Goal: Task Accomplishment & Management: Manage account settings

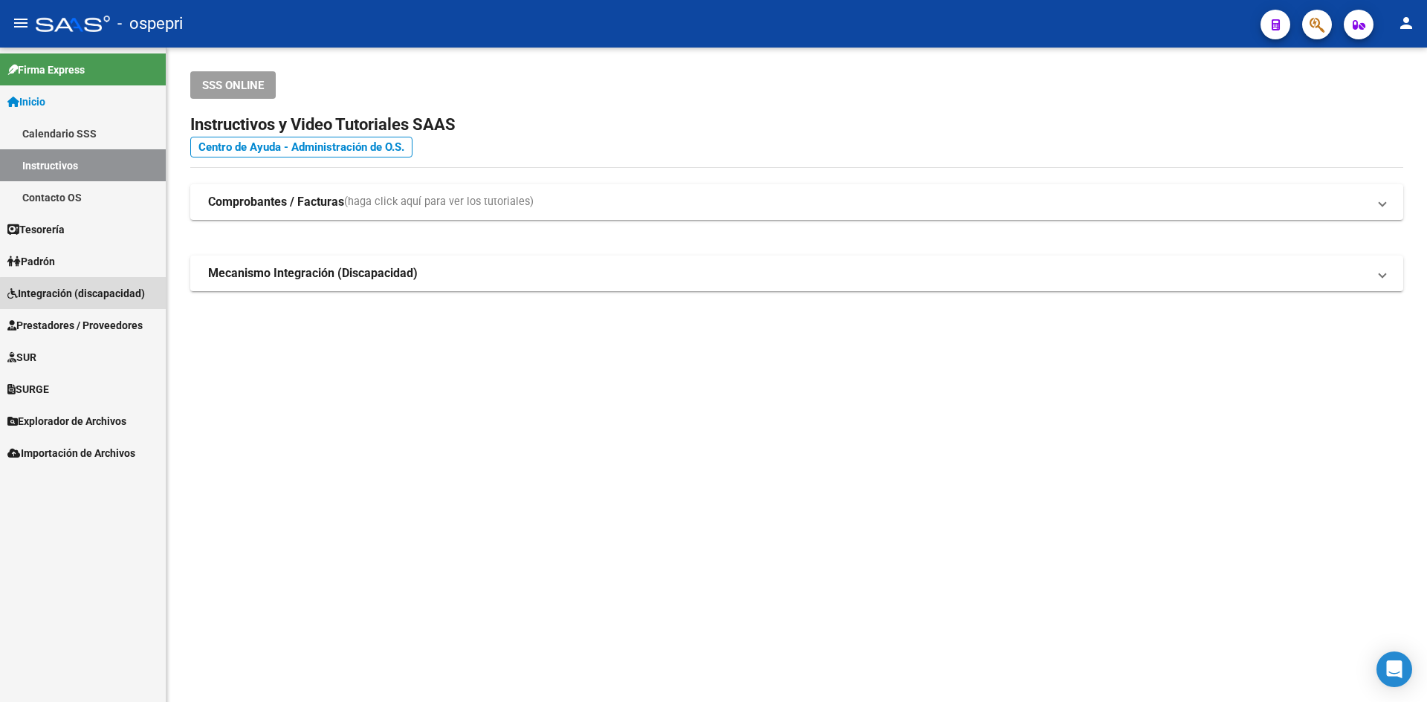
click at [88, 294] on span "Integración (discapacidad)" at bounding box center [75, 293] width 137 height 16
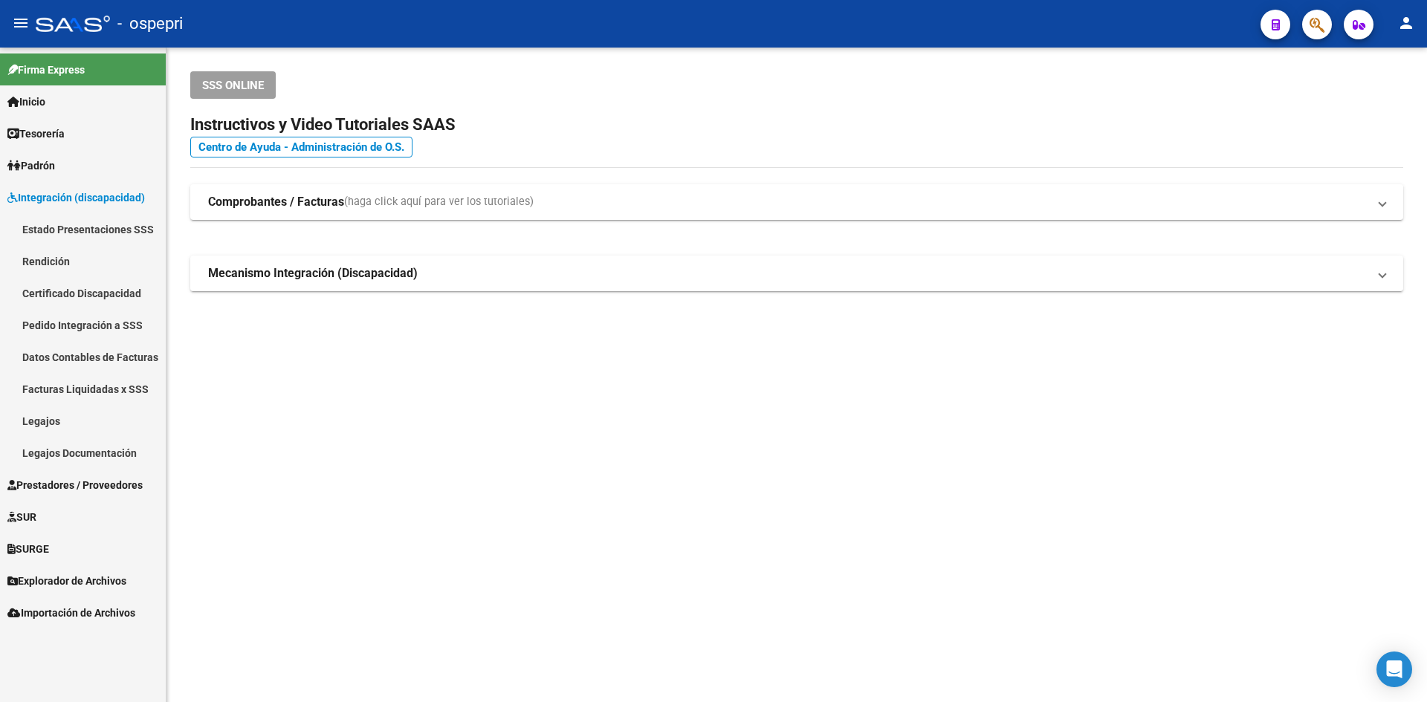
click at [48, 421] on link "Legajos" at bounding box center [83, 421] width 166 height 32
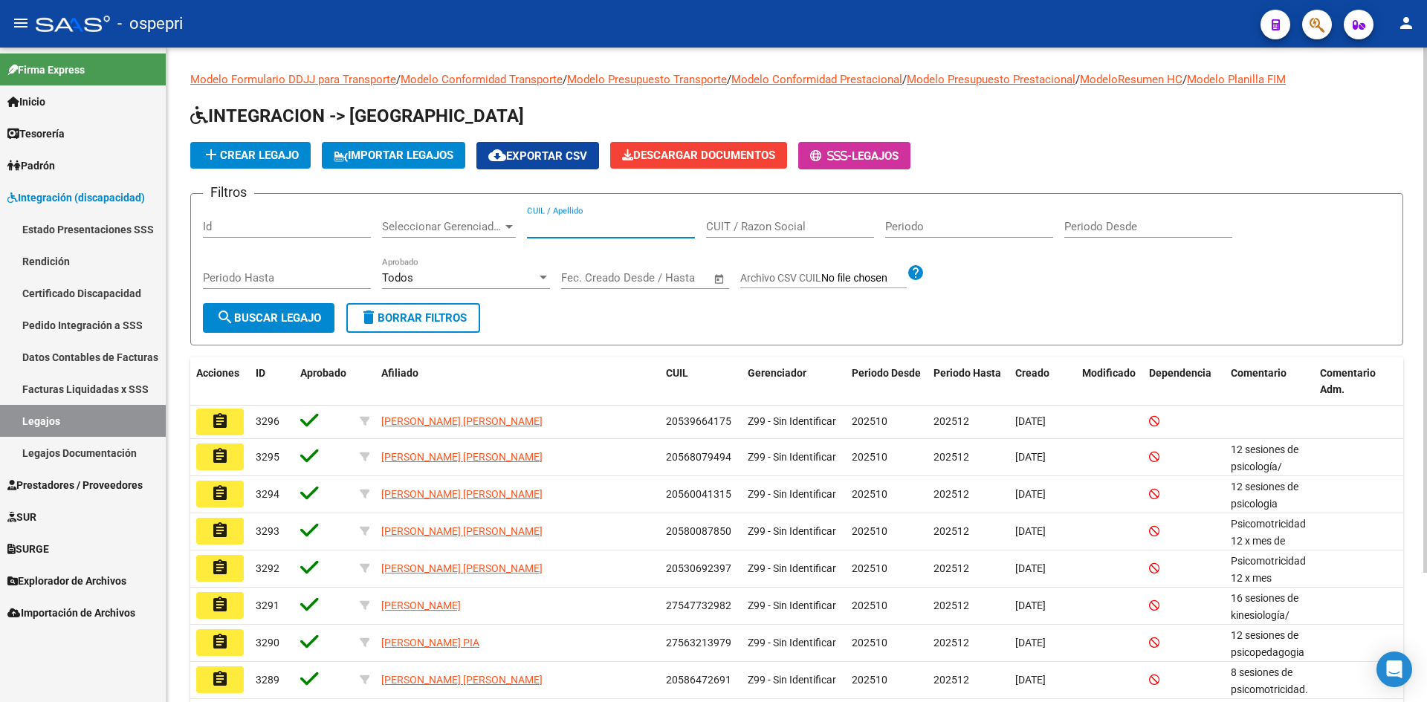
click at [567, 226] on input "CUIL / Apellido" at bounding box center [611, 226] width 168 height 13
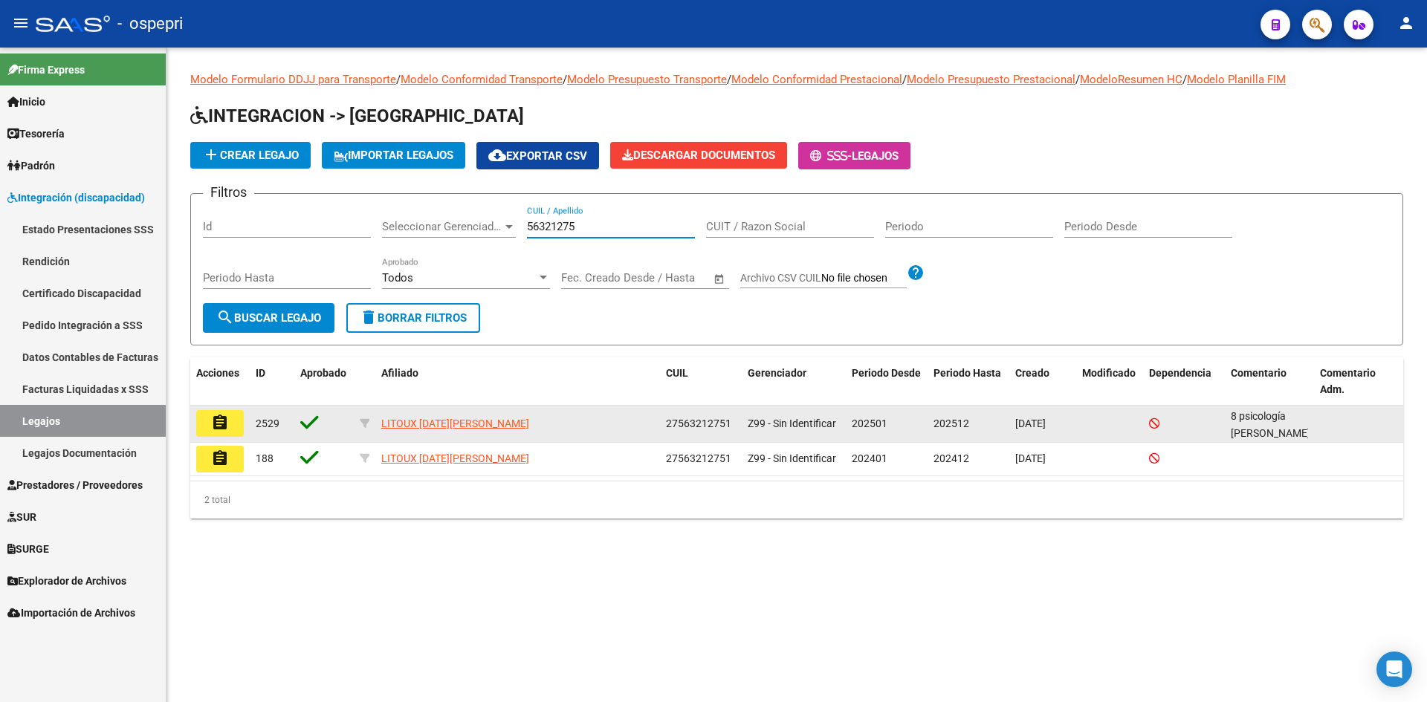
type input "56321275"
click at [227, 421] on mat-icon "assignment" at bounding box center [220, 423] width 18 height 18
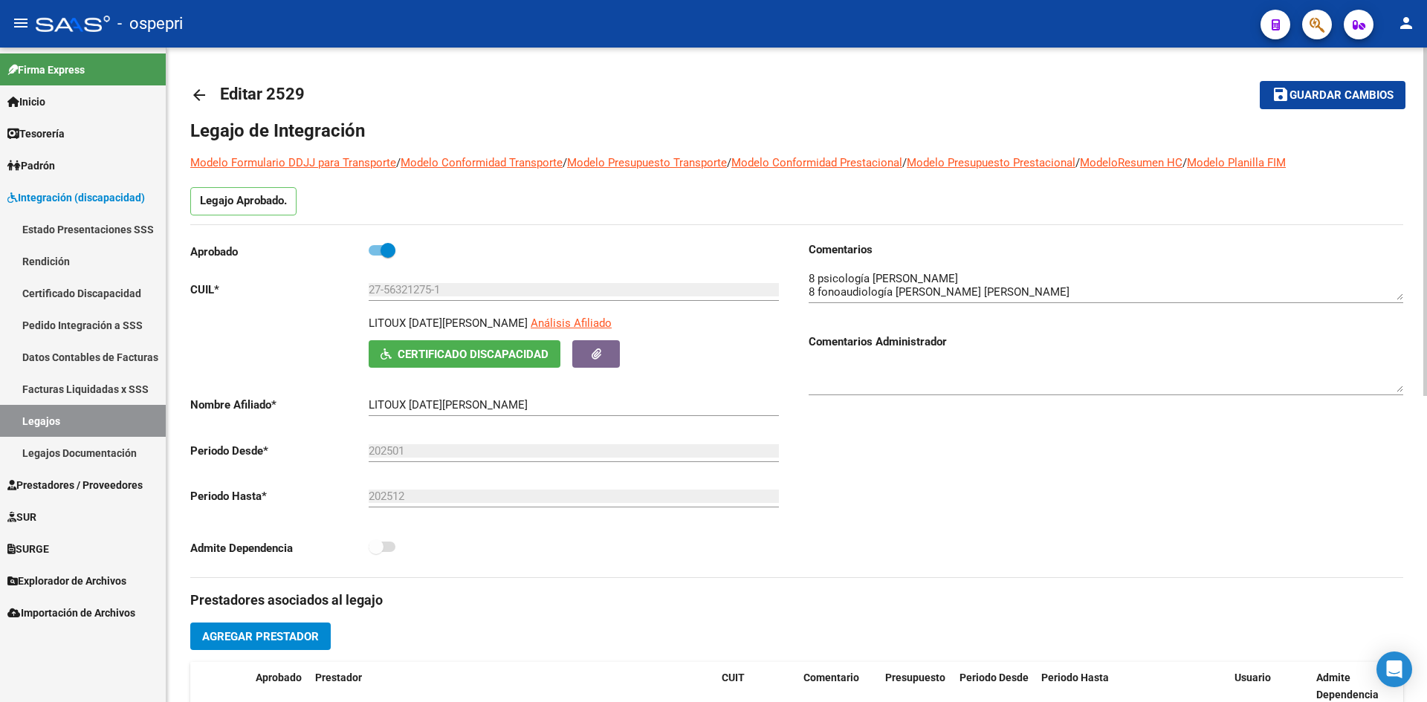
click at [201, 91] on mat-icon "arrow_back" at bounding box center [199, 95] width 18 height 18
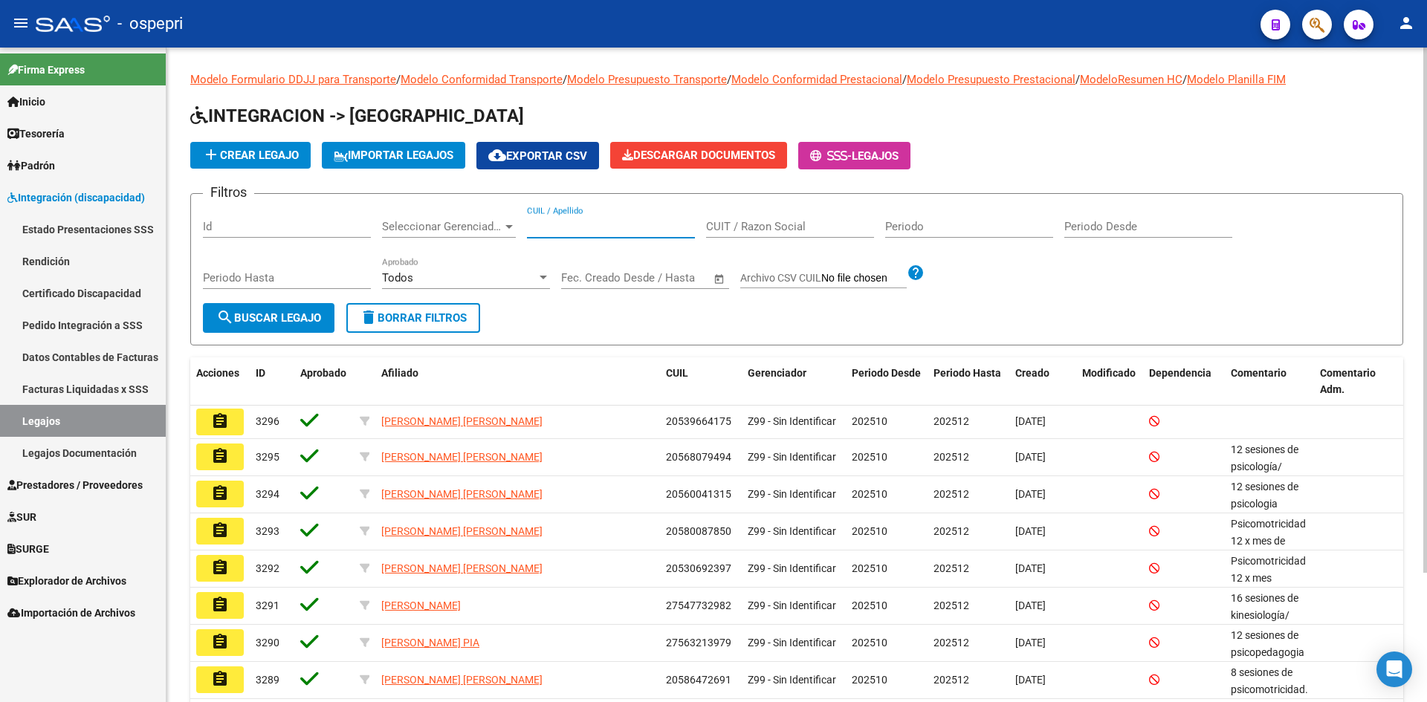
click at [563, 227] on input "CUIL / Apellido" at bounding box center [611, 226] width 168 height 13
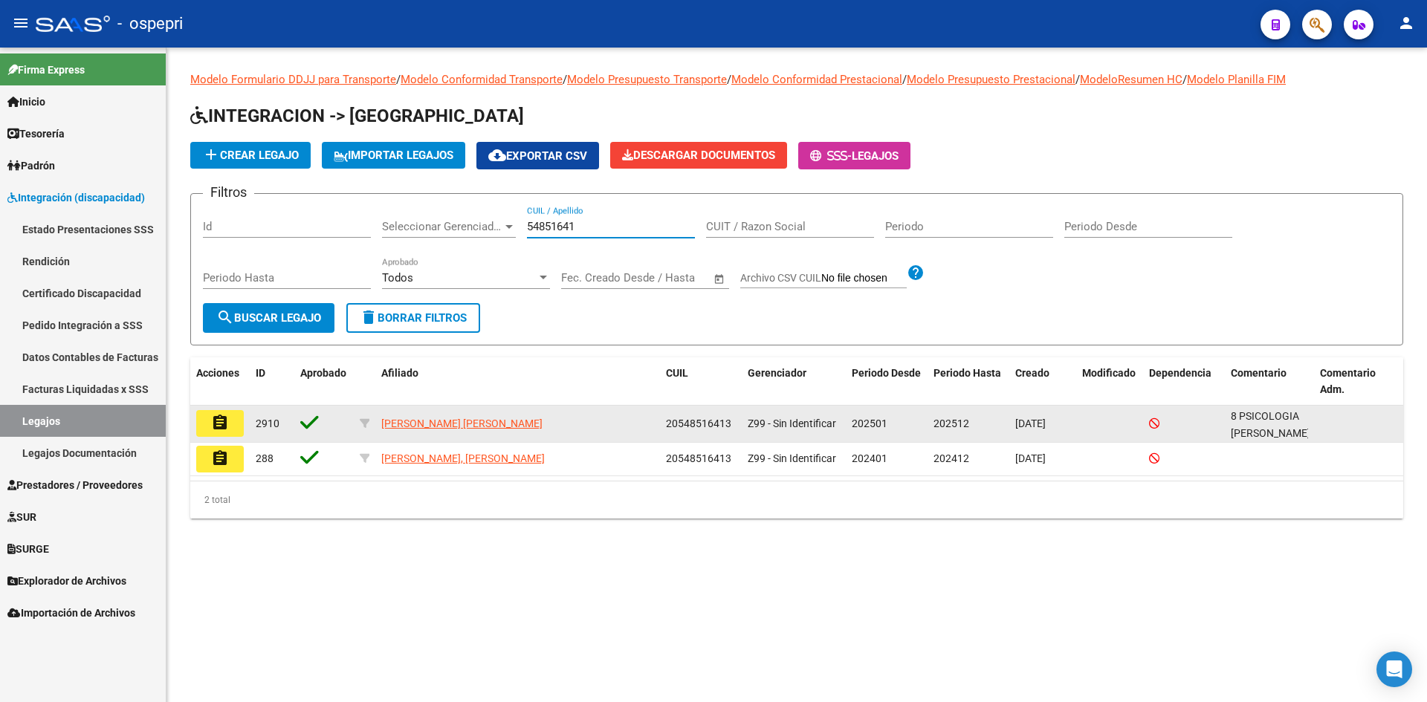
type input "54851641"
click at [217, 425] on mat-icon "assignment" at bounding box center [220, 423] width 18 height 18
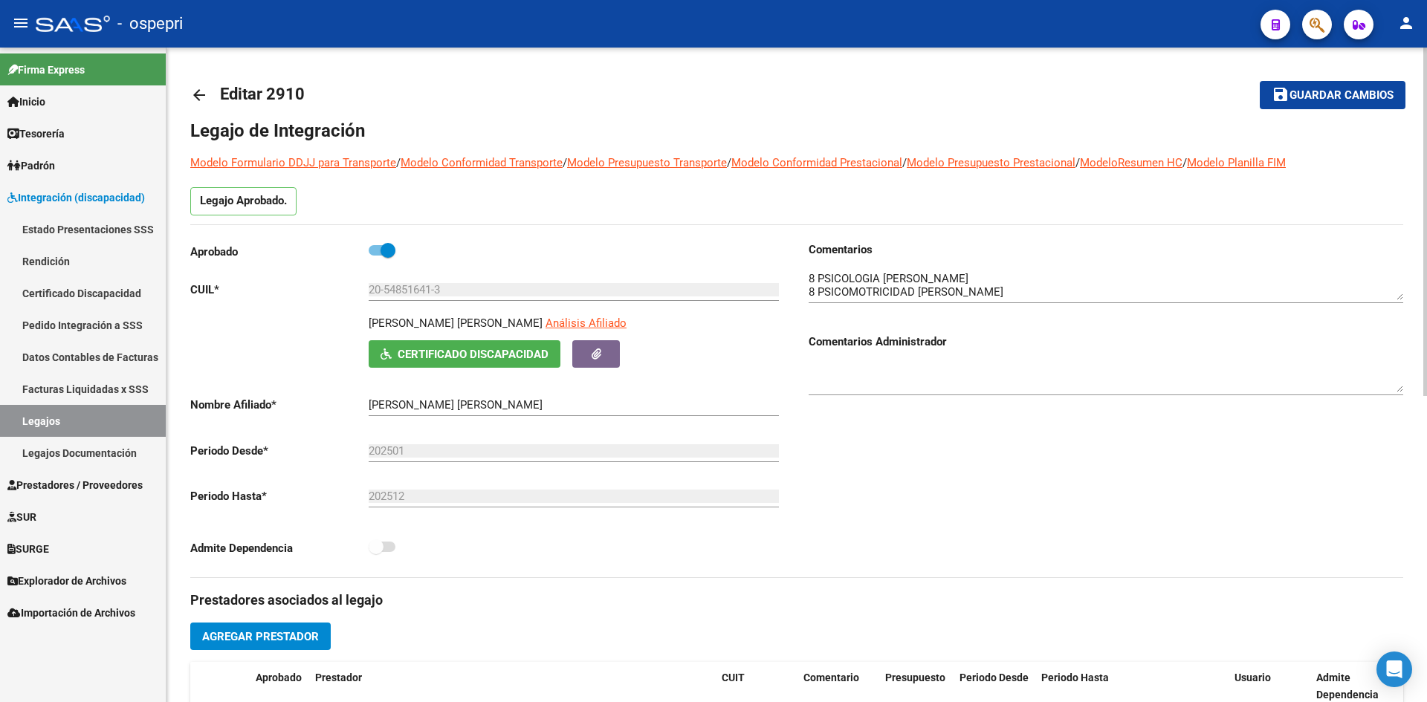
click at [195, 94] on mat-icon "arrow_back" at bounding box center [199, 95] width 18 height 18
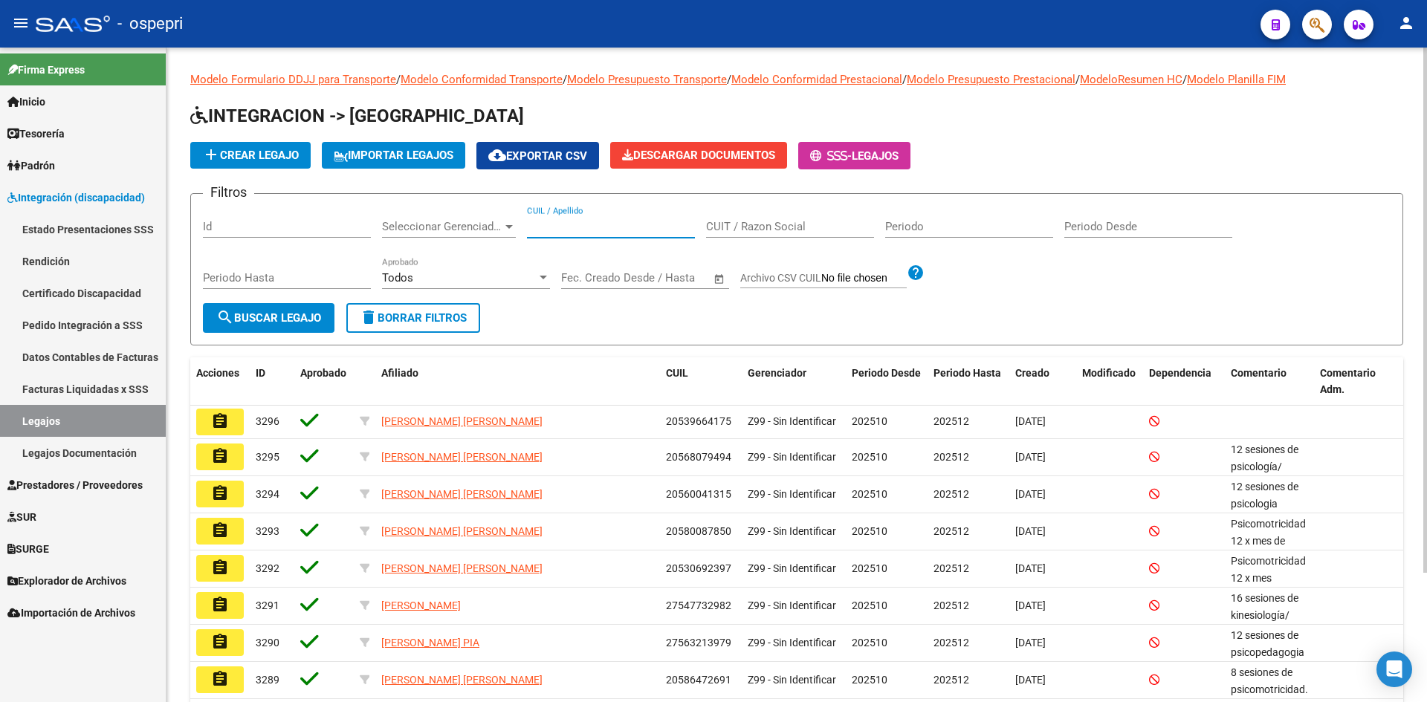
click at [543, 228] on input "CUIL / Apellido" at bounding box center [611, 226] width 168 height 13
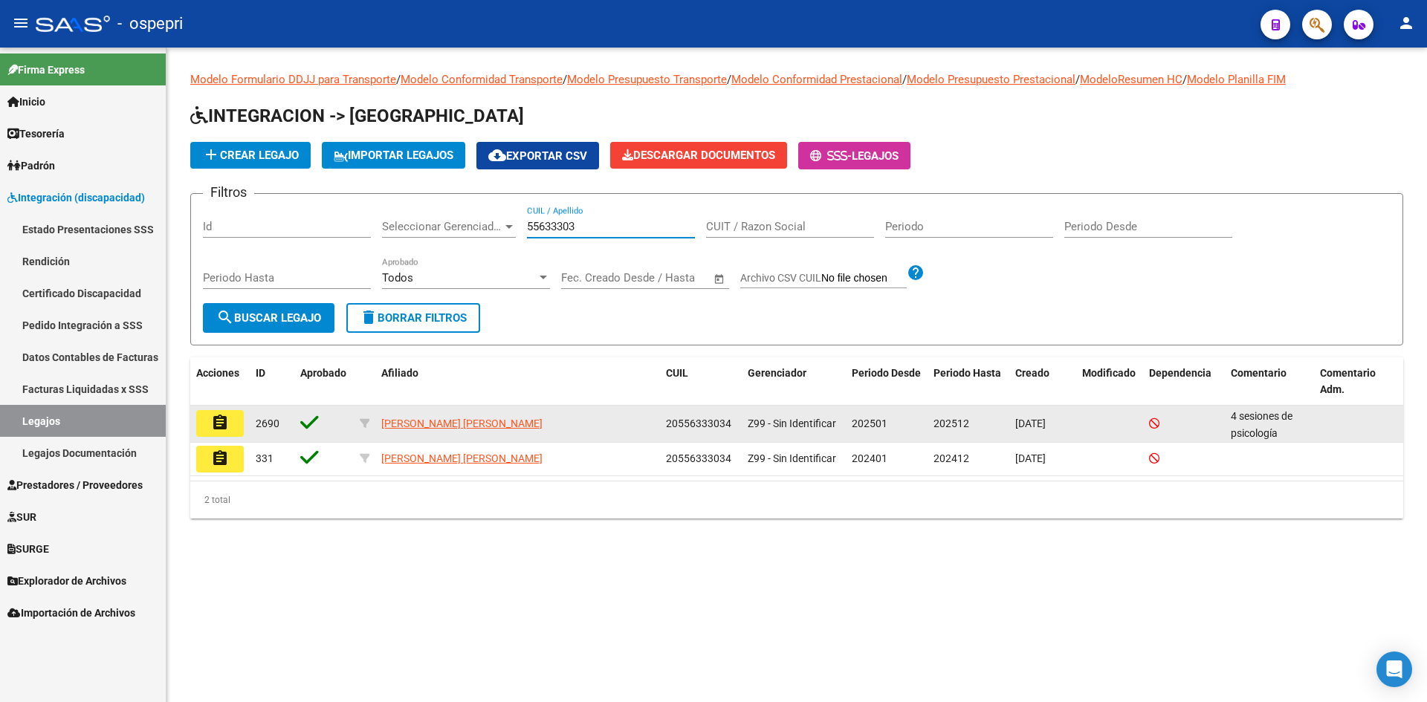
type input "55633303"
click at [224, 418] on mat-icon "assignment" at bounding box center [220, 423] width 18 height 18
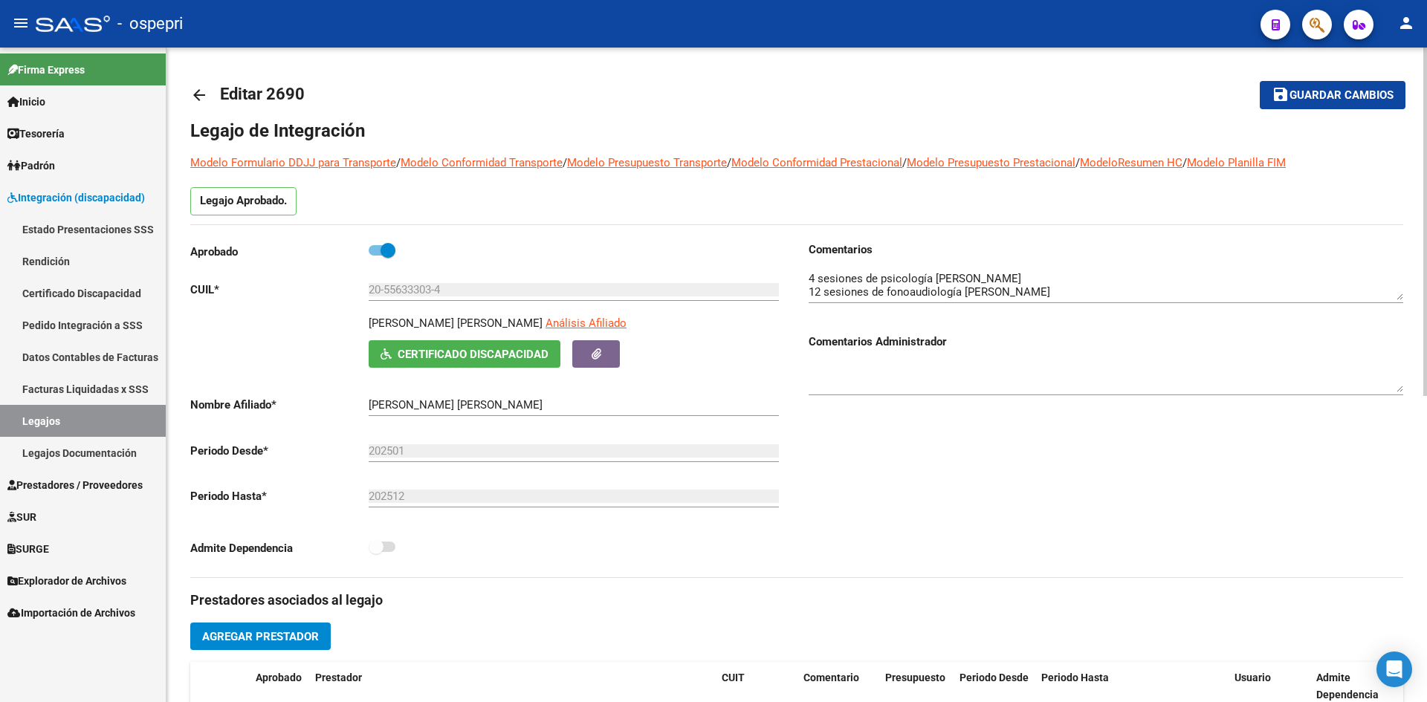
click at [199, 95] on mat-icon "arrow_back" at bounding box center [199, 95] width 18 height 18
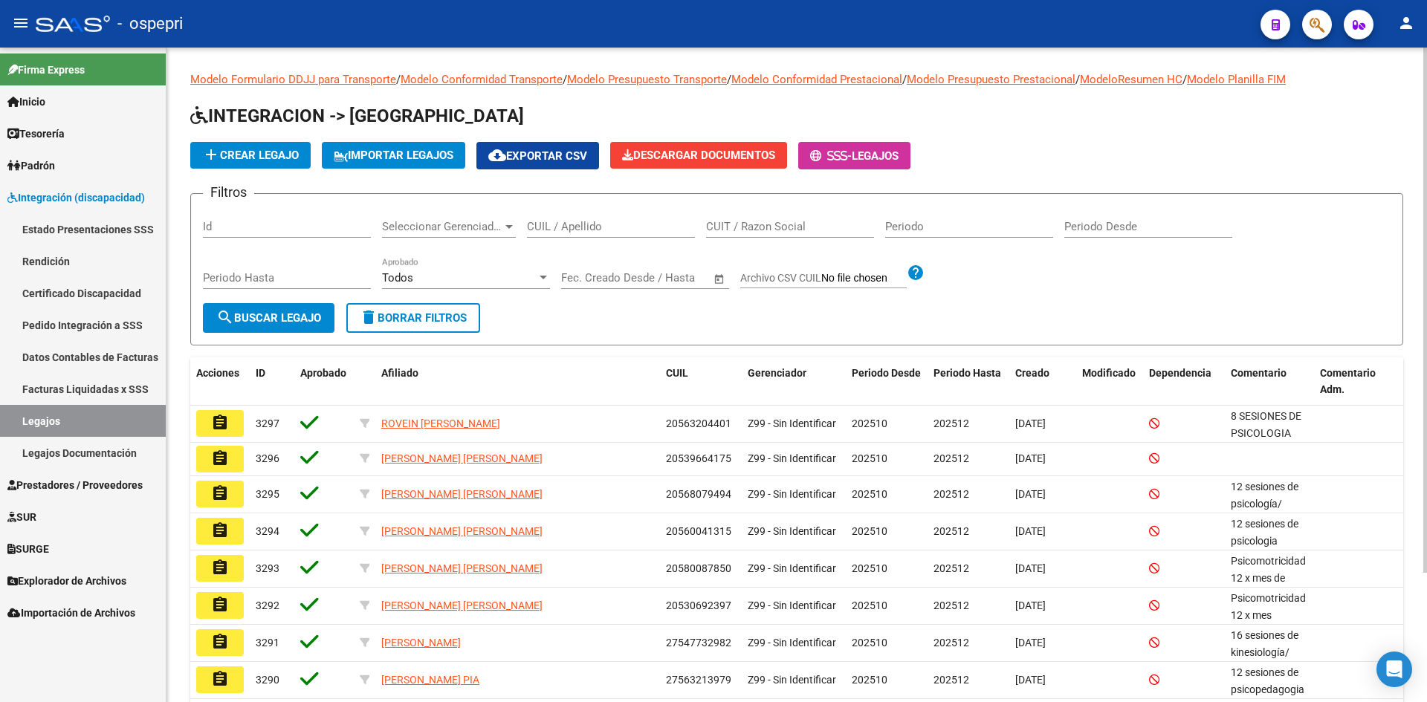
click at [563, 224] on input "CUIL / Apellido" at bounding box center [611, 226] width 168 height 13
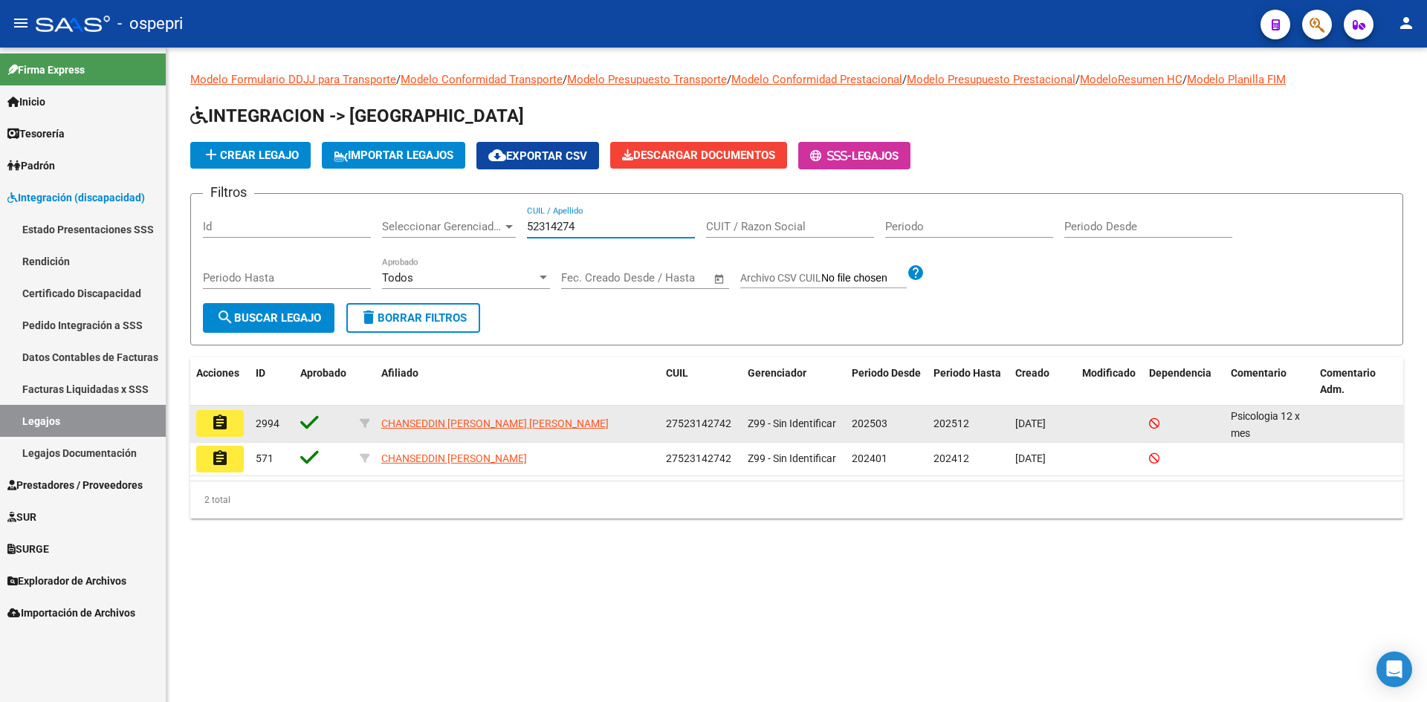
type input "52314274"
click at [219, 416] on mat-icon "assignment" at bounding box center [220, 423] width 18 height 18
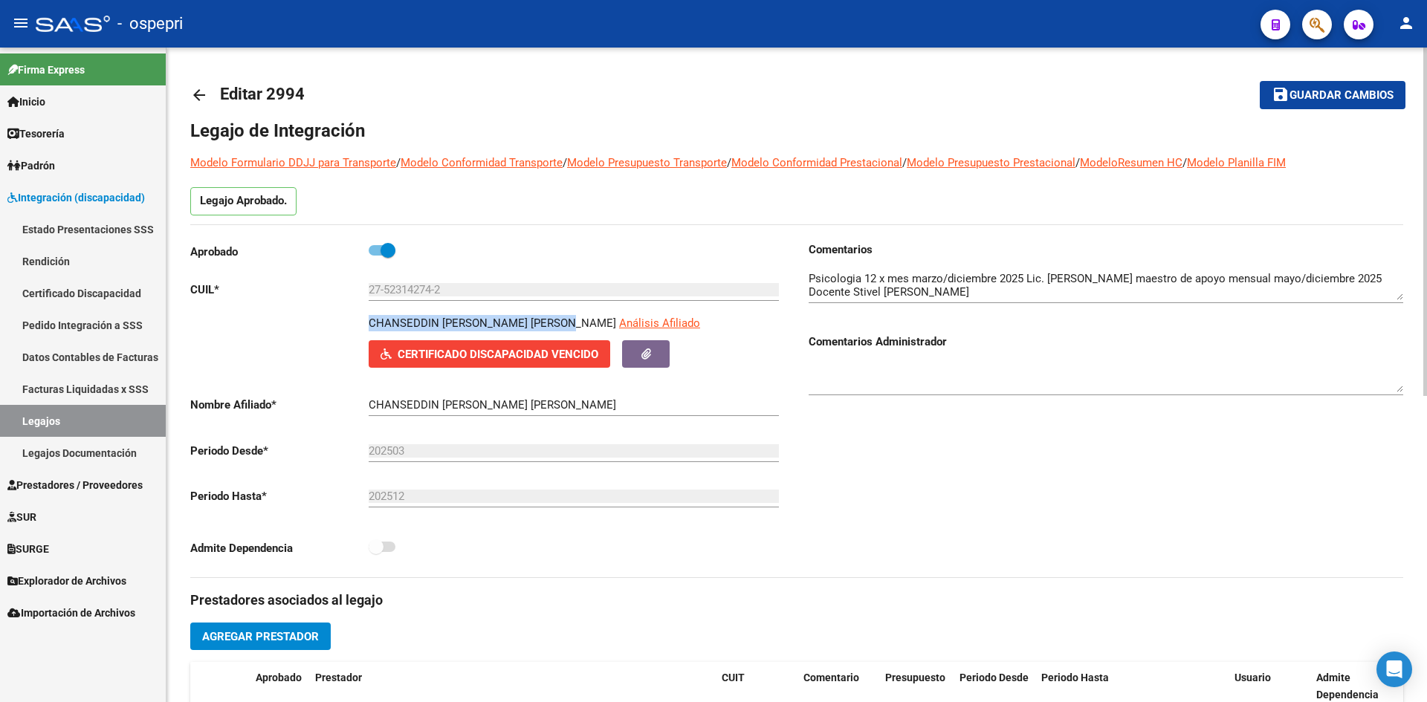
drag, startPoint x: 369, startPoint y: 325, endPoint x: 571, endPoint y: 322, distance: 201.4
click at [571, 322] on p "CHANSEDDIN [PERSON_NAME] [PERSON_NAME]" at bounding box center [492, 323] width 247 height 16
copy p "CHANSEDDIN [PERSON_NAME] [PERSON_NAME]"
click at [1073, 484] on div "Comentarios Comentarios Administrador" at bounding box center [1100, 410] width 606 height 336
drag, startPoint x: 370, startPoint y: 288, endPoint x: 456, endPoint y: 291, distance: 85.5
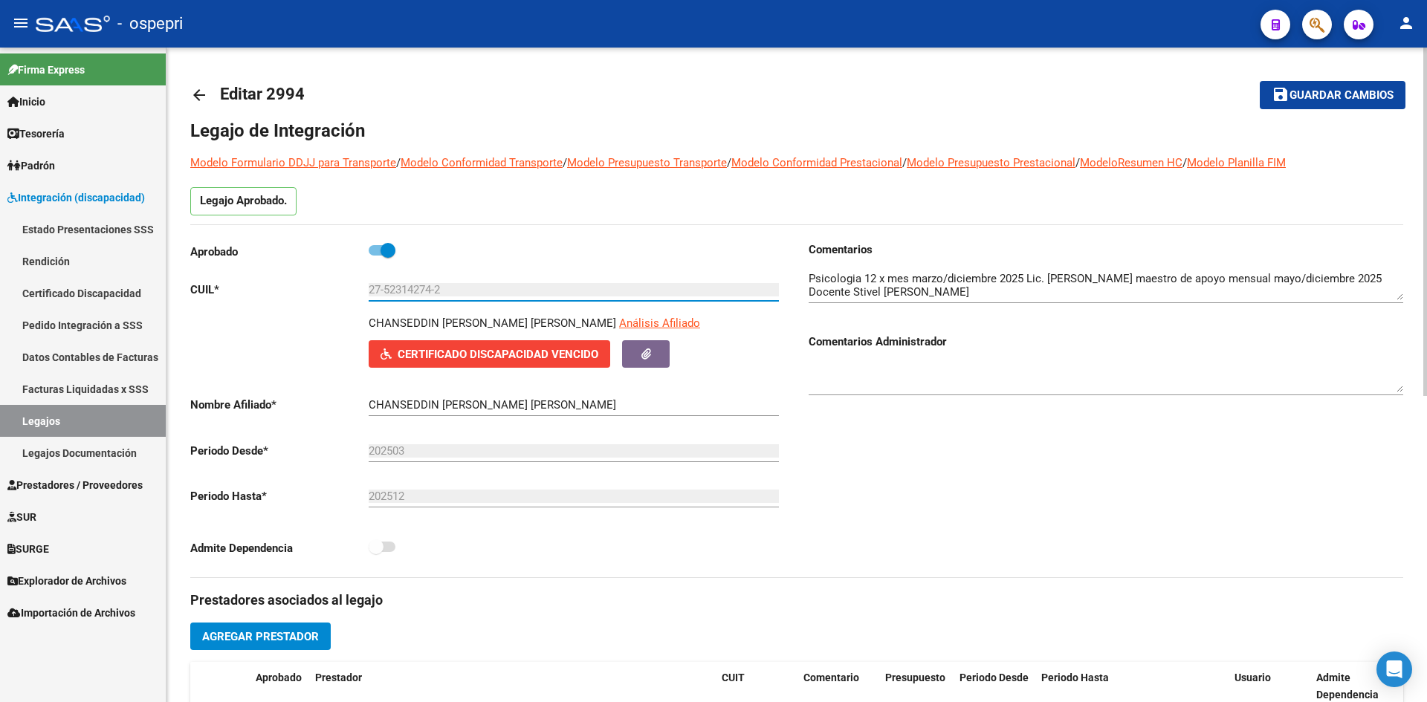
click at [456, 291] on input "27-52314274-2" at bounding box center [574, 289] width 410 height 13
drag, startPoint x: 195, startPoint y: 91, endPoint x: 317, endPoint y: 4, distance: 150.3
click at [195, 91] on mat-icon "arrow_back" at bounding box center [199, 95] width 18 height 18
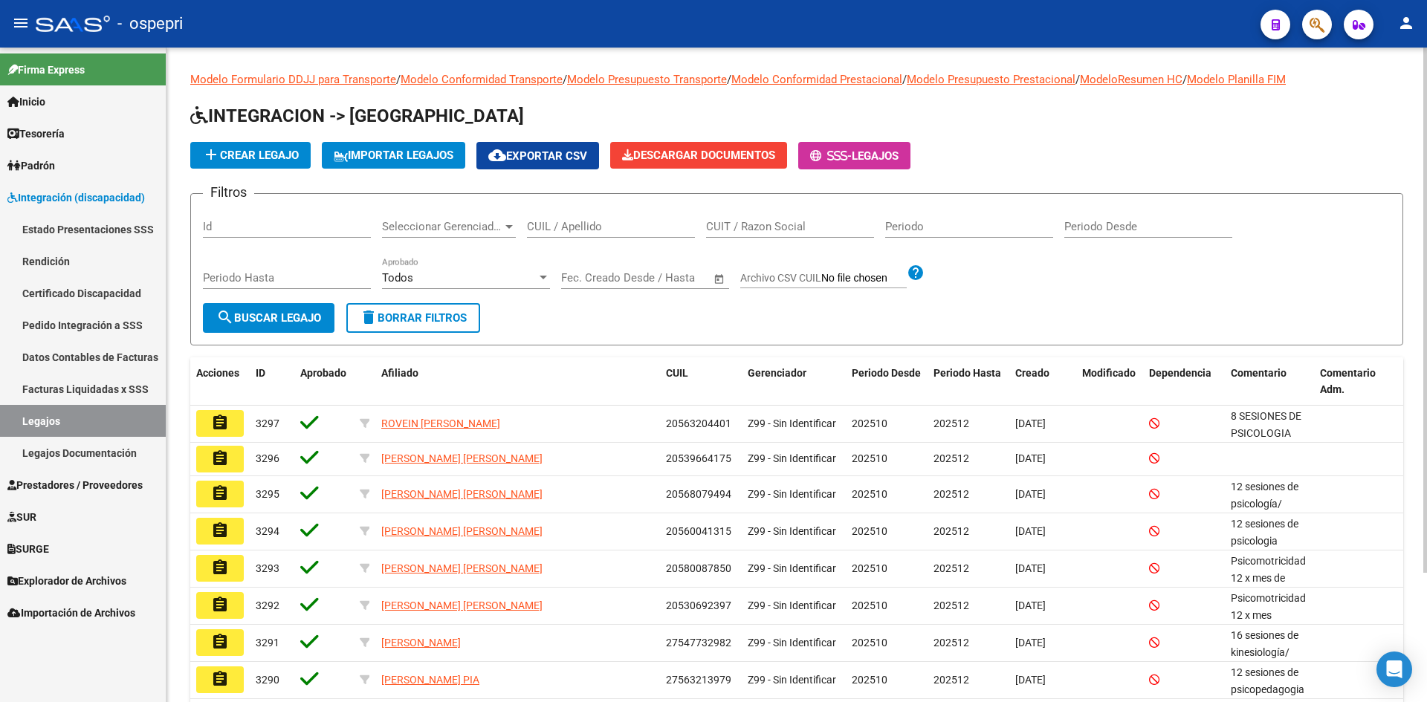
click at [575, 233] on input "CUIL / Apellido" at bounding box center [611, 226] width 168 height 13
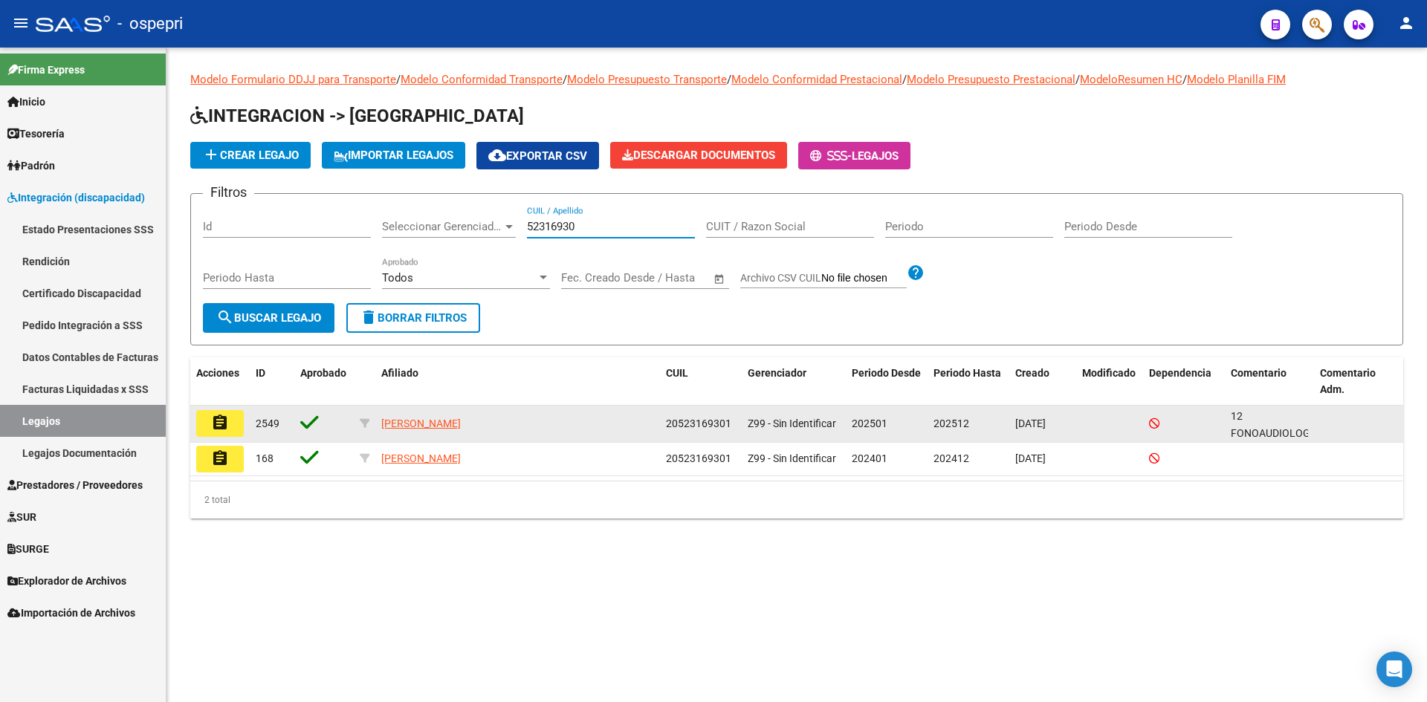
type input "52316930"
click at [218, 423] on mat-icon "assignment" at bounding box center [220, 423] width 18 height 18
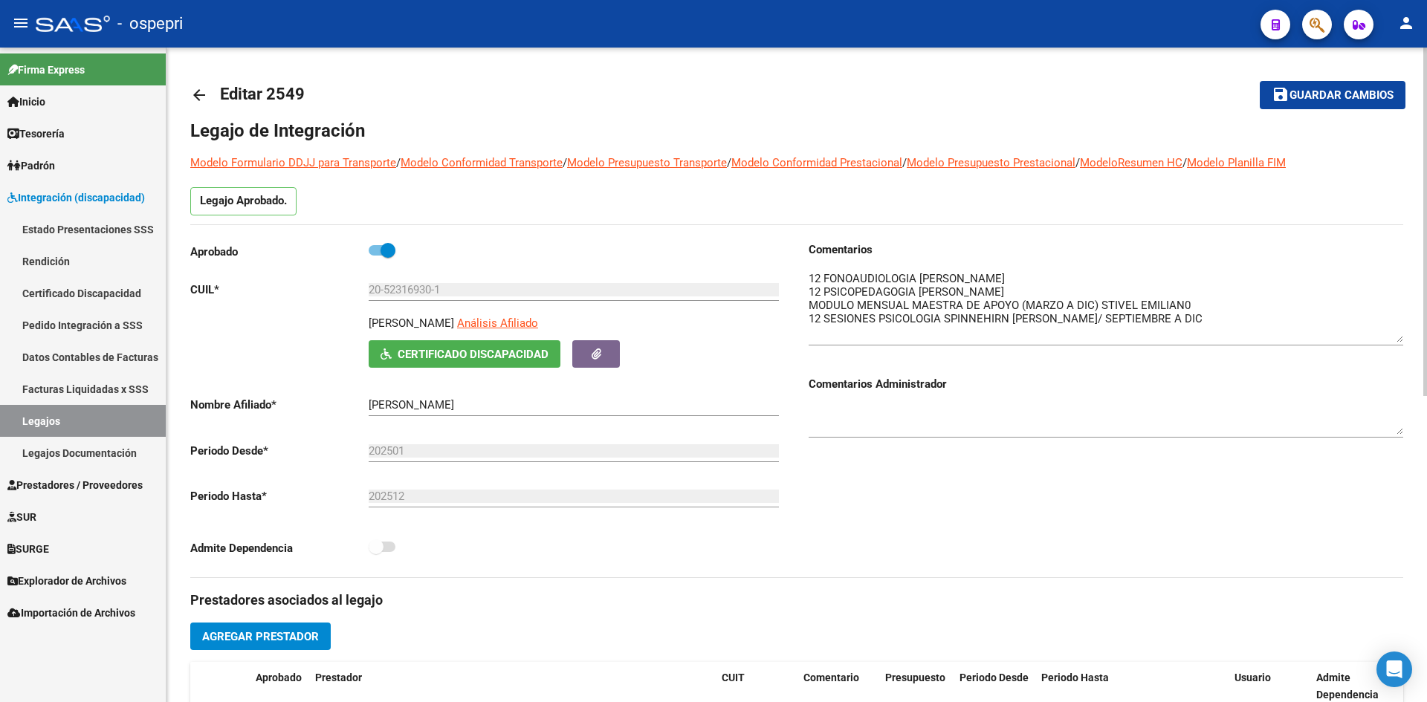
drag, startPoint x: 1399, startPoint y: 296, endPoint x: 1408, endPoint y: 338, distance: 43.3
click at [1408, 338] on div "arrow_back Editar 2549 save Guardar cambios Legajo de Integración Modelo Formul…" at bounding box center [796, 663] width 1260 height 1230
click at [198, 107] on link "arrow_back" at bounding box center [205, 94] width 30 height 35
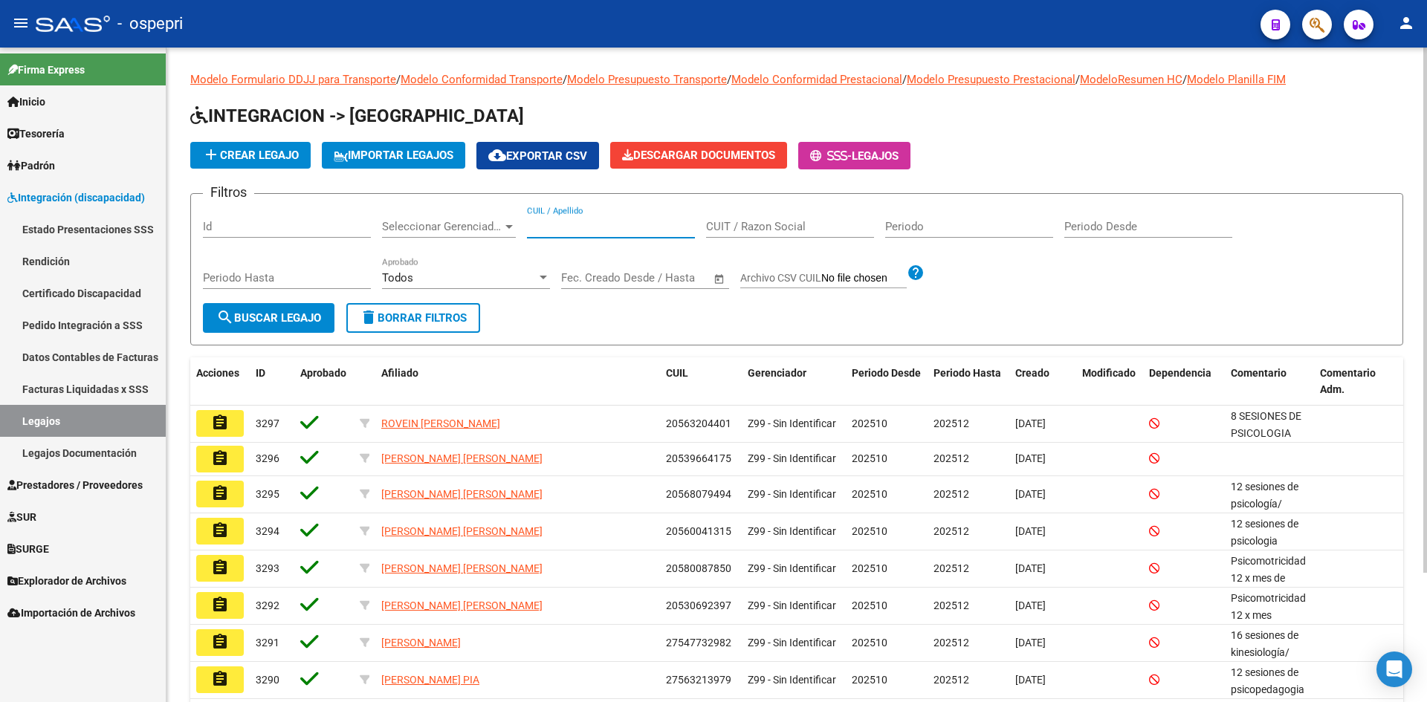
click at [548, 221] on input "CUIL / Apellido" at bounding box center [611, 226] width 168 height 13
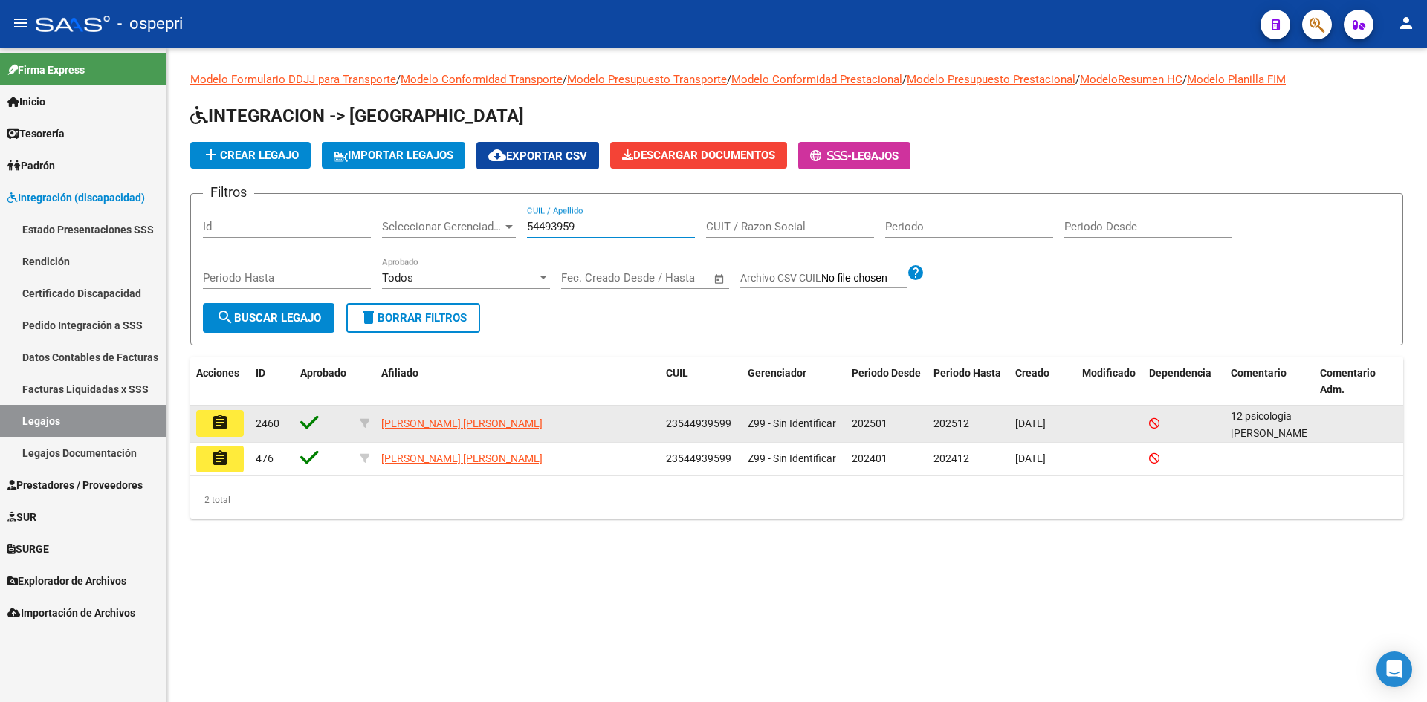
type input "54493959"
click at [222, 421] on mat-icon "assignment" at bounding box center [220, 423] width 18 height 18
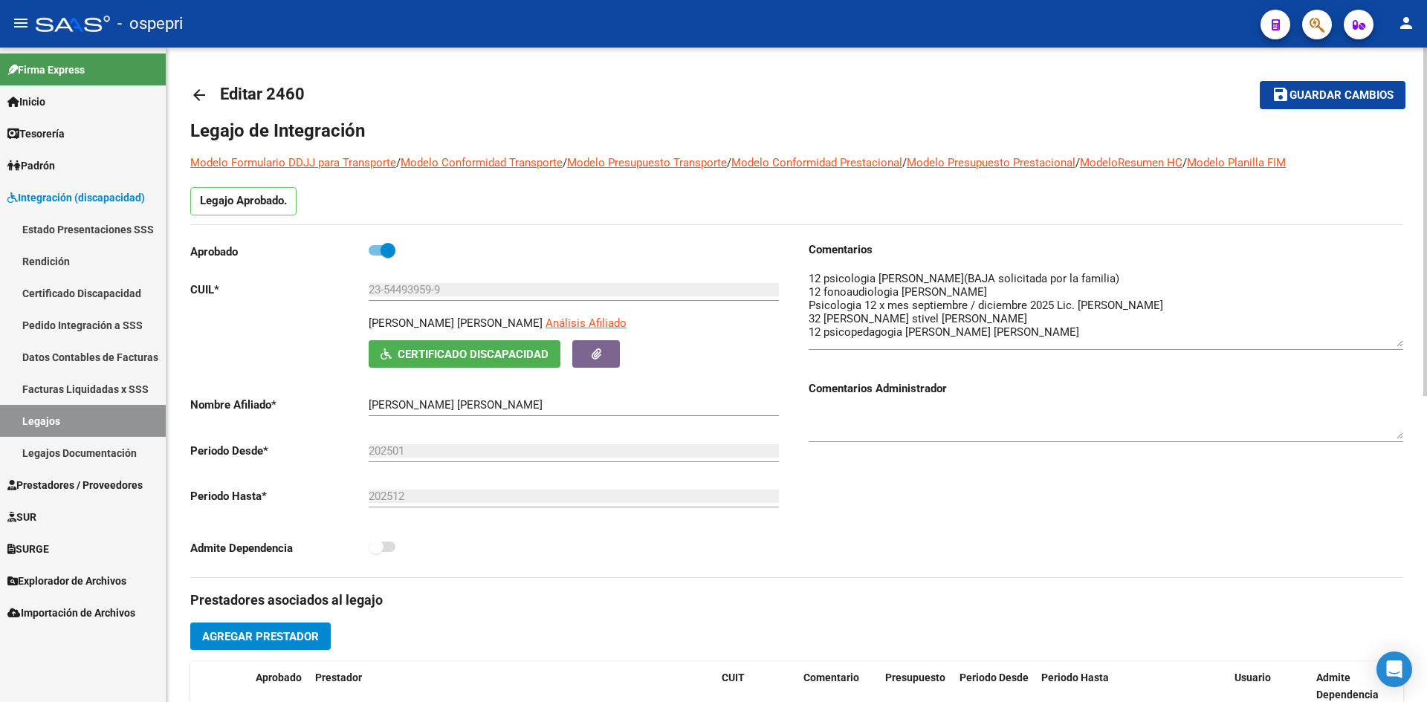
drag, startPoint x: 1395, startPoint y: 299, endPoint x: 1401, endPoint y: 346, distance: 47.2
click at [1401, 346] on textarea at bounding box center [1106, 309] width 595 height 77
click at [194, 88] on mat-icon "arrow_back" at bounding box center [199, 95] width 18 height 18
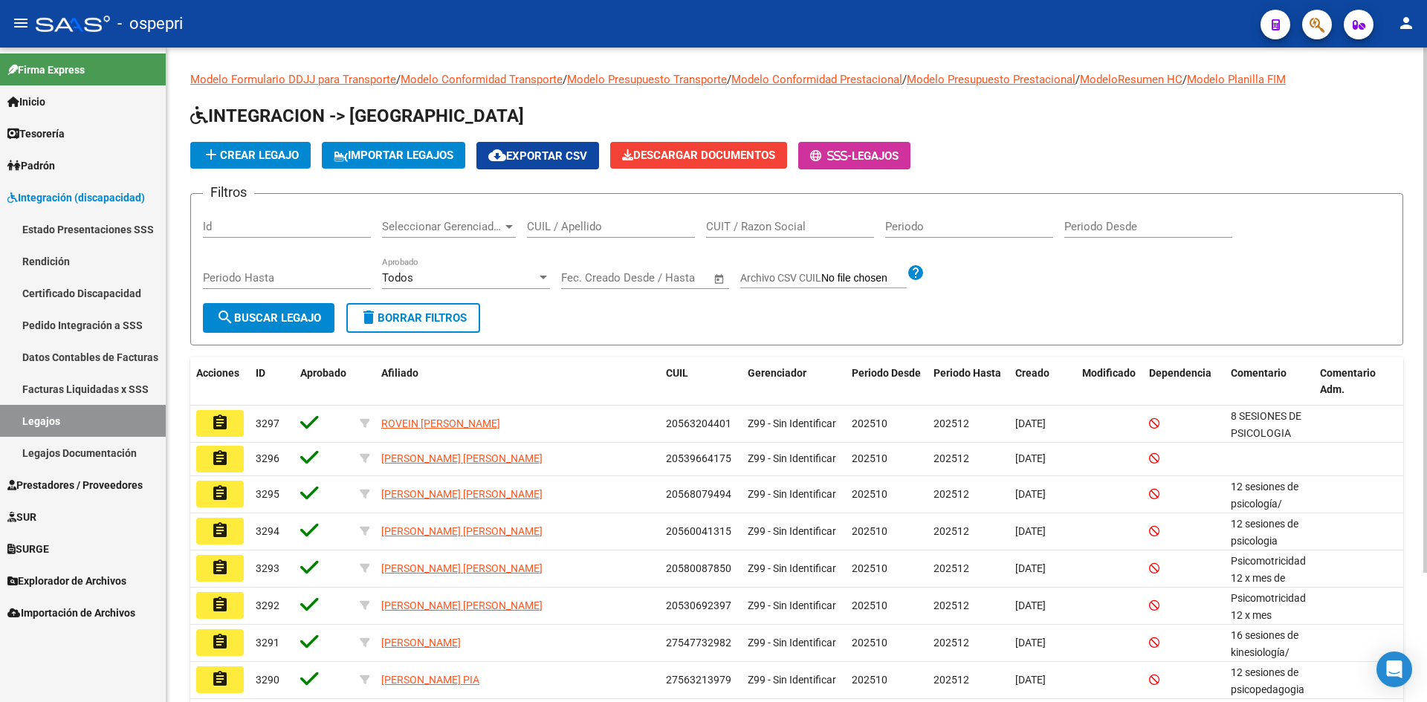
click at [557, 224] on input "CUIL / Apellido" at bounding box center [611, 226] width 168 height 13
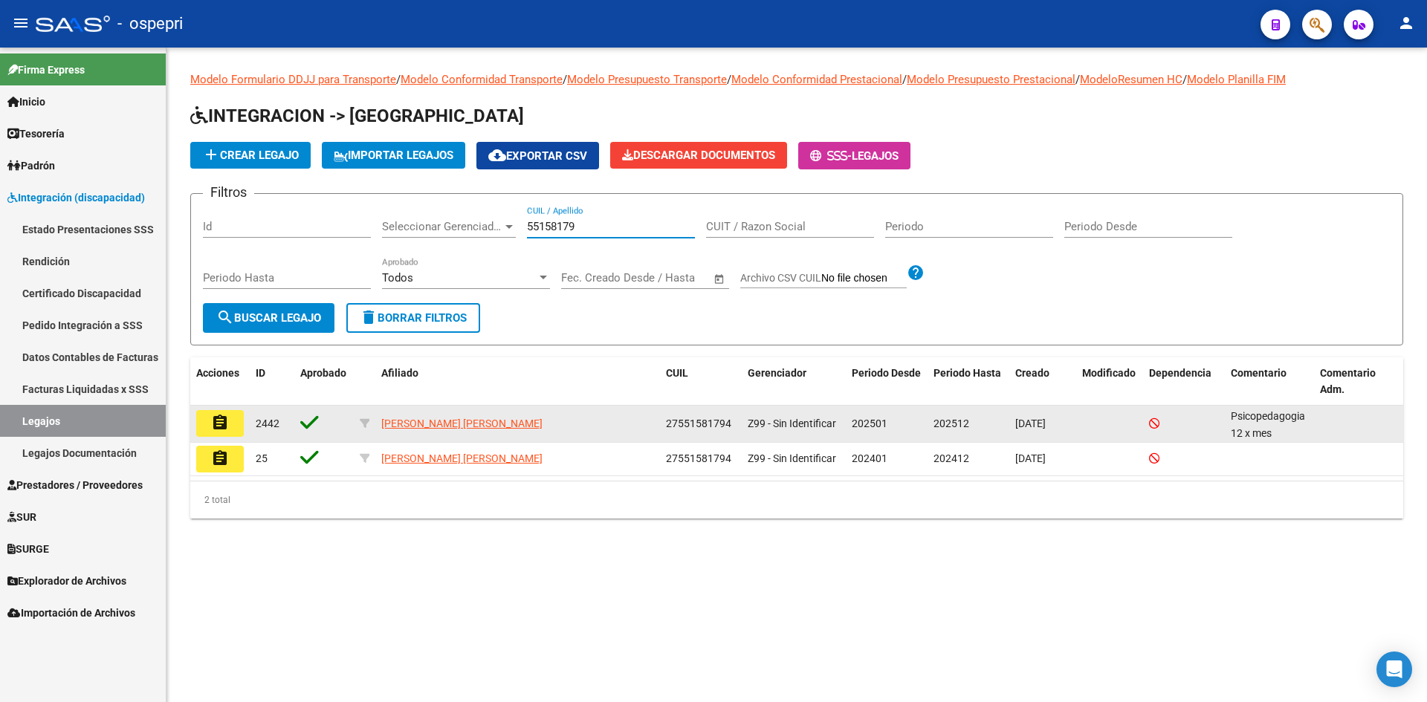
type input "55158179"
click at [227, 423] on mat-icon "assignment" at bounding box center [220, 423] width 18 height 18
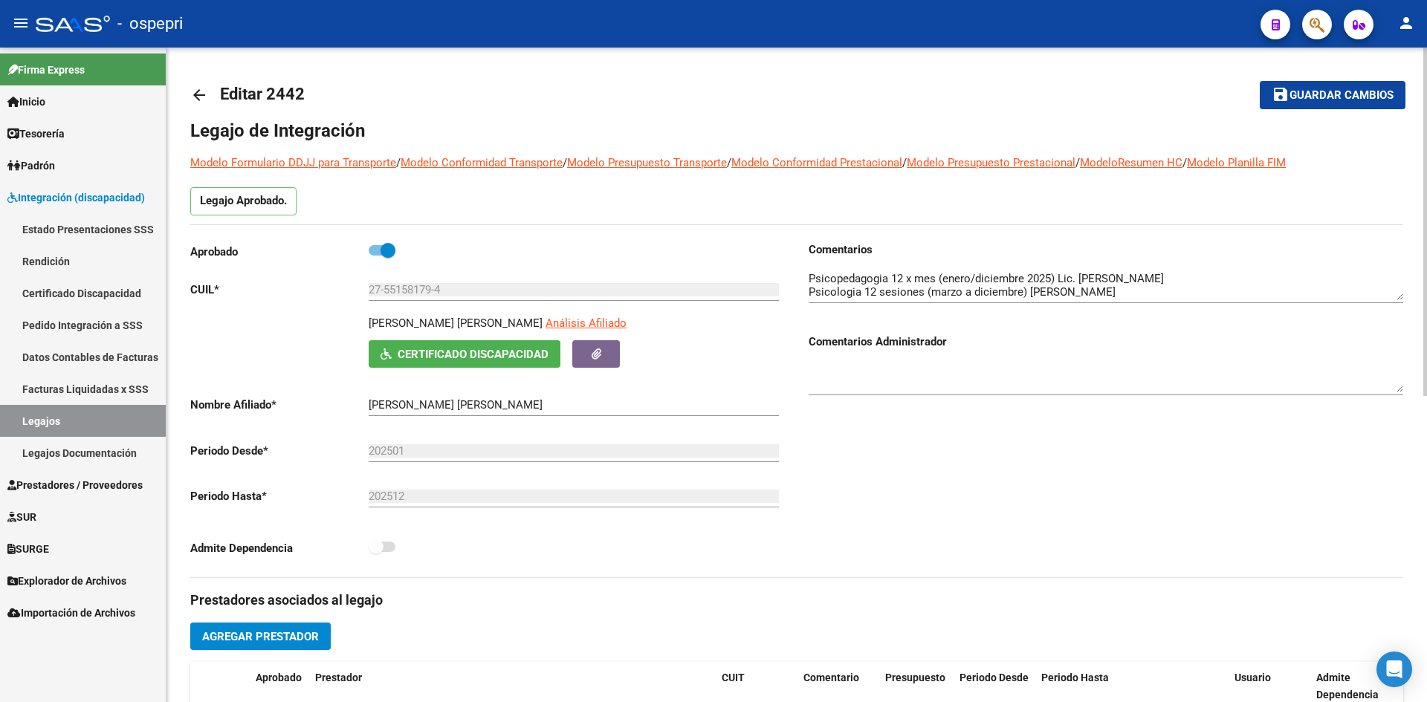
click at [199, 93] on mat-icon "arrow_back" at bounding box center [199, 95] width 18 height 18
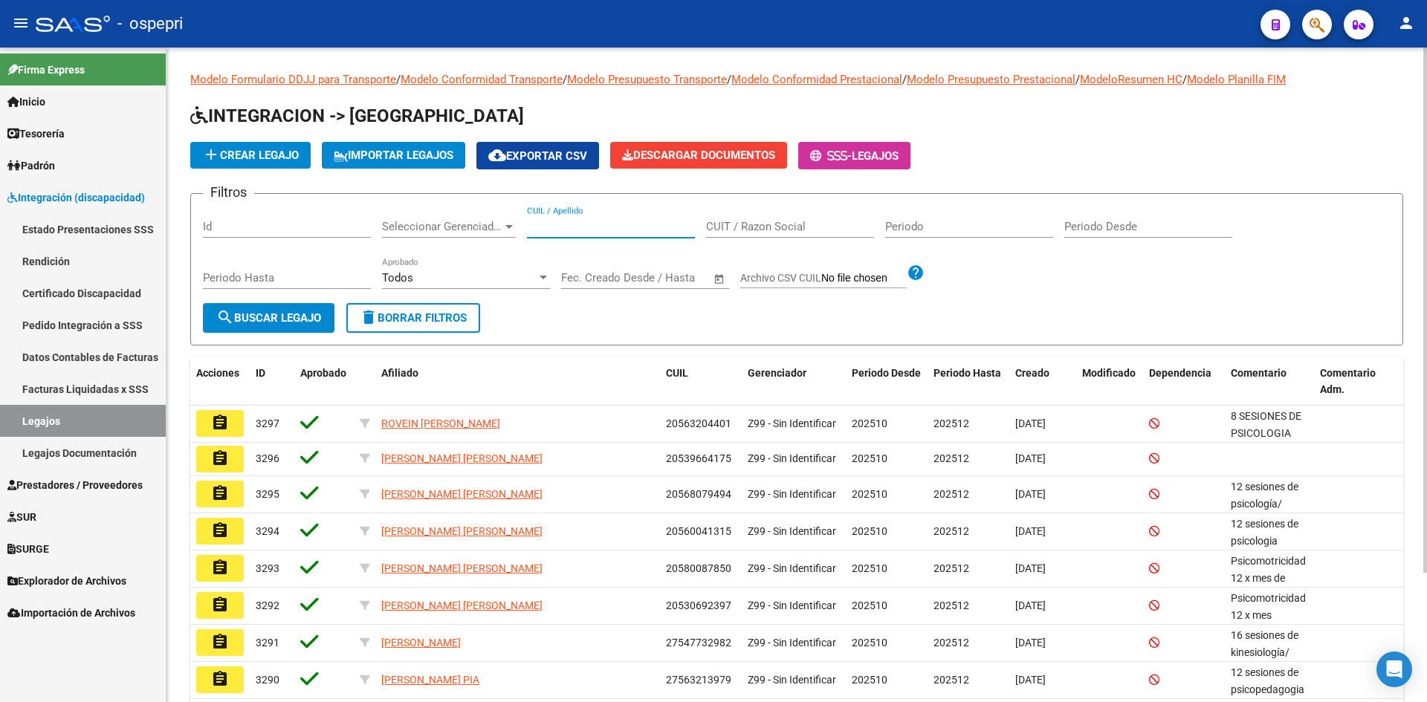
click at [572, 224] on input "CUIL / Apellido" at bounding box center [611, 226] width 168 height 13
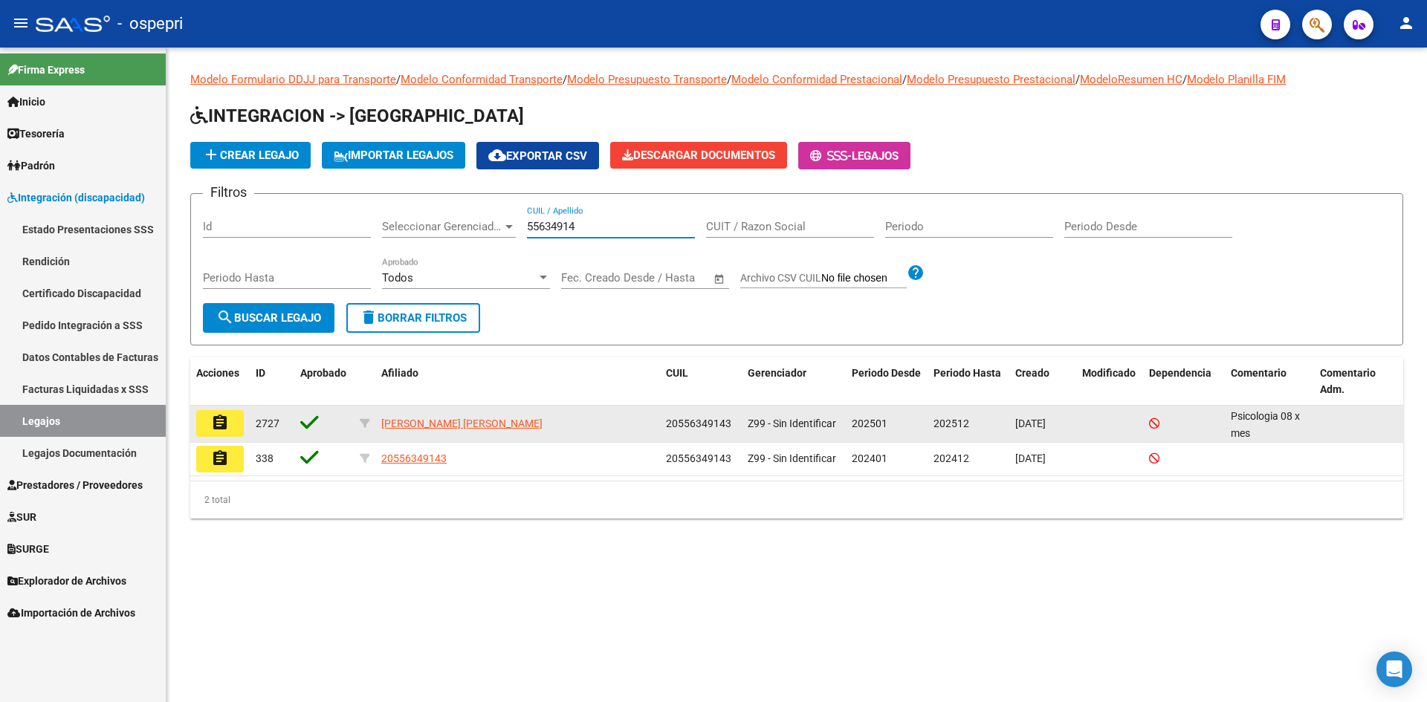
type input "55634914"
click at [233, 418] on button "assignment" at bounding box center [220, 423] width 48 height 27
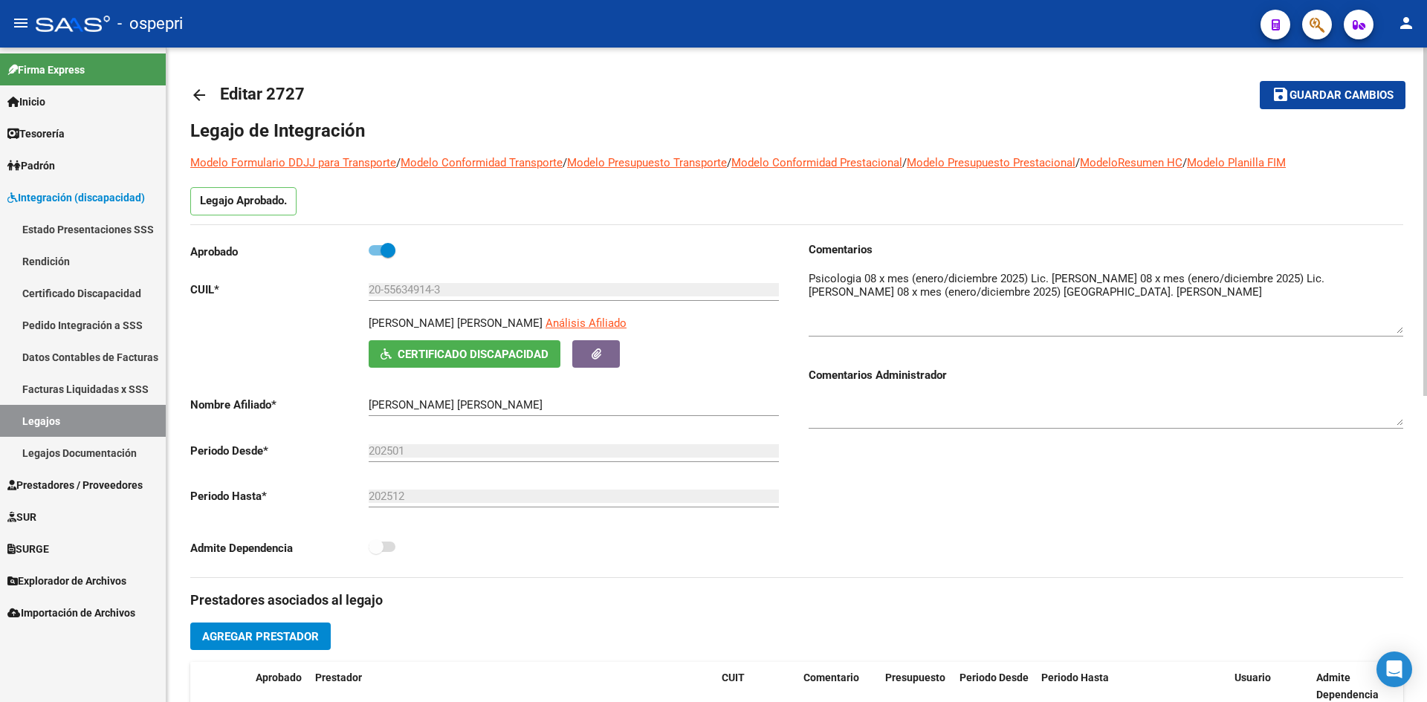
drag, startPoint x: 1398, startPoint y: 297, endPoint x: 1413, endPoint y: 331, distance: 36.6
click at [1413, 331] on div "arrow_back Editar 2727 save Guardar cambios Legajo de Integración Modelo Formul…" at bounding box center [796, 663] width 1260 height 1230
click at [203, 95] on mat-icon "arrow_back" at bounding box center [199, 95] width 18 height 18
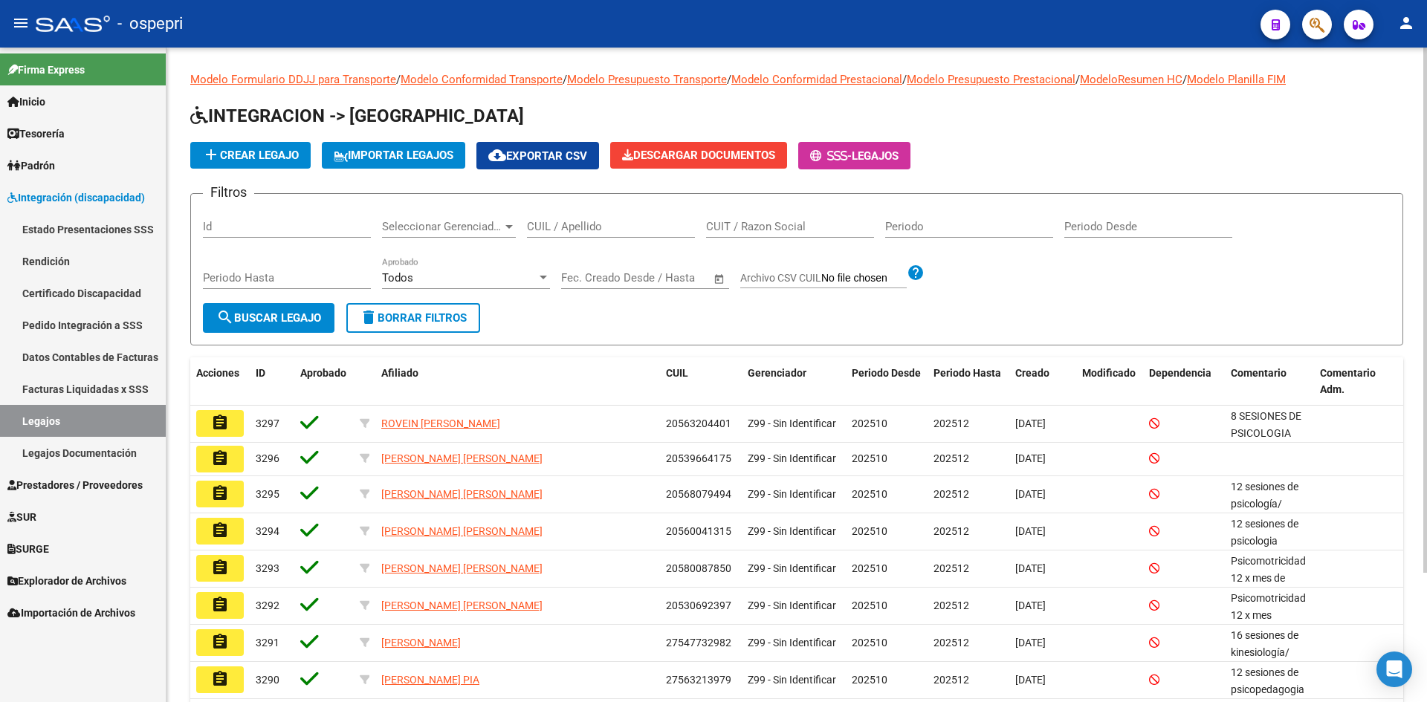
click at [589, 220] on input "CUIL / Apellido" at bounding box center [611, 226] width 168 height 13
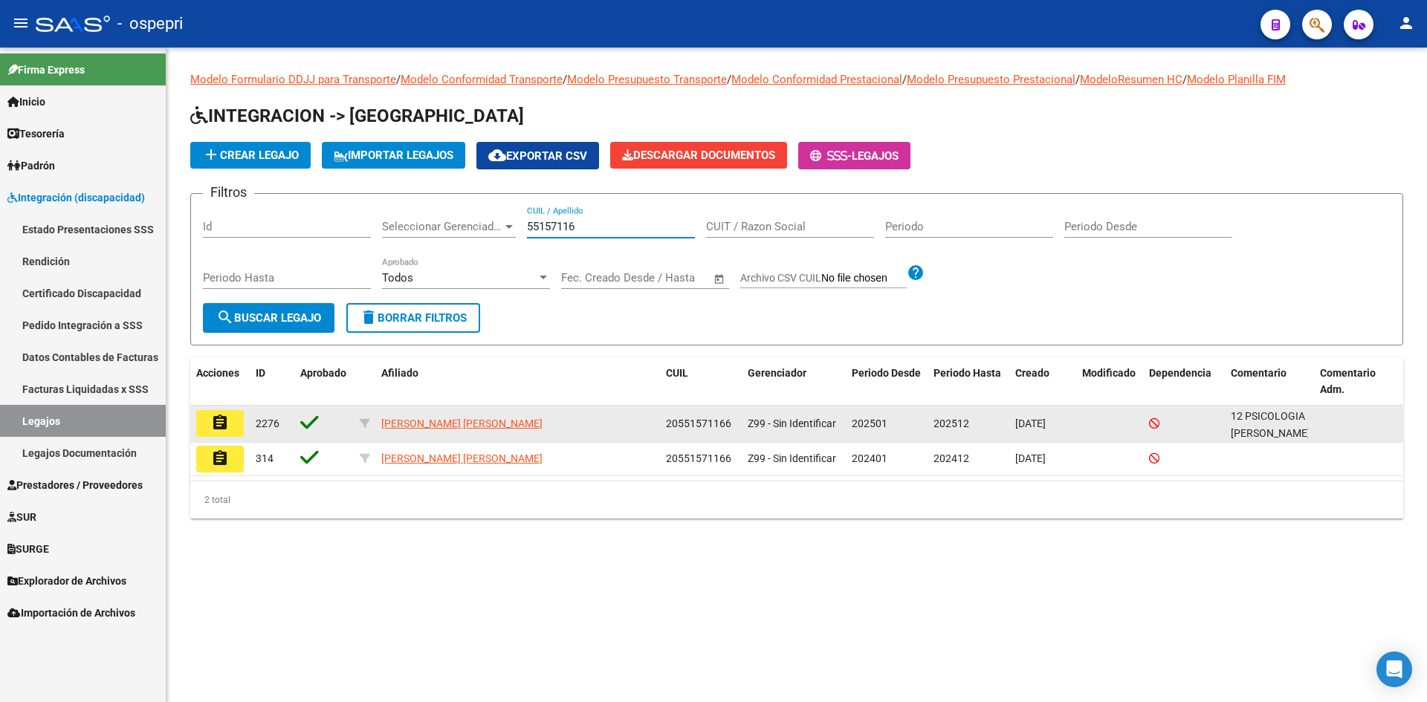
type input "55157116"
click at [224, 426] on mat-icon "assignment" at bounding box center [220, 423] width 18 height 18
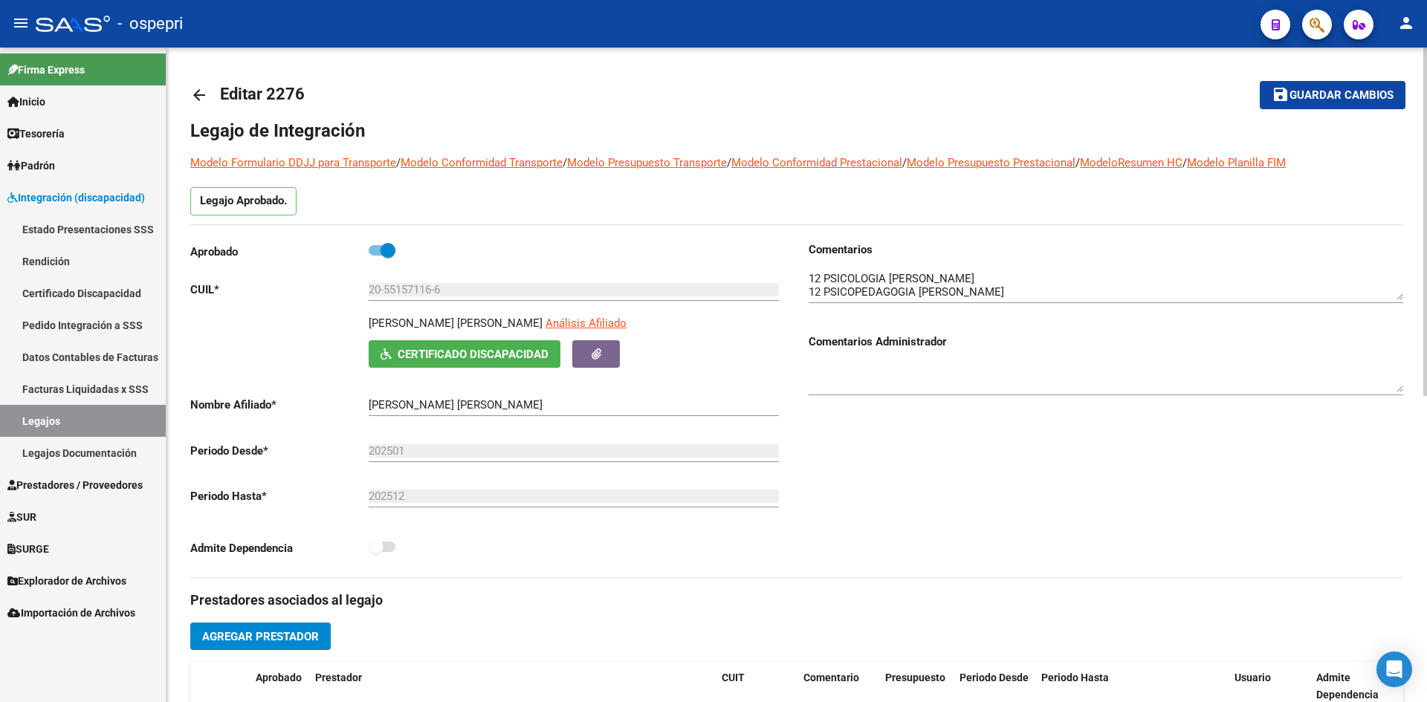
click at [195, 97] on mat-icon "arrow_back" at bounding box center [199, 95] width 18 height 18
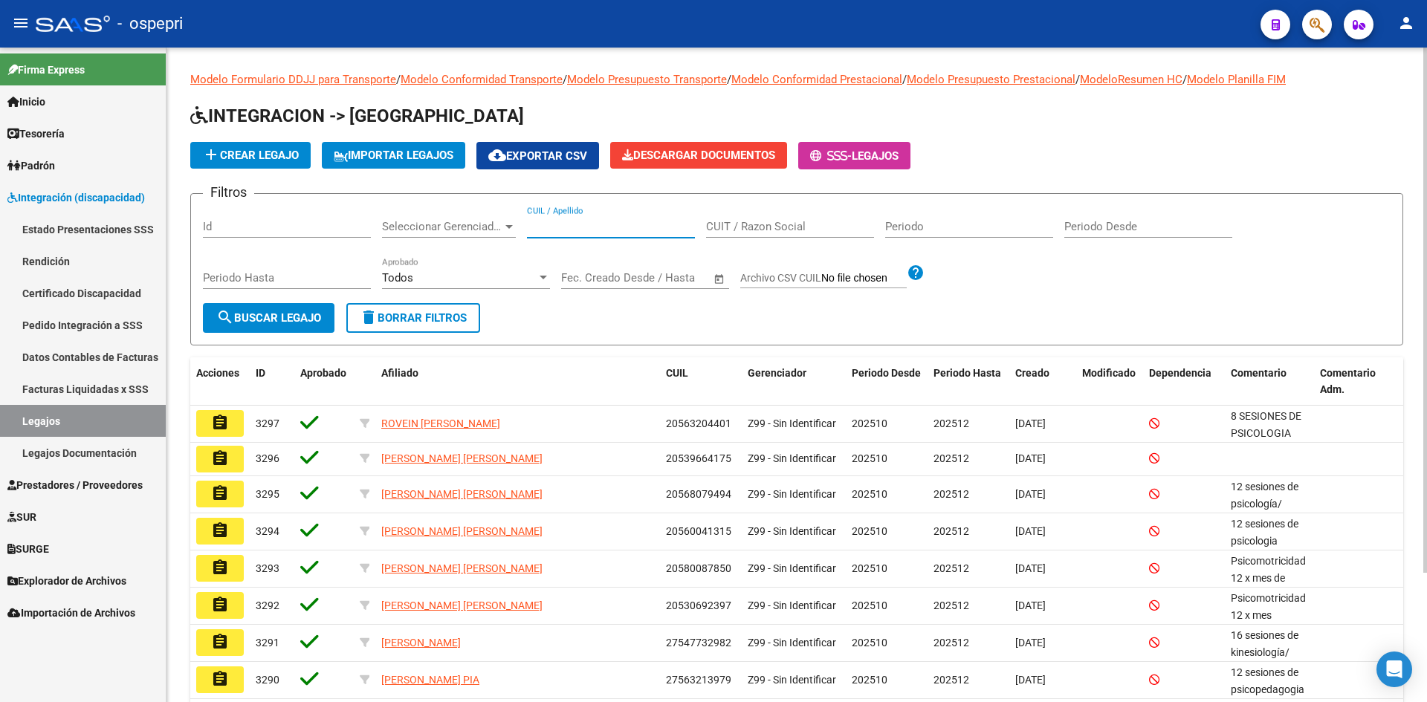
click at [552, 229] on input "CUIL / Apellido" at bounding box center [611, 226] width 168 height 13
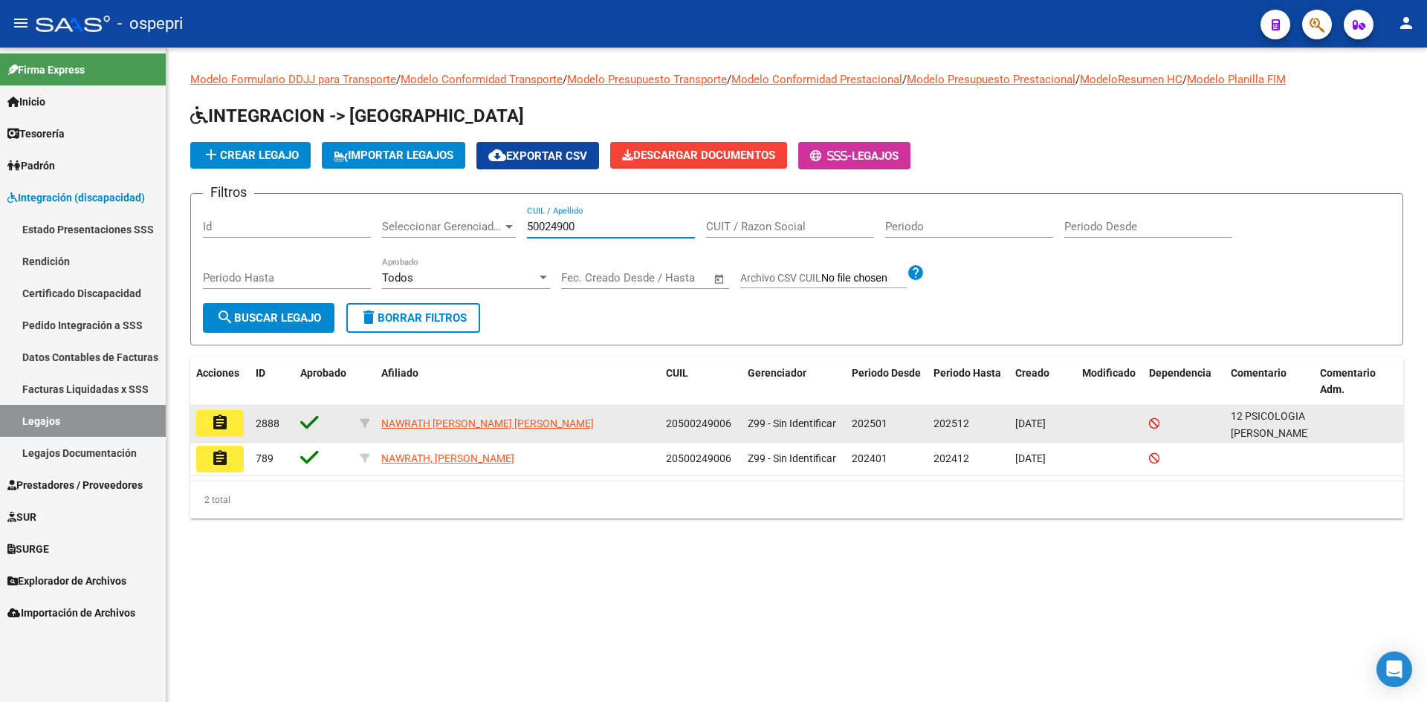
type input "50024900"
click at [214, 430] on mat-icon "assignment" at bounding box center [220, 423] width 18 height 18
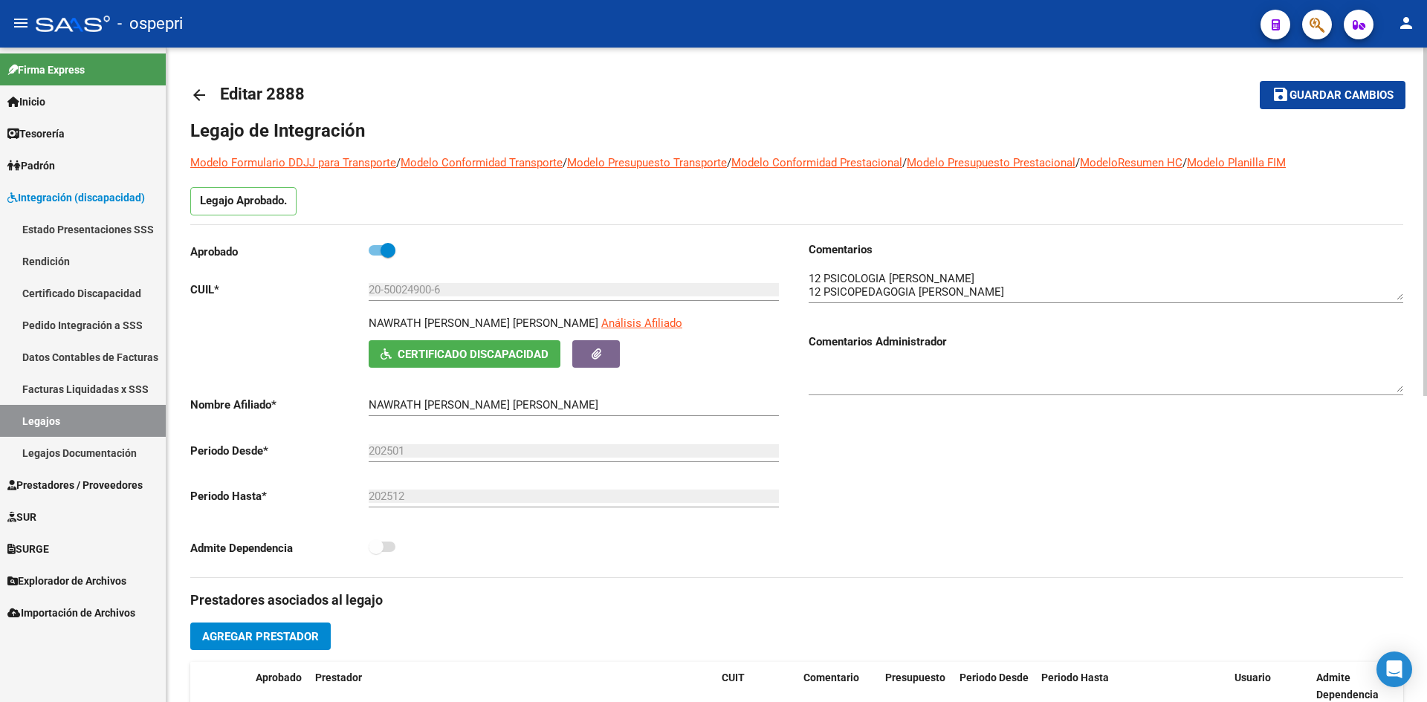
click at [202, 93] on mat-icon "arrow_back" at bounding box center [199, 95] width 18 height 18
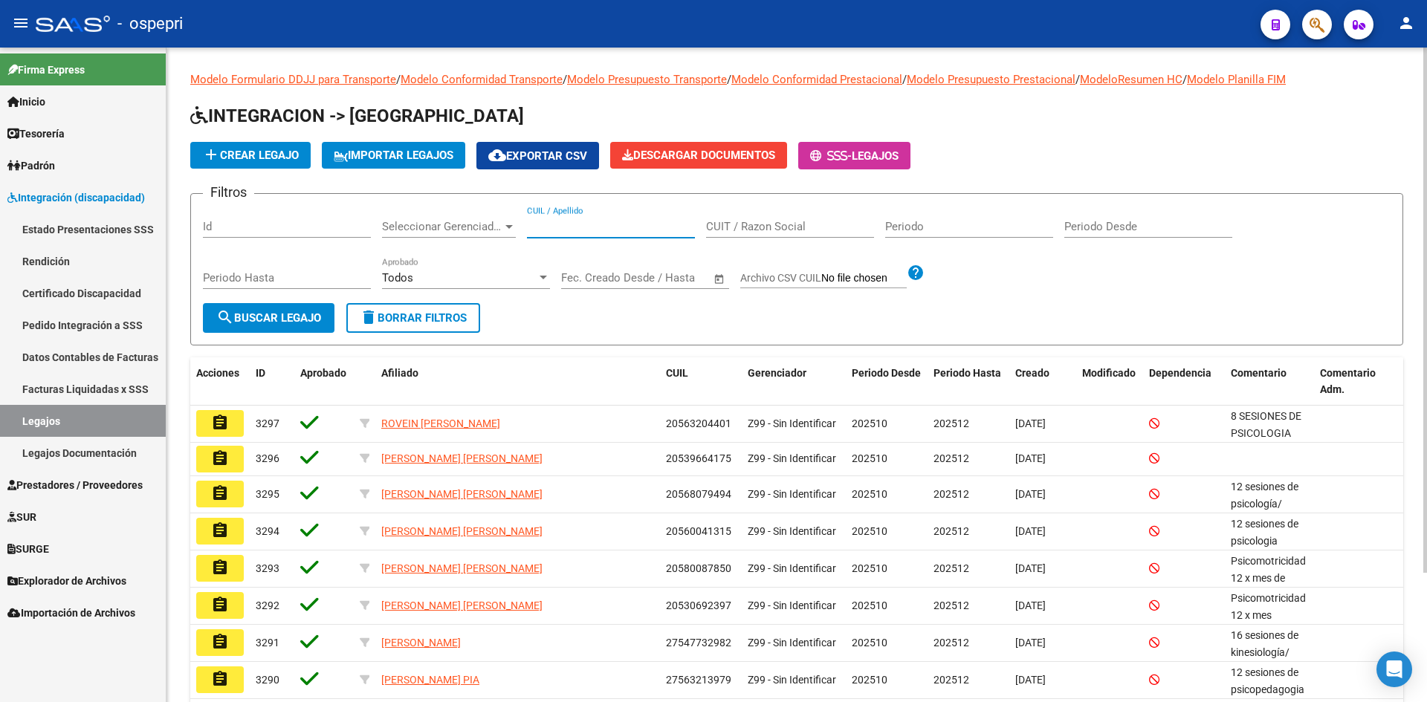
click at [545, 227] on input "CUIL / Apellido" at bounding box center [611, 226] width 168 height 13
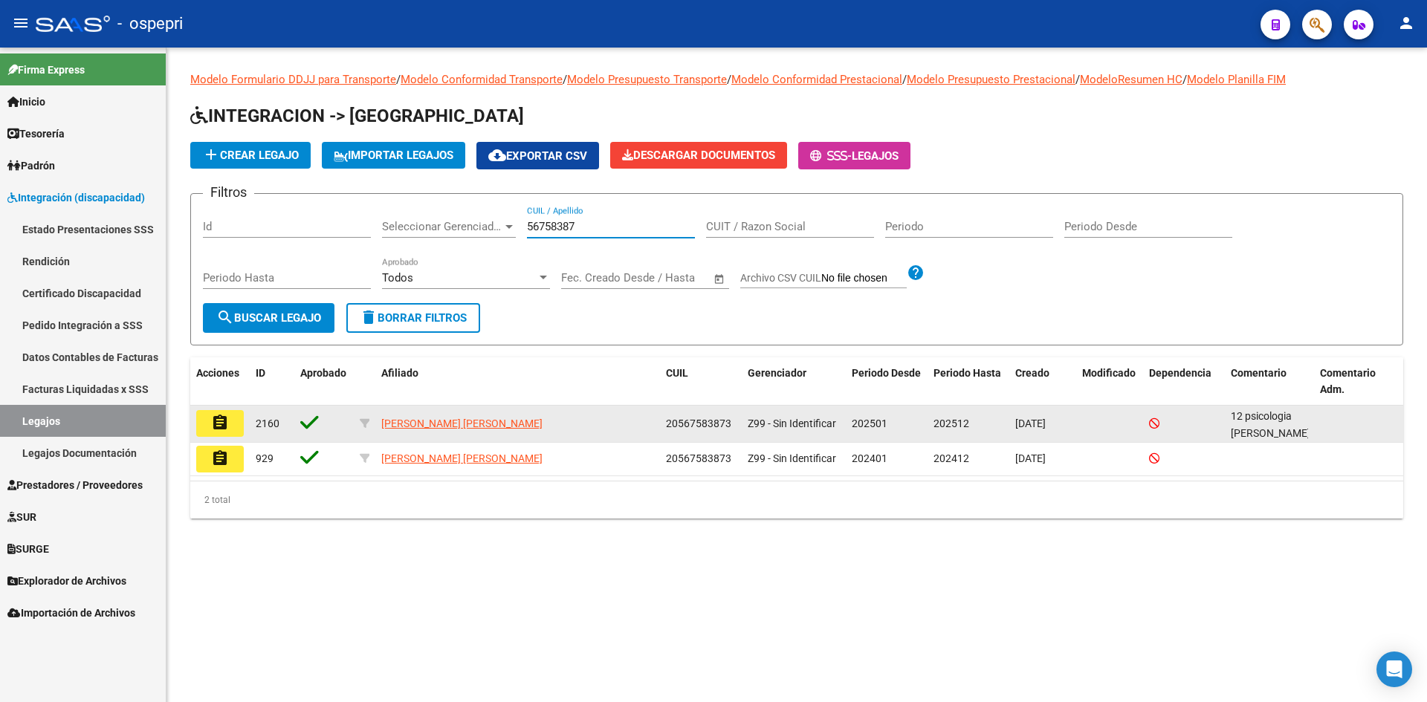
type input "56758387"
click at [221, 423] on mat-icon "assignment" at bounding box center [220, 423] width 18 height 18
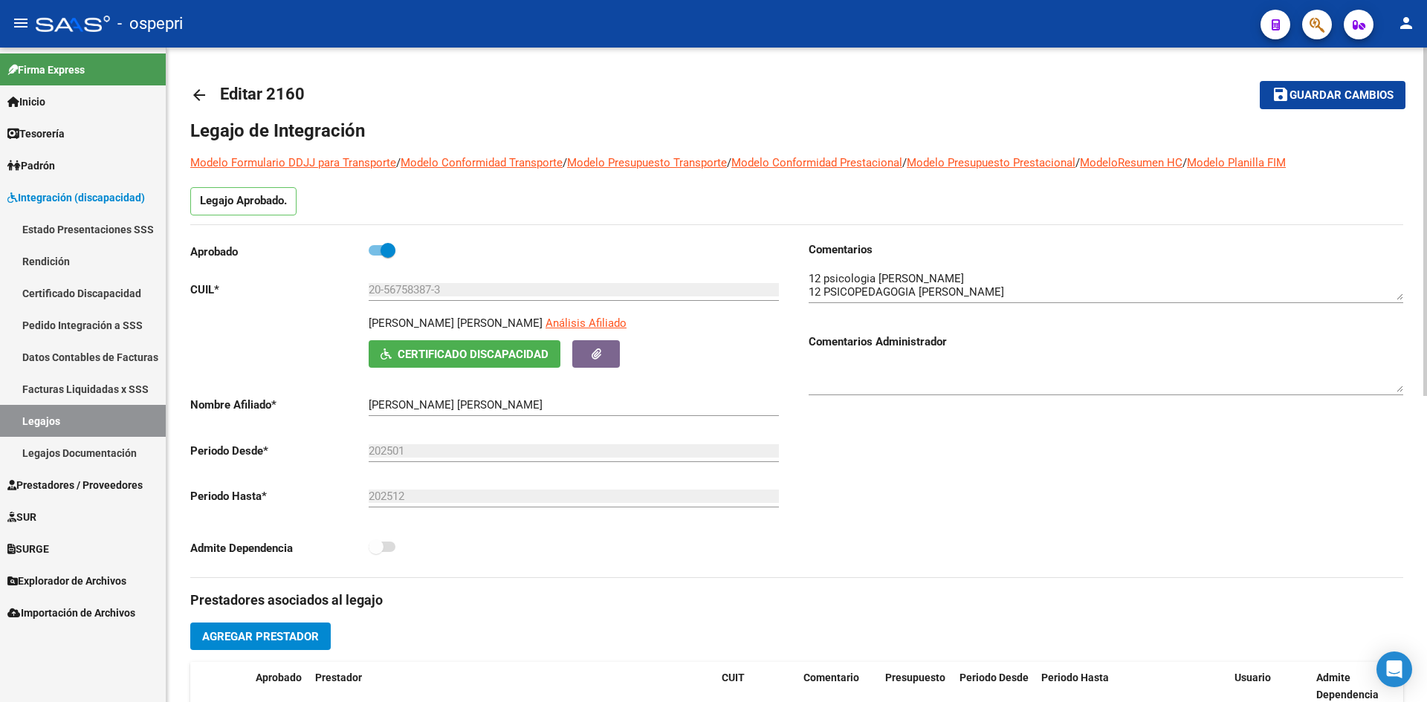
click at [195, 92] on mat-icon "arrow_back" at bounding box center [199, 95] width 18 height 18
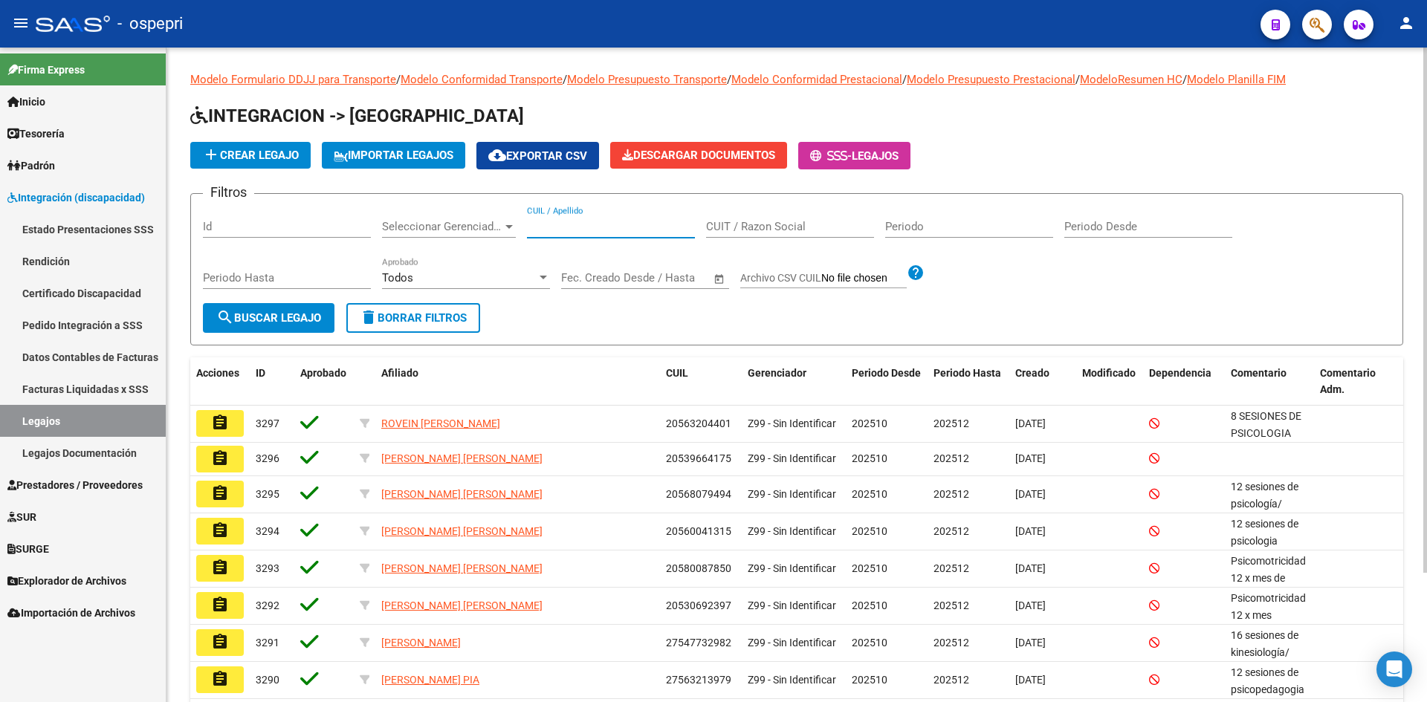
click at [579, 227] on input "CUIL / Apellido" at bounding box center [611, 226] width 168 height 13
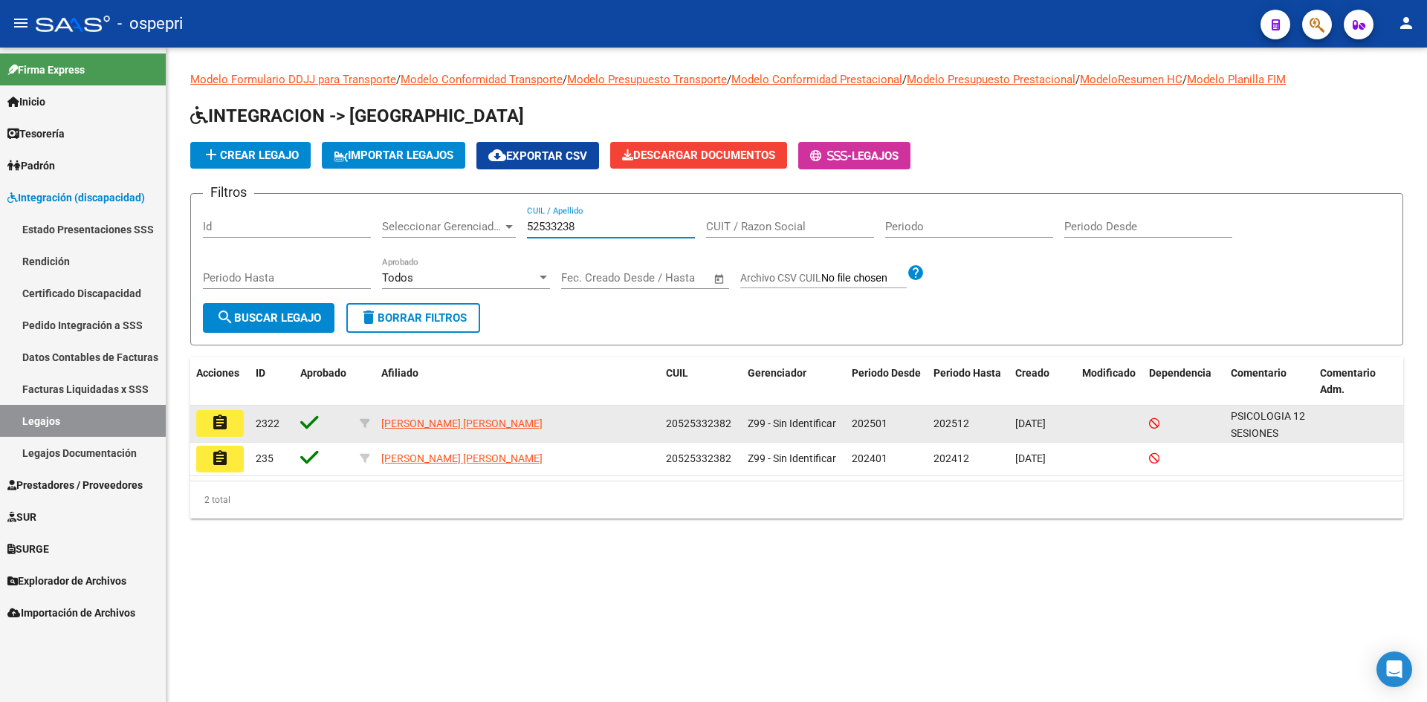
type input "52533238"
click at [216, 424] on mat-icon "assignment" at bounding box center [220, 423] width 18 height 18
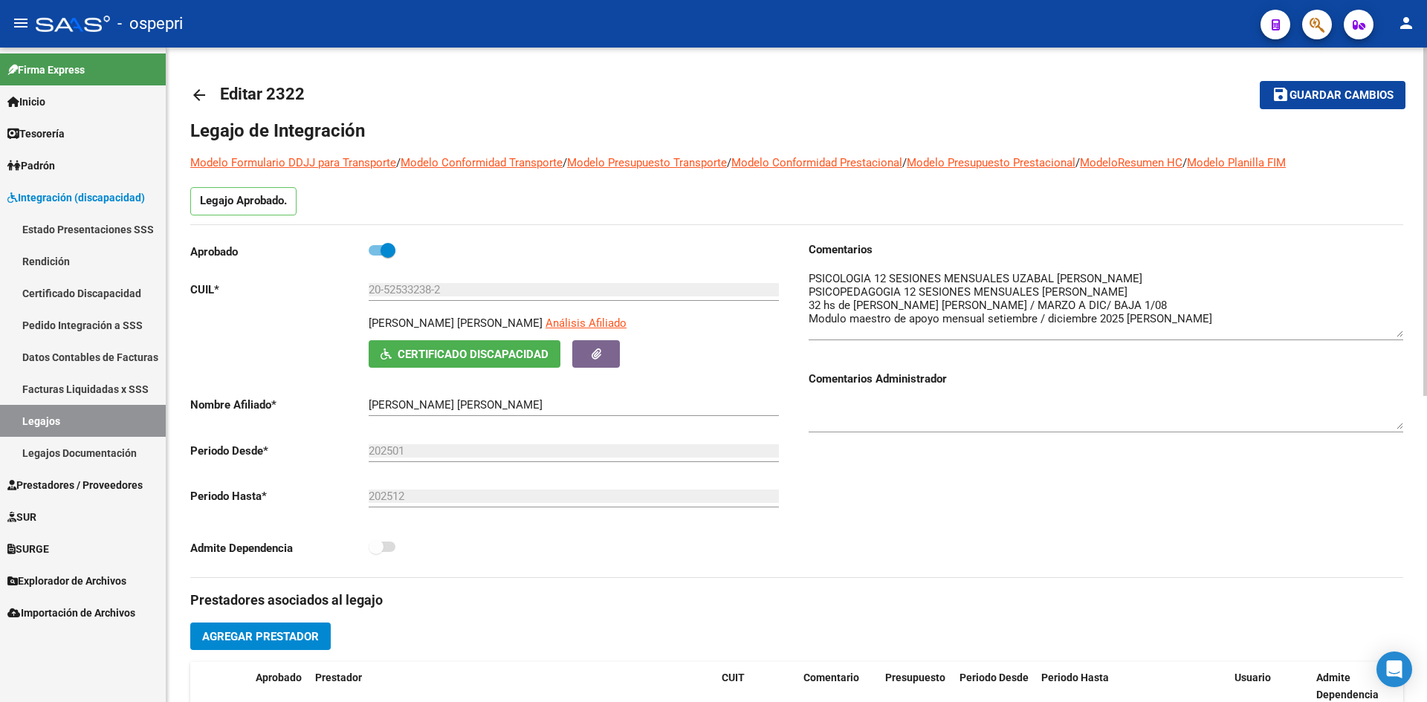
drag, startPoint x: 1398, startPoint y: 297, endPoint x: 1402, endPoint y: 334, distance: 37.4
click at [1402, 334] on textarea at bounding box center [1106, 304] width 595 height 67
click at [189, 91] on div "arrow_back Editar 2322 save Guardar cambios Legajo de Integración Modelo Formul…" at bounding box center [796, 663] width 1260 height 1230
click at [210, 92] on link "arrow_back" at bounding box center [205, 94] width 30 height 35
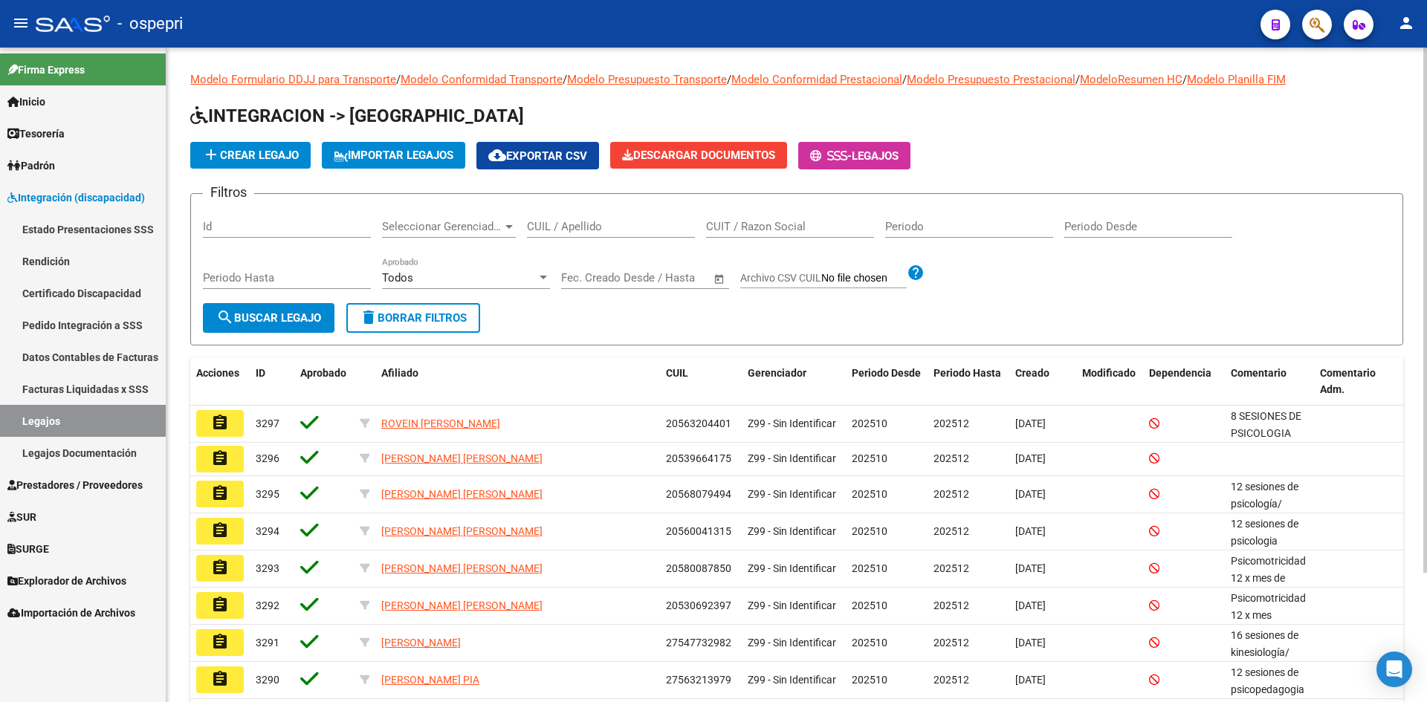
click at [597, 235] on div "CUIL / Apellido" at bounding box center [611, 222] width 168 height 32
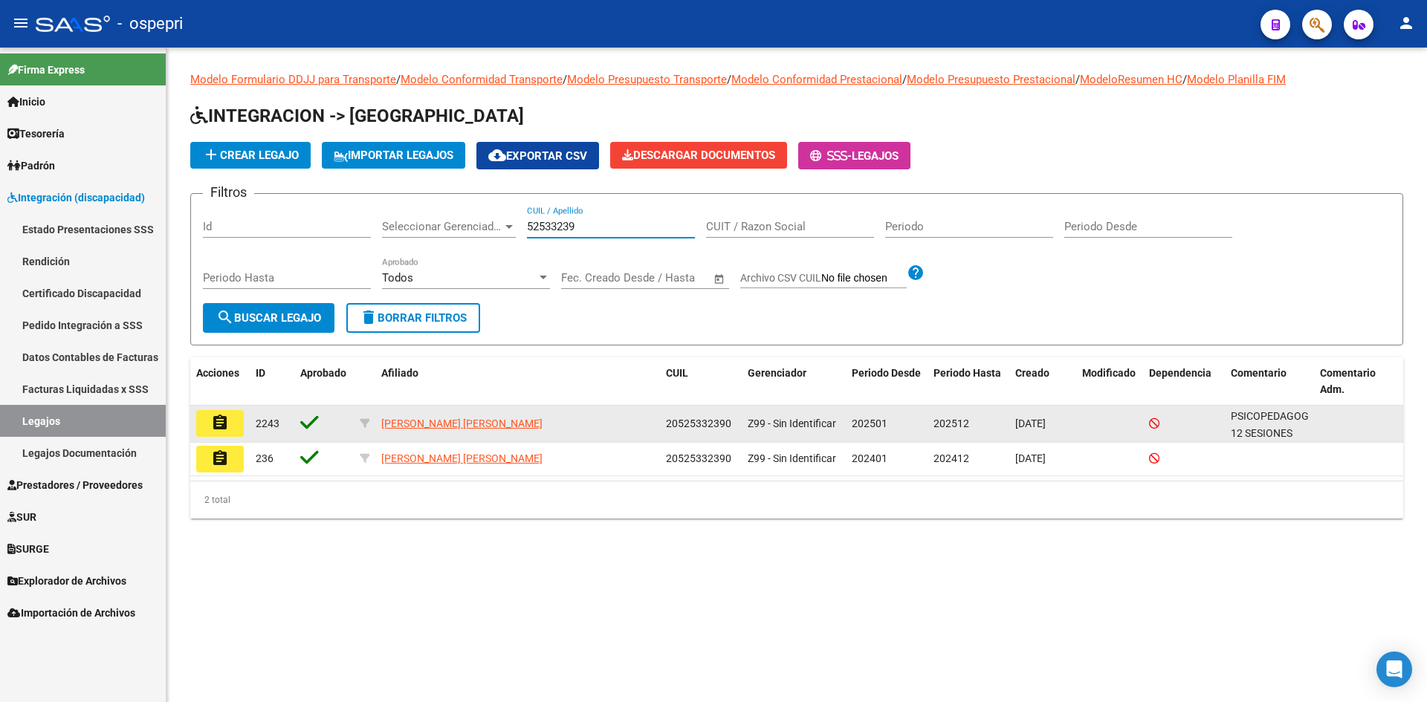
type input "52533239"
click at [224, 428] on mat-icon "assignment" at bounding box center [220, 423] width 18 height 18
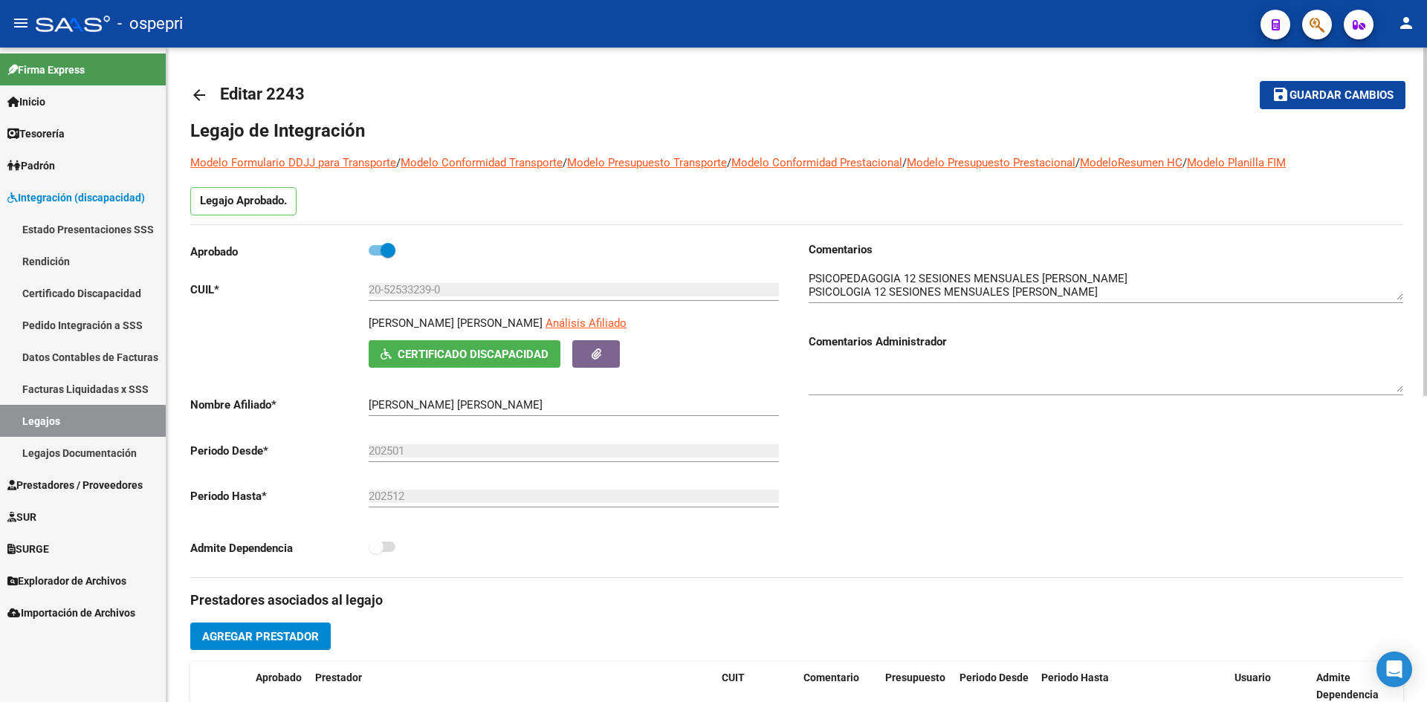
click at [201, 98] on mat-icon "arrow_back" at bounding box center [199, 95] width 18 height 18
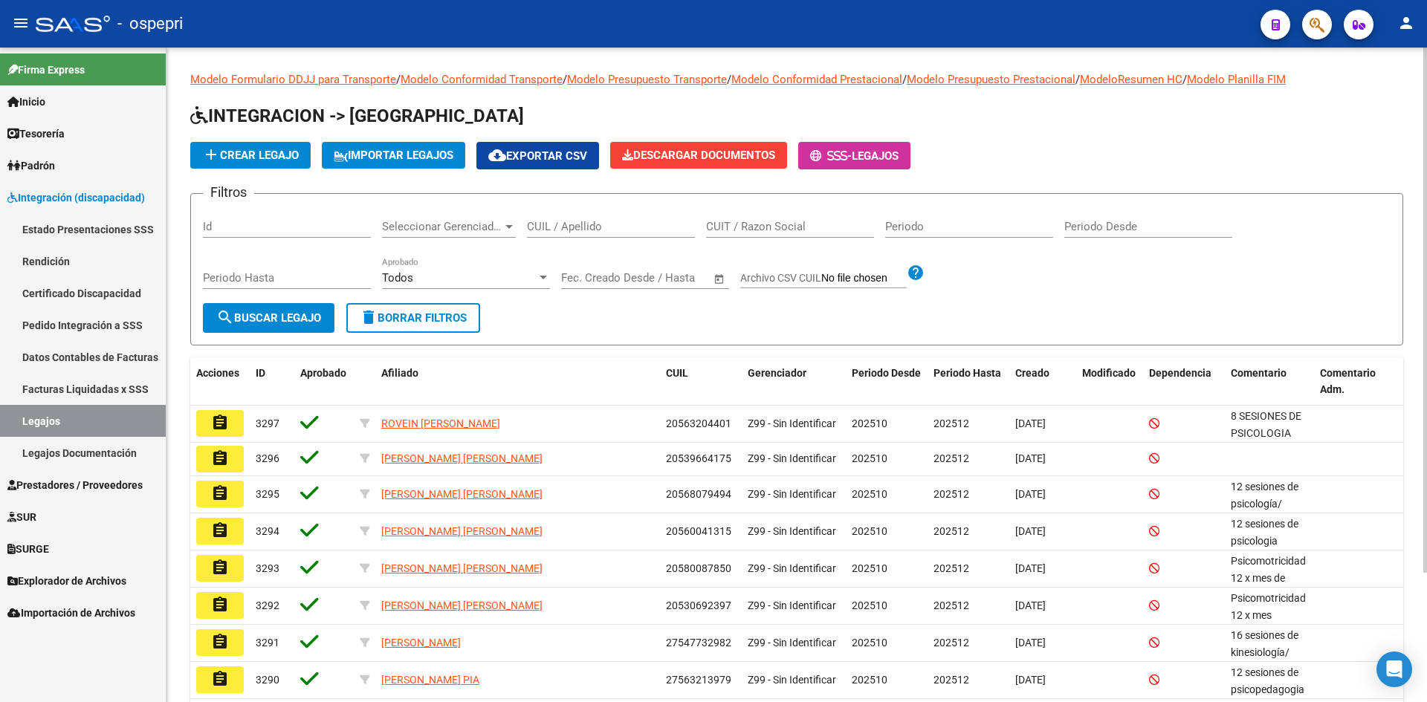
click at [567, 227] on input "CUIL / Apellido" at bounding box center [611, 226] width 168 height 13
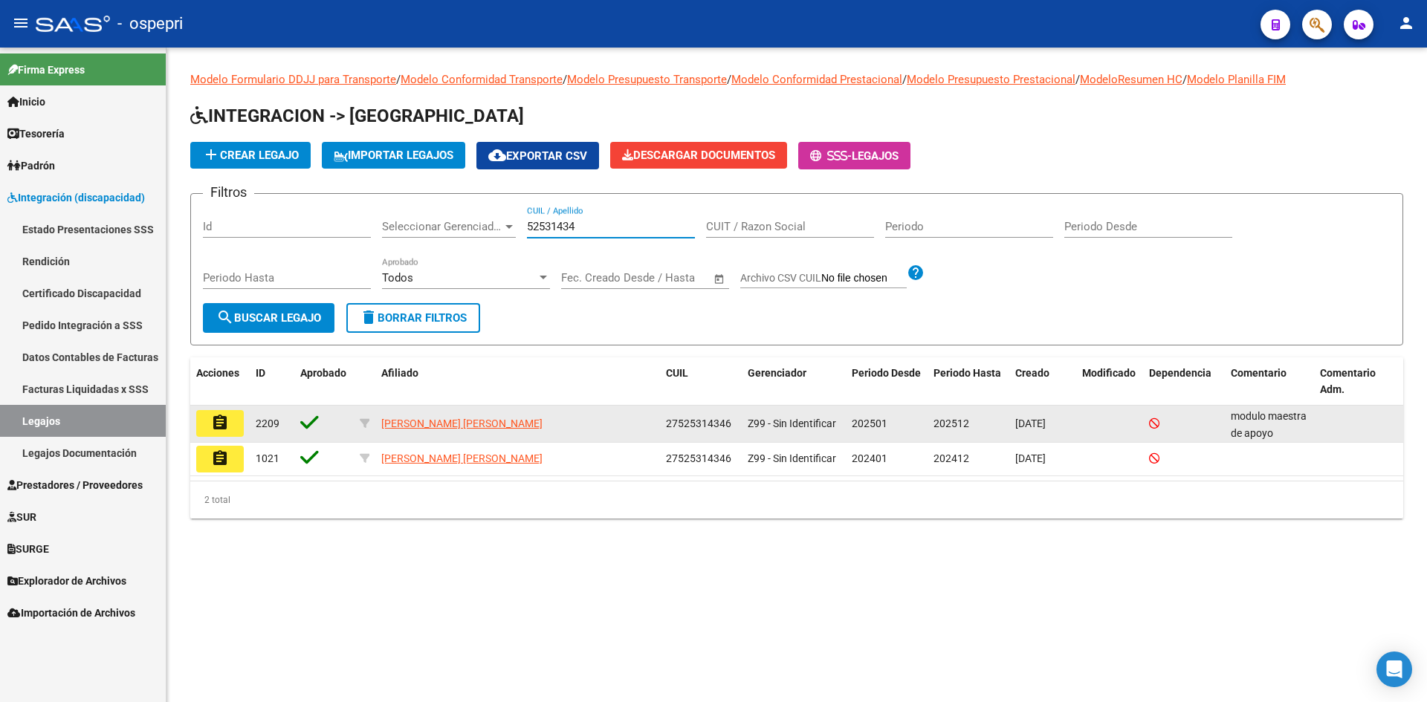
type input "52531434"
click at [215, 421] on mat-icon "assignment" at bounding box center [220, 423] width 18 height 18
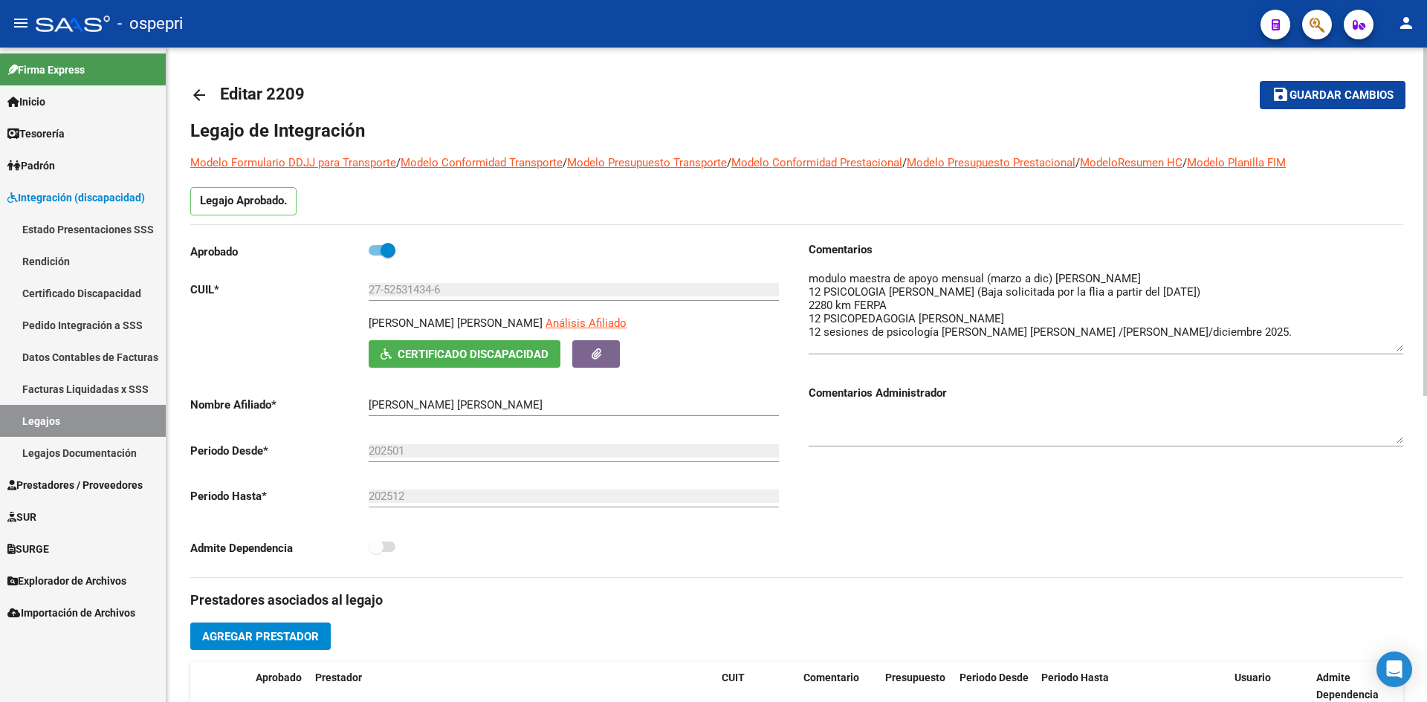
drag, startPoint x: 1400, startPoint y: 305, endPoint x: 1398, endPoint y: 348, distance: 42.4
click at [1398, 348] on textarea at bounding box center [1106, 311] width 595 height 81
click at [201, 97] on mat-icon "arrow_back" at bounding box center [199, 95] width 18 height 18
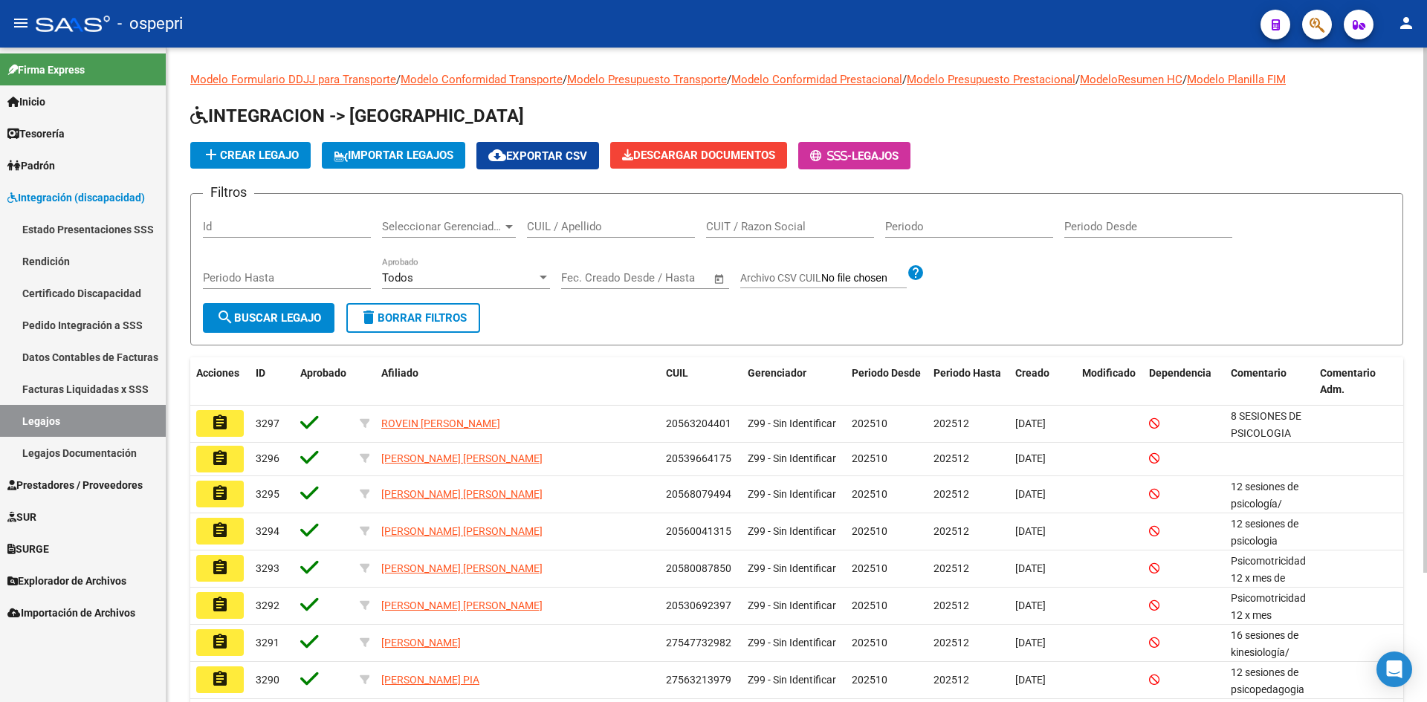
click at [595, 223] on input "CUIL / Apellido" at bounding box center [611, 226] width 168 height 13
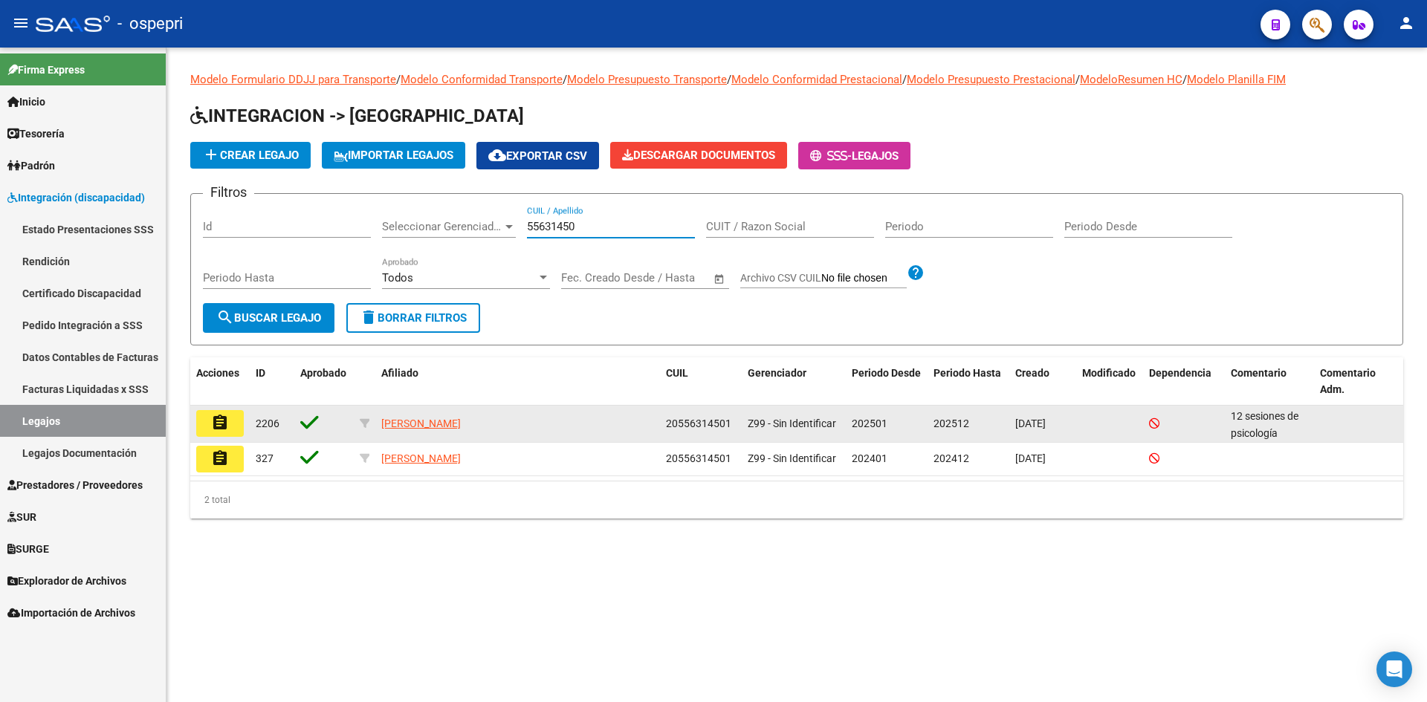
type input "55631450"
click at [227, 421] on mat-icon "assignment" at bounding box center [220, 423] width 18 height 18
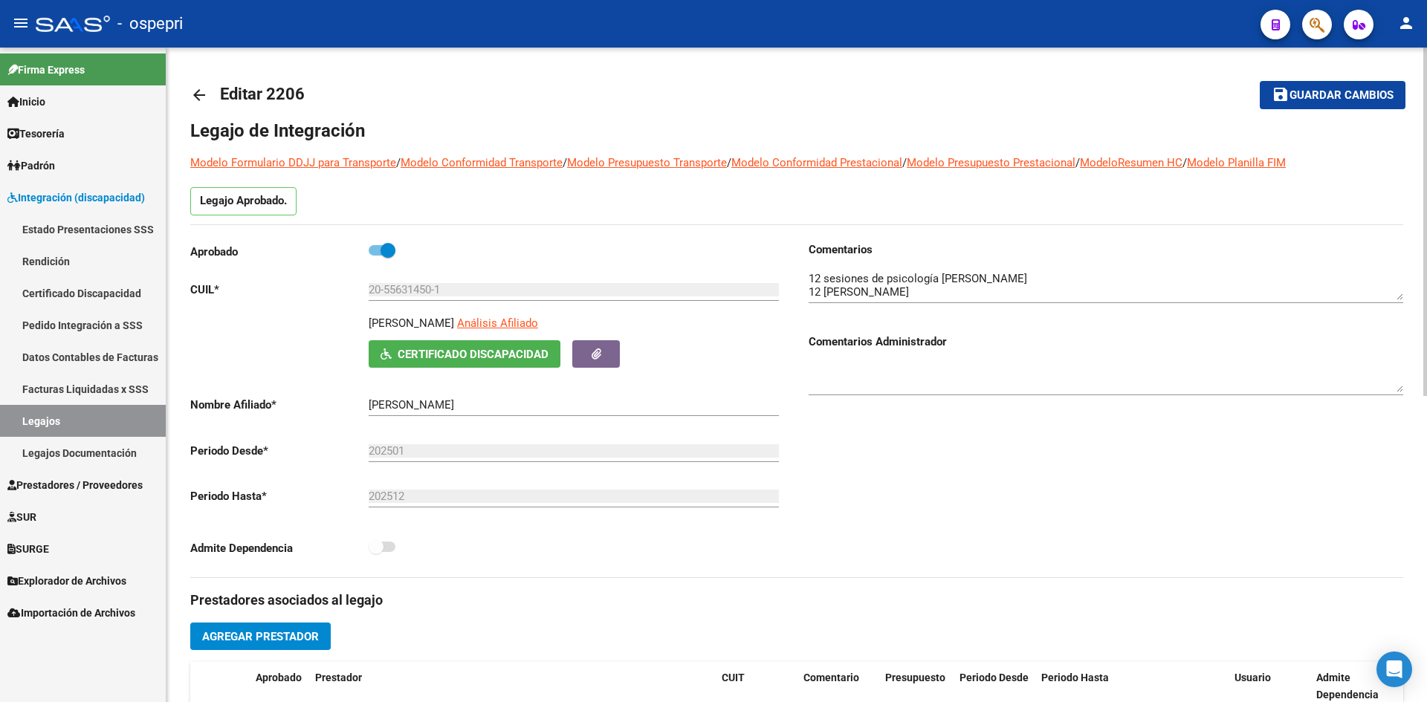
click at [195, 91] on mat-icon "arrow_back" at bounding box center [199, 95] width 18 height 18
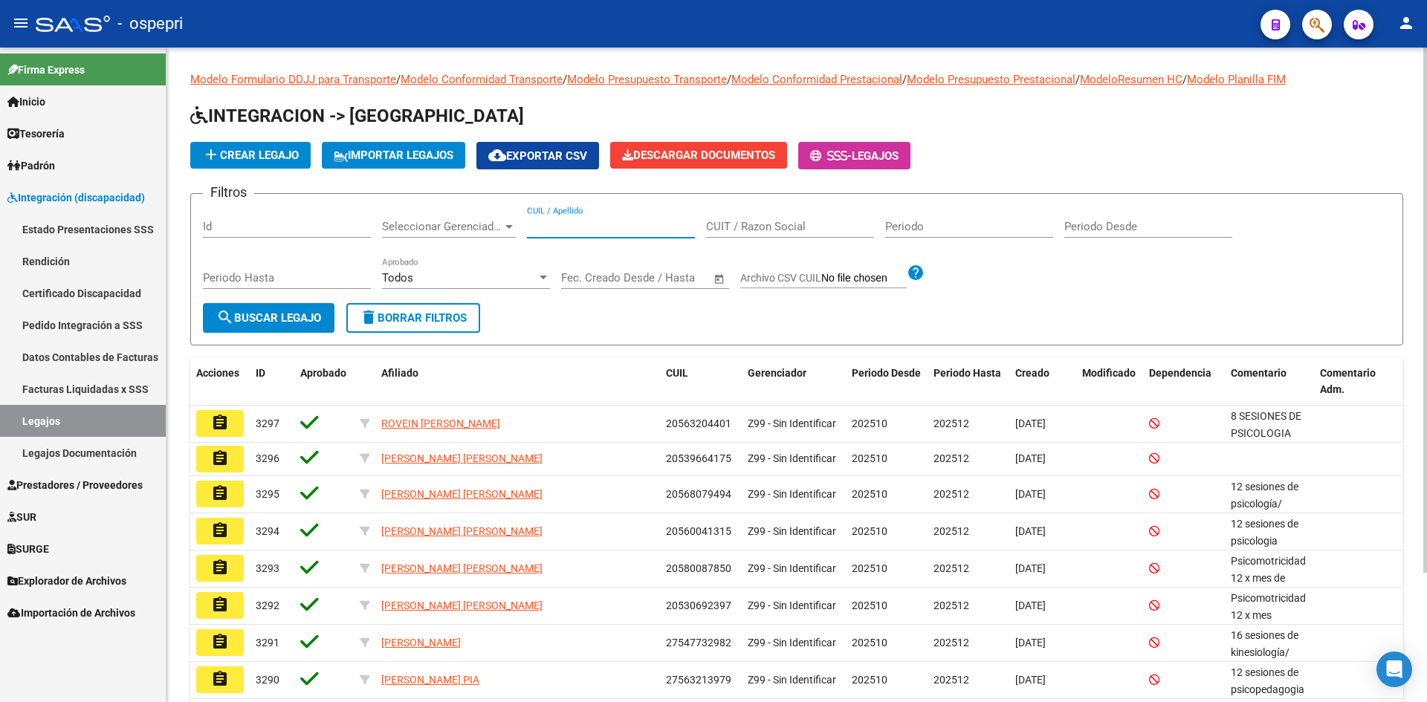
click at [631, 230] on input "CUIL / Apellido" at bounding box center [611, 226] width 168 height 13
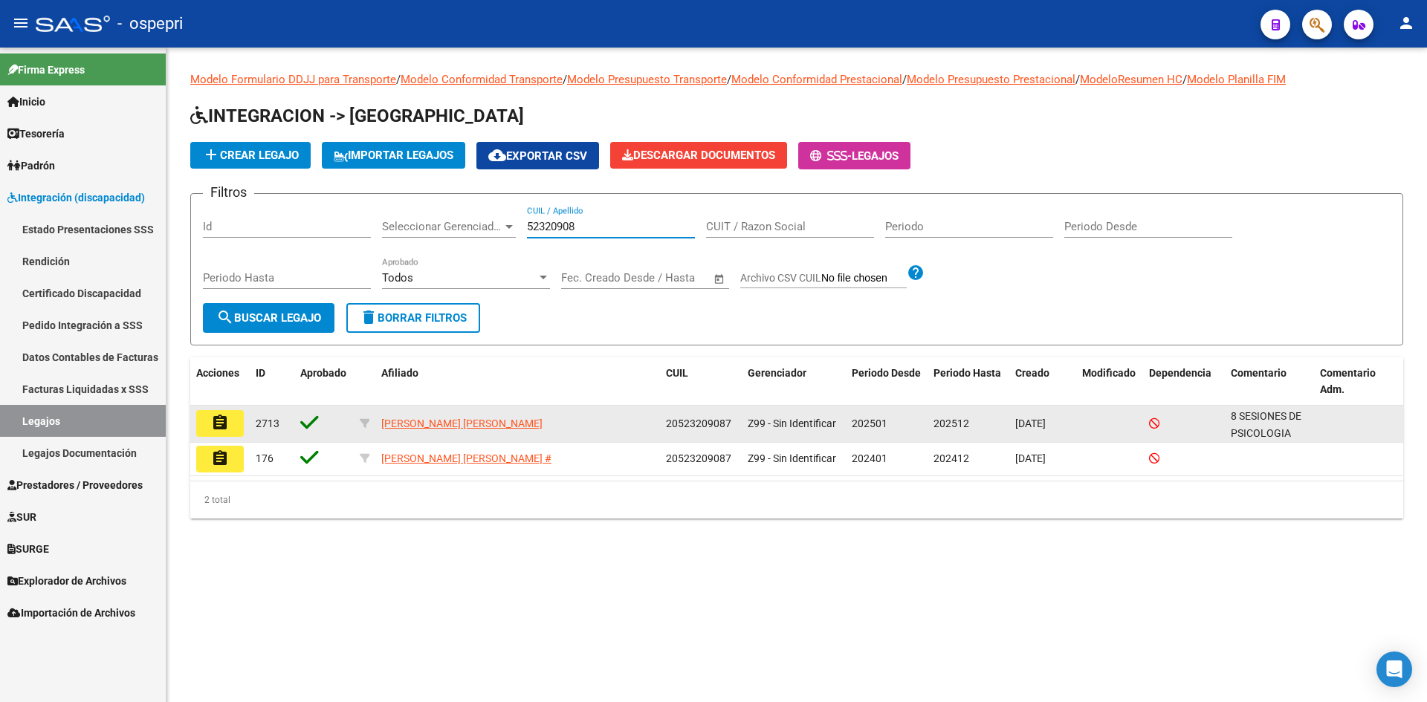
type input "52320908"
click at [221, 419] on mat-icon "assignment" at bounding box center [220, 423] width 18 height 18
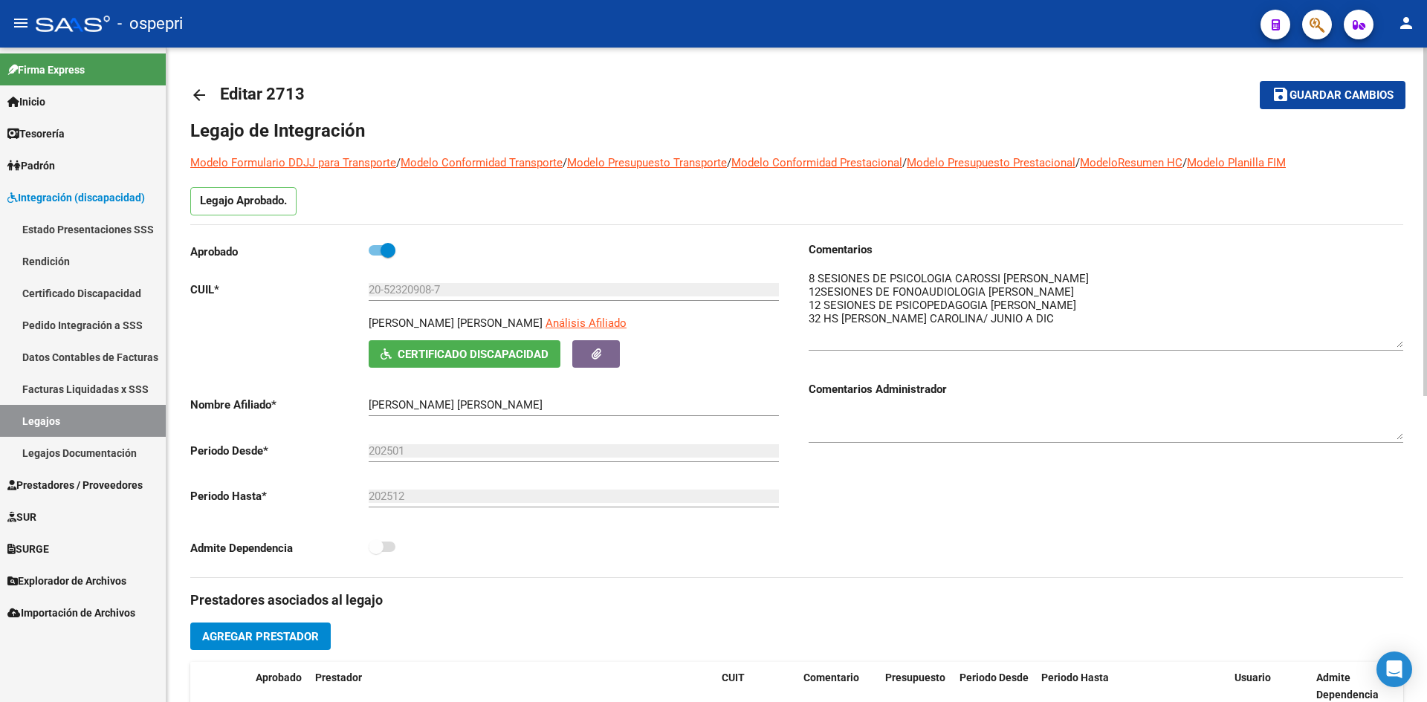
drag, startPoint x: 1399, startPoint y: 300, endPoint x: 1399, endPoint y: 346, distance: 45.3
click at [1399, 346] on textarea at bounding box center [1106, 309] width 595 height 77
click at [203, 95] on mat-icon "arrow_back" at bounding box center [199, 95] width 18 height 18
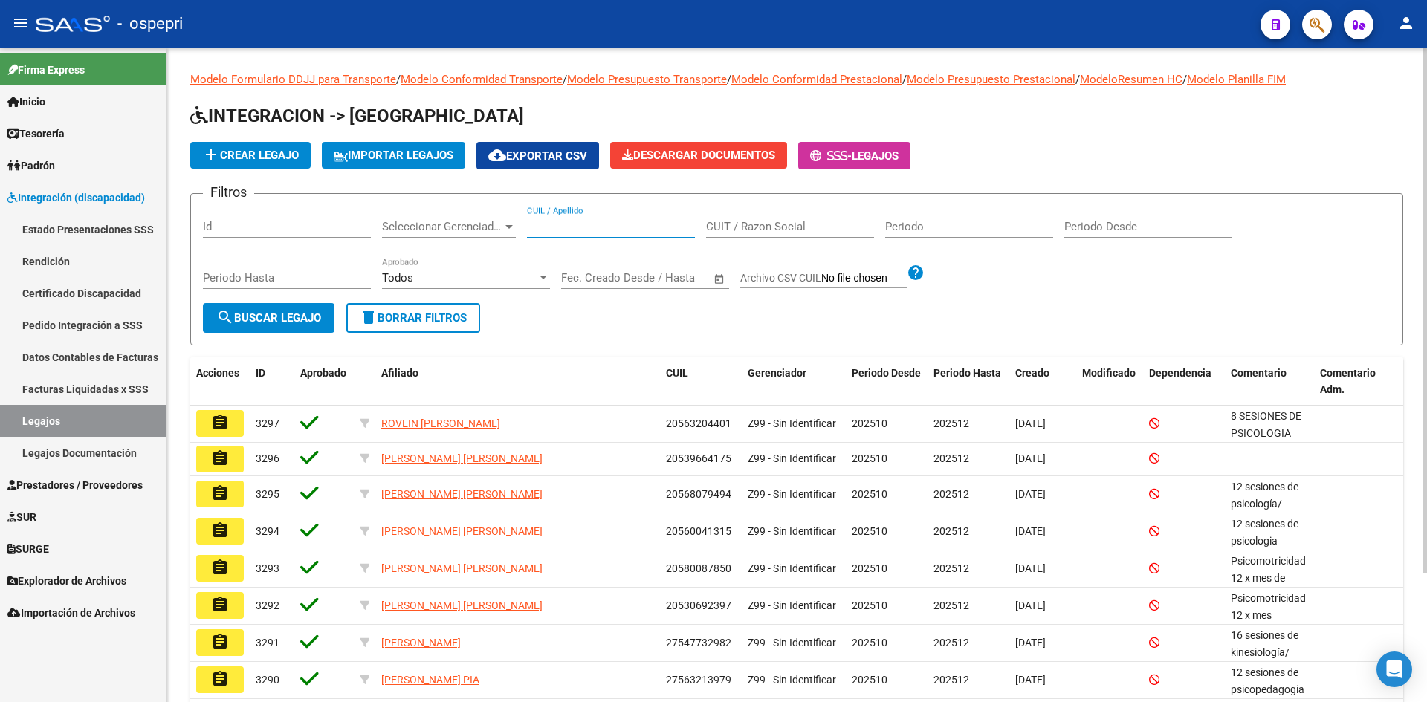
click at [590, 225] on input "CUIL / Apellido" at bounding box center [611, 226] width 168 height 13
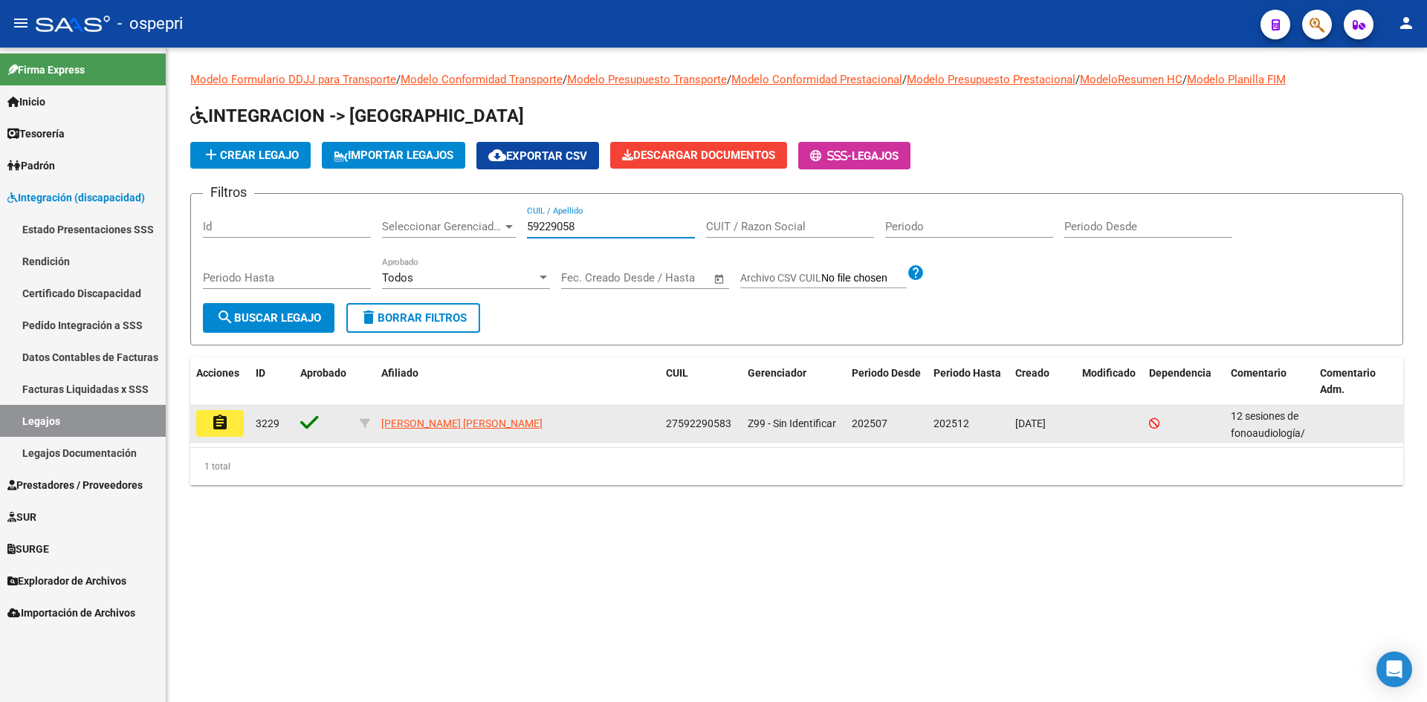
type input "59229058"
click at [225, 424] on mat-icon "assignment" at bounding box center [220, 423] width 18 height 18
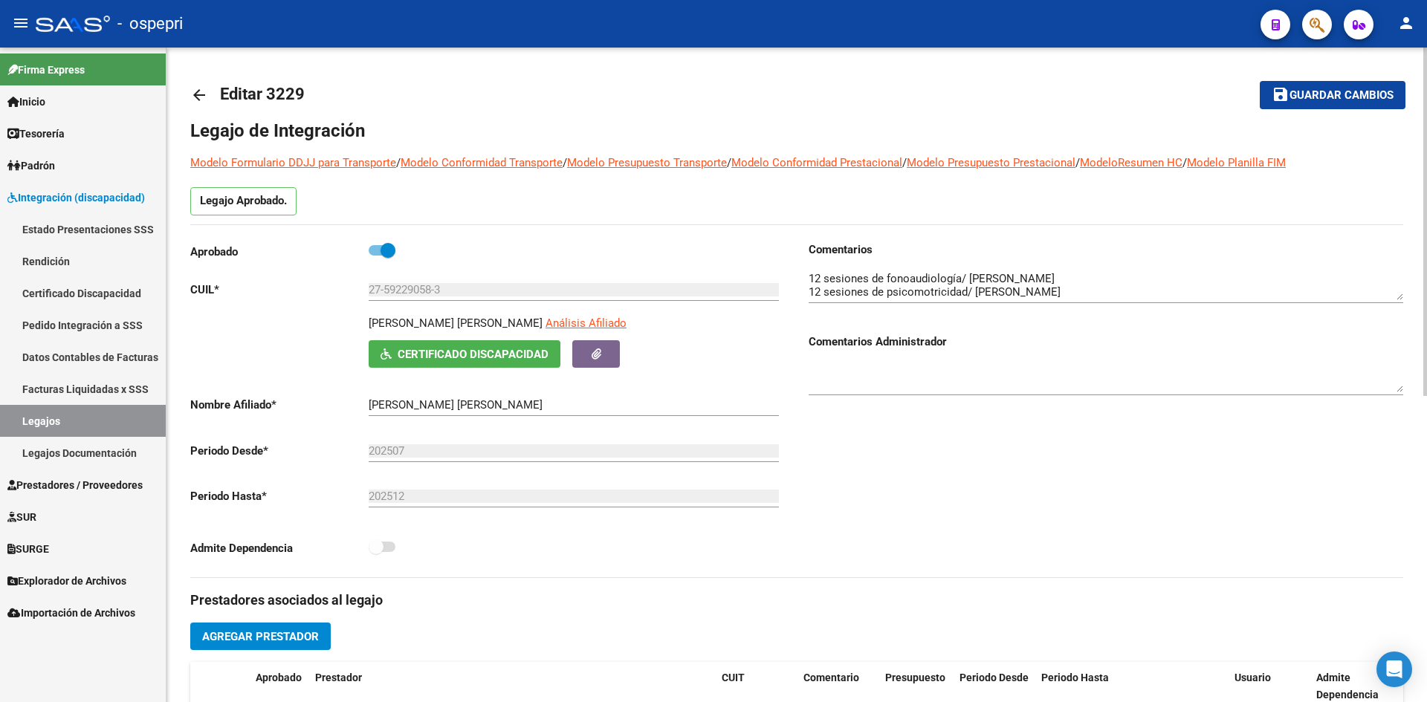
click at [197, 92] on mat-icon "arrow_back" at bounding box center [199, 95] width 18 height 18
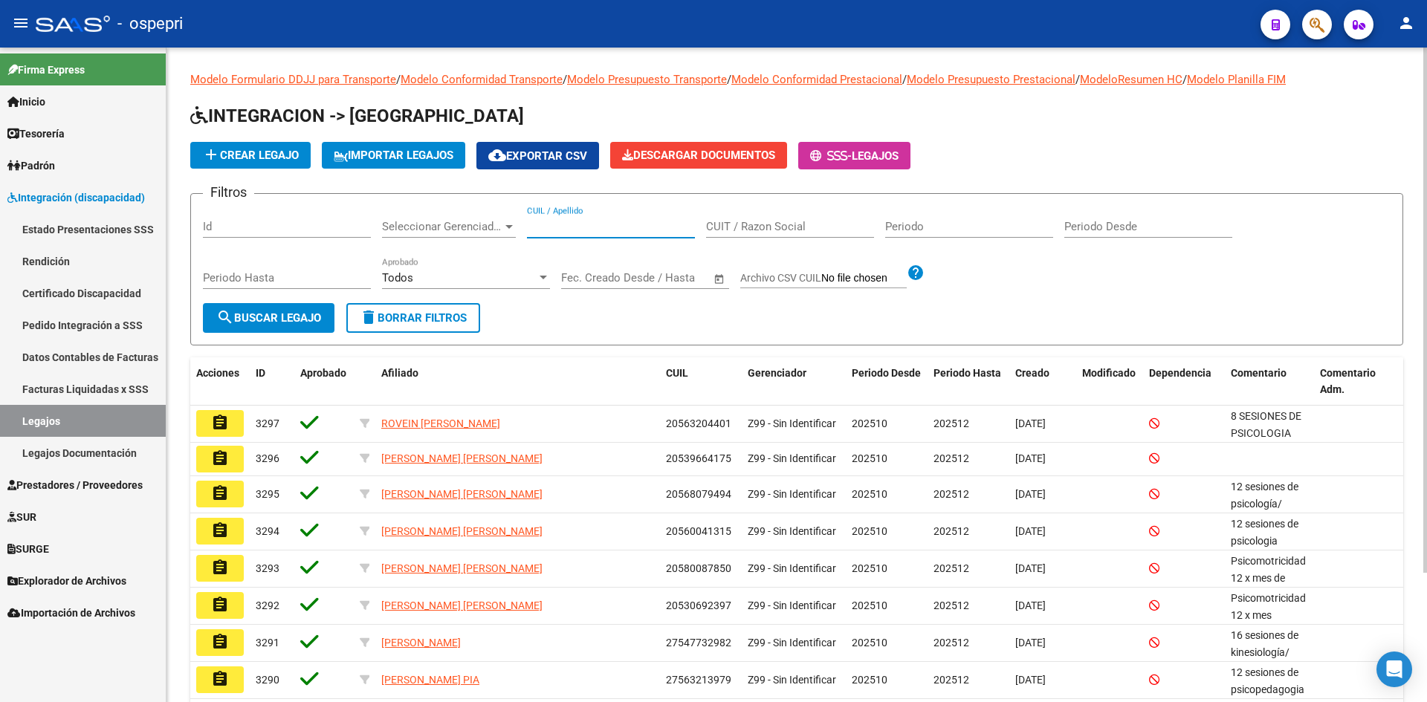
drag, startPoint x: 623, startPoint y: 232, endPoint x: 653, endPoint y: 170, distance: 68.5
click at [623, 221] on input "CUIL / Apellido" at bounding box center [611, 226] width 168 height 13
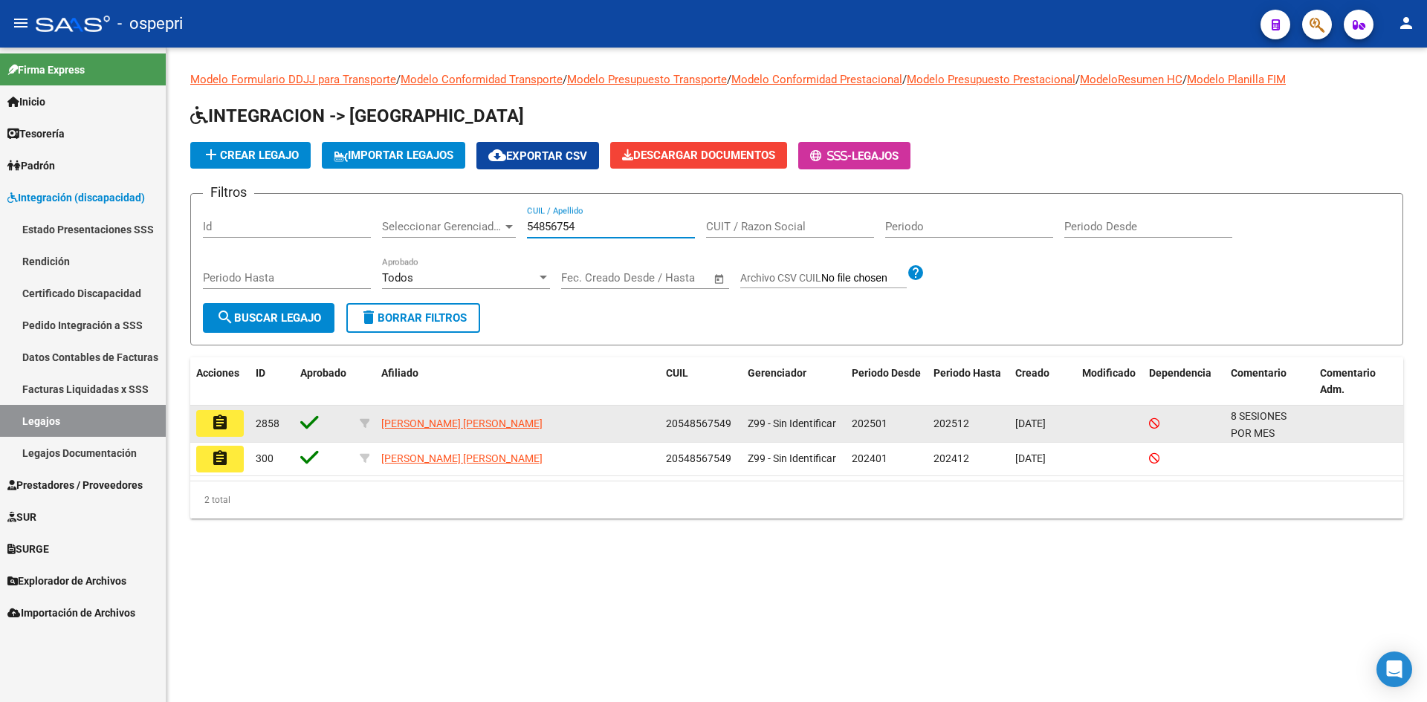
type input "54856754"
click at [224, 425] on mat-icon "assignment" at bounding box center [220, 423] width 18 height 18
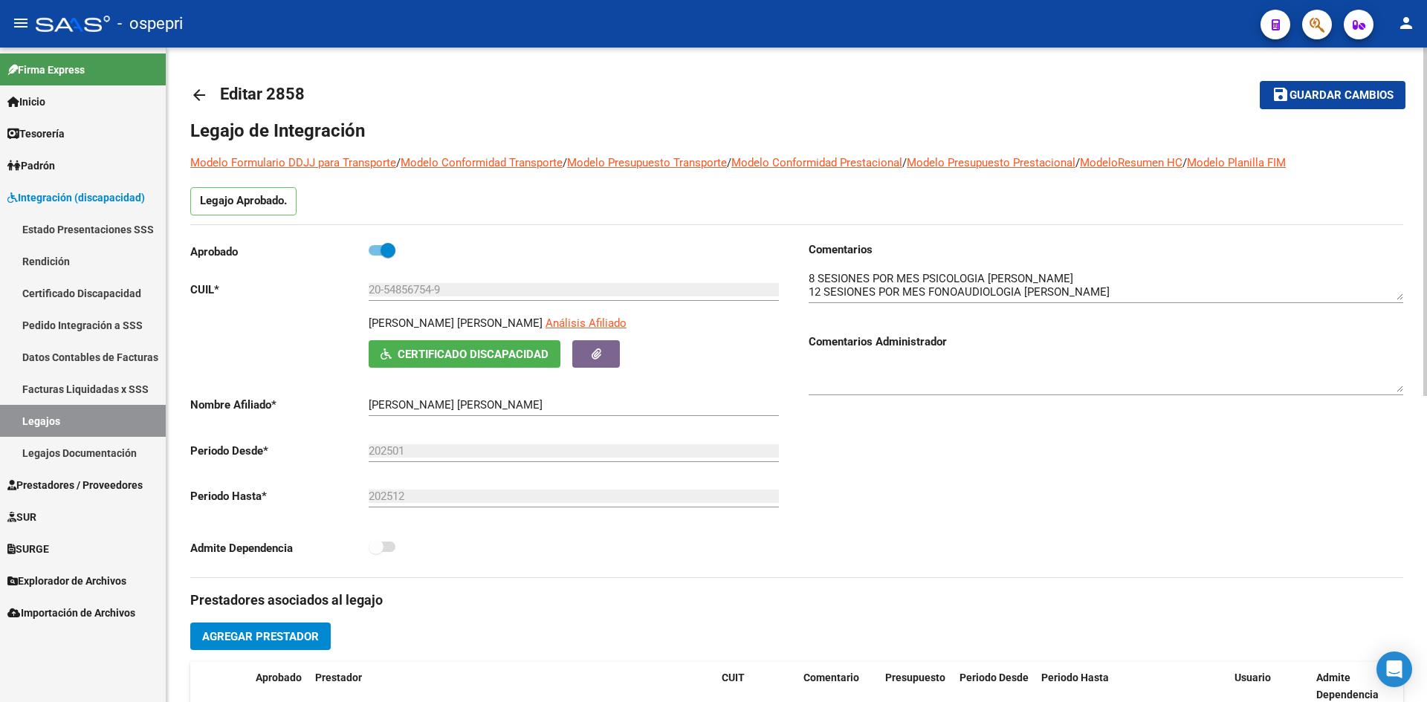
click at [198, 91] on mat-icon "arrow_back" at bounding box center [199, 95] width 18 height 18
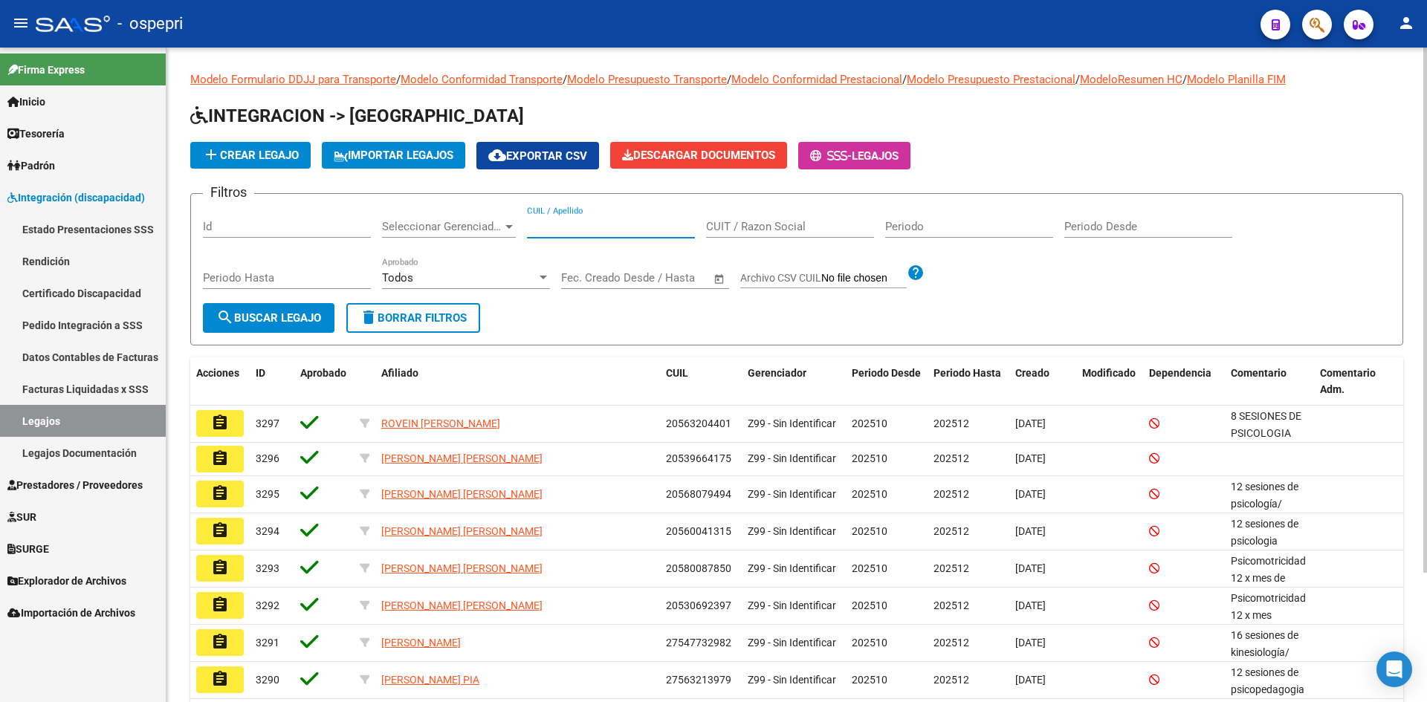
click at [577, 232] on input "CUIL / Apellido" at bounding box center [611, 226] width 168 height 13
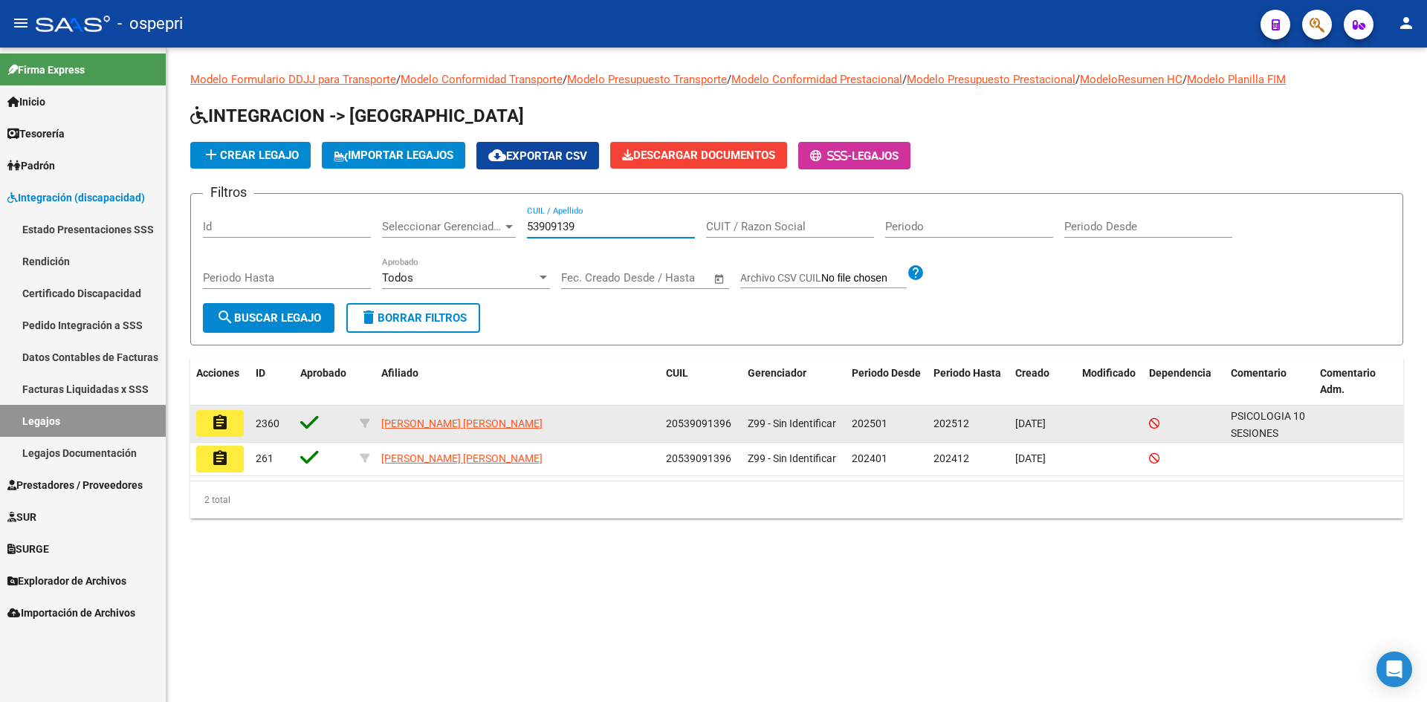
type input "53909139"
click at [224, 423] on mat-icon "assignment" at bounding box center [220, 423] width 18 height 18
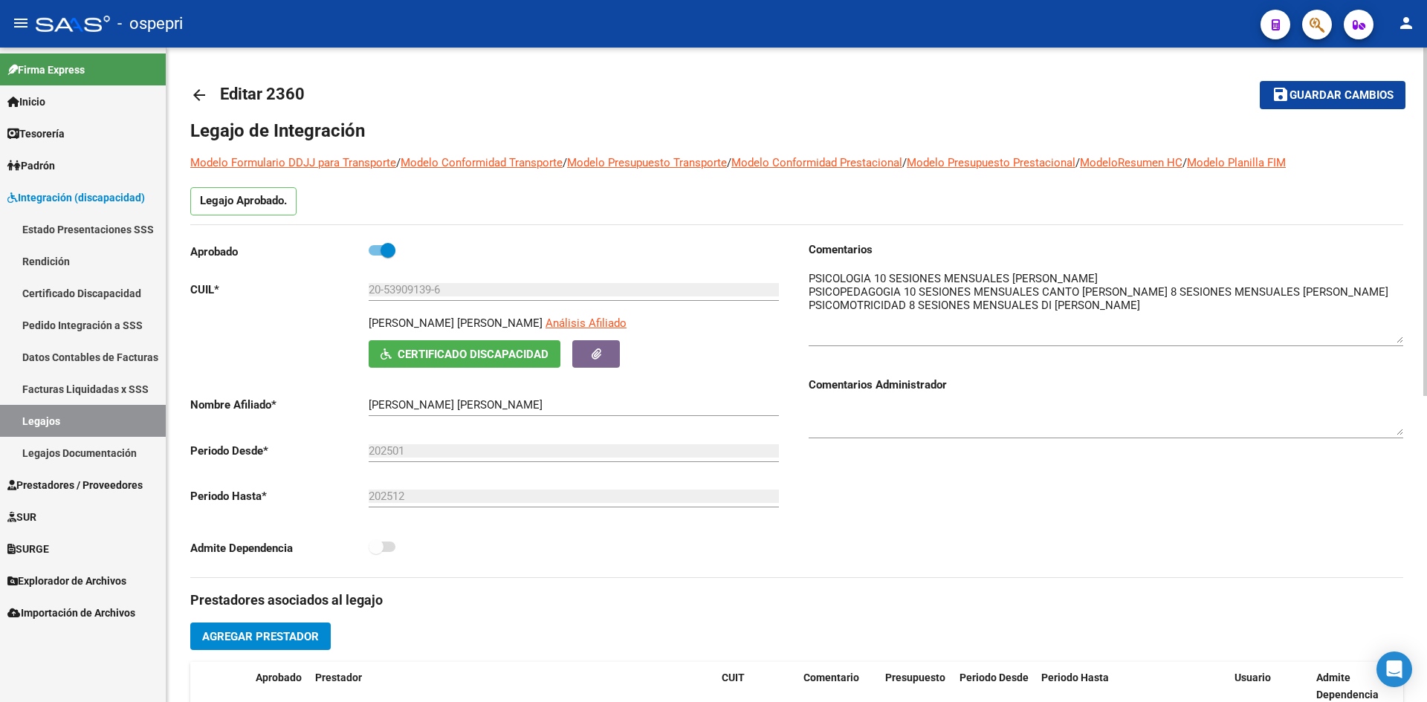
drag, startPoint x: 1400, startPoint y: 299, endPoint x: 1405, endPoint y: 342, distance: 43.4
click at [1405, 342] on div "arrow_back Editar 2360 save Guardar cambios Legajo de Integración Modelo Formul…" at bounding box center [796, 663] width 1260 height 1230
drag, startPoint x: 198, startPoint y: 97, endPoint x: 294, endPoint y: 61, distance: 103.0
click at [202, 87] on mat-icon "arrow_back" at bounding box center [199, 95] width 18 height 18
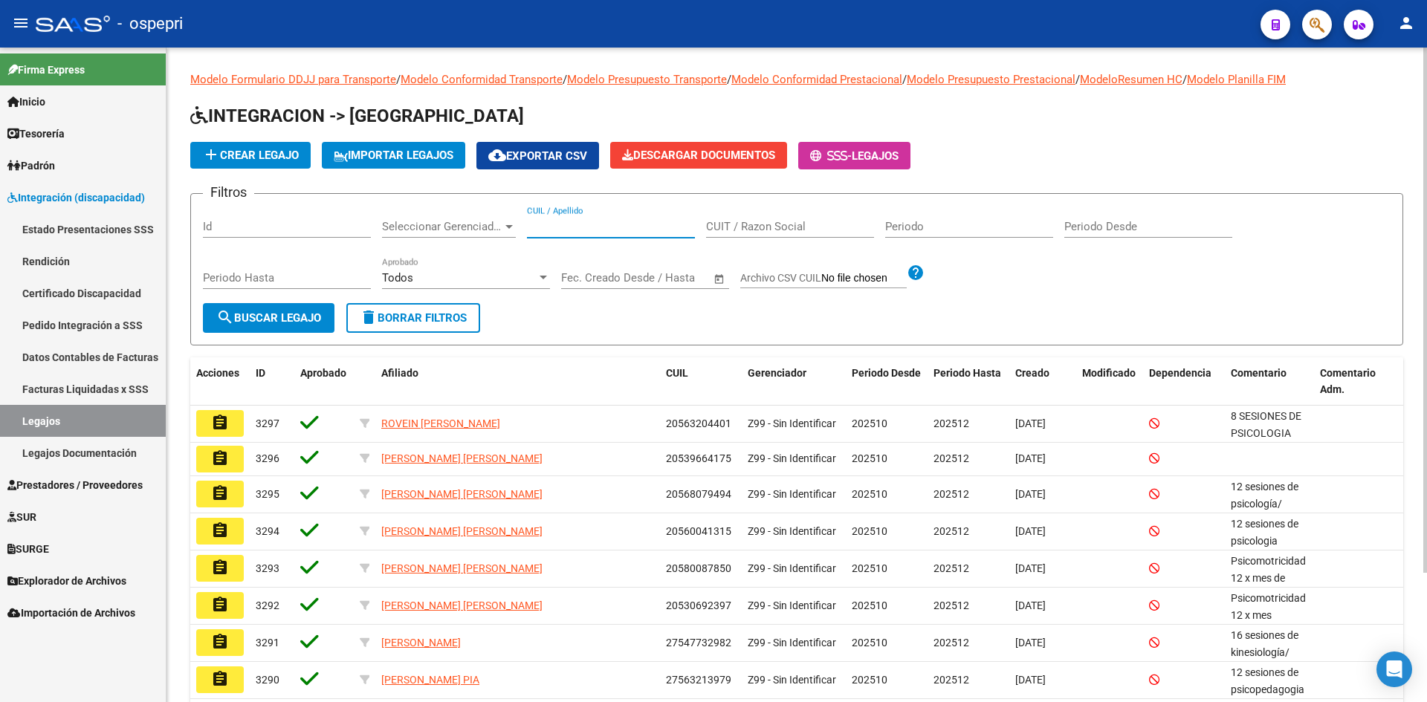
drag, startPoint x: 578, startPoint y: 229, endPoint x: 598, endPoint y: 230, distance: 20.1
click at [578, 227] on input "CUIL / Apellido" at bounding box center [611, 226] width 168 height 13
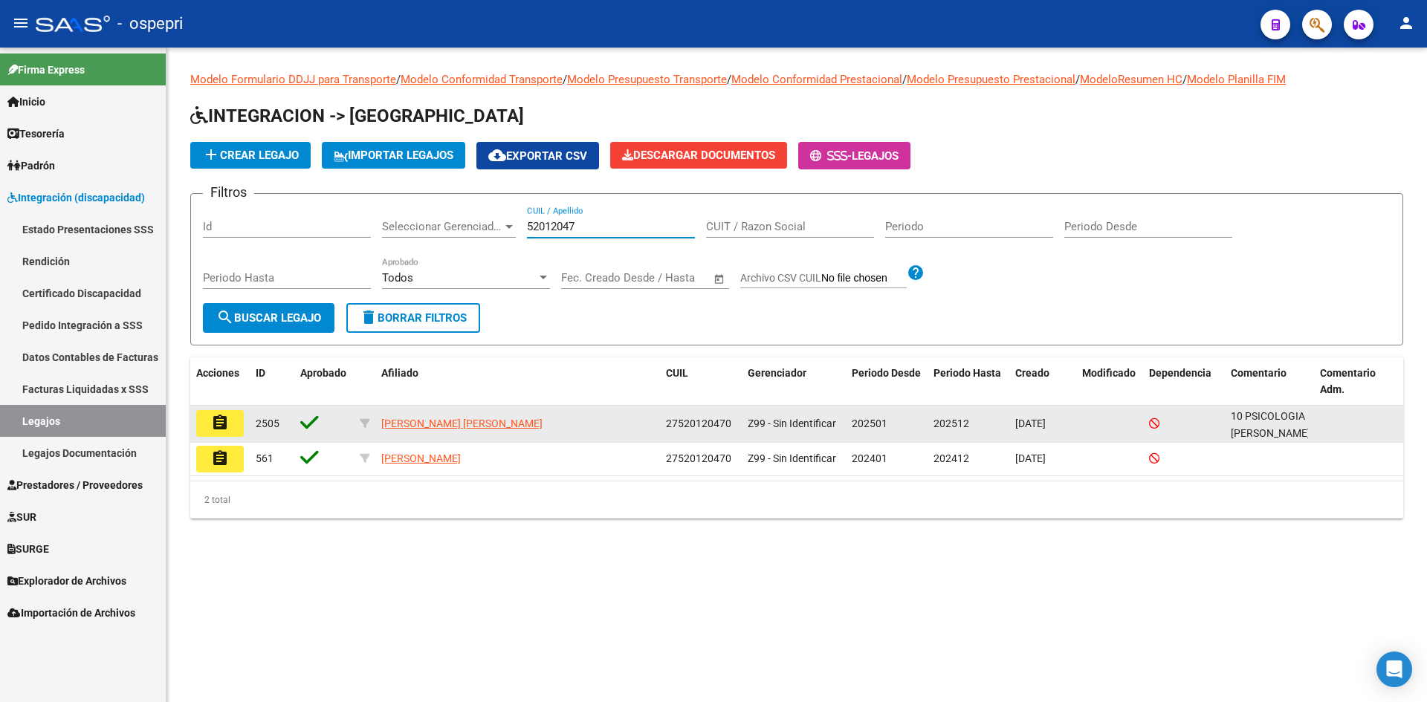
type input "52012047"
click at [223, 421] on mat-icon "assignment" at bounding box center [220, 423] width 18 height 18
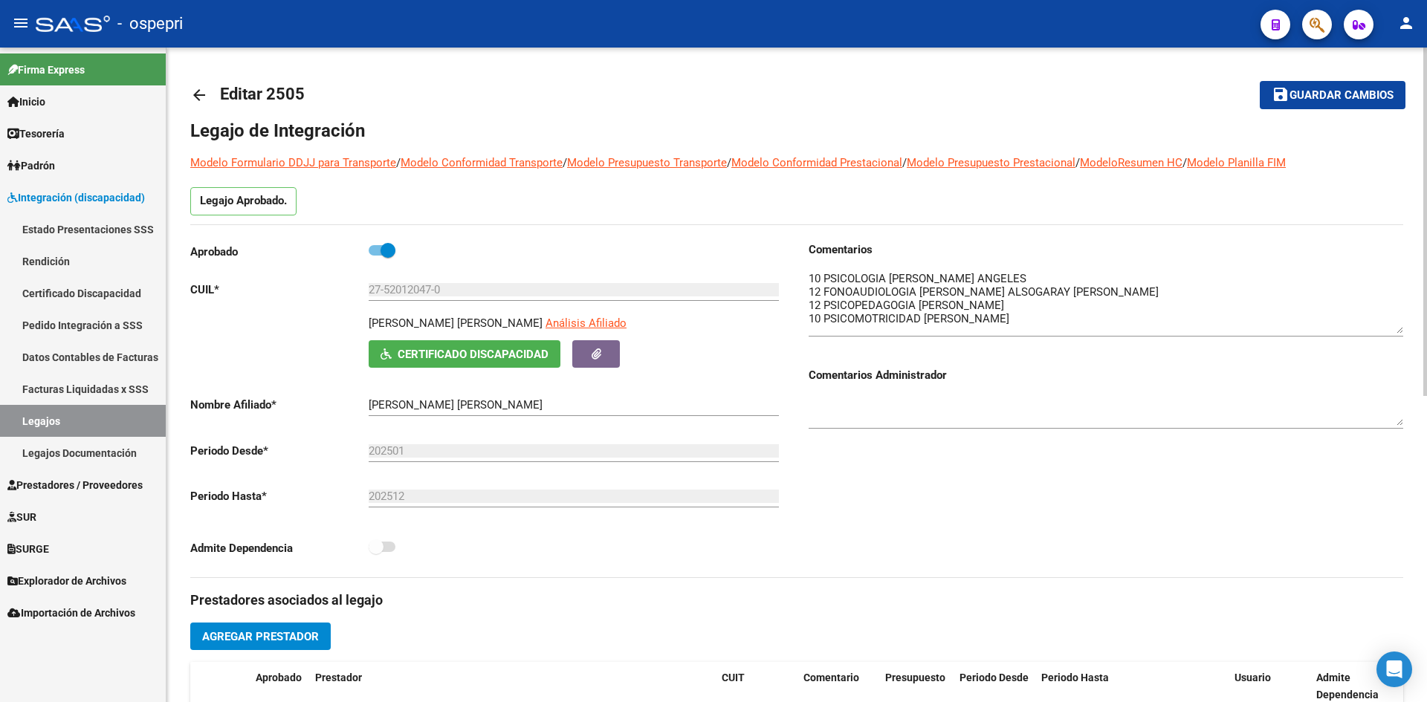
drag, startPoint x: 1399, startPoint y: 300, endPoint x: 1399, endPoint y: 331, distance: 31.2
click at [1401, 333] on textarea at bounding box center [1106, 302] width 595 height 63
click at [198, 91] on mat-icon "arrow_back" at bounding box center [199, 95] width 18 height 18
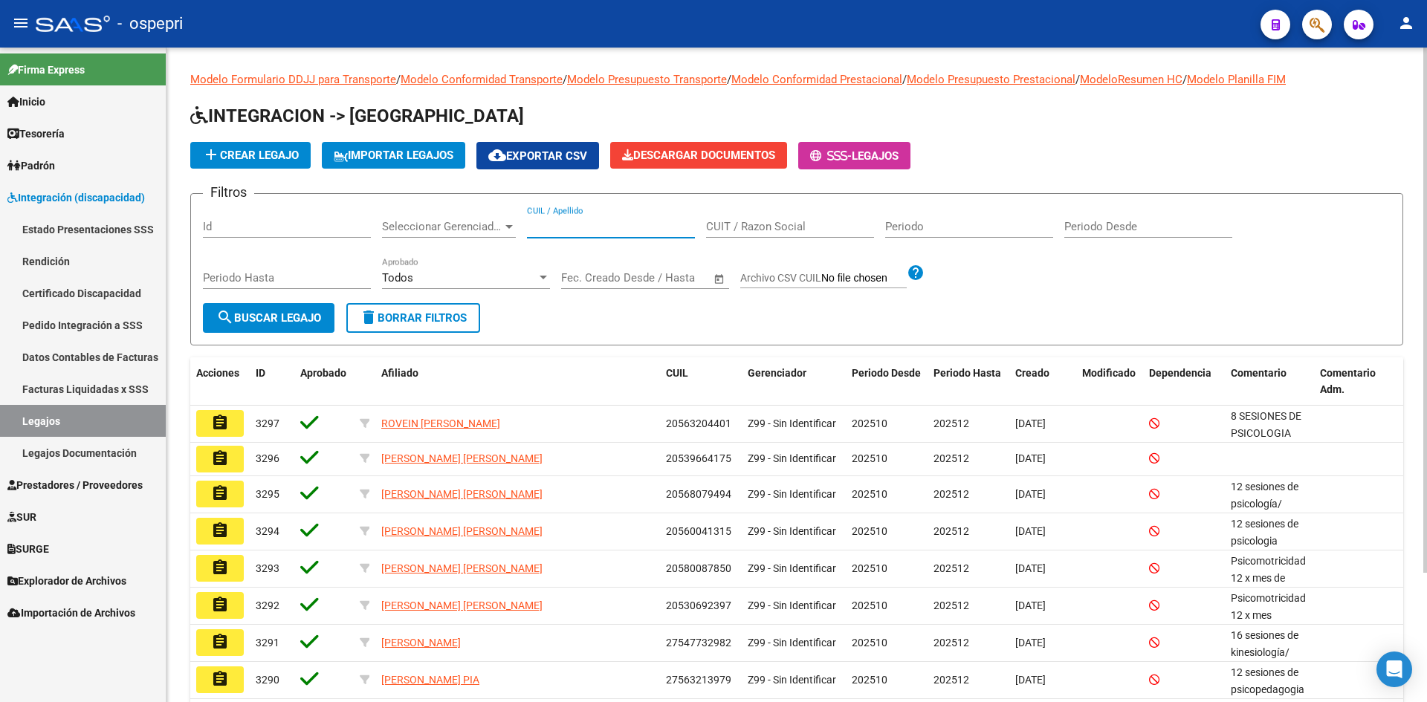
click at [591, 227] on input "CUIL / Apellido" at bounding box center [611, 226] width 168 height 13
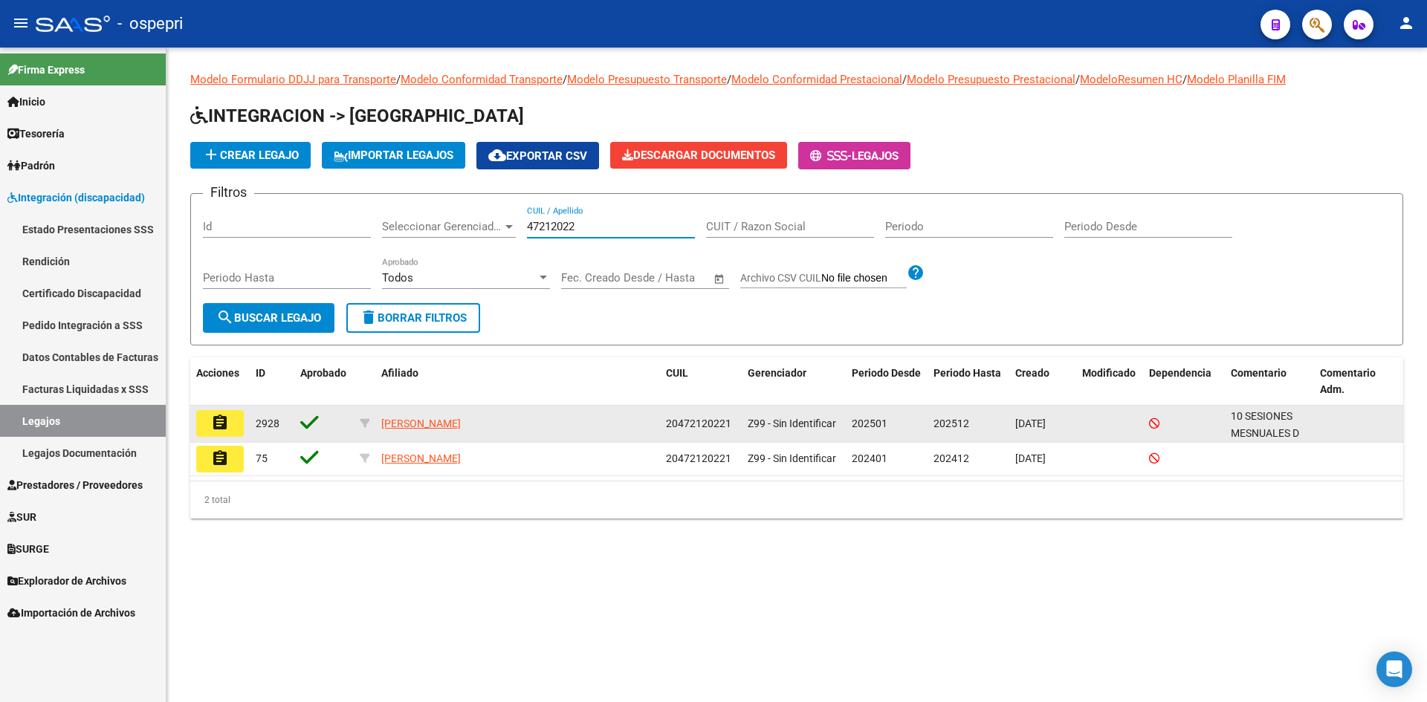
type input "47212022"
click at [213, 427] on mat-icon "assignment" at bounding box center [220, 423] width 18 height 18
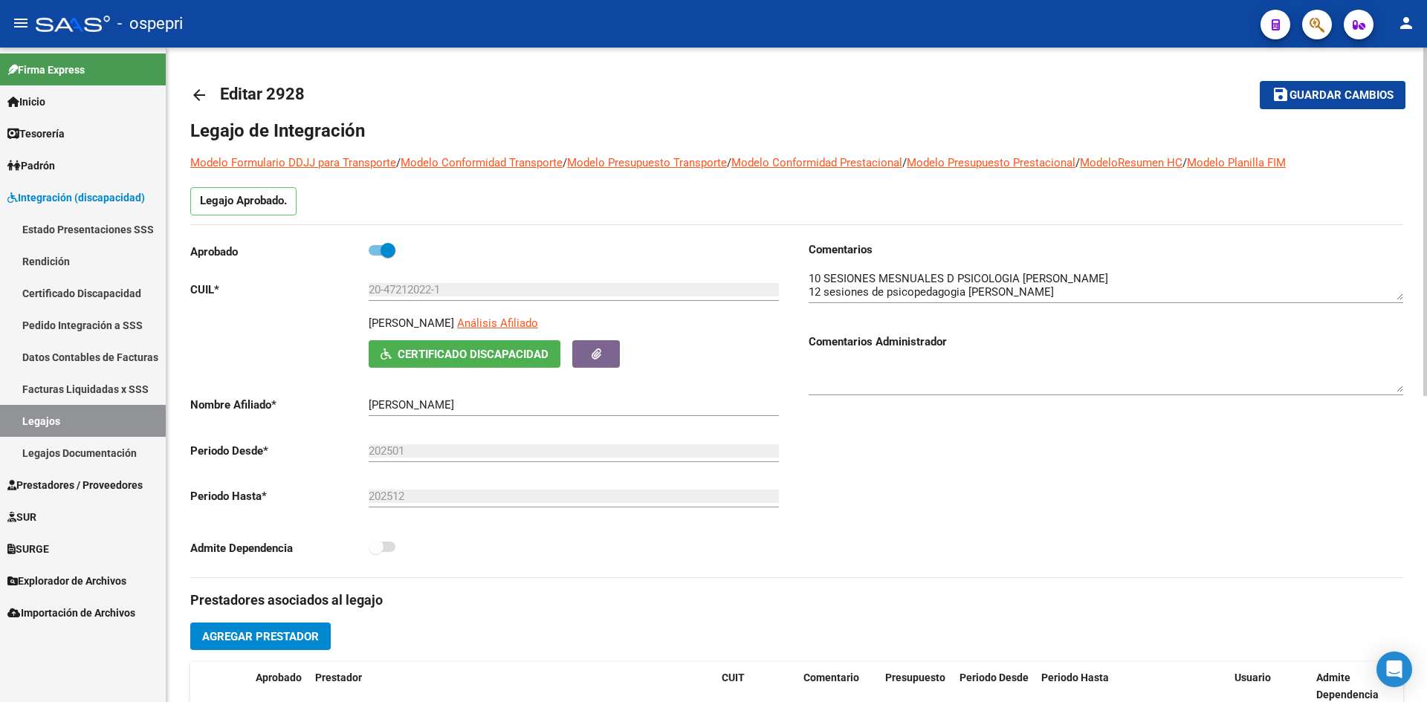
drag, startPoint x: 203, startPoint y: 100, endPoint x: 403, endPoint y: 49, distance: 206.2
click at [203, 98] on mat-icon "arrow_back" at bounding box center [199, 95] width 18 height 18
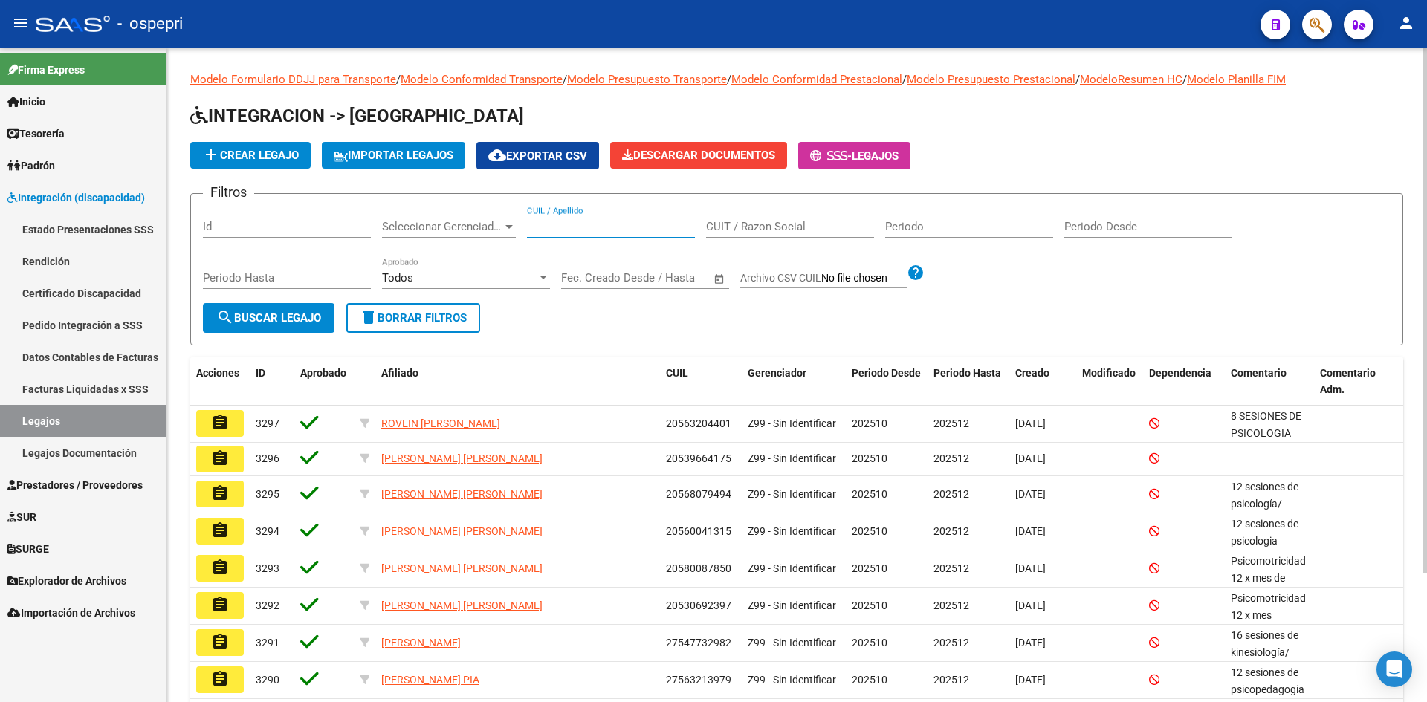
click at [557, 224] on input "CUIL / Apellido" at bounding box center [611, 226] width 168 height 13
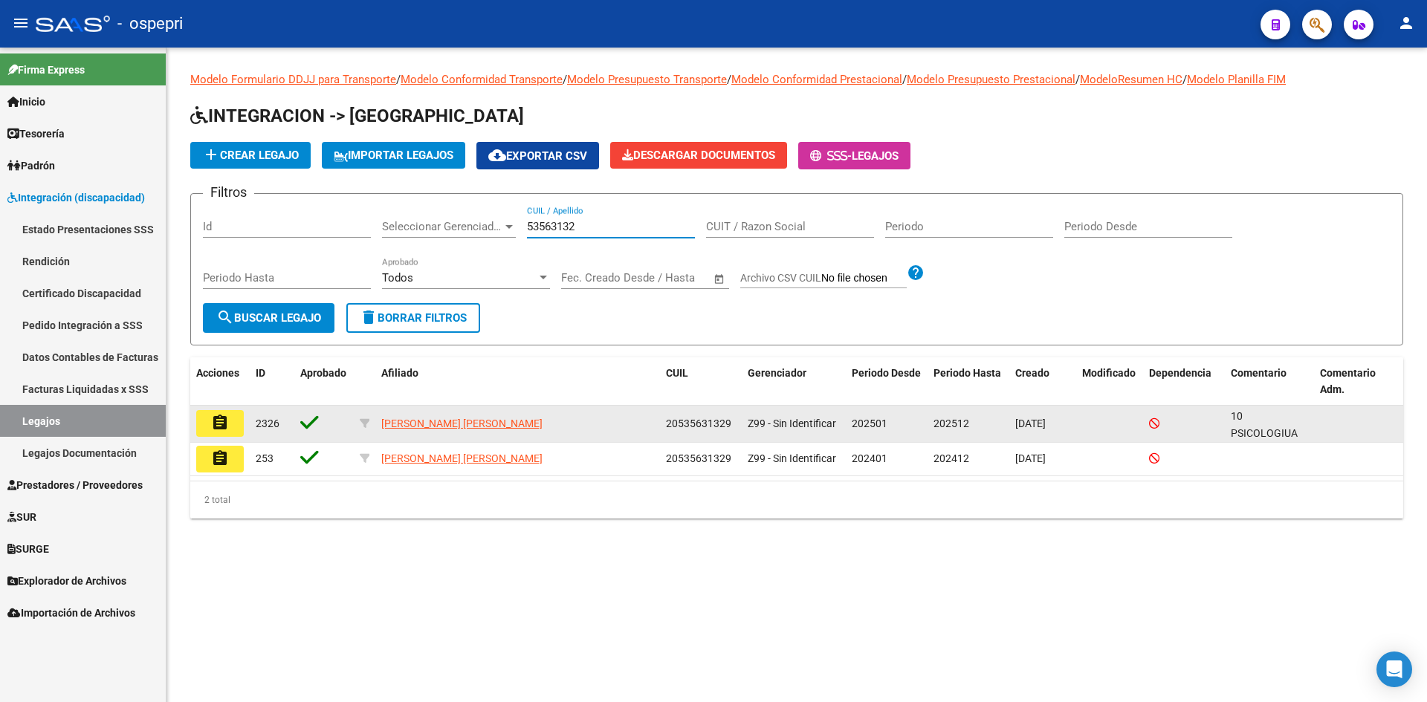
type input "53563132"
click at [225, 426] on mat-icon "assignment" at bounding box center [220, 423] width 18 height 18
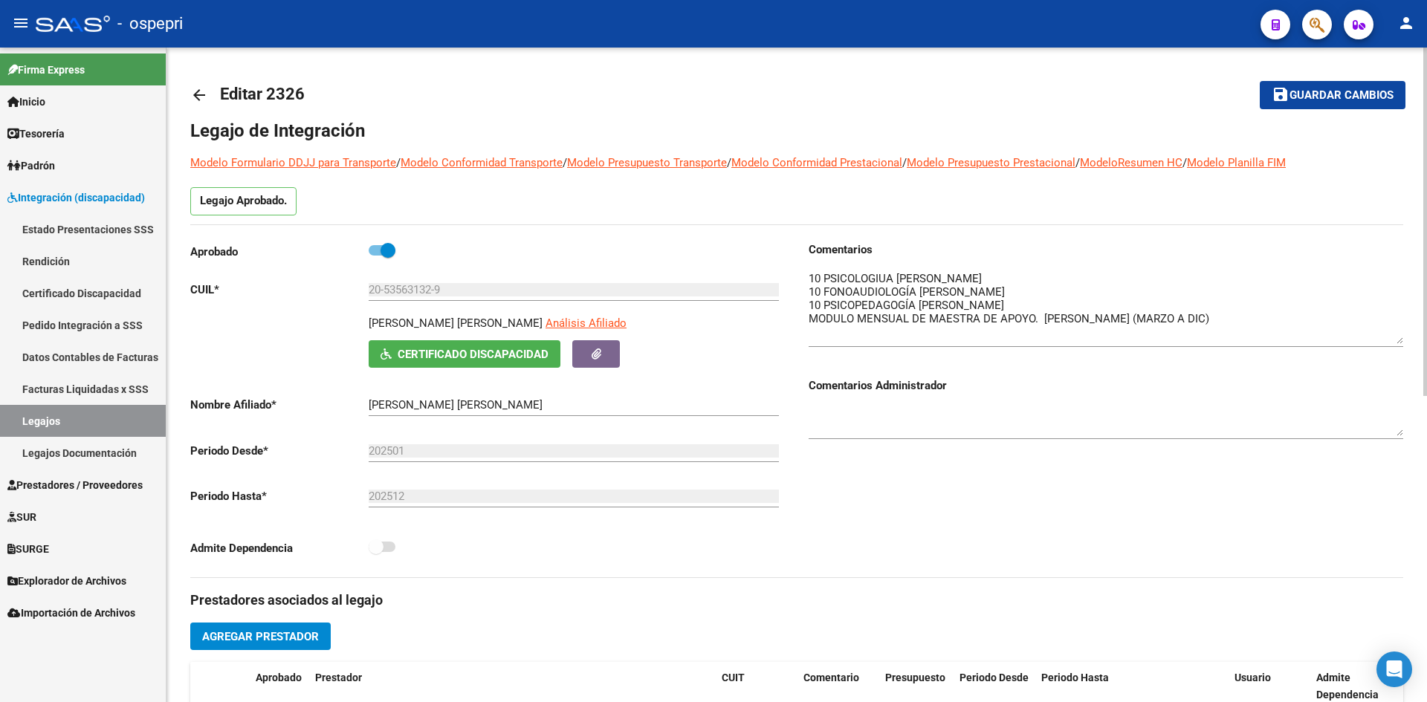
drag, startPoint x: 1398, startPoint y: 300, endPoint x: 1408, endPoint y: 343, distance: 44.9
click at [1408, 343] on div "arrow_back Editar 2326 save Guardar cambios Legajo de Integración Modelo Formul…" at bounding box center [796, 663] width 1260 height 1230
click at [201, 92] on mat-icon "arrow_back" at bounding box center [199, 95] width 18 height 18
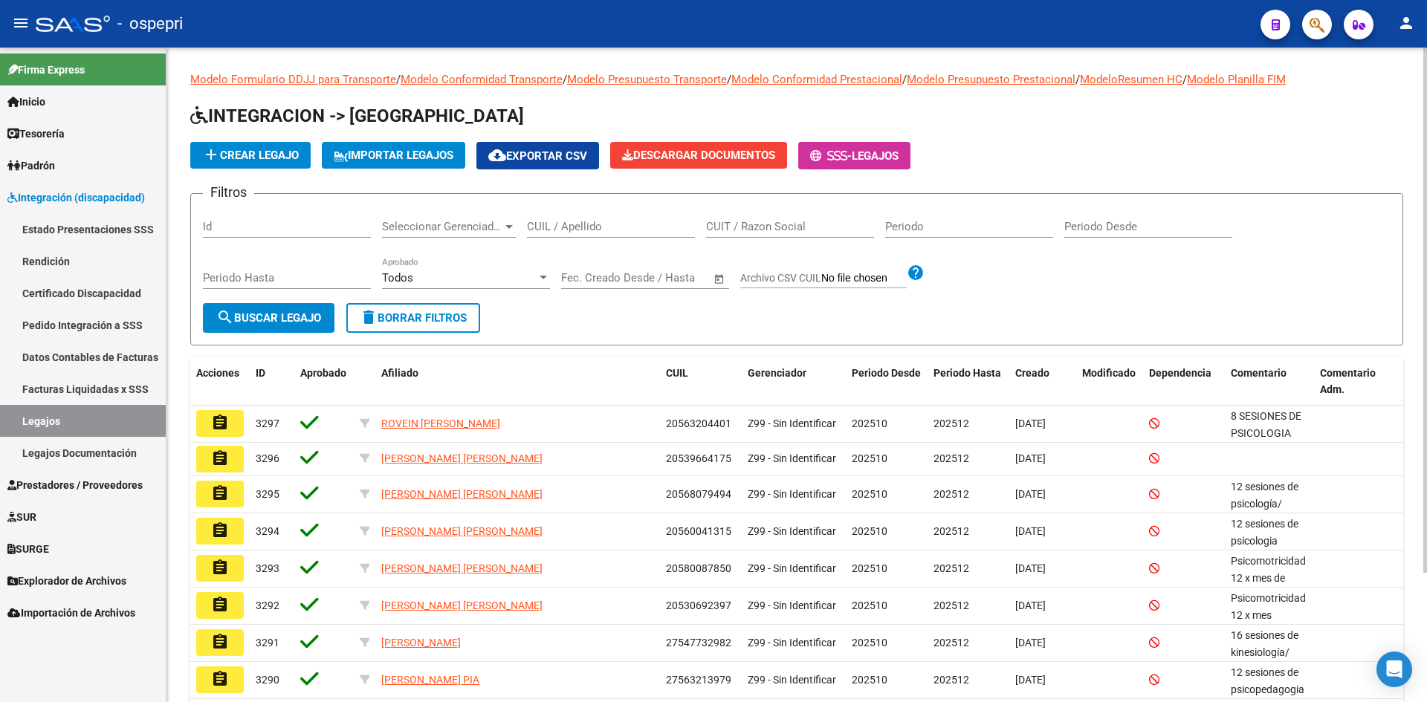
click at [604, 216] on div "CUIL / Apellido" at bounding box center [611, 222] width 168 height 32
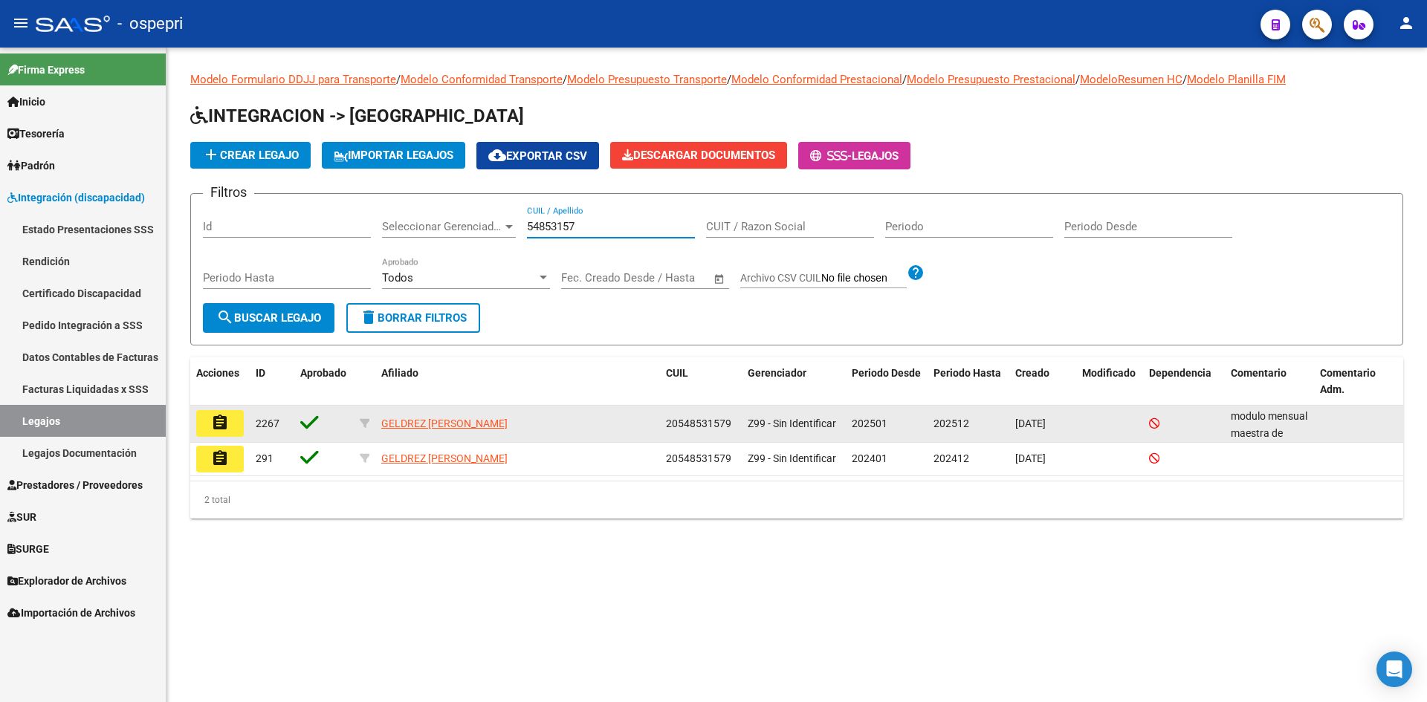
type input "54853157"
click at [219, 430] on mat-icon "assignment" at bounding box center [220, 423] width 18 height 18
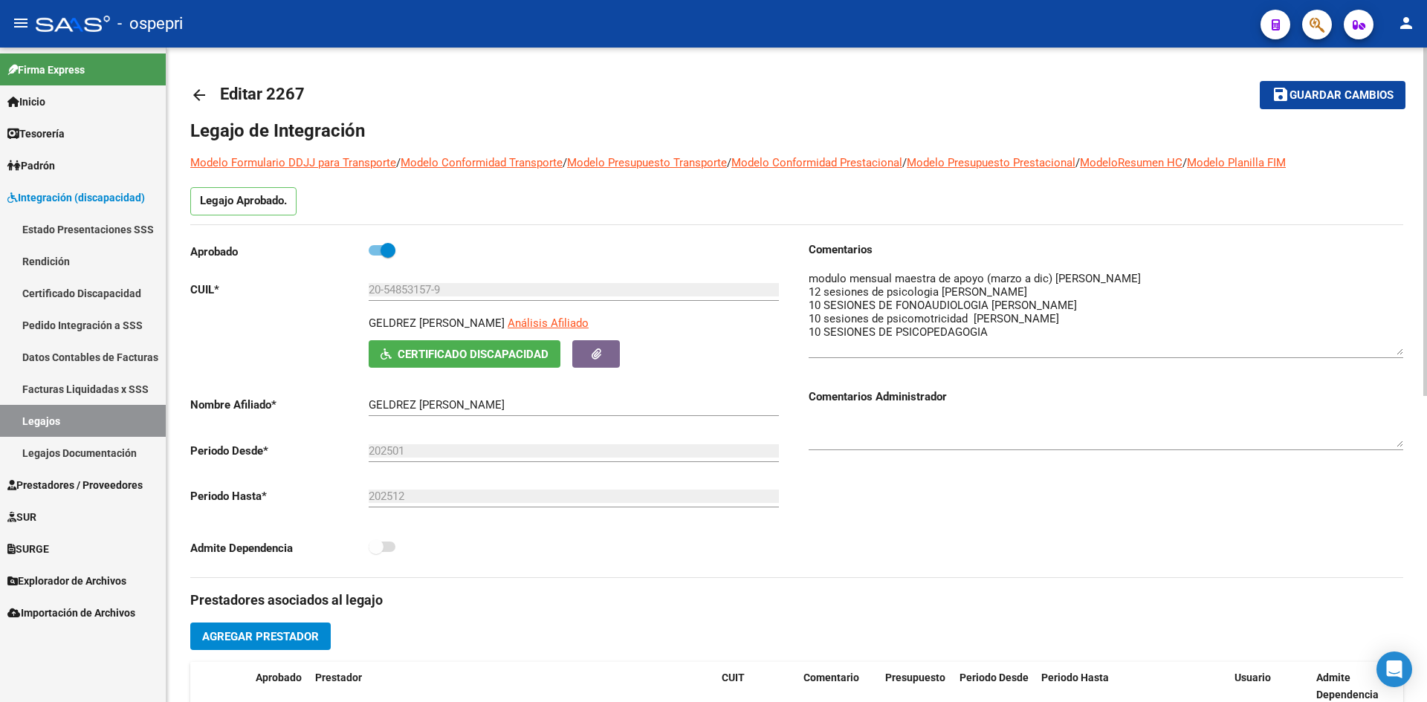
drag, startPoint x: 1396, startPoint y: 298, endPoint x: 1397, endPoint y: 353, distance: 55.0
click at [1397, 353] on textarea at bounding box center [1106, 313] width 595 height 85
click at [200, 99] on mat-icon "arrow_back" at bounding box center [199, 95] width 18 height 18
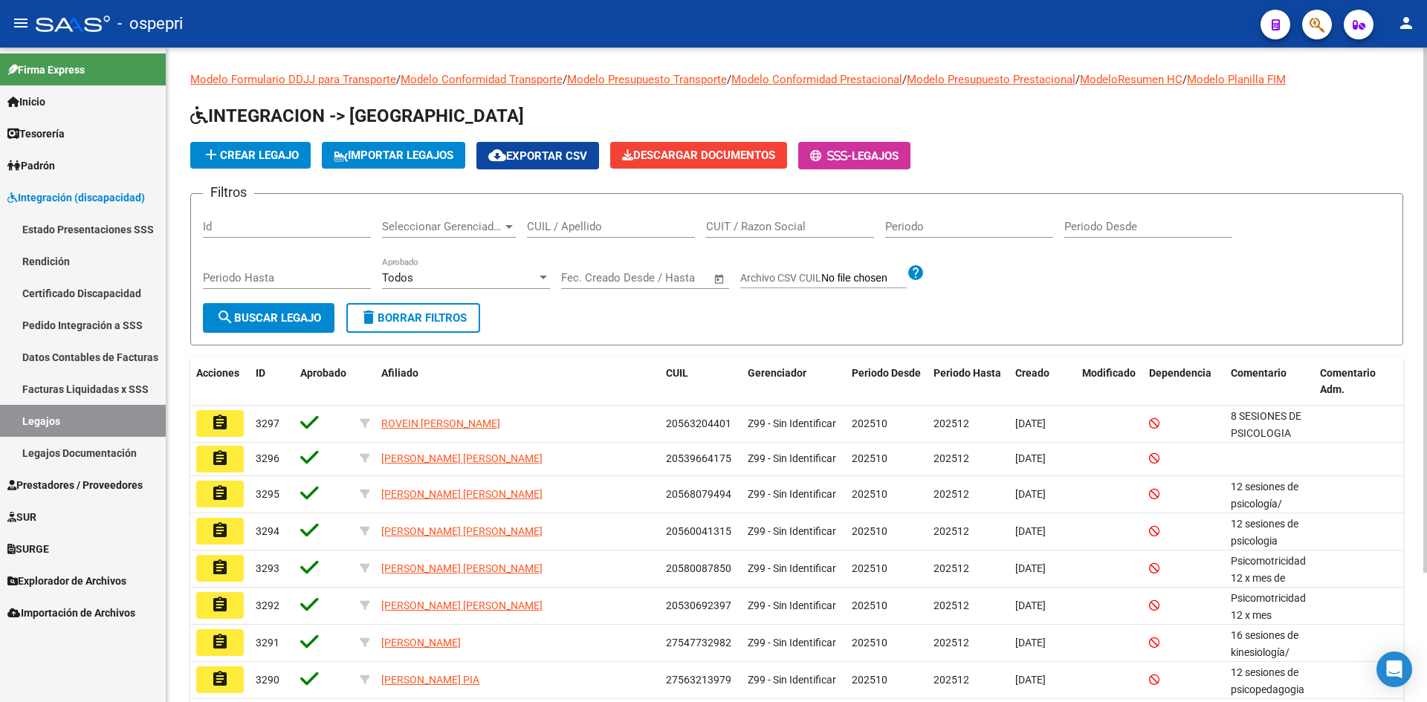
click at [543, 230] on input "CUIL / Apellido" at bounding box center [611, 226] width 168 height 13
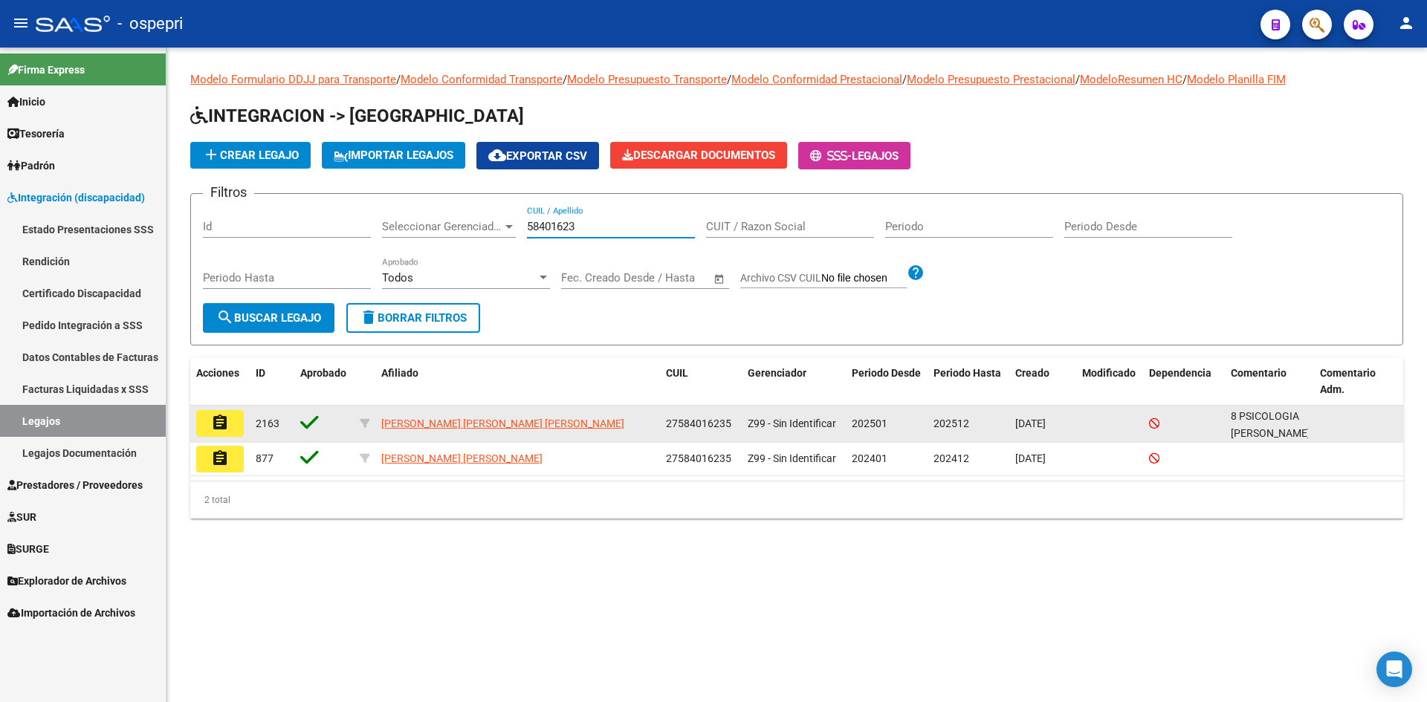
type input "58401623"
click at [218, 428] on mat-icon "assignment" at bounding box center [220, 423] width 18 height 18
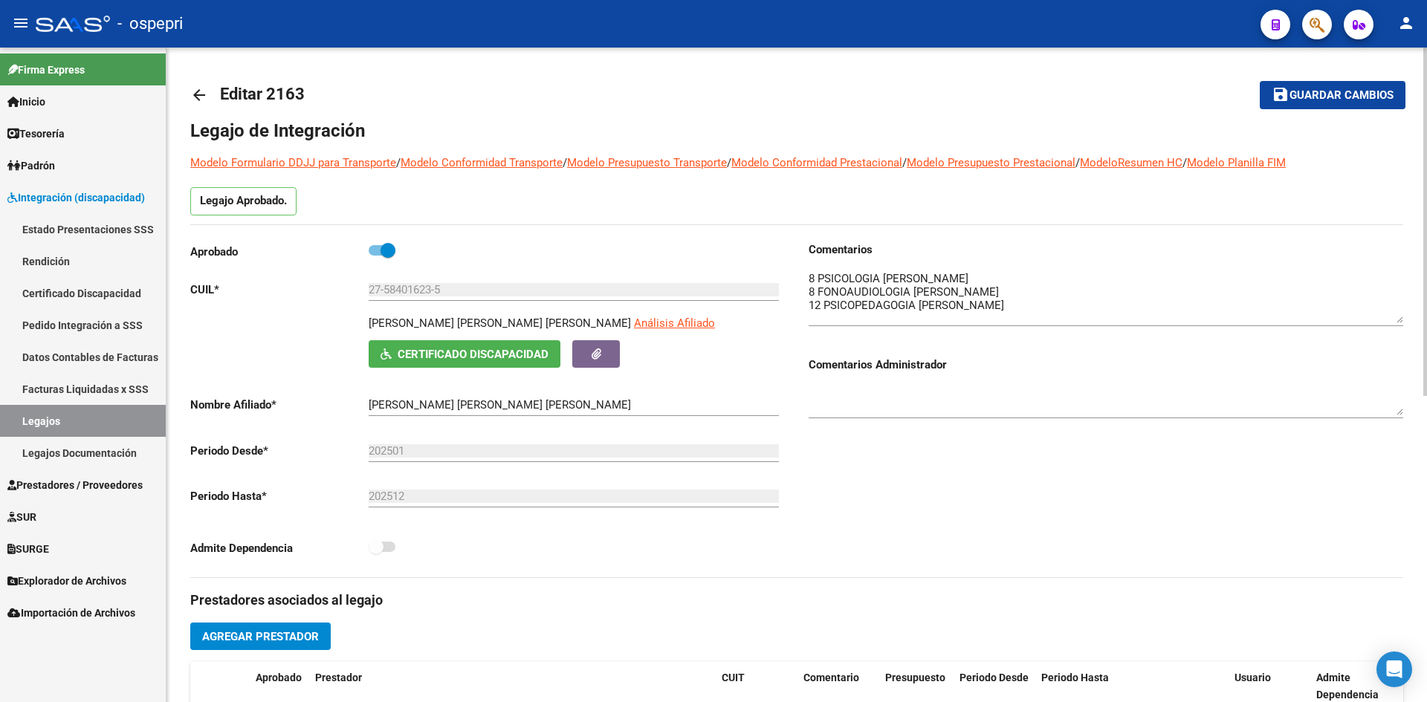
drag, startPoint x: 1396, startPoint y: 300, endPoint x: 1405, endPoint y: 323, distance: 24.4
click at [1405, 323] on div "arrow_back Editar 2163 save Guardar cambios Legajo de Integración Modelo Formul…" at bounding box center [796, 663] width 1260 height 1230
click at [194, 94] on mat-icon "arrow_back" at bounding box center [199, 95] width 18 height 18
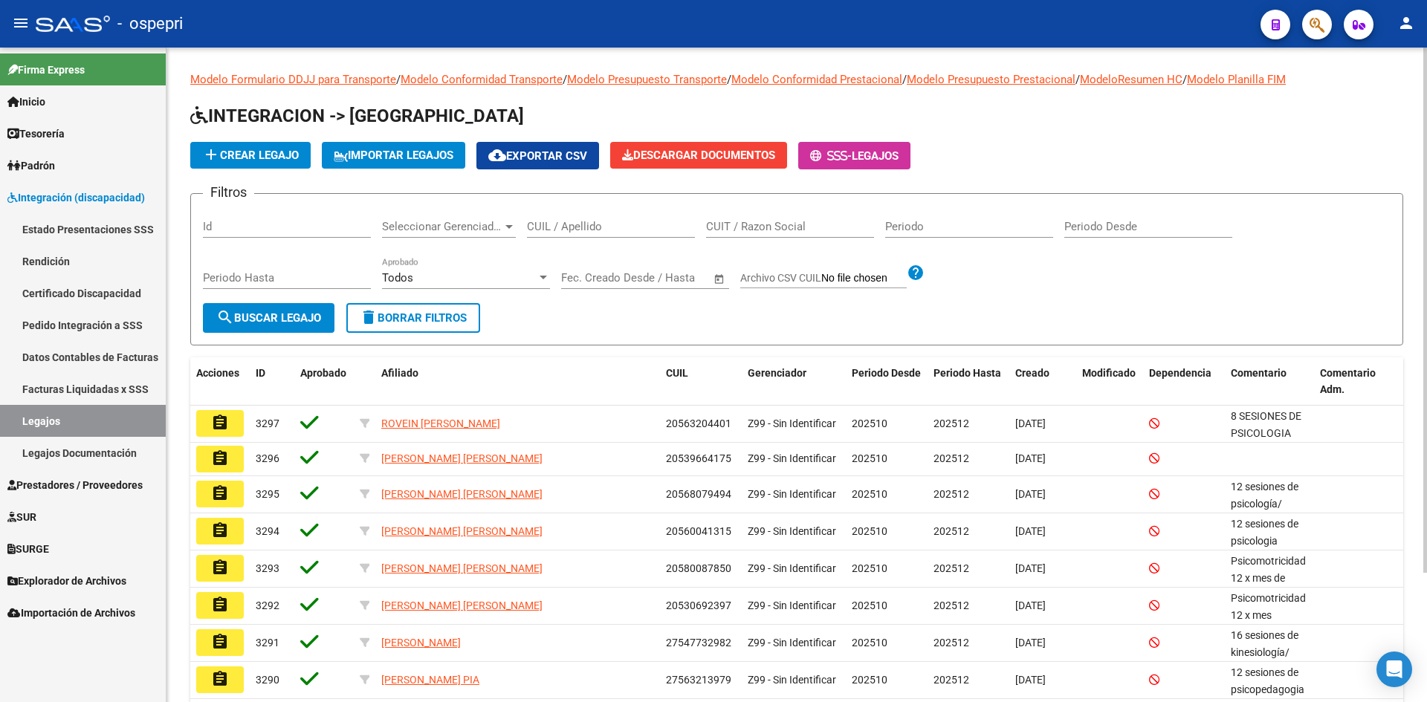
click at [570, 224] on input "CUIL / Apellido" at bounding box center [611, 226] width 168 height 13
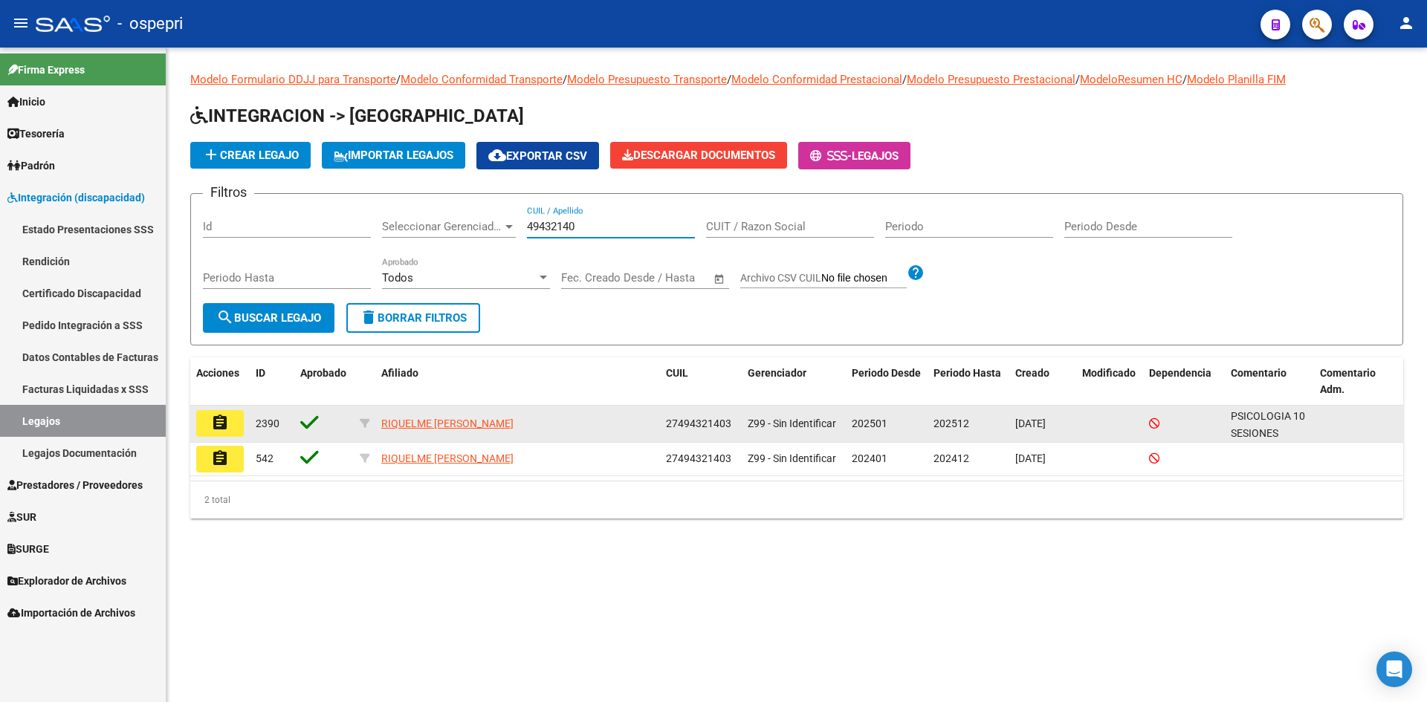
type input "49432140"
click at [222, 408] on datatable-body-cell "assignment" at bounding box center [219, 424] width 59 height 36
click at [222, 416] on mat-icon "assignment" at bounding box center [220, 423] width 18 height 18
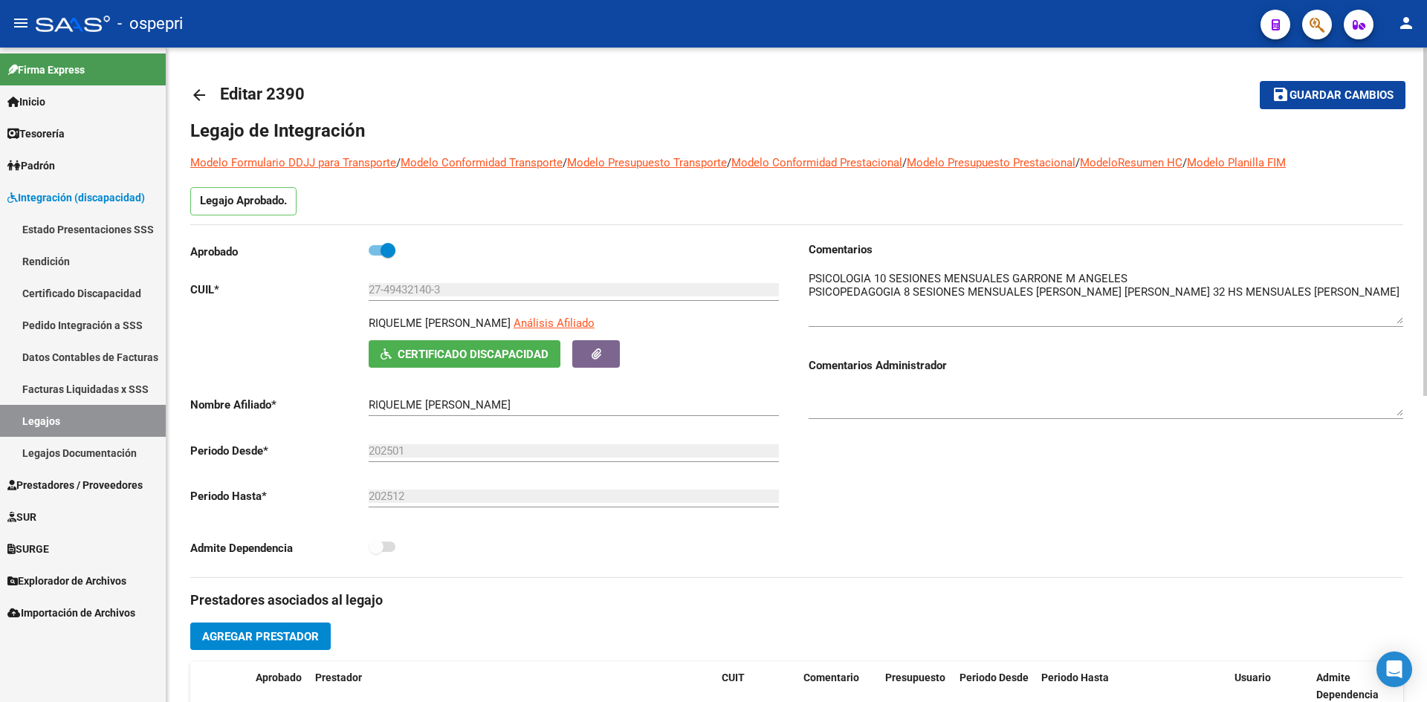
drag, startPoint x: 1400, startPoint y: 297, endPoint x: 1400, endPoint y: 321, distance: 23.8
click at [1400, 321] on textarea at bounding box center [1106, 298] width 595 height 54
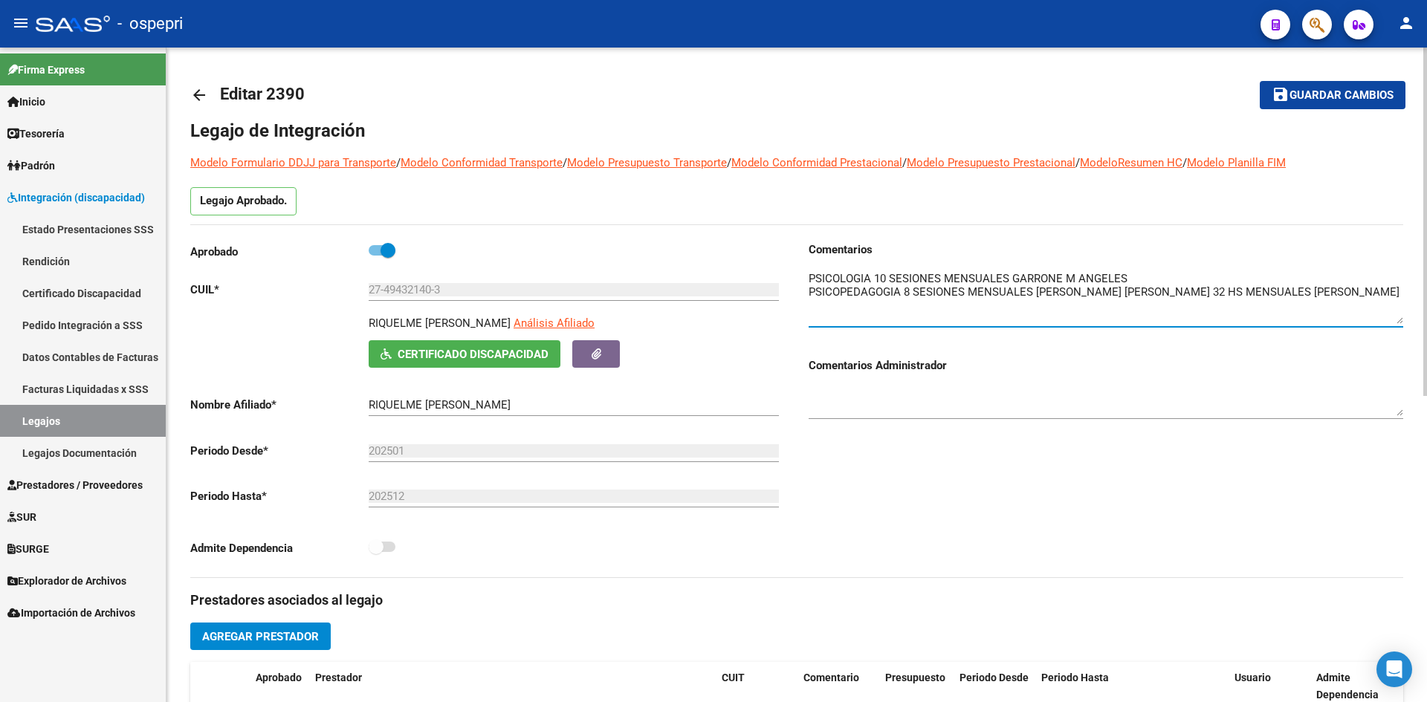
click at [193, 94] on mat-icon "arrow_back" at bounding box center [199, 95] width 18 height 18
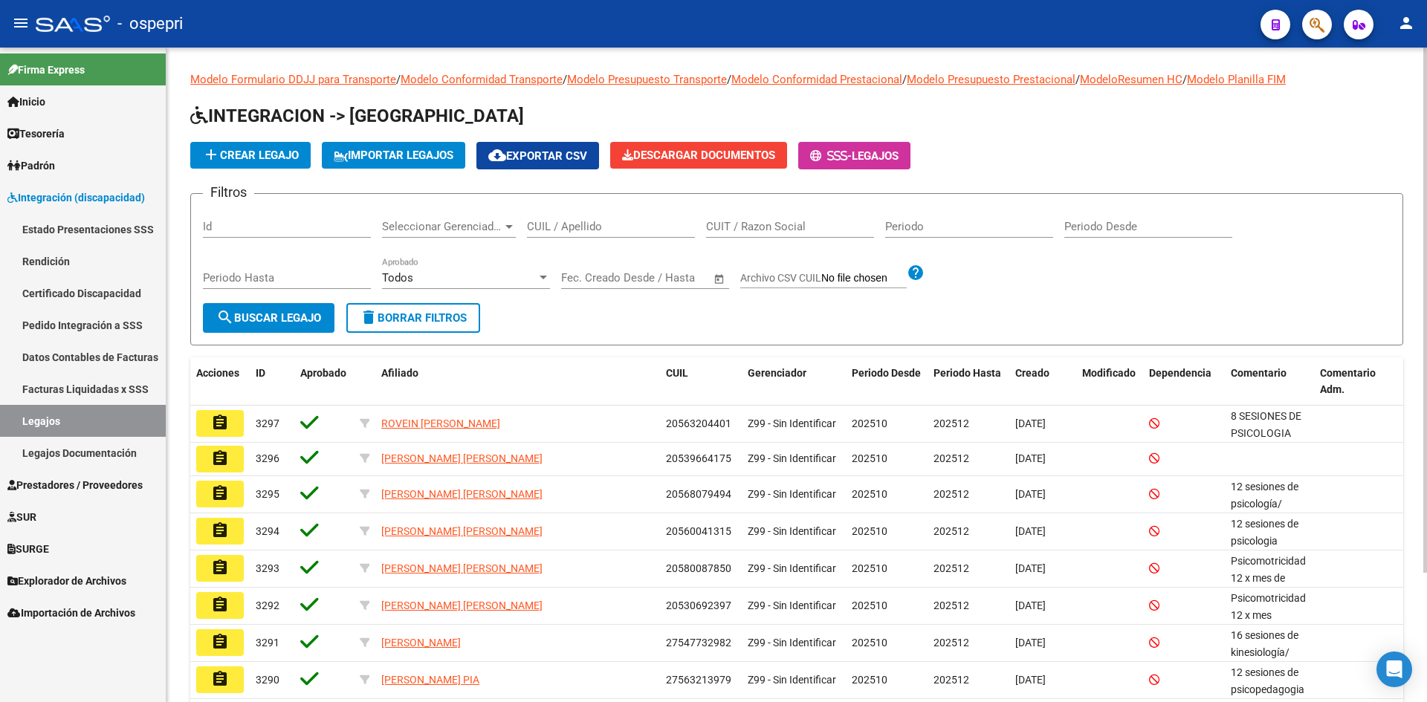
click at [626, 228] on input "CUIL / Apellido" at bounding box center [611, 226] width 168 height 13
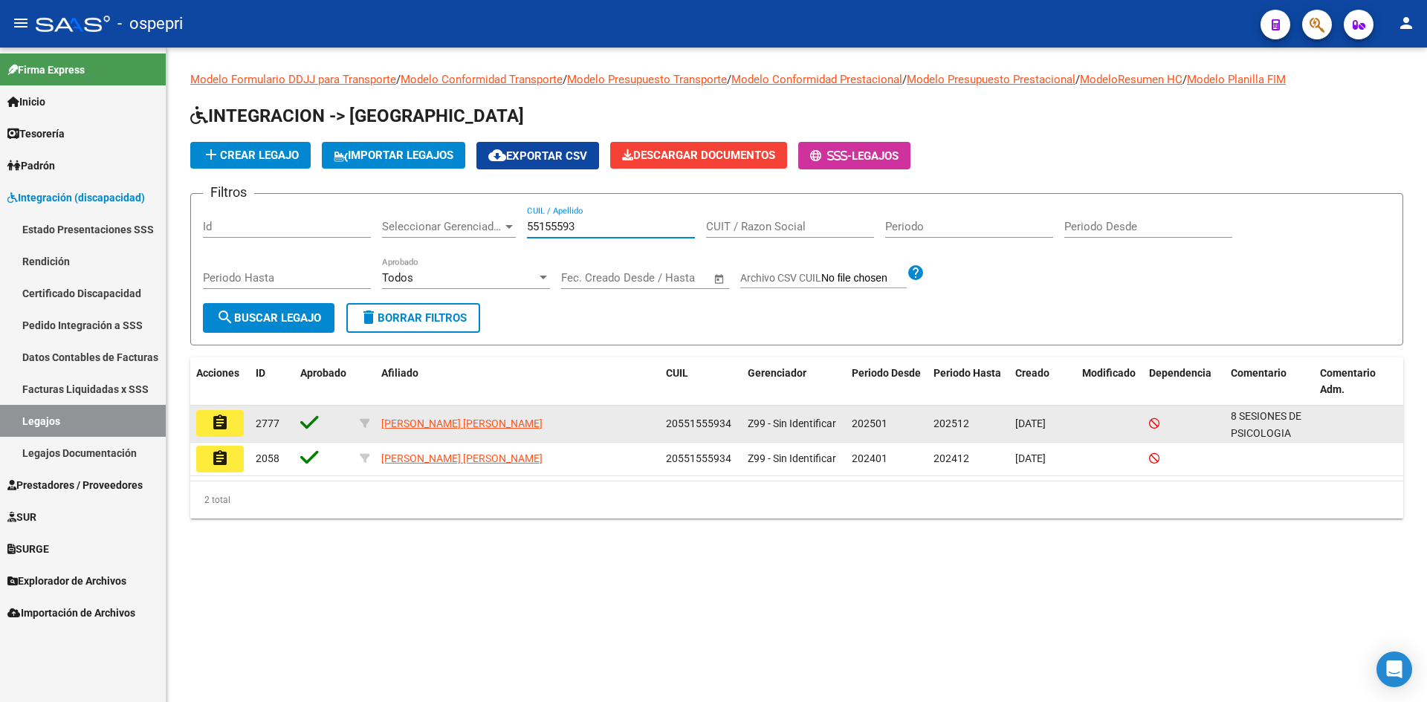
type input "55155593"
click at [219, 423] on mat-icon "assignment" at bounding box center [220, 423] width 18 height 18
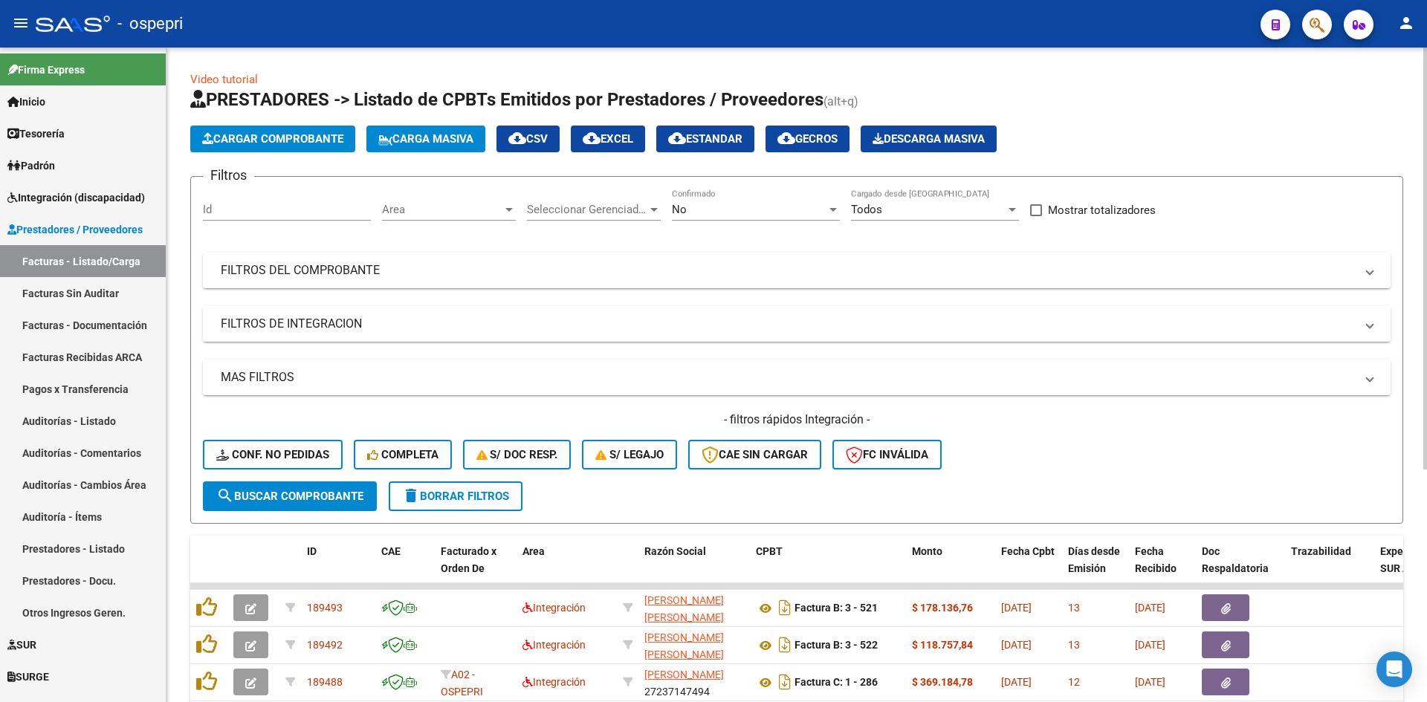
click at [918, 271] on mat-panel-title "FILTROS DEL COMPROBANTE" at bounding box center [788, 270] width 1134 height 16
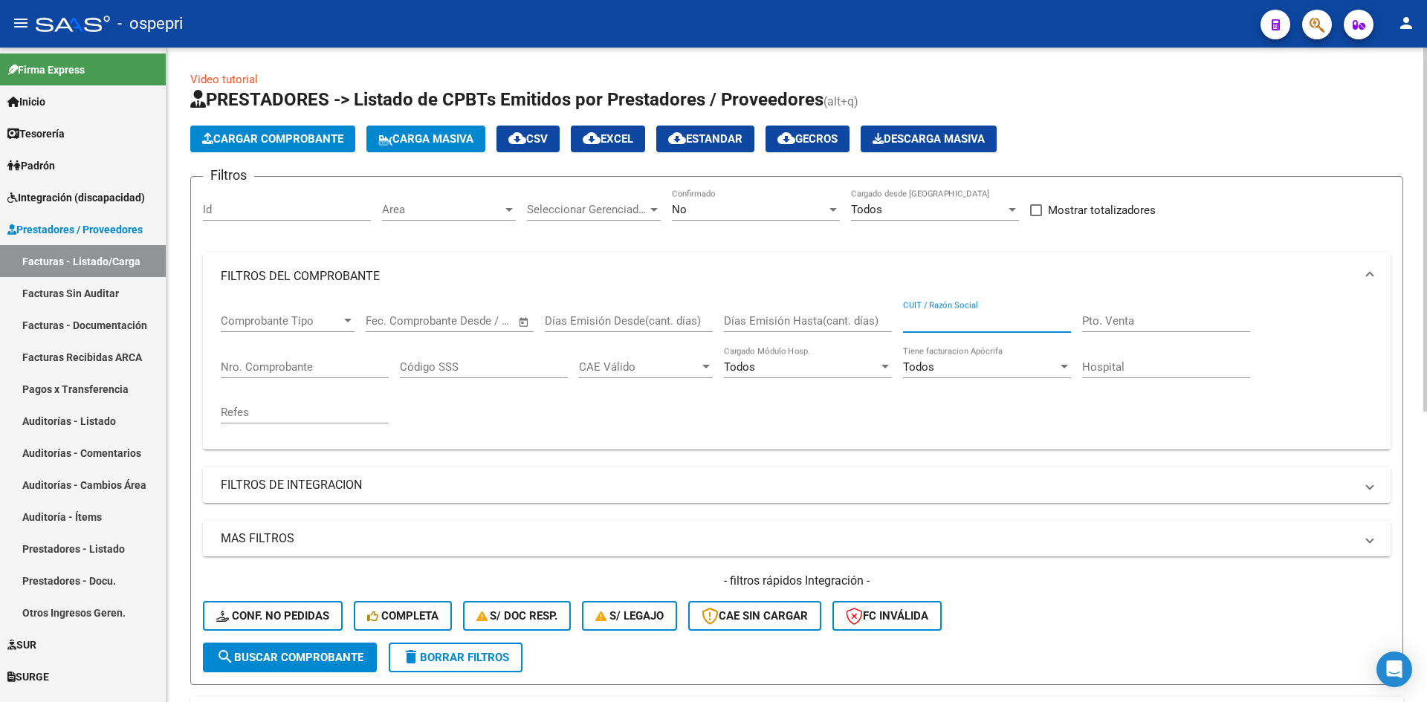
click at [984, 314] on input "CUIT / Razón Social" at bounding box center [987, 320] width 168 height 13
paste input "27367546935"
type input "27367546935"
click at [316, 659] on span "search Buscar Comprobante" at bounding box center [289, 657] width 147 height 13
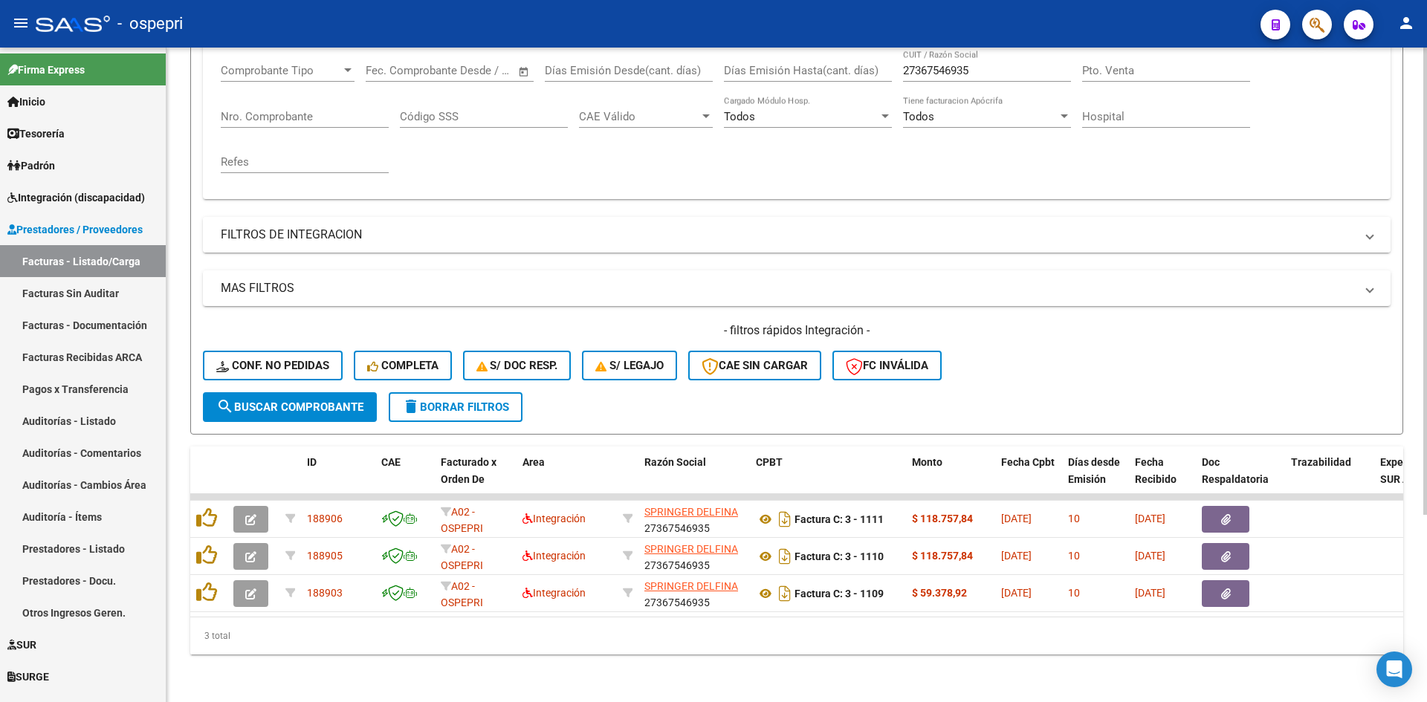
scroll to position [262, 0]
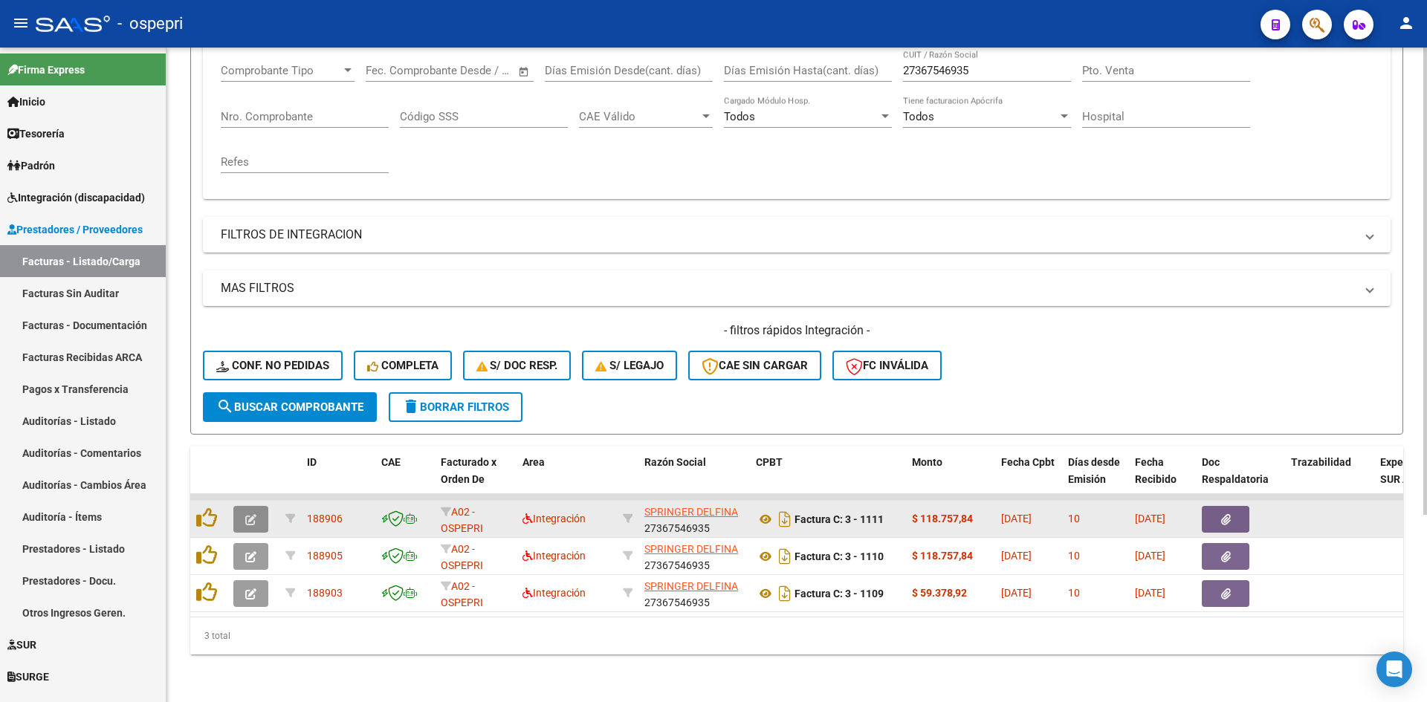
click at [245, 506] on button "button" at bounding box center [250, 519] width 35 height 27
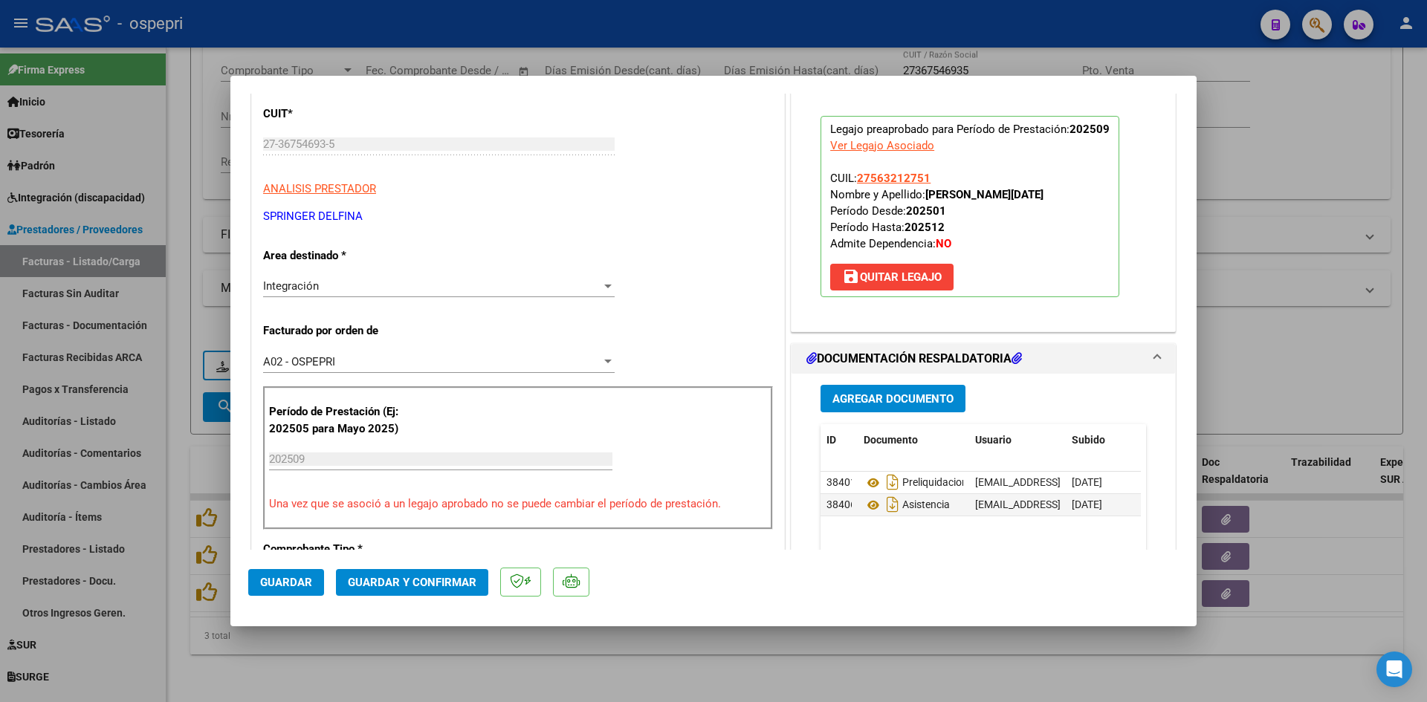
scroll to position [0, 0]
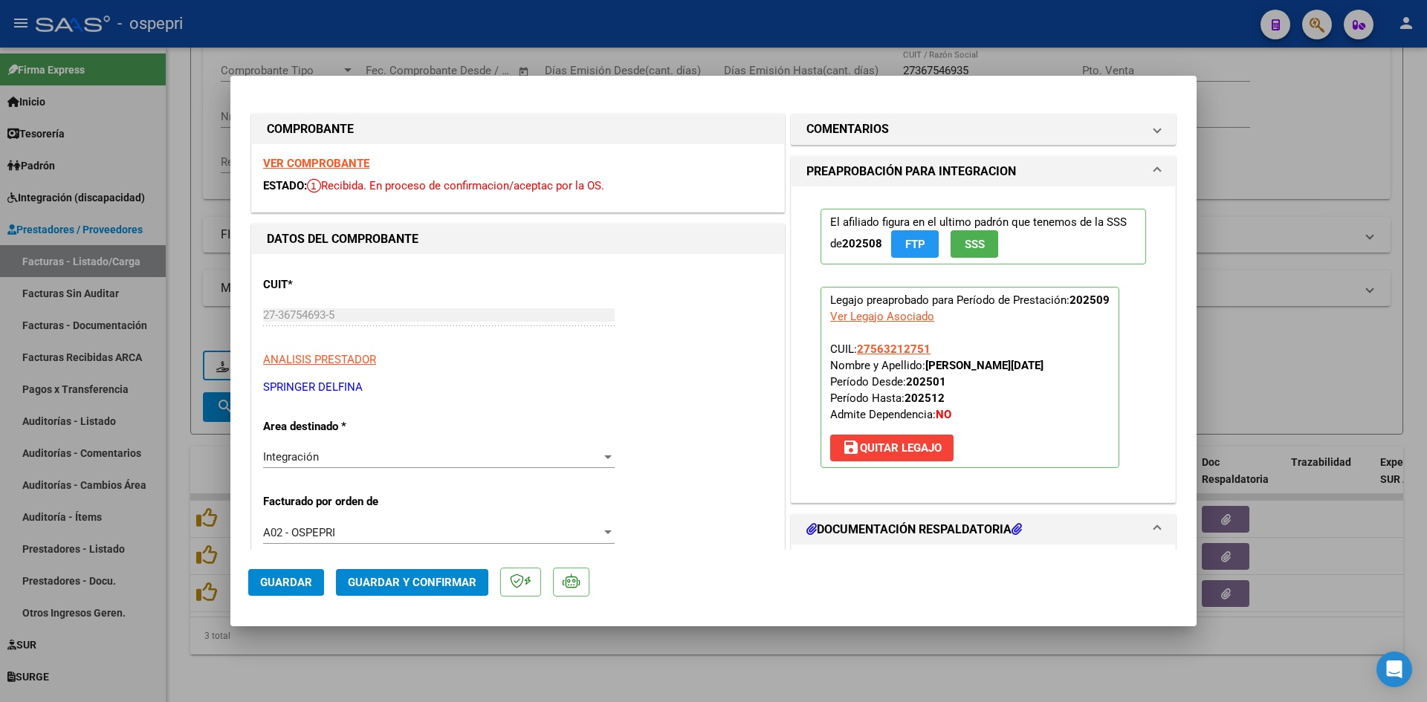
click at [348, 163] on strong "VER COMPROBANTE" at bounding box center [316, 163] width 106 height 13
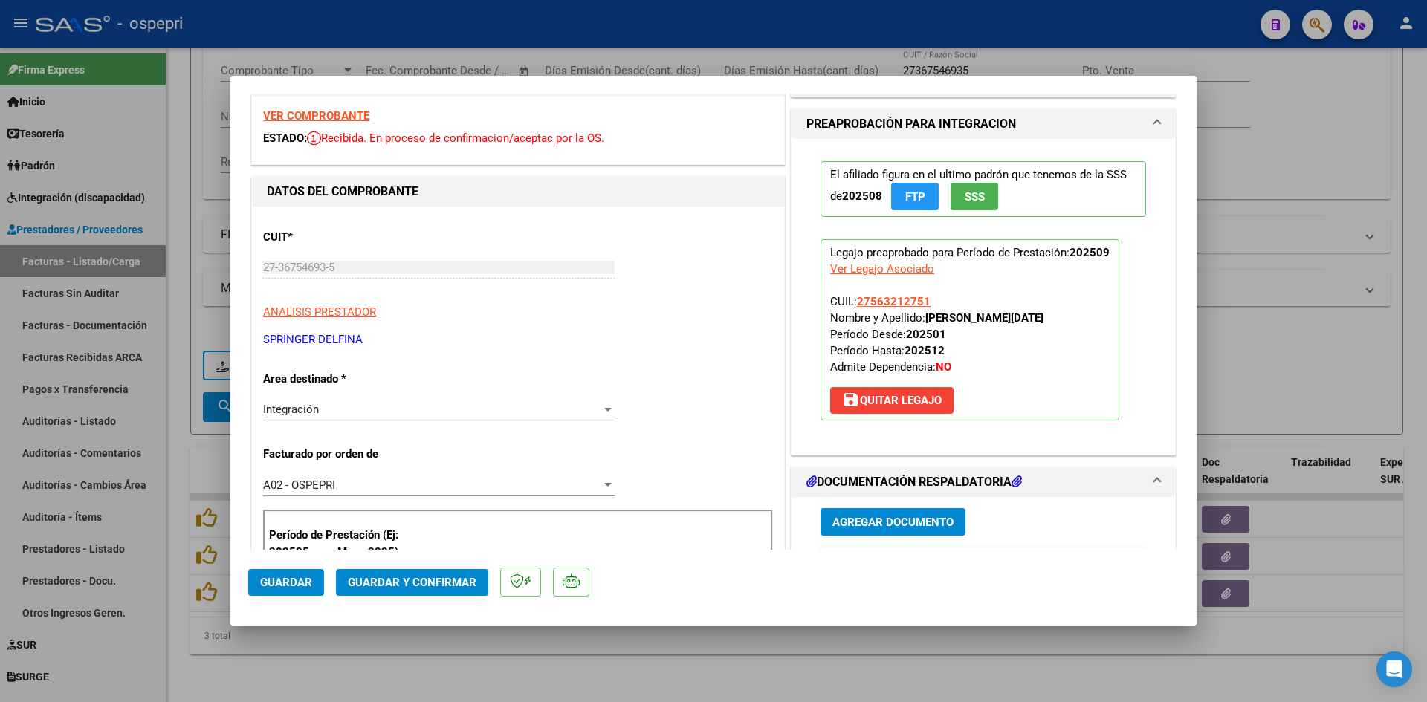
scroll to position [149, 0]
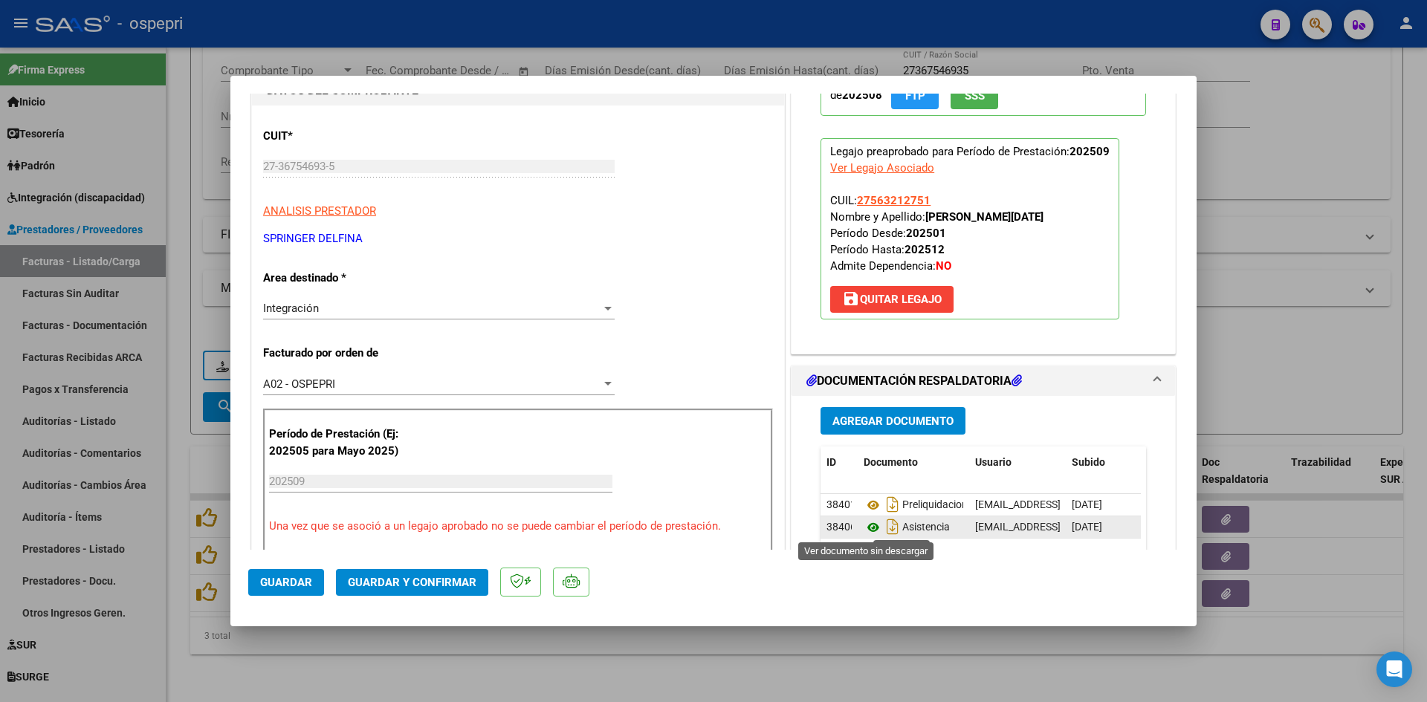
click at [867, 528] on icon at bounding box center [873, 528] width 19 height 18
click at [467, 592] on button "Guardar y Confirmar" at bounding box center [412, 582] width 152 height 27
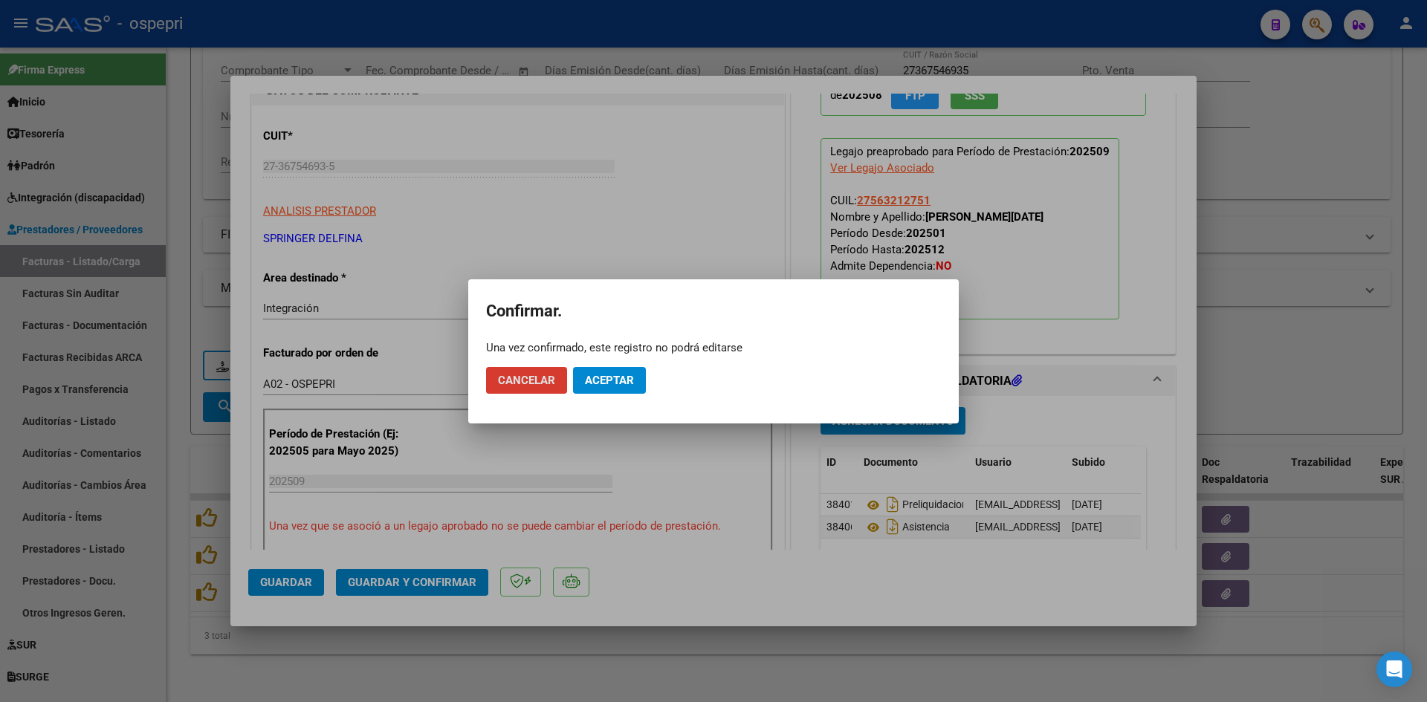
click at [622, 377] on span "Aceptar" at bounding box center [609, 380] width 49 height 13
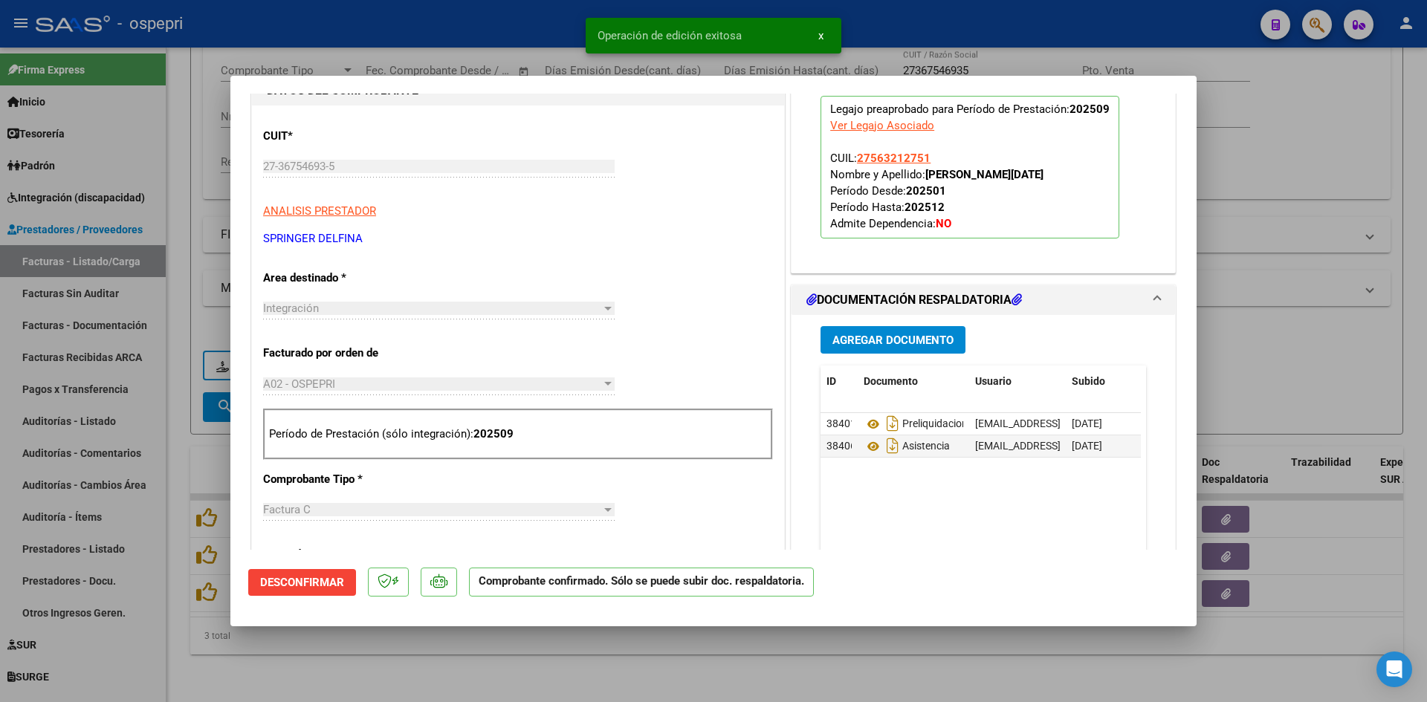
type input "$ 0,00"
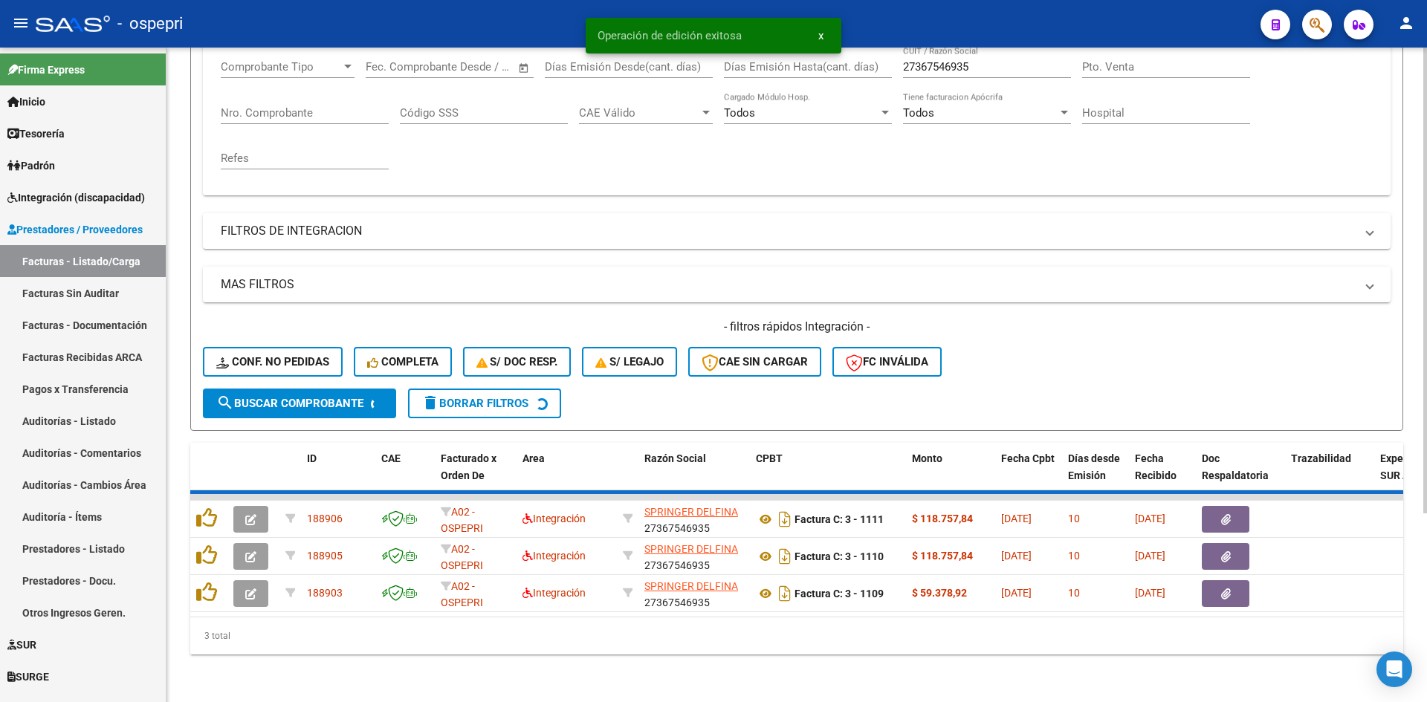
scroll to position [224, 0]
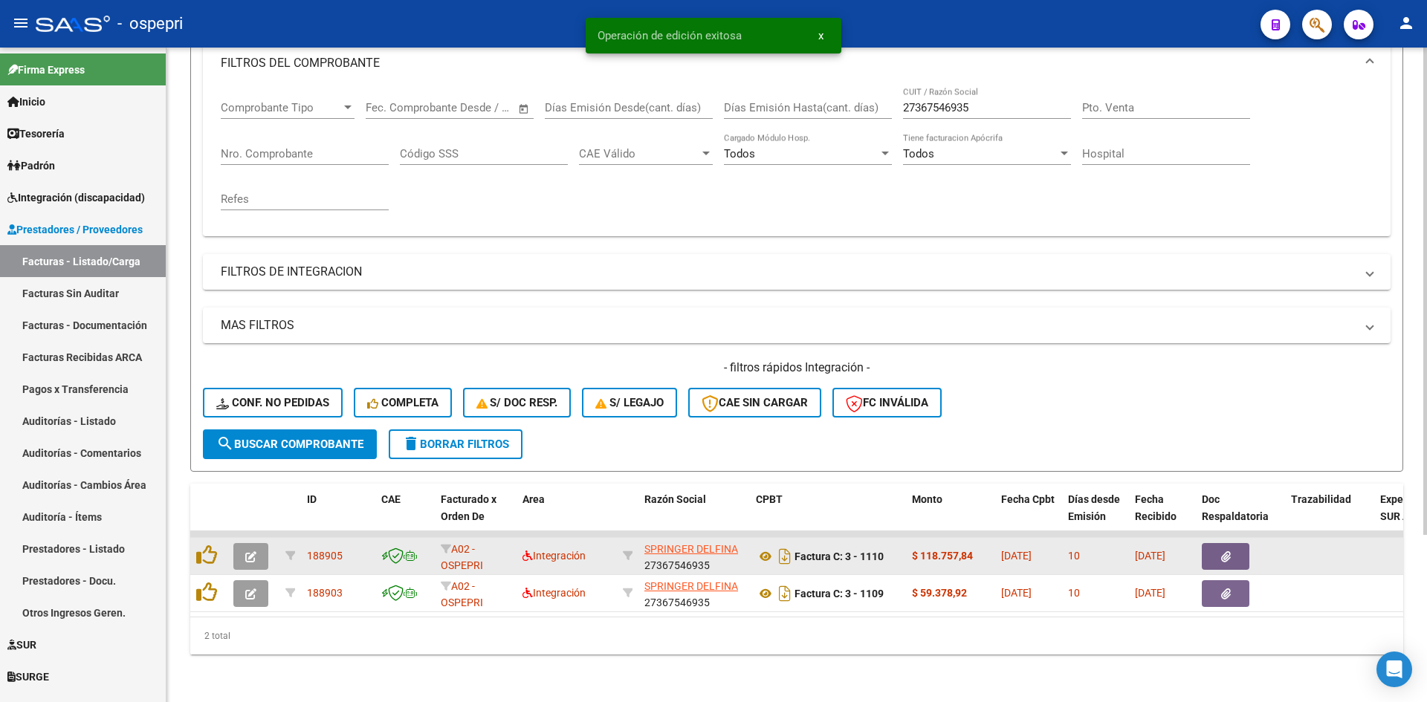
click at [240, 546] on button "button" at bounding box center [250, 556] width 35 height 27
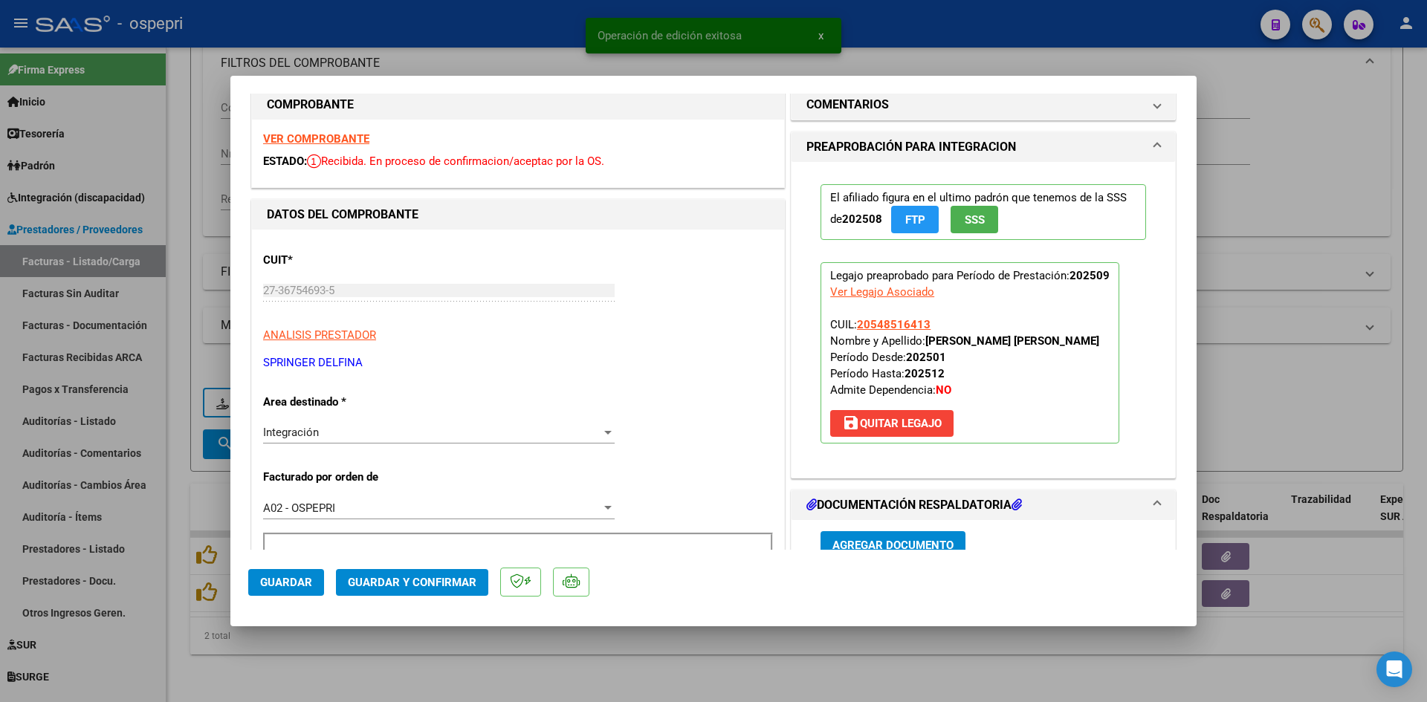
scroll to position [0, 0]
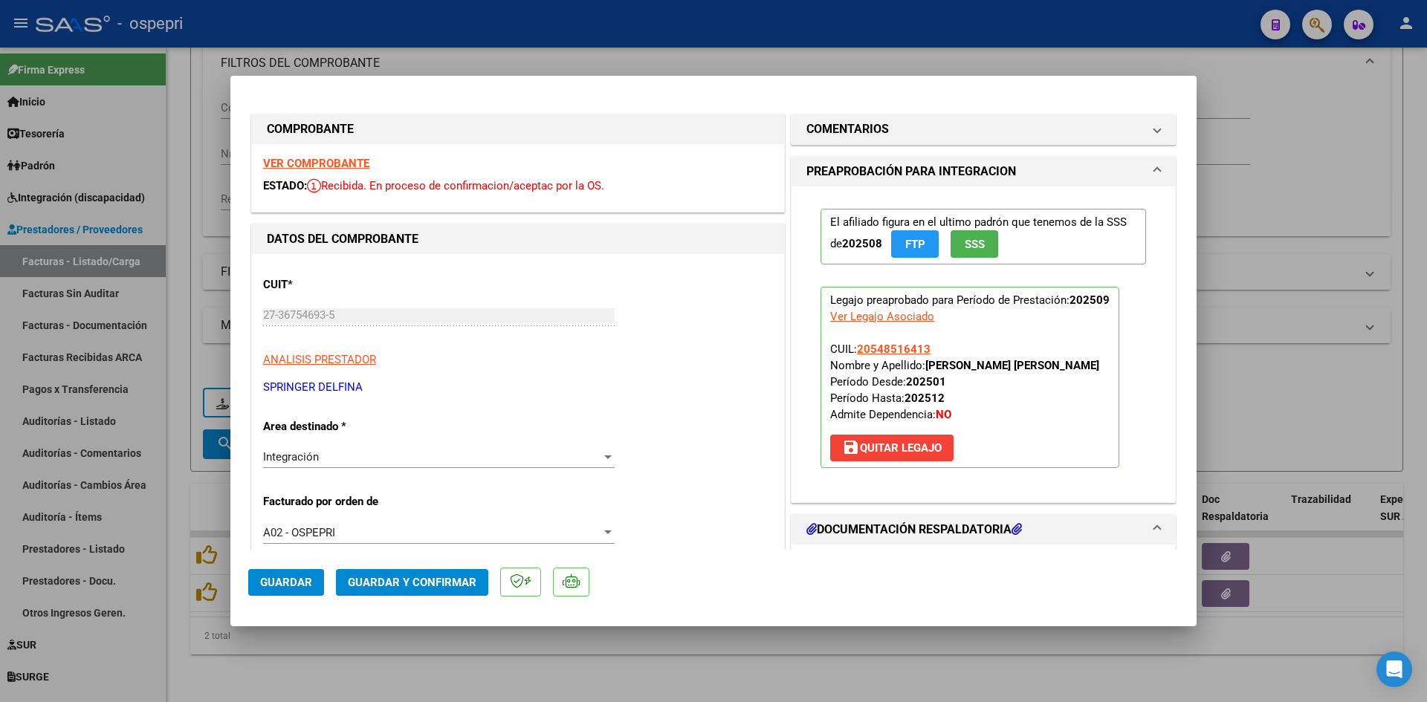
click at [352, 161] on strong "VER COMPROBANTE" at bounding box center [316, 163] width 106 height 13
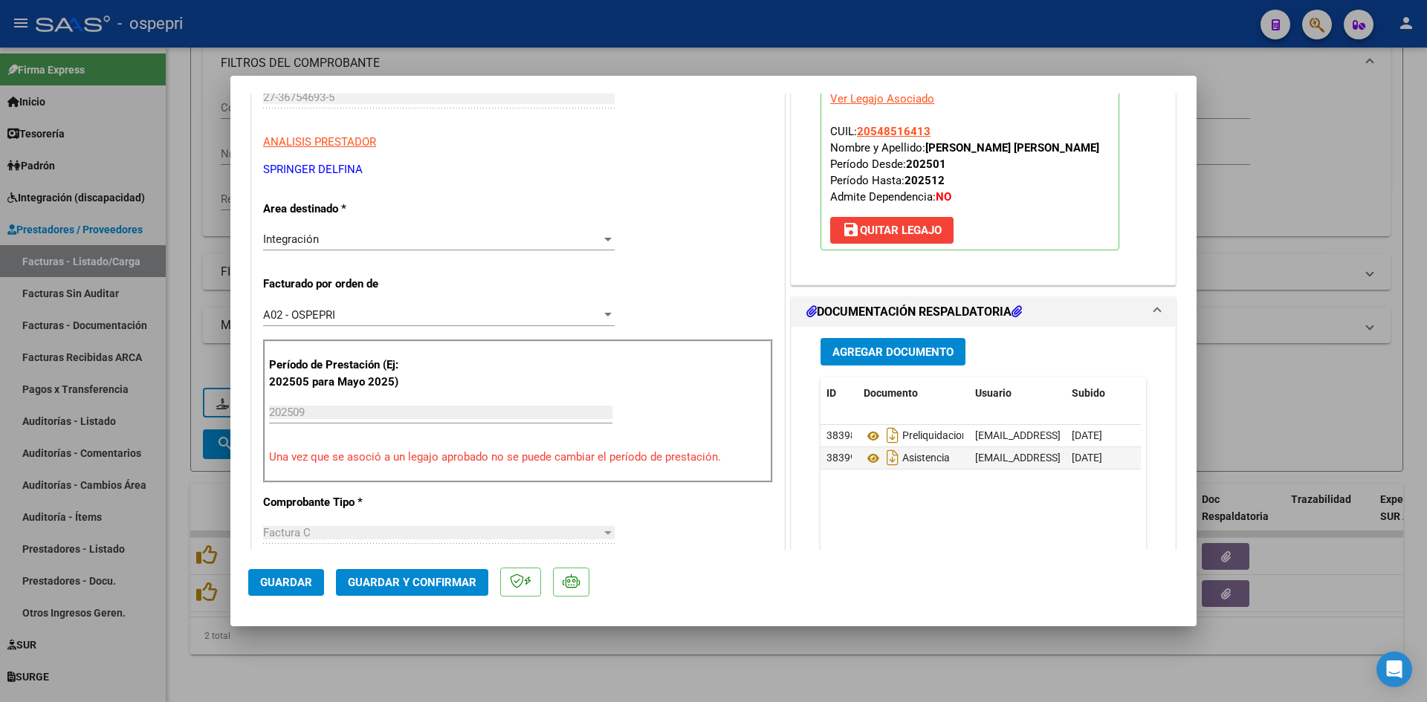
scroll to position [223, 0]
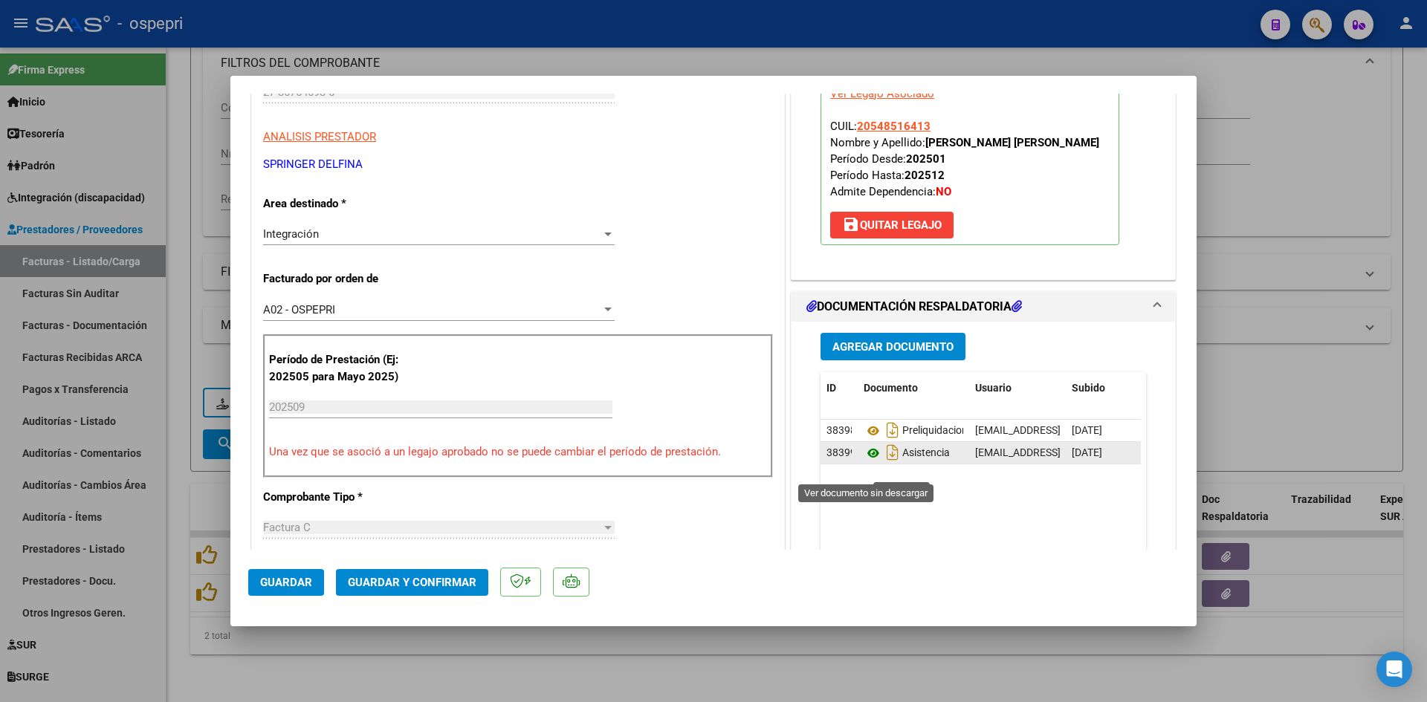
click at [869, 462] on icon at bounding box center [873, 453] width 19 height 18
click at [433, 580] on span "Guardar y Confirmar" at bounding box center [412, 582] width 129 height 13
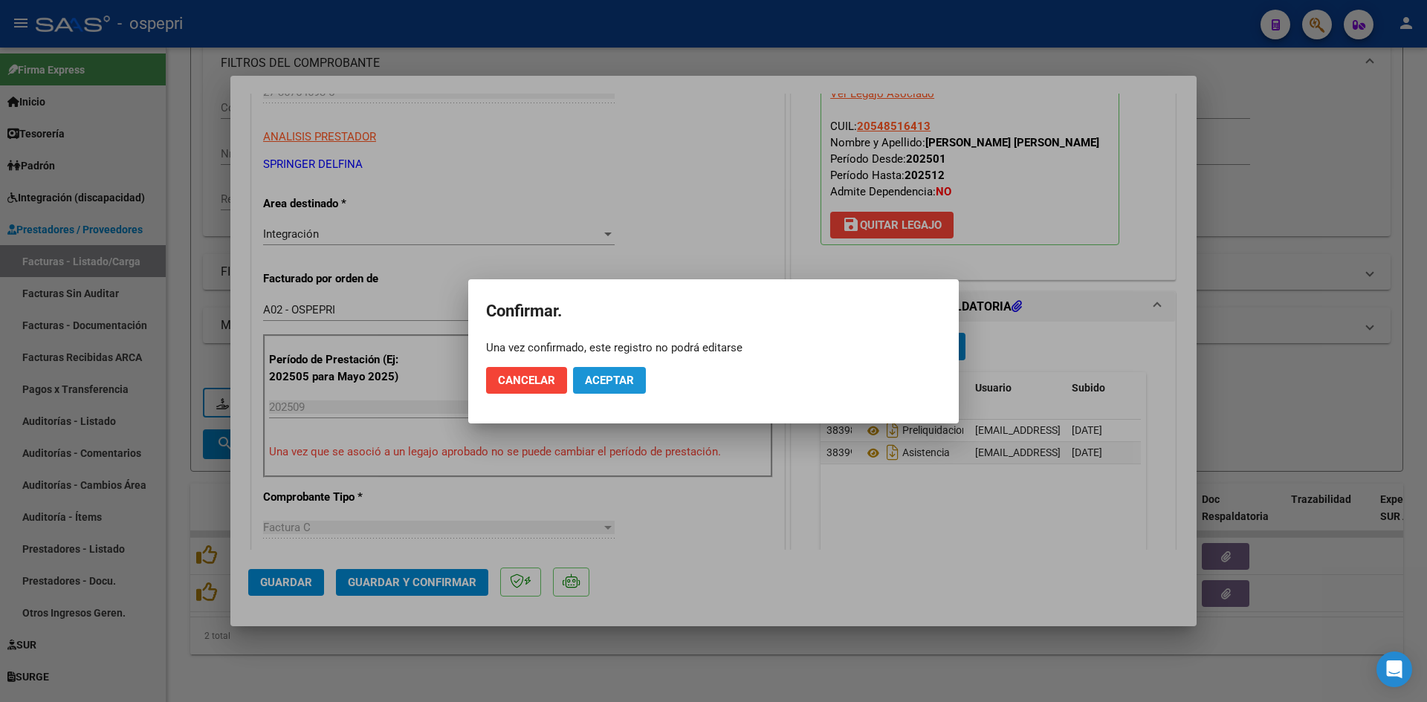
click at [608, 374] on span "Aceptar" at bounding box center [609, 380] width 49 height 13
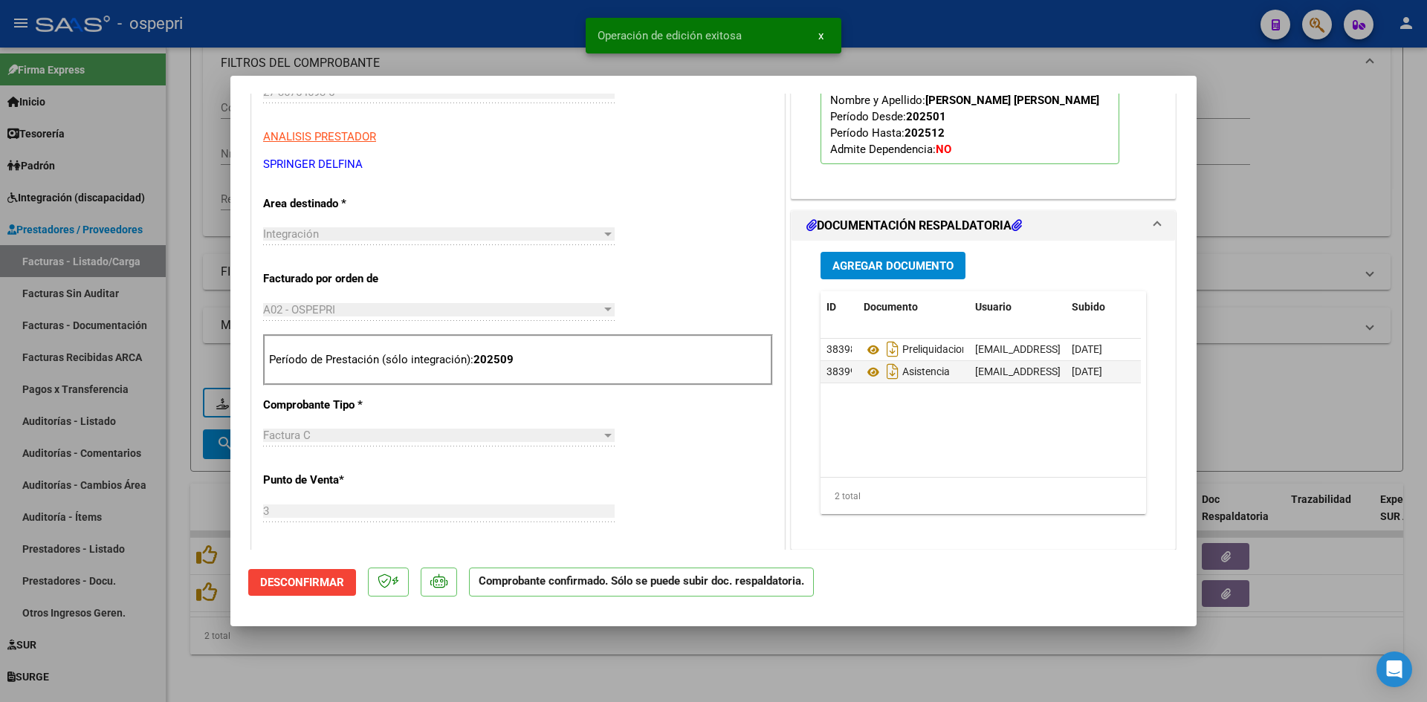
type input "$ 0,00"
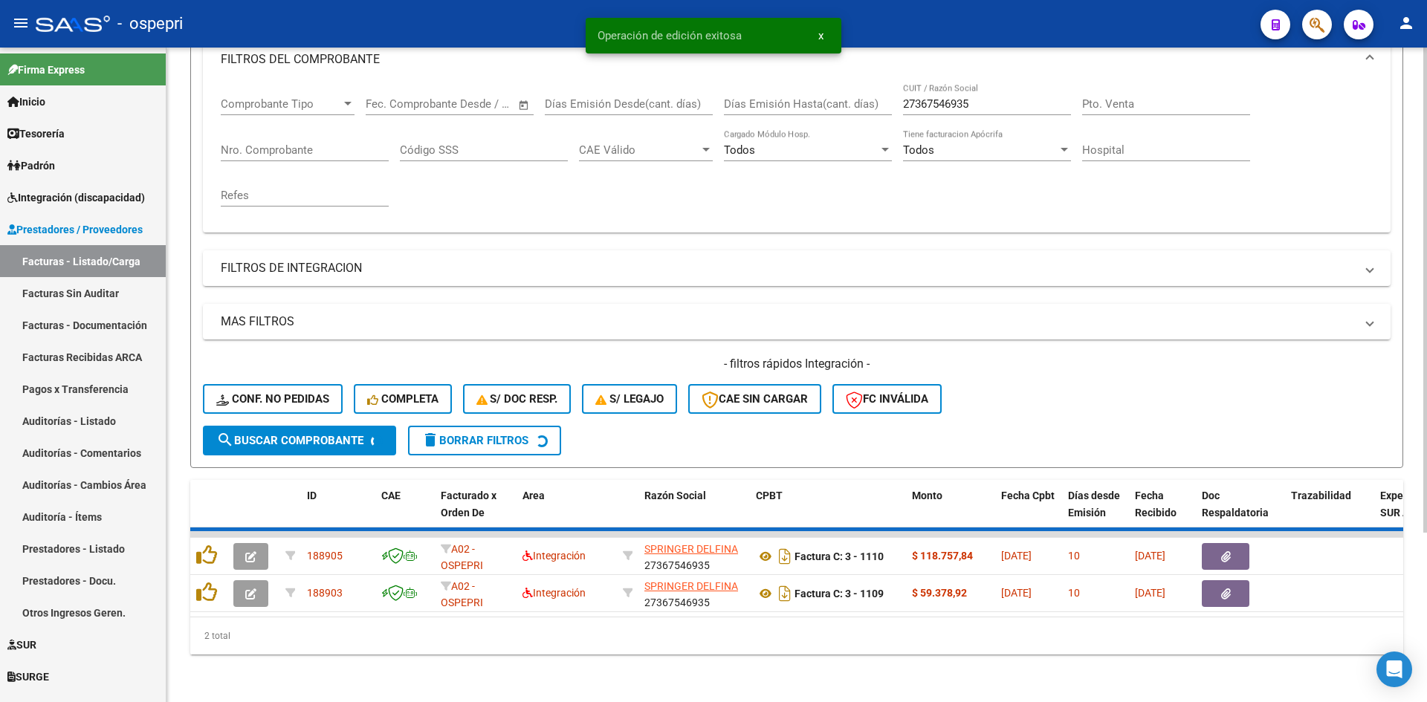
scroll to position [187, 0]
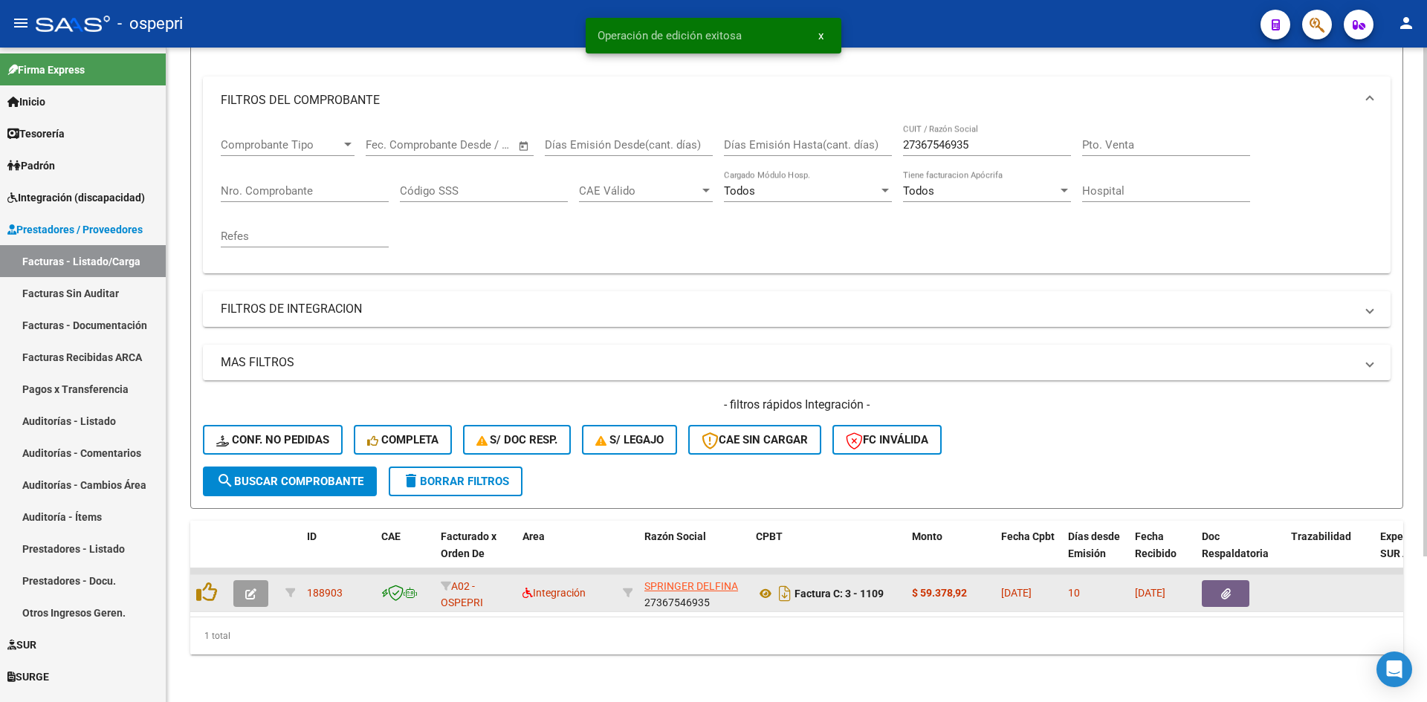
click at [248, 589] on icon "button" at bounding box center [250, 594] width 11 height 11
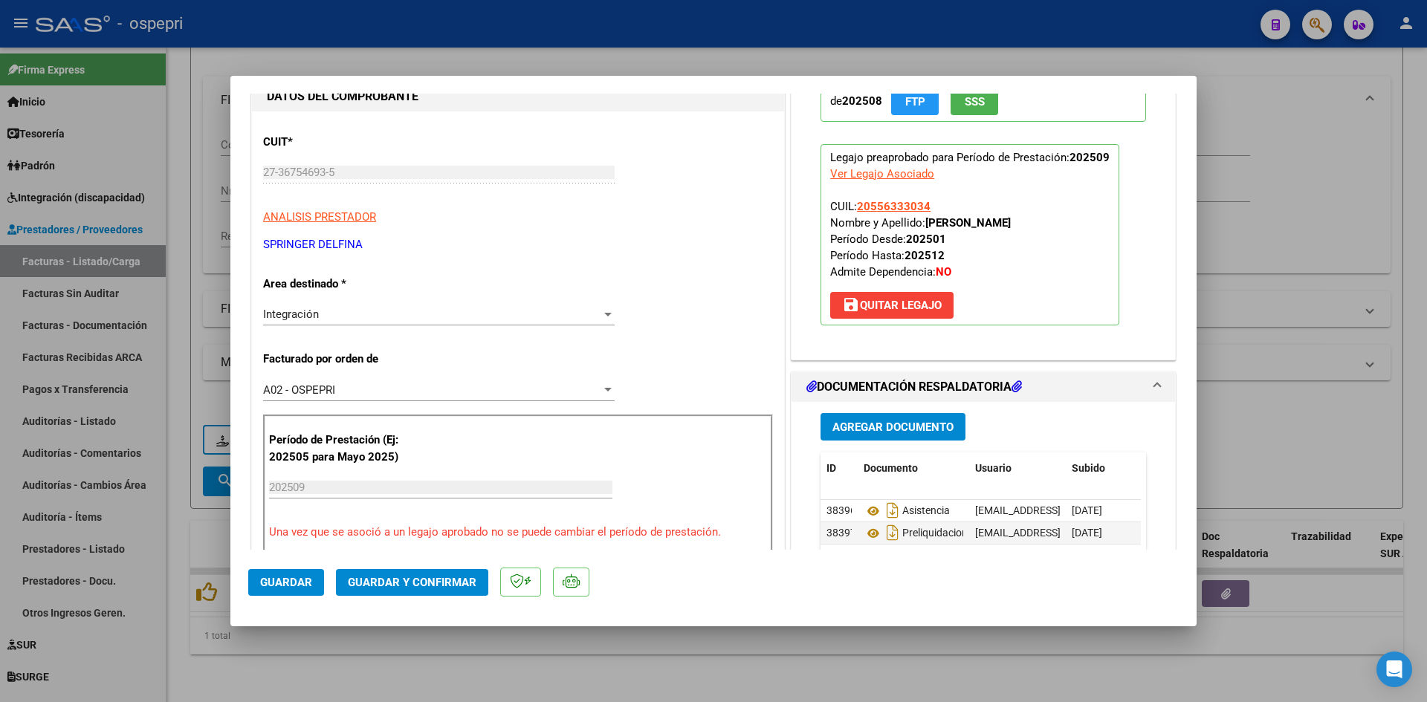
scroll to position [0, 0]
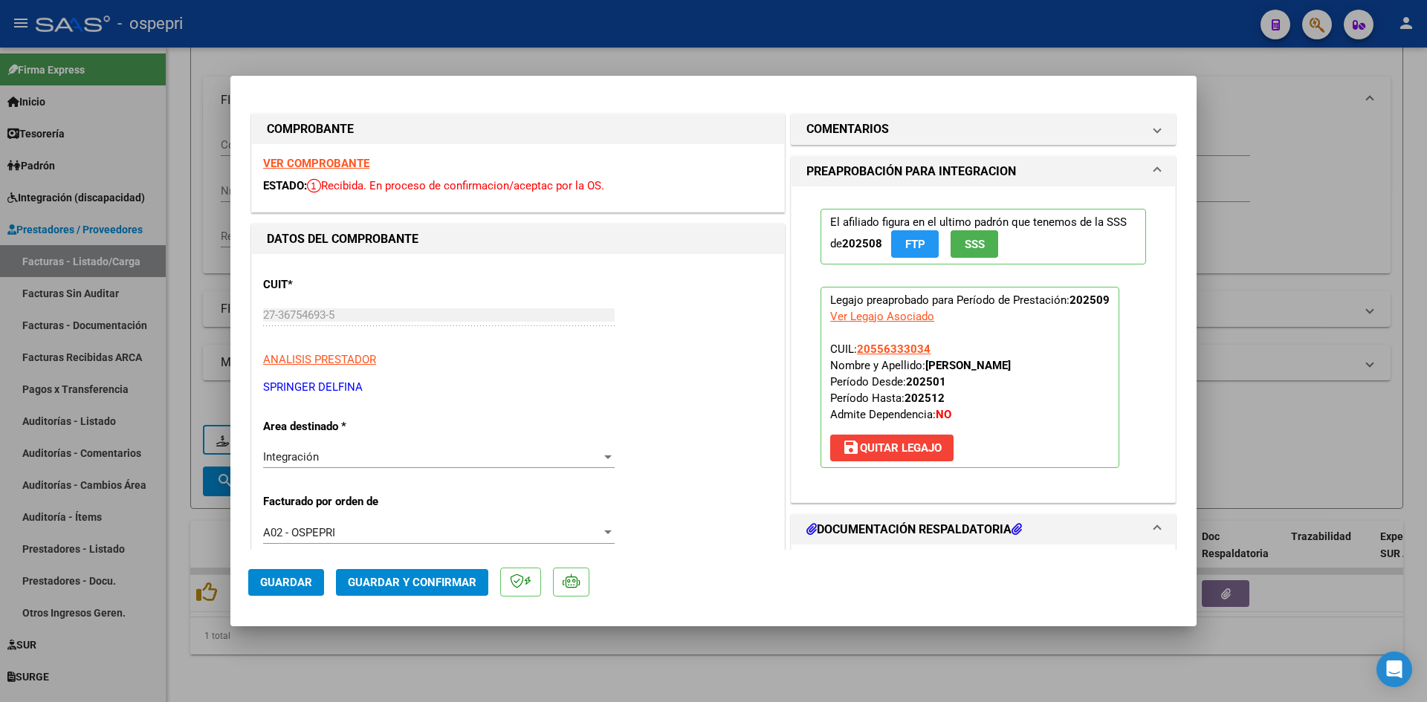
click at [361, 165] on strong "VER COMPROBANTE" at bounding box center [316, 163] width 106 height 13
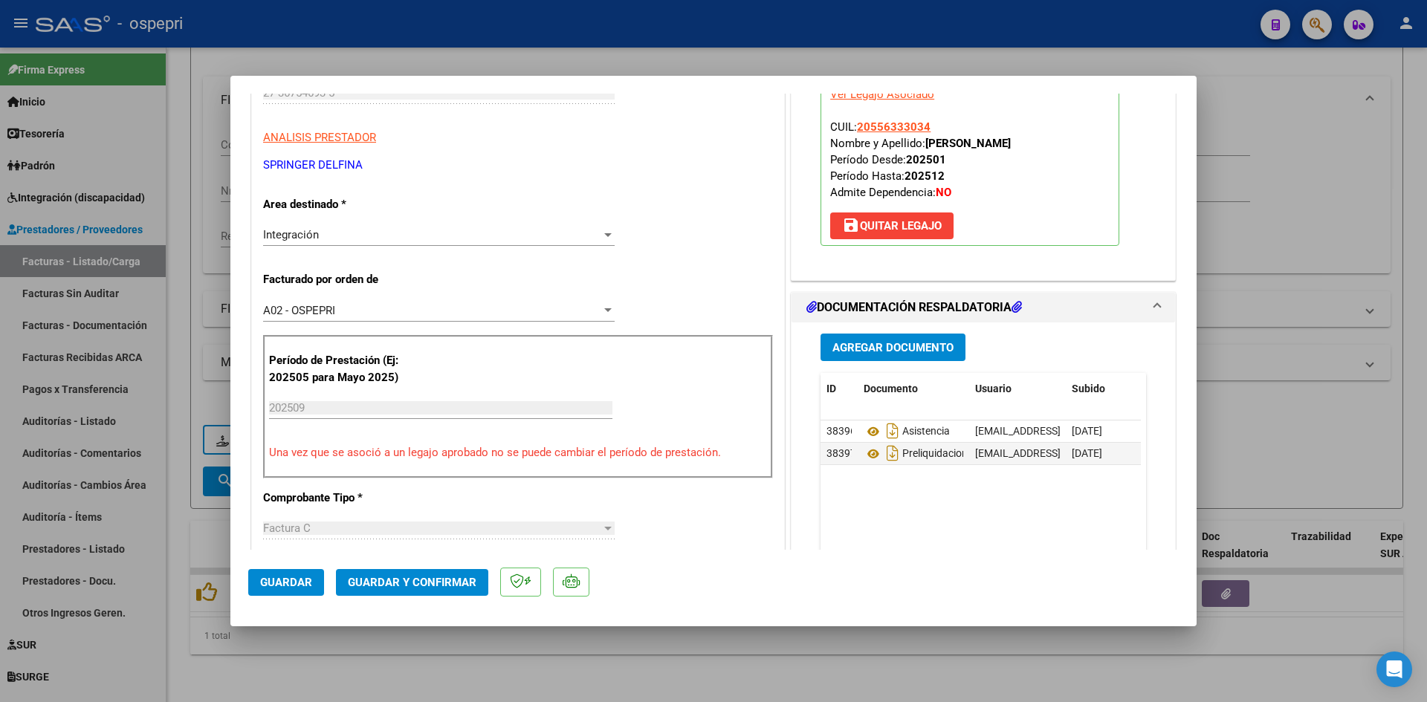
scroll to position [223, 0]
click at [866, 430] on icon at bounding box center [873, 431] width 19 height 18
click at [460, 574] on button "Guardar y Confirmar" at bounding box center [412, 582] width 152 height 27
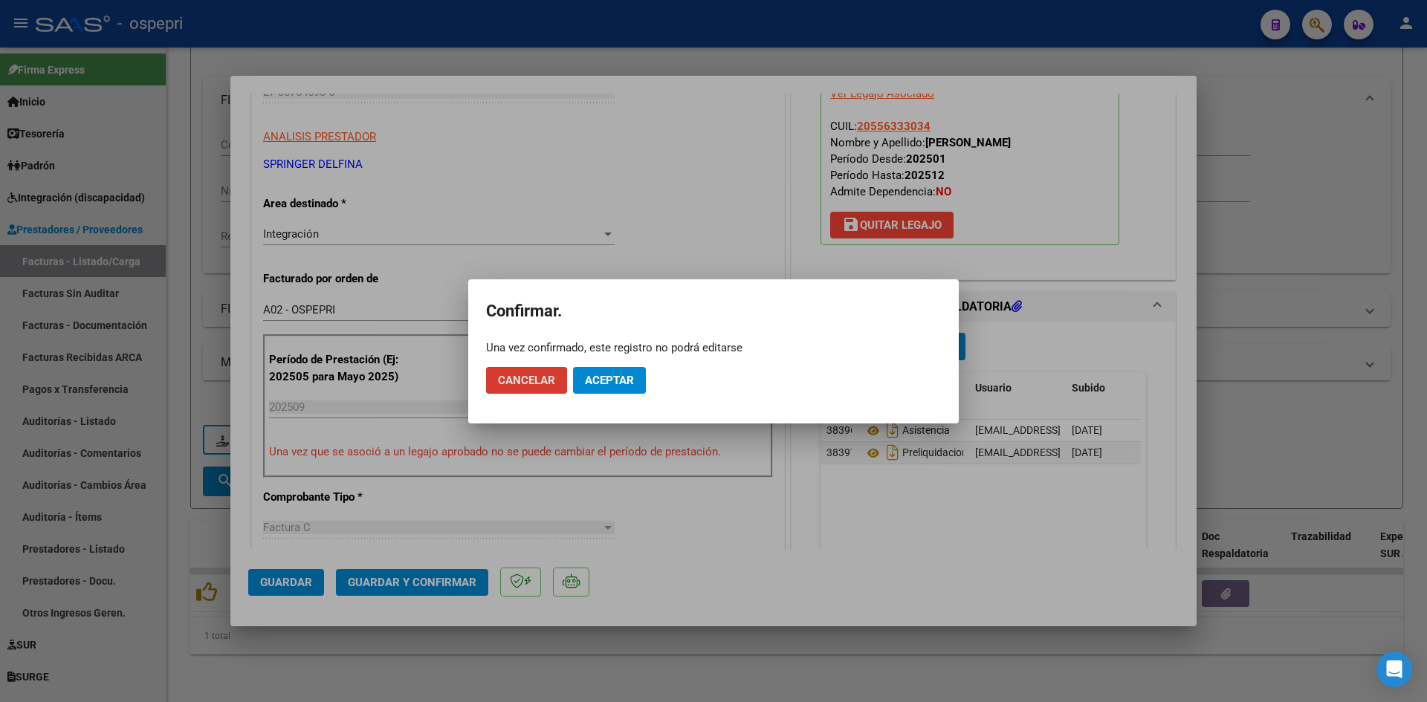
click at [621, 381] on span "Aceptar" at bounding box center [609, 380] width 49 height 13
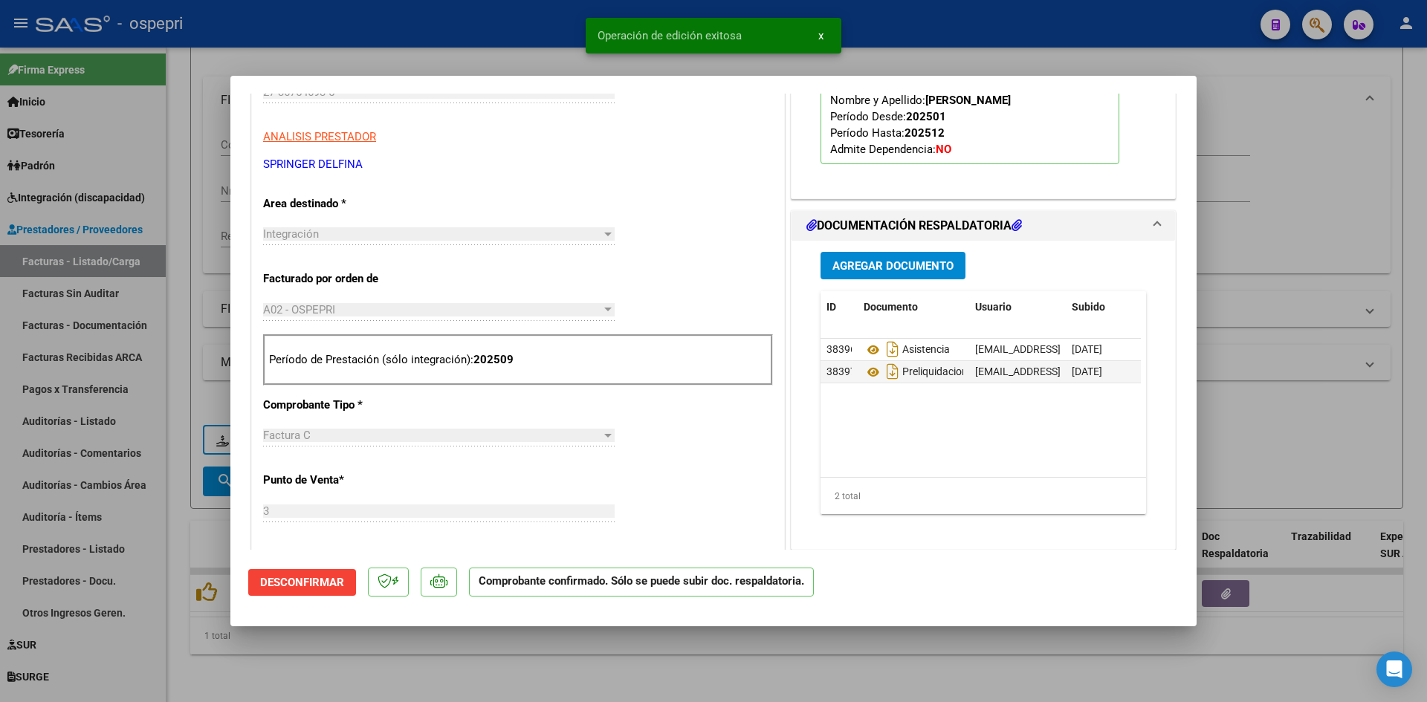
type input "$ 0,00"
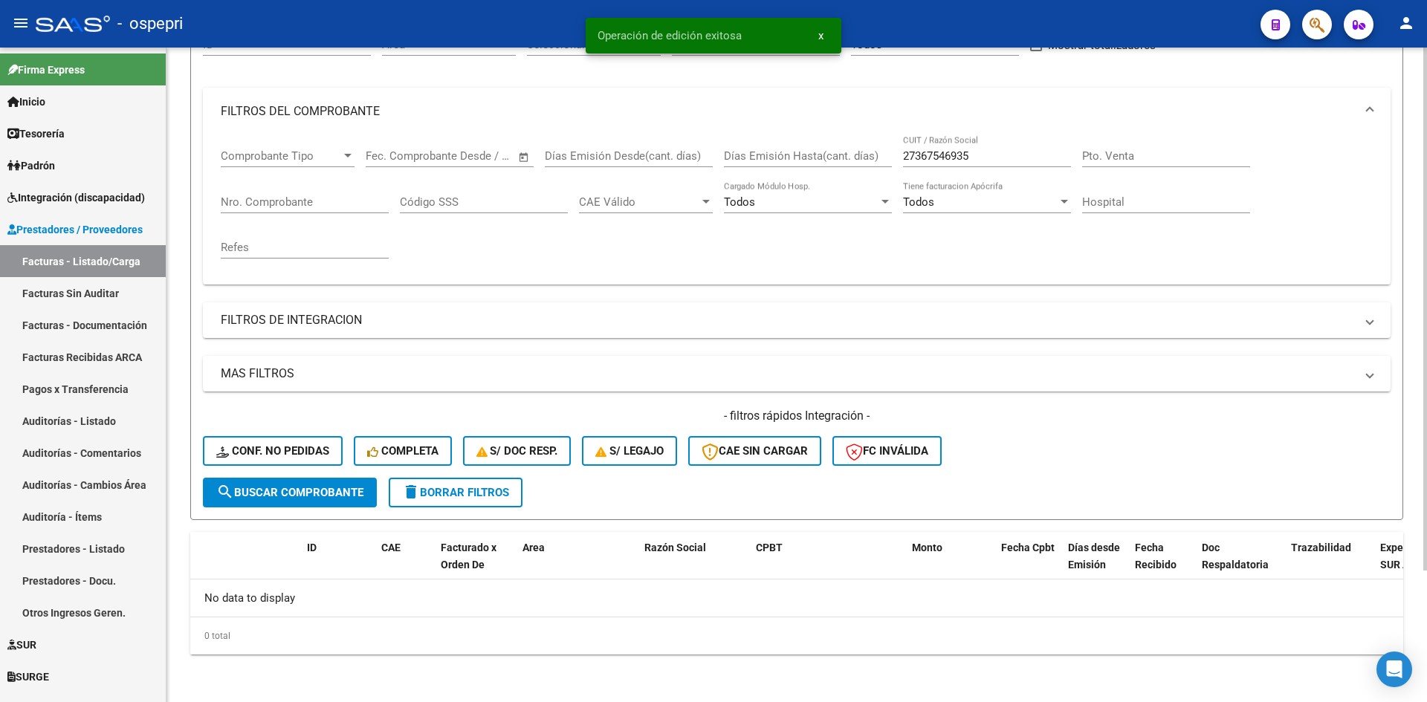
scroll to position [165, 0]
drag, startPoint x: 983, startPoint y: 161, endPoint x: 864, endPoint y: 163, distance: 119.7
click at [864, 163] on div "Comprobante Tipo Comprobante Tipo Fecha inicio – Fecha fin Fec. Comprobante Des…" at bounding box center [797, 203] width 1152 height 137
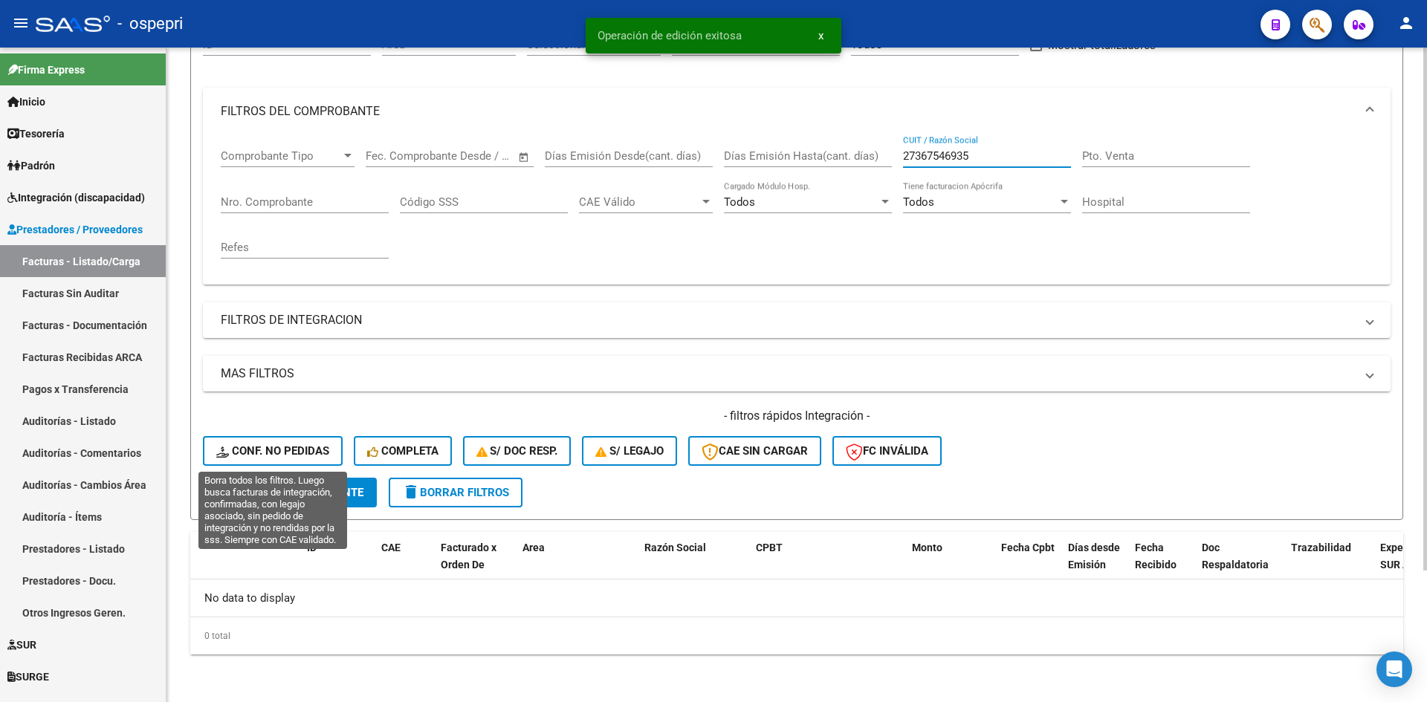
click at [305, 445] on span "Conf. no pedidas" at bounding box center [272, 450] width 113 height 13
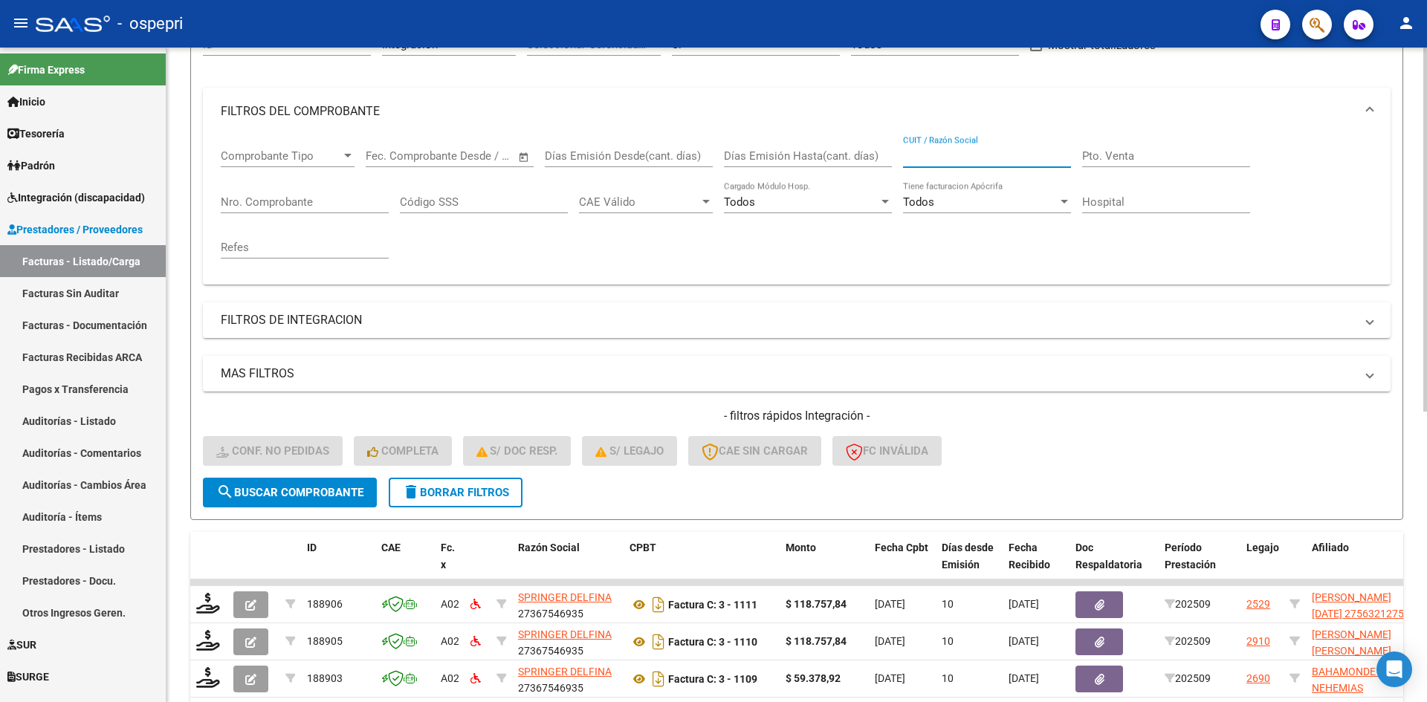
click at [944, 155] on input "CUIT / Razón Social" at bounding box center [987, 155] width 168 height 13
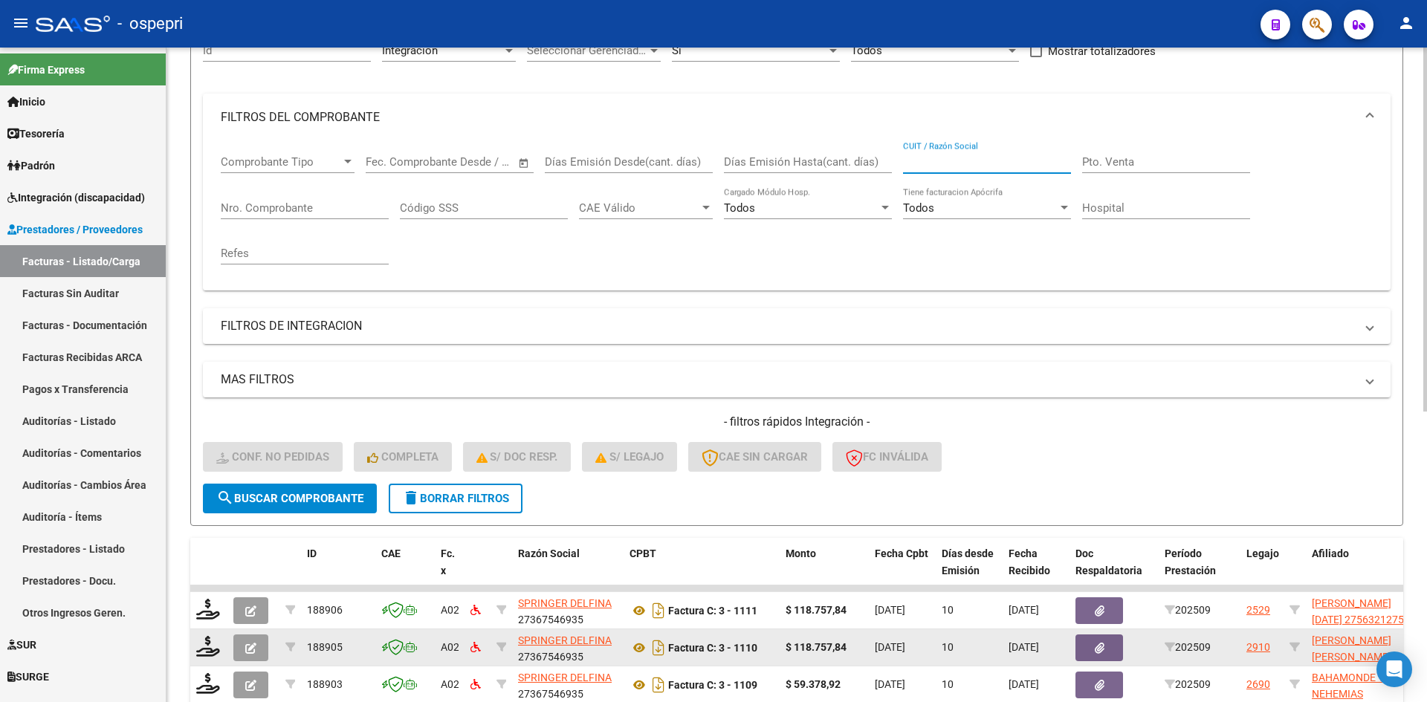
scroll to position [91, 0]
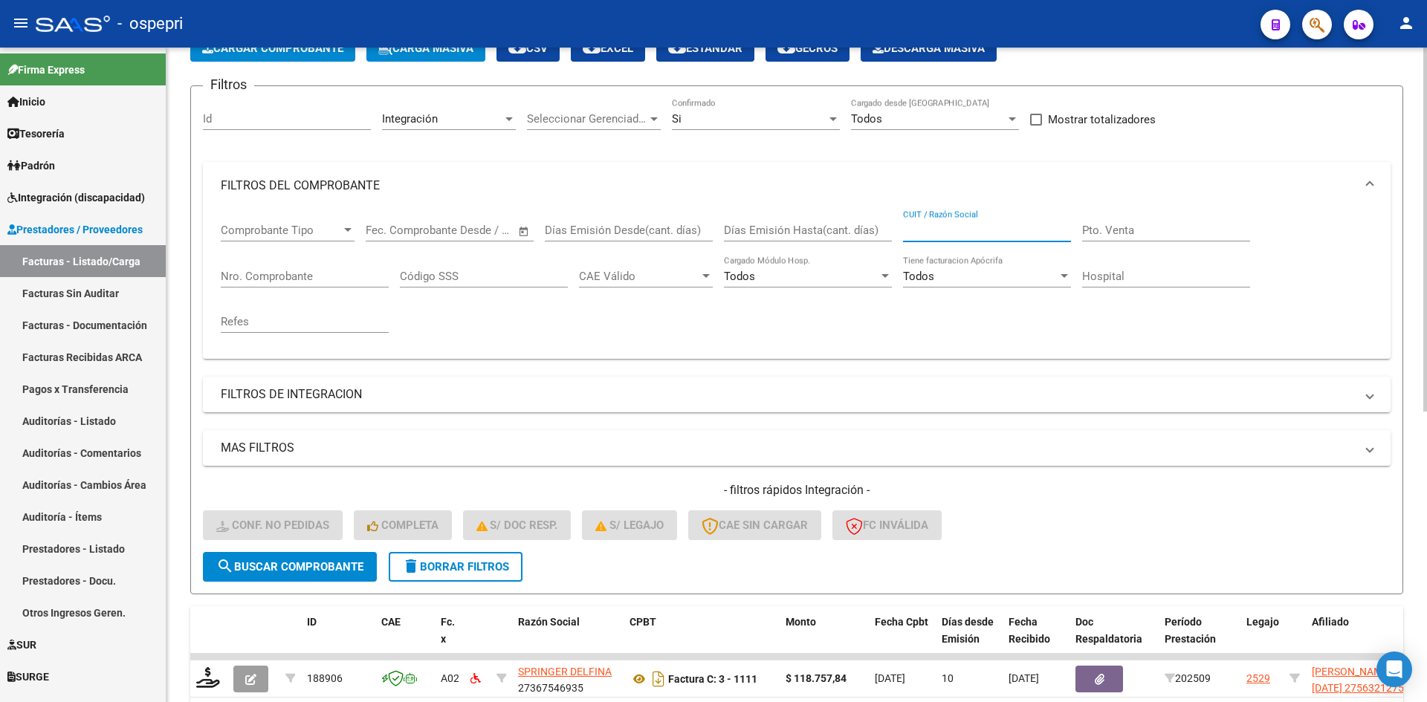
paste input "27367546935"
type input "27367546935"
click at [290, 563] on span "search Buscar Comprobante" at bounding box center [289, 566] width 147 height 13
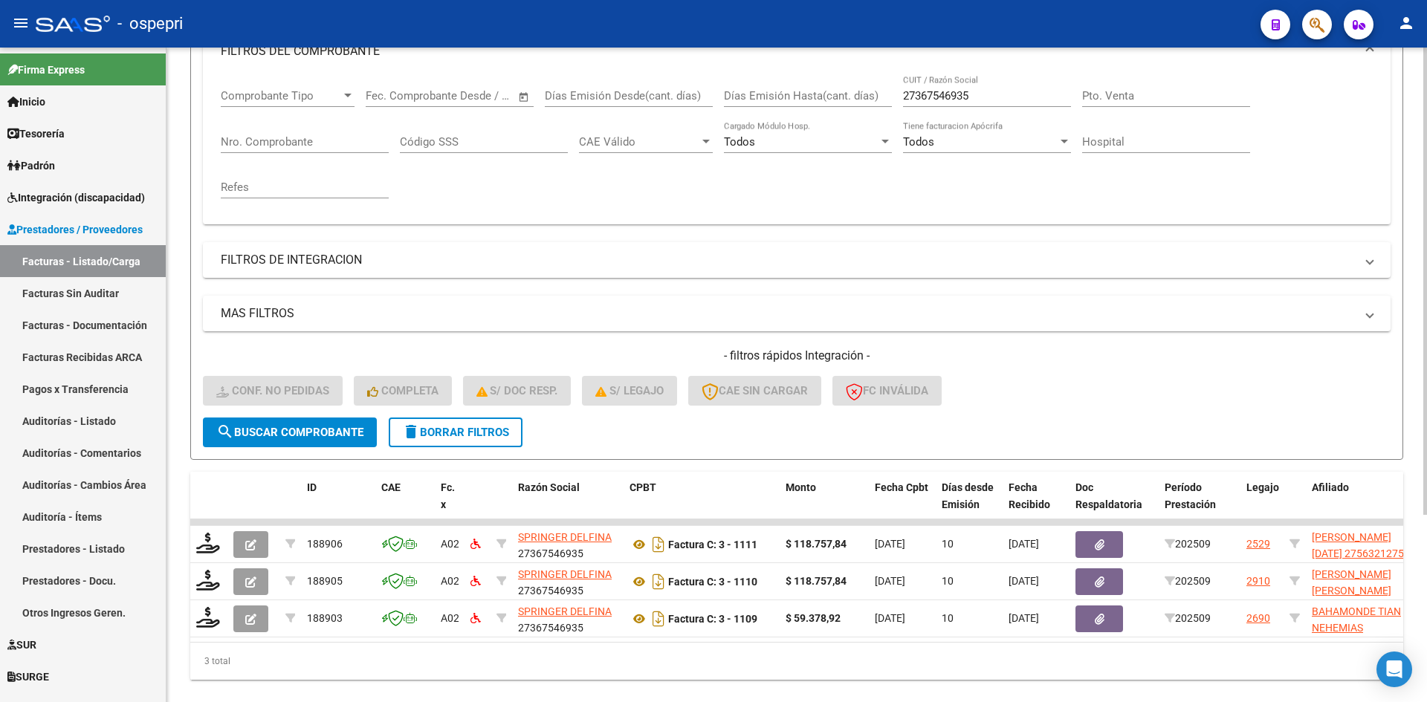
scroll to position [262, 0]
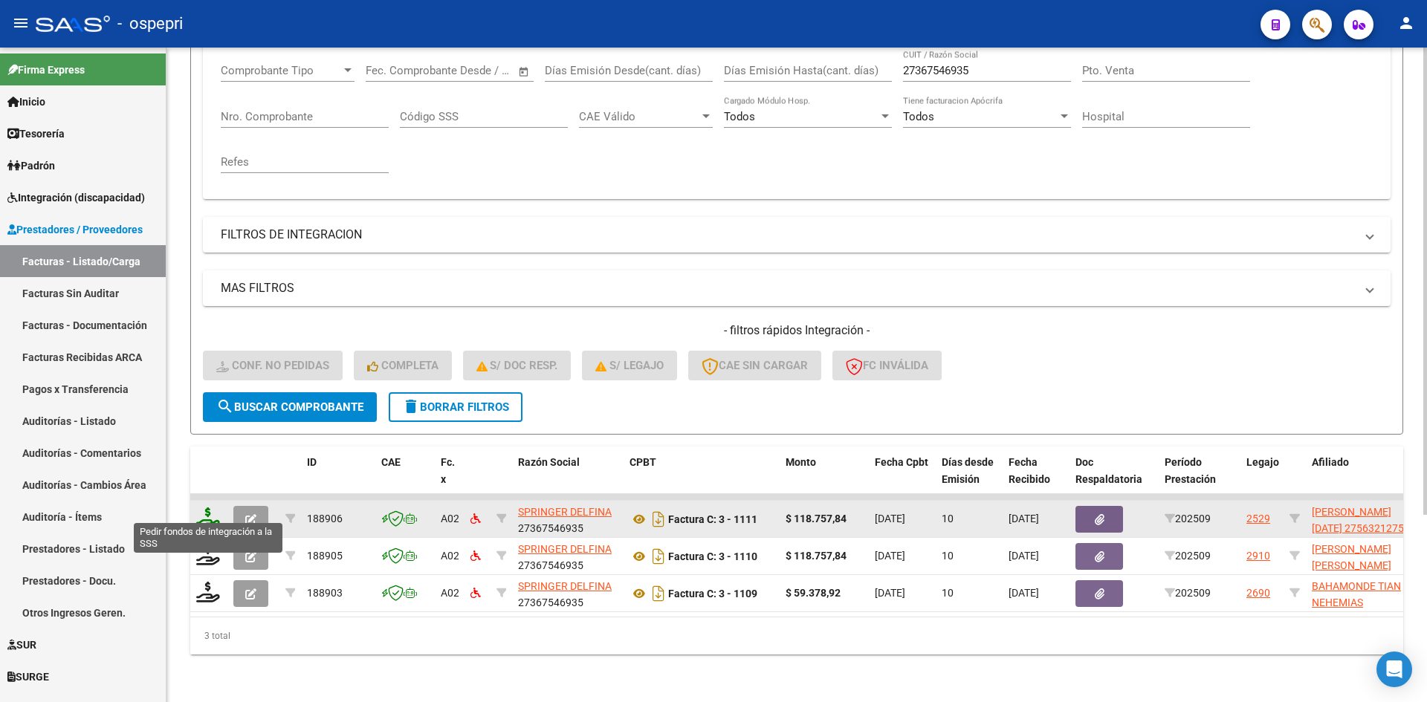
click at [206, 508] on icon at bounding box center [208, 518] width 24 height 21
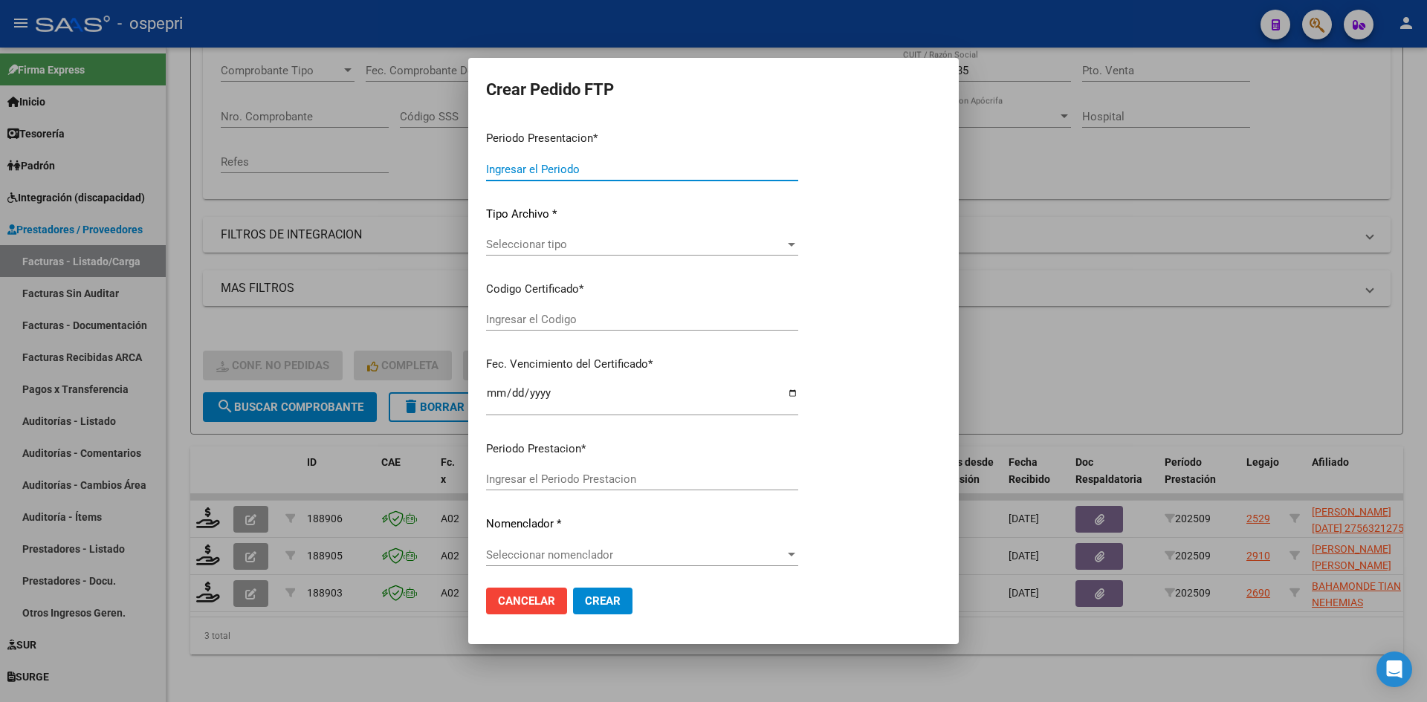
type input "202509"
type input "$ 118.757,84"
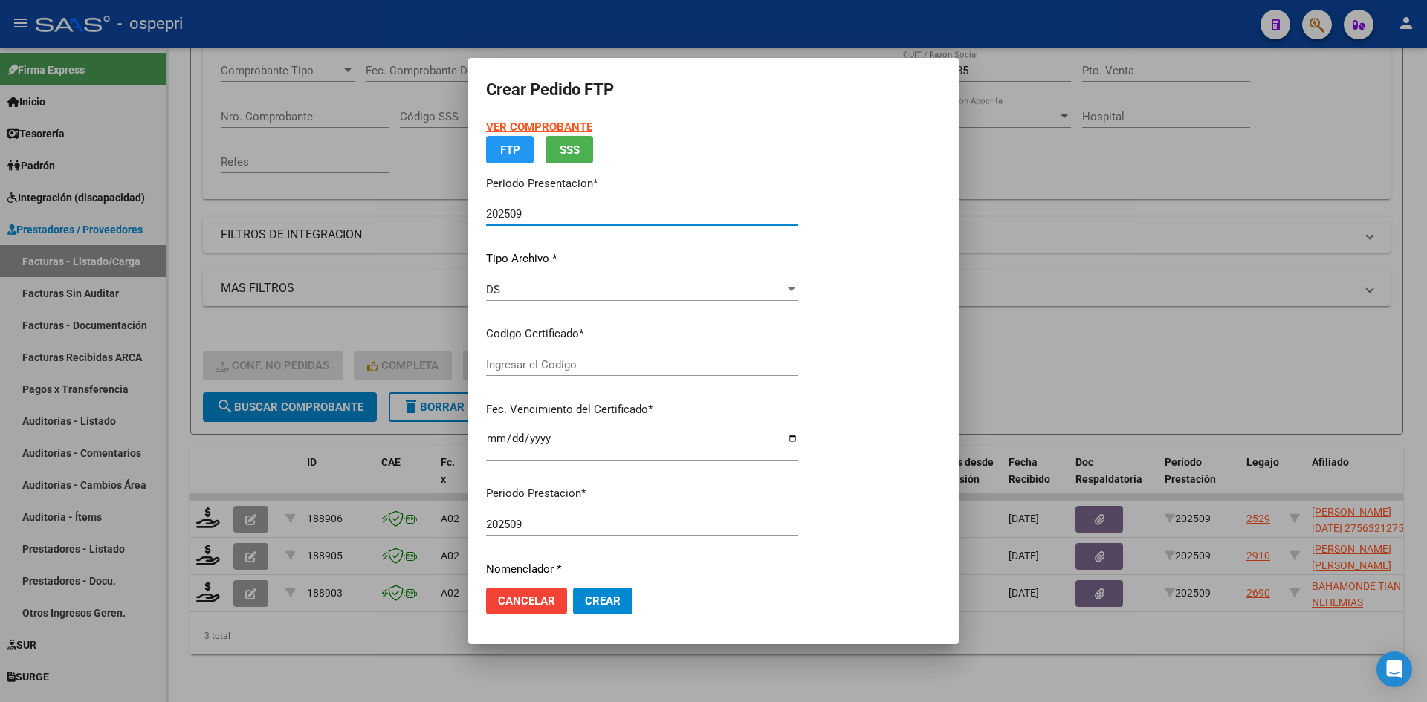
type input "27563212751"
type input "2028-07-01"
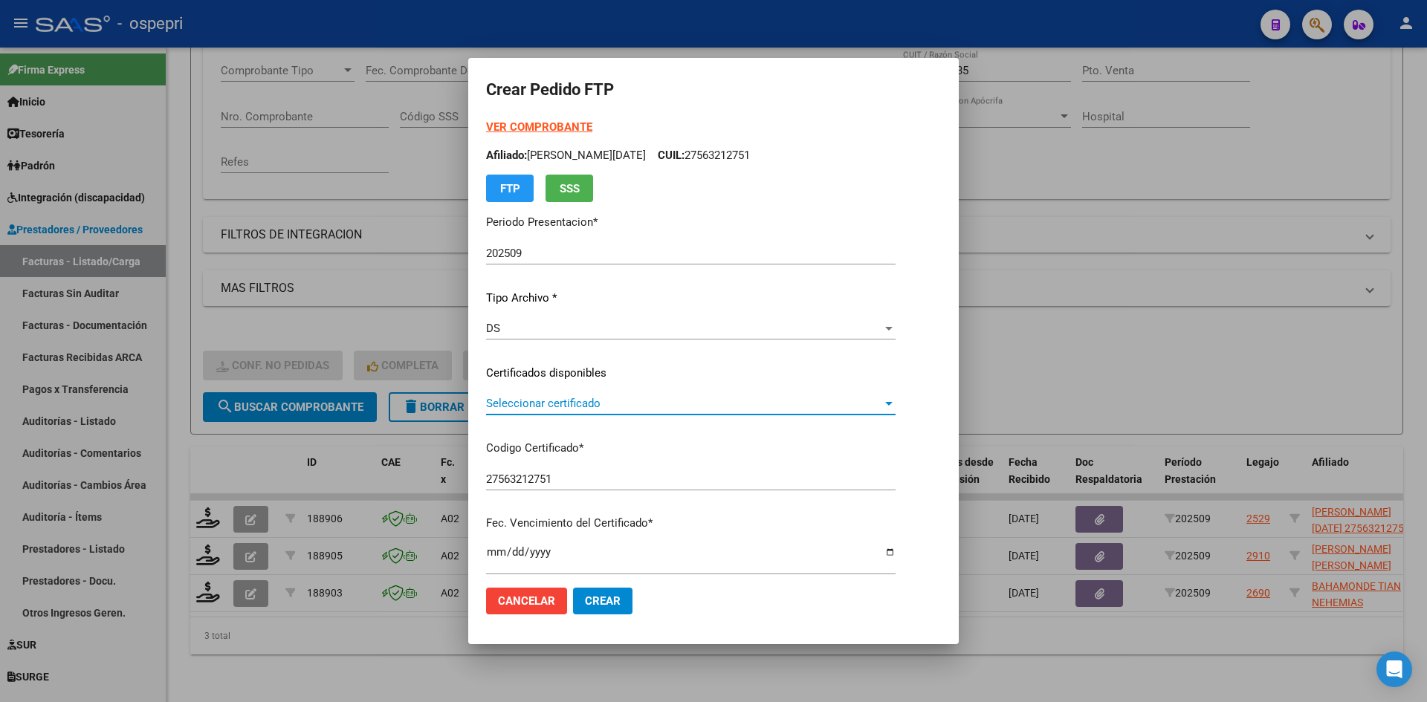
click at [674, 411] on div "Seleccionar certificado Seleccionar certificado" at bounding box center [690, 403] width 409 height 22
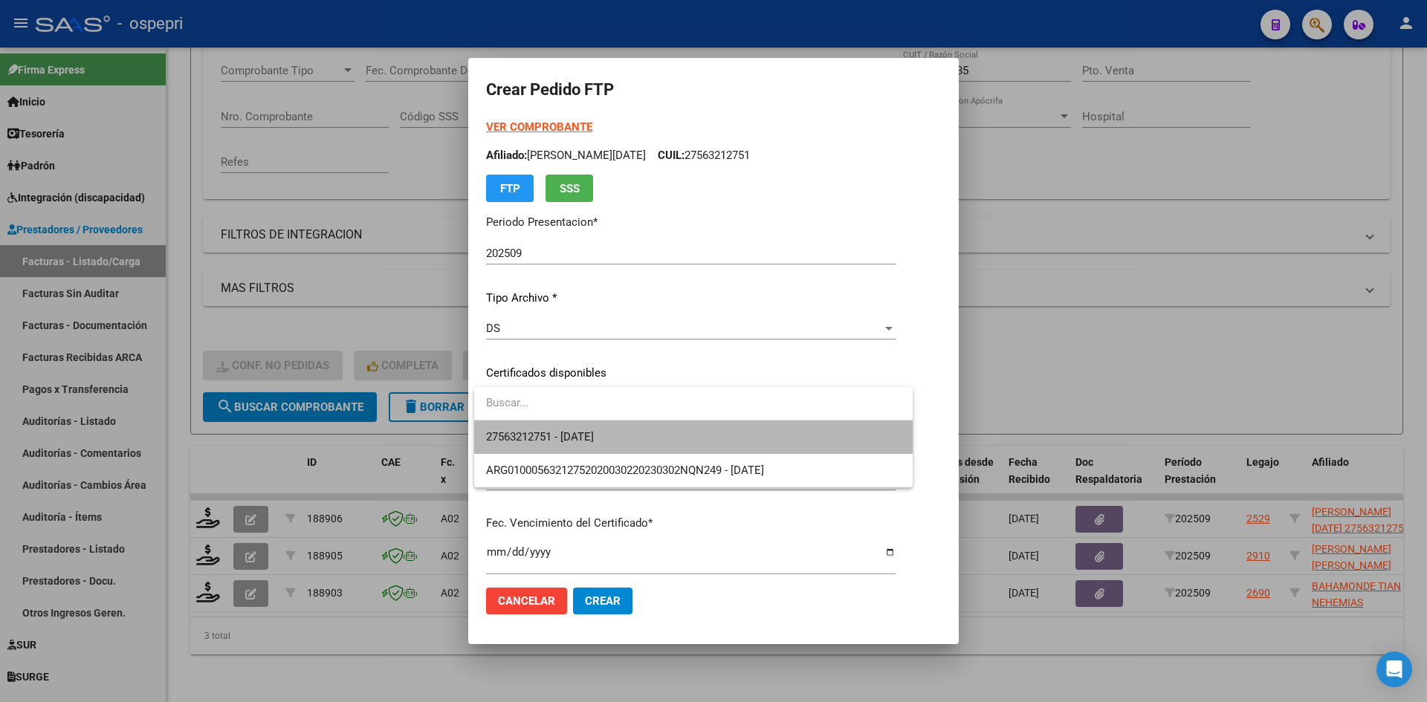
click at [672, 441] on span "27563212751 - 2028-07-01" at bounding box center [693, 437] width 415 height 33
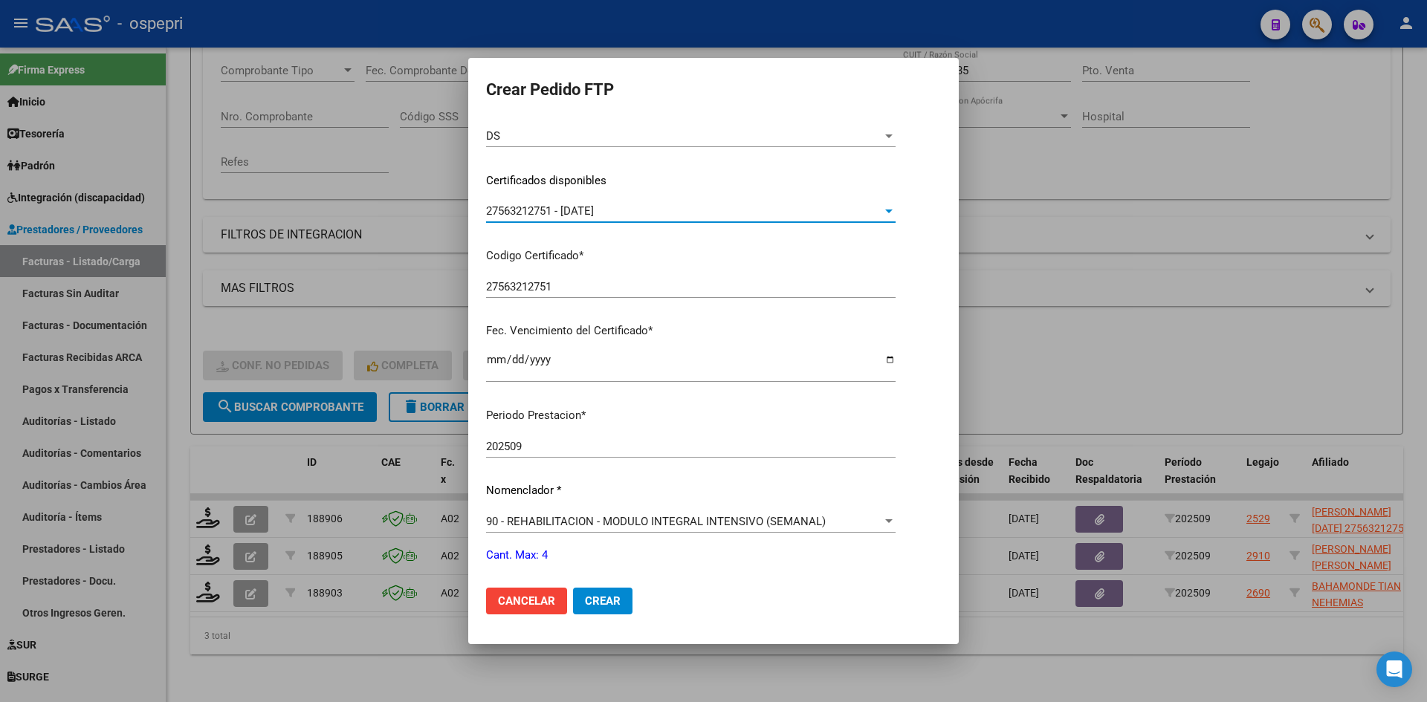
scroll to position [297, 0]
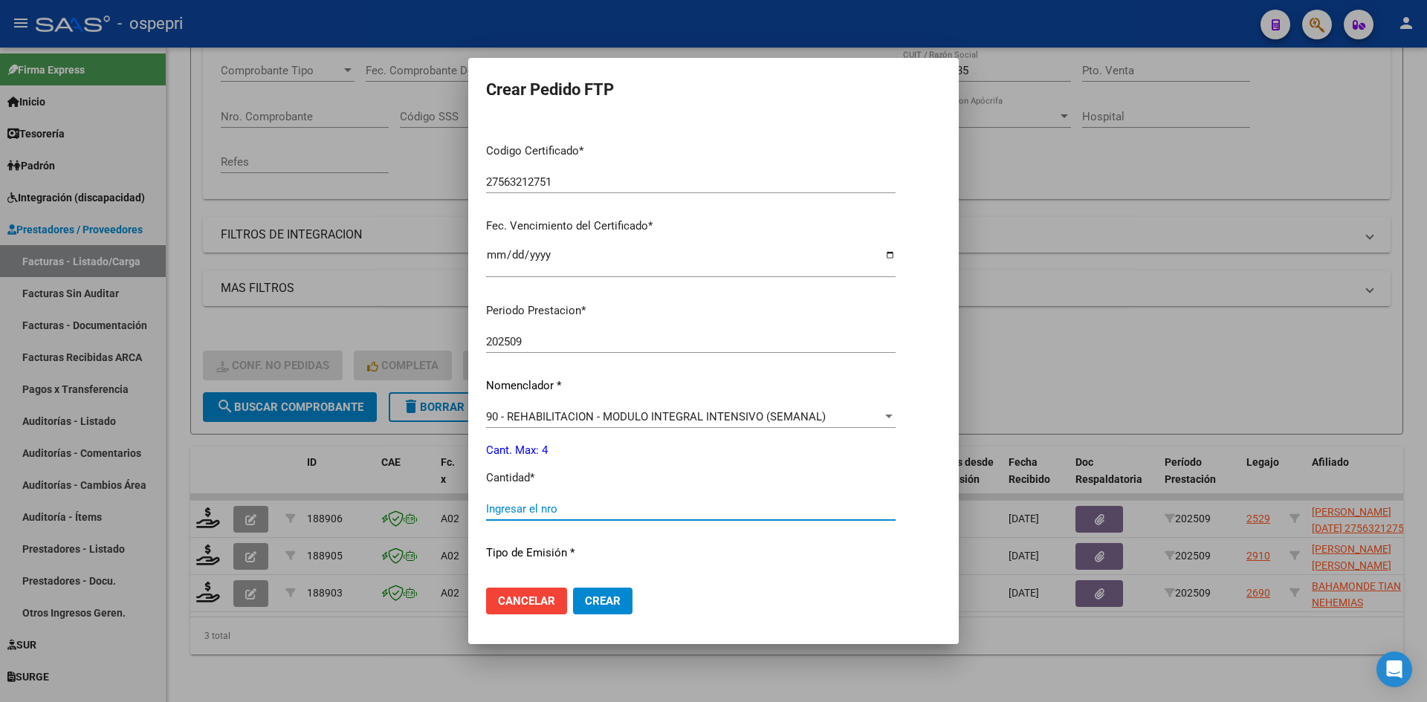
click at [514, 513] on input "Ingresar el nro" at bounding box center [690, 508] width 409 height 13
type input "4"
click at [624, 599] on button "Crear" at bounding box center [602, 601] width 59 height 27
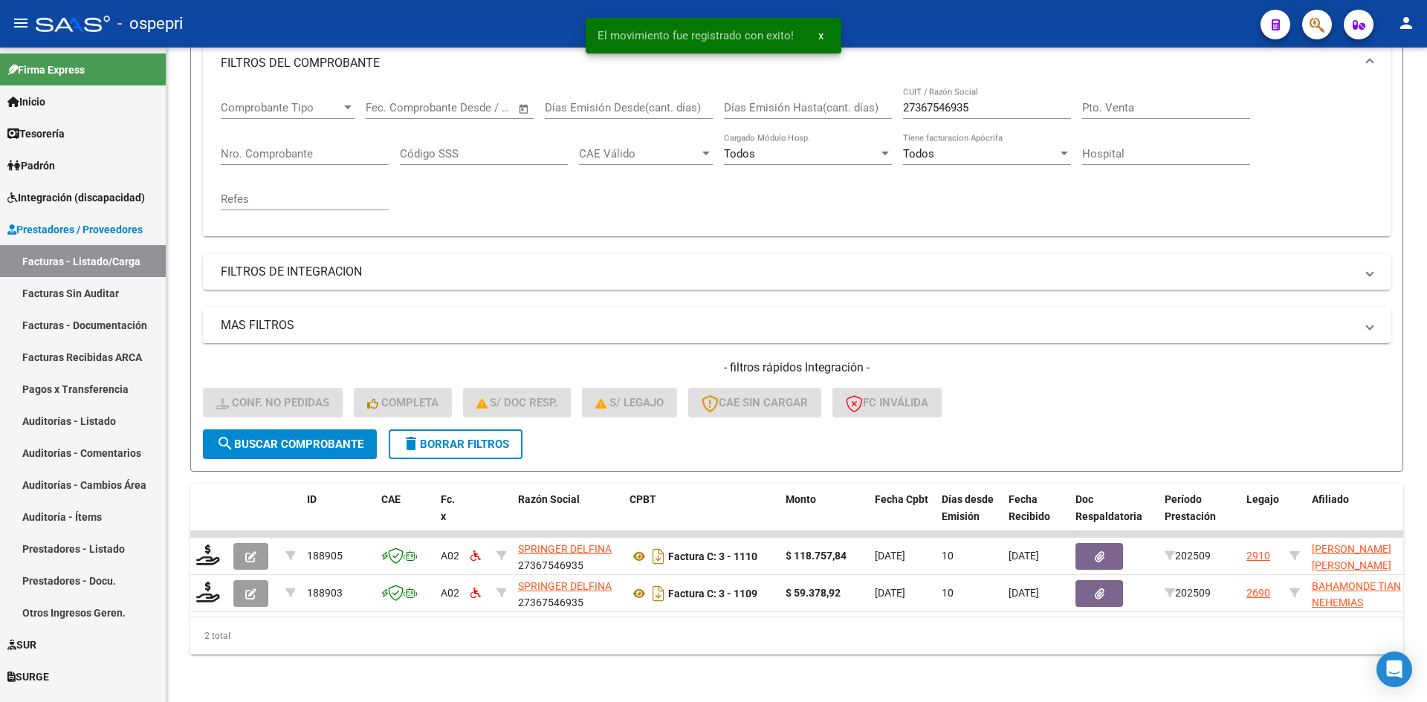
scroll to position [224, 0]
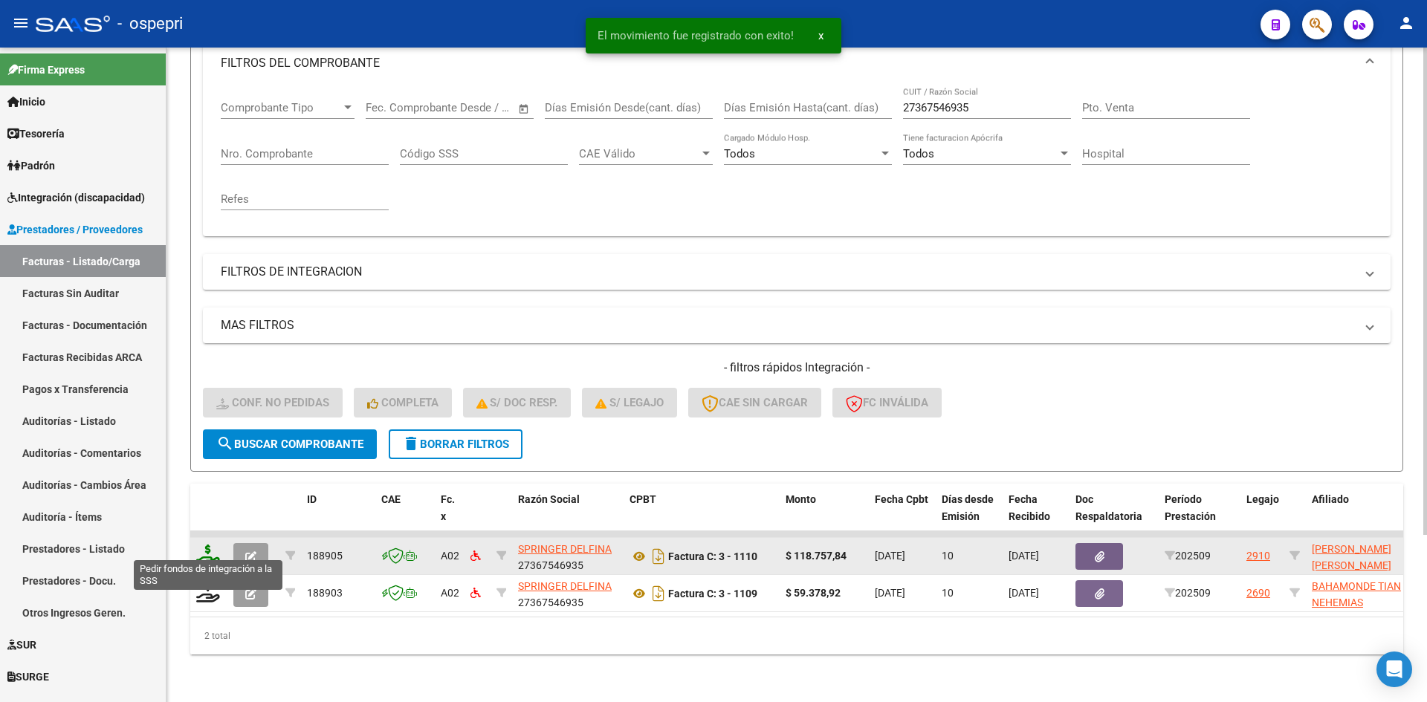
click at [204, 545] on icon at bounding box center [208, 555] width 24 height 21
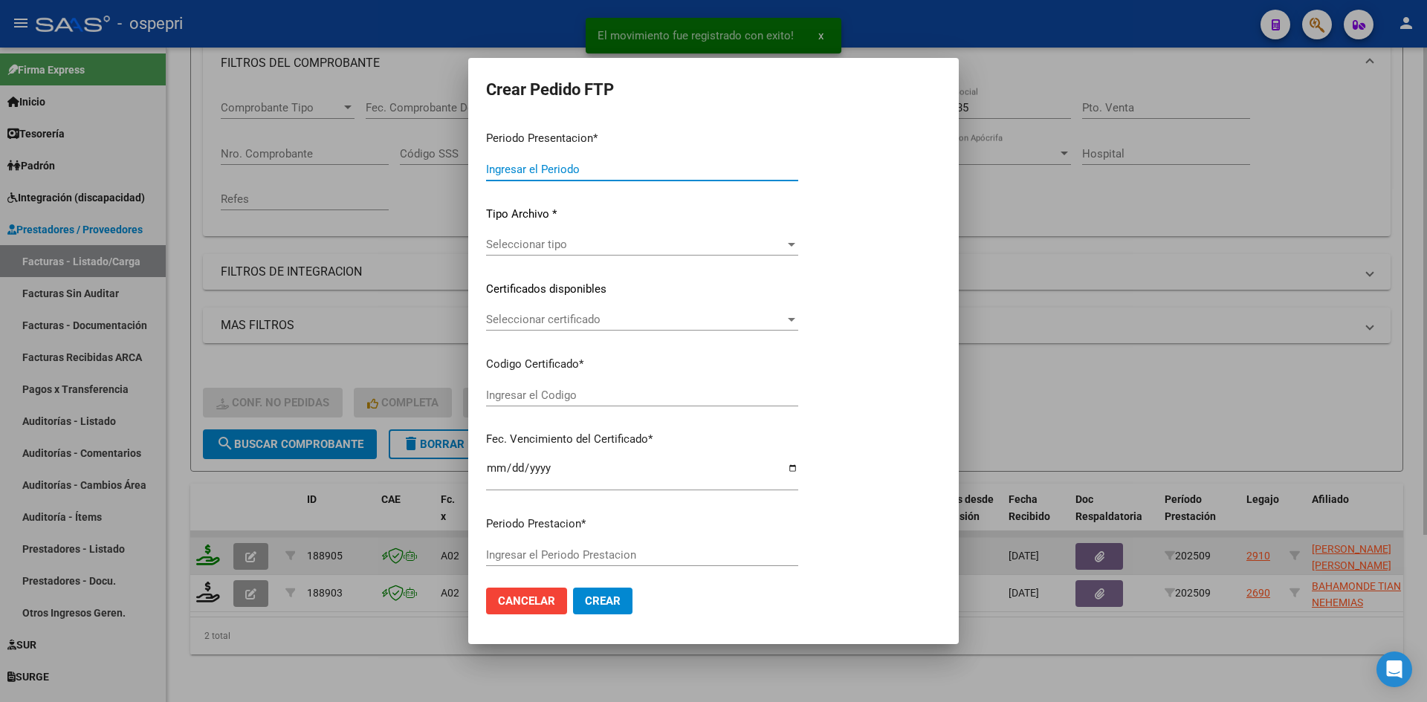
type input "202509"
type input "$ 118.757,84"
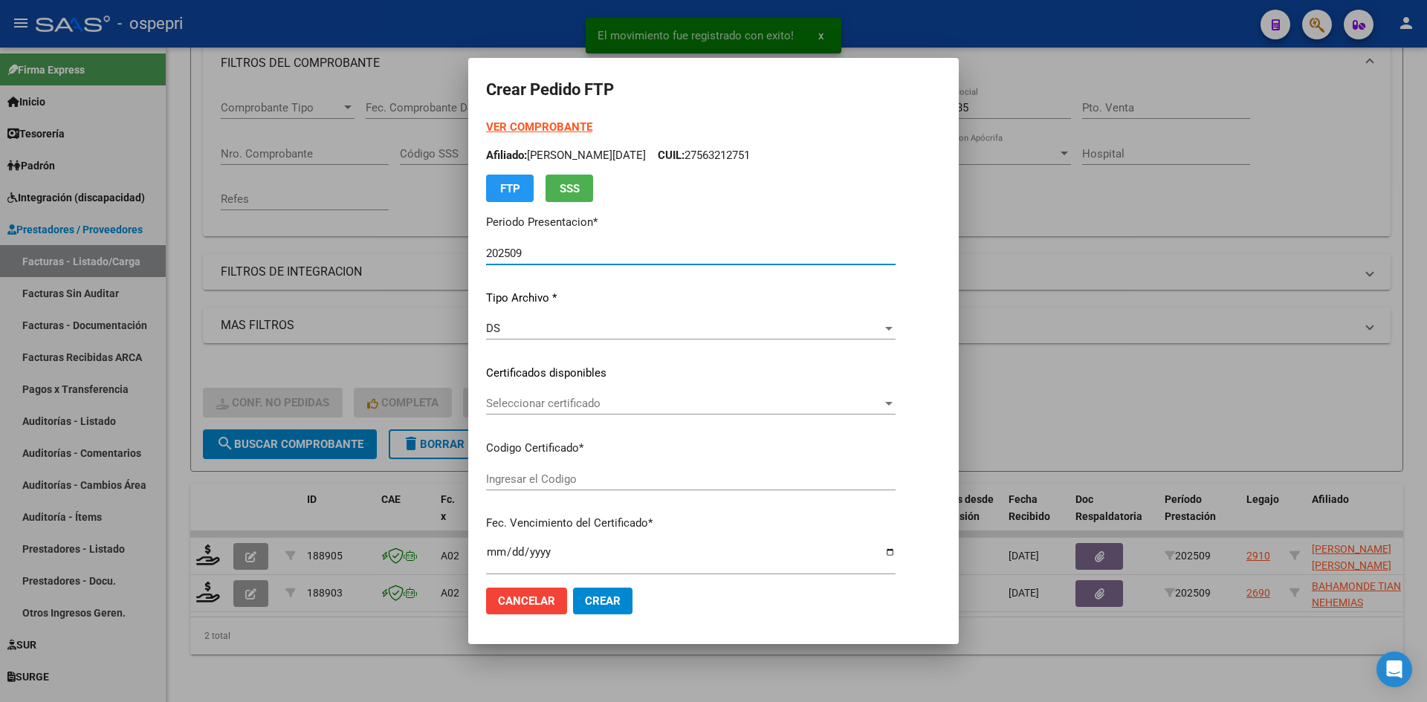
type input "20548516413"
type input "2029-08-01"
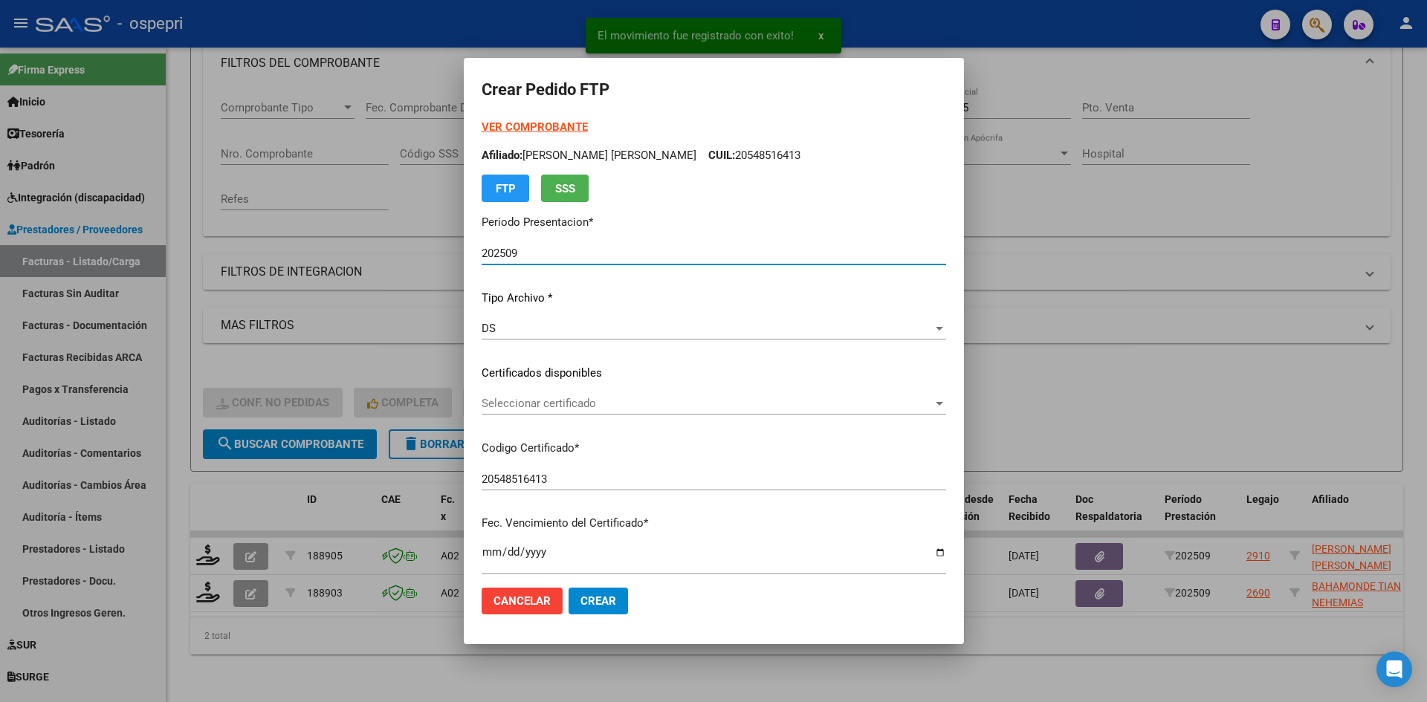
click at [563, 404] on span "Seleccionar certificado" at bounding box center [707, 403] width 451 height 13
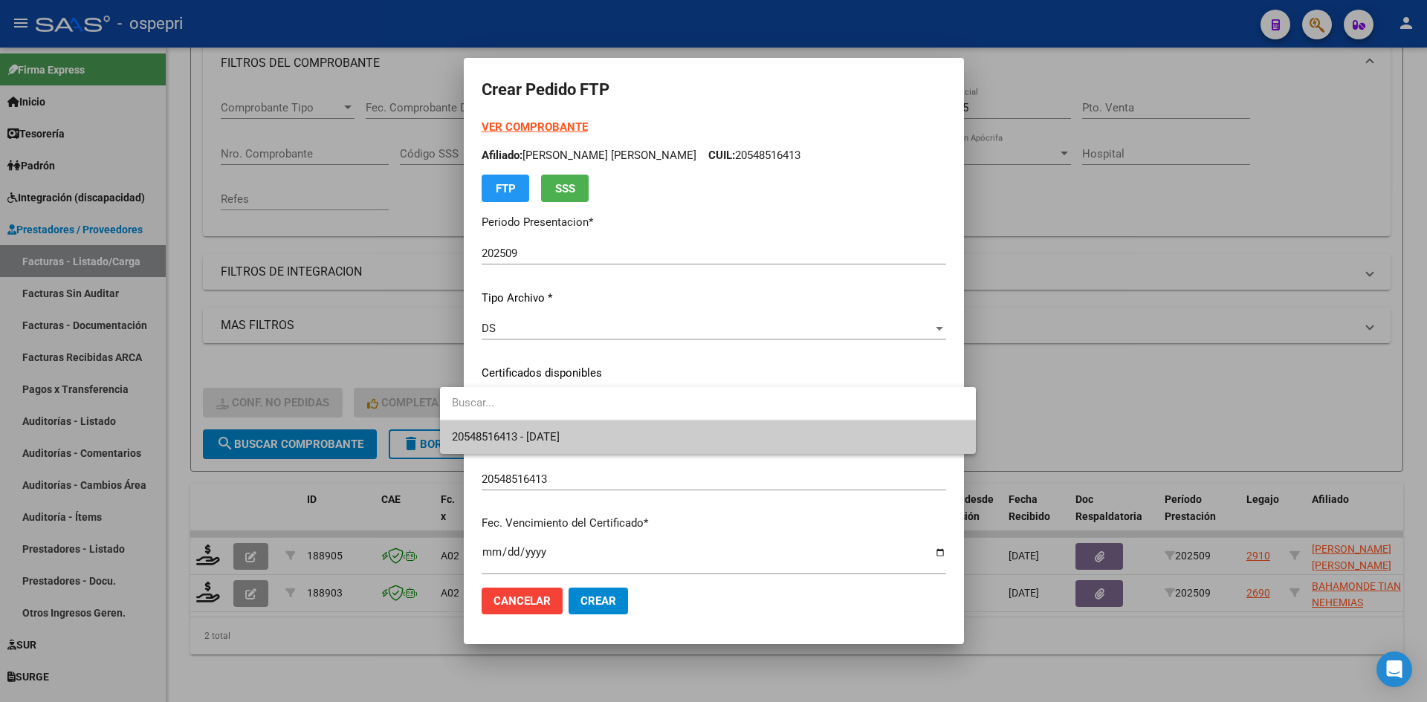
click at [560, 432] on span "20548516413 - 2029-08-01" at bounding box center [506, 436] width 108 height 13
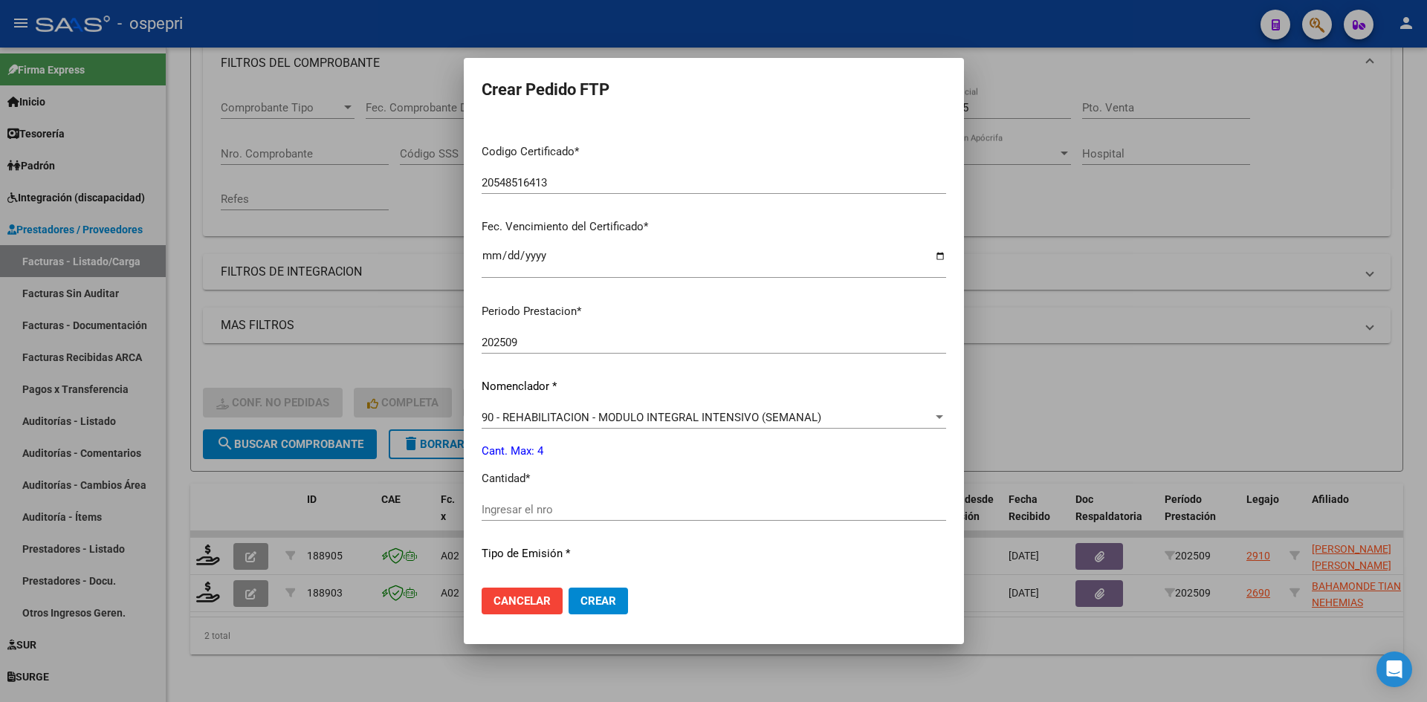
scroll to position [297, 0]
click at [490, 512] on input "Ingresar el nro" at bounding box center [714, 508] width 464 height 13
type input "4"
click at [580, 607] on span "Crear" at bounding box center [598, 601] width 36 height 13
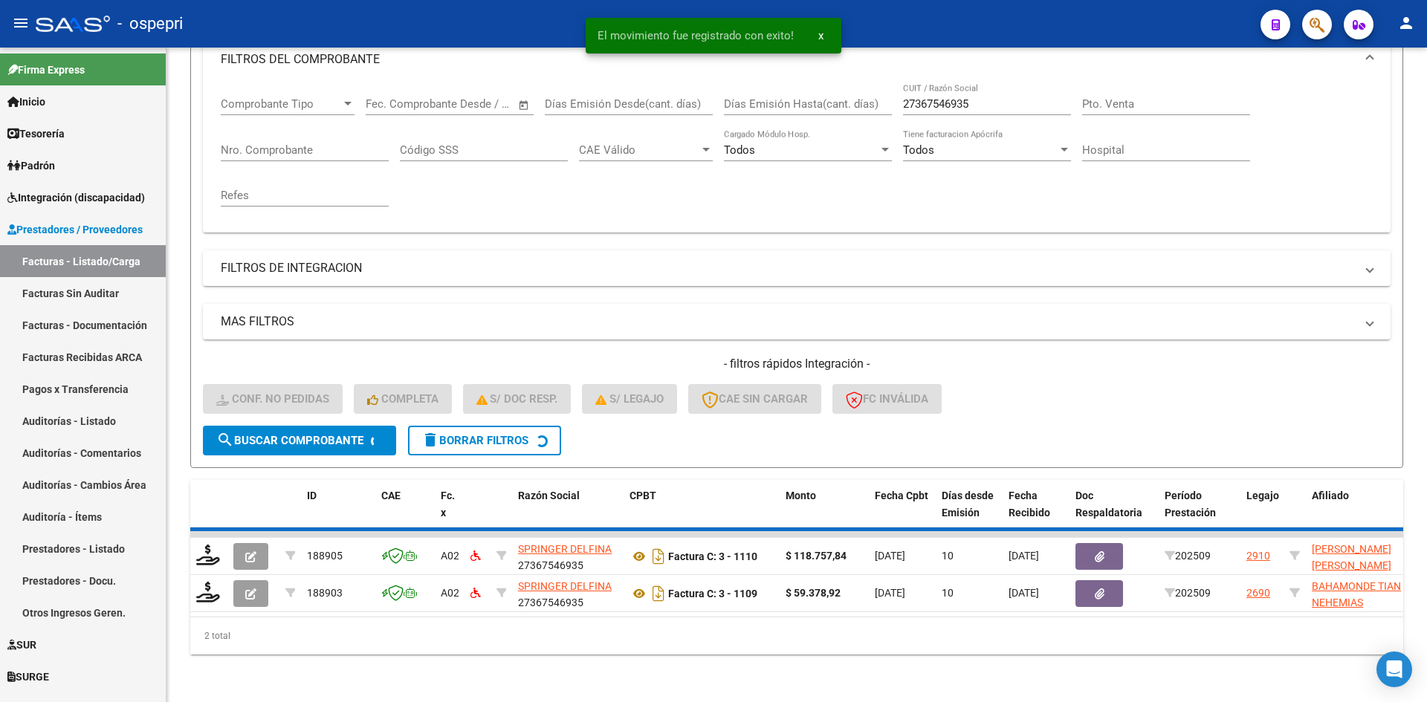
scroll to position [187, 0]
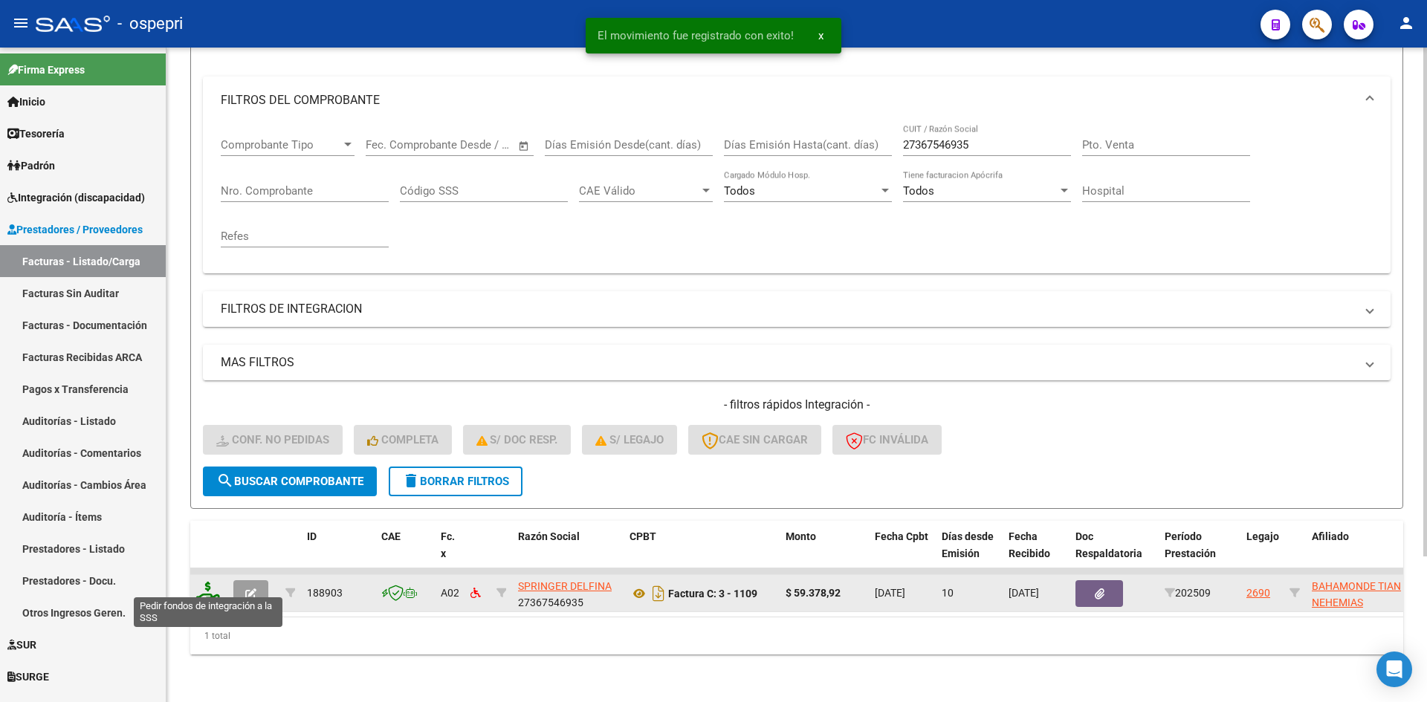
click at [209, 583] on icon at bounding box center [208, 592] width 24 height 21
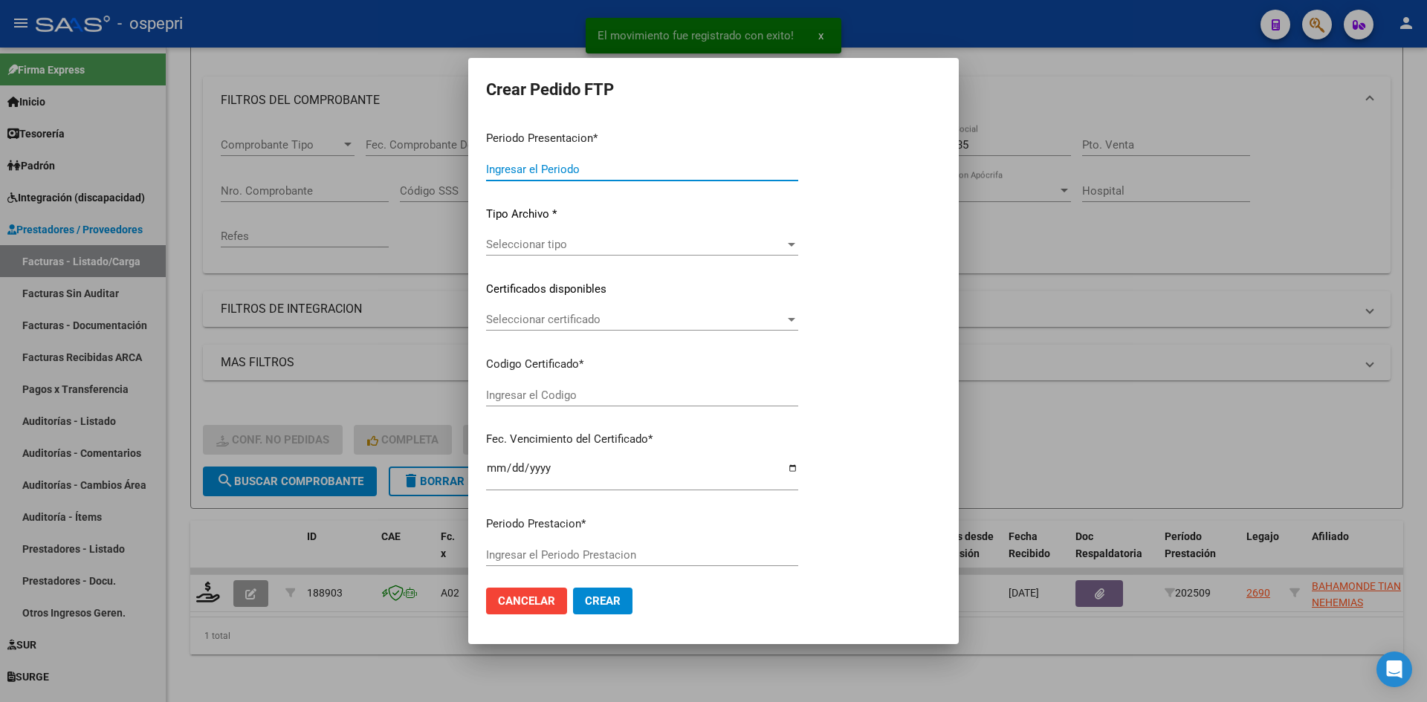
type input "202509"
type input "$ 59.378,92"
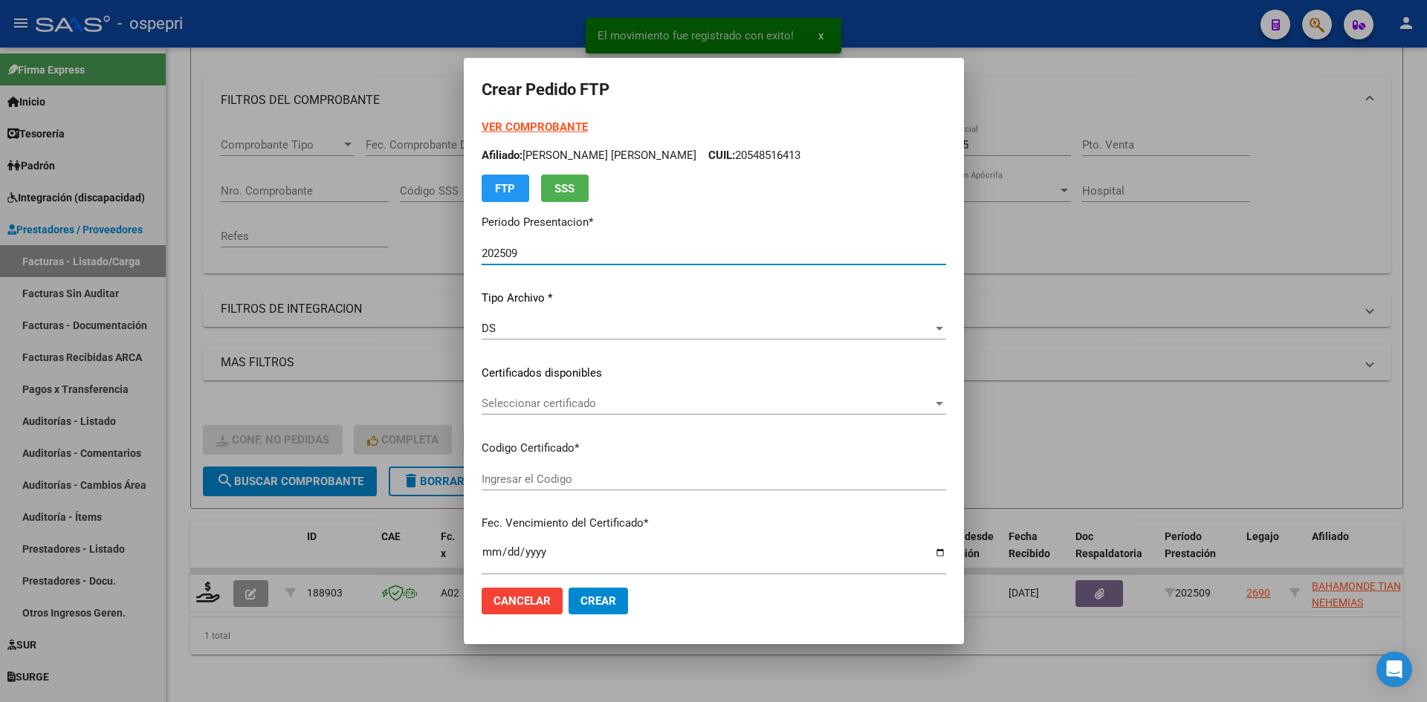
type input "20556333034"
type input "2026-05-30"
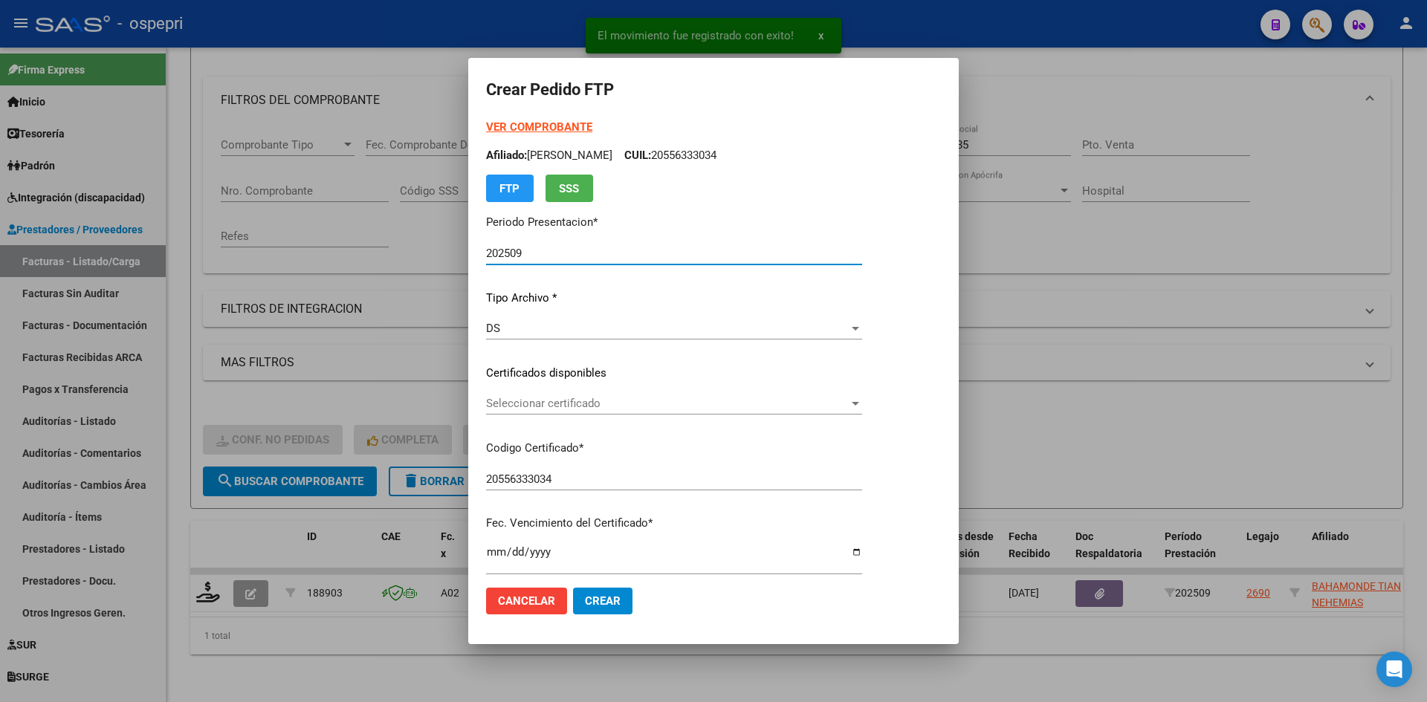
click at [655, 408] on span "Seleccionar certificado" at bounding box center [667, 403] width 363 height 13
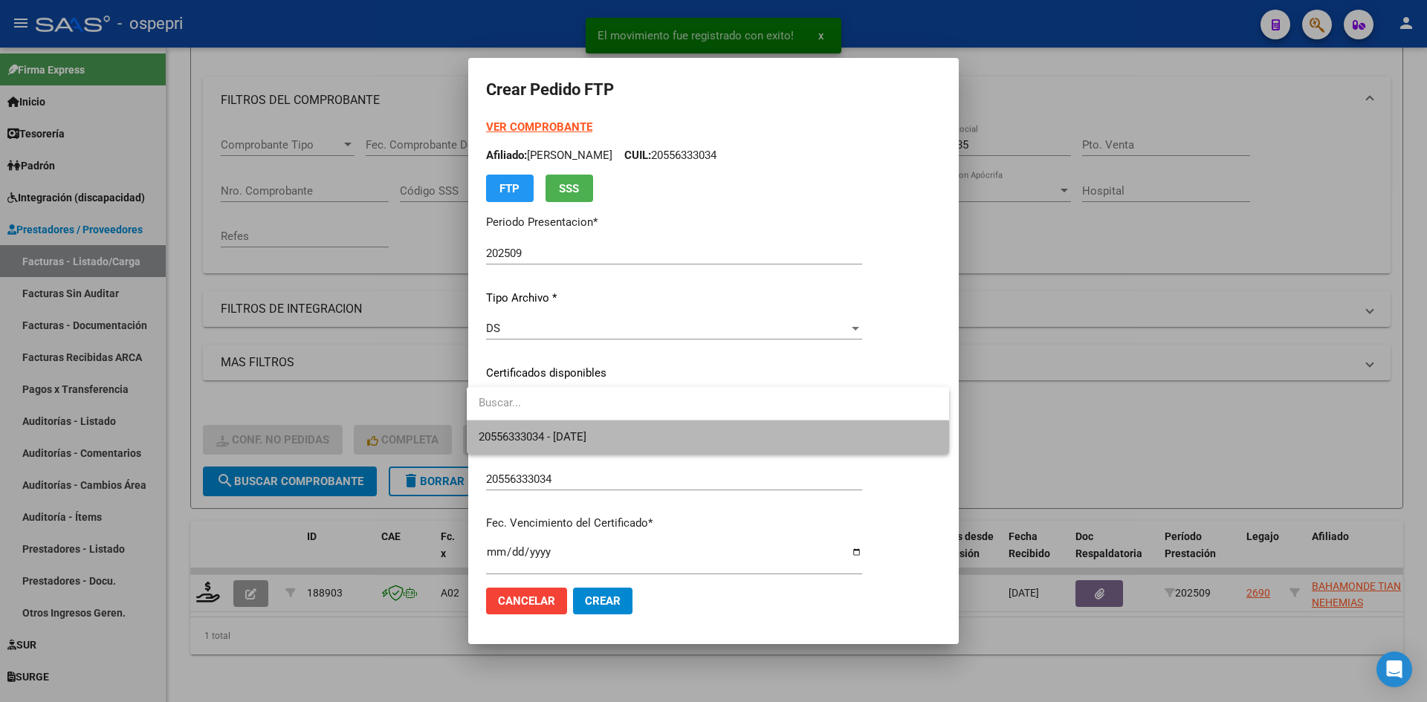
click at [655, 427] on span "20556333034 - 2026-05-30" at bounding box center [708, 437] width 458 height 33
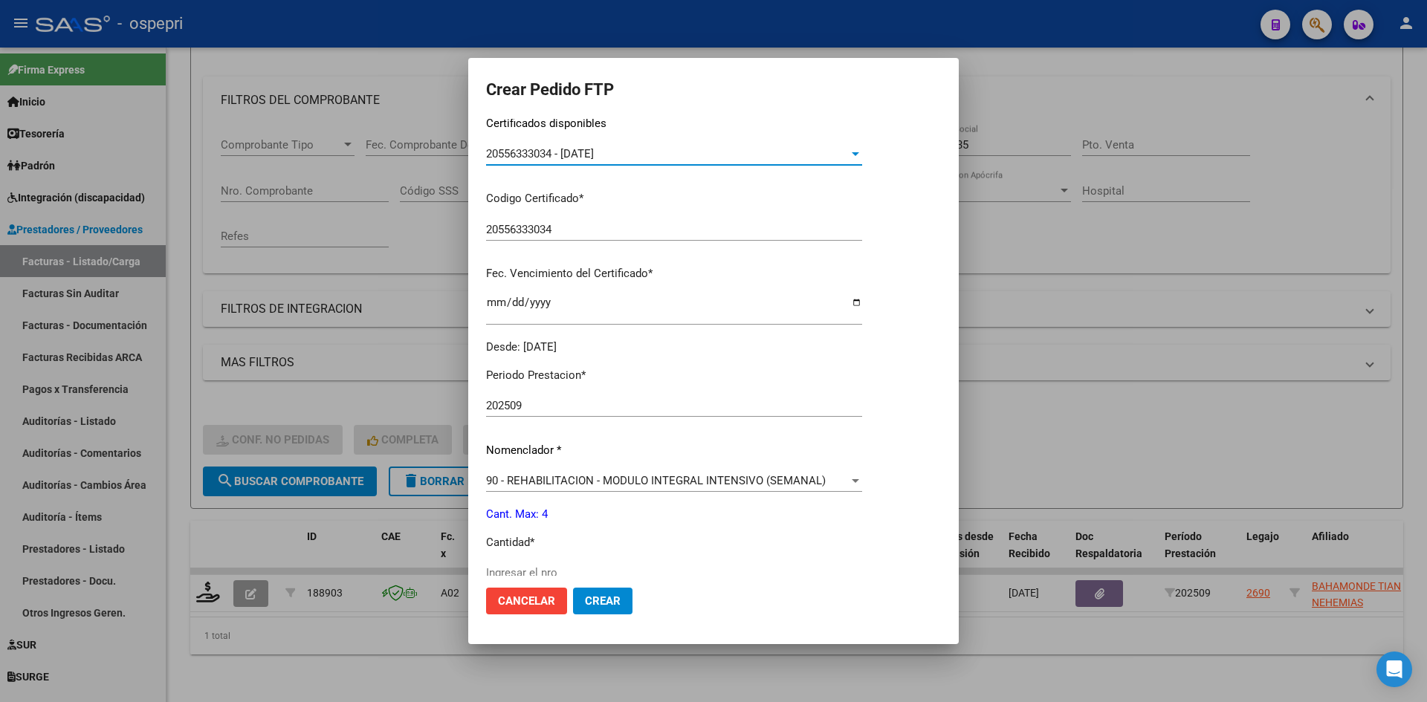
scroll to position [297, 0]
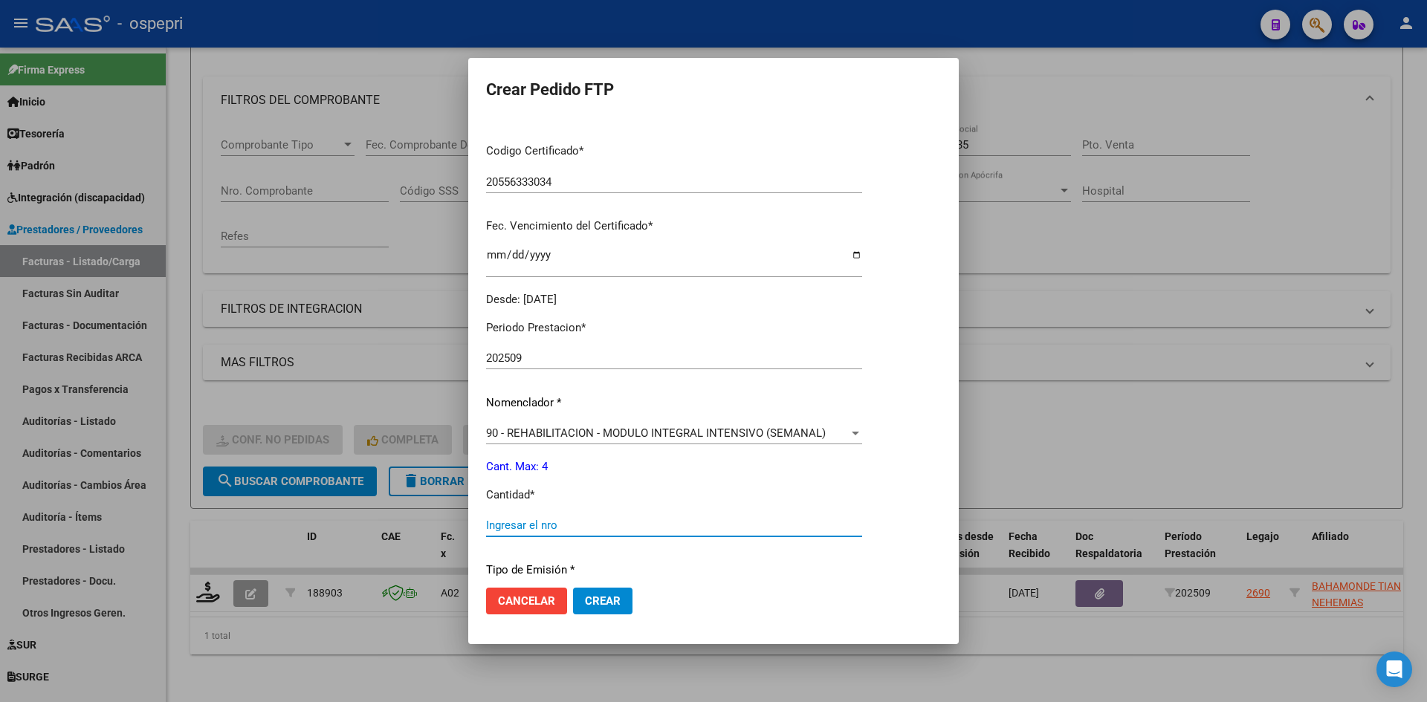
click at [515, 524] on input "Ingresar el nro" at bounding box center [674, 525] width 376 height 13
type input "4"
click at [592, 593] on button "Crear" at bounding box center [602, 601] width 59 height 27
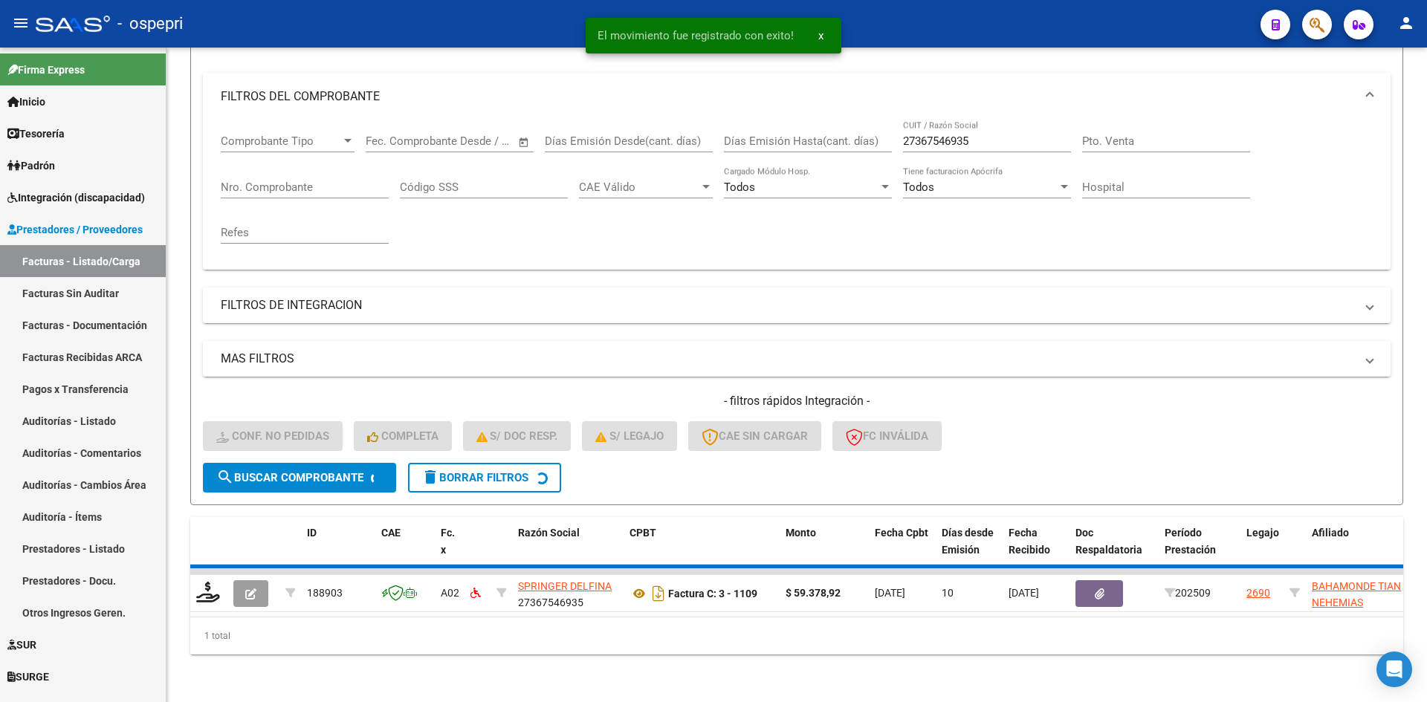
scroll to position [165, 0]
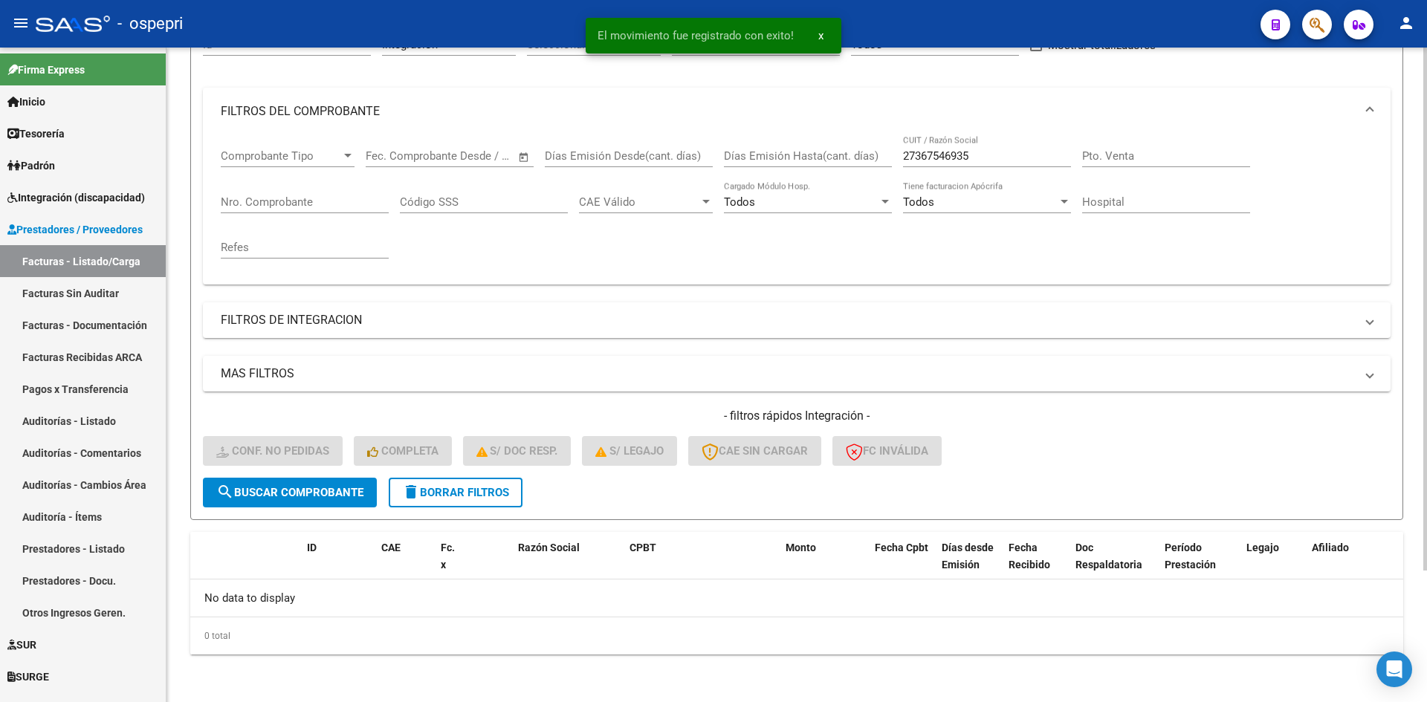
click at [496, 493] on span "delete Borrar Filtros" at bounding box center [455, 492] width 107 height 13
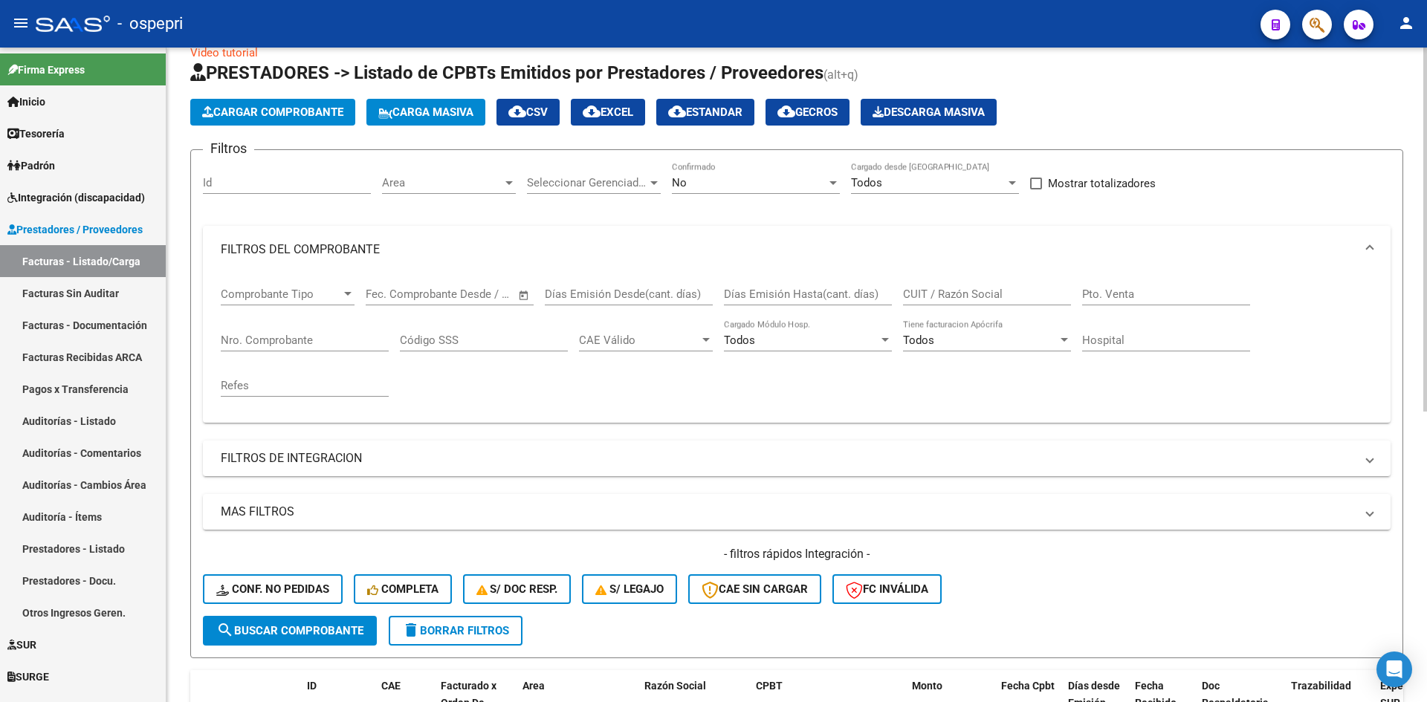
scroll to position [0, 0]
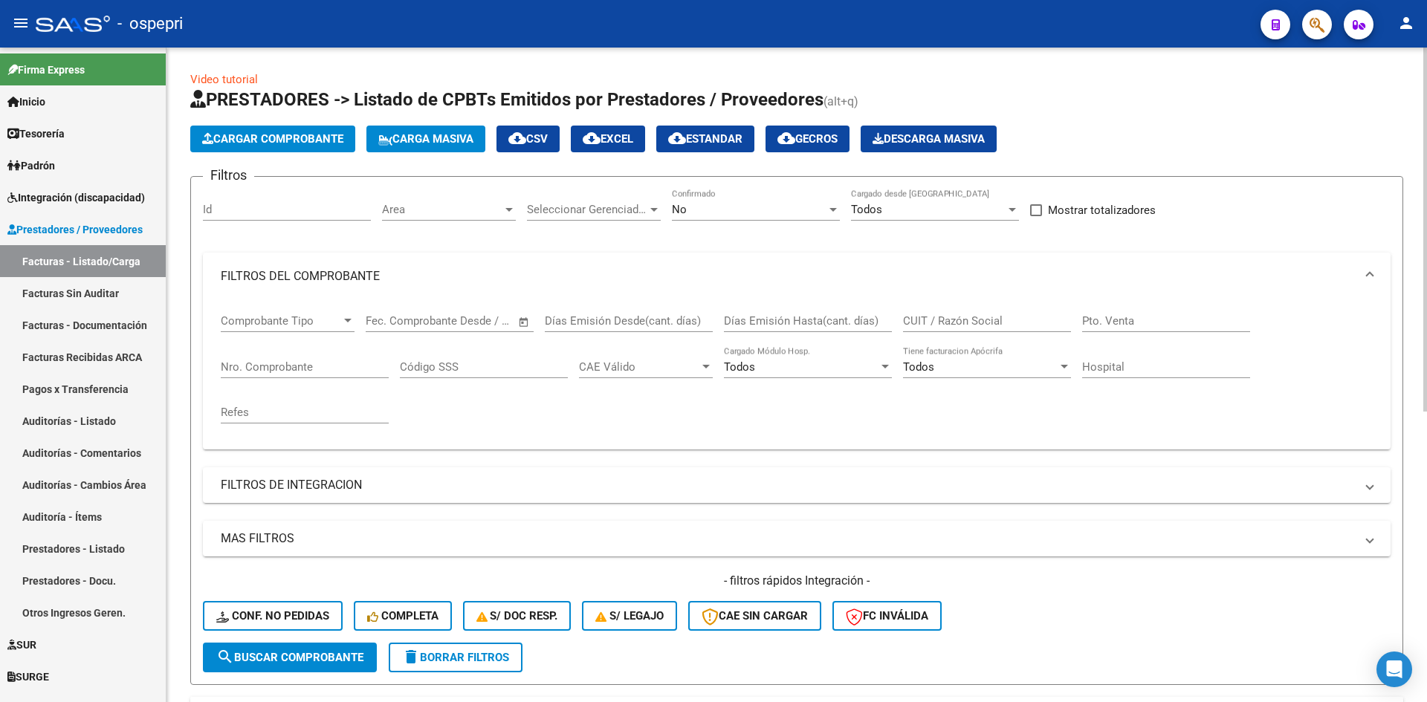
click at [935, 322] on input "CUIT / Razón Social" at bounding box center [987, 320] width 168 height 13
paste input "20252203630"
type input "20252203630"
click at [334, 652] on span "search Buscar Comprobante" at bounding box center [289, 657] width 147 height 13
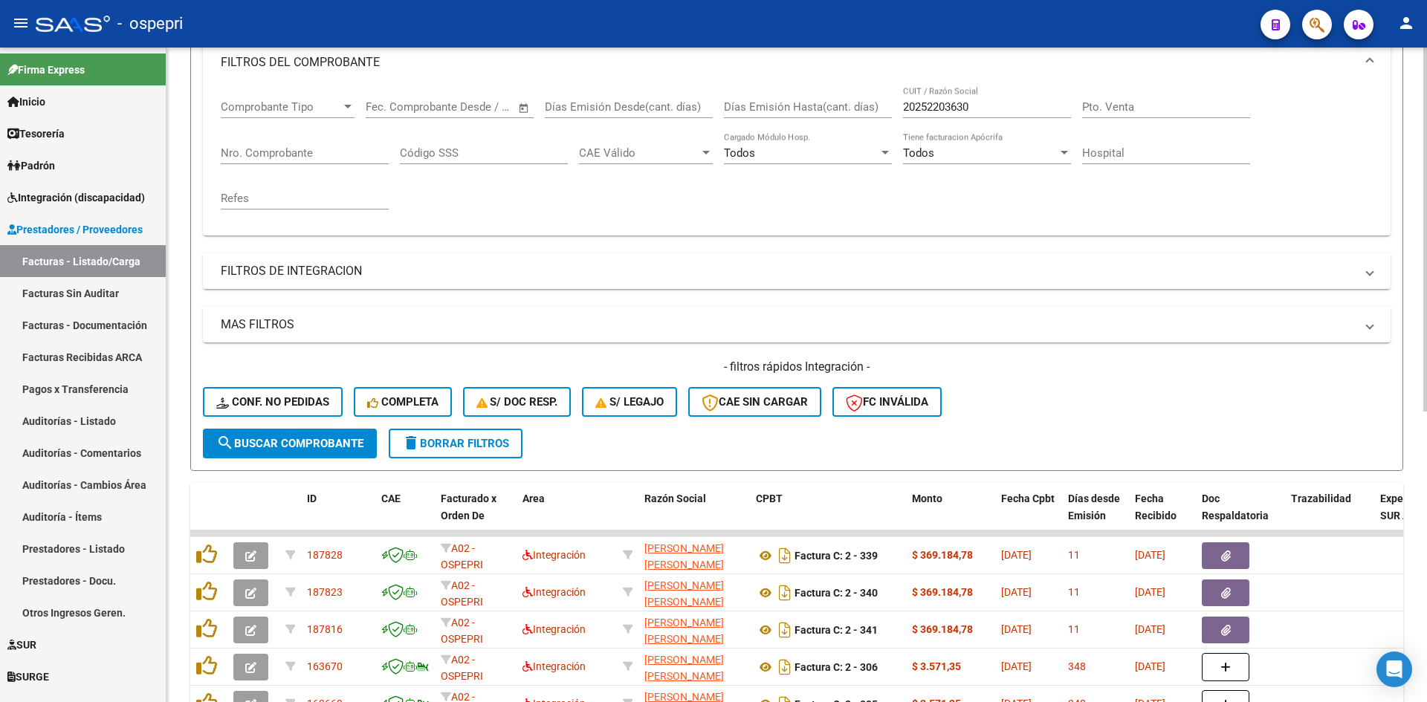
scroll to position [297, 0]
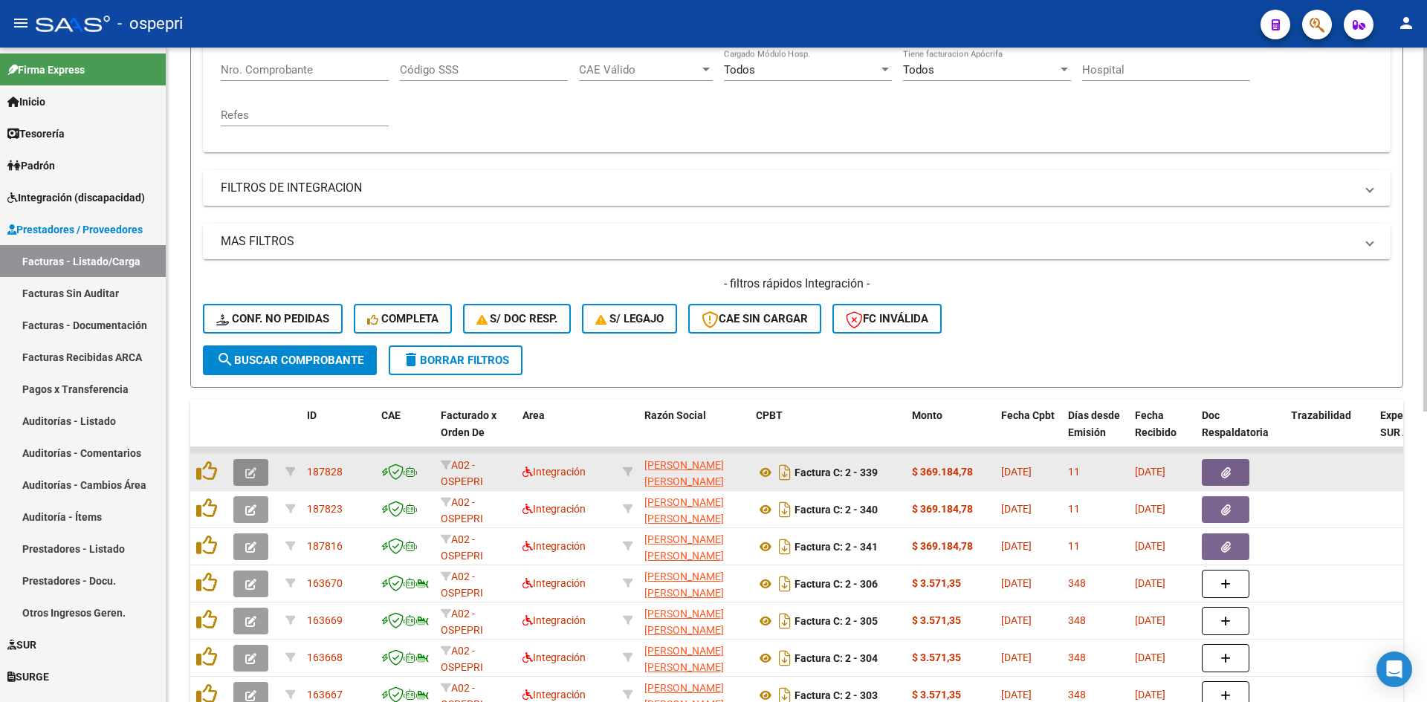
click at [255, 473] on icon "button" at bounding box center [250, 472] width 11 height 11
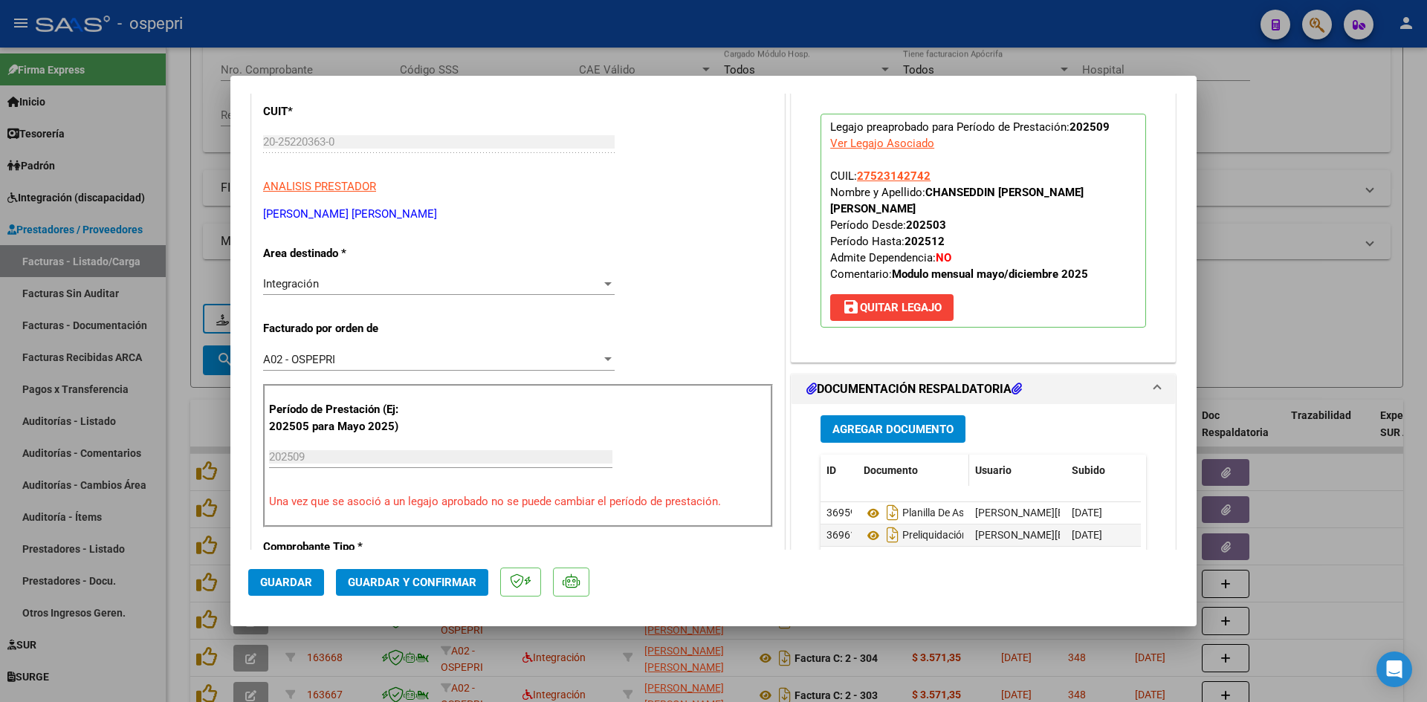
scroll to position [0, 0]
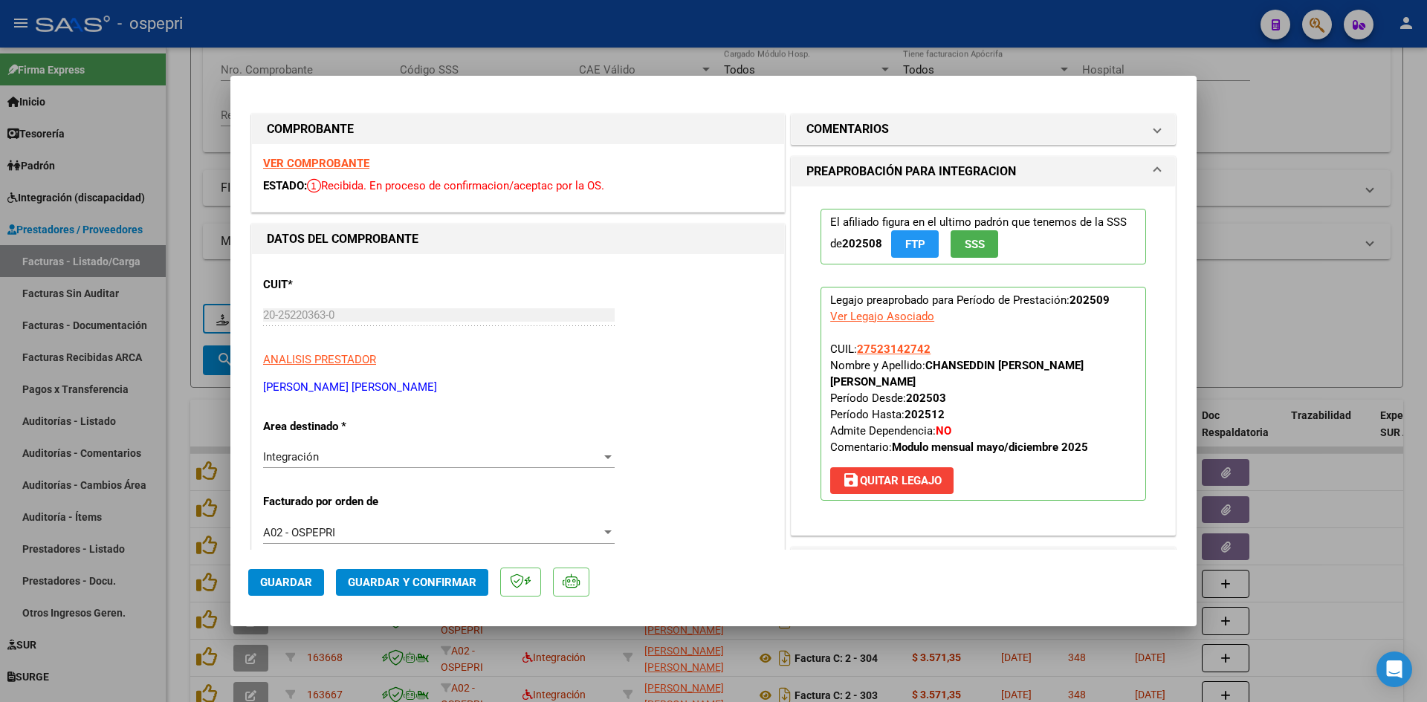
click at [354, 167] on strong "VER COMPROBANTE" at bounding box center [316, 163] width 106 height 13
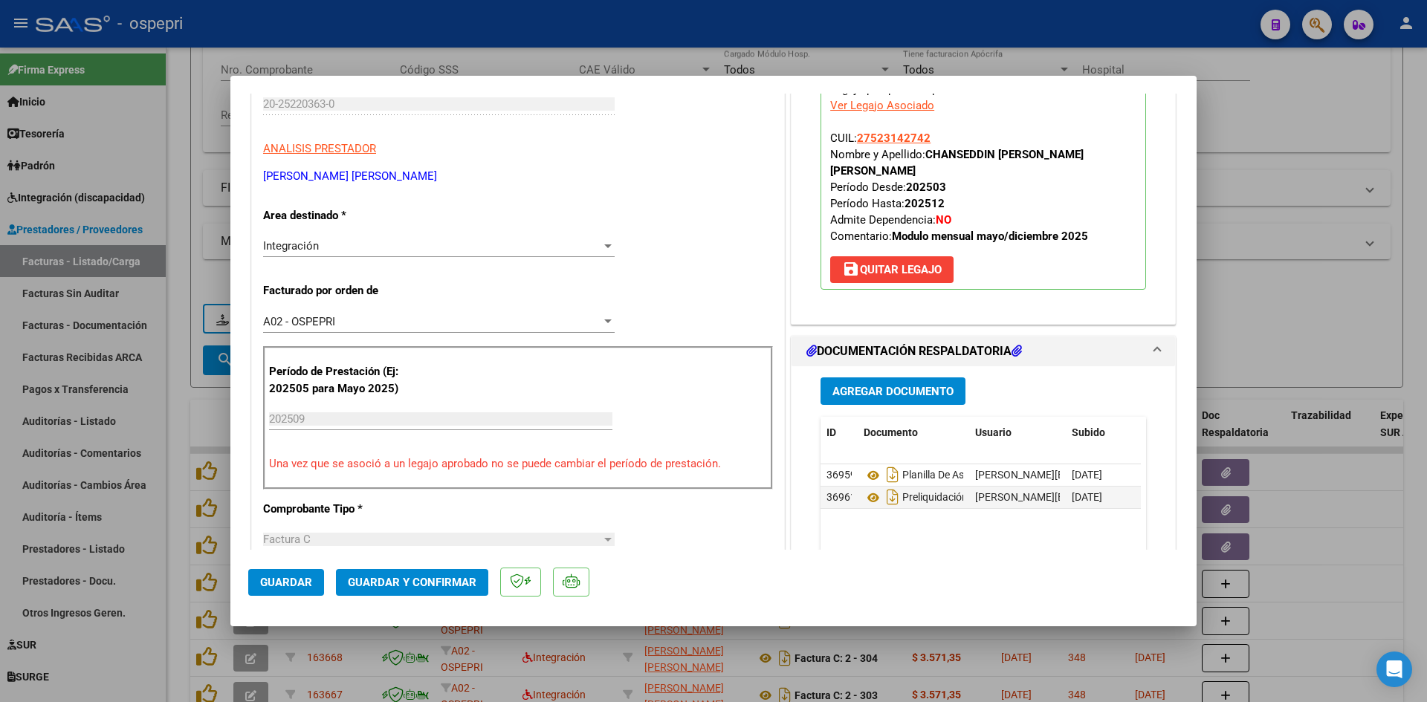
scroll to position [223, 0]
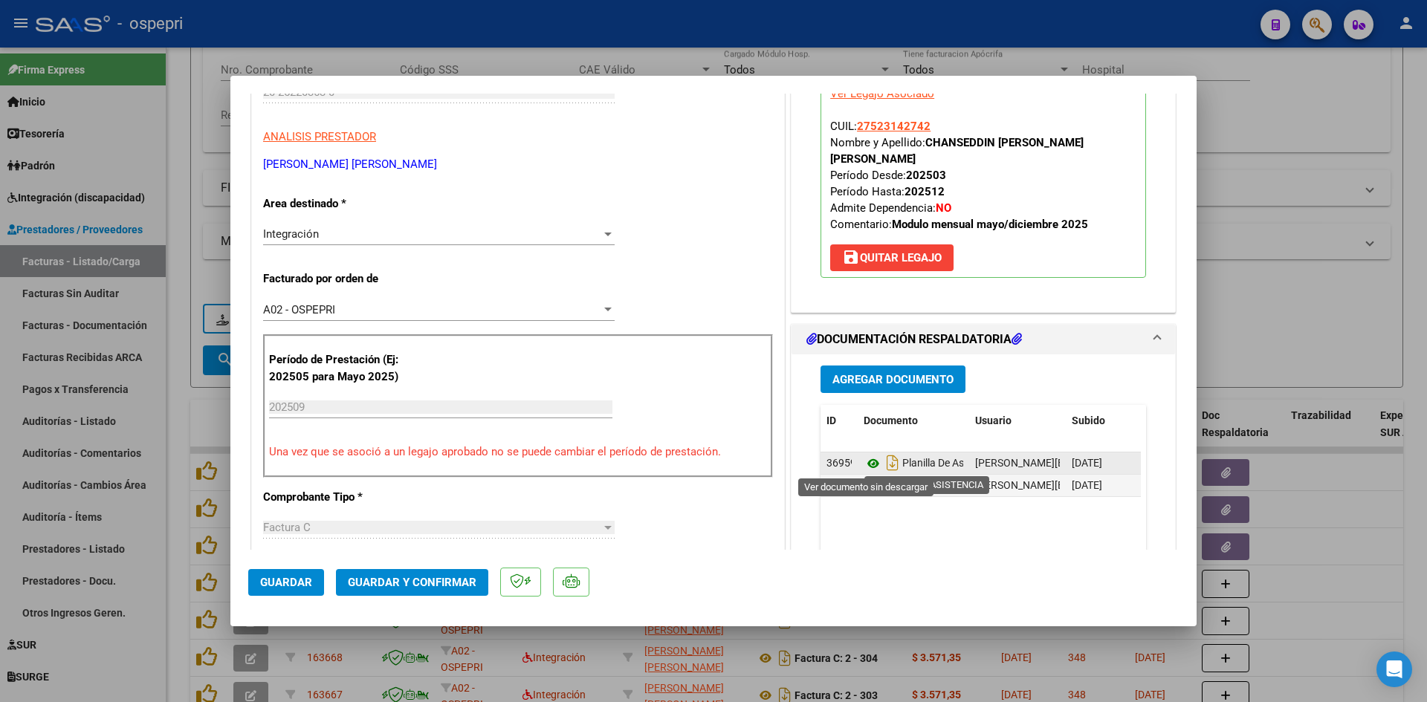
click at [868, 464] on icon at bounding box center [873, 464] width 19 height 18
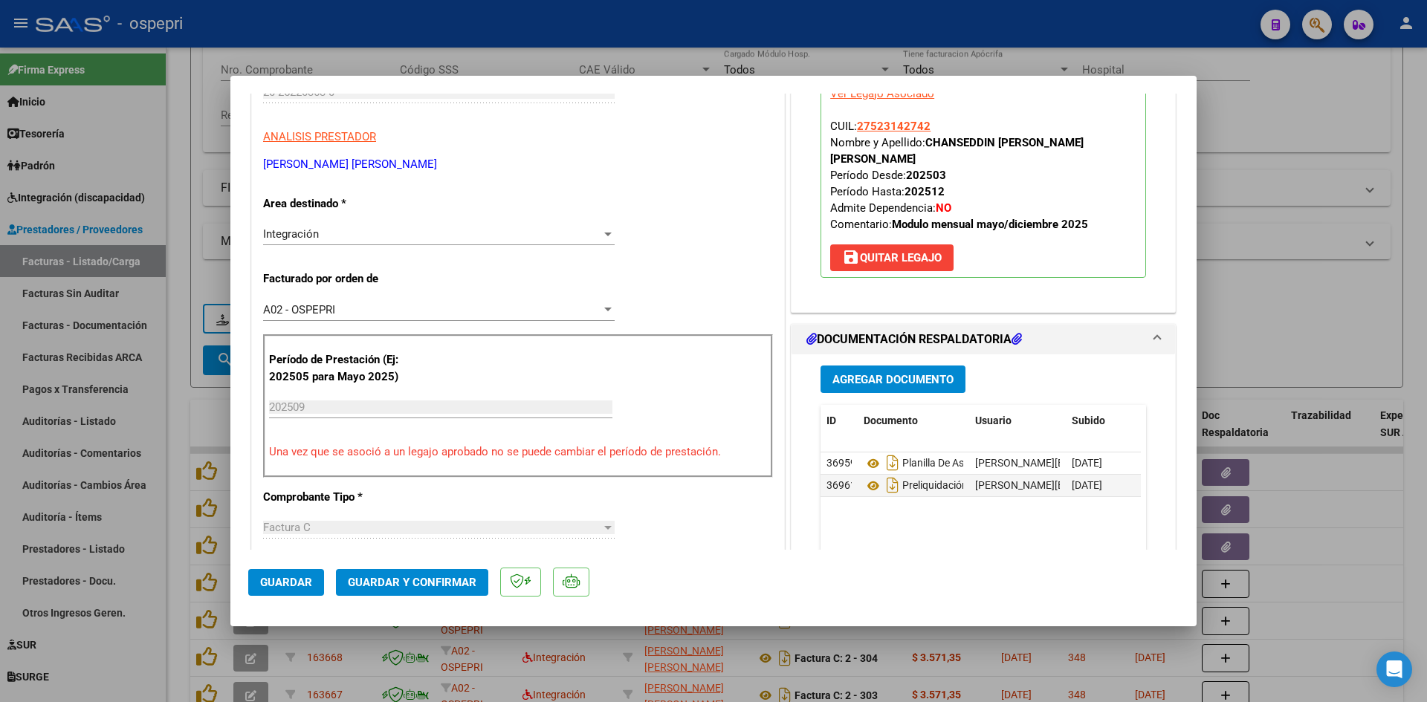
click at [451, 579] on span "Guardar y Confirmar" at bounding box center [412, 582] width 129 height 13
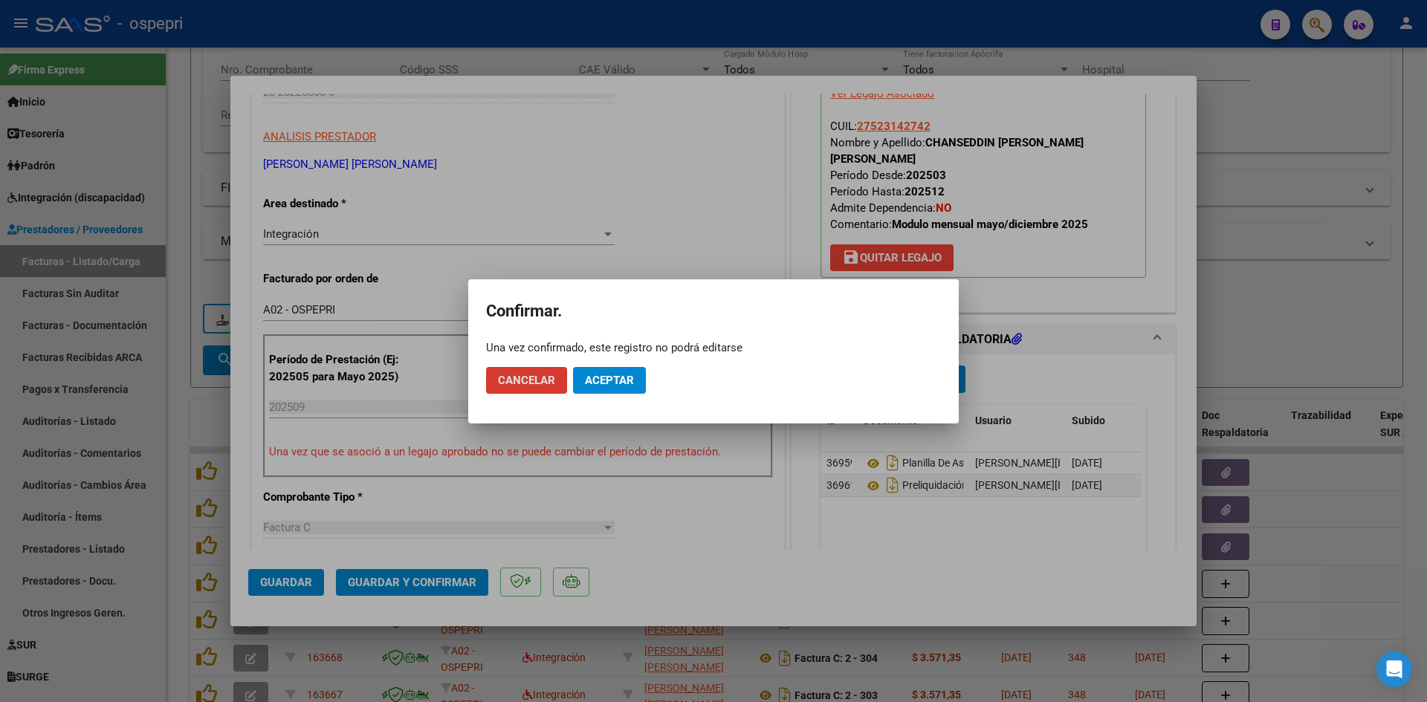
click at [602, 383] on span "Aceptar" at bounding box center [609, 380] width 49 height 13
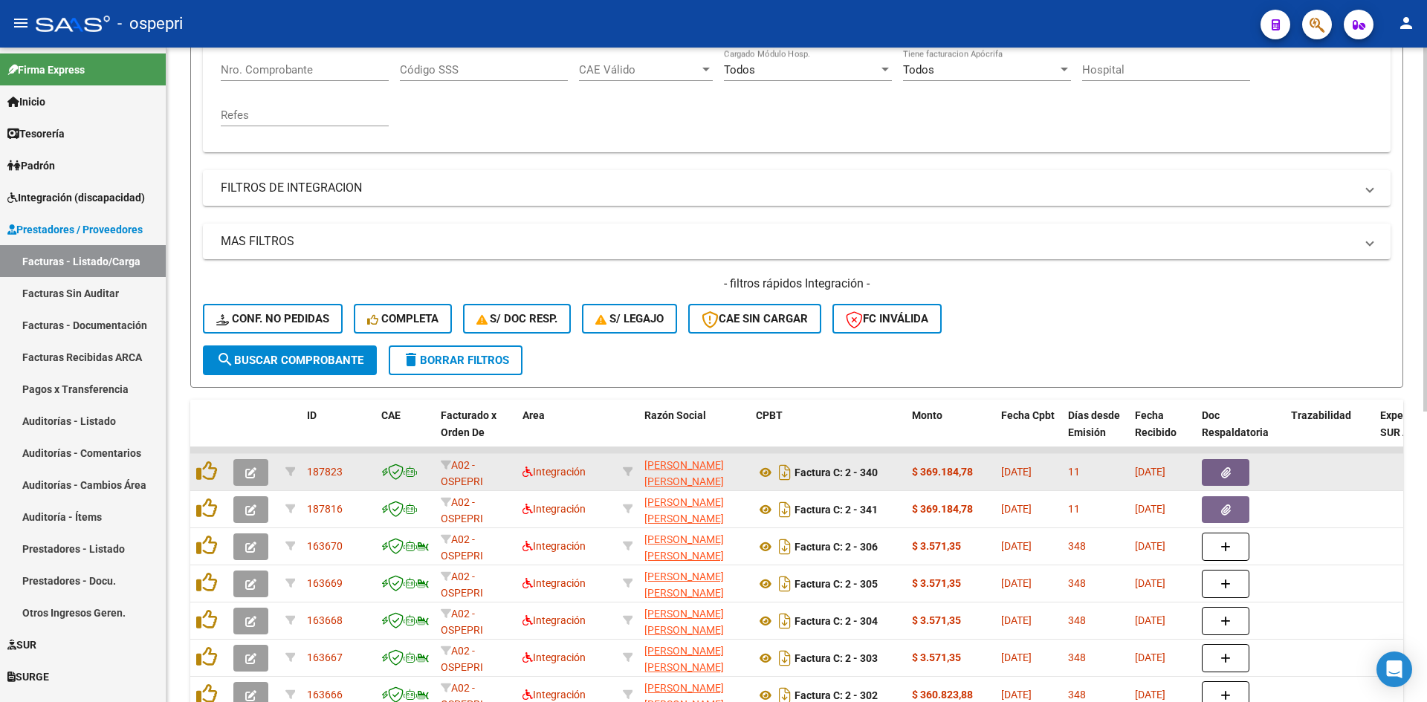
click at [252, 474] on icon "button" at bounding box center [250, 472] width 11 height 11
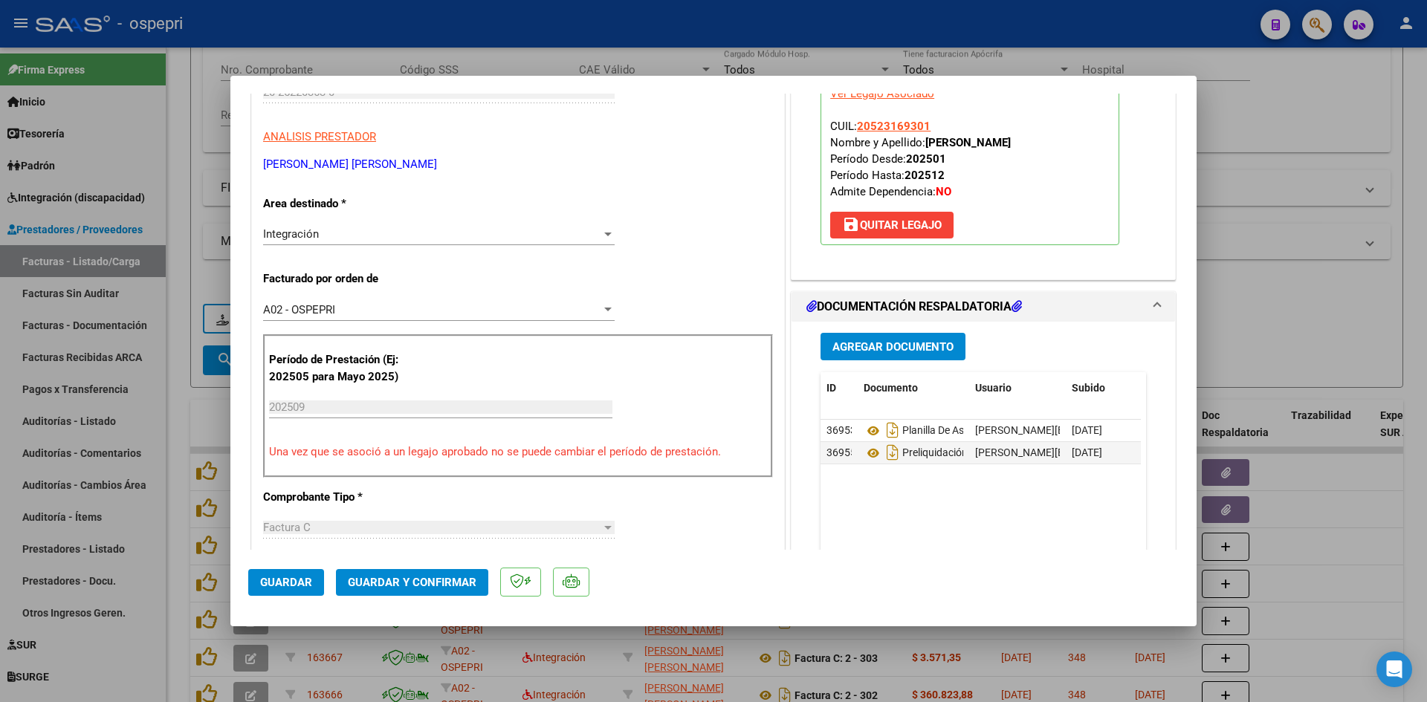
scroll to position [0, 0]
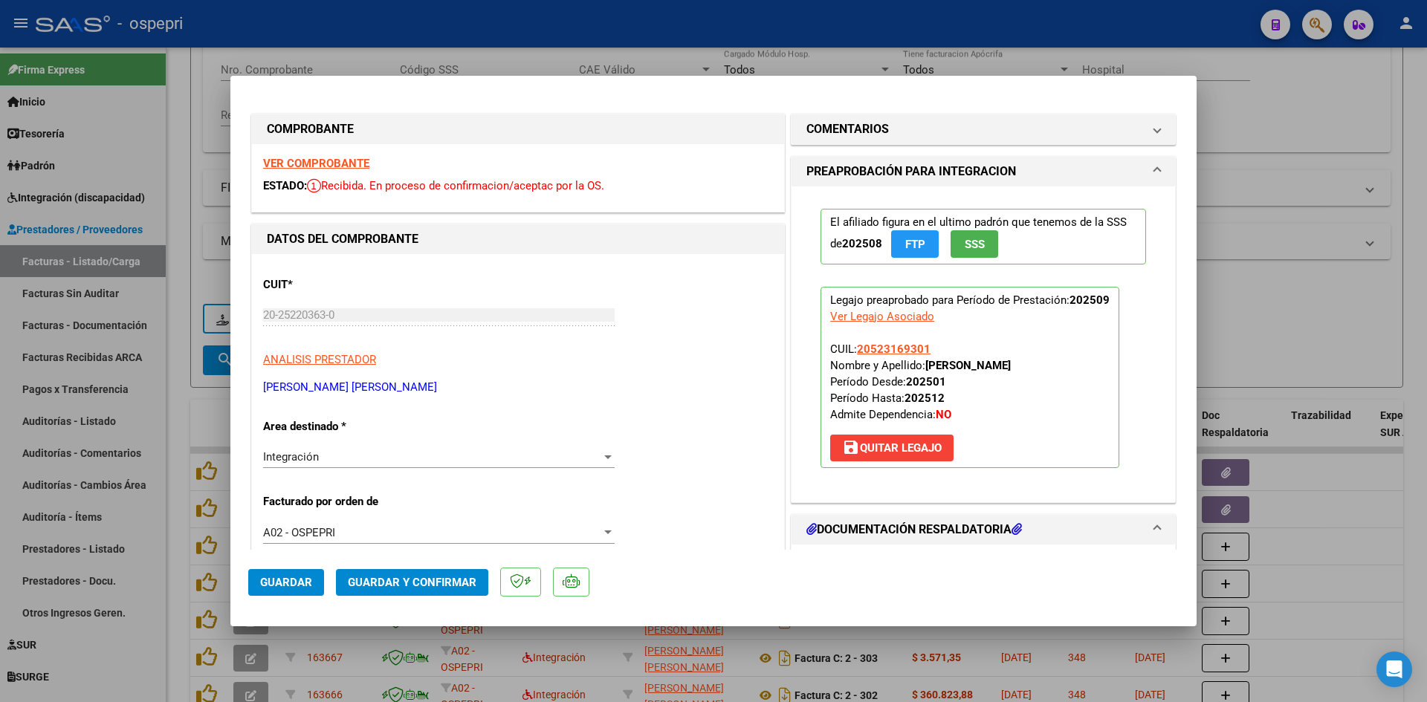
click at [354, 168] on strong "VER COMPROBANTE" at bounding box center [316, 163] width 106 height 13
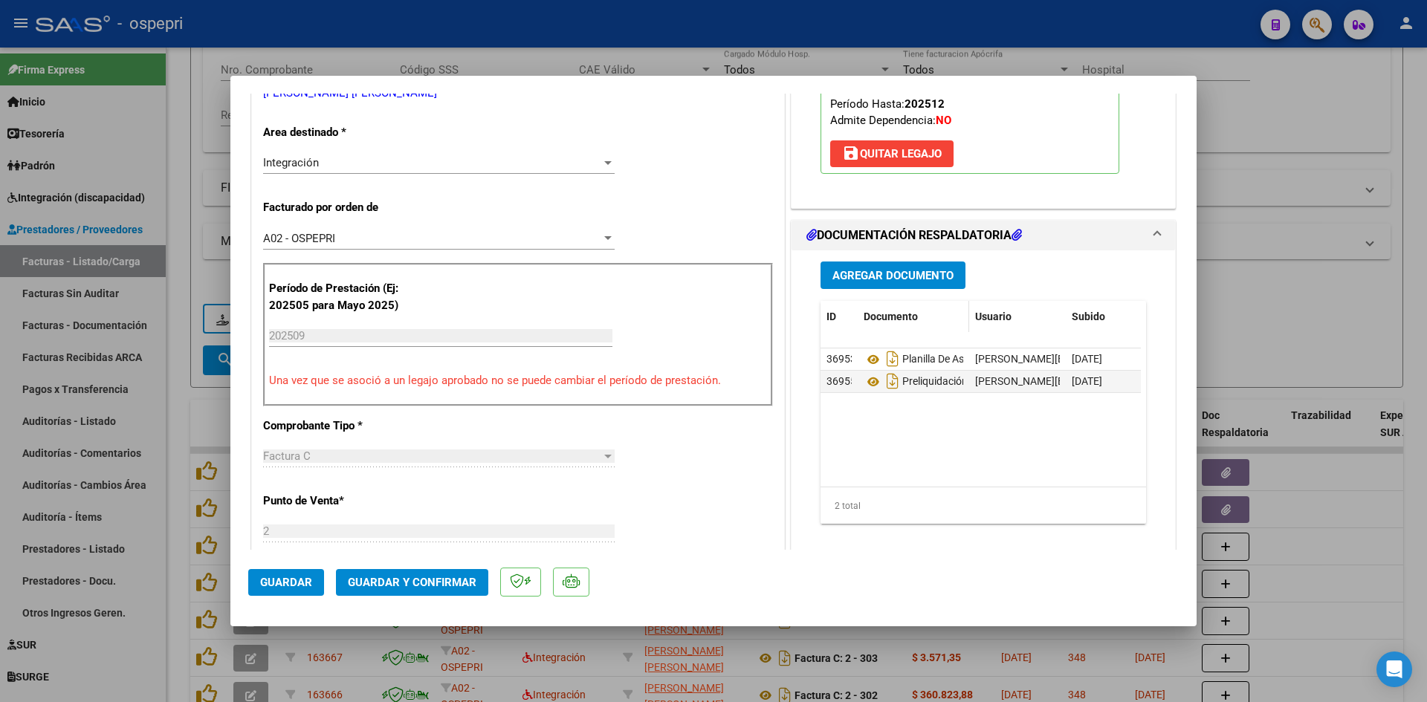
scroll to position [297, 0]
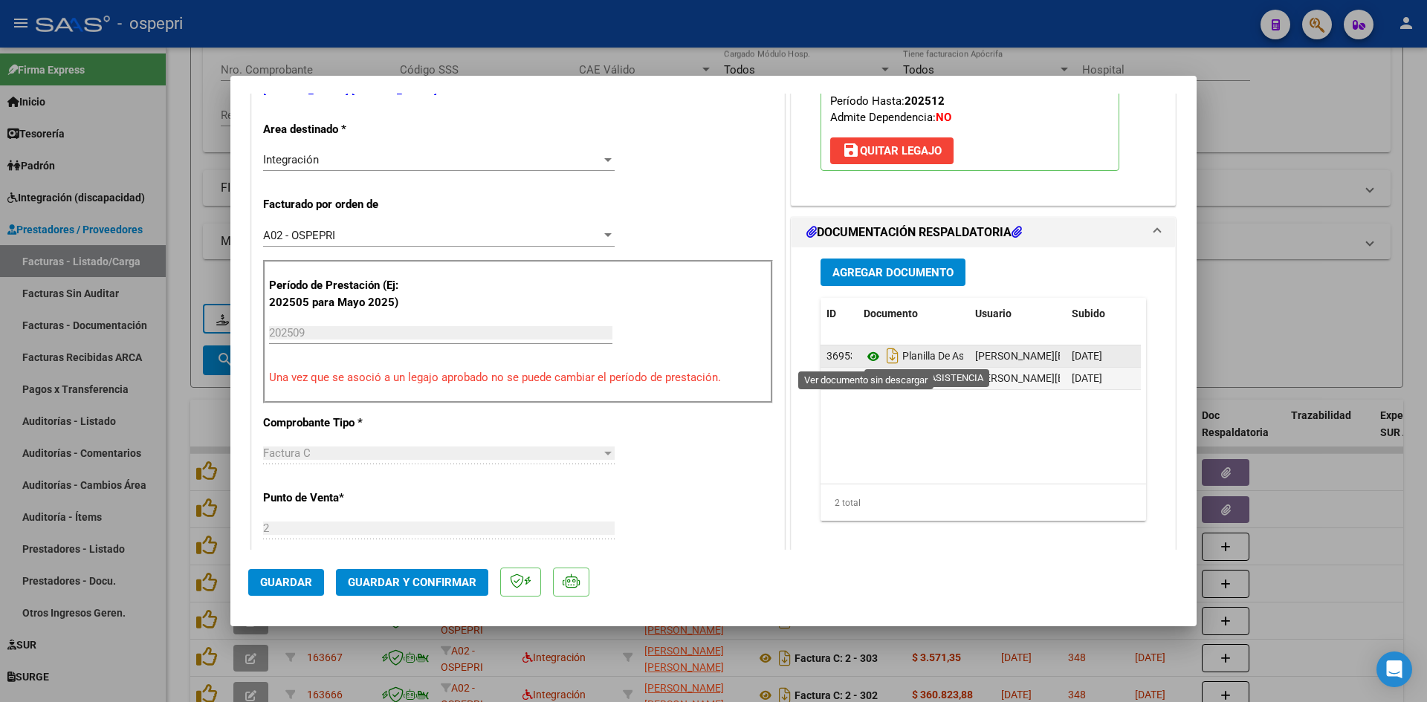
click at [870, 355] on icon at bounding box center [873, 357] width 19 height 18
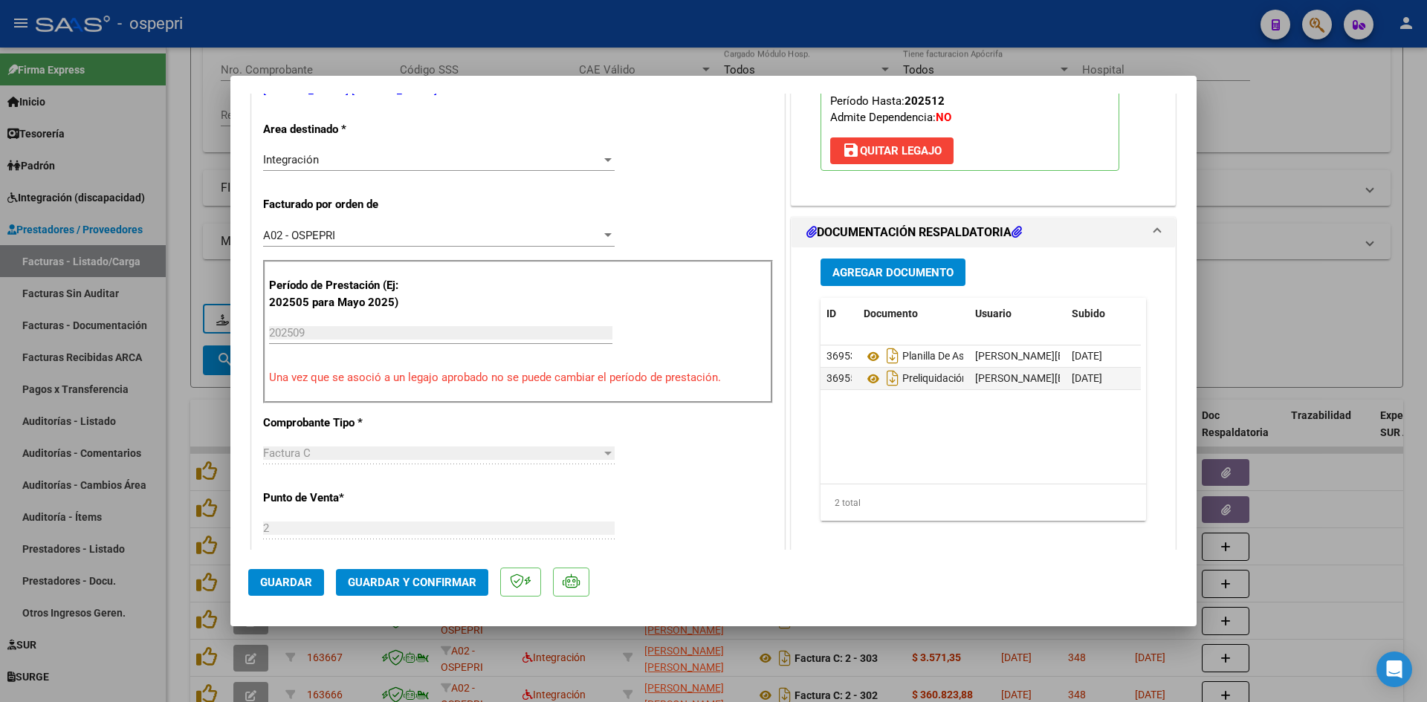
click at [461, 583] on span "Guardar y Confirmar" at bounding box center [412, 582] width 129 height 13
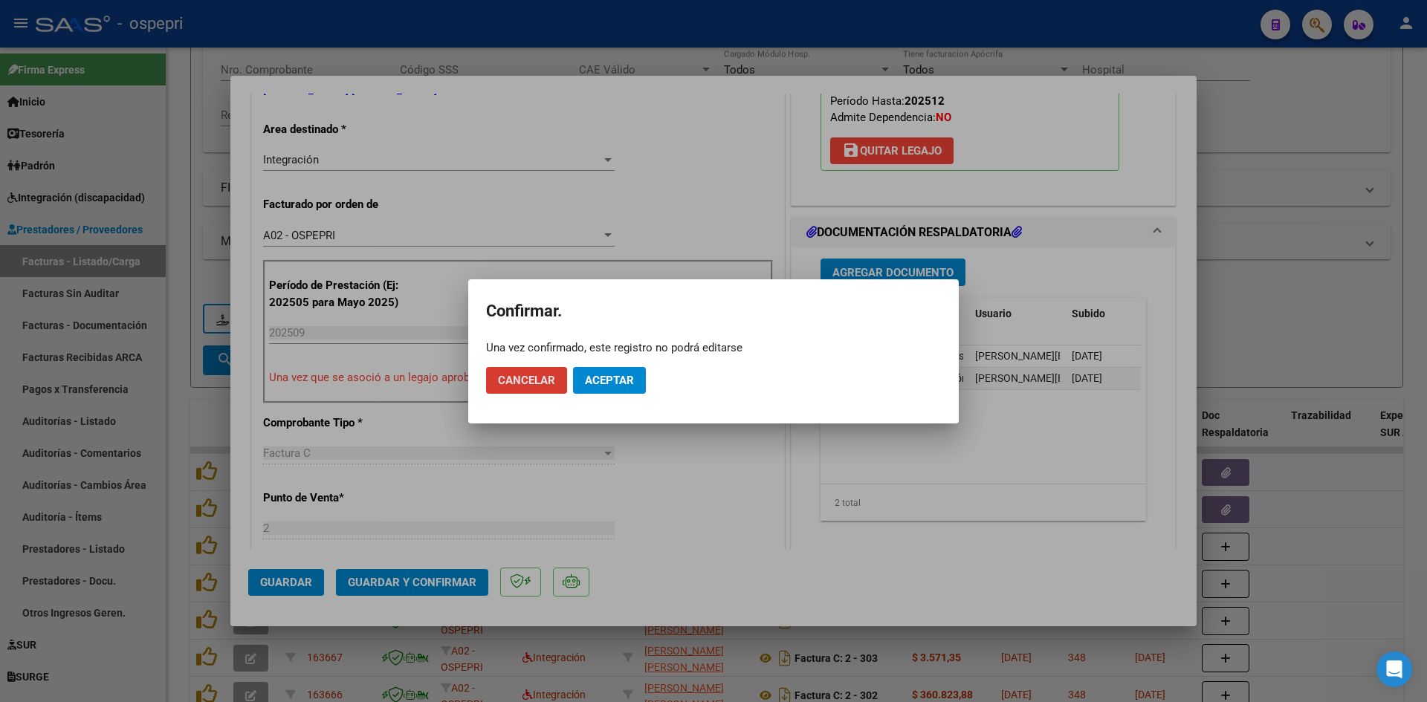
click at [641, 386] on button "Aceptar" at bounding box center [609, 380] width 73 height 27
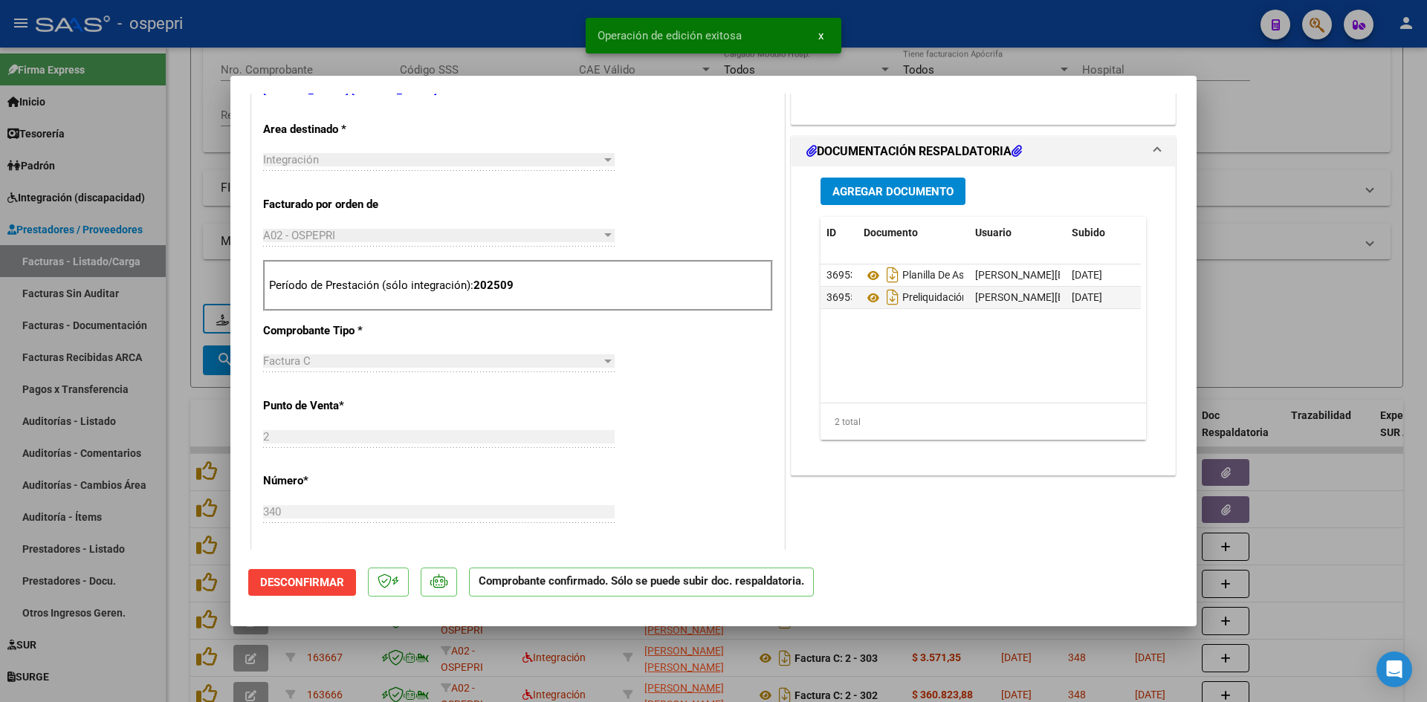
type input "$ 0,00"
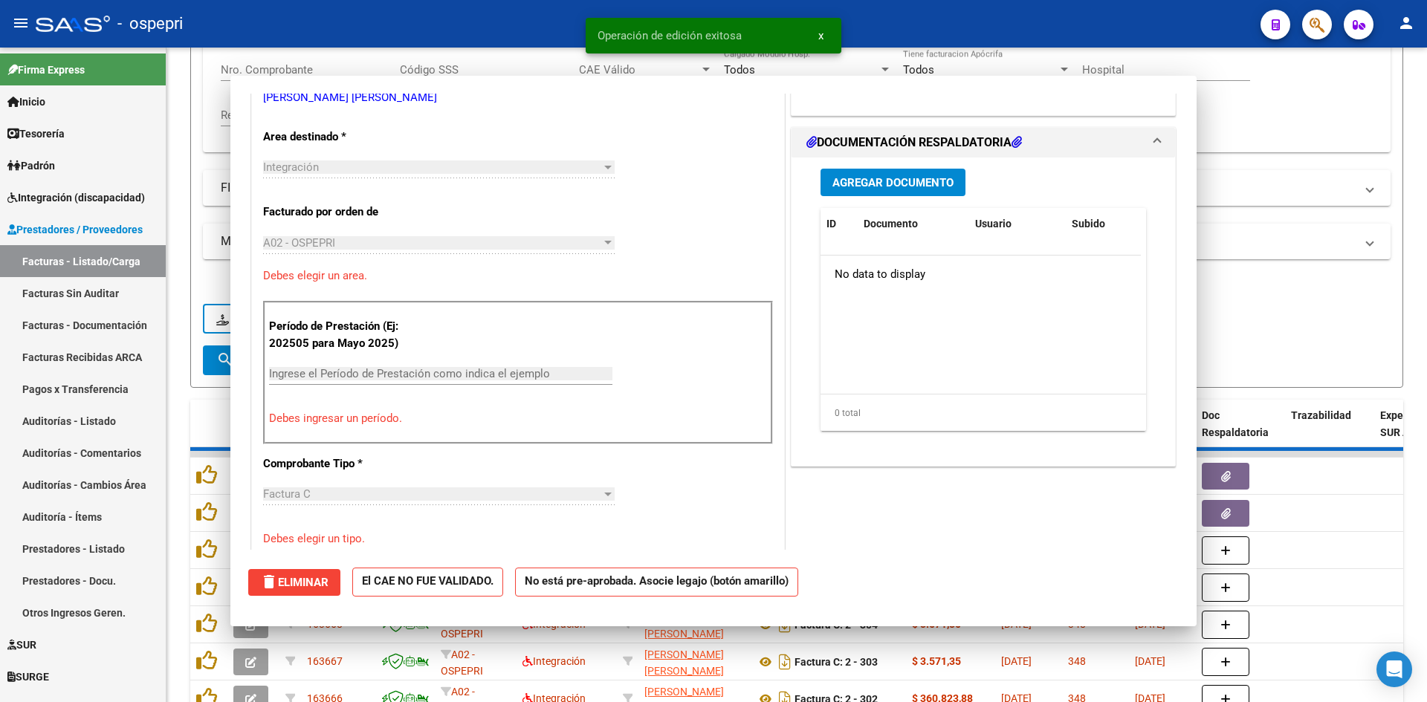
scroll to position [305, 0]
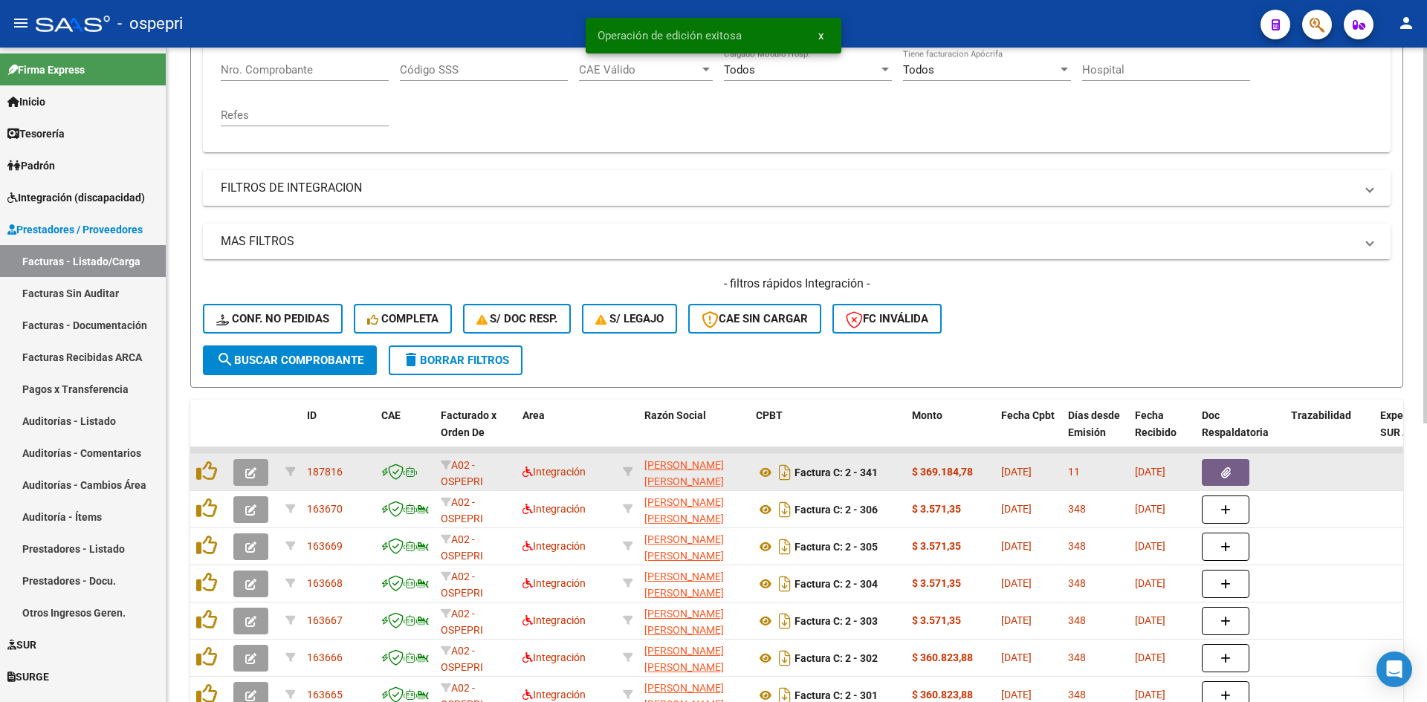
click at [250, 470] on icon "button" at bounding box center [250, 472] width 11 height 11
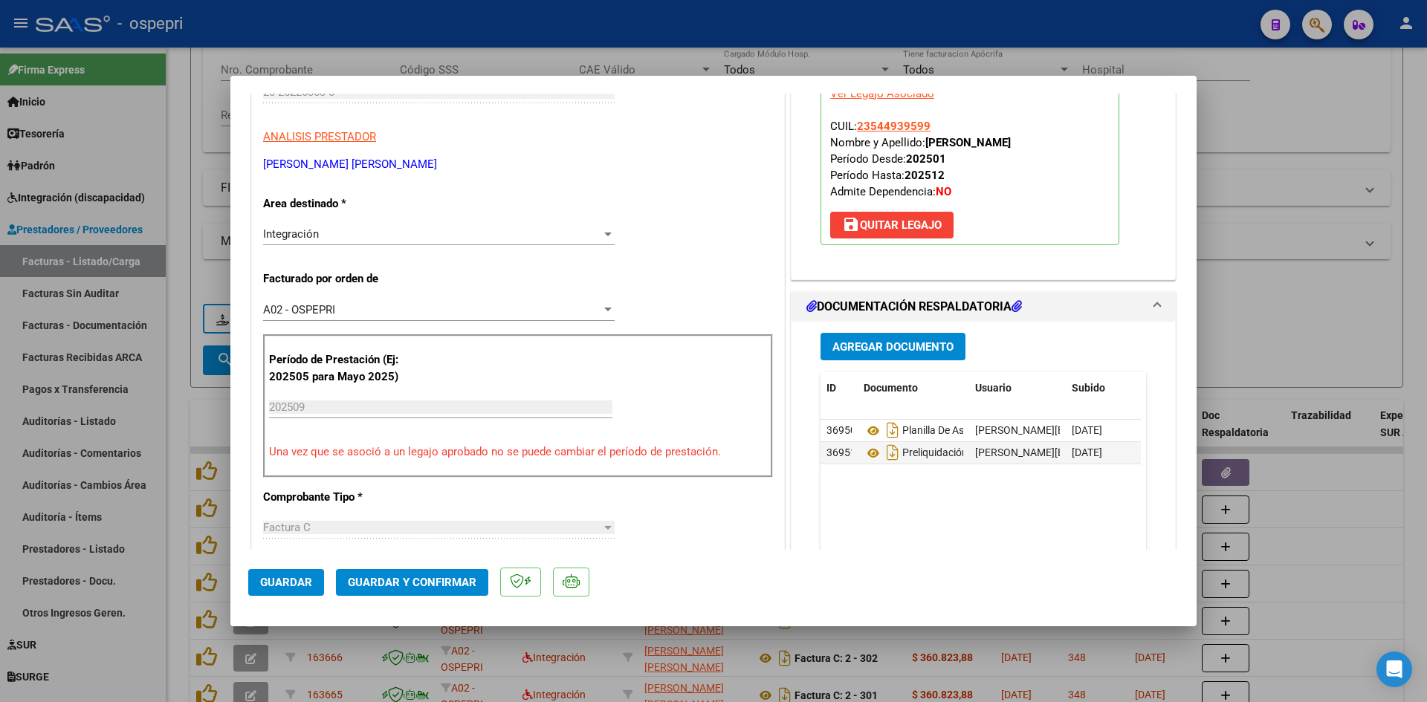
scroll to position [0, 0]
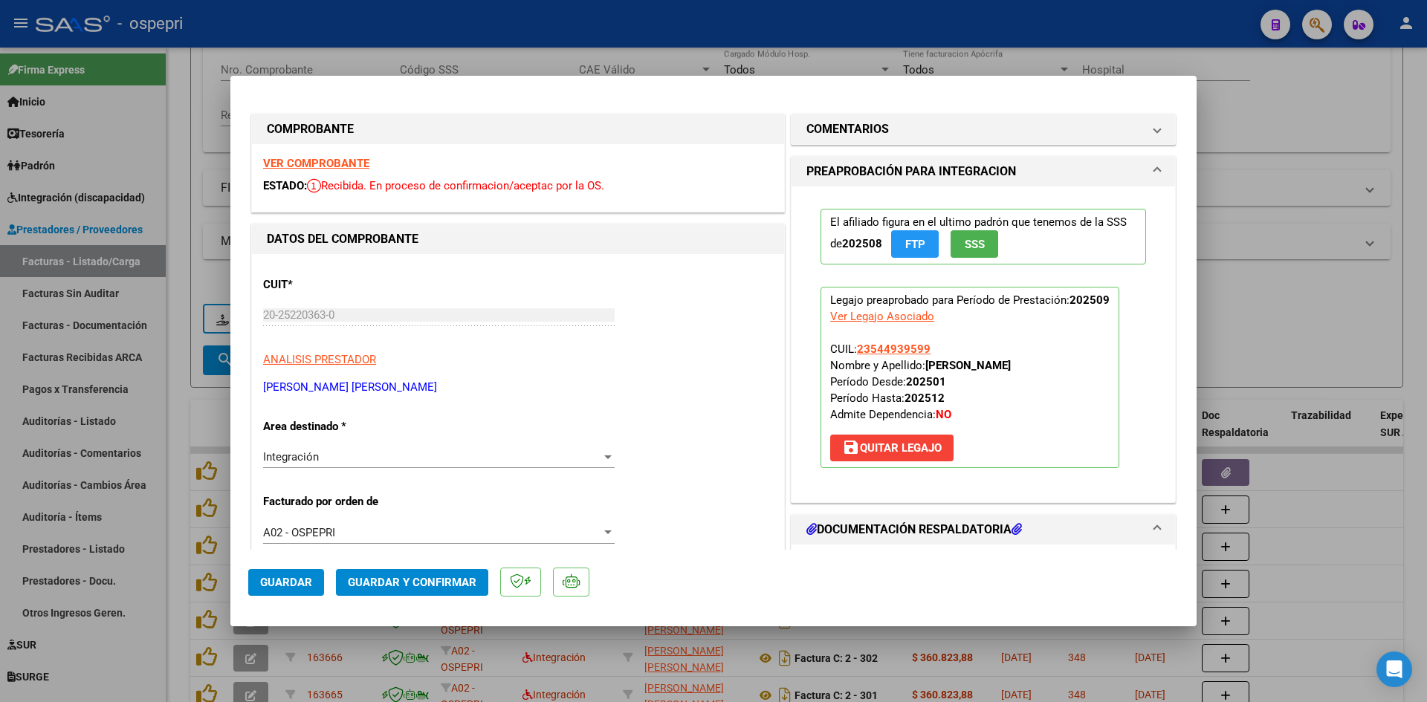
click at [354, 159] on strong "VER COMPROBANTE" at bounding box center [316, 163] width 106 height 13
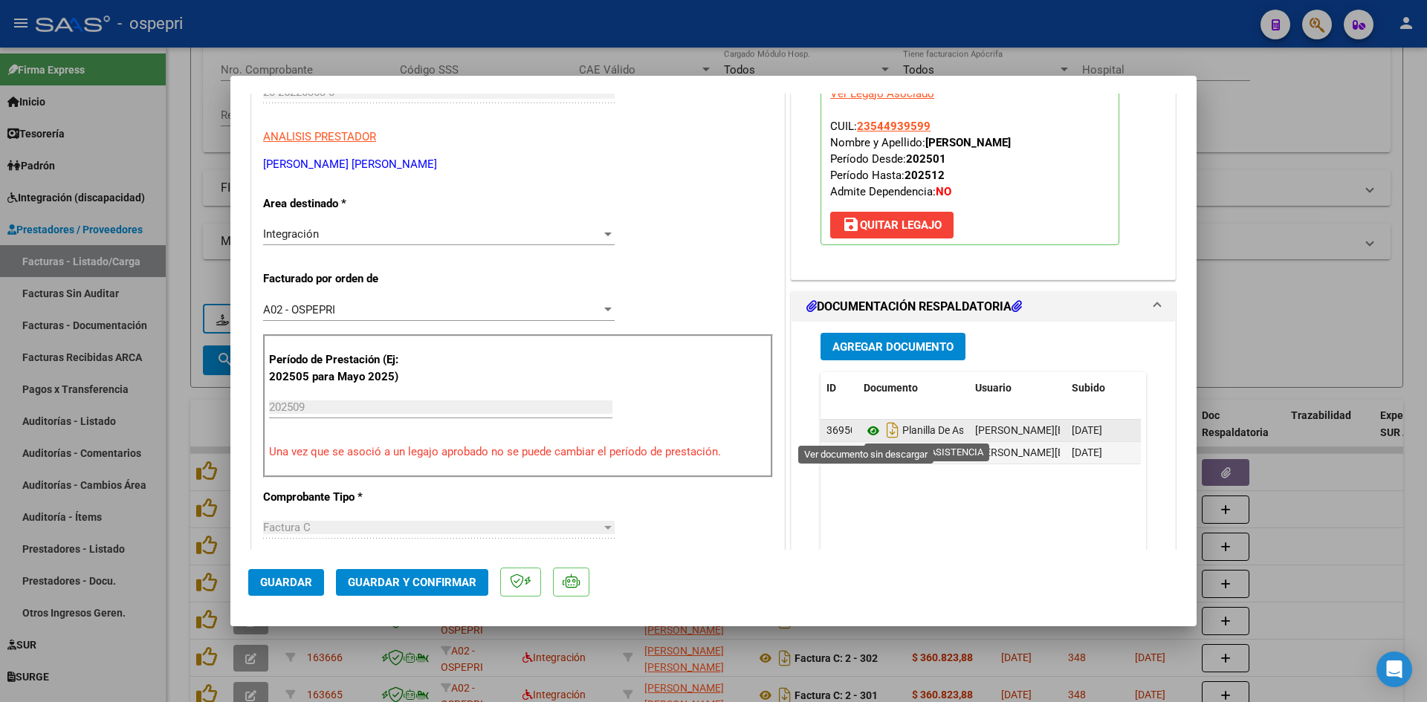
click at [866, 431] on icon at bounding box center [873, 431] width 19 height 18
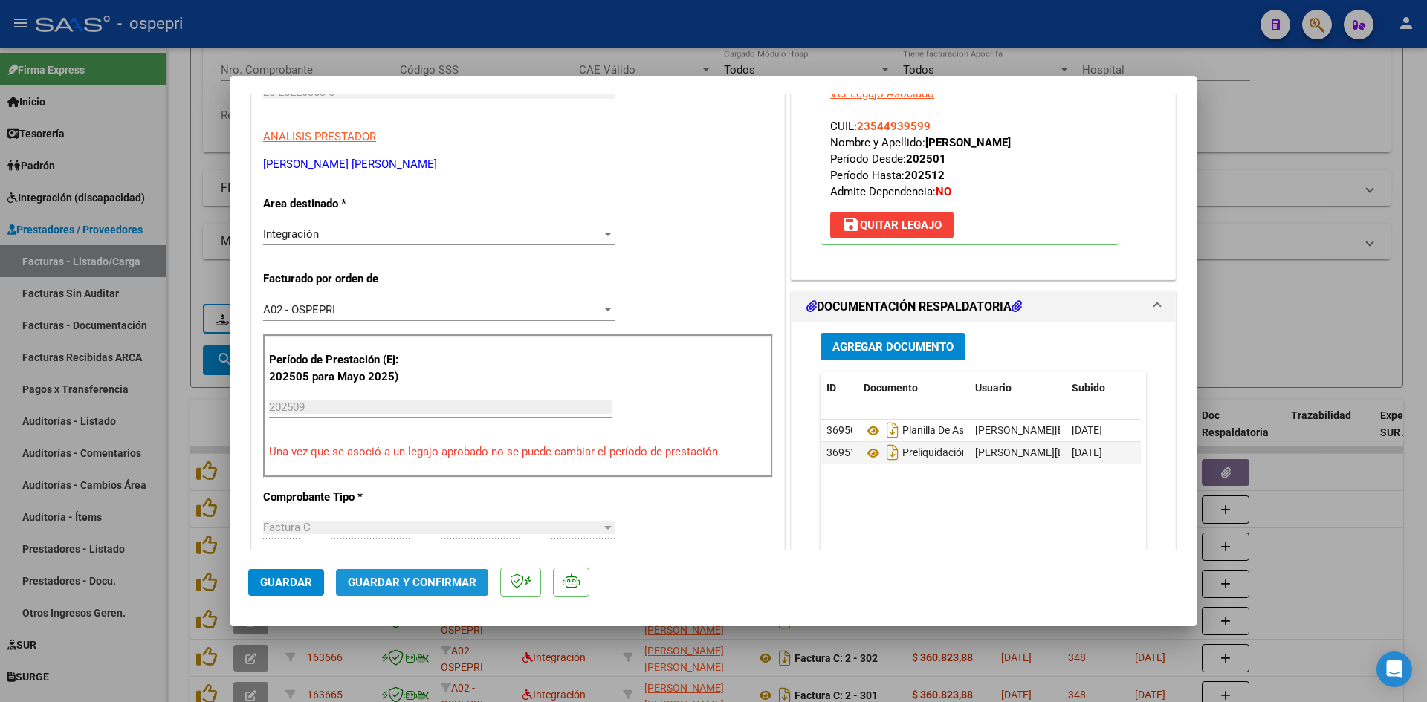
click at [449, 589] on button "Guardar y Confirmar" at bounding box center [412, 582] width 152 height 27
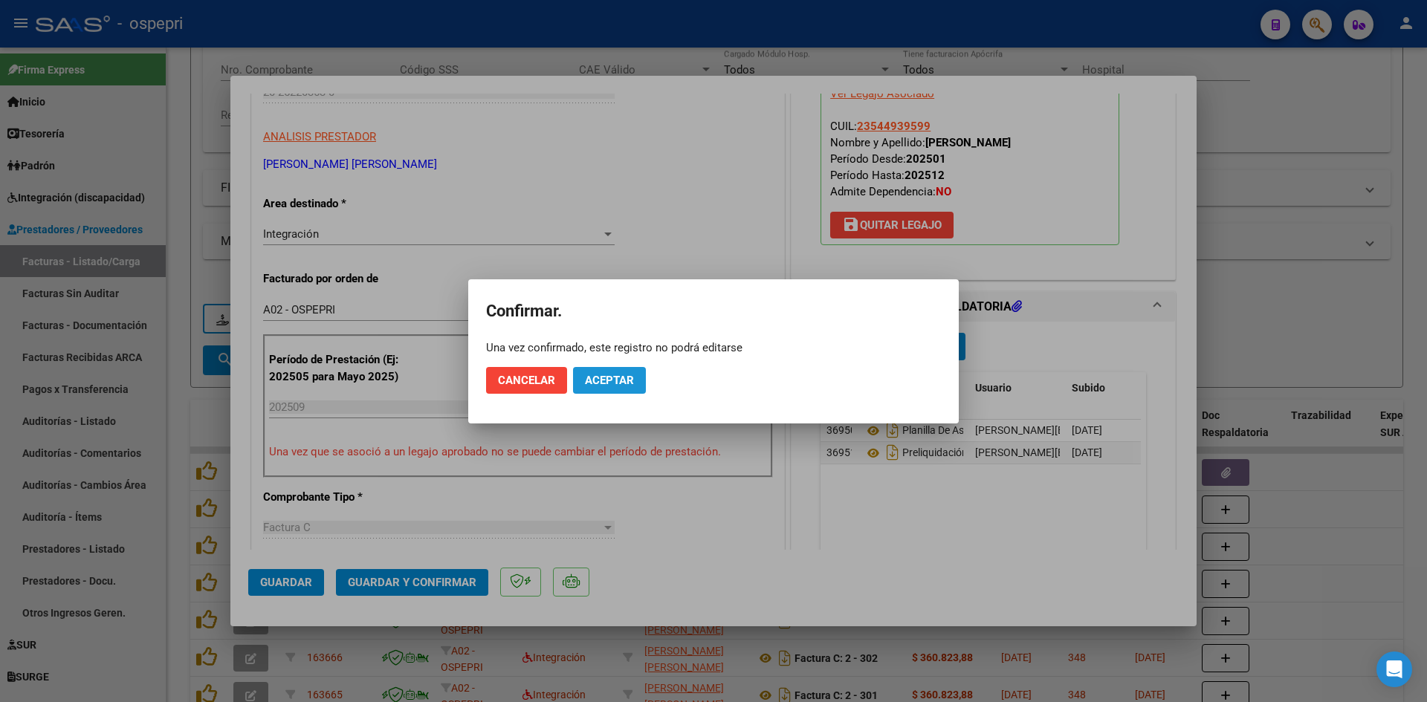
click at [622, 371] on button "Aceptar" at bounding box center [609, 380] width 73 height 27
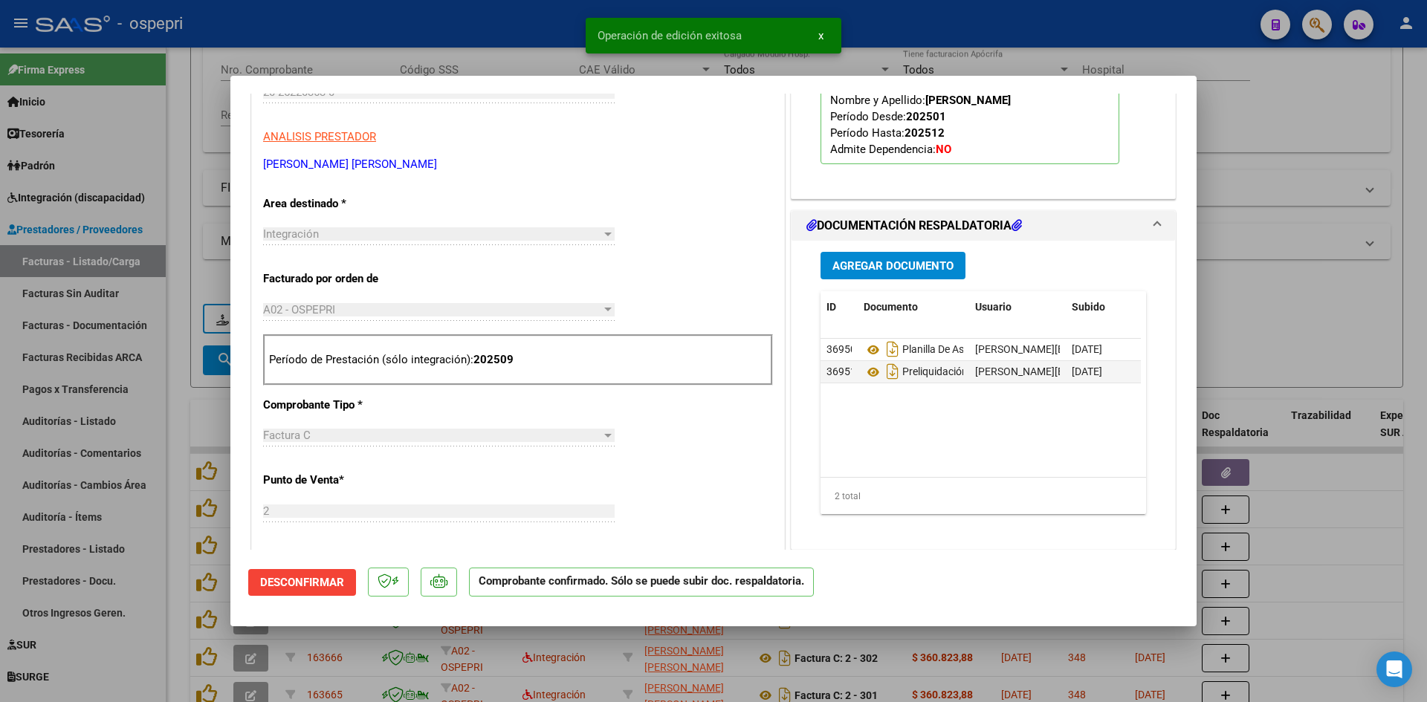
type input "$ 0,00"
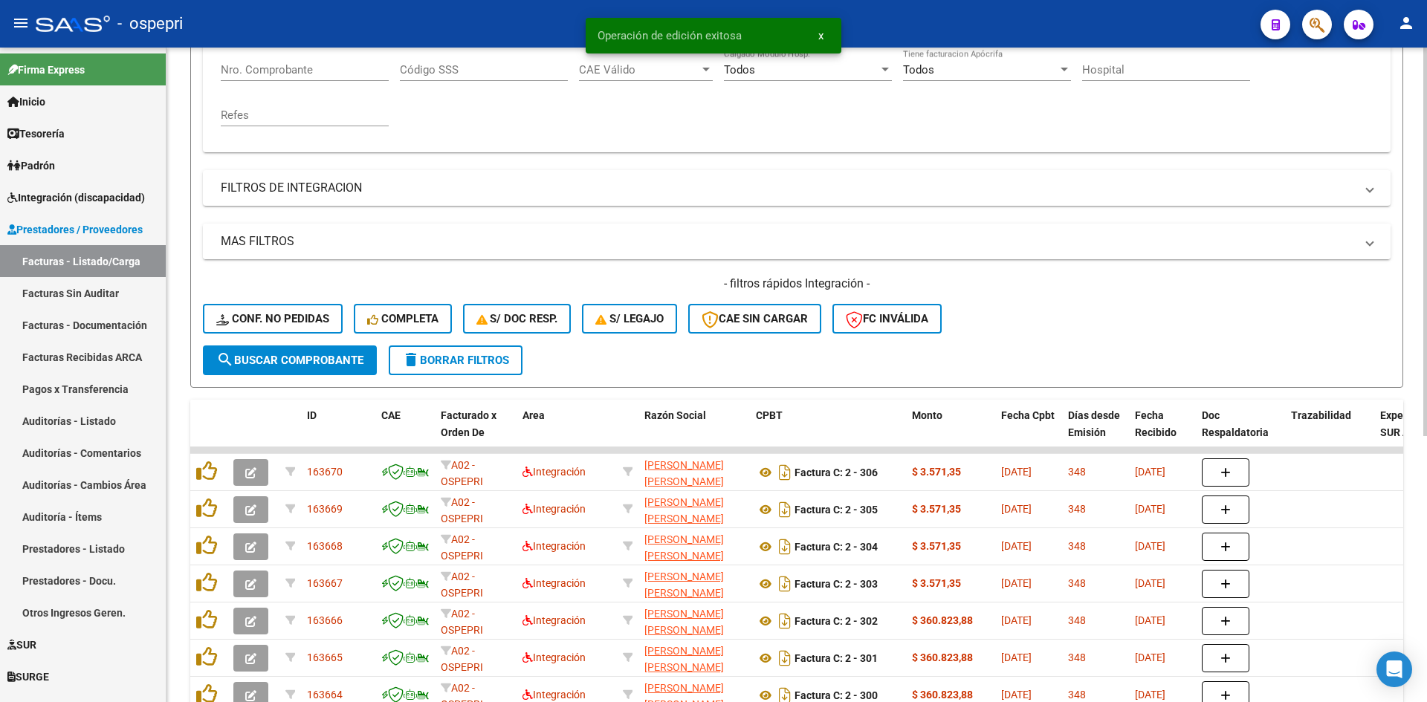
scroll to position [0, 0]
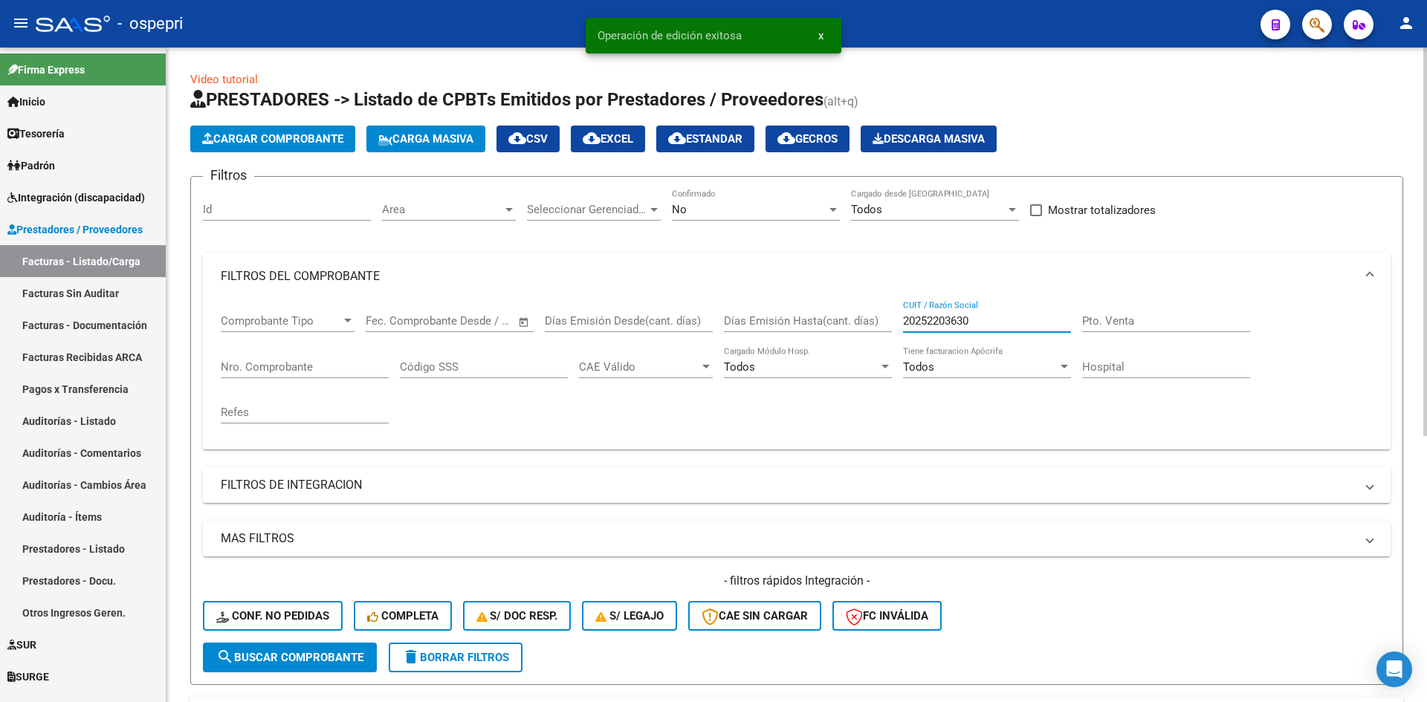
drag, startPoint x: 991, startPoint y: 319, endPoint x: 858, endPoint y: 331, distance: 133.6
click at [858, 331] on div "Comprobante Tipo Comprobante Tipo Fecha inicio – Fecha fin Fec. Comprobante Des…" at bounding box center [797, 368] width 1152 height 137
click at [335, 615] on button "Conf. no pedidas" at bounding box center [273, 616] width 140 height 30
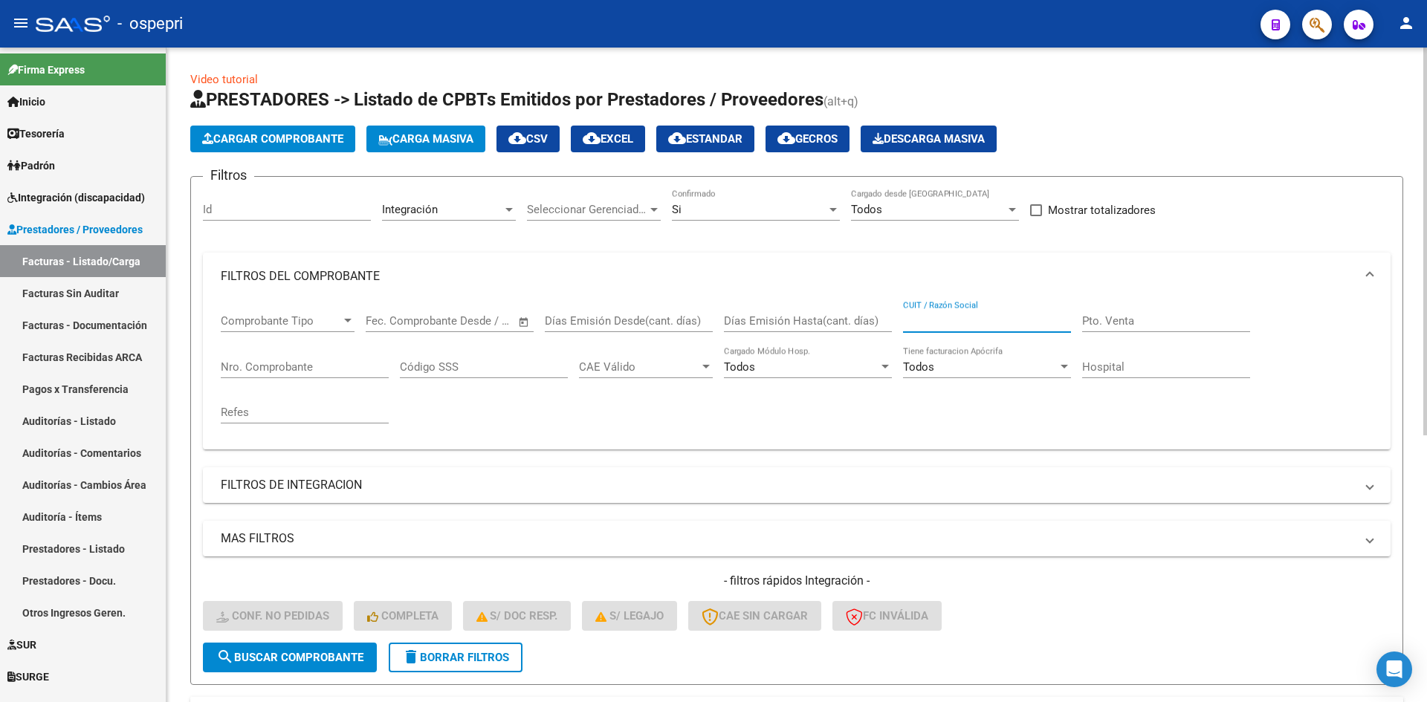
click at [922, 322] on input "CUIT / Razón Social" at bounding box center [987, 320] width 168 height 13
paste input "20252203630"
type input "20252203630"
click at [292, 664] on span "search Buscar Comprobante" at bounding box center [289, 657] width 147 height 13
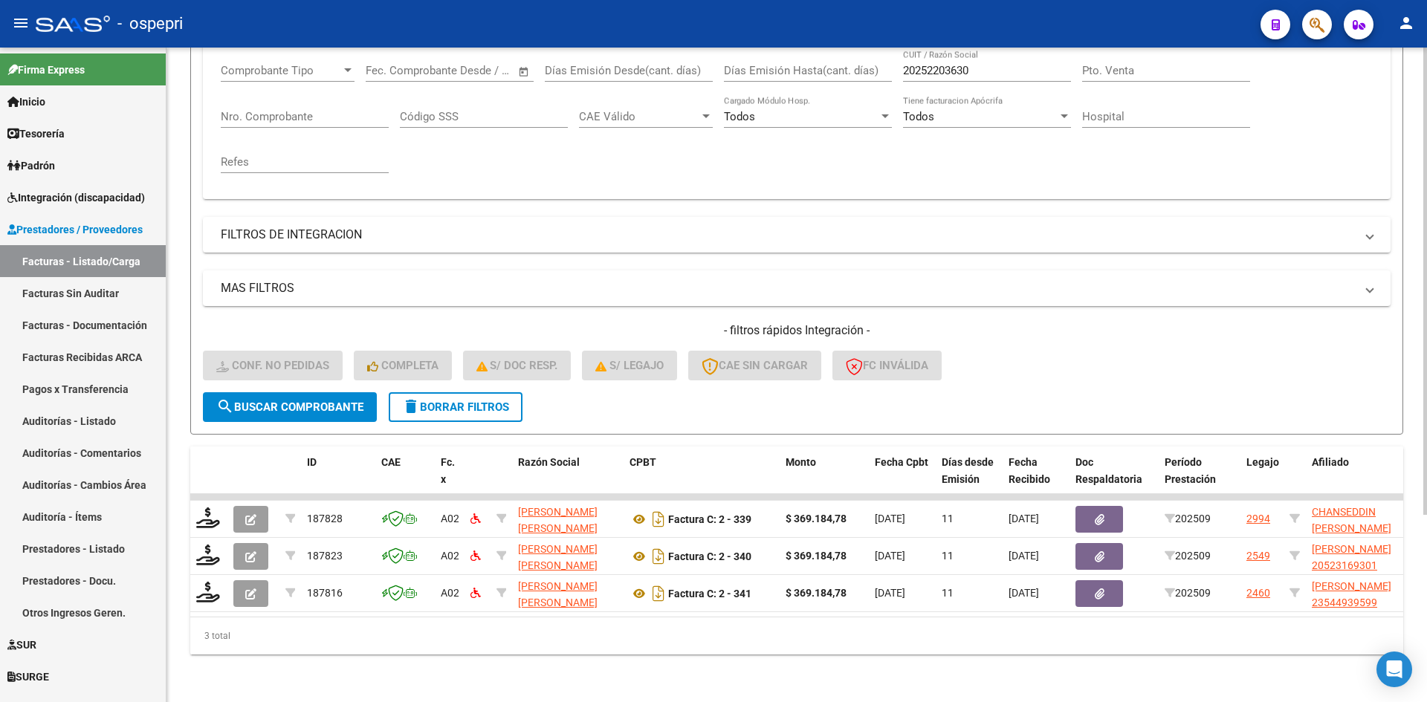
scroll to position [262, 0]
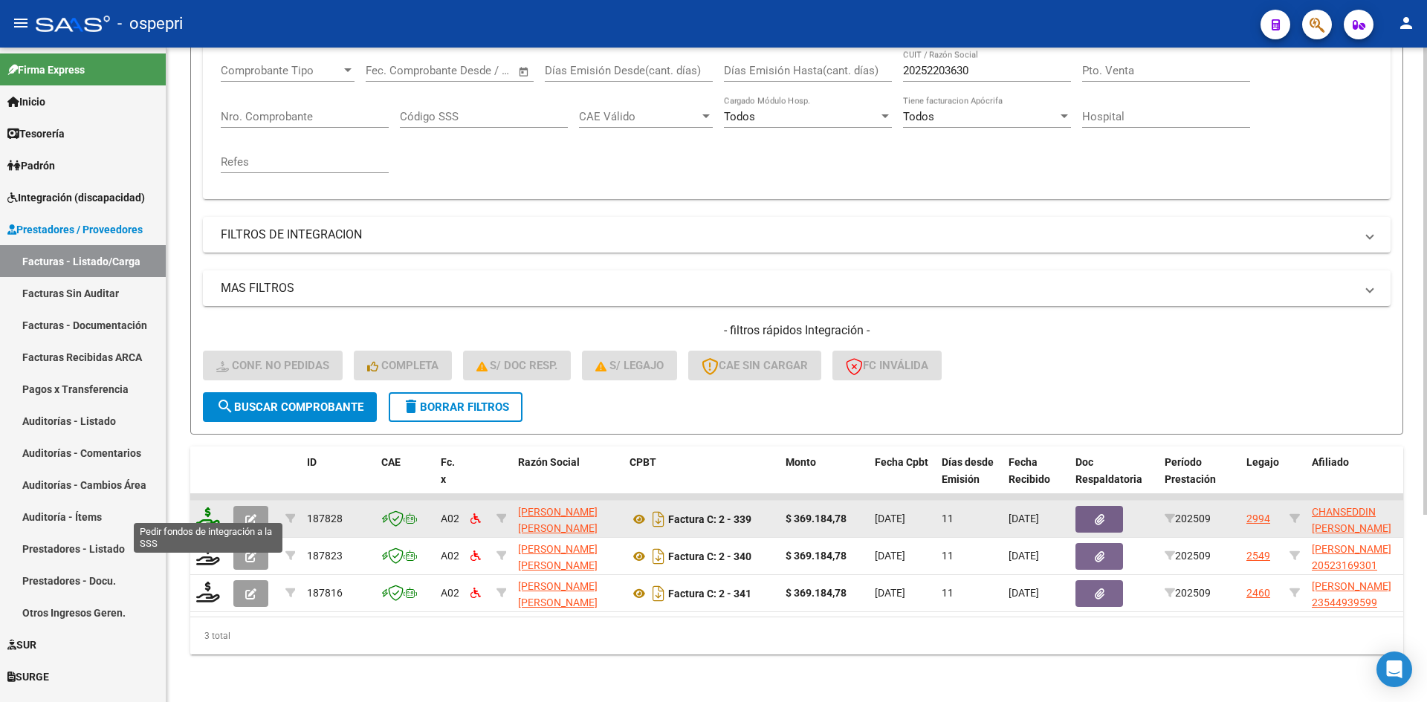
click at [210, 511] on icon at bounding box center [208, 518] width 24 height 21
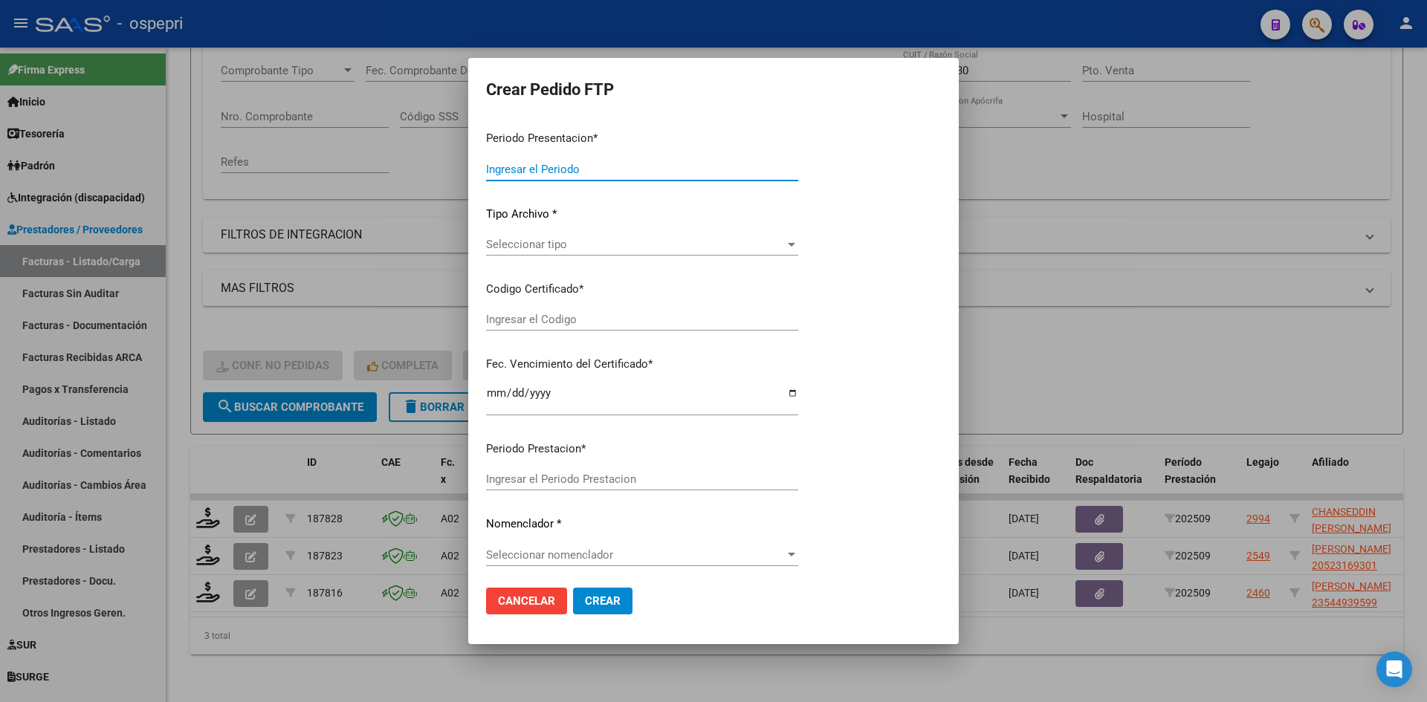
type input "202509"
type input "$ 369.184,78"
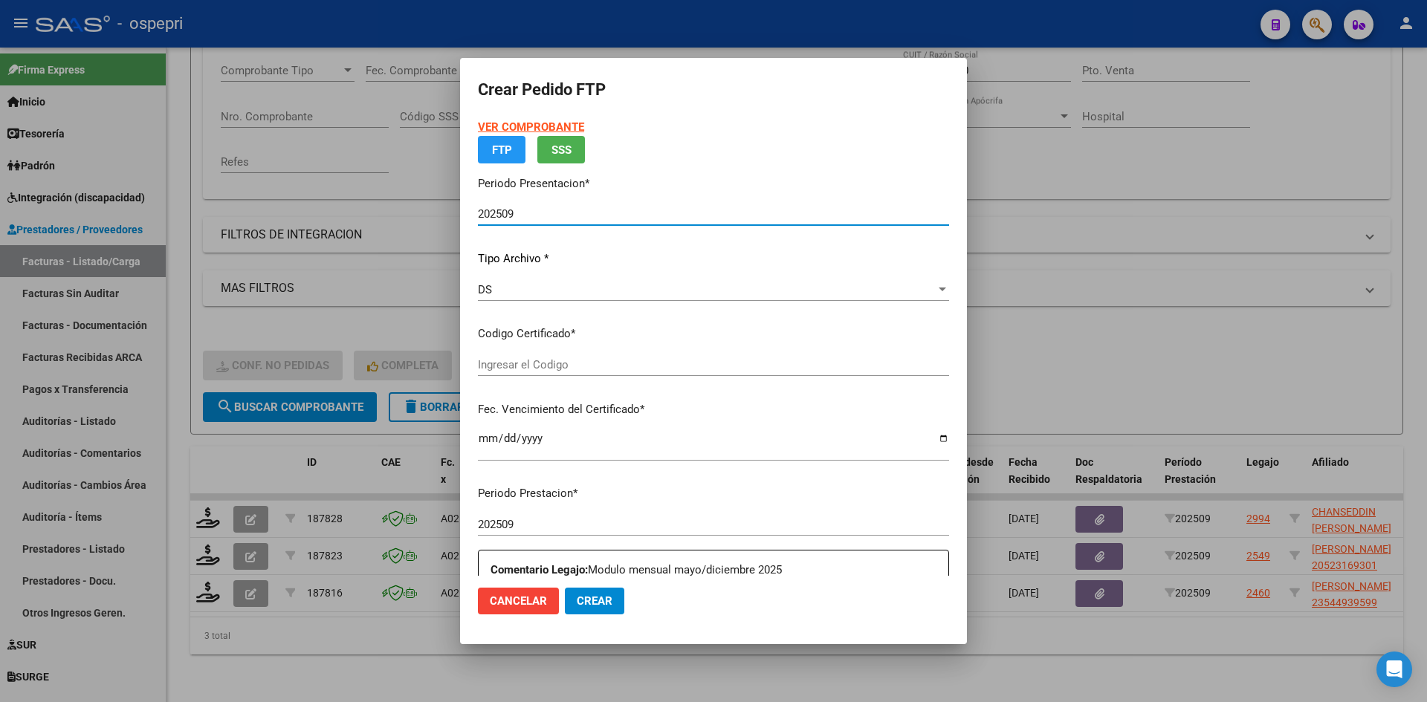
type input "2752314274-2"
type input "2025-09-19"
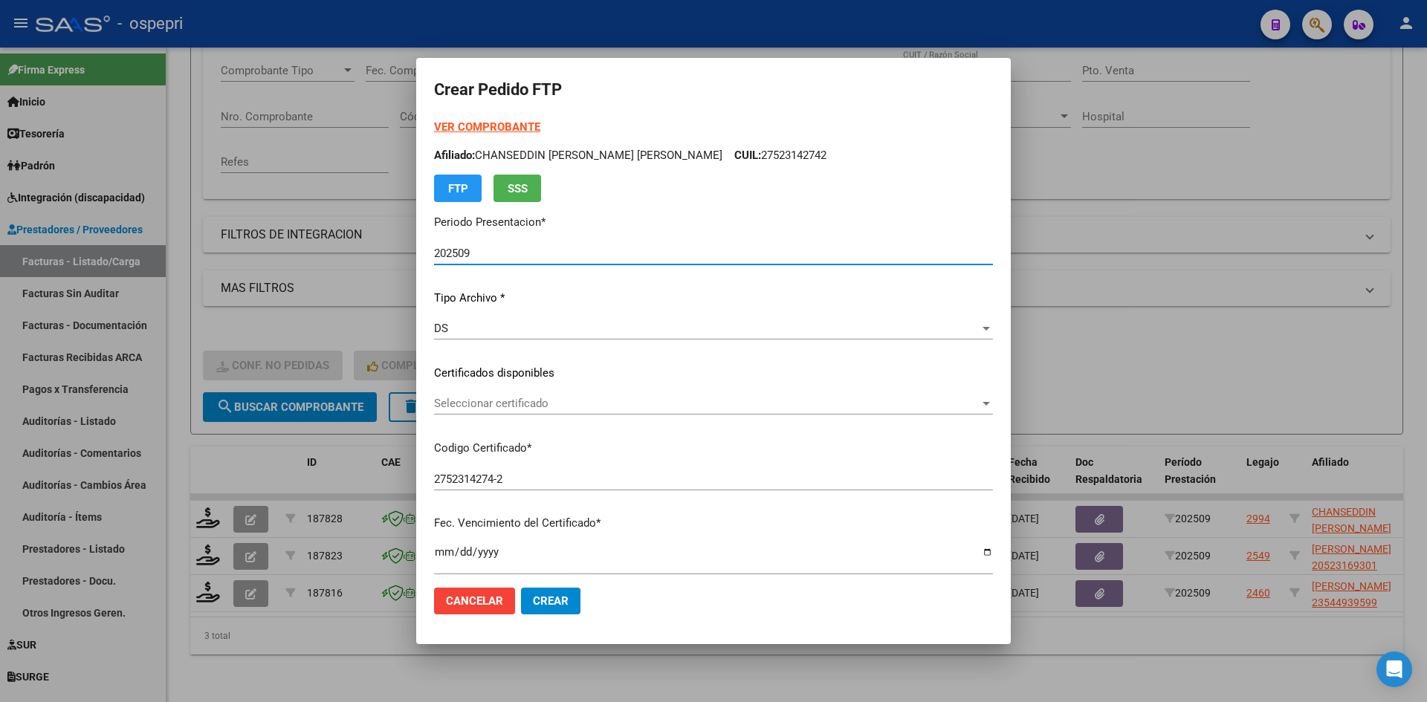
click at [592, 406] on span "Seleccionar certificado" at bounding box center [706, 403] width 545 height 13
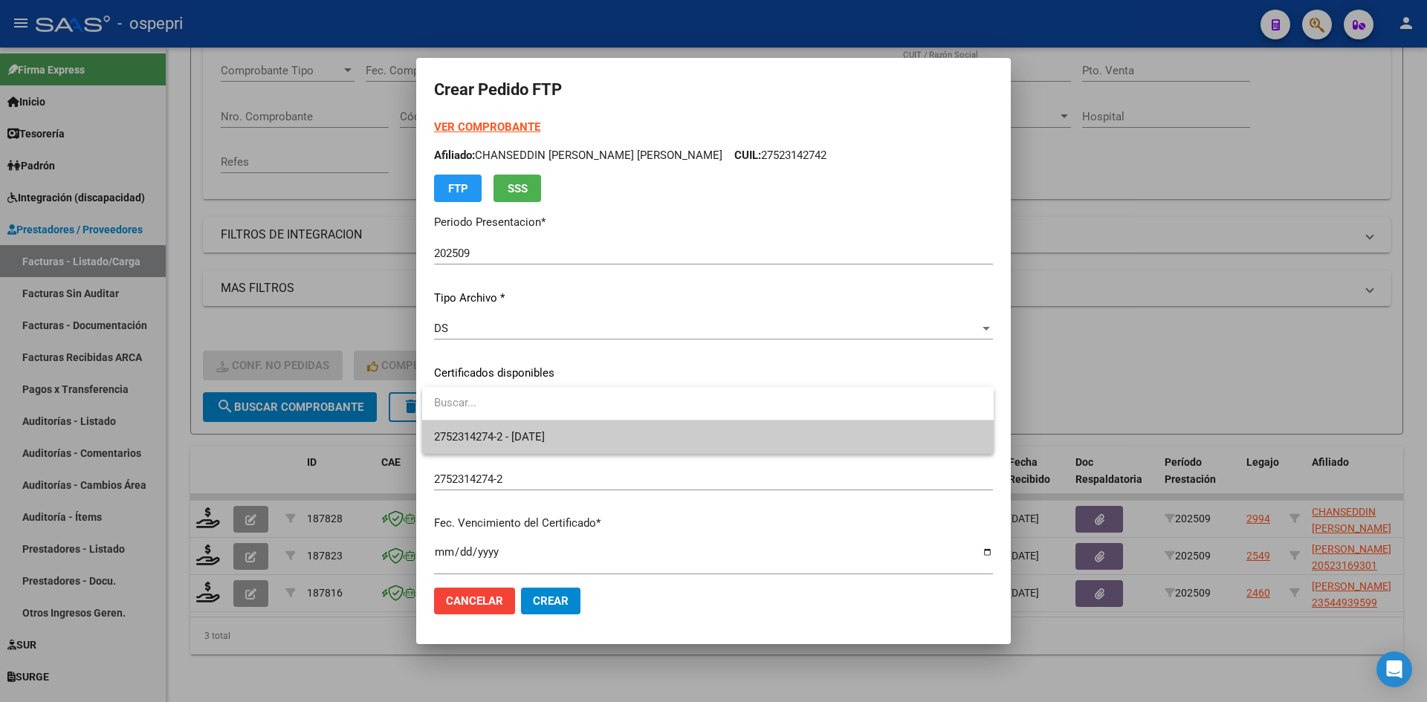
click at [600, 431] on span "2752314274-2 - 2025-09-19" at bounding box center [708, 437] width 548 height 33
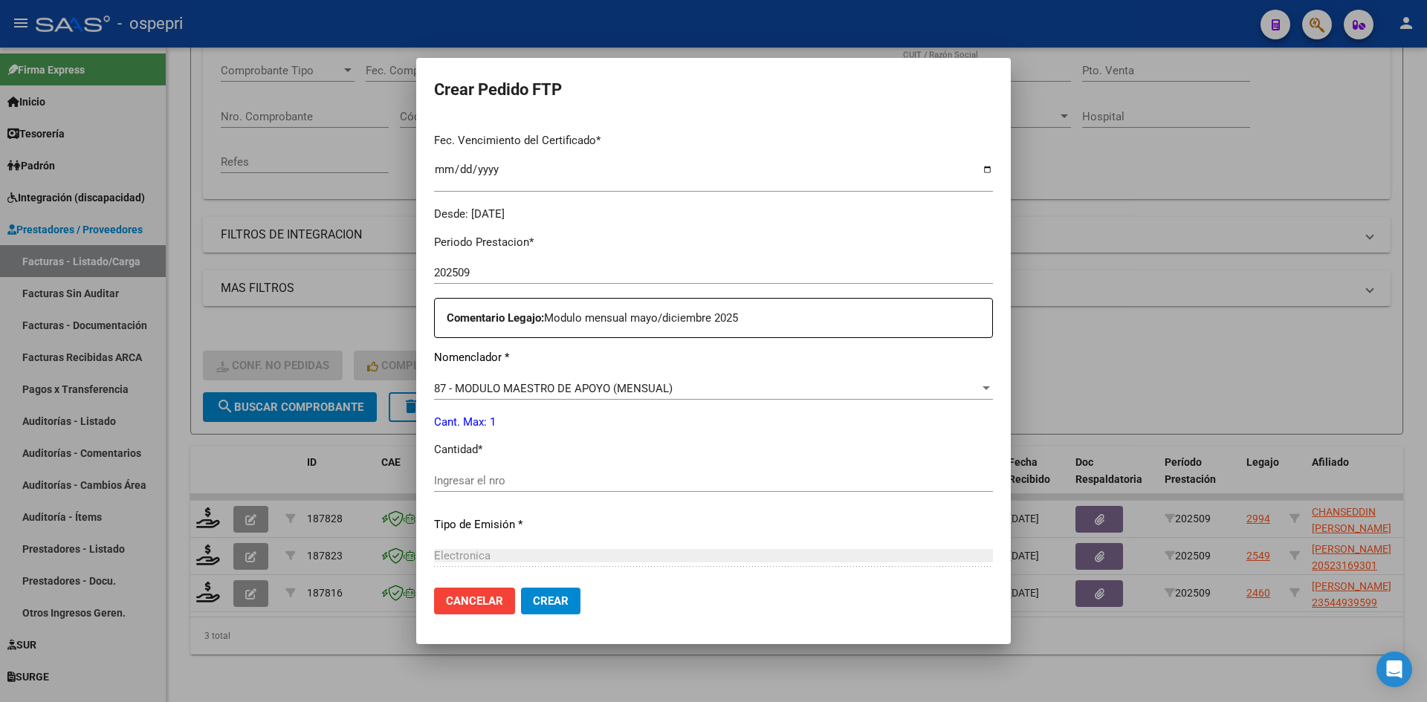
scroll to position [446, 0]
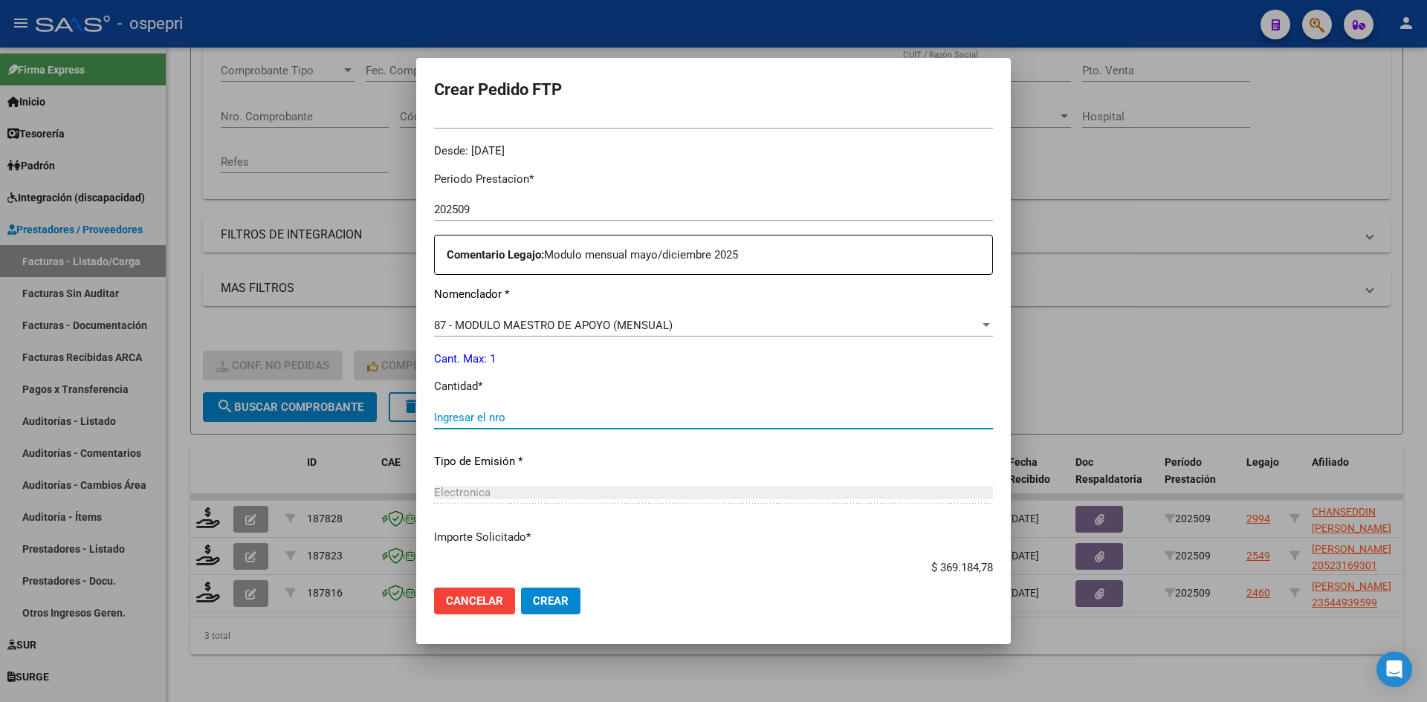
click at [517, 413] on input "Ingresar el nro" at bounding box center [713, 417] width 559 height 13
type input "1"
click at [556, 603] on span "Crear" at bounding box center [551, 601] width 36 height 13
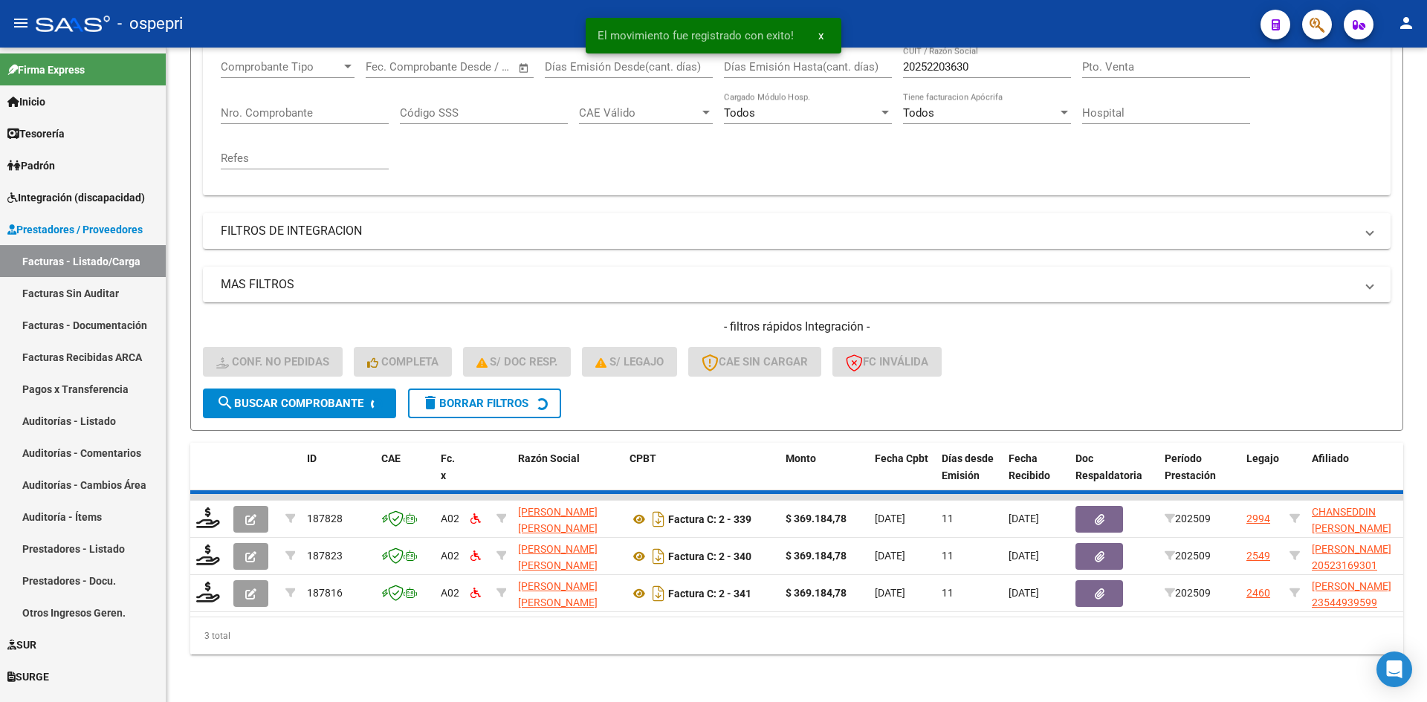
scroll to position [224, 0]
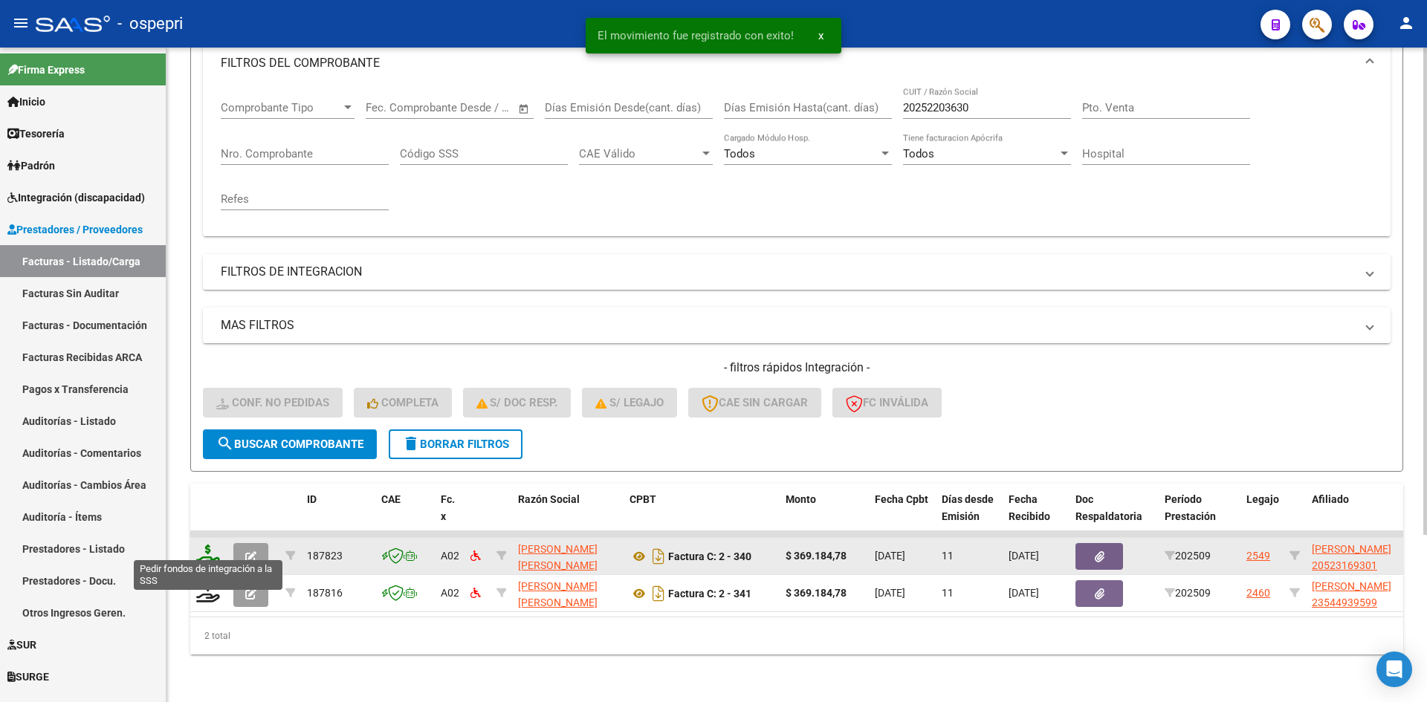
click at [206, 550] on icon at bounding box center [208, 555] width 24 height 21
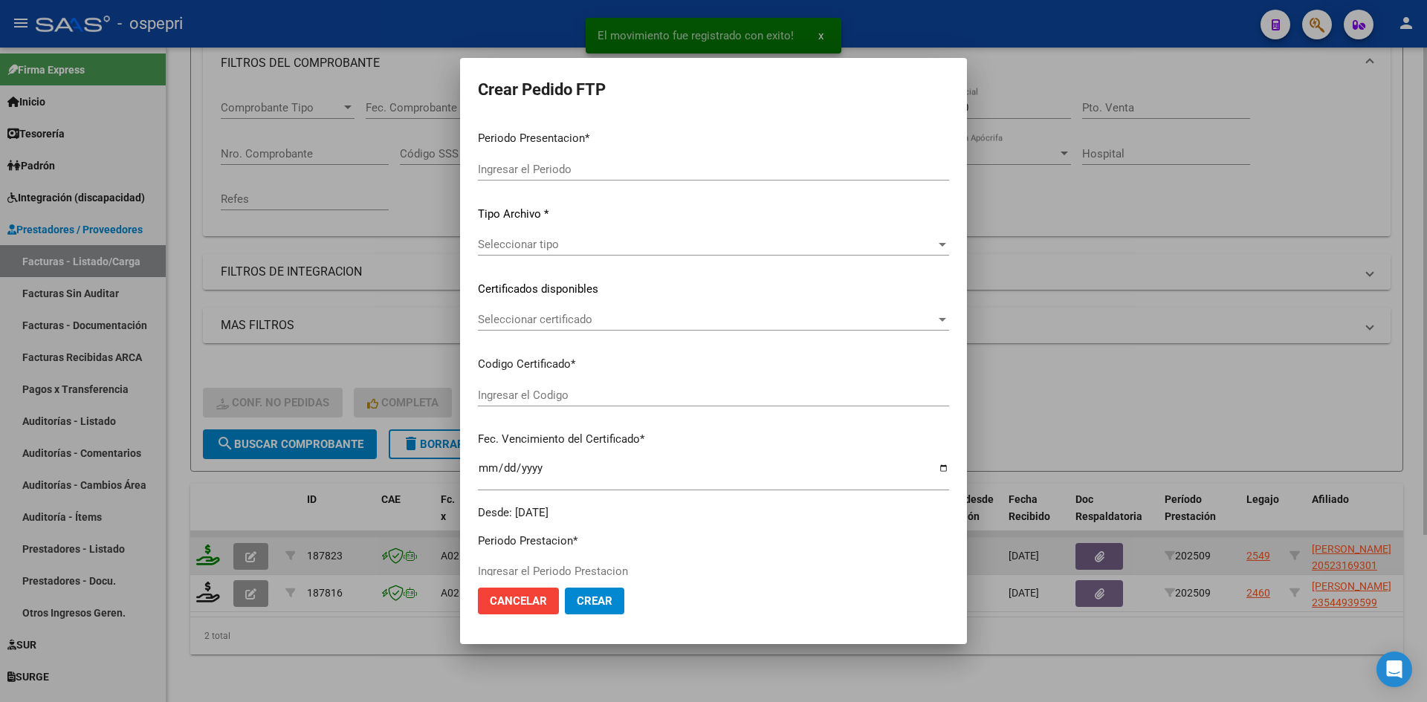
type input "202509"
type input "$ 369.184,78"
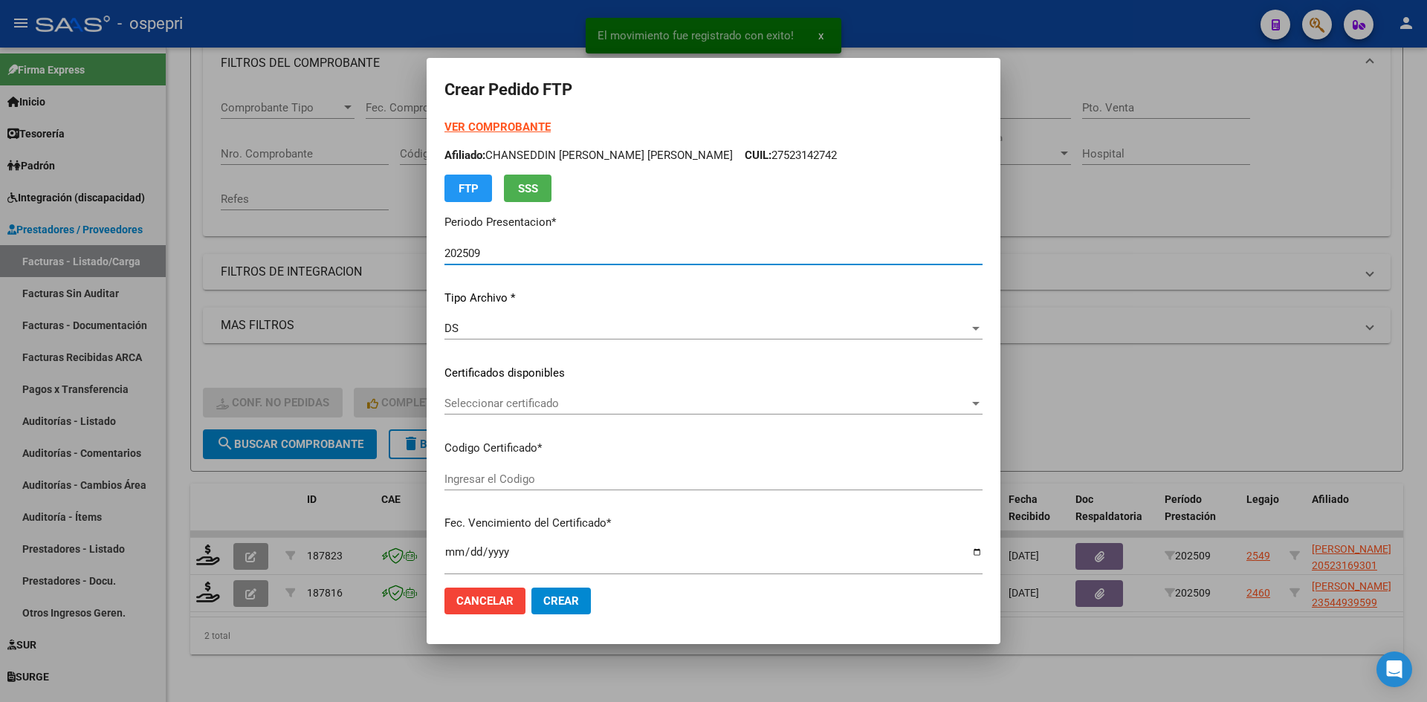
type input "2052316930-1"
type input "2026-11-30"
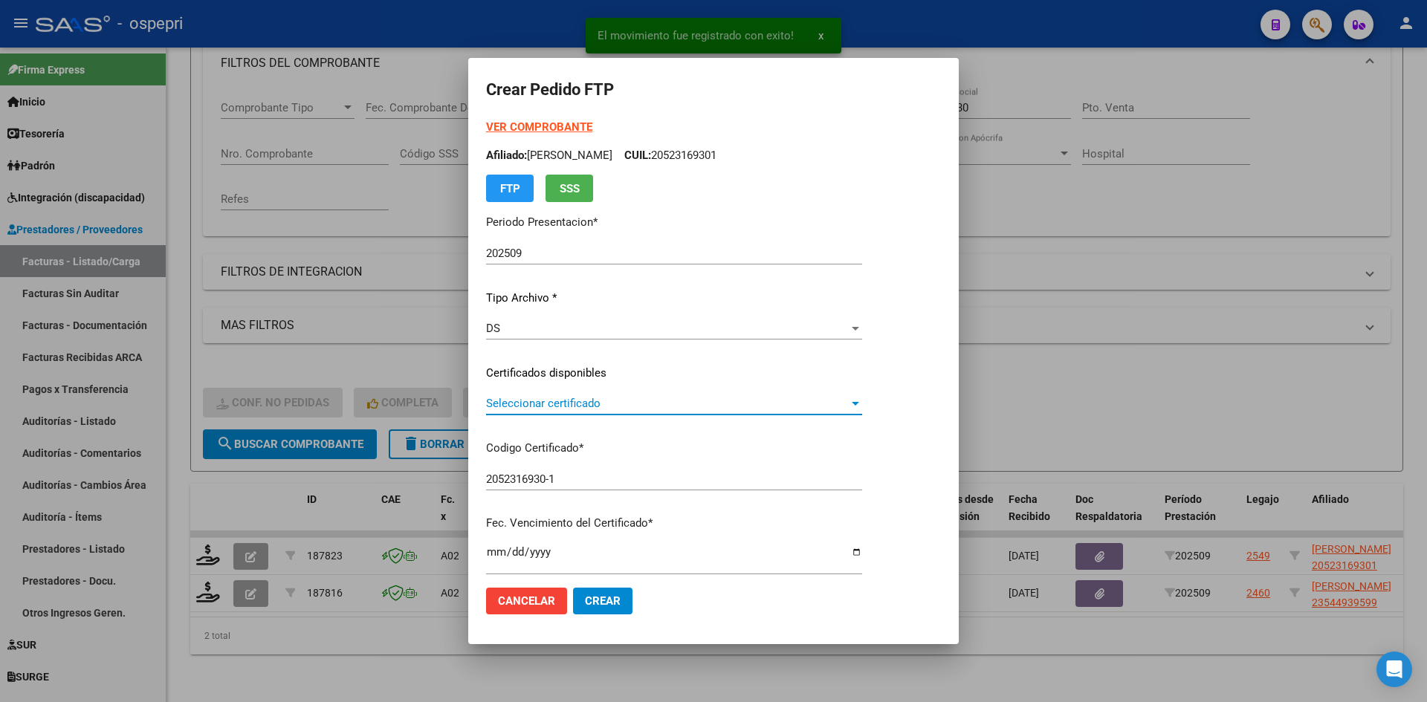
click at [551, 407] on span "Seleccionar certificado" at bounding box center [667, 403] width 363 height 13
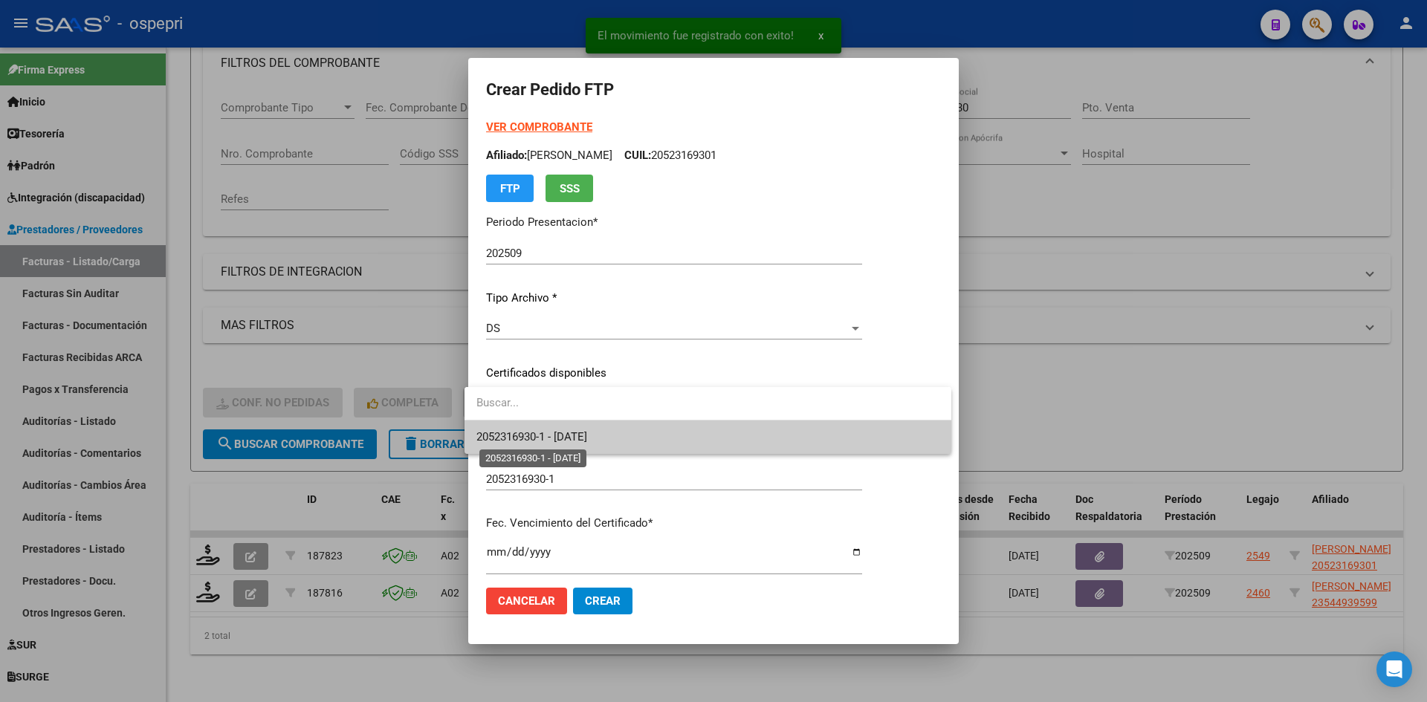
drag, startPoint x: 563, startPoint y: 433, endPoint x: 570, endPoint y: 429, distance: 8.7
click at [563, 433] on span "2052316930-1 - 2026-11-30" at bounding box center [531, 436] width 111 height 13
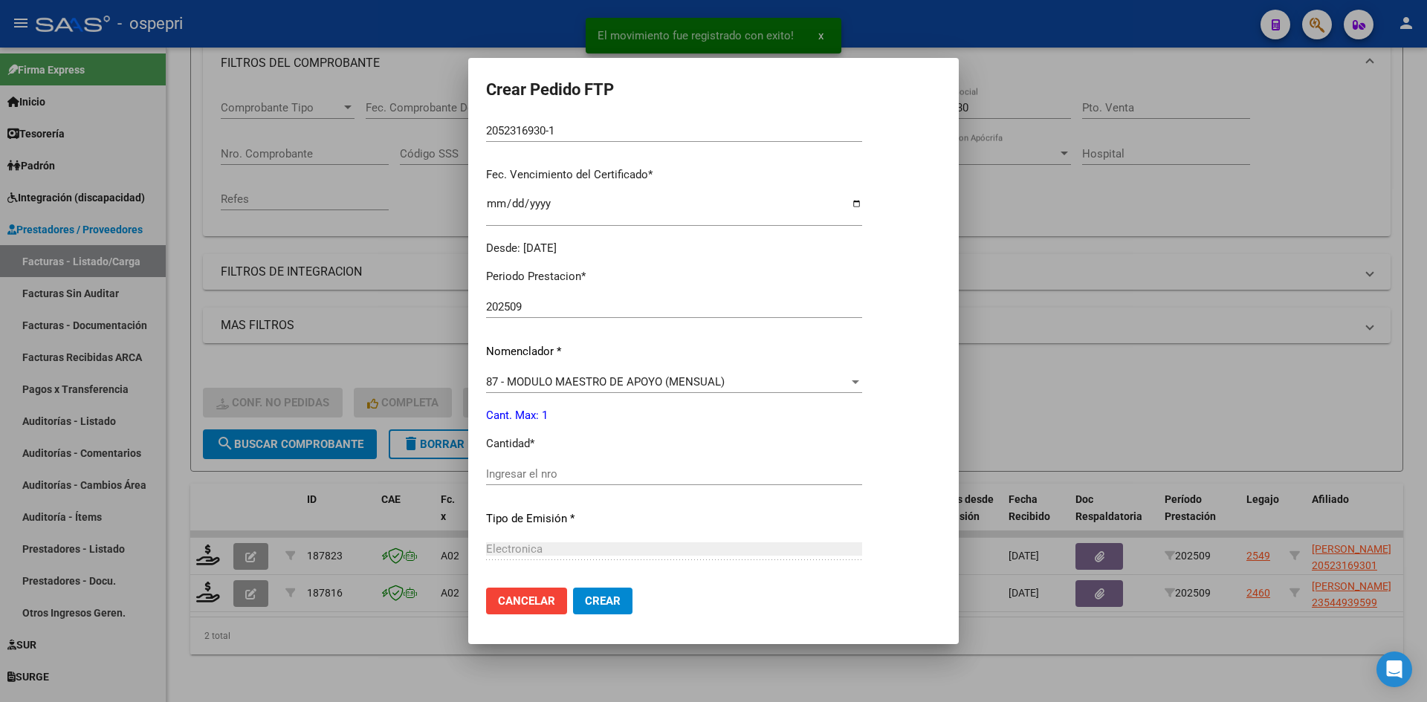
scroll to position [372, 0]
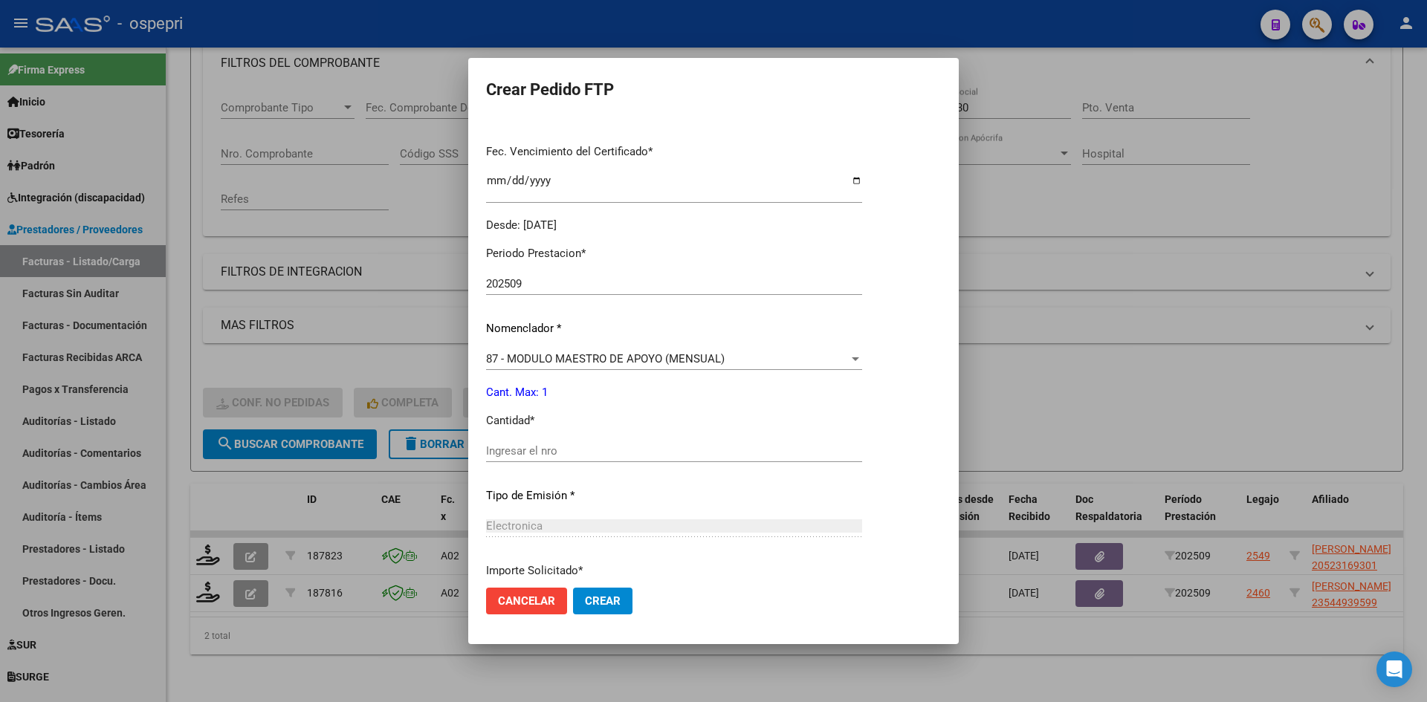
click at [548, 450] on input "Ingresar el nro" at bounding box center [674, 450] width 376 height 13
type input "1"
click at [601, 600] on span "Crear" at bounding box center [603, 601] width 36 height 13
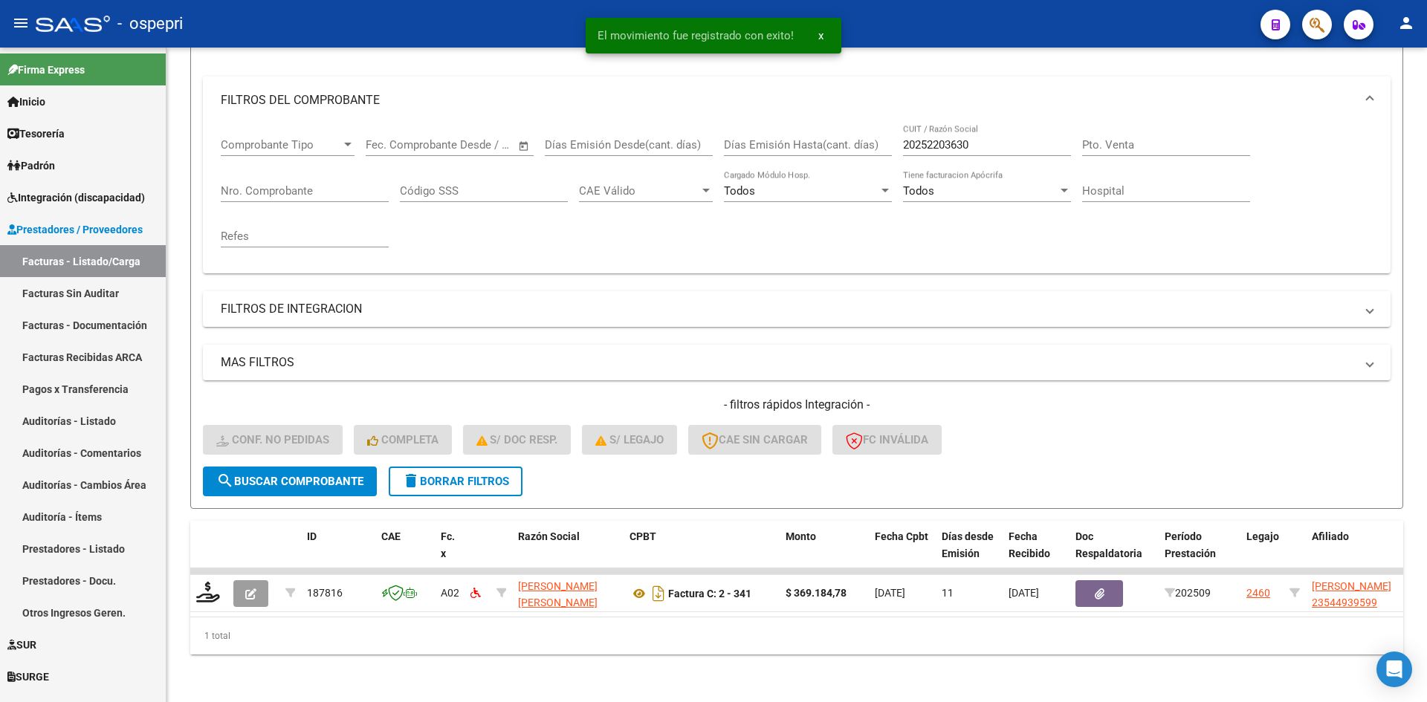
scroll to position [187, 0]
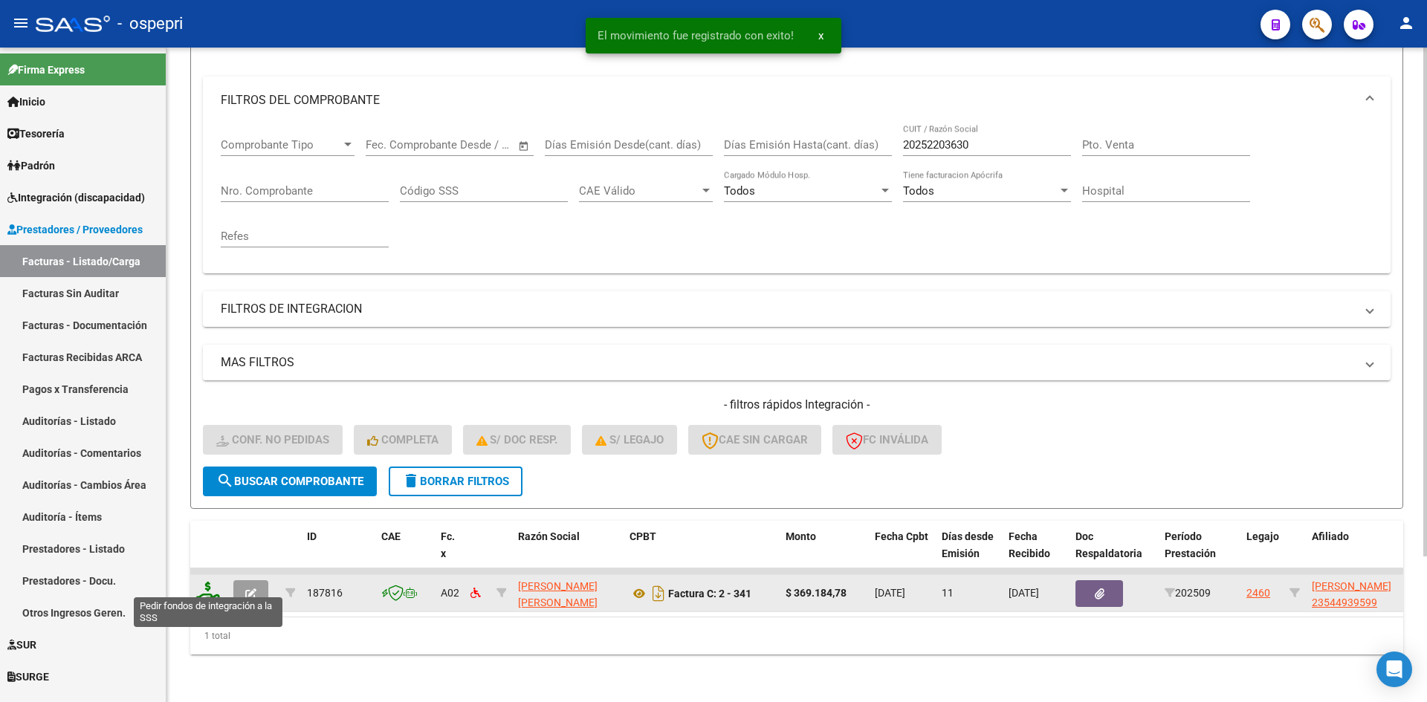
click at [206, 586] on icon at bounding box center [208, 592] width 24 height 21
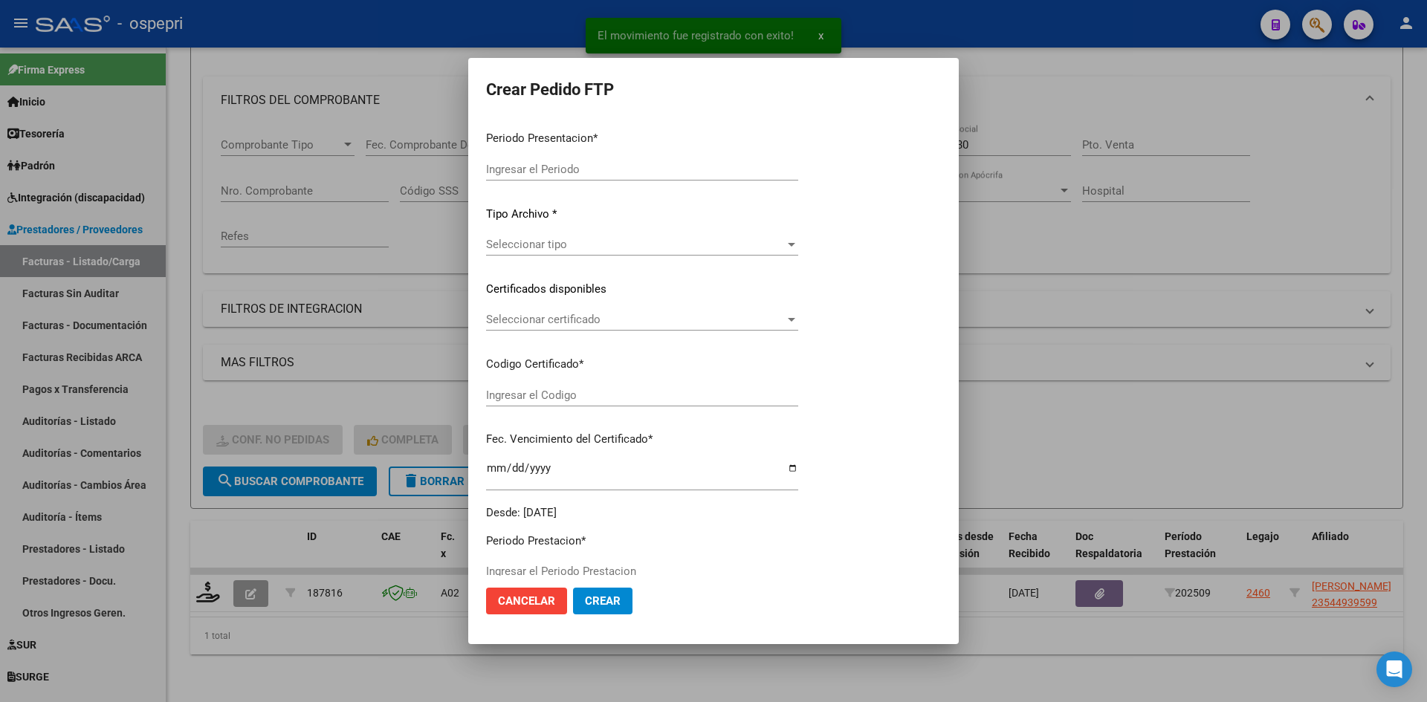
type input "202509"
type input "$ 369.184,78"
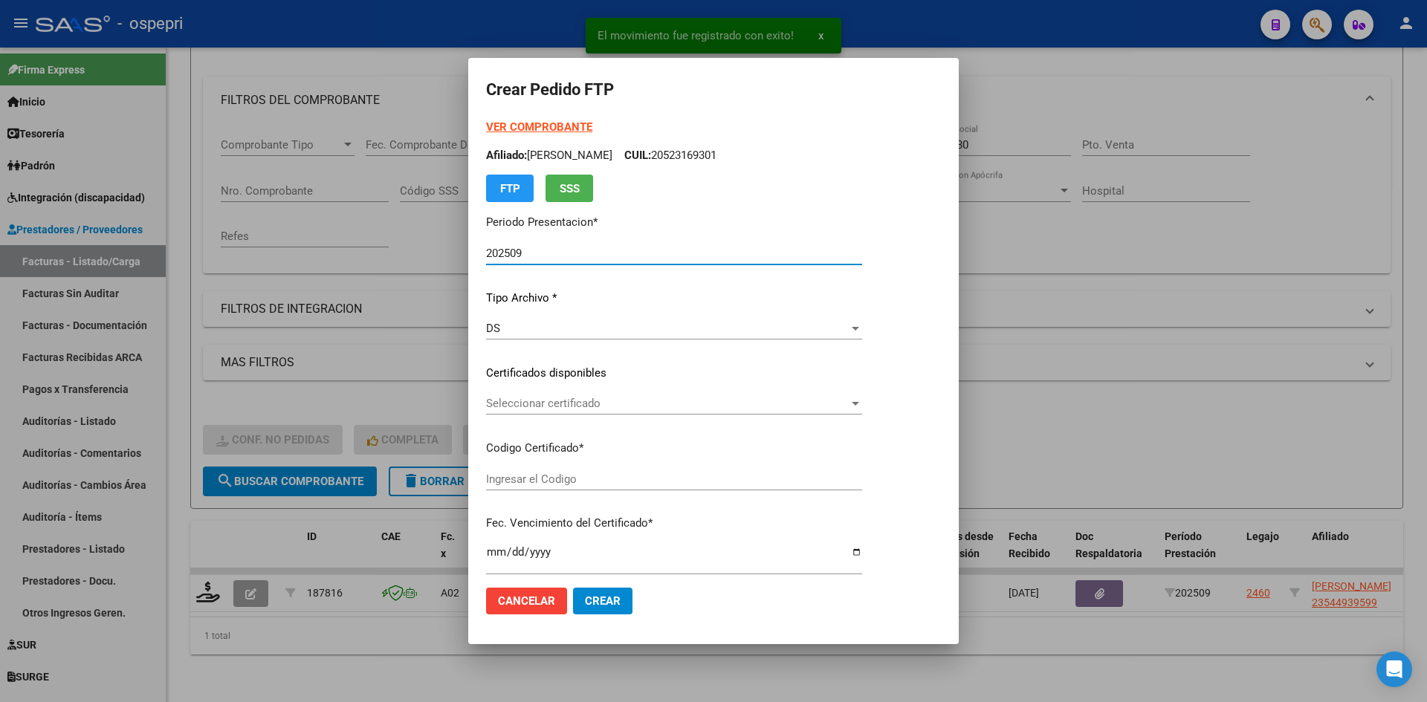
type input "23544939599"
type input "2027-05-01"
click at [562, 405] on span "Seleccionar certificado" at bounding box center [667, 403] width 363 height 13
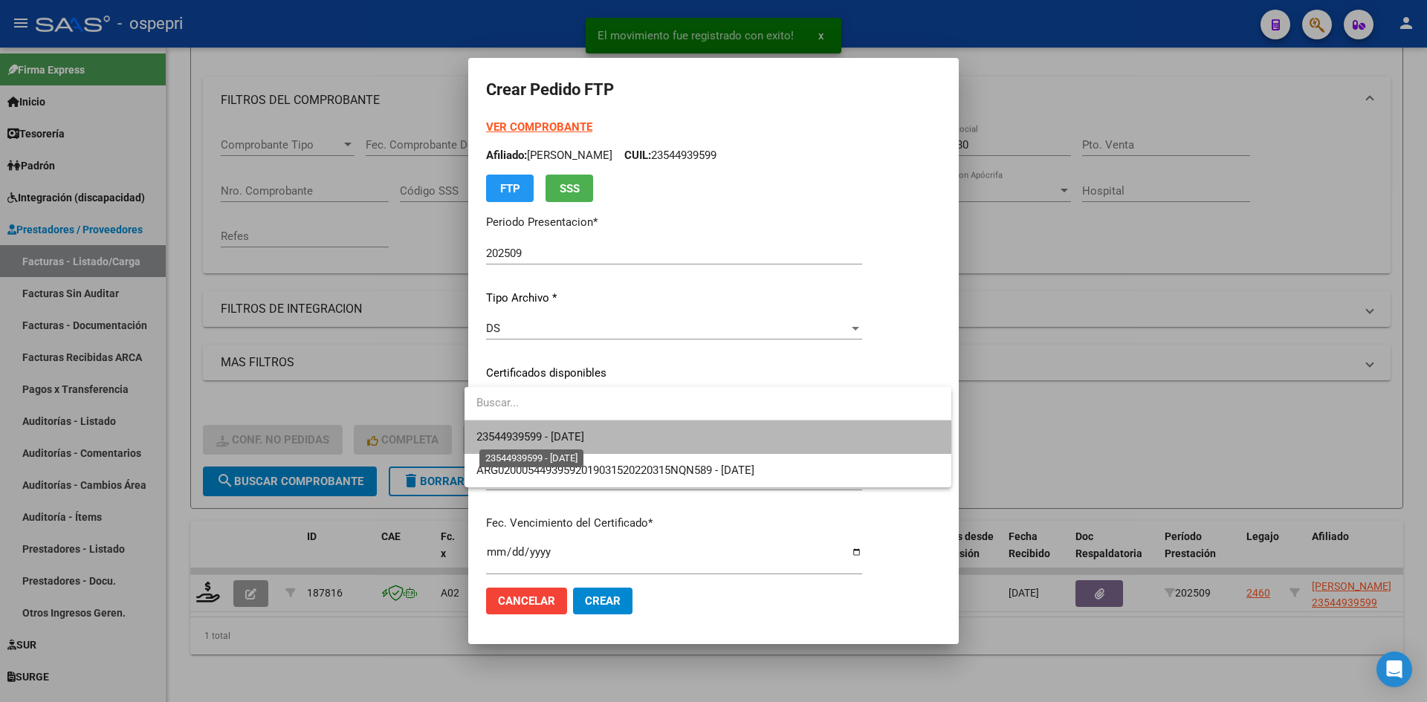
click at [584, 431] on span "23544939599 - 2027-05-01" at bounding box center [530, 436] width 108 height 13
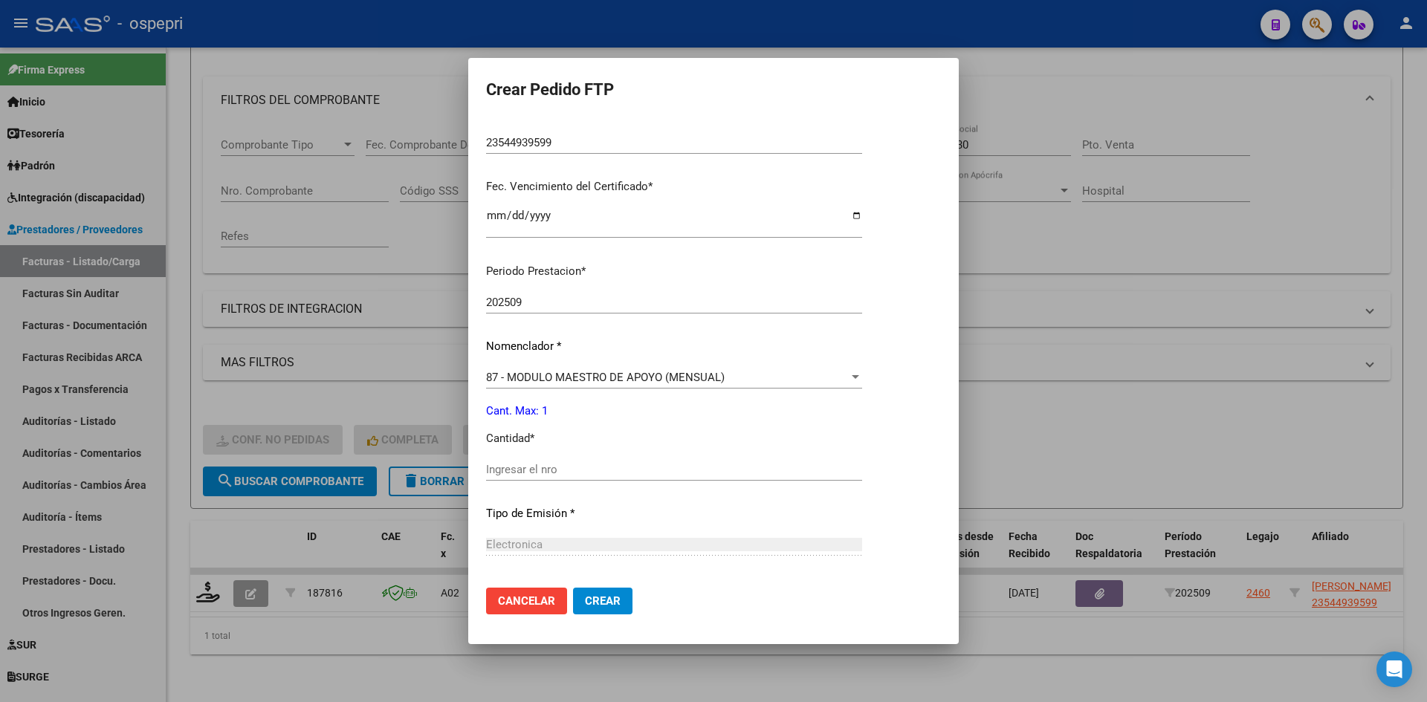
scroll to position [372, 0]
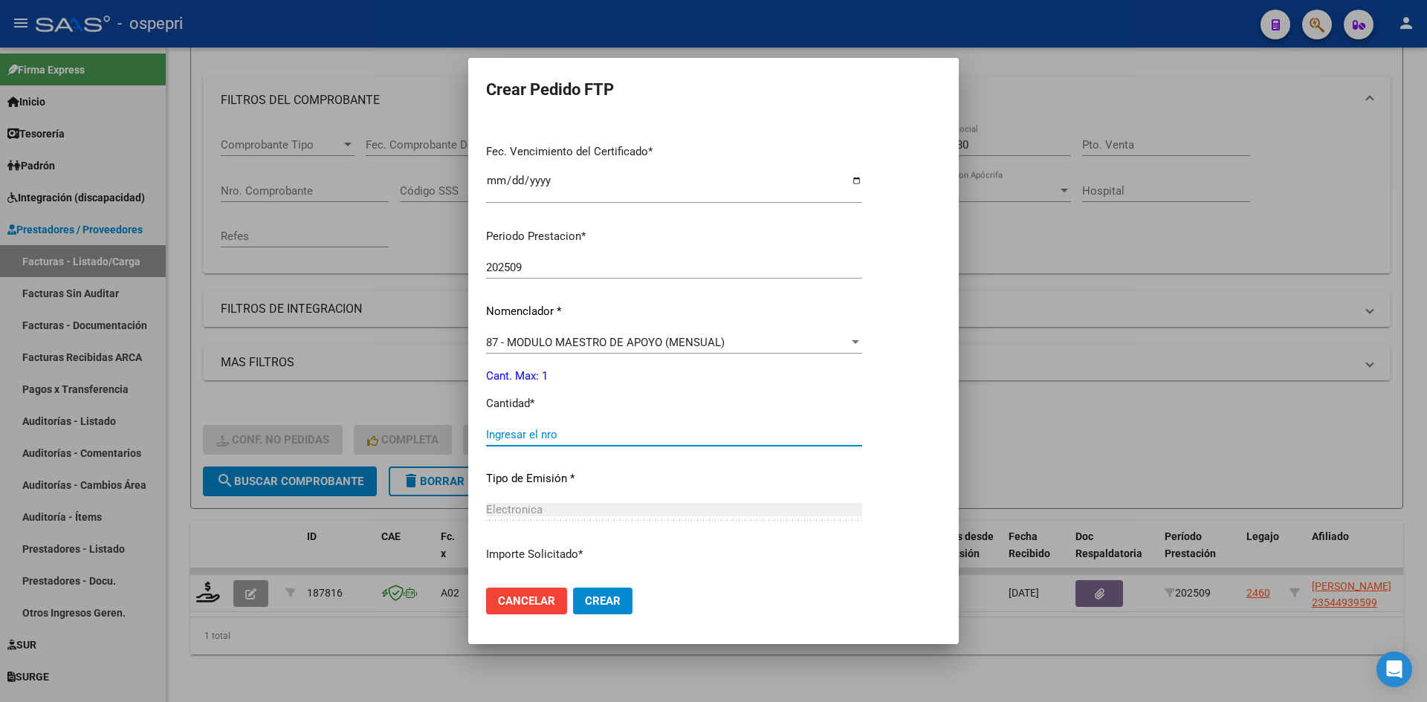
click at [558, 436] on input "Ingresar el nro" at bounding box center [674, 434] width 376 height 13
type input "1"
click at [595, 597] on span "Crear" at bounding box center [603, 601] width 36 height 13
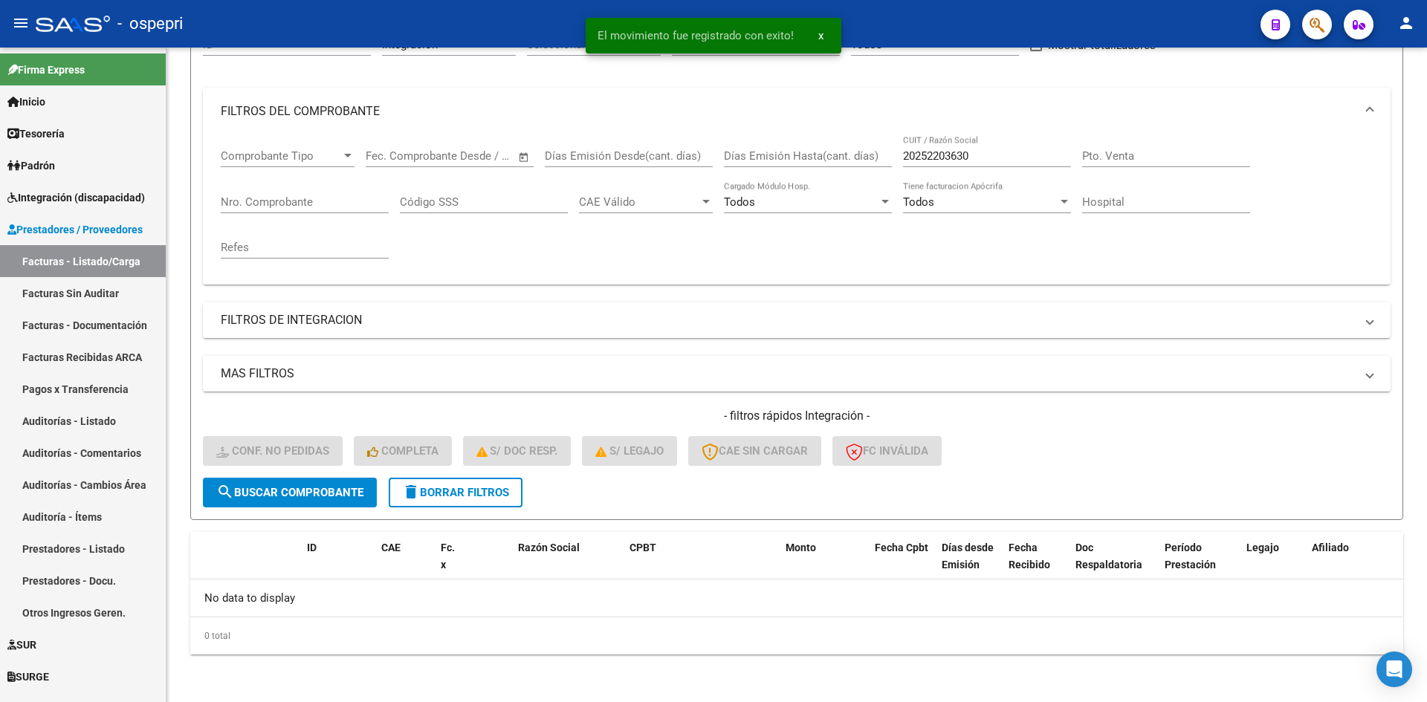
scroll to position [165, 0]
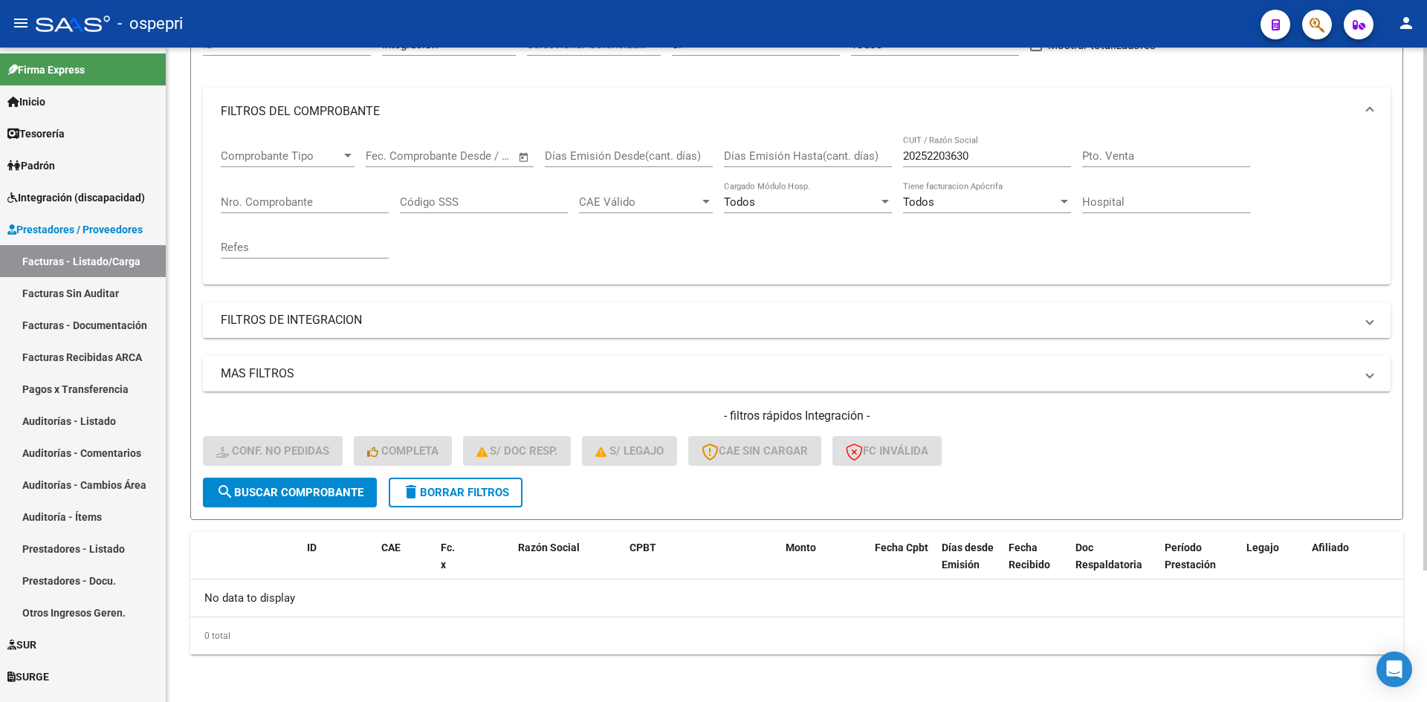
click at [509, 496] on span "delete Borrar Filtros" at bounding box center [455, 492] width 107 height 13
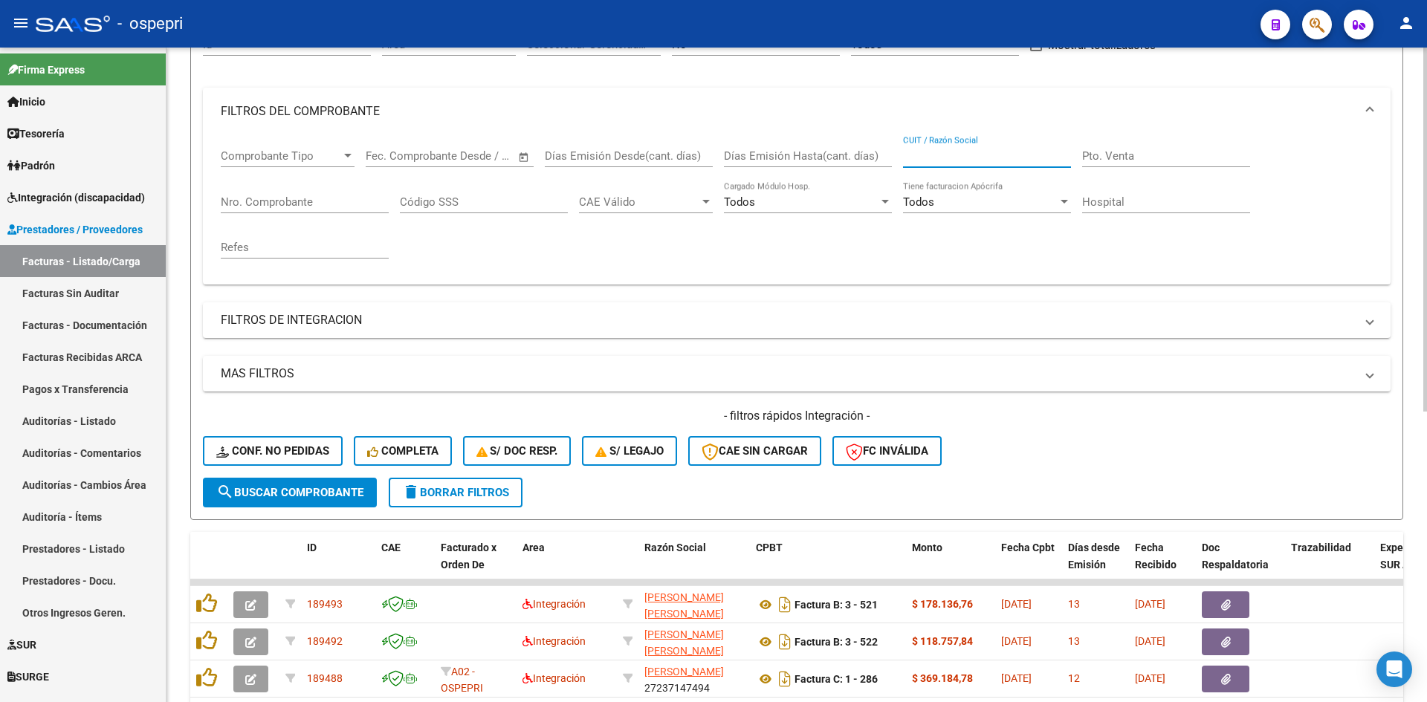
drag, startPoint x: 985, startPoint y: 149, endPoint x: 886, endPoint y: 180, distance: 103.7
click at [886, 180] on div "Comprobante Tipo Comprobante Tipo Fecha inicio – Fecha fin Fec. Comprobante Des…" at bounding box center [797, 203] width 1152 height 137
paste input "27335088447"
type input "27335088447"
click at [330, 496] on span "search Buscar Comprobante" at bounding box center [289, 492] width 147 height 13
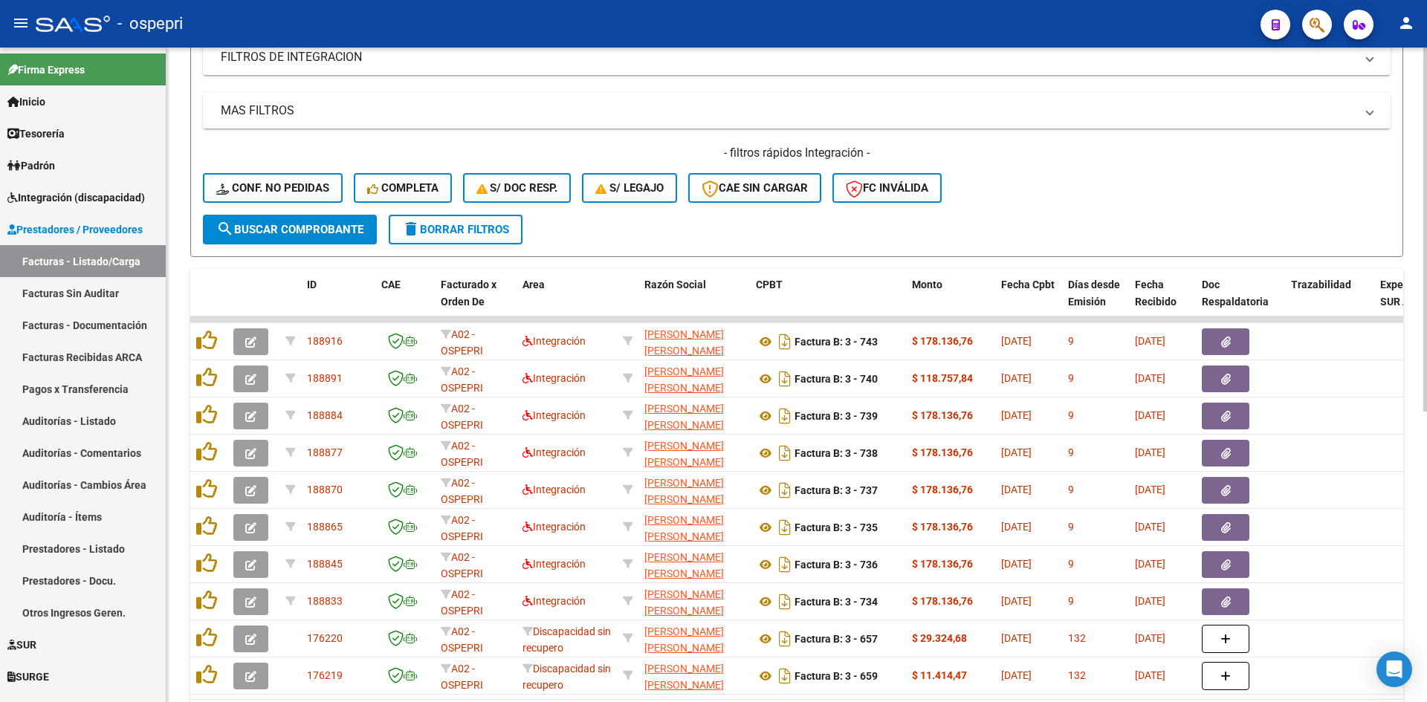
scroll to position [522, 0]
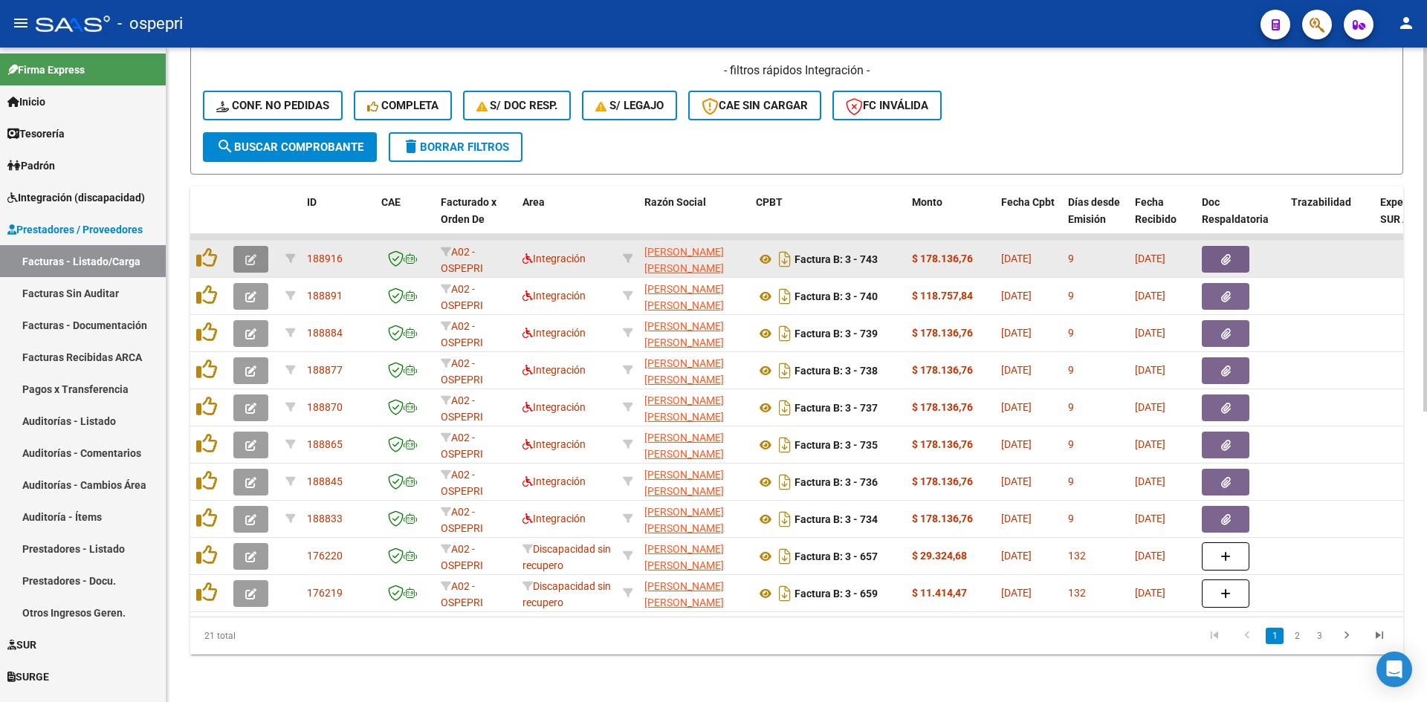
click at [256, 254] on icon "button" at bounding box center [250, 259] width 11 height 11
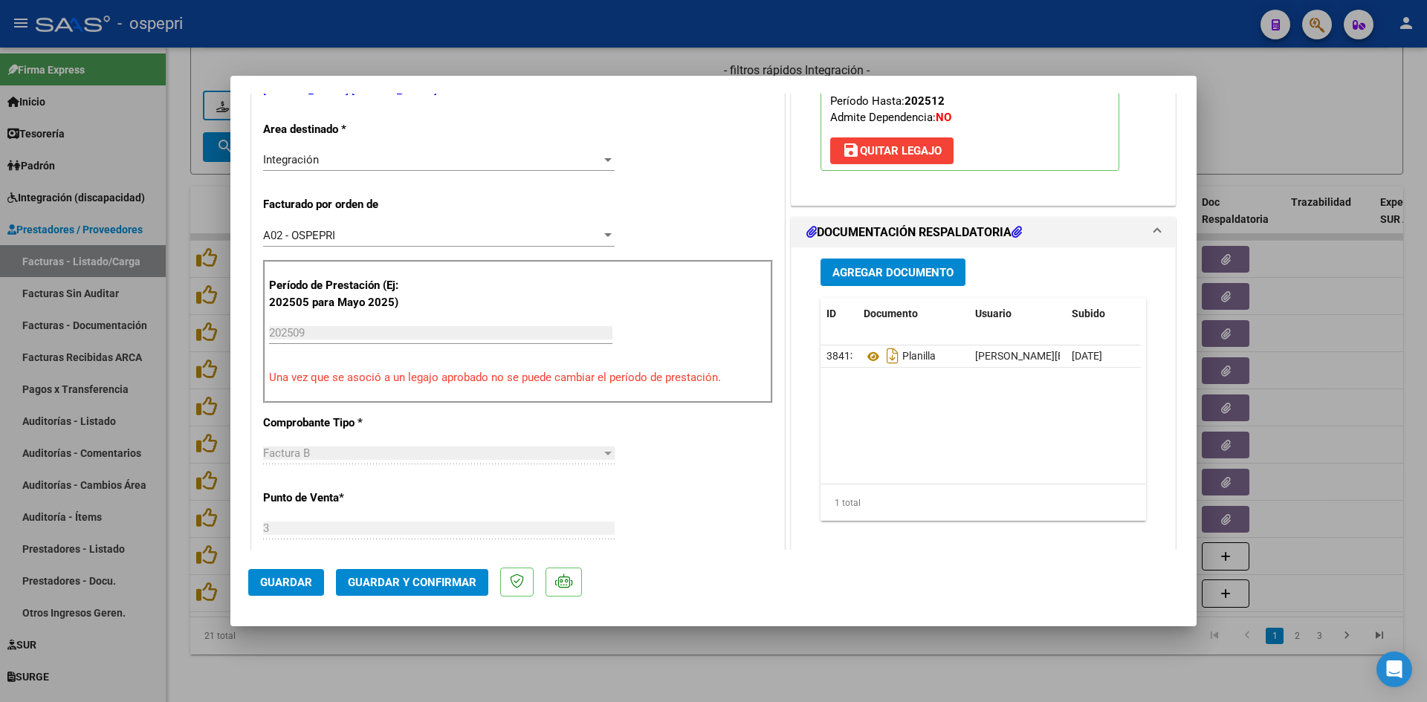
scroll to position [0, 0]
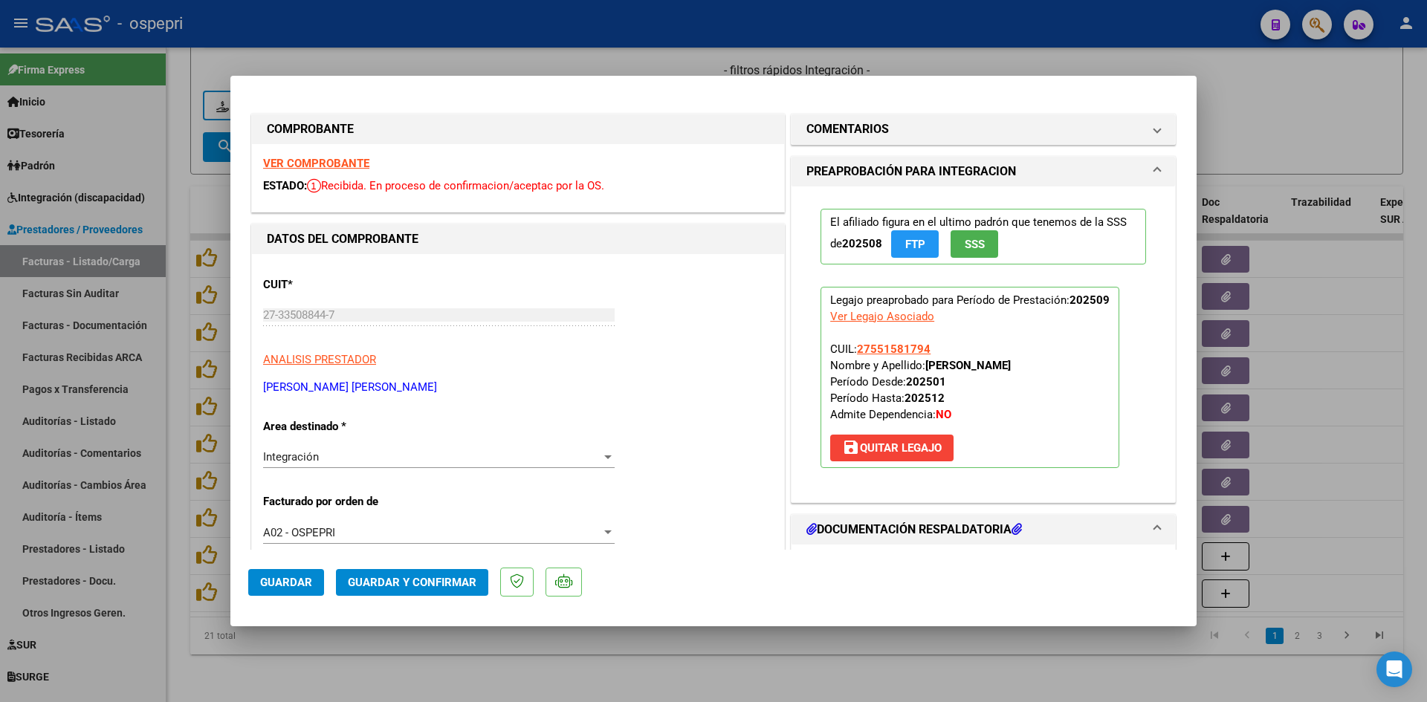
click at [314, 157] on strong "VER COMPROBANTE" at bounding box center [316, 163] width 106 height 13
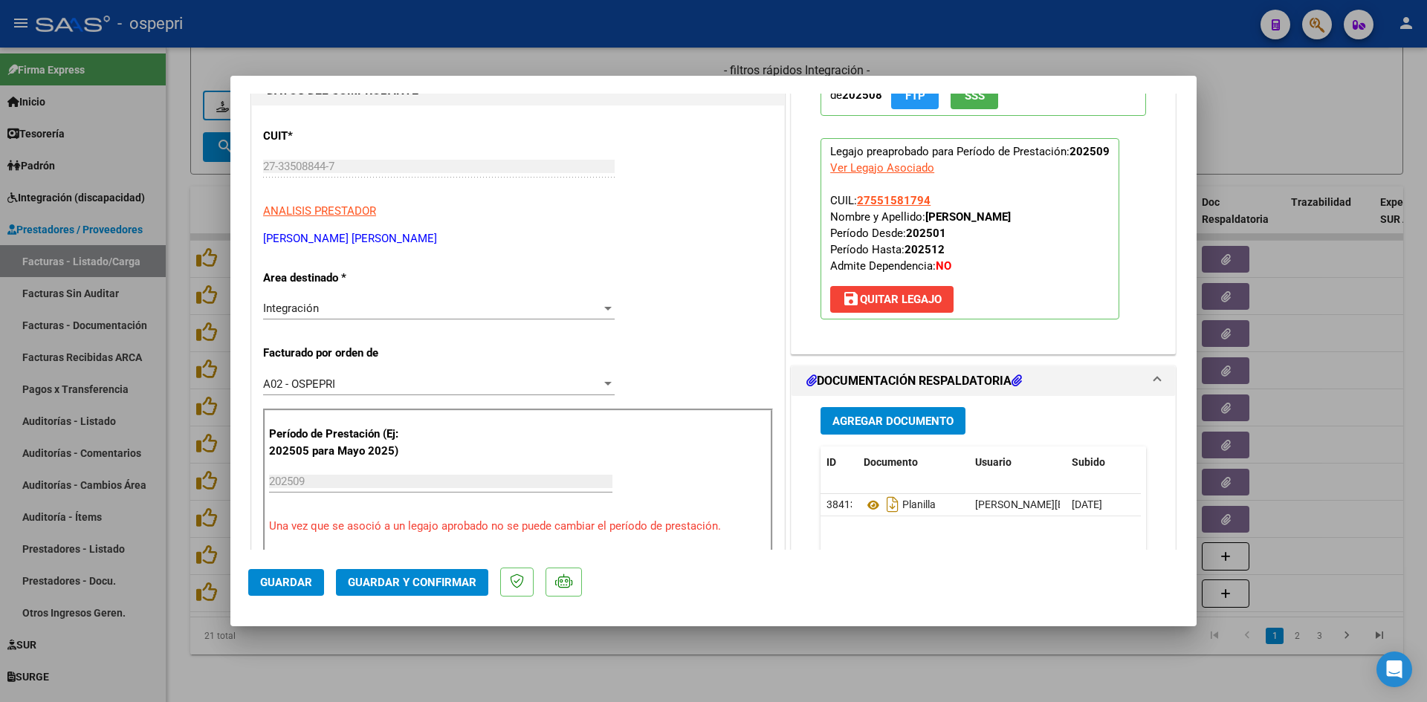
scroll to position [223, 0]
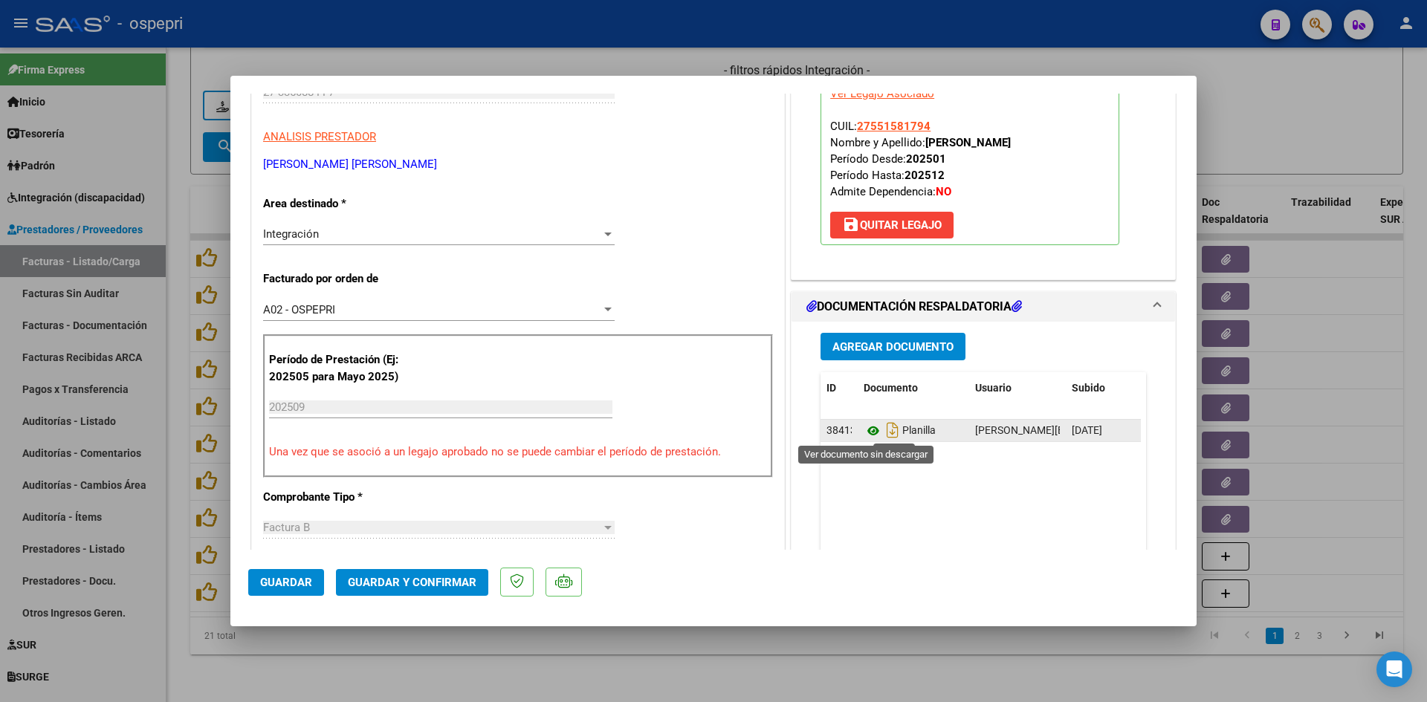
click at [871, 432] on icon at bounding box center [873, 431] width 19 height 18
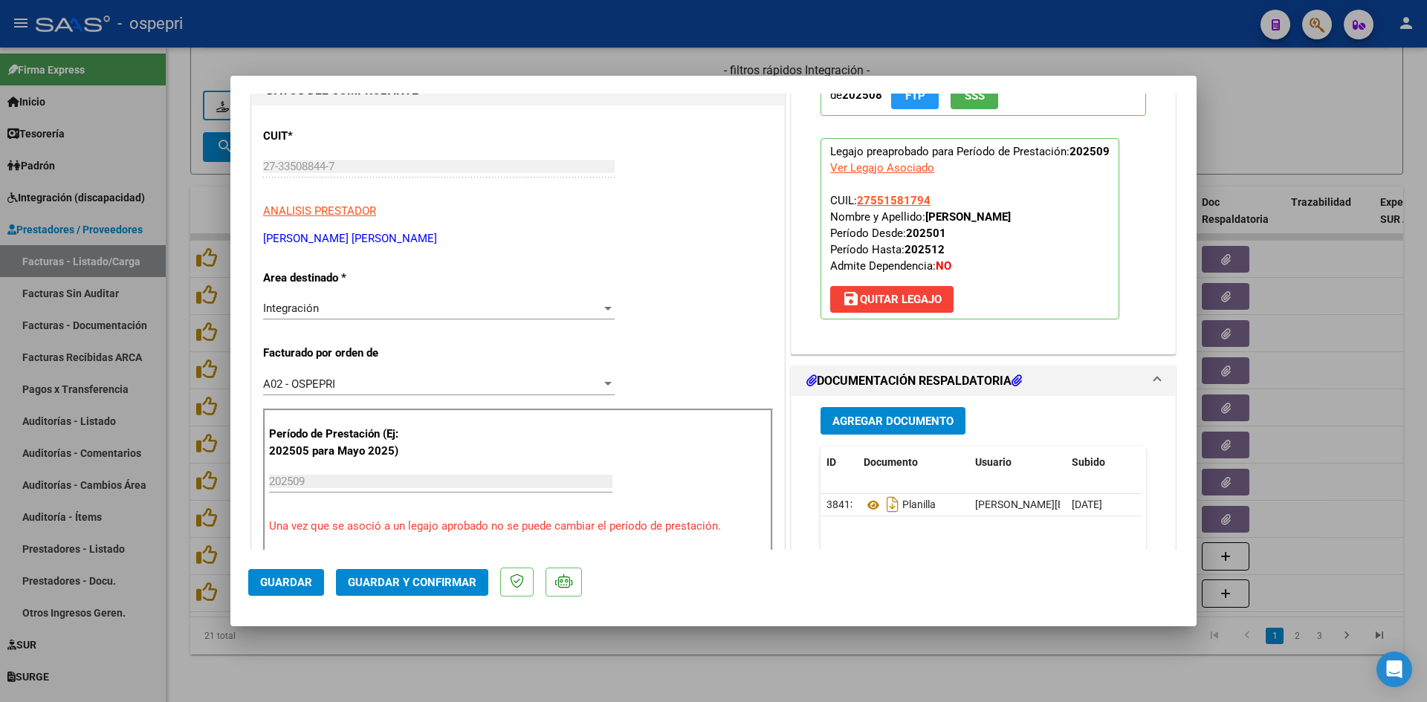
scroll to position [0, 0]
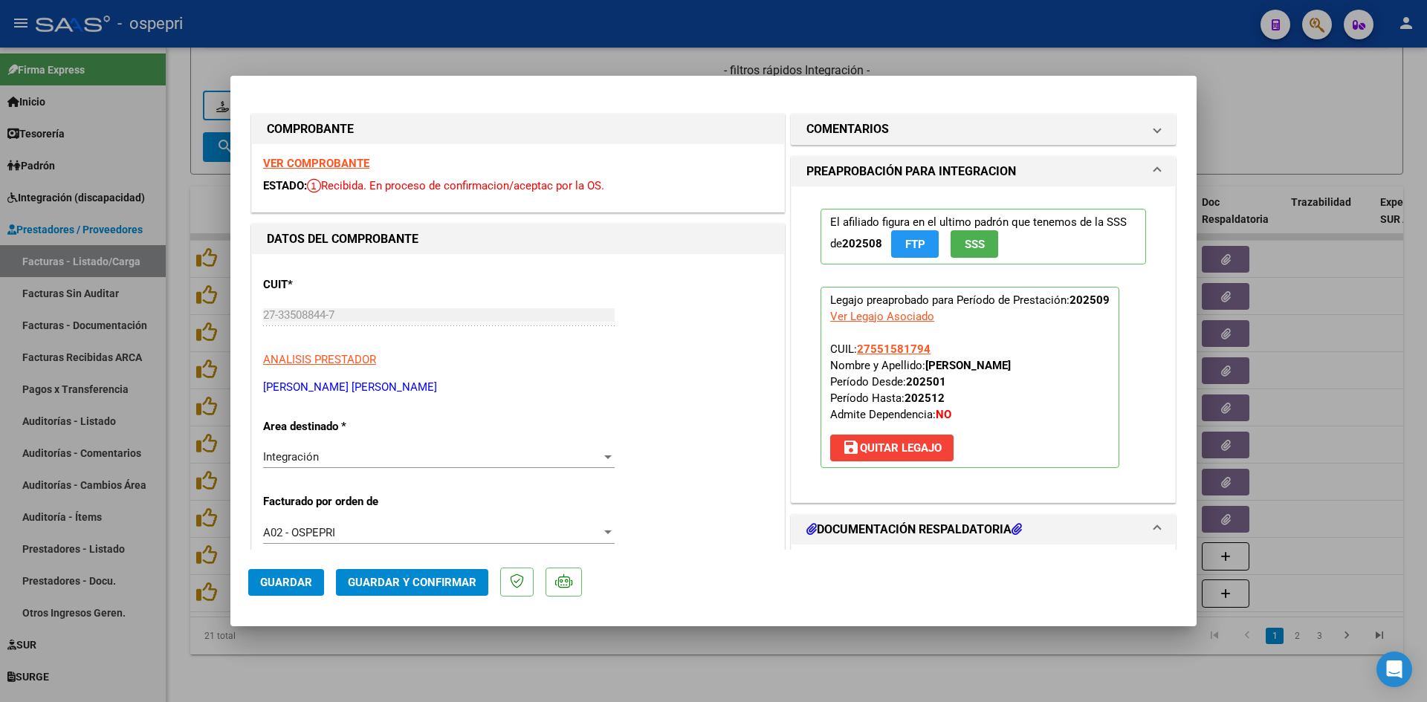
click at [441, 578] on span "Guardar y Confirmar" at bounding box center [412, 582] width 129 height 13
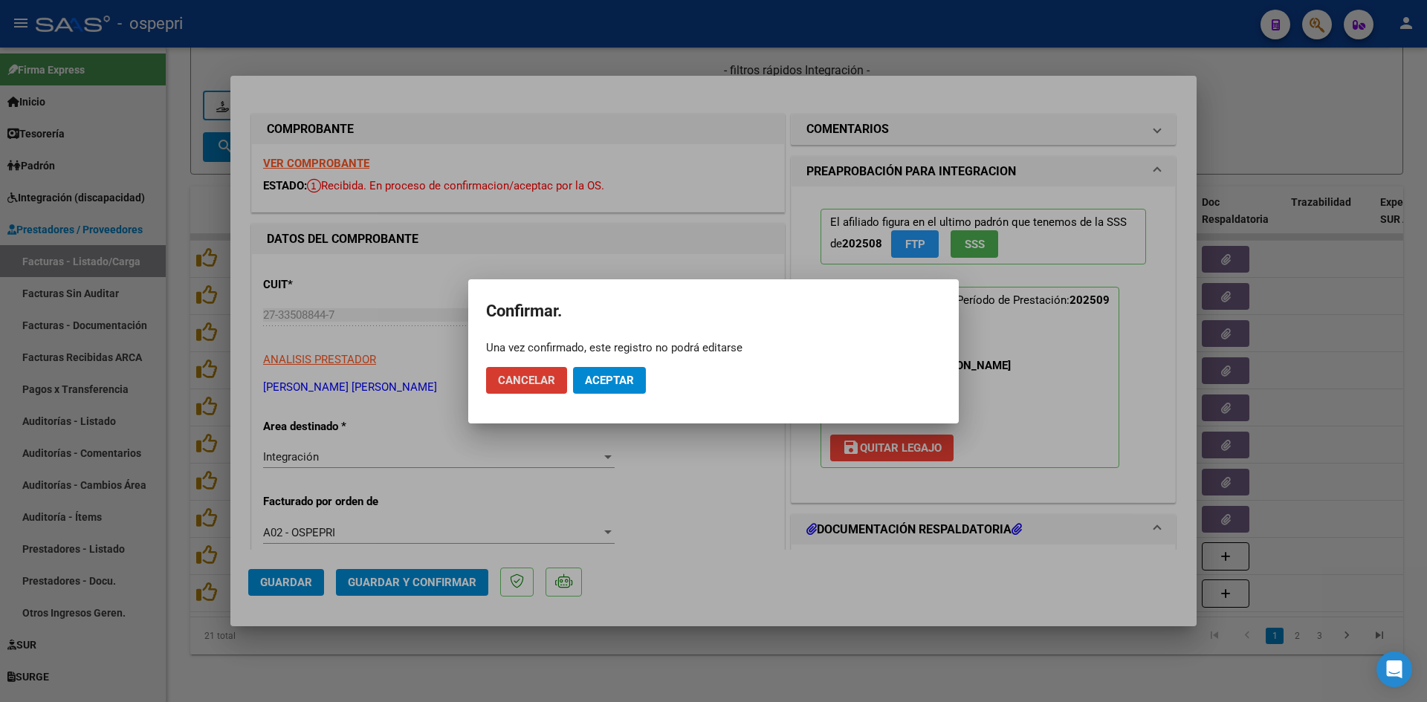
click at [615, 383] on span "Aceptar" at bounding box center [609, 380] width 49 height 13
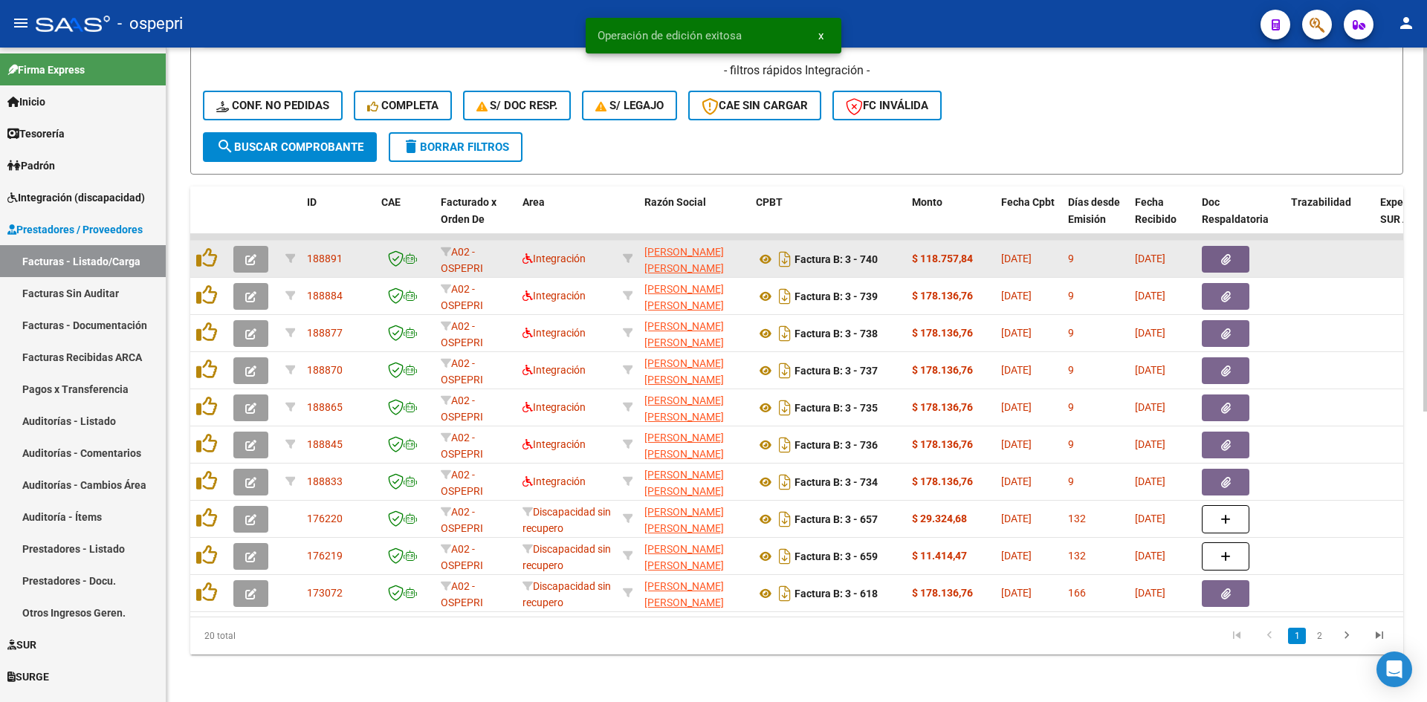
click at [256, 249] on button "button" at bounding box center [250, 259] width 35 height 27
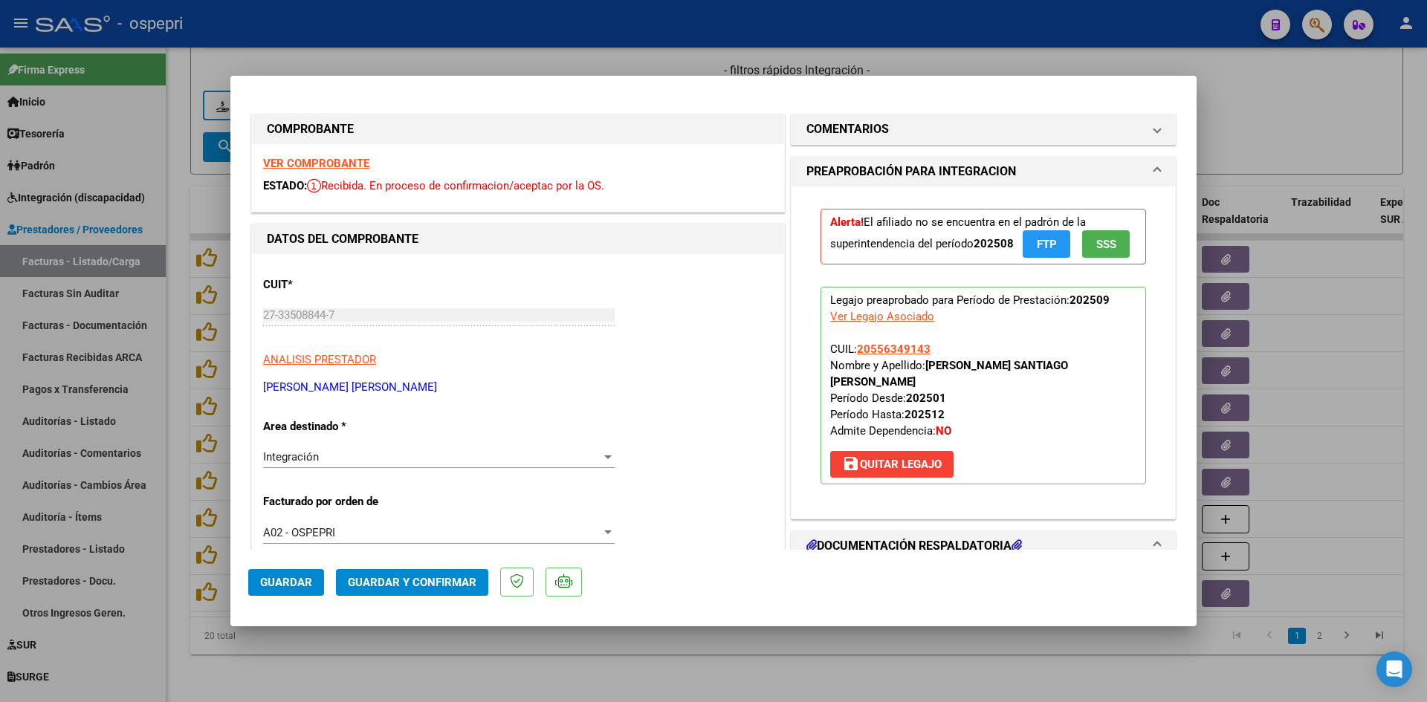
click at [350, 166] on strong "VER COMPROBANTE" at bounding box center [316, 163] width 106 height 13
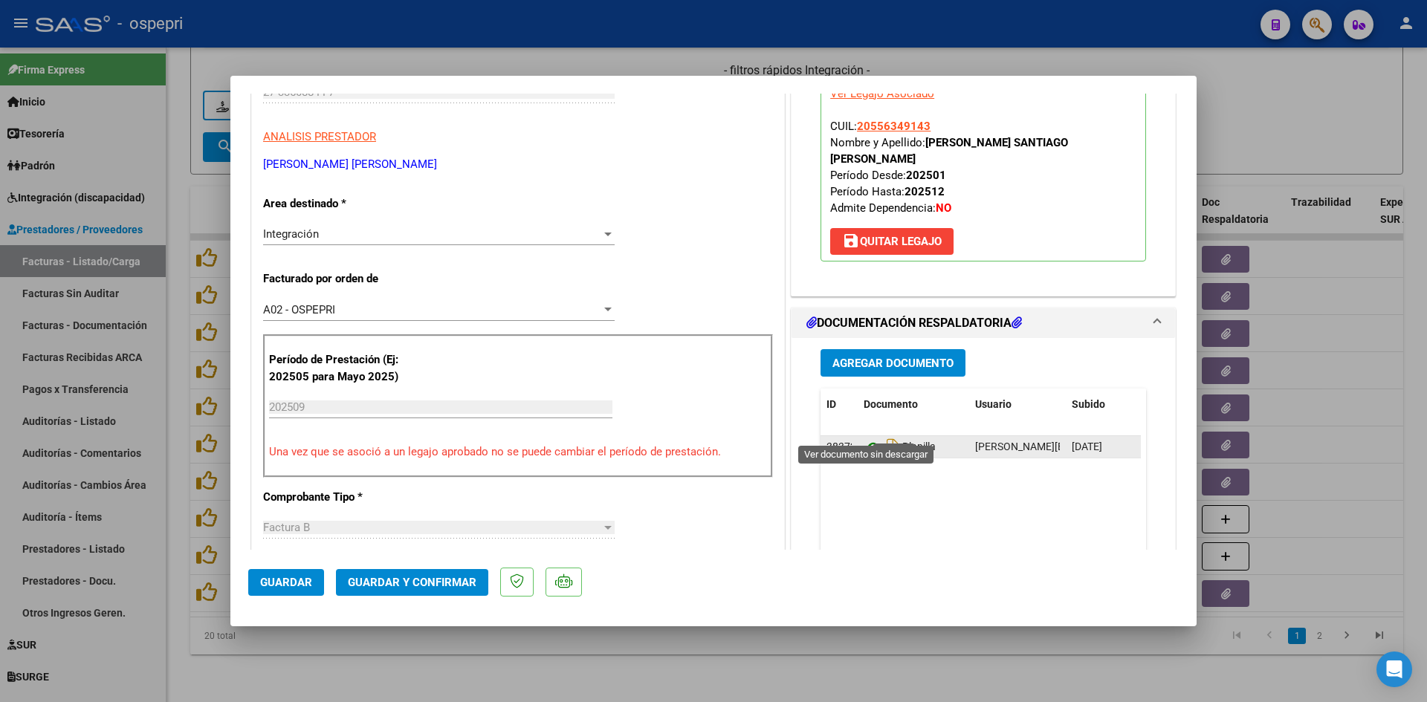
click at [864, 438] on icon at bounding box center [873, 447] width 19 height 18
click at [432, 572] on button "Guardar y Confirmar" at bounding box center [412, 582] width 152 height 27
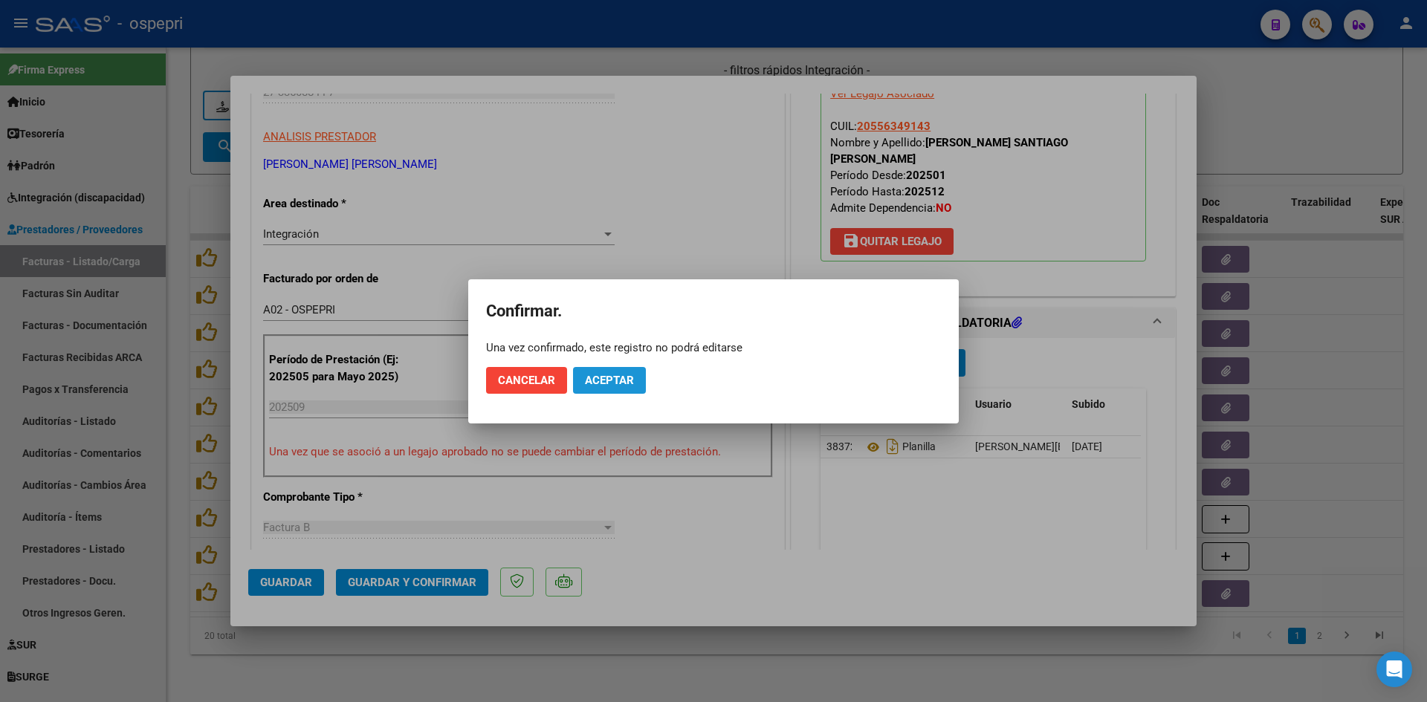
click at [615, 381] on span "Aceptar" at bounding box center [609, 380] width 49 height 13
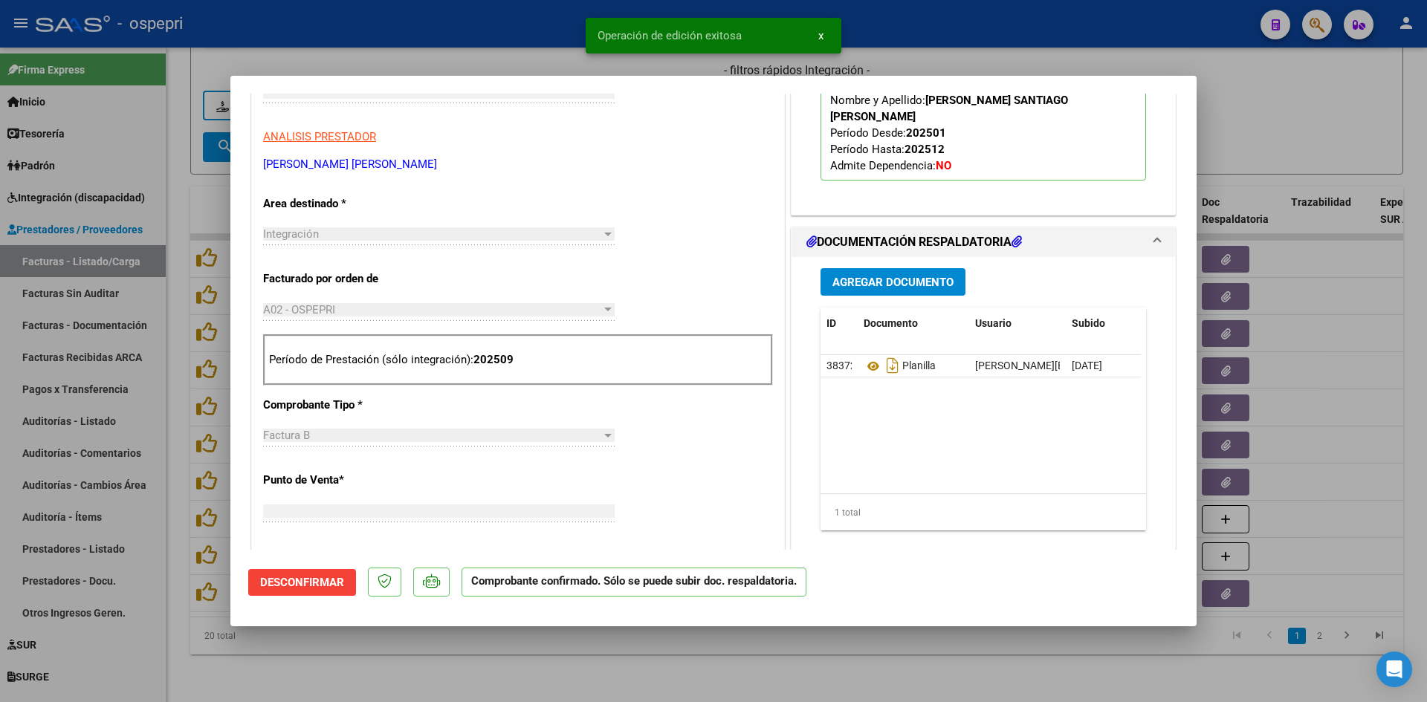
scroll to position [0, 0]
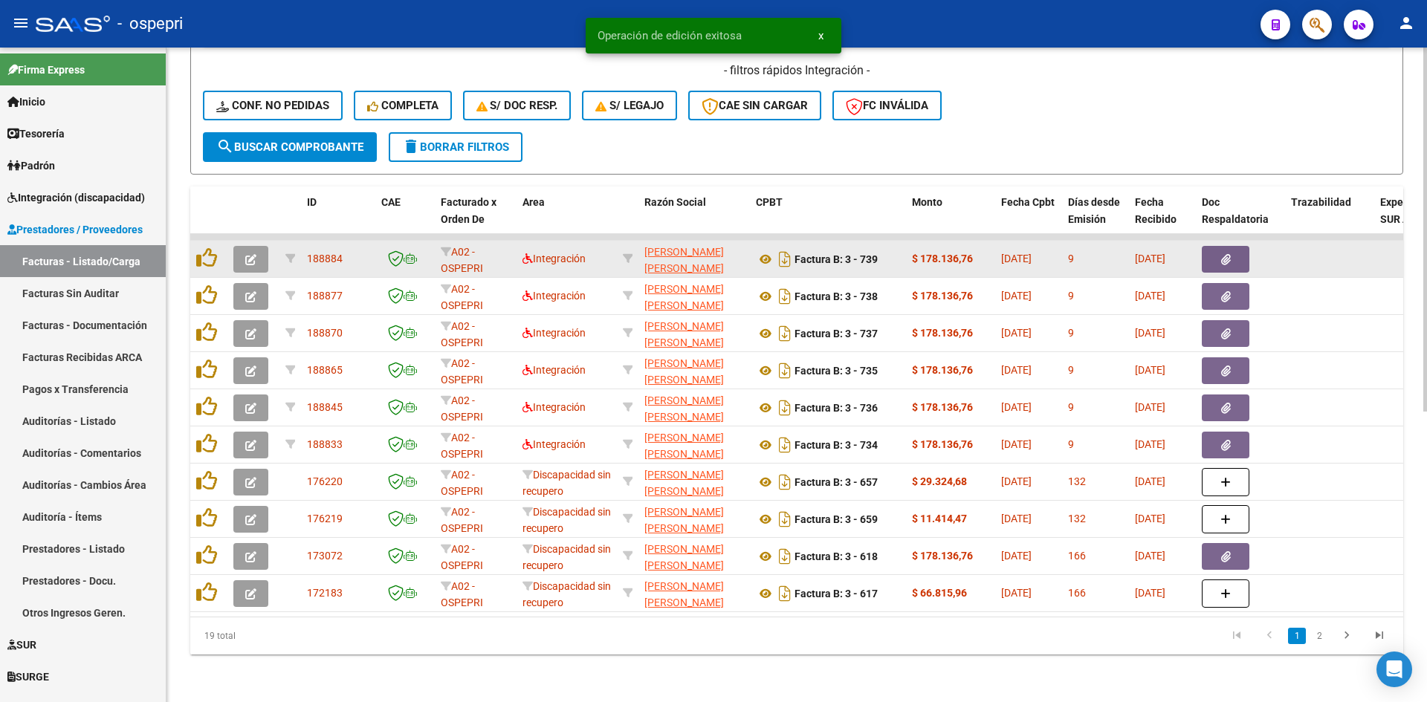
click at [245, 246] on button "button" at bounding box center [250, 259] width 35 height 27
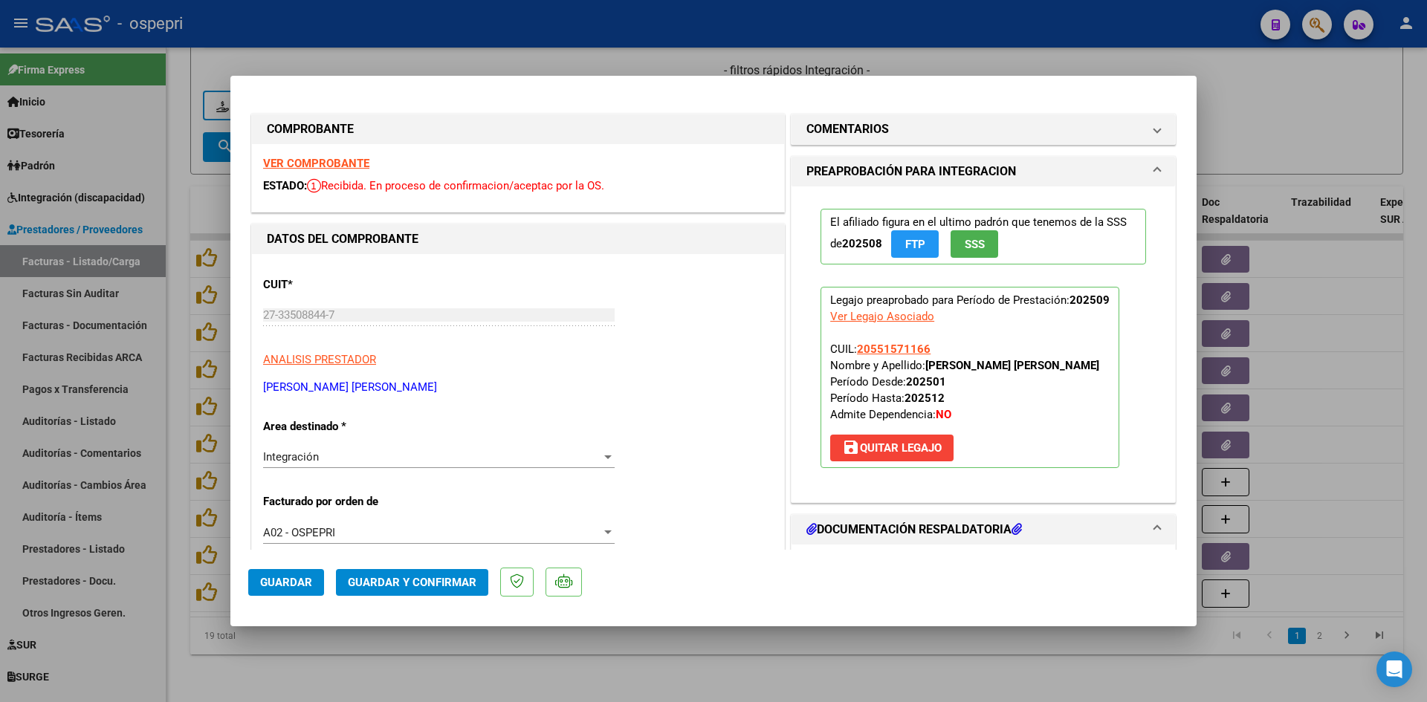
click at [355, 163] on strong "VER COMPROBANTE" at bounding box center [316, 163] width 106 height 13
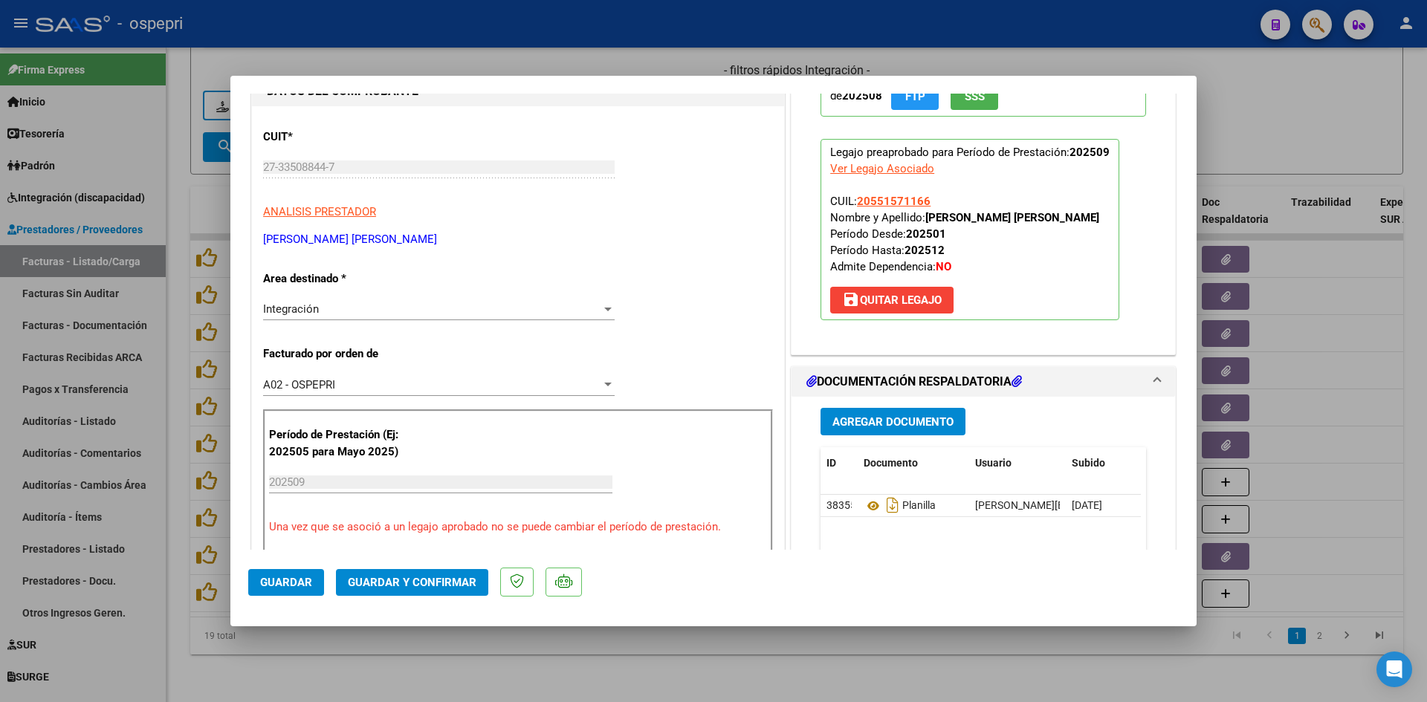
scroll to position [149, 0]
click at [866, 505] on icon at bounding box center [873, 505] width 19 height 18
click at [441, 586] on span "Guardar y Confirmar" at bounding box center [412, 582] width 129 height 13
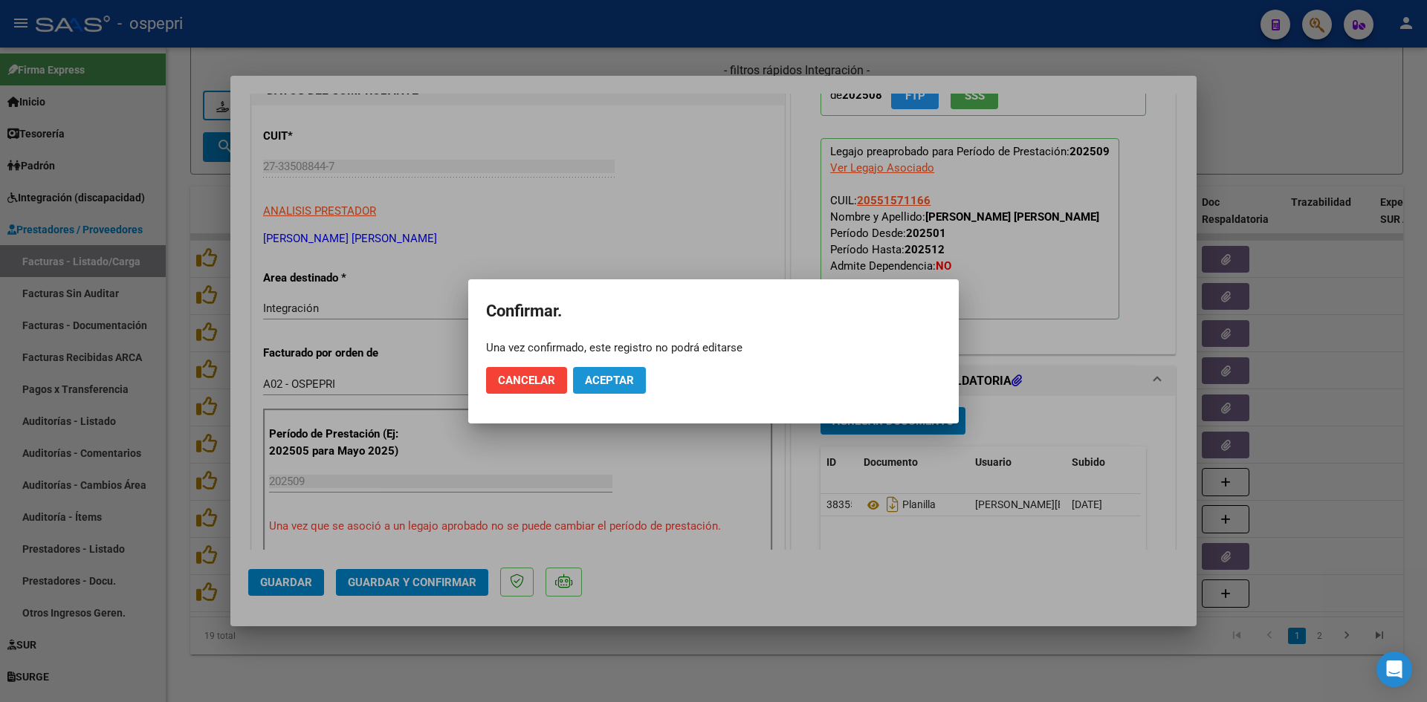
click at [614, 380] on span "Aceptar" at bounding box center [609, 380] width 49 height 13
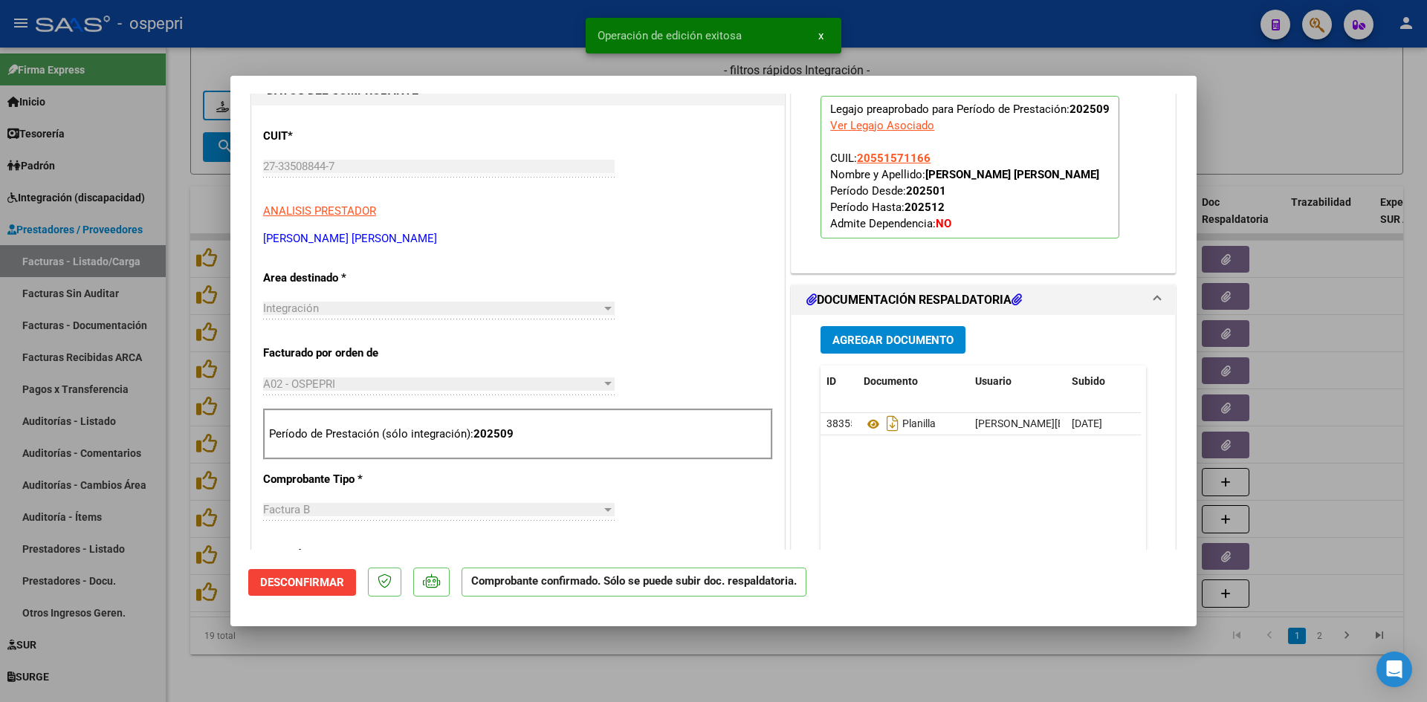
type input "$ 0,00"
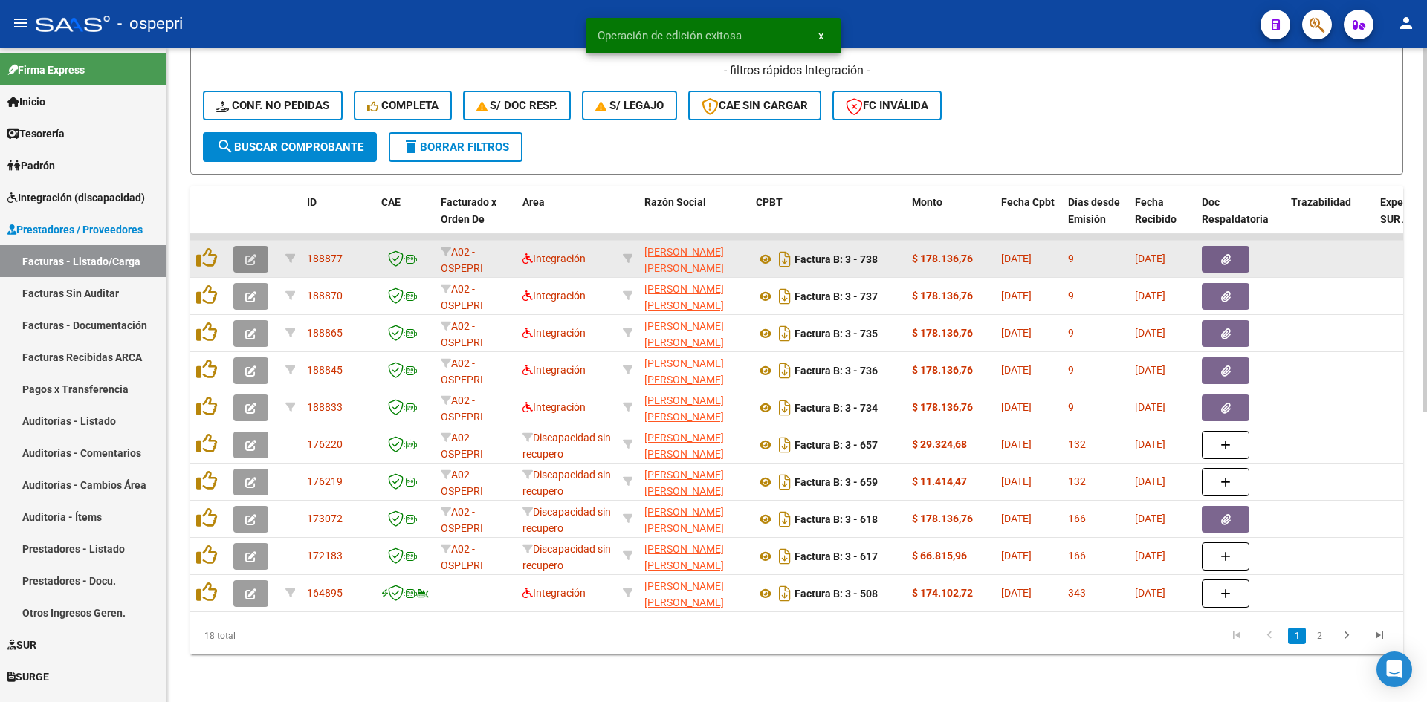
click at [250, 254] on icon "button" at bounding box center [250, 259] width 11 height 11
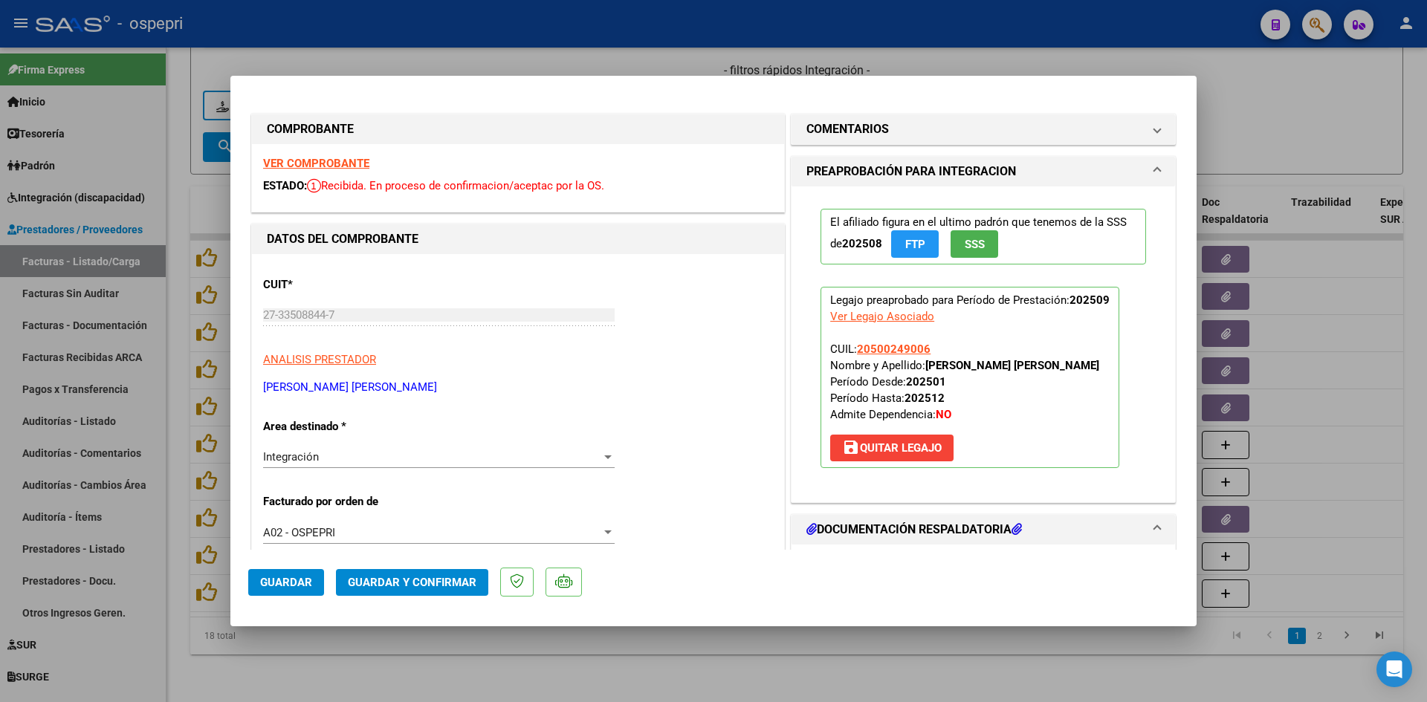
click at [348, 161] on strong "VER COMPROBANTE" at bounding box center [316, 163] width 106 height 13
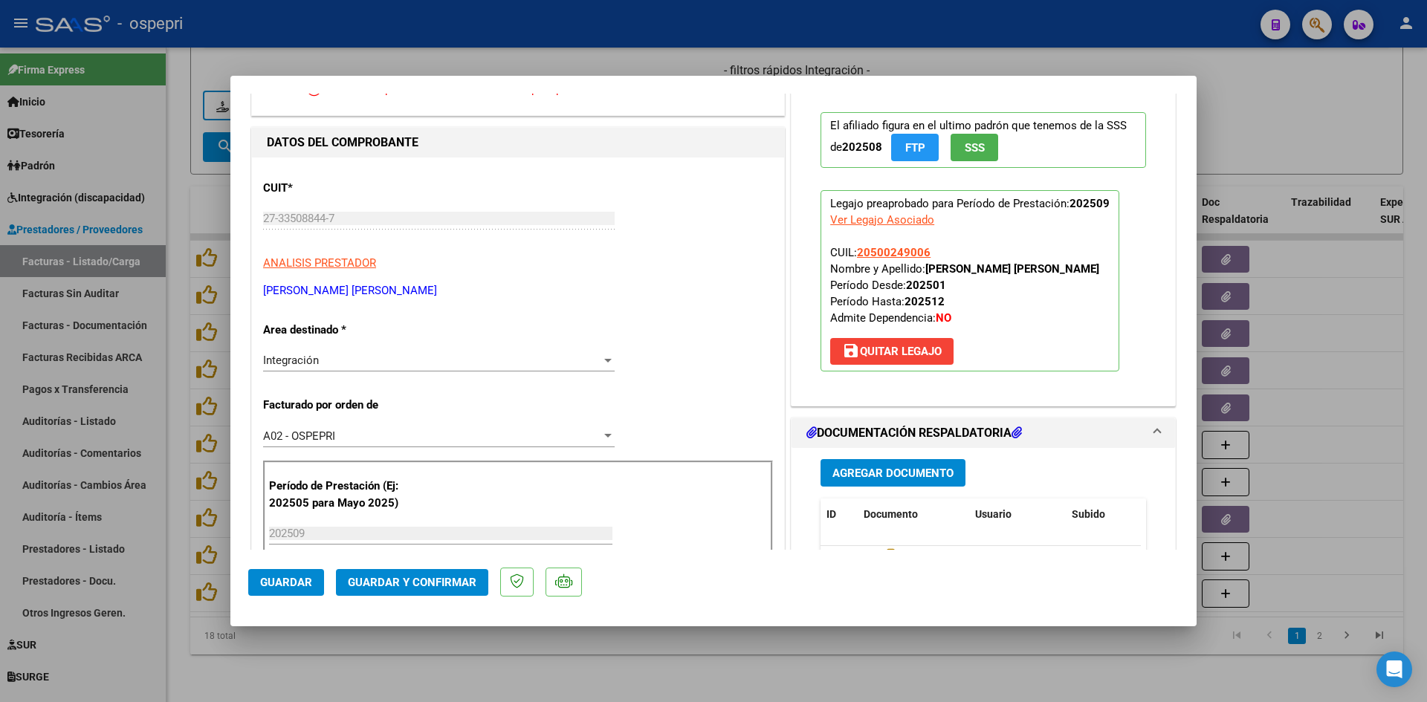
scroll to position [297, 0]
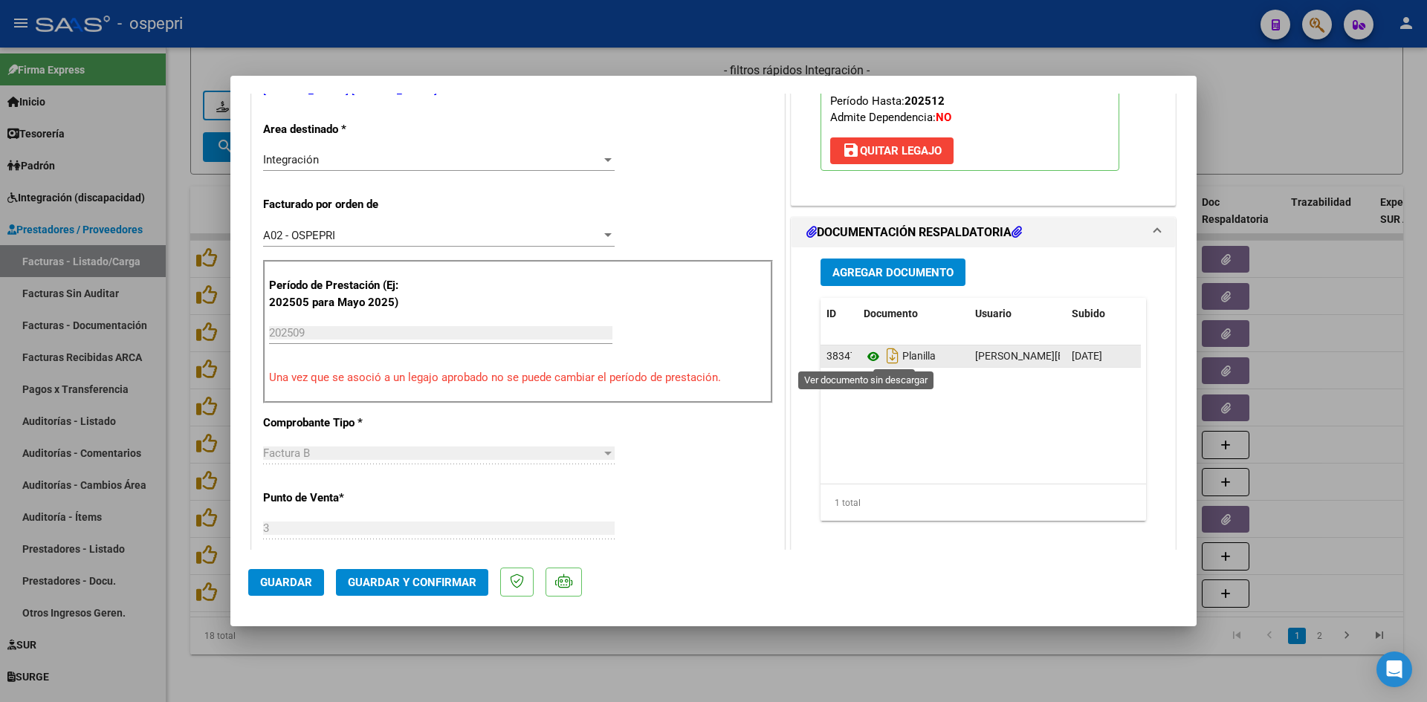
click at [865, 357] on icon at bounding box center [873, 357] width 19 height 18
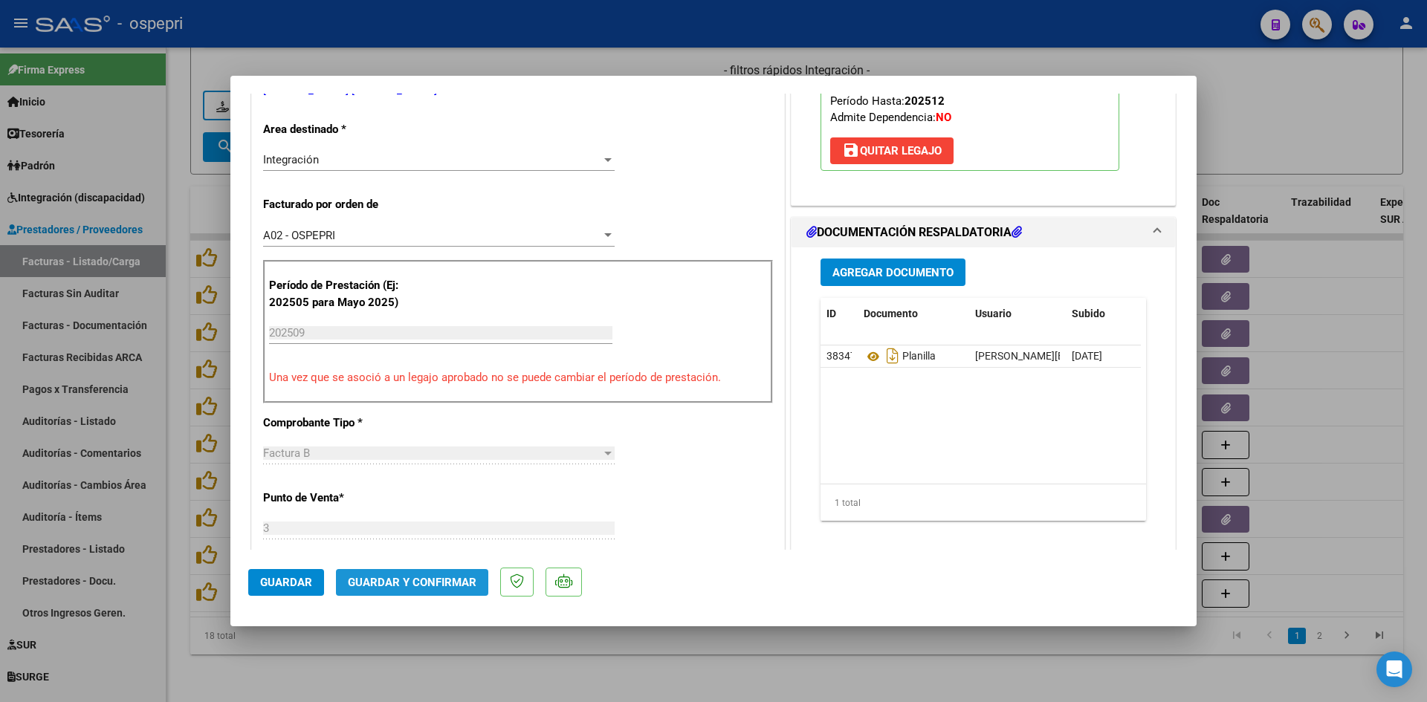
click at [441, 581] on span "Guardar y Confirmar" at bounding box center [412, 582] width 129 height 13
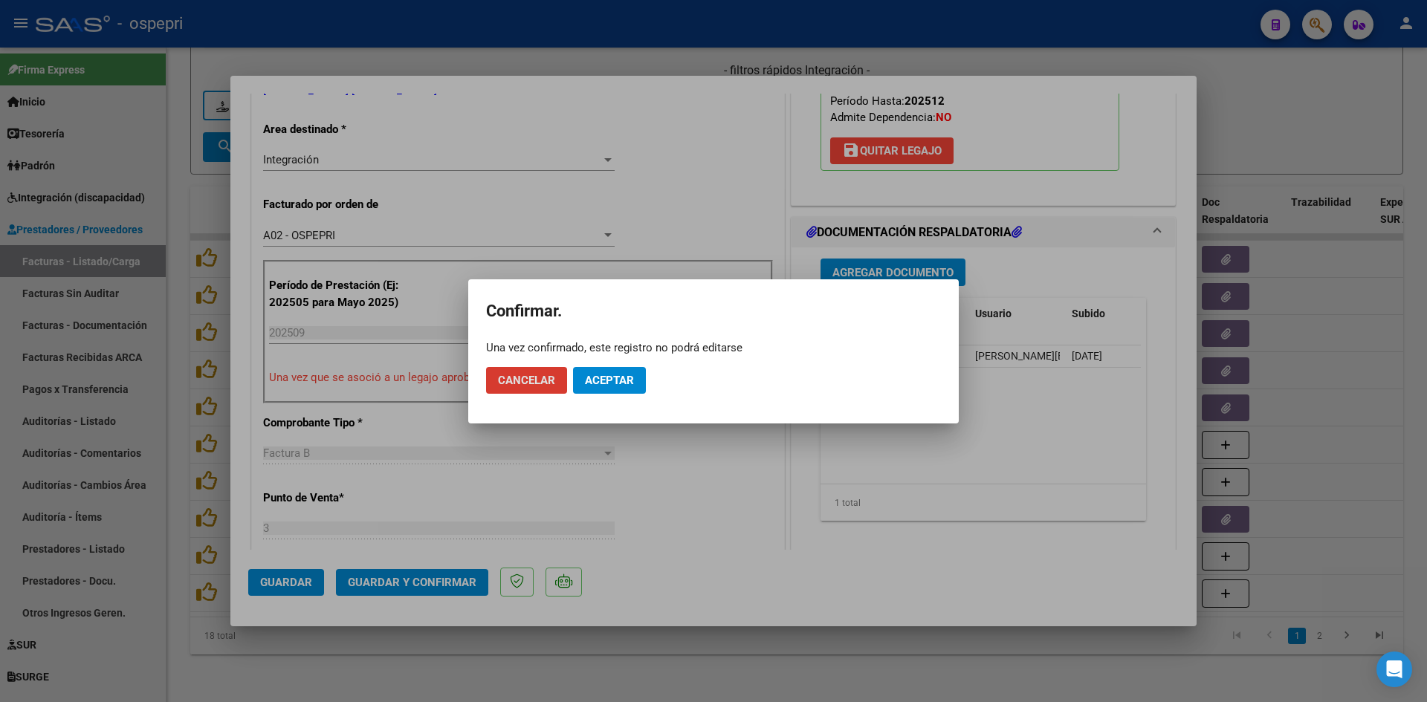
click at [612, 374] on span "Aceptar" at bounding box center [609, 380] width 49 height 13
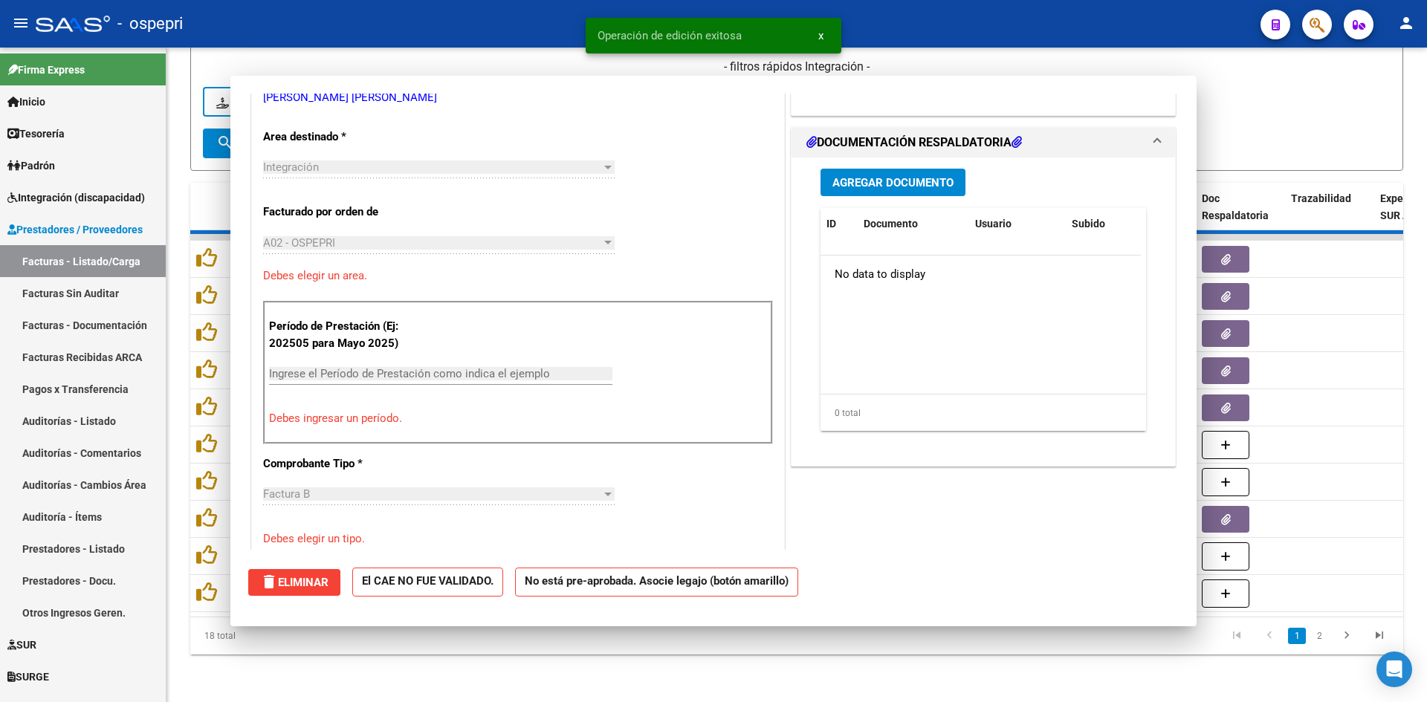
scroll to position [0, 0]
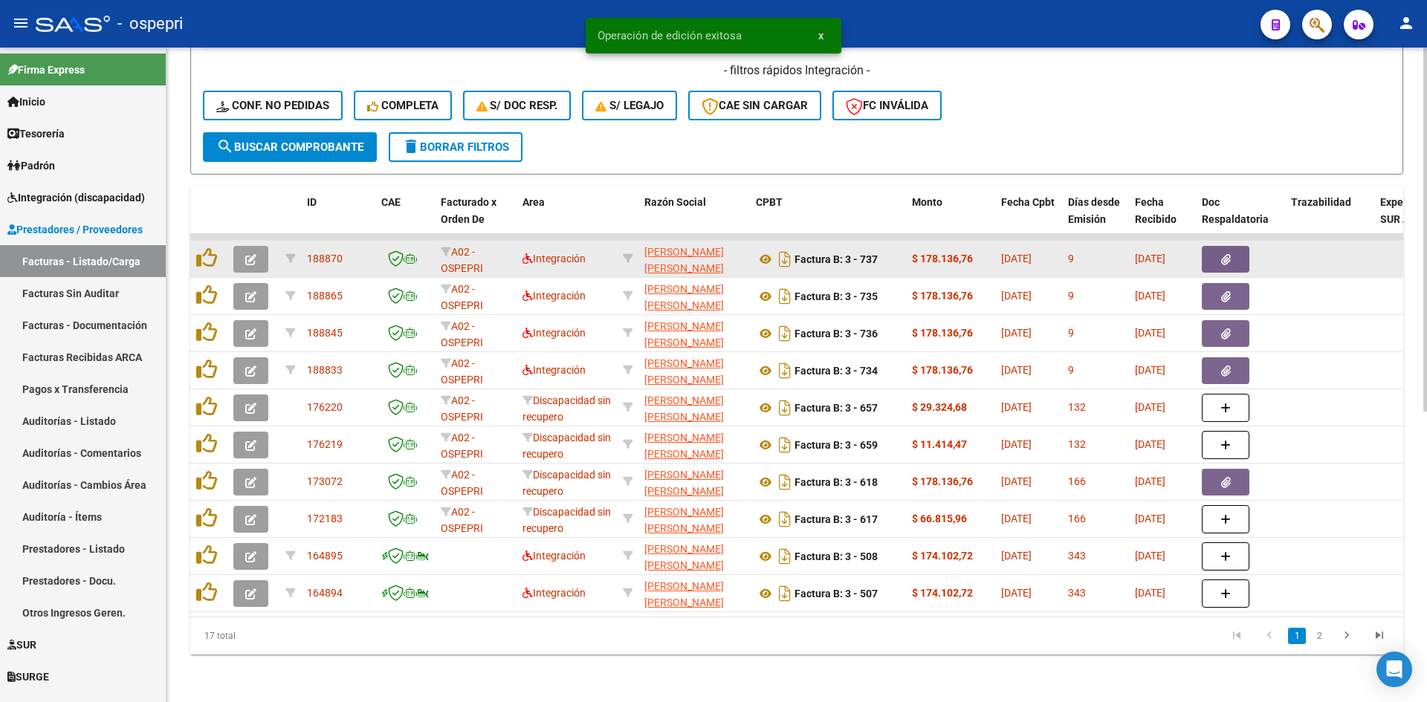
click at [253, 254] on icon "button" at bounding box center [250, 259] width 11 height 11
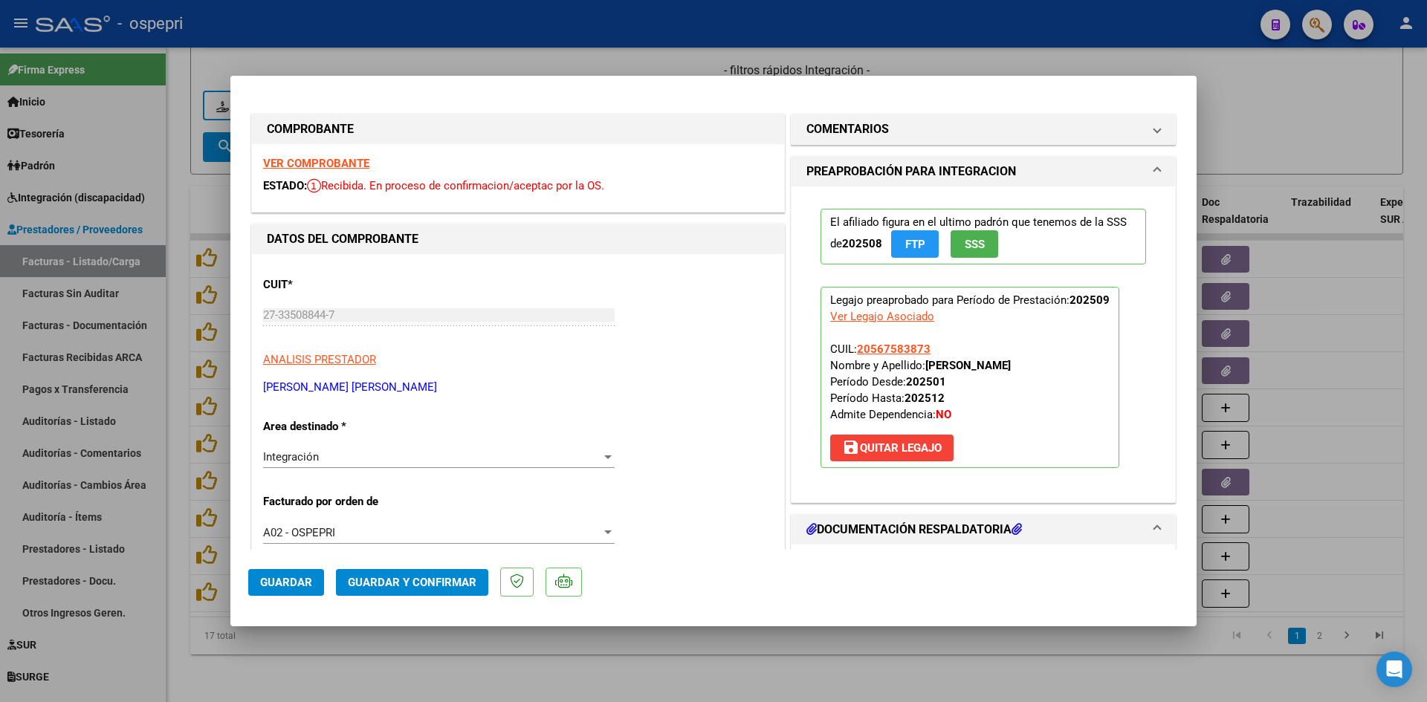
click at [346, 159] on strong "VER COMPROBANTE" at bounding box center [316, 163] width 106 height 13
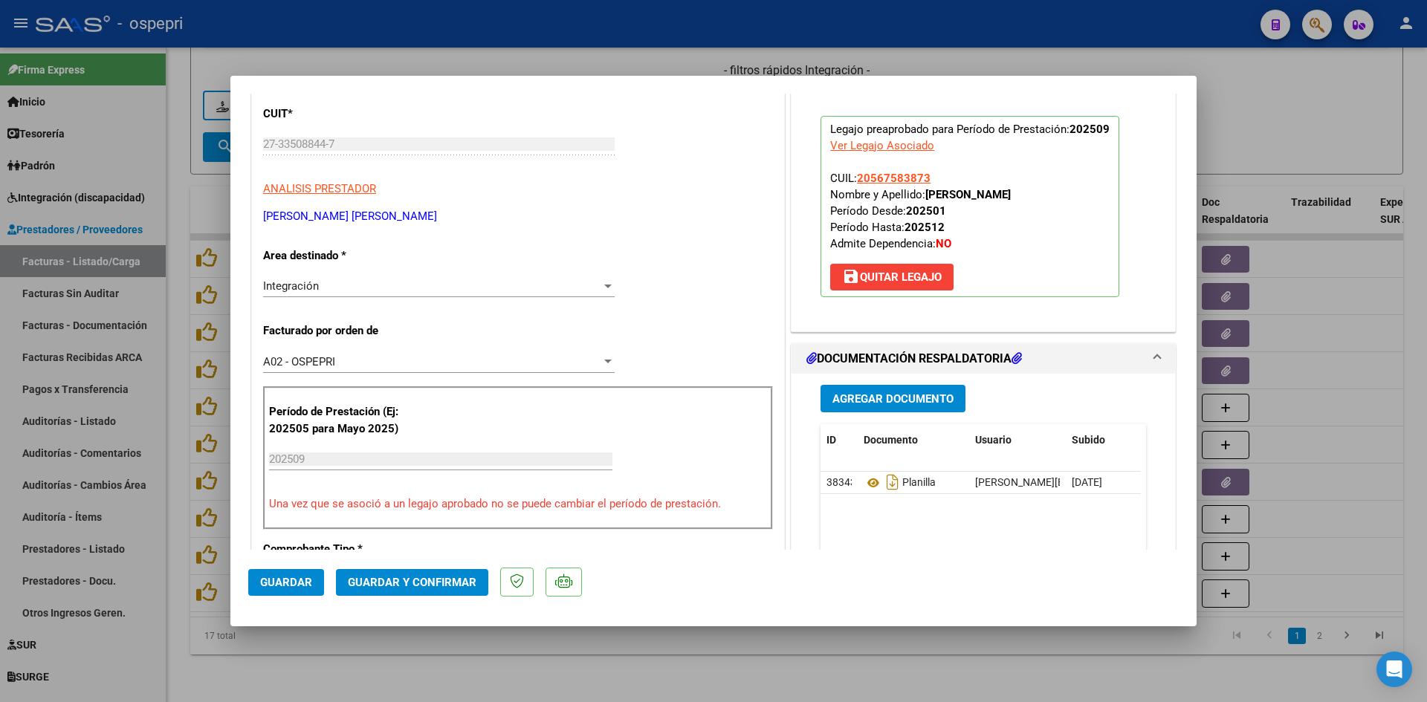
scroll to position [297, 0]
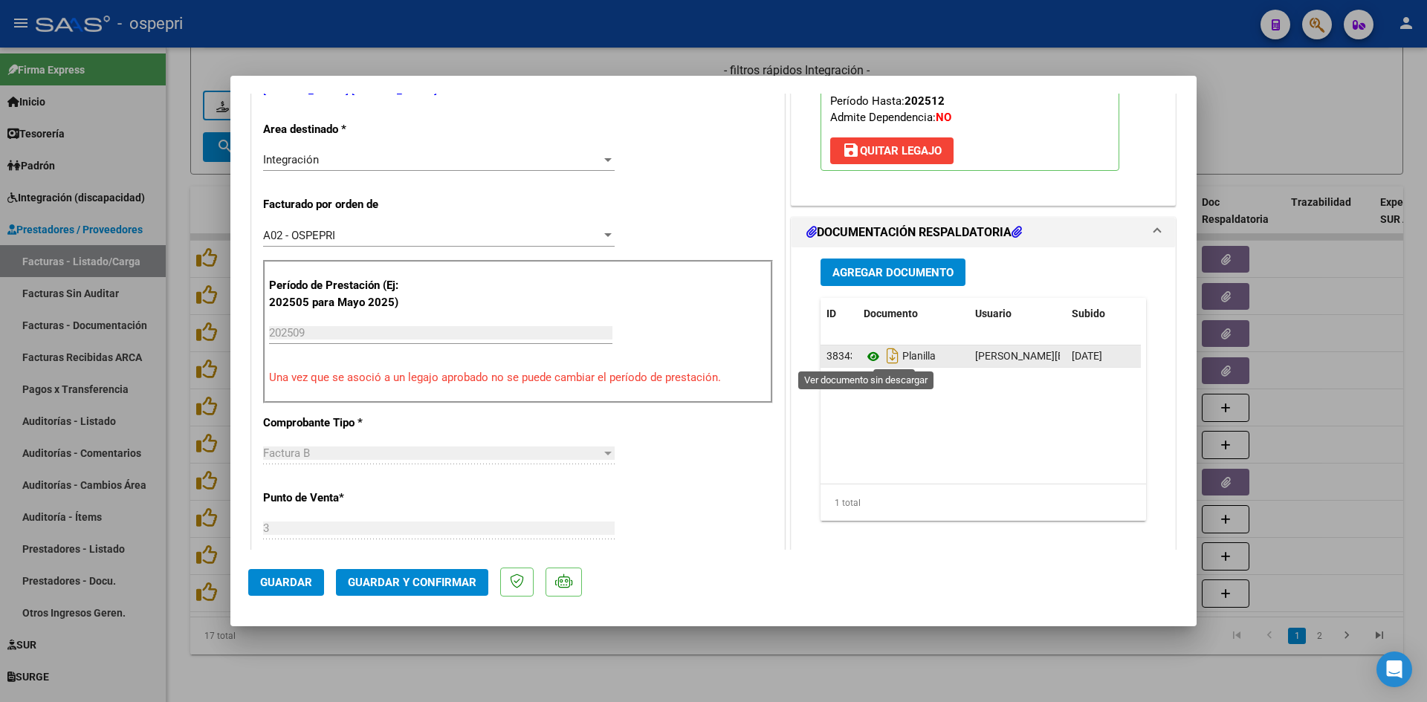
click at [867, 356] on icon at bounding box center [873, 357] width 19 height 18
click at [391, 584] on span "Guardar y Confirmar" at bounding box center [412, 582] width 129 height 13
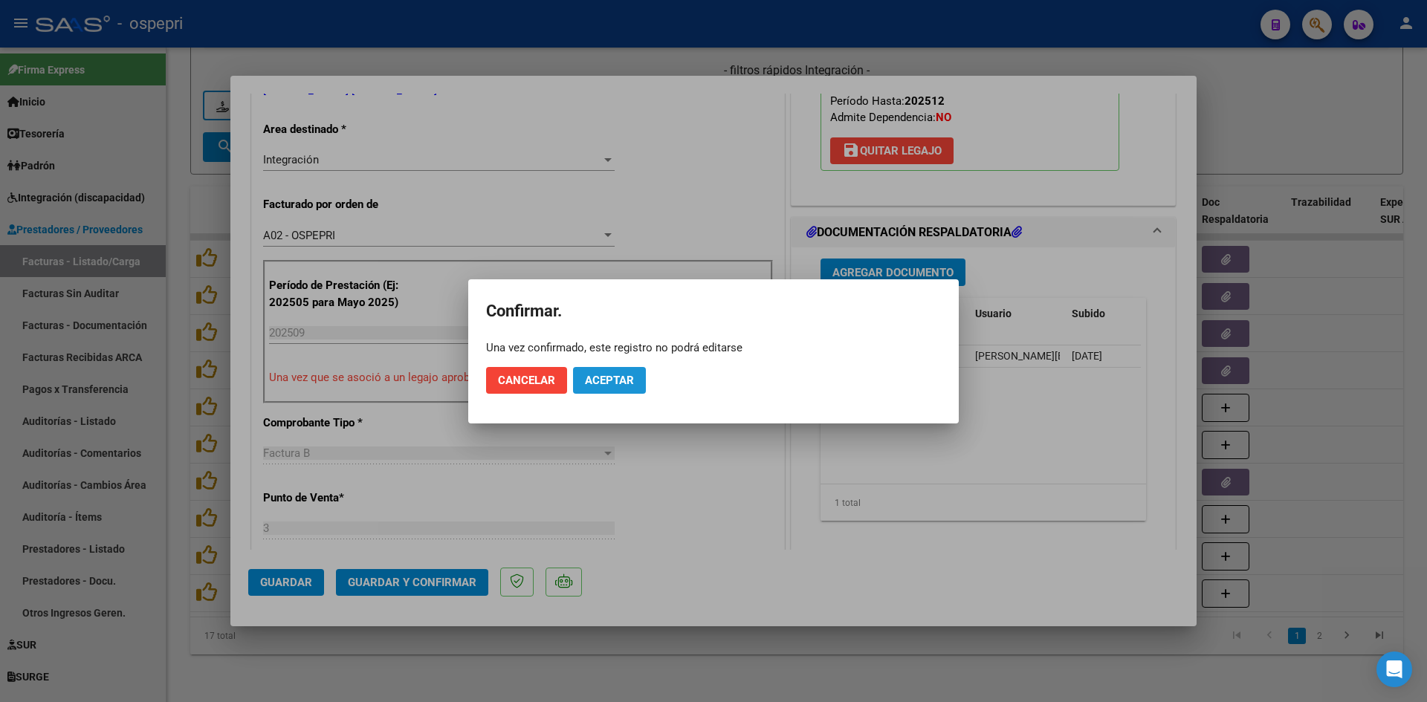
click at [617, 376] on span "Aceptar" at bounding box center [609, 380] width 49 height 13
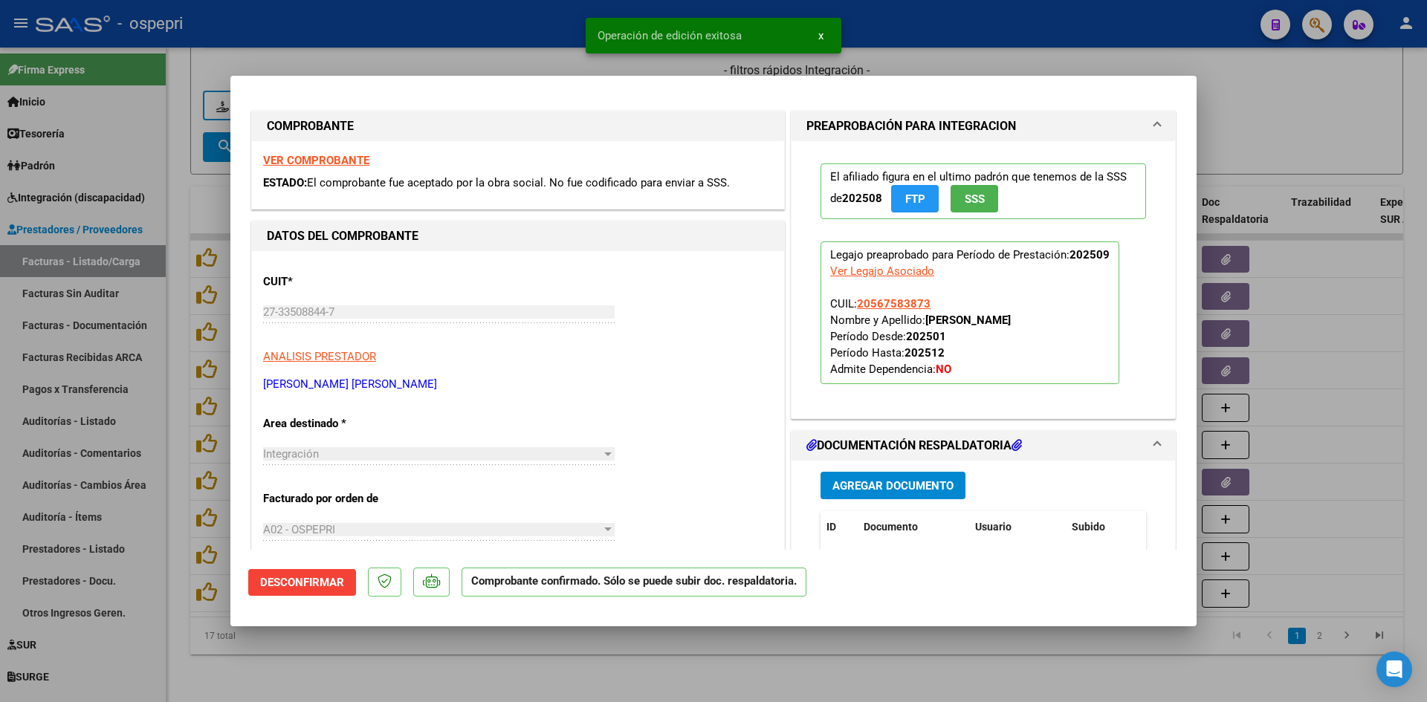
scroll to position [0, 0]
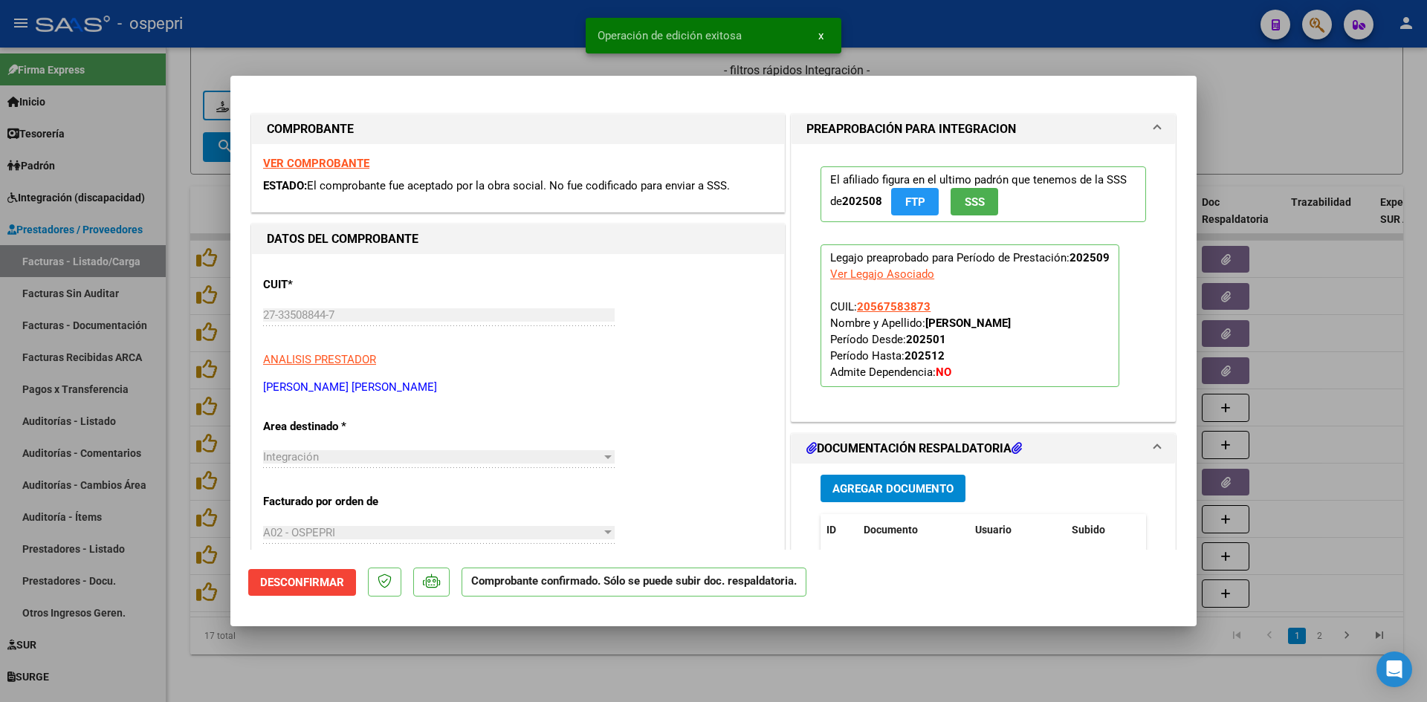
type input "$ 0,00"
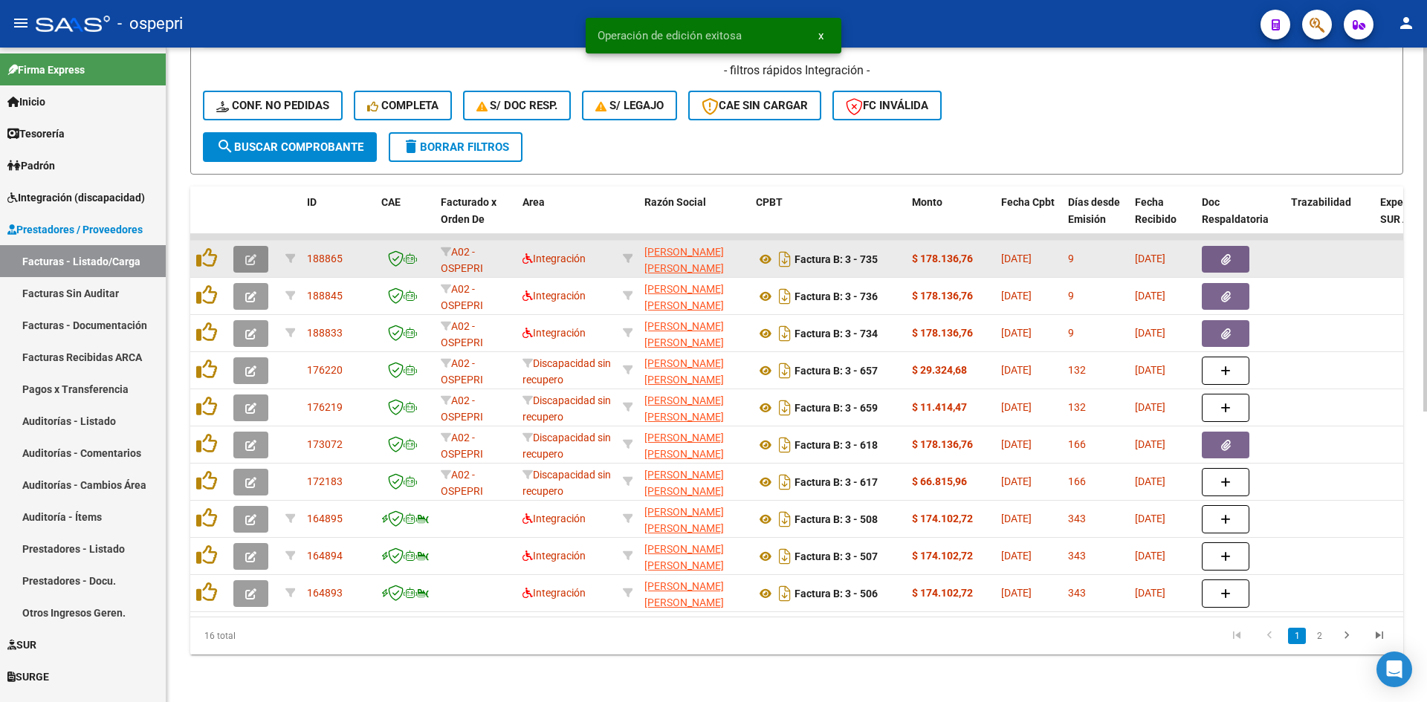
click at [242, 246] on button "button" at bounding box center [250, 259] width 35 height 27
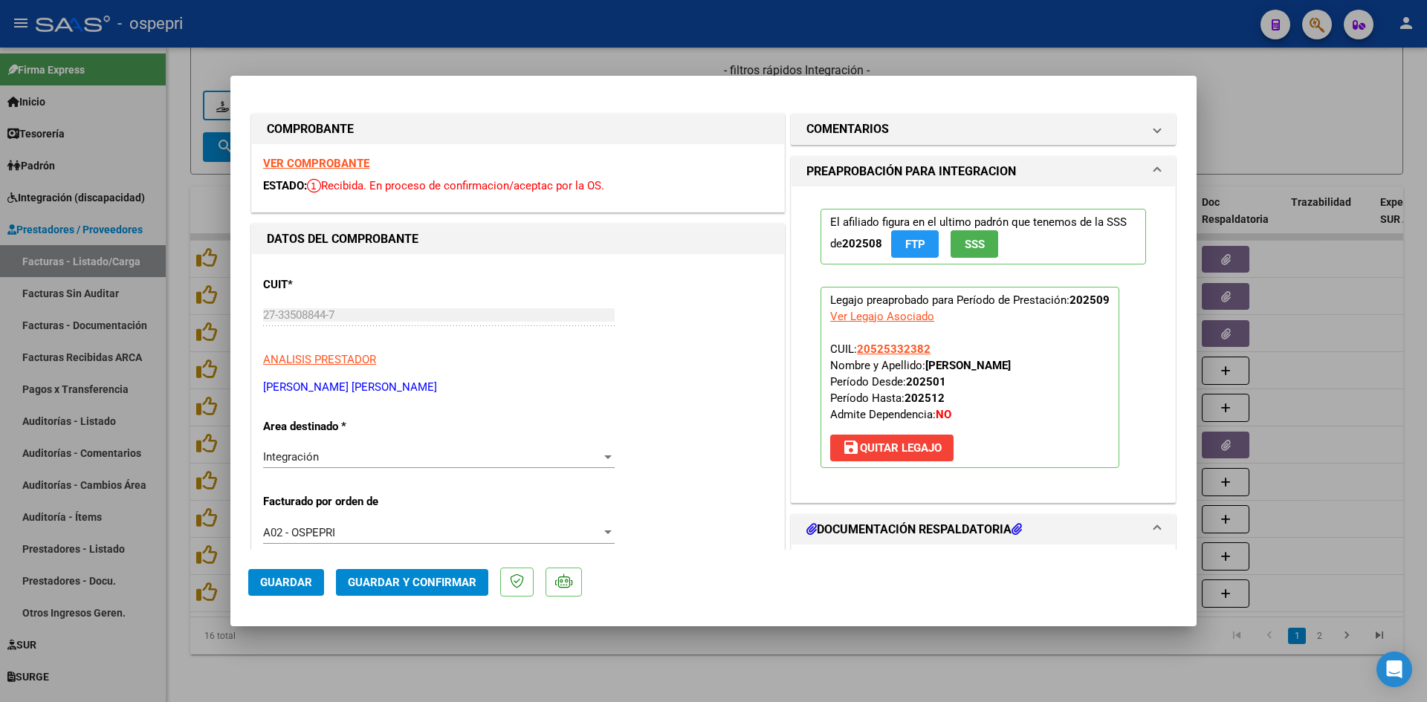
click at [354, 165] on strong "VER COMPROBANTE" at bounding box center [316, 163] width 106 height 13
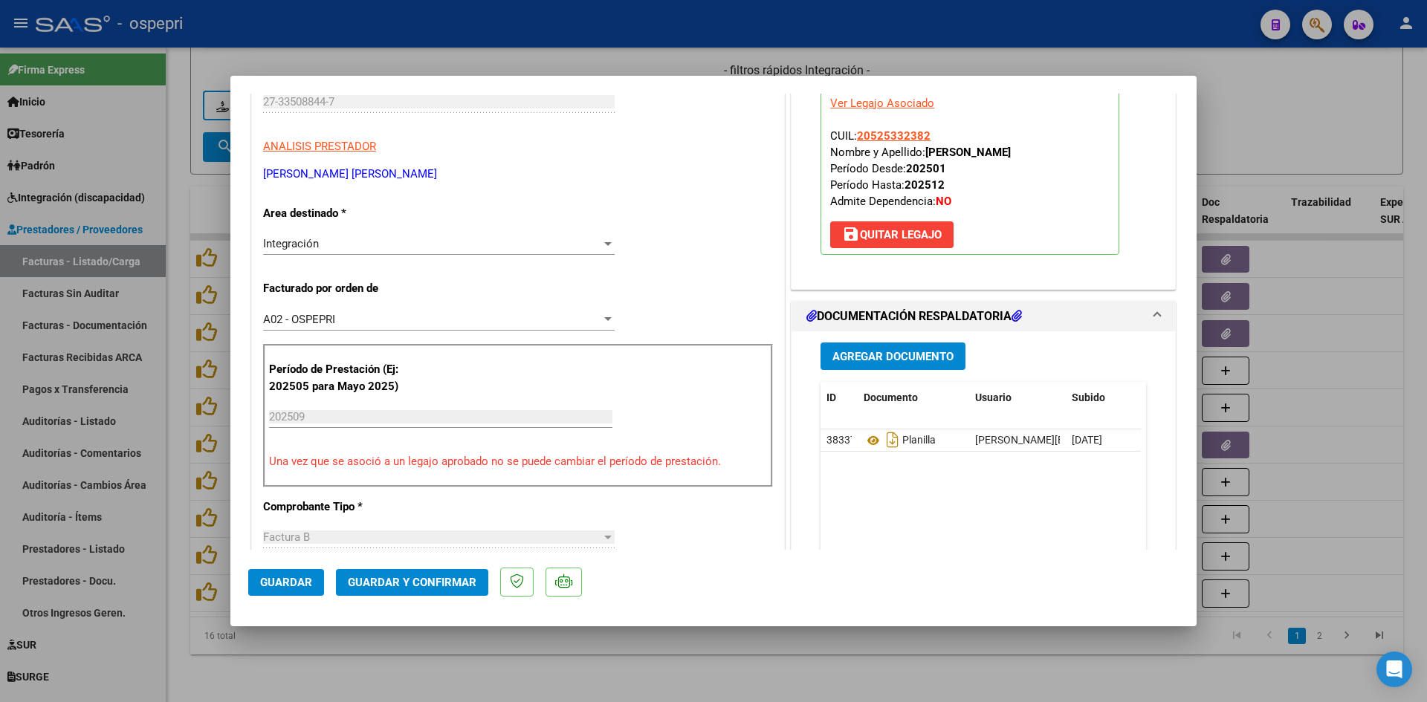
scroll to position [223, 0]
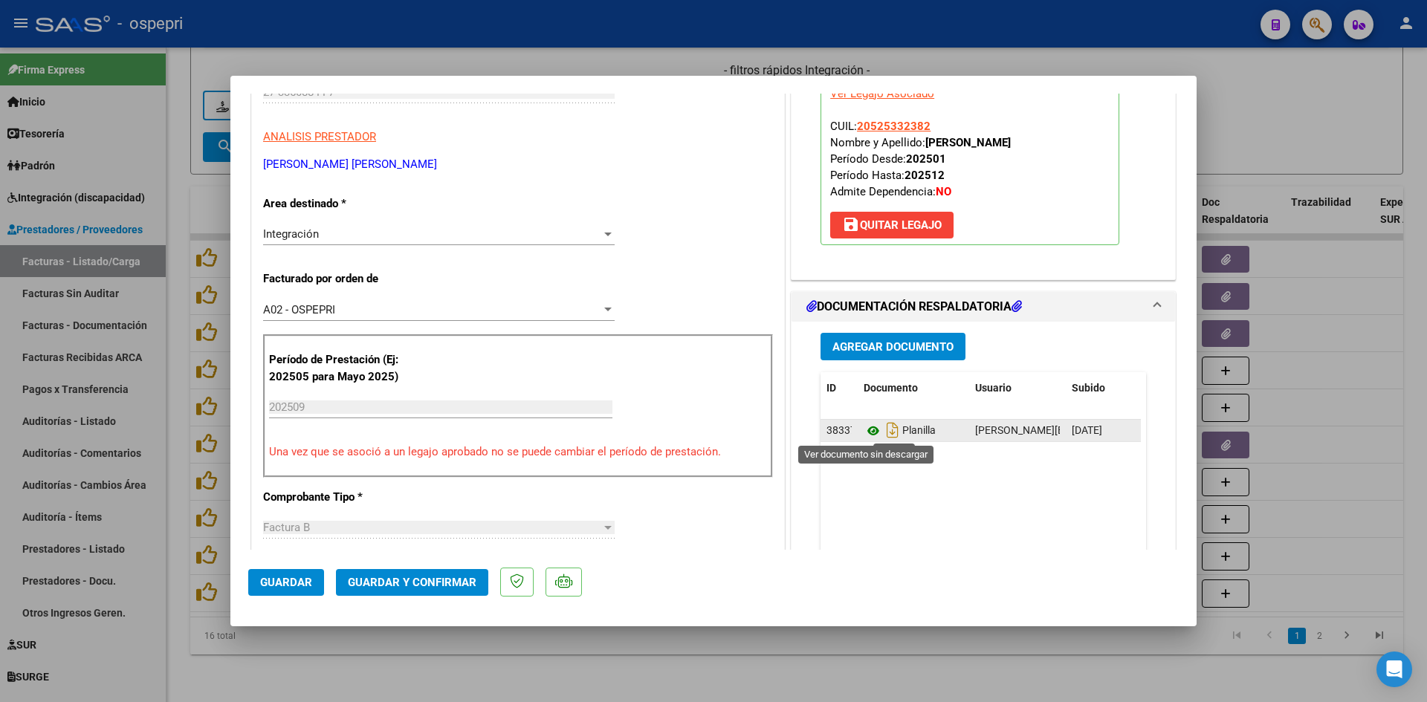
click at [867, 432] on icon at bounding box center [873, 431] width 19 height 18
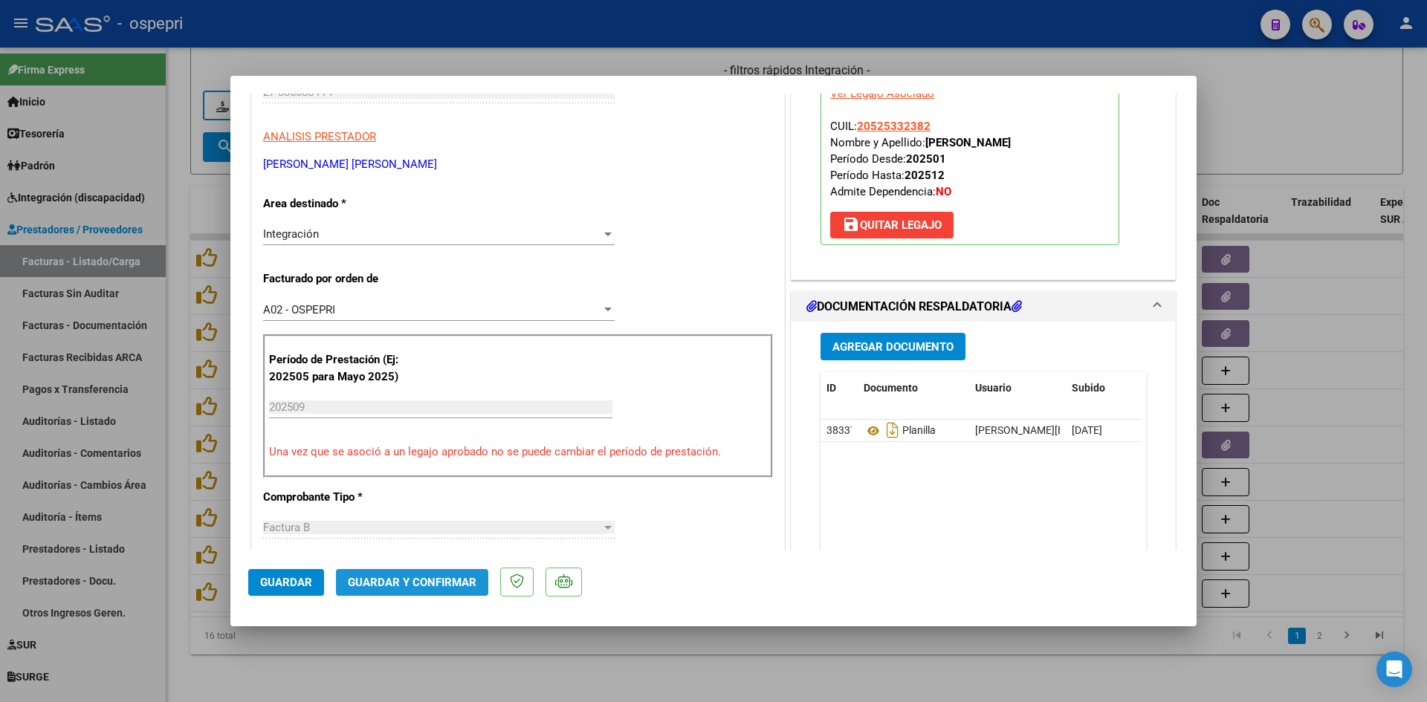
click at [450, 586] on span "Guardar y Confirmar" at bounding box center [412, 582] width 129 height 13
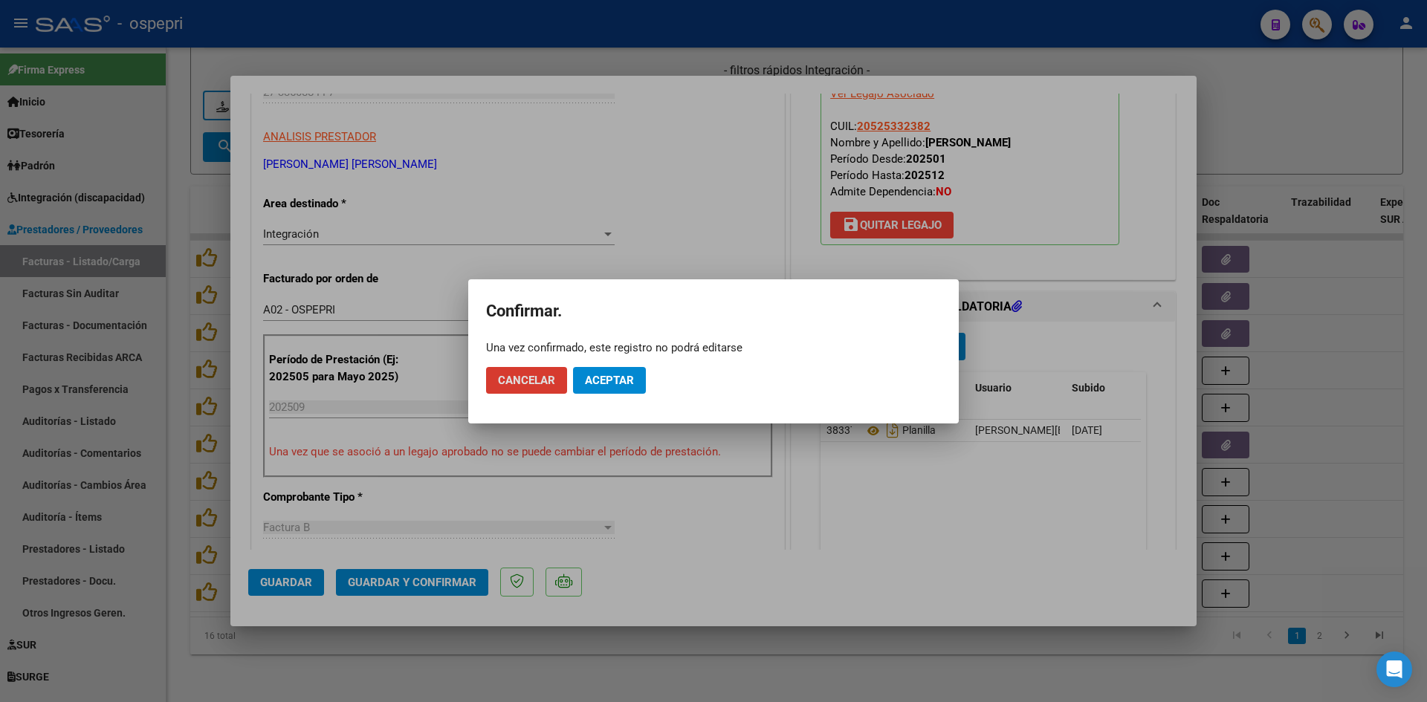
click at [625, 381] on span "Aceptar" at bounding box center [609, 380] width 49 height 13
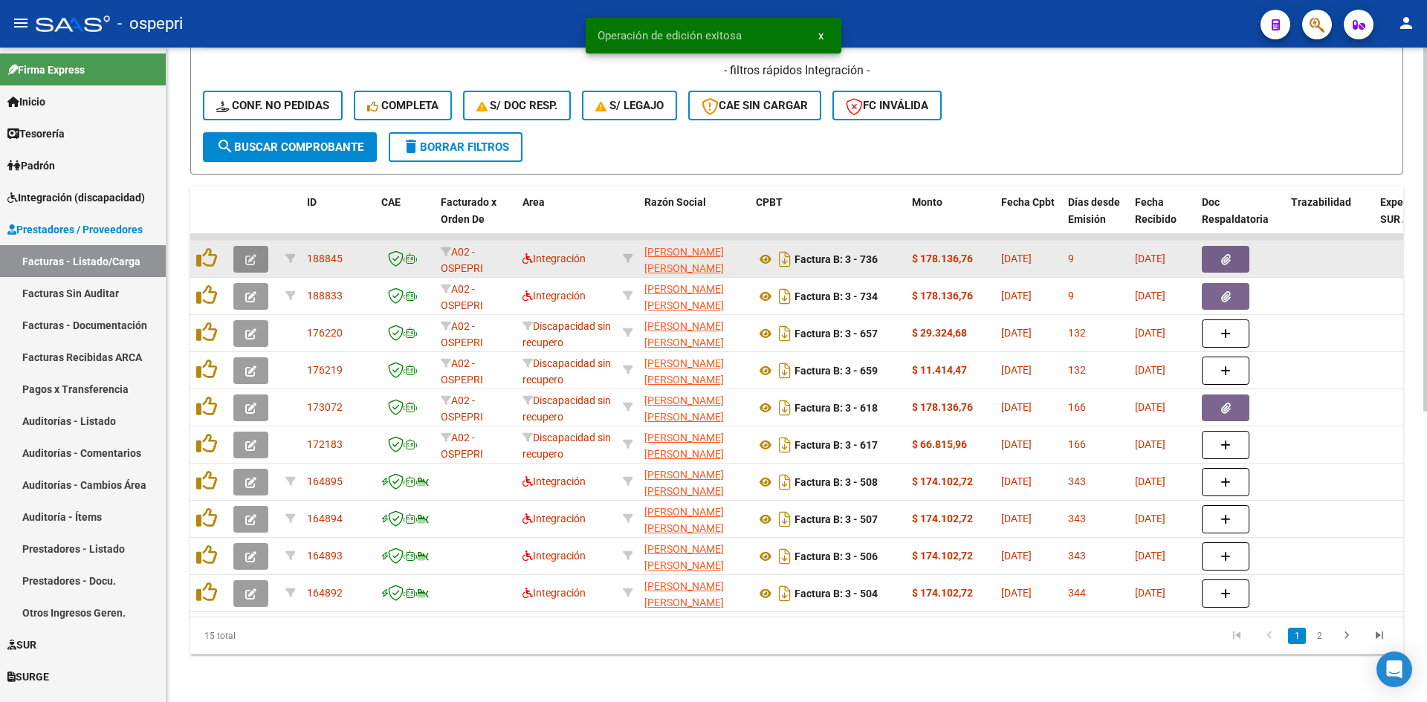
click at [259, 247] on button "button" at bounding box center [250, 259] width 35 height 27
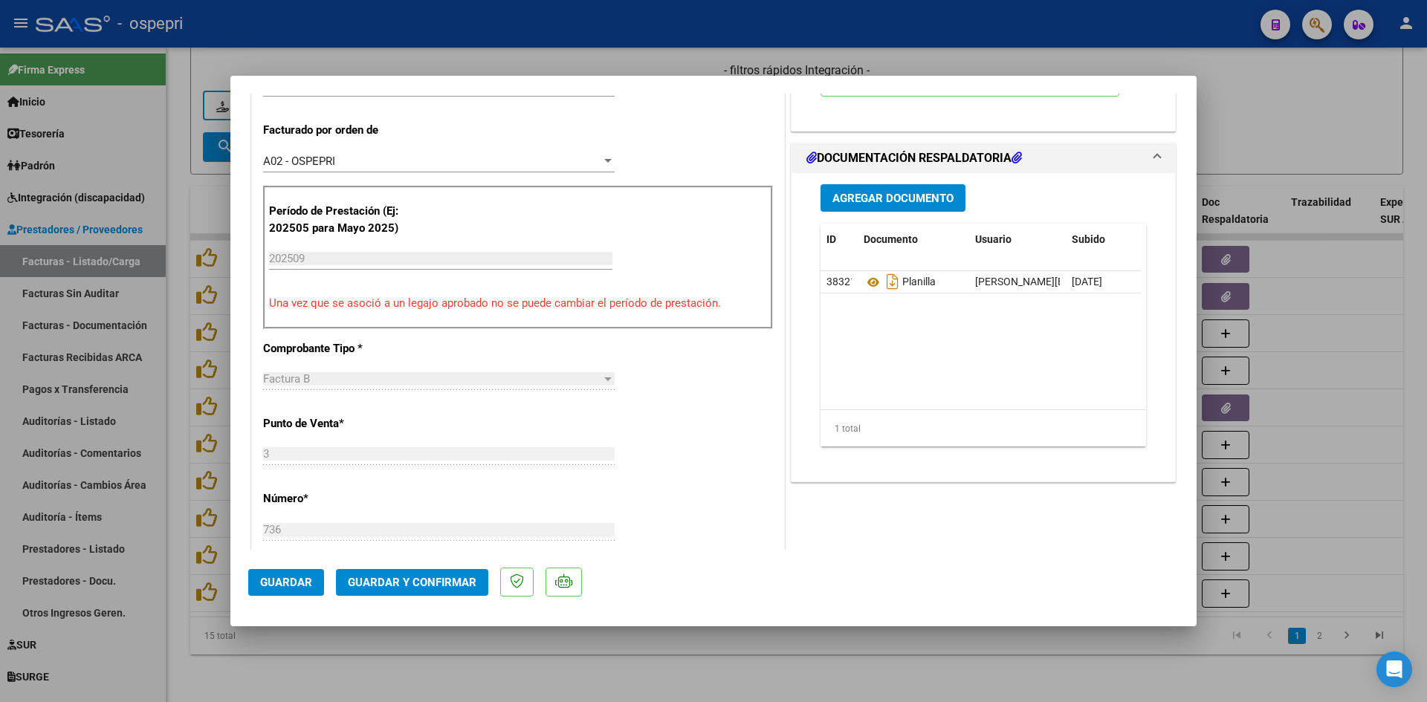
scroll to position [0, 0]
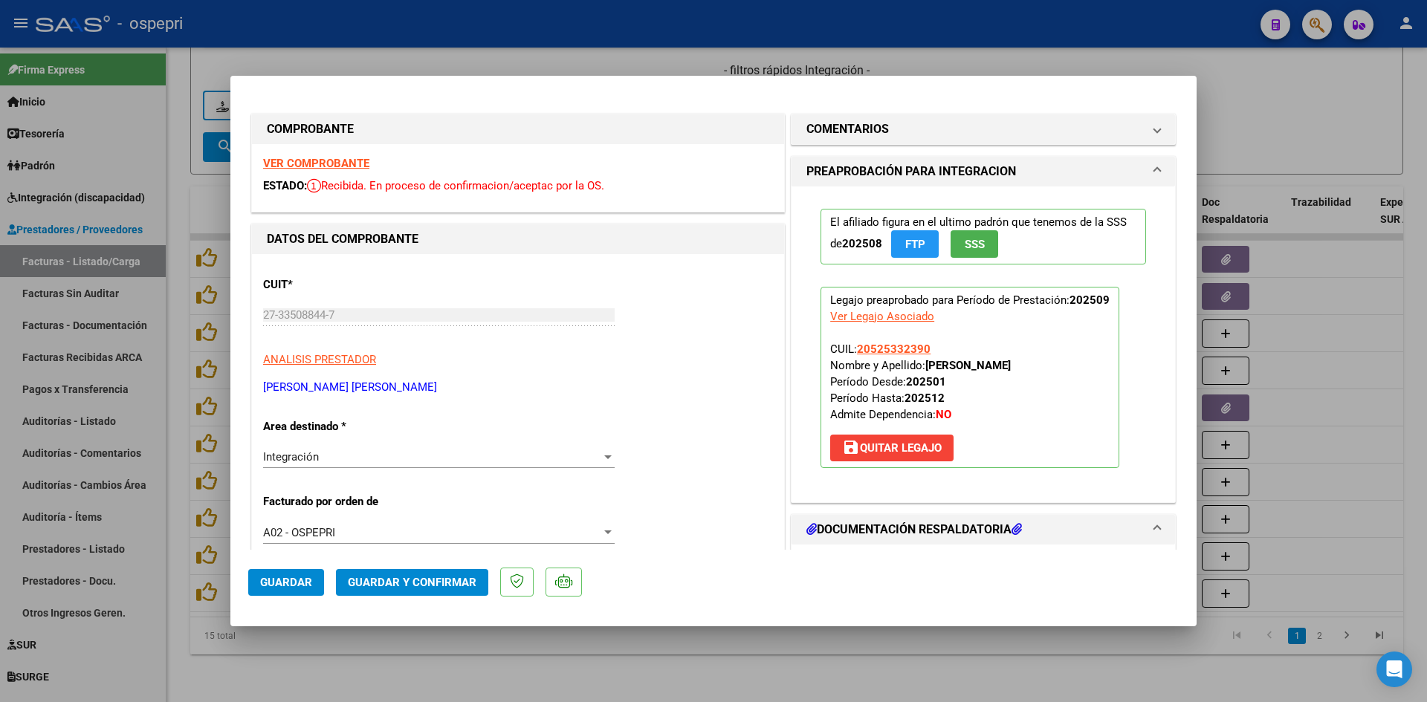
click at [360, 161] on strong "VER COMPROBANTE" at bounding box center [316, 163] width 106 height 13
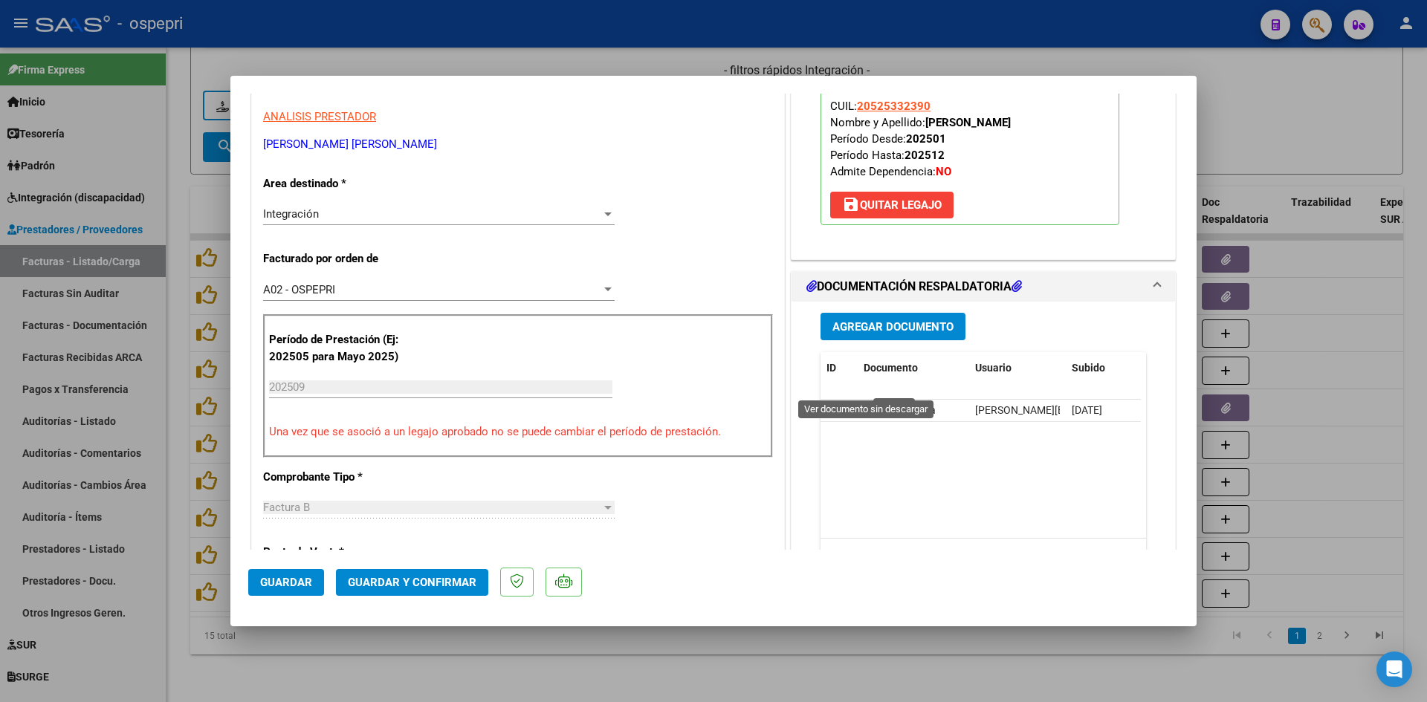
scroll to position [297, 0]
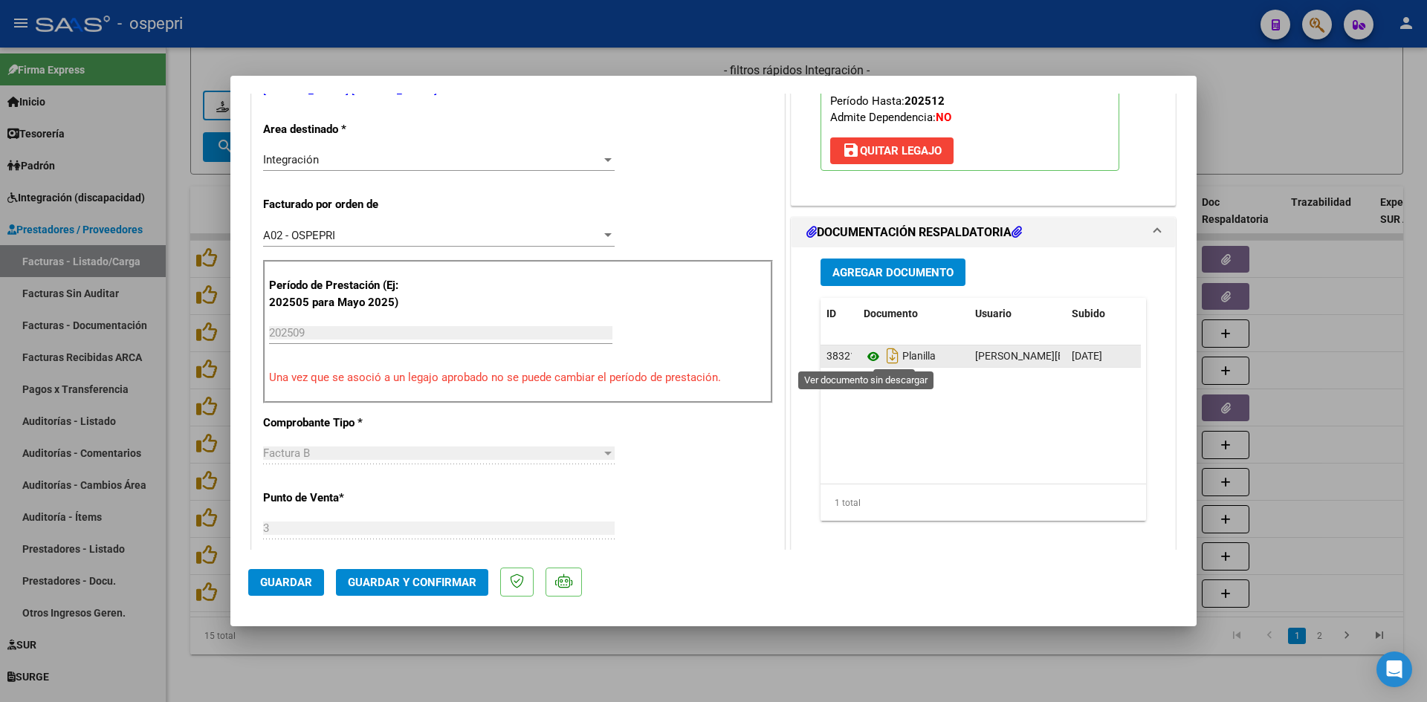
click at [864, 354] on icon at bounding box center [873, 357] width 19 height 18
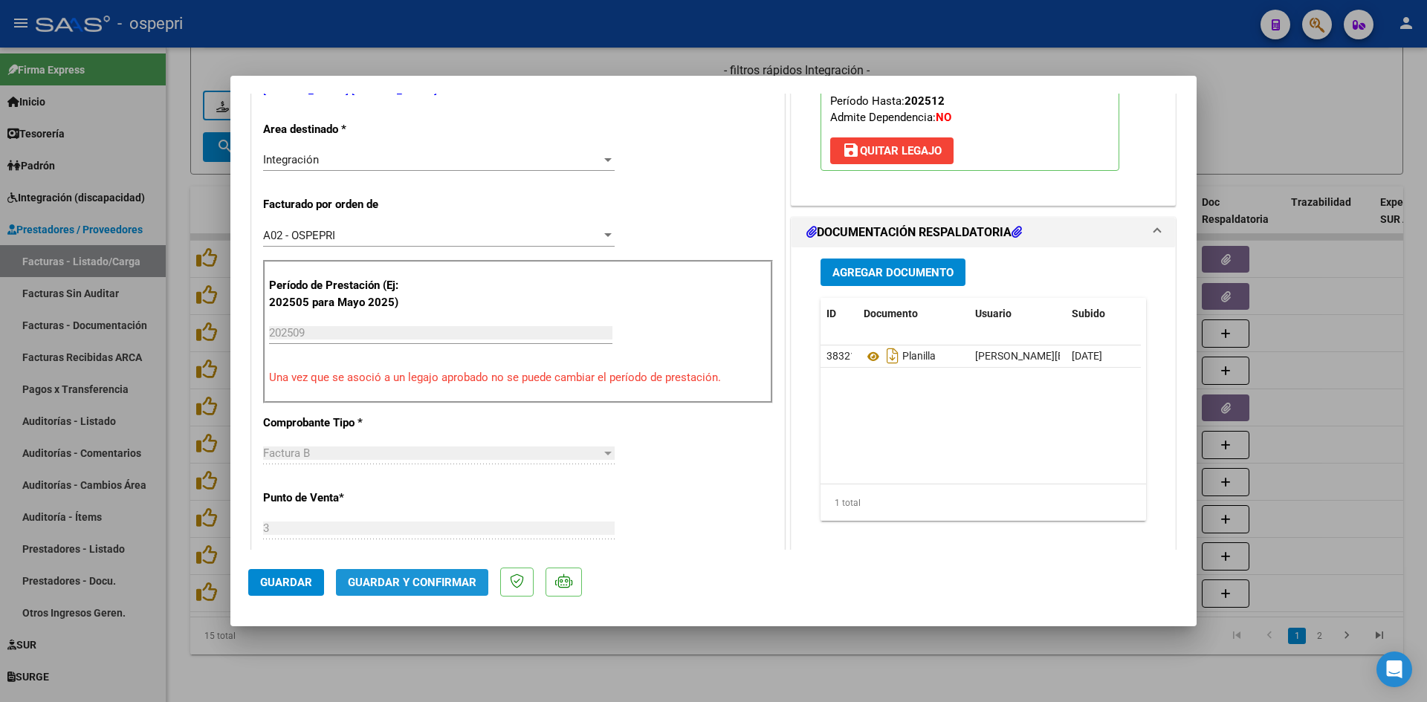
click at [425, 577] on span "Guardar y Confirmar" at bounding box center [412, 582] width 129 height 13
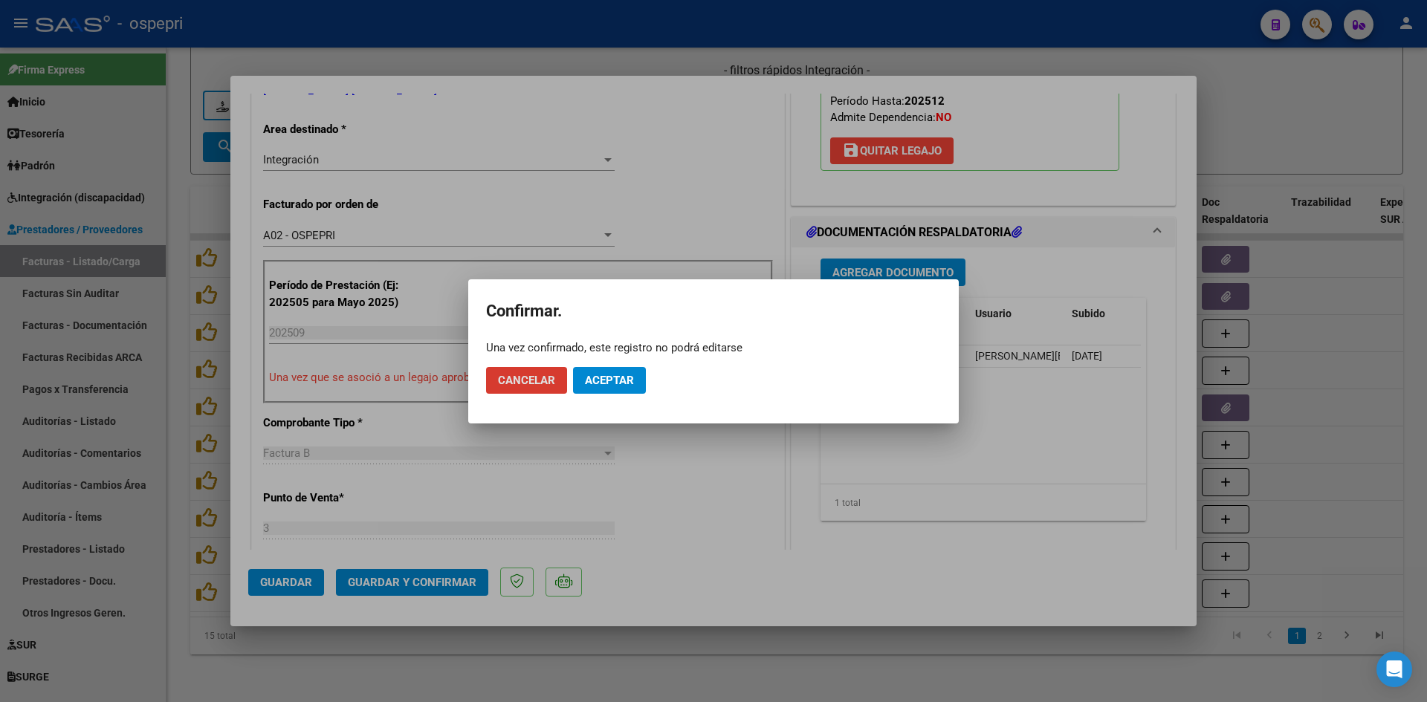
click at [617, 378] on span "Aceptar" at bounding box center [609, 380] width 49 height 13
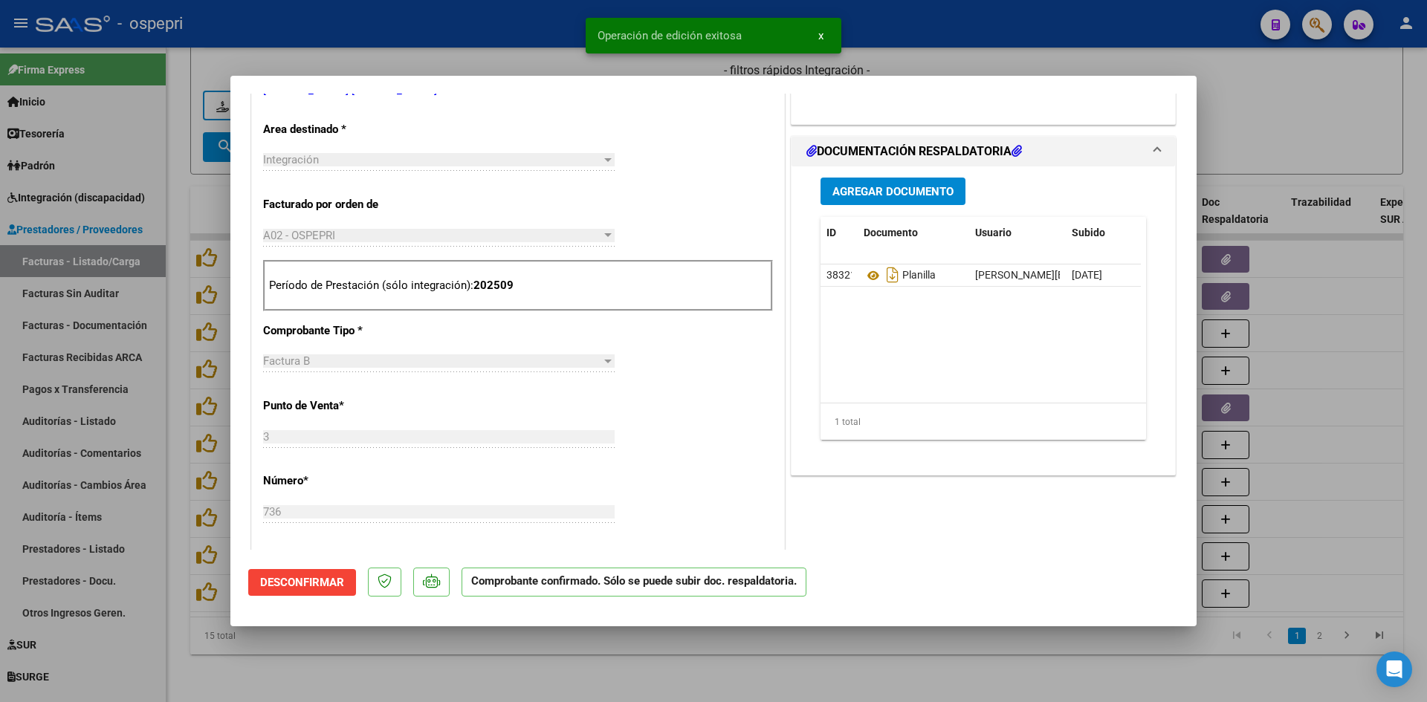
type input "$ 0,00"
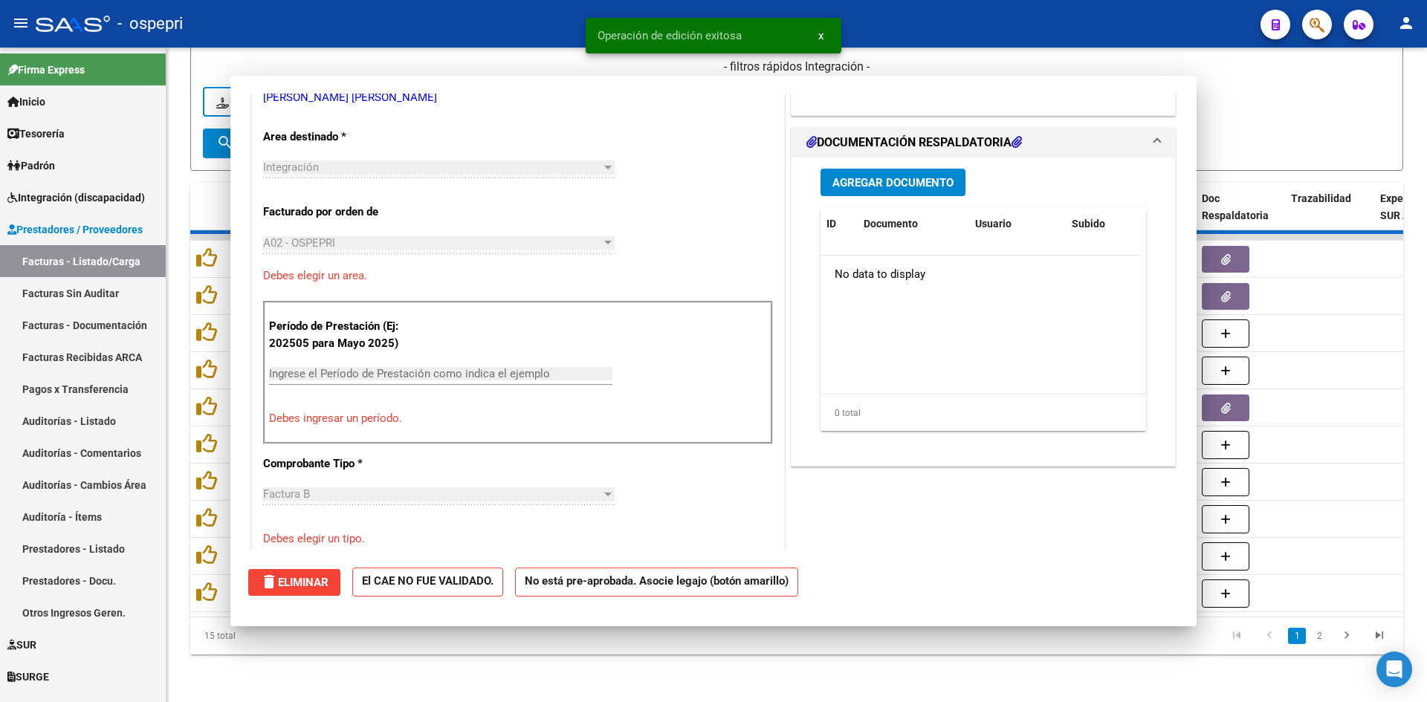
scroll to position [305, 0]
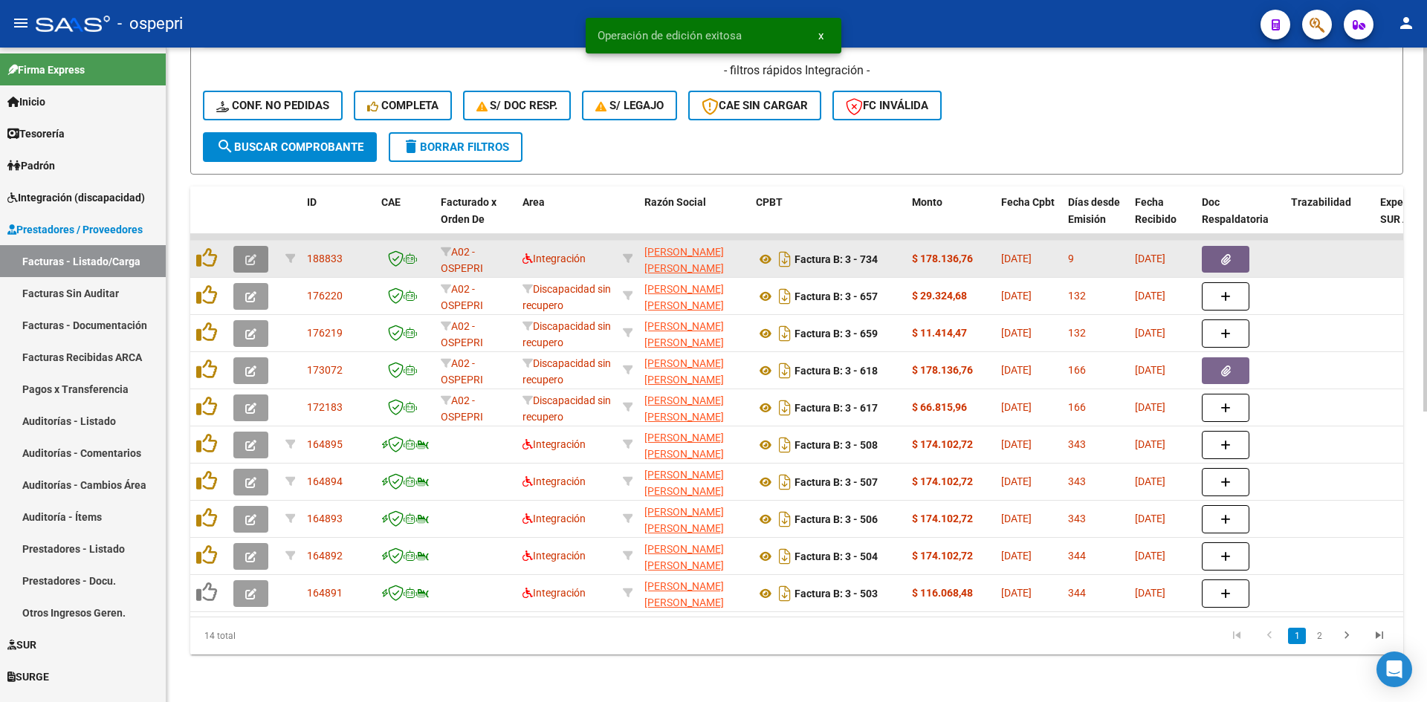
click at [246, 254] on icon "button" at bounding box center [250, 259] width 11 height 11
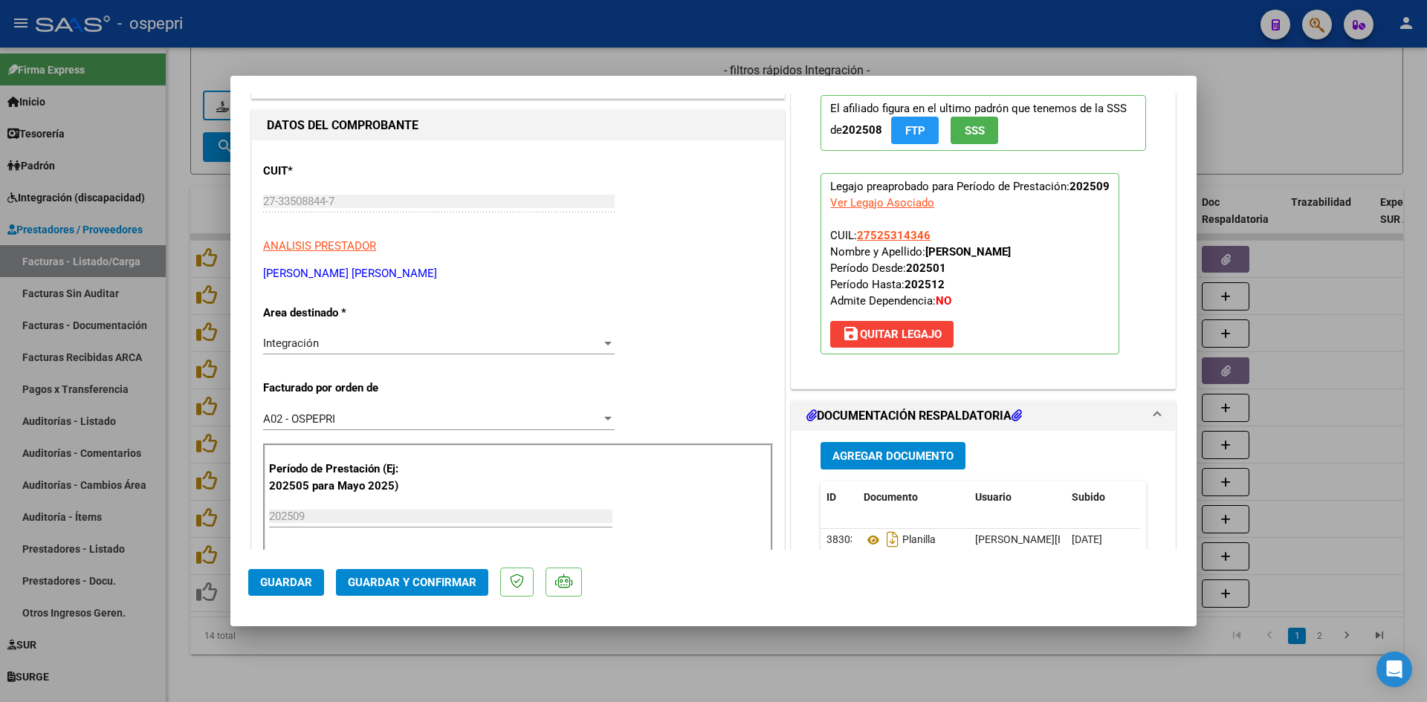
scroll to position [0, 0]
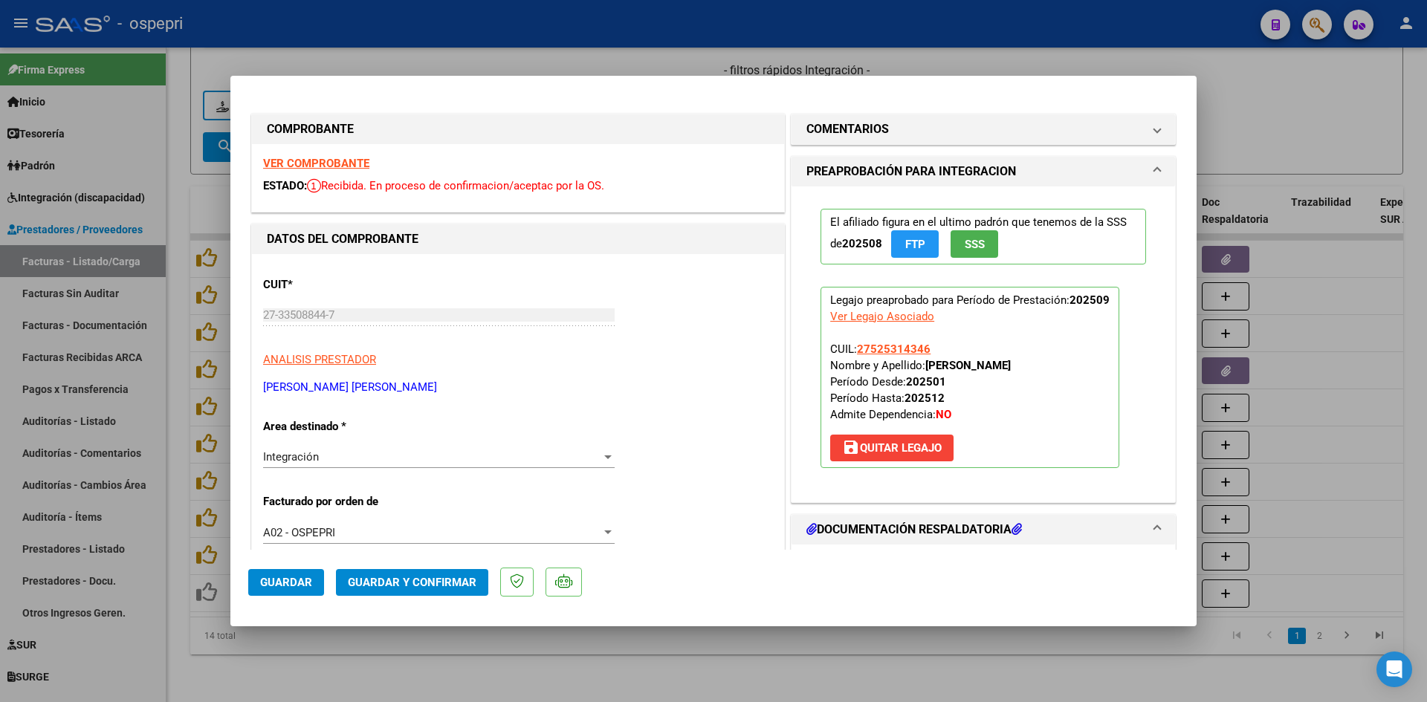
click at [357, 162] on strong "VER COMPROBANTE" at bounding box center [316, 163] width 106 height 13
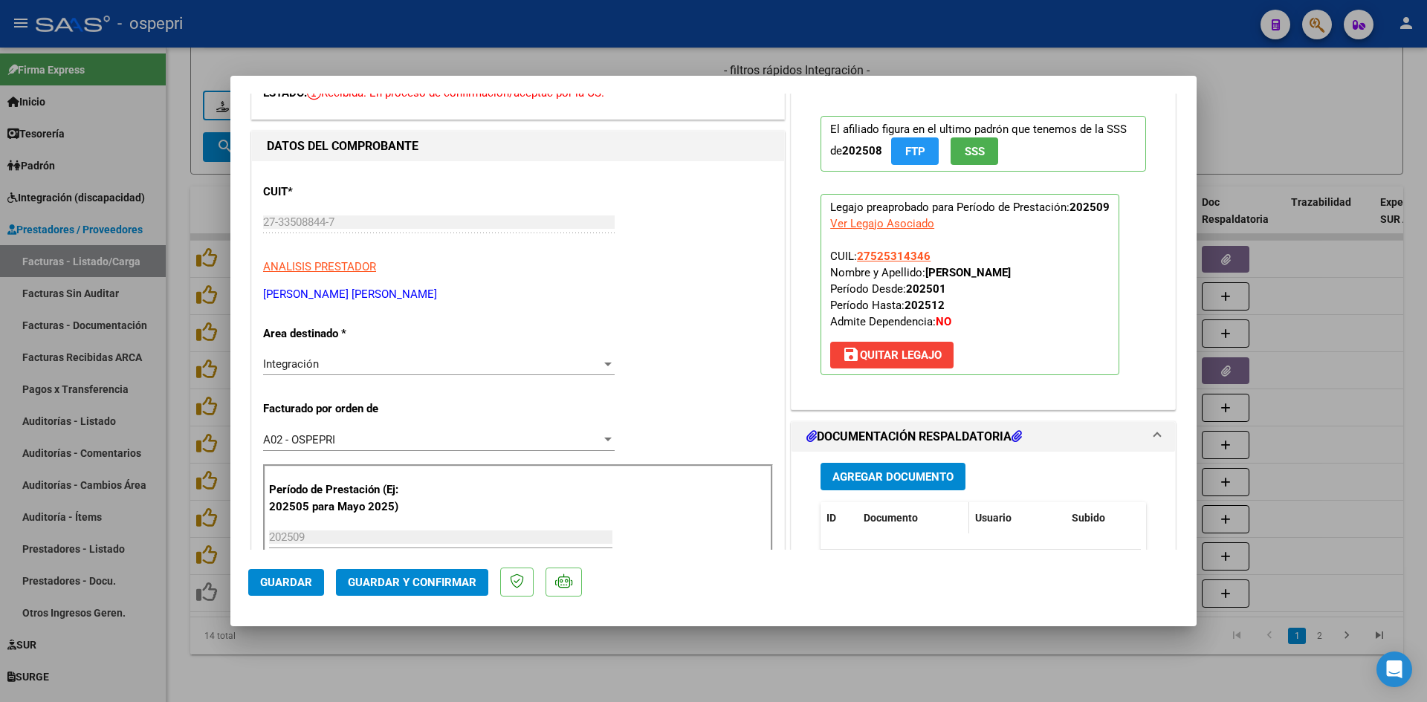
scroll to position [149, 0]
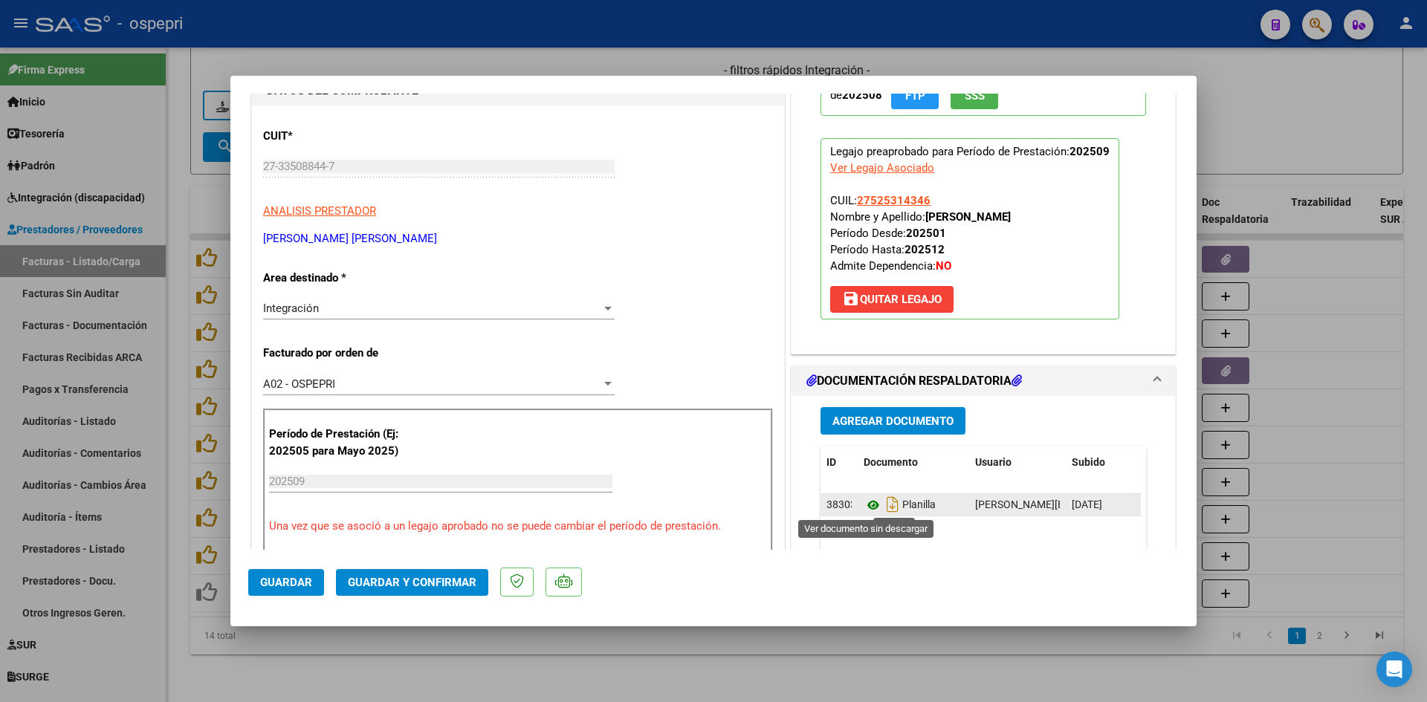
click at [867, 500] on icon at bounding box center [873, 505] width 19 height 18
click at [436, 589] on span "Guardar y Confirmar" at bounding box center [412, 582] width 129 height 13
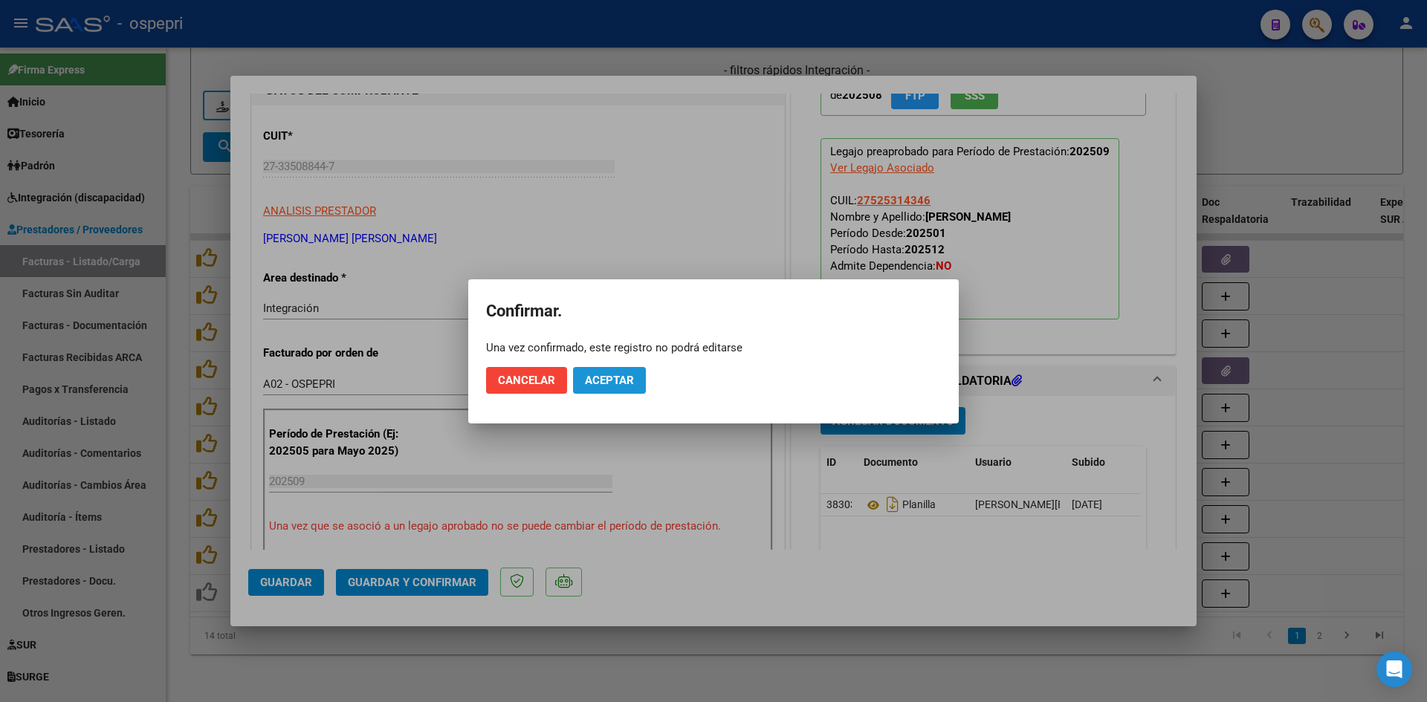
click at [594, 374] on span "Aceptar" at bounding box center [609, 380] width 49 height 13
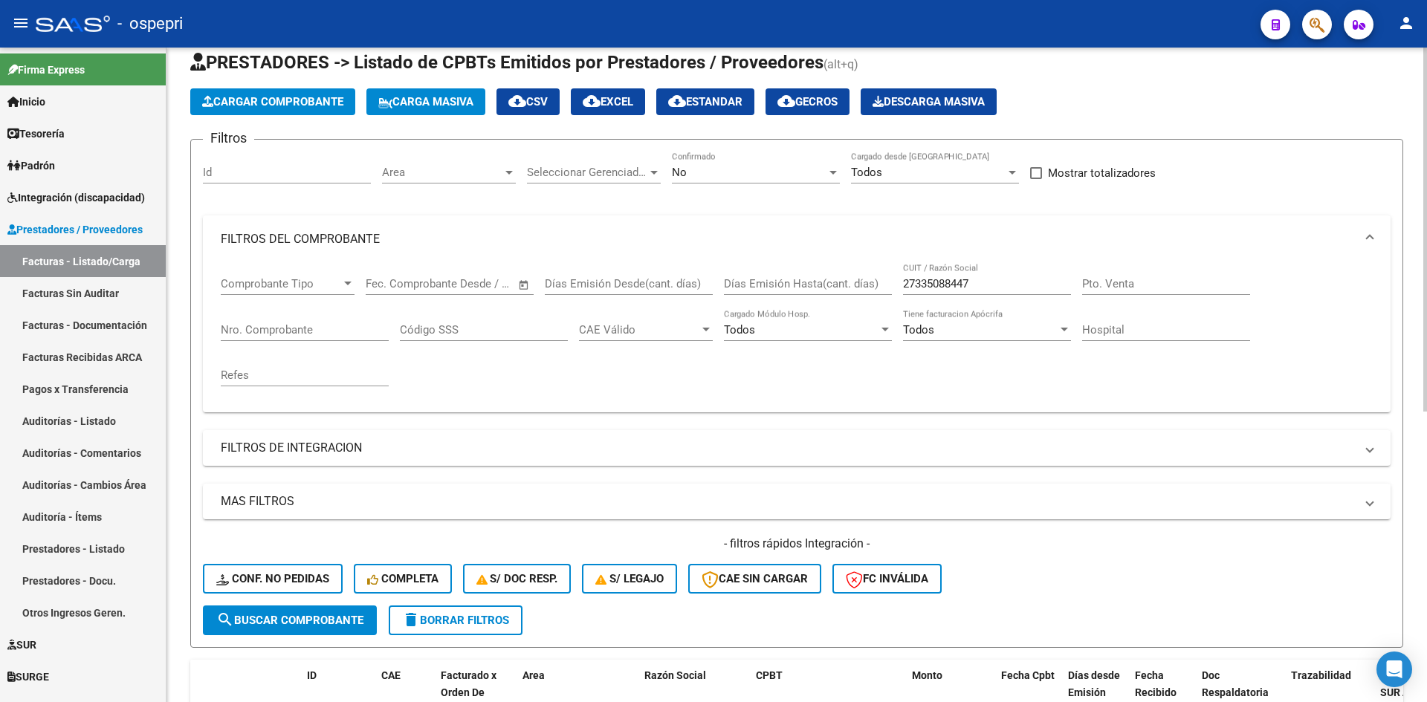
scroll to position [0, 0]
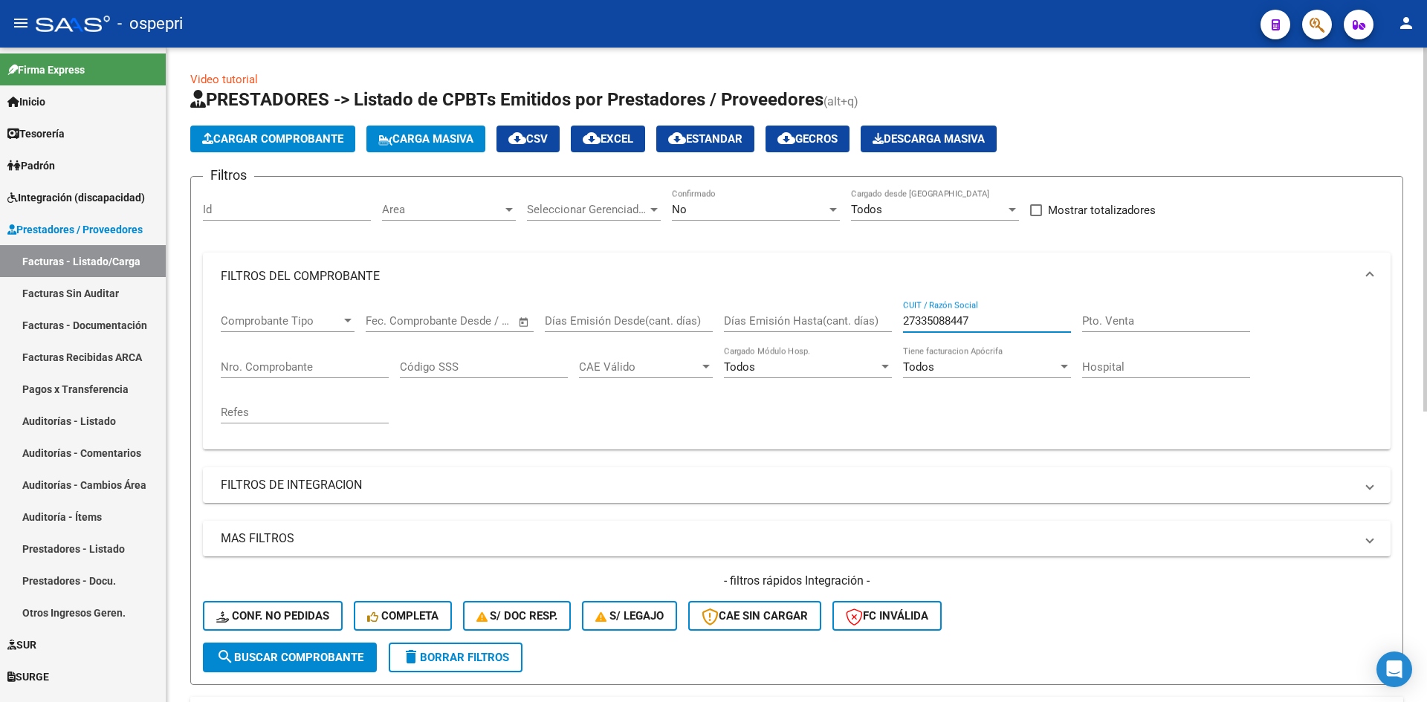
drag, startPoint x: 976, startPoint y: 316, endPoint x: 893, endPoint y: 328, distance: 83.3
click at [893, 328] on div "Comprobante Tipo Comprobante Tipo Fecha inicio – Fecha fin Fec. Comprobante Des…" at bounding box center [797, 368] width 1152 height 137
click at [262, 614] on span "Conf. no pedidas" at bounding box center [272, 615] width 113 height 13
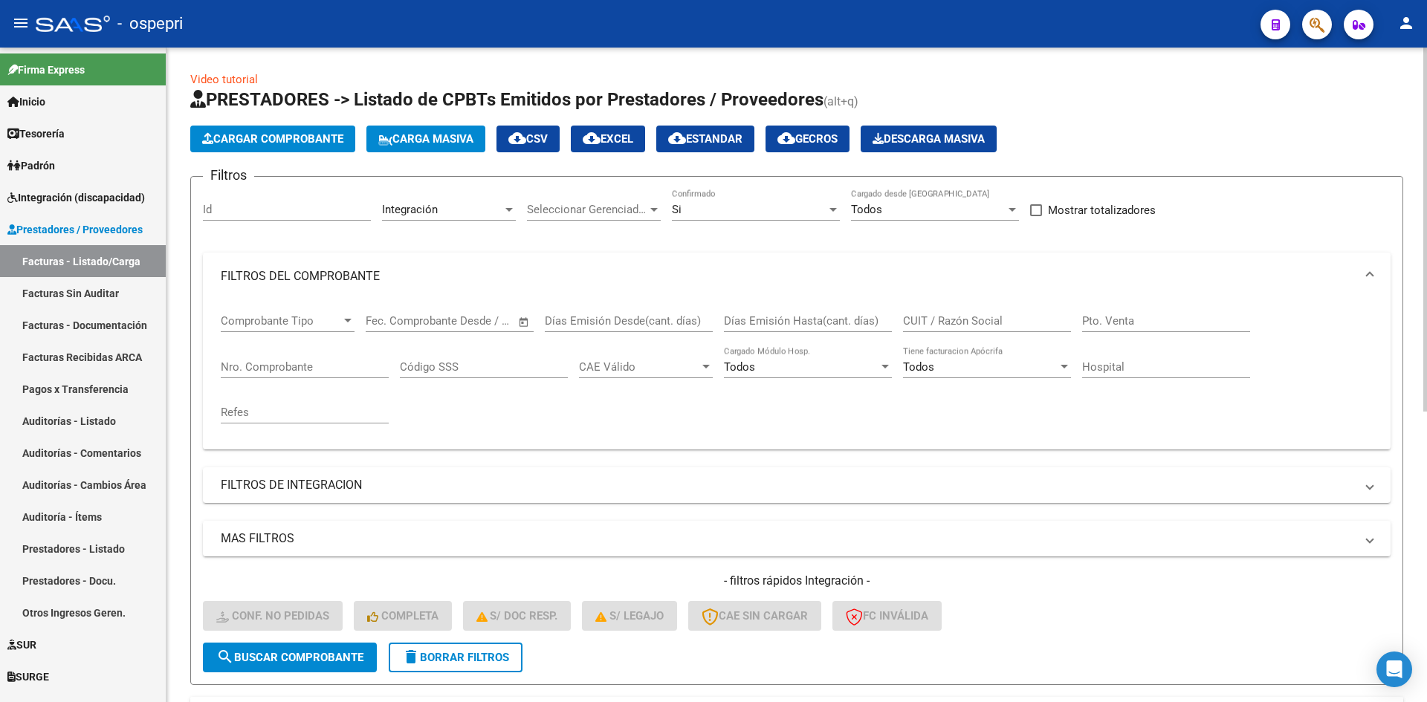
click at [944, 312] on div "CUIT / Razón Social" at bounding box center [987, 316] width 168 height 32
paste input "27335088447"
type input "27335088447"
click at [331, 663] on span "search Buscar Comprobante" at bounding box center [289, 657] width 147 height 13
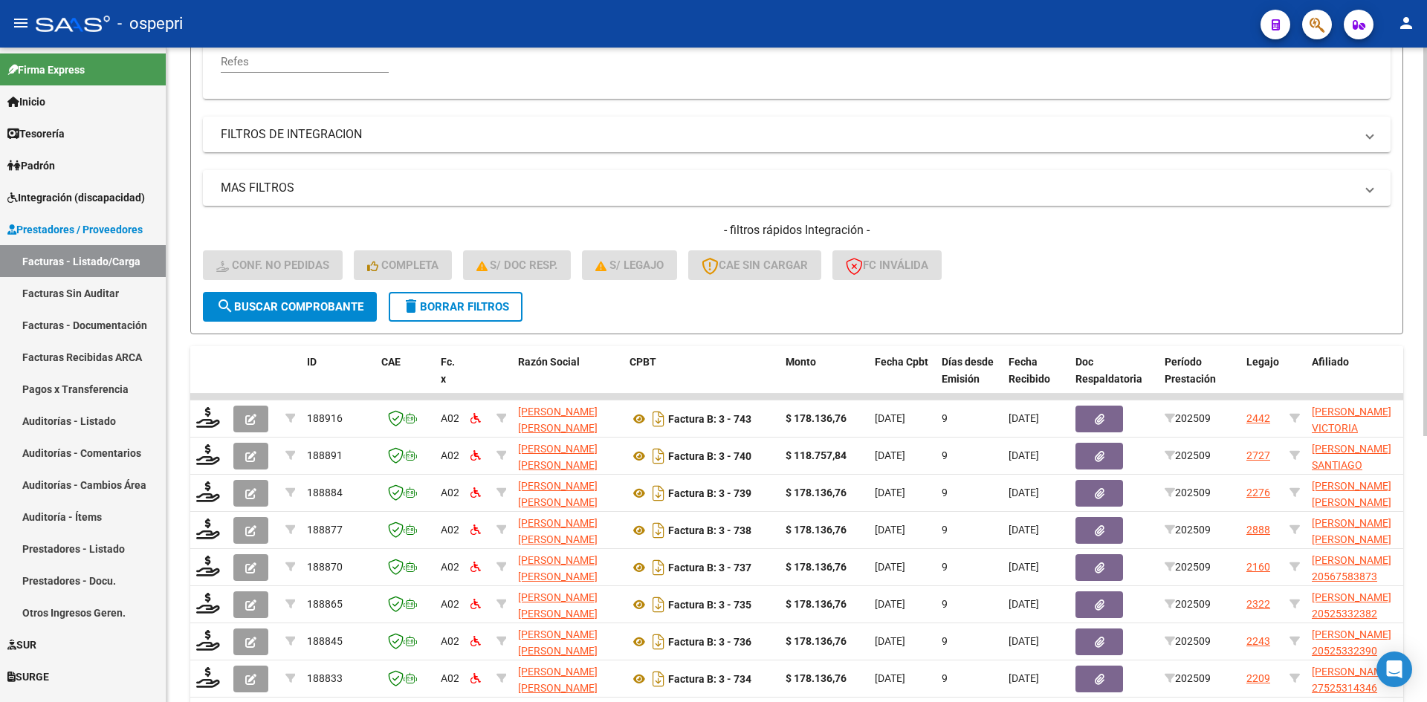
scroll to position [447, 0]
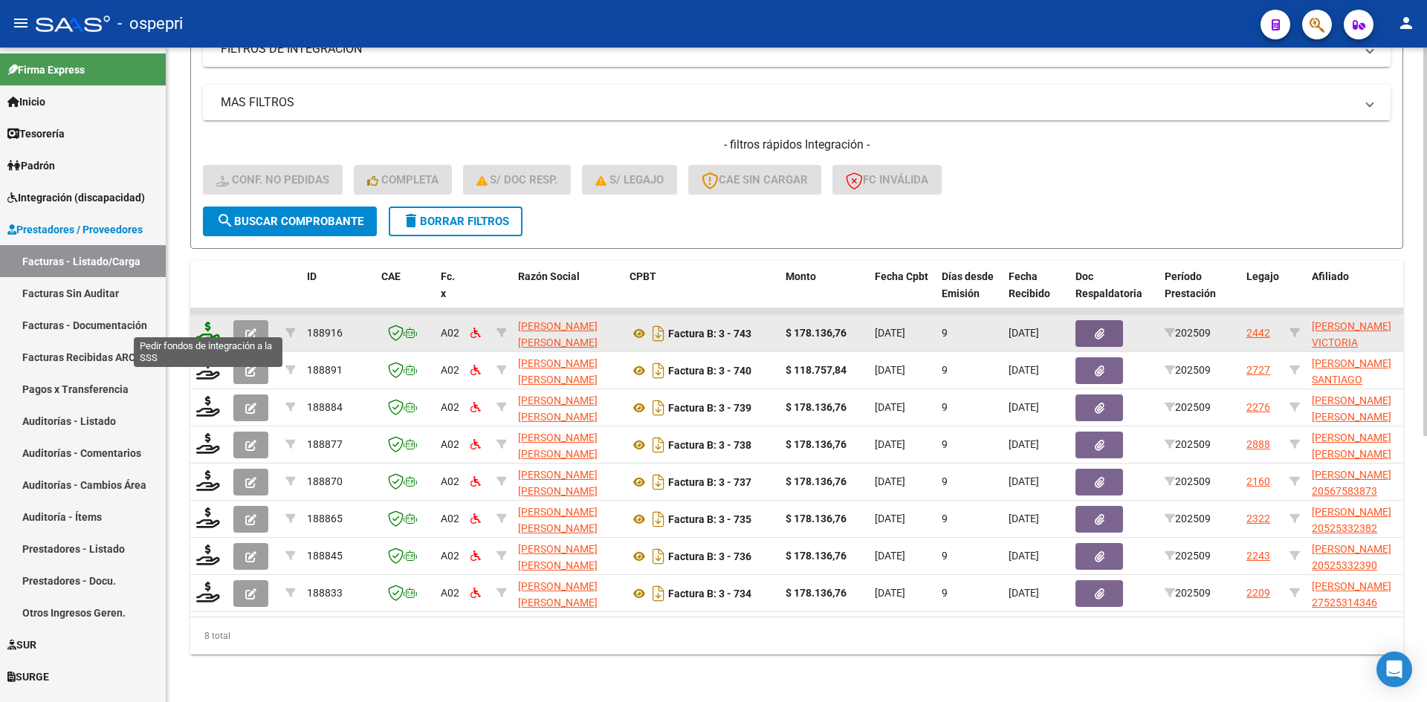
click at [207, 325] on icon at bounding box center [208, 332] width 24 height 21
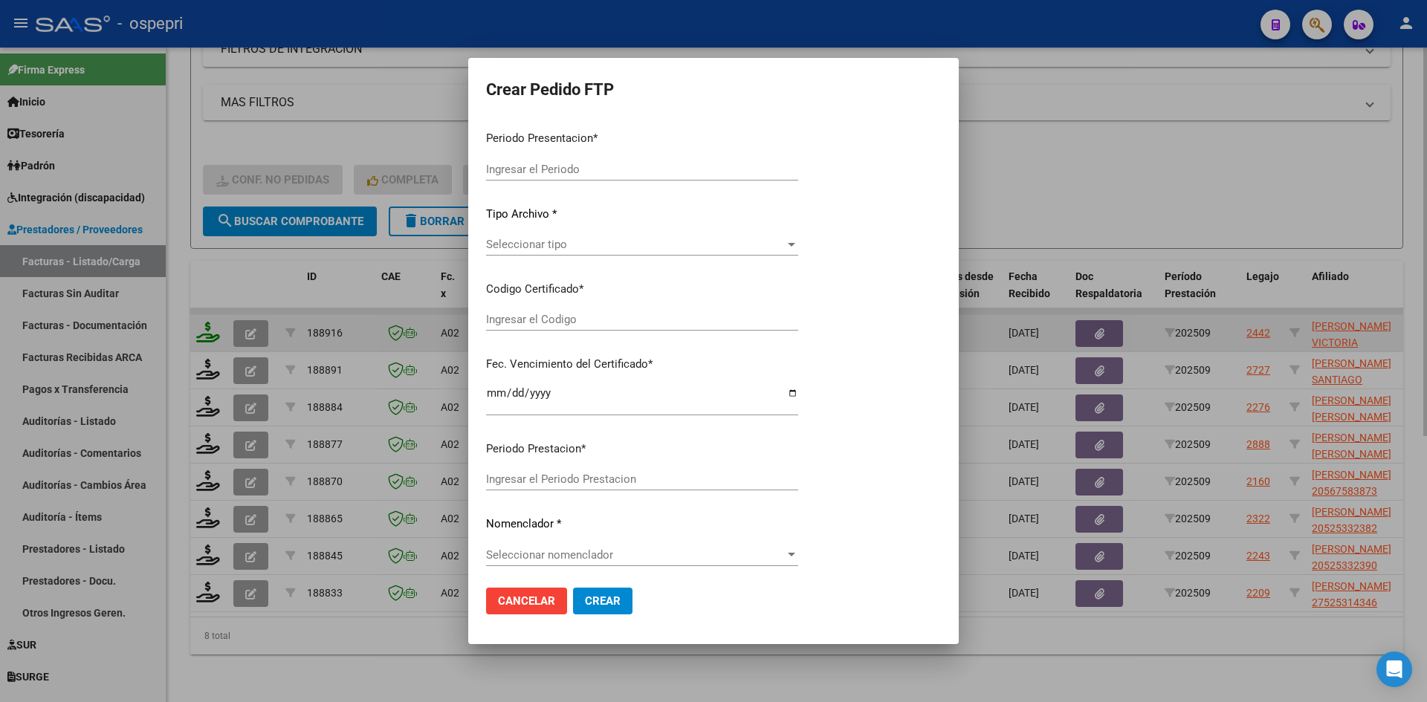
type input "202509"
type input "$ 178.136,76"
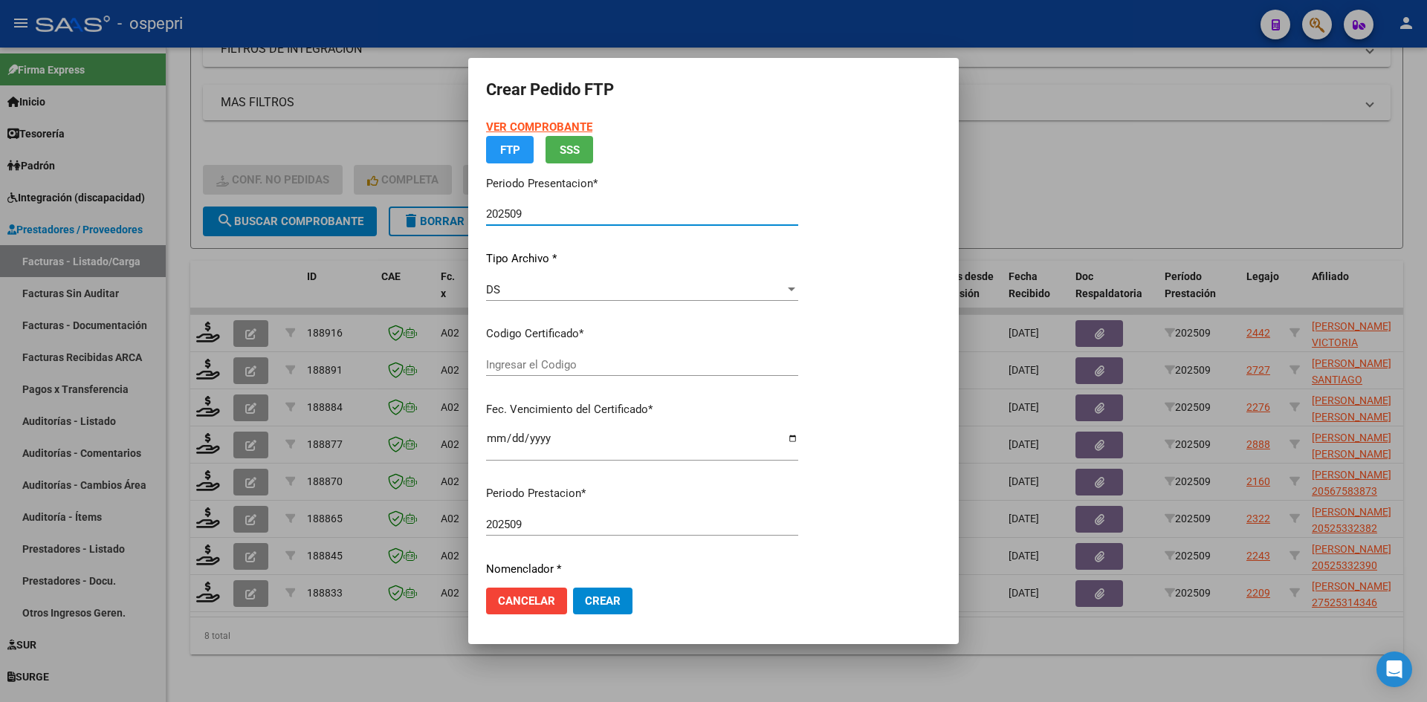
type input "2755158179-4"
type input "2027-08-23"
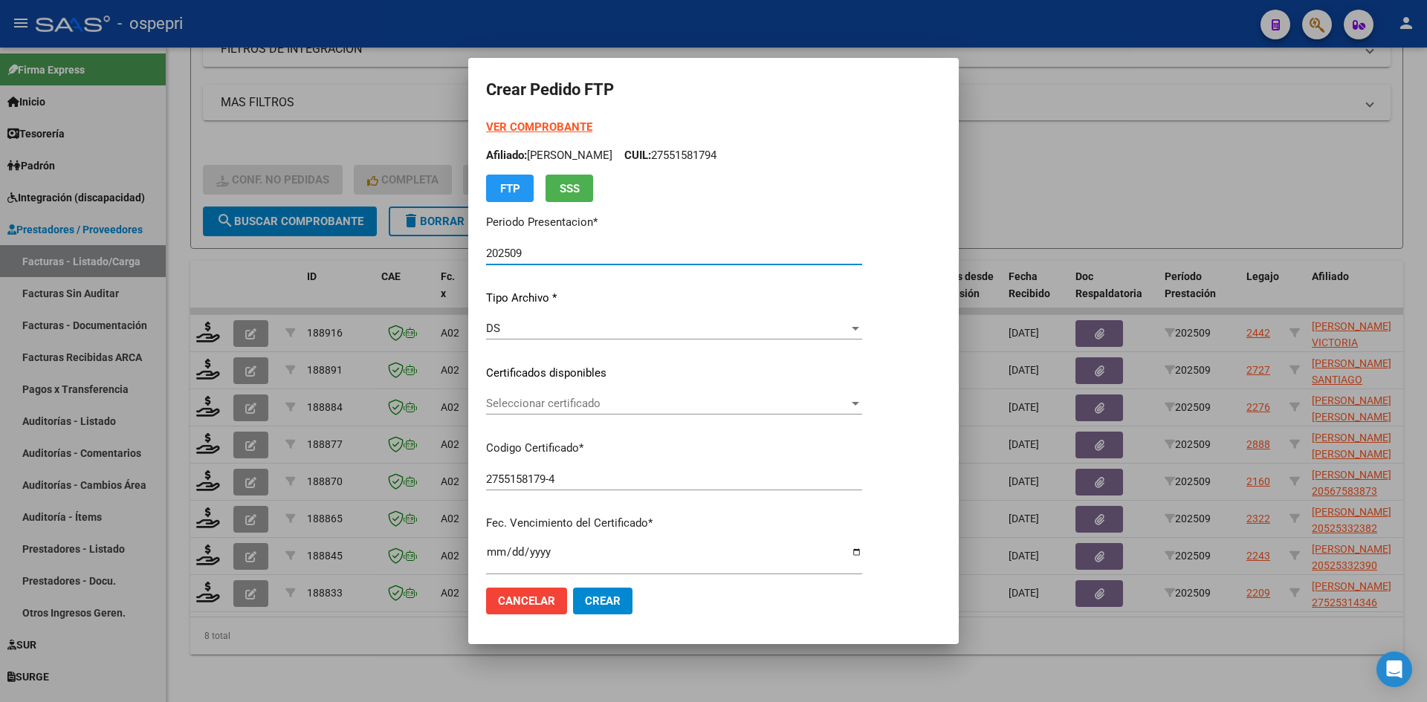
click at [580, 399] on span "Seleccionar certificado" at bounding box center [667, 403] width 363 height 13
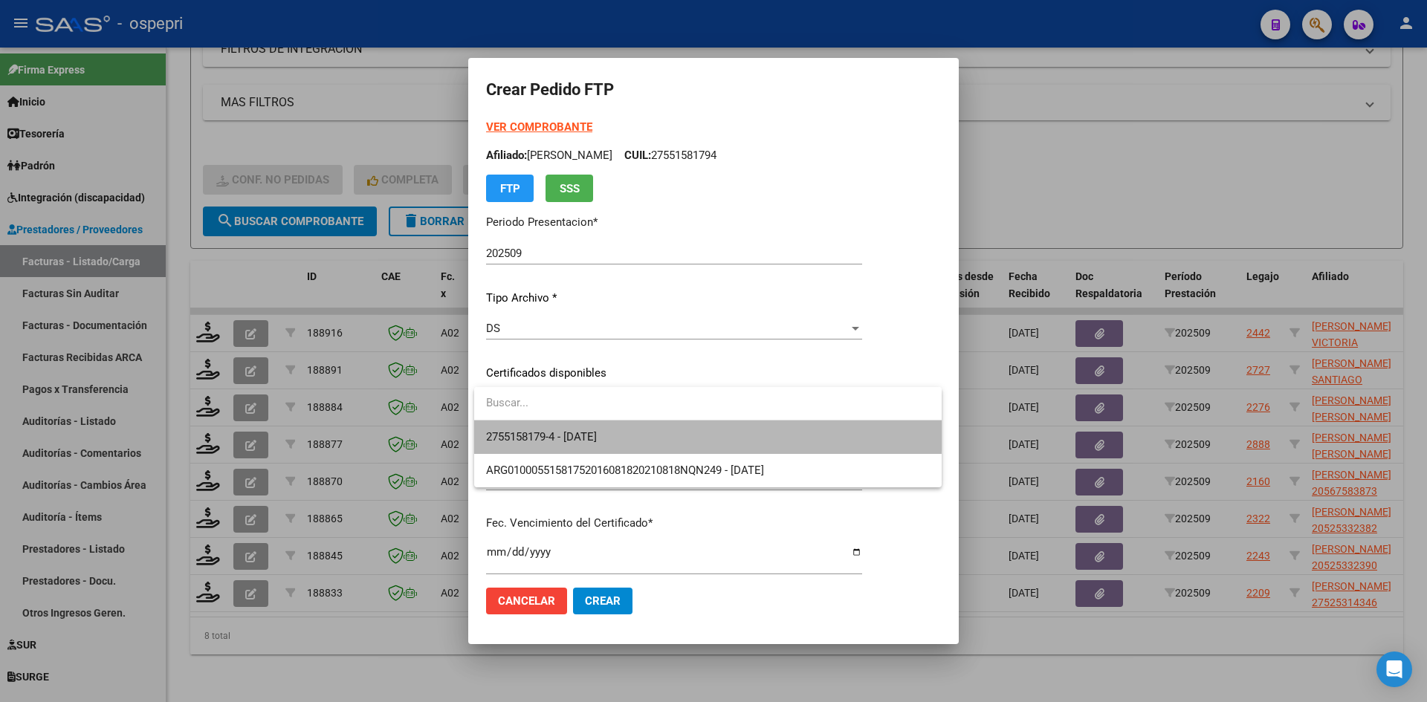
click at [605, 429] on span "2755158179-4 - 2027-08-23" at bounding box center [708, 437] width 444 height 33
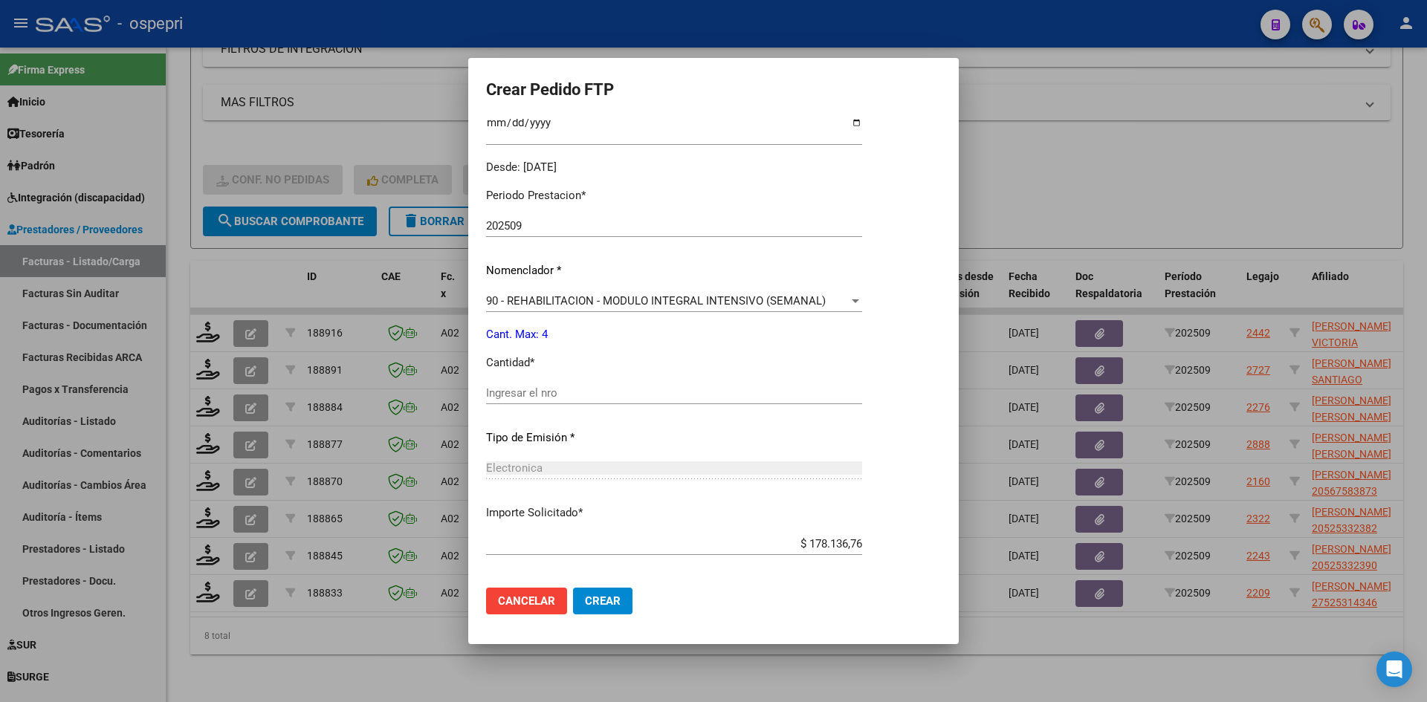
scroll to position [446, 0]
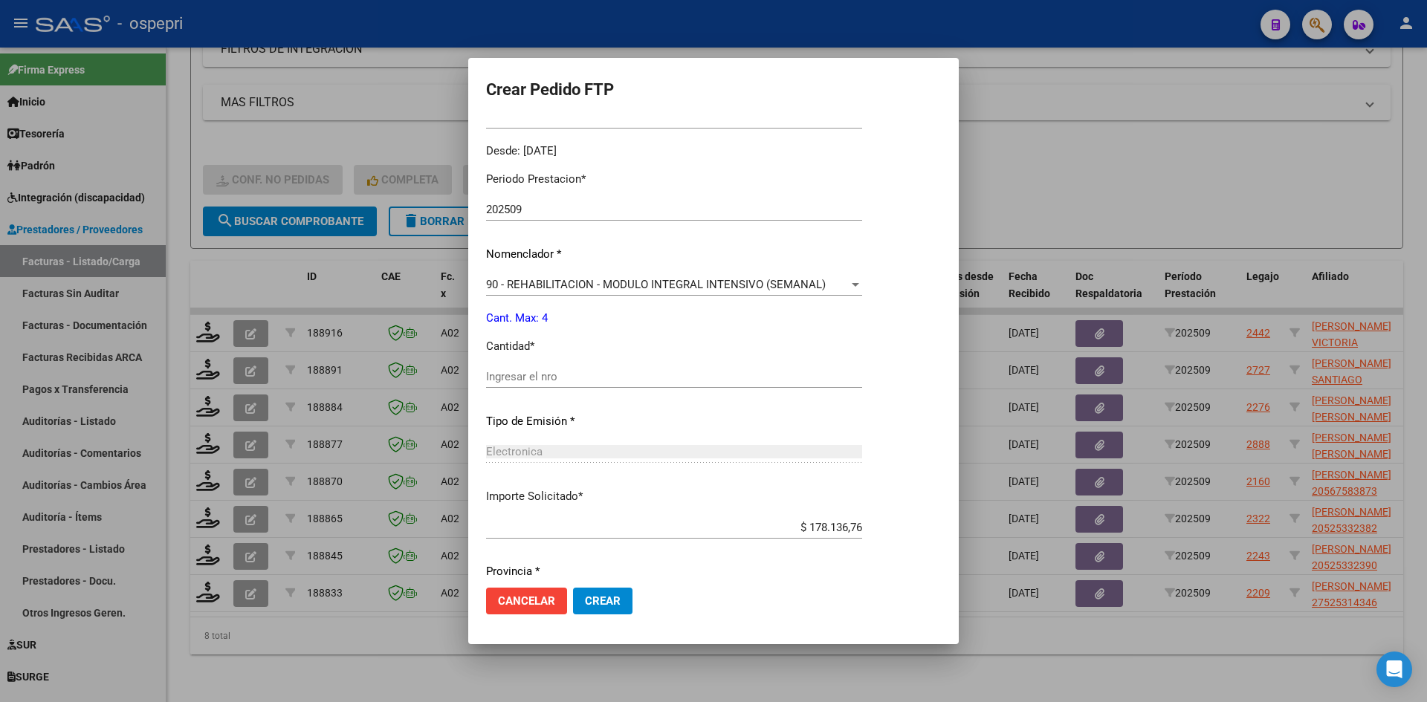
click at [589, 381] on input "Ingresar el nro" at bounding box center [674, 376] width 376 height 13
type input "4"
click at [619, 603] on span "Crear" at bounding box center [603, 601] width 36 height 13
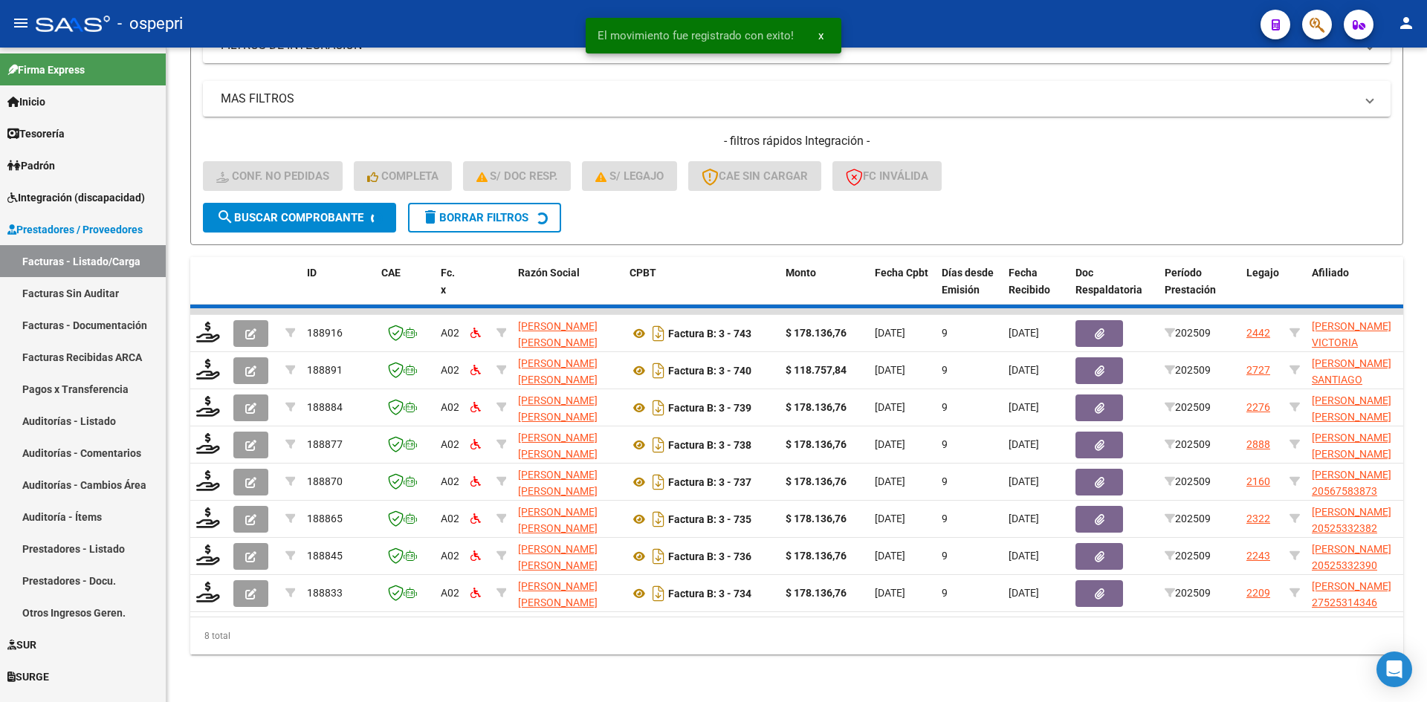
scroll to position [410, 0]
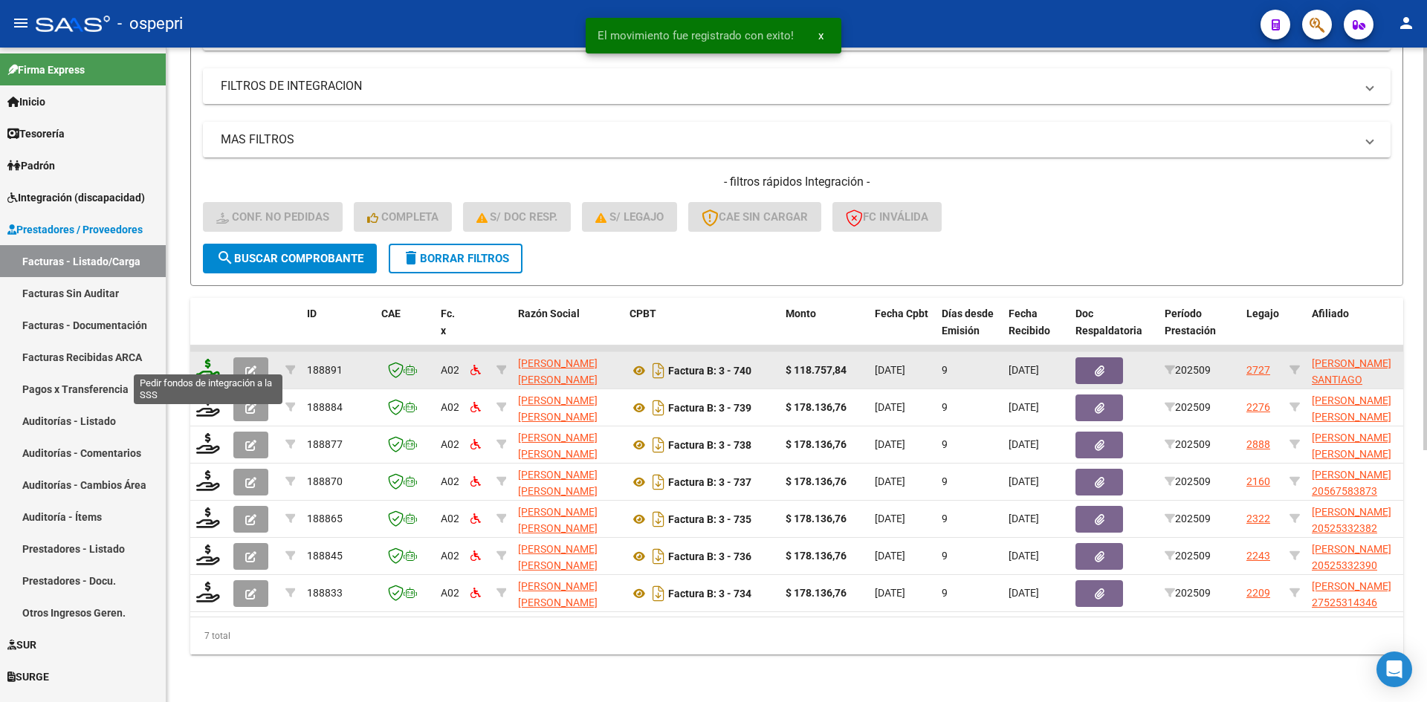
click at [207, 359] on icon at bounding box center [208, 369] width 24 height 21
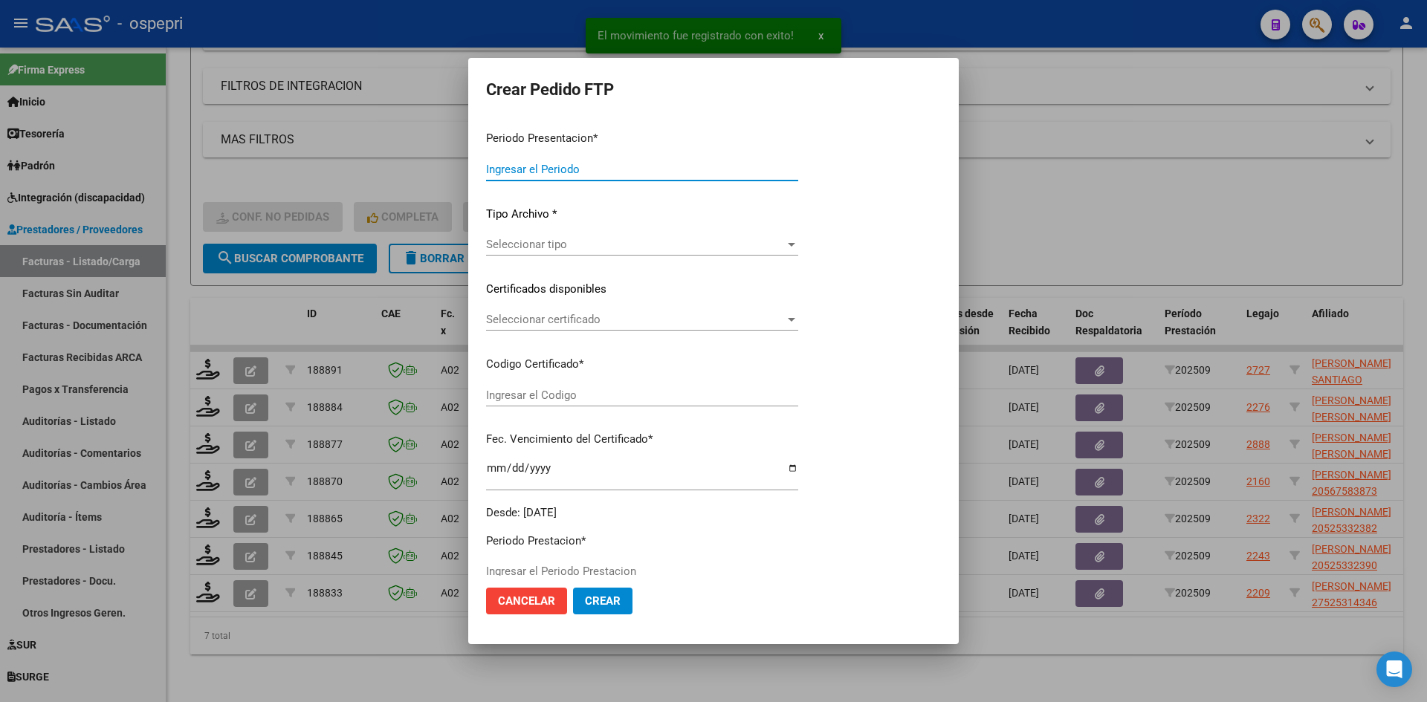
type input "202509"
type input "$ 118.757,84"
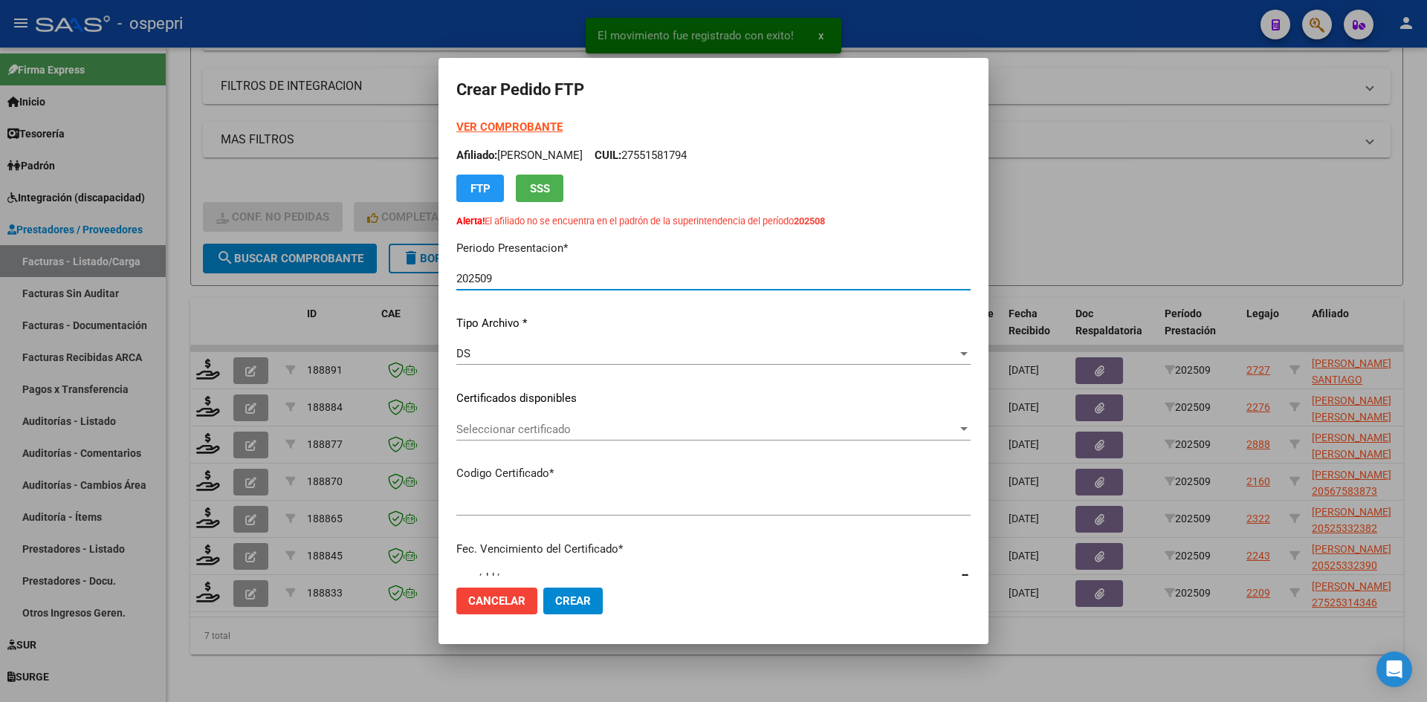
type input "20556349143"
type input "2029-09-10"
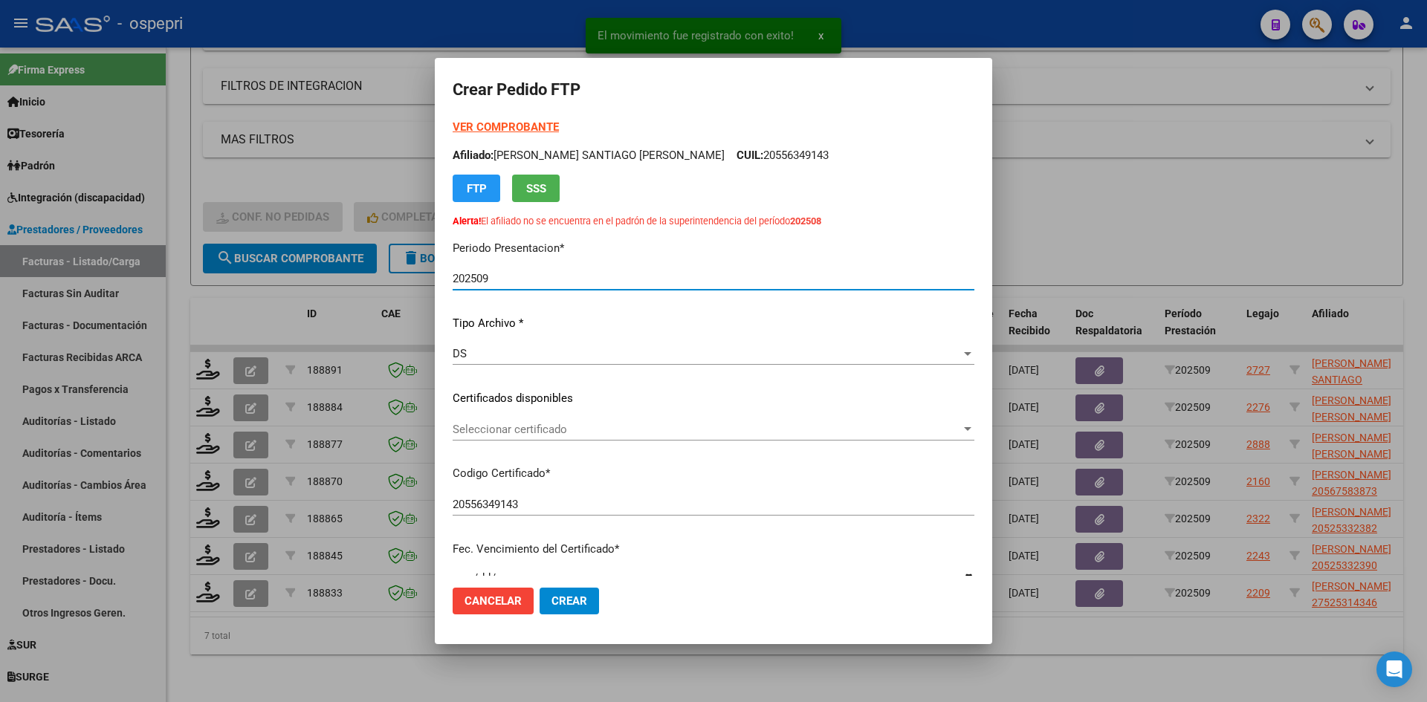
click at [629, 430] on span "Seleccionar certificado" at bounding box center [707, 429] width 508 height 13
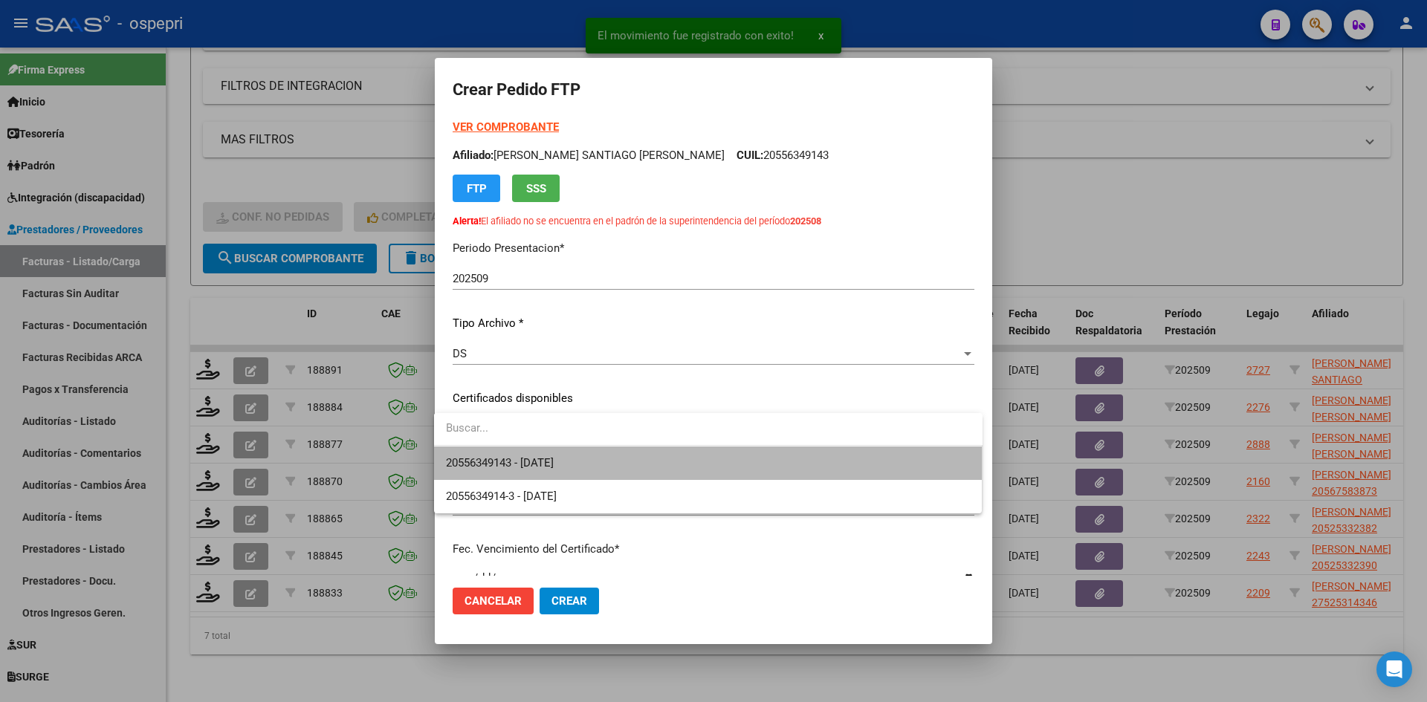
click at [634, 455] on span "20556349143 - 2029-09-10" at bounding box center [708, 463] width 525 height 33
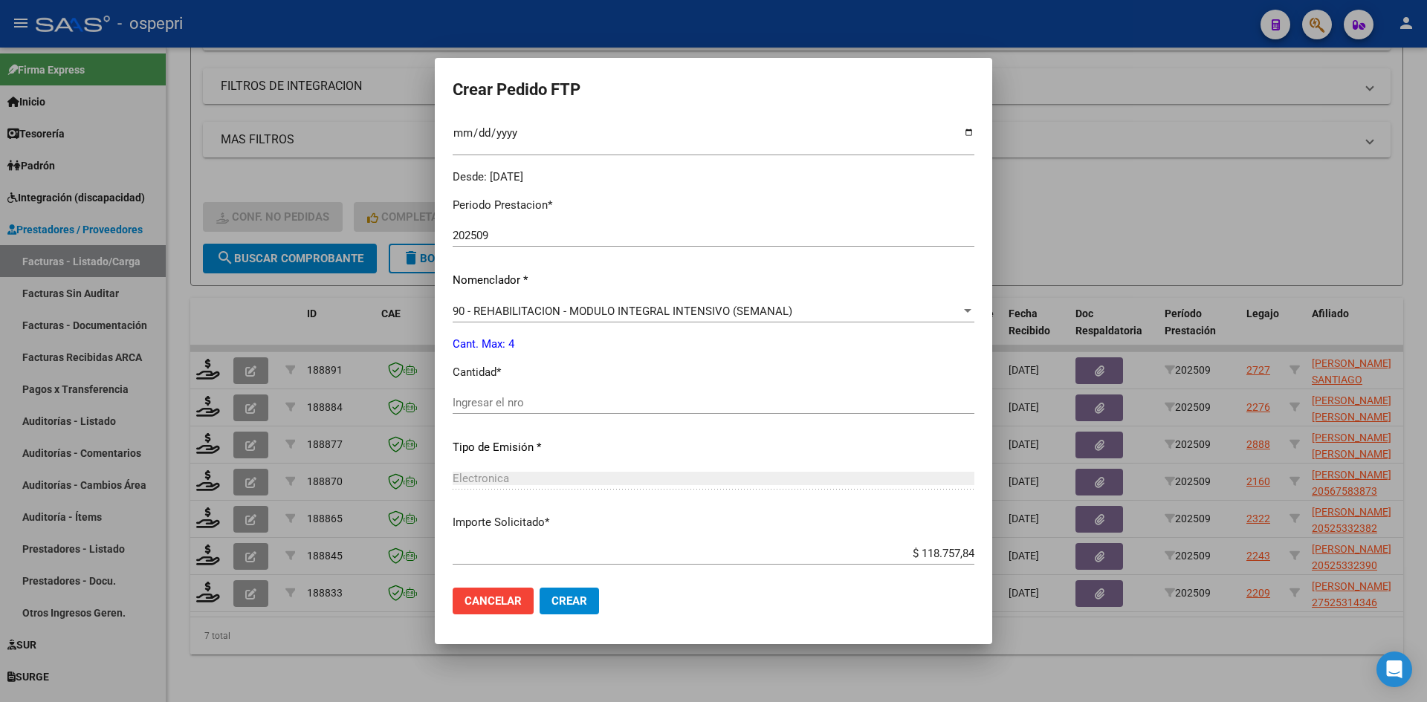
scroll to position [446, 0]
click at [528, 404] on input "Ingresar el nro" at bounding box center [714, 401] width 522 height 13
type input "4"
click at [568, 602] on span "Crear" at bounding box center [569, 601] width 36 height 13
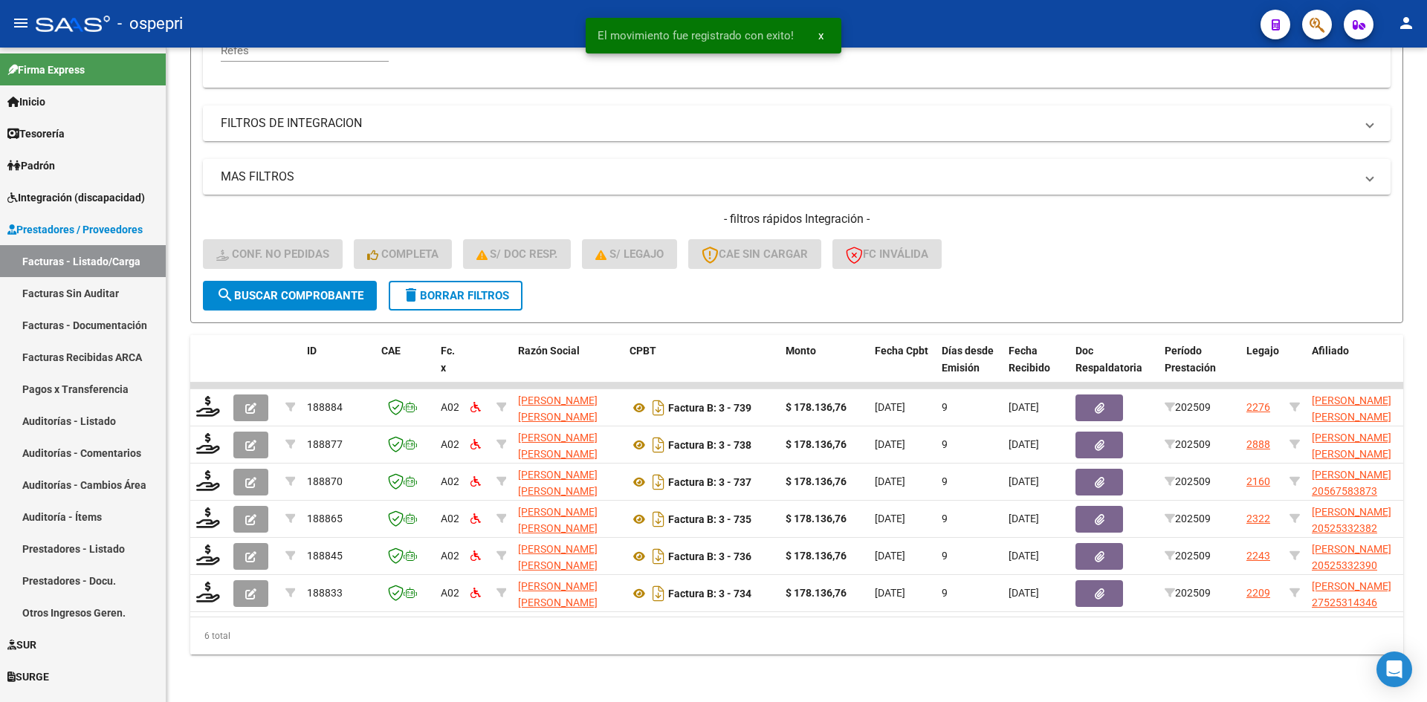
scroll to position [373, 0]
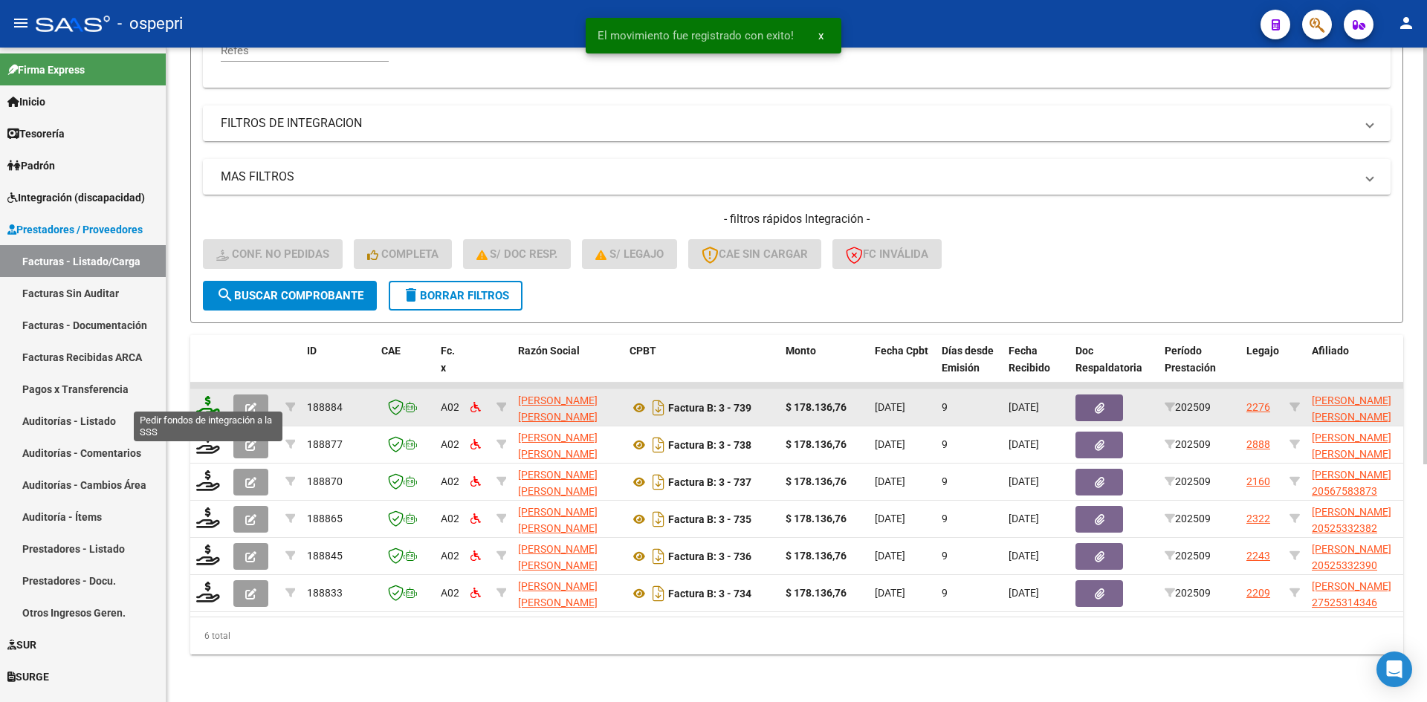
click at [206, 396] on icon at bounding box center [208, 406] width 24 height 21
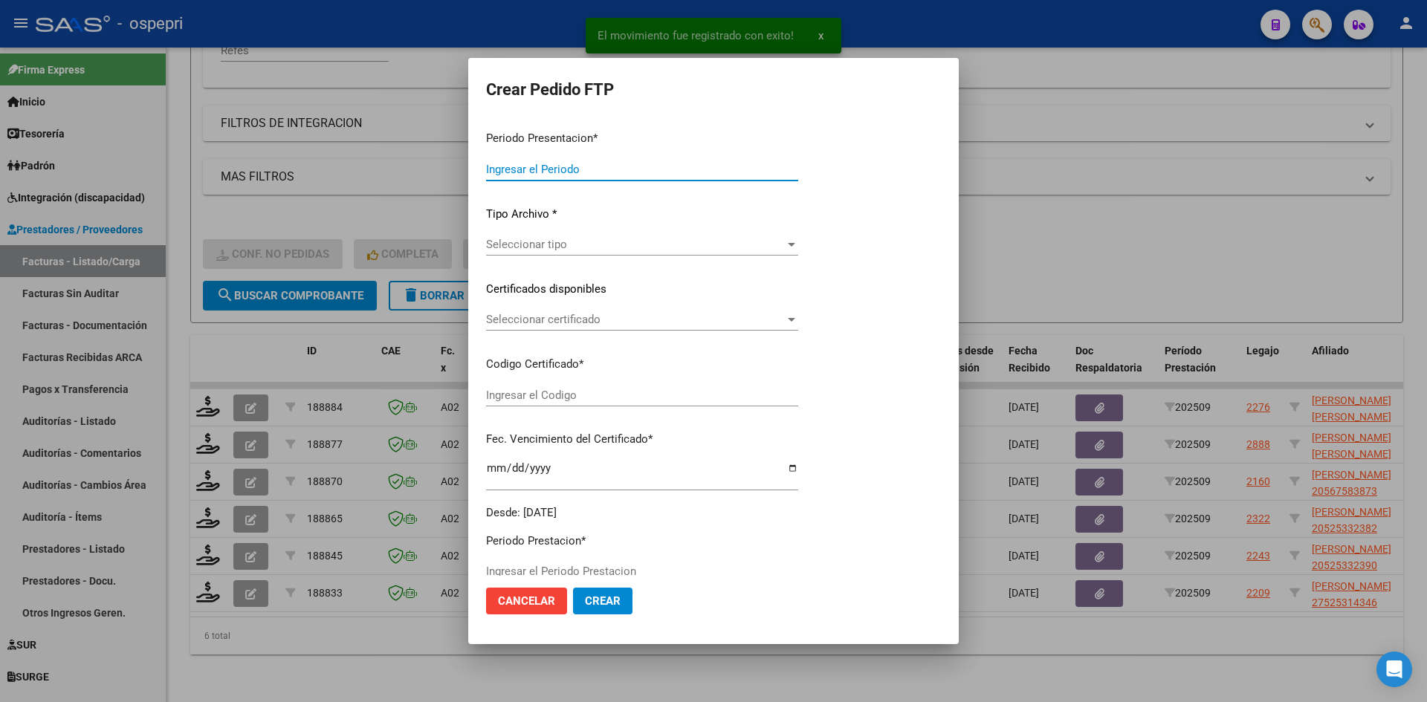
type input "202509"
type input "$ 178.136,76"
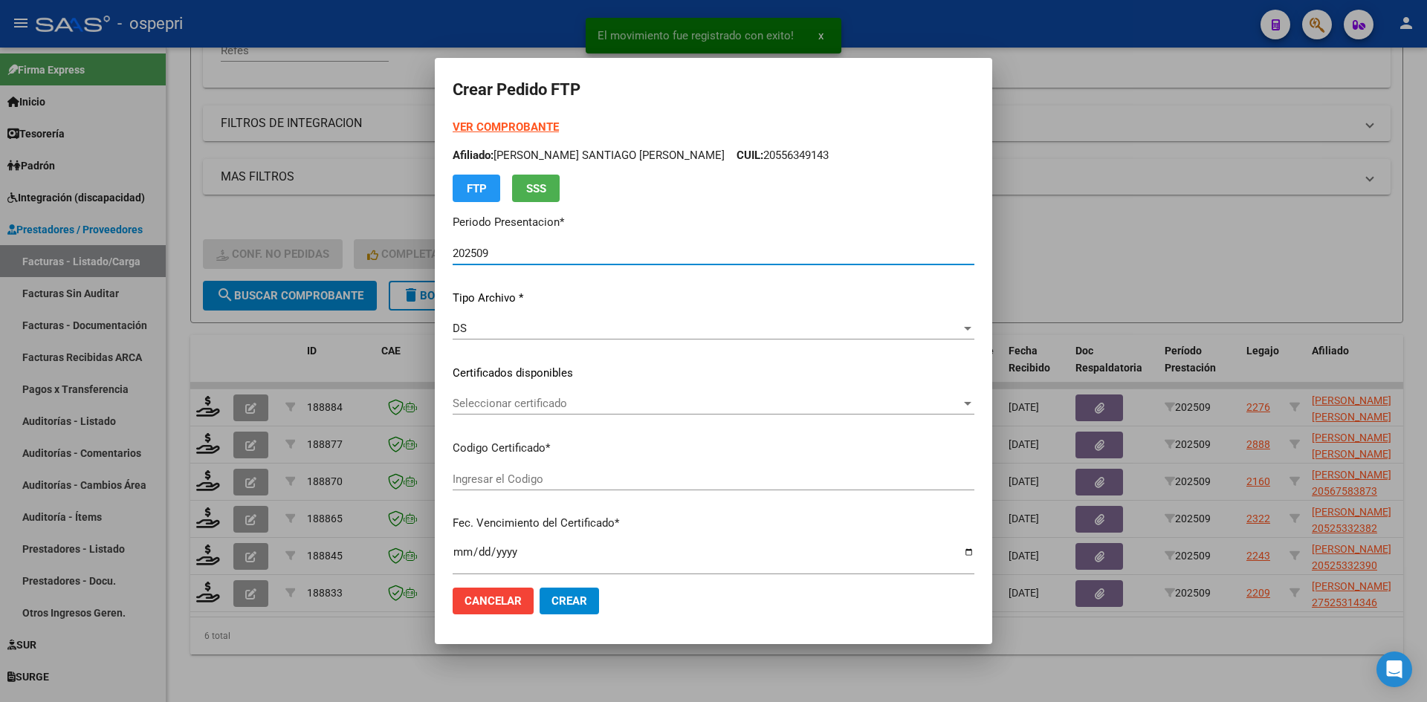
type input "2055157116-6"
type input "2026-10-04"
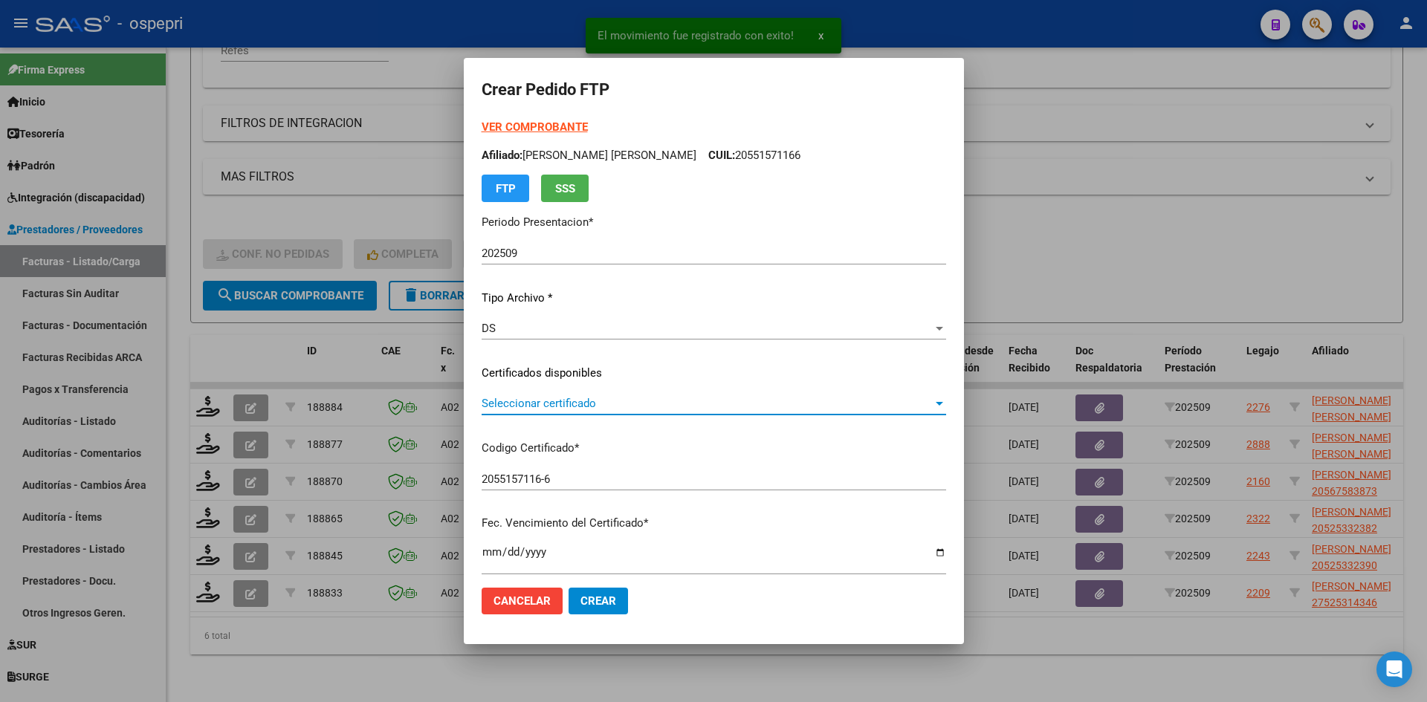
click at [655, 410] on span "Seleccionar certificado" at bounding box center [707, 403] width 451 height 13
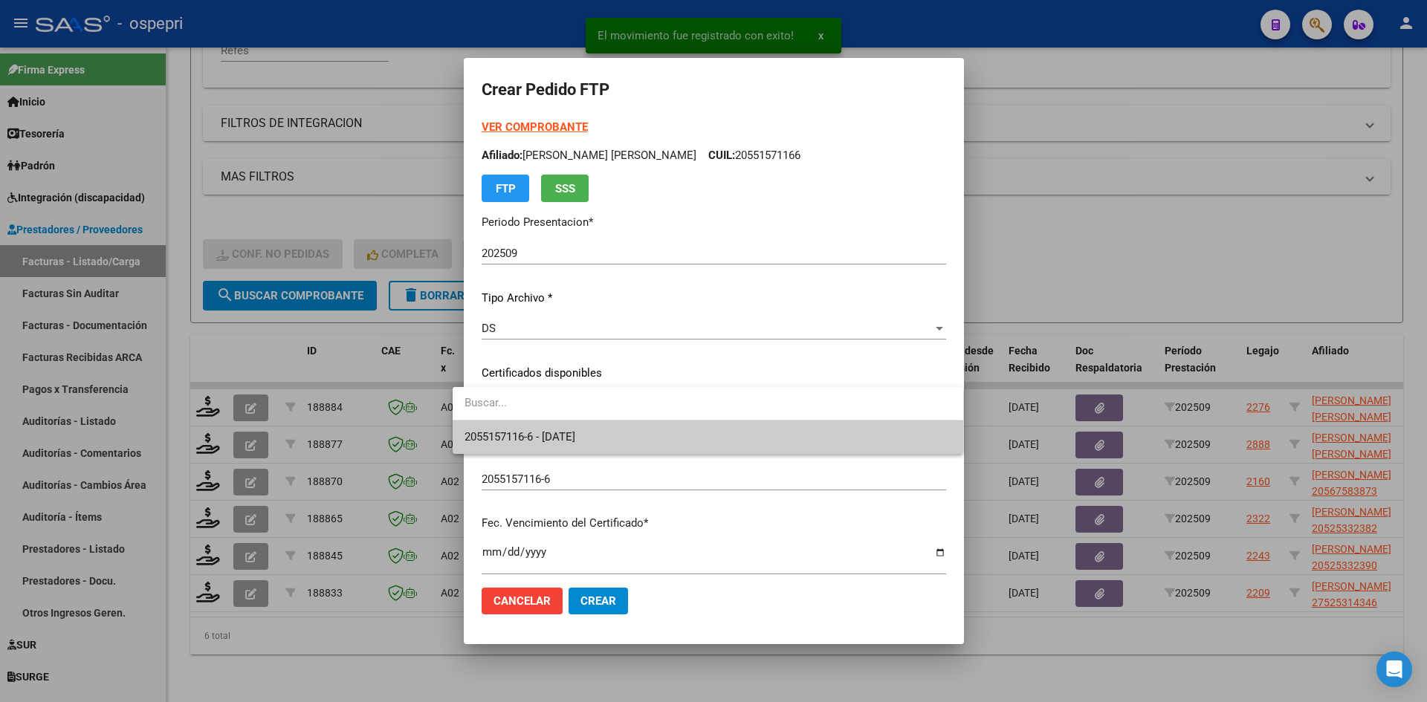
click at [655, 433] on span "2055157116-6 - 2026-10-04" at bounding box center [707, 437] width 486 height 33
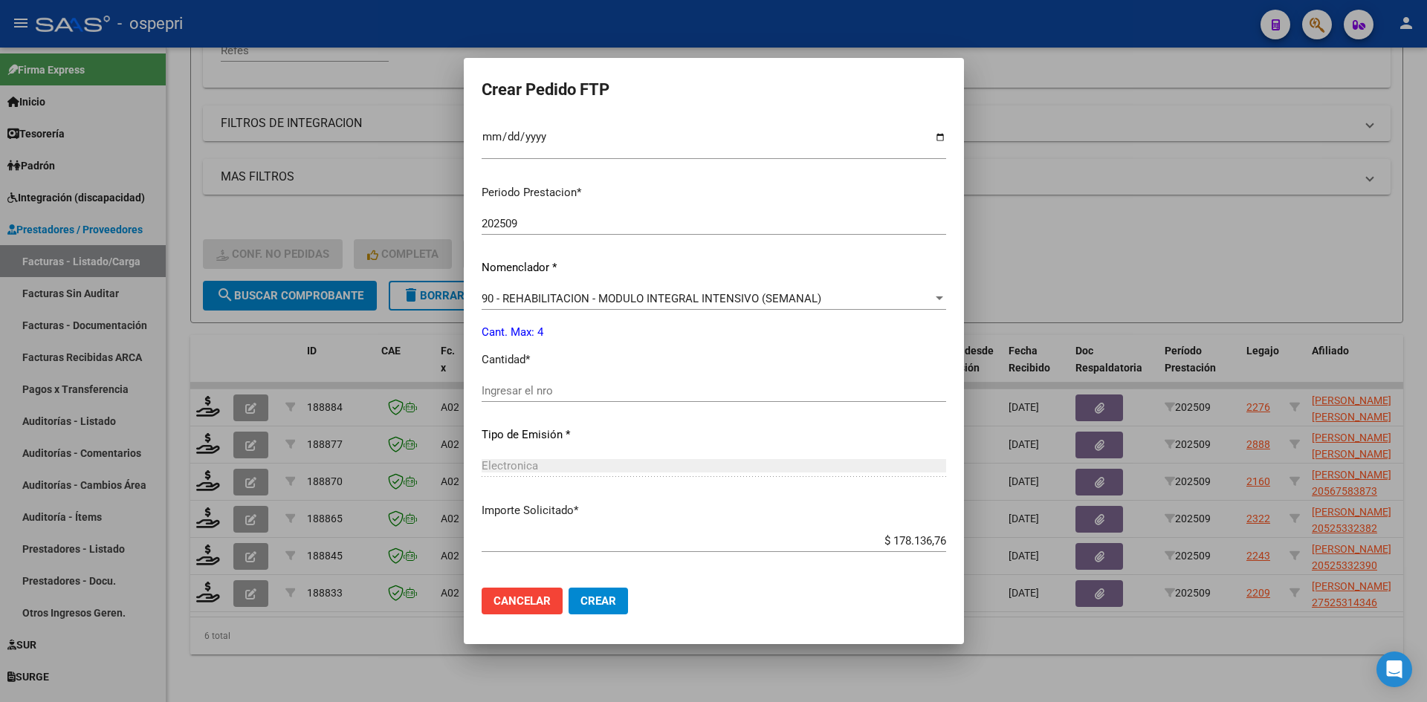
scroll to position [446, 0]
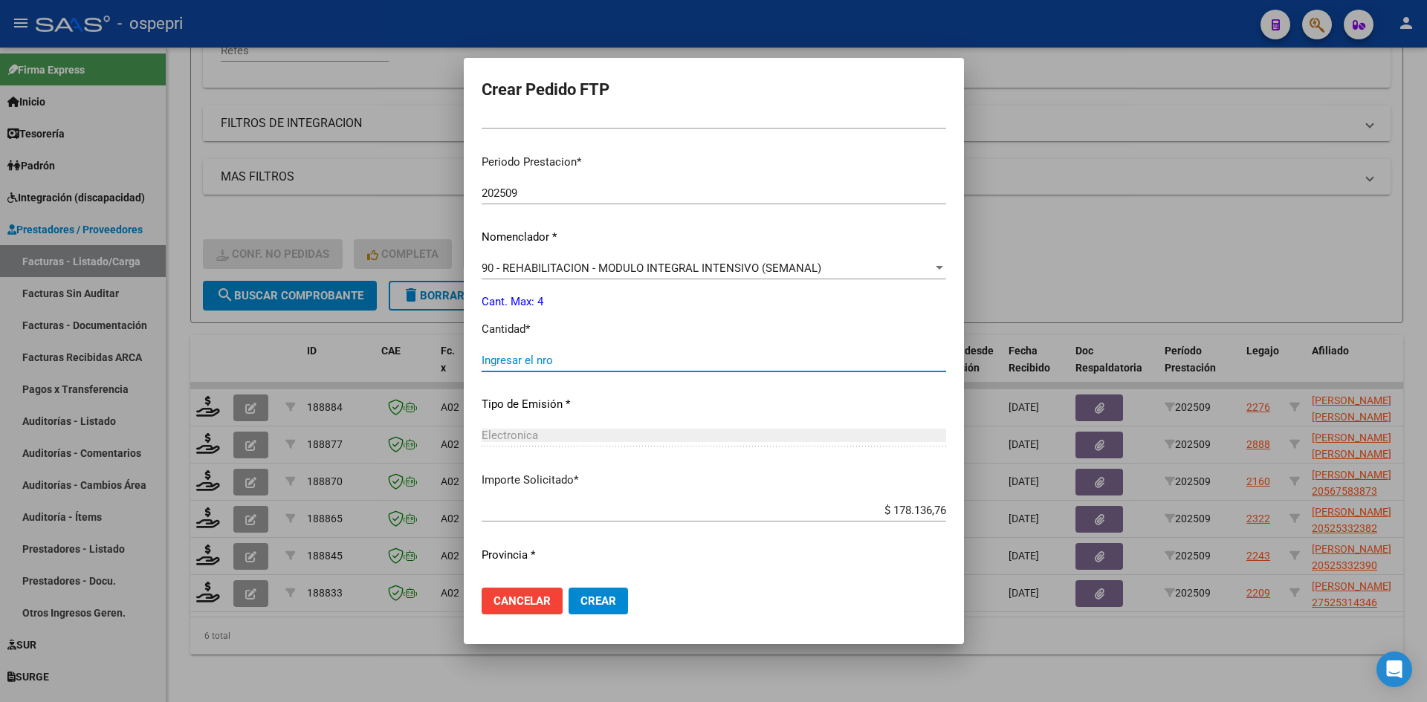
click at [533, 360] on input "Ingresar el nro" at bounding box center [714, 360] width 464 height 13
type input "4"
click at [580, 598] on span "Crear" at bounding box center [598, 601] width 36 height 13
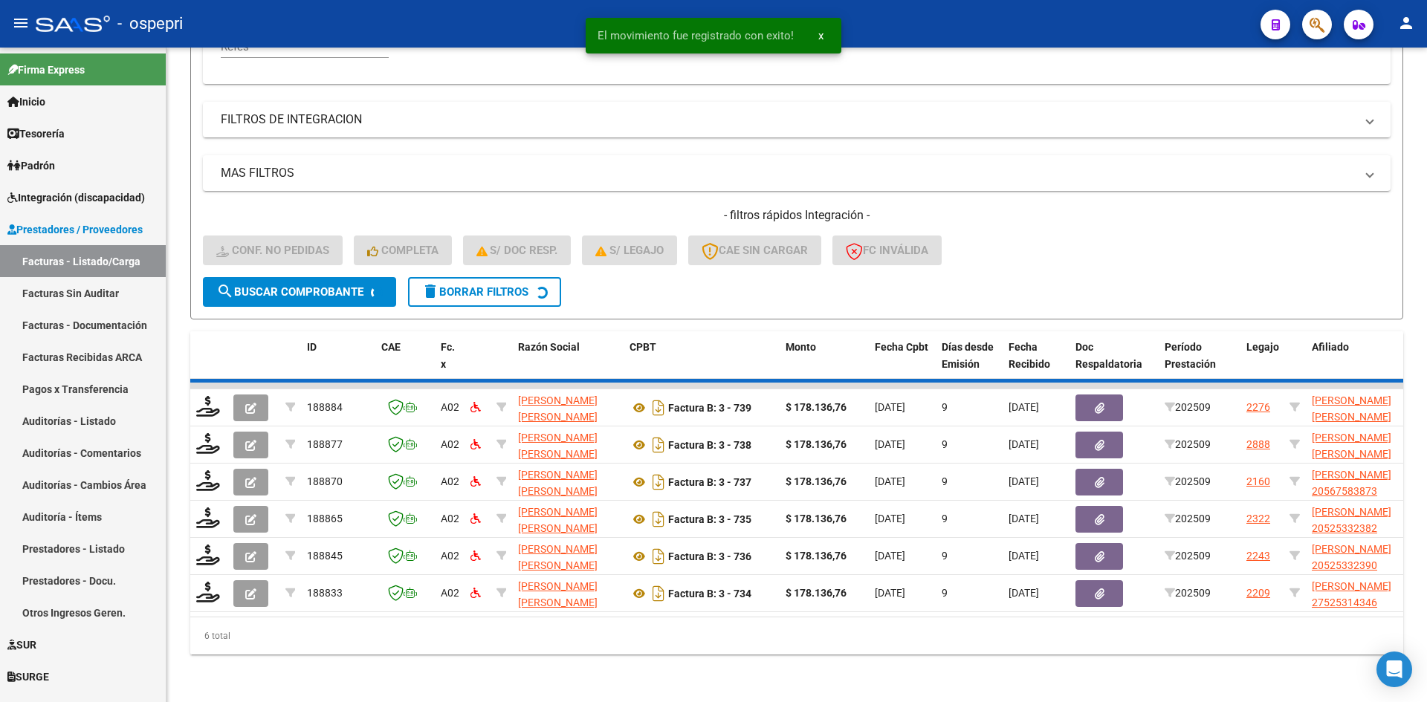
scroll to position [336, 0]
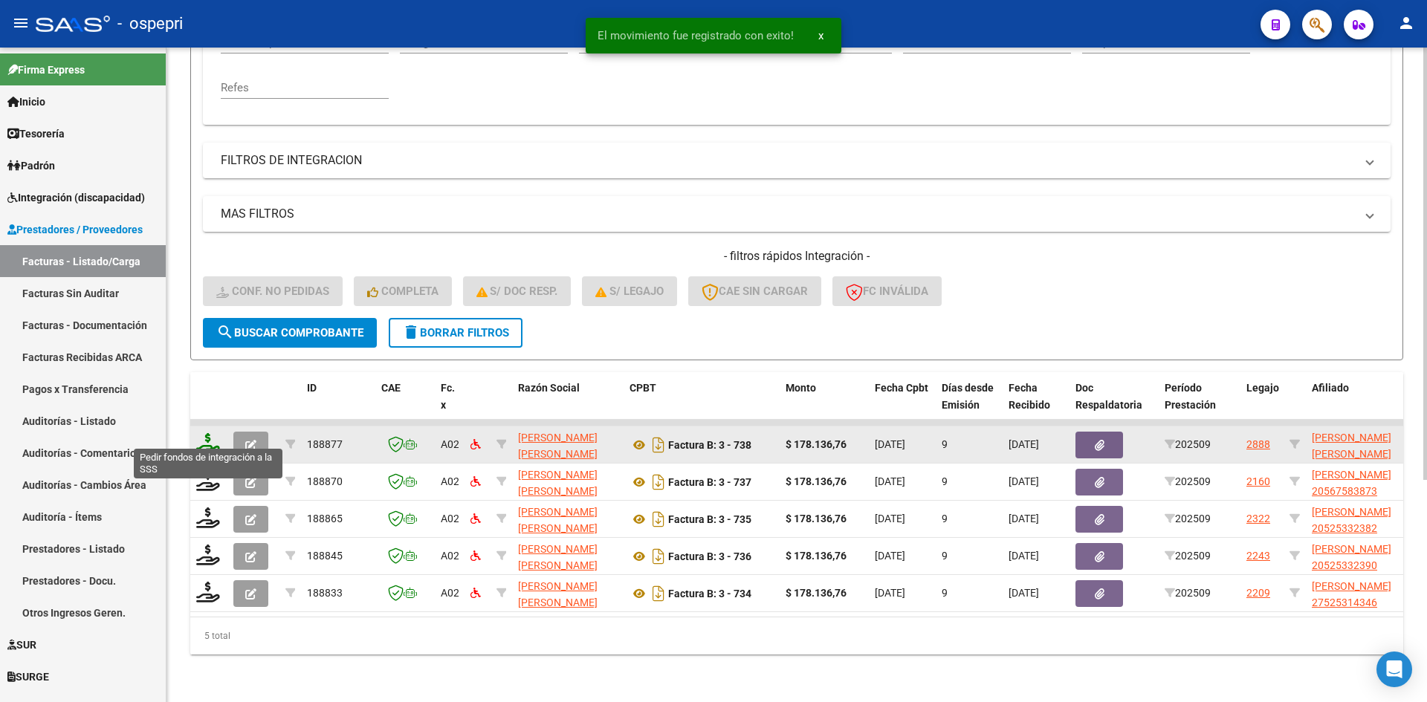
click at [208, 433] on icon at bounding box center [208, 443] width 24 height 21
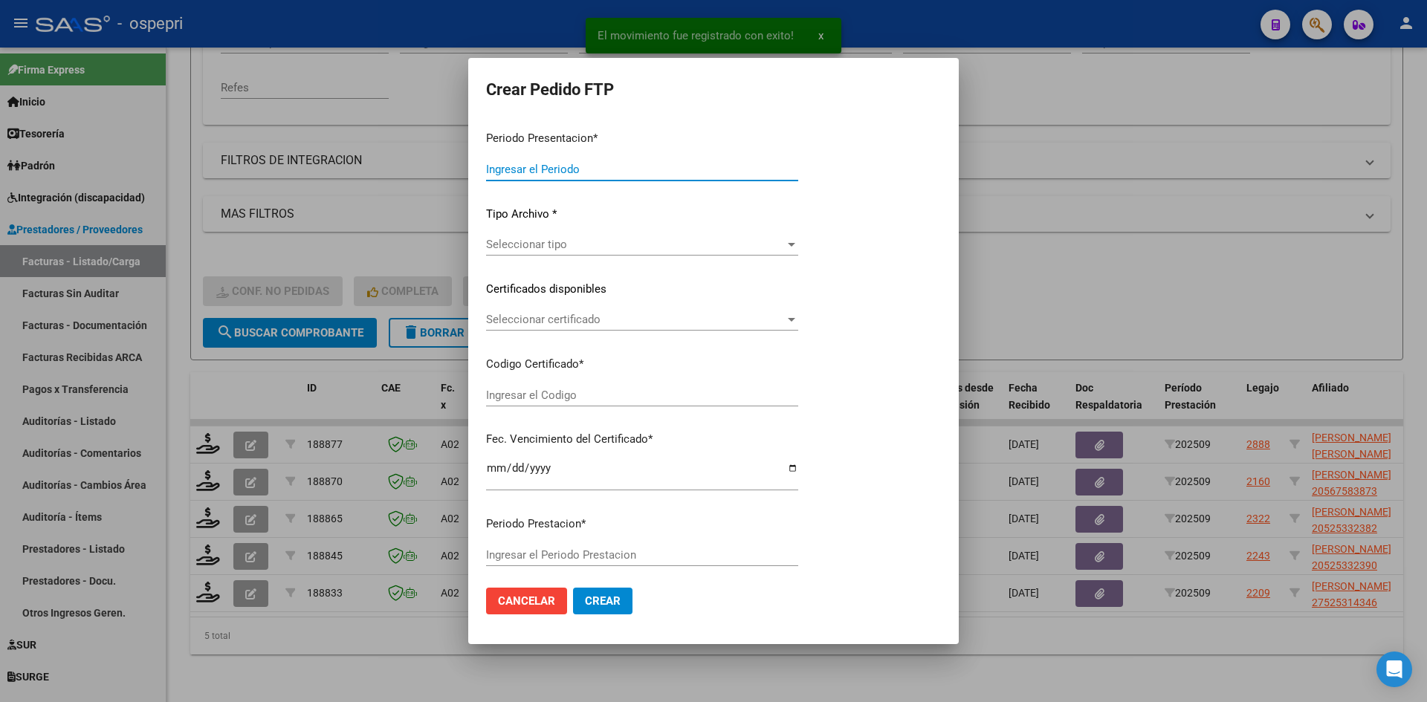
type input "202509"
type input "$ 178.136,76"
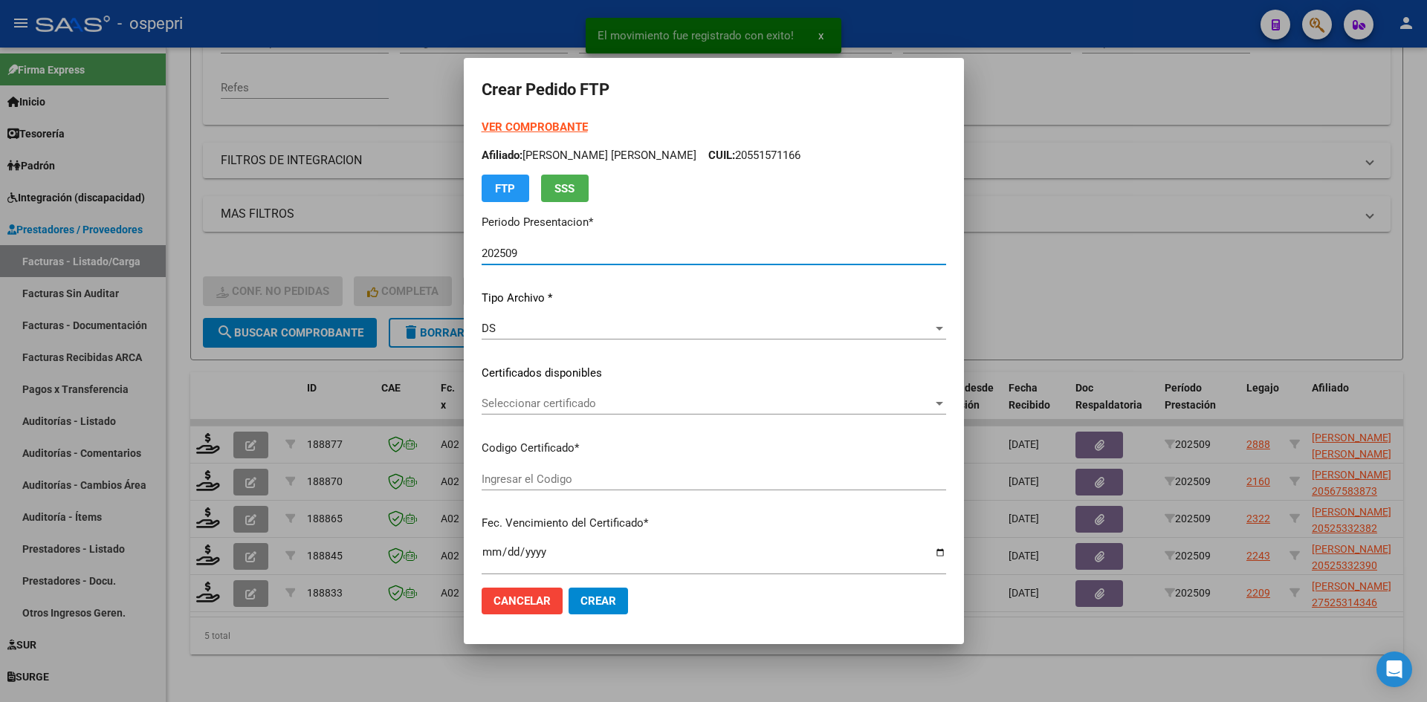
type input "20500249006"
type input "2026-07-01"
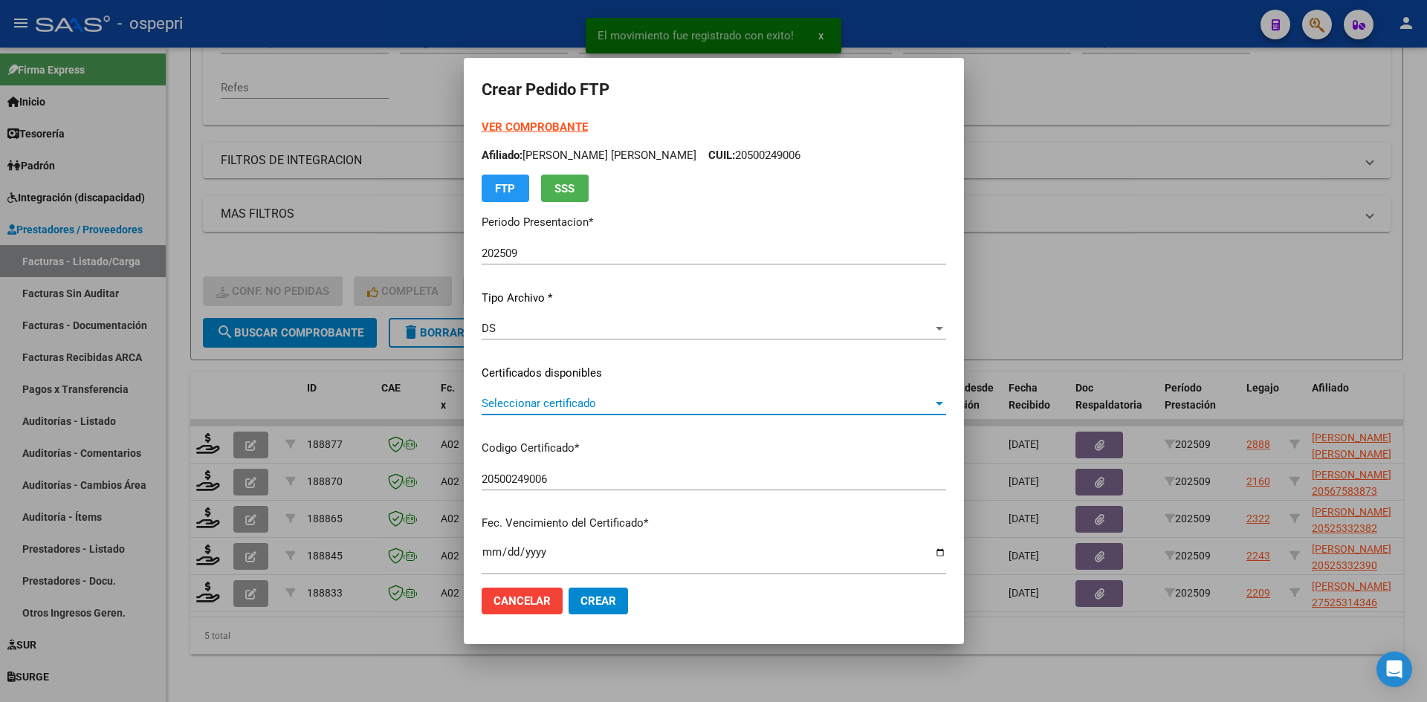
click at [619, 407] on span "Seleccionar certificado" at bounding box center [707, 403] width 451 height 13
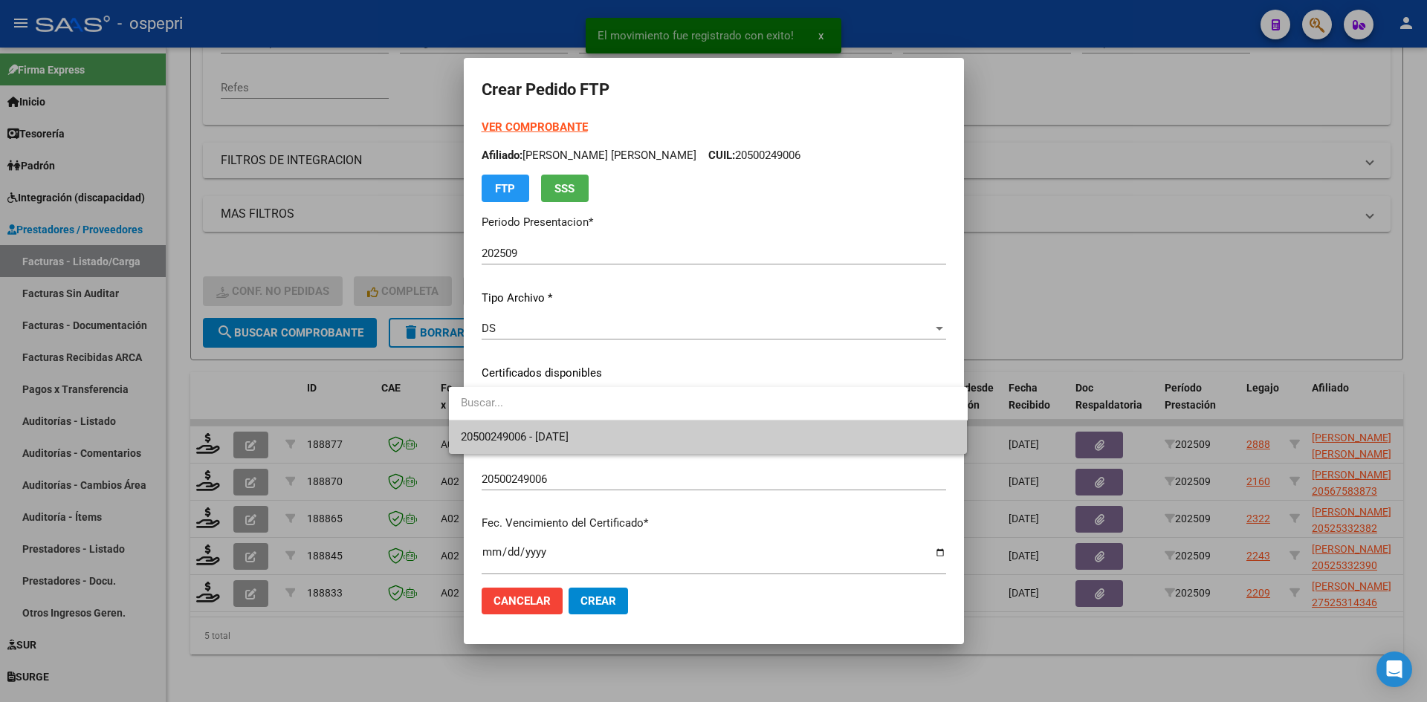
click at [632, 436] on span "20500249006 - 2026-07-01" at bounding box center [708, 437] width 495 height 33
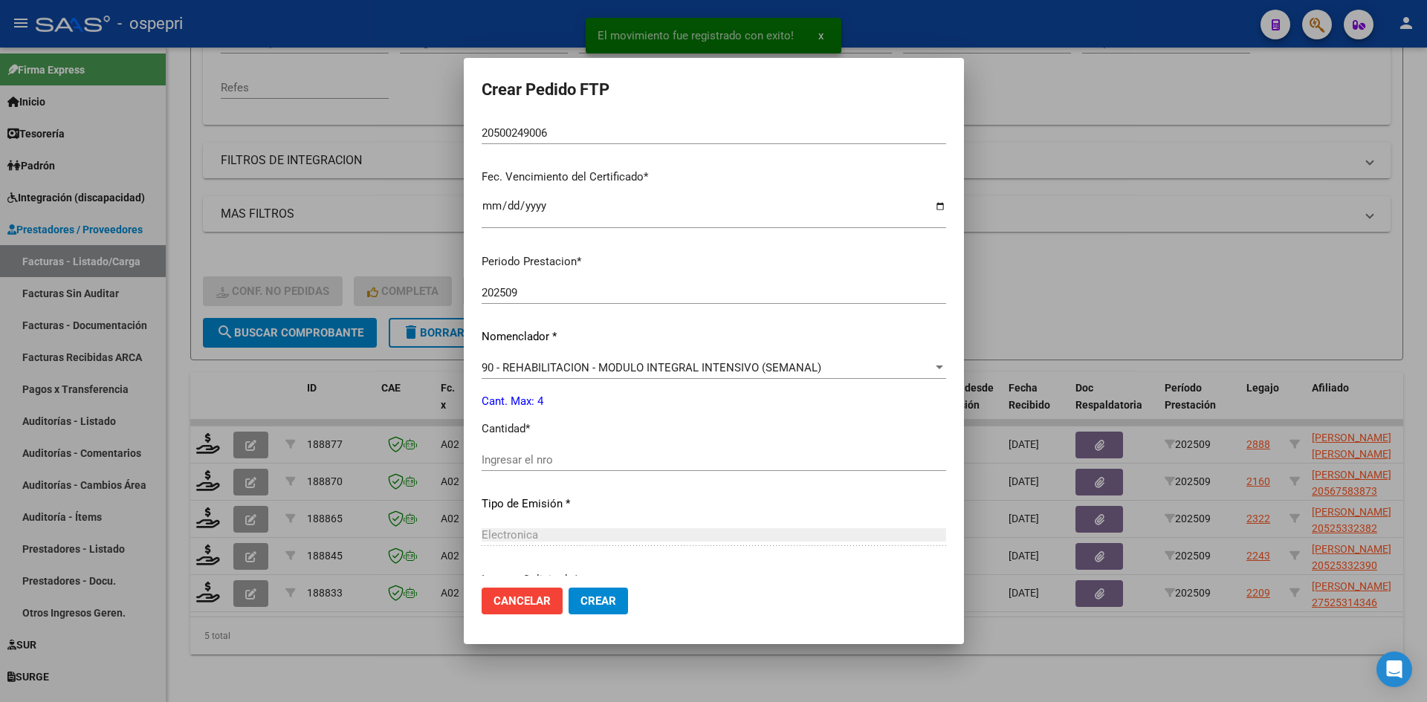
scroll to position [372, 0]
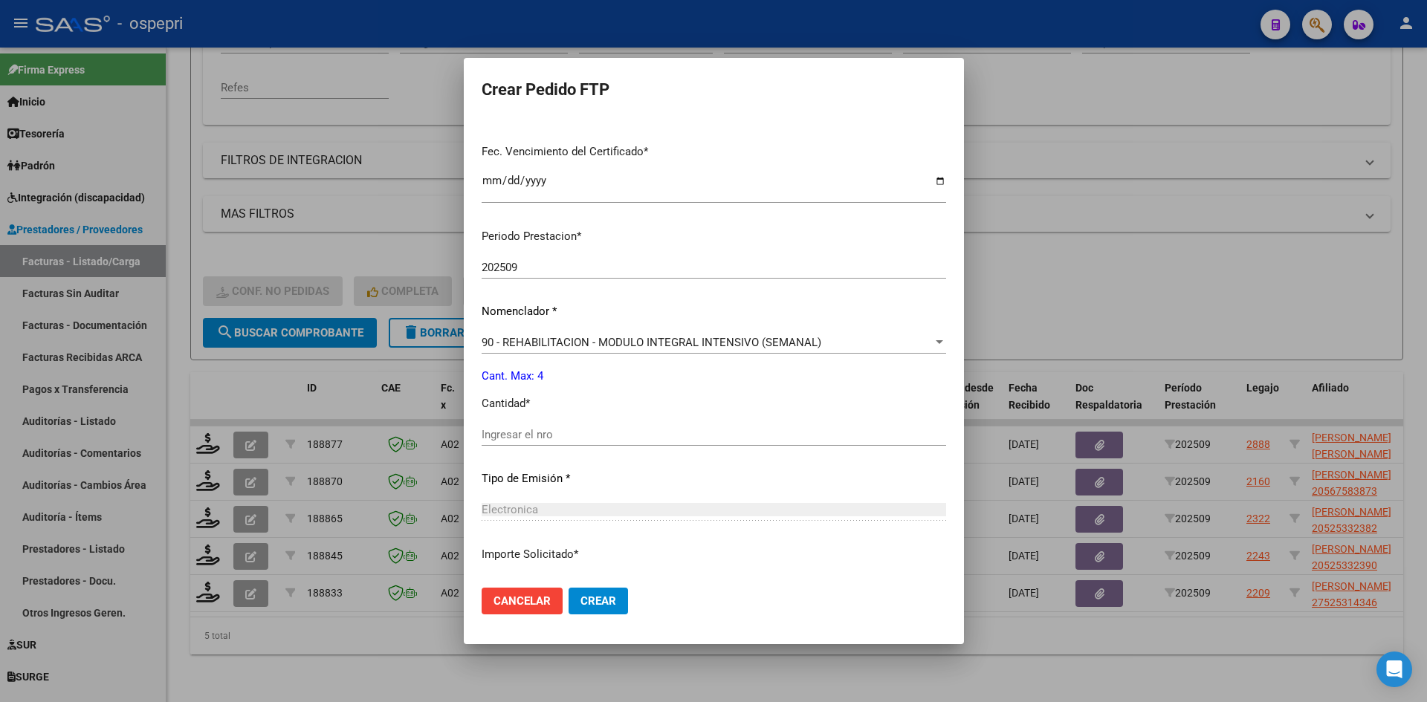
click at [522, 438] on input "Ingresar el nro" at bounding box center [714, 434] width 464 height 13
type input "4"
click at [591, 602] on span "Crear" at bounding box center [598, 601] width 36 height 13
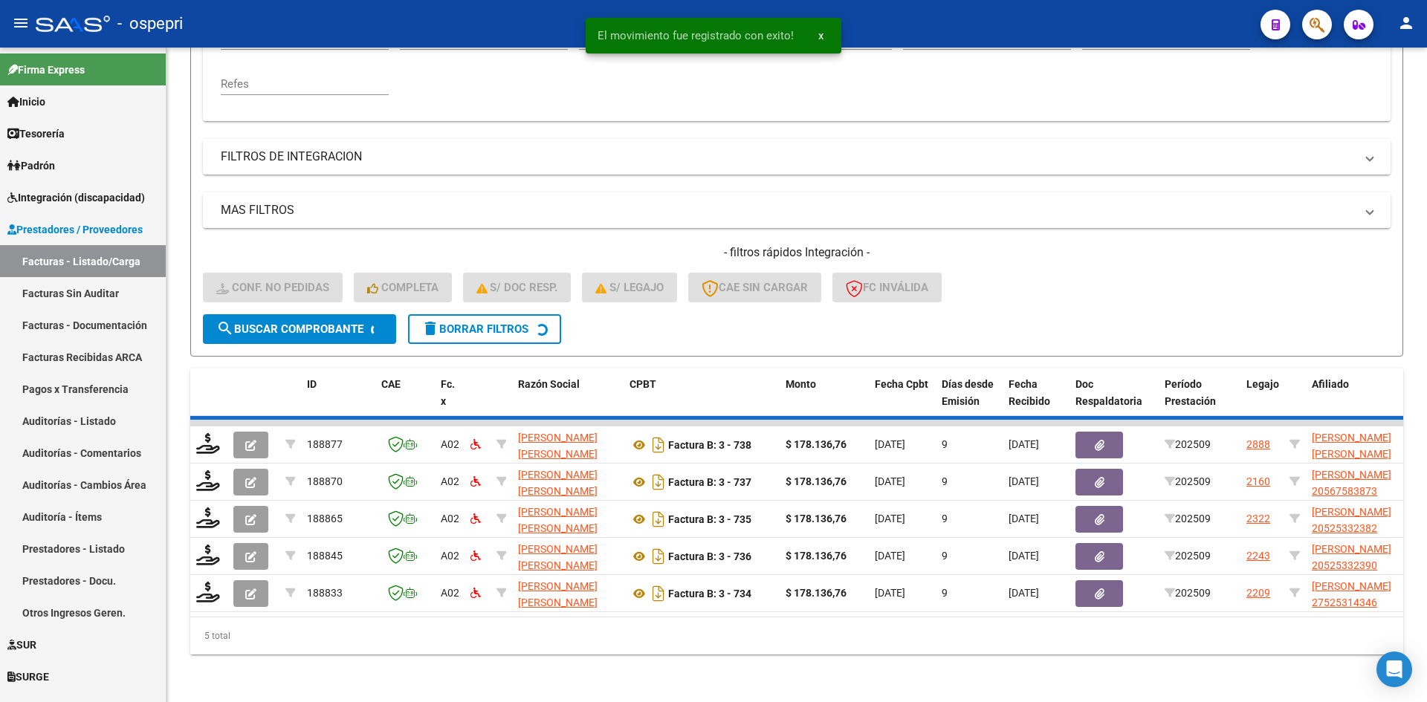
scroll to position [299, 0]
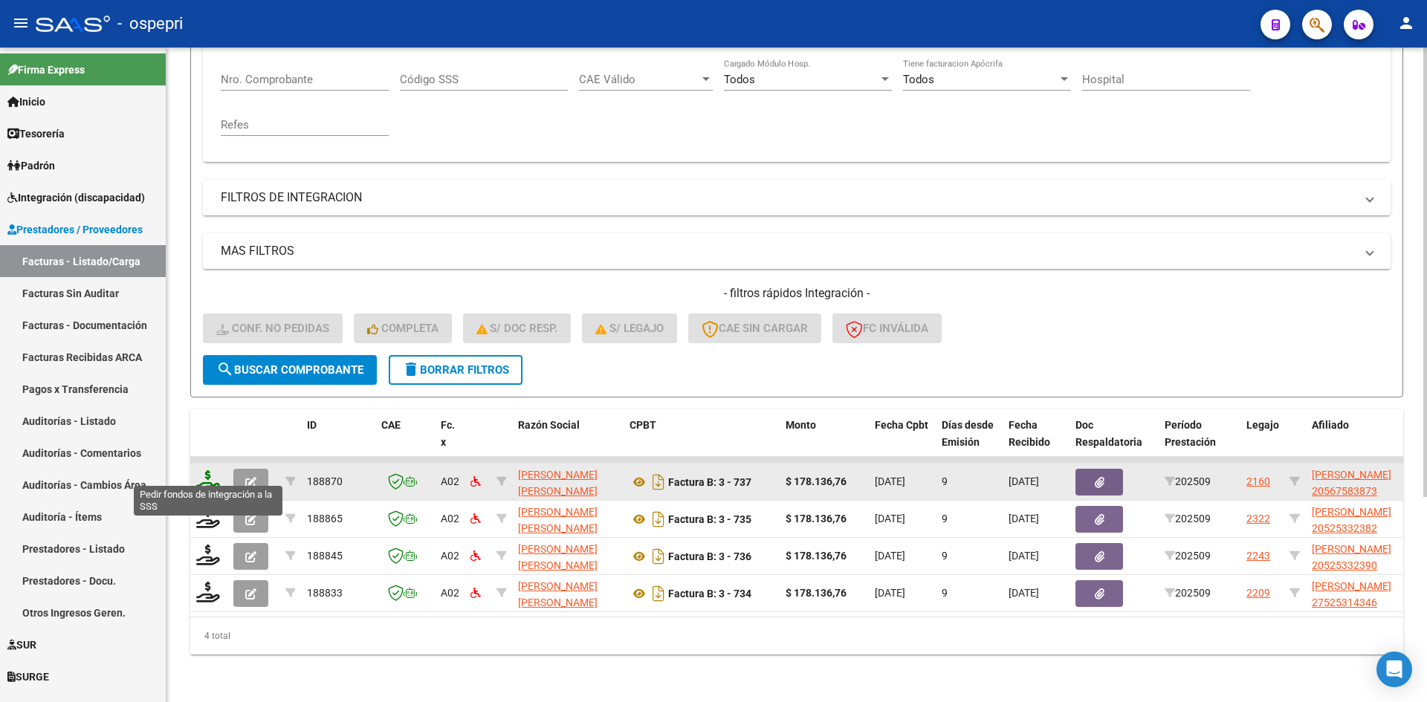
click at [210, 473] on icon at bounding box center [208, 480] width 24 height 21
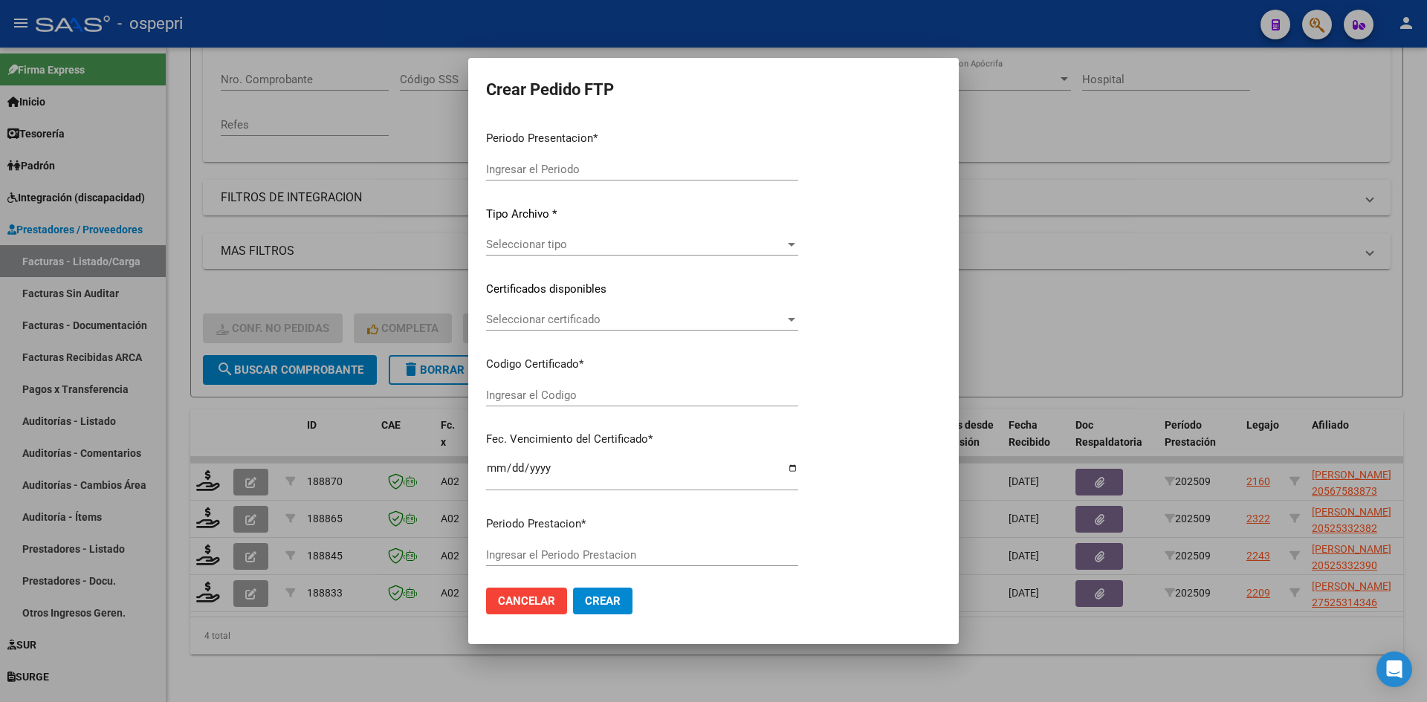
type input "202509"
type input "$ 178.136,76"
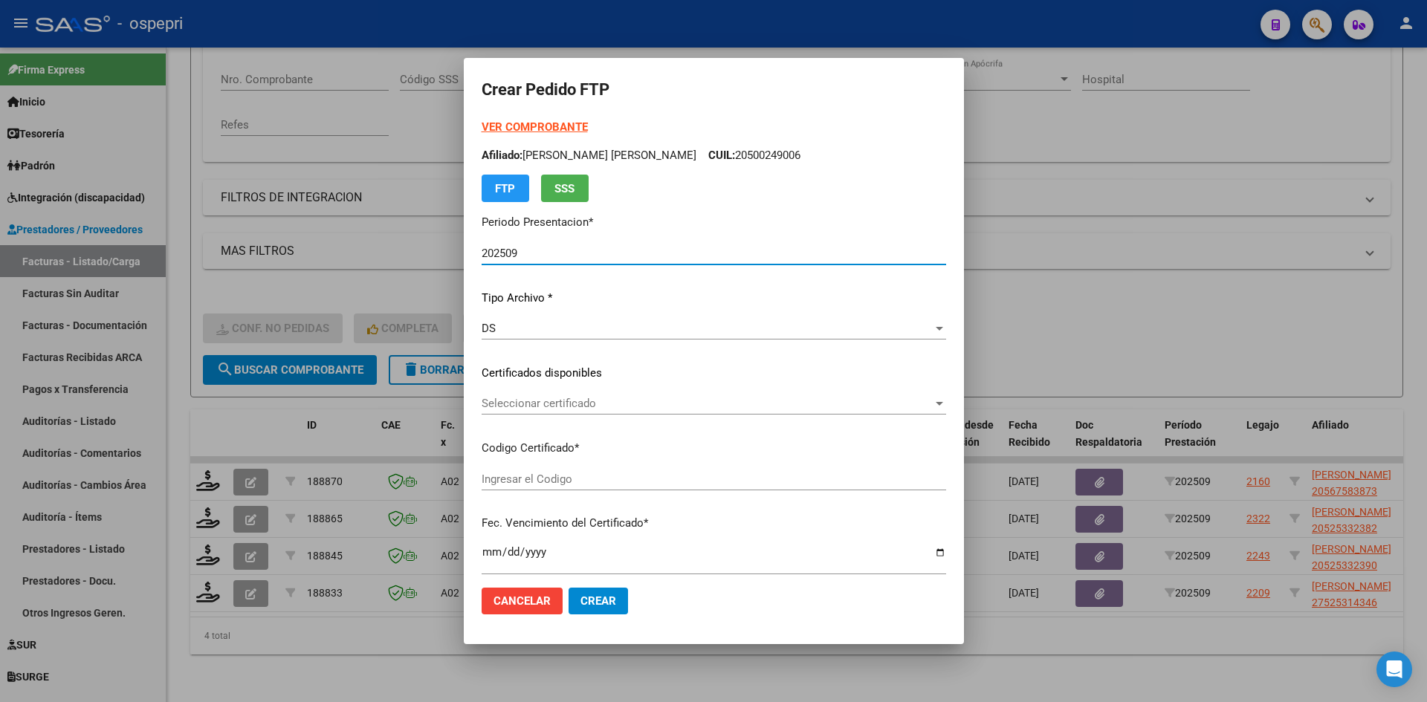
type input "2056758387-3"
type input "2026-03-01"
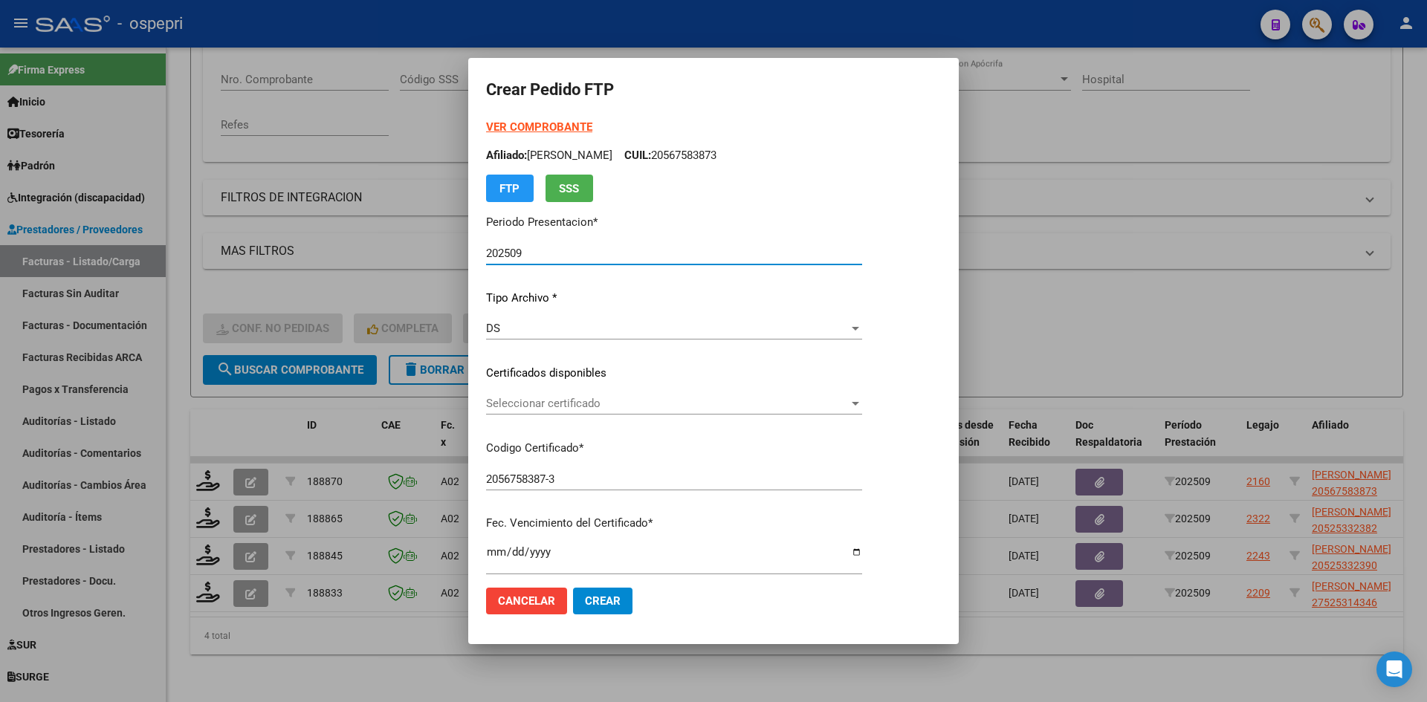
click at [568, 403] on span "Seleccionar certificado" at bounding box center [667, 403] width 363 height 13
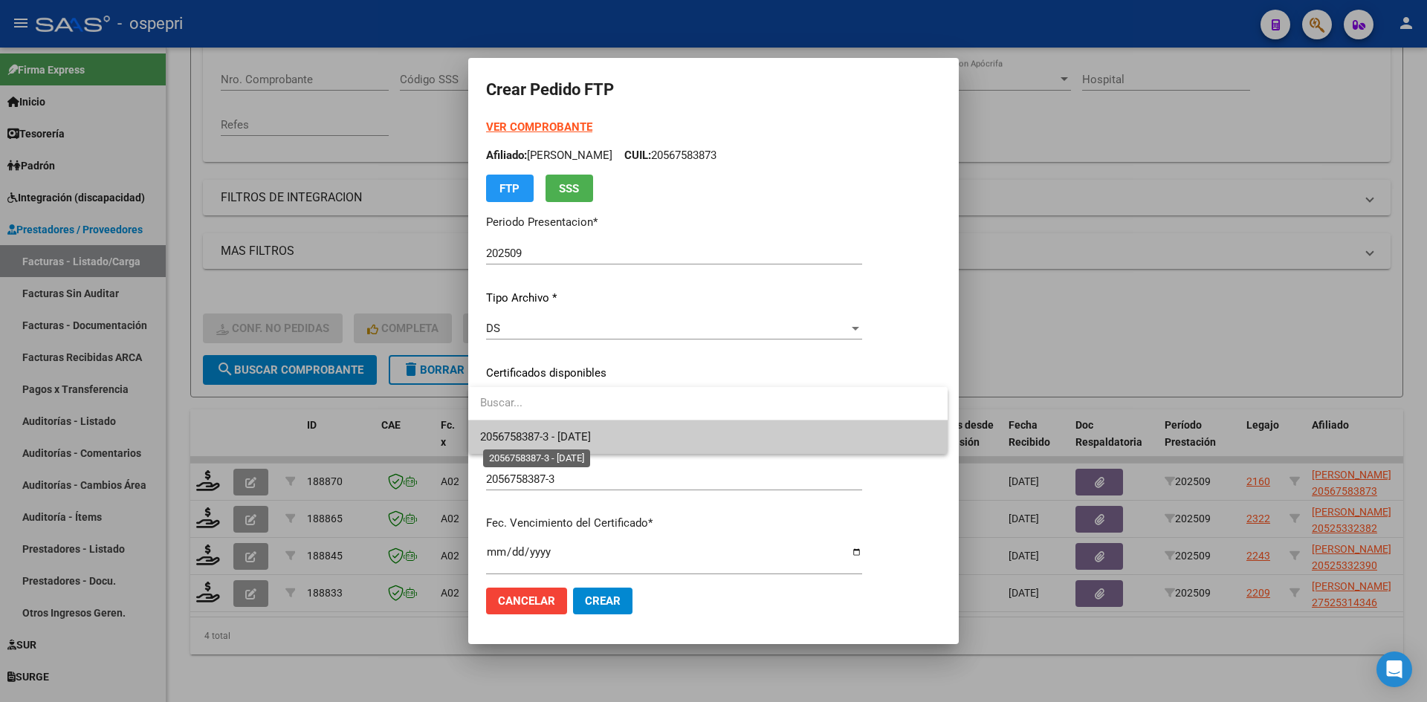
click at [577, 432] on span "2056758387-3 - 2026-03-01" at bounding box center [535, 436] width 111 height 13
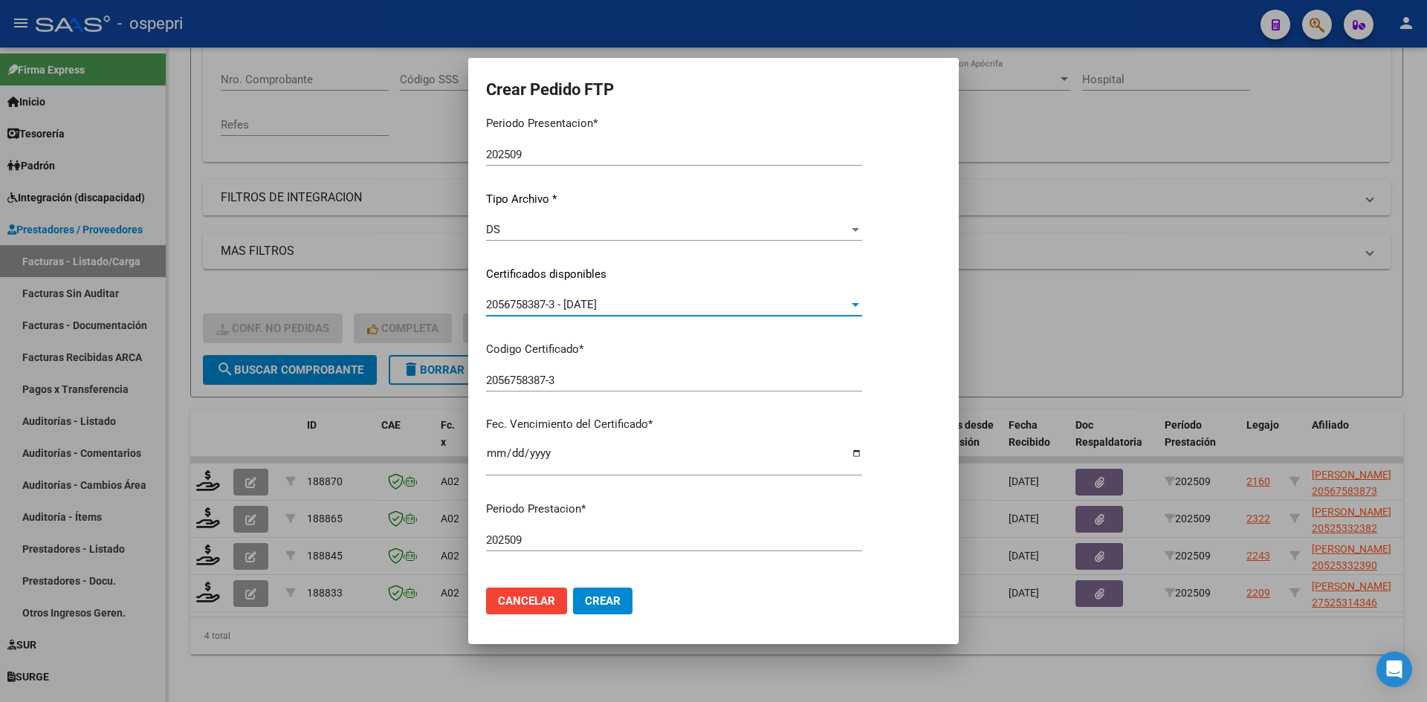
scroll to position [372, 0]
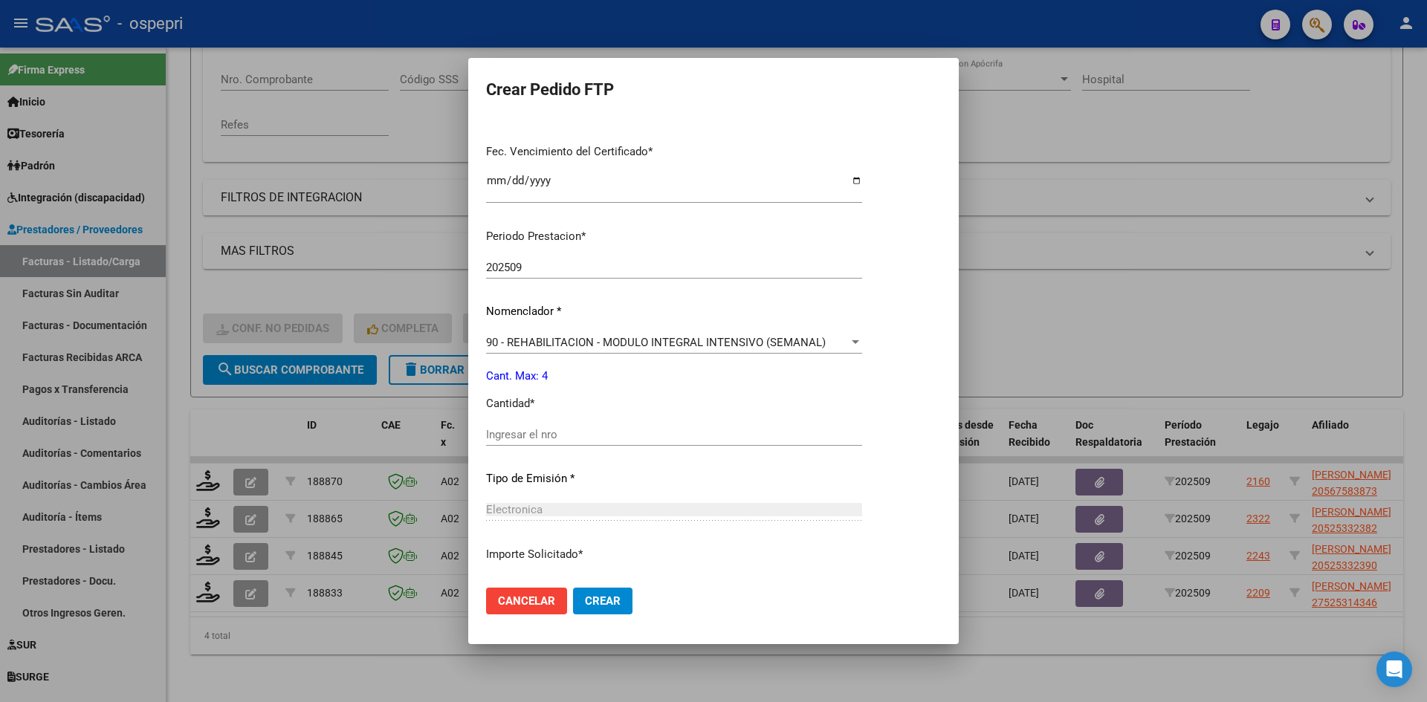
click at [558, 436] on input "Ingresar el nro" at bounding box center [674, 434] width 376 height 13
type input "4"
click at [573, 588] on button "Crear" at bounding box center [602, 601] width 59 height 27
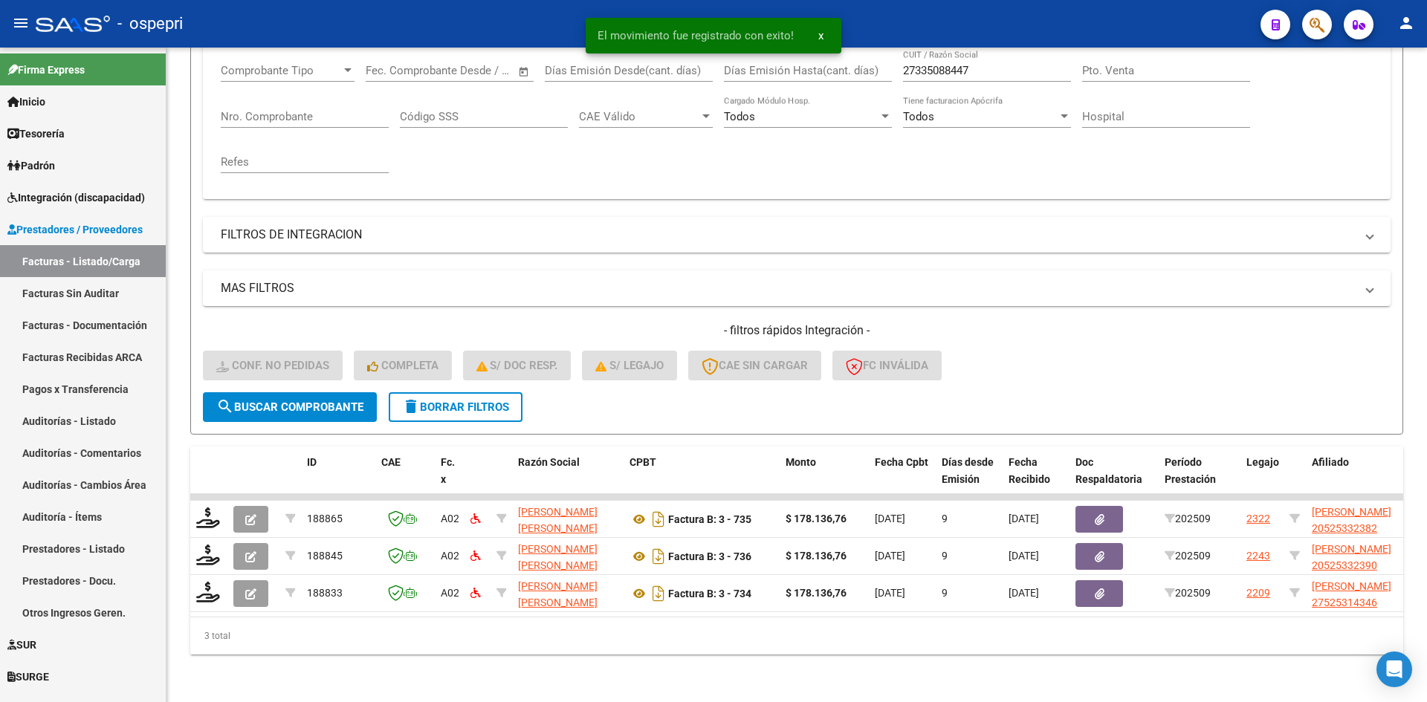
scroll to position [262, 0]
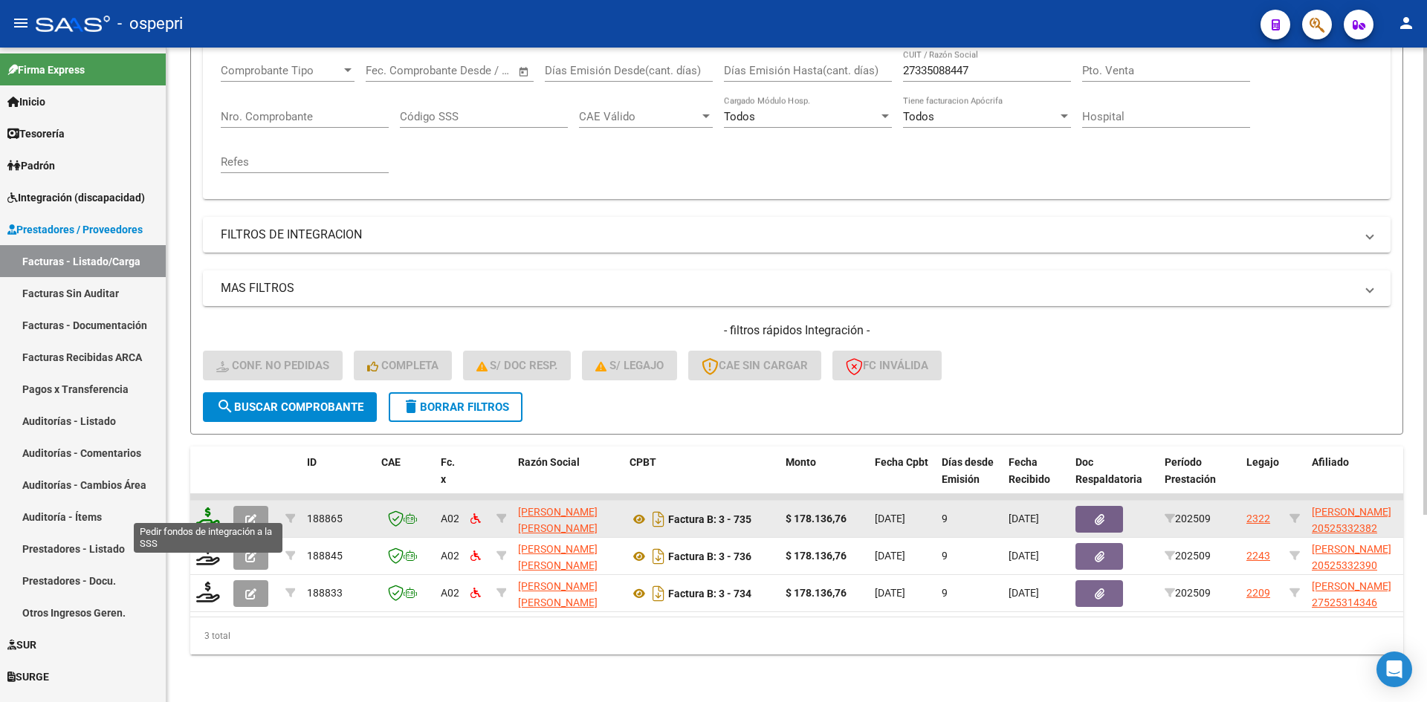
click at [204, 509] on icon at bounding box center [208, 518] width 24 height 21
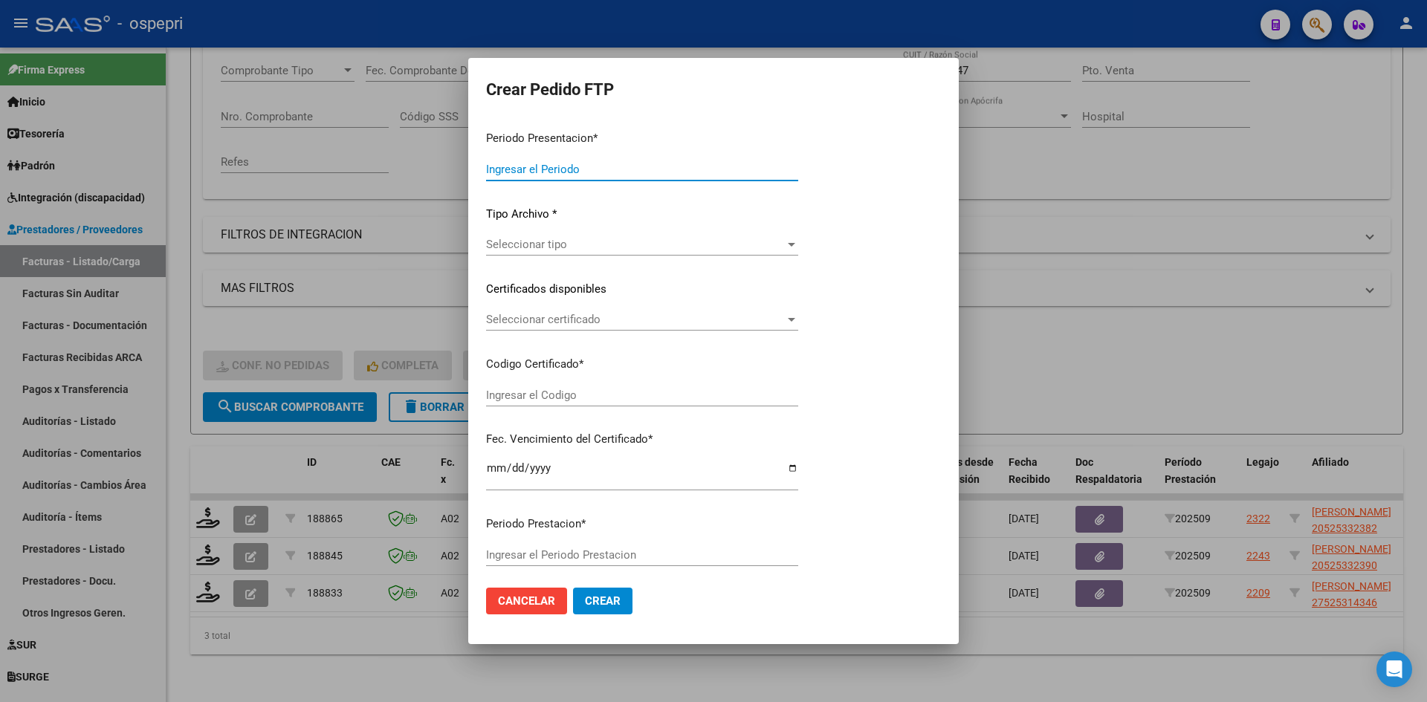
type input "202509"
type input "$ 178.136,76"
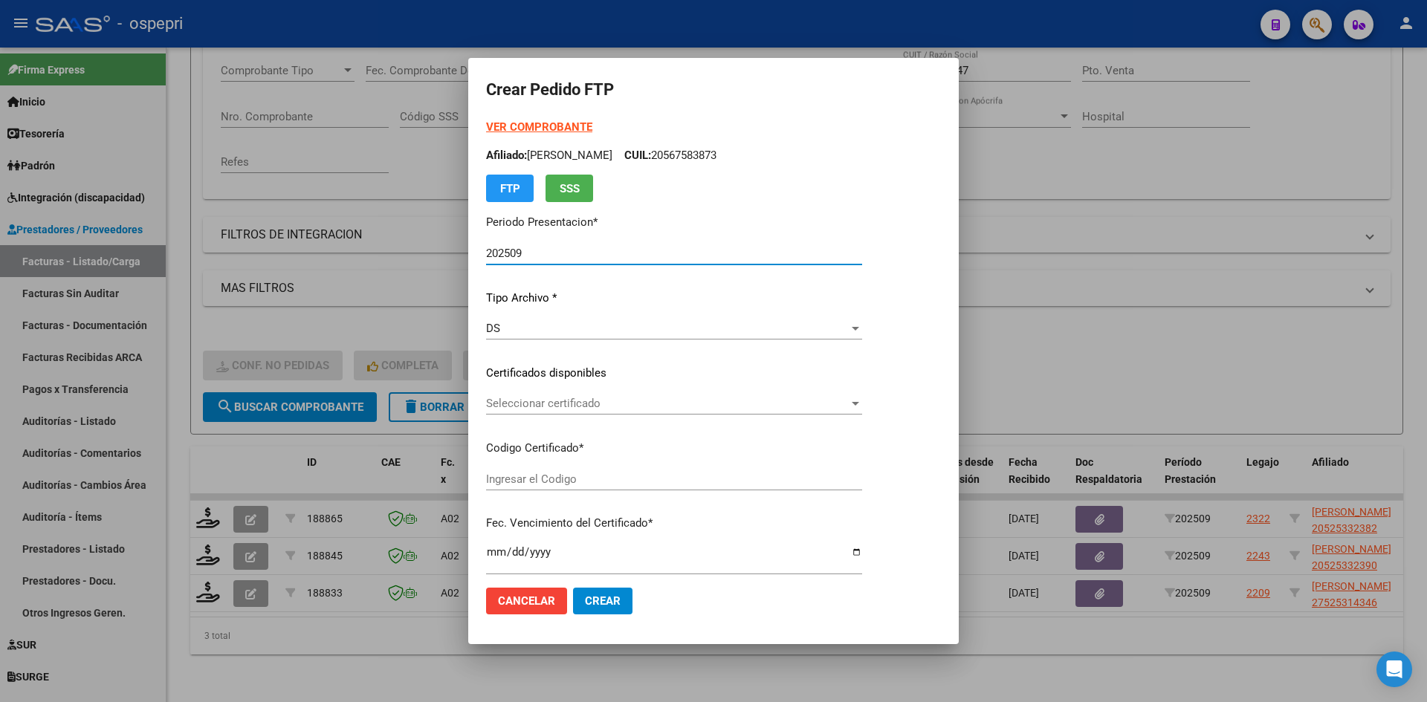
type input "2052533238-2"
type input "2032-07-04"
click at [574, 412] on div "Seleccionar certificado Seleccionar certificado" at bounding box center [674, 403] width 376 height 22
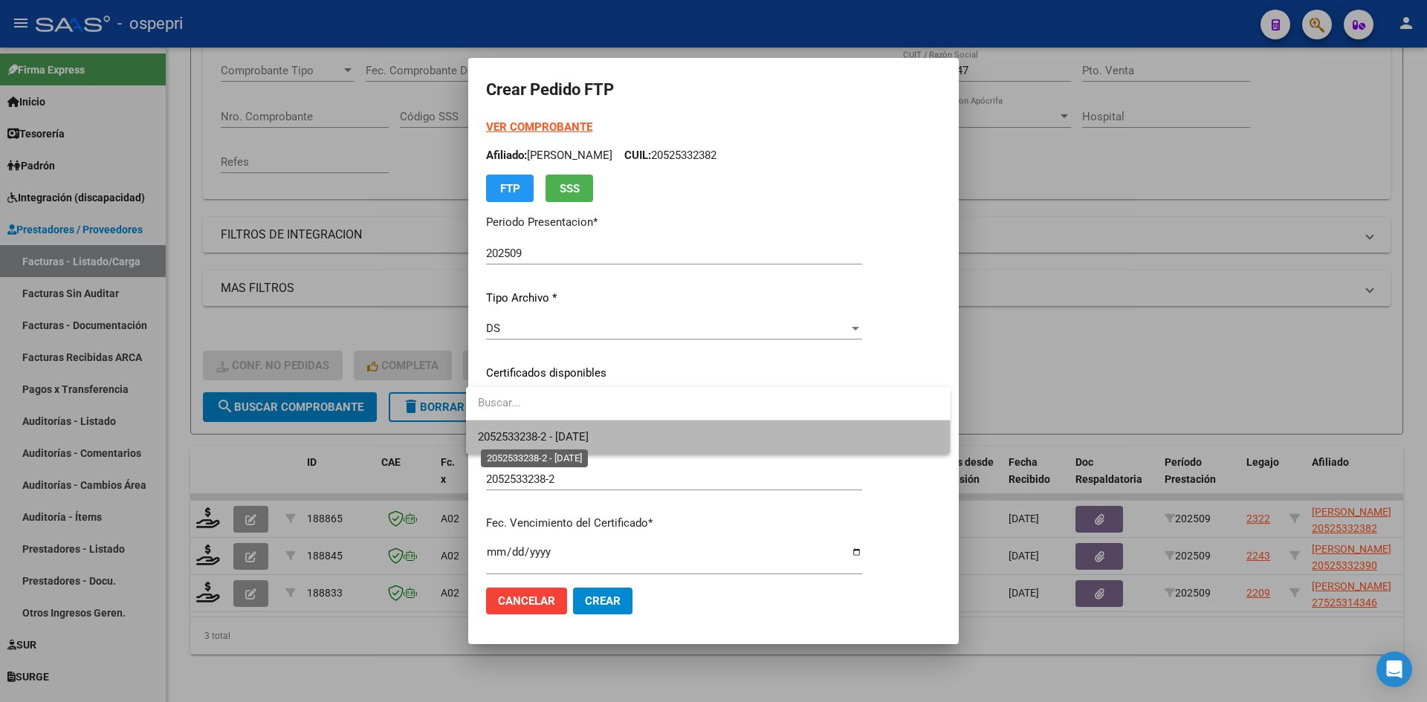
click at [589, 438] on span "2052533238-2 - 2032-07-04" at bounding box center [533, 436] width 111 height 13
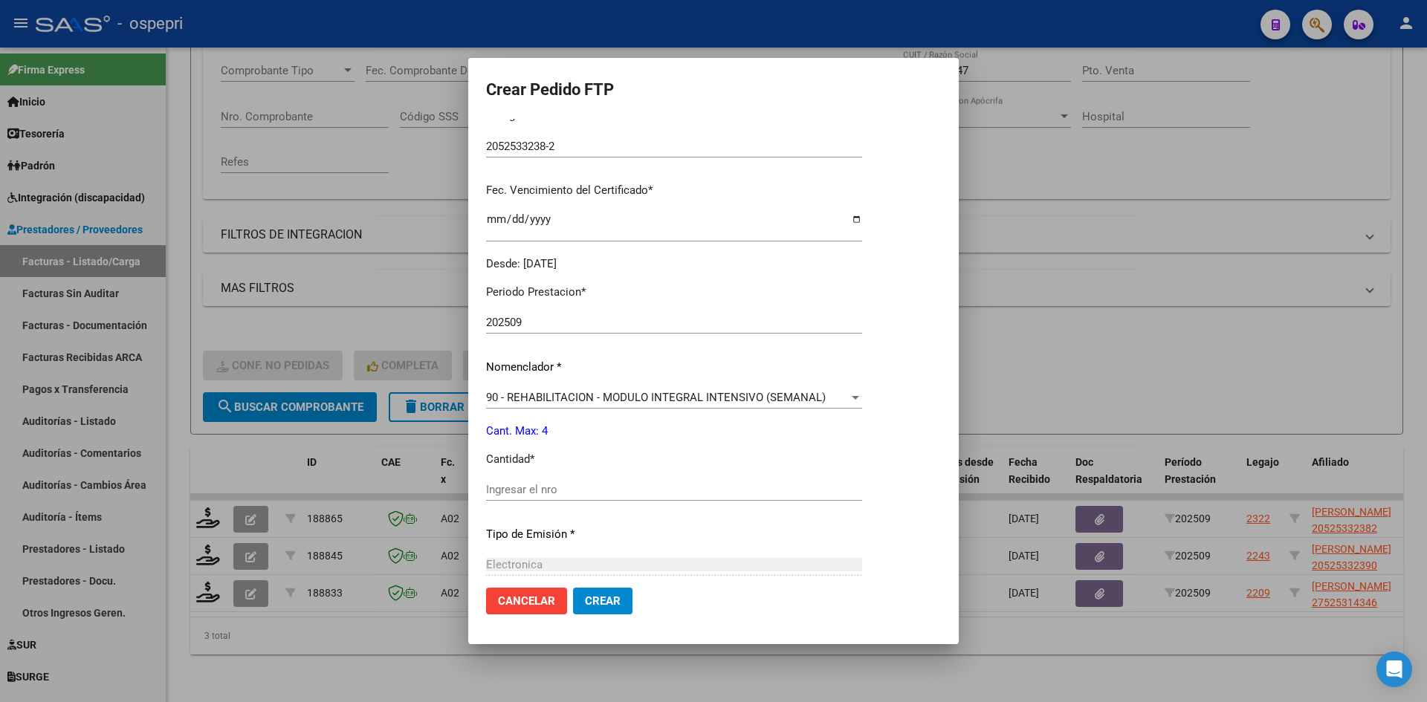
scroll to position [372, 0]
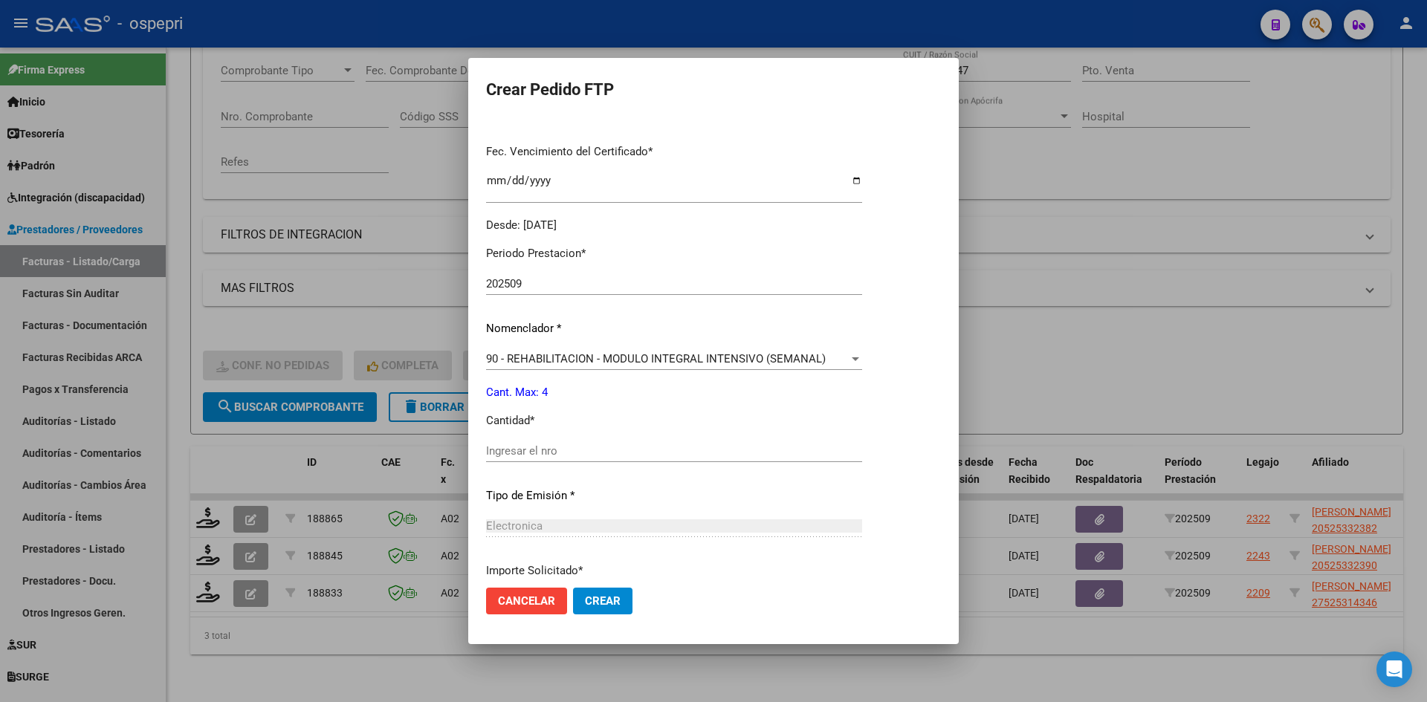
click at [528, 456] on input "Ingresar el nro" at bounding box center [674, 450] width 376 height 13
type input "4"
click at [602, 604] on span "Crear" at bounding box center [603, 601] width 36 height 13
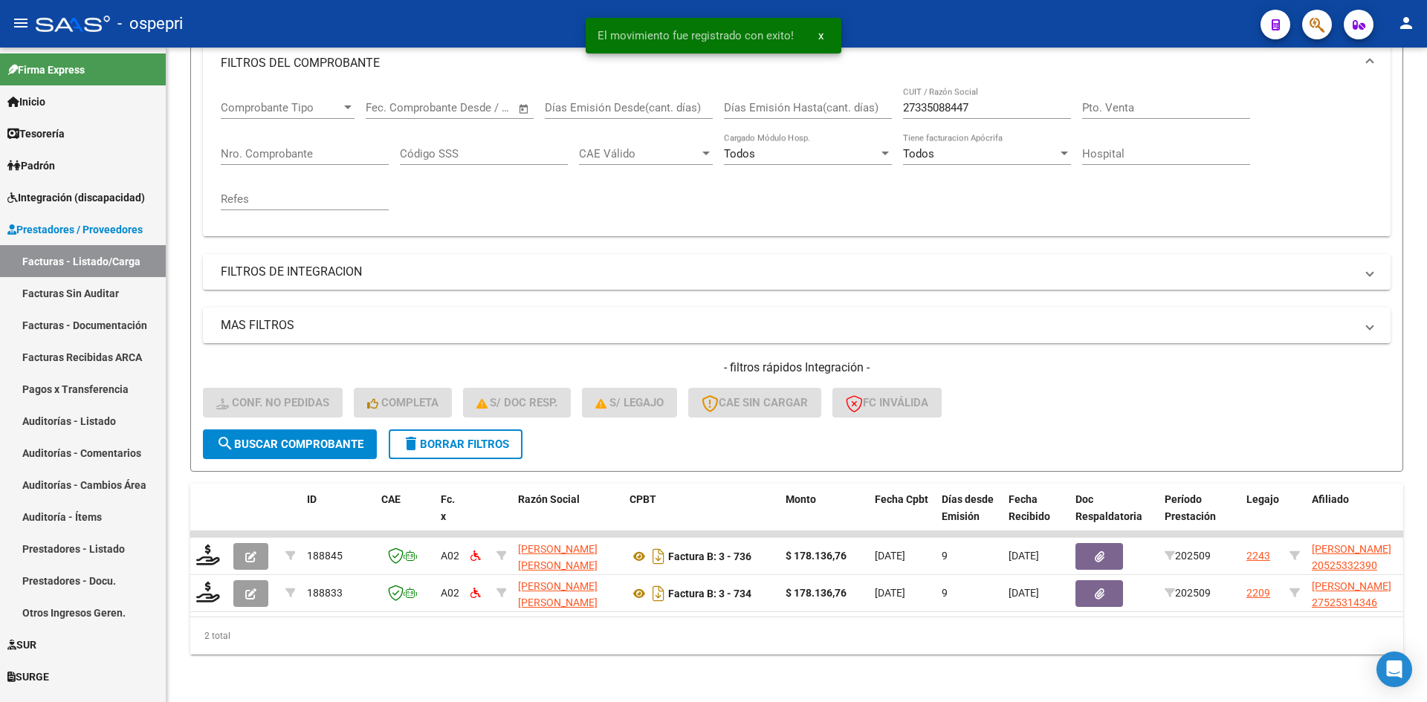
scroll to position [224, 0]
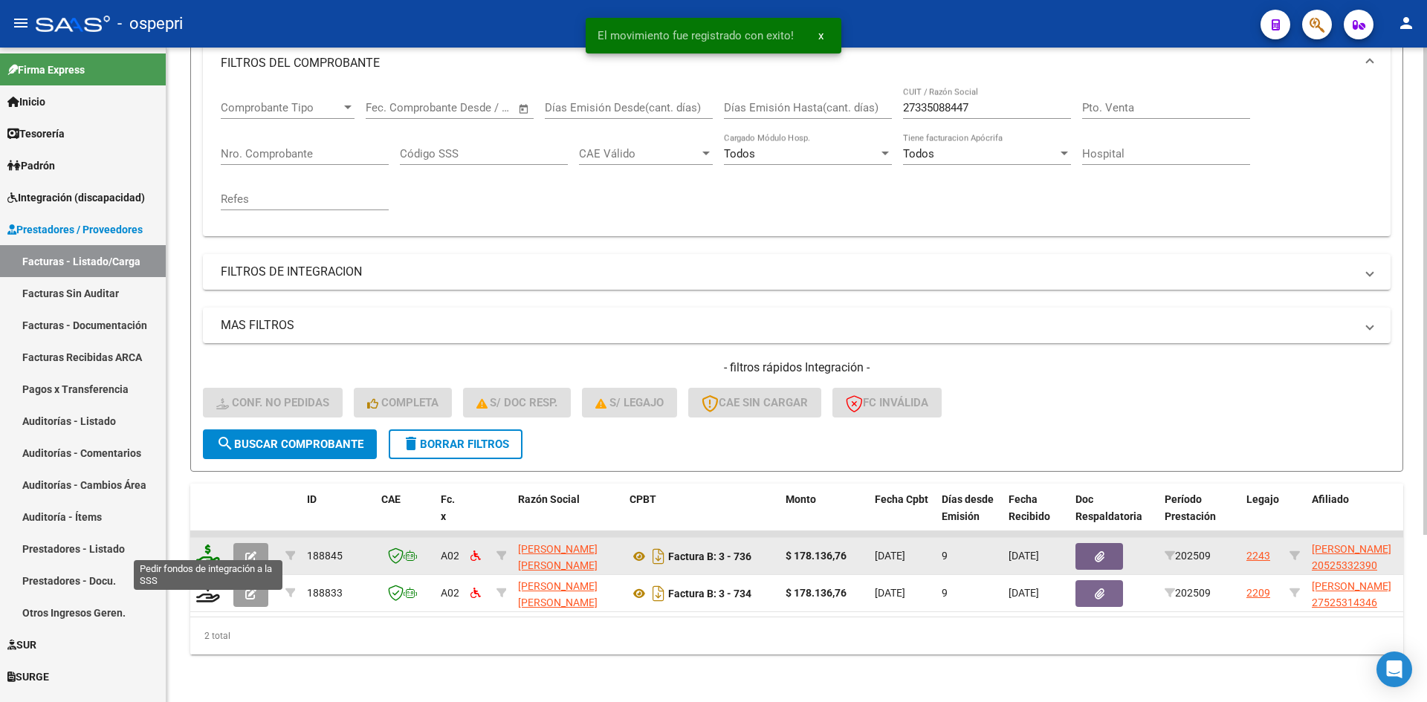
click at [210, 545] on icon at bounding box center [208, 555] width 24 height 21
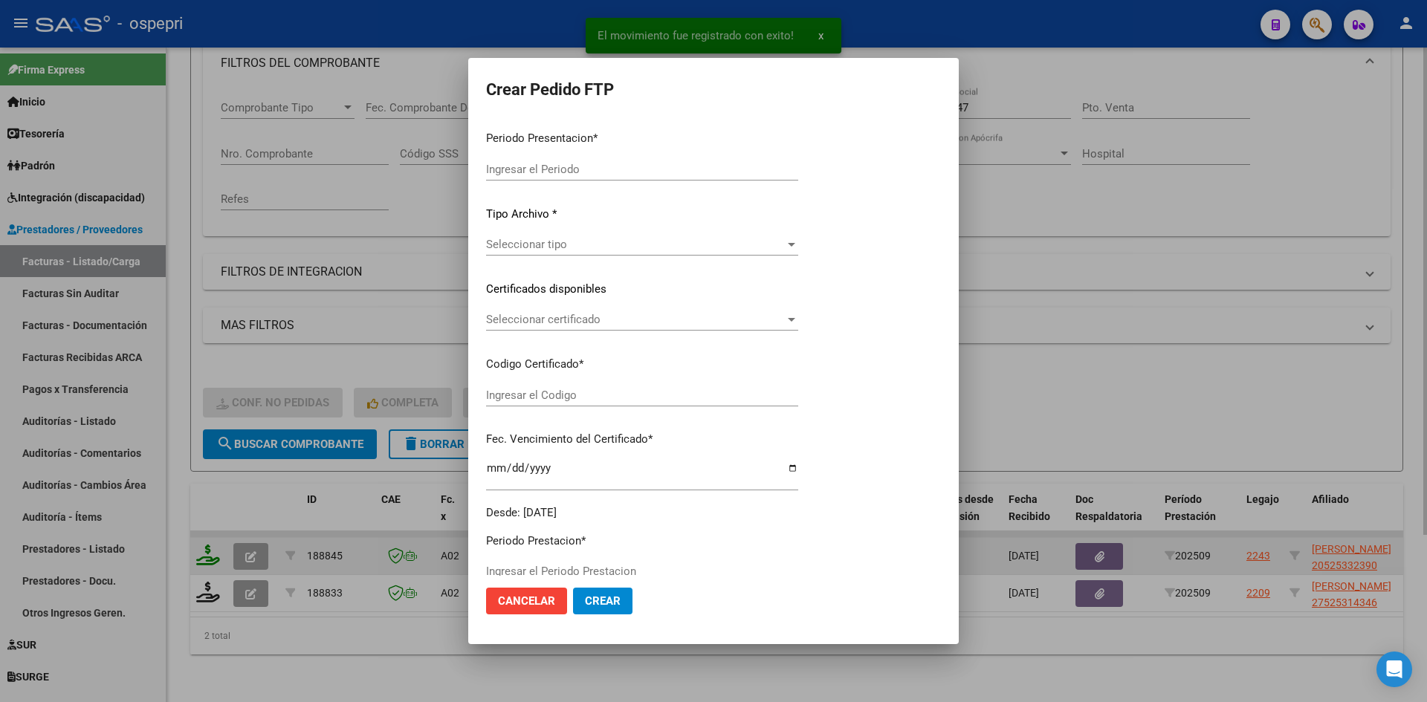
type input "202509"
type input "$ 178.136,76"
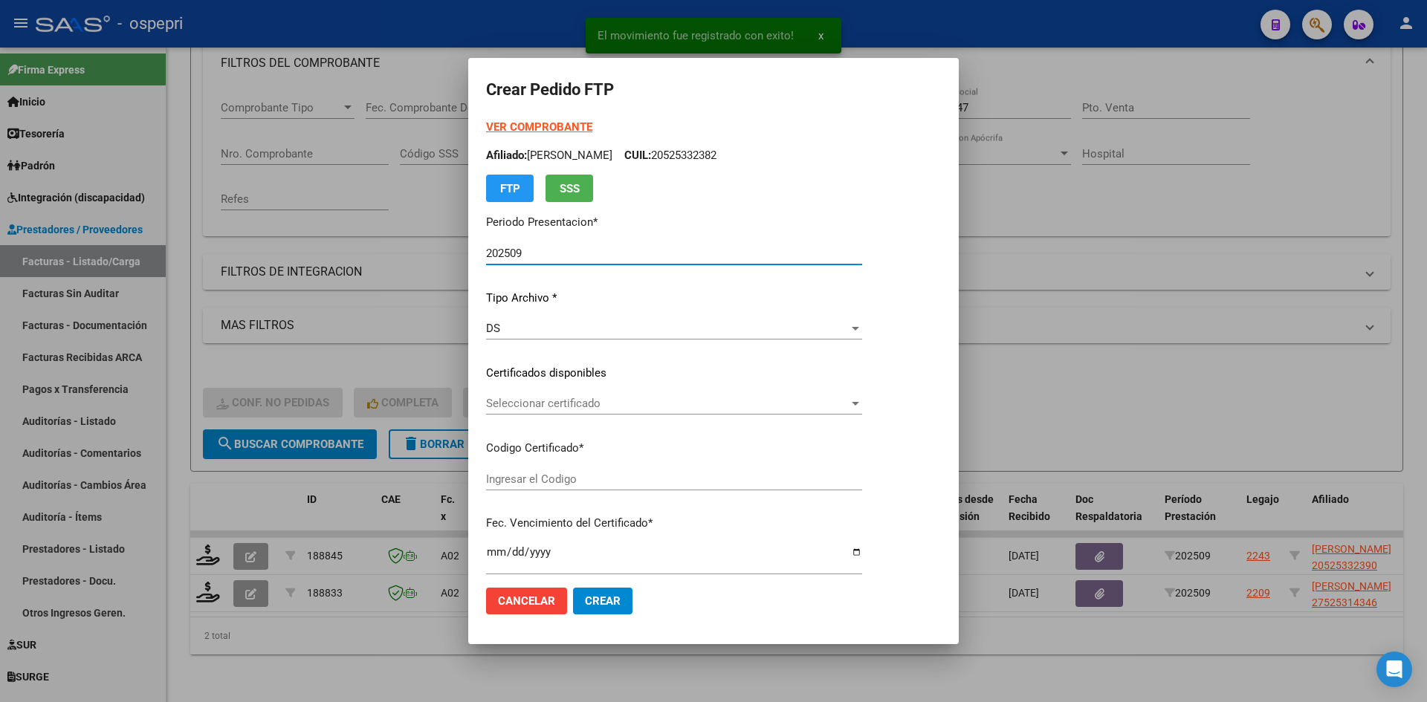
type input "20525332390"
type input "2027-06-24"
click at [620, 397] on span "Seleccionar certificado" at bounding box center [667, 403] width 363 height 13
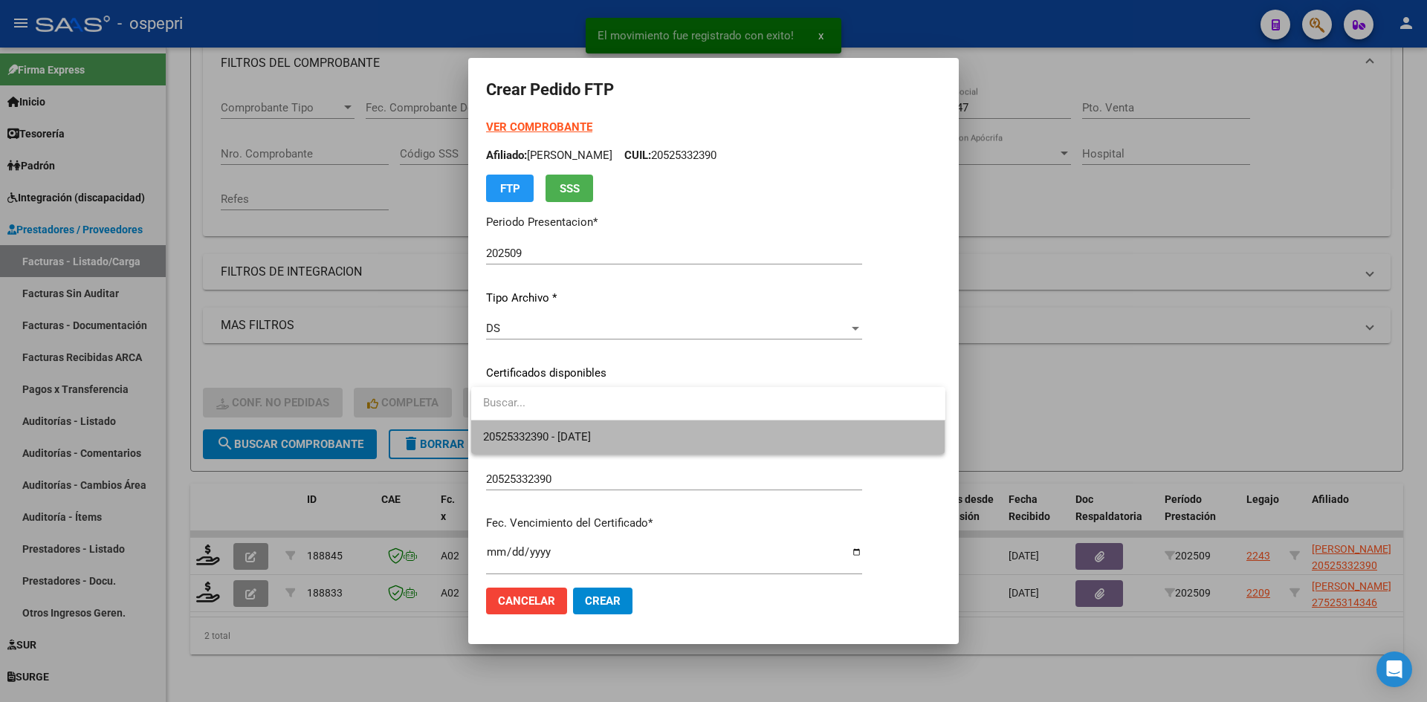
click at [629, 438] on span "20525332390 - 2027-06-24" at bounding box center [708, 437] width 450 height 33
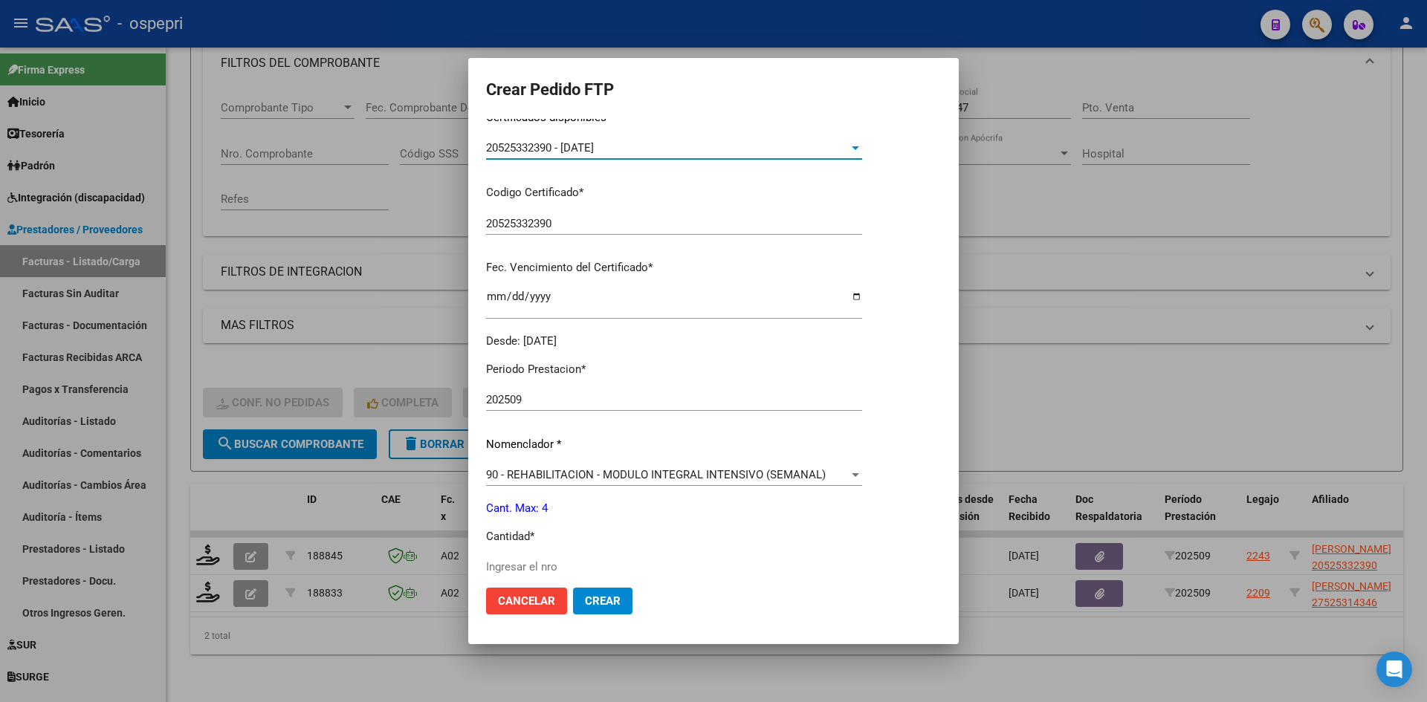
scroll to position [297, 0]
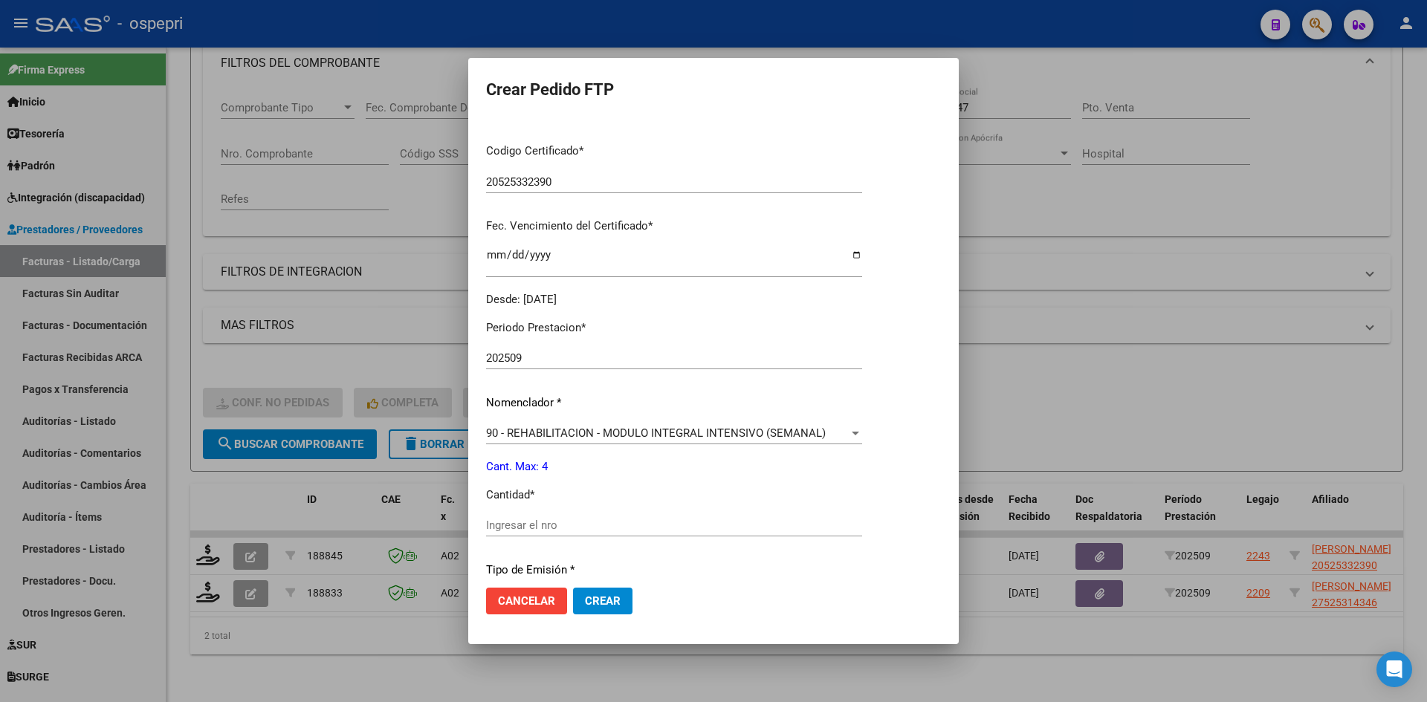
click at [554, 526] on input "Ingresar el nro" at bounding box center [674, 525] width 376 height 13
type input "4"
click at [610, 604] on span "Crear" at bounding box center [603, 601] width 36 height 13
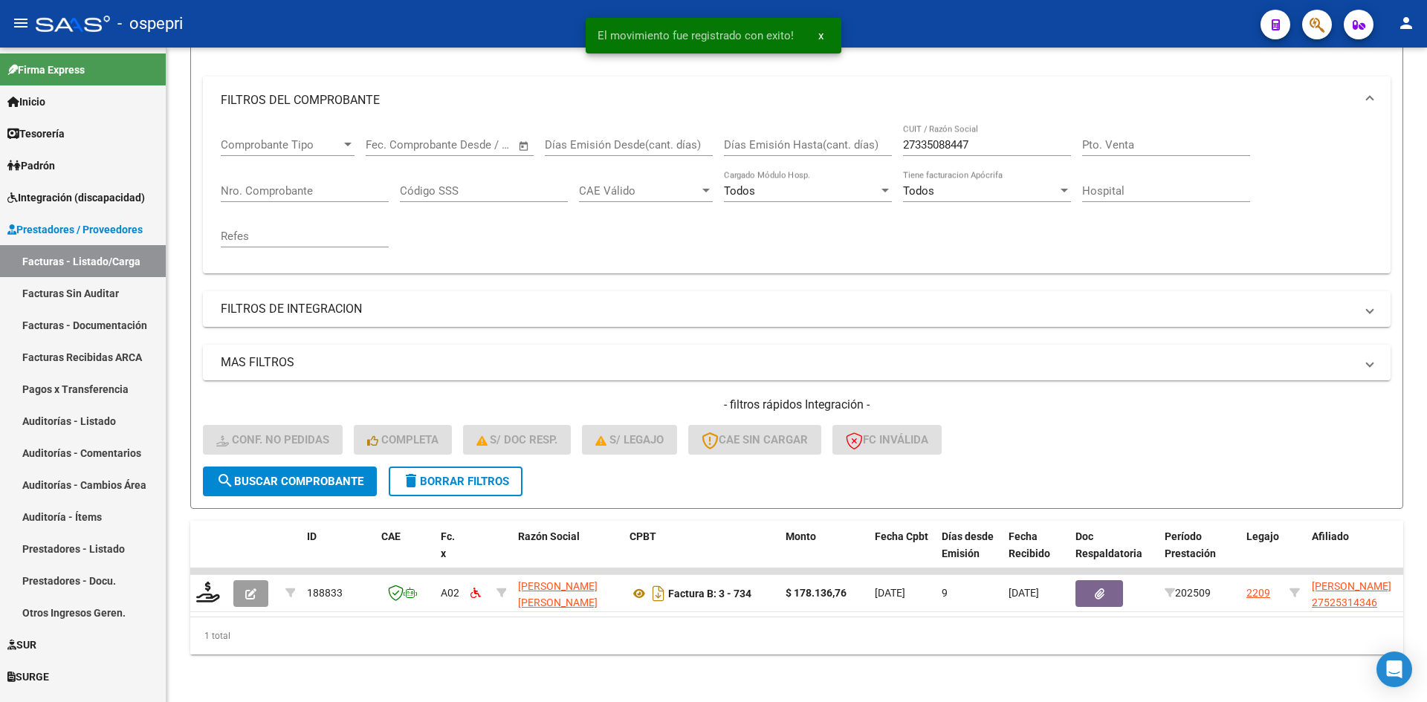
scroll to position [187, 0]
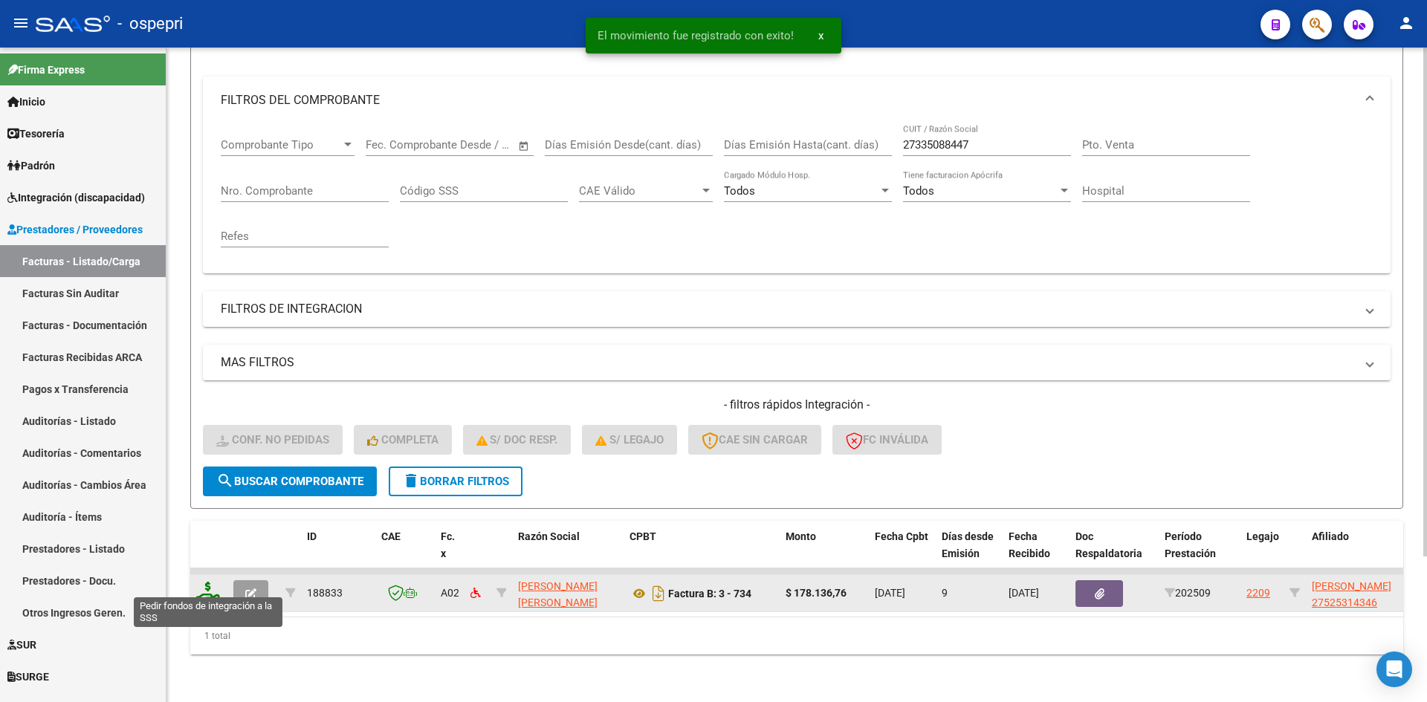
click at [205, 583] on icon at bounding box center [208, 592] width 24 height 21
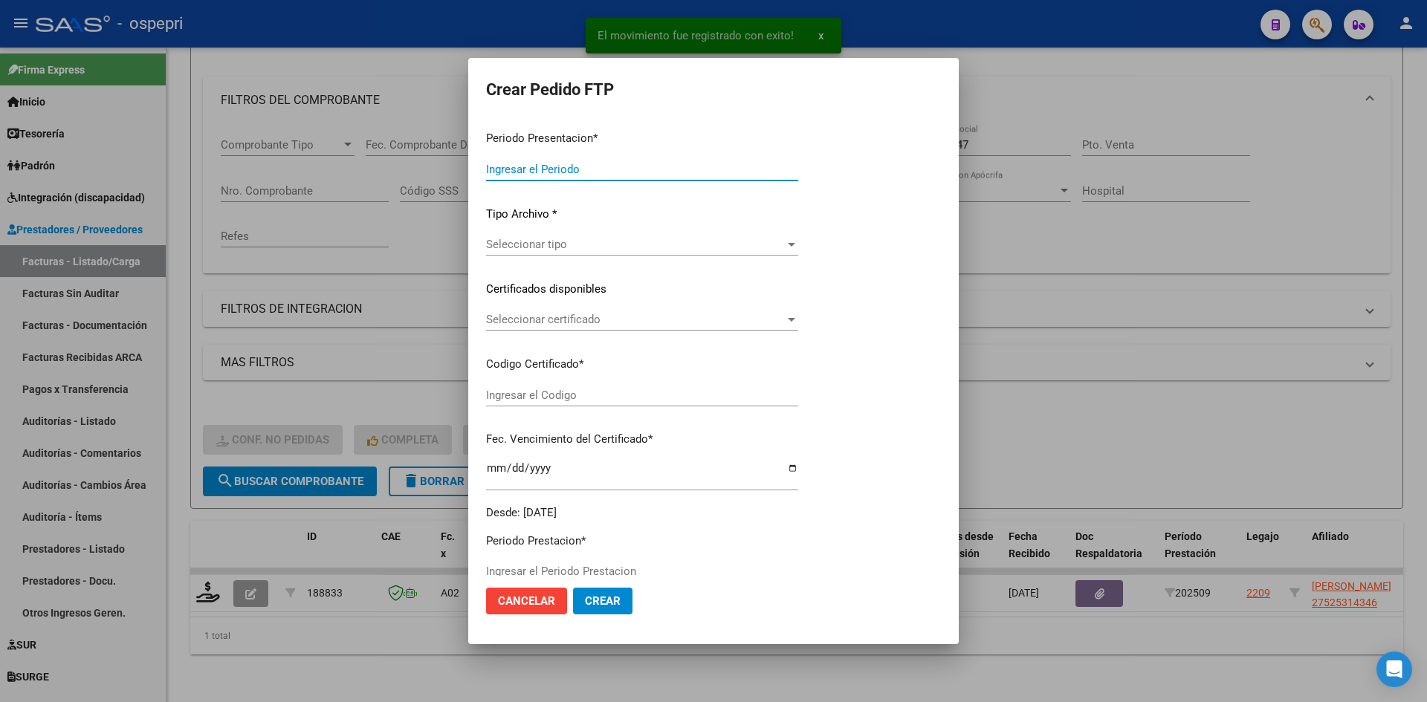
type input "202509"
type input "$ 178.136,76"
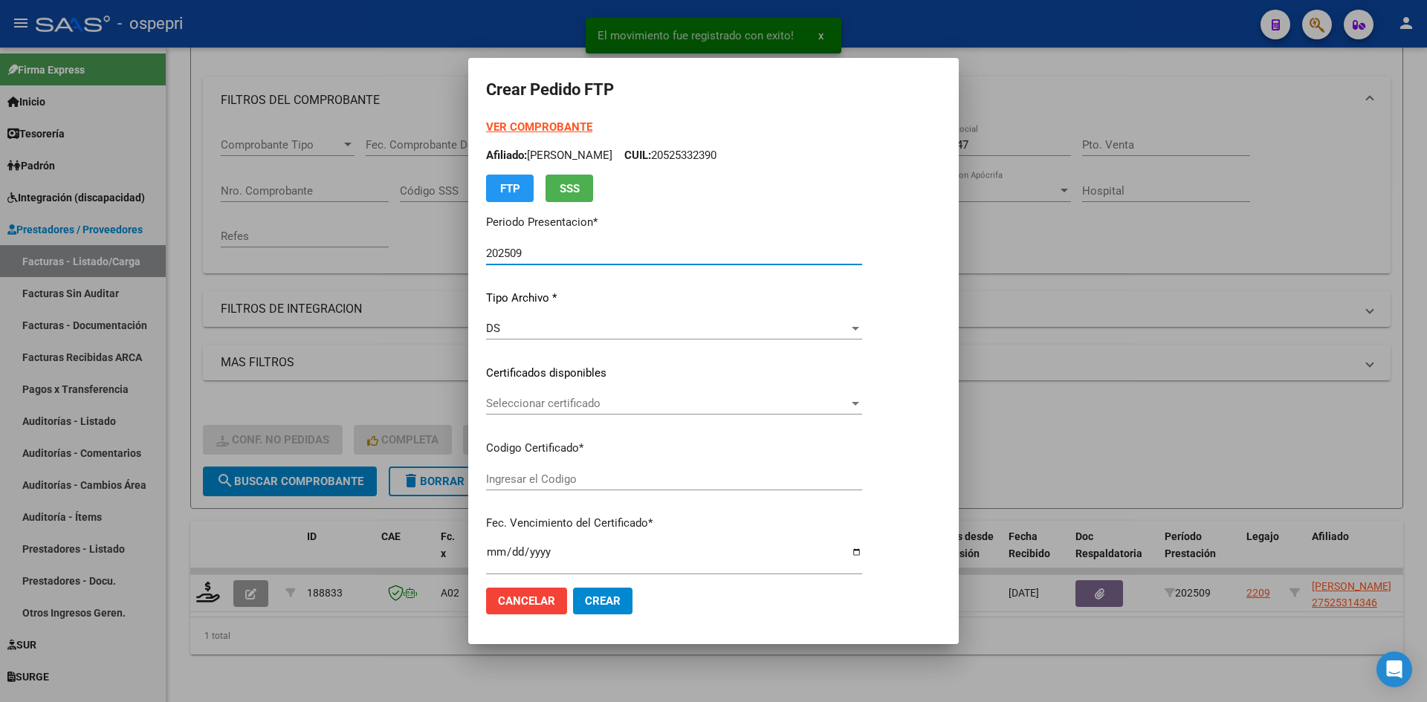
type input "2752531434-6"
type input "2034-09-01"
click at [597, 404] on span "Seleccionar certificado" at bounding box center [667, 403] width 363 height 13
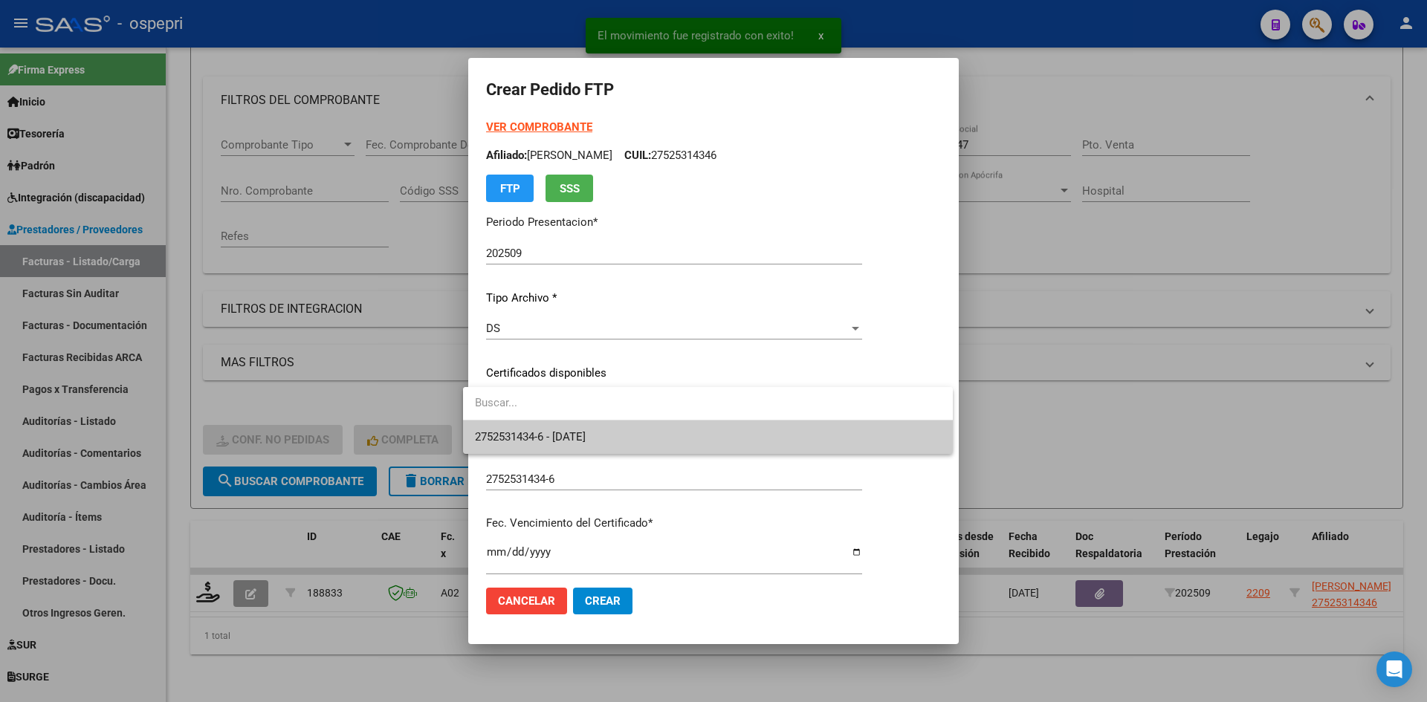
click at [615, 432] on span "2752531434-6 - 2034-09-01" at bounding box center [708, 437] width 466 height 33
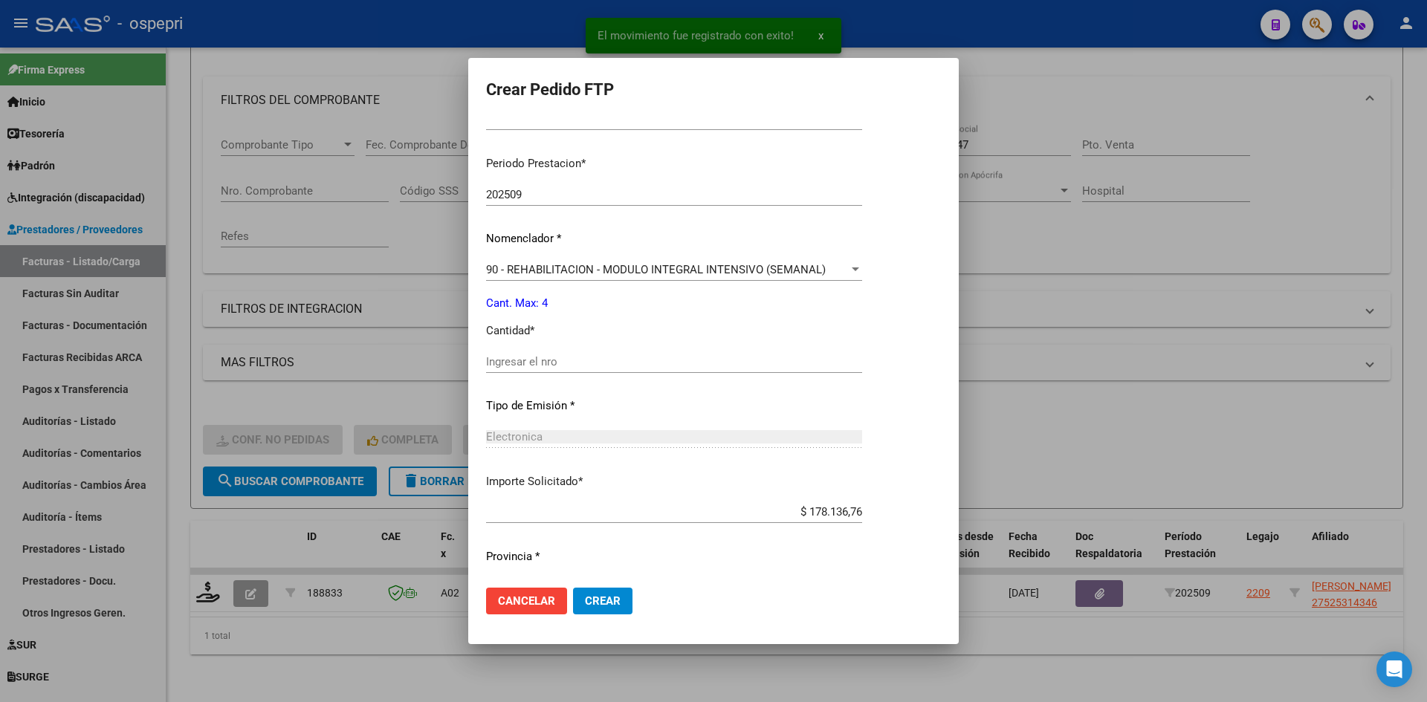
scroll to position [446, 0]
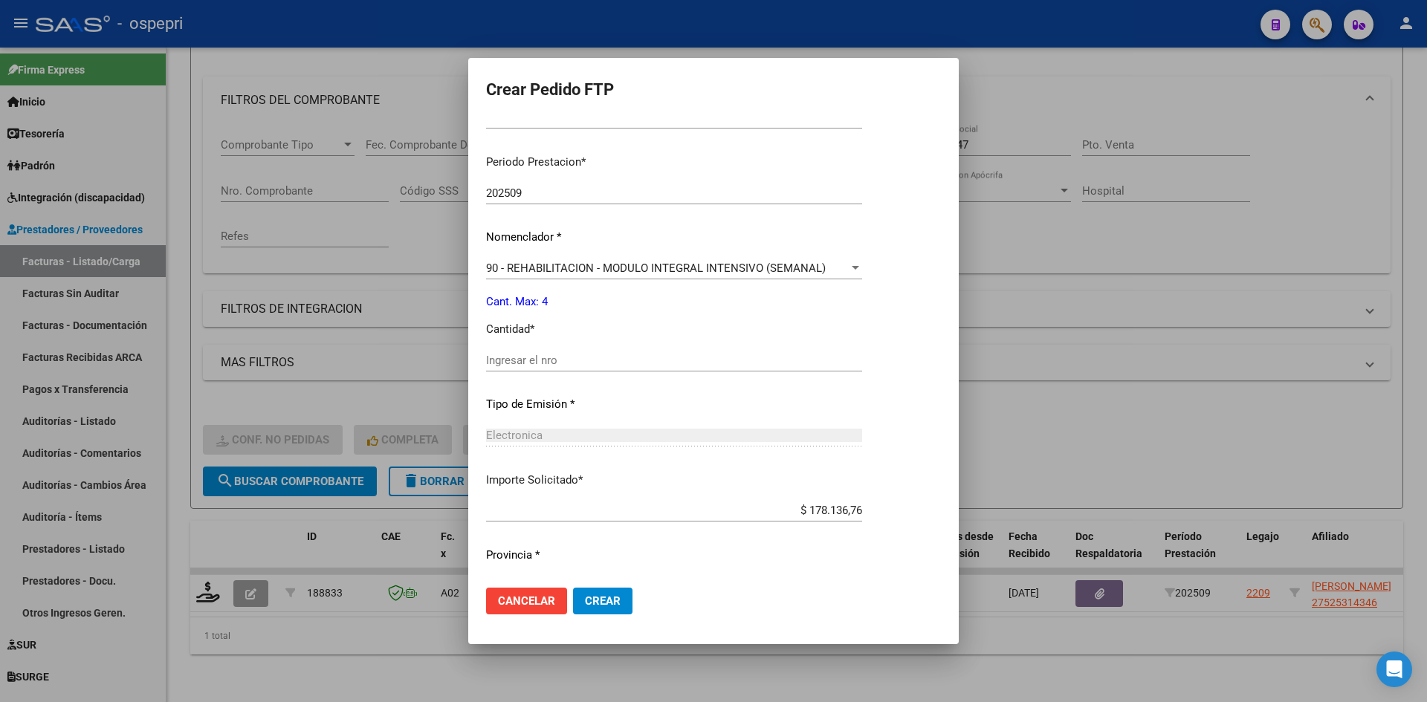
click at [557, 363] on input "Ingresar el nro" at bounding box center [674, 360] width 376 height 13
type input "4"
click at [600, 598] on span "Crear" at bounding box center [603, 601] width 36 height 13
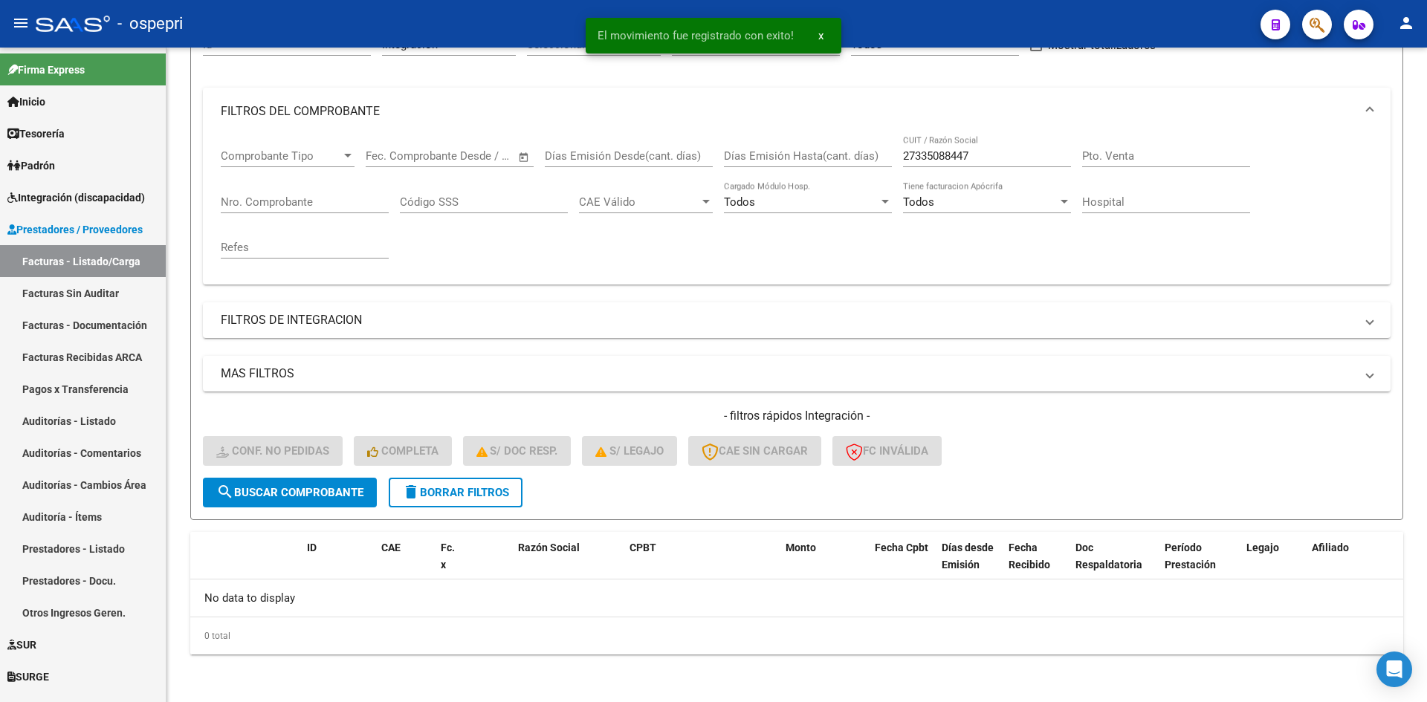
scroll to position [165, 0]
click at [478, 486] on span "delete Borrar Filtros" at bounding box center [455, 492] width 107 height 13
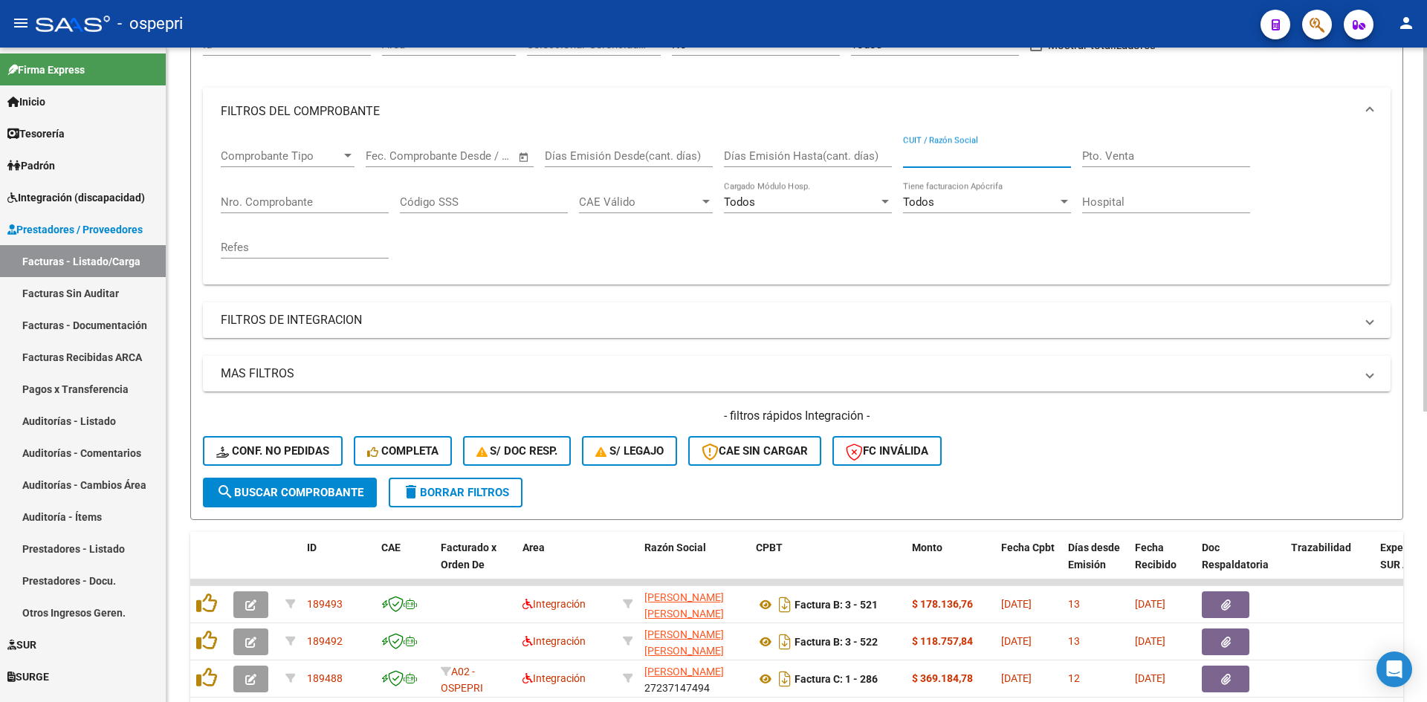
click at [941, 153] on input "CUIT / Razón Social" at bounding box center [987, 155] width 168 height 13
paste input "27277496424"
type input "27277496424"
click at [338, 493] on span "search Buscar Comprobante" at bounding box center [289, 492] width 147 height 13
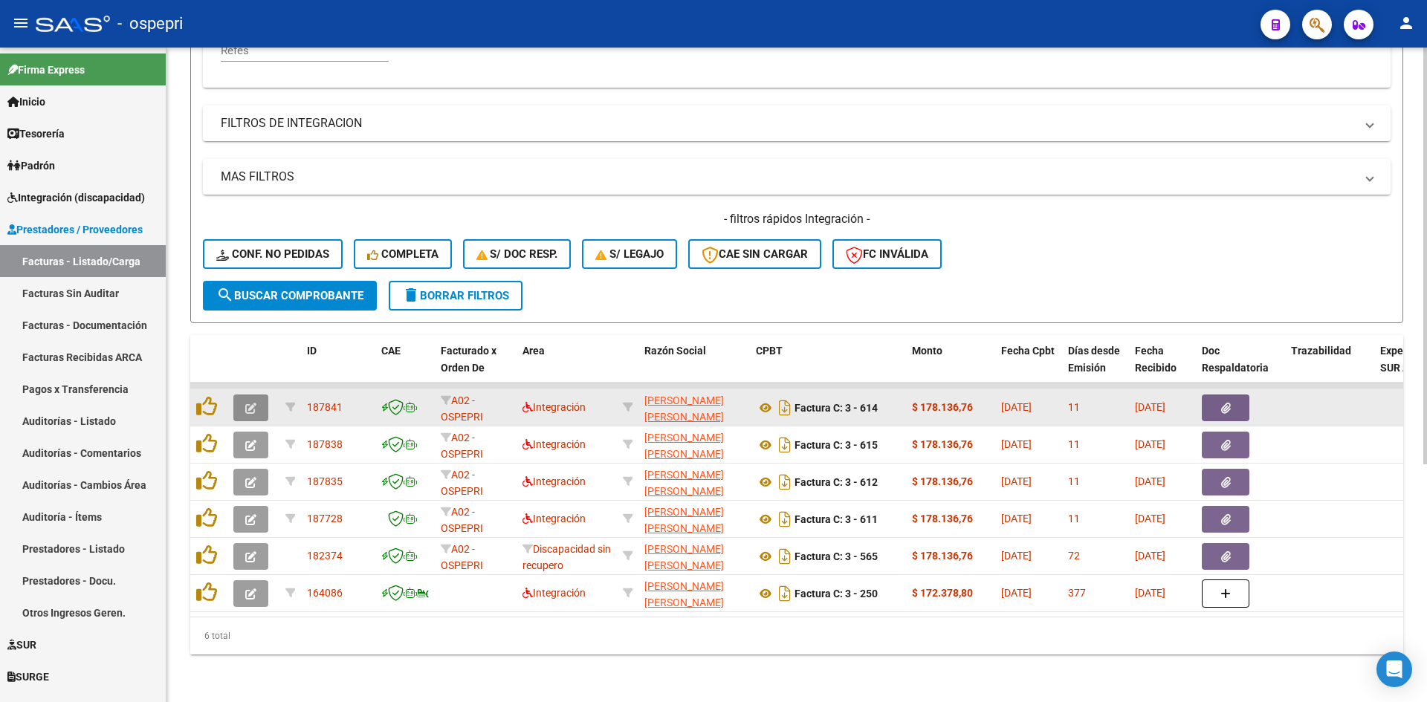
click at [255, 403] on icon "button" at bounding box center [250, 408] width 11 height 11
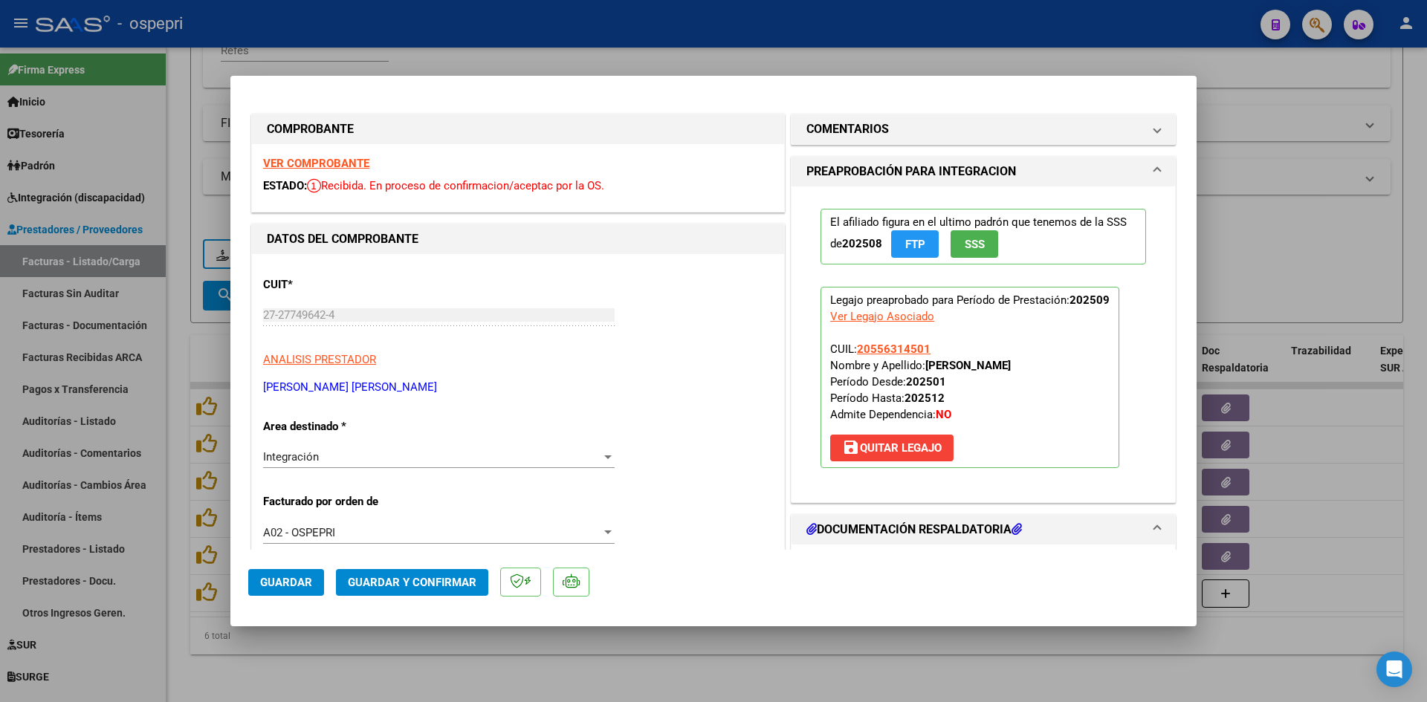
type input "$ 0,00"
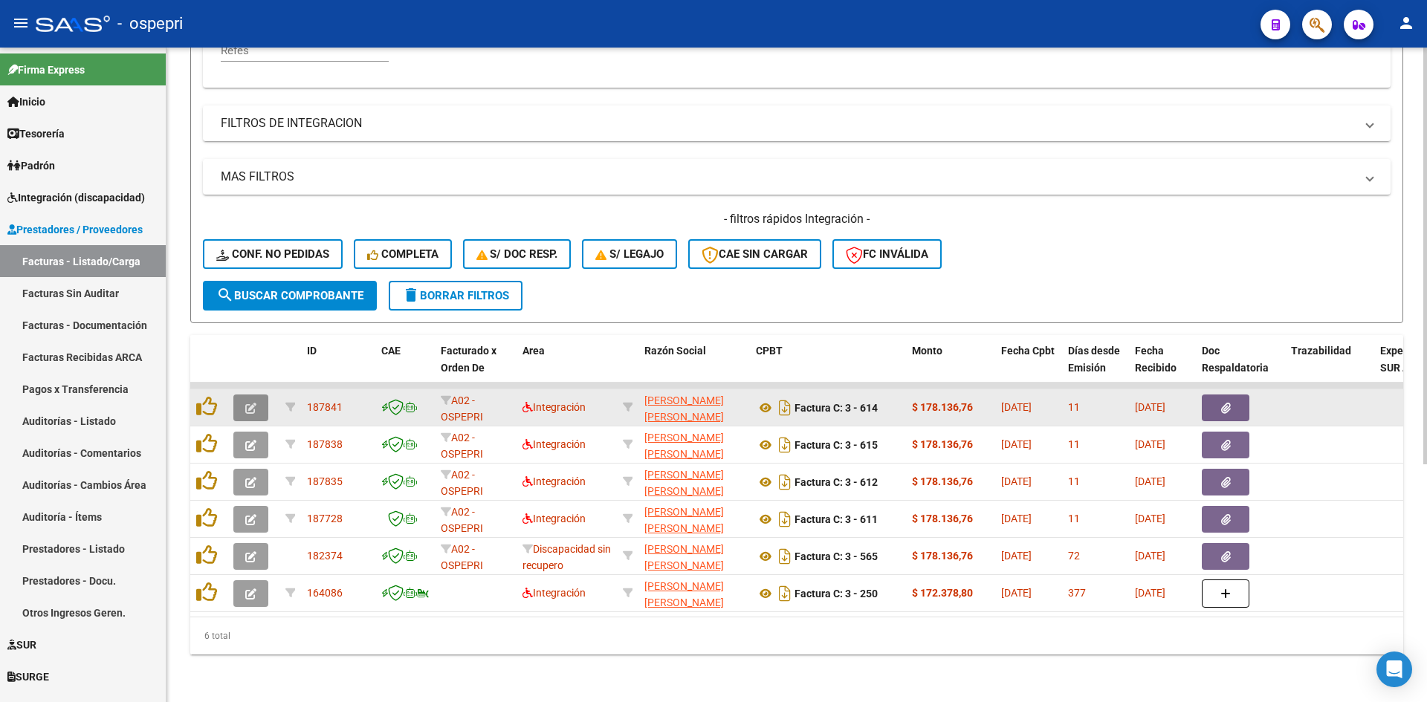
click at [249, 403] on icon "button" at bounding box center [250, 408] width 11 height 11
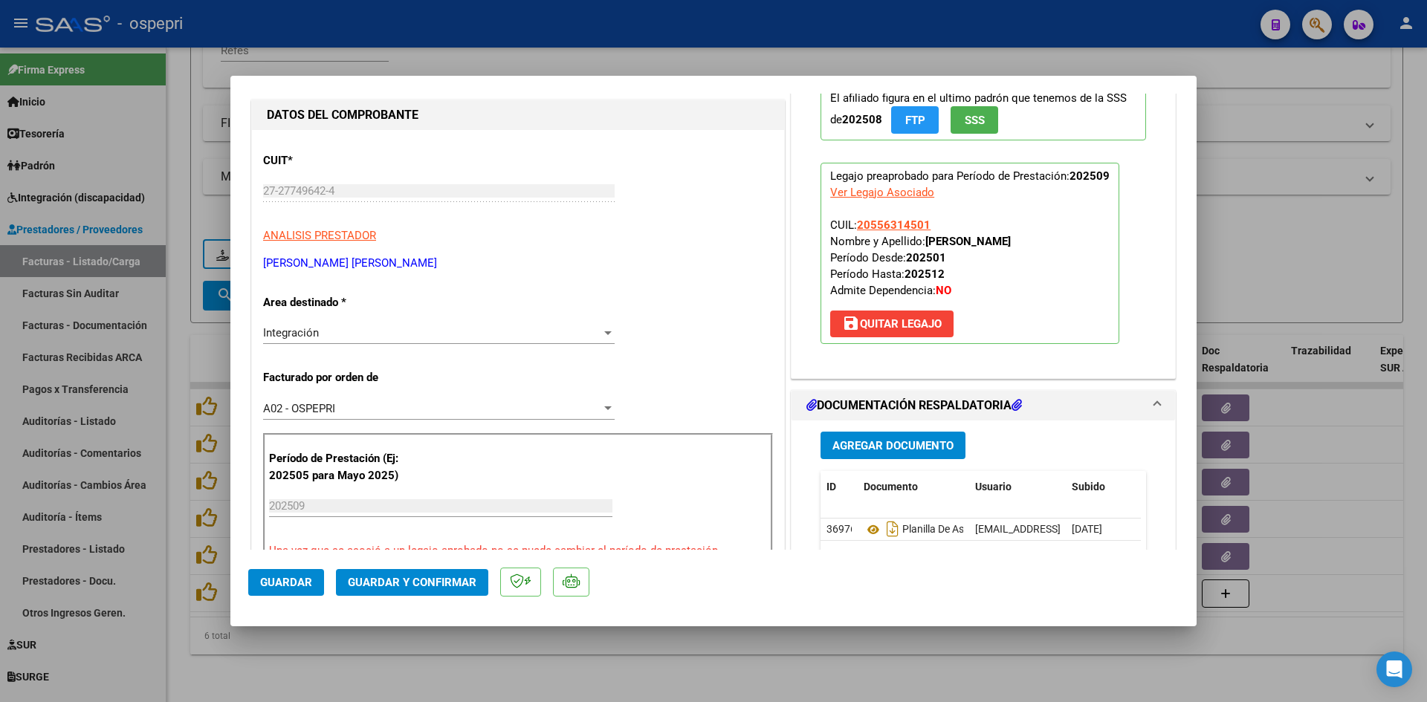
scroll to position [149, 0]
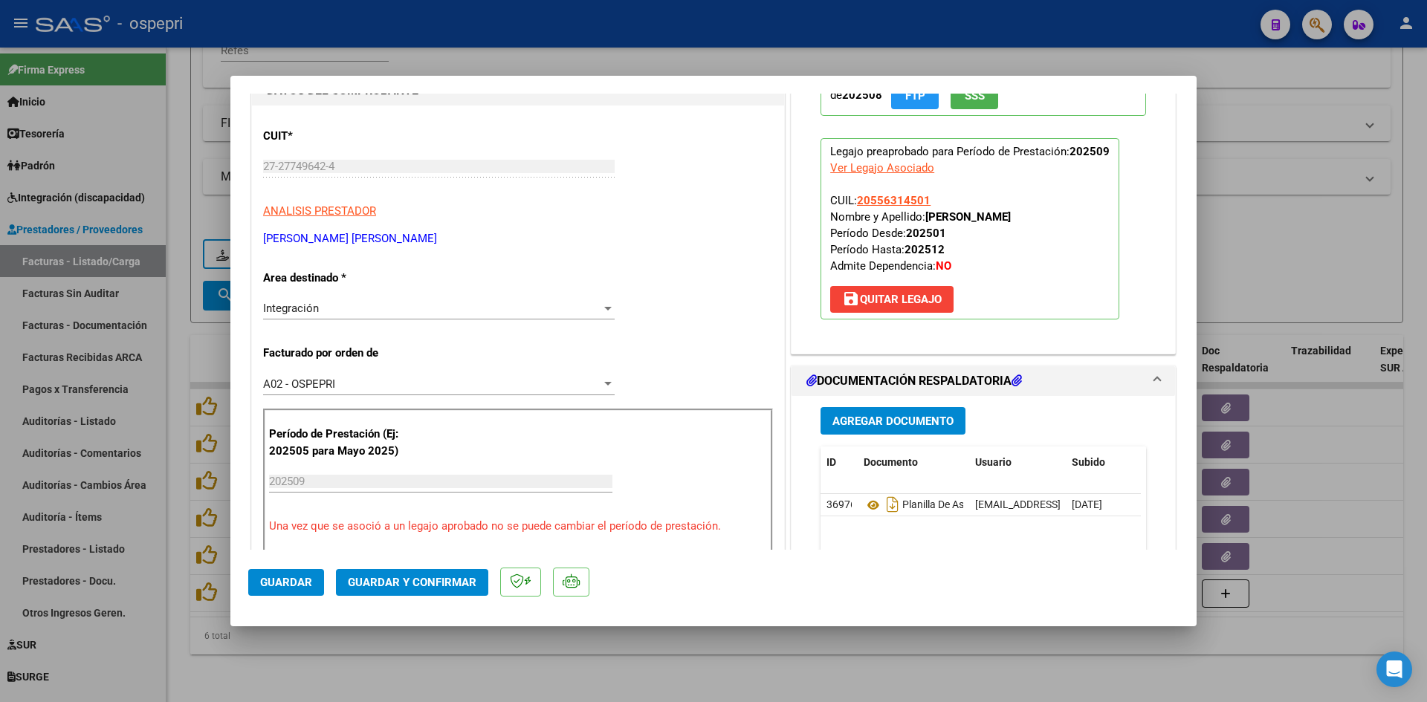
click at [1061, 285] on p "Legajo preaprobado para Período de Prestación: 202509 Ver Legajo Asociado CUIL:…" at bounding box center [969, 228] width 299 height 181
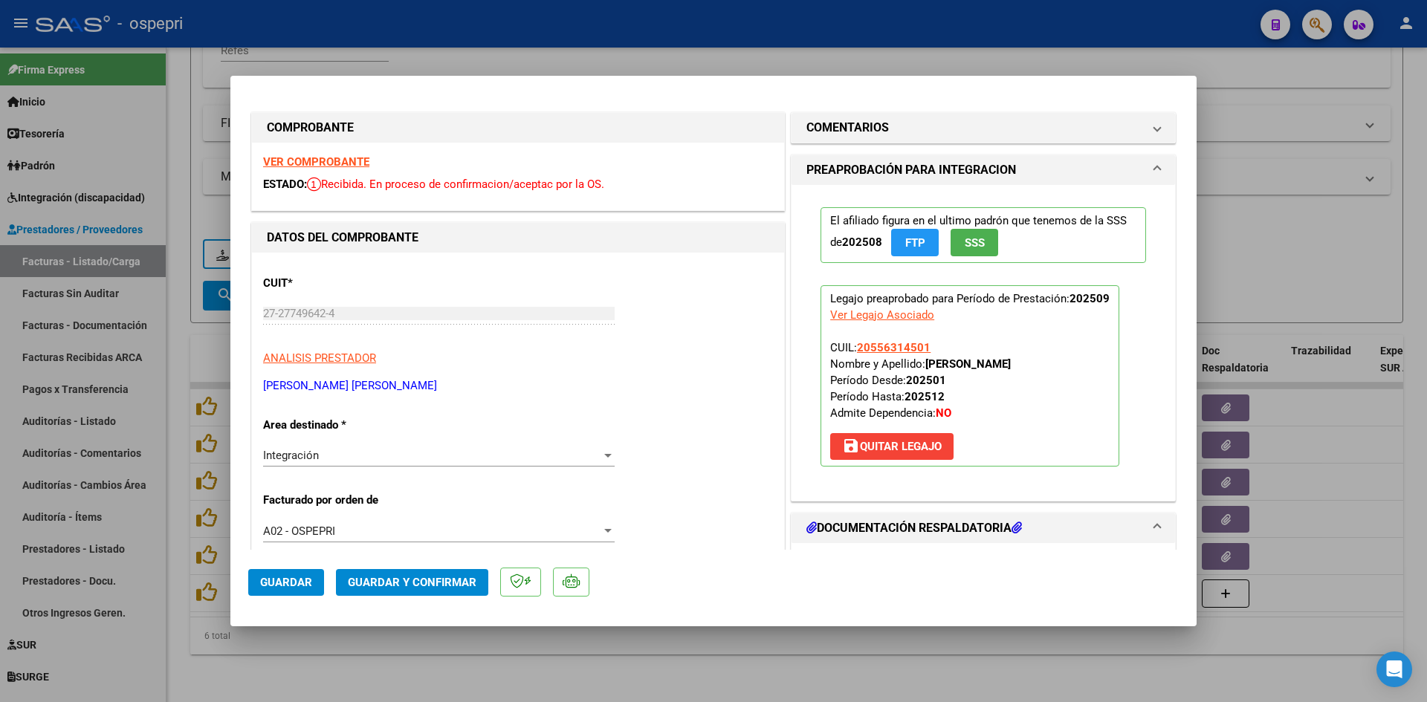
scroll to position [0, 0]
type input "$ 0,00"
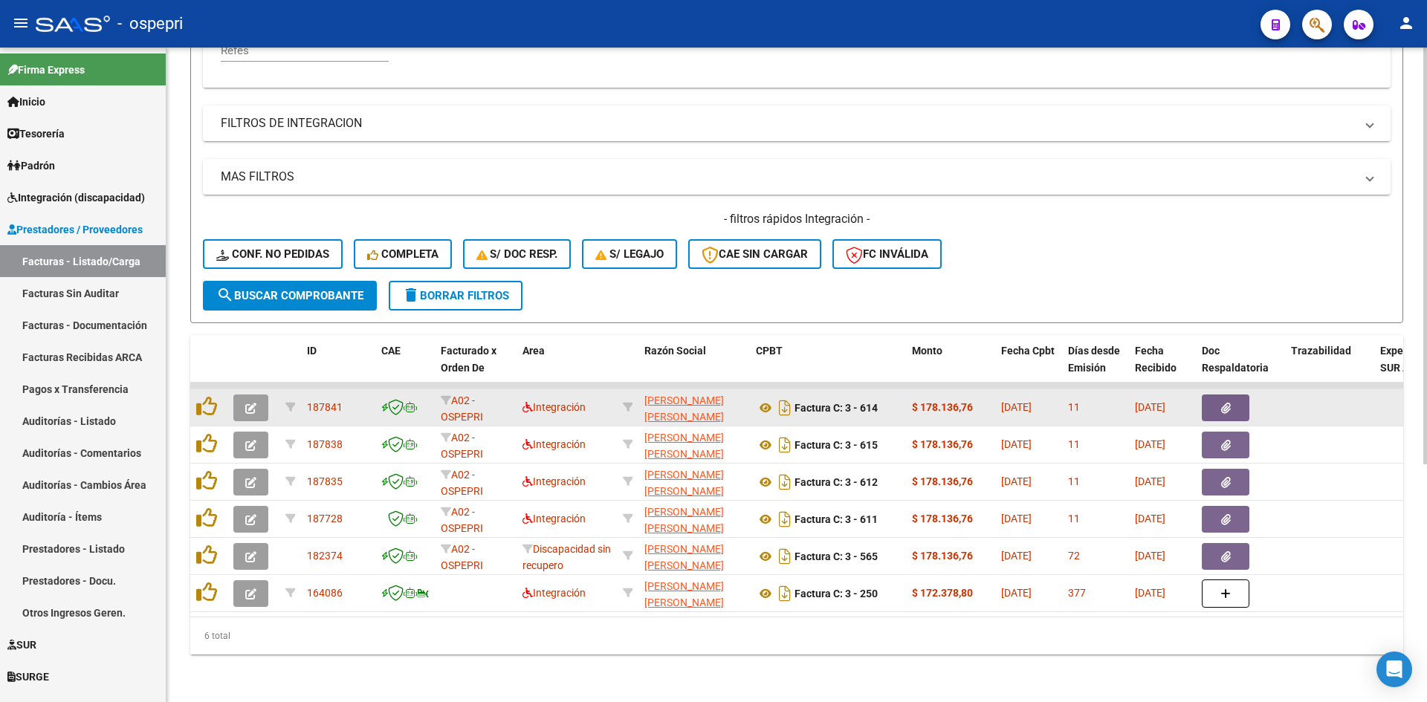
click at [248, 403] on icon "button" at bounding box center [250, 408] width 11 height 11
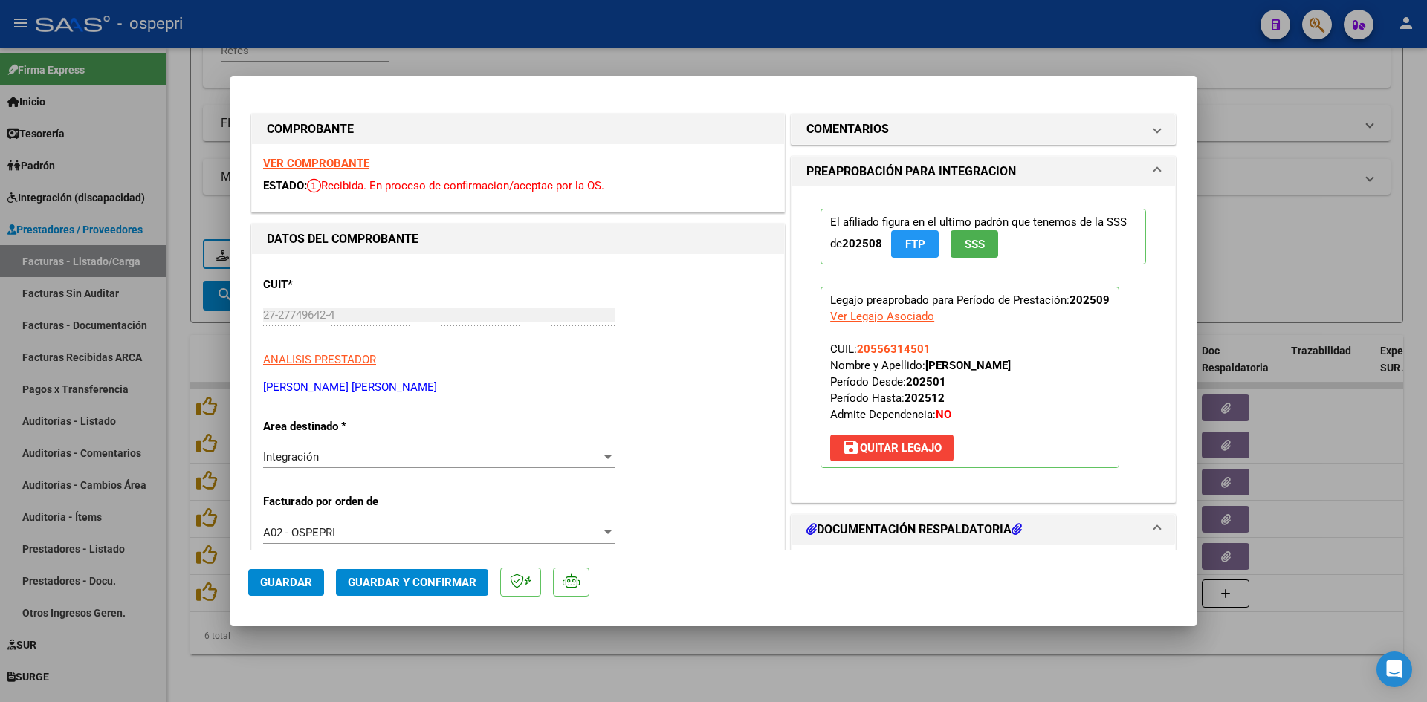
click at [357, 167] on strong "VER COMPROBANTE" at bounding box center [316, 163] width 106 height 13
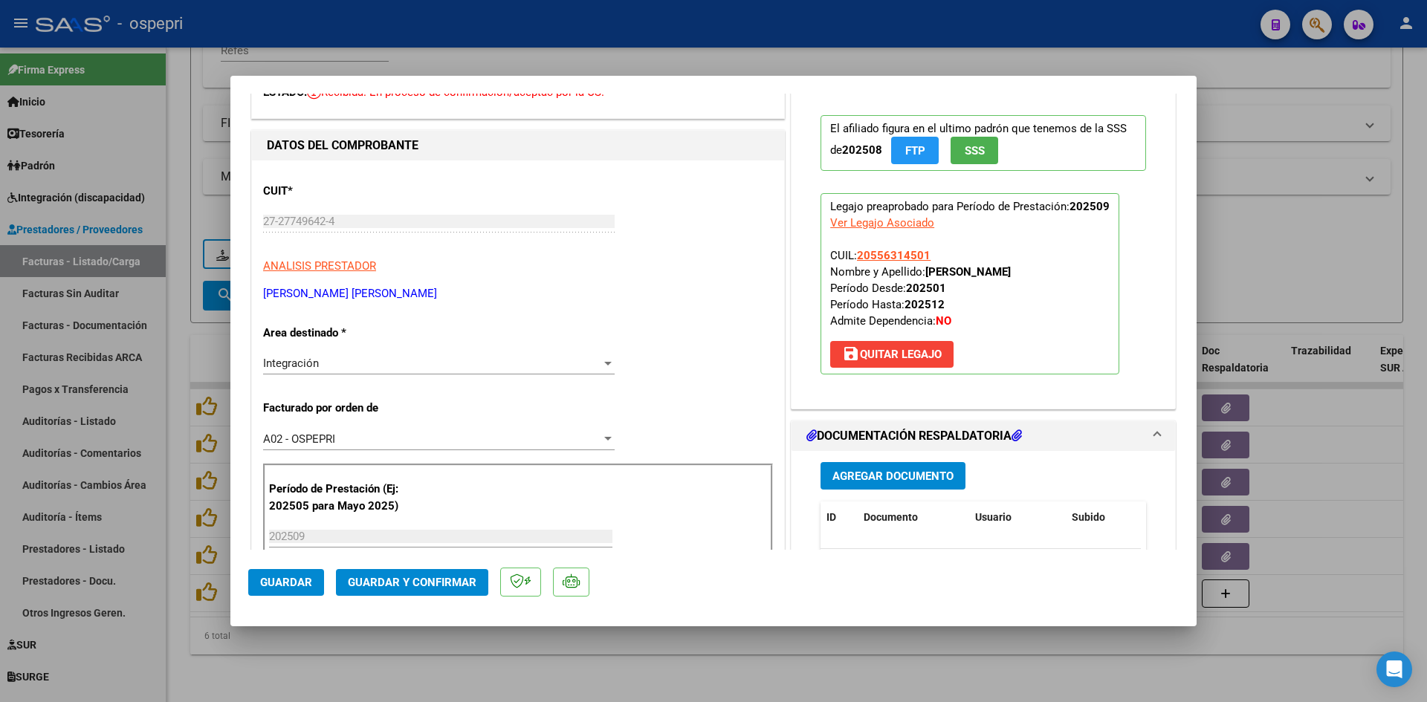
scroll to position [223, 0]
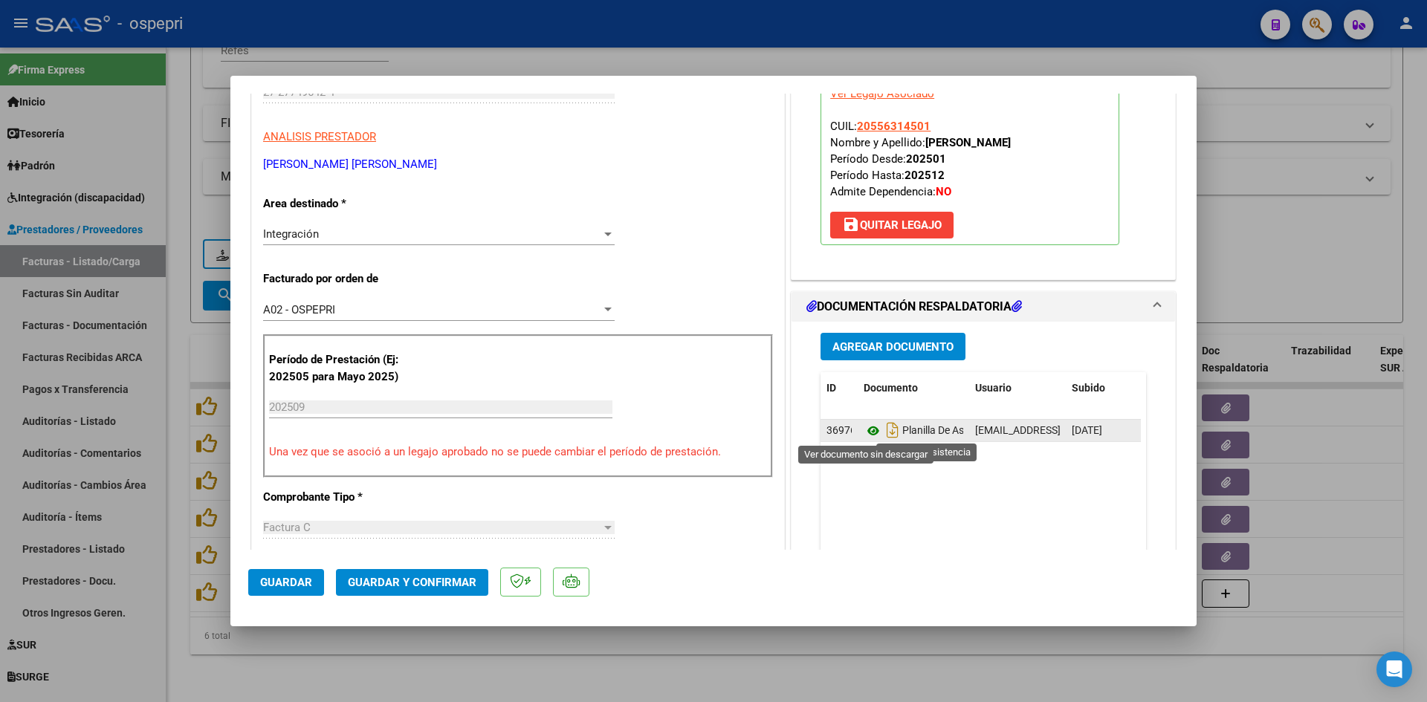
click at [869, 428] on icon at bounding box center [873, 431] width 19 height 18
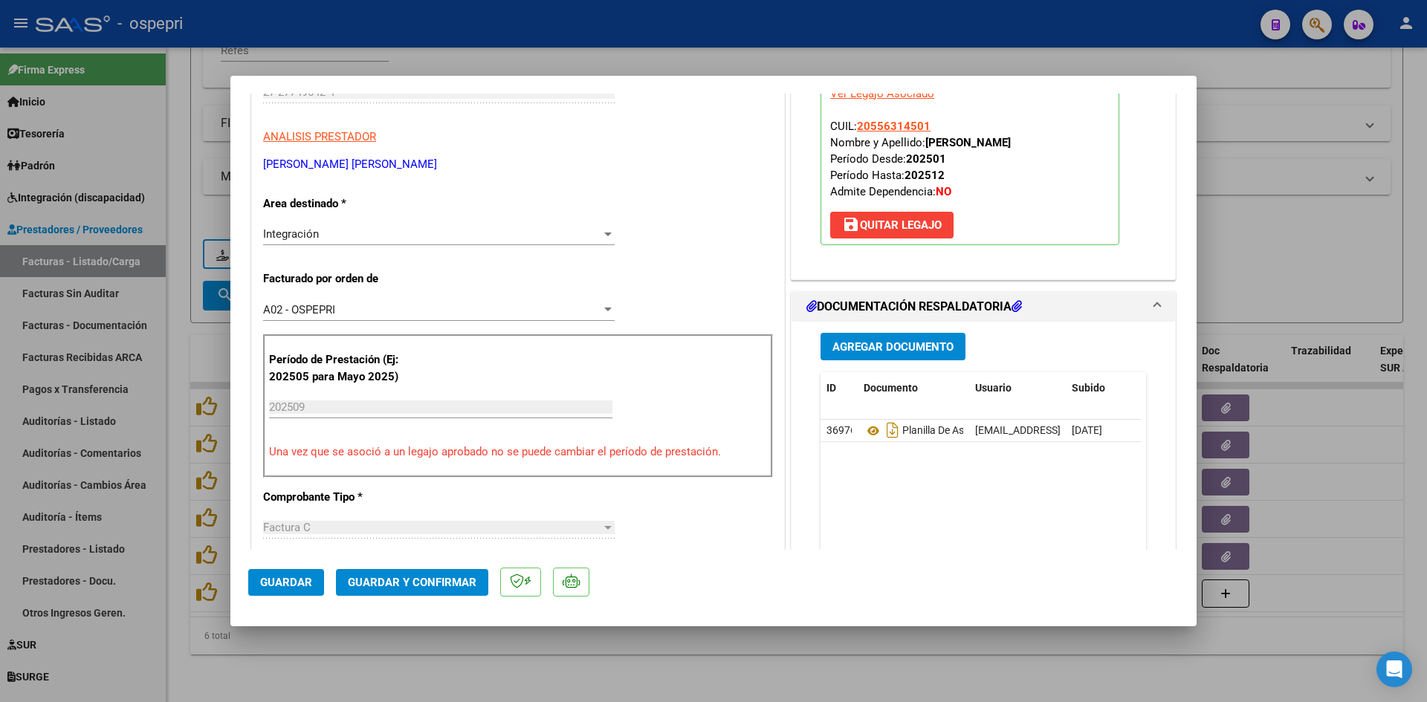
click at [453, 585] on span "Guardar y Confirmar" at bounding box center [412, 582] width 129 height 13
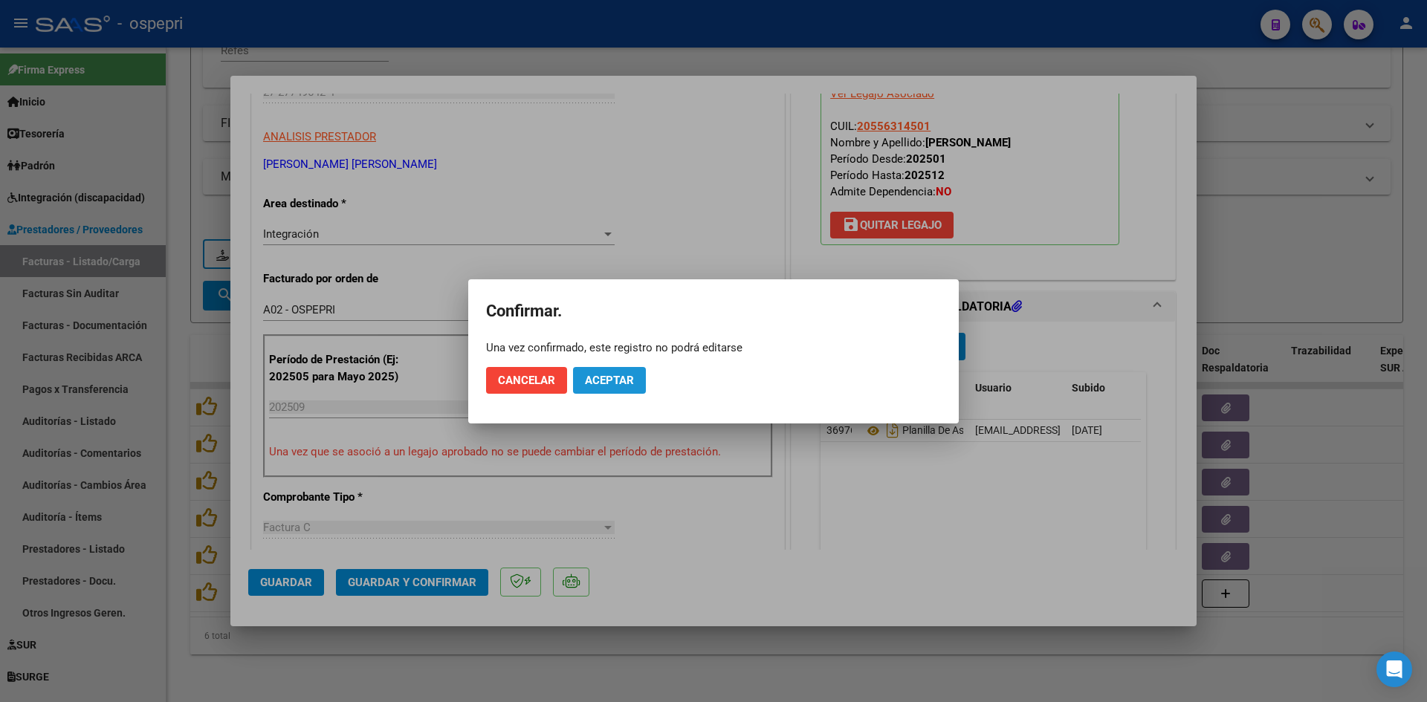
click at [620, 368] on button "Aceptar" at bounding box center [609, 380] width 73 height 27
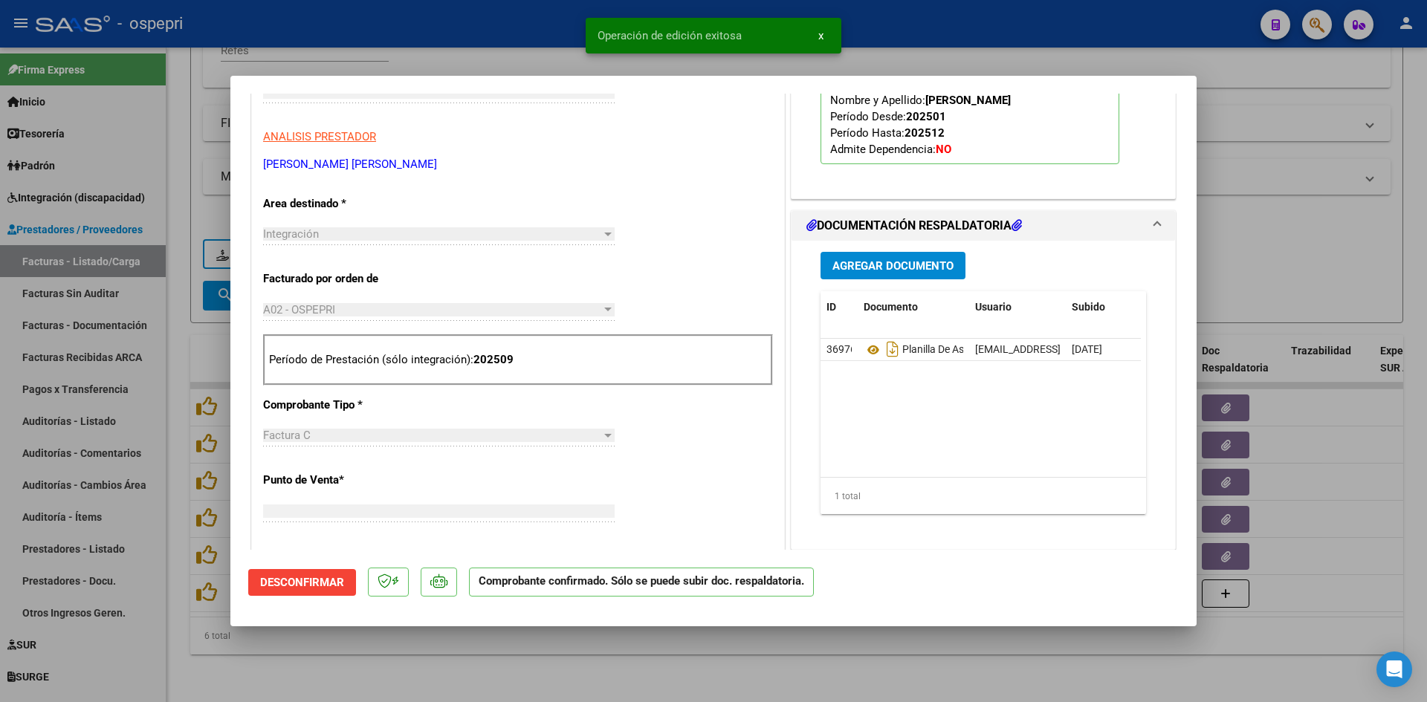
type input "$ 0,00"
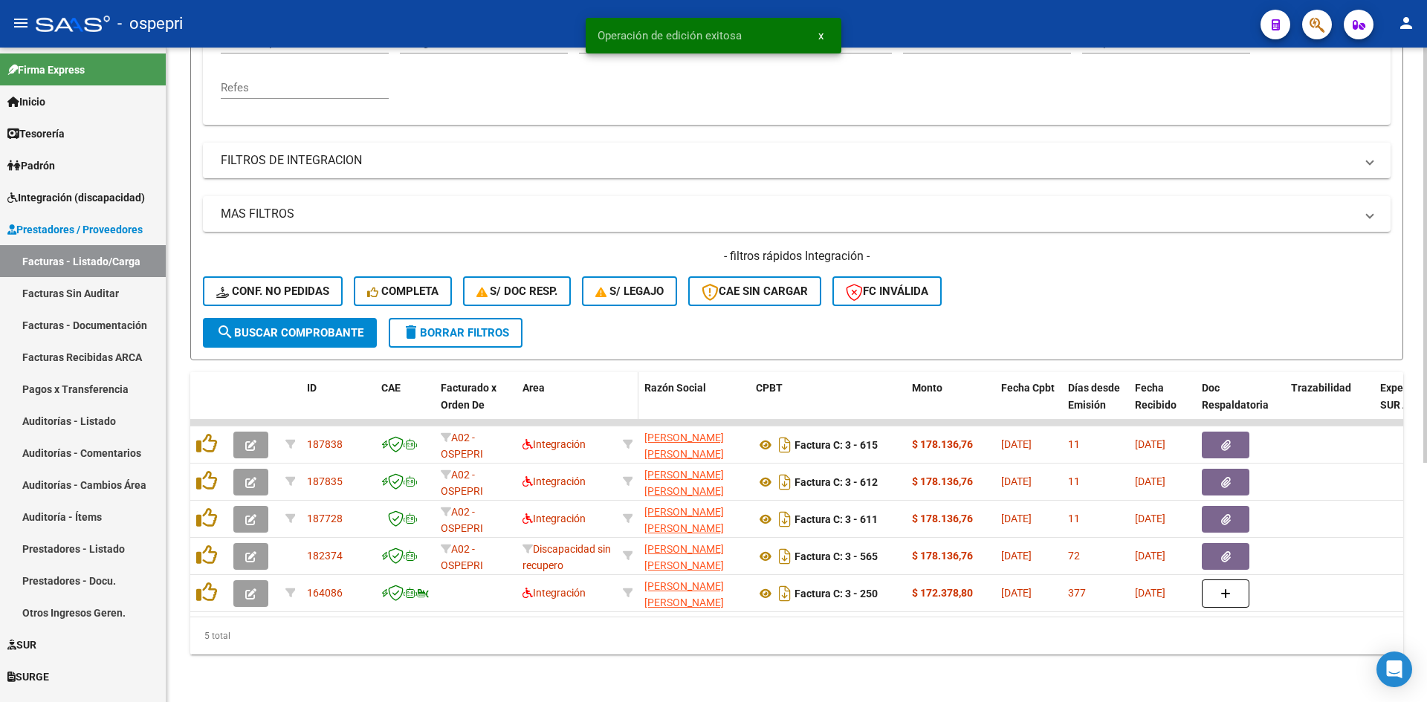
scroll to position [336, 0]
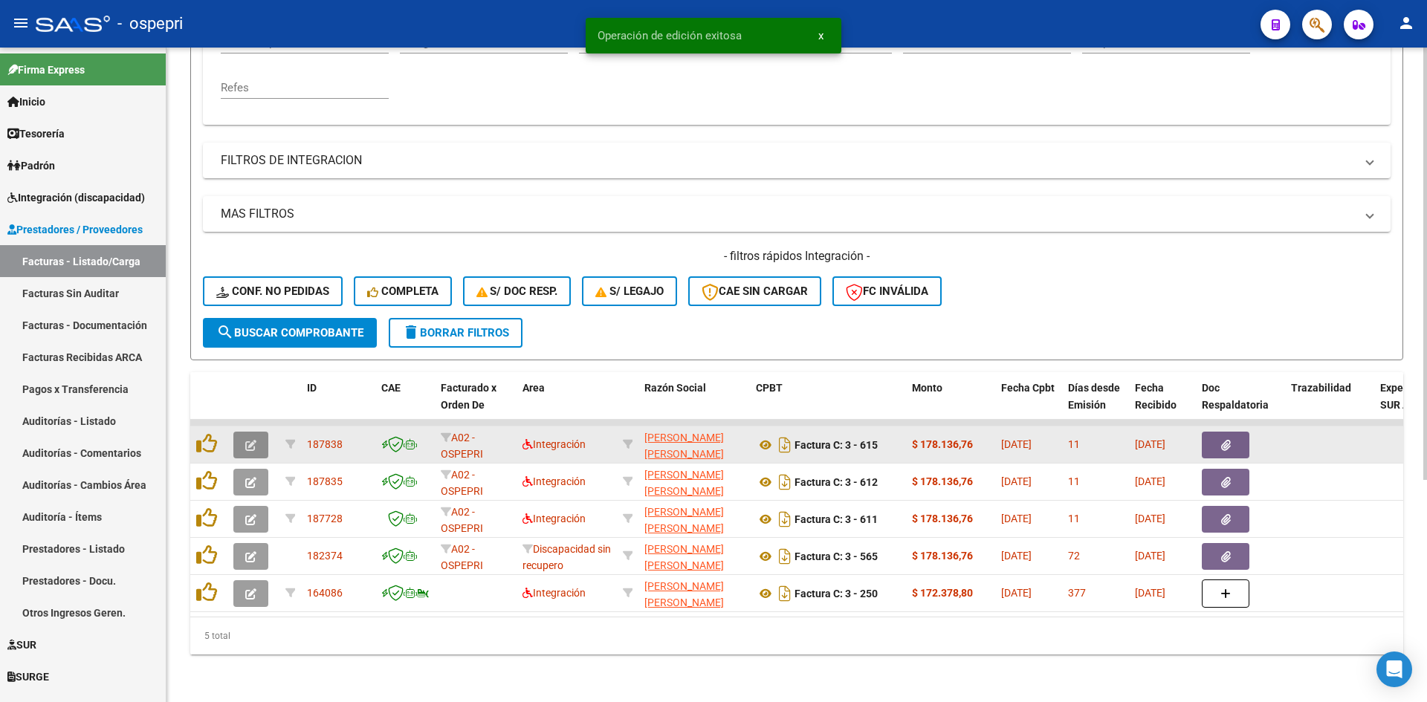
click at [245, 440] on icon "button" at bounding box center [250, 445] width 11 height 11
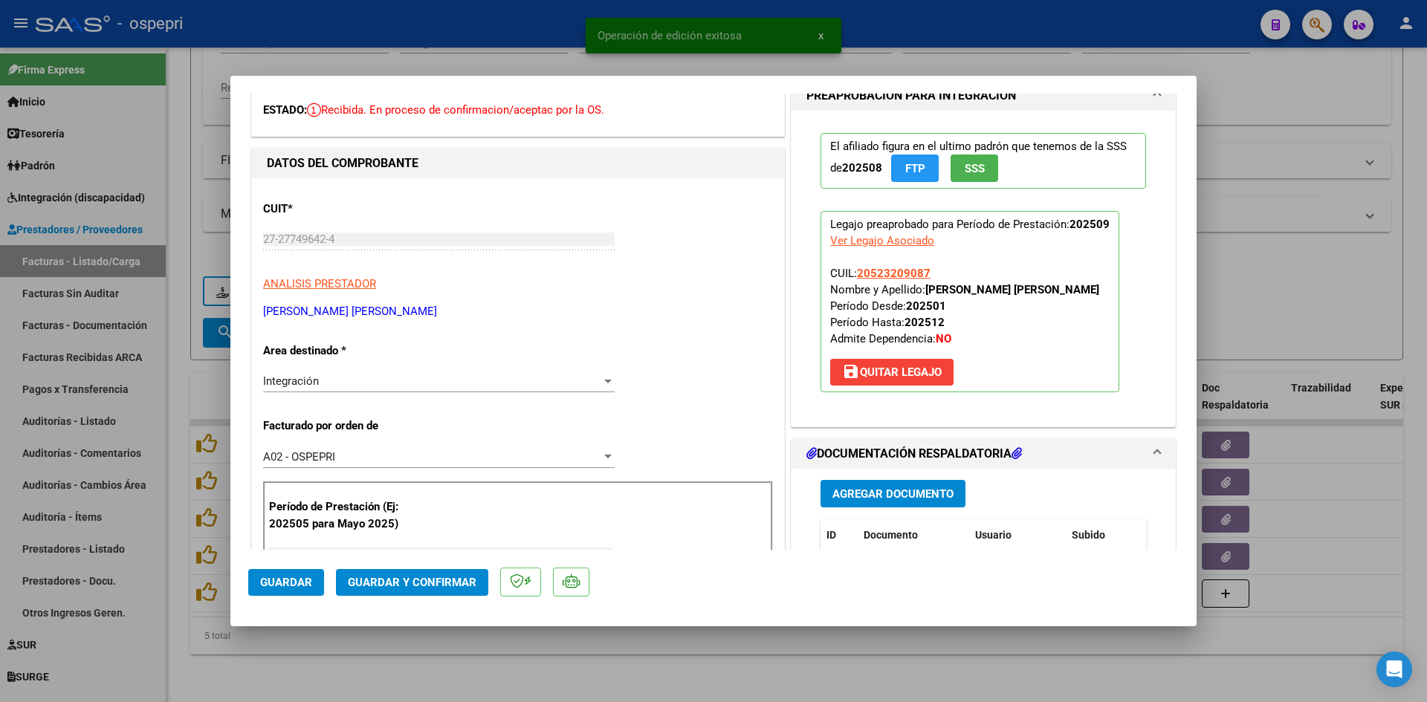
scroll to position [0, 0]
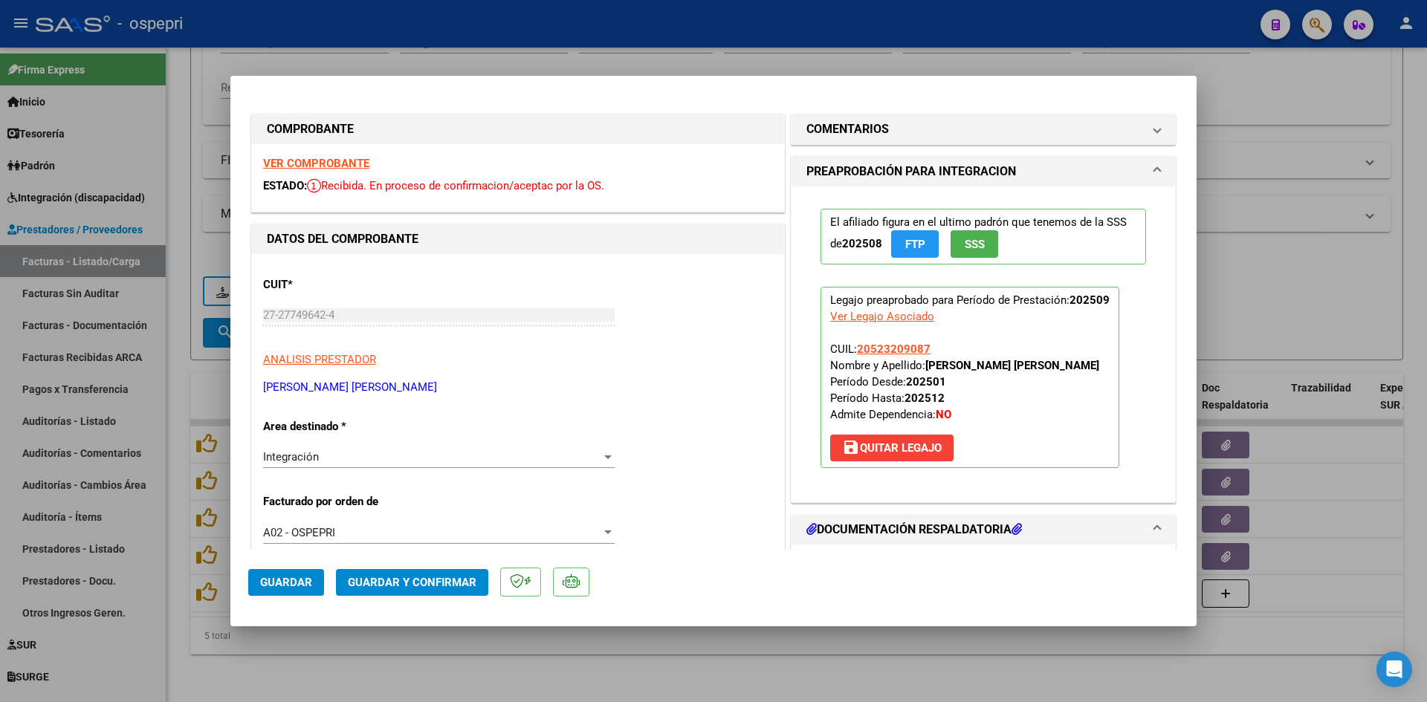
click at [357, 165] on strong "VER COMPROBANTE" at bounding box center [316, 163] width 106 height 13
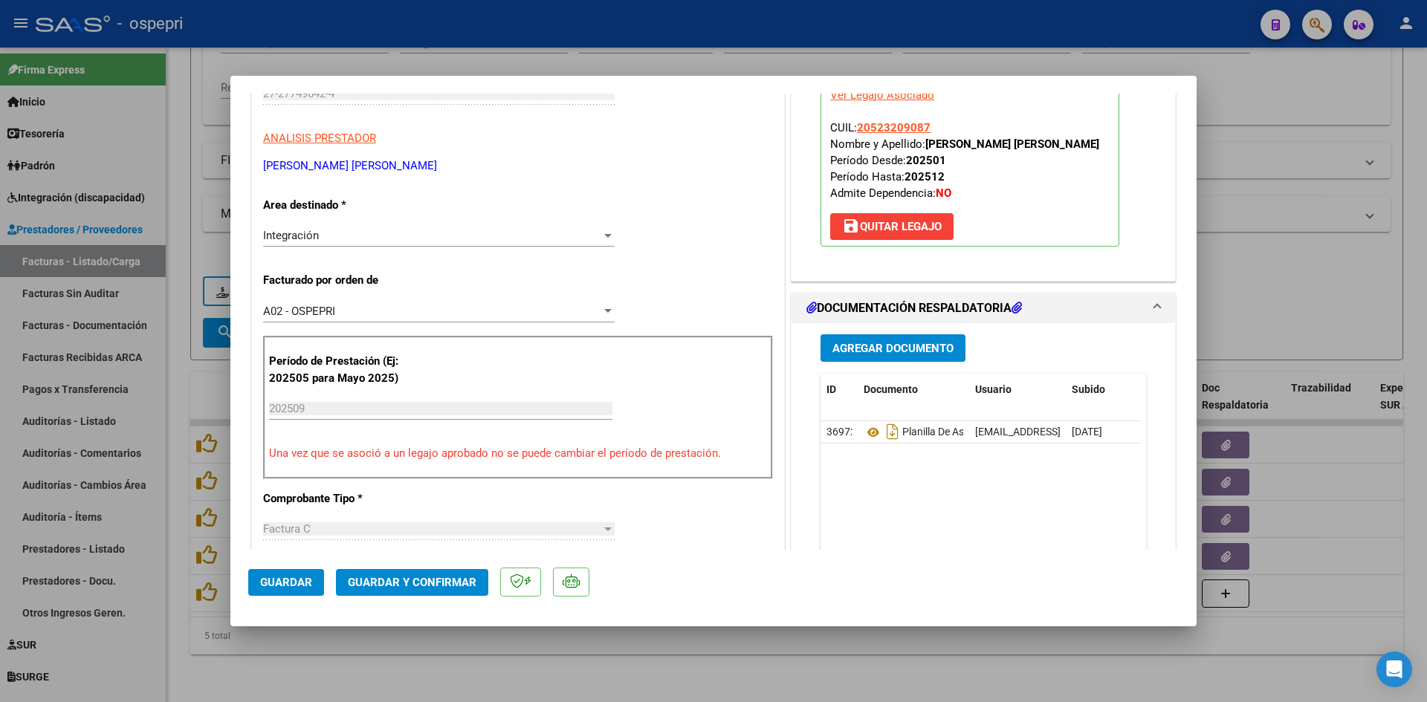
scroll to position [223, 0]
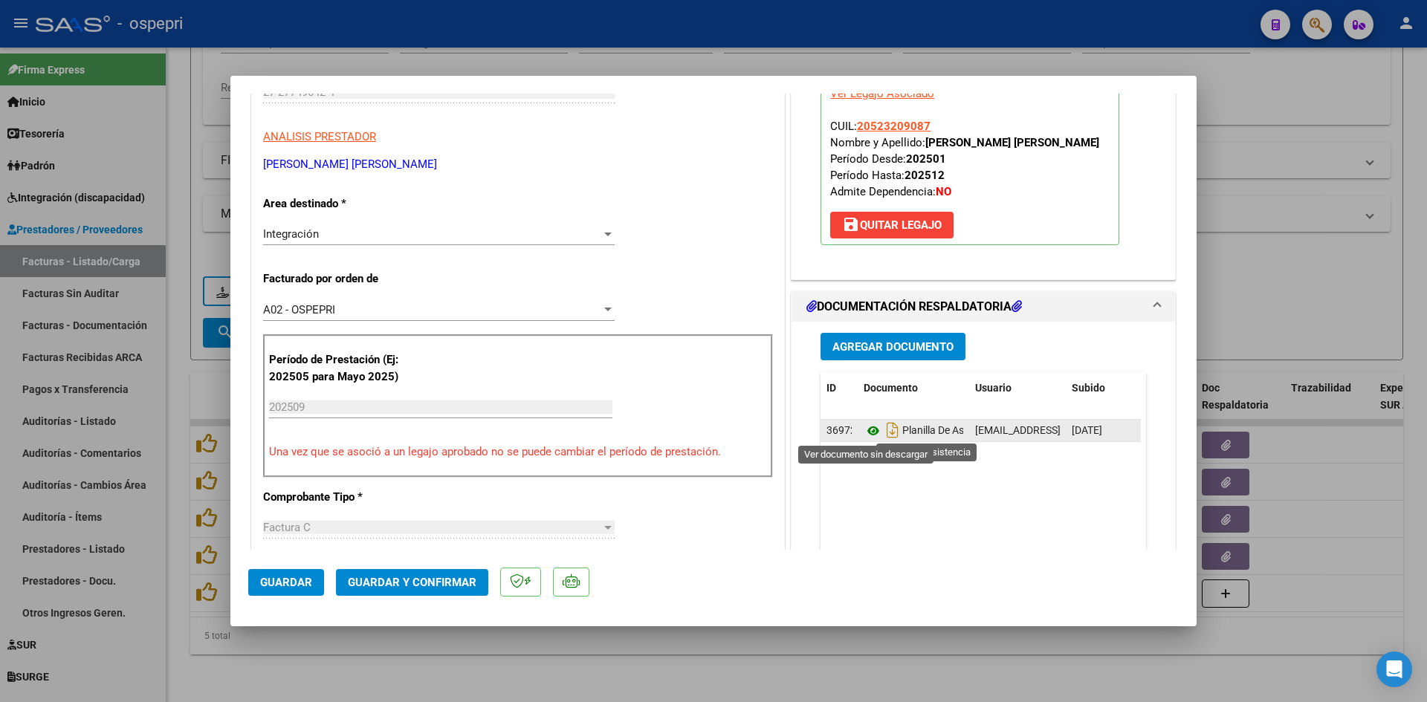
click at [868, 435] on icon at bounding box center [873, 431] width 19 height 18
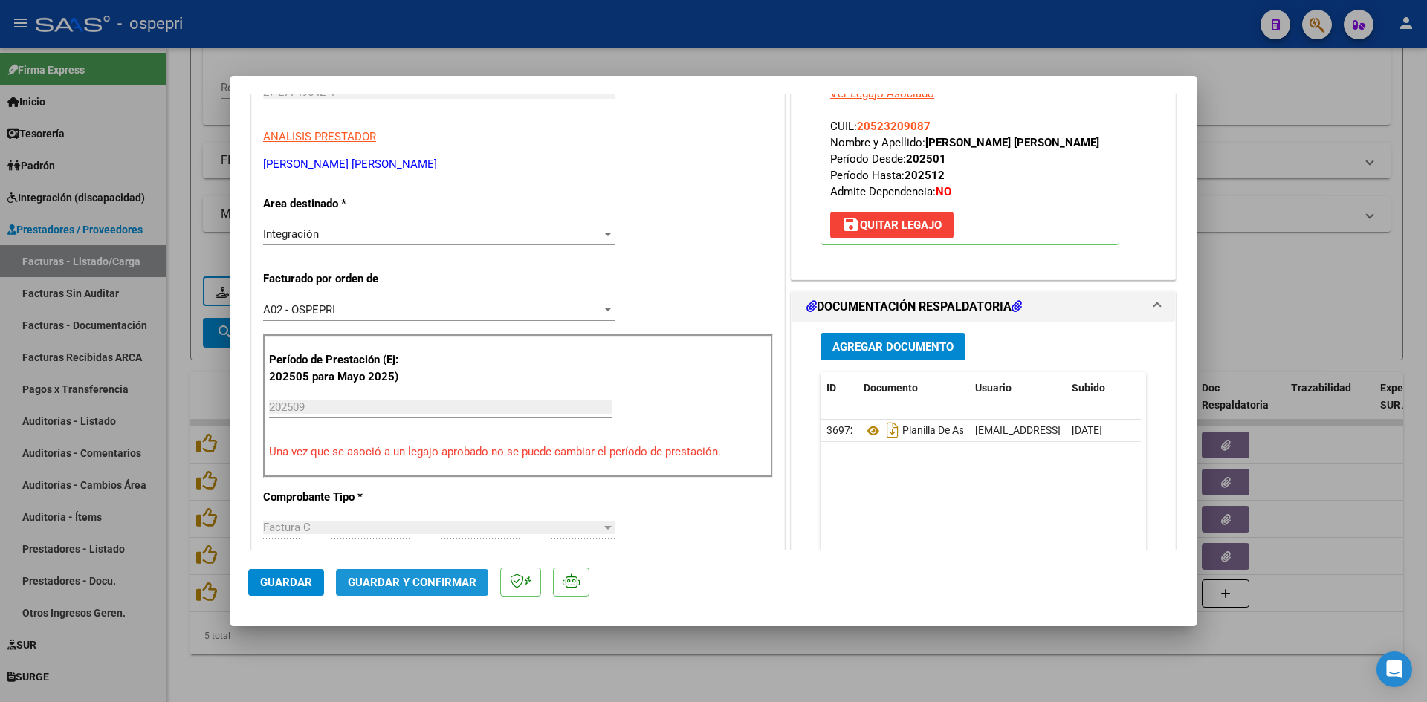
click at [438, 577] on span "Guardar y Confirmar" at bounding box center [412, 582] width 129 height 13
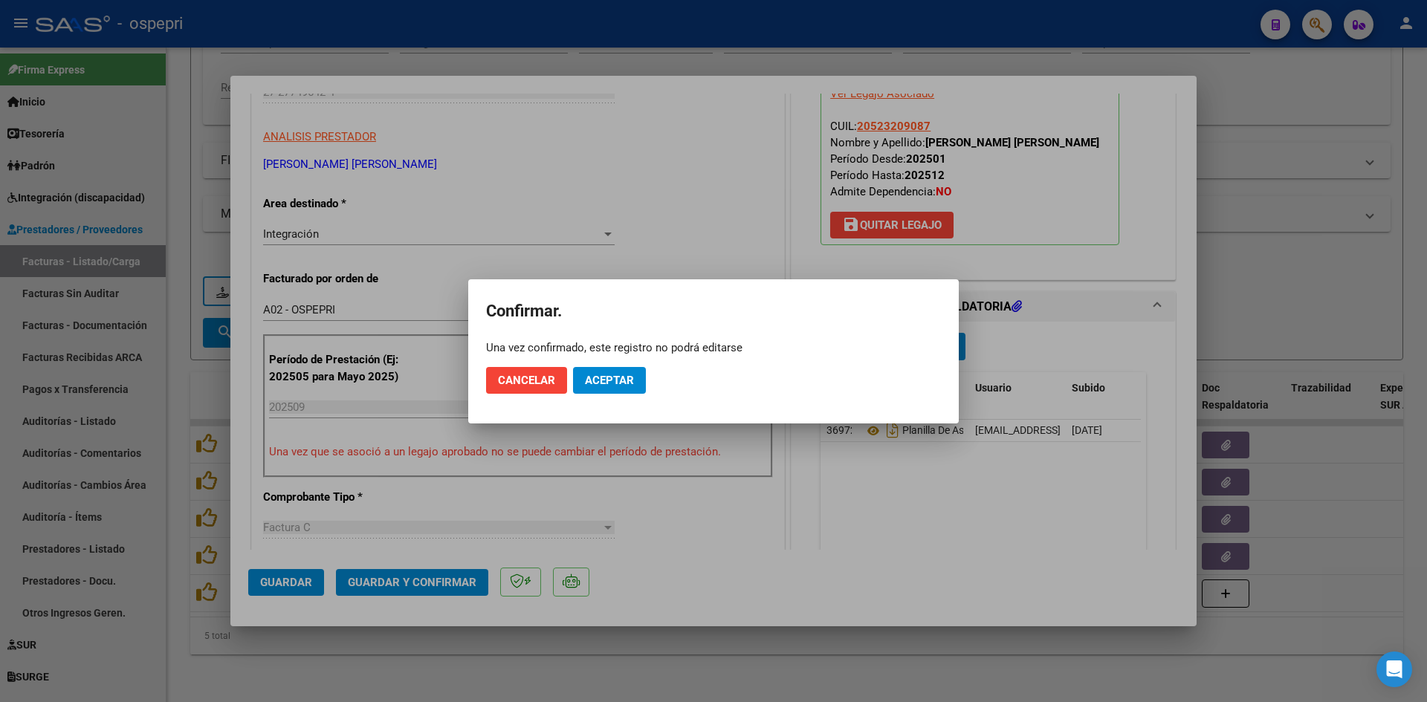
click at [591, 363] on mat-dialog-actions "Cancelar Aceptar" at bounding box center [713, 380] width 455 height 51
click at [595, 374] on span "Aceptar" at bounding box center [609, 380] width 49 height 13
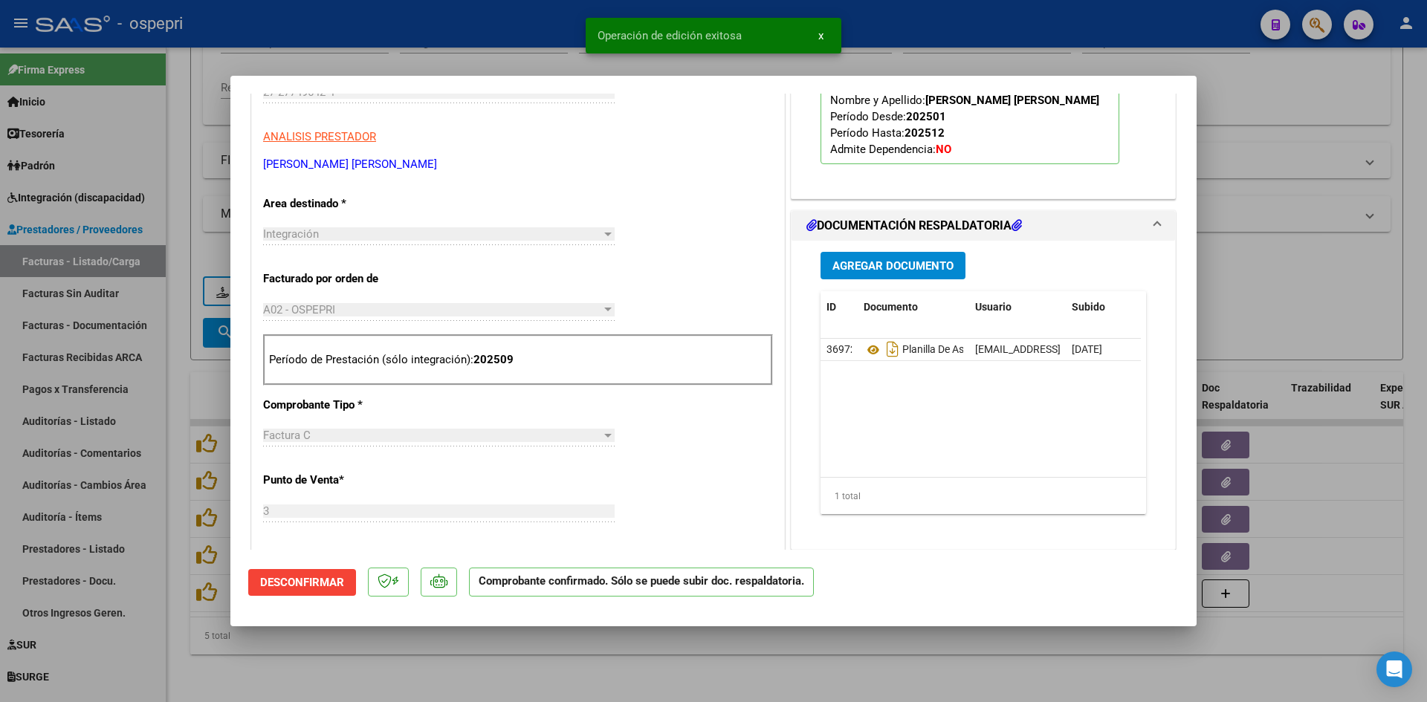
type input "$ 0,00"
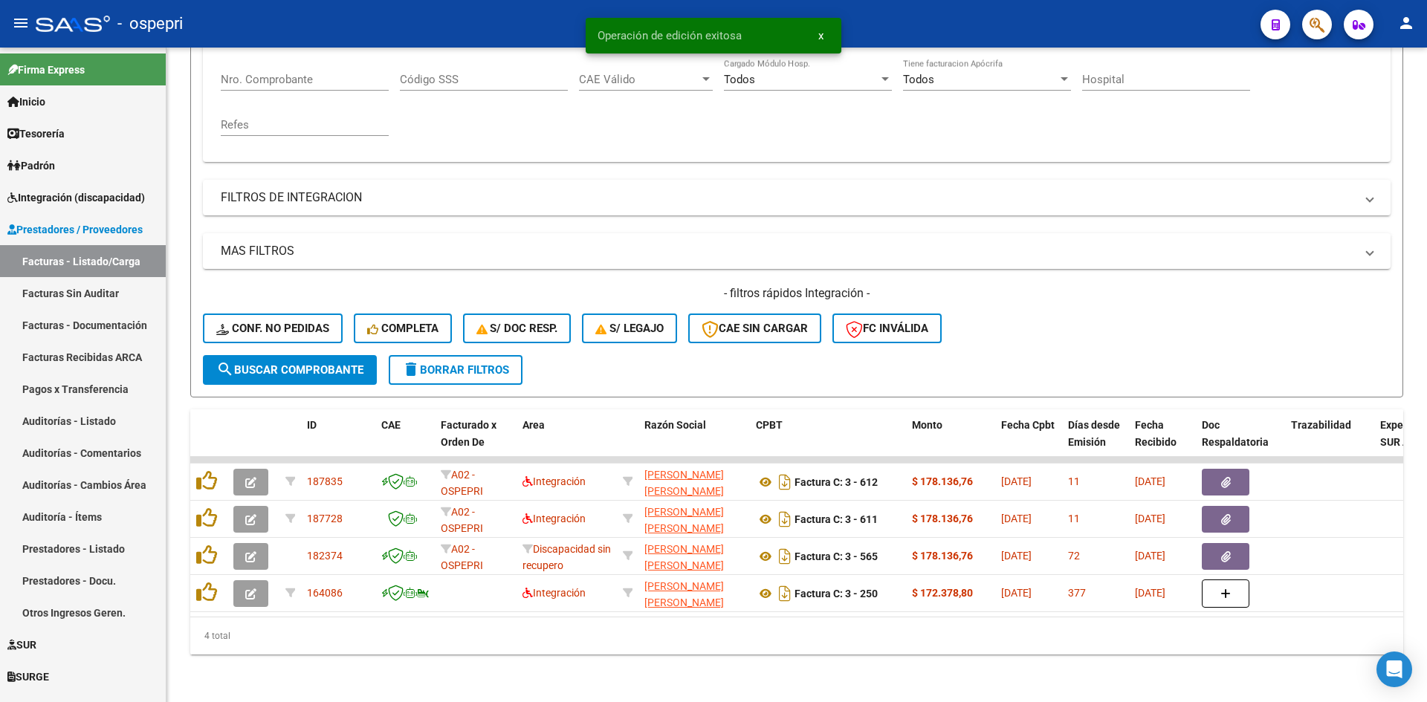
scroll to position [299, 0]
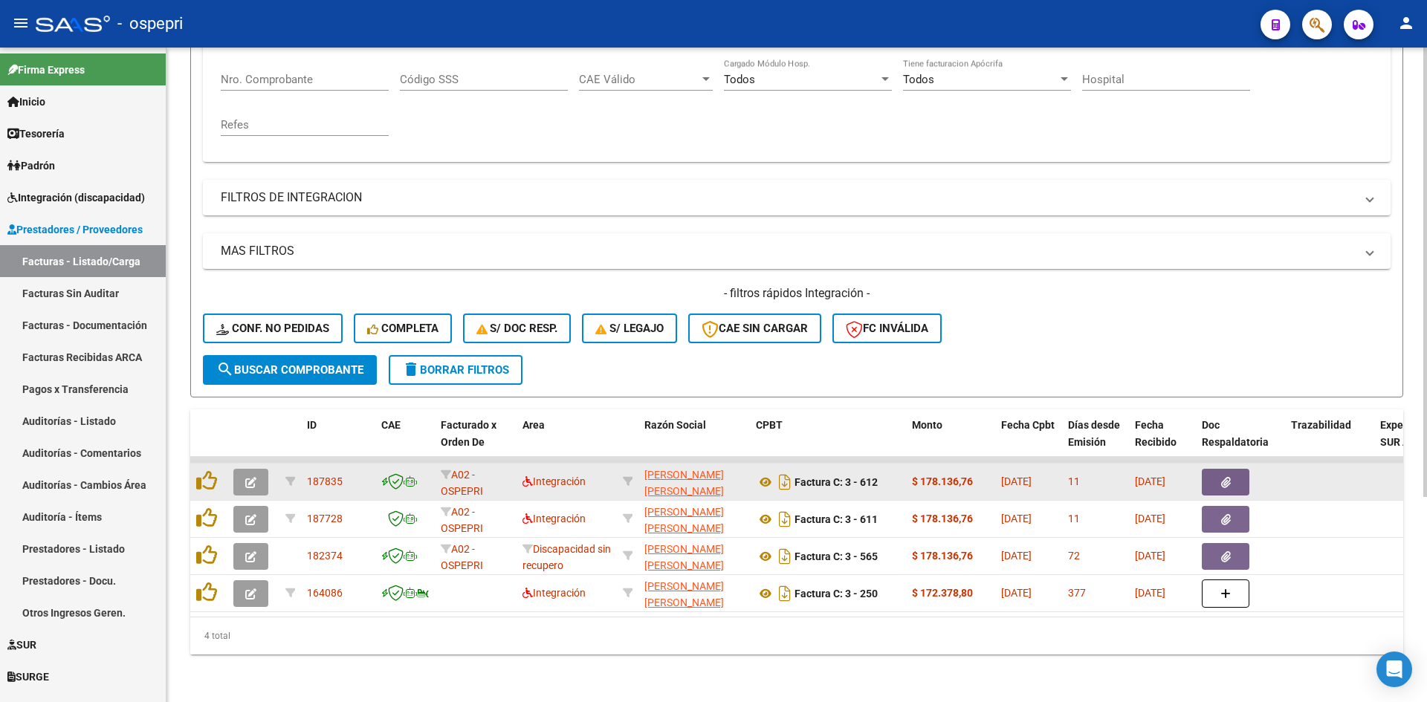
click at [249, 477] on icon "button" at bounding box center [250, 482] width 11 height 11
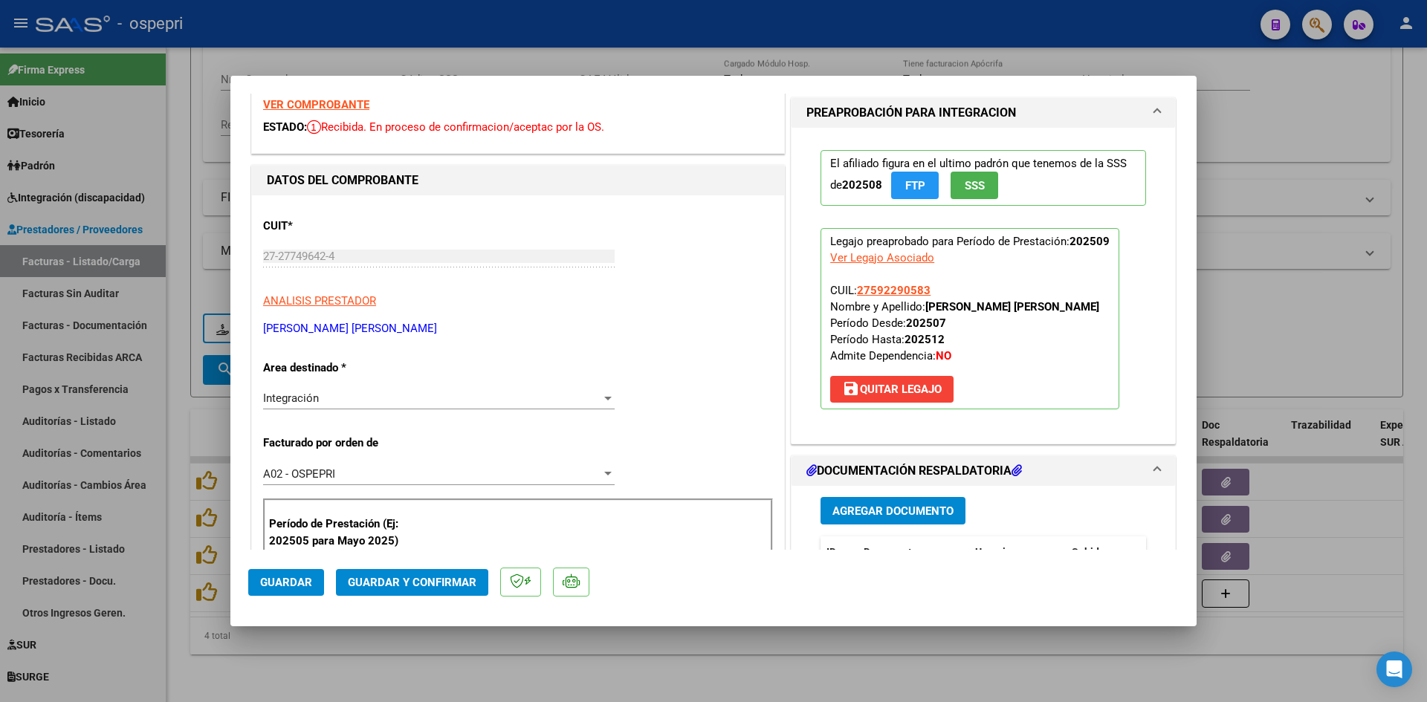
scroll to position [0, 0]
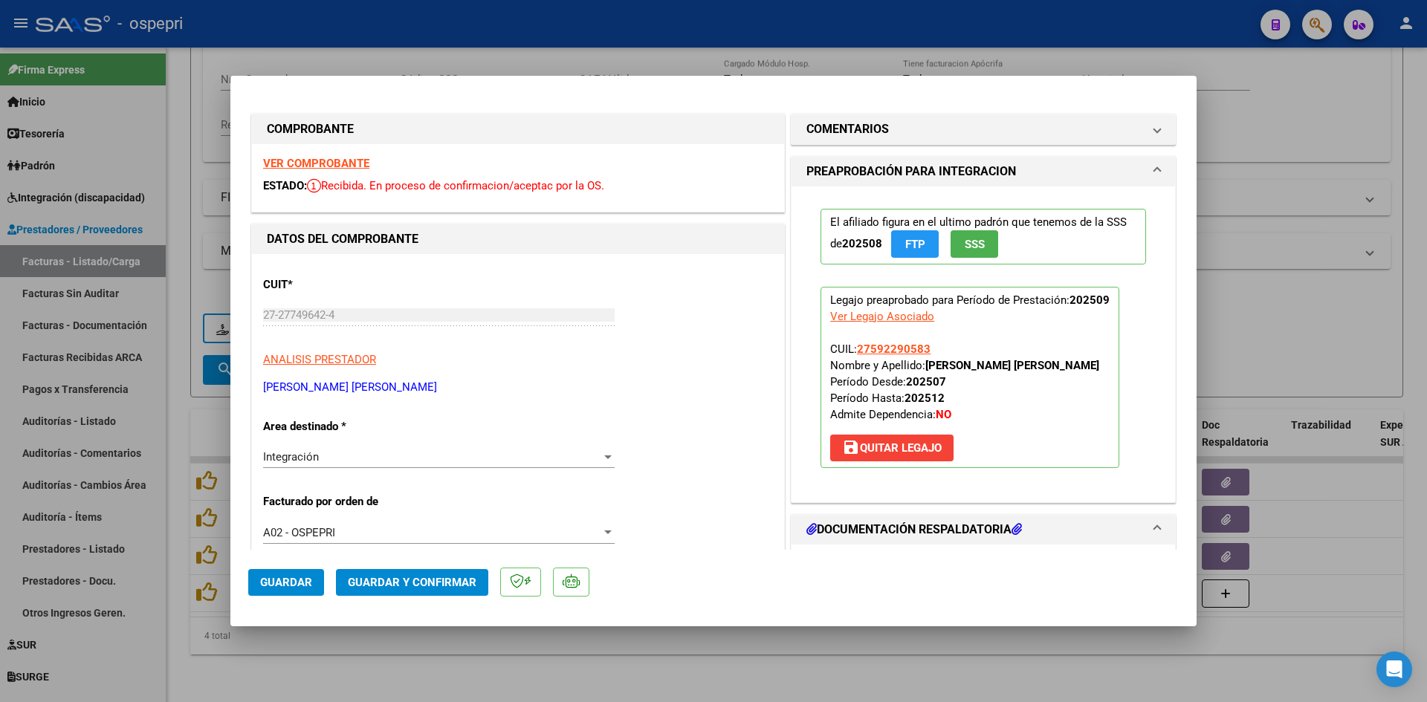
click at [343, 162] on strong "VER COMPROBANTE" at bounding box center [316, 163] width 106 height 13
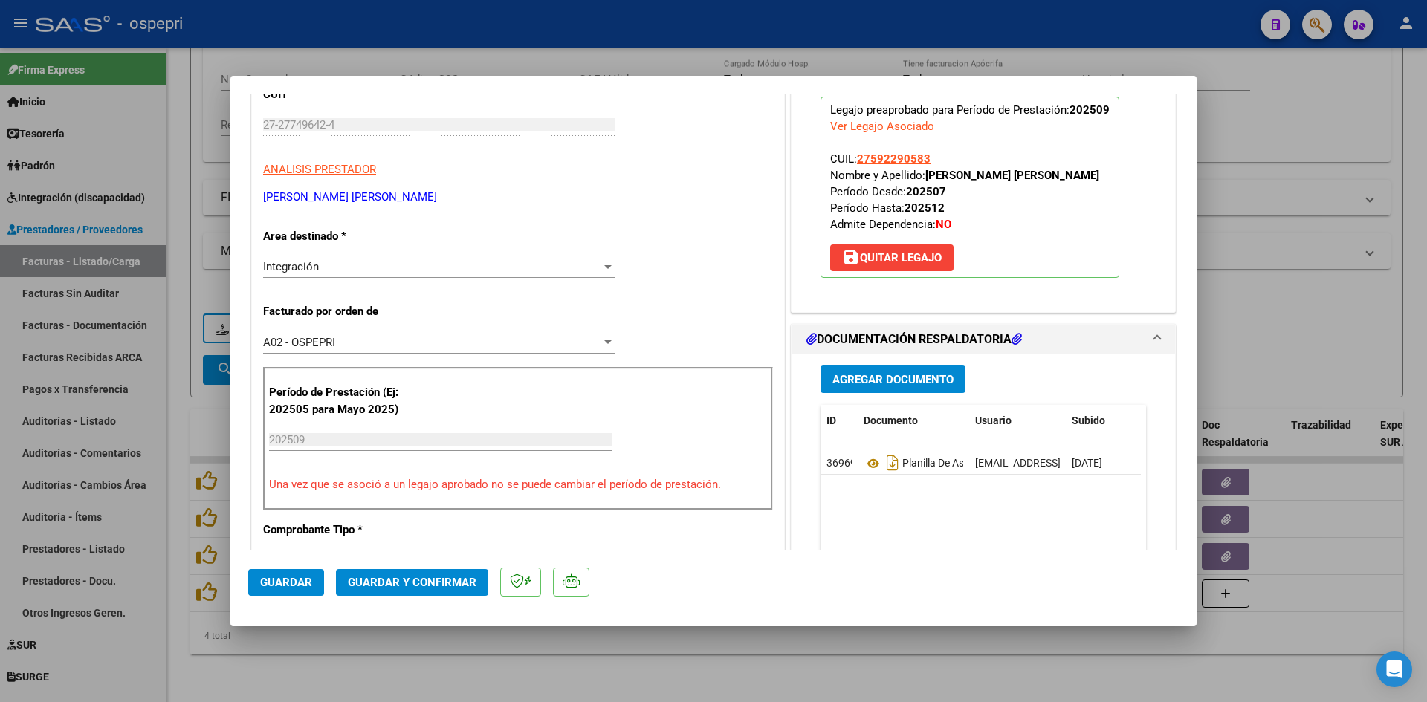
scroll to position [297, 0]
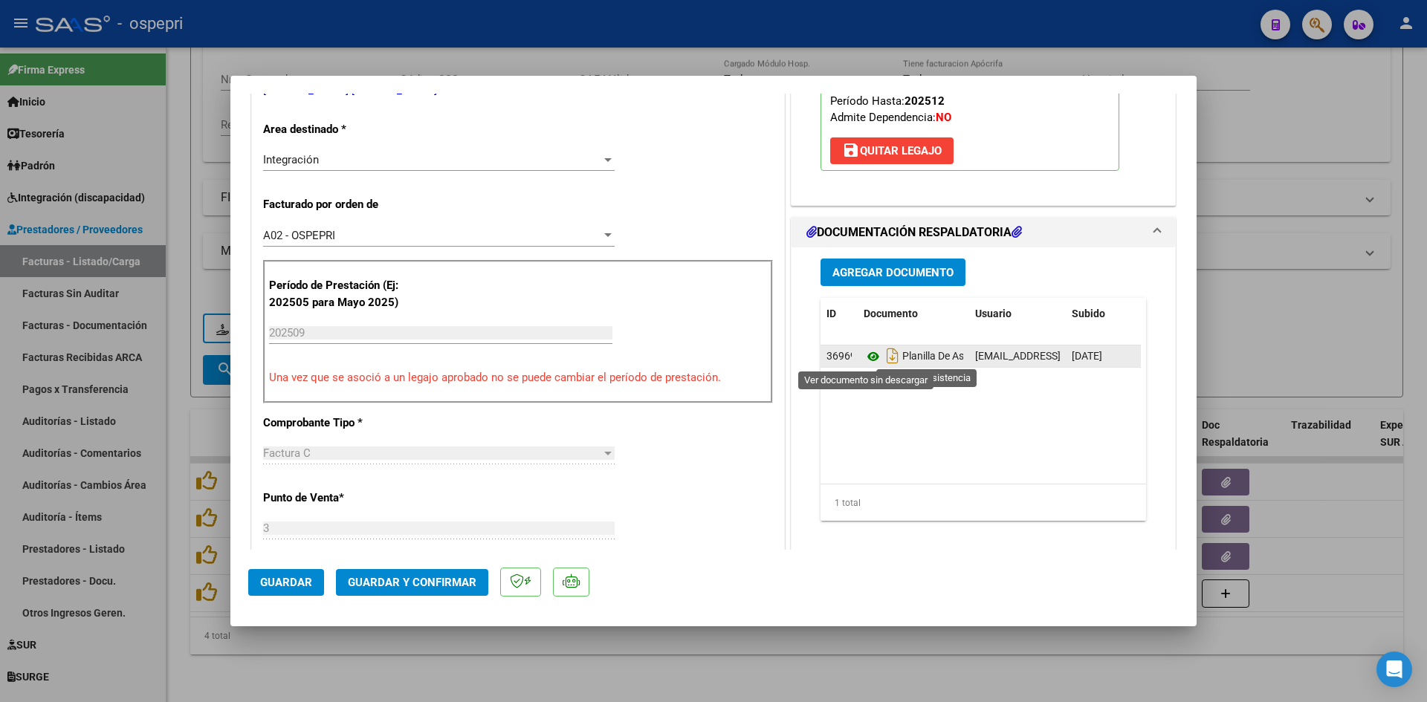
click at [864, 354] on icon at bounding box center [873, 357] width 19 height 18
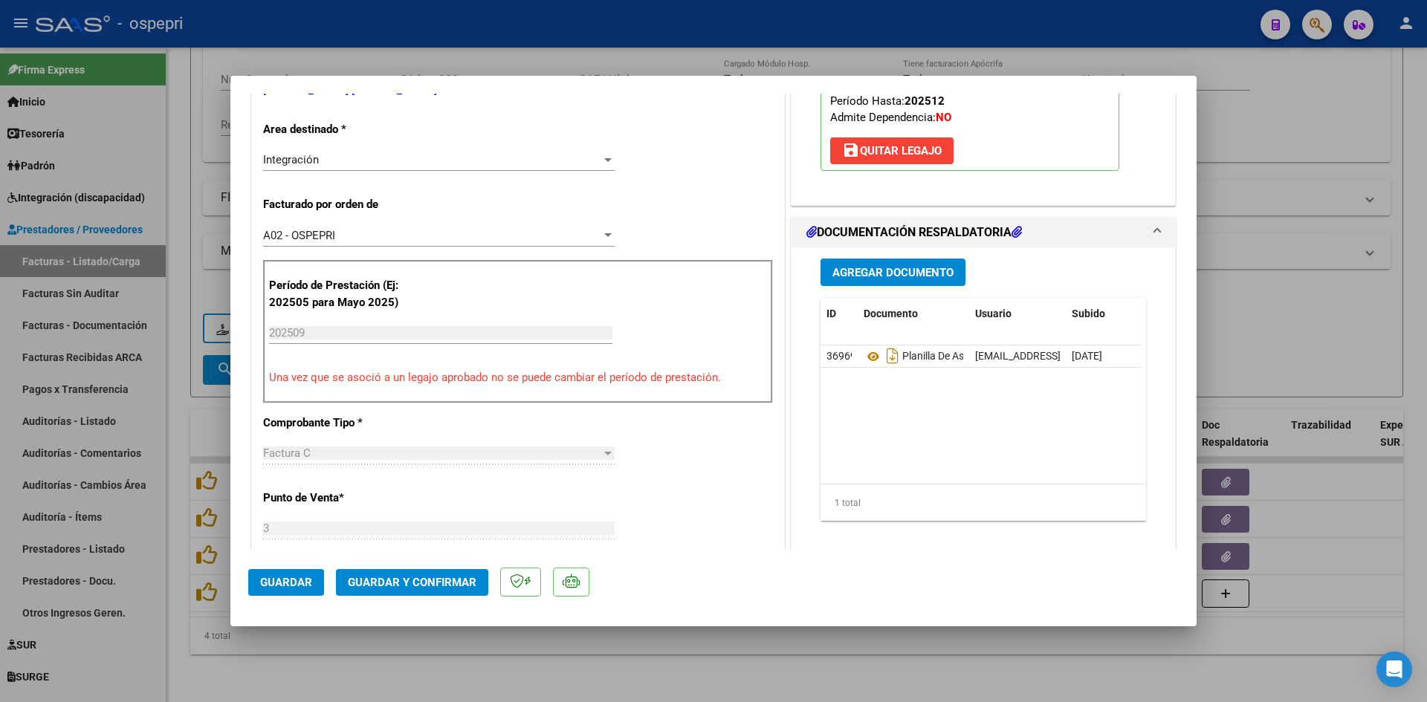
click at [417, 578] on span "Guardar y Confirmar" at bounding box center [412, 582] width 129 height 13
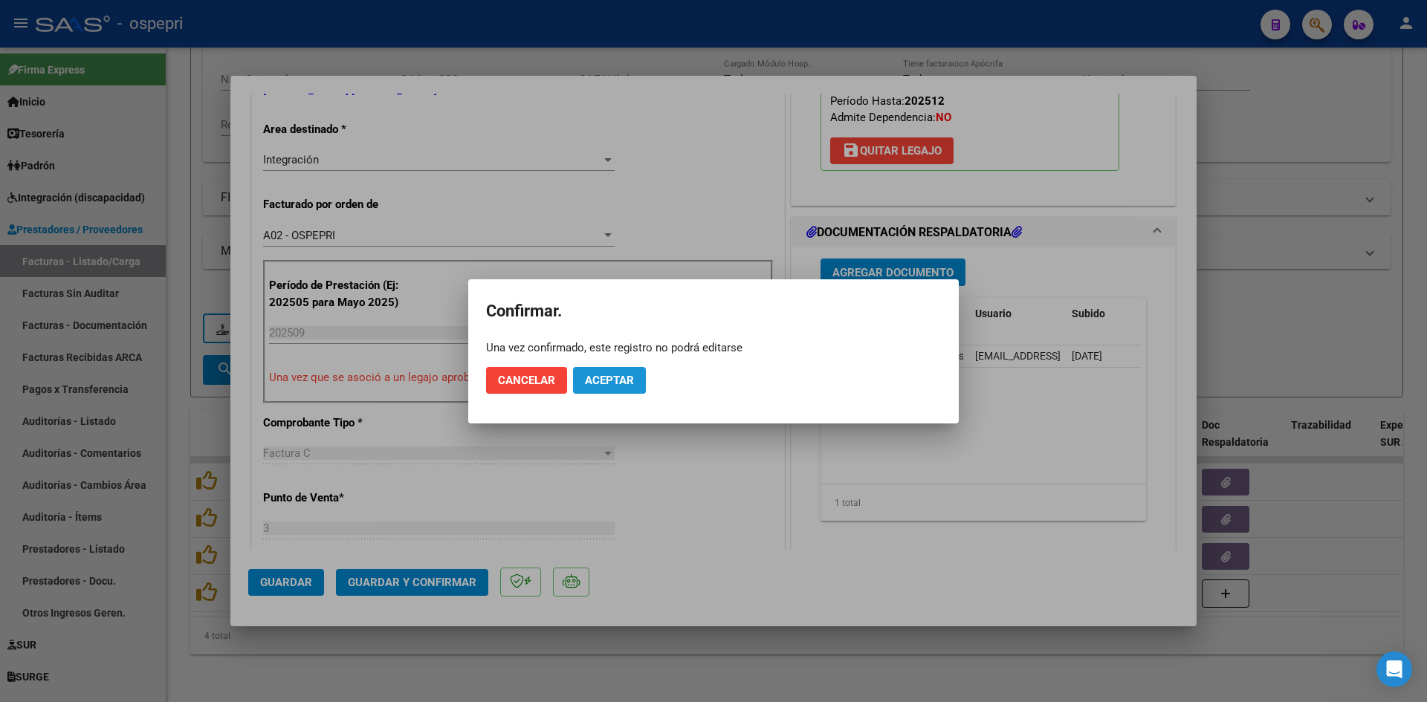
click at [626, 380] on span "Aceptar" at bounding box center [609, 380] width 49 height 13
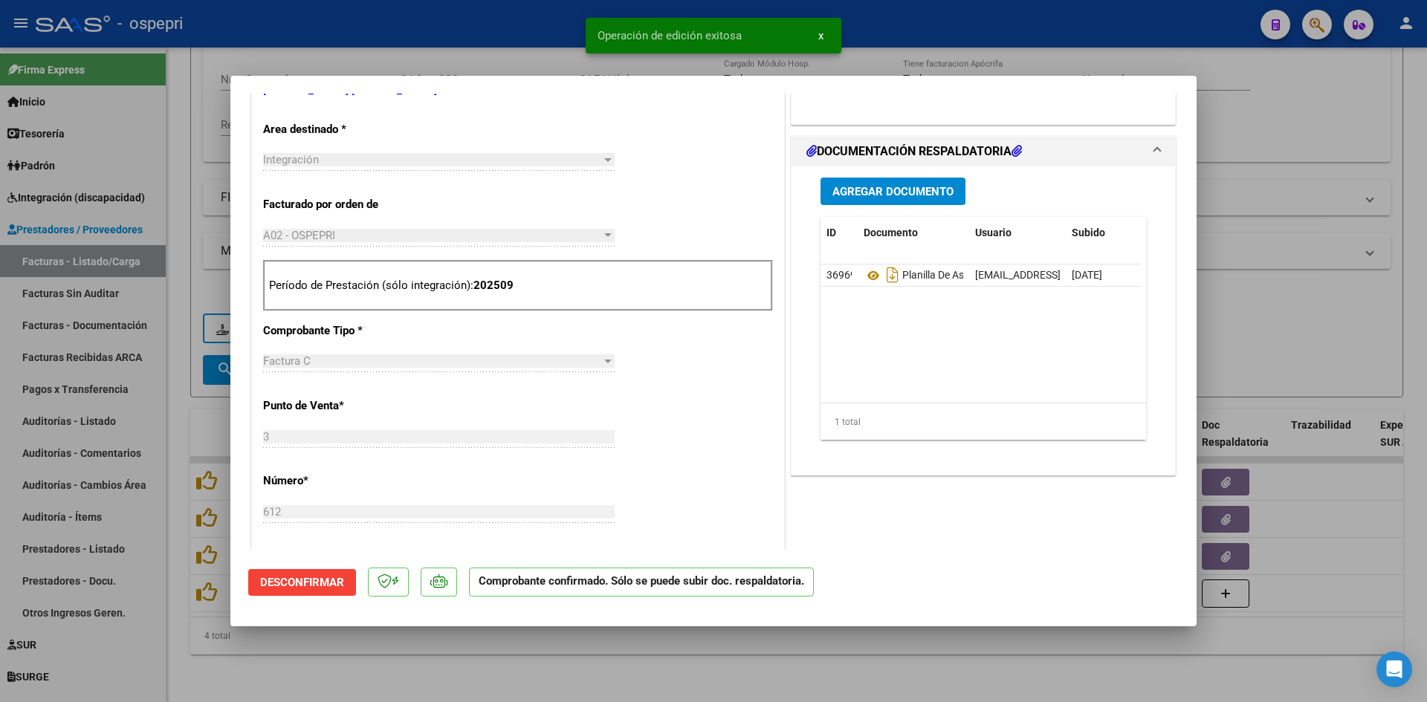
type input "$ 0,00"
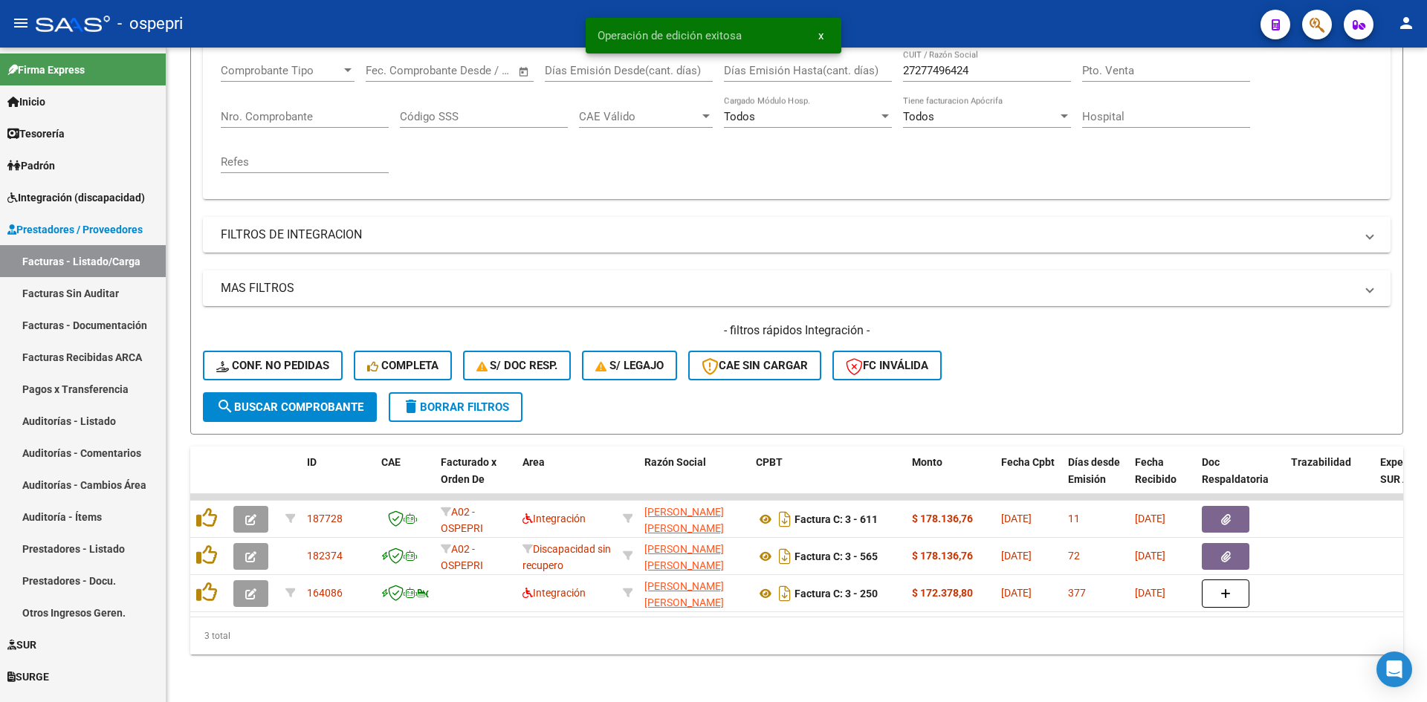
scroll to position [262, 0]
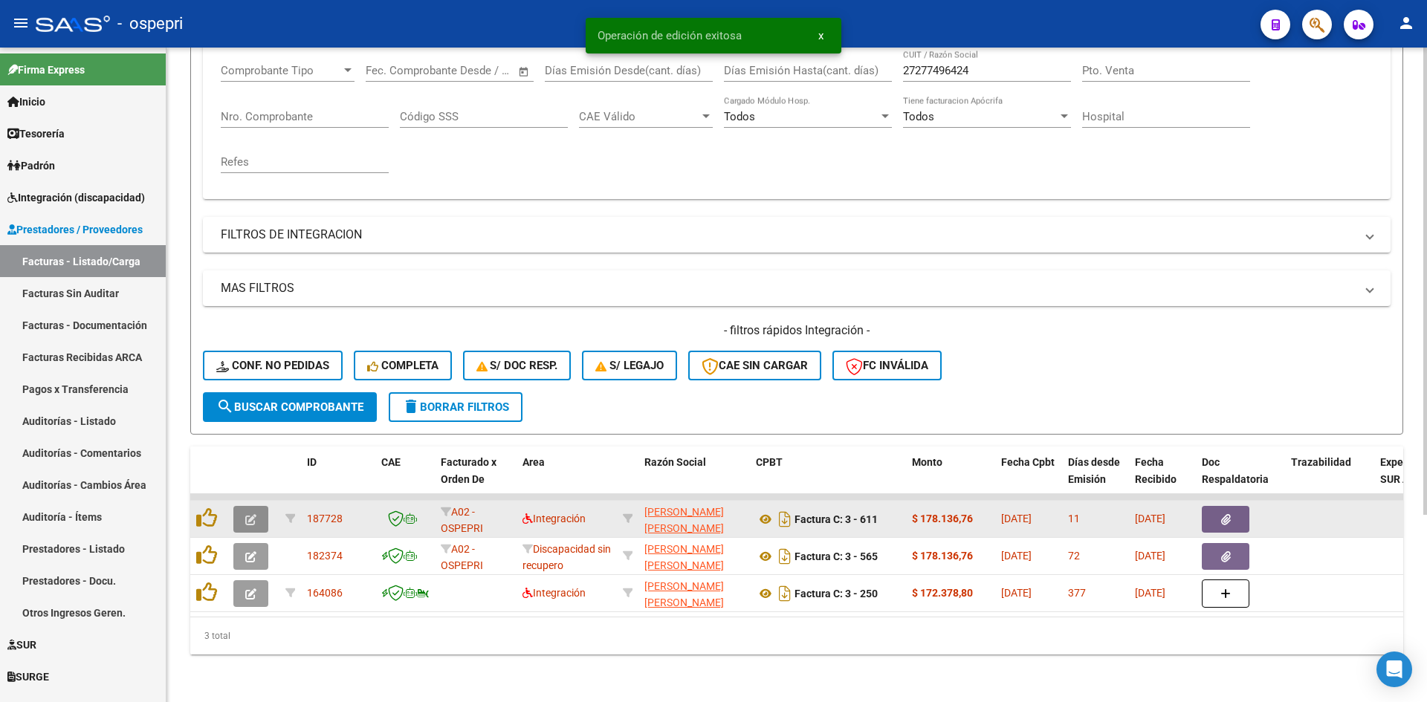
click at [256, 514] on button "button" at bounding box center [250, 519] width 35 height 27
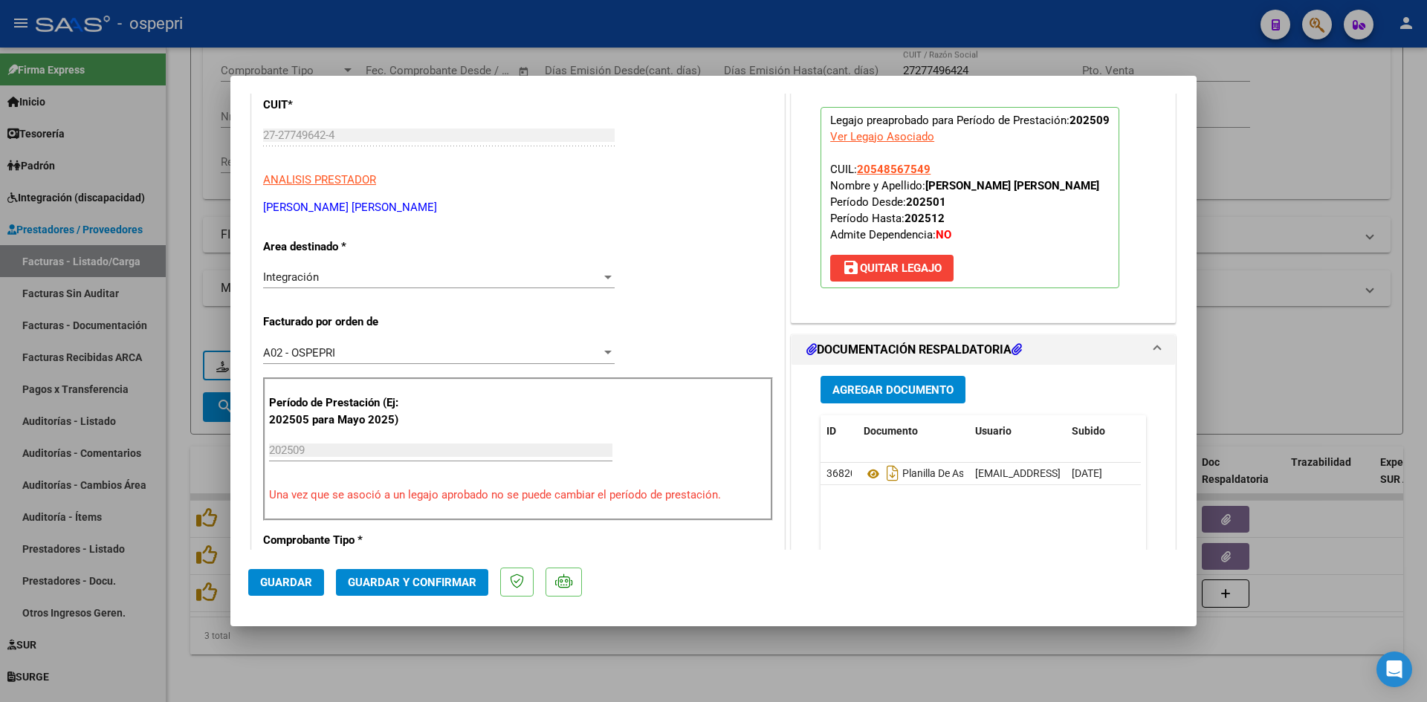
scroll to position [0, 0]
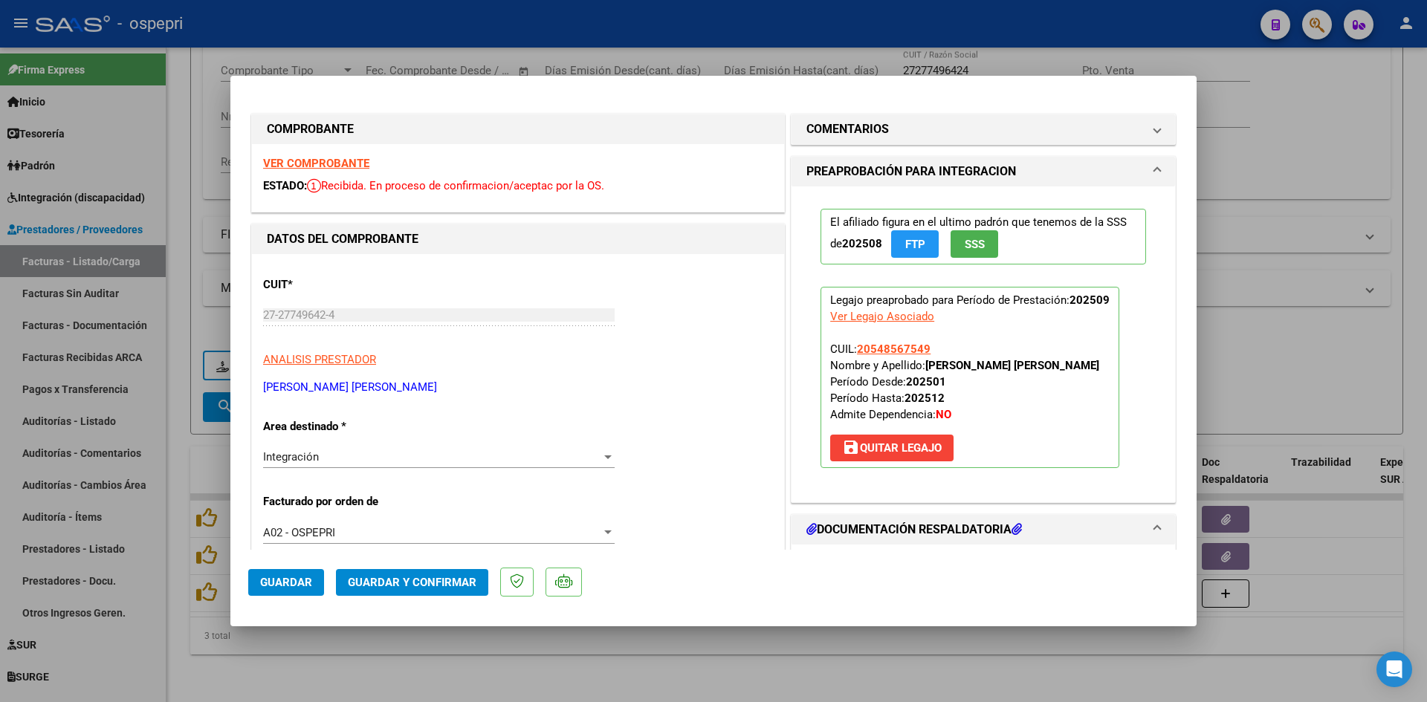
click at [295, 161] on strong "VER COMPROBANTE" at bounding box center [316, 163] width 106 height 13
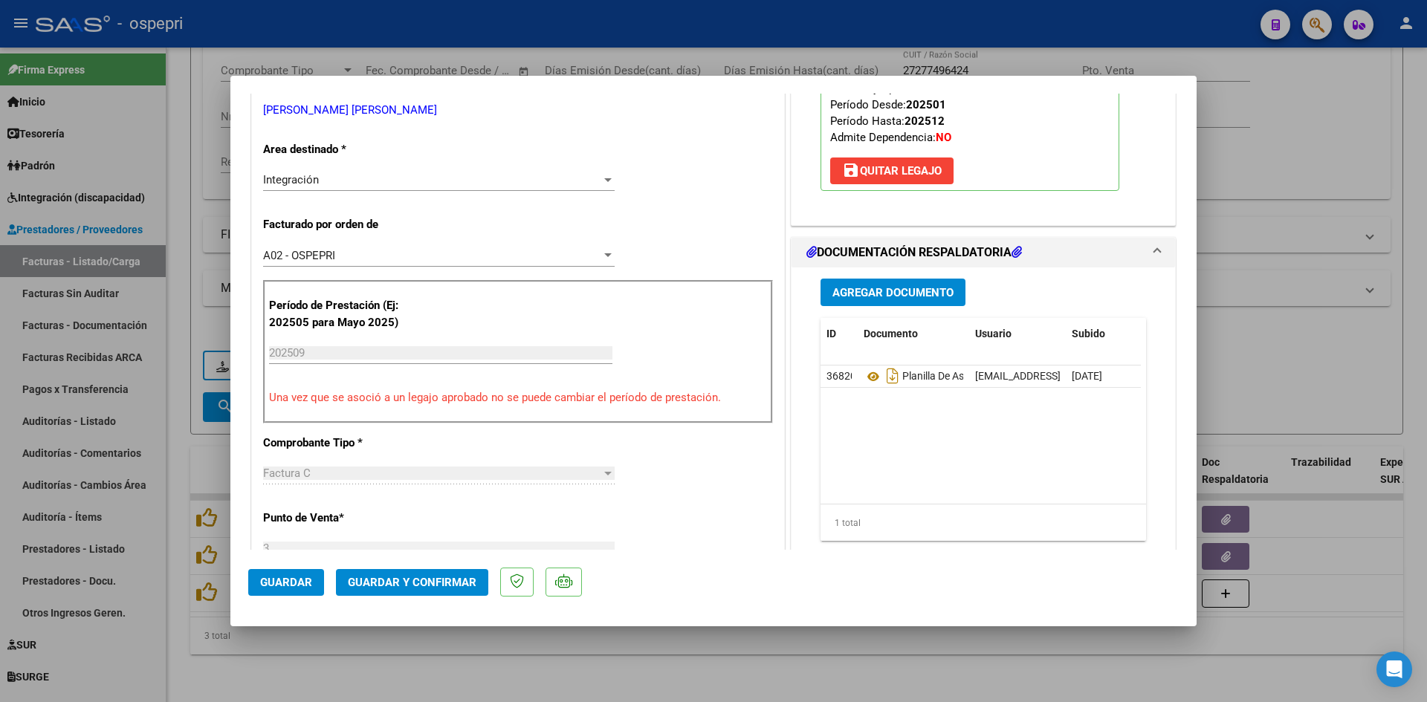
scroll to position [297, 0]
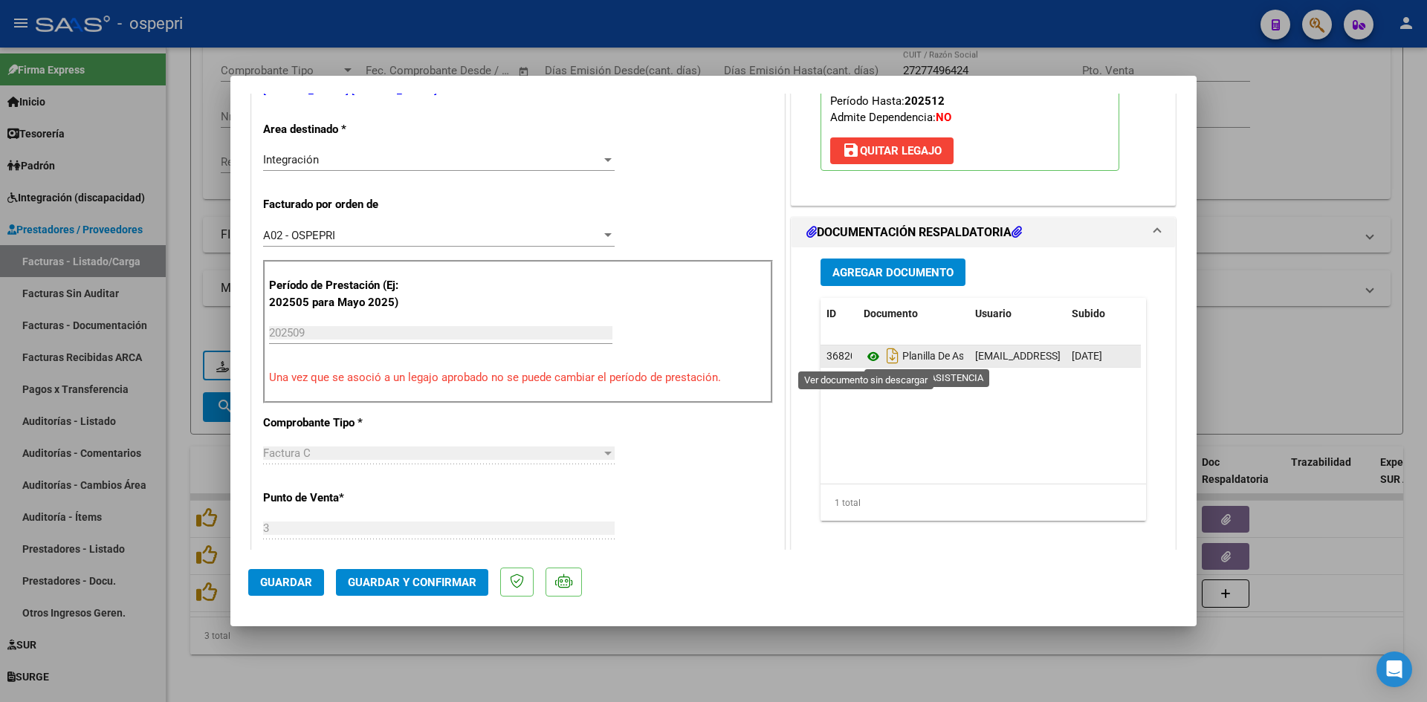
click at [864, 354] on icon at bounding box center [873, 357] width 19 height 18
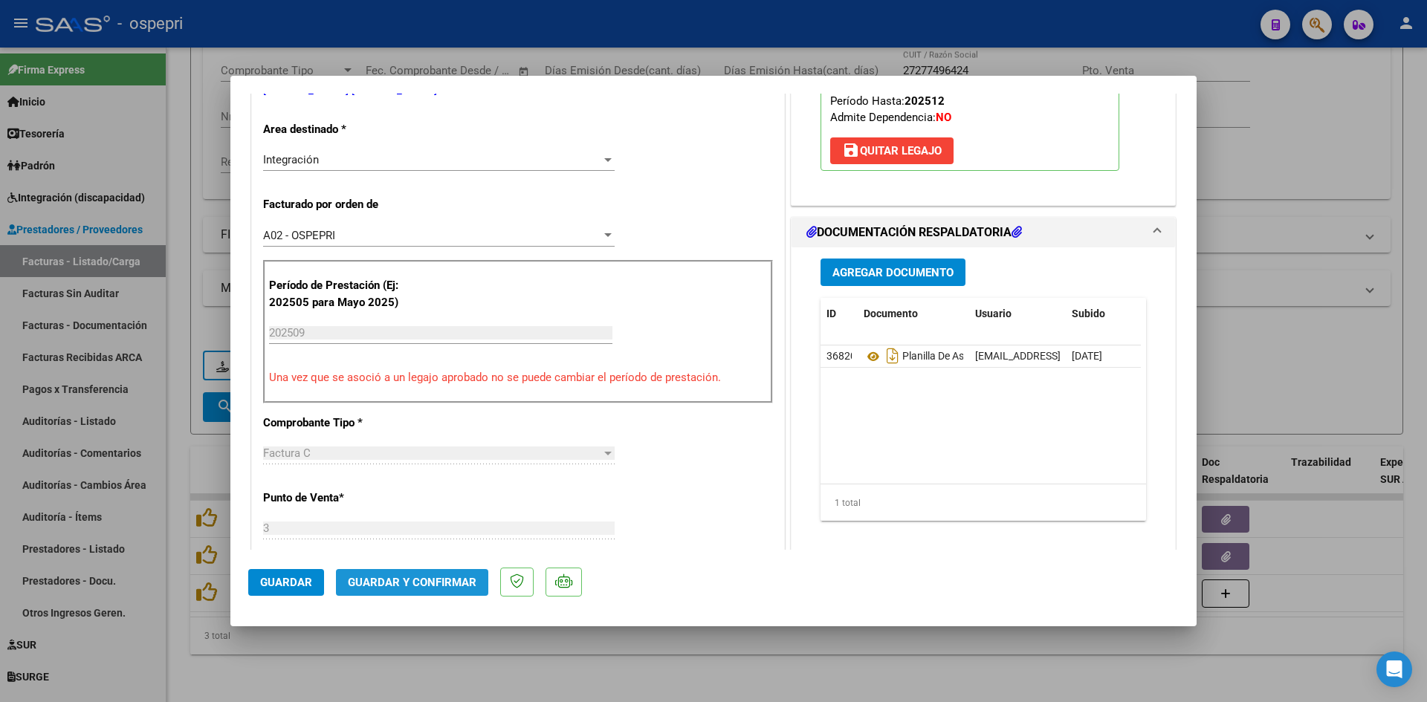
click at [428, 583] on span "Guardar y Confirmar" at bounding box center [412, 582] width 129 height 13
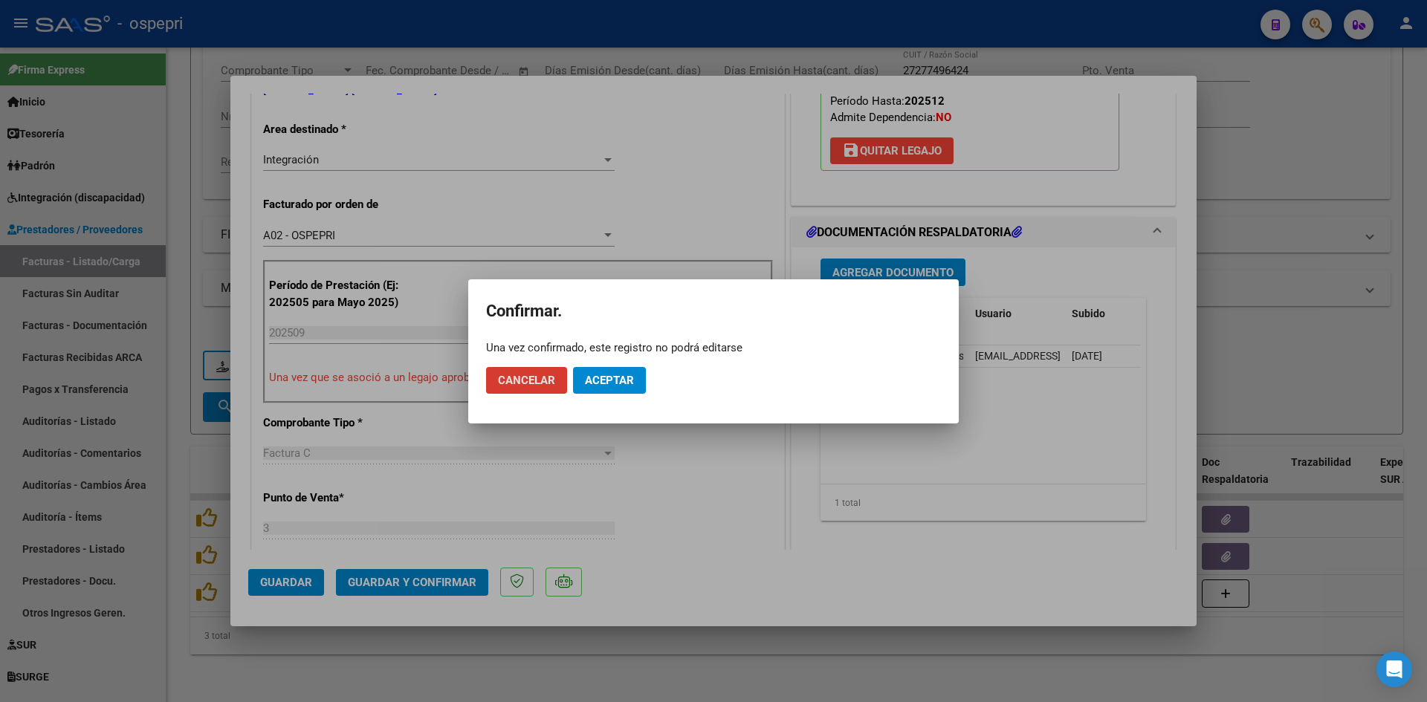
click at [621, 381] on span "Aceptar" at bounding box center [609, 380] width 49 height 13
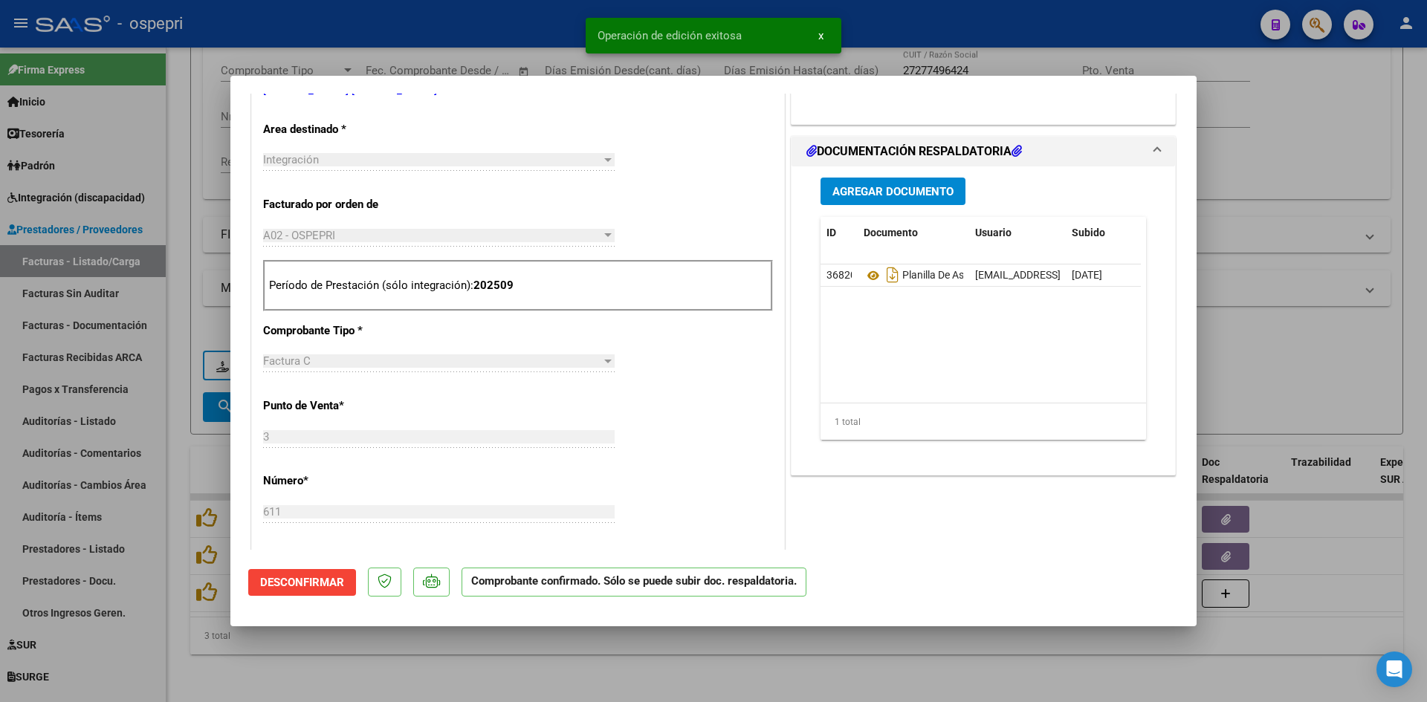
type input "$ 0,00"
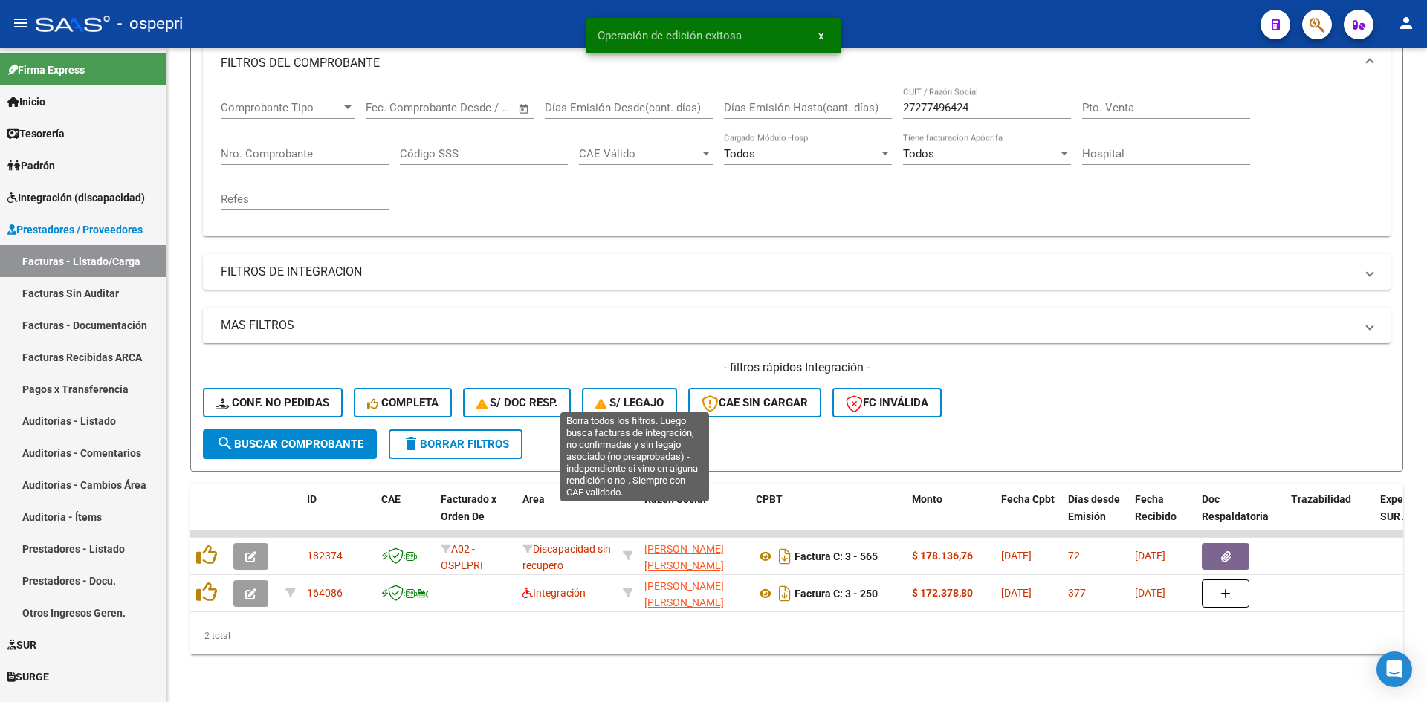
scroll to position [224, 0]
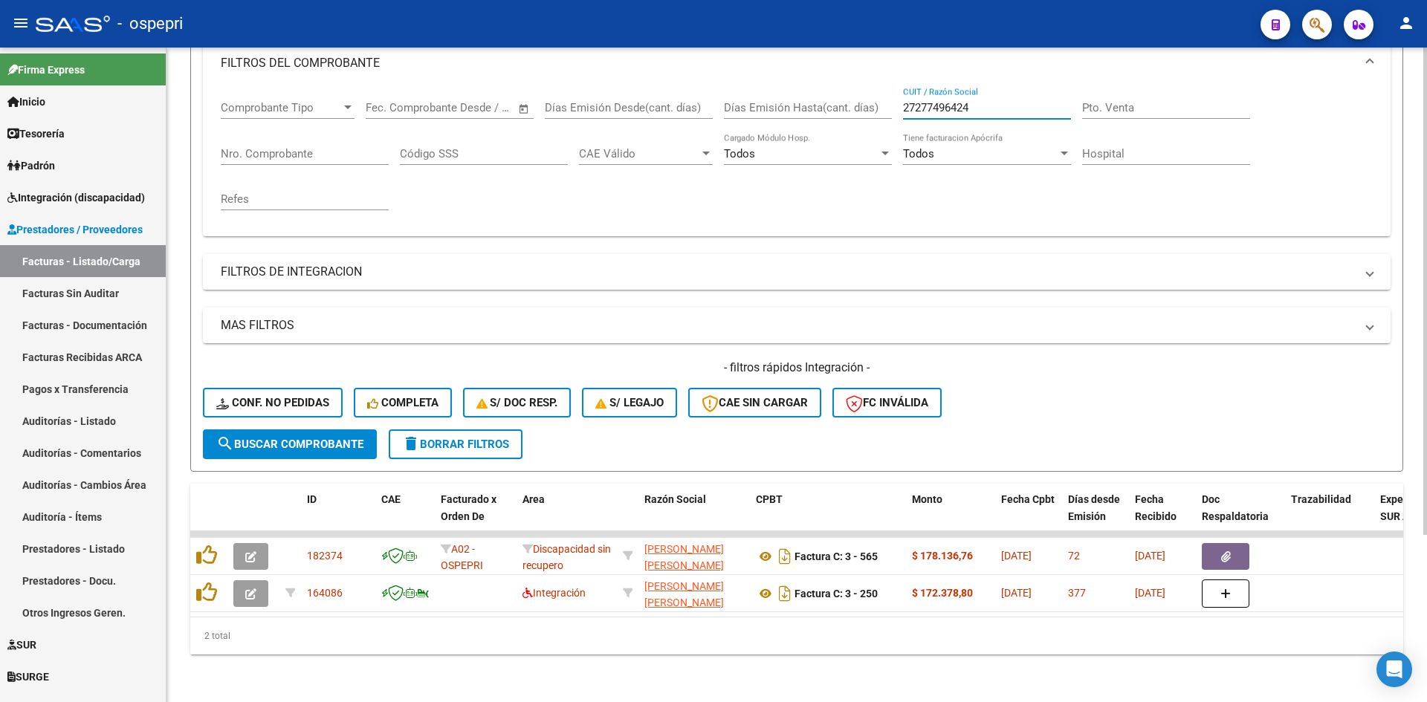
drag, startPoint x: 974, startPoint y: 97, endPoint x: 885, endPoint y: 105, distance: 88.8
click at [885, 105] on div "Comprobante Tipo Comprobante Tipo Fecha inicio – Fecha fin Fec. Comprobante Des…" at bounding box center [797, 155] width 1152 height 137
click at [317, 396] on span "Conf. no pedidas" at bounding box center [272, 402] width 113 height 13
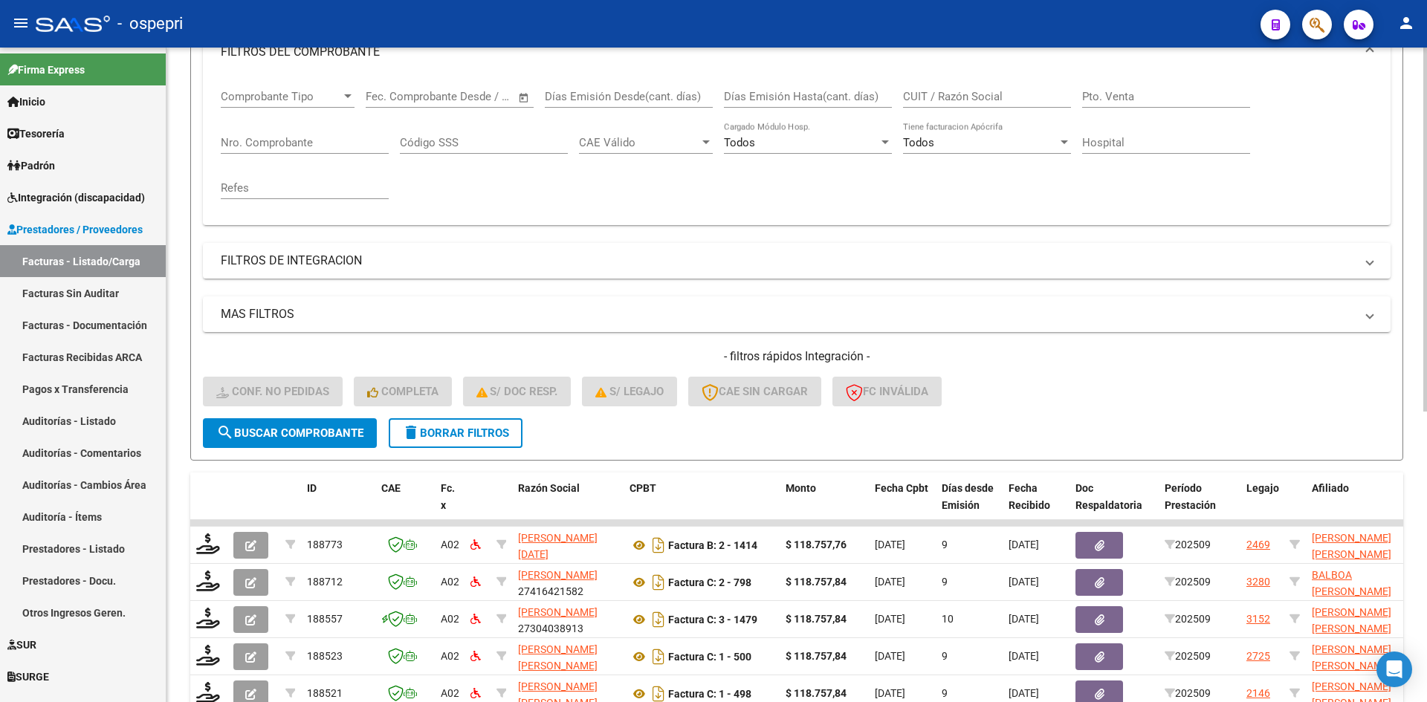
click at [939, 92] on input "CUIT / Razón Social" at bounding box center [987, 96] width 168 height 13
paste input "27277496424"
type input "27277496424"
click at [338, 429] on span "search Buscar Comprobante" at bounding box center [289, 433] width 147 height 13
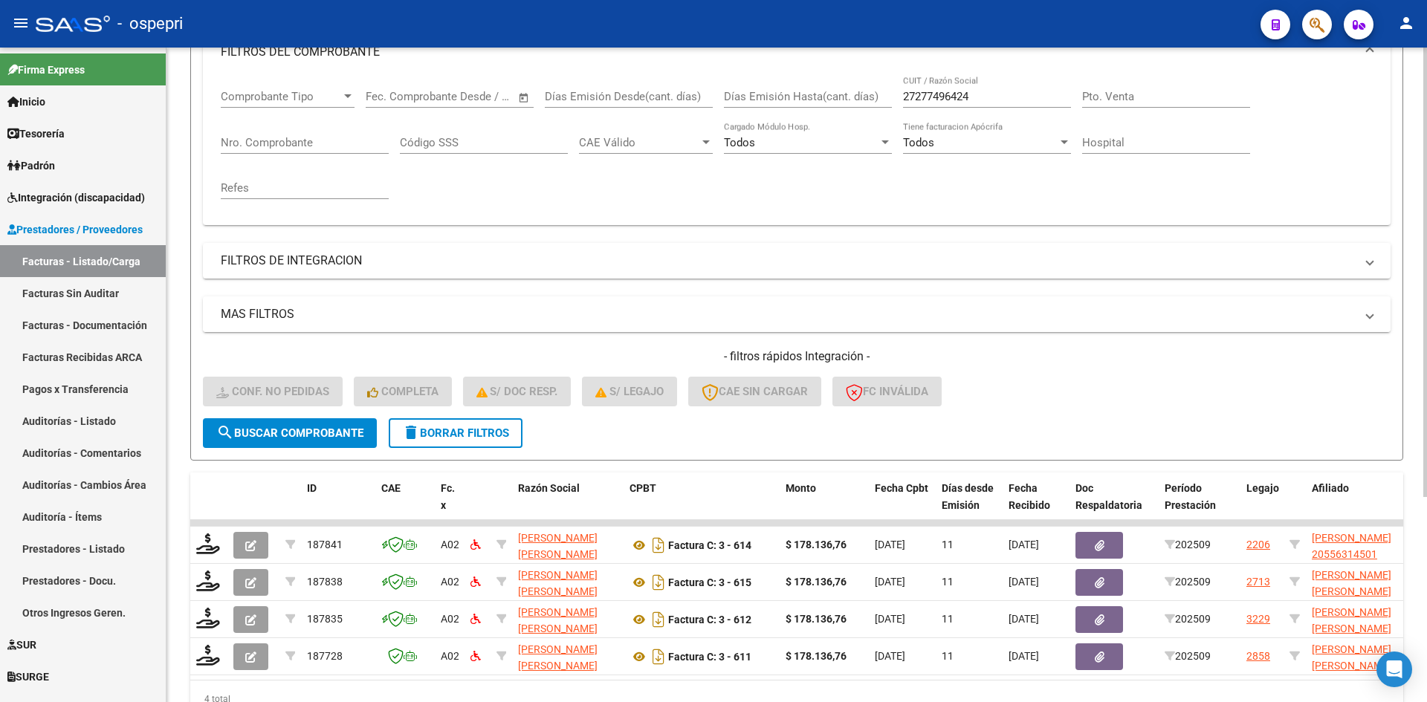
scroll to position [299, 0]
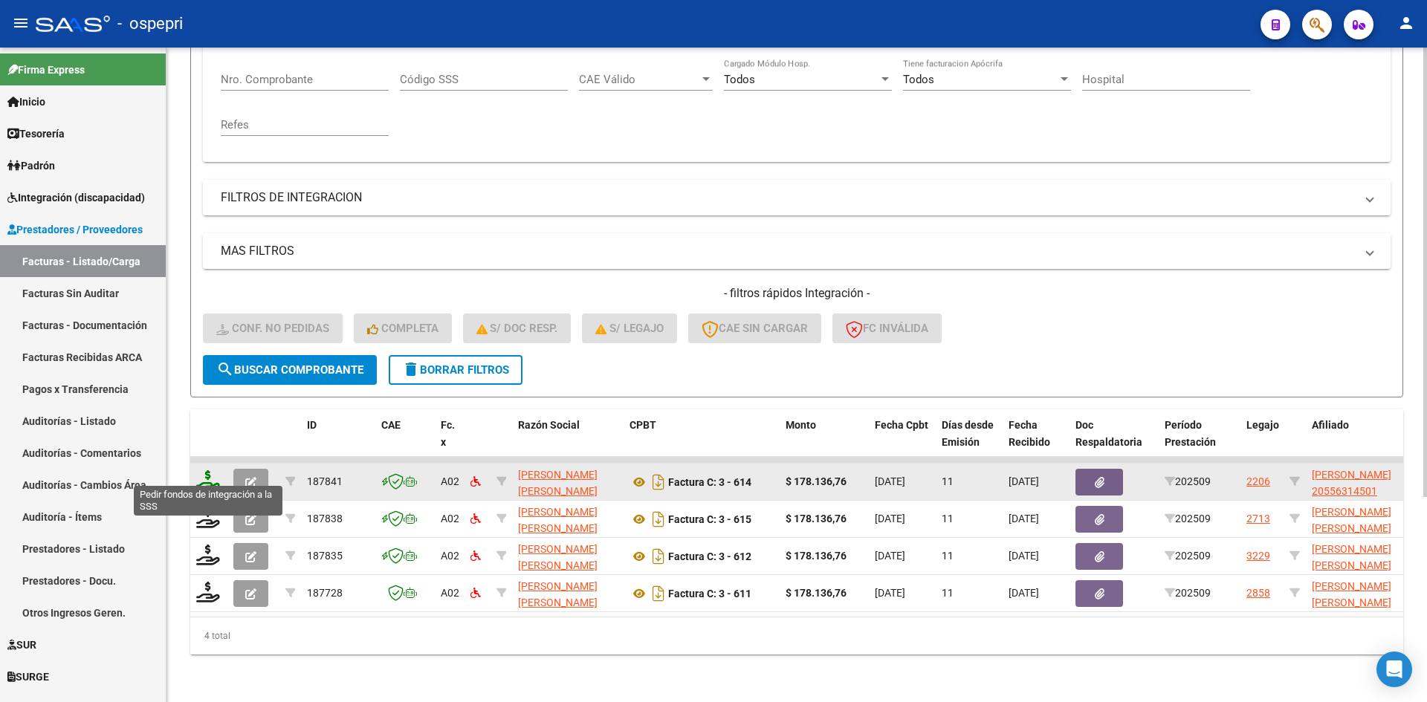
click at [213, 470] on icon at bounding box center [208, 480] width 24 height 21
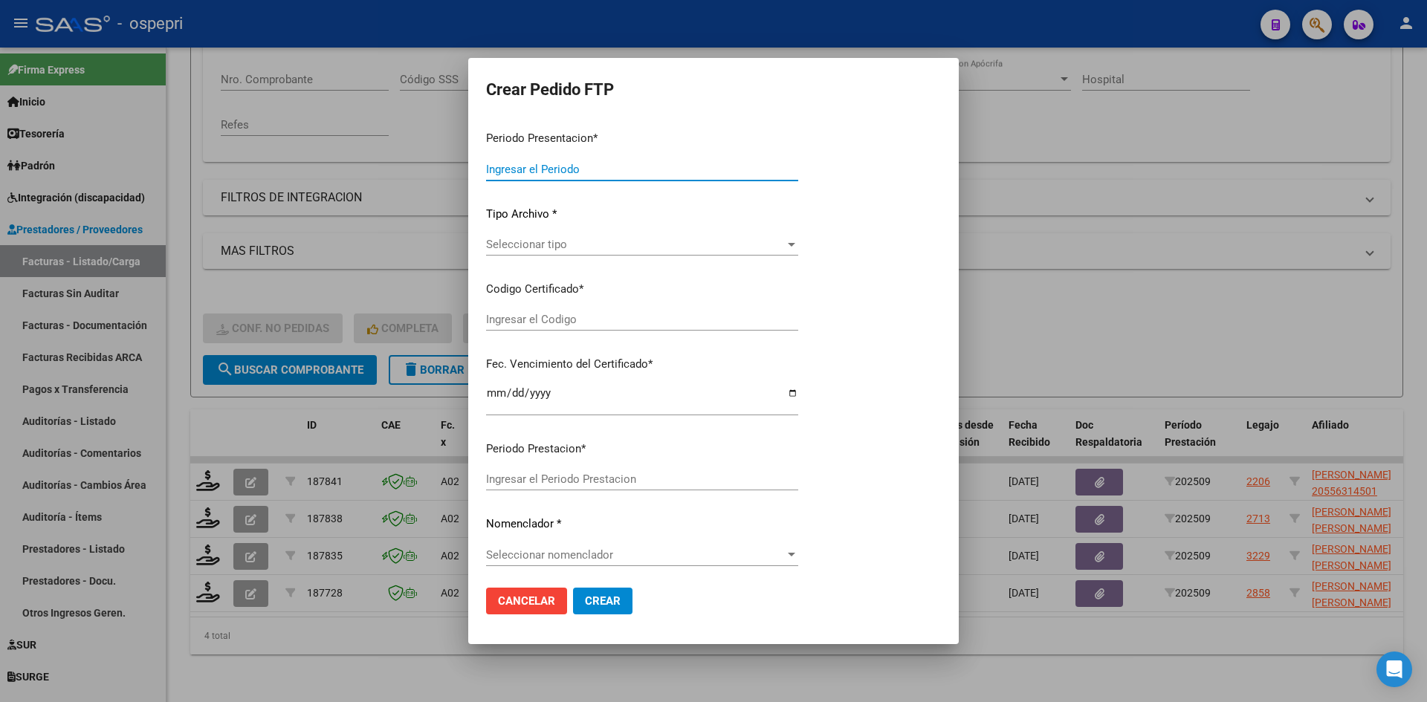
type input "202509"
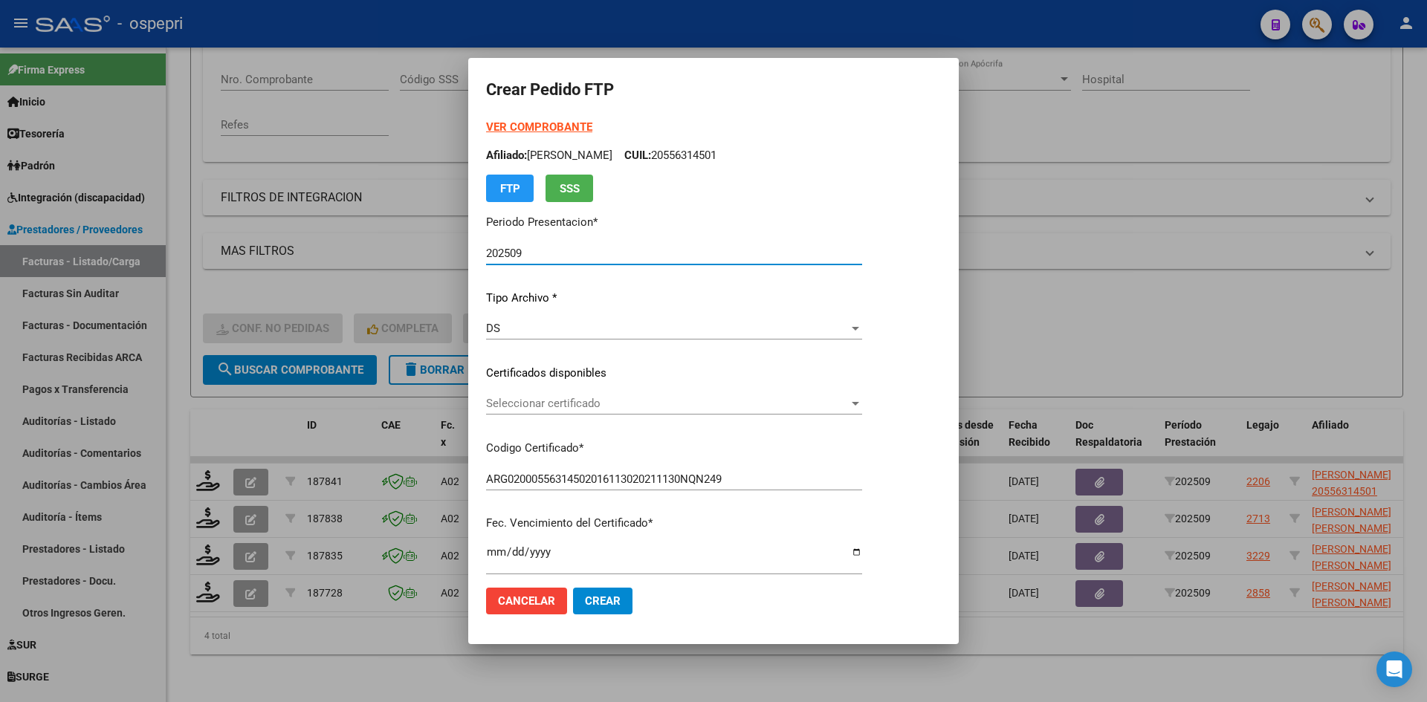
click at [592, 401] on span "Seleccionar certificado" at bounding box center [667, 403] width 363 height 13
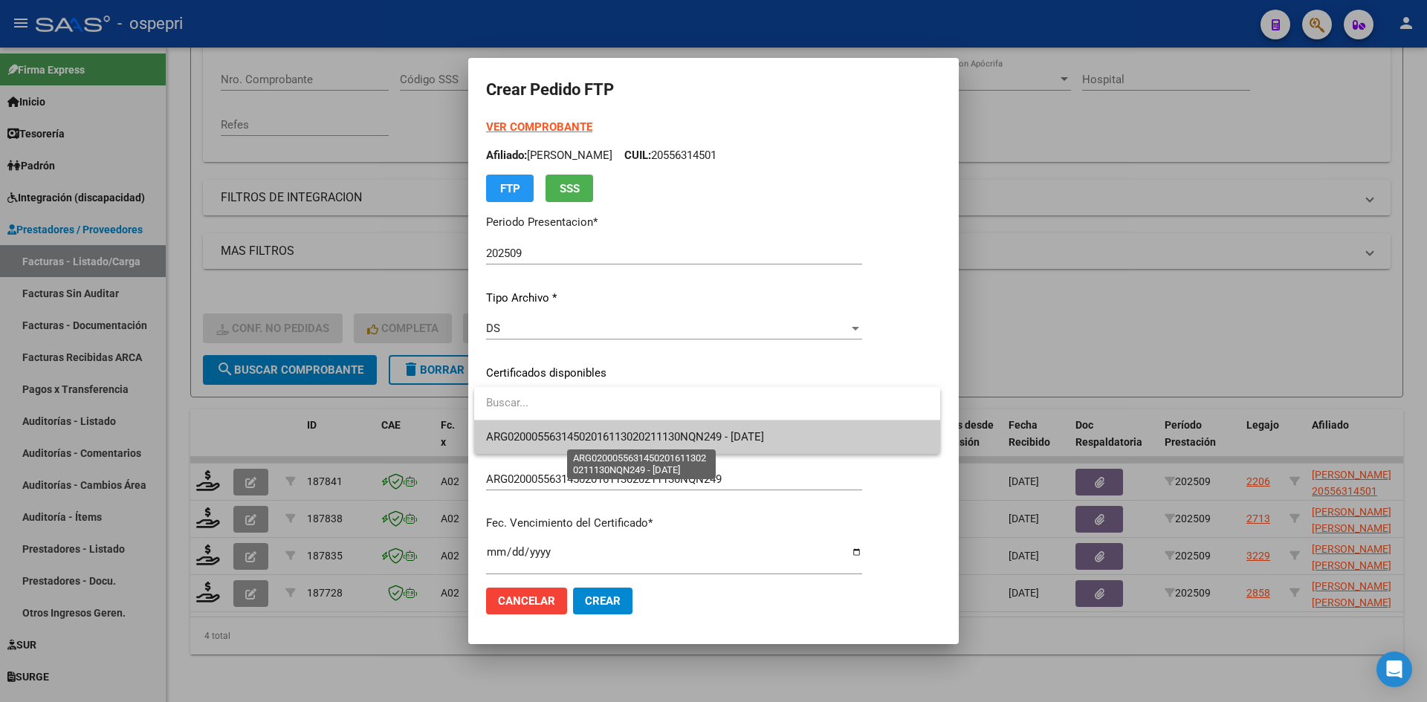
click at [636, 434] on span "ARG02000556314502016113020211130NQN249 - 2027-05-13" at bounding box center [625, 436] width 278 height 13
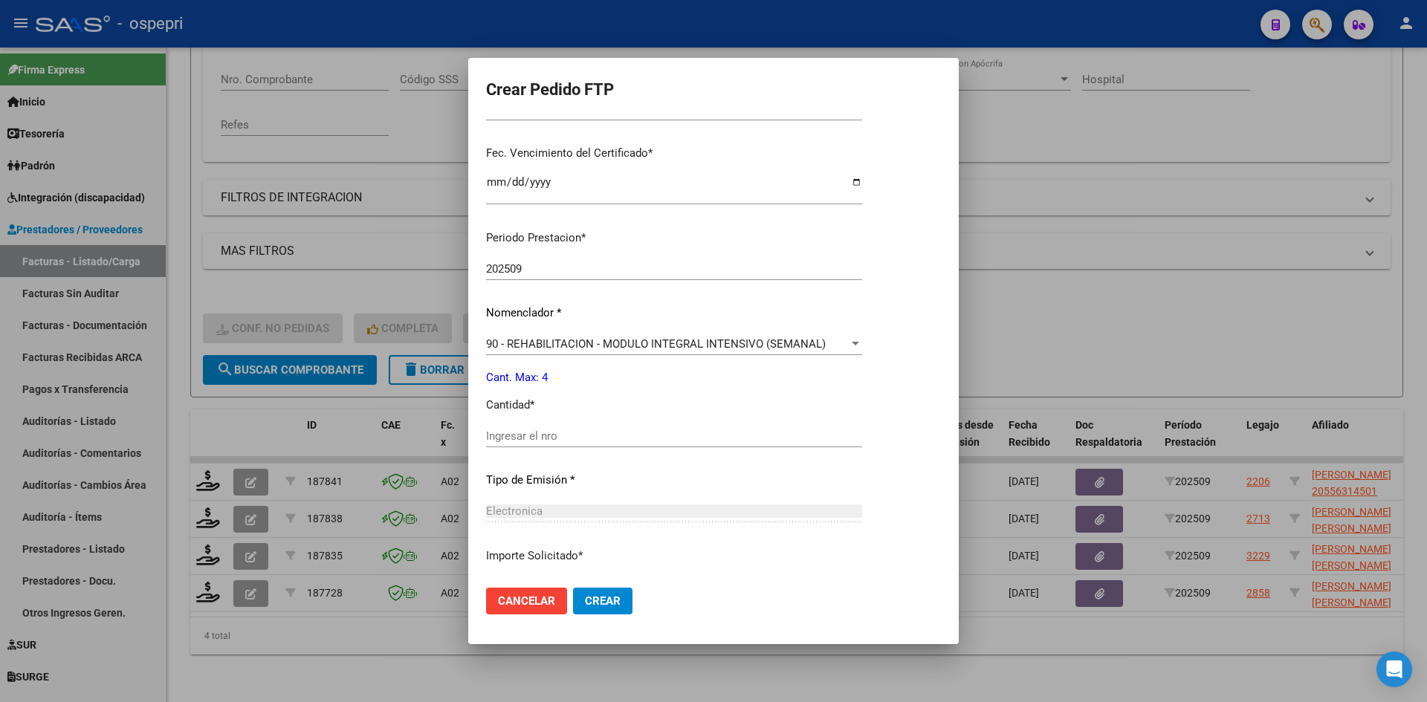
scroll to position [372, 0]
click at [551, 433] on input "Ingresar el nro" at bounding box center [674, 434] width 376 height 13
click at [607, 598] on span "Crear" at bounding box center [603, 601] width 36 height 13
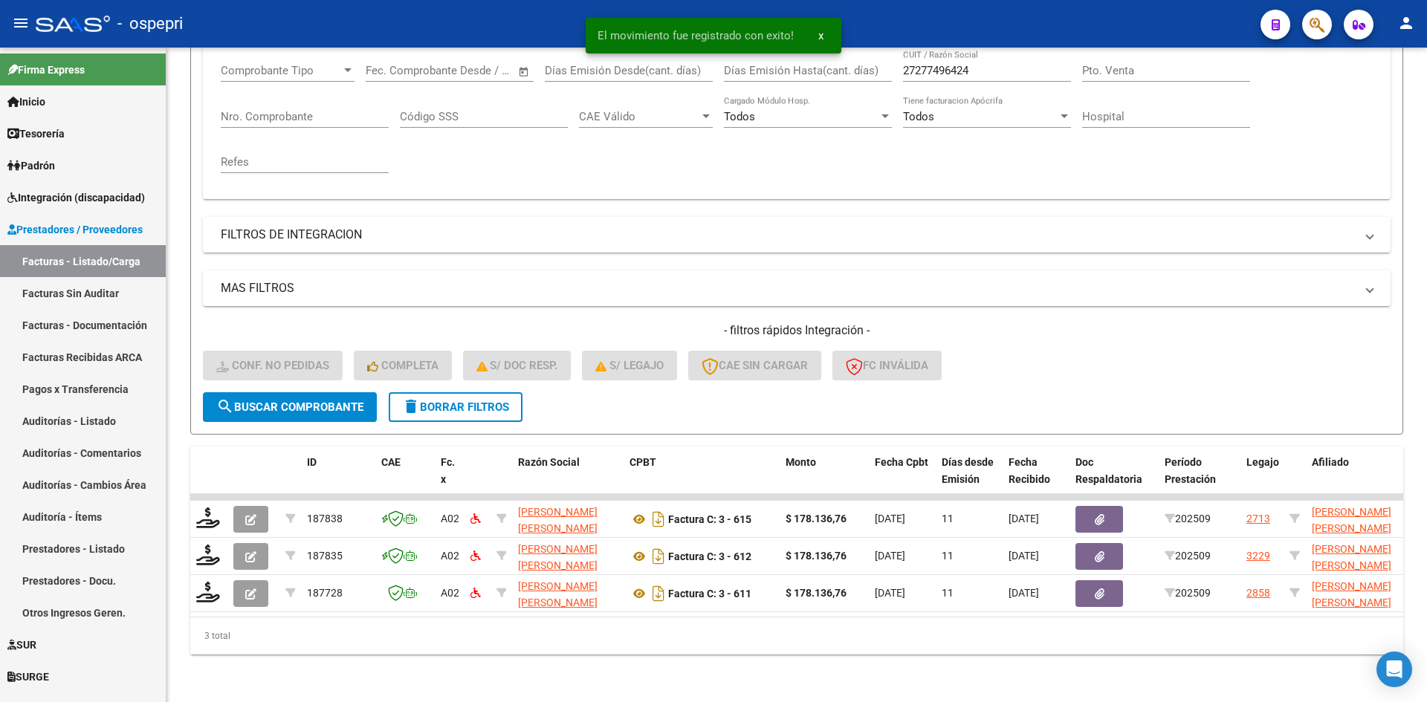
scroll to position [262, 0]
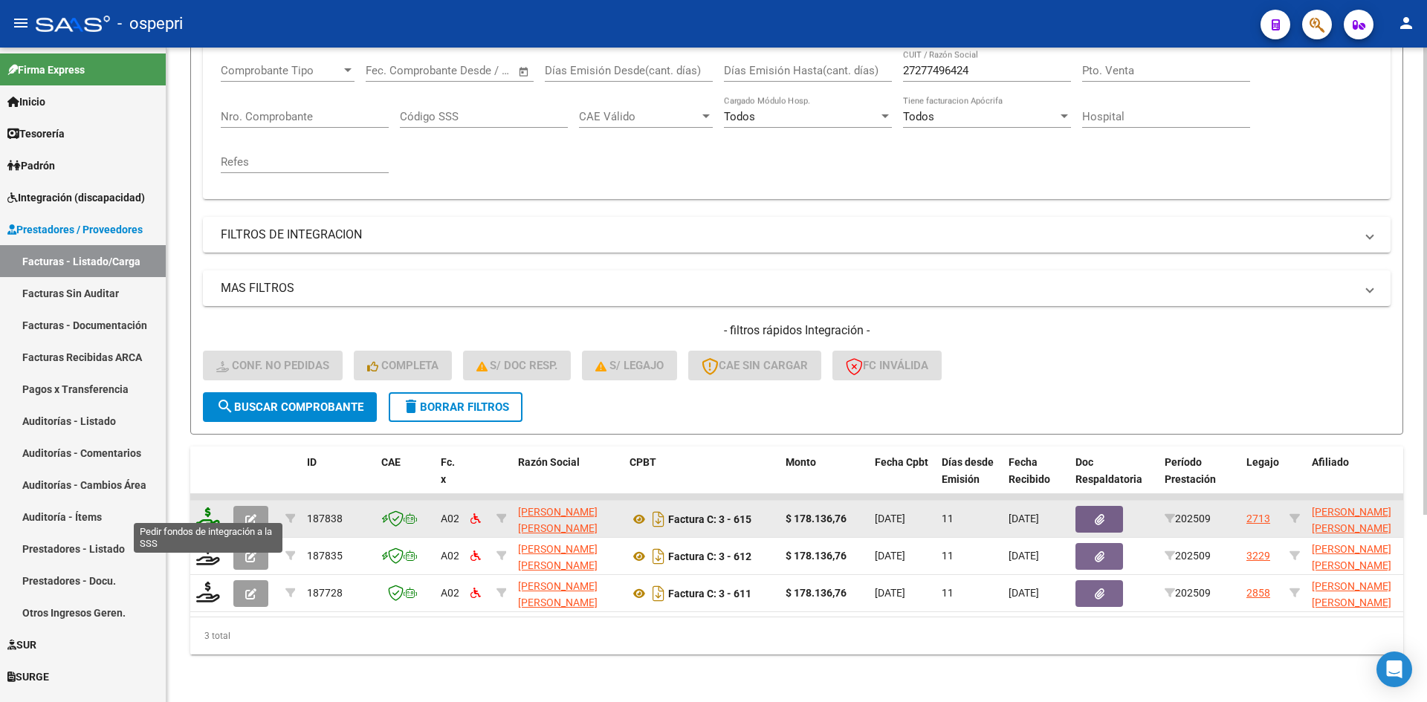
click at [209, 508] on icon at bounding box center [208, 518] width 24 height 21
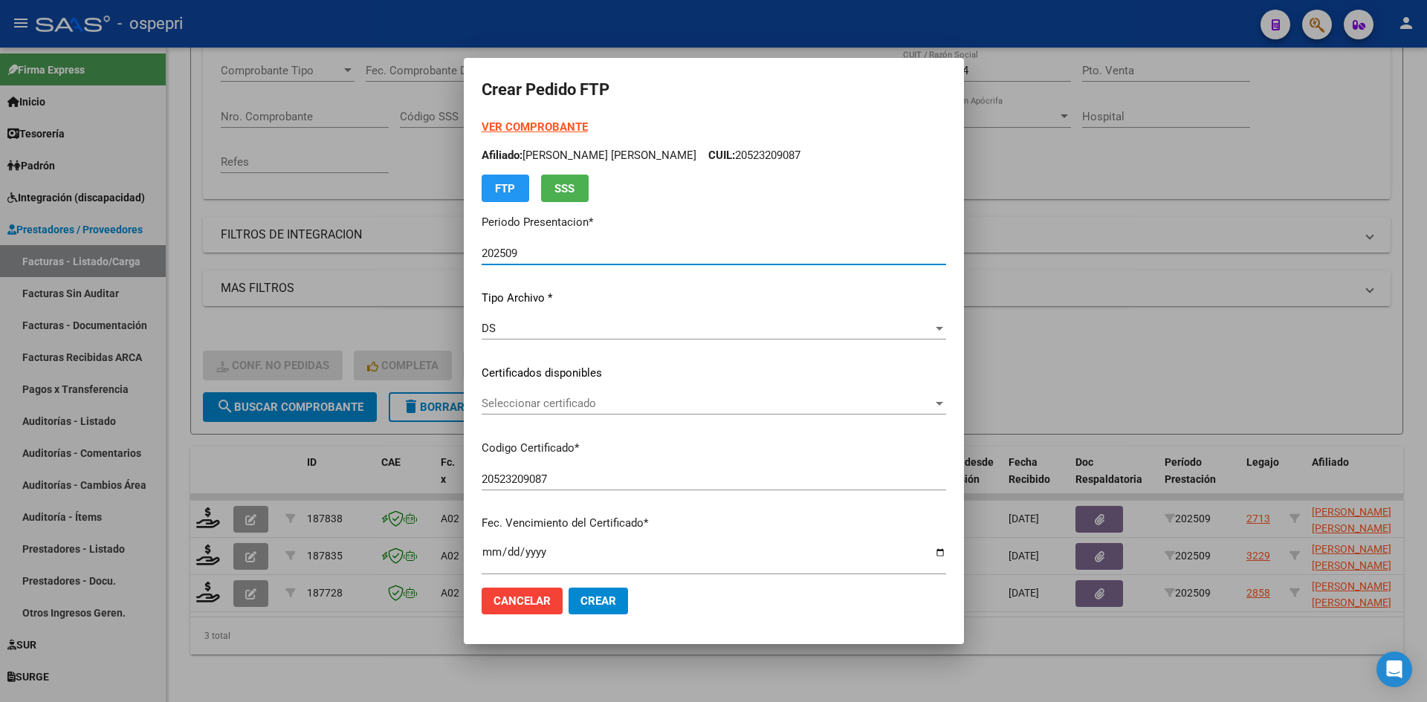
click at [672, 413] on div "Seleccionar certificado Seleccionar certificado" at bounding box center [714, 403] width 464 height 22
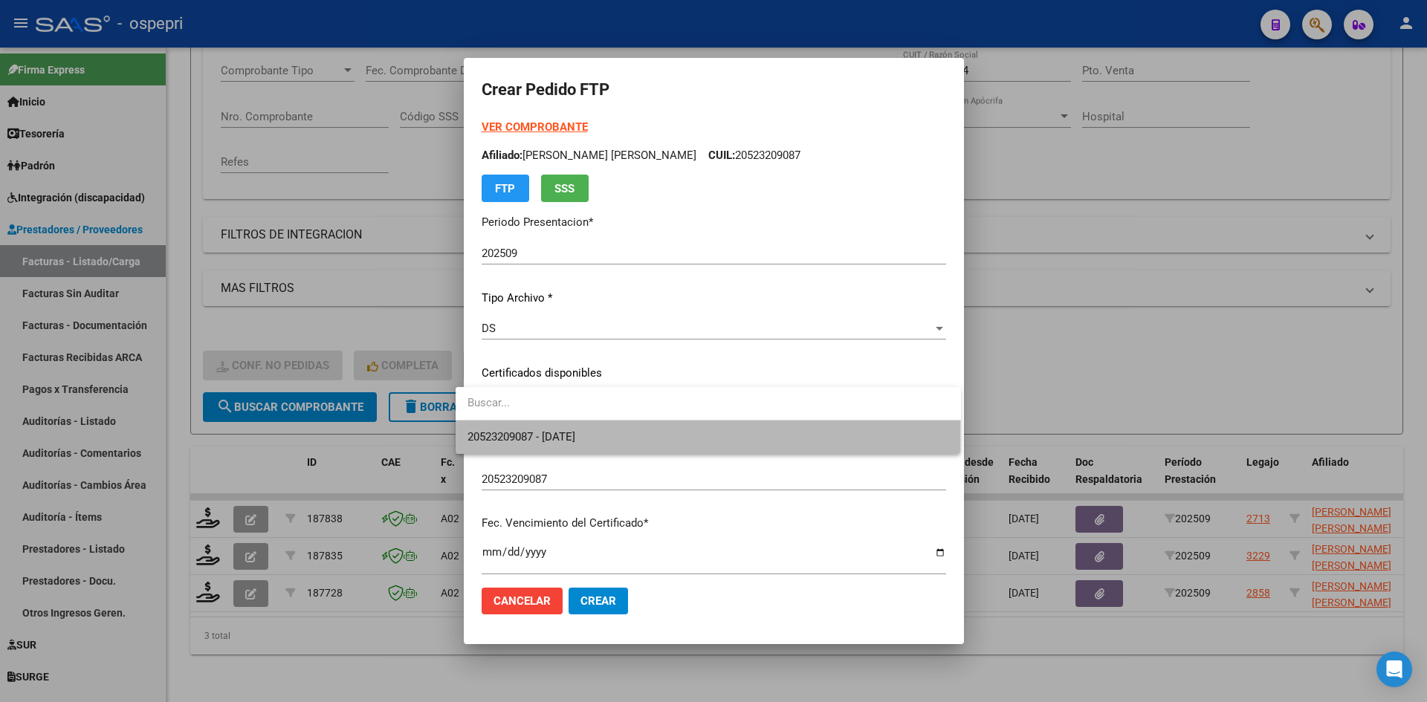
click at [670, 439] on span "20523209087 - 2026-09-29" at bounding box center [708, 437] width 482 height 33
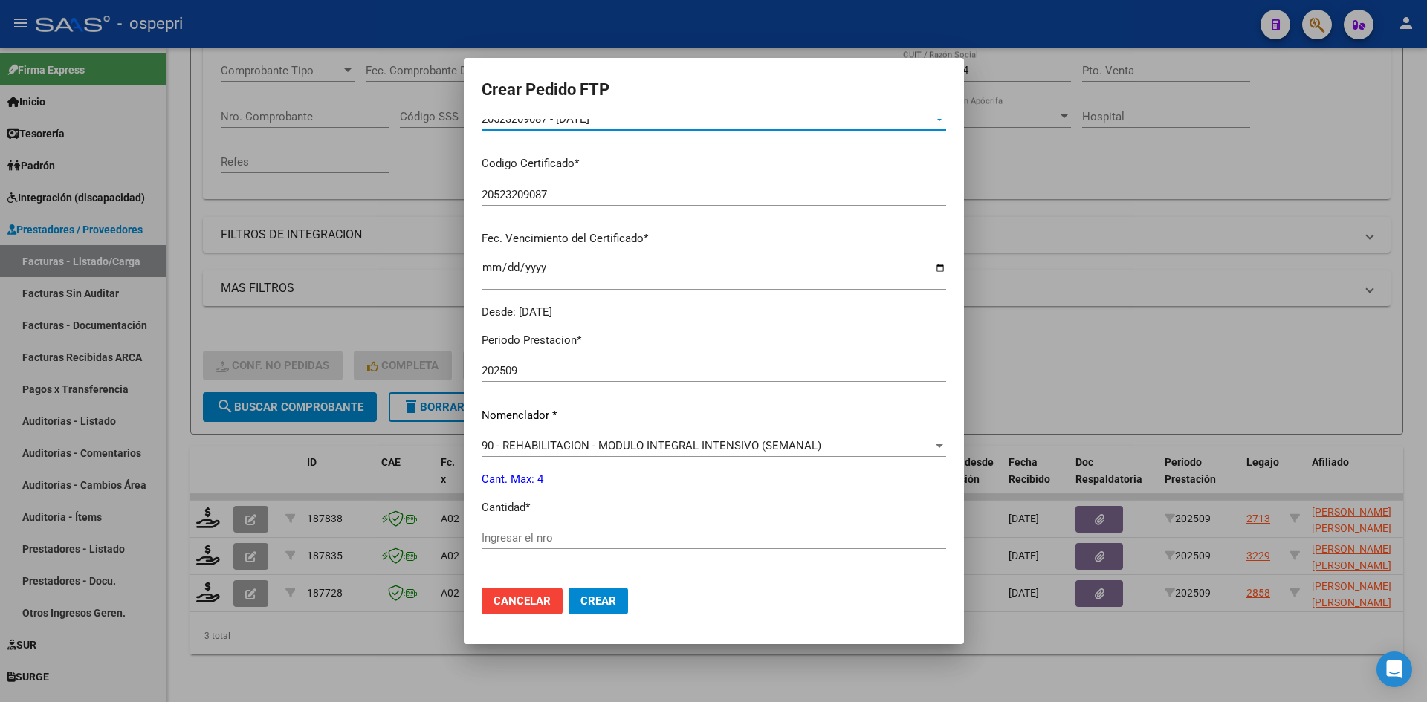
scroll to position [297, 0]
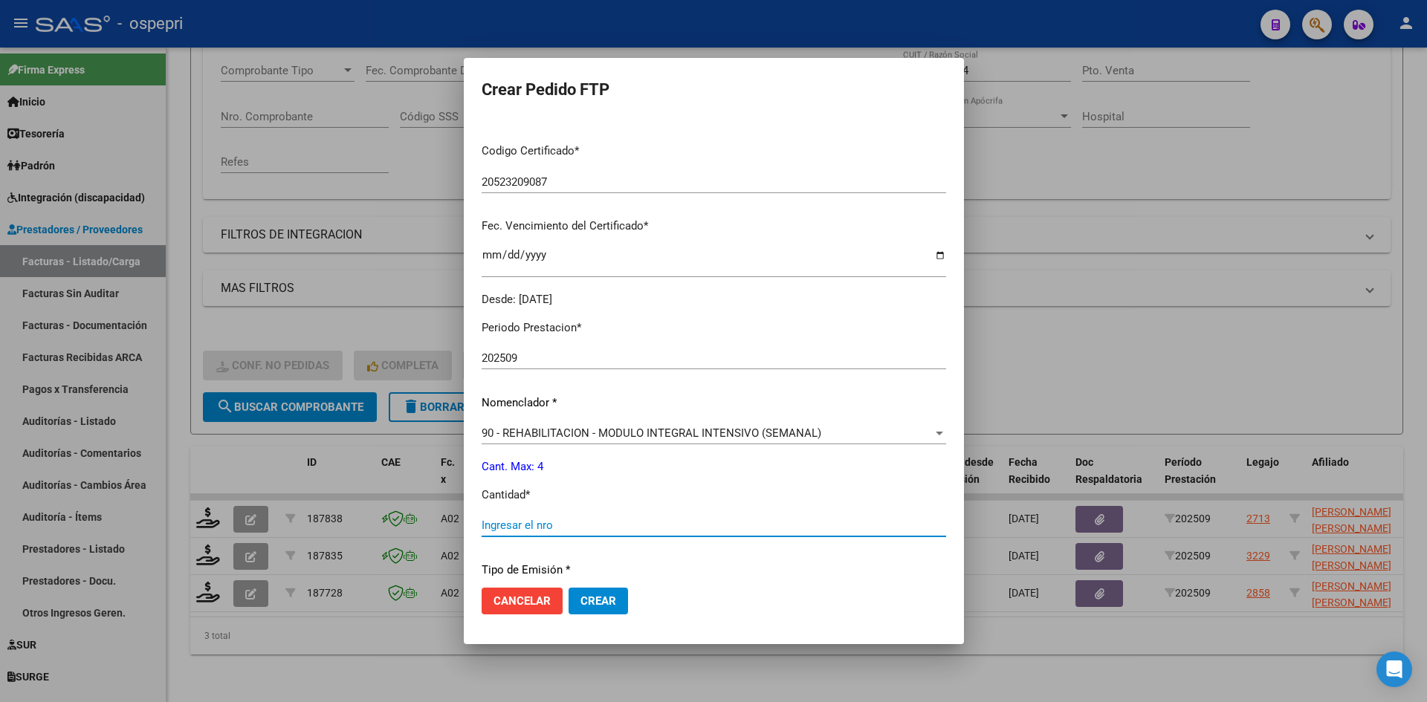
click at [527, 526] on input "Ingresar el nro" at bounding box center [714, 525] width 464 height 13
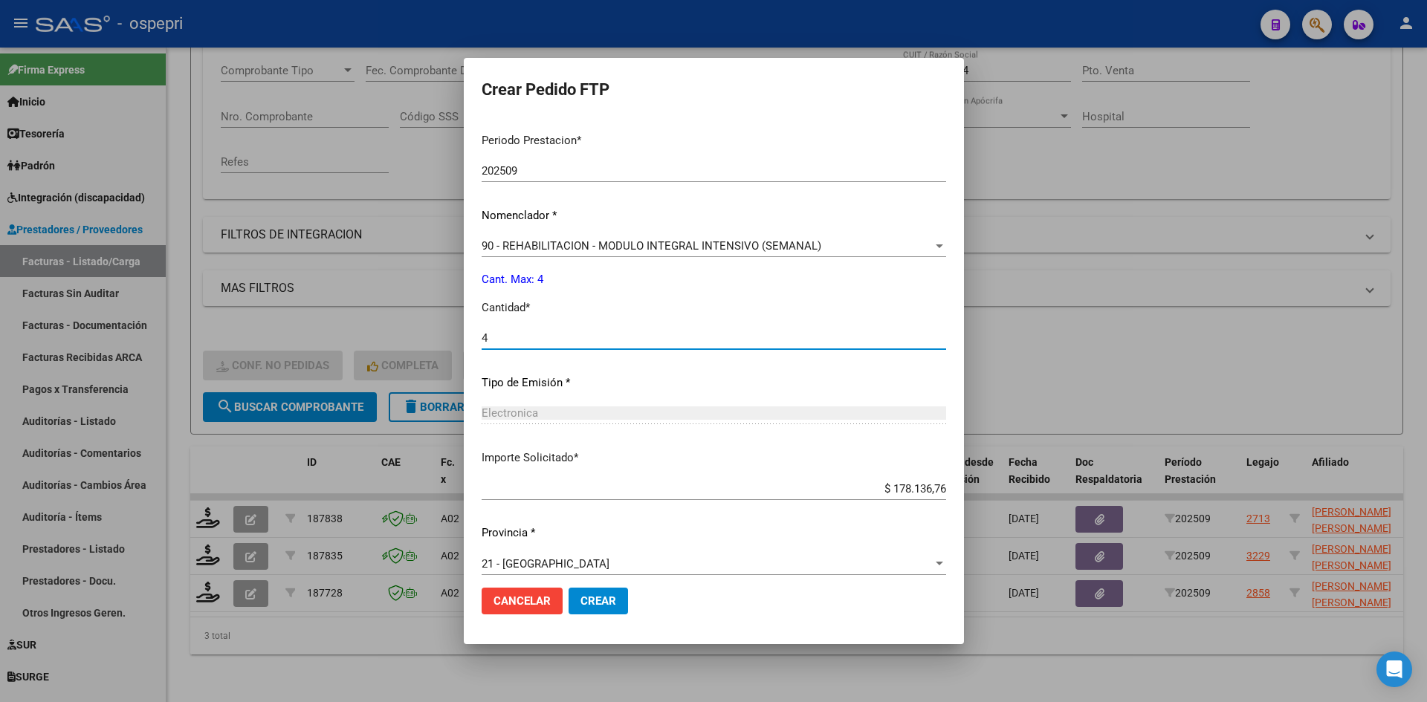
scroll to position [498, 0]
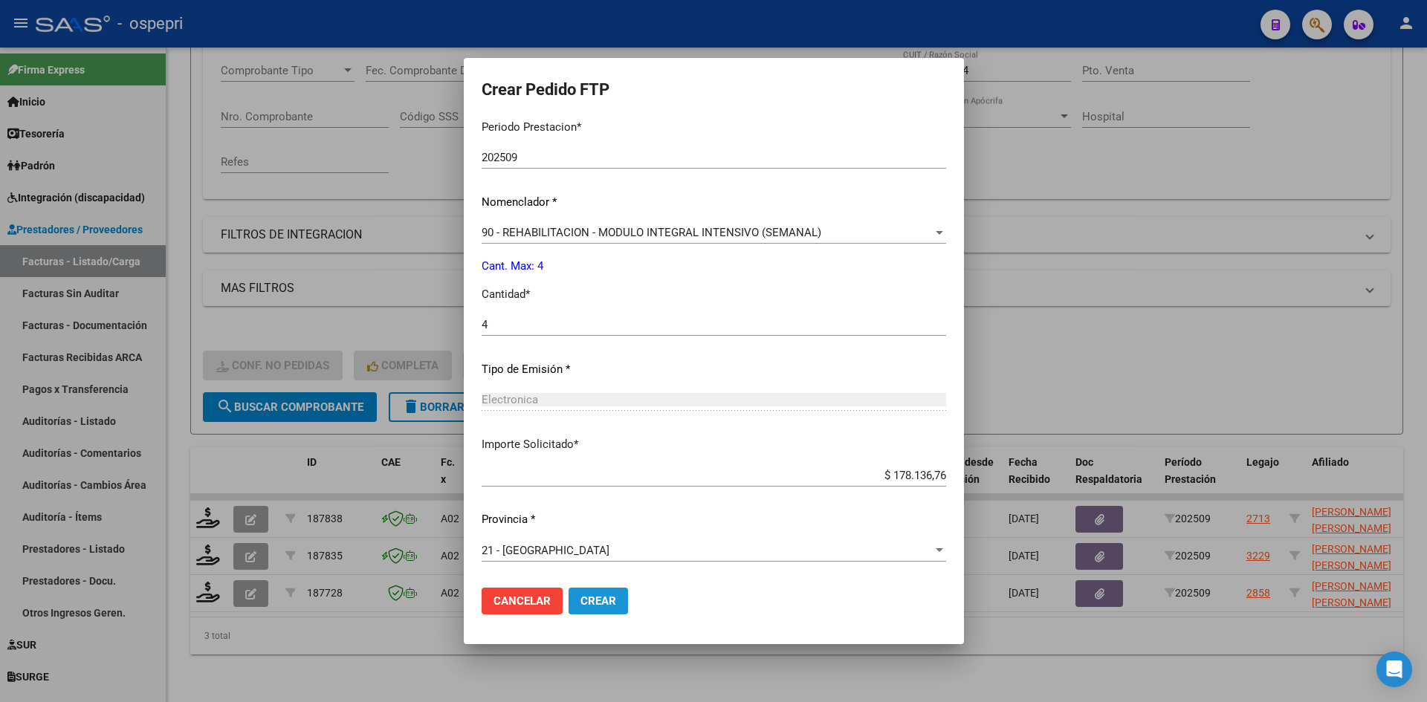
click at [589, 603] on span "Crear" at bounding box center [598, 601] width 36 height 13
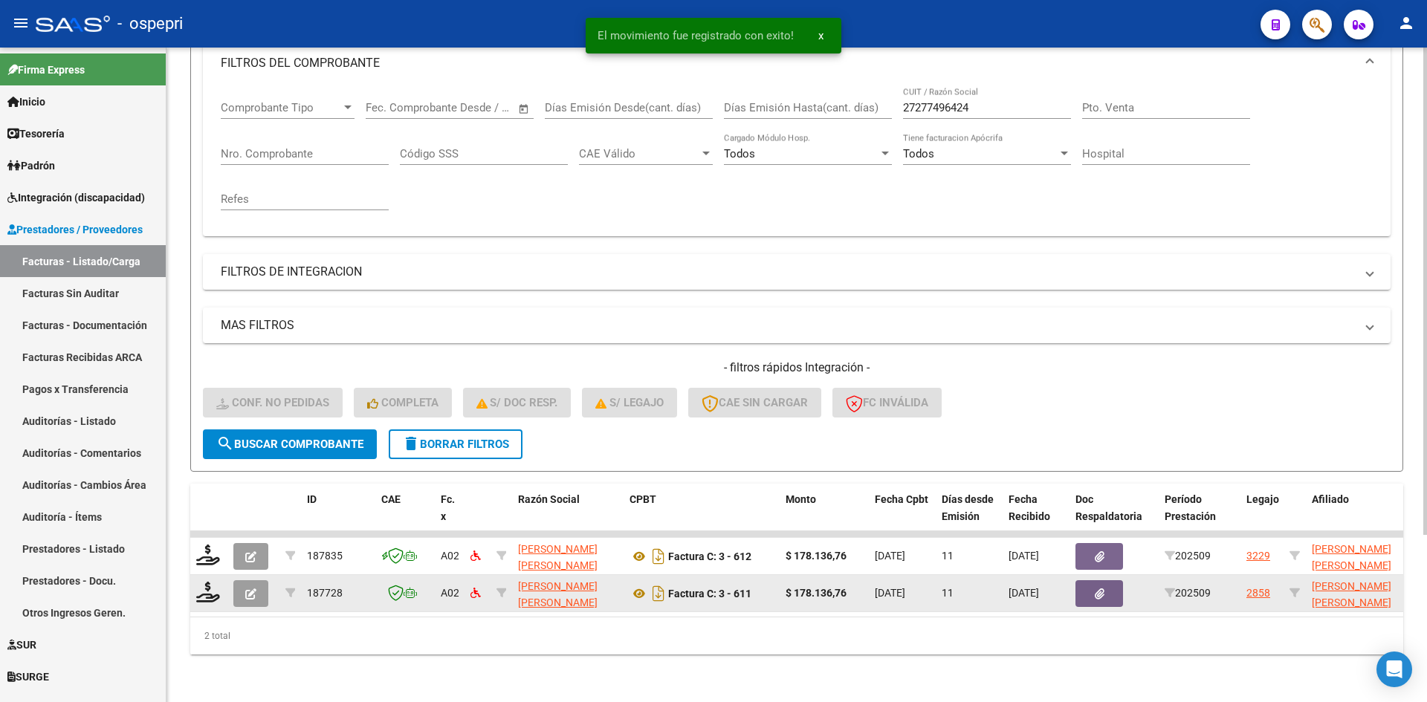
scroll to position [224, 0]
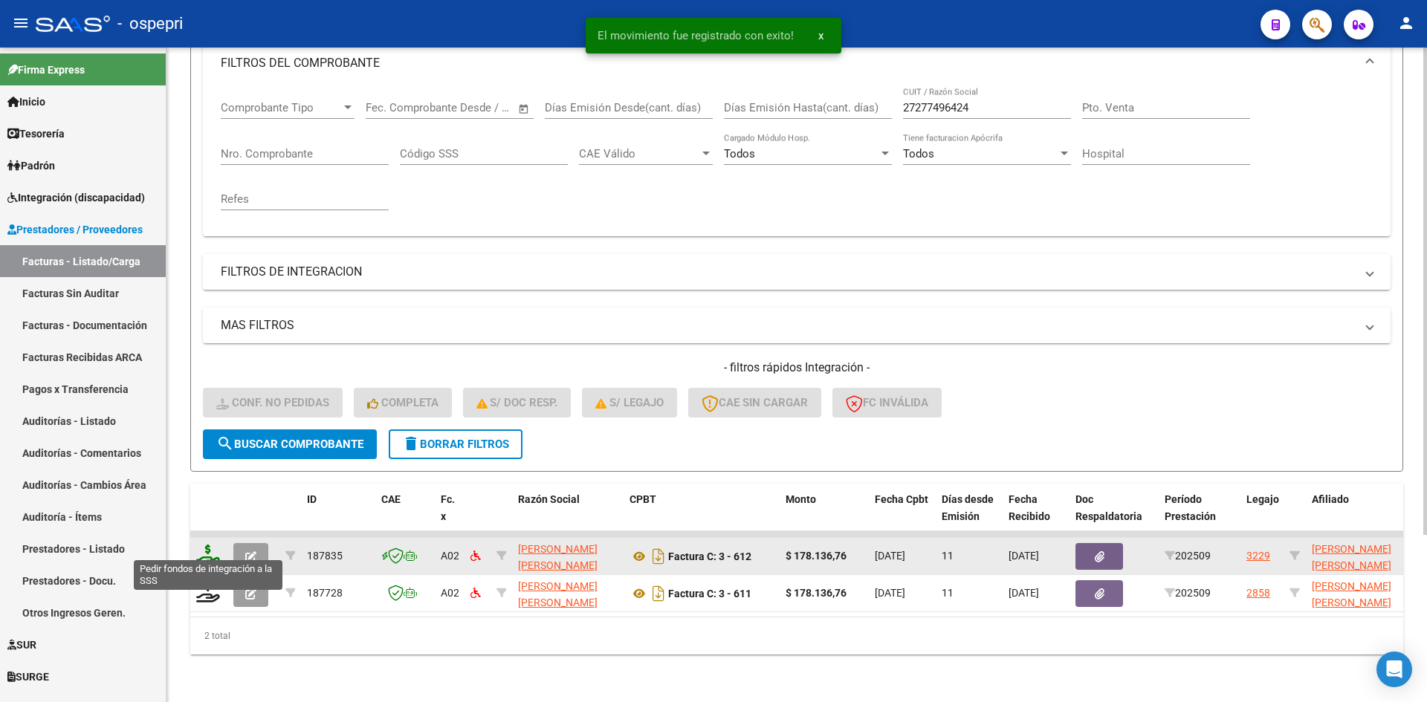
click at [207, 546] on icon at bounding box center [208, 555] width 24 height 21
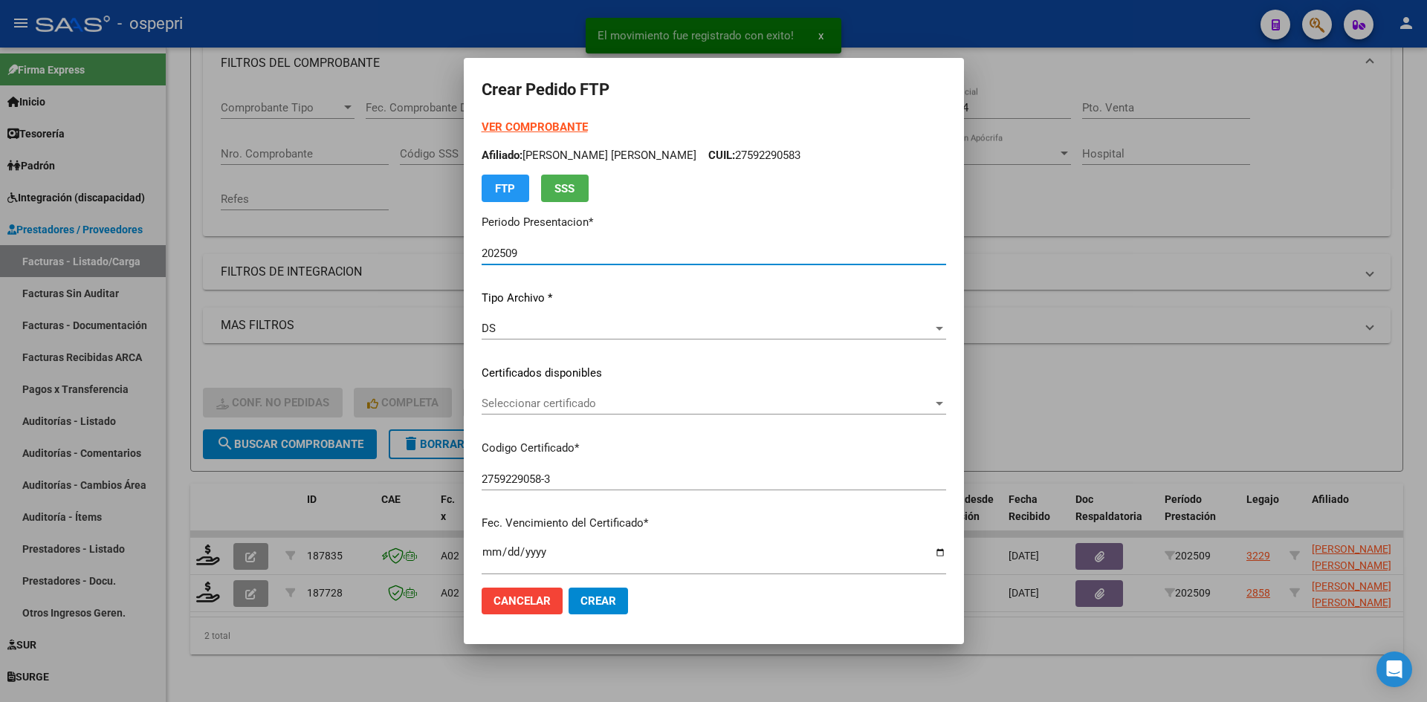
click at [596, 409] on span "Seleccionar certificado" at bounding box center [707, 403] width 451 height 13
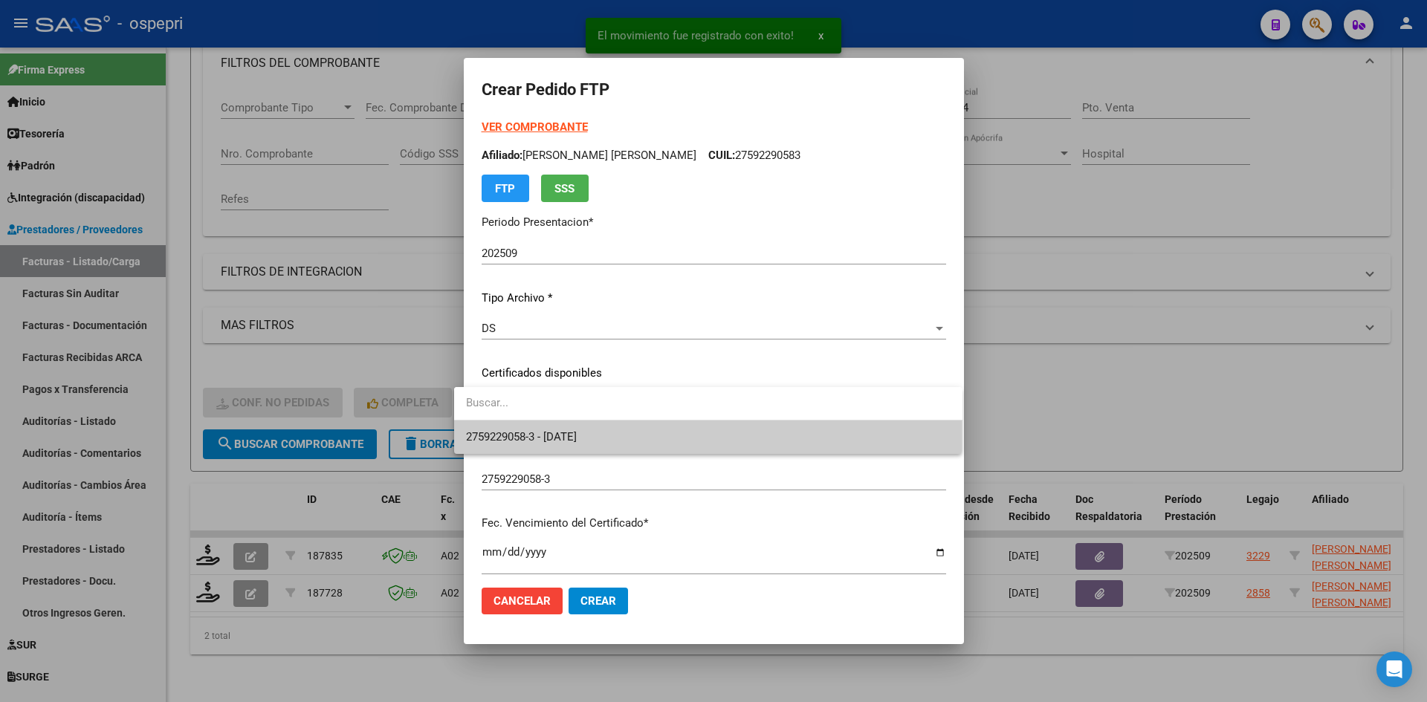
click at [606, 434] on span "2759229058-3 - 2028-05-19" at bounding box center [708, 437] width 485 height 33
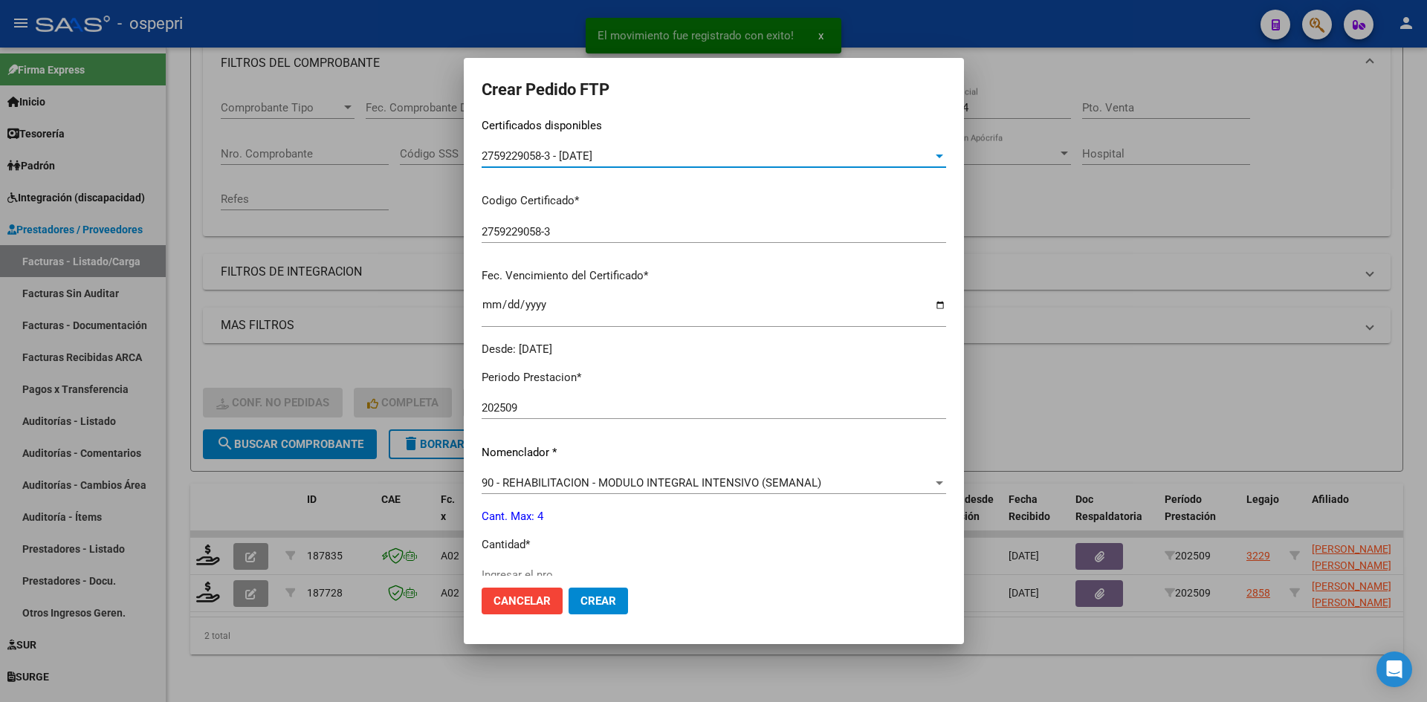
scroll to position [297, 0]
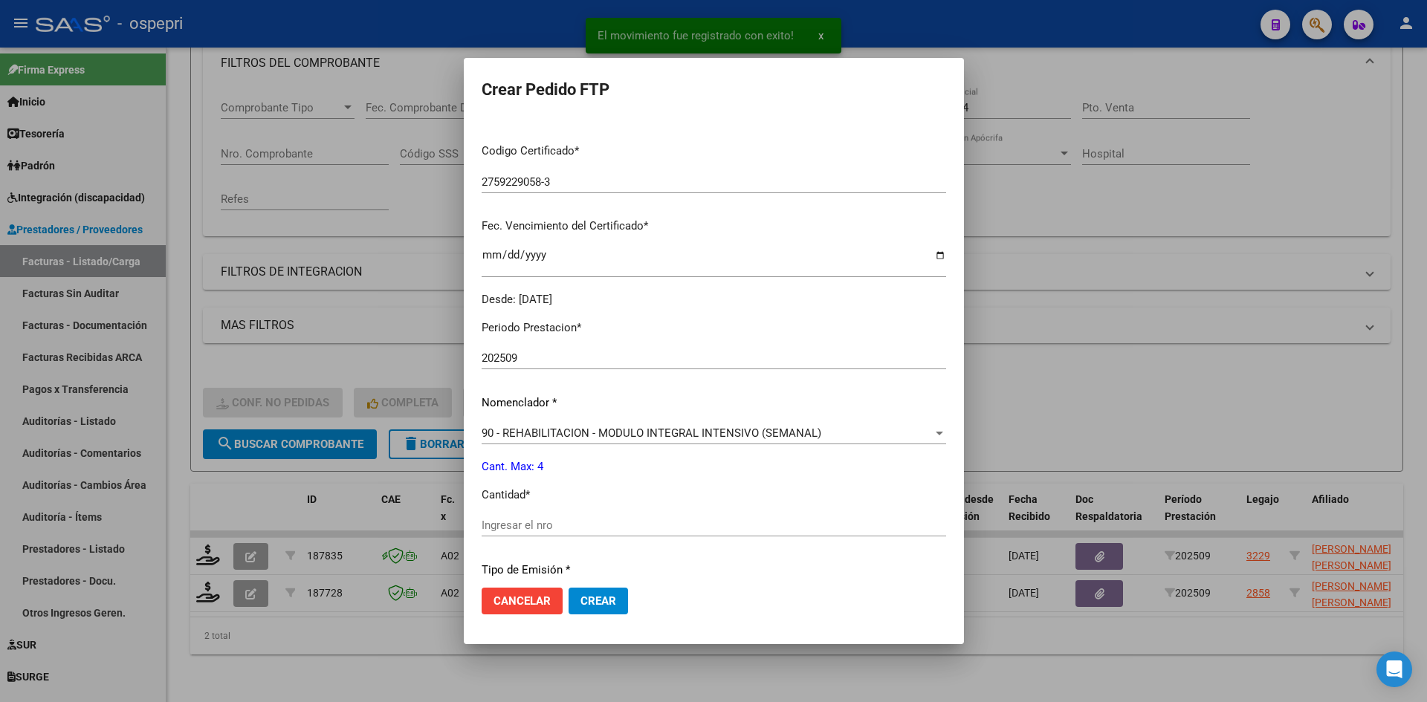
click at [543, 516] on div "Ingresar el nro" at bounding box center [714, 525] width 464 height 22
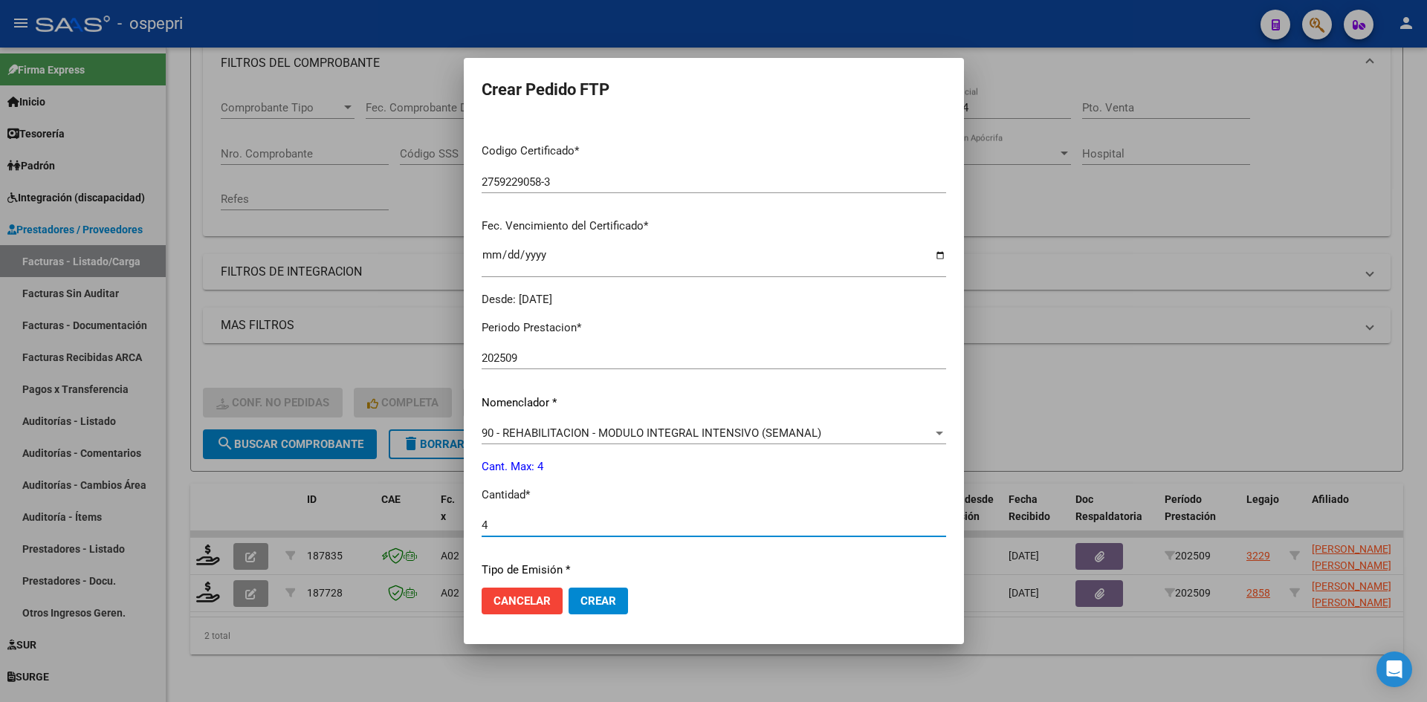
click at [585, 610] on button "Crear" at bounding box center [598, 601] width 59 height 27
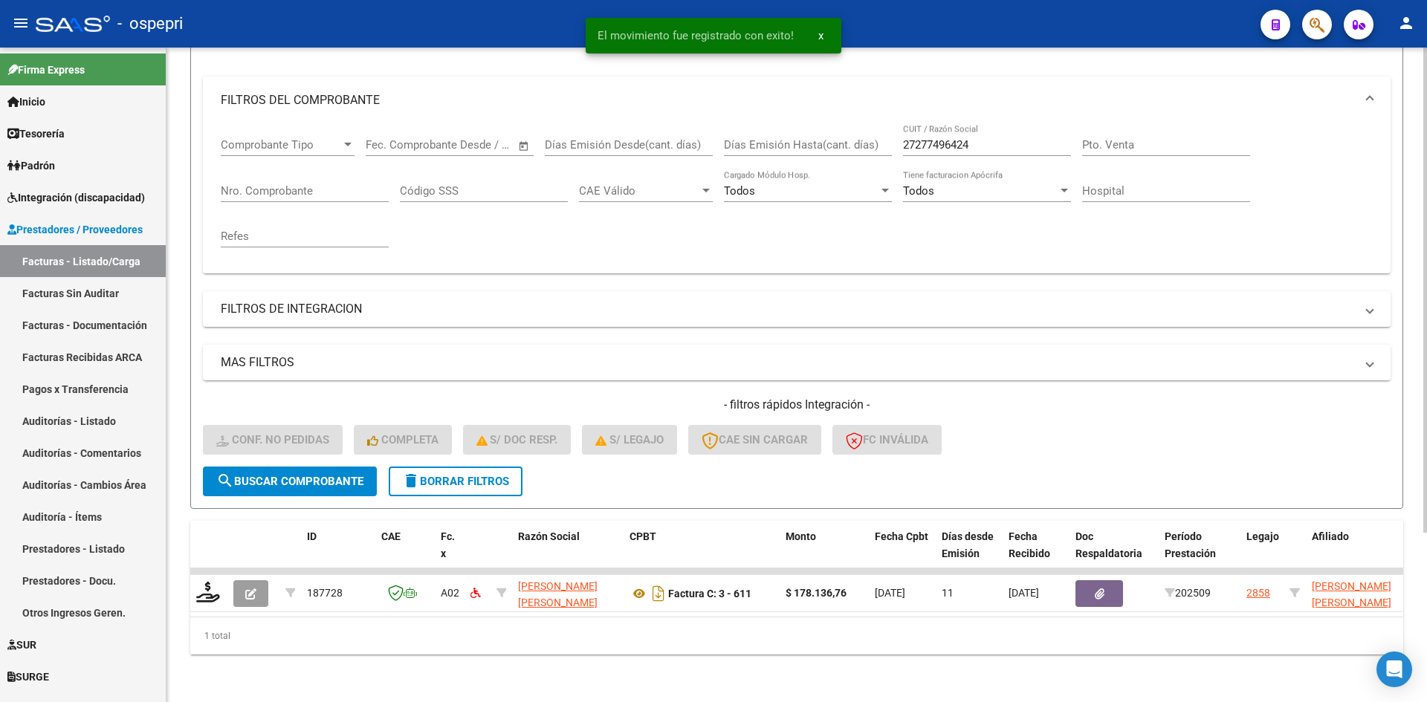
scroll to position [187, 0]
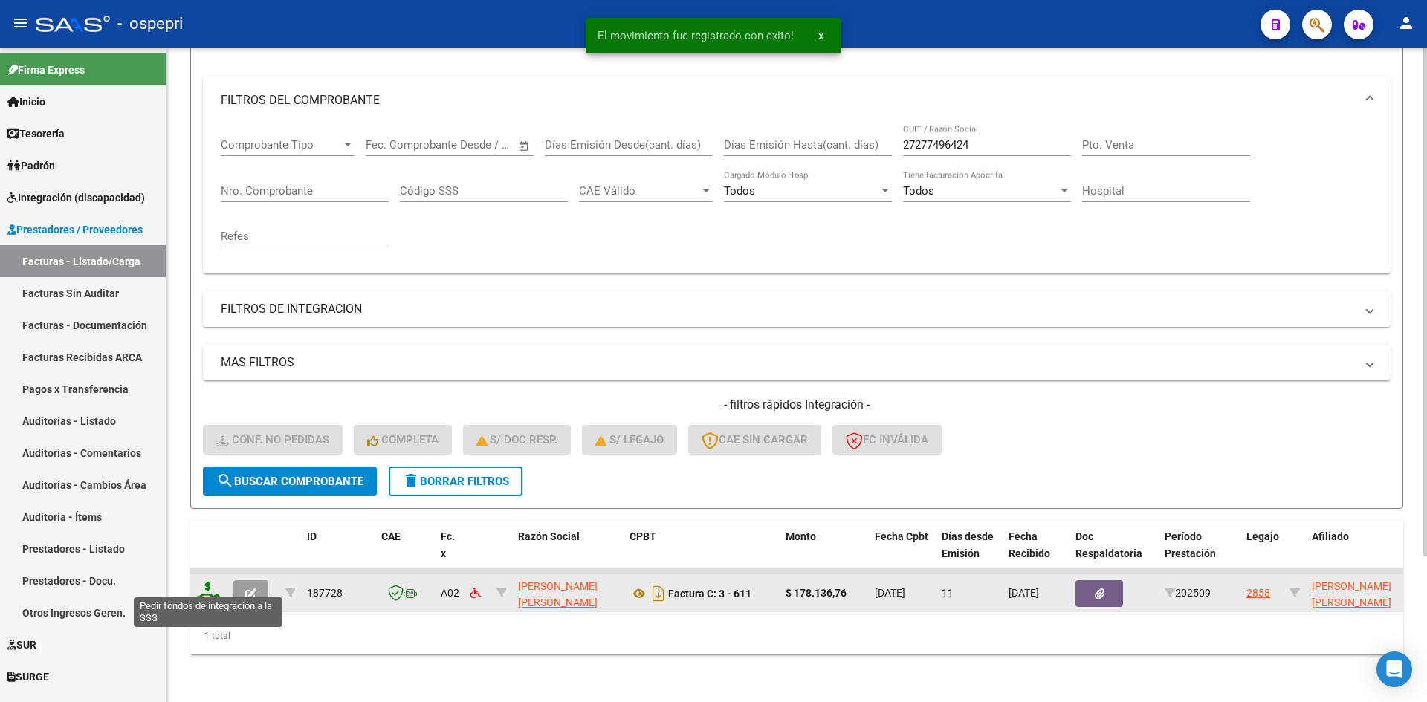
click at [206, 586] on icon at bounding box center [208, 592] width 24 height 21
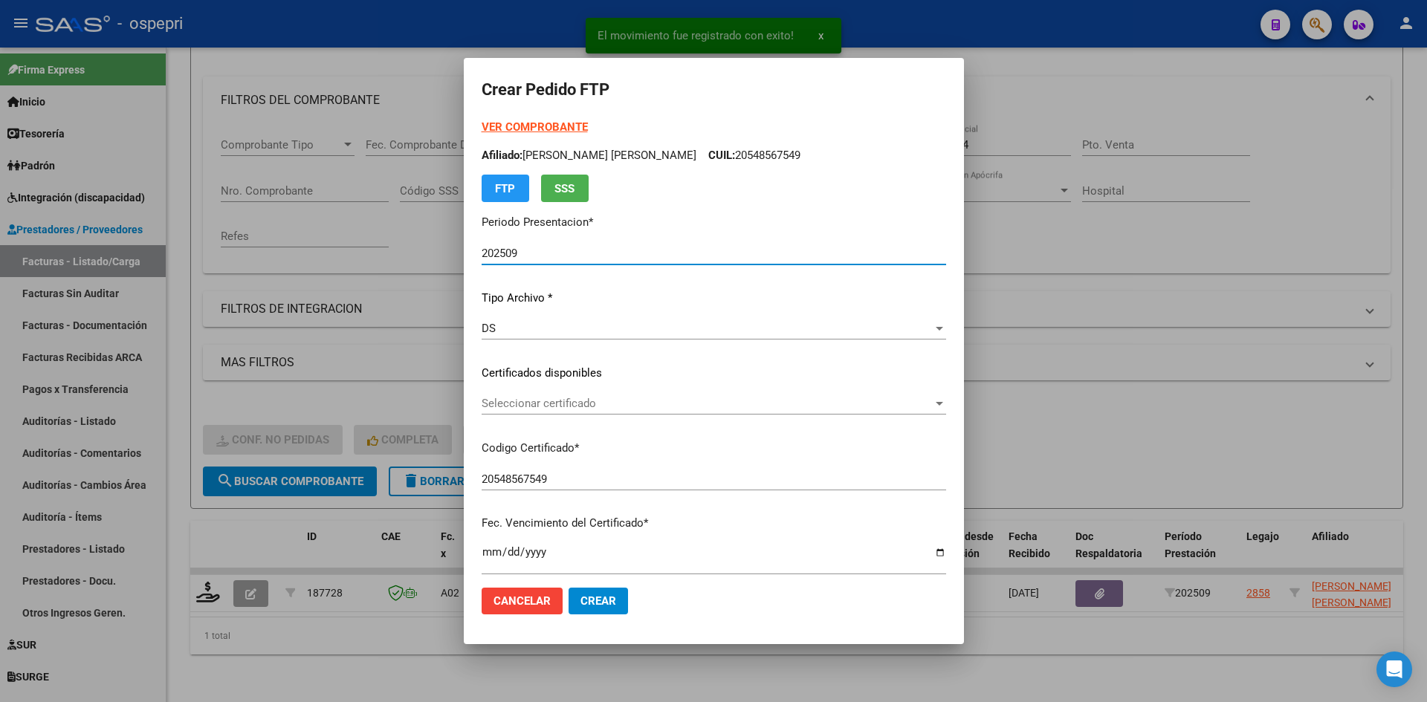
click at [551, 408] on span "Seleccionar certificado" at bounding box center [707, 403] width 451 height 13
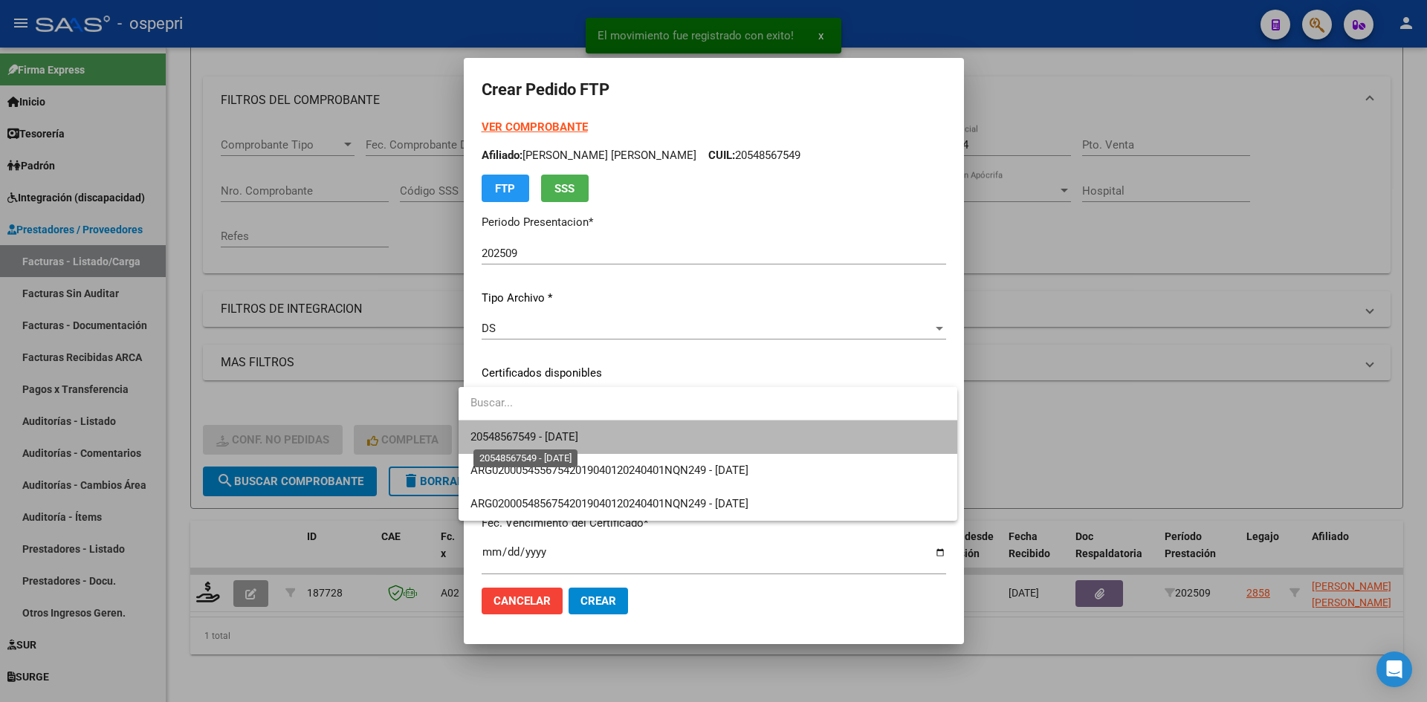
click at [577, 430] on span "20548567549 - 2029-09-03" at bounding box center [524, 436] width 108 height 13
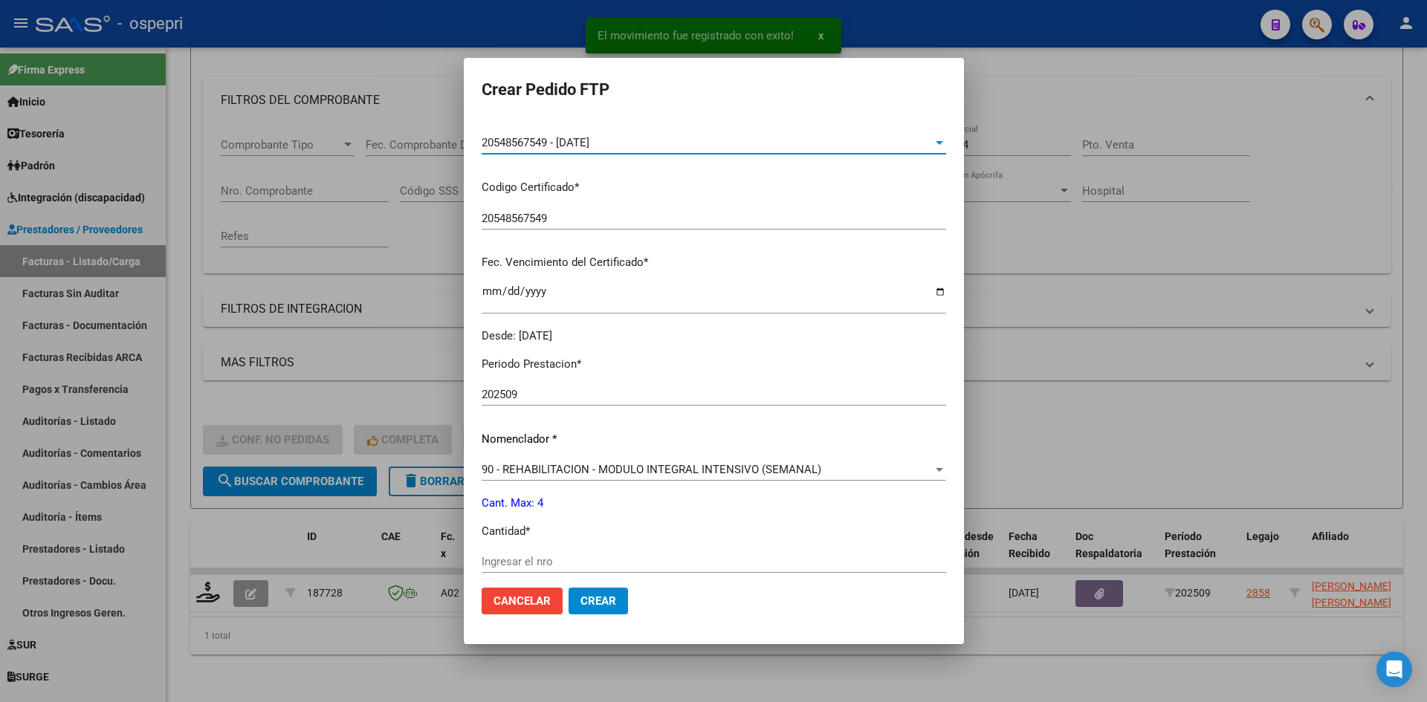
scroll to position [372, 0]
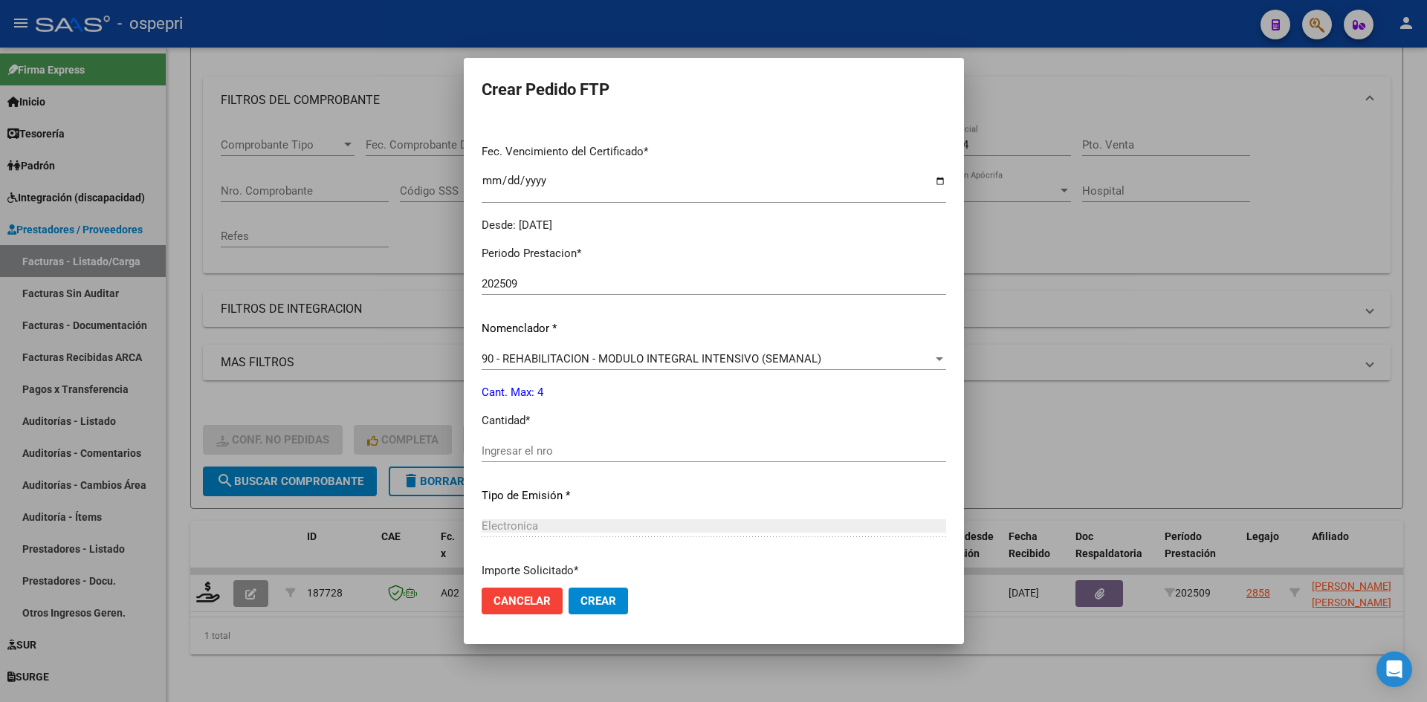
click at [557, 450] on input "Ingresar el nro" at bounding box center [714, 450] width 464 height 13
drag, startPoint x: 600, startPoint y: 606, endPoint x: 608, endPoint y: 606, distance: 7.5
click at [603, 606] on span "Crear" at bounding box center [598, 601] width 36 height 13
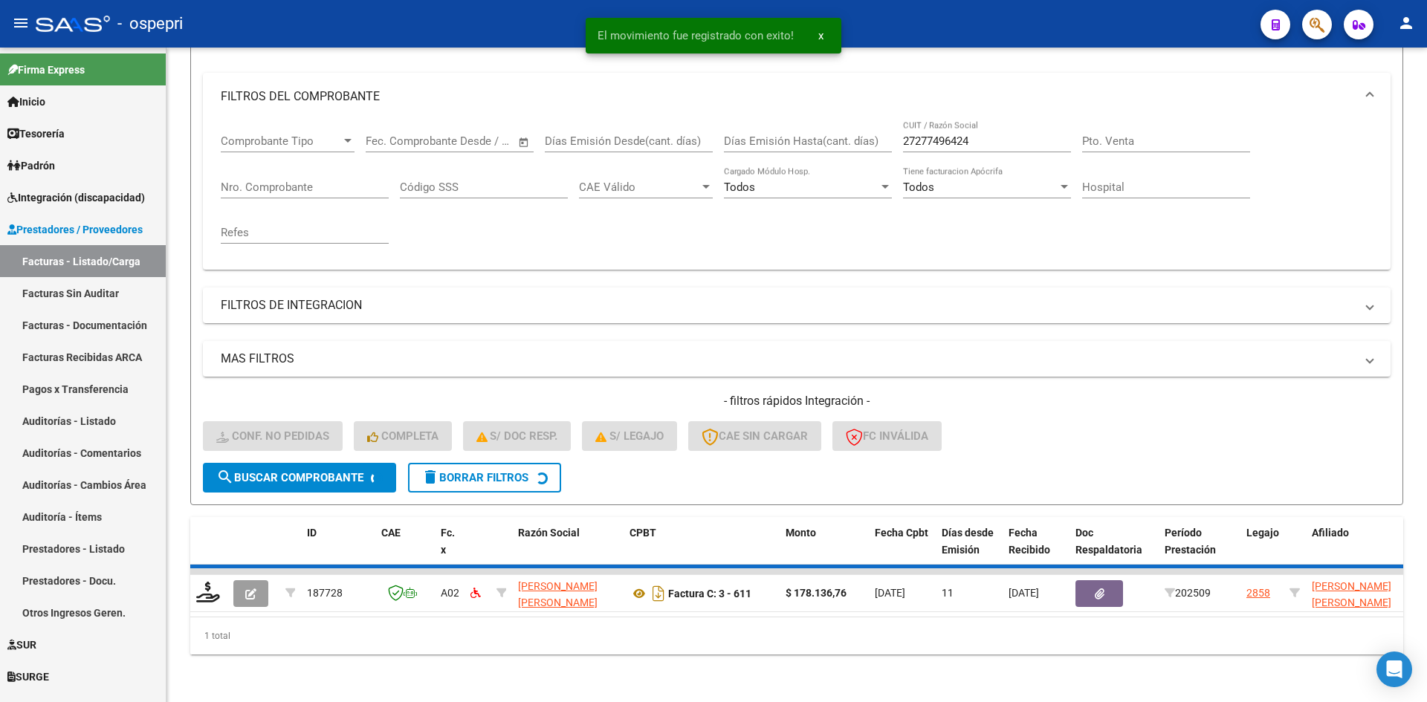
scroll to position [165, 0]
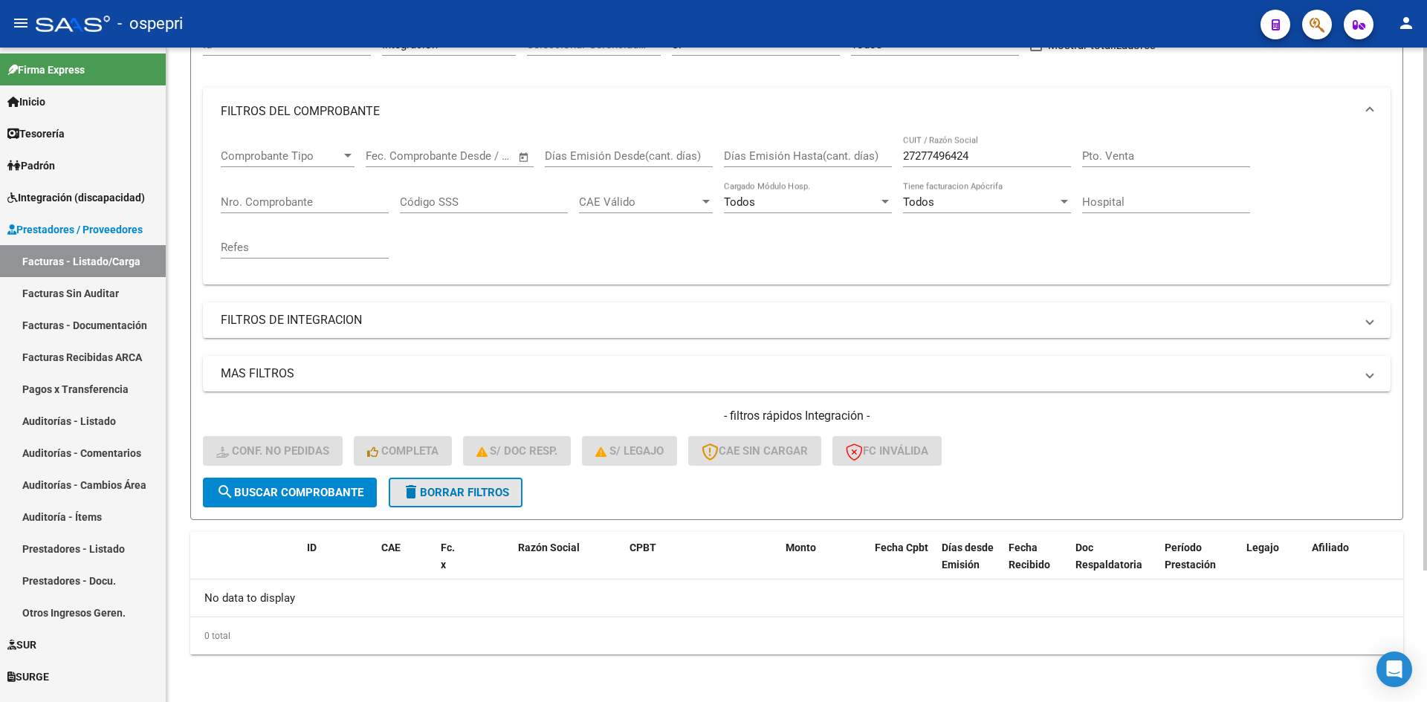
click at [498, 498] on span "delete Borrar Filtros" at bounding box center [455, 492] width 107 height 13
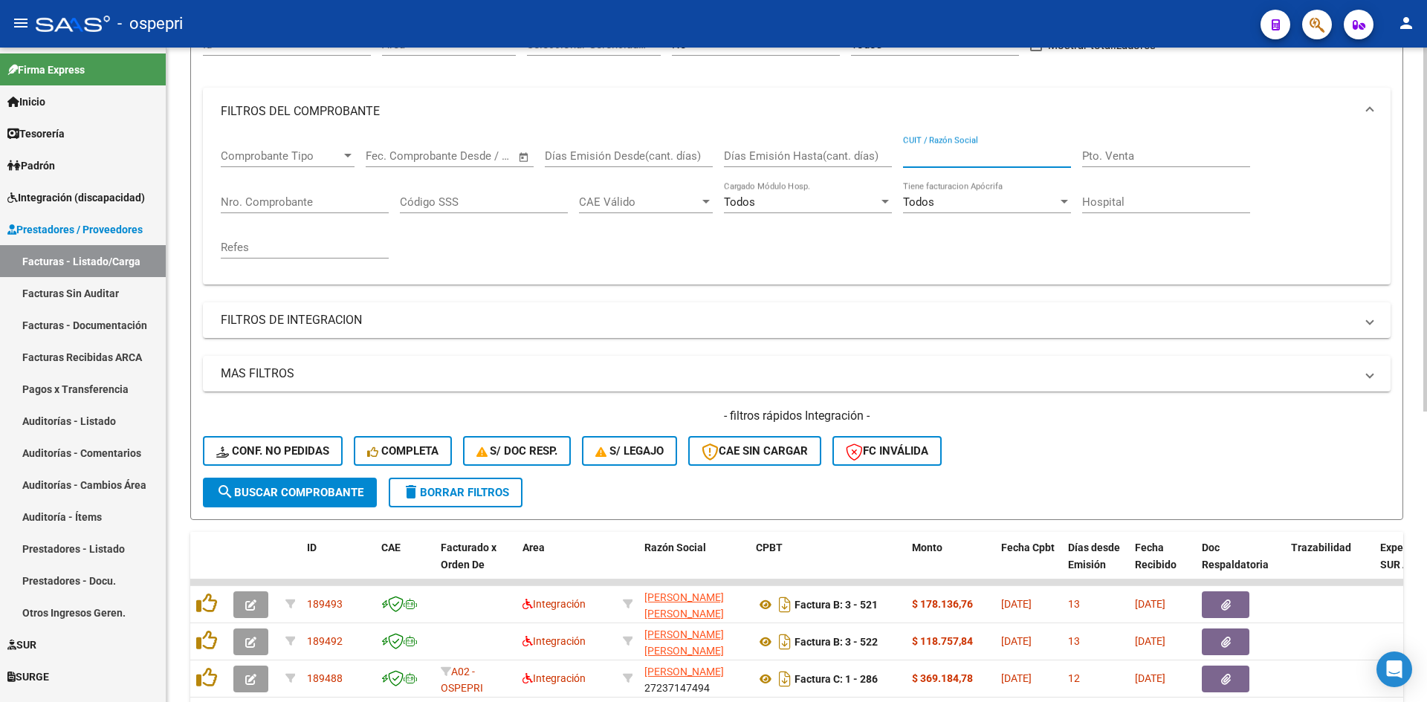
click at [933, 157] on input "CUIT / Razón Social" at bounding box center [987, 155] width 168 height 13
paste input "23325376554"
click at [360, 498] on span "search Buscar Comprobante" at bounding box center [289, 492] width 147 height 13
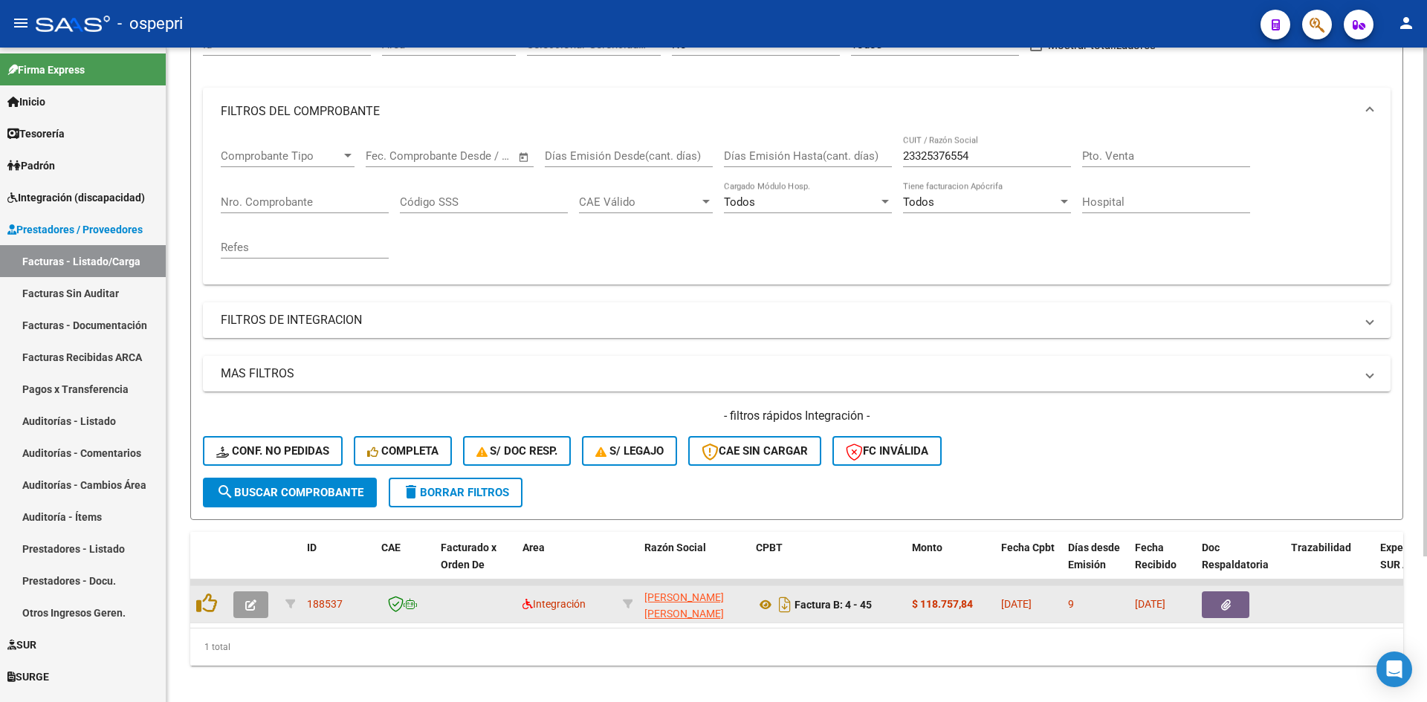
click at [248, 610] on icon "button" at bounding box center [250, 605] width 11 height 11
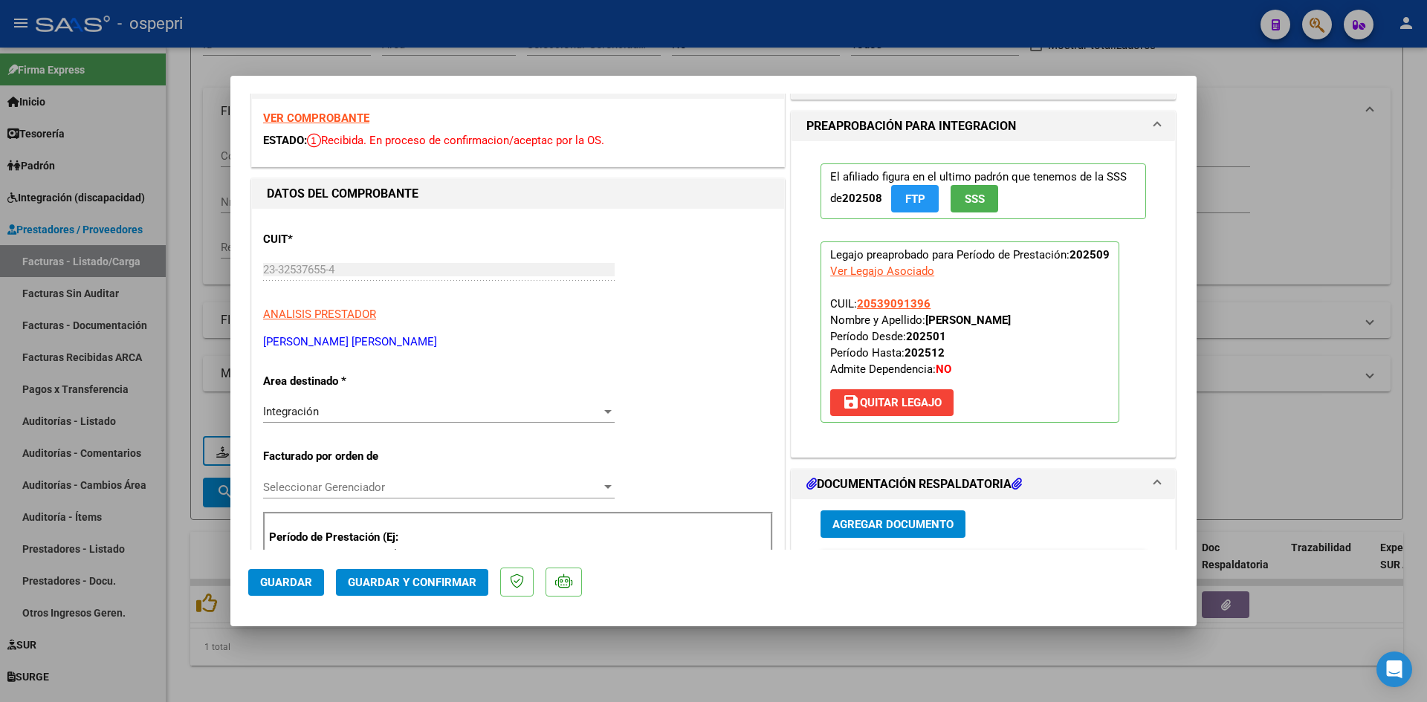
scroll to position [0, 0]
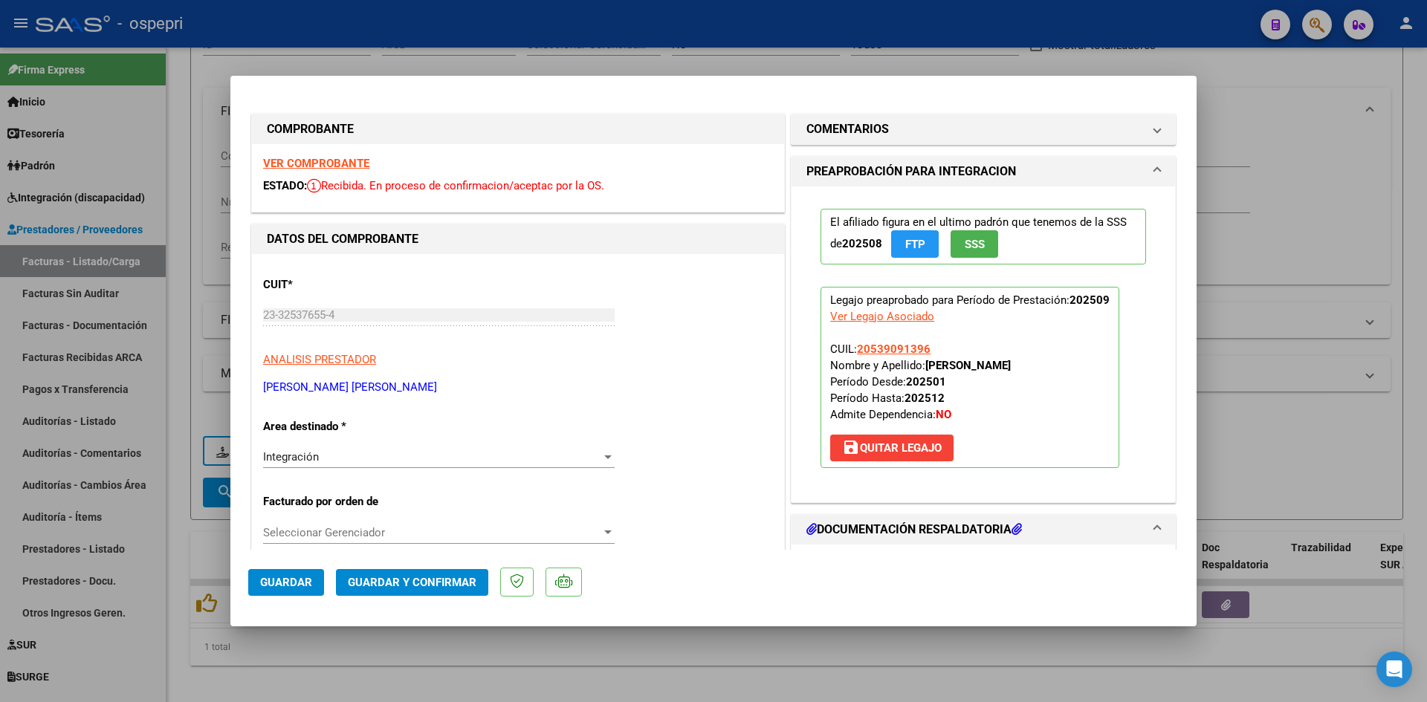
click at [346, 166] on strong "VER COMPROBANTE" at bounding box center [316, 163] width 106 height 13
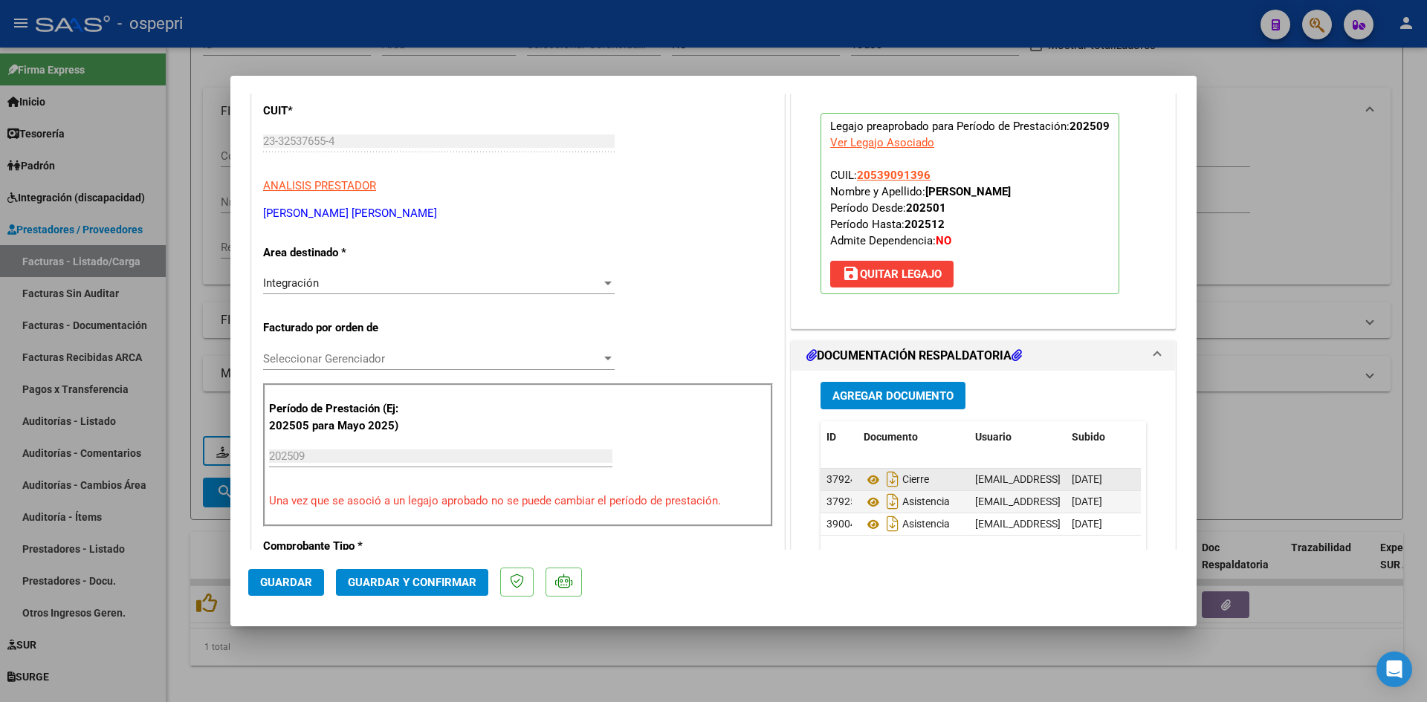
scroll to position [297, 0]
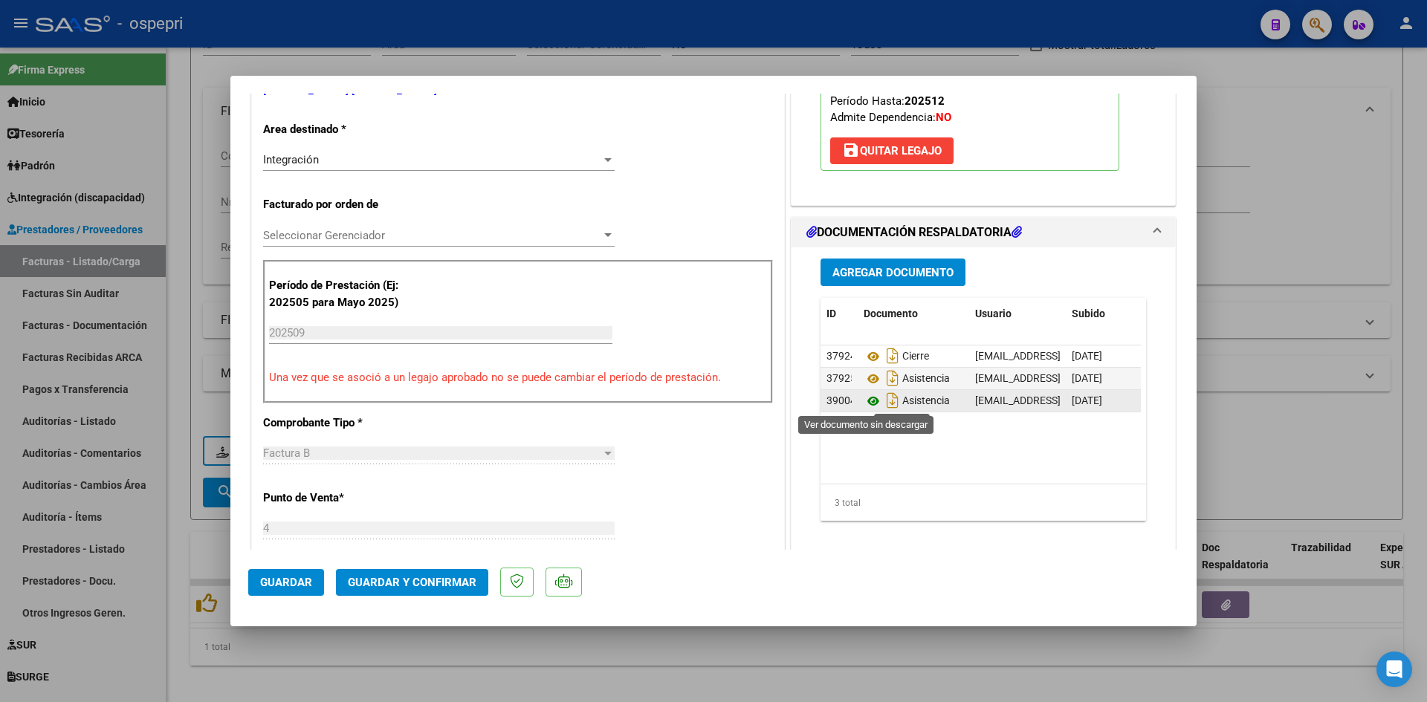
click at [867, 404] on icon at bounding box center [873, 401] width 19 height 18
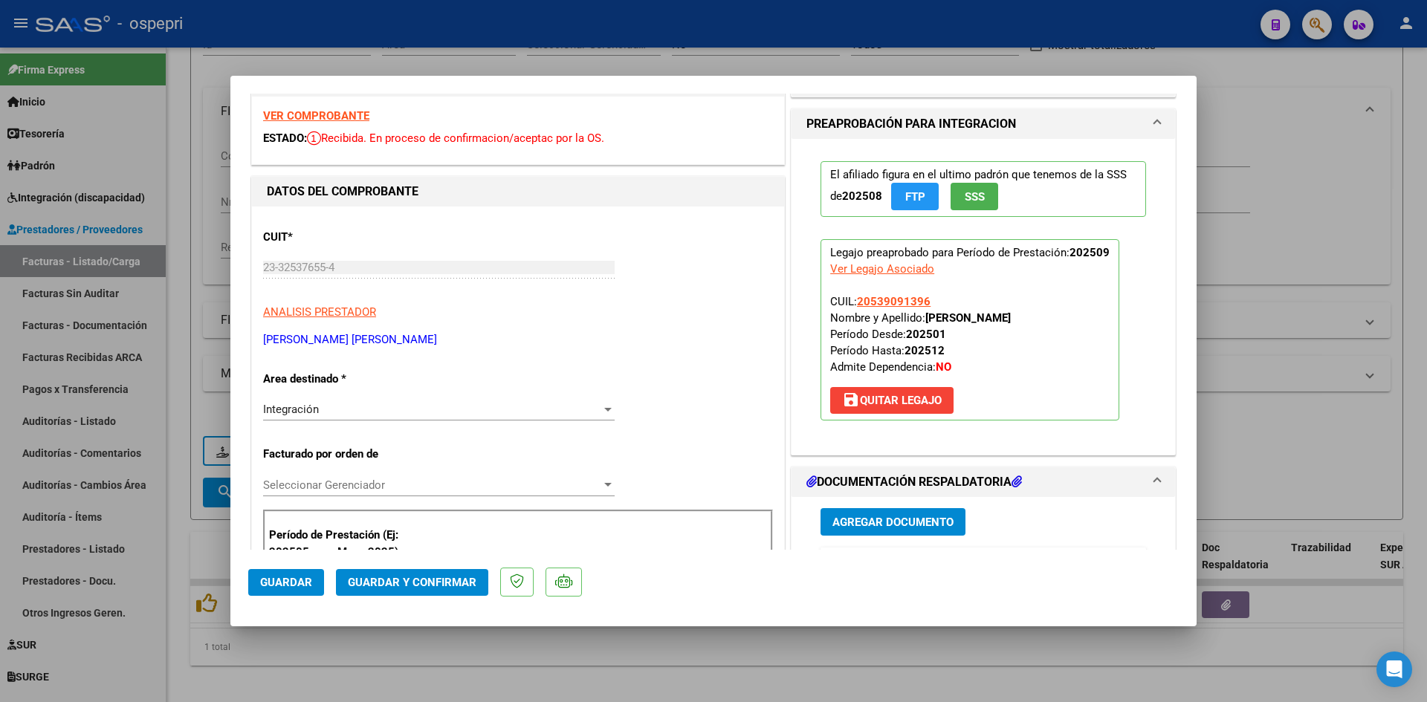
scroll to position [0, 0]
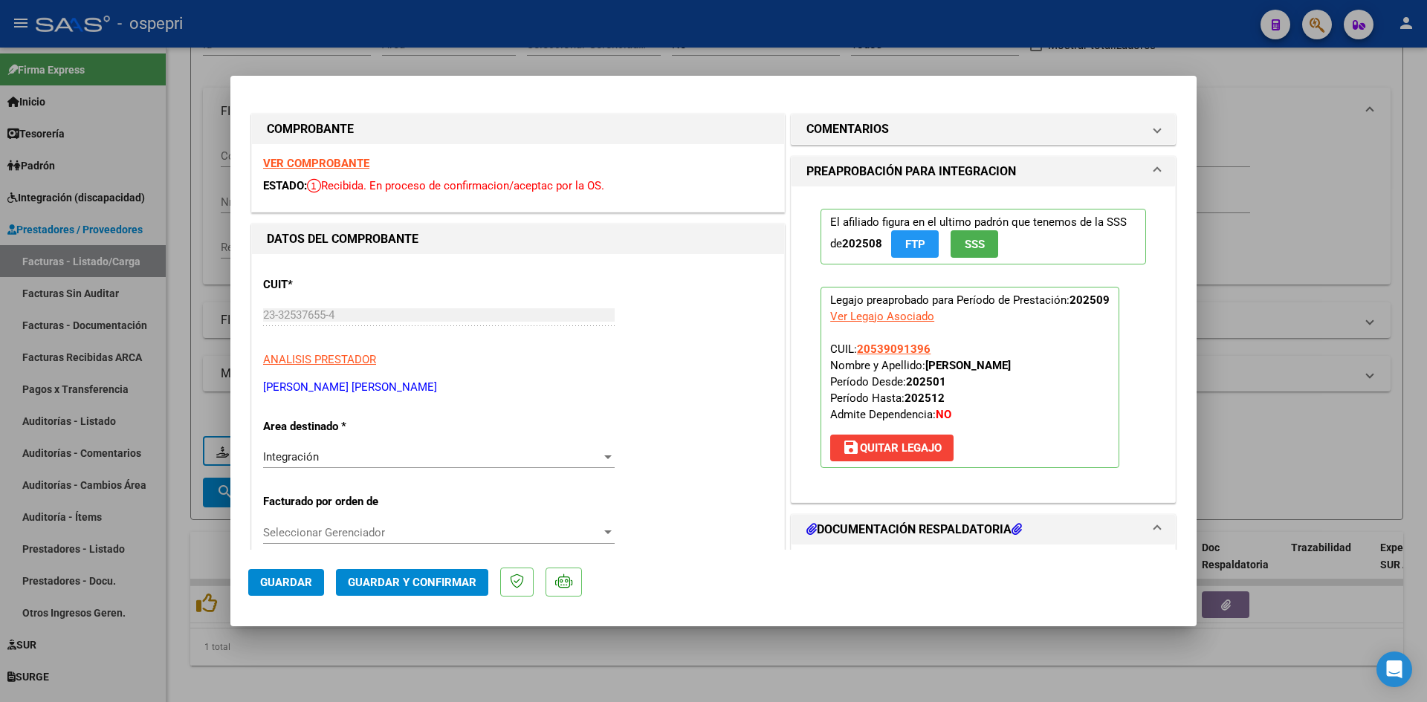
click at [440, 582] on span "Guardar y Confirmar" at bounding box center [412, 582] width 129 height 13
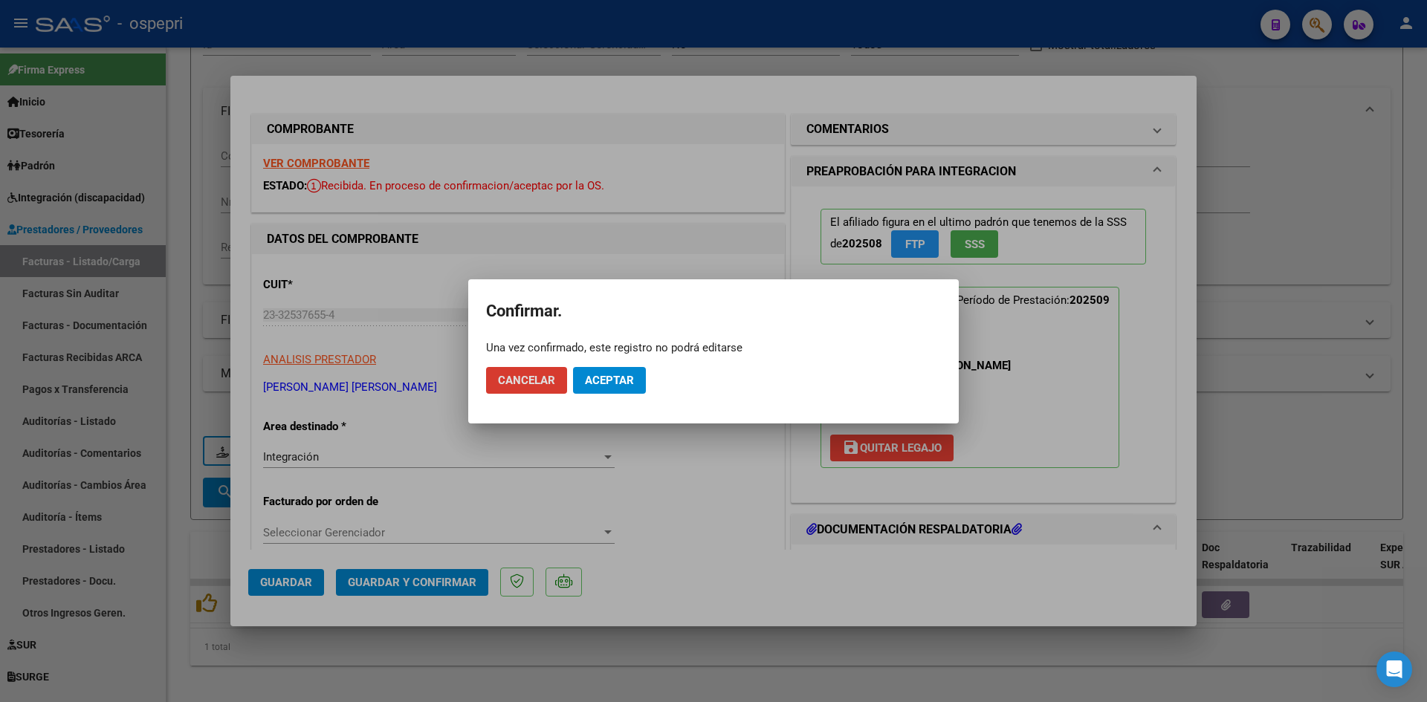
click at [618, 375] on span "Aceptar" at bounding box center [609, 380] width 49 height 13
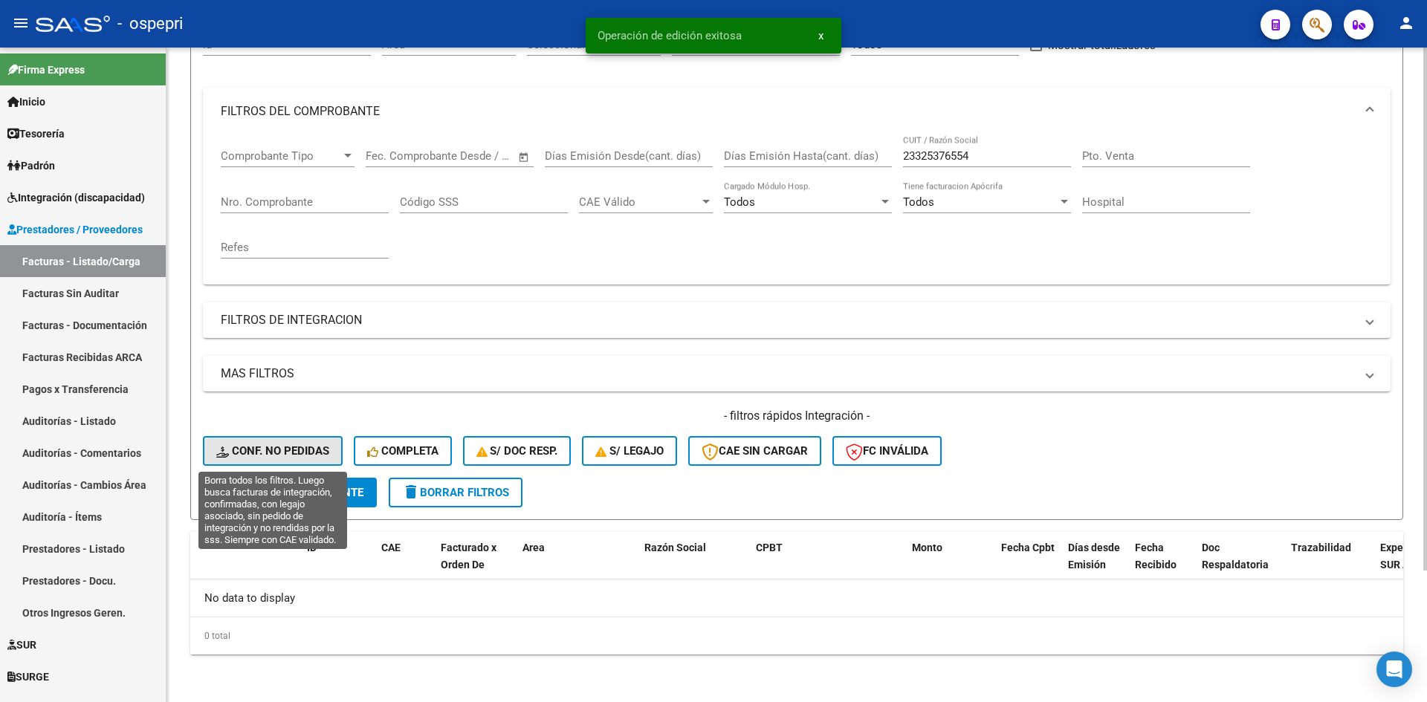
click at [302, 447] on span "Conf. no pedidas" at bounding box center [272, 450] width 113 height 13
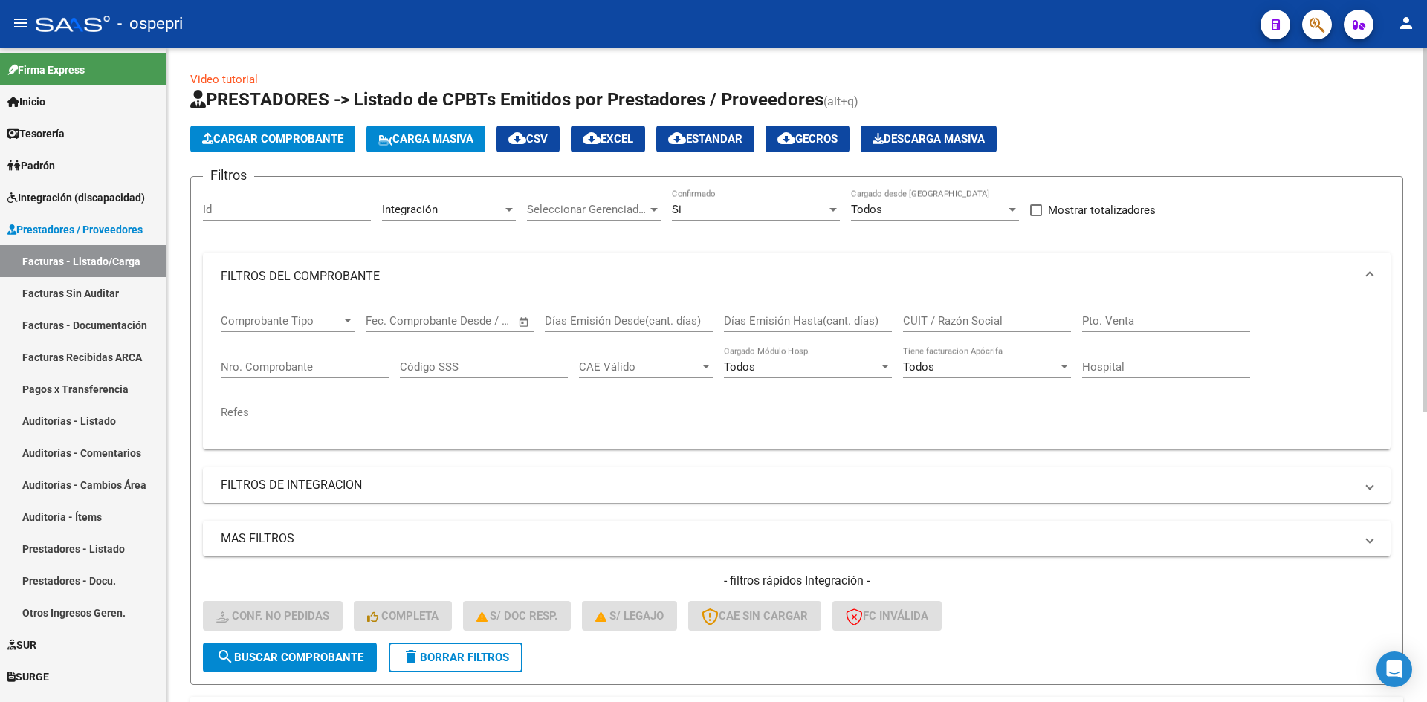
click at [985, 324] on input "CUIT / Razón Social" at bounding box center [987, 320] width 168 height 13
paste input "23325376554"
click at [340, 660] on span "search Buscar Comprobante" at bounding box center [289, 657] width 147 height 13
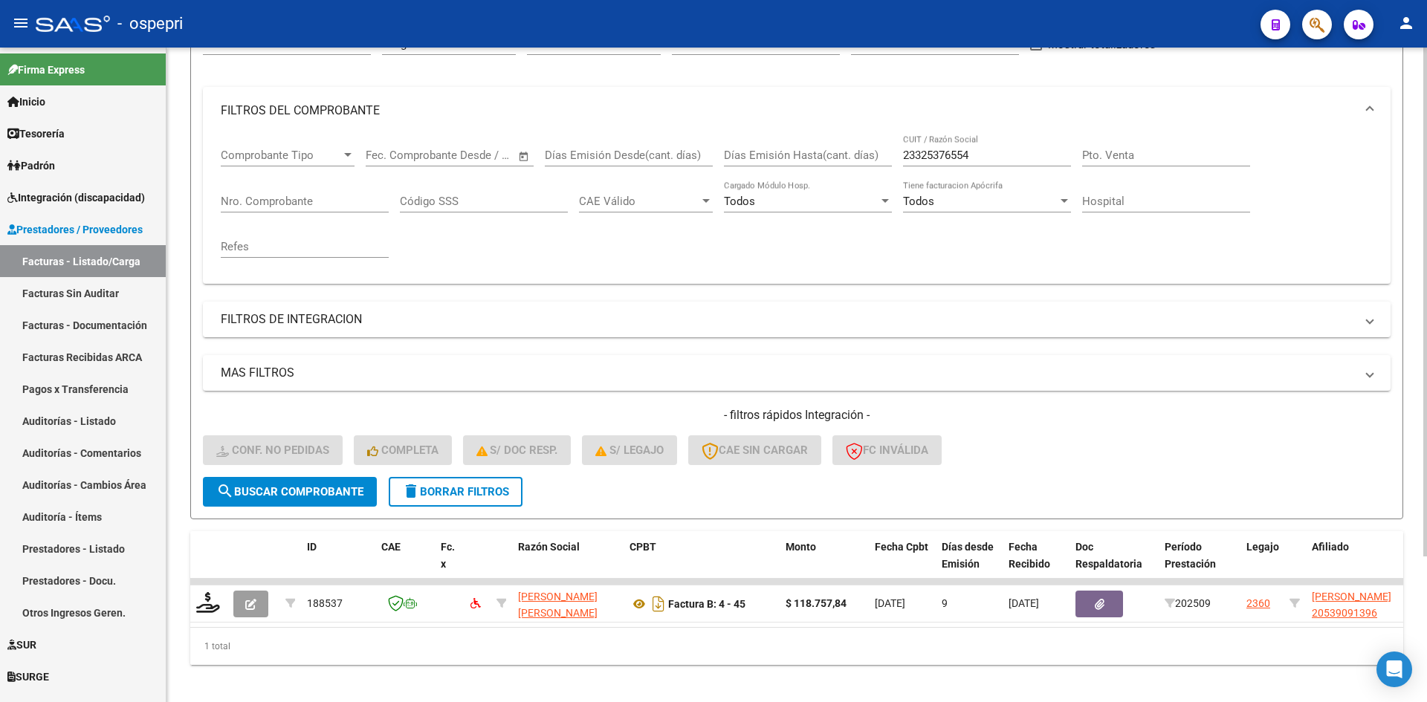
scroll to position [187, 0]
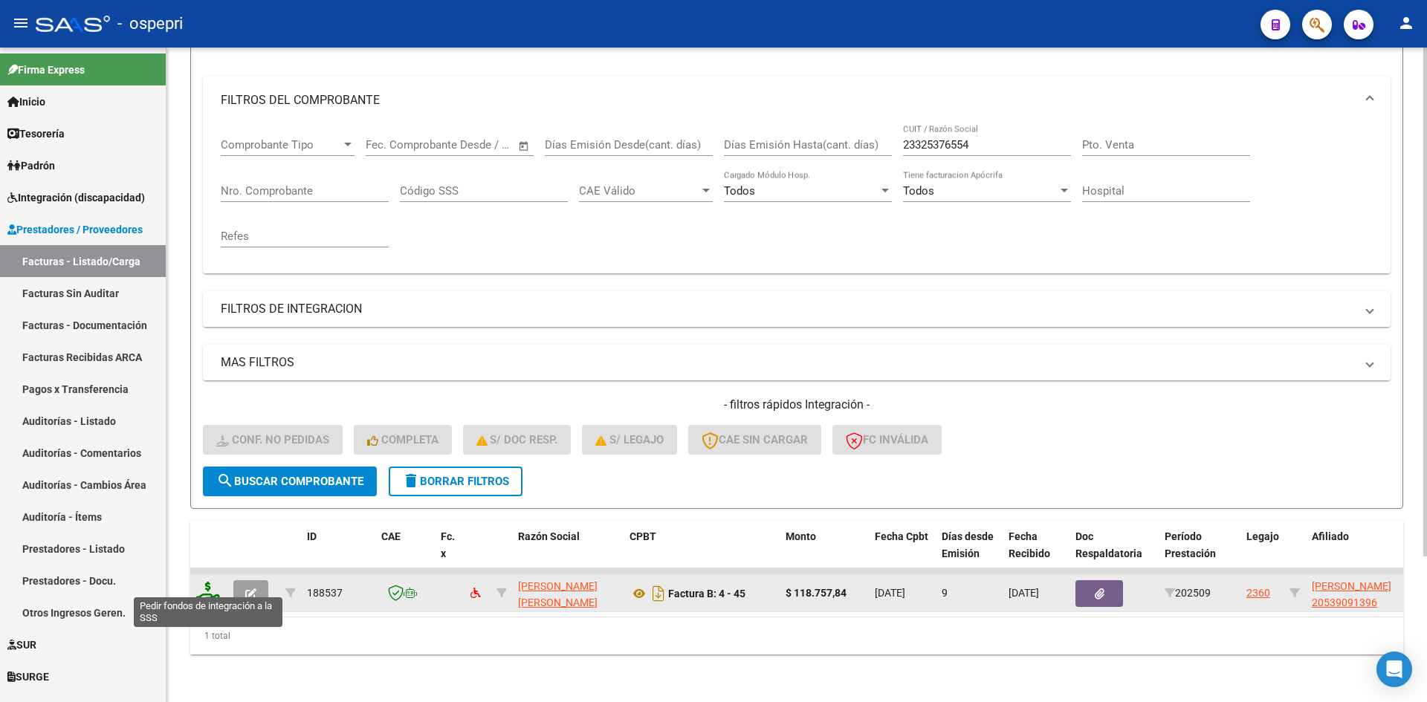
click at [210, 582] on icon at bounding box center [208, 592] width 24 height 21
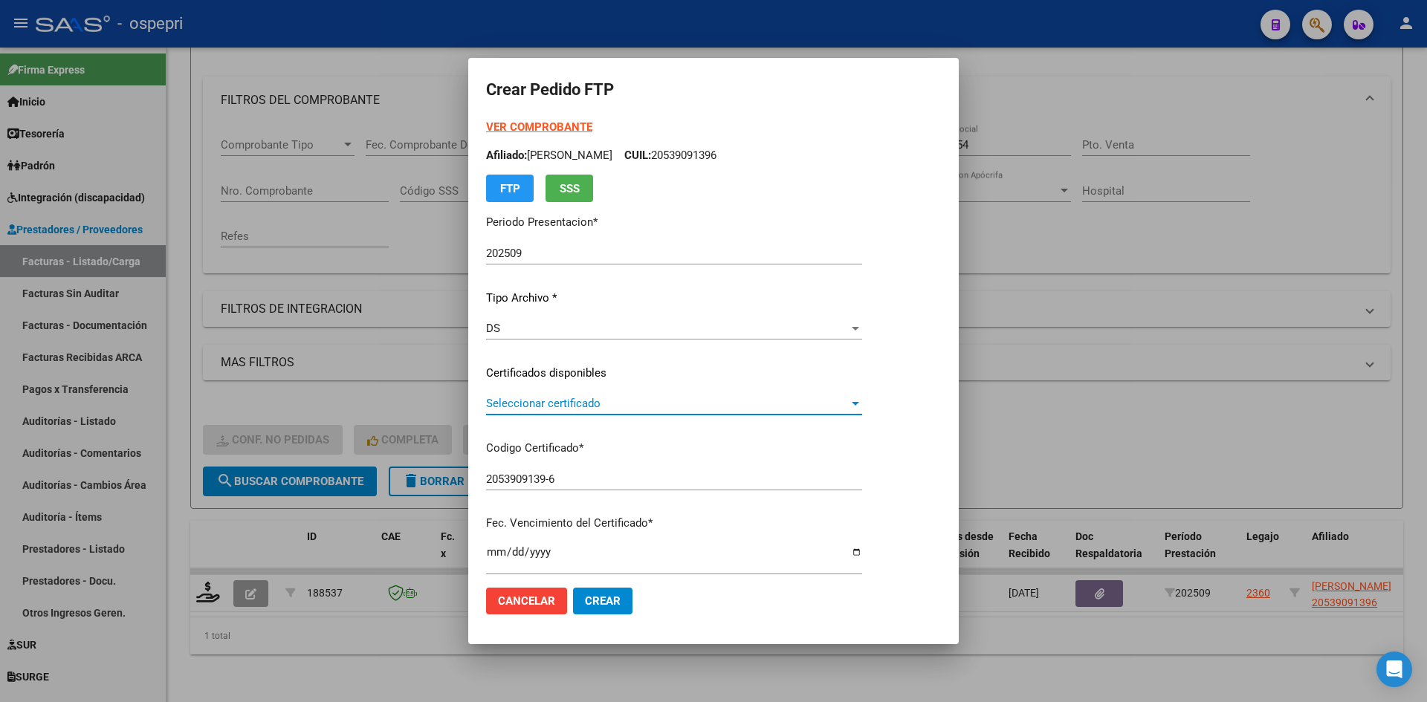
click at [638, 408] on span "Seleccionar certificado" at bounding box center [667, 403] width 363 height 13
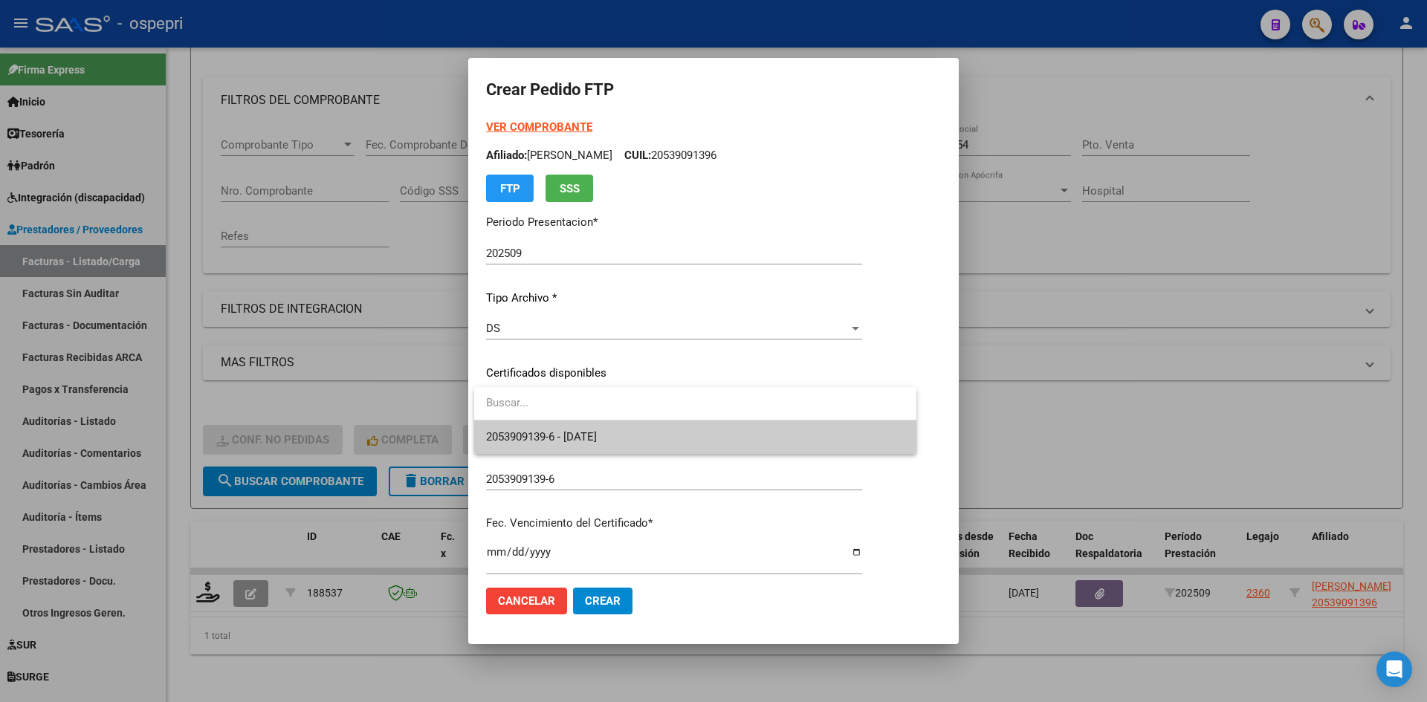
click at [649, 441] on span "2053909139-6 - 2026-08-24" at bounding box center [695, 437] width 418 height 33
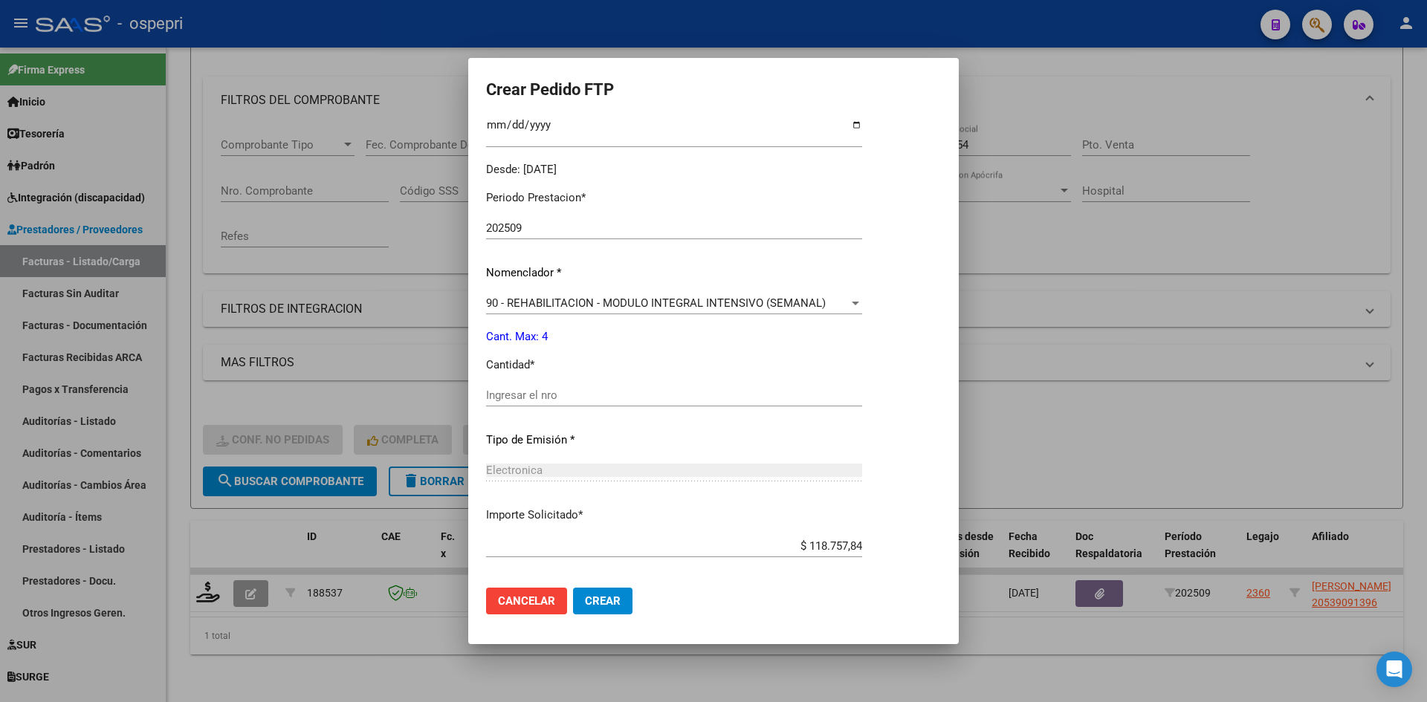
scroll to position [446, 0]
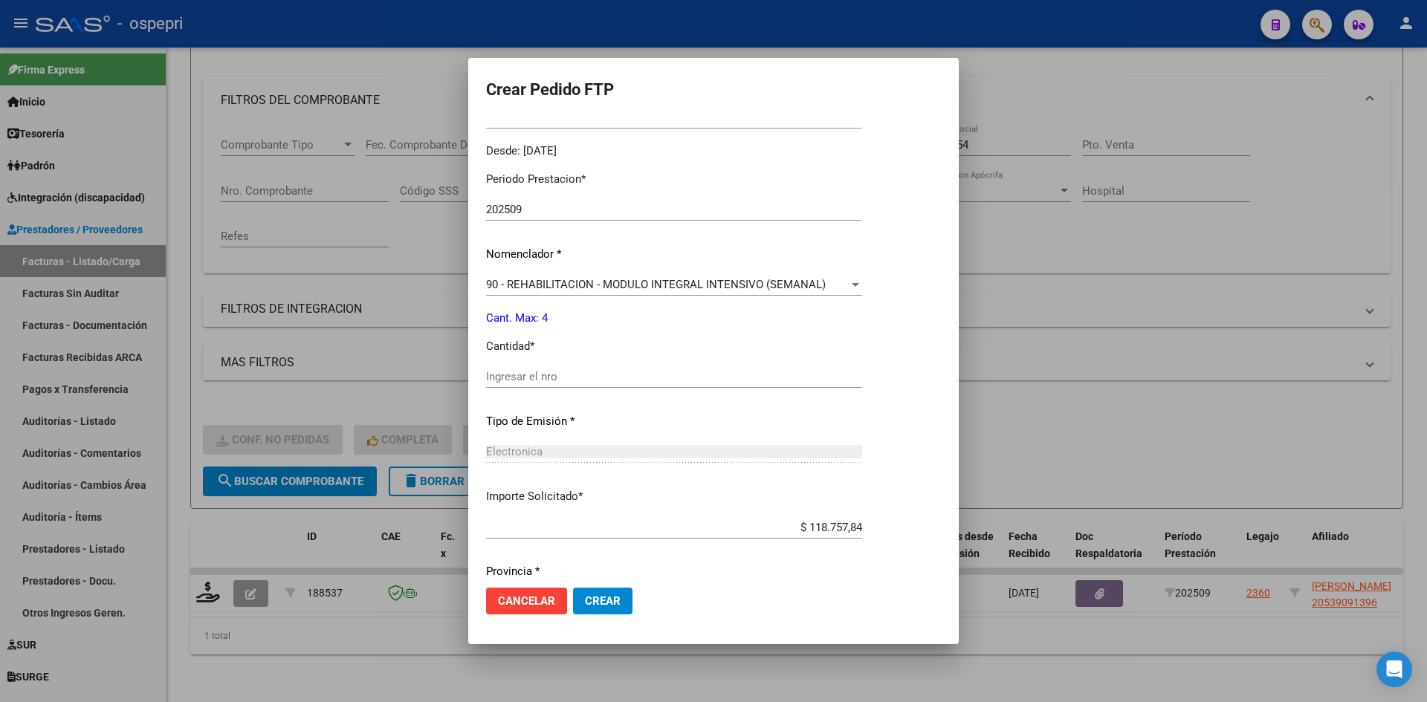
click at [574, 381] on input "Ingresar el nro" at bounding box center [674, 376] width 376 height 13
click at [605, 607] on span "Crear" at bounding box center [603, 601] width 36 height 13
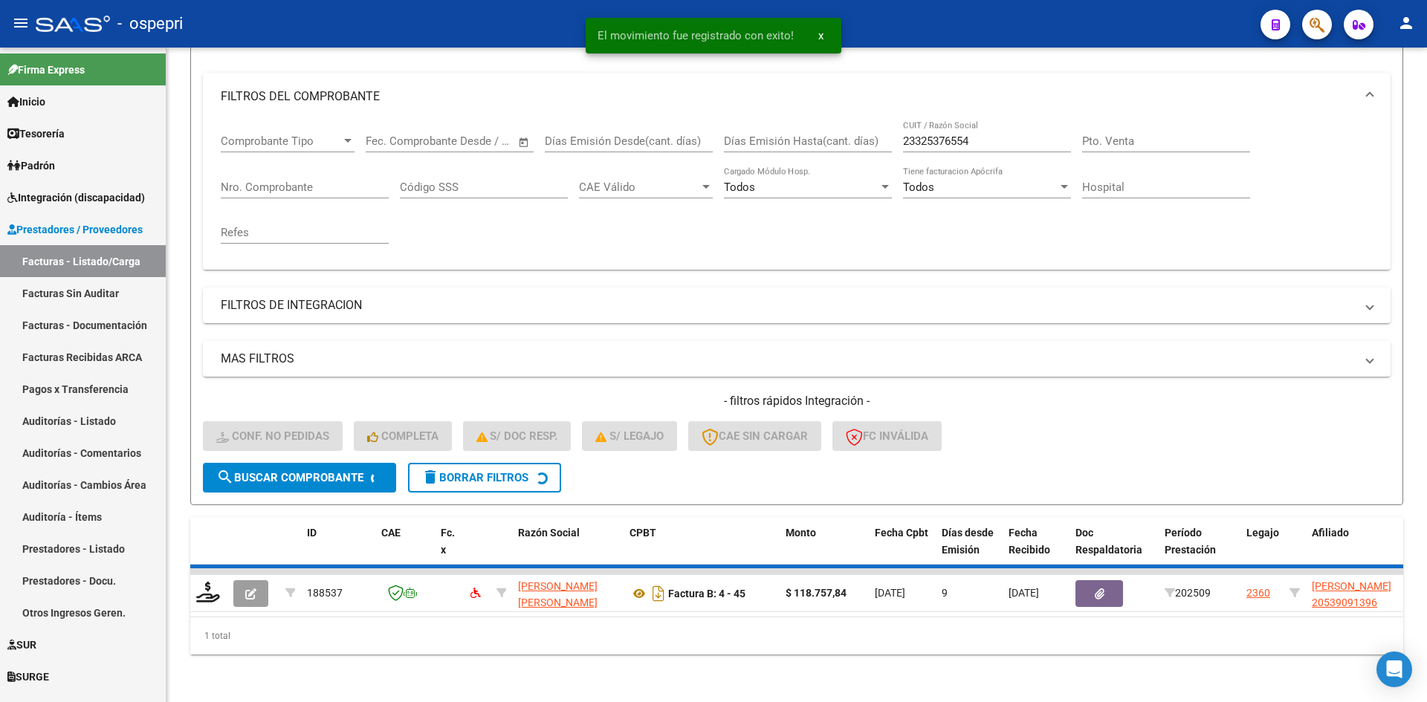
scroll to position [165, 0]
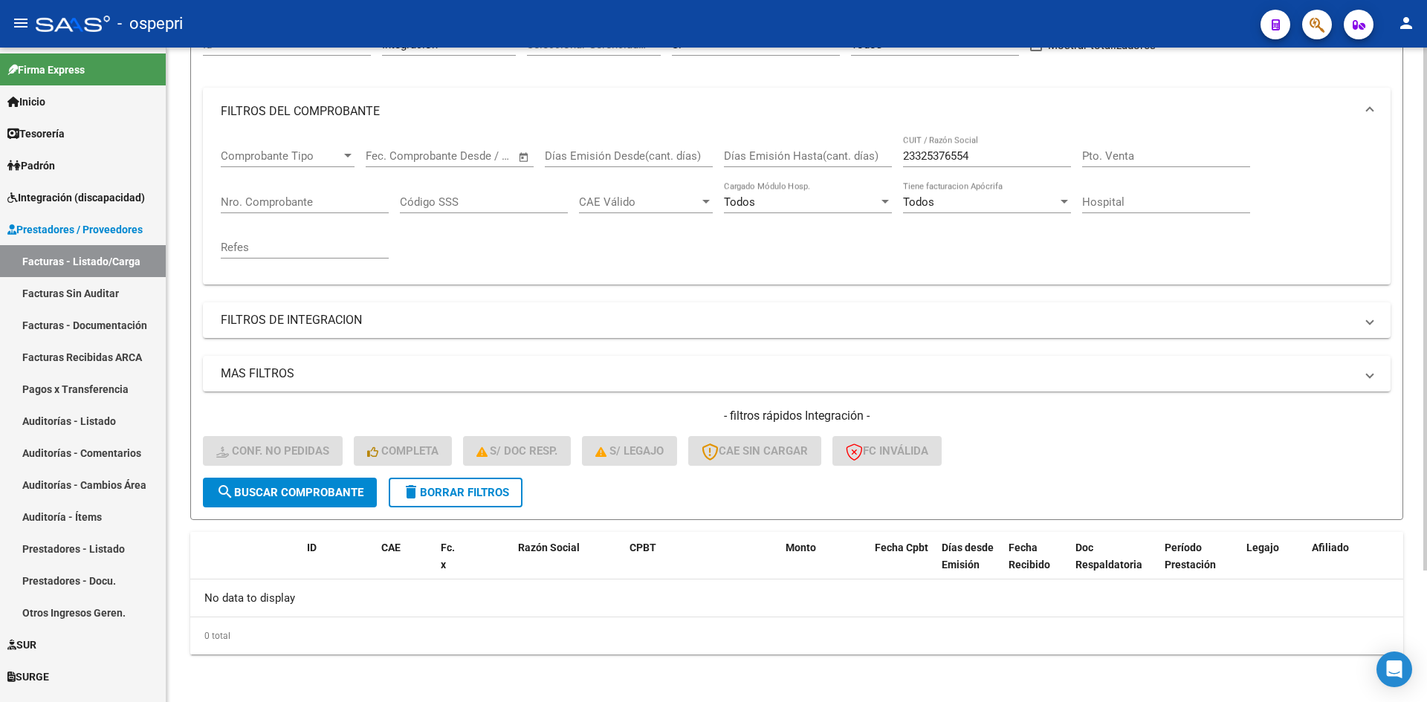
click at [484, 496] on span "delete Borrar Filtros" at bounding box center [455, 492] width 107 height 13
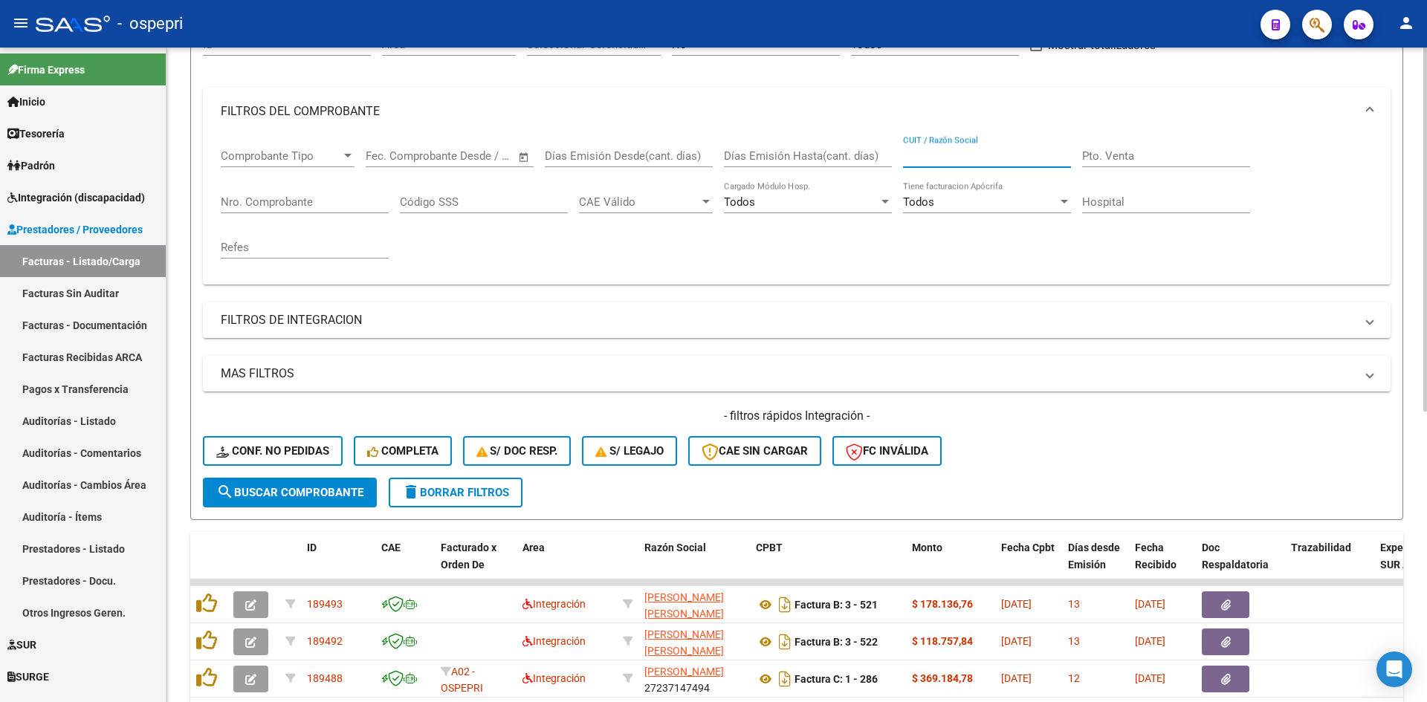
click at [936, 154] on input "CUIT / Razón Social" at bounding box center [987, 155] width 168 height 13
paste input "27349520694"
click at [314, 484] on button "search Buscar Comprobante" at bounding box center [290, 493] width 174 height 30
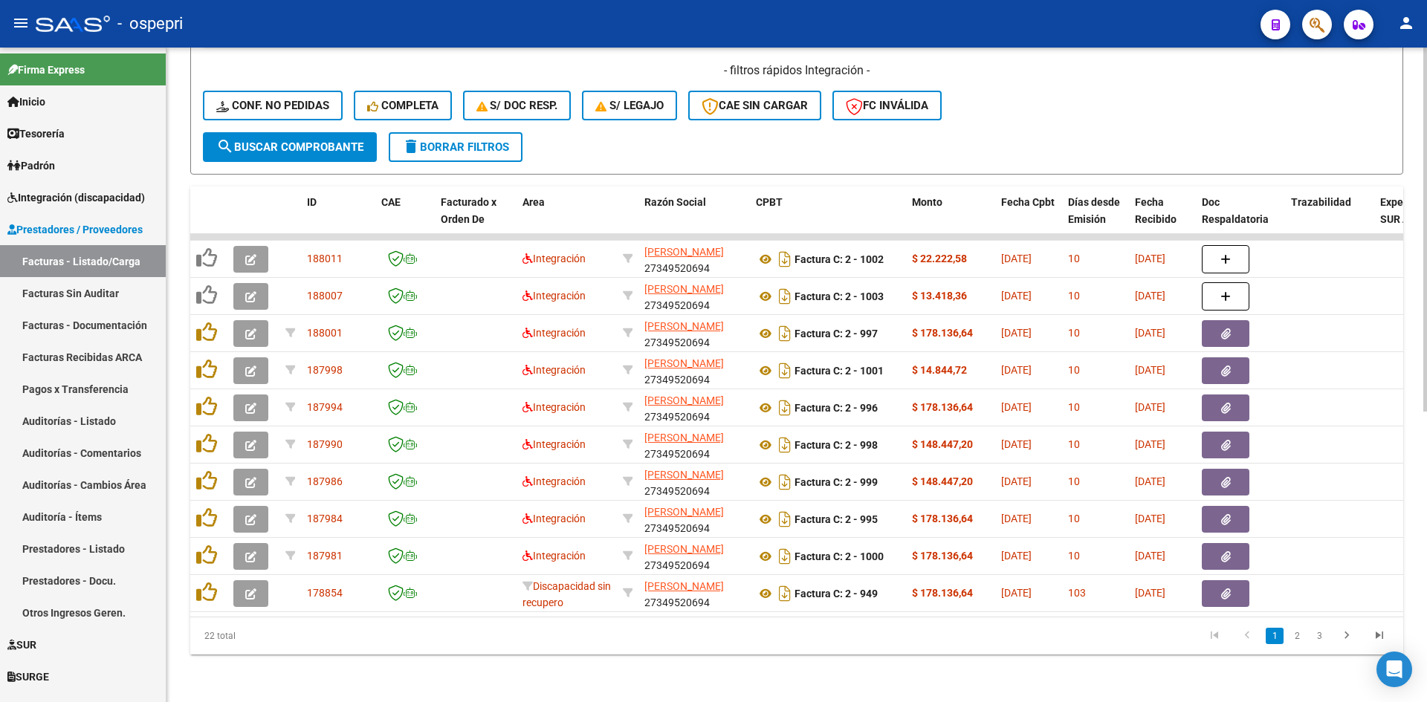
scroll to position [522, 0]
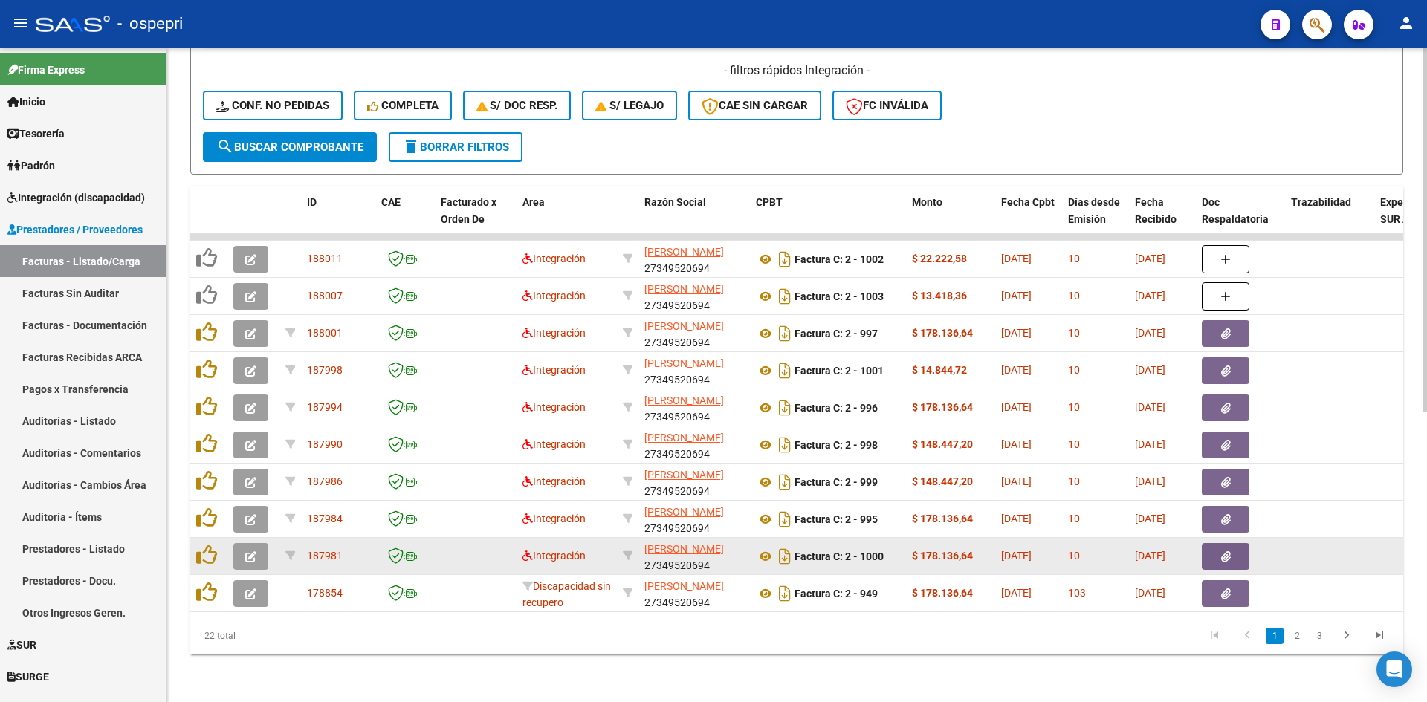
click at [252, 551] on icon "button" at bounding box center [250, 556] width 11 height 11
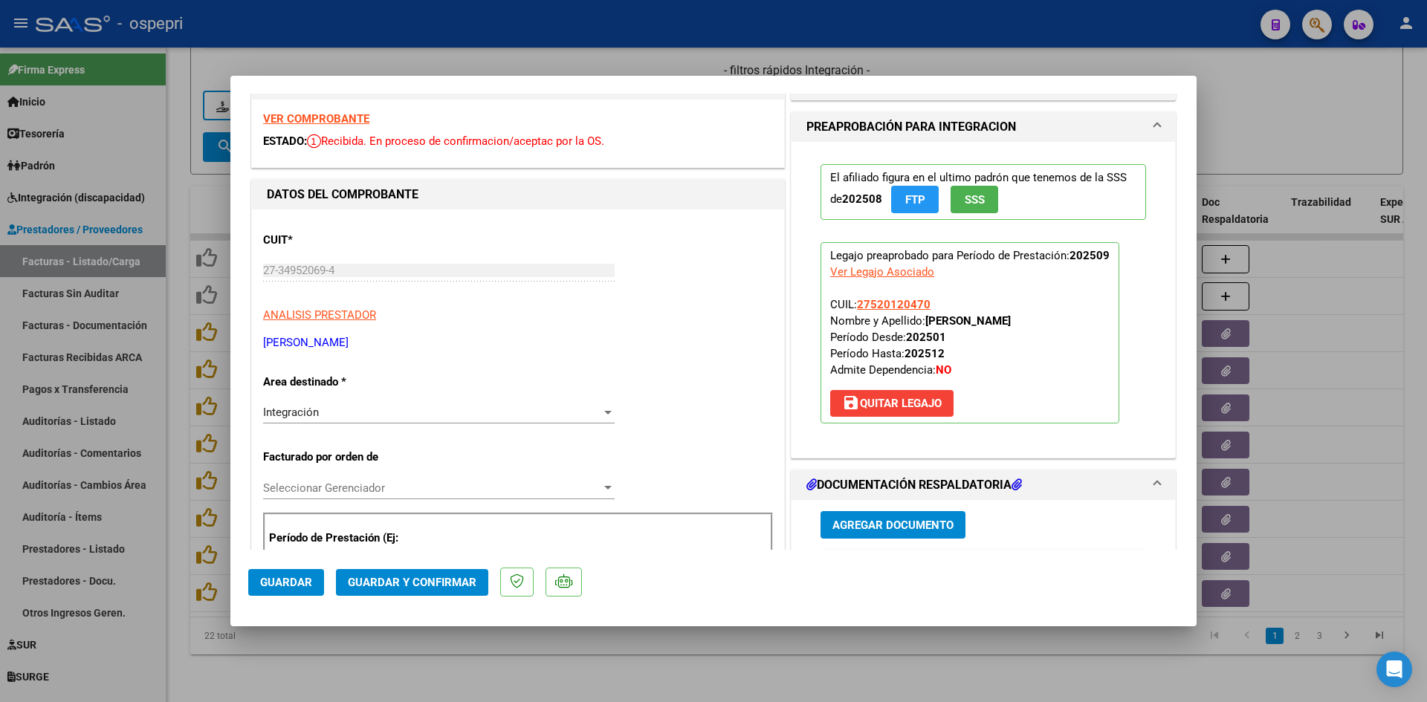
scroll to position [0, 0]
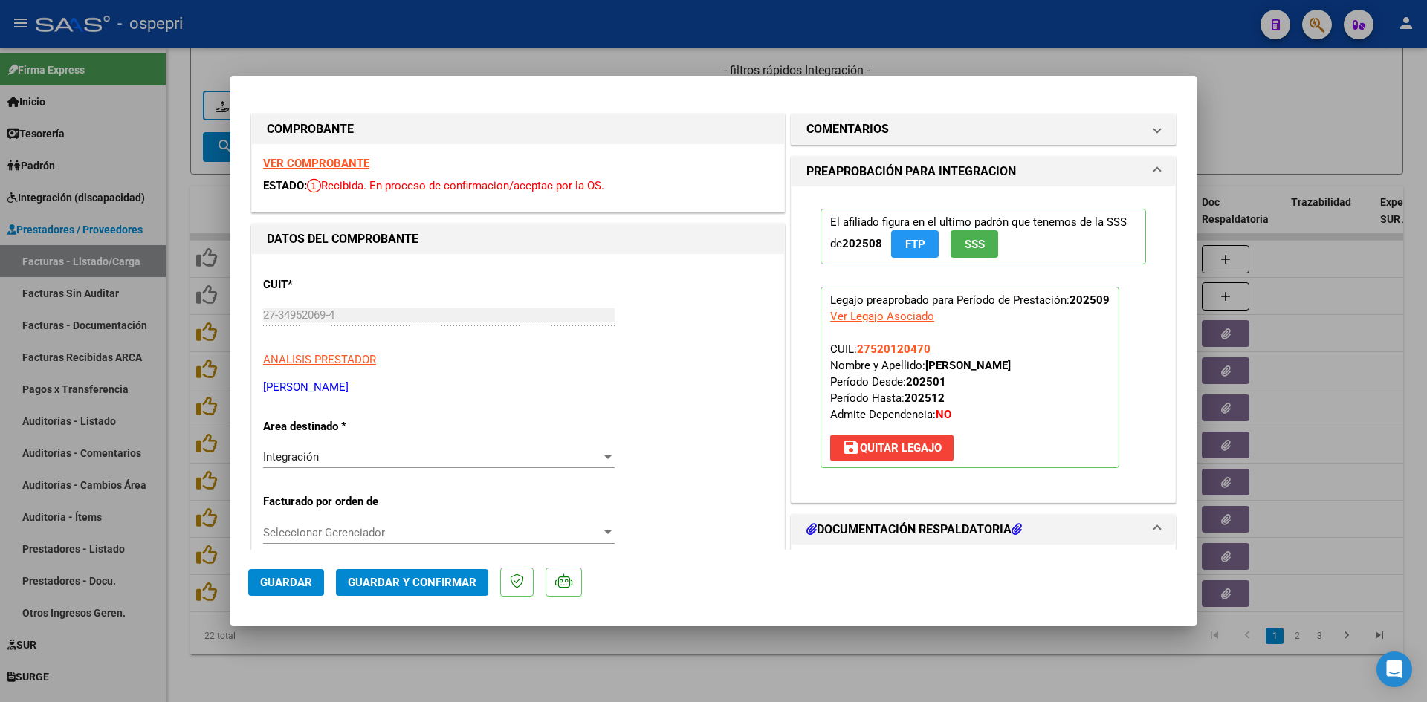
click at [315, 162] on strong "VER COMPROBANTE" at bounding box center [316, 163] width 106 height 13
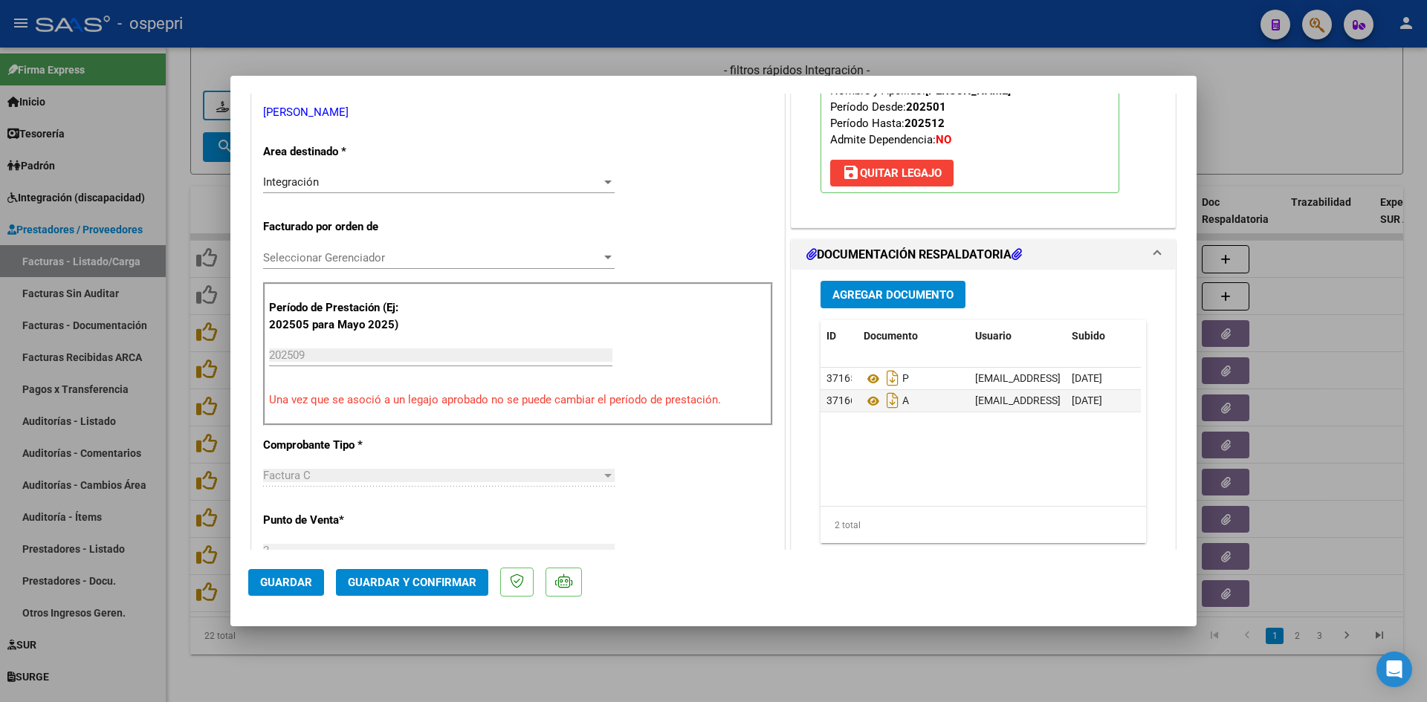
scroll to position [297, 0]
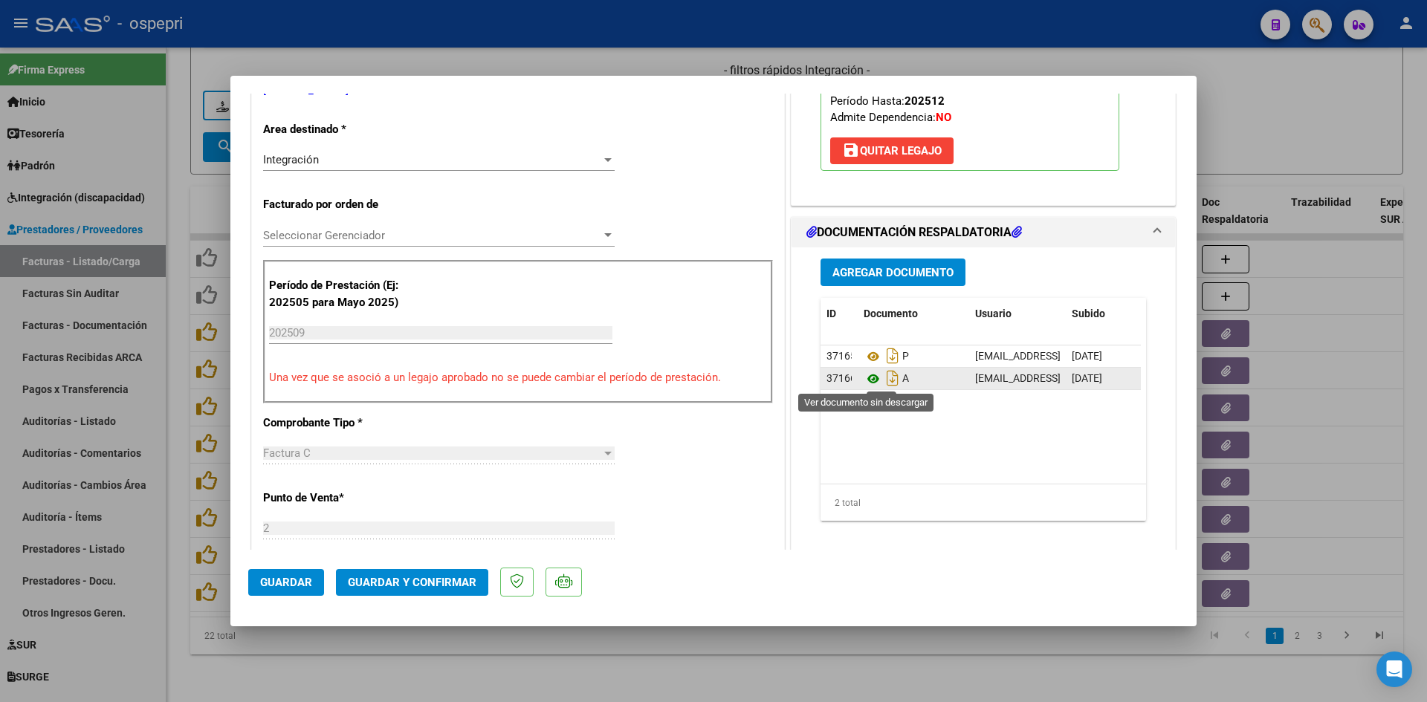
click at [865, 377] on icon at bounding box center [873, 379] width 19 height 18
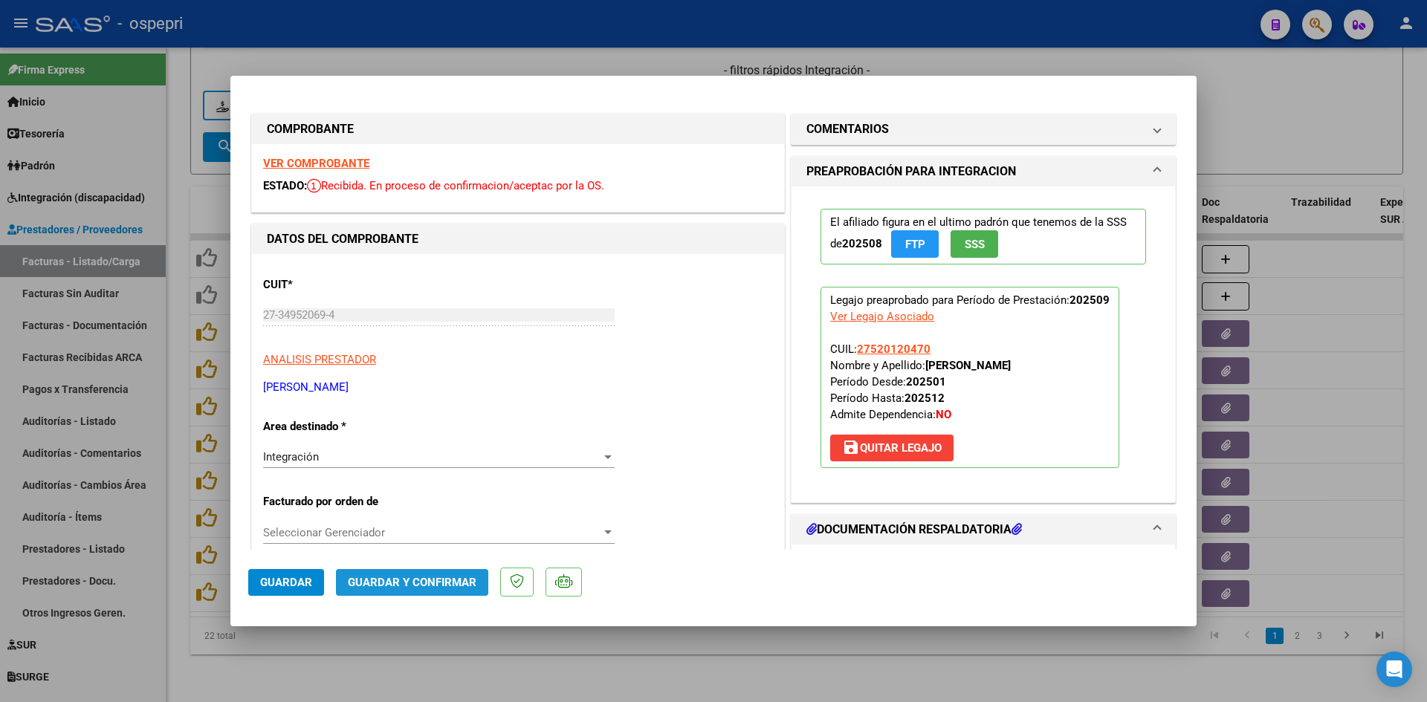
click at [460, 591] on button "Guardar y Confirmar" at bounding box center [412, 582] width 152 height 27
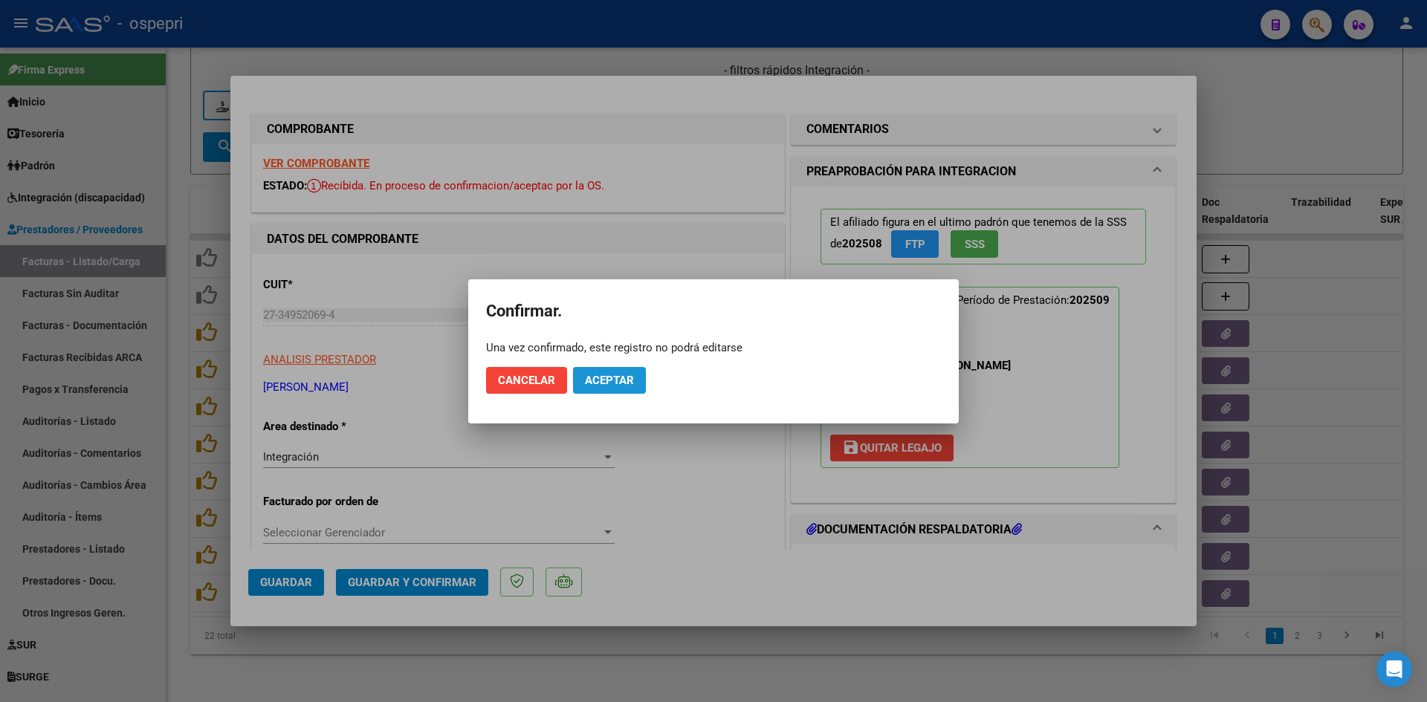
click at [615, 367] on button "Aceptar" at bounding box center [609, 380] width 73 height 27
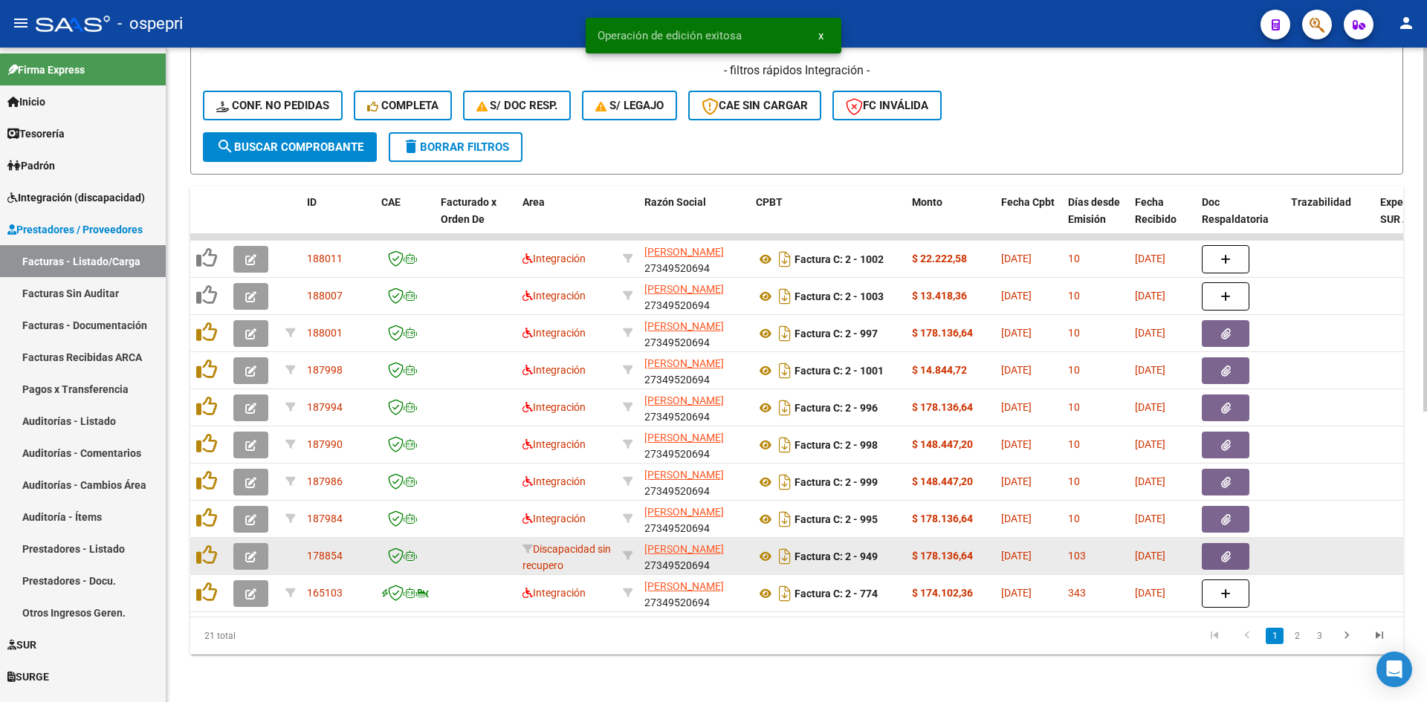
click at [252, 551] on icon "button" at bounding box center [250, 556] width 11 height 11
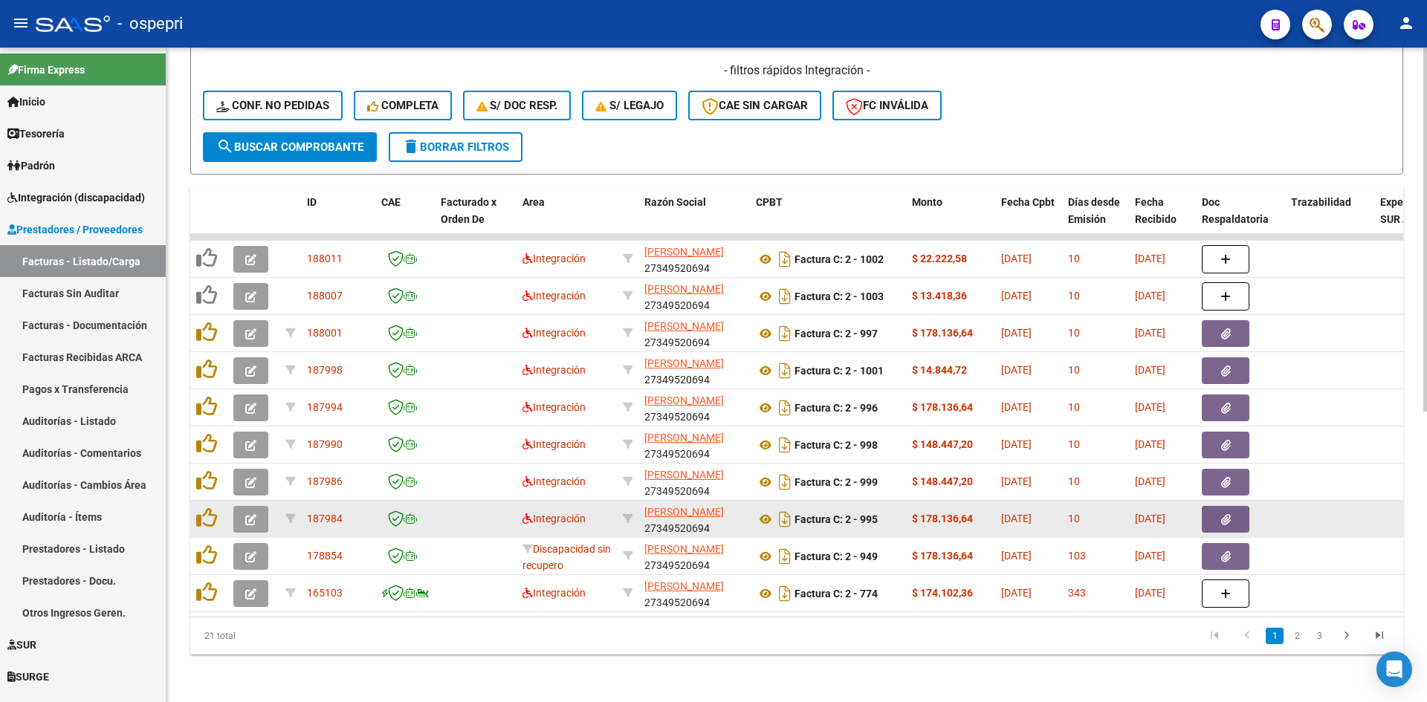
click at [250, 514] on icon "button" at bounding box center [250, 519] width 11 height 11
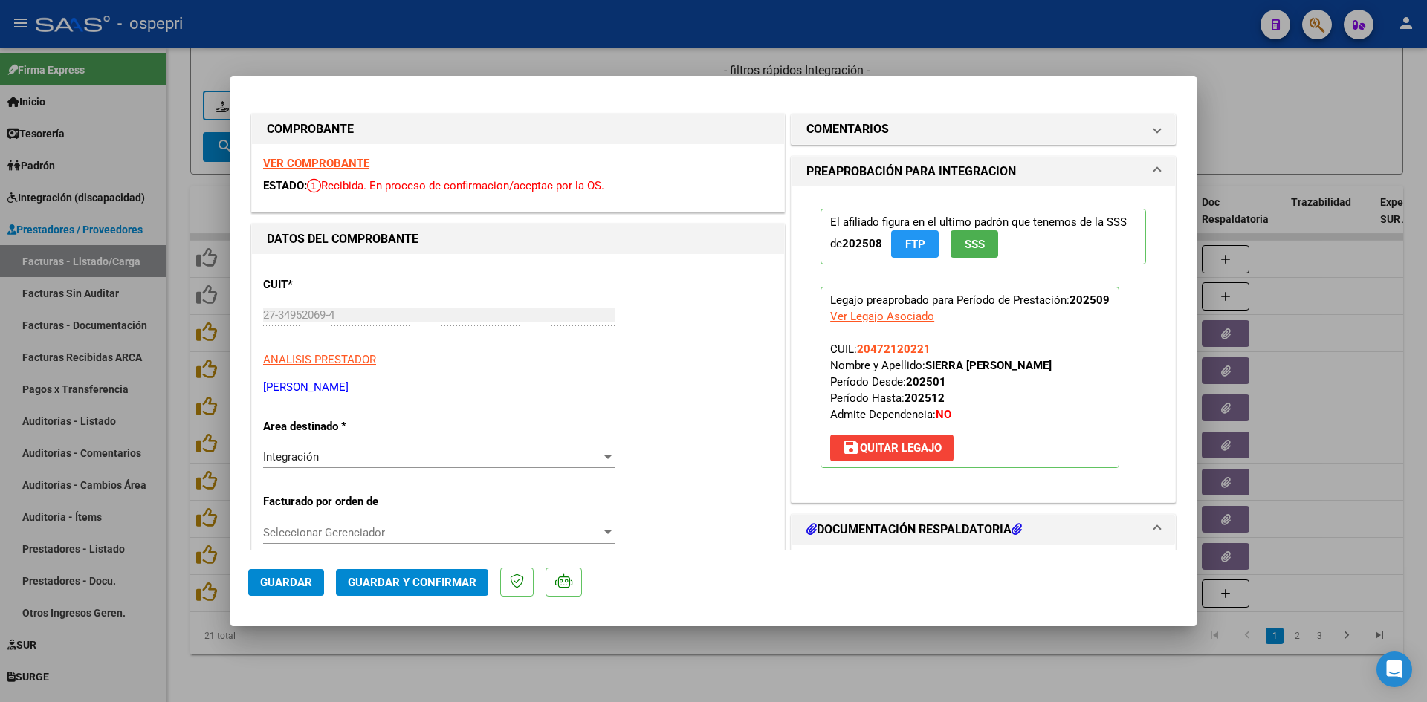
click at [327, 158] on strong "VER COMPROBANTE" at bounding box center [316, 163] width 106 height 13
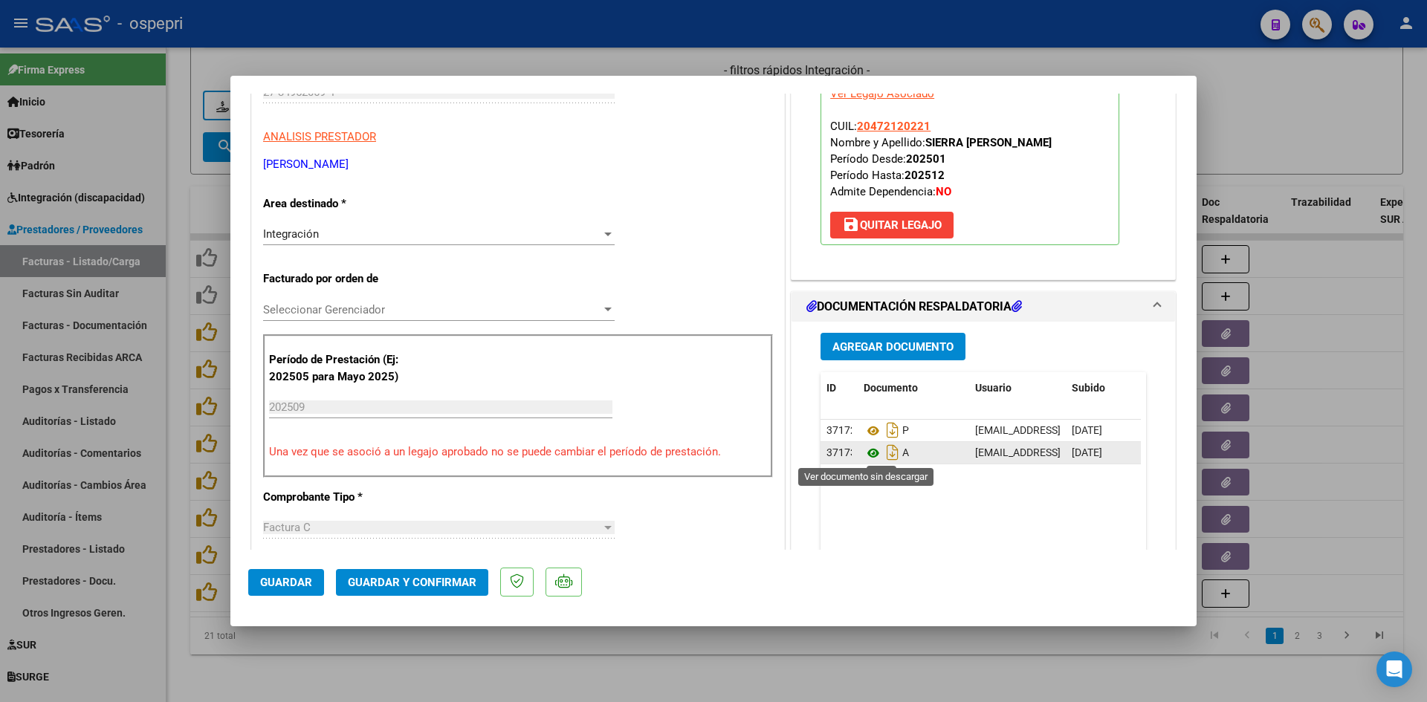
click at [864, 450] on icon at bounding box center [873, 453] width 19 height 18
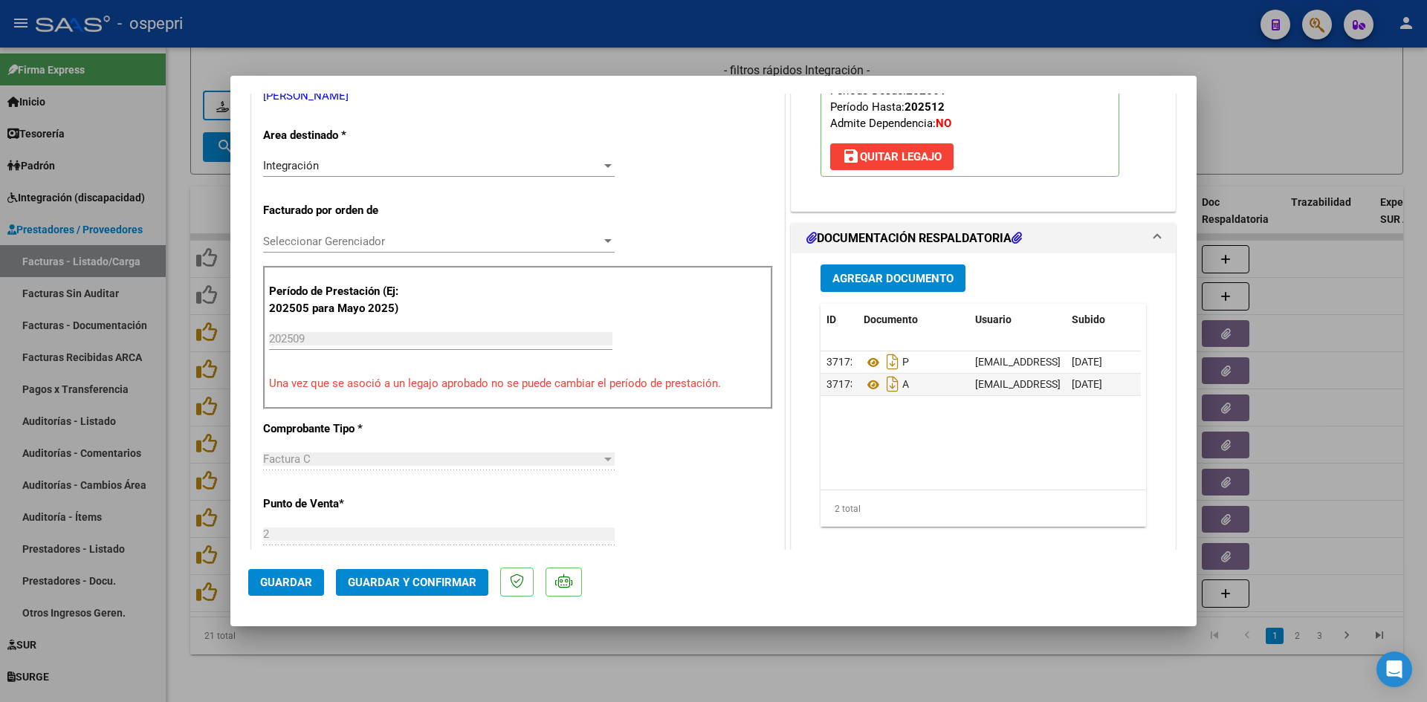
scroll to position [372, 0]
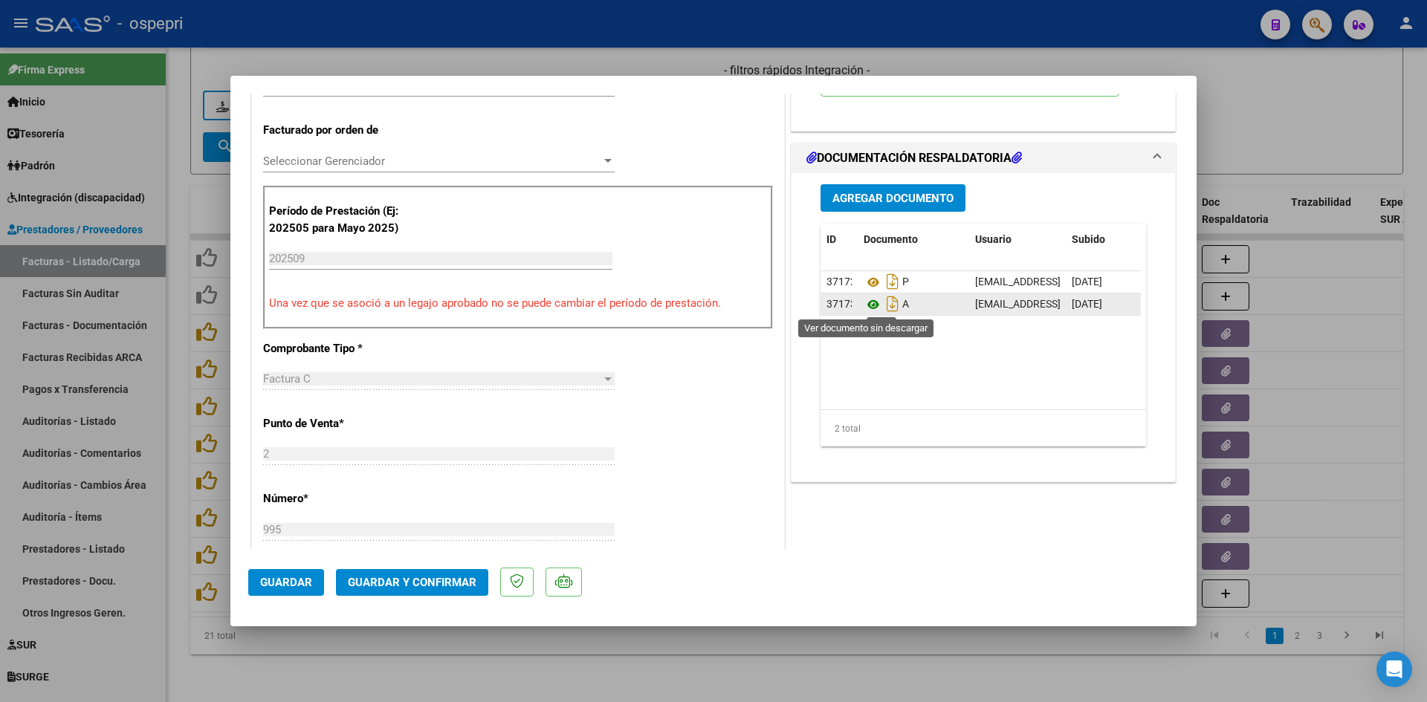
click at [865, 302] on icon at bounding box center [873, 305] width 19 height 18
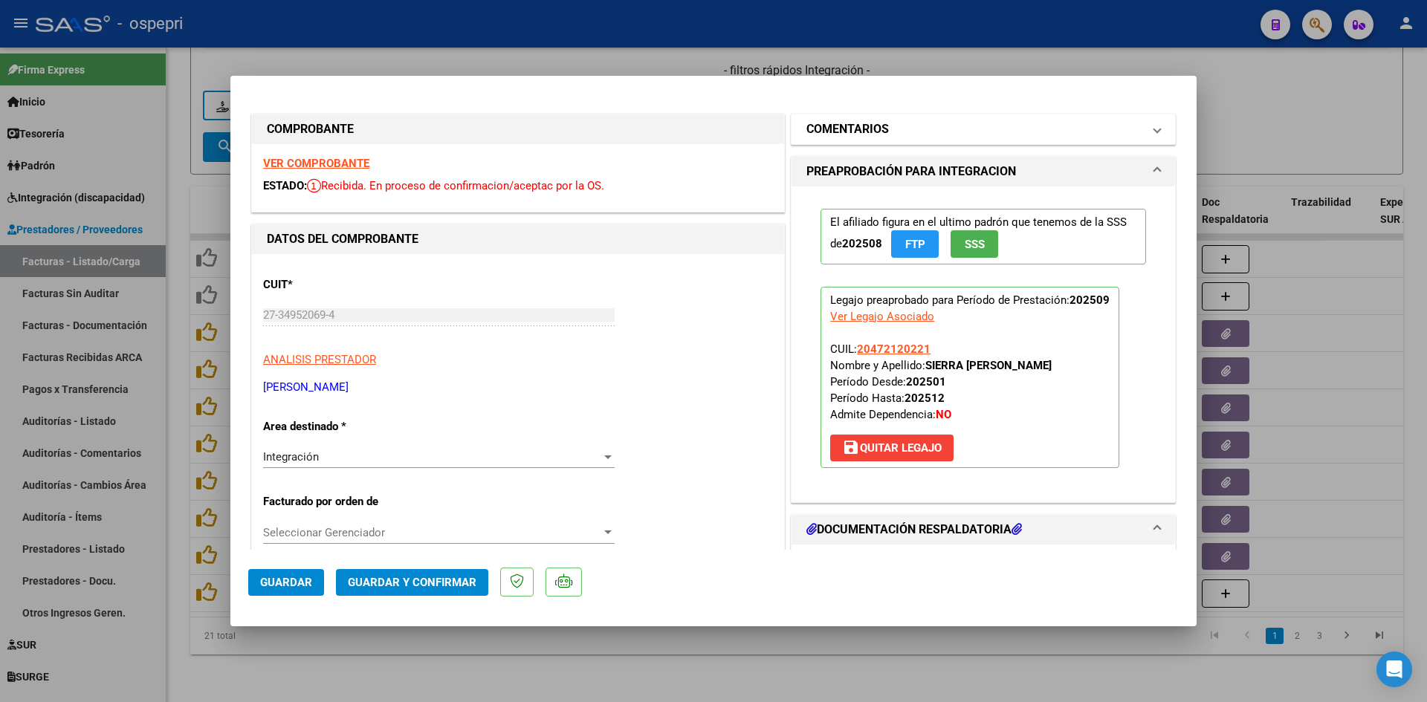
click at [995, 132] on mat-panel-title "COMENTARIOS" at bounding box center [974, 129] width 336 height 18
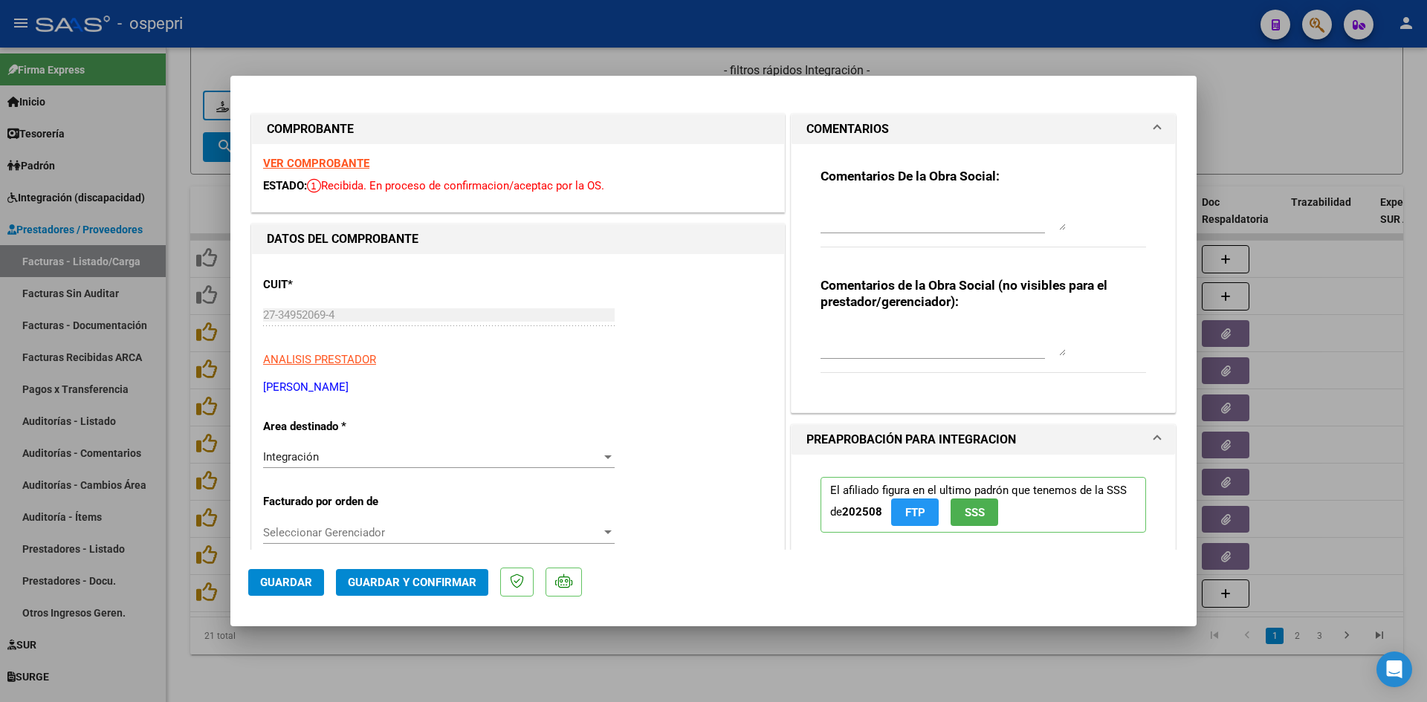
click at [849, 326] on textarea at bounding box center [942, 341] width 245 height 30
click at [844, 197] on div "Comentarios De la Obra Social:" at bounding box center [983, 216] width 326 height 96
click at [824, 210] on textarea at bounding box center [942, 216] width 245 height 30
paste textarea "- Firmas: Las planillas deben estar firmadas de manera ológrafa tanto por el Pr…"
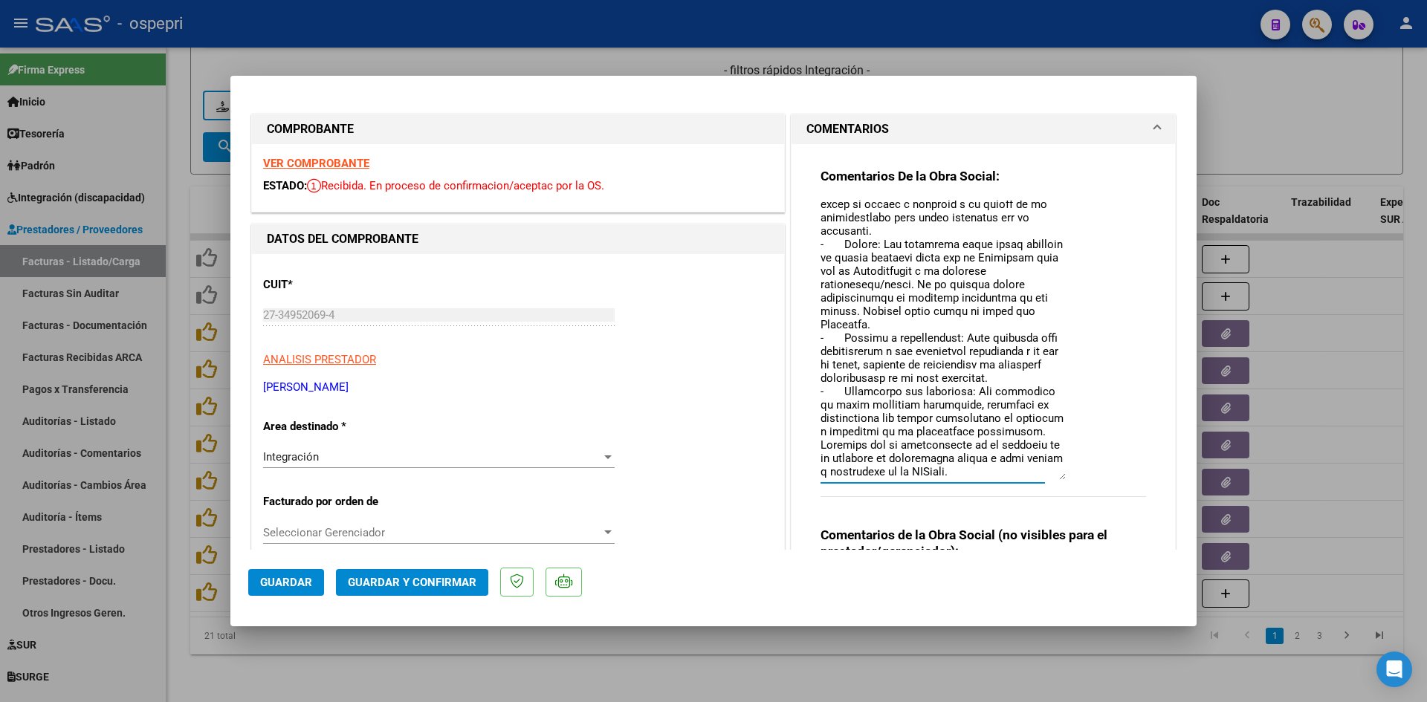
scroll to position [94, 0]
drag, startPoint x: 1054, startPoint y: 230, endPoint x: 1055, endPoint y: 450, distance: 220.7
click at [1071, 479] on div "Comentarios De la Obra Social:" at bounding box center [983, 341] width 326 height 346
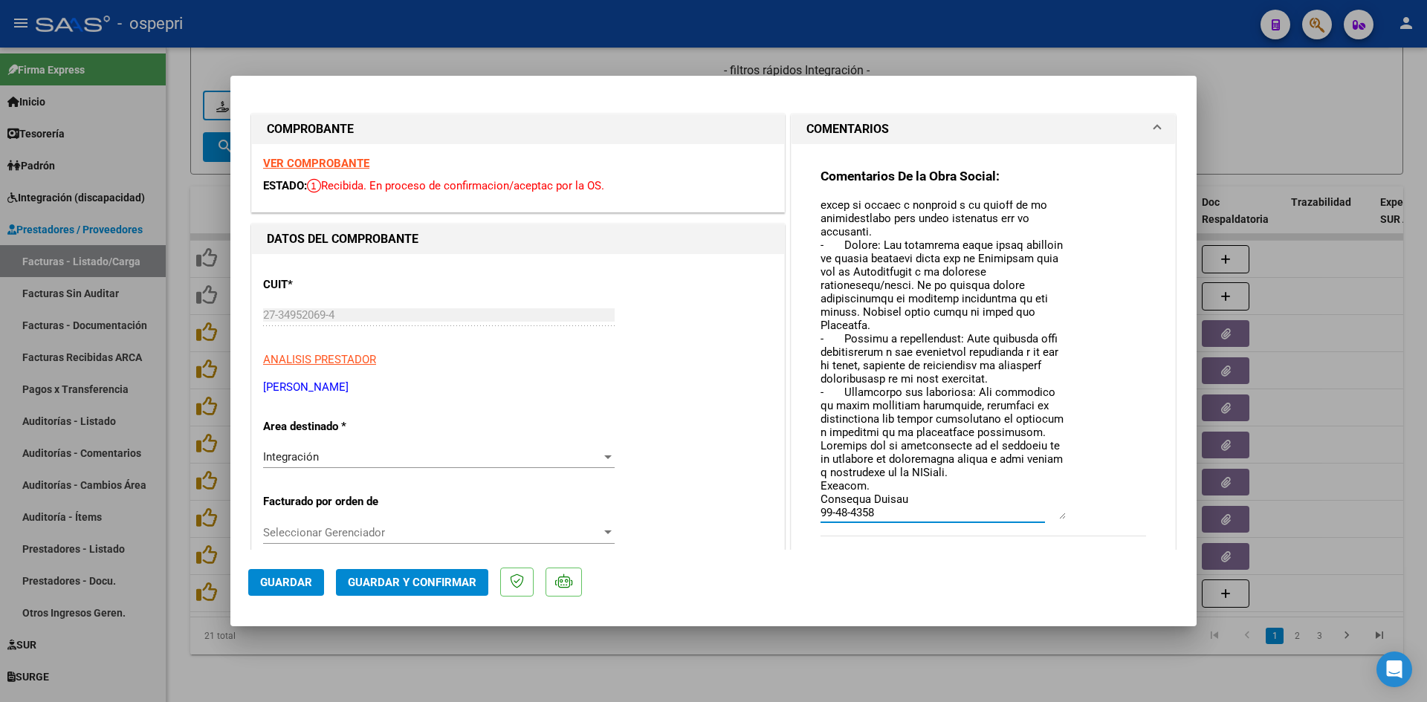
scroll to position [69, 0]
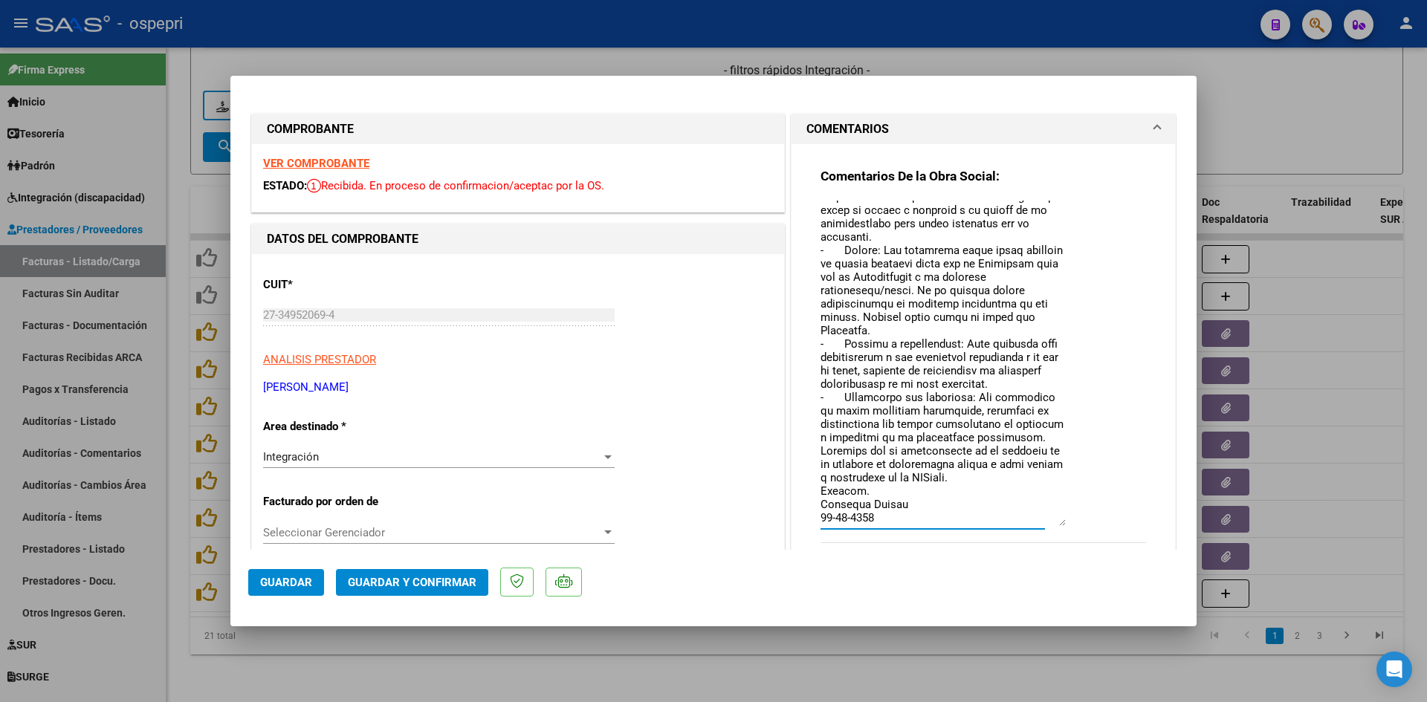
drag, startPoint x: 1053, startPoint y: 476, endPoint x: 1059, endPoint y: 523, distance: 47.2
click at [1059, 523] on textarea at bounding box center [942, 364] width 245 height 326
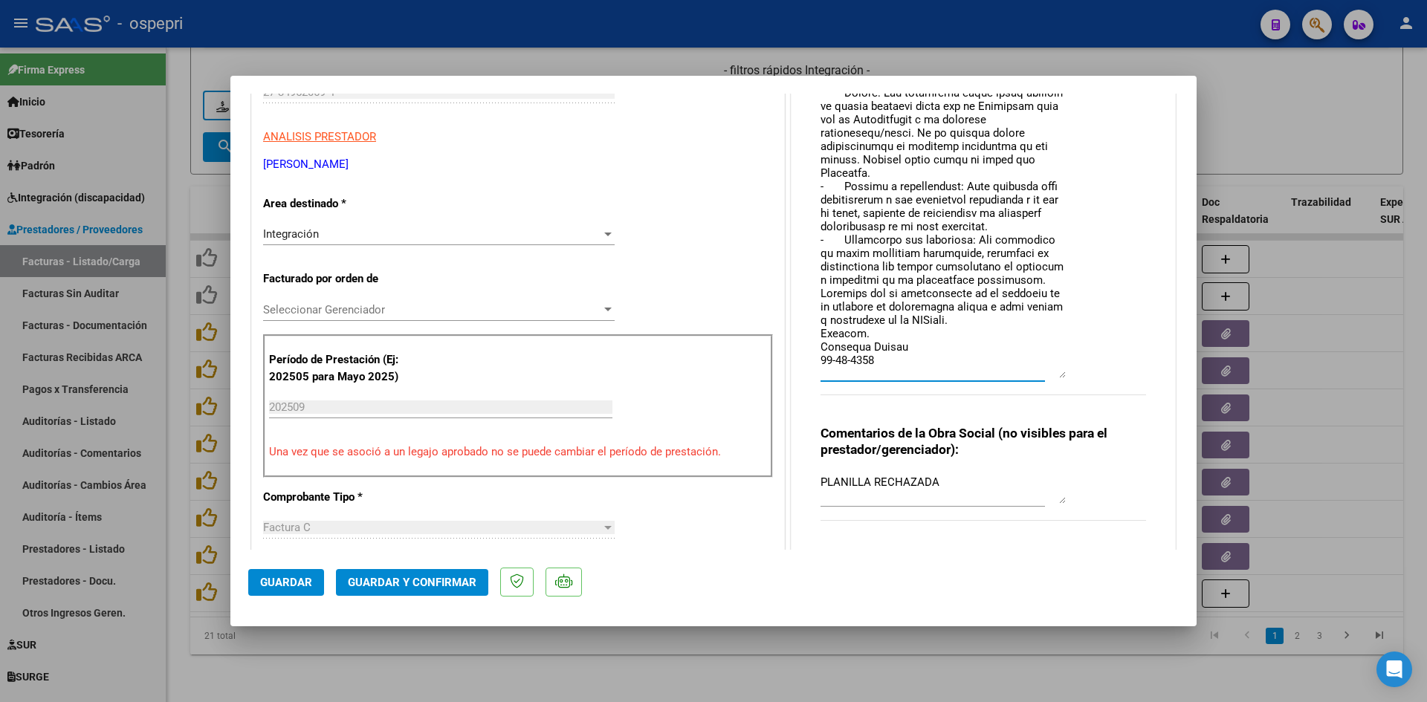
scroll to position [0, 0]
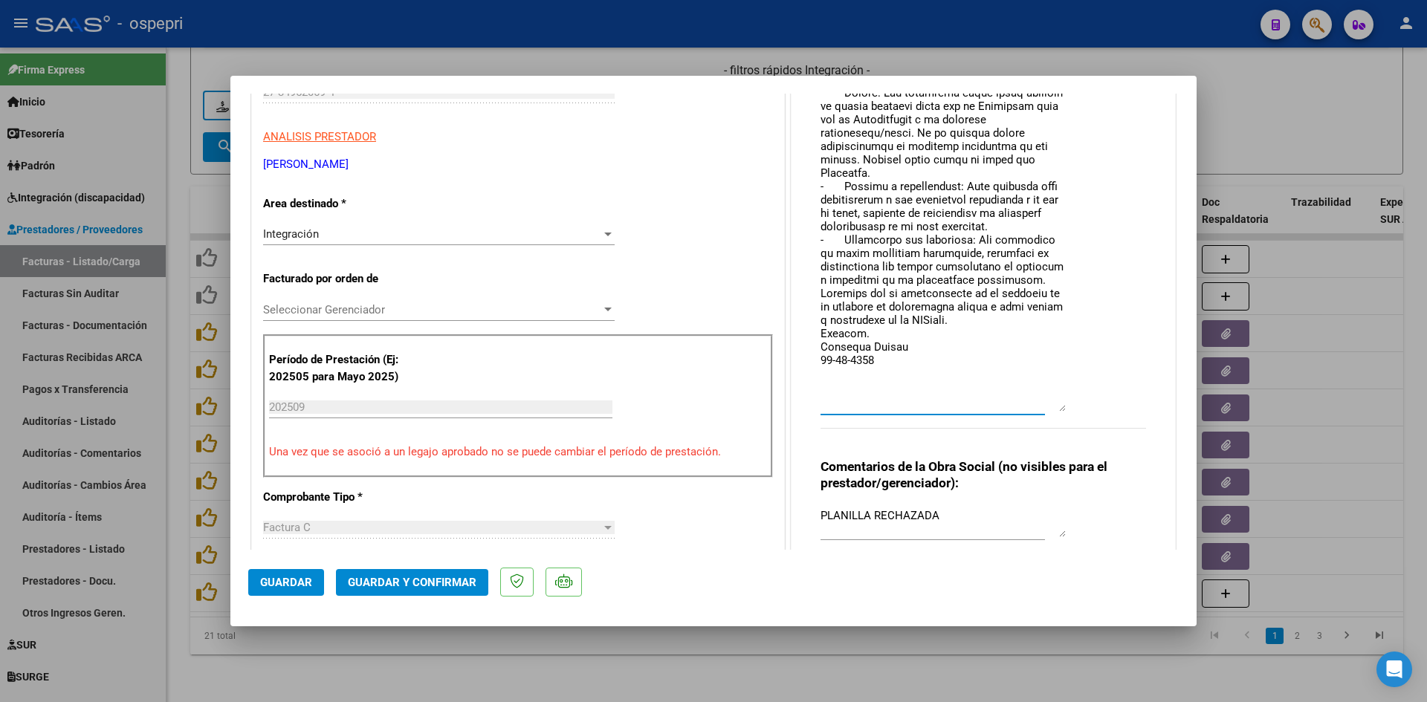
drag, startPoint x: 1053, startPoint y: 301, endPoint x: 1060, endPoint y: 409, distance: 108.7
click at [1060, 409] on div "Comentarios De la Obra Social:" at bounding box center [983, 195] width 326 height 500
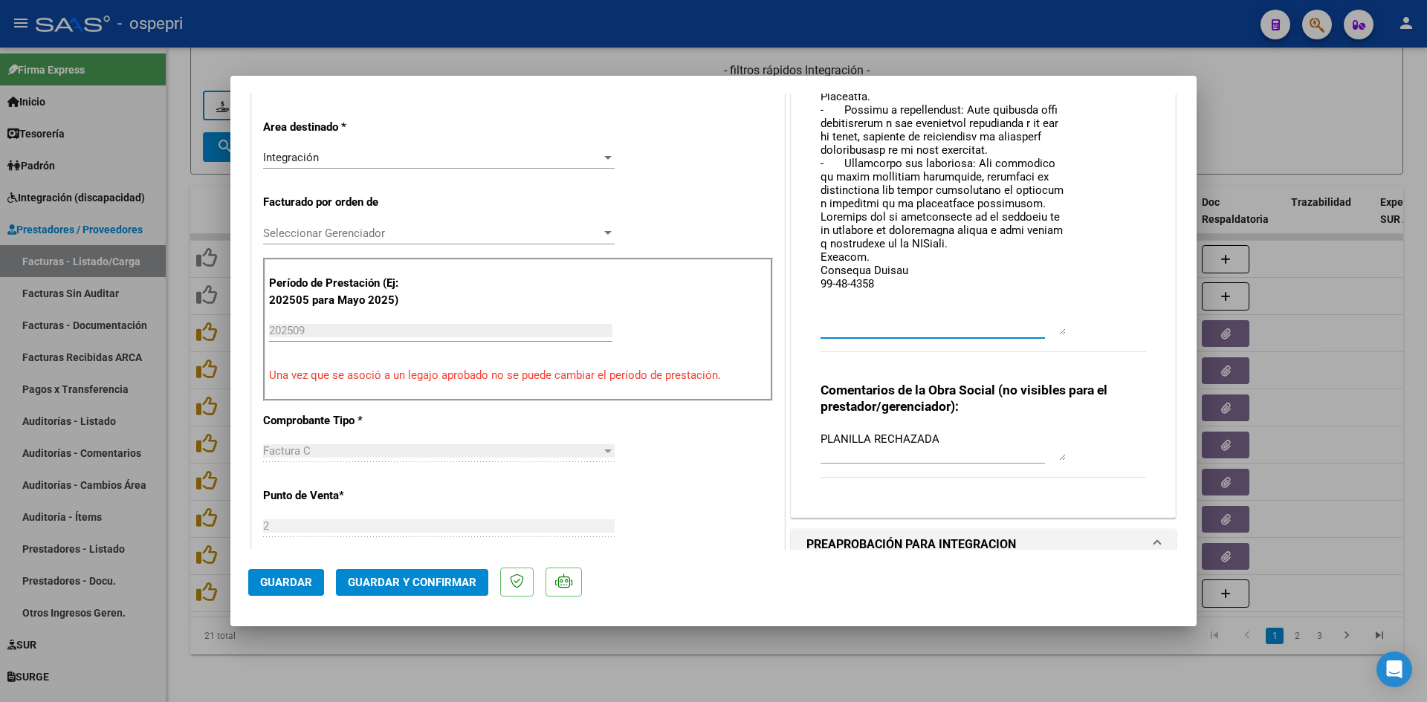
scroll to position [297, 0]
click at [287, 584] on span "Guardar" at bounding box center [286, 582] width 52 height 13
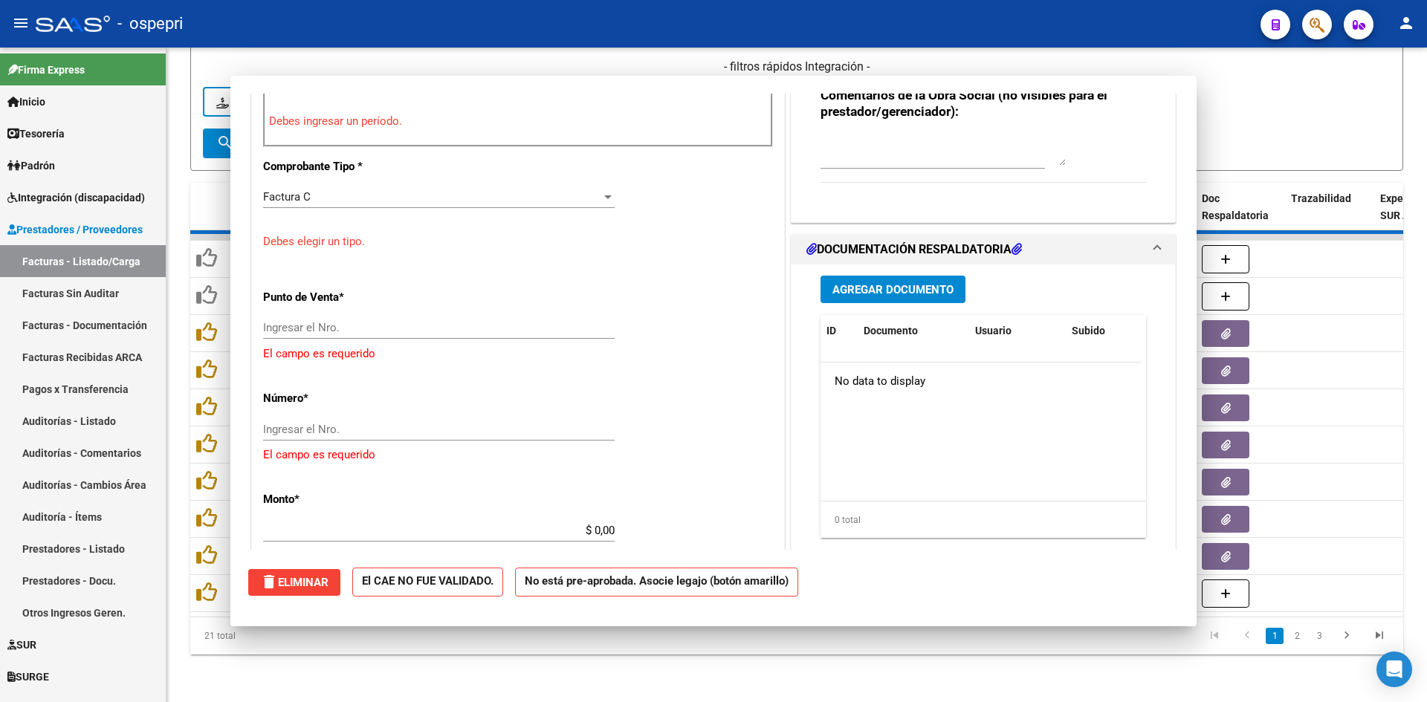
scroll to position [635, 0]
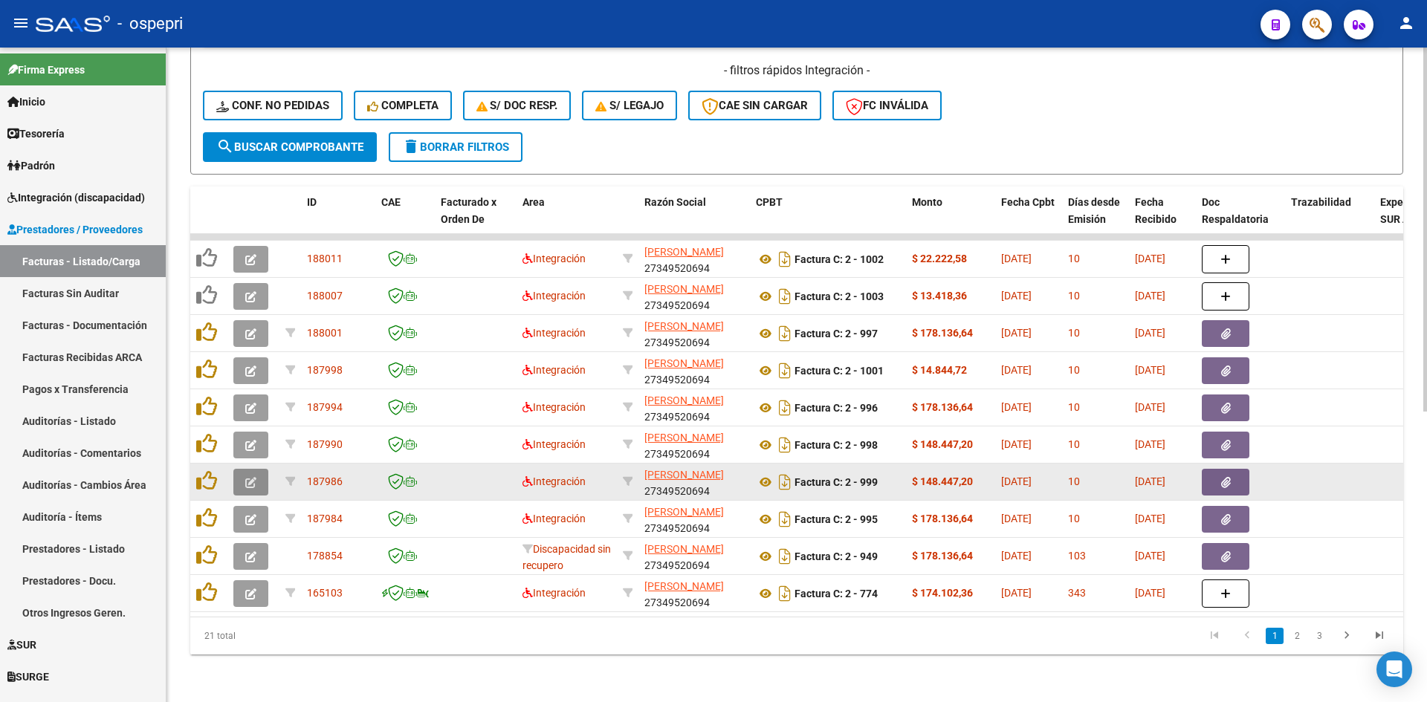
click at [251, 477] on icon "button" at bounding box center [250, 482] width 11 height 11
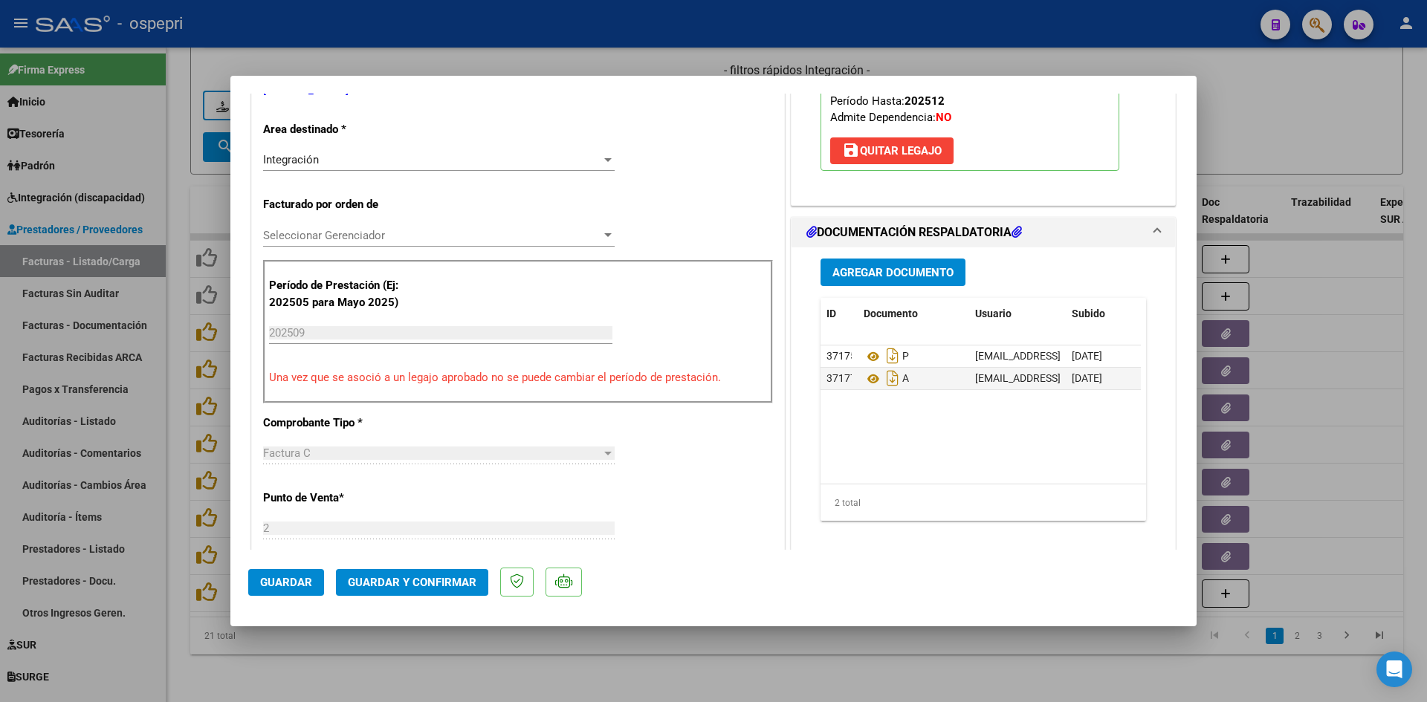
scroll to position [0, 0]
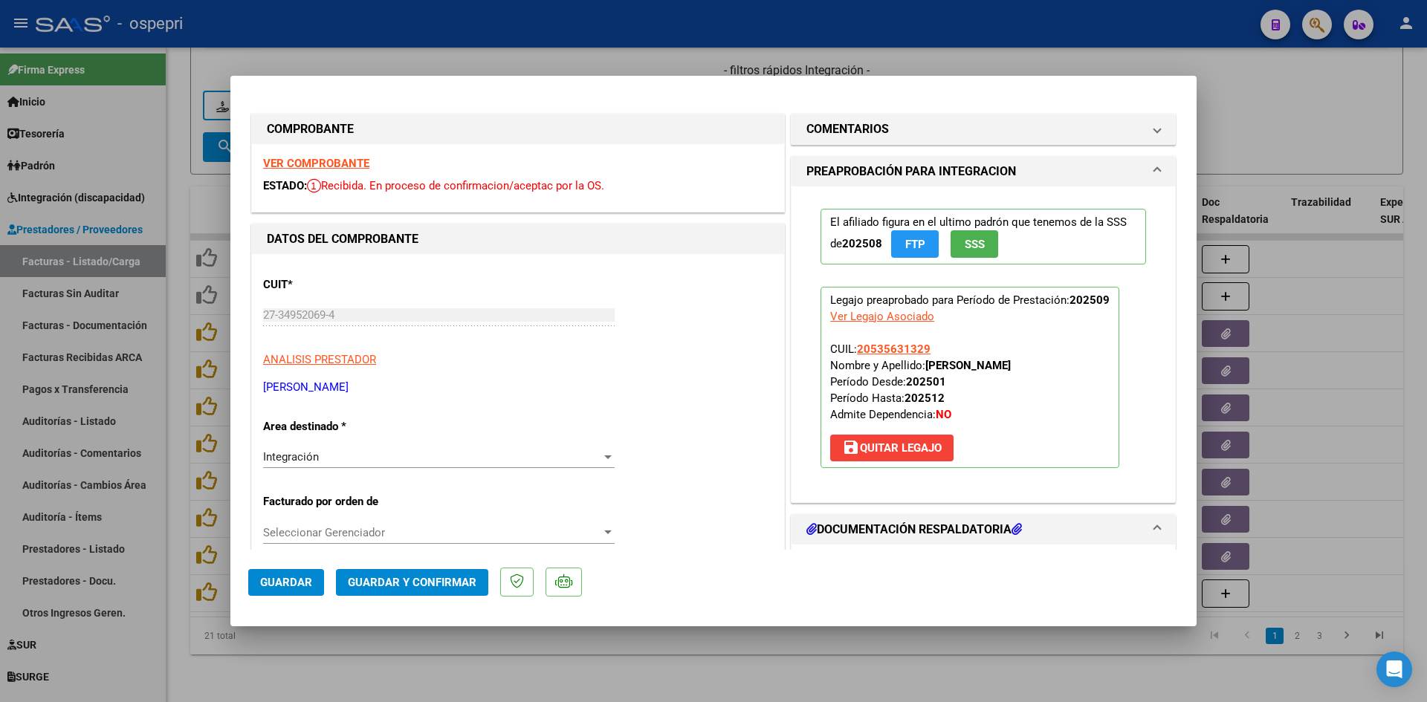
click at [355, 153] on div "VER COMPROBANTE ESTADO: Recibida. En proceso de confirmacion/aceptac por la OS." at bounding box center [518, 178] width 532 height 68
click at [351, 165] on strong "VER COMPROBANTE" at bounding box center [316, 163] width 106 height 13
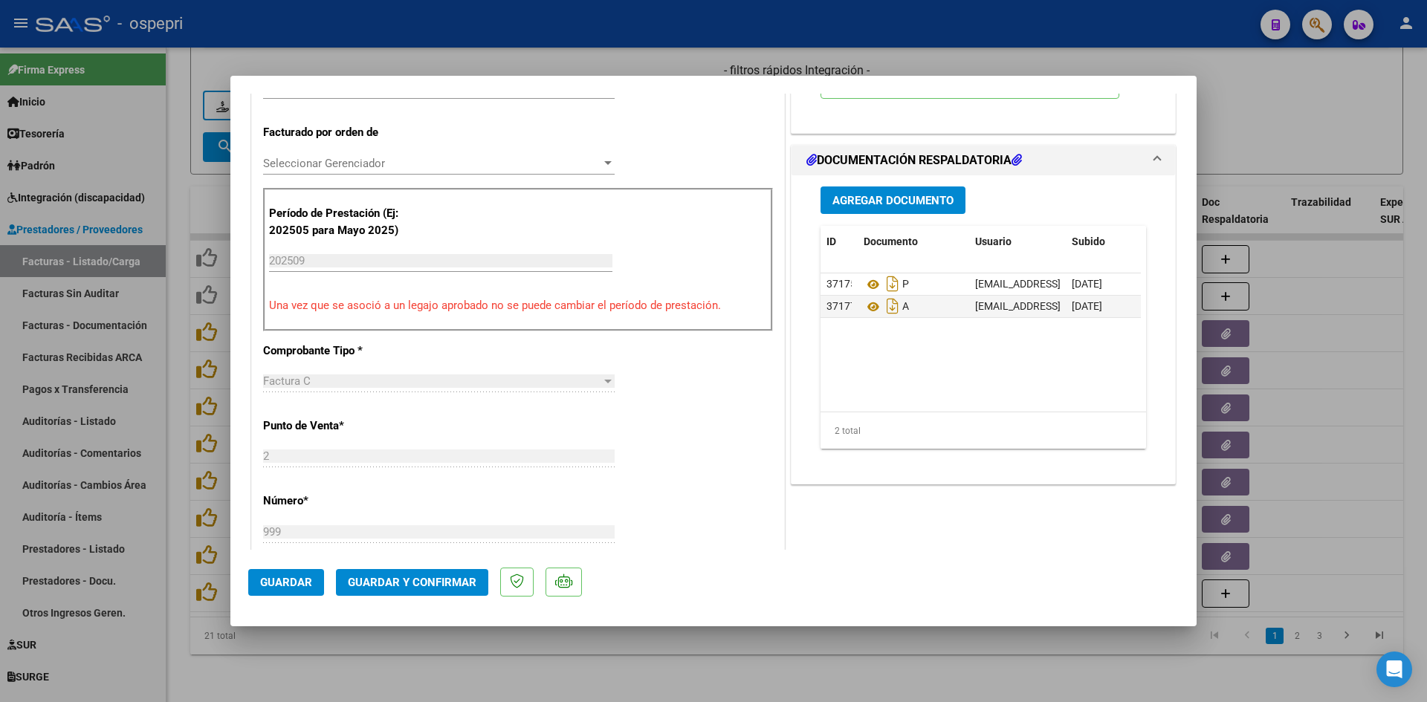
scroll to position [372, 0]
click at [867, 303] on icon at bounding box center [873, 305] width 19 height 18
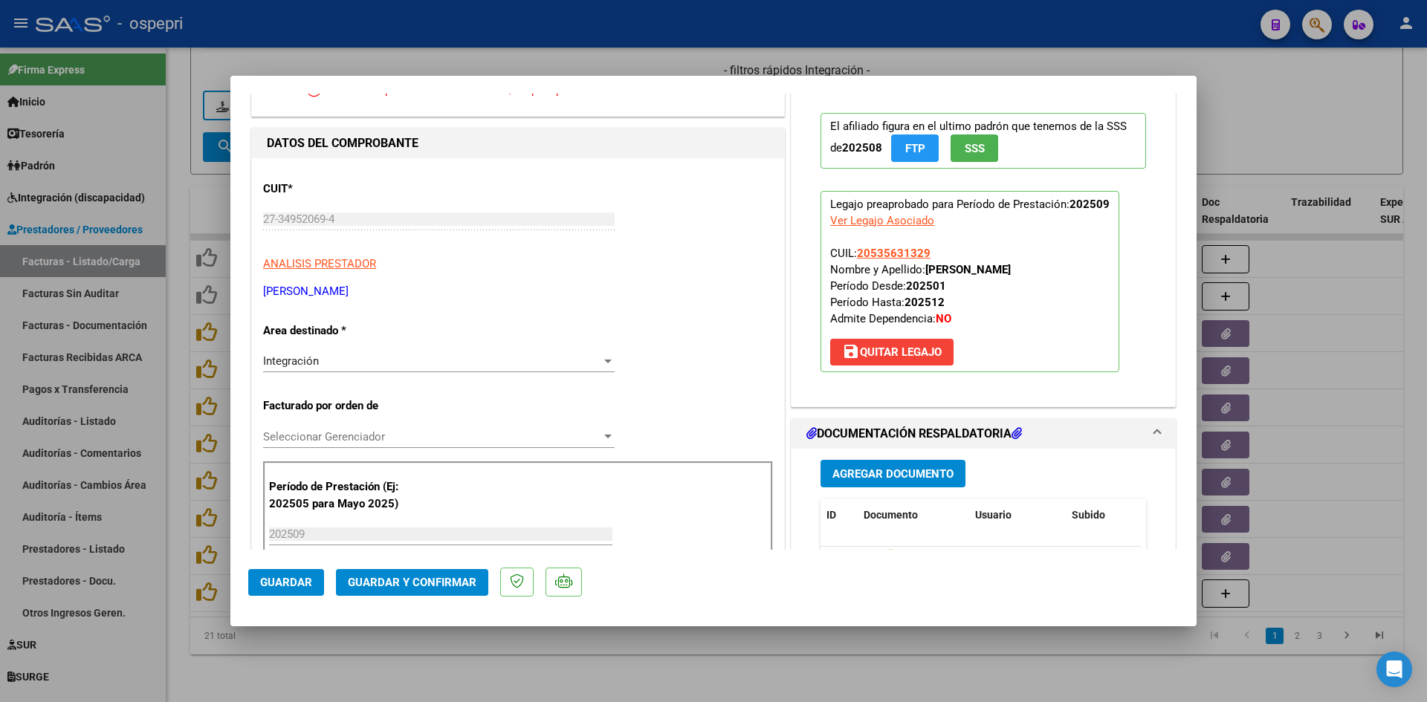
scroll to position [0, 0]
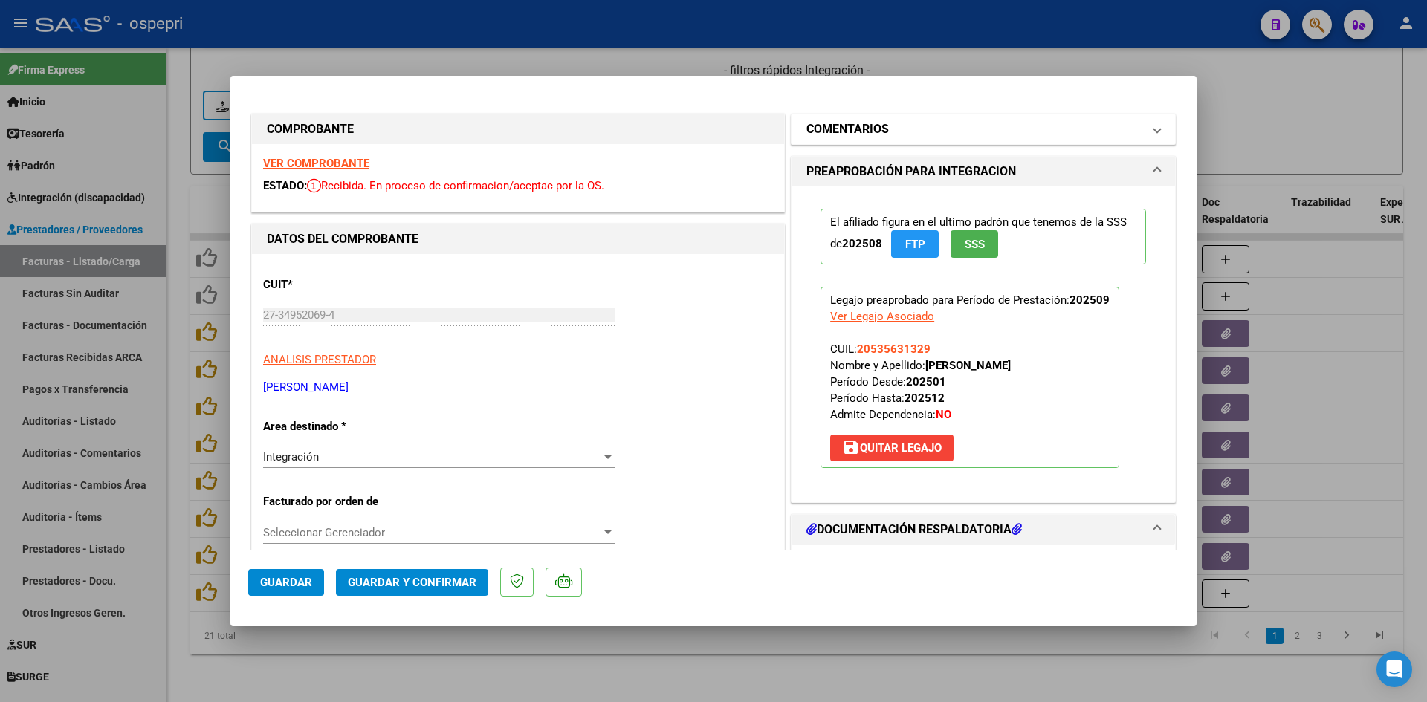
click at [994, 123] on mat-panel-title "COMENTARIOS" at bounding box center [974, 129] width 336 height 18
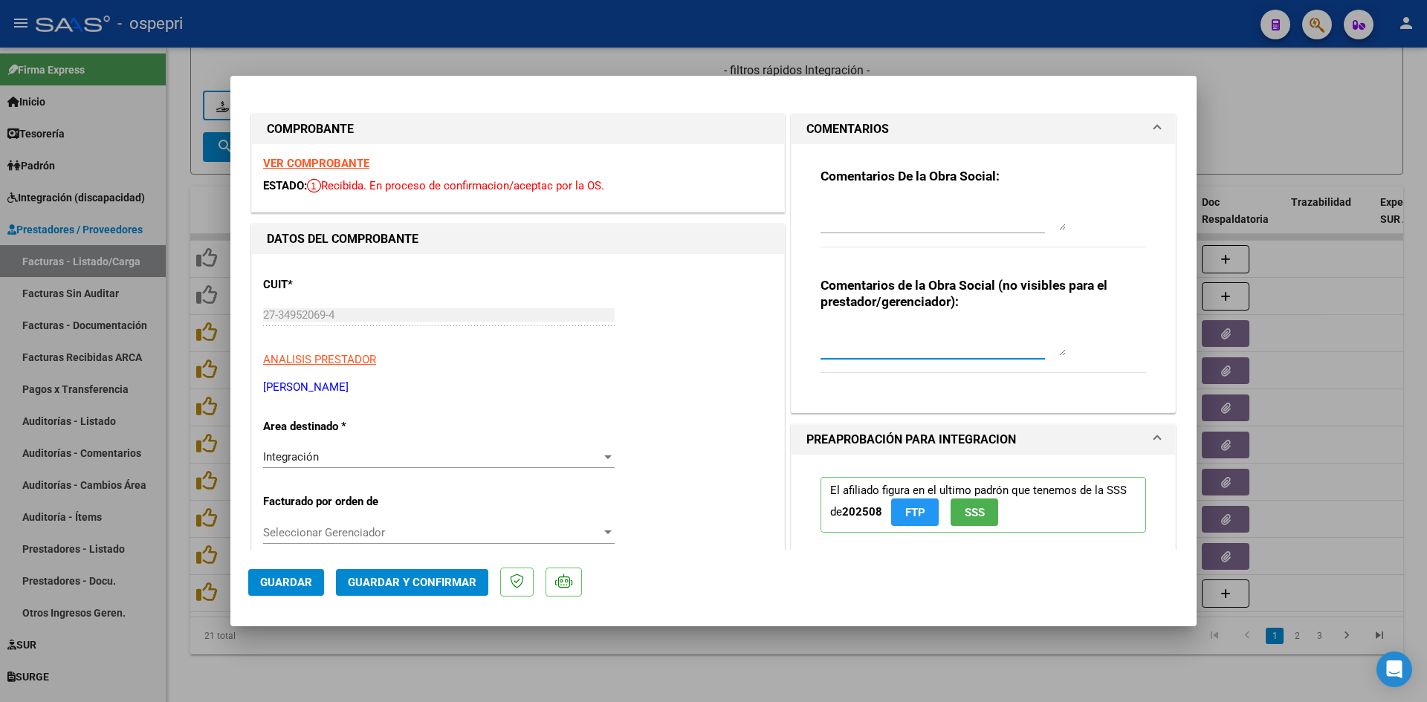
click at [849, 326] on textarea at bounding box center [942, 341] width 245 height 30
click at [821, 196] on div "Comentarios De la Obra Social:" at bounding box center [983, 216] width 326 height 96
click at [820, 199] on div at bounding box center [942, 216] width 245 height 36
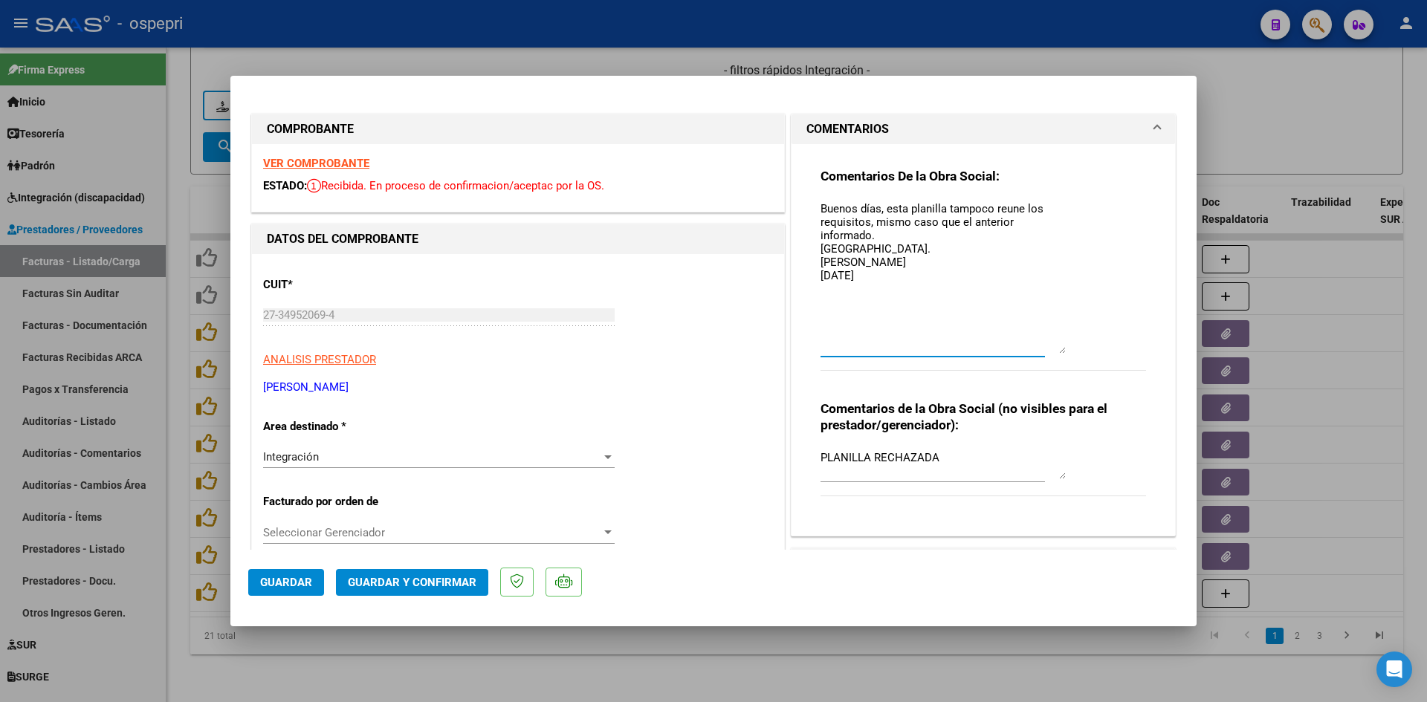
drag, startPoint x: 1053, startPoint y: 229, endPoint x: 1066, endPoint y: 352, distance: 124.1
click at [1066, 352] on div "Comentarios De la Obra Social: Buenos días, esta planilla tampoco reune los req…" at bounding box center [983, 277] width 326 height 219
click at [897, 287] on textarea "Buenos días, esta planilla tampoco reúne los requisitos, mismo caso que el ante…" at bounding box center [942, 277] width 245 height 153
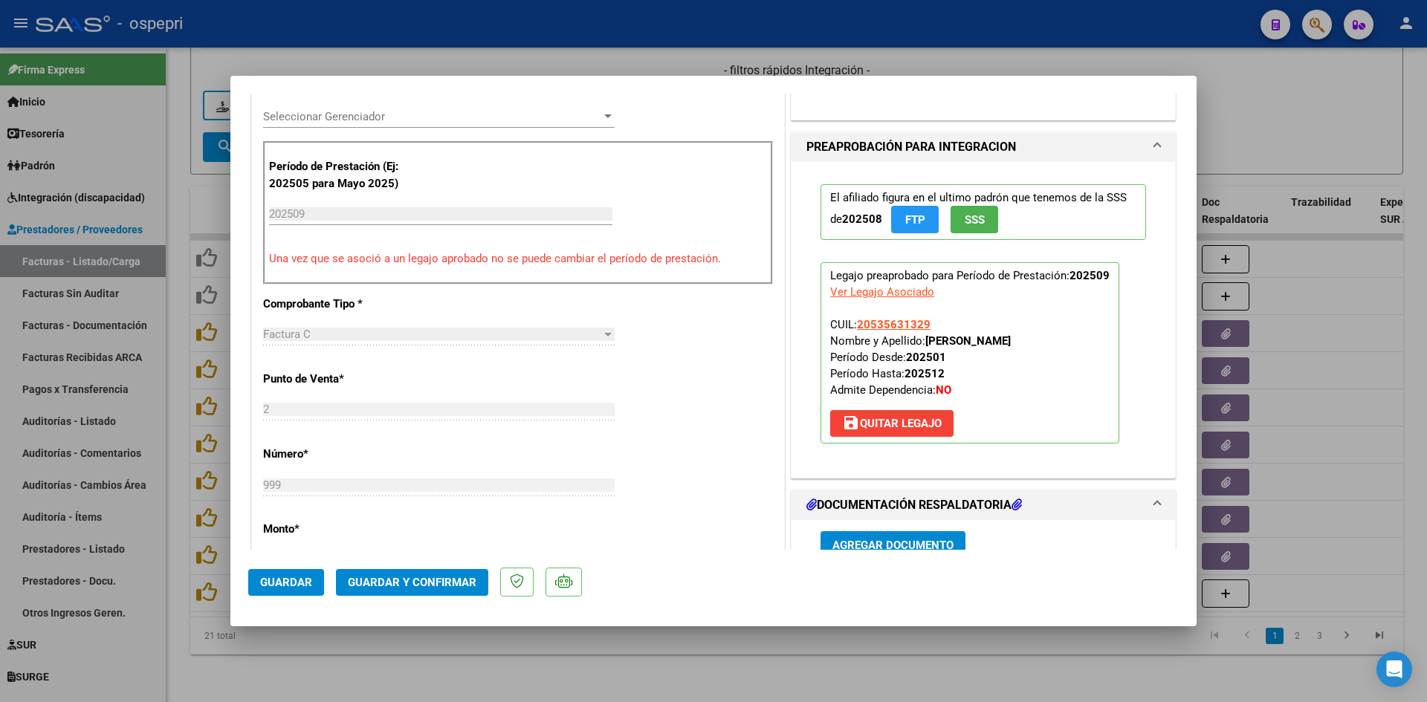
scroll to position [446, 0]
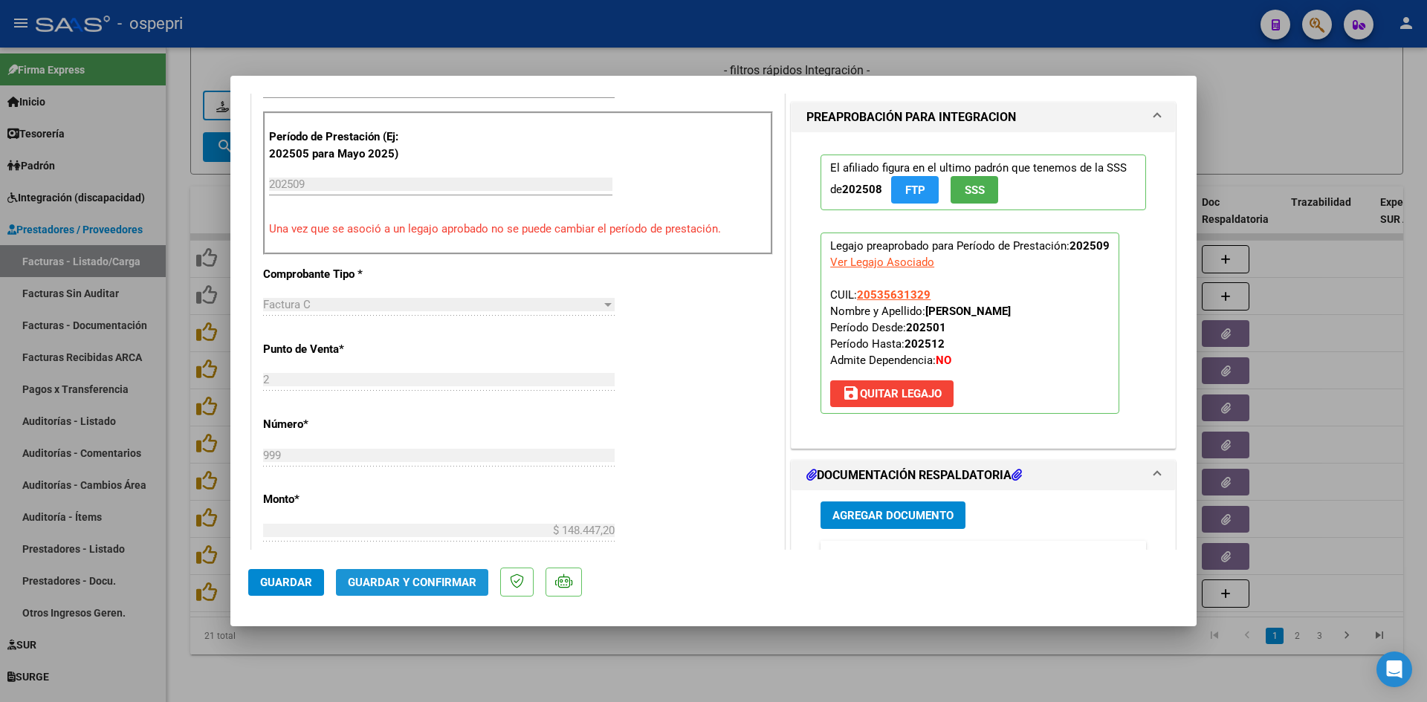
click at [444, 580] on span "Guardar y Confirmar" at bounding box center [412, 582] width 129 height 13
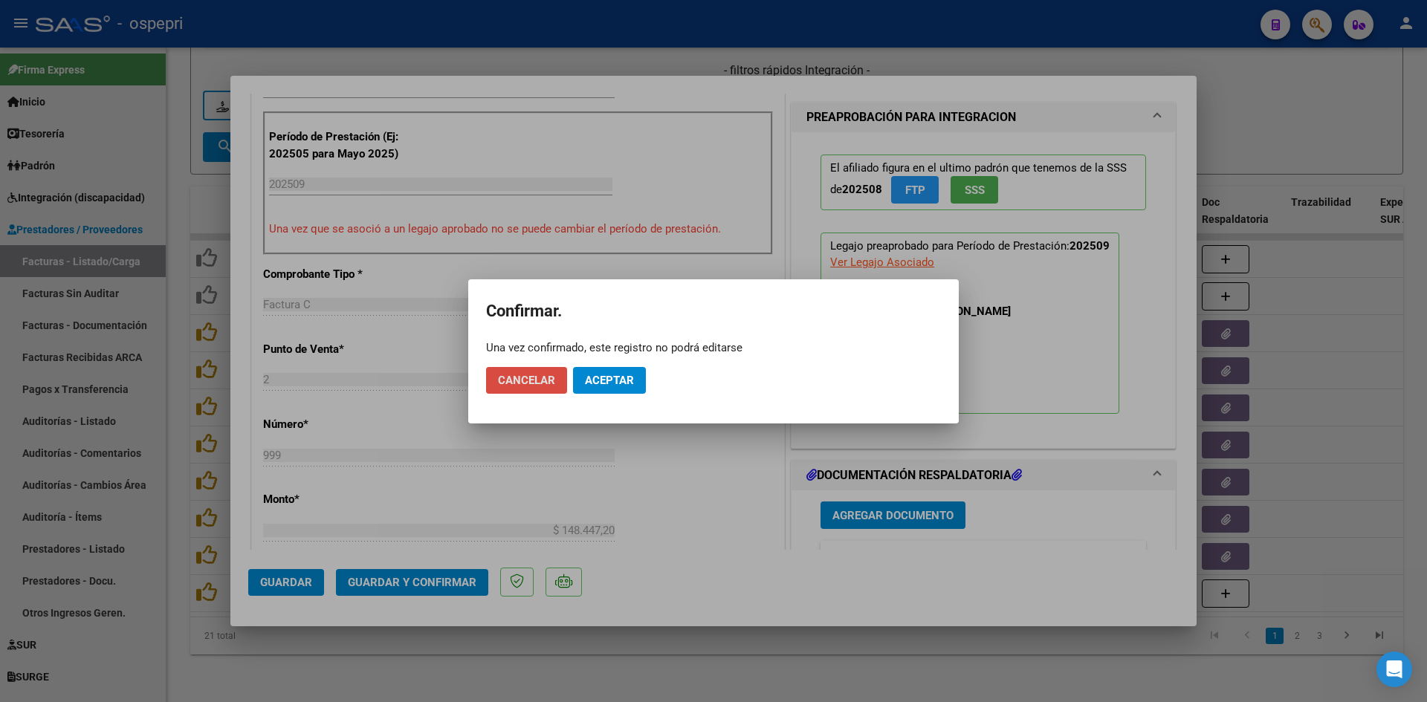
click at [531, 383] on span "Cancelar" at bounding box center [526, 380] width 57 height 13
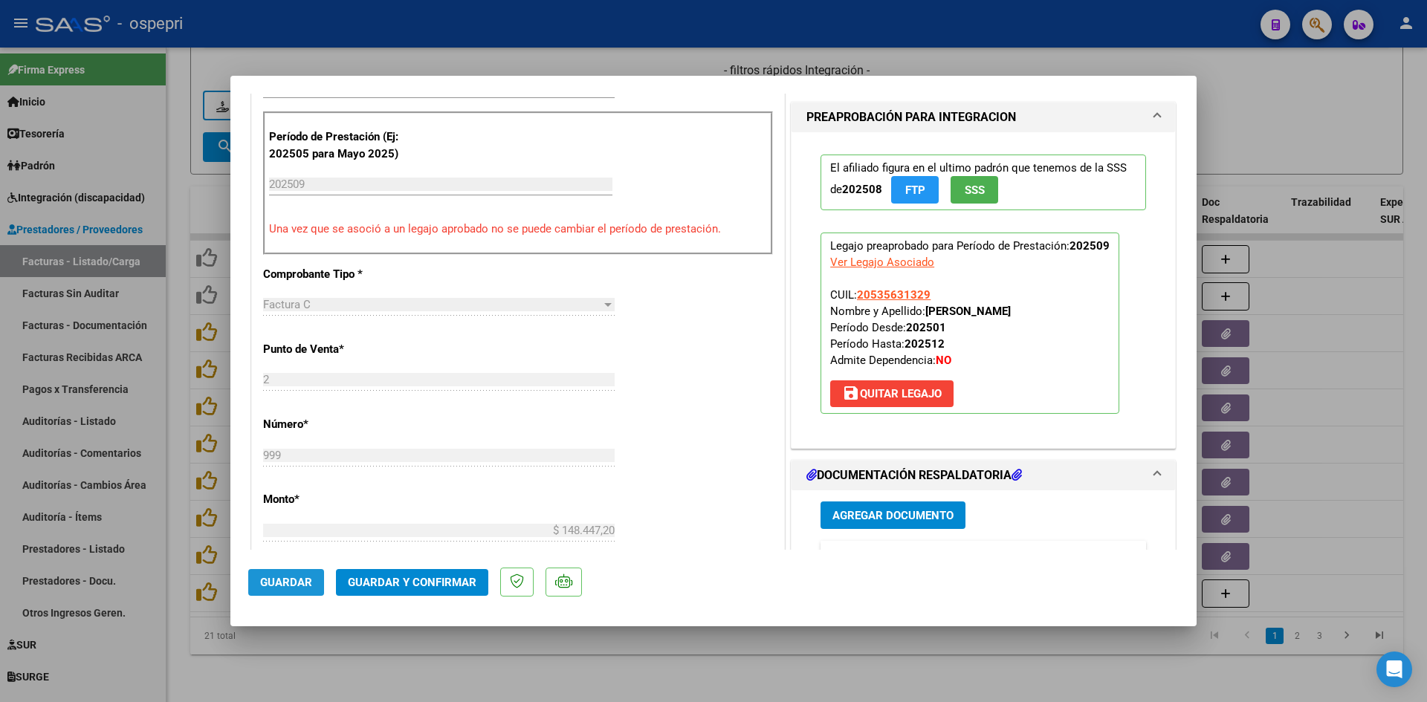
click at [276, 574] on button "Guardar" at bounding box center [286, 582] width 76 height 27
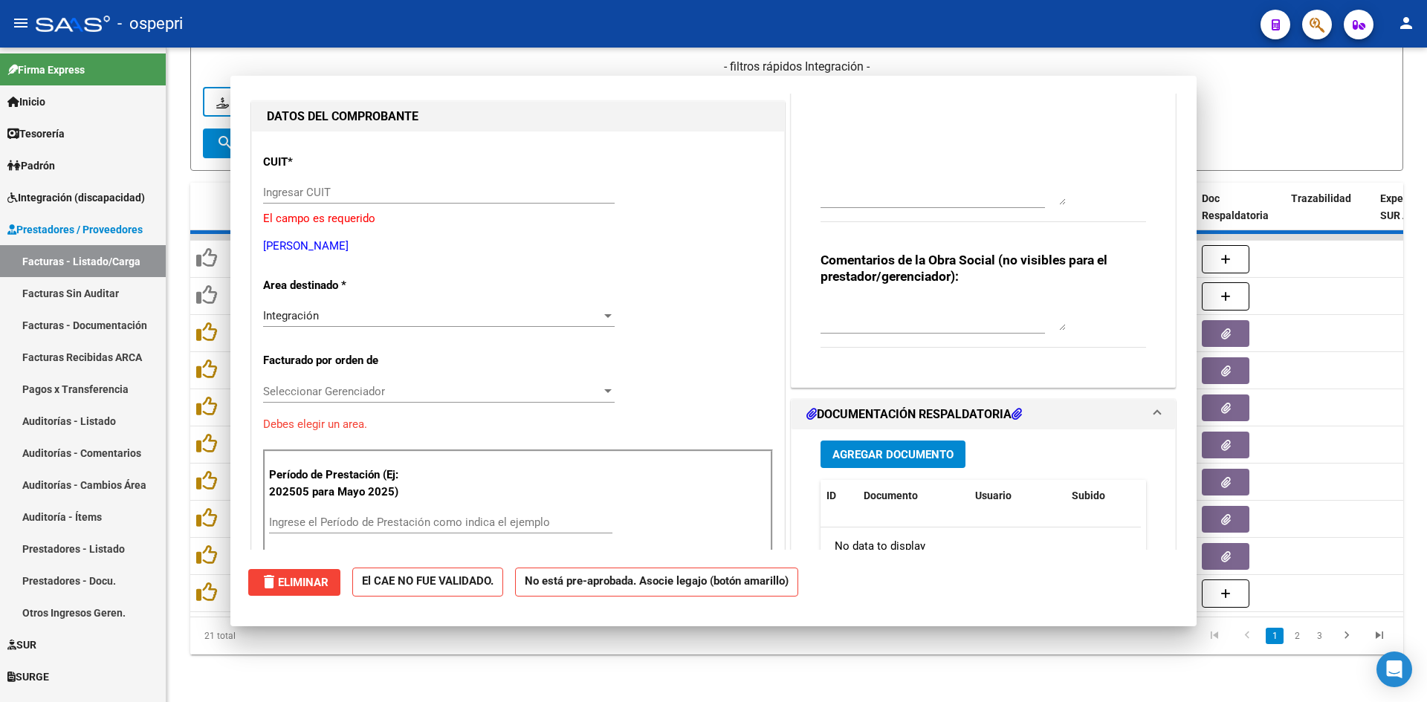
scroll to position [0, 0]
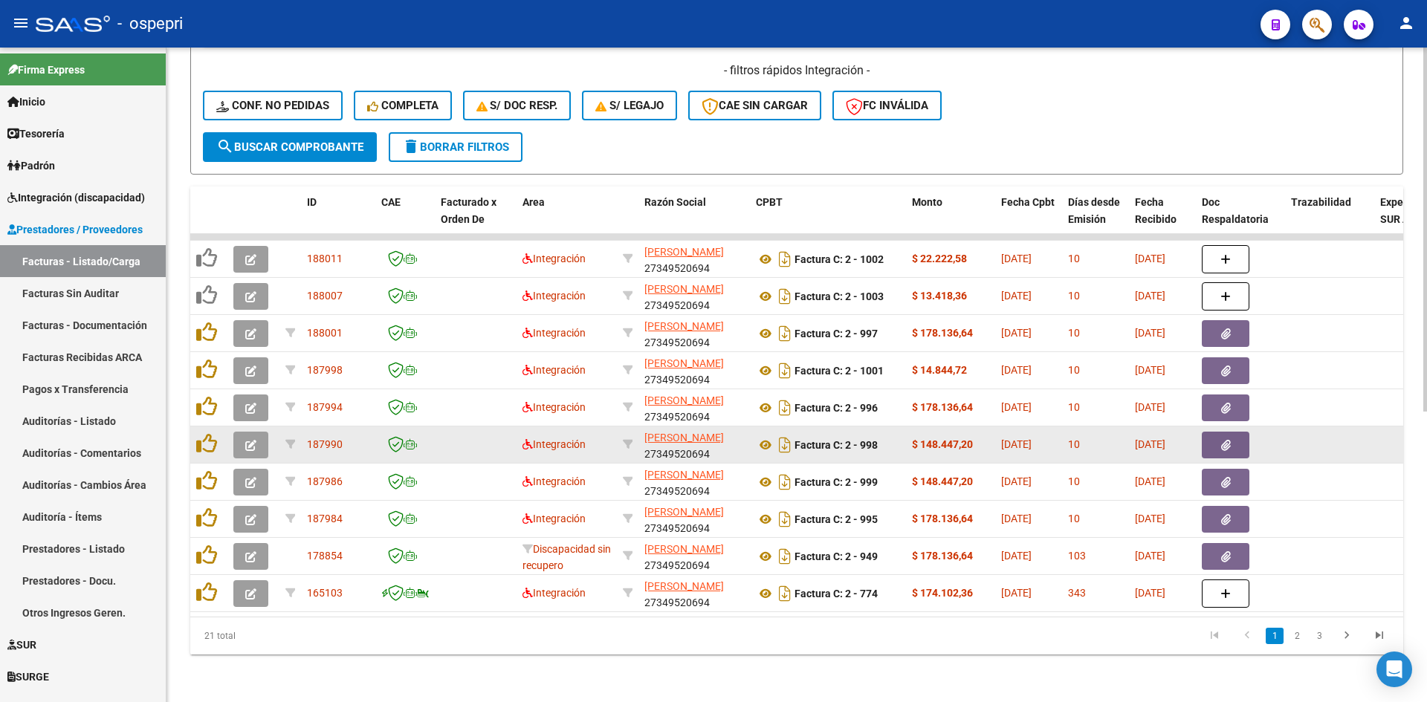
click at [245, 433] on button "button" at bounding box center [250, 445] width 35 height 27
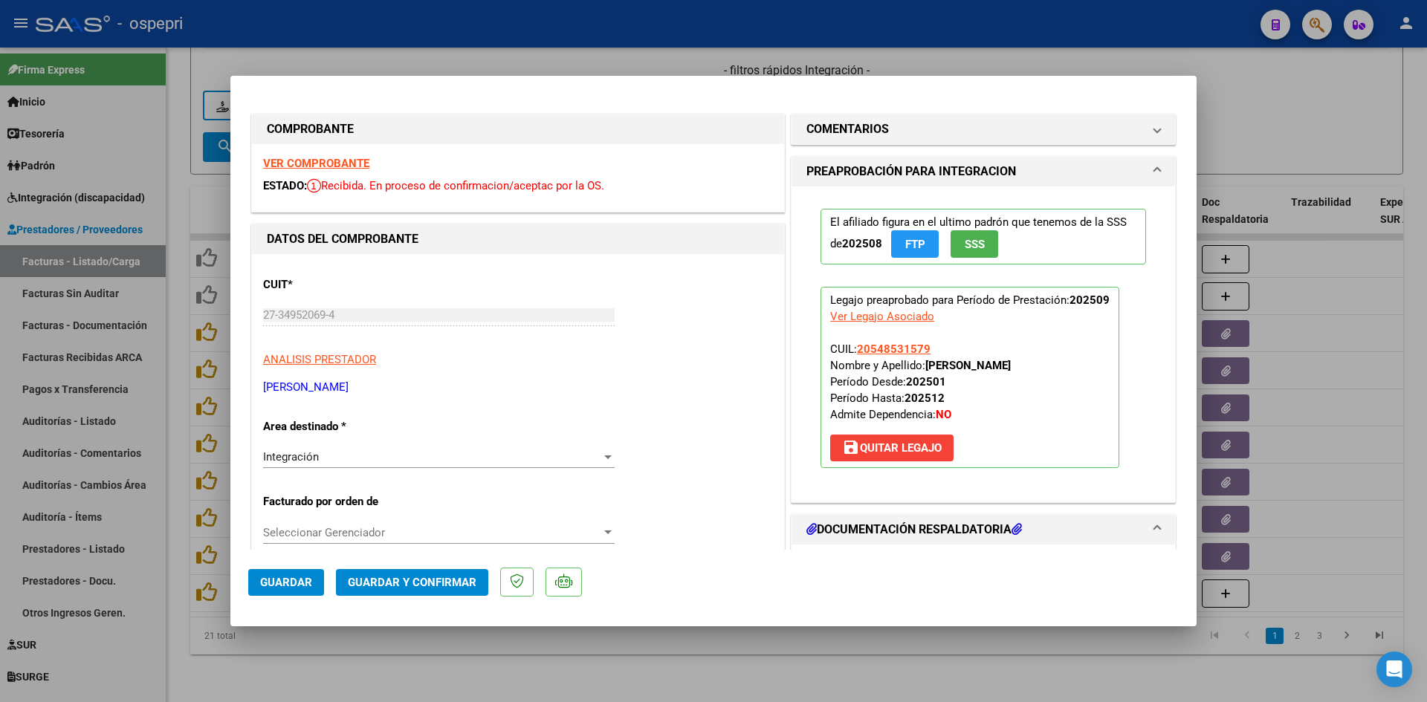
click at [347, 160] on strong "VER COMPROBANTE" at bounding box center [316, 163] width 106 height 13
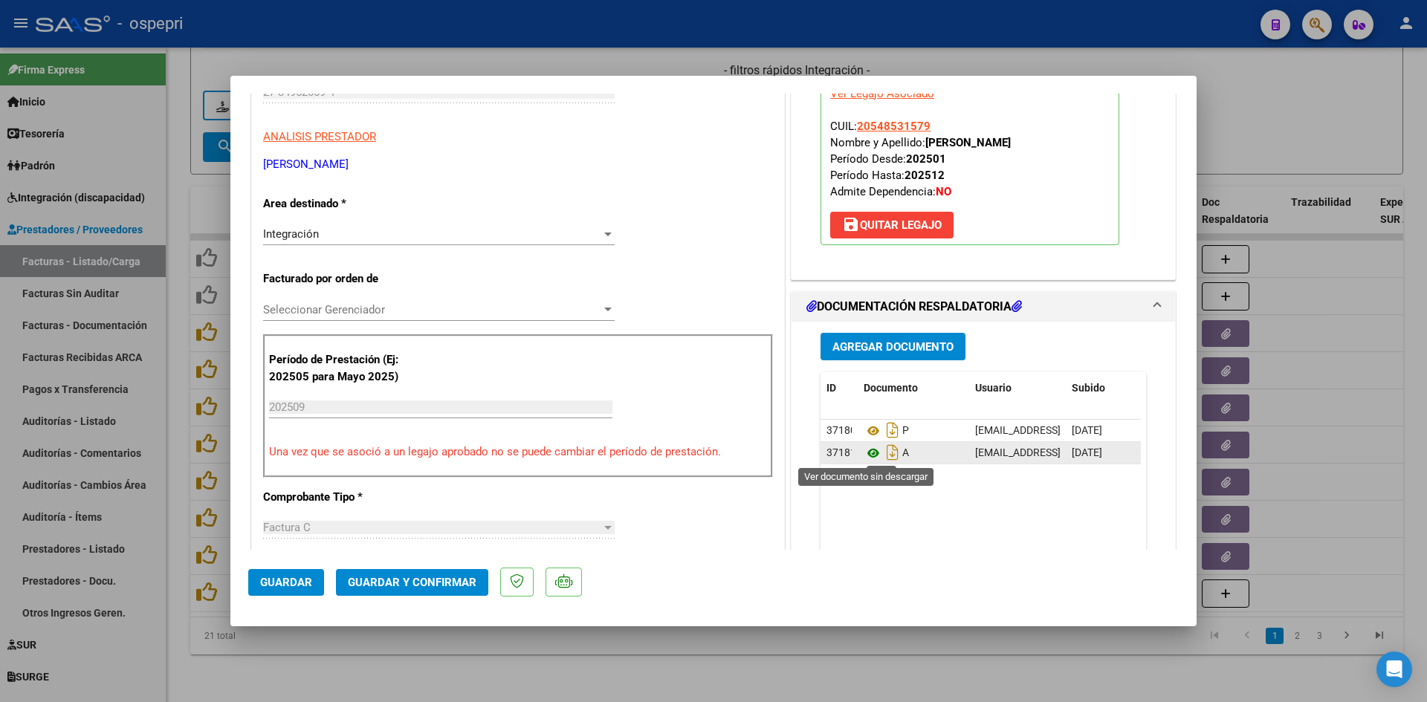
click at [864, 453] on icon at bounding box center [873, 453] width 19 height 18
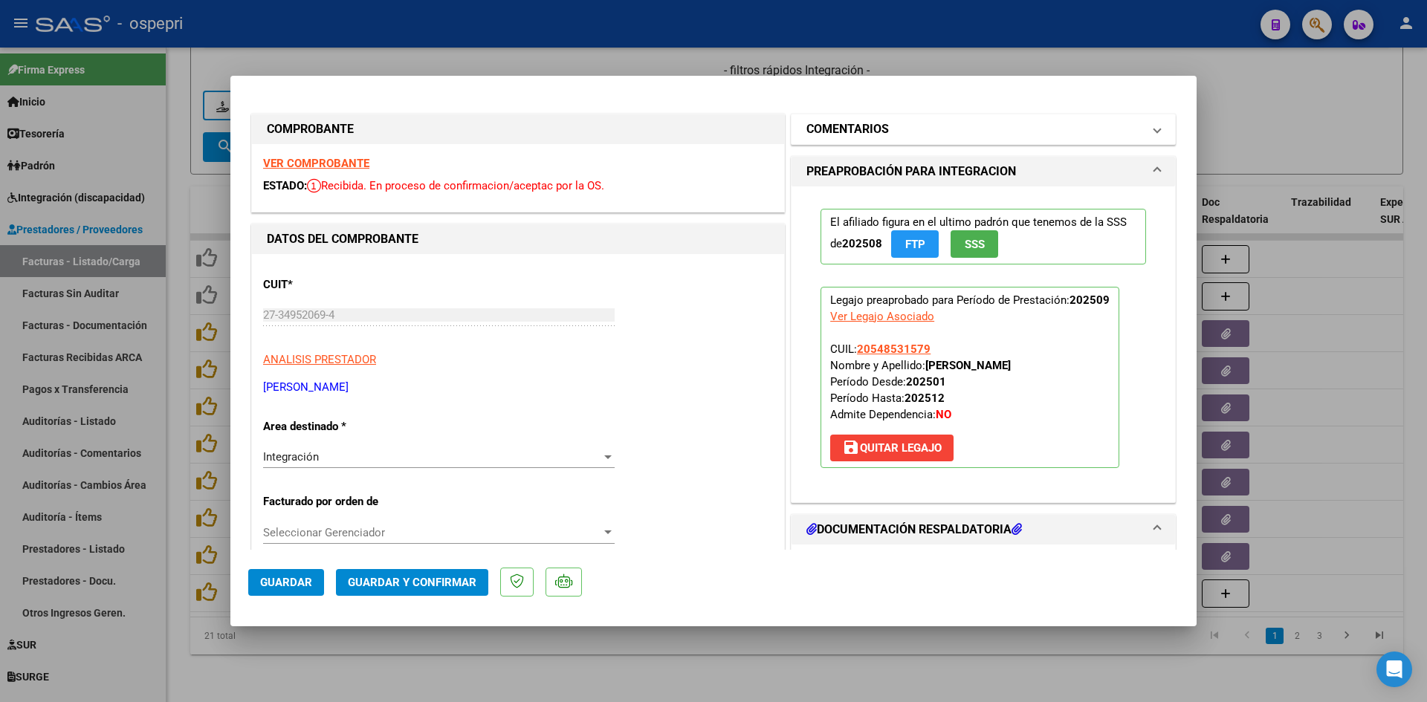
click at [978, 133] on mat-panel-title "COMENTARIOS" at bounding box center [974, 129] width 336 height 18
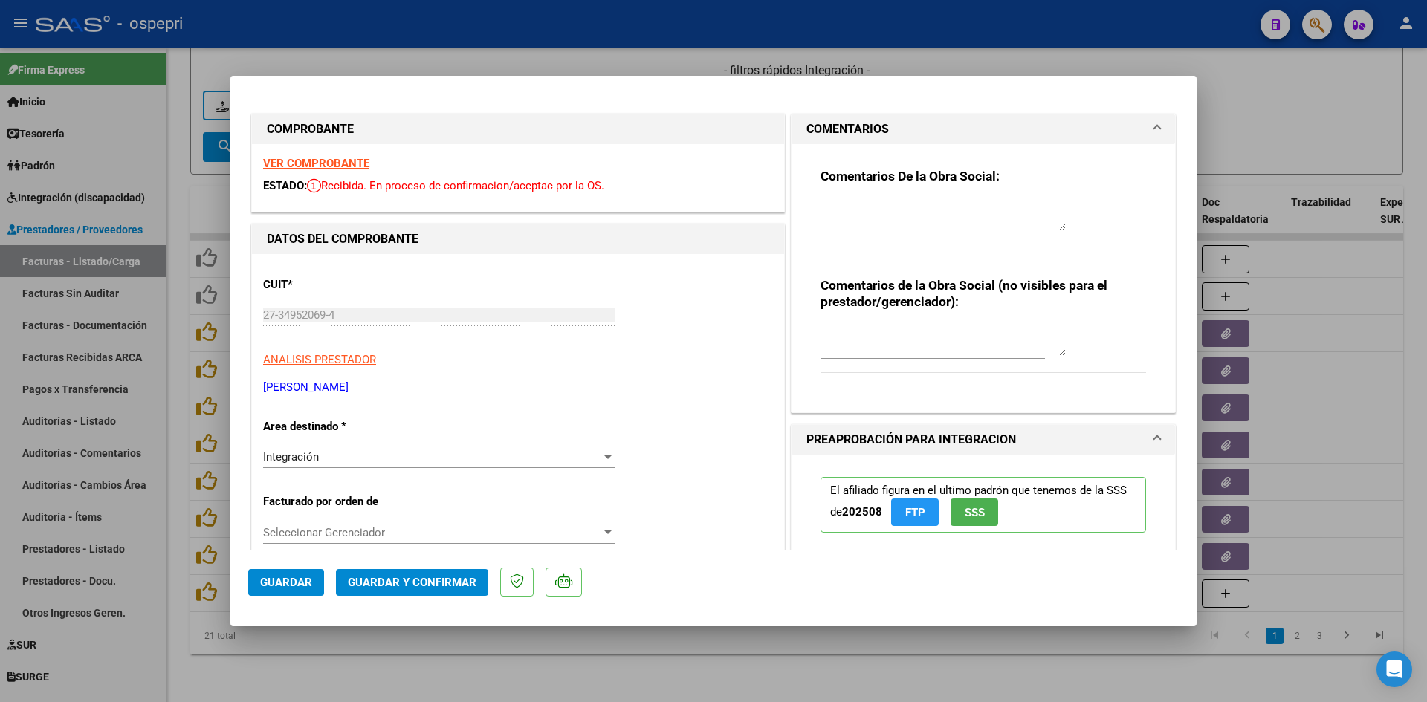
click at [855, 333] on textarea at bounding box center [942, 341] width 245 height 30
click at [826, 201] on textarea at bounding box center [942, 216] width 245 height 30
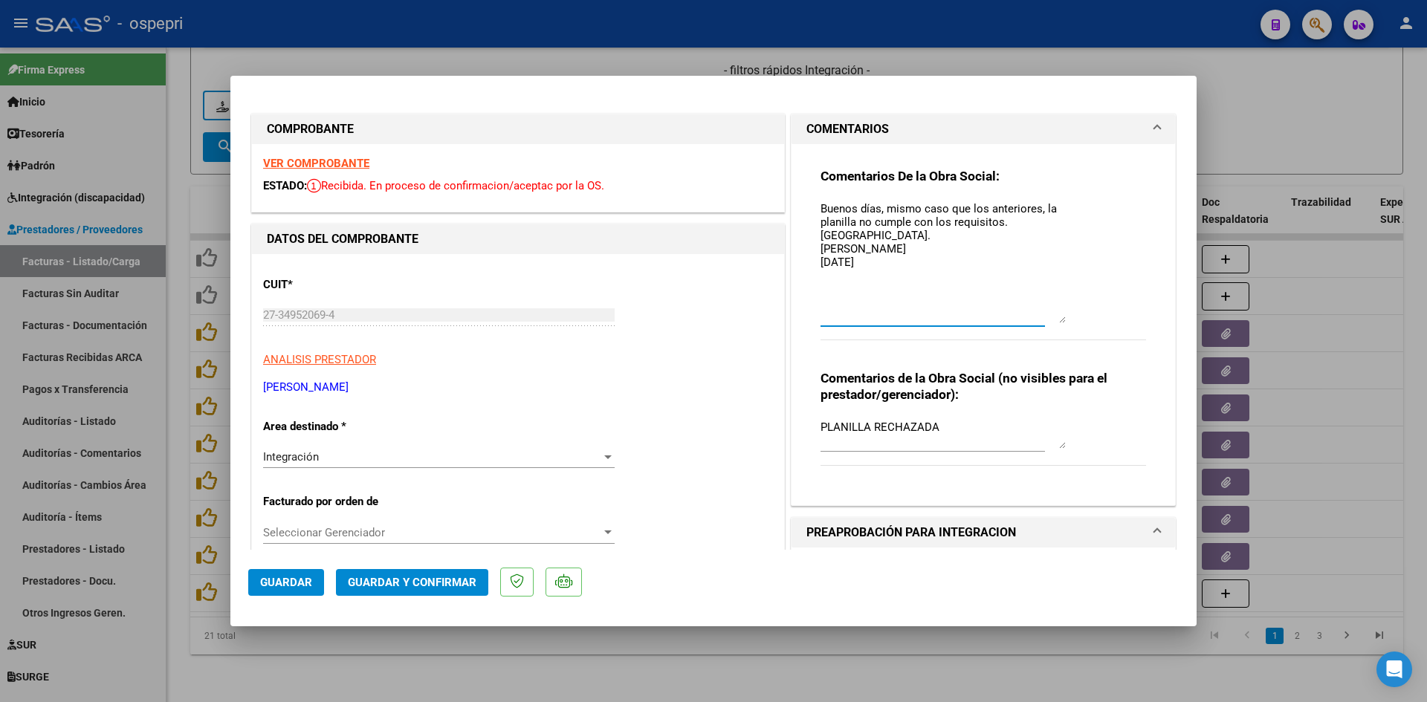
drag, startPoint x: 1058, startPoint y: 224, endPoint x: 1049, endPoint y: 317, distance: 93.3
click at [1049, 317] on textarea "Buenos días, mismo caso que los anteriores, la planilla no cumple con los requi…" at bounding box center [942, 262] width 245 height 123
click at [272, 592] on button "Guardar" at bounding box center [286, 582] width 76 height 27
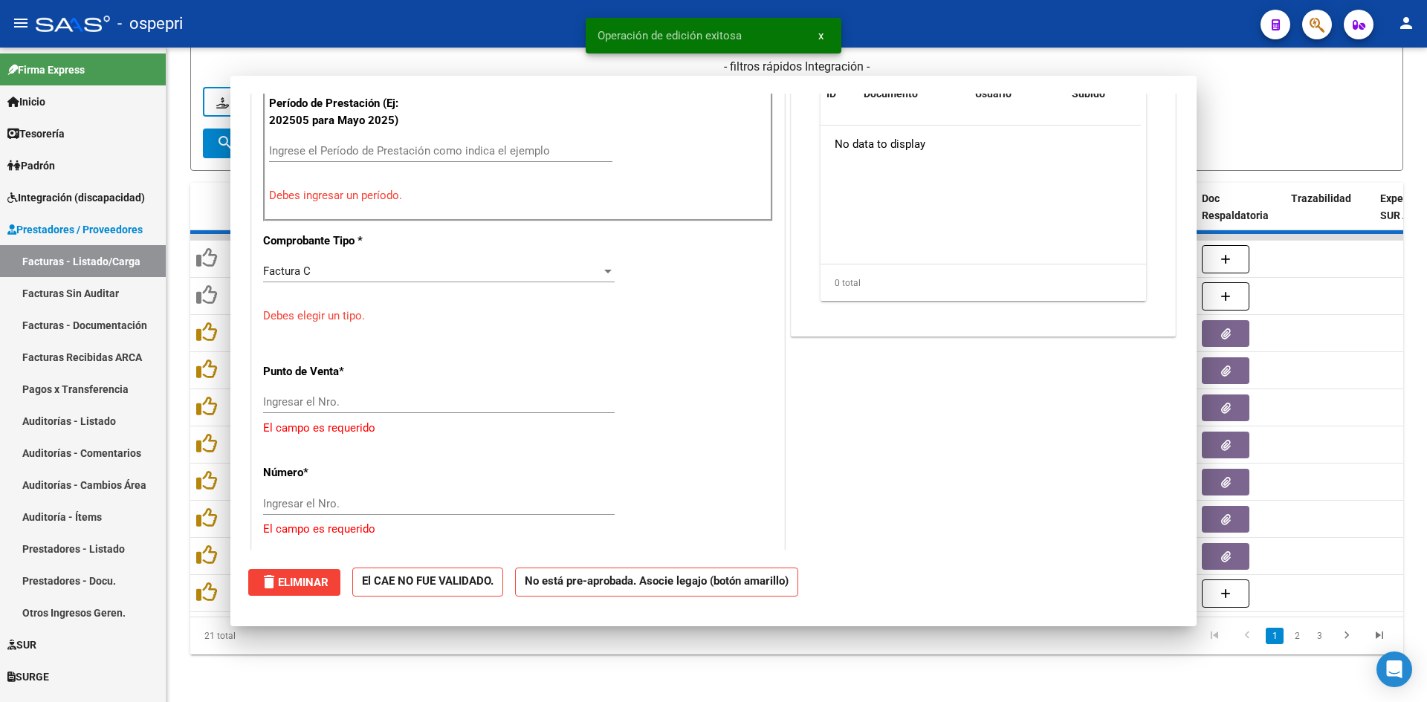
scroll to position [561, 0]
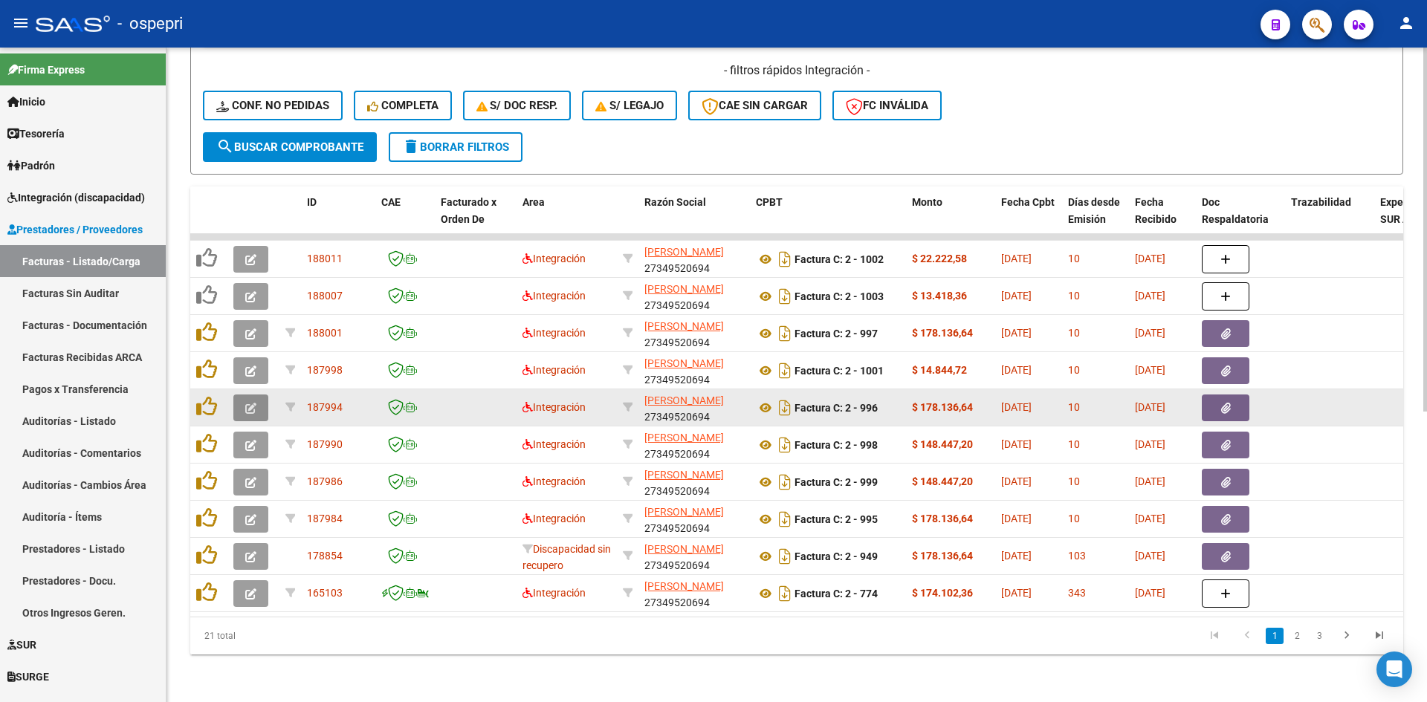
click at [245, 403] on icon "button" at bounding box center [250, 408] width 11 height 11
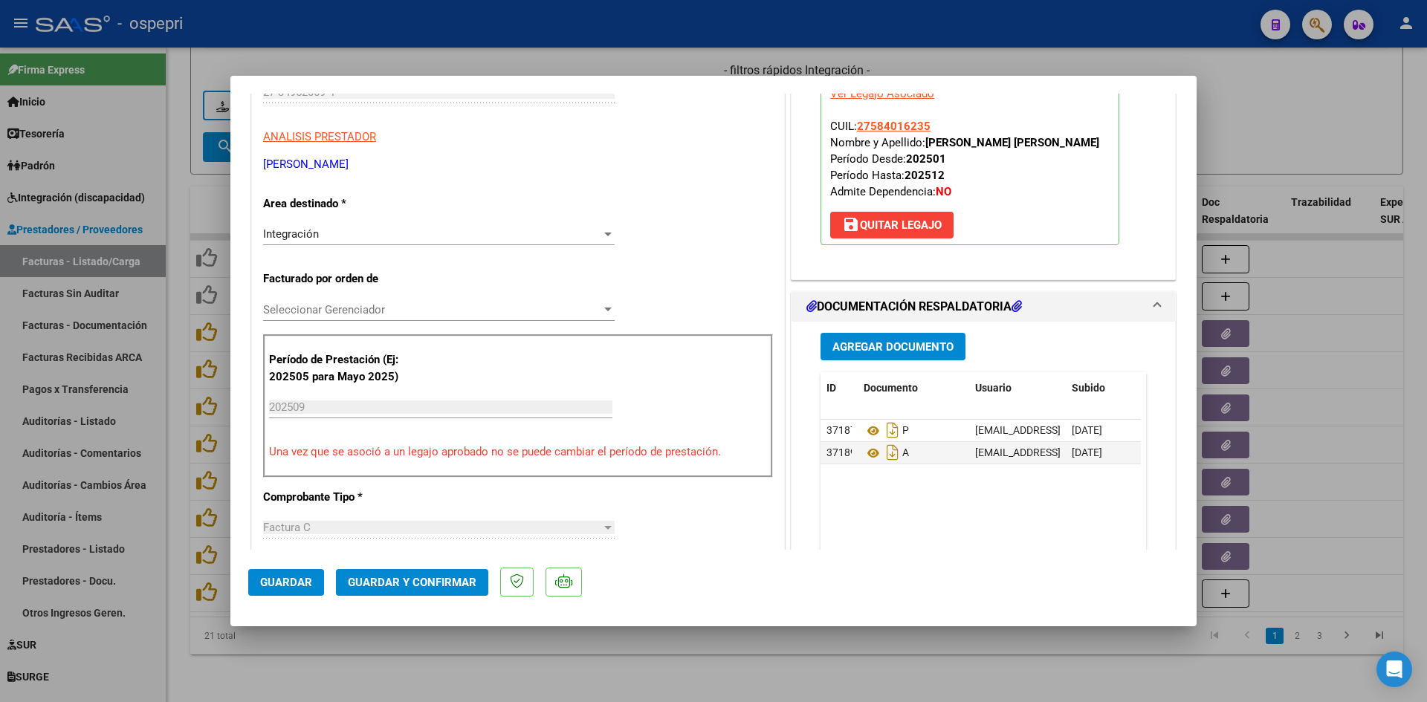
scroll to position [0, 0]
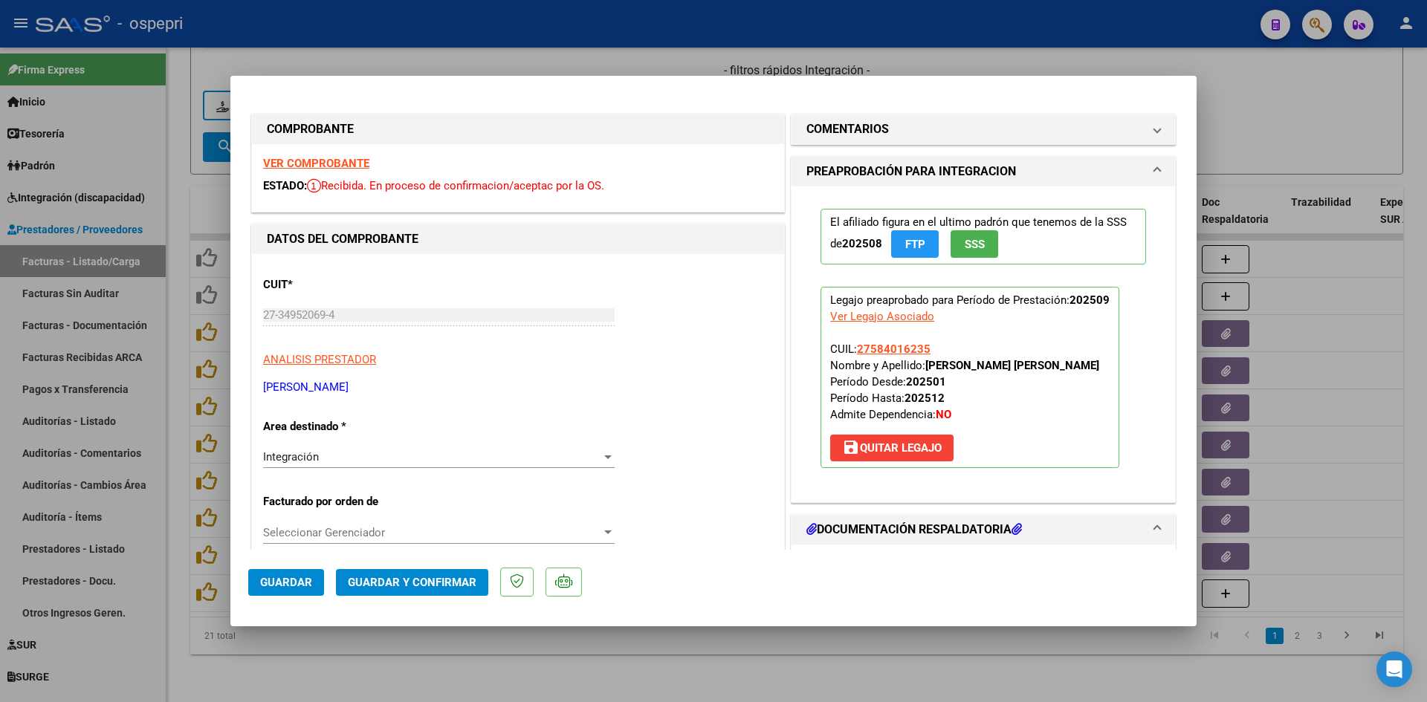
click at [354, 169] on strong "VER COMPROBANTE" at bounding box center [316, 163] width 106 height 13
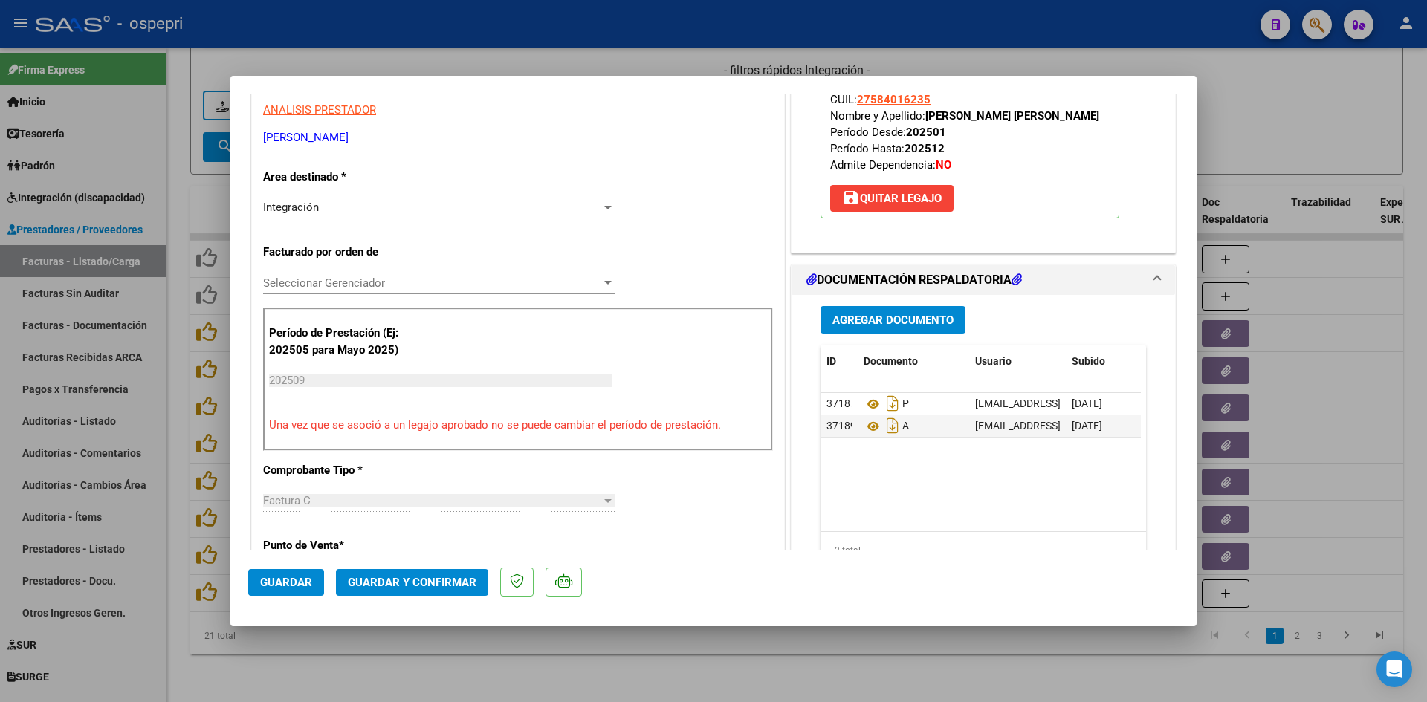
scroll to position [297, 0]
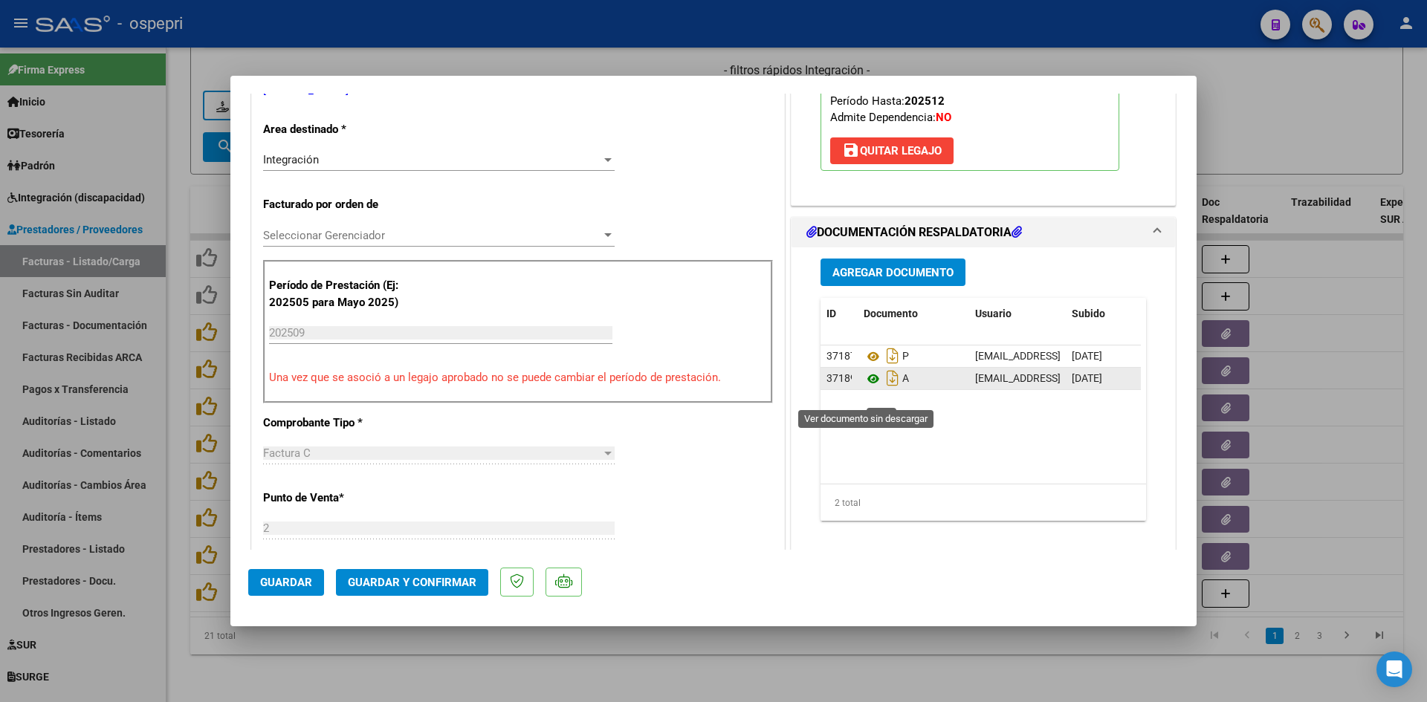
click at [869, 388] on icon at bounding box center [873, 379] width 19 height 18
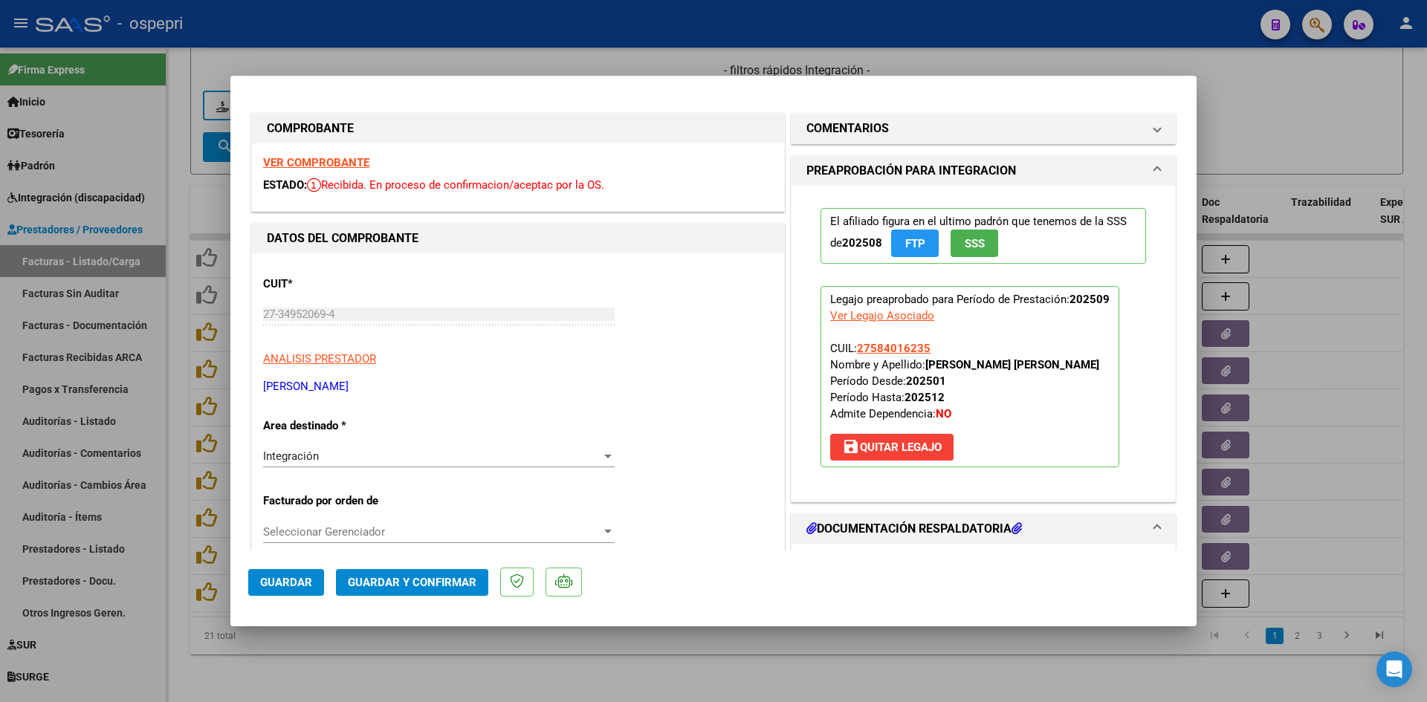
scroll to position [0, 0]
click at [922, 136] on mat-panel-title "COMENTARIOS" at bounding box center [974, 129] width 336 height 18
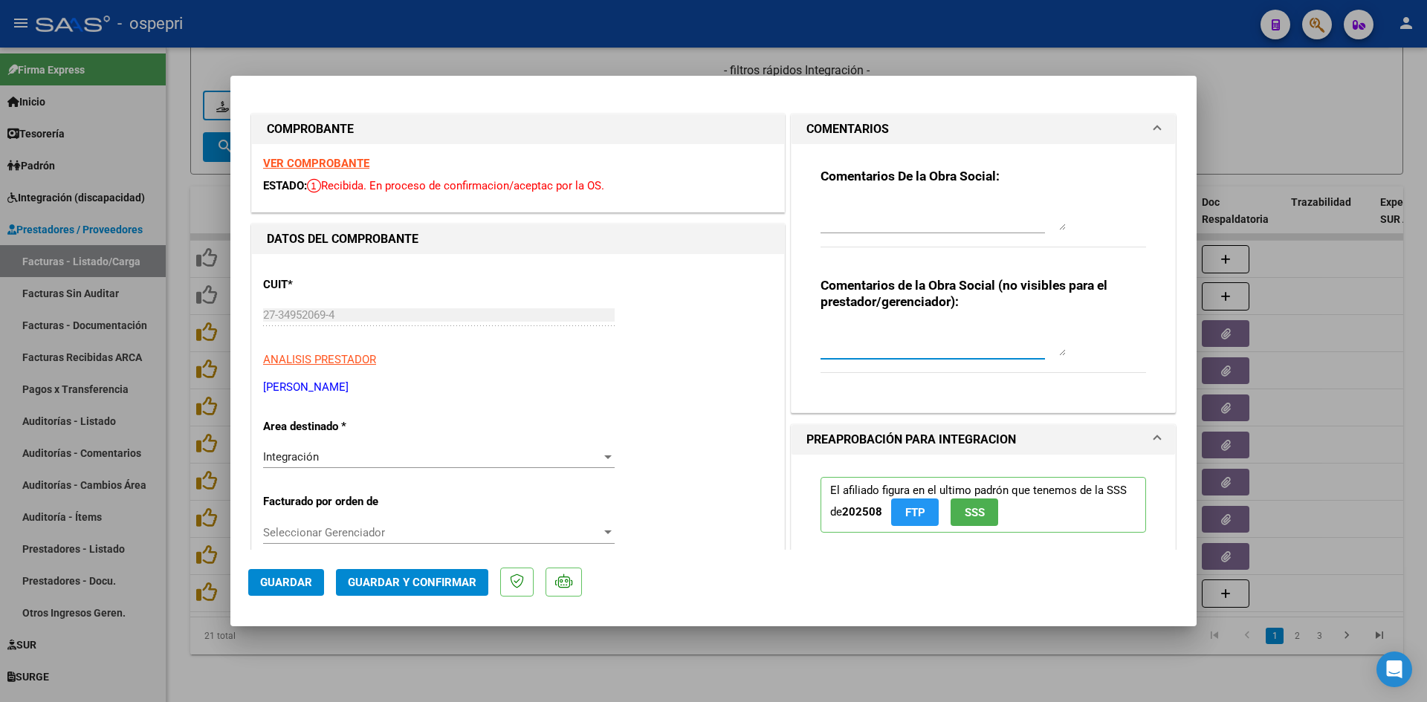
click at [844, 336] on textarea at bounding box center [942, 341] width 245 height 30
click at [850, 198] on div at bounding box center [942, 216] width 245 height 36
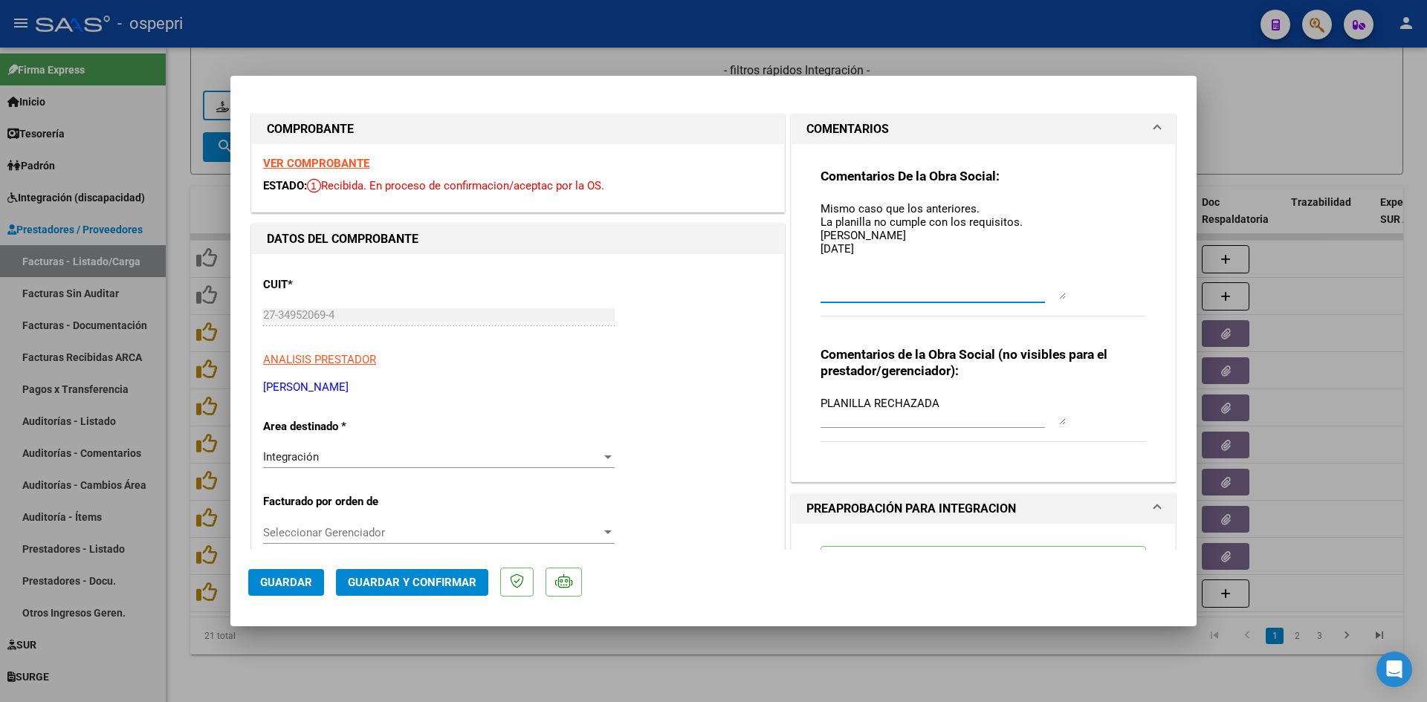
drag, startPoint x: 1055, startPoint y: 227, endPoint x: 1069, endPoint y: 297, distance: 70.5
click at [1069, 297] on div "Comentarios De la Obra Social: Mismo caso que los anteriores. La planilla no cu…" at bounding box center [983, 250] width 326 height 165
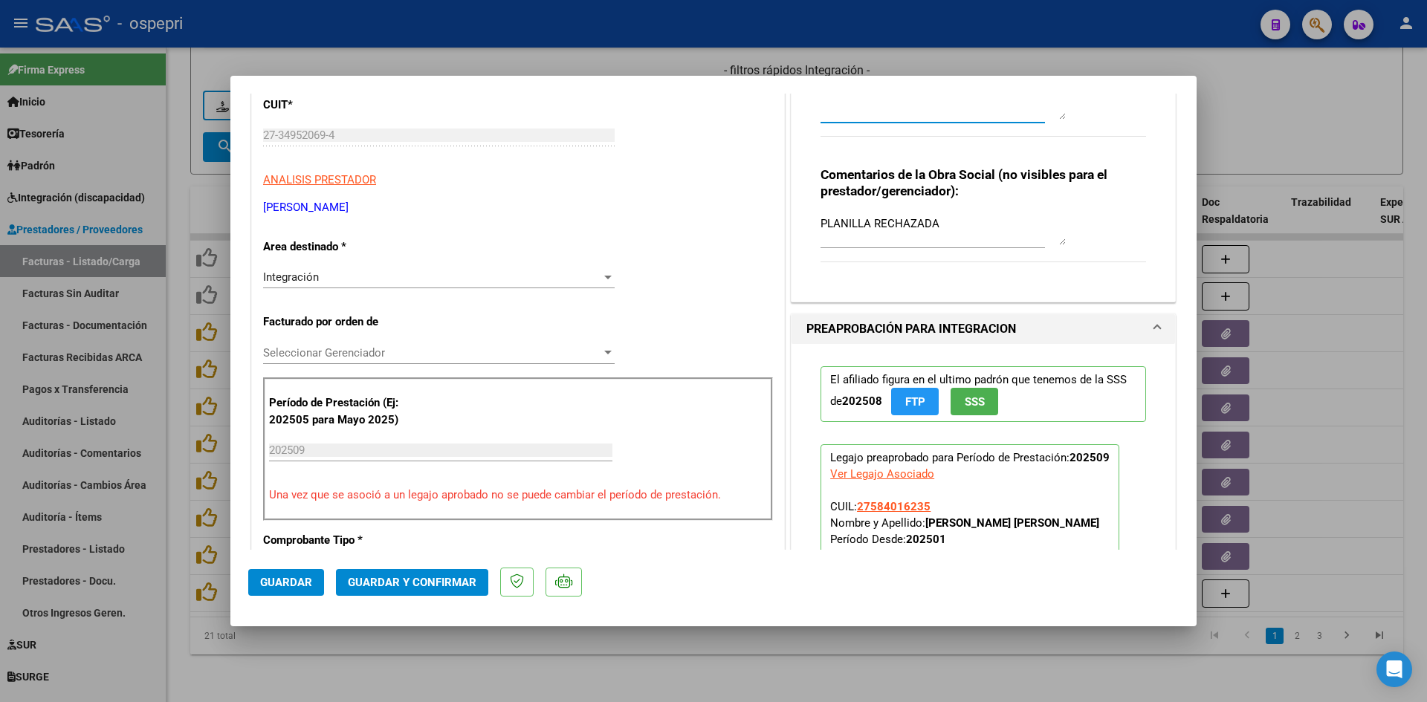
scroll to position [297, 0]
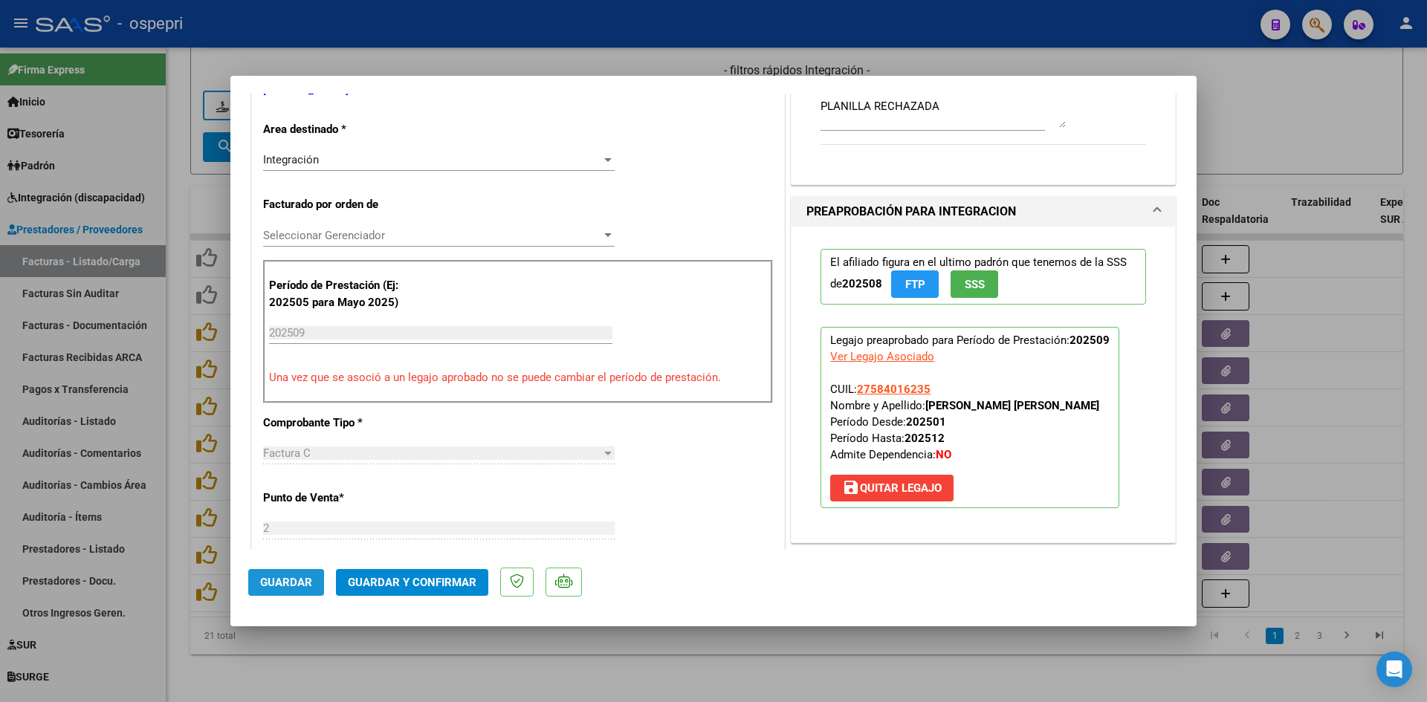
click at [254, 583] on button "Guardar" at bounding box center [286, 582] width 76 height 27
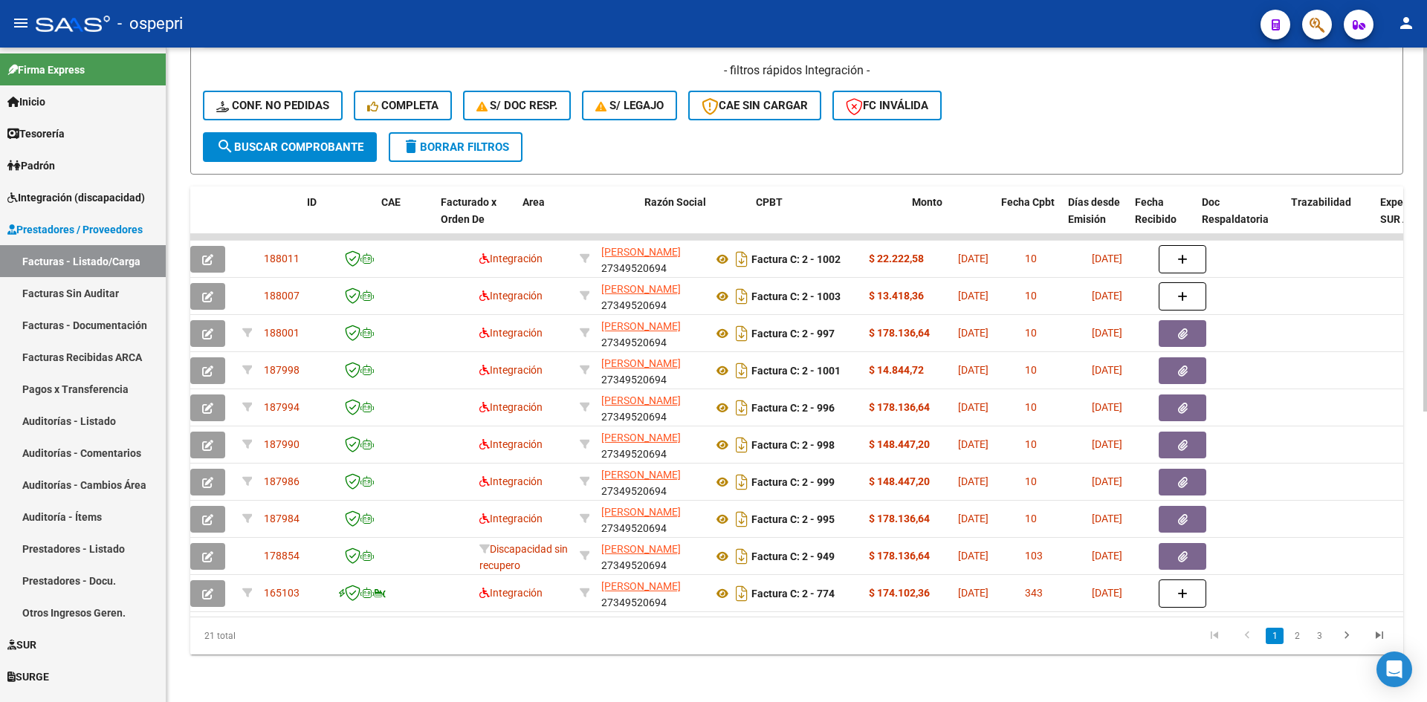
scroll to position [0, 0]
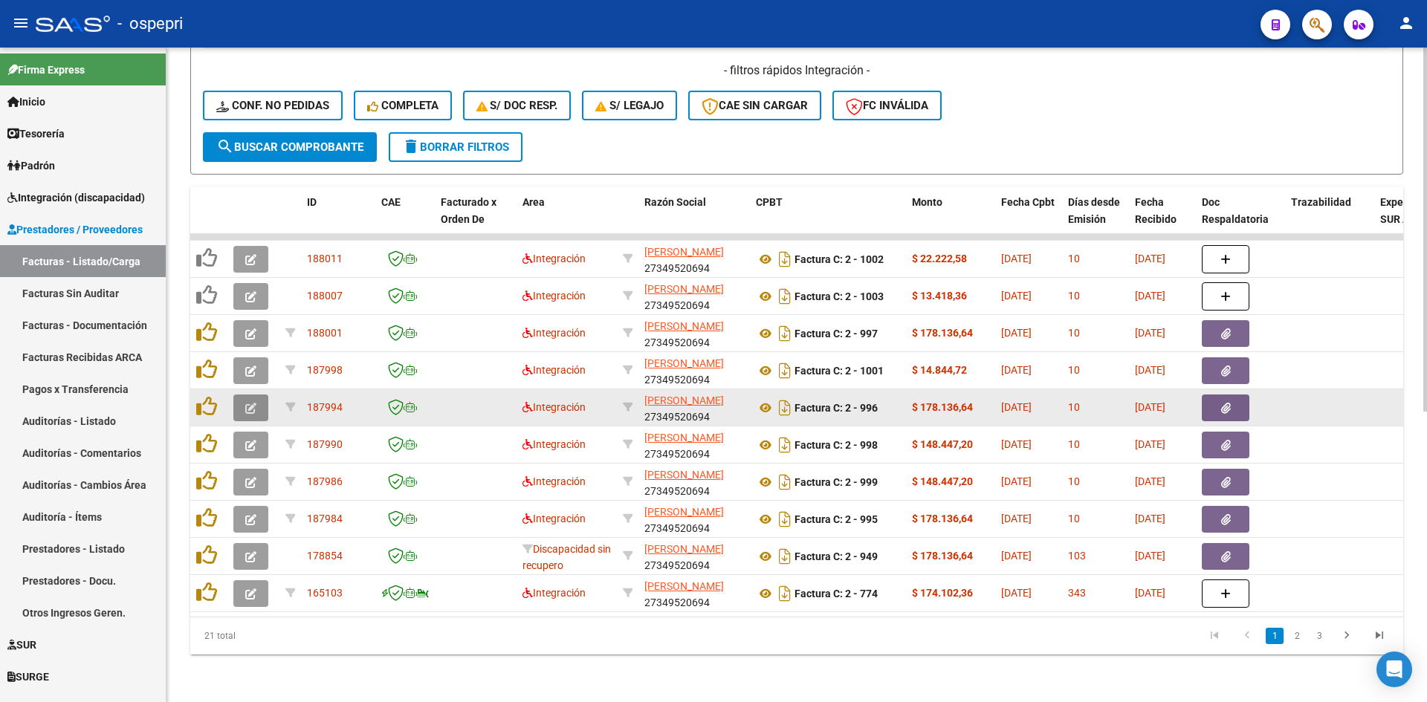
click at [245, 403] on icon "button" at bounding box center [250, 408] width 11 height 11
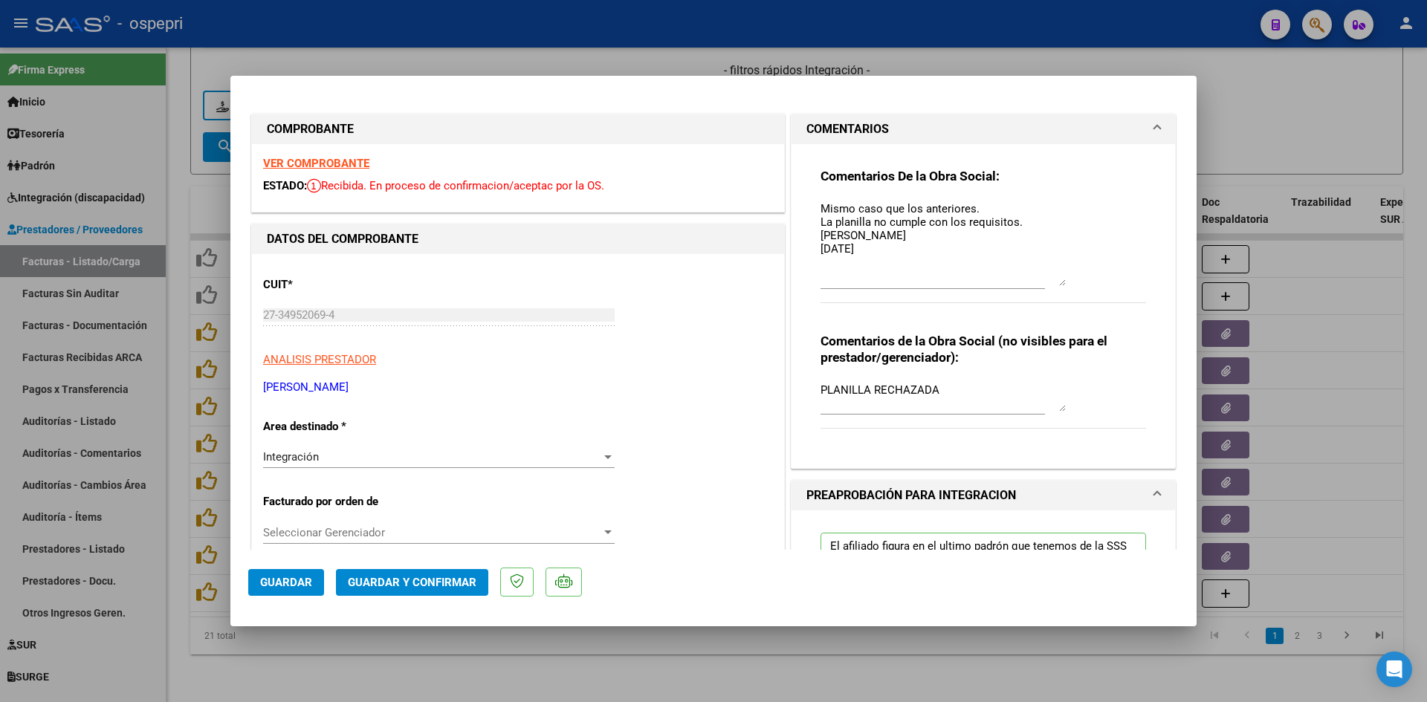
drag, startPoint x: 1052, startPoint y: 226, endPoint x: 1077, endPoint y: 282, distance: 60.9
click at [1077, 282] on div "Comentarios De la Obra Social: Mismo caso que los anteriores. La planilla no cu…" at bounding box center [983, 244] width 326 height 152
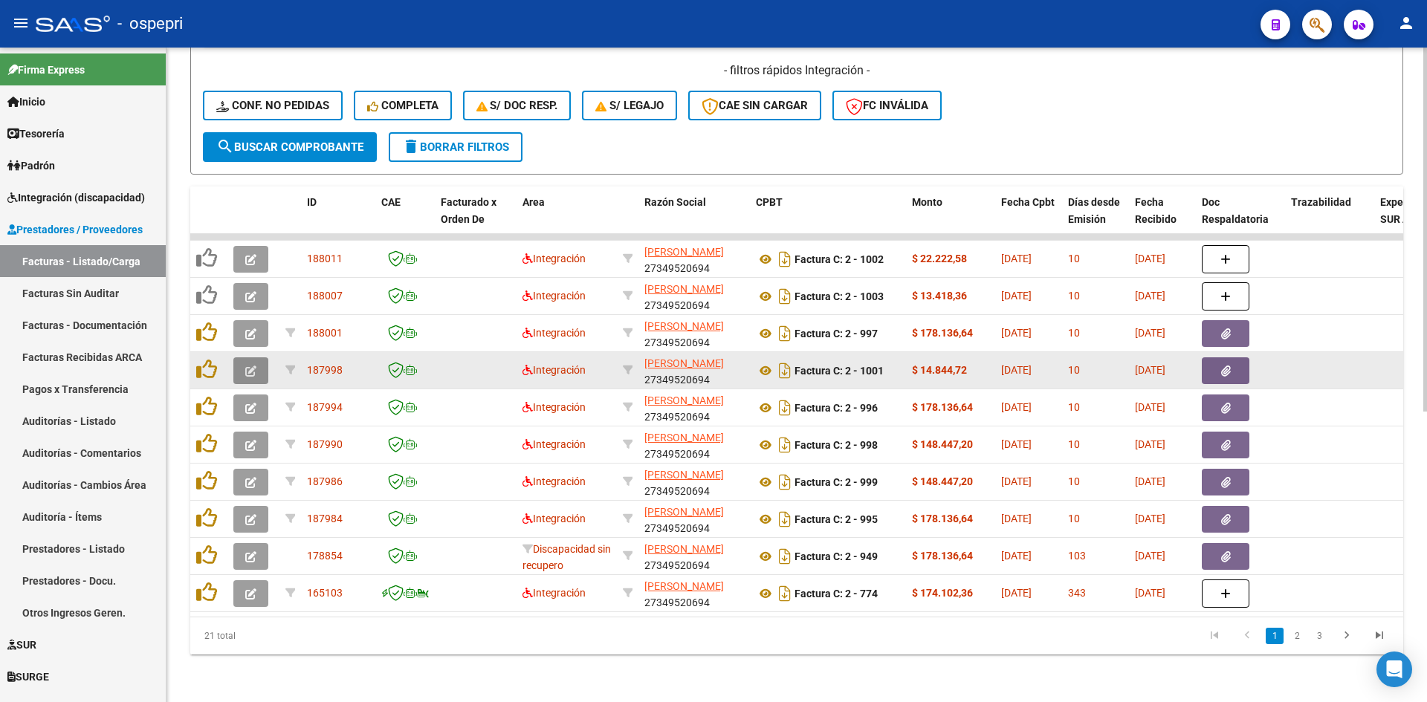
click at [239, 357] on button "button" at bounding box center [250, 370] width 35 height 27
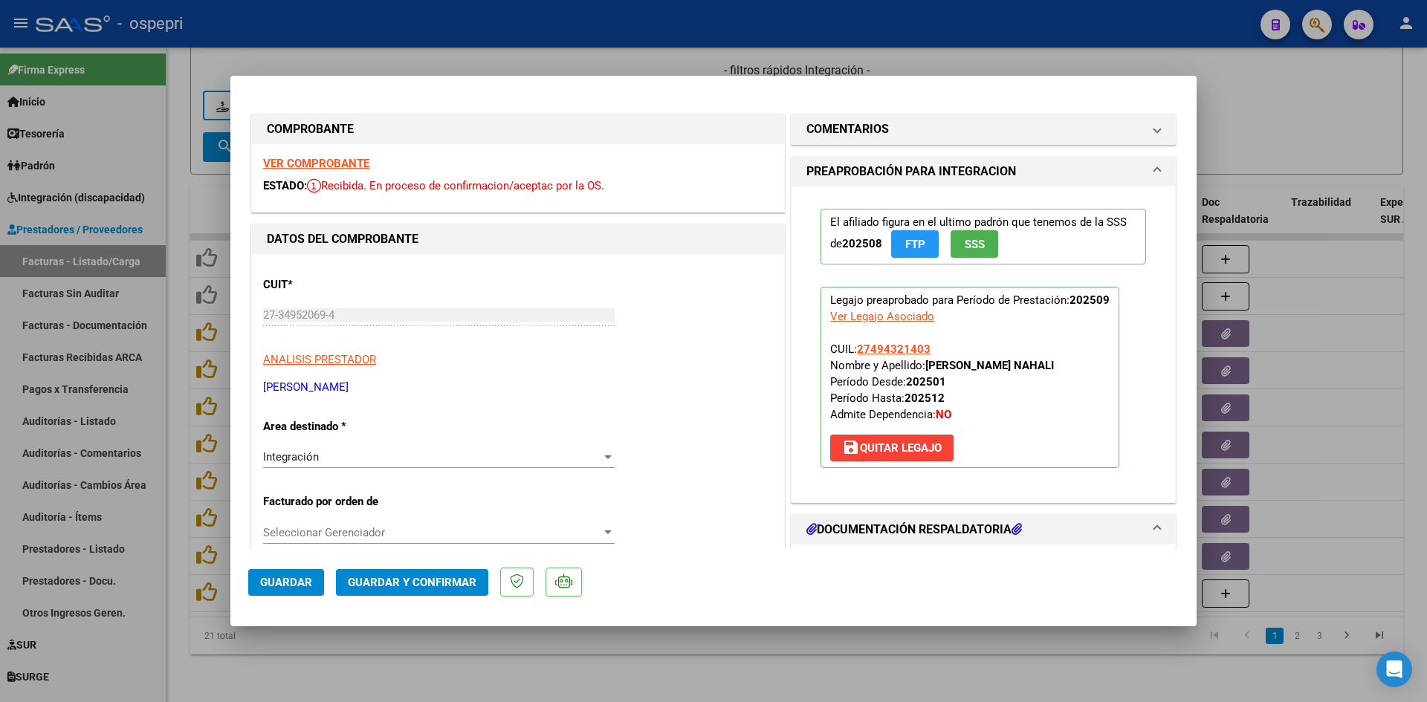
click at [346, 158] on strong "VER COMPROBANTE" at bounding box center [316, 163] width 106 height 13
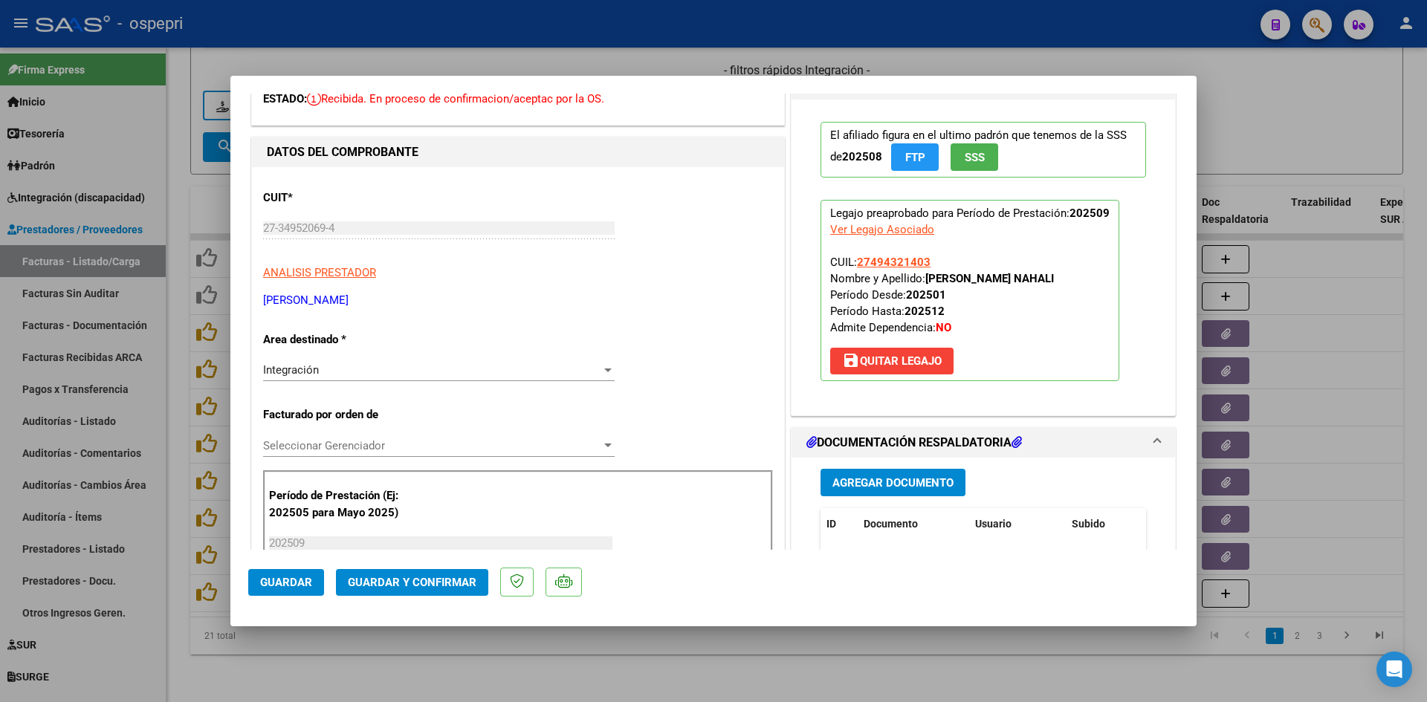
scroll to position [297, 0]
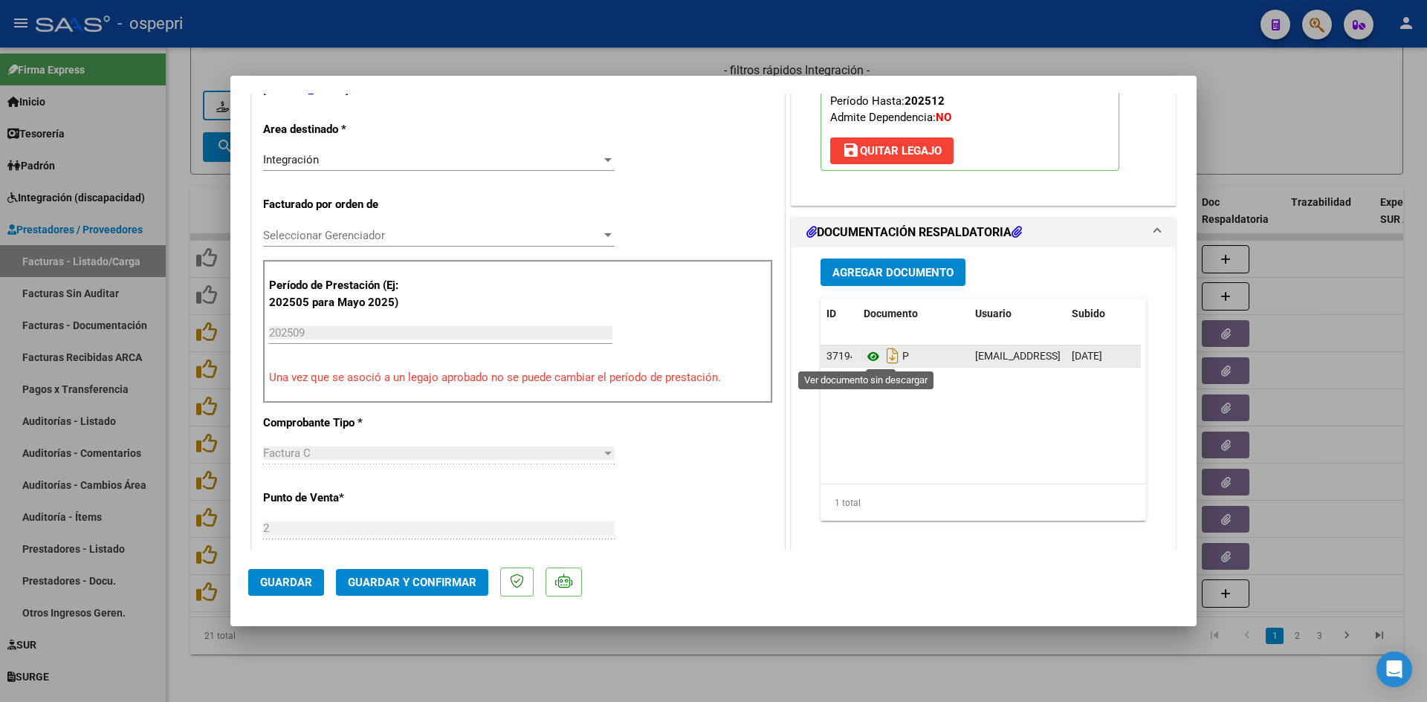
click at [864, 355] on icon at bounding box center [873, 357] width 19 height 18
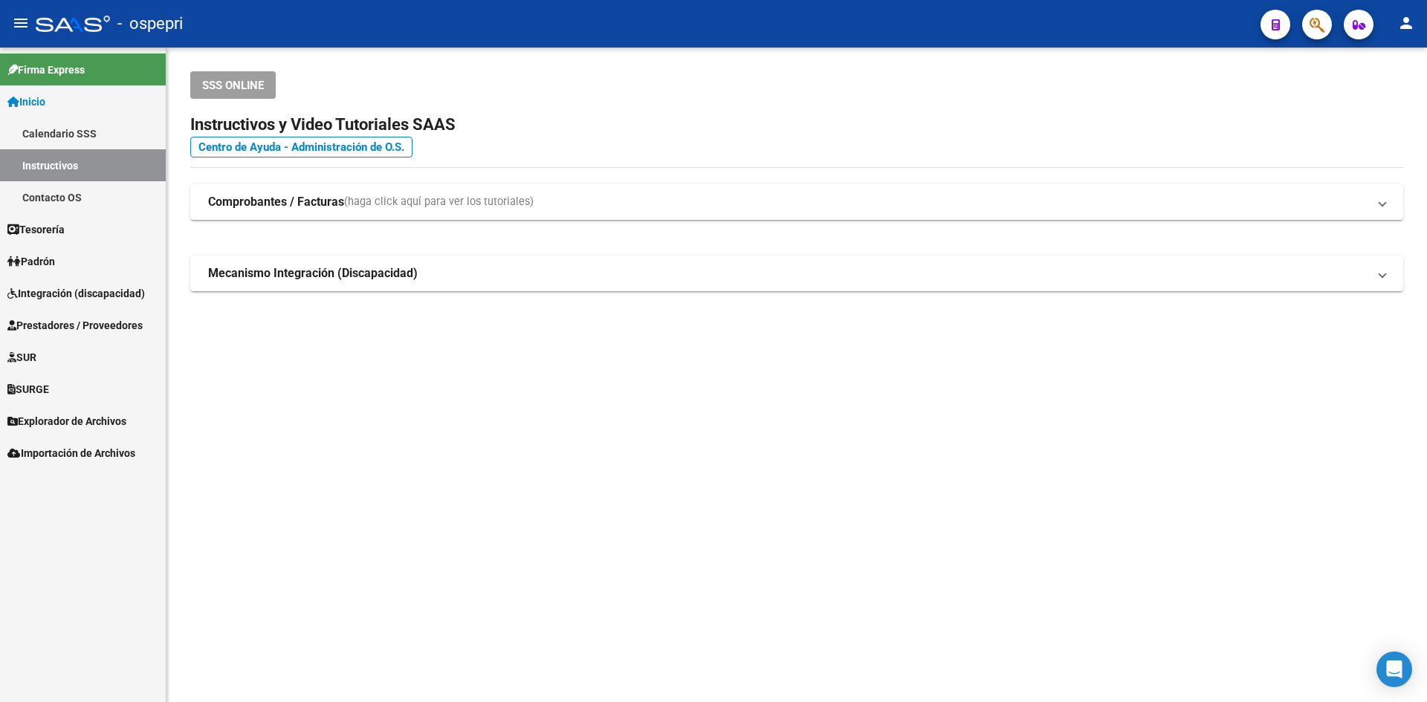
click at [86, 286] on span "Integración (discapacidad)" at bounding box center [75, 293] width 137 height 16
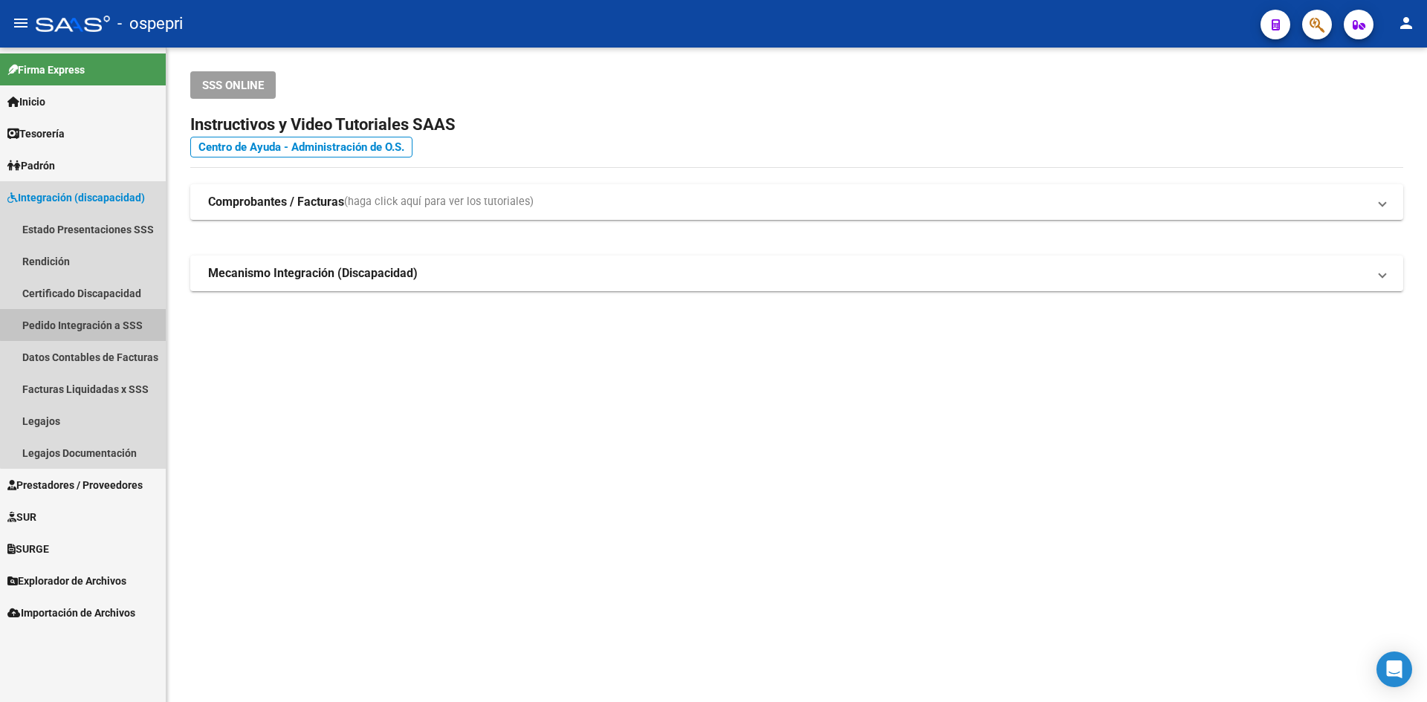
click at [83, 321] on link "Pedido Integración a SSS" at bounding box center [83, 325] width 166 height 32
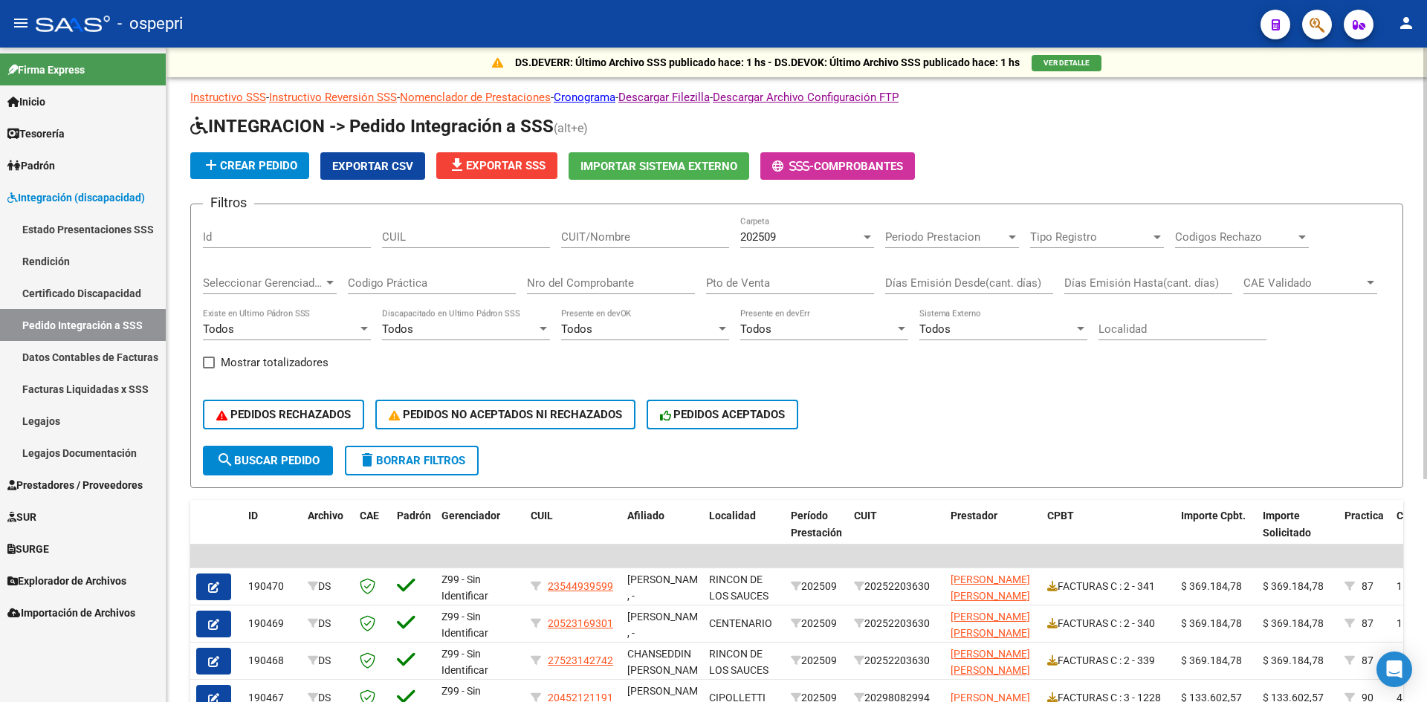
click at [586, 242] on input "CUIT/Nombre" at bounding box center [645, 236] width 168 height 13
paste input "27335088447"
type input "27335088447"
click at [769, 241] on span "202509" at bounding box center [758, 236] width 36 height 13
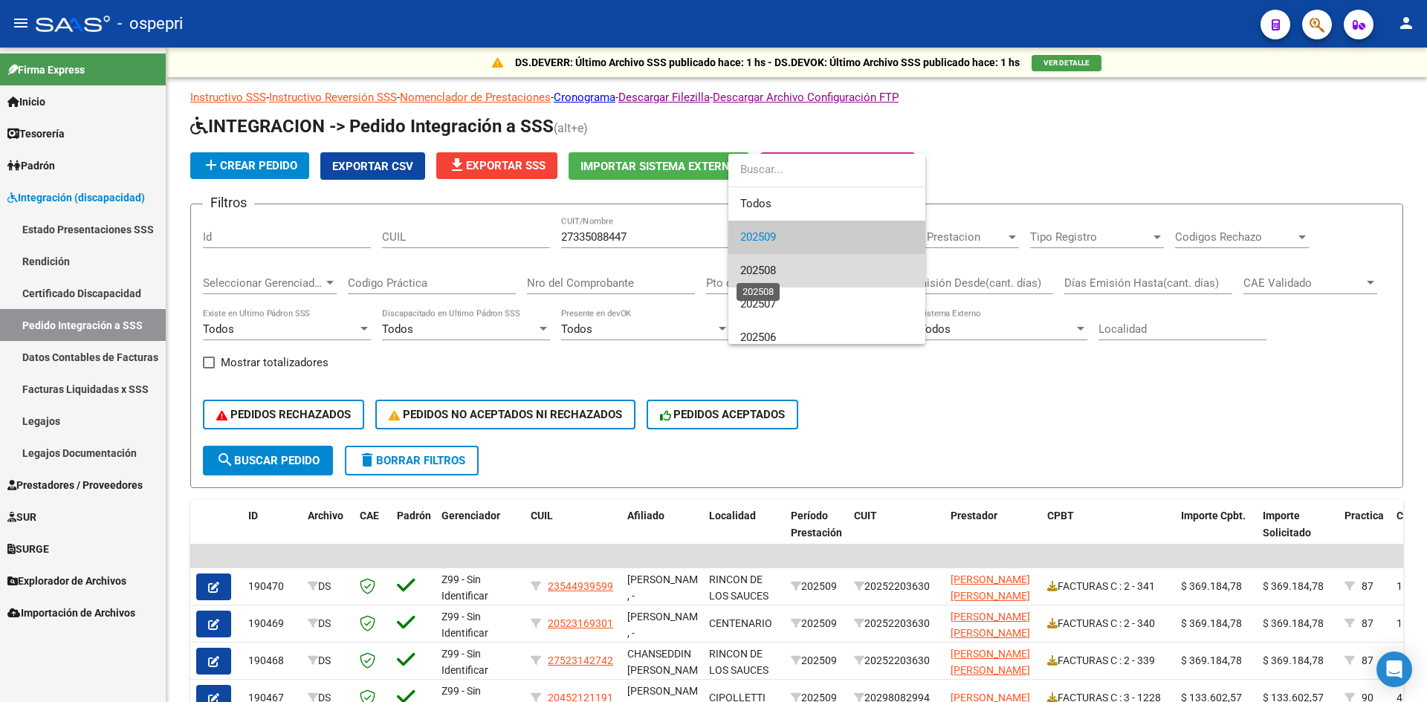
click at [771, 265] on span "202508" at bounding box center [758, 270] width 36 height 13
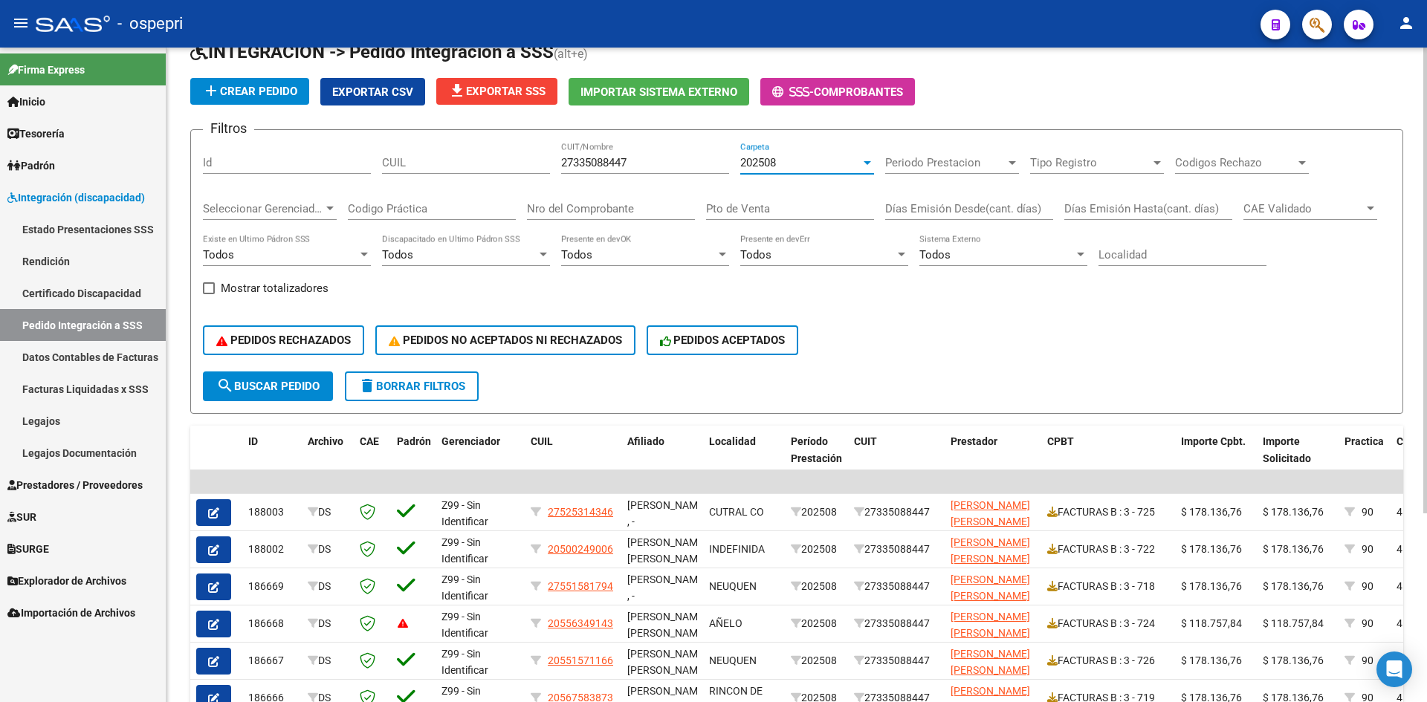
scroll to position [149, 0]
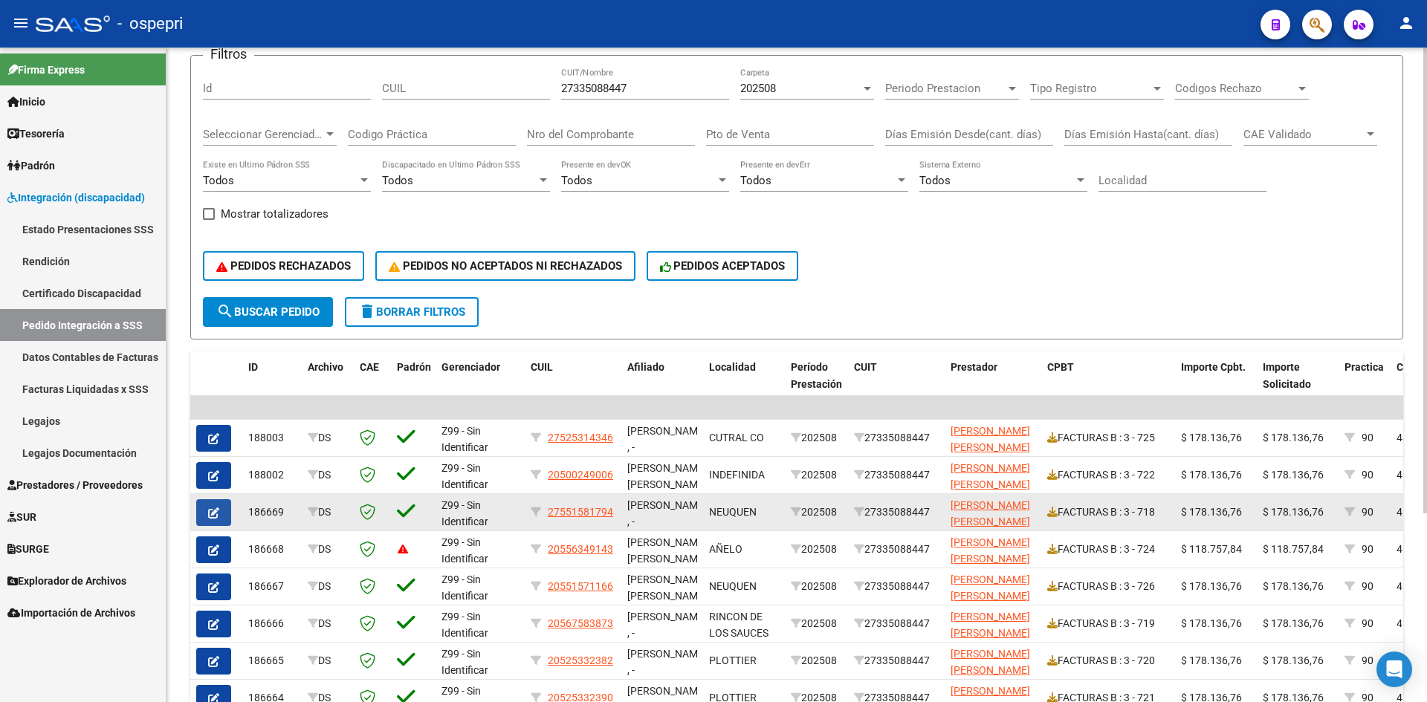
click at [207, 513] on button "button" at bounding box center [213, 512] width 35 height 27
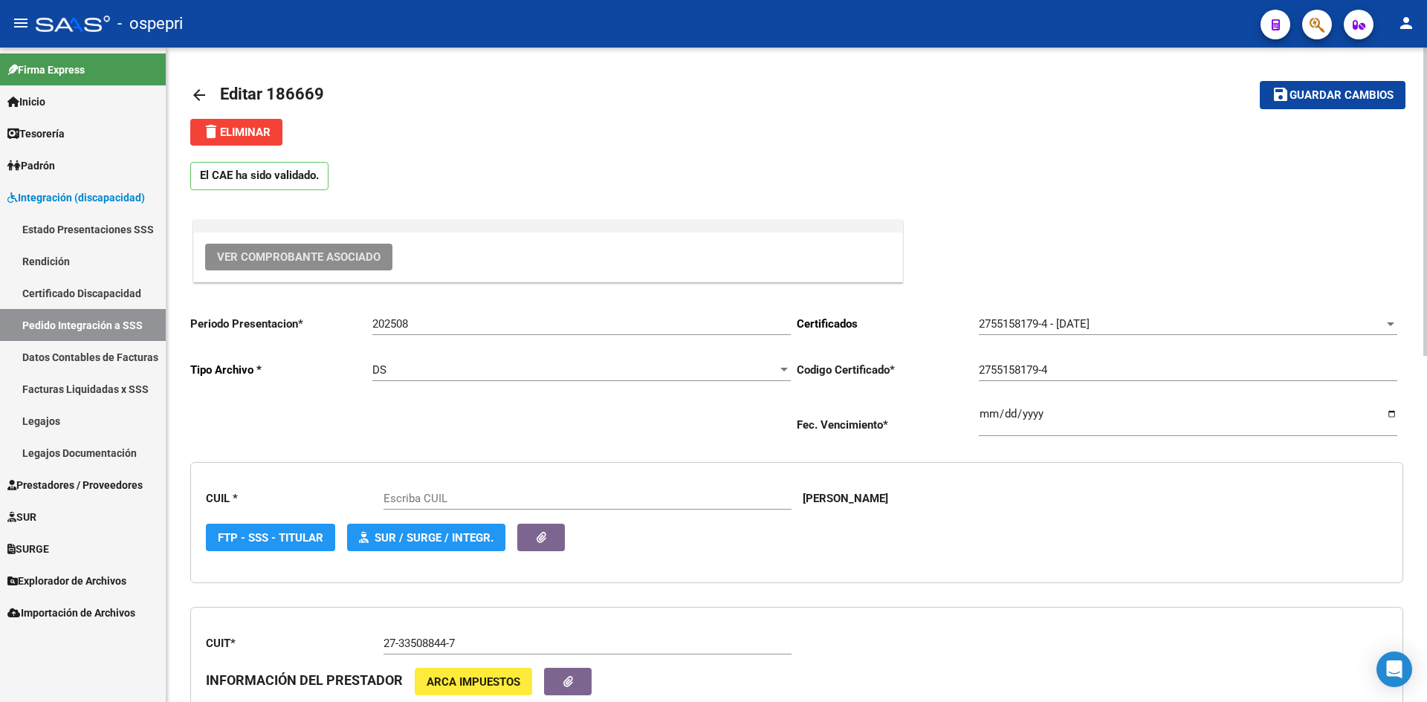
click at [324, 253] on span "Ver Comprobante Asociado" at bounding box center [298, 256] width 163 height 13
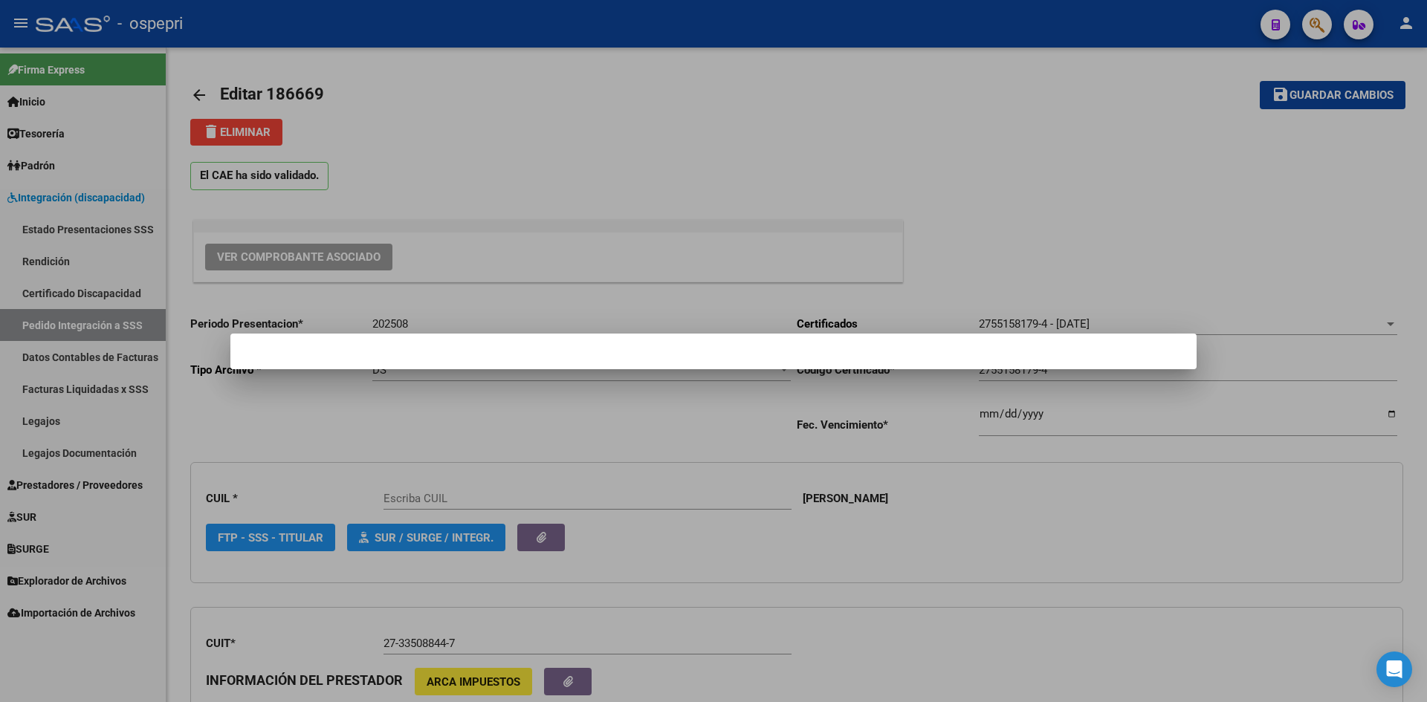
type input "27551581794"
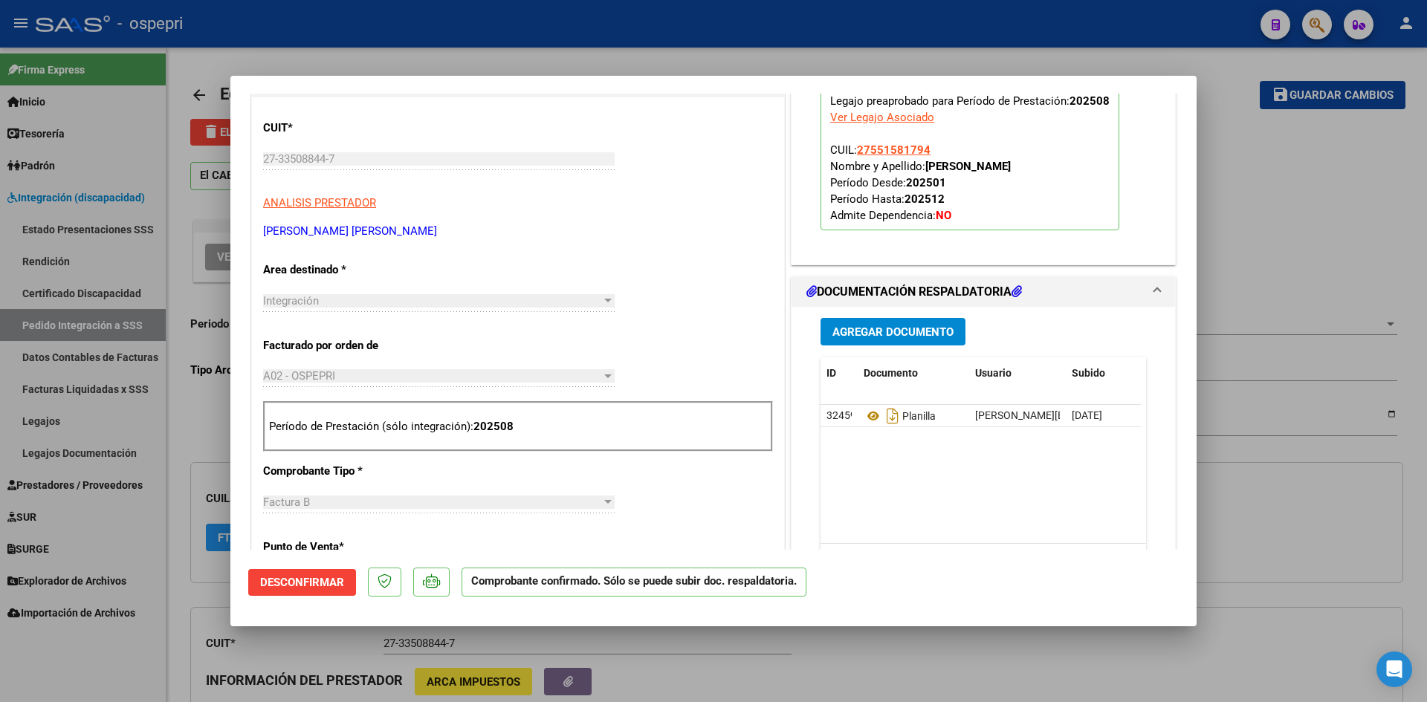
scroll to position [372, 0]
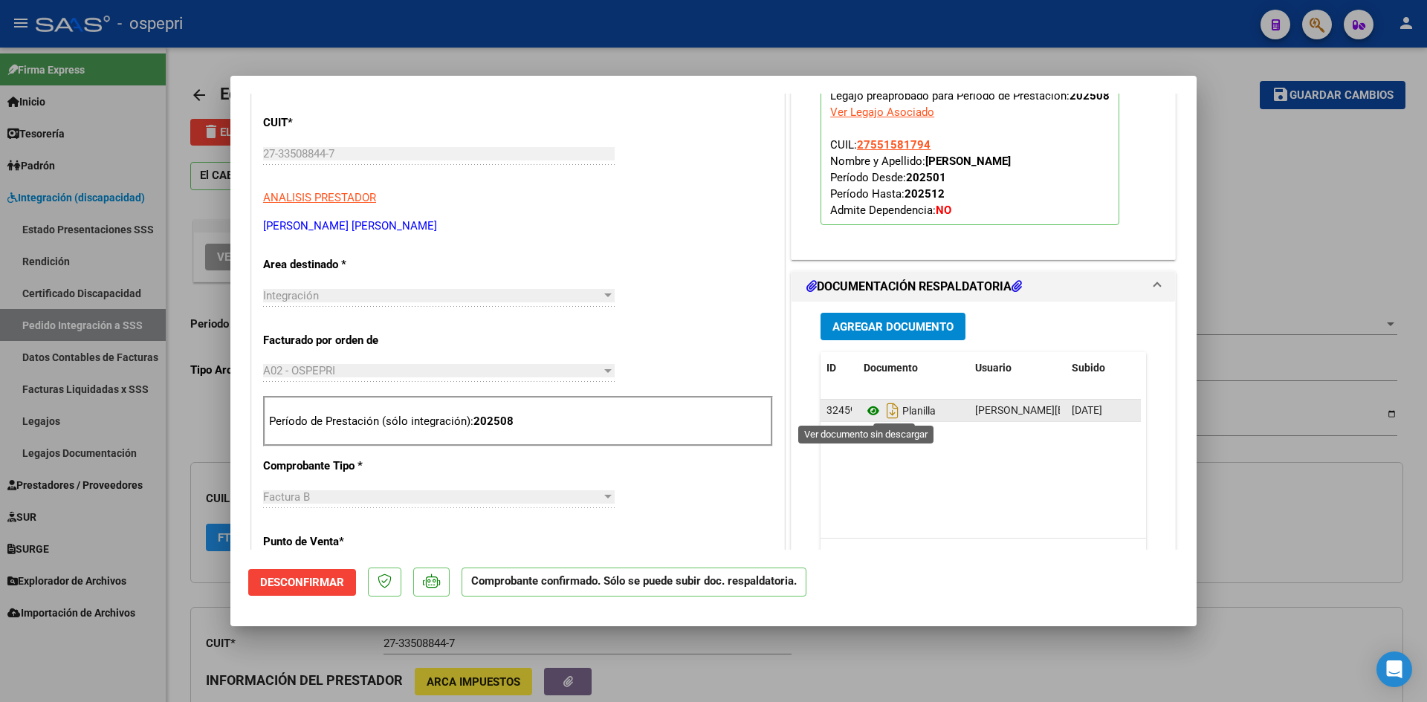
click at [864, 409] on icon at bounding box center [873, 411] width 19 height 18
type input "$ 0,00"
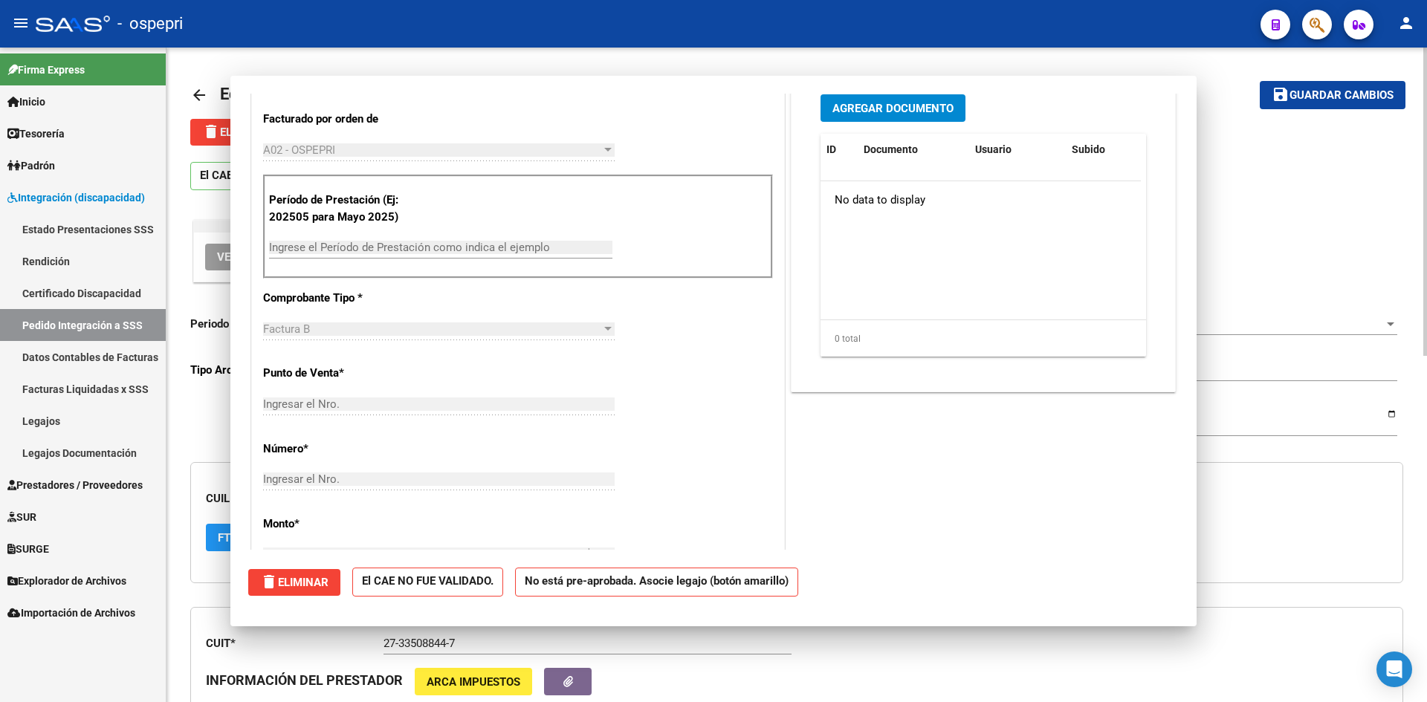
scroll to position [0, 0]
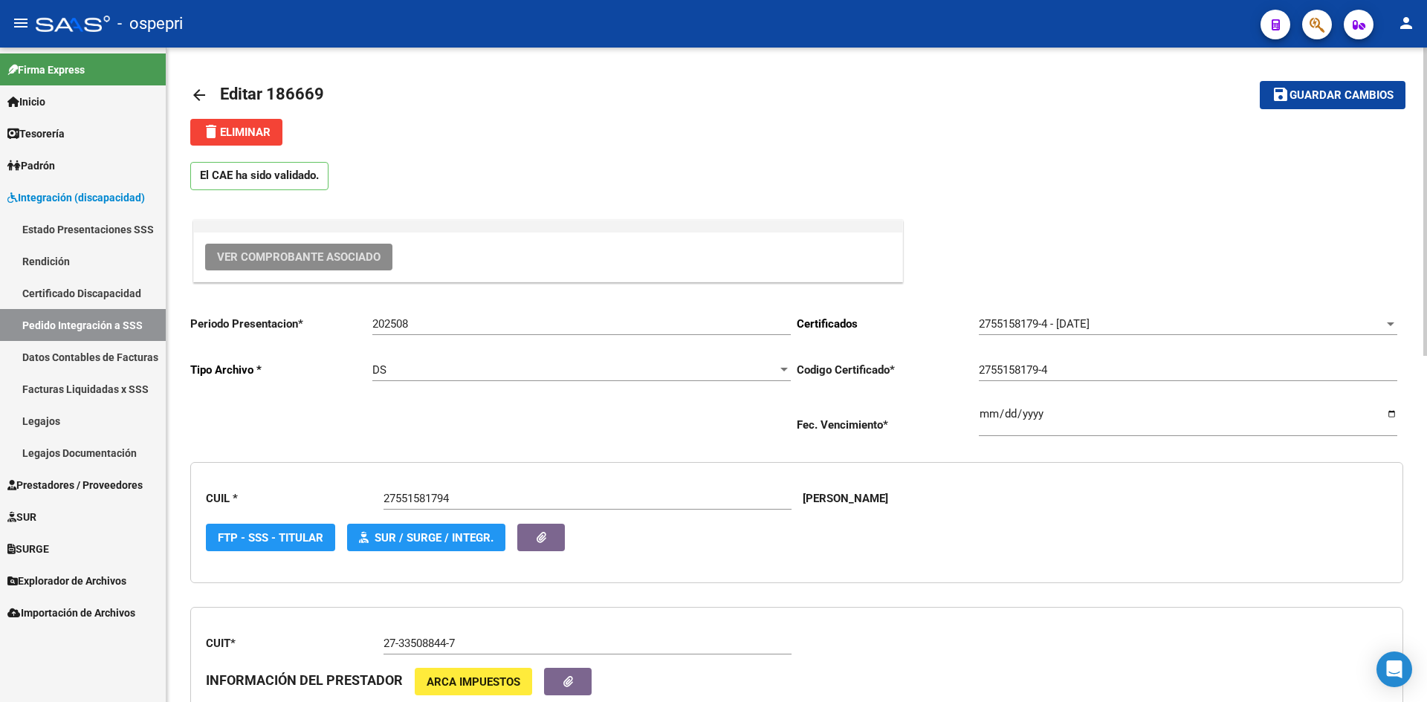
click at [199, 92] on mat-icon "arrow_back" at bounding box center [199, 95] width 18 height 18
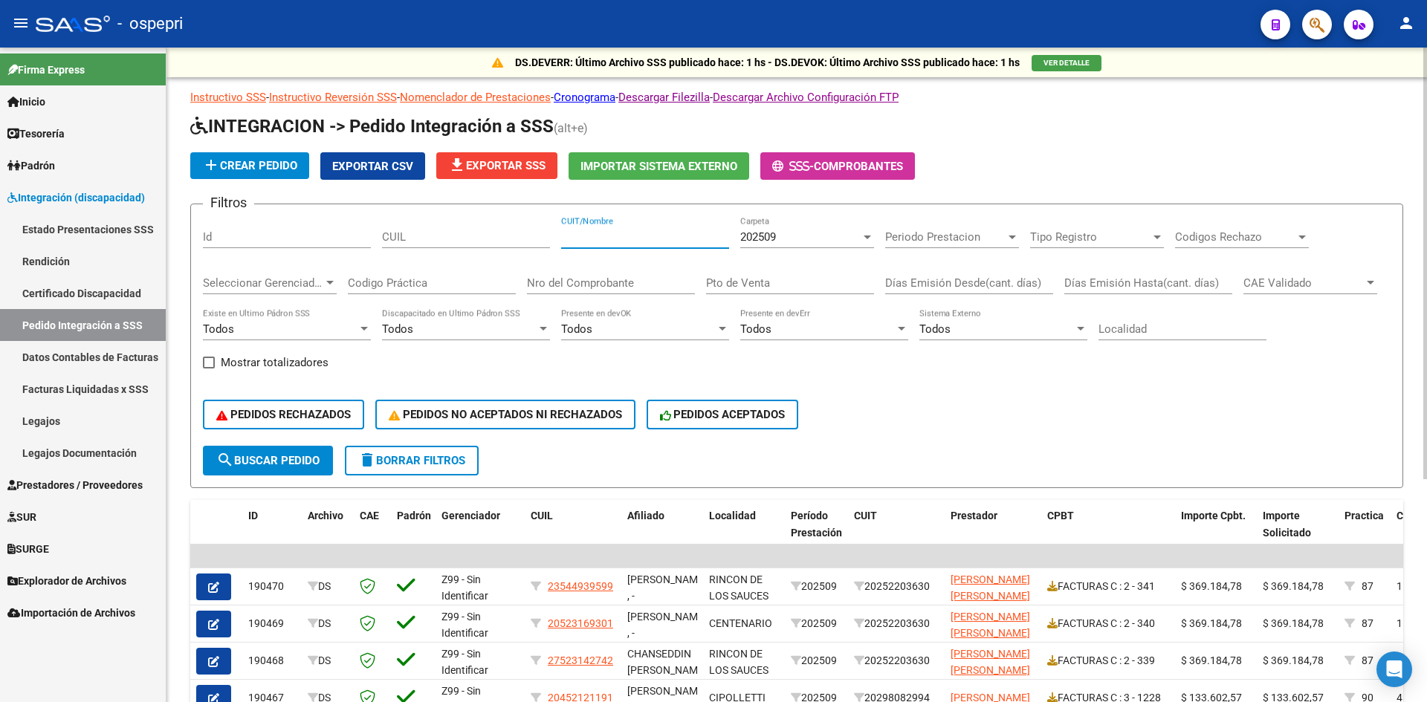
click at [609, 235] on input "CUIT/Nombre" at bounding box center [645, 236] width 168 height 13
paste input "27349520694"
type input "27349520694"
click at [783, 238] on div "202509" at bounding box center [800, 236] width 120 height 13
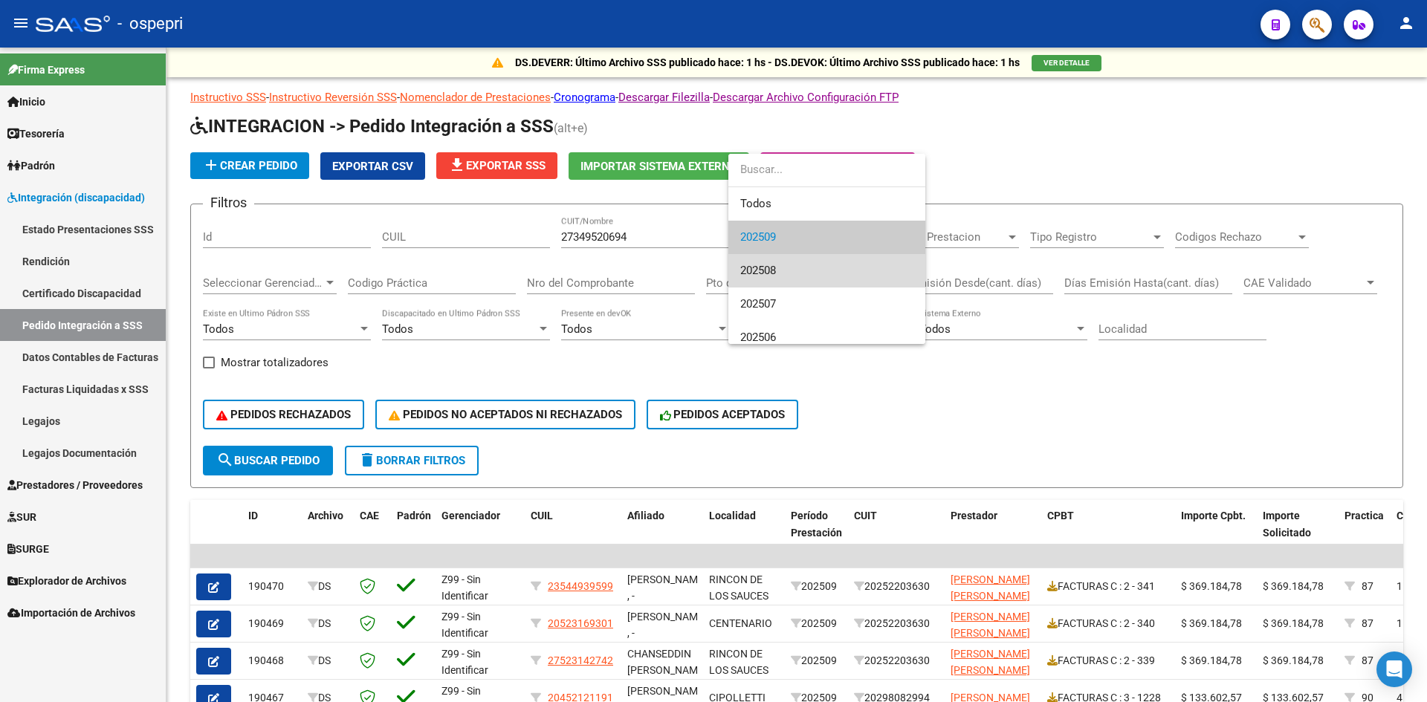
click at [780, 268] on span "202508" at bounding box center [826, 270] width 173 height 33
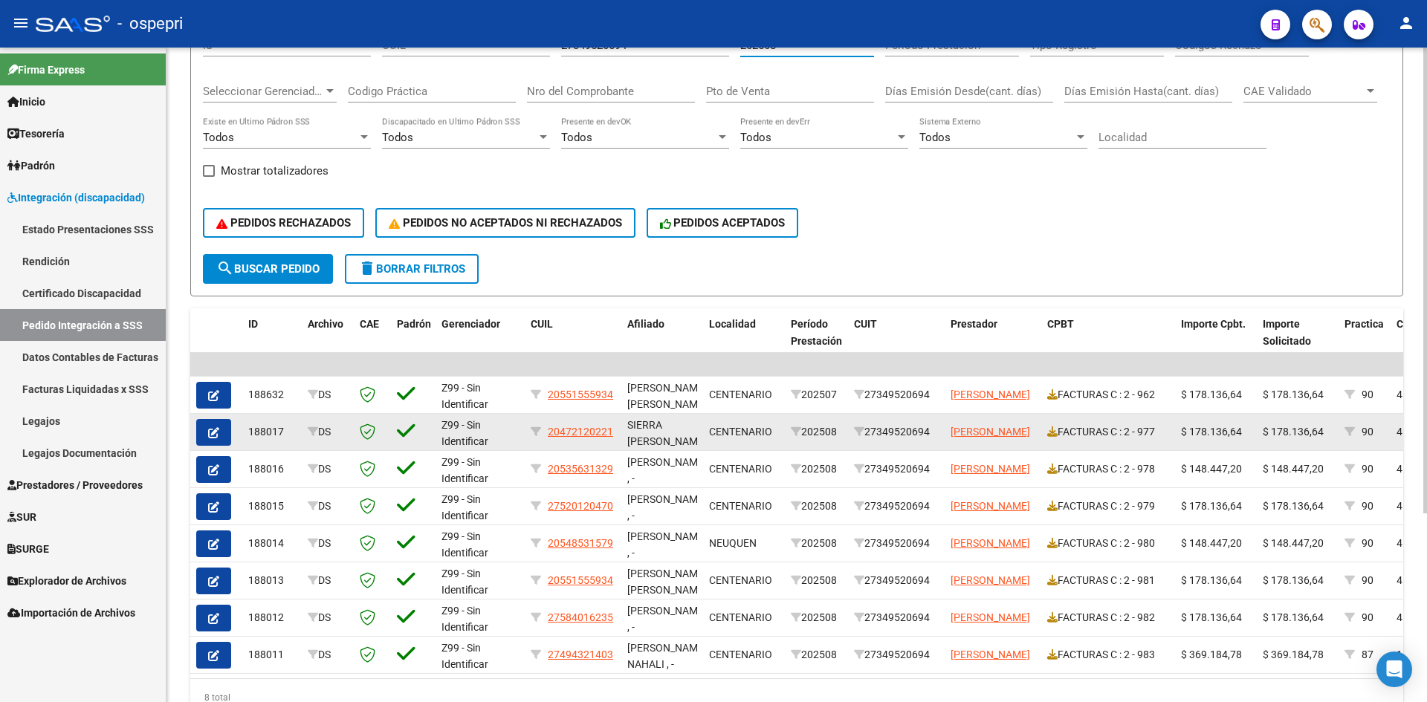
scroll to position [223, 0]
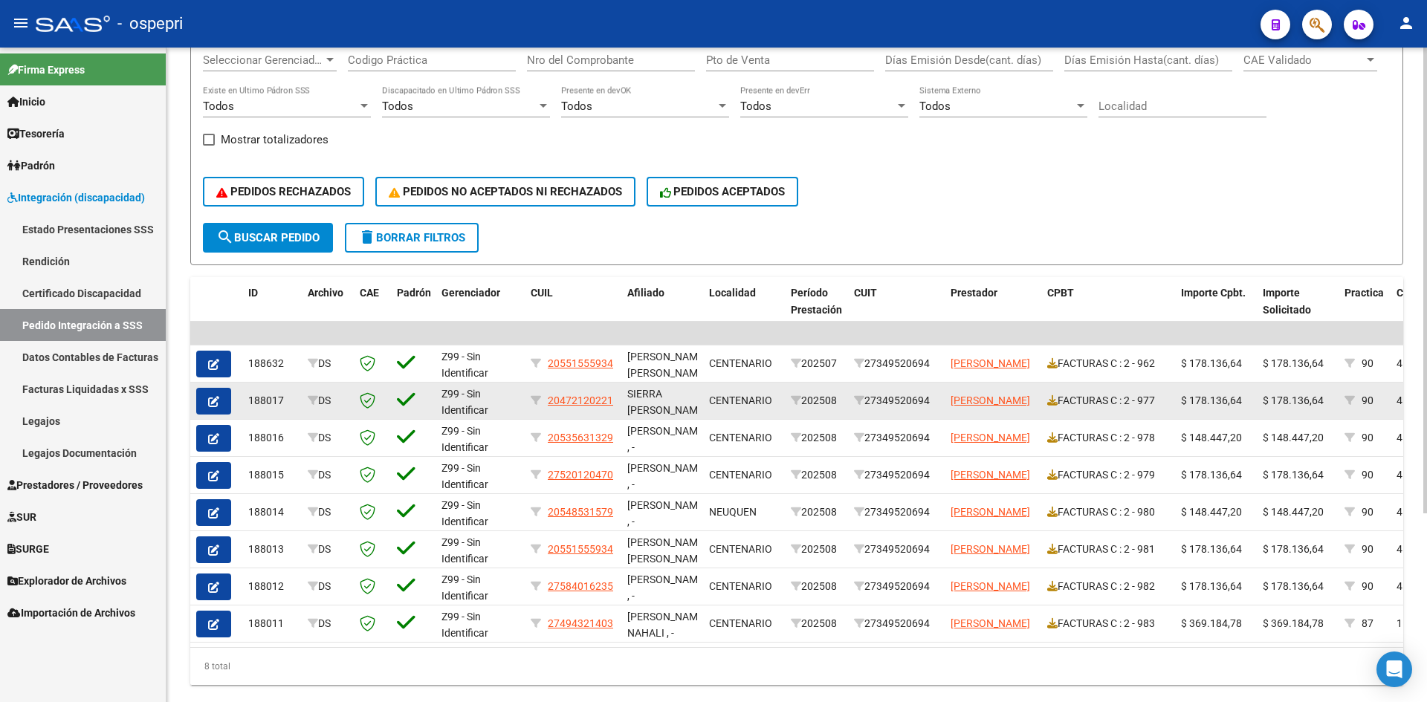
click at [219, 403] on button "button" at bounding box center [213, 401] width 35 height 27
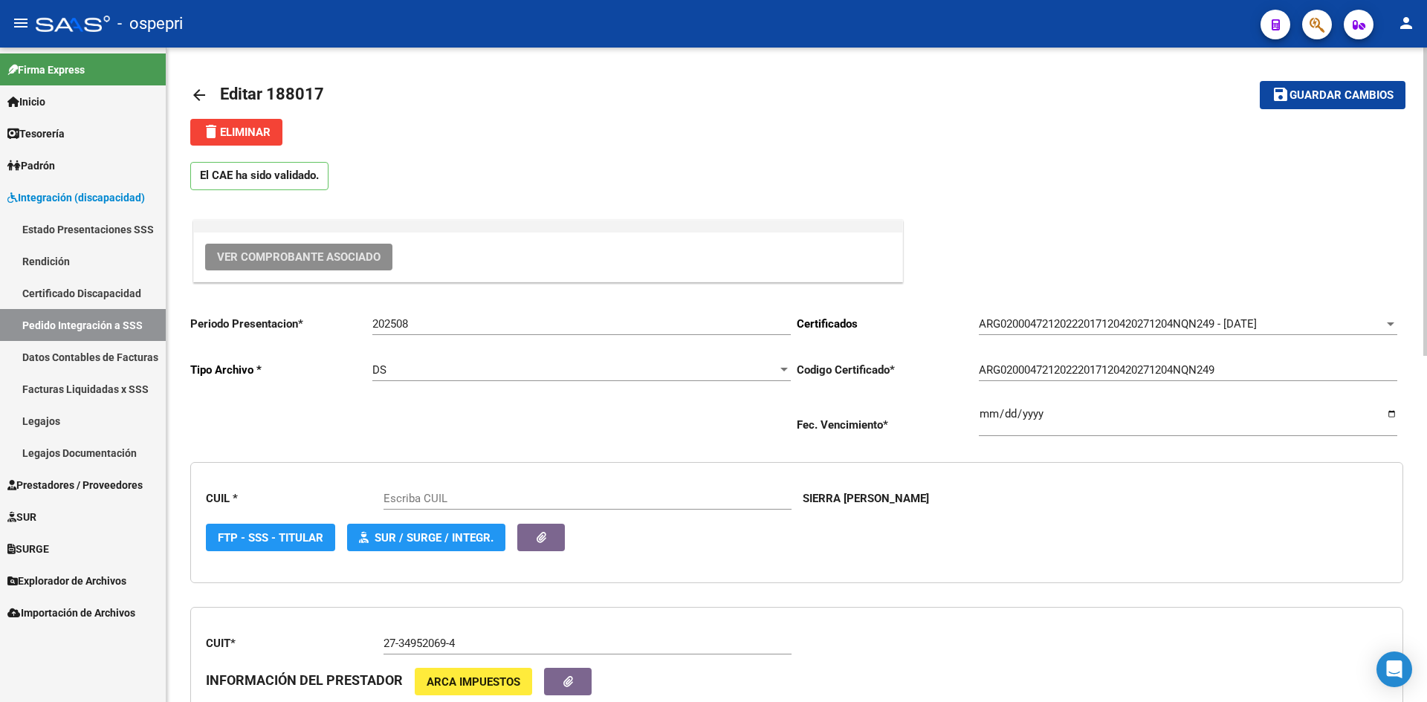
click at [327, 253] on span "Ver Comprobante Asociado" at bounding box center [298, 256] width 163 height 13
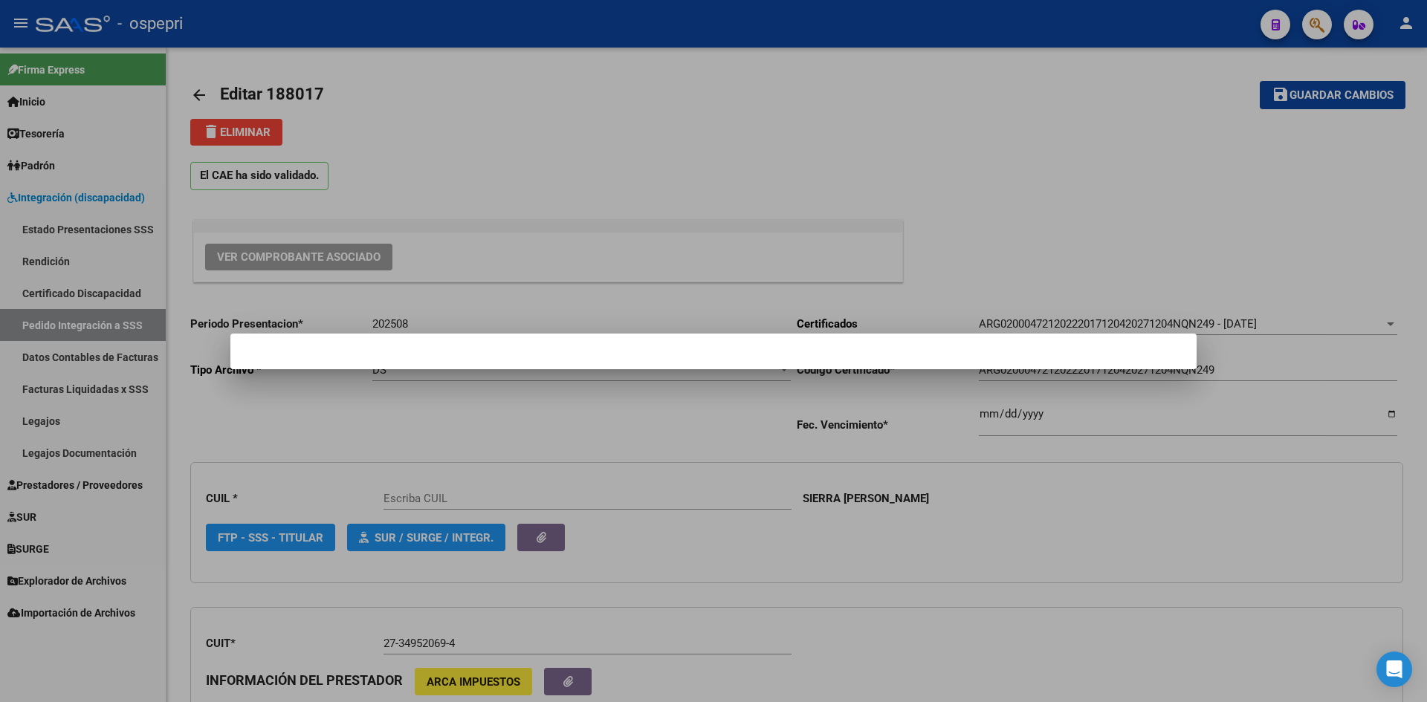
type input "20472120221"
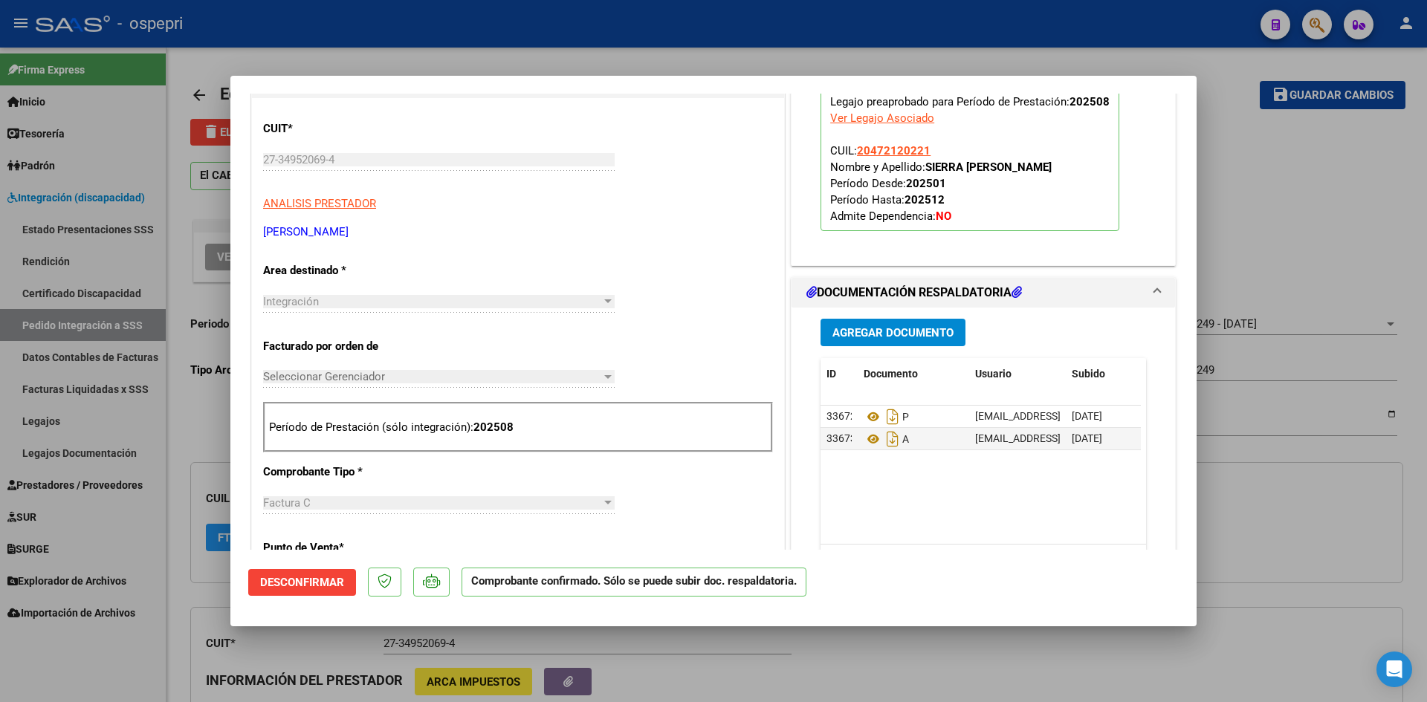
scroll to position [372, 0]
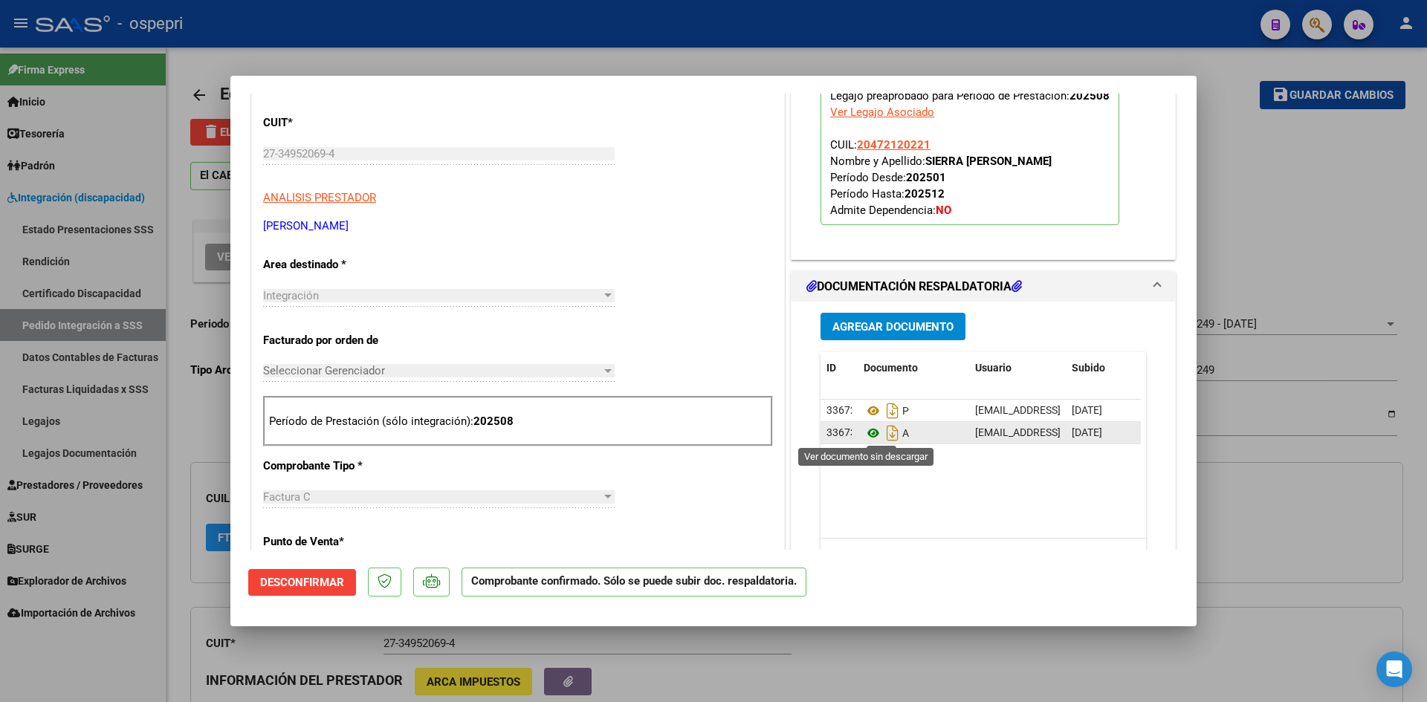
click at [867, 428] on icon at bounding box center [873, 433] width 19 height 18
type input "$ 0,00"
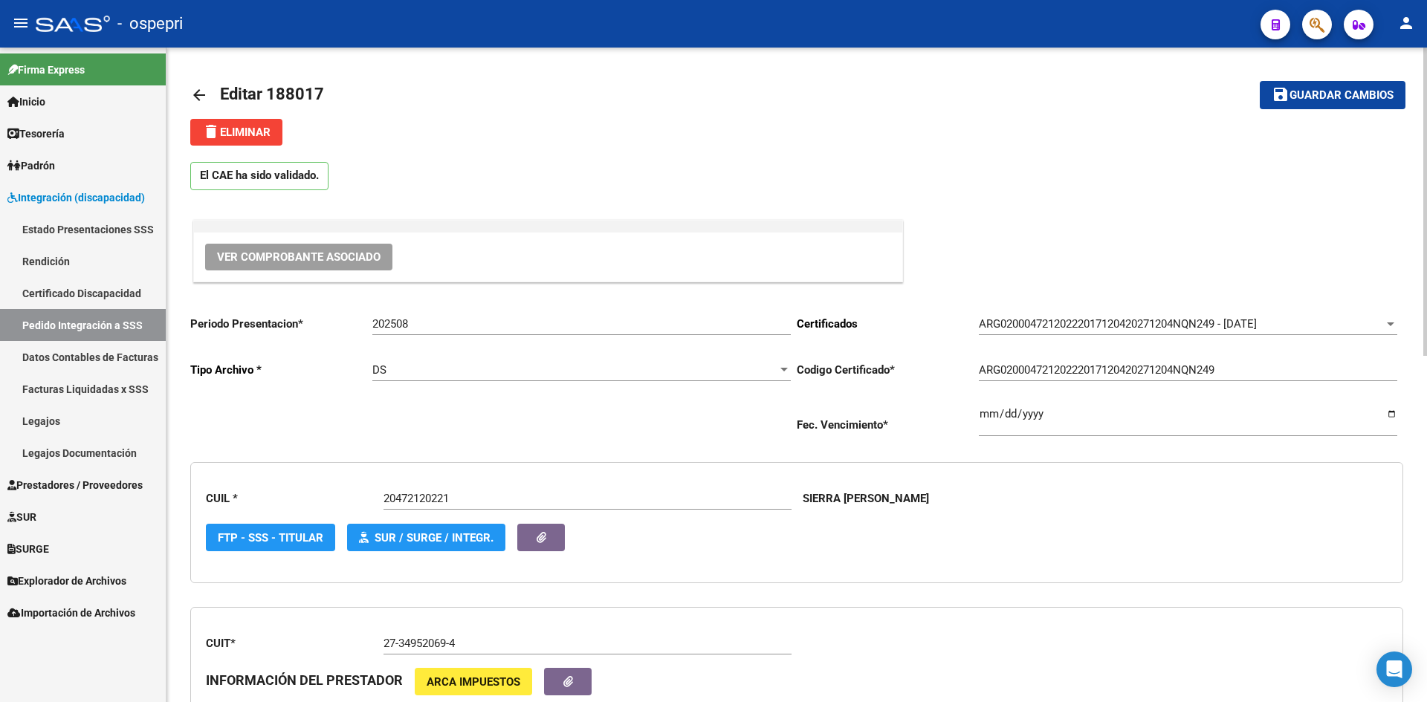
click at [200, 94] on mat-icon "arrow_back" at bounding box center [199, 95] width 18 height 18
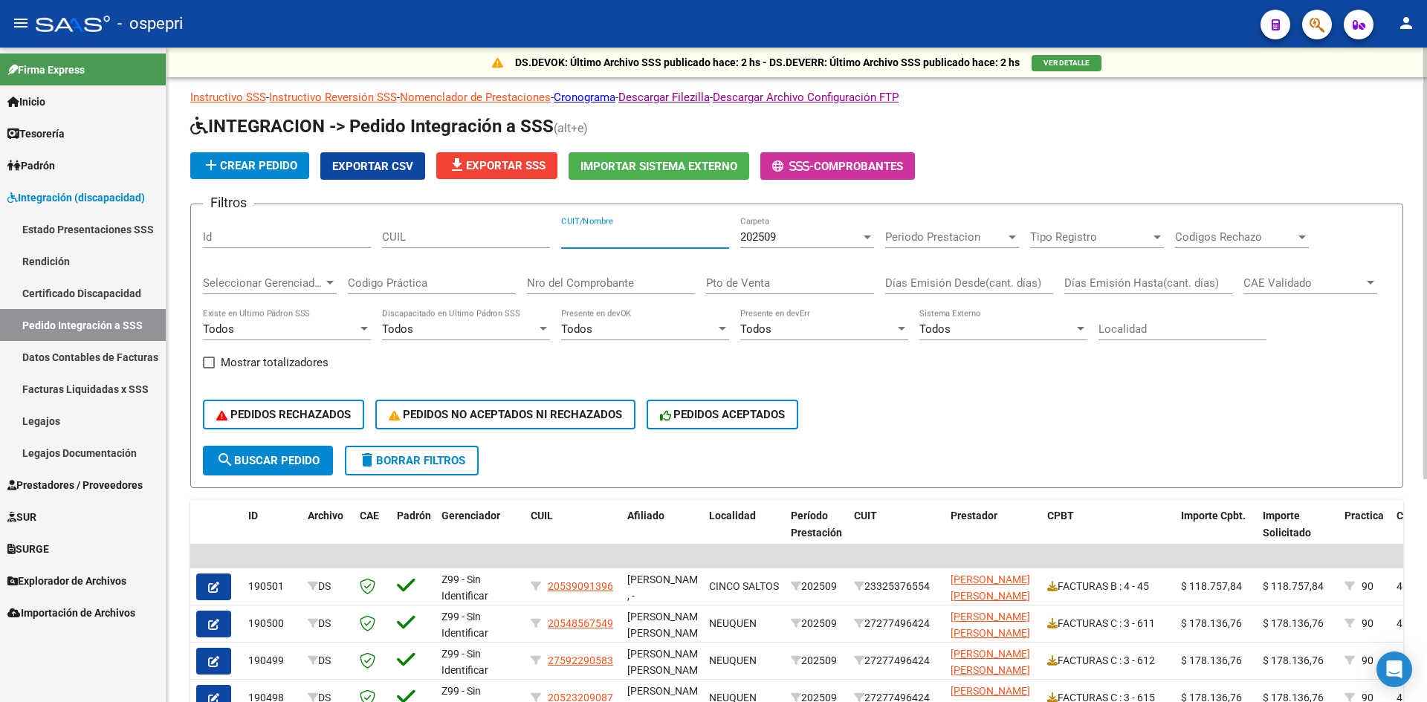
click at [583, 240] on input "CUIT/Nombre" at bounding box center [645, 236] width 168 height 13
paste input "27349520694"
type input "27349520694"
click at [305, 462] on span "search Buscar Pedido" at bounding box center [267, 460] width 103 height 13
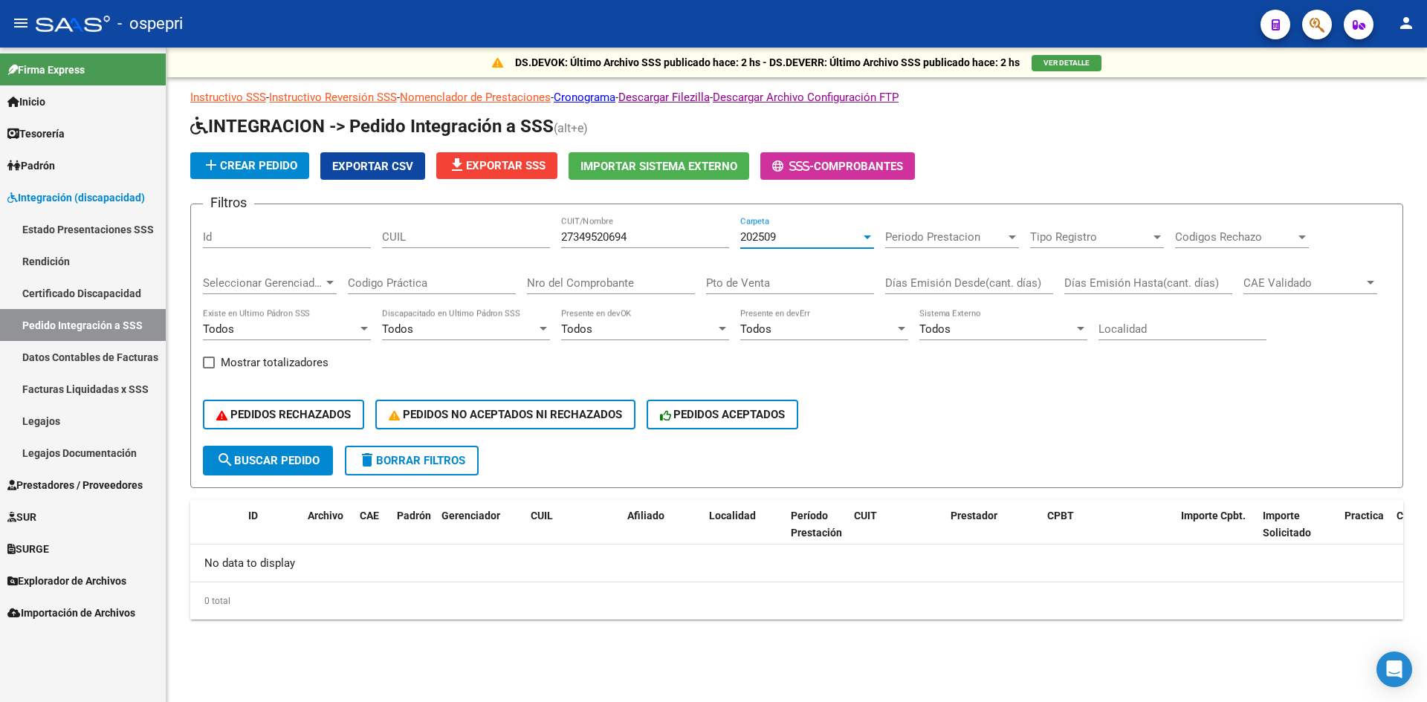
click at [788, 238] on div "202509" at bounding box center [800, 236] width 120 height 13
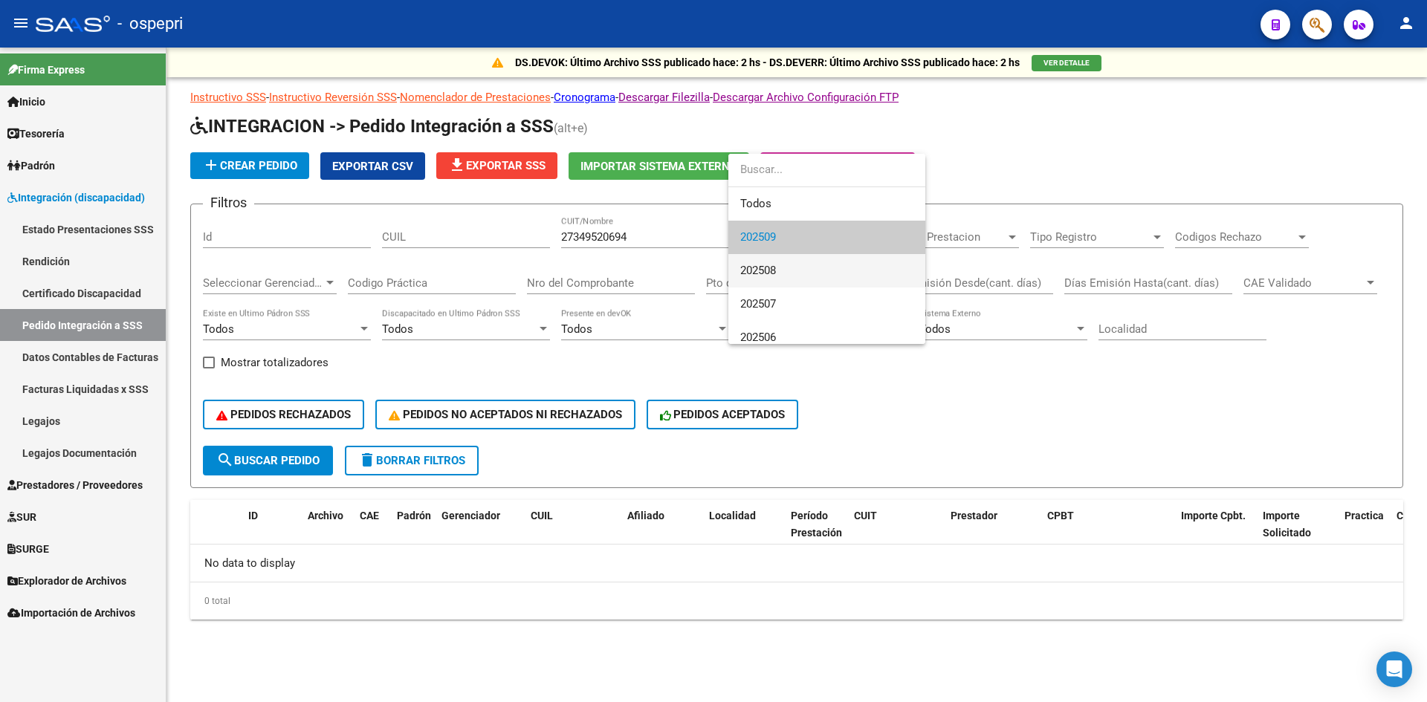
click at [793, 263] on span "202508" at bounding box center [826, 270] width 173 height 33
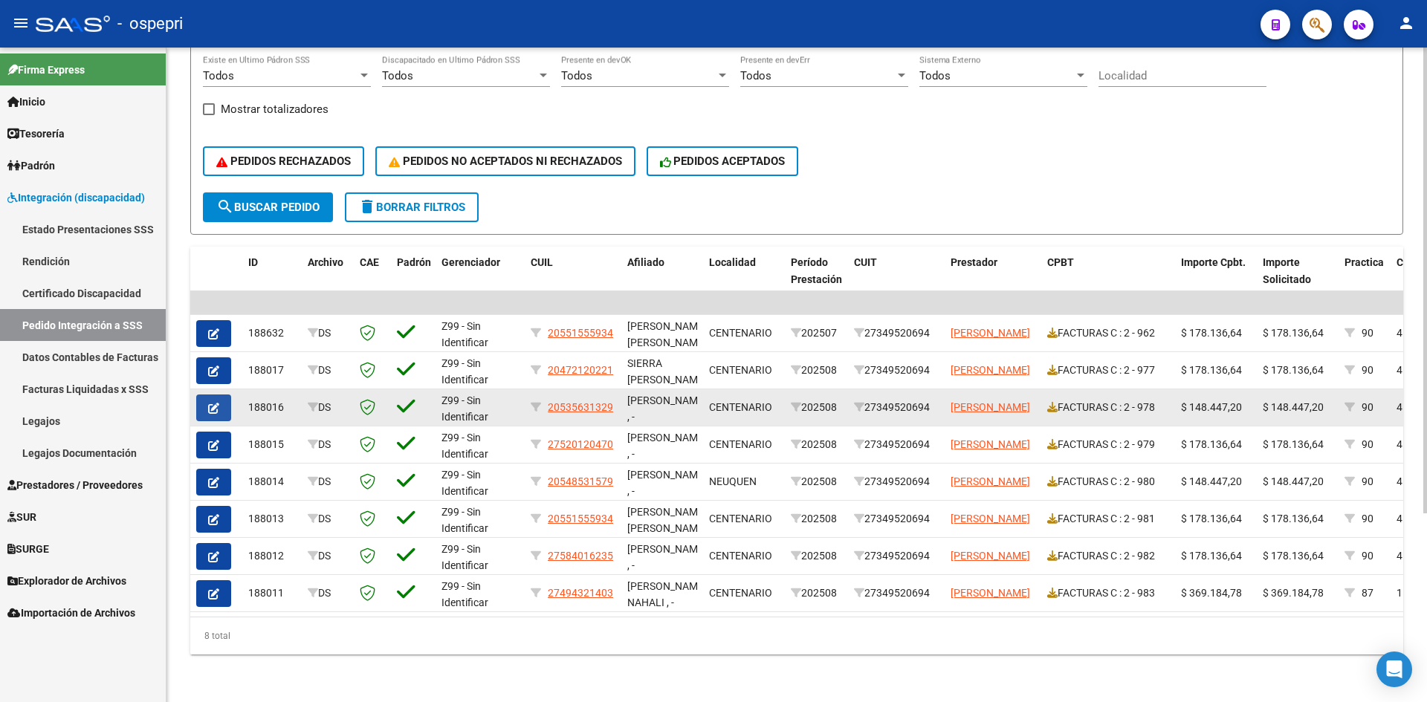
click at [213, 403] on icon "button" at bounding box center [213, 408] width 11 height 11
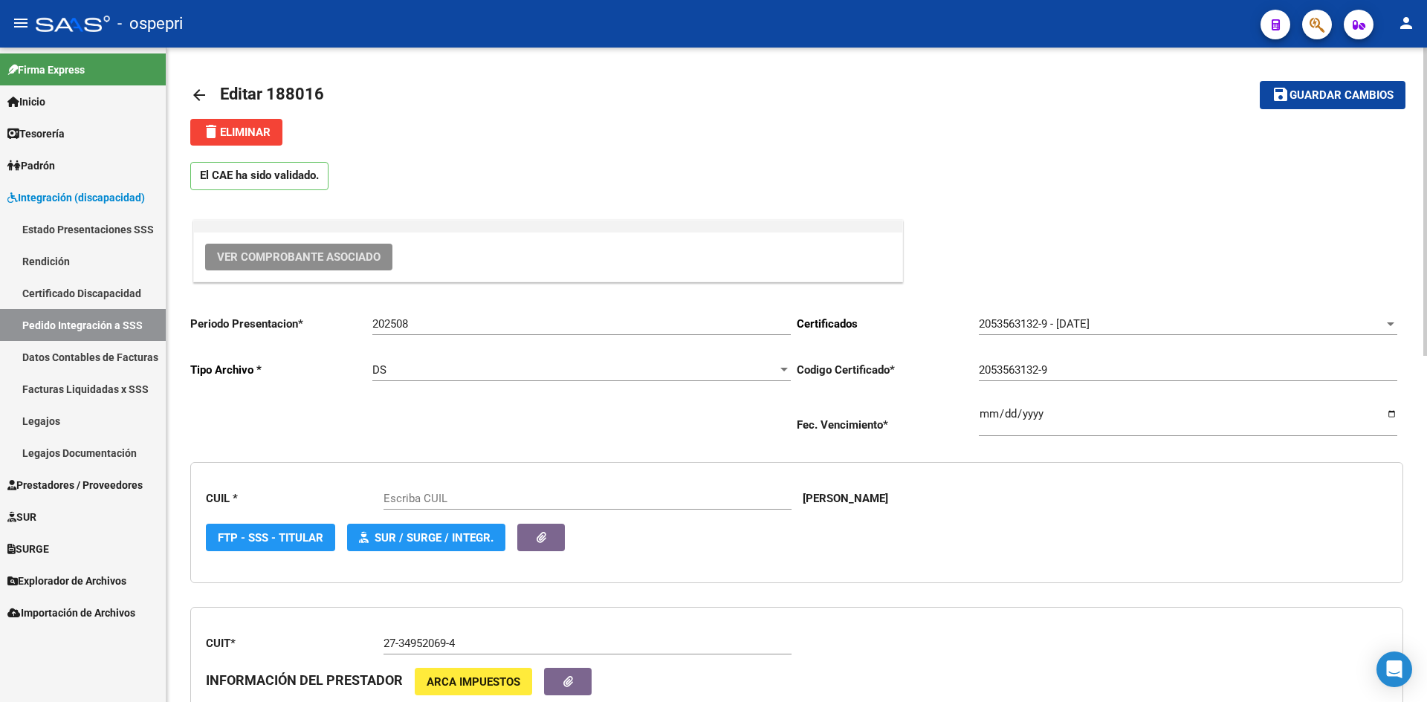
click at [320, 255] on span "Ver Comprobante Asociado" at bounding box center [298, 256] width 163 height 13
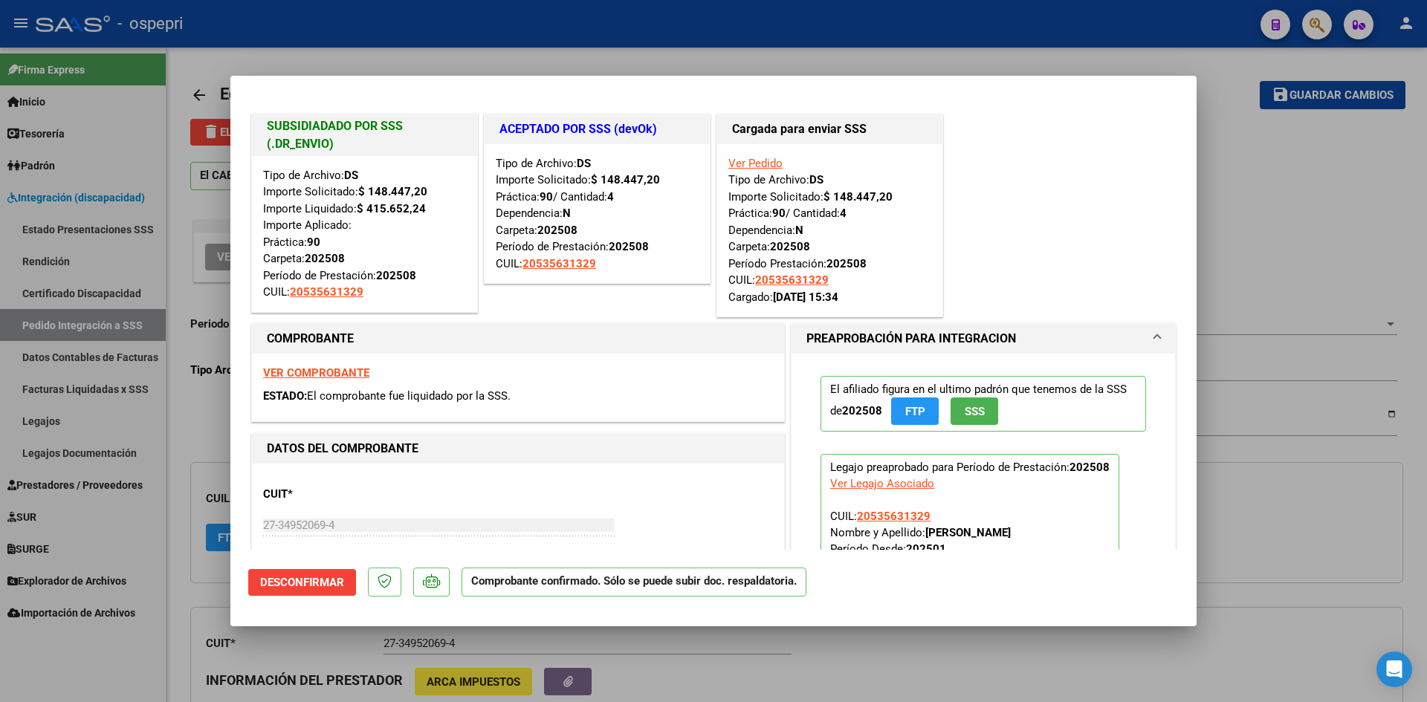
type input "20535631329"
click at [1075, 345] on mat-panel-title "PREAPROBACIÓN PARA INTEGRACION" at bounding box center [974, 339] width 336 height 18
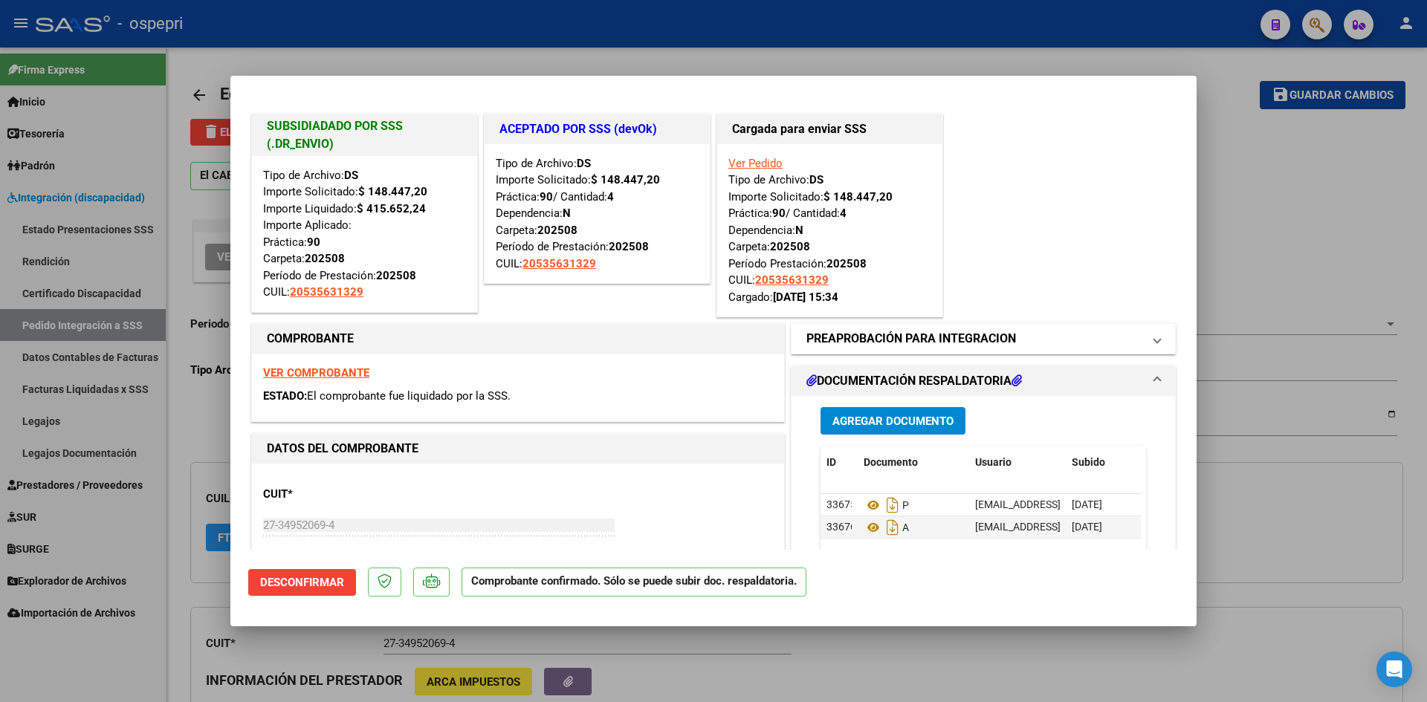
click at [1080, 334] on mat-panel-title "PREAPROBACIÓN PARA INTEGRACION" at bounding box center [974, 339] width 336 height 18
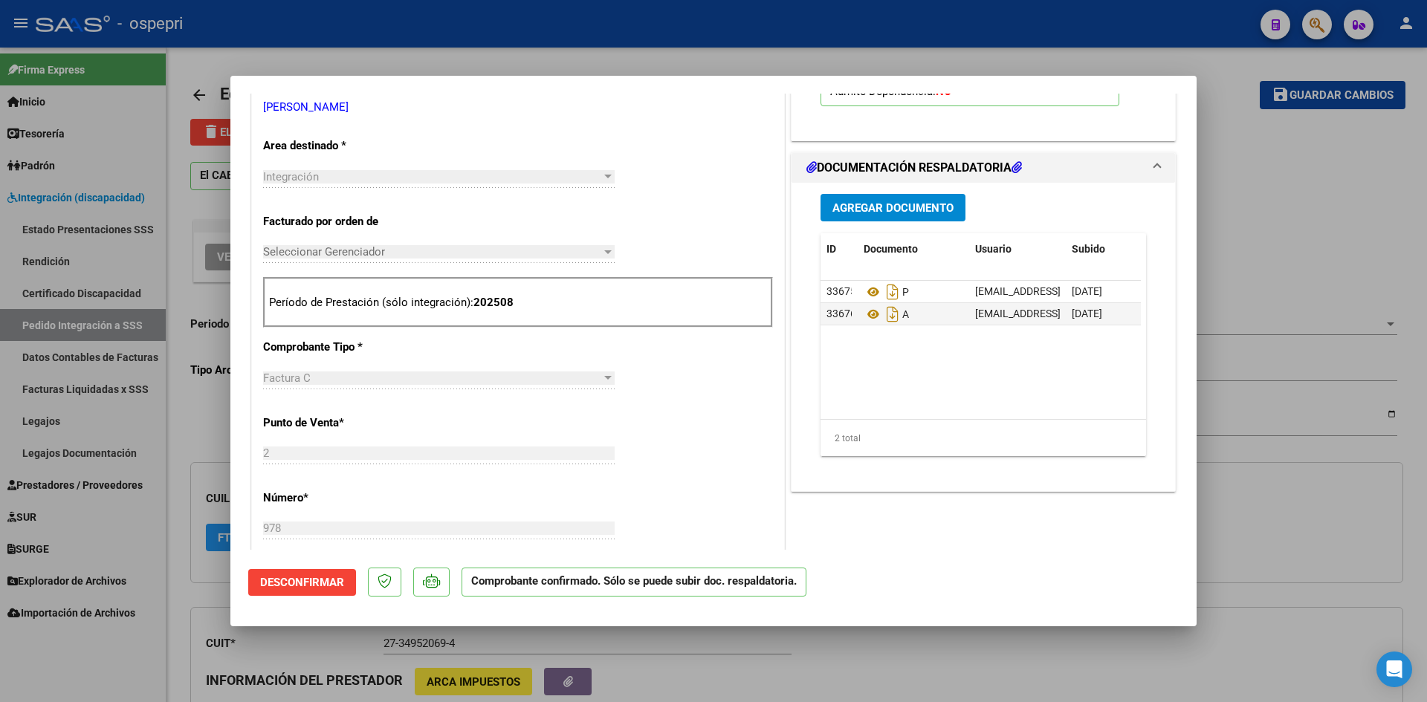
scroll to position [520, 0]
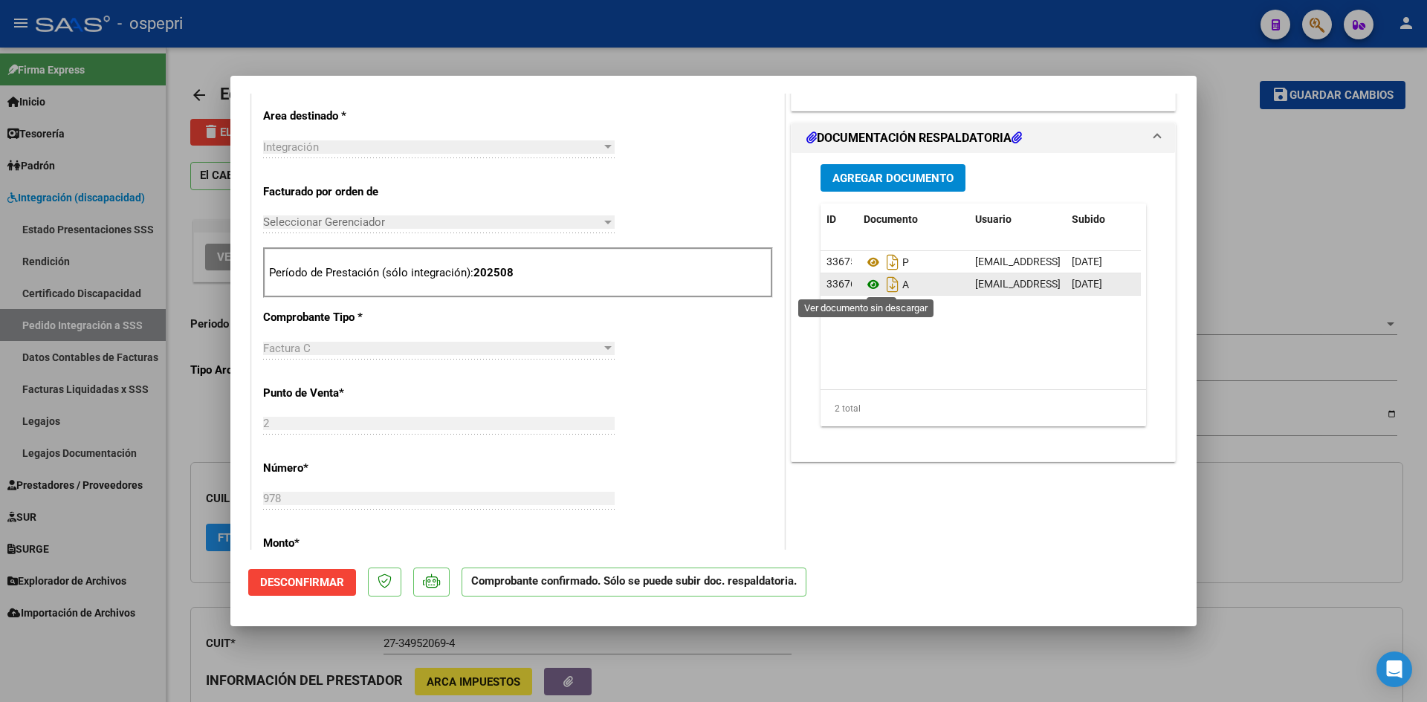
click at [869, 285] on icon at bounding box center [873, 285] width 19 height 18
type input "$ 0,00"
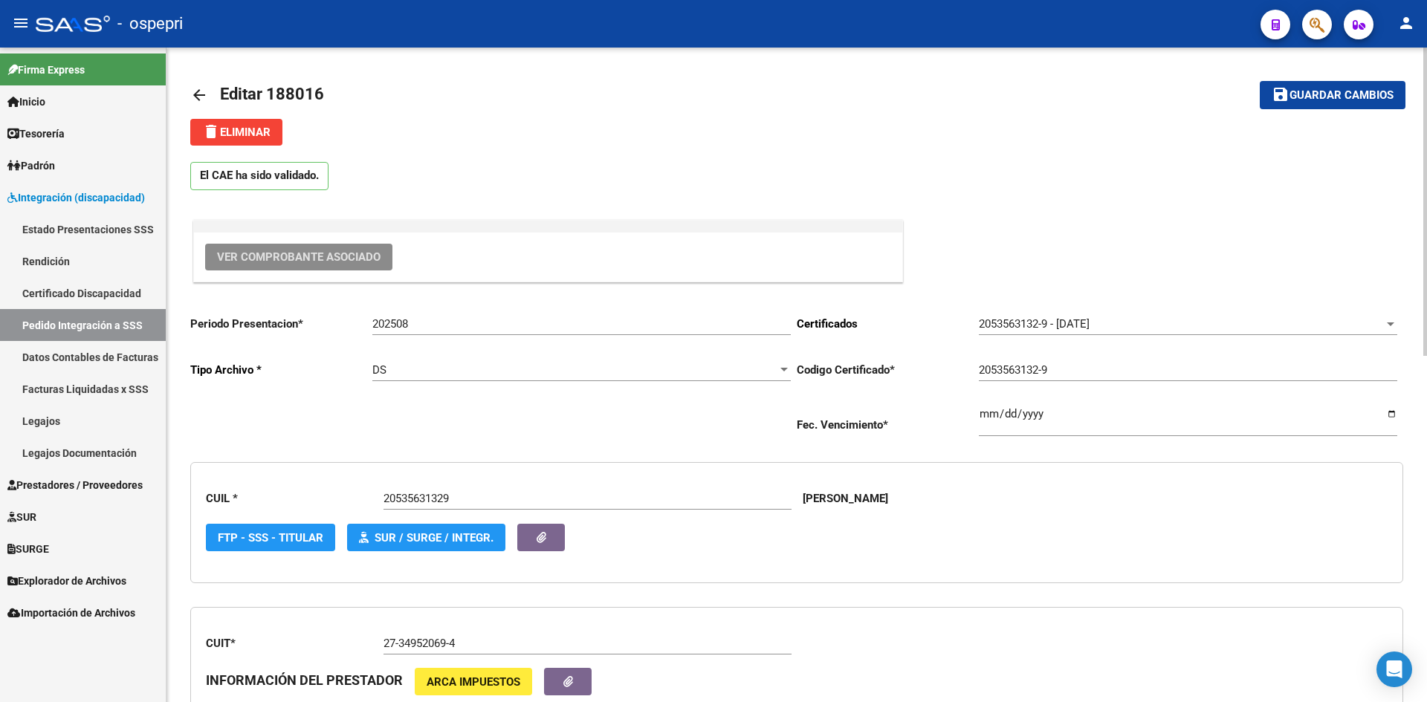
click at [198, 91] on mat-icon "arrow_back" at bounding box center [199, 95] width 18 height 18
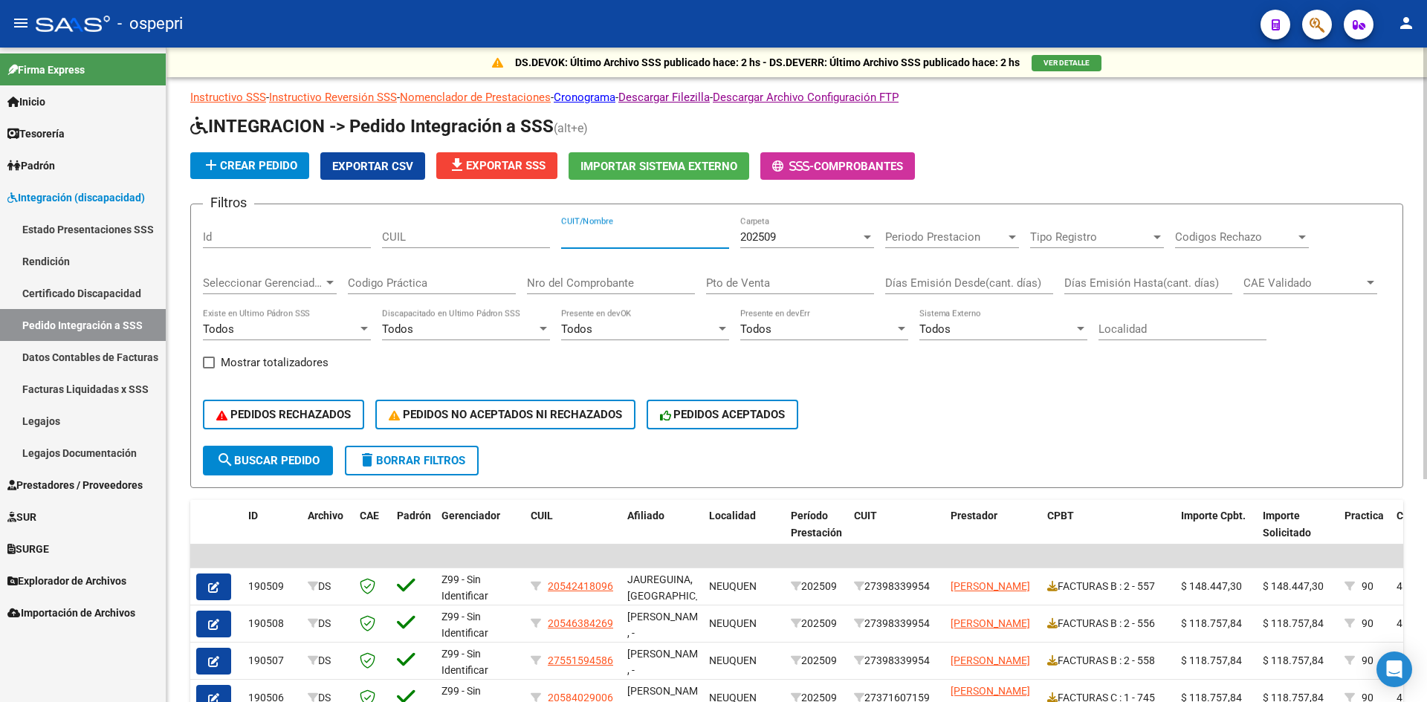
click at [583, 234] on input "CUIT/Nombre" at bounding box center [645, 236] width 168 height 13
paste input "27349520694"
type input "27349520694"
click at [271, 464] on span "search Buscar Pedido" at bounding box center [267, 460] width 103 height 13
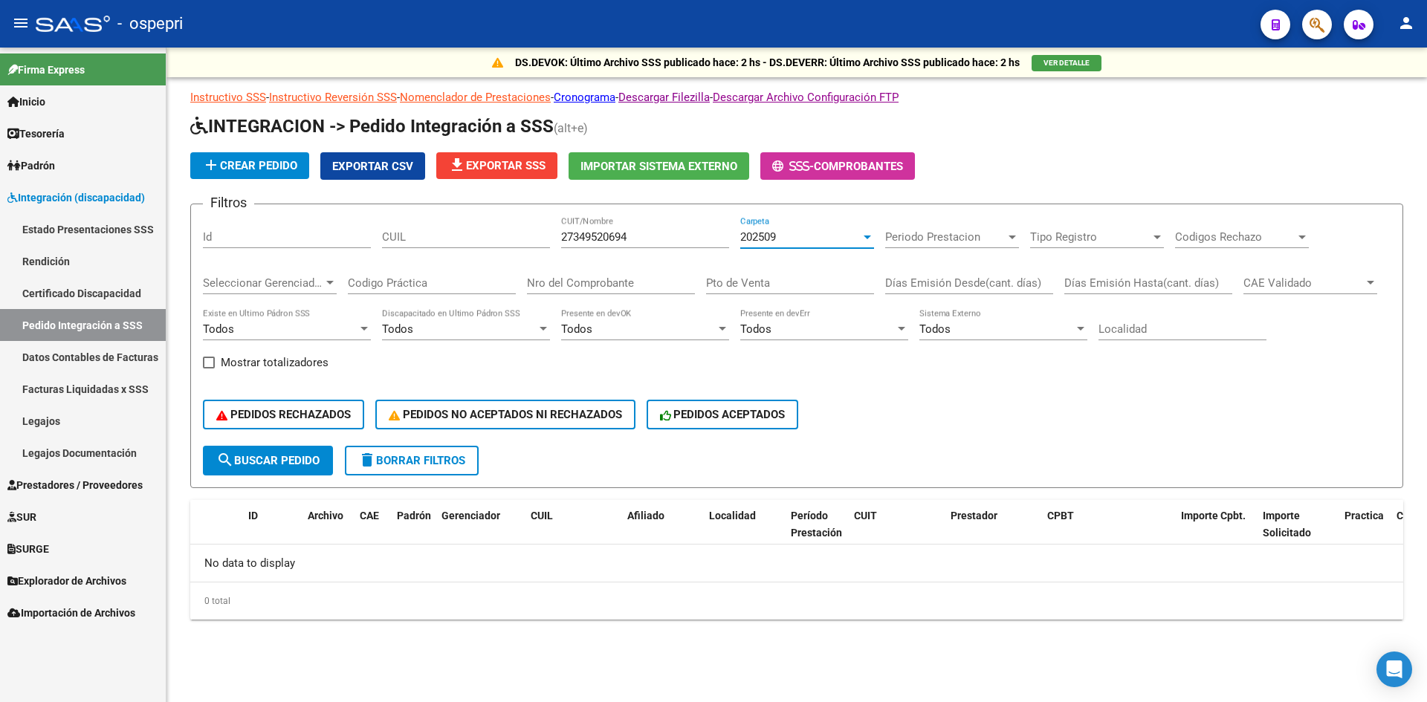
click at [768, 242] on span "202509" at bounding box center [758, 236] width 36 height 13
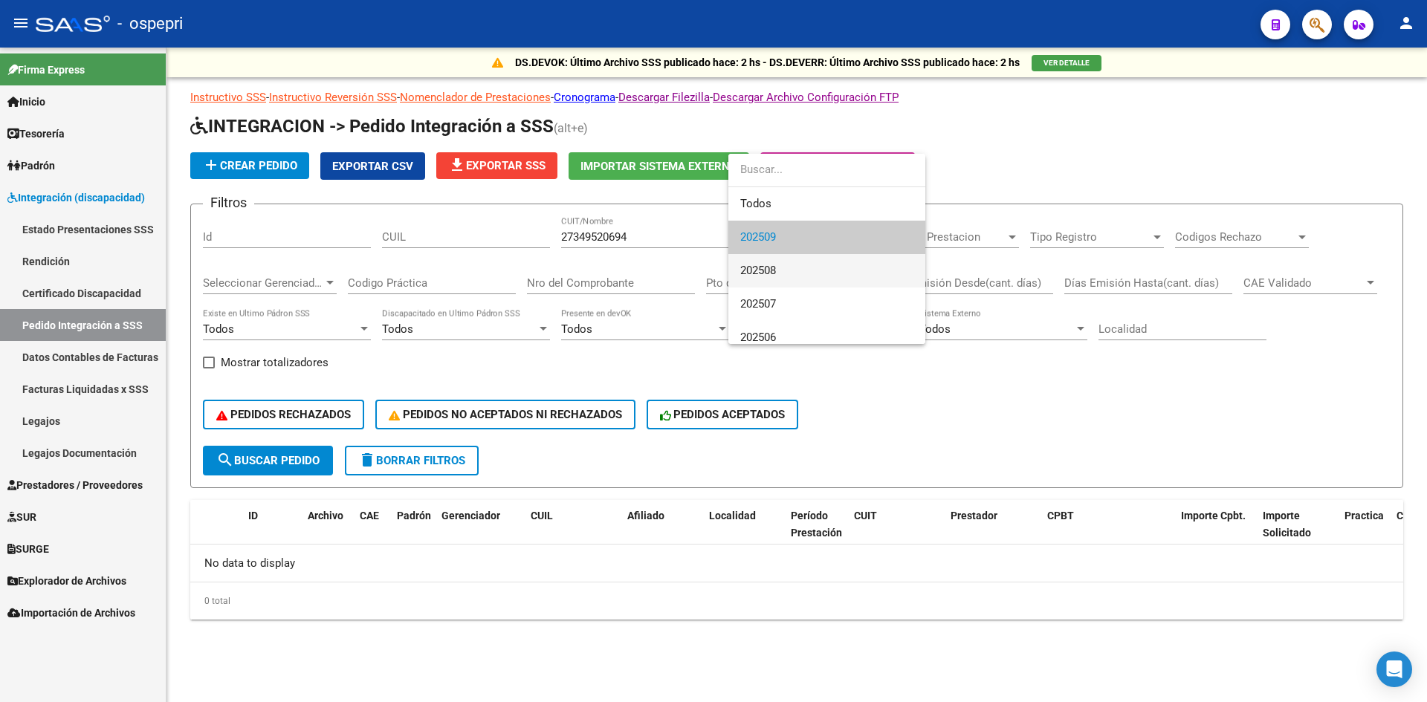
click at [782, 267] on span "202508" at bounding box center [826, 270] width 173 height 33
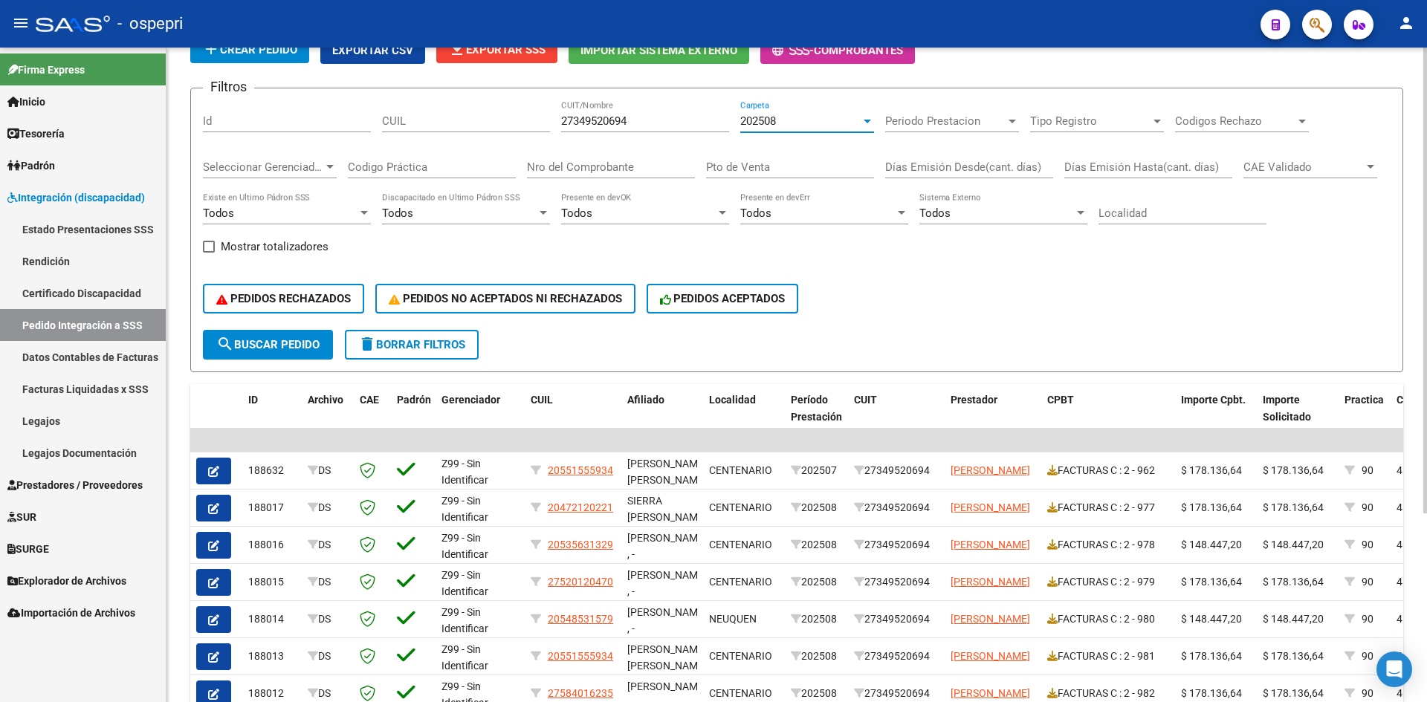
scroll to position [149, 0]
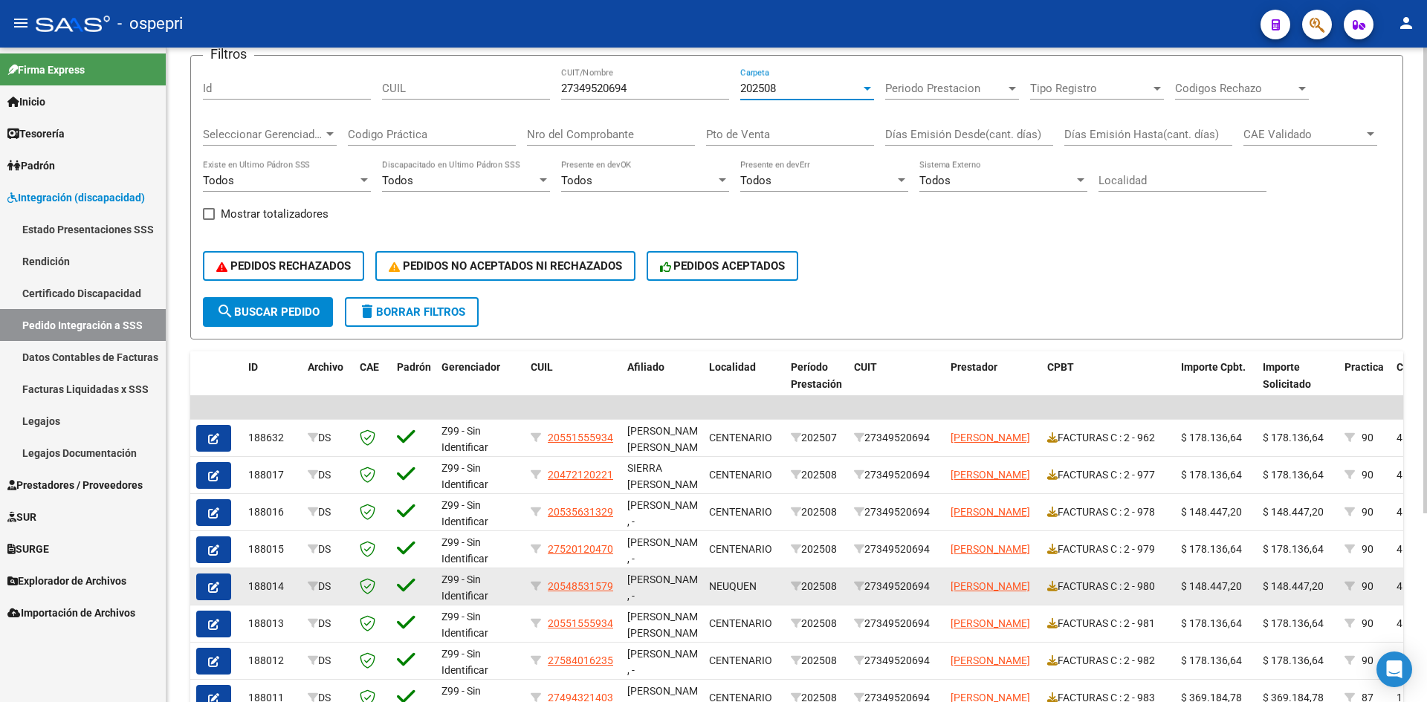
click at [218, 585] on icon "button" at bounding box center [213, 587] width 11 height 11
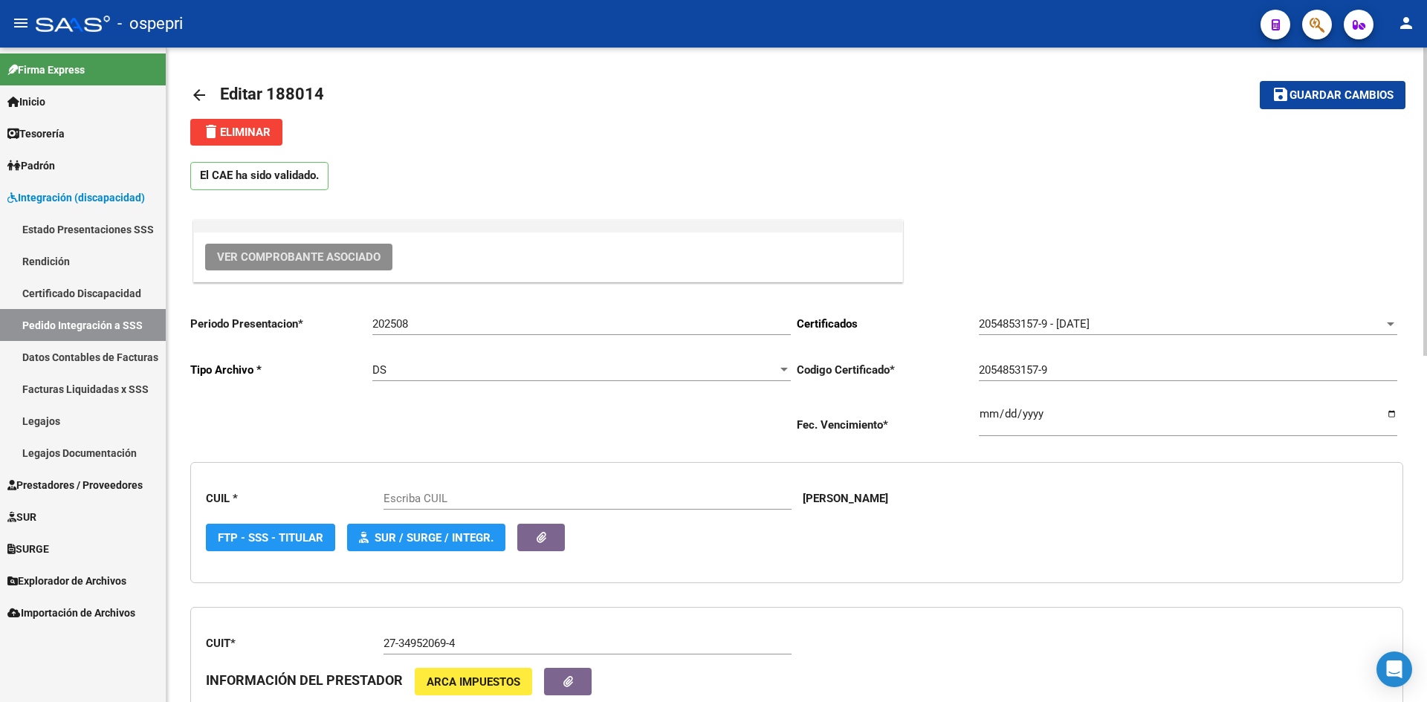
click at [375, 253] on span "Ver Comprobante Asociado" at bounding box center [298, 256] width 163 height 13
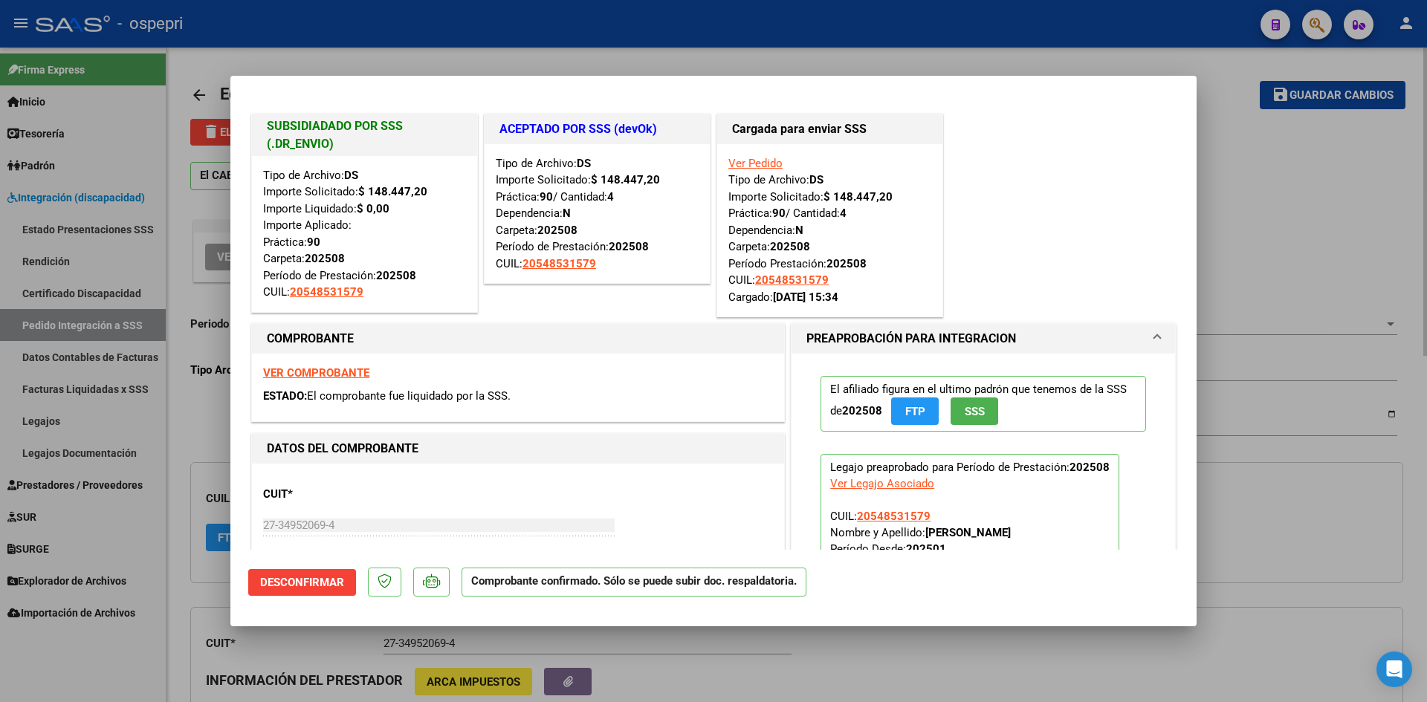
type input "20548531579"
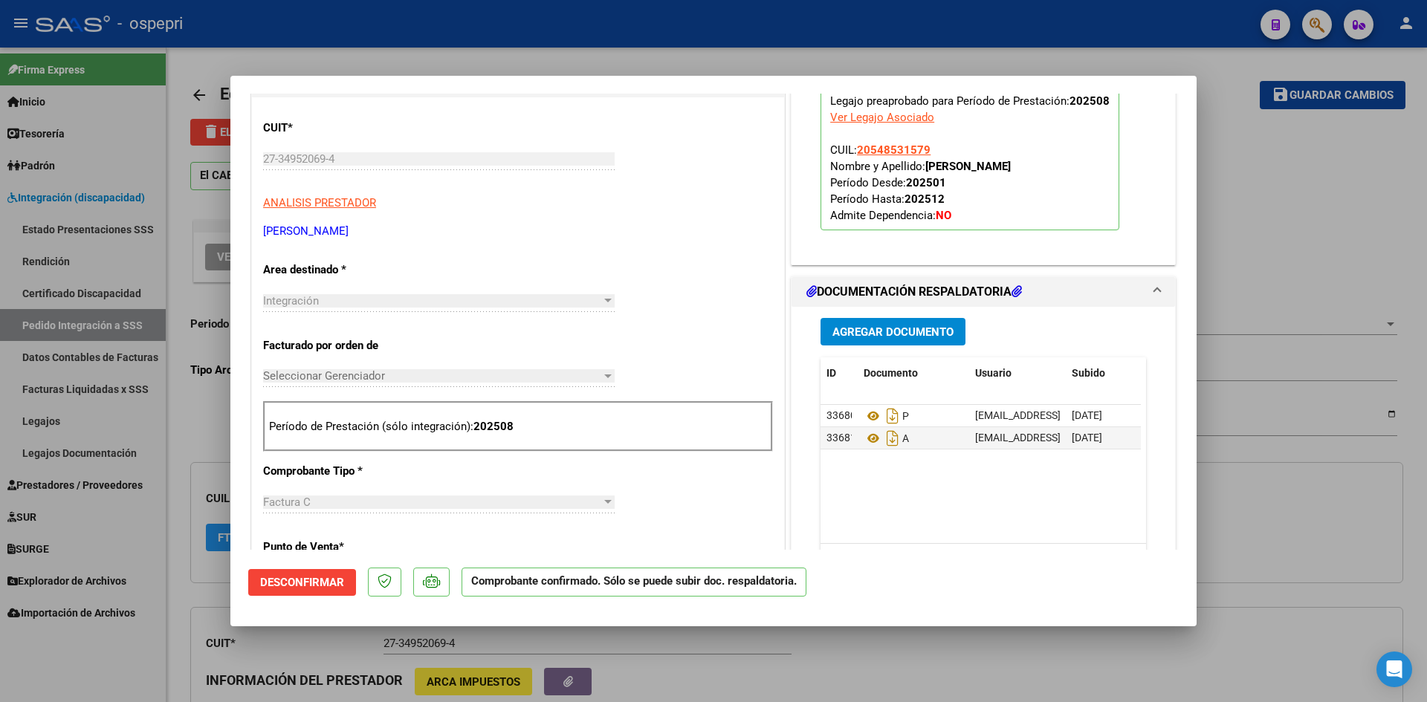
scroll to position [372, 0]
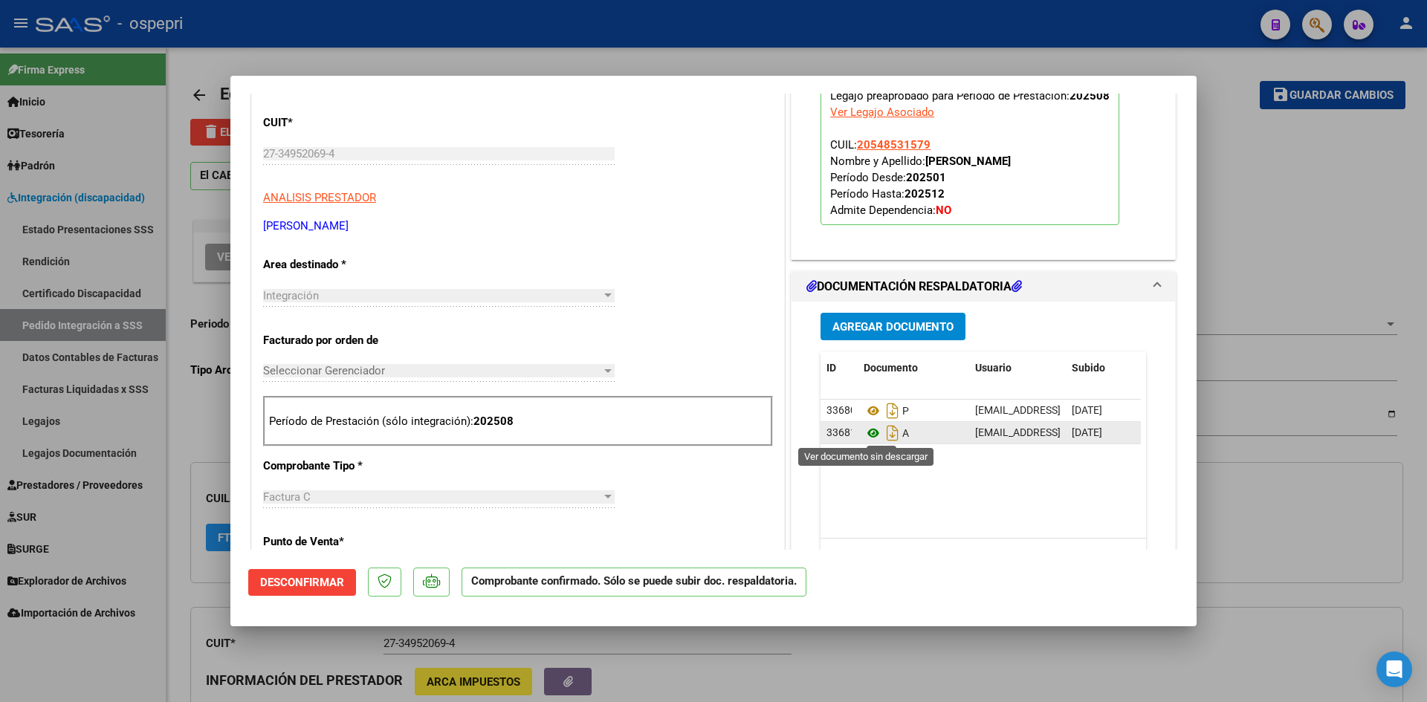
click at [864, 433] on icon at bounding box center [873, 433] width 19 height 18
type input "$ 0,00"
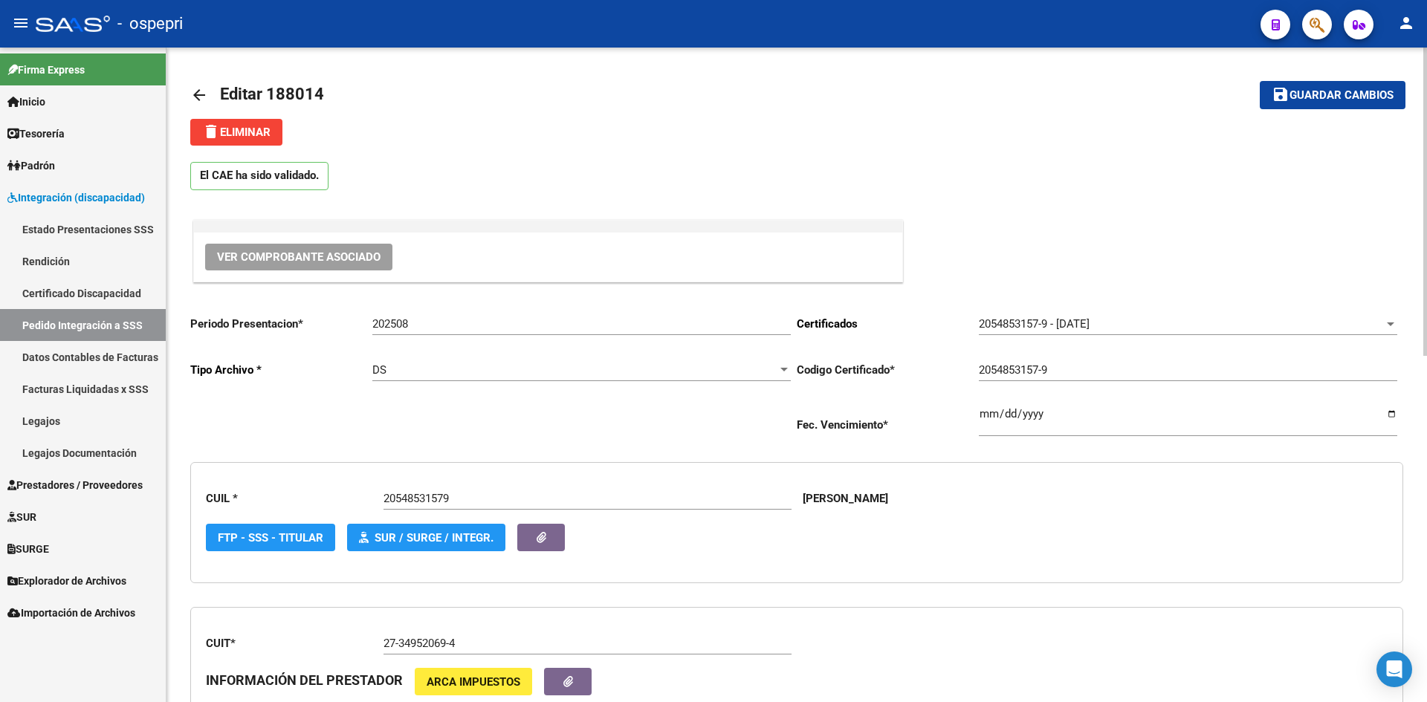
click at [198, 88] on mat-icon "arrow_back" at bounding box center [199, 95] width 18 height 18
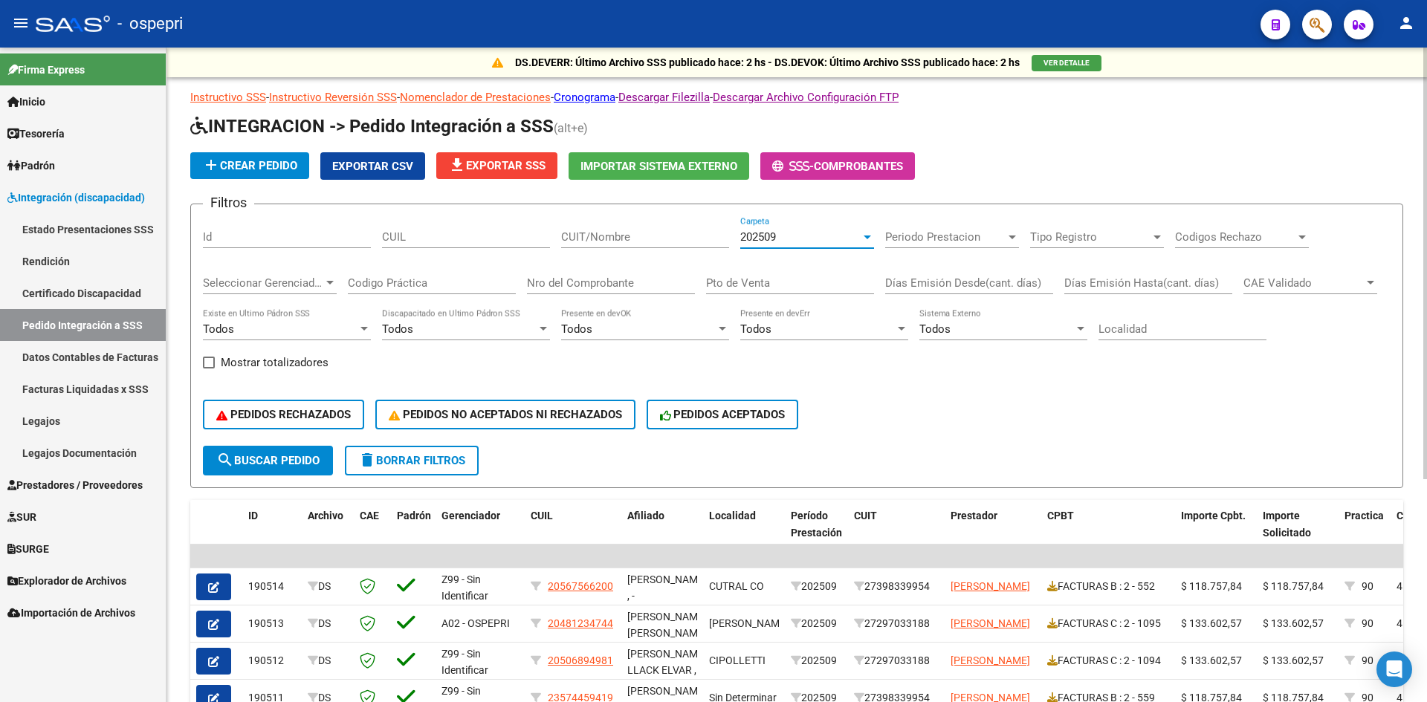
click at [792, 238] on div "202509" at bounding box center [800, 236] width 120 height 13
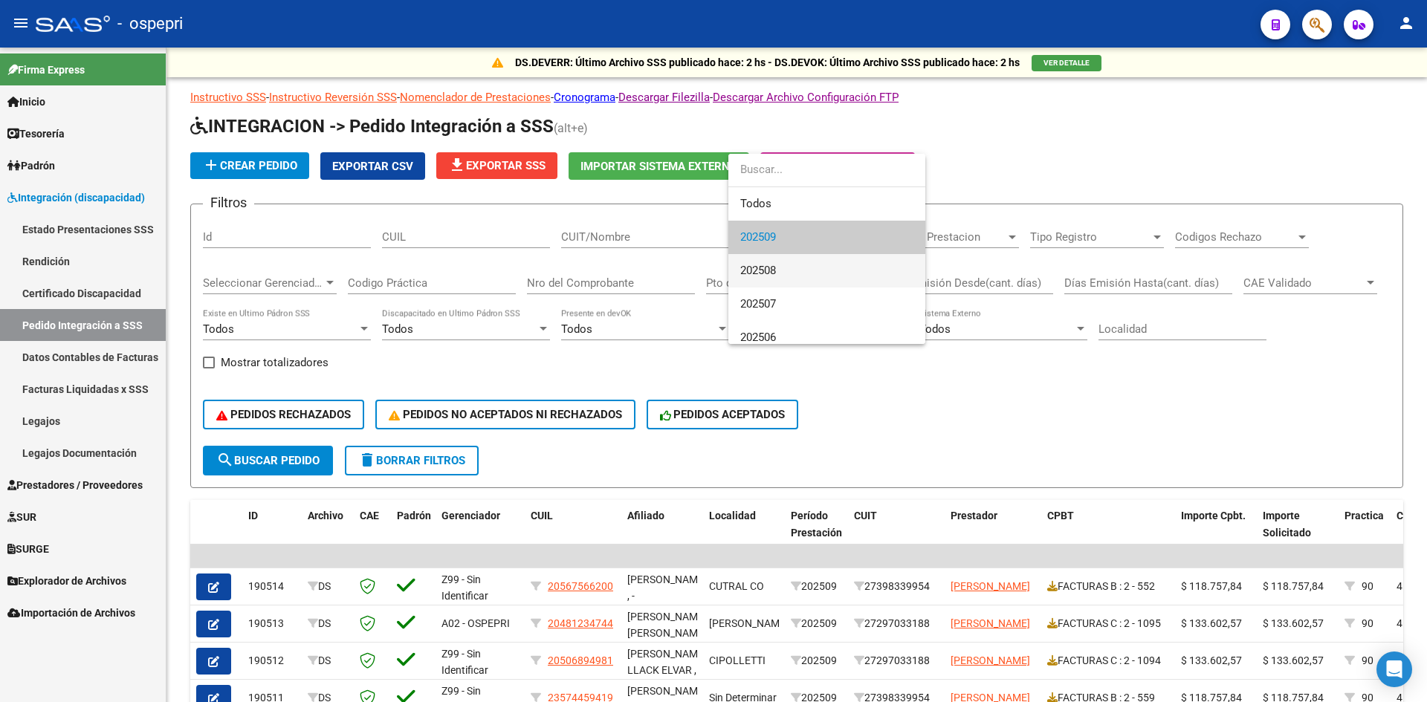
click at [788, 268] on span "202508" at bounding box center [826, 270] width 173 height 33
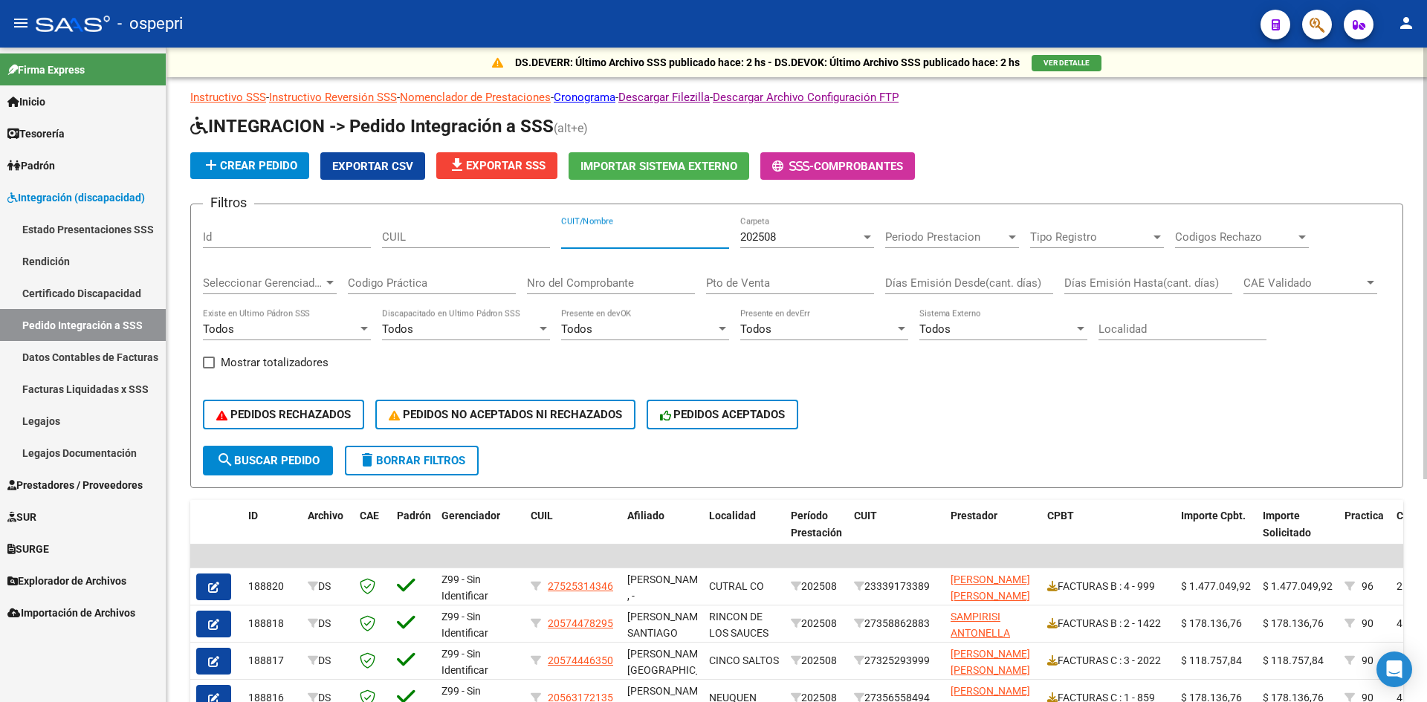
click at [580, 242] on input "CUIT/Nombre" at bounding box center [645, 236] width 168 height 13
paste input "27349520694"
type input "27349520694"
click at [273, 460] on span "search Buscar Pedido" at bounding box center [267, 460] width 103 height 13
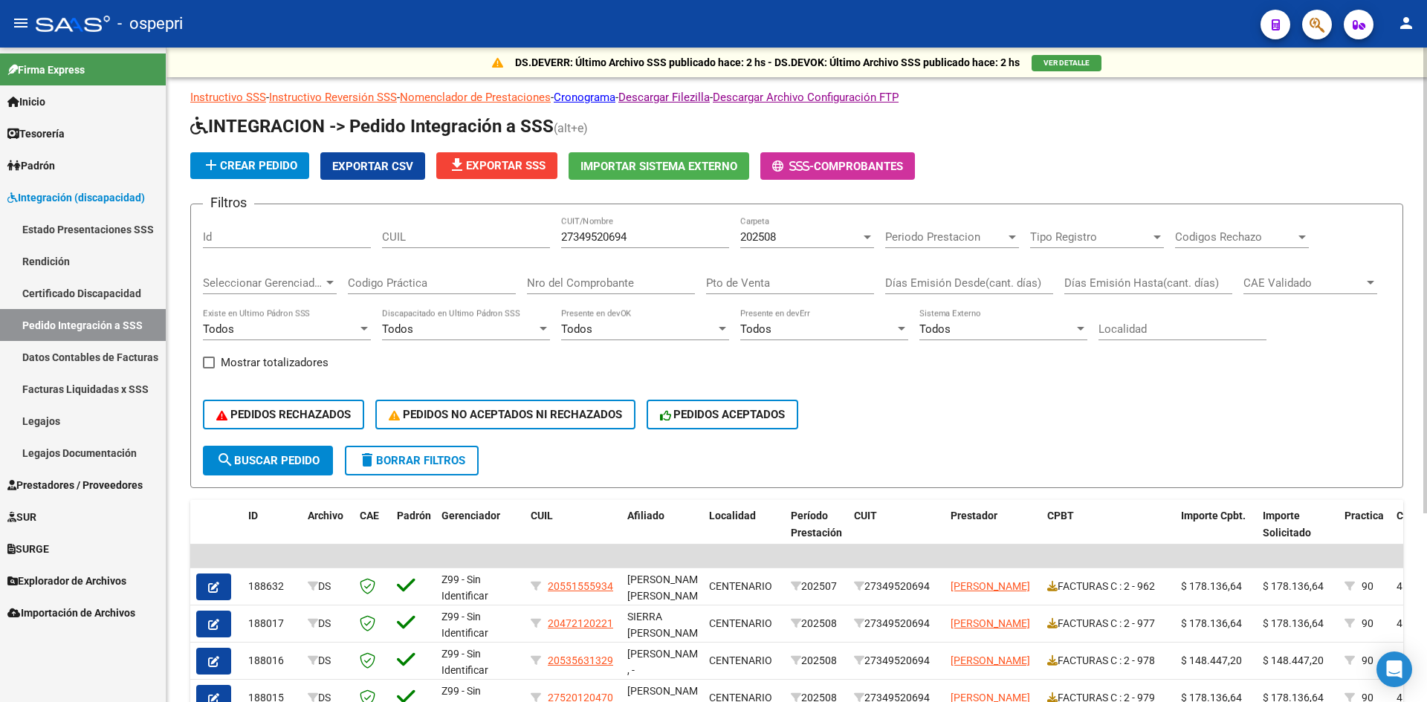
scroll to position [149, 0]
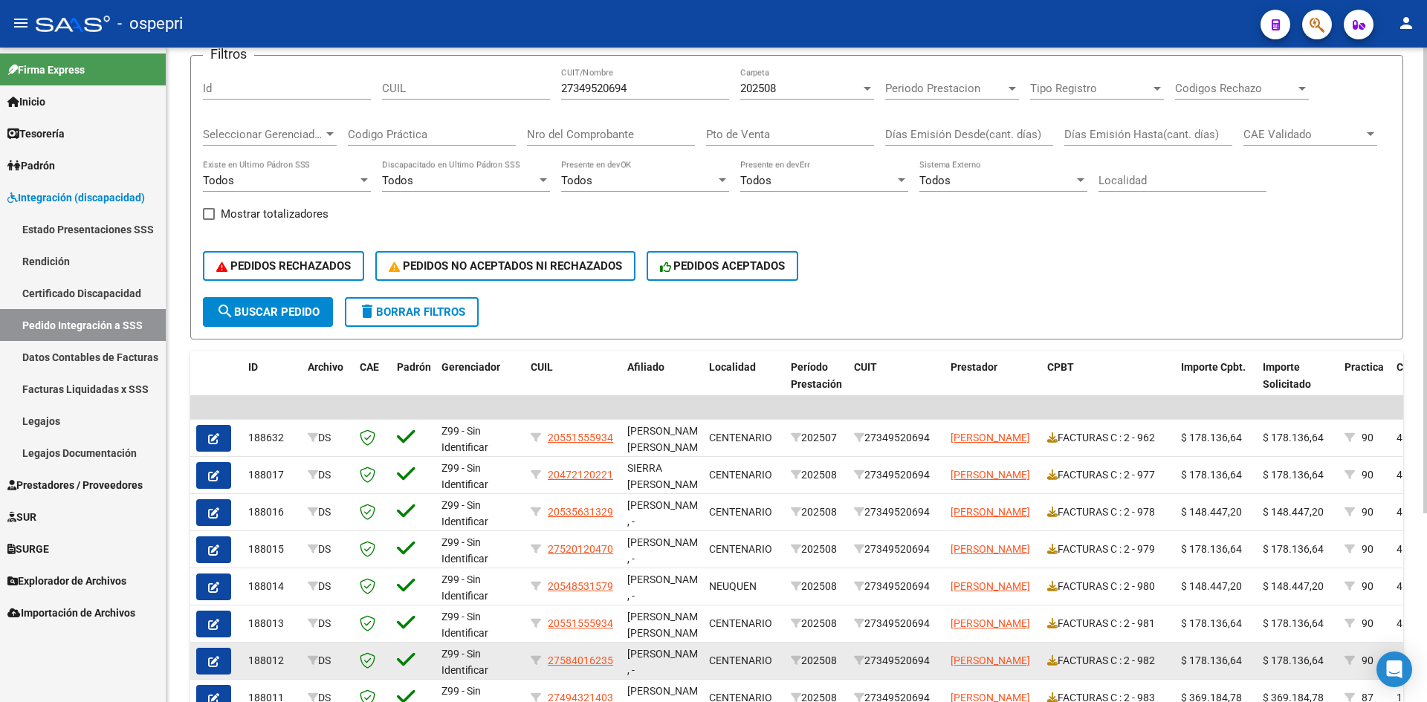
click at [211, 660] on icon "button" at bounding box center [213, 661] width 11 height 11
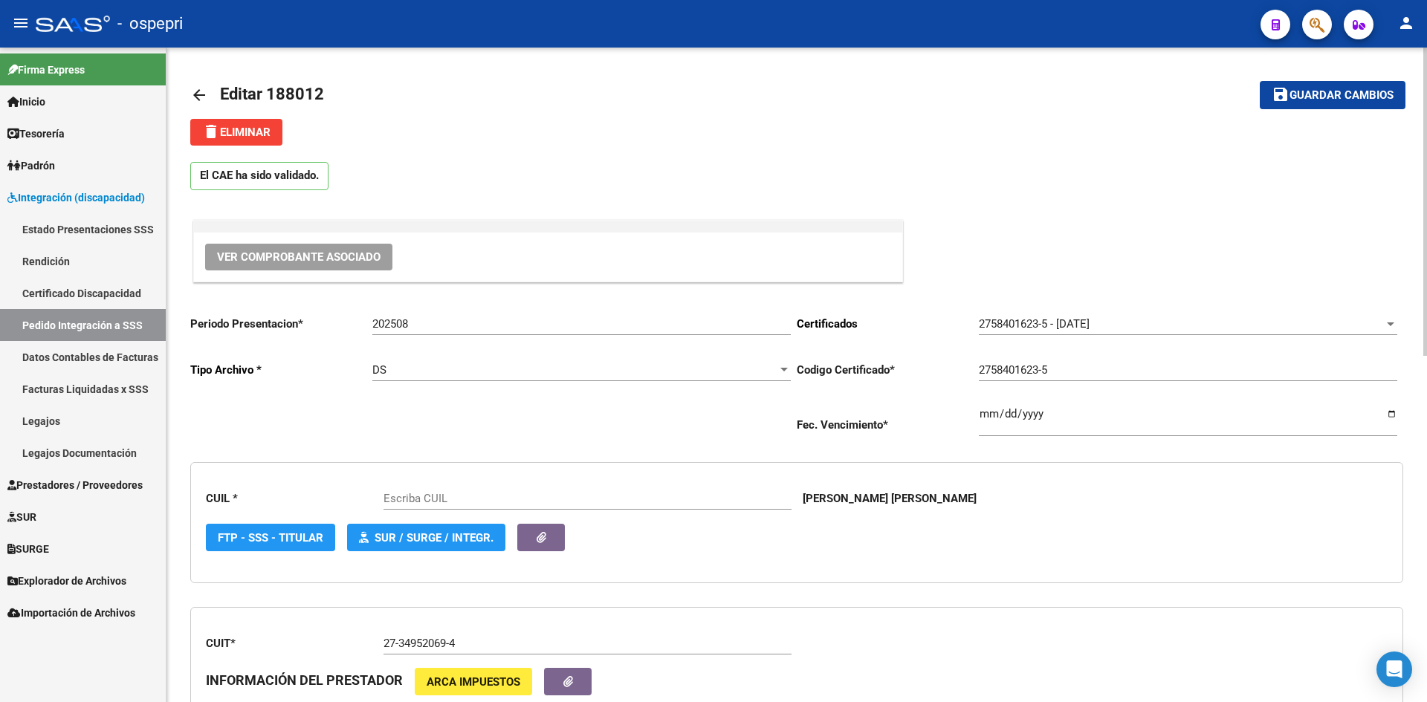
type input "27584016235"
click at [354, 256] on span "Ver Comprobante Asociado" at bounding box center [298, 256] width 163 height 13
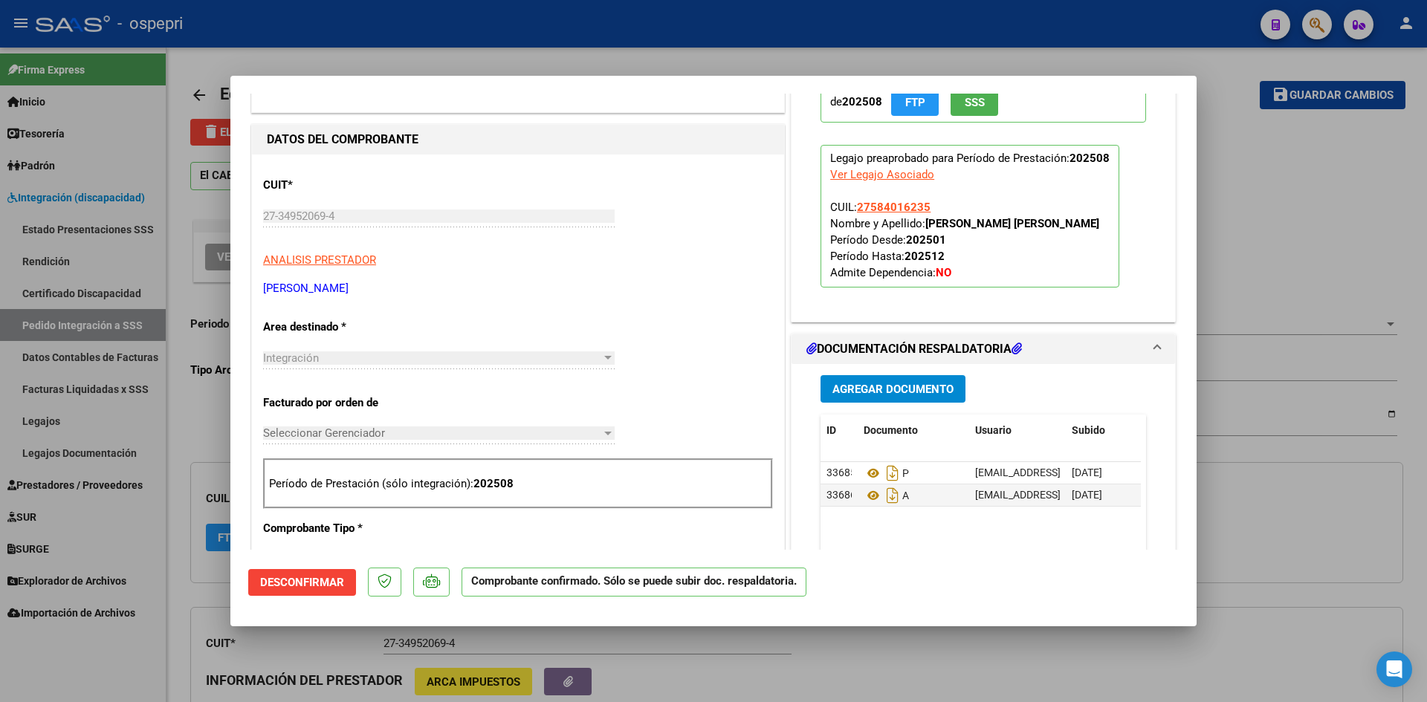
scroll to position [446, 0]
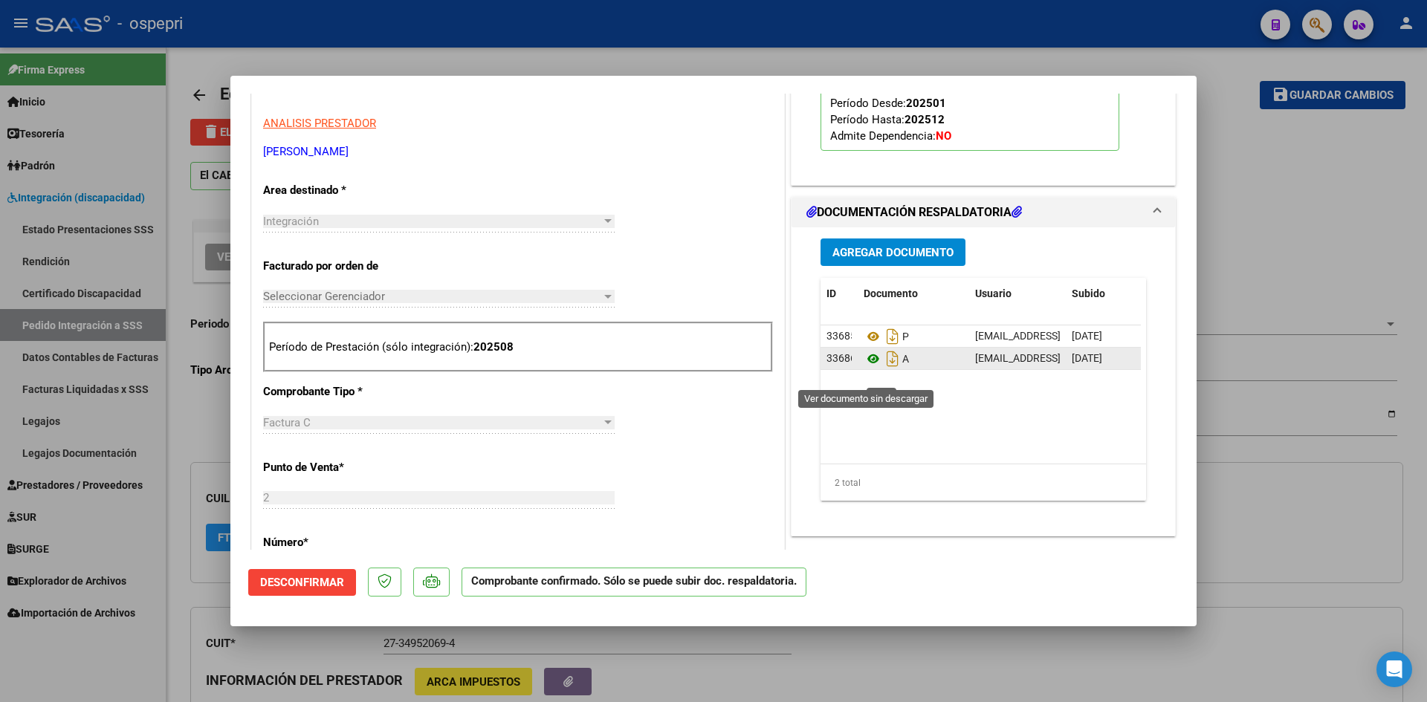
click at [865, 368] on icon at bounding box center [873, 359] width 19 height 18
type input "$ 0,00"
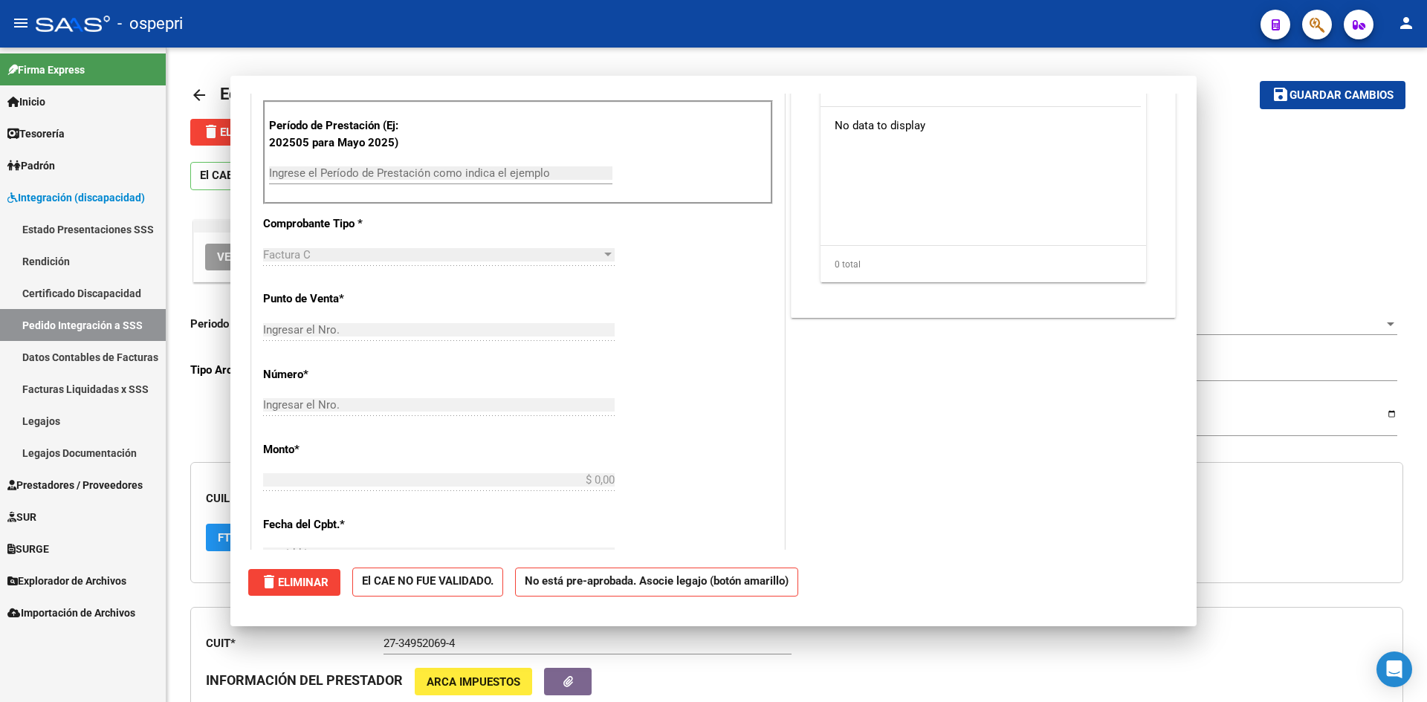
scroll to position [0, 0]
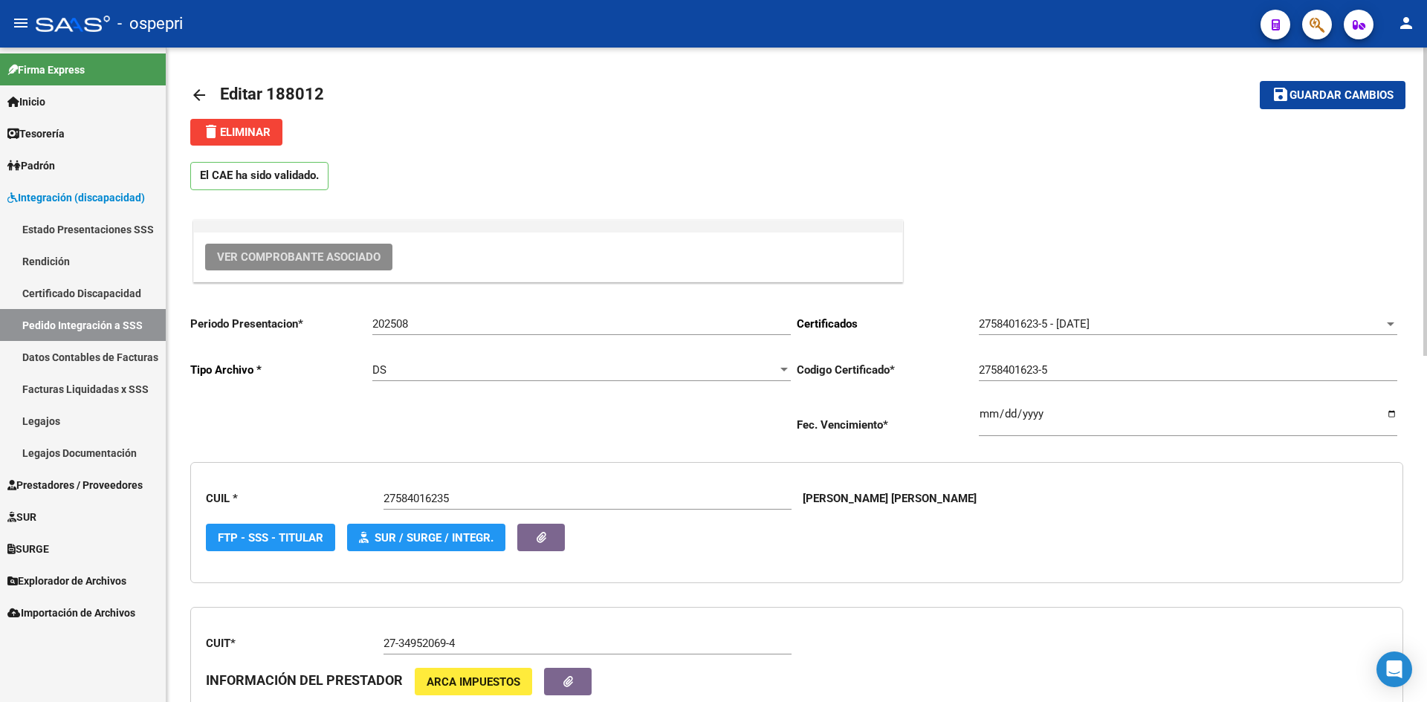
click at [200, 94] on mat-icon "arrow_back" at bounding box center [199, 95] width 18 height 18
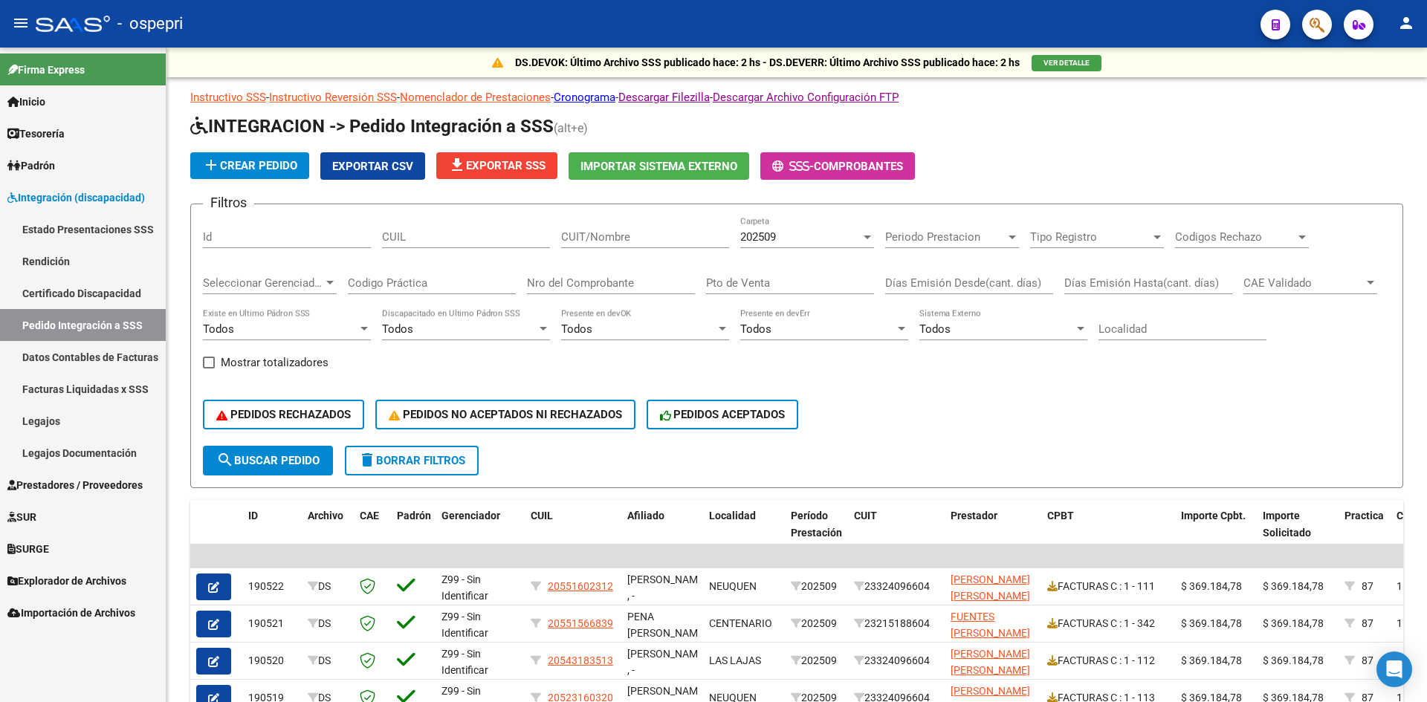
click at [784, 237] on div "202509" at bounding box center [800, 236] width 120 height 13
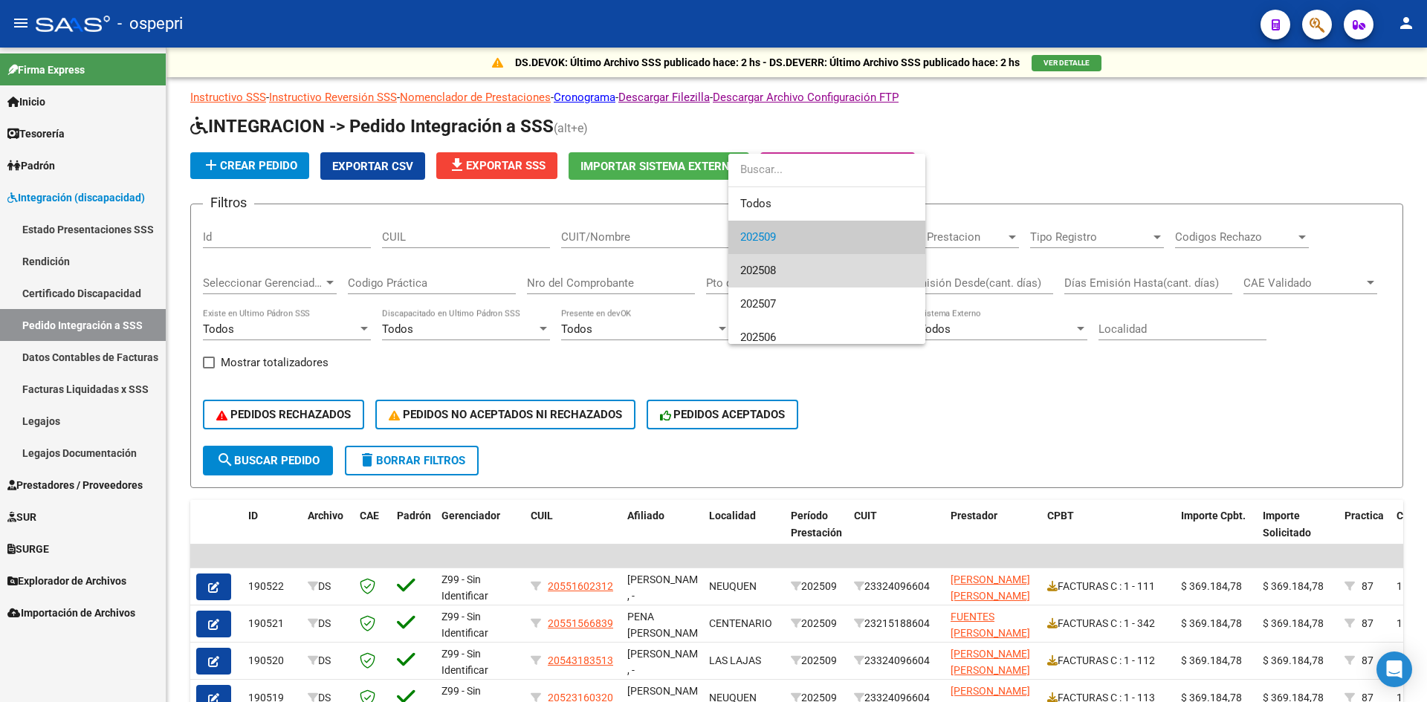
click at [787, 265] on span "202508" at bounding box center [826, 270] width 173 height 33
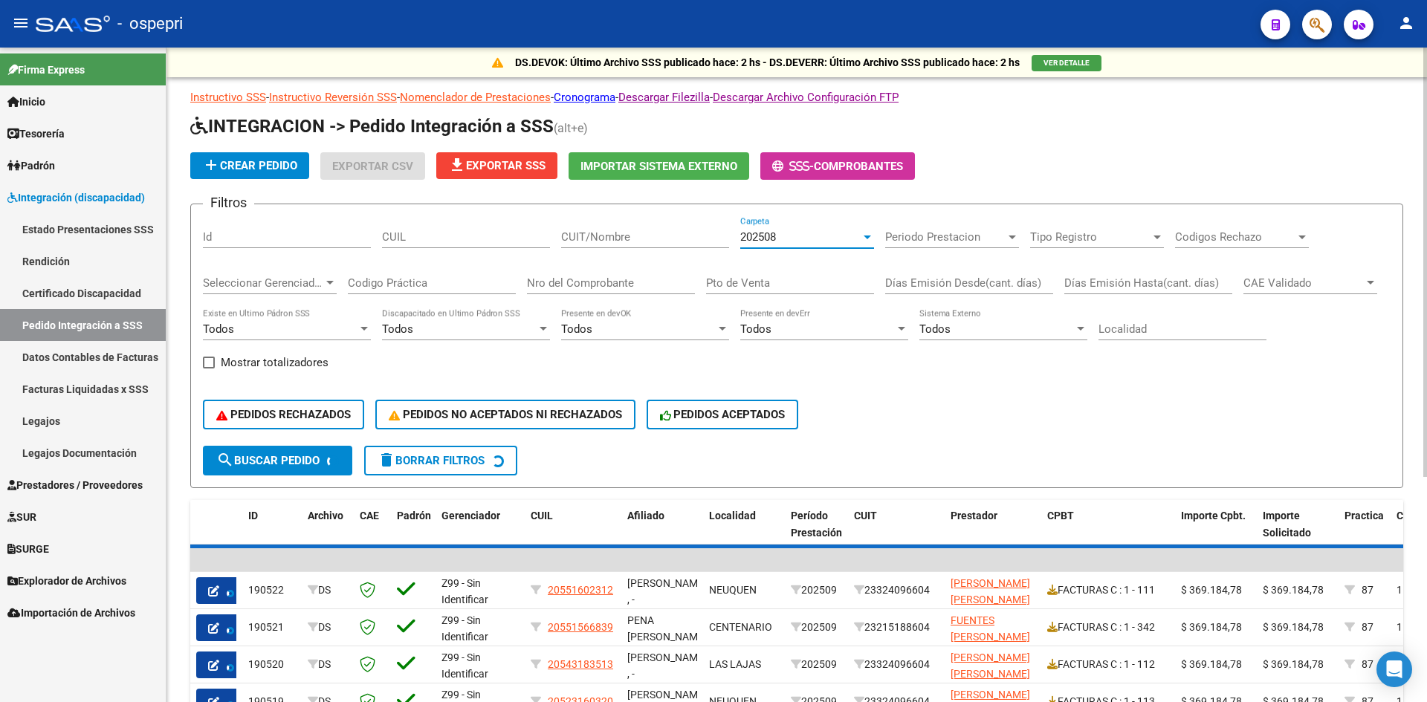
click at [657, 236] on input "CUIT/Nombre" at bounding box center [645, 236] width 168 height 13
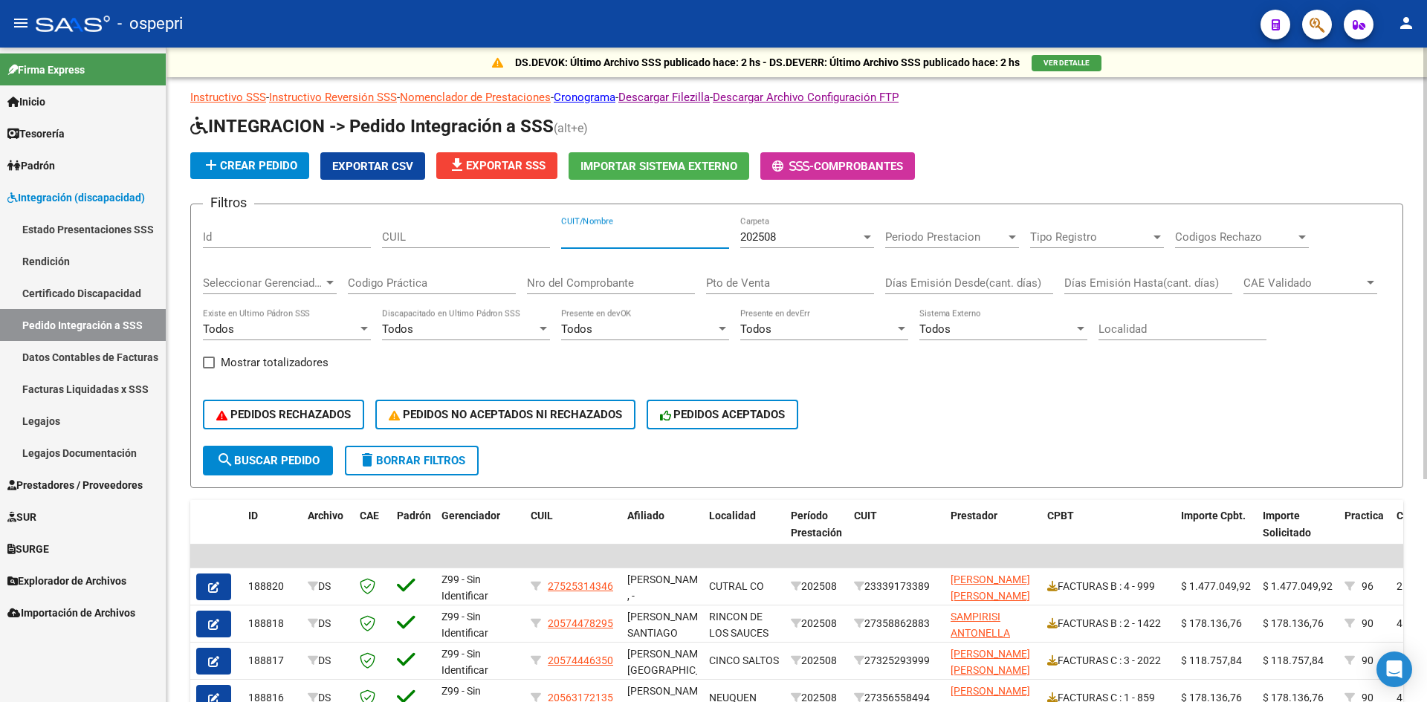
paste input "27349520694"
type input "27349520694"
click at [317, 464] on span "search Buscar Pedido" at bounding box center [267, 460] width 103 height 13
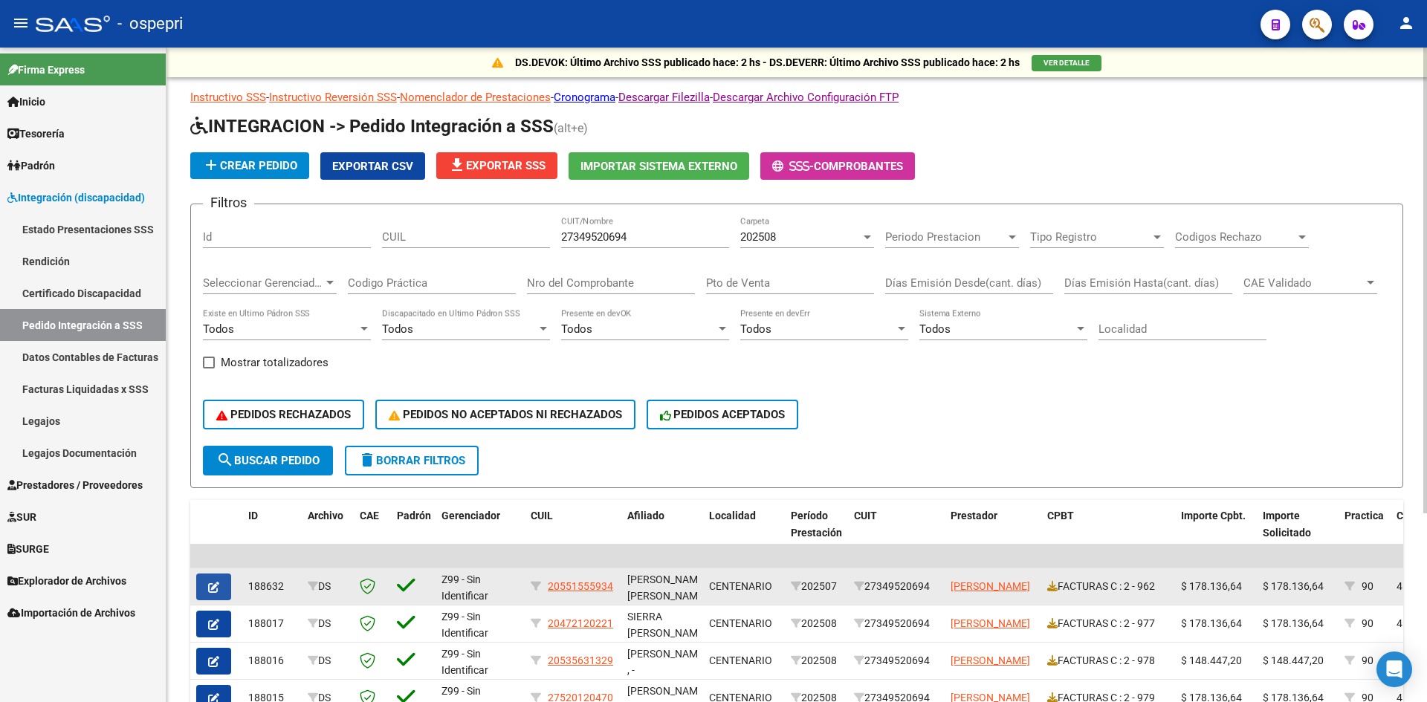
click at [204, 584] on button "button" at bounding box center [213, 587] width 35 height 27
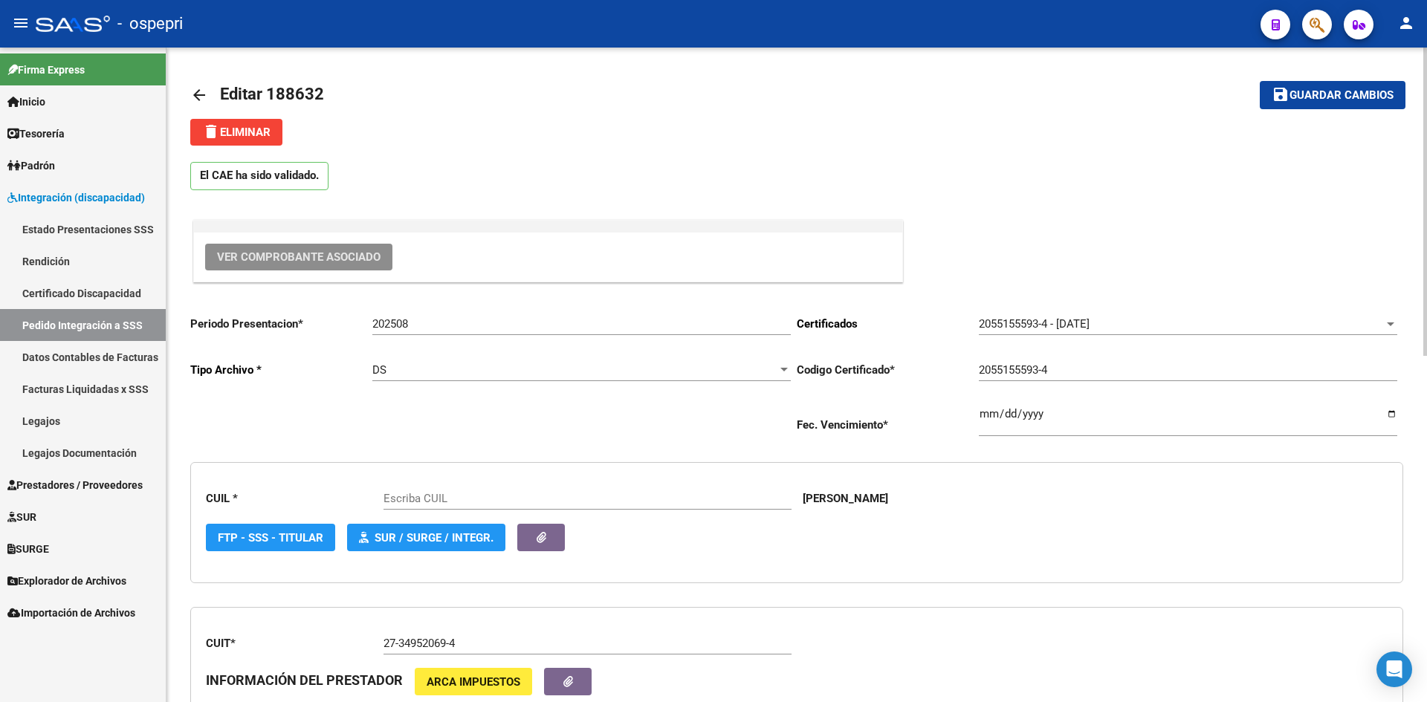
click at [356, 247] on button "Ver Comprobante Asociado" at bounding box center [298, 257] width 187 height 27
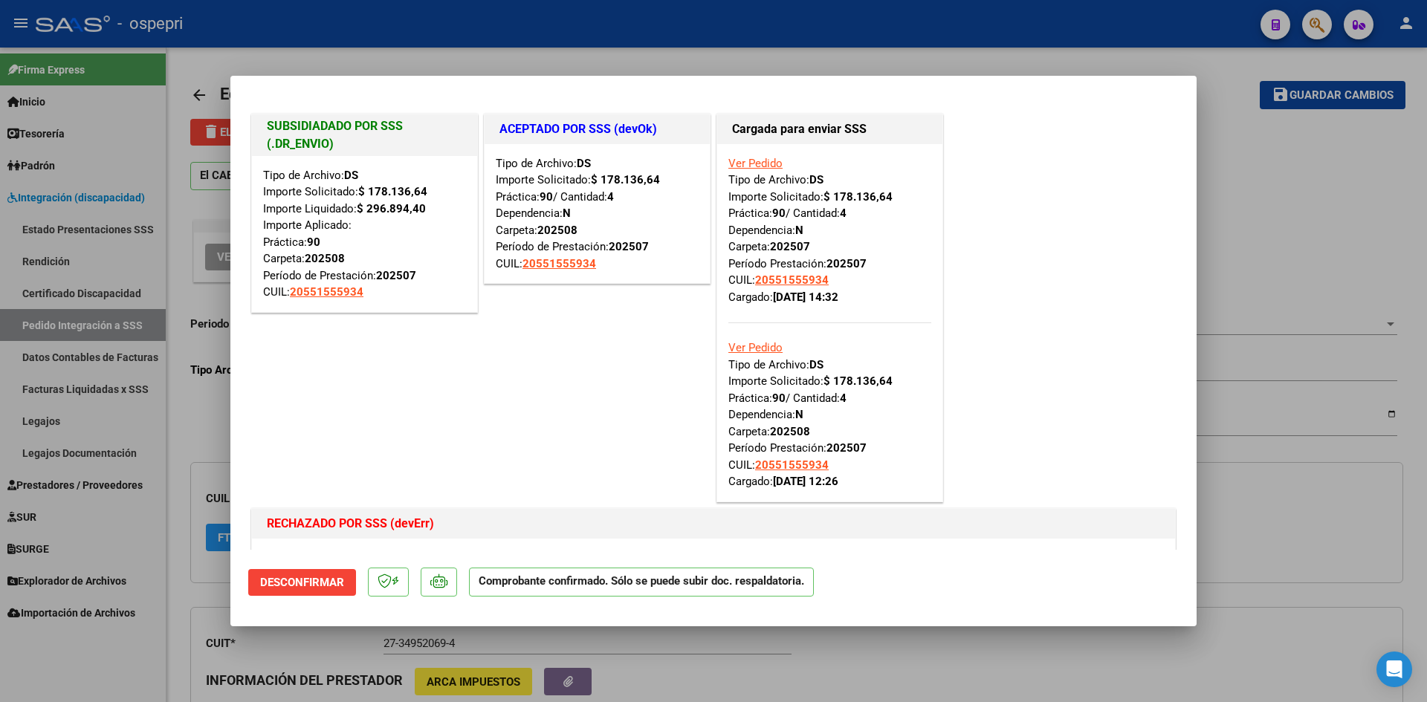
type input "20551555934"
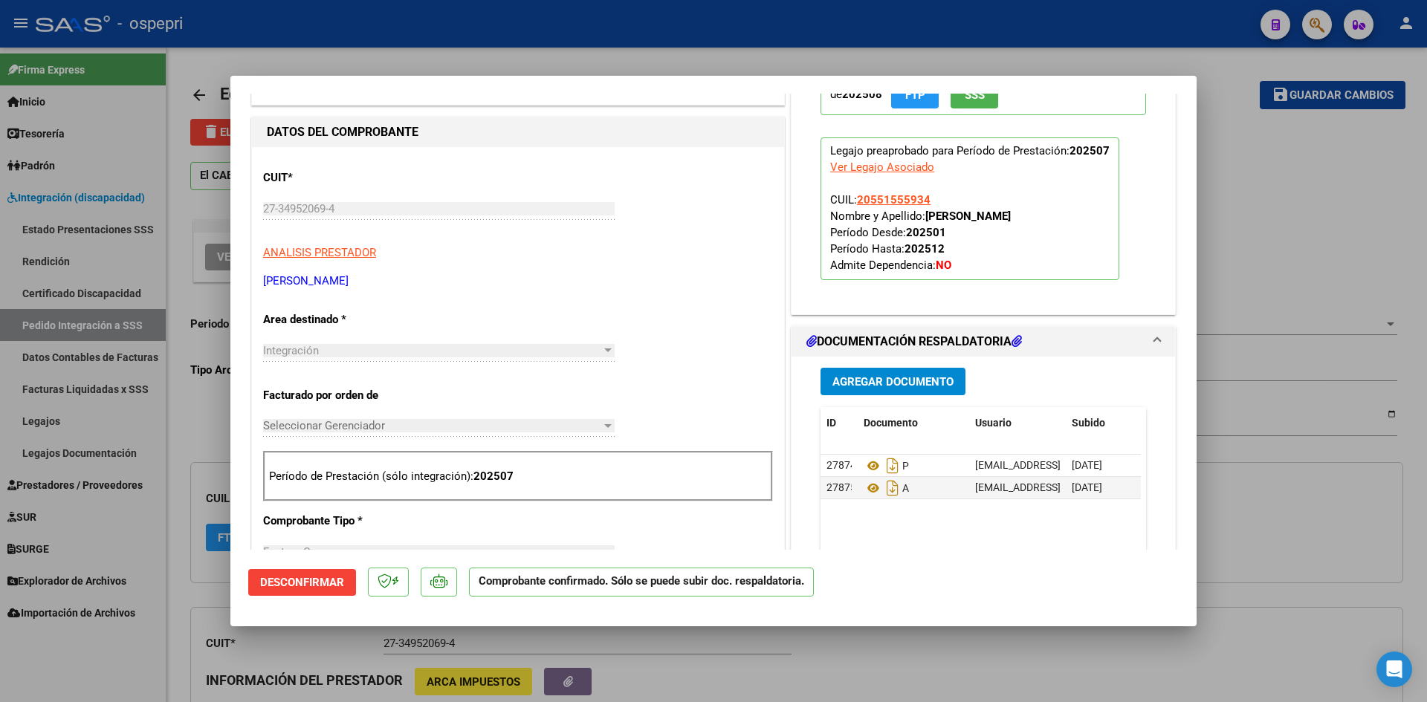
scroll to position [743, 0]
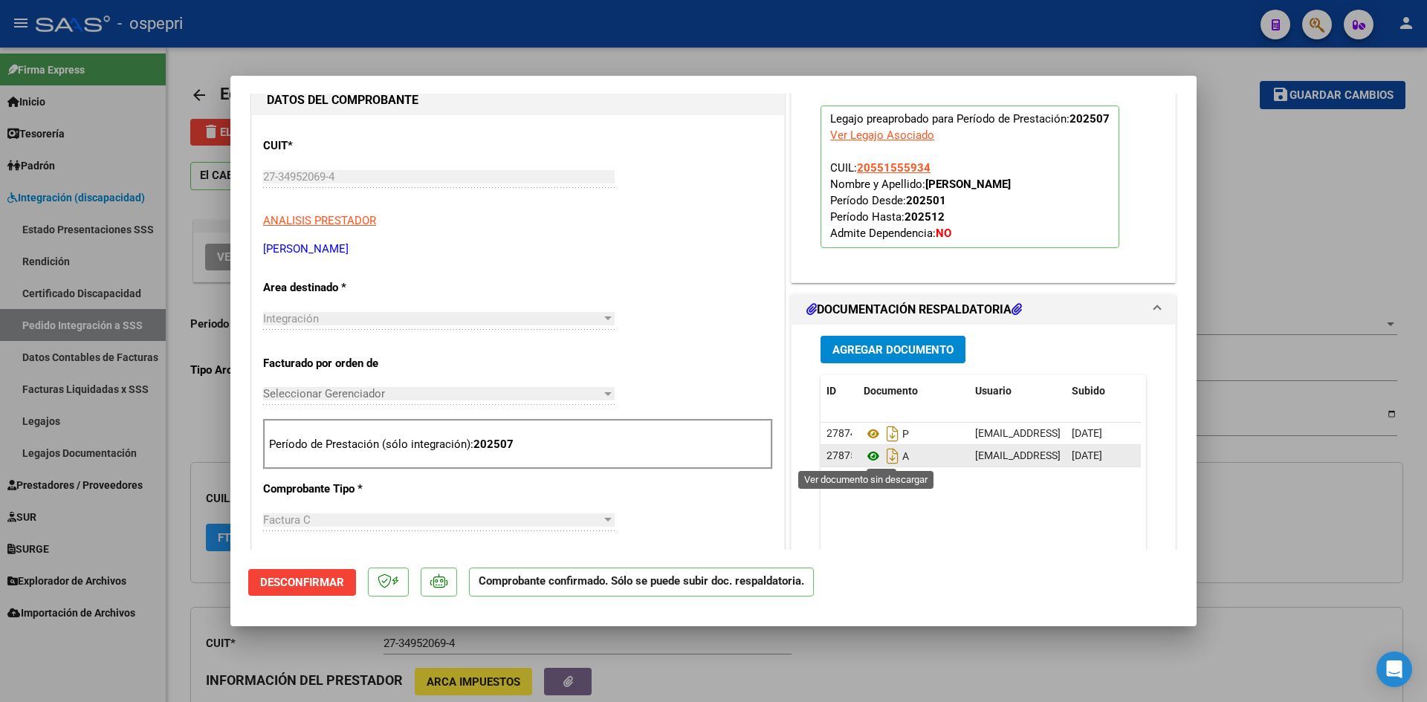
click at [867, 455] on icon at bounding box center [873, 456] width 19 height 18
type input "$ 0,00"
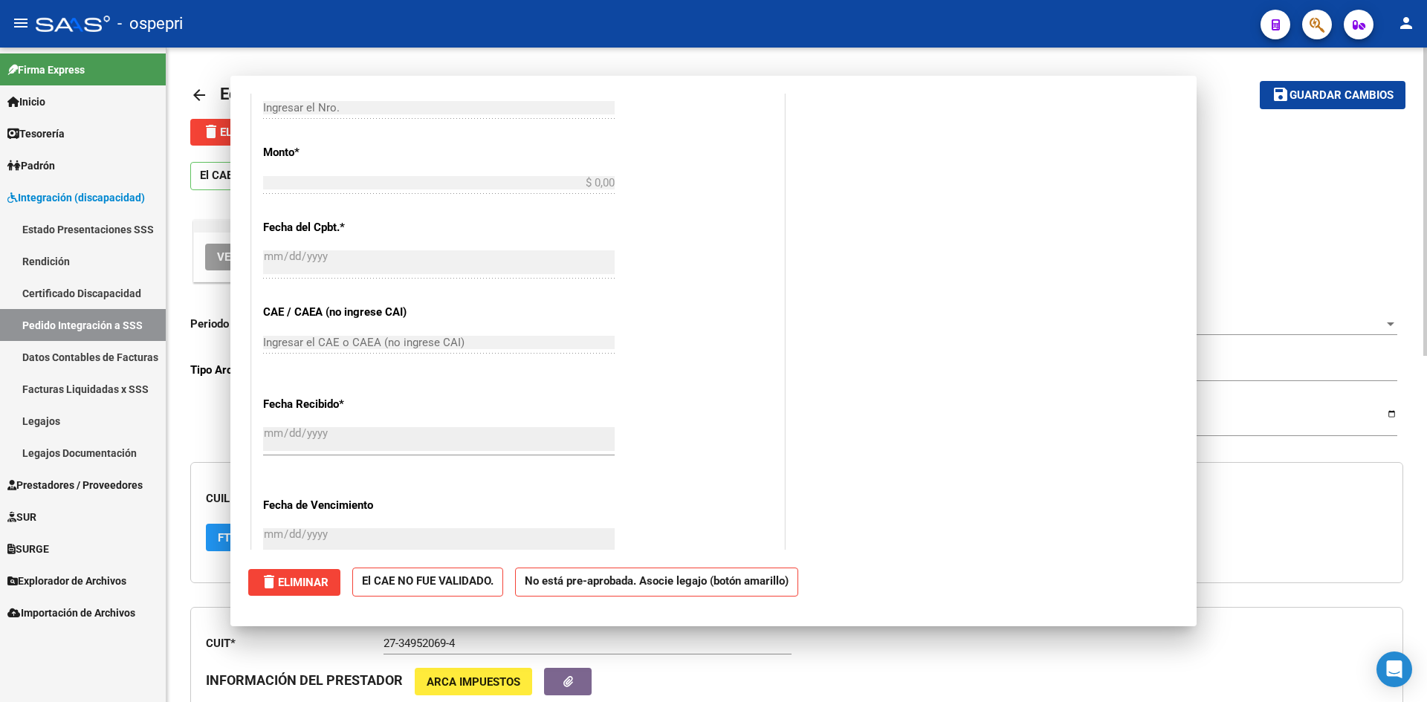
scroll to position [0, 0]
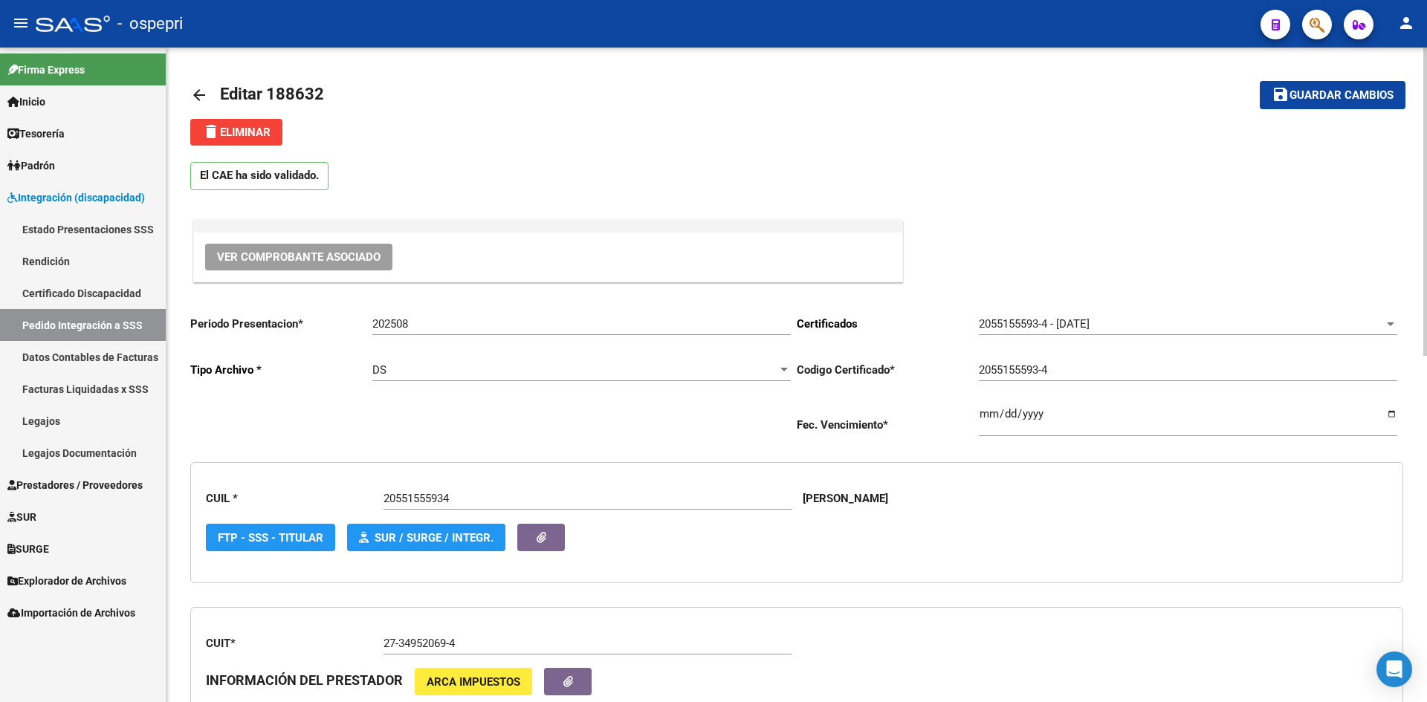
click at [196, 92] on mat-icon "arrow_back" at bounding box center [199, 95] width 18 height 18
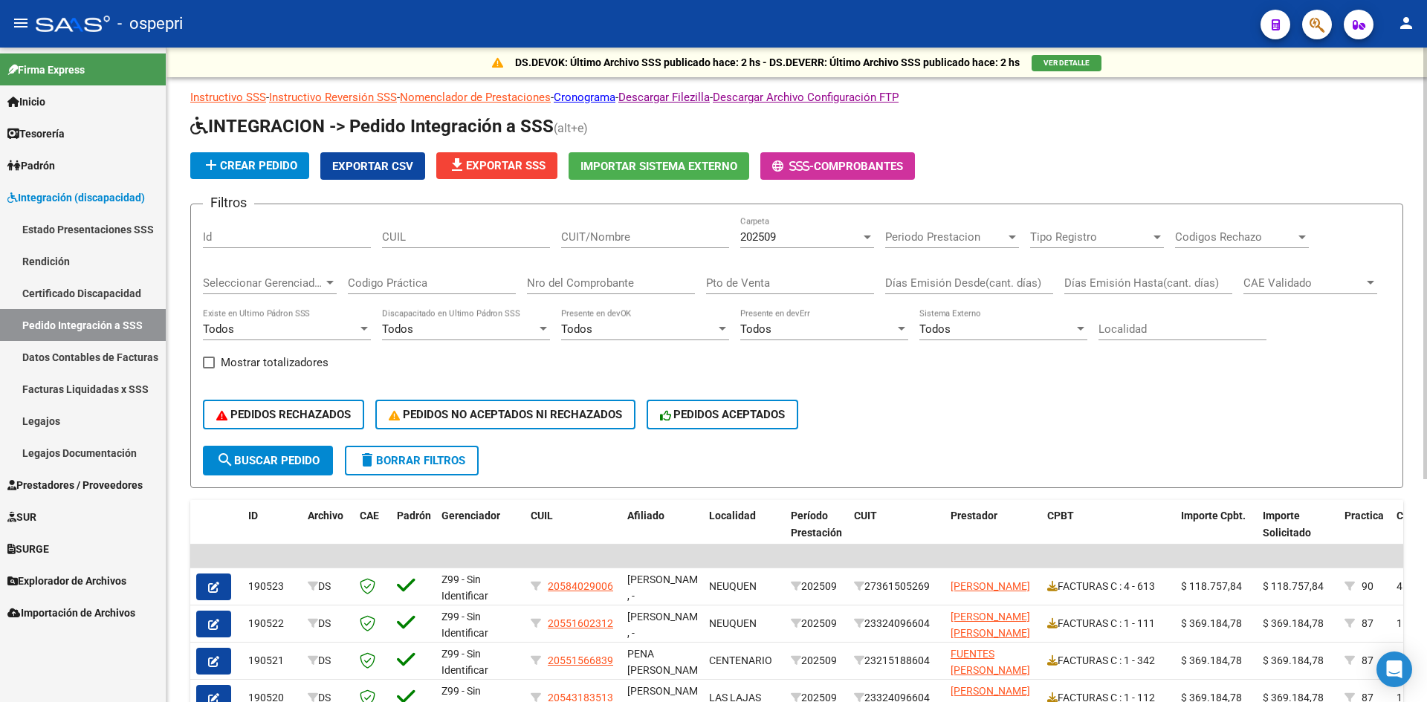
click at [572, 233] on input "CUIT/Nombre" at bounding box center [645, 236] width 168 height 13
paste input "27349520694"
type input "27349520694"
click at [778, 239] on div "202509" at bounding box center [800, 236] width 120 height 13
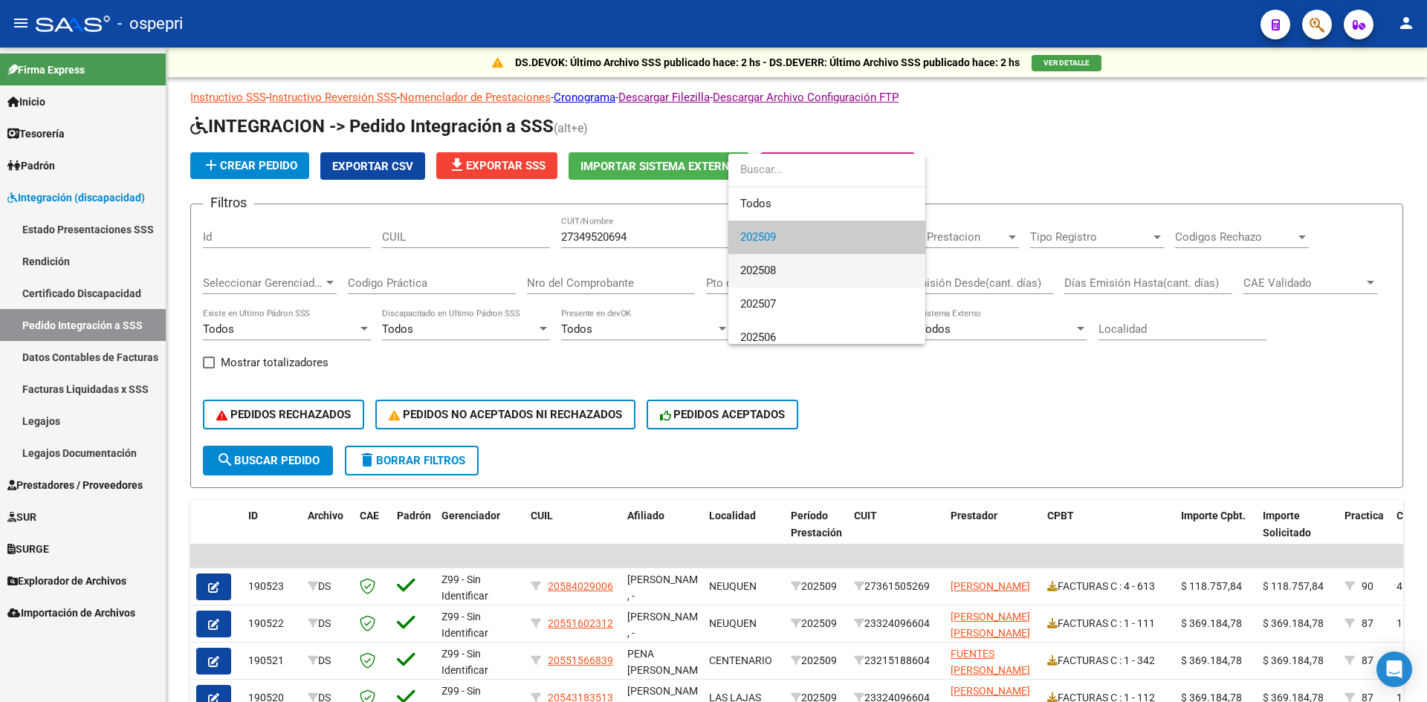
click at [778, 266] on span "202508" at bounding box center [826, 270] width 173 height 33
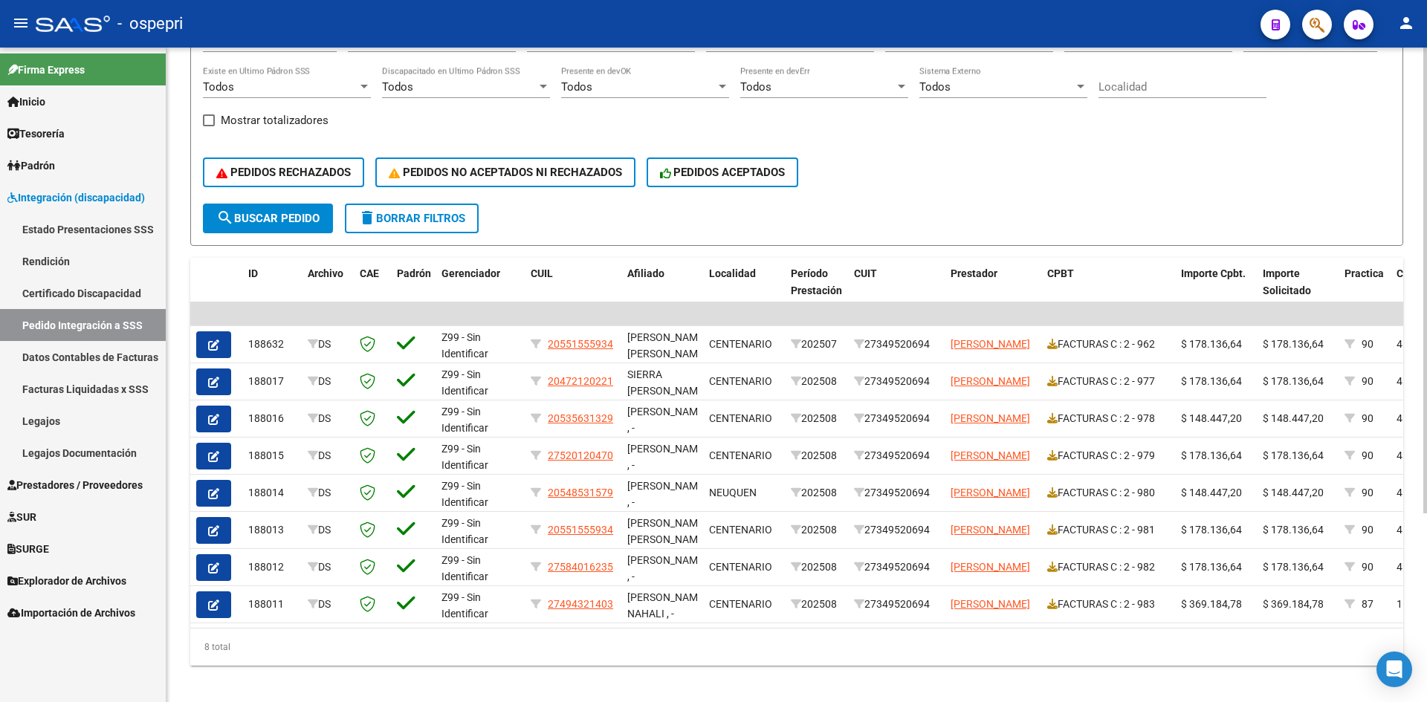
scroll to position [265, 0]
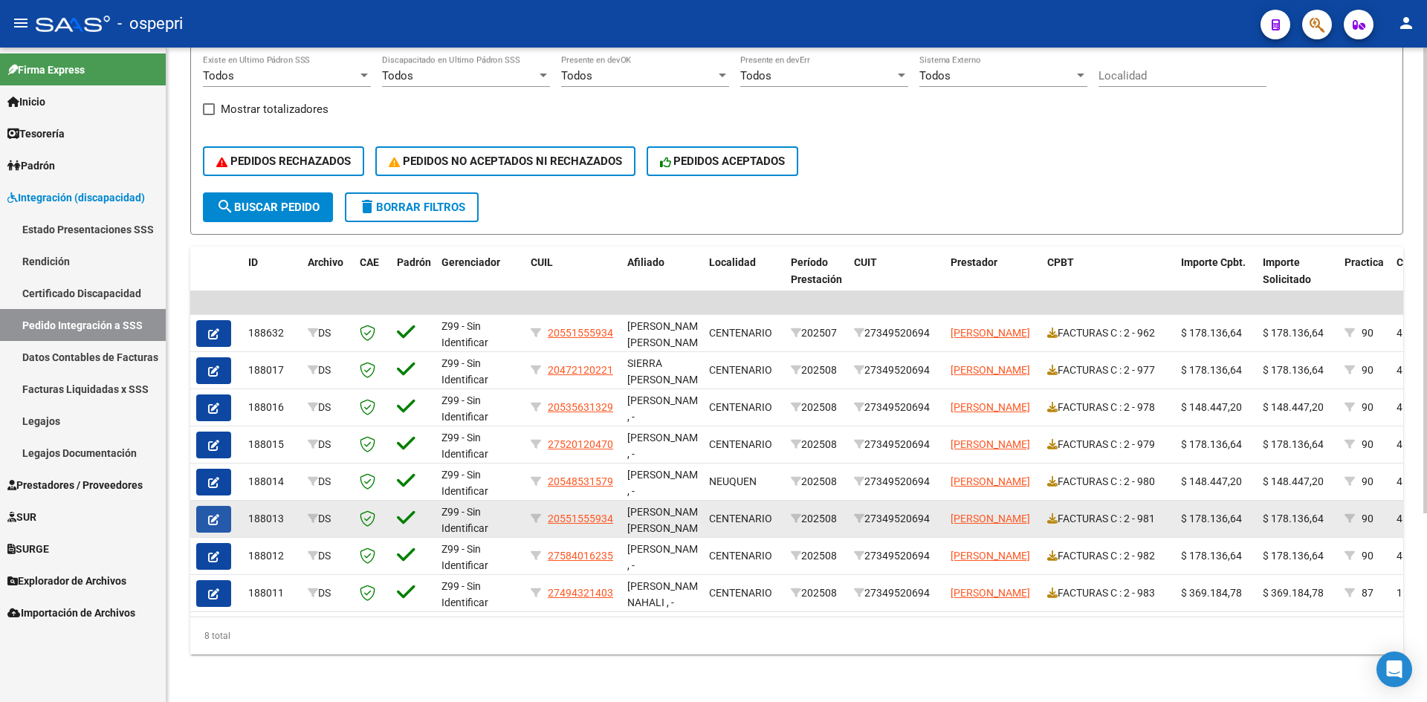
click at [204, 506] on button "button" at bounding box center [213, 519] width 35 height 27
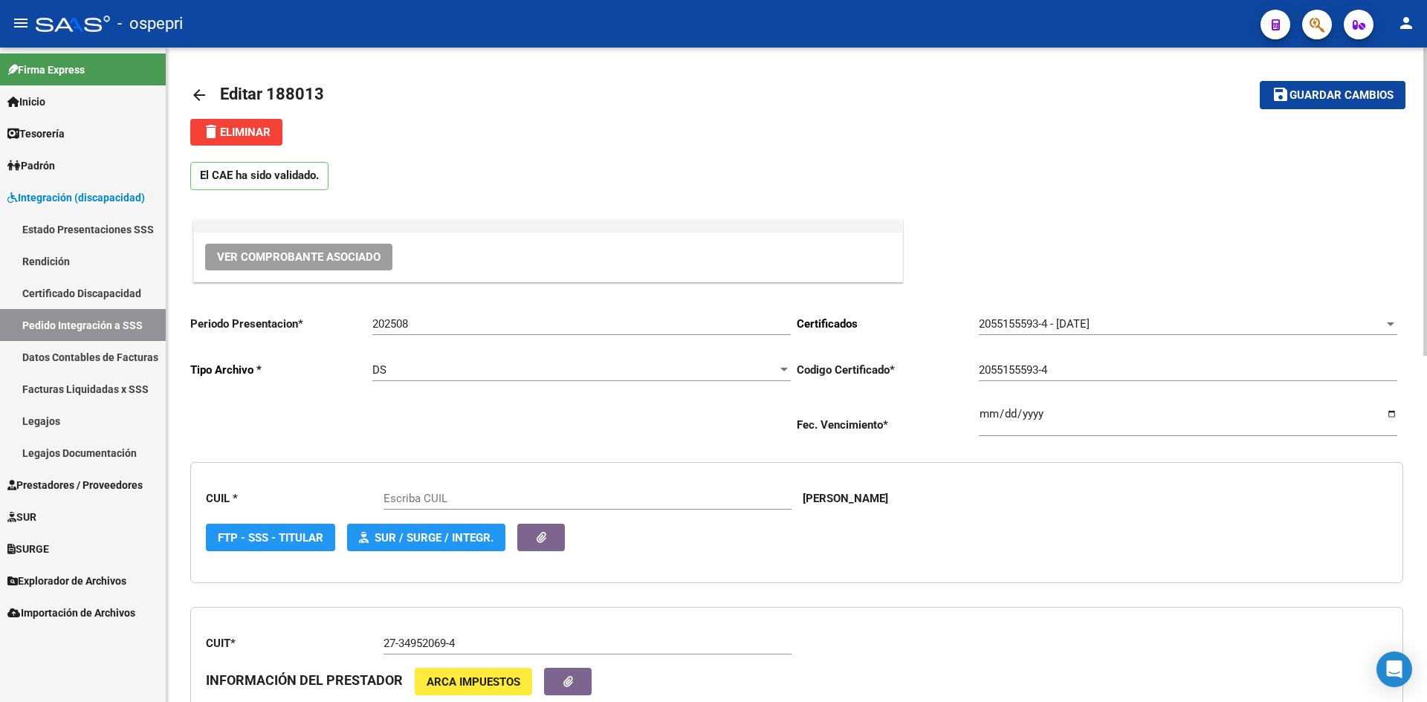
type input "20551555934"
click at [322, 247] on button "Ver Comprobante Asociado" at bounding box center [298, 257] width 187 height 27
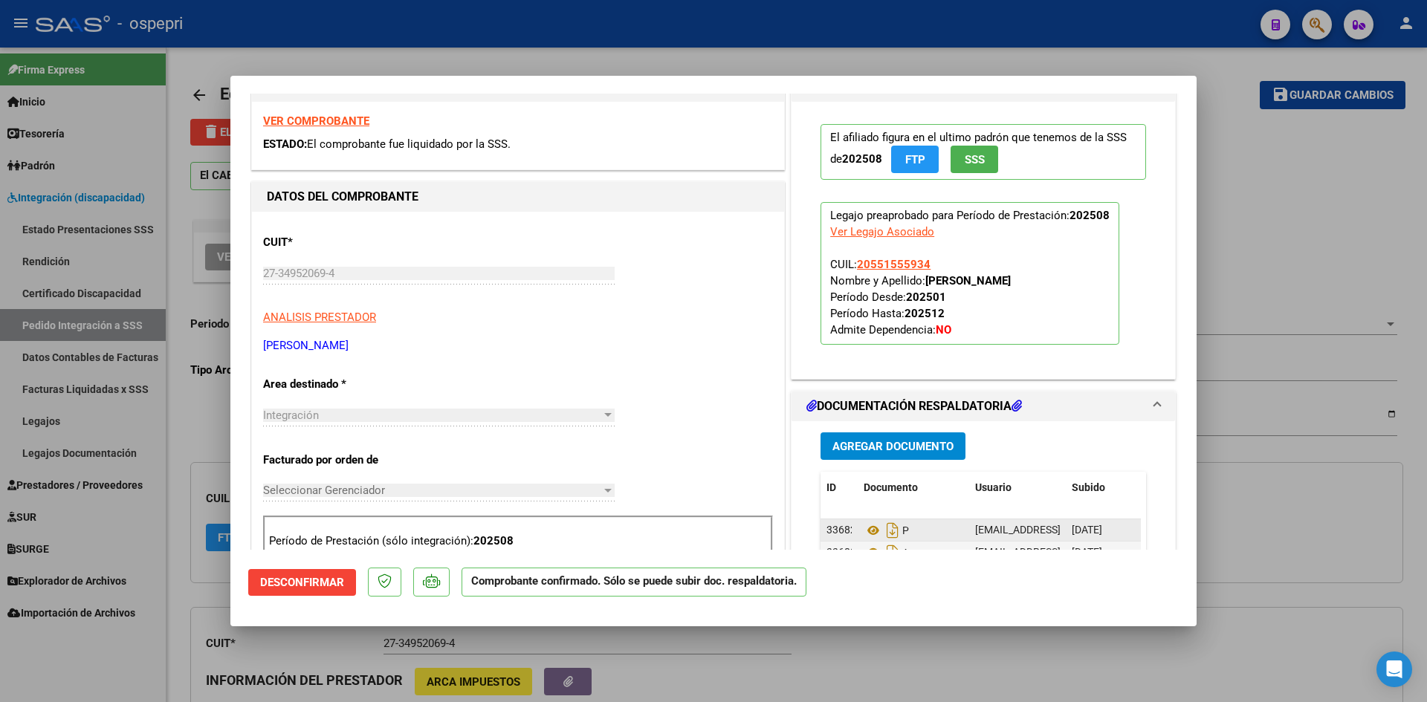
scroll to position [297, 0]
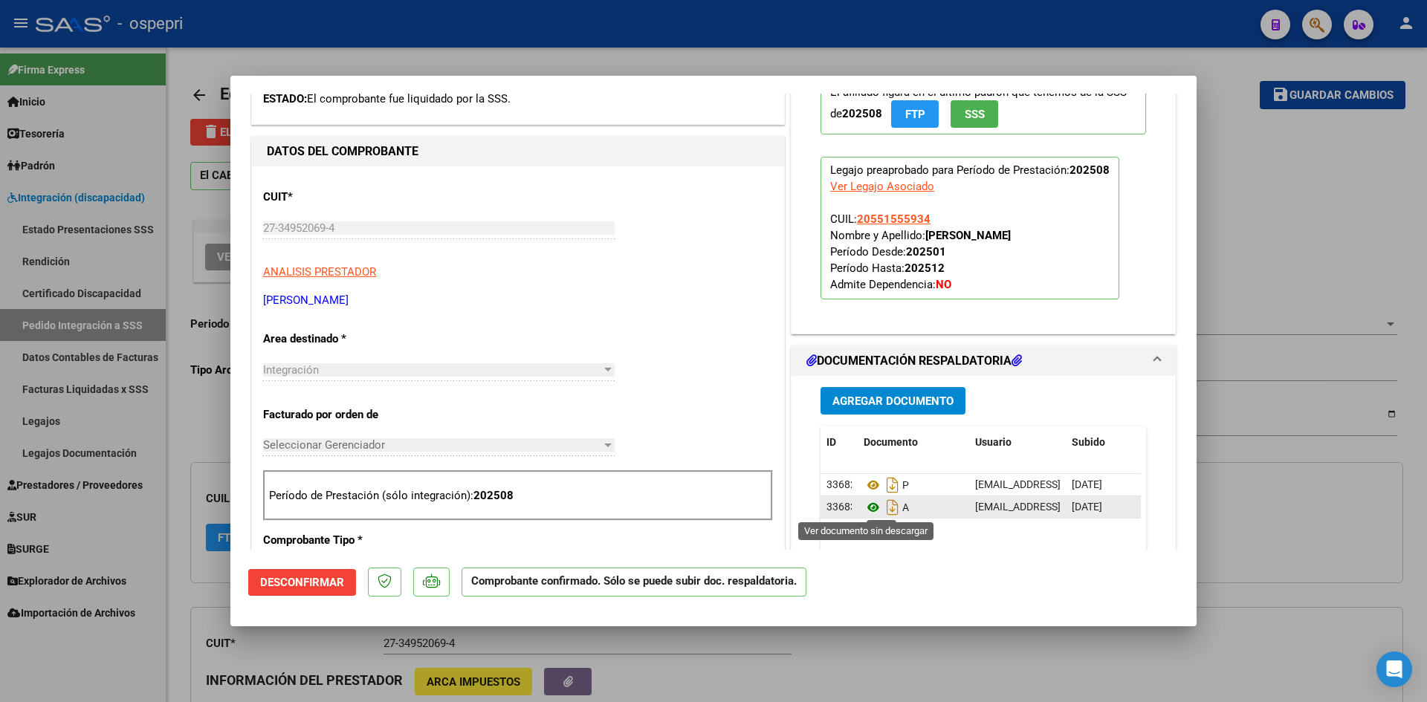
click at [869, 507] on icon at bounding box center [873, 508] width 19 height 18
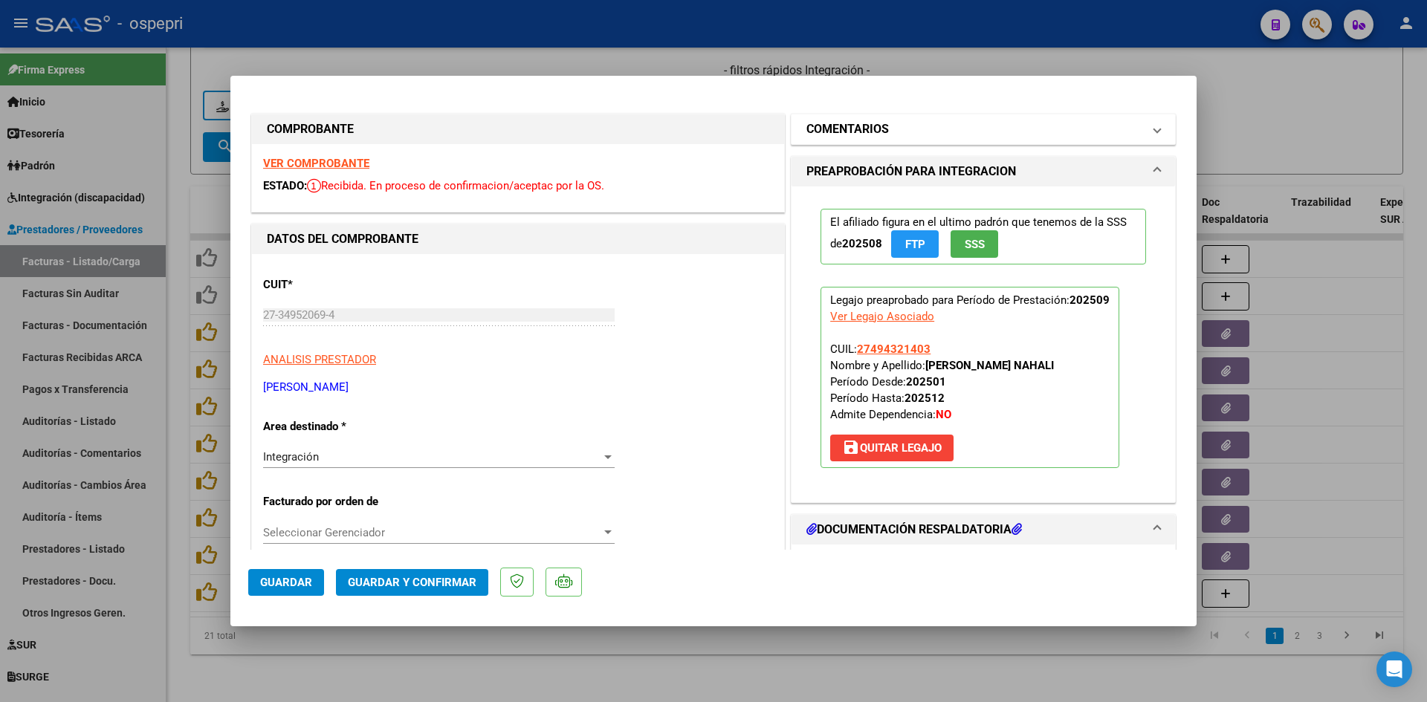
click at [1032, 123] on mat-panel-title "COMENTARIOS" at bounding box center [974, 129] width 336 height 18
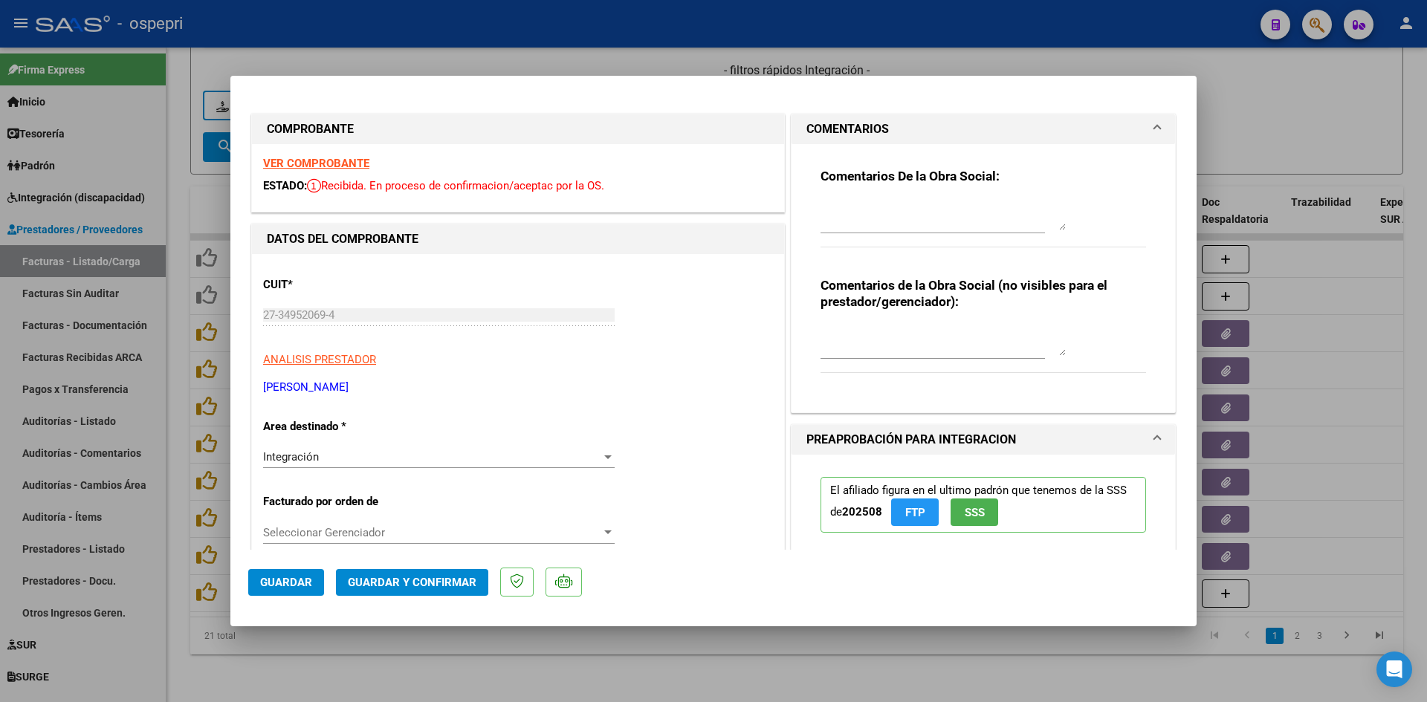
click at [841, 338] on textarea at bounding box center [942, 341] width 245 height 30
type textarea "f"
click at [837, 204] on textarea at bounding box center [942, 216] width 245 height 30
type textarea "FALTA PLANILLA DE ASISTENCIAS"
click at [838, 205] on textarea at bounding box center [942, 216] width 245 height 30
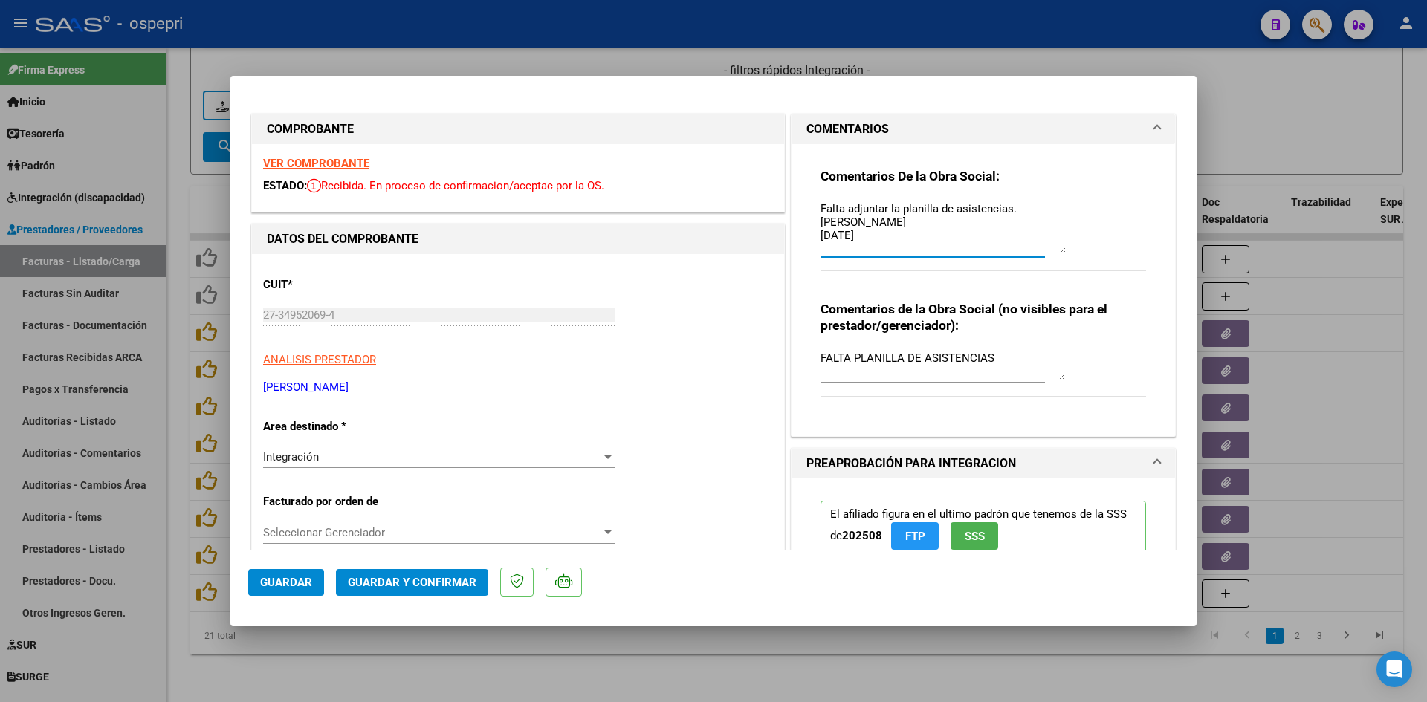
drag, startPoint x: 1055, startPoint y: 227, endPoint x: 1065, endPoint y: 251, distance: 26.0
click at [1065, 251] on div "Comentarios De la Obra Social: Falta adjuntar la planilla de asistencias. Verón…" at bounding box center [983, 228] width 326 height 120
drag, startPoint x: 814, startPoint y: 207, endPoint x: 830, endPoint y: 187, distance: 26.5
click at [820, 205] on textarea "Falta adjuntar la planilla de asistencias. Verónica Romero 14-10-2025" at bounding box center [942, 228] width 245 height 54
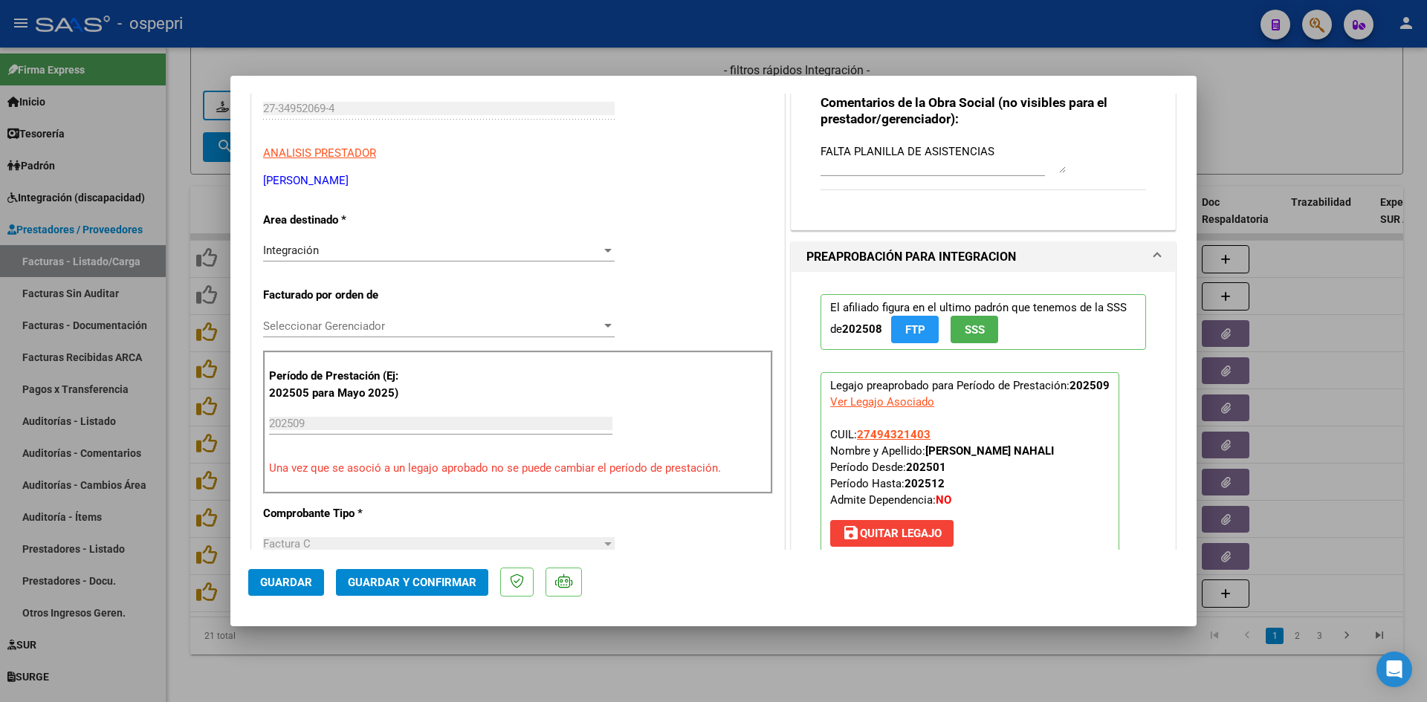
scroll to position [297, 0]
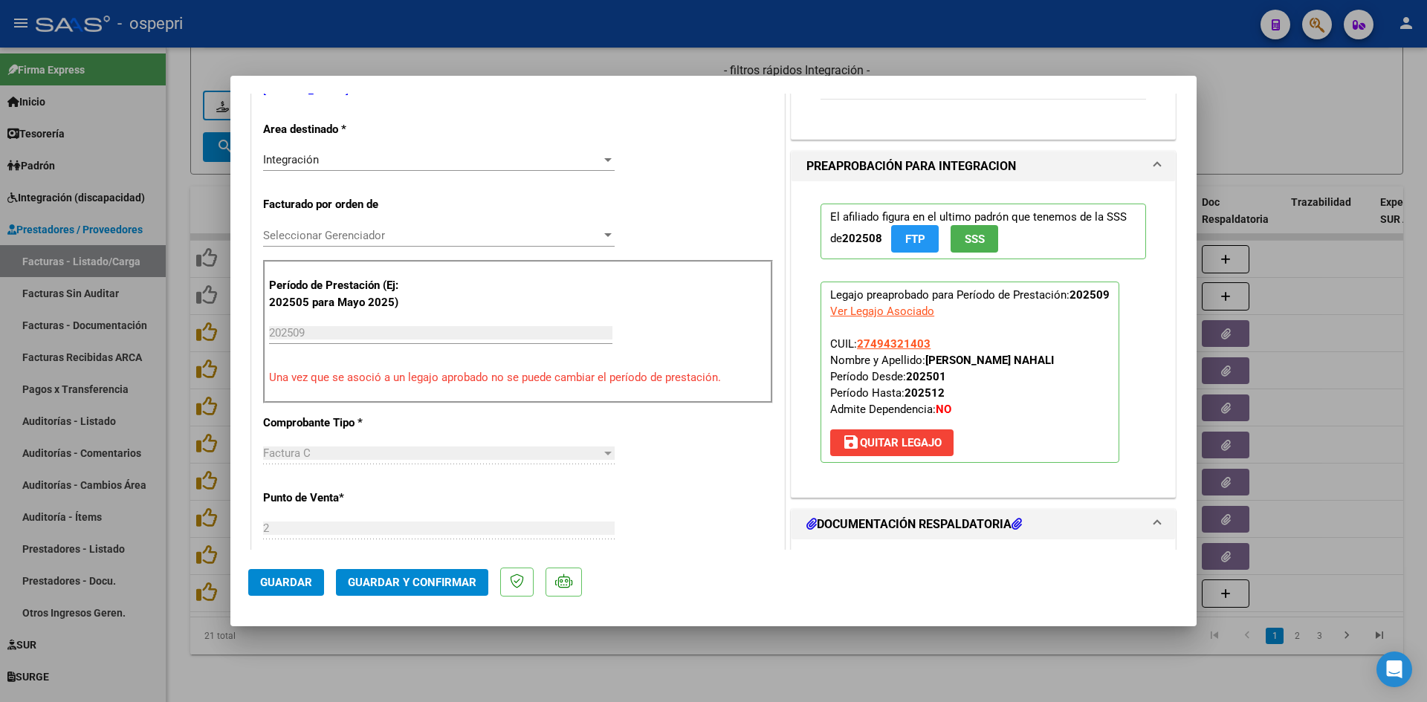
type textarea "Buen día, Falta adjuntar la planilla de asistencias. Verónica Romero 14-10-2025"
click at [289, 588] on span "Guardar" at bounding box center [286, 582] width 52 height 13
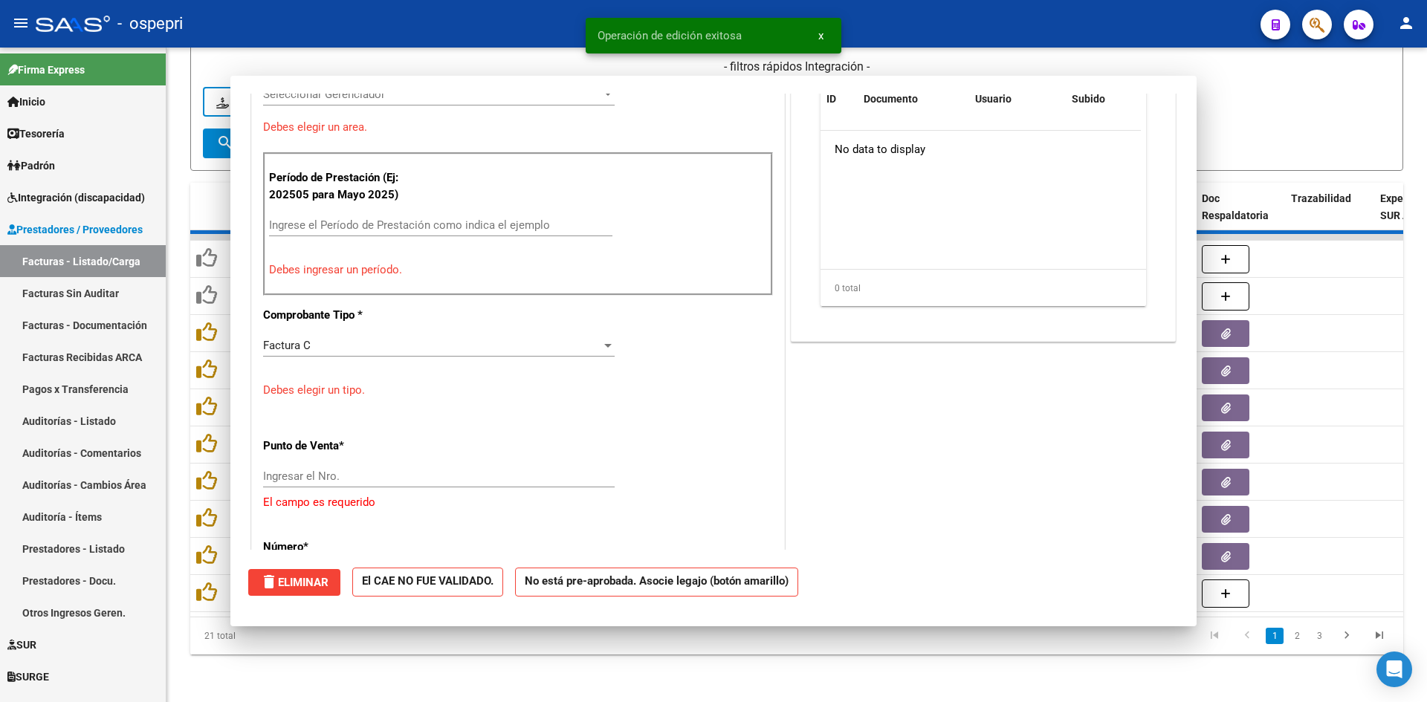
scroll to position [0, 0]
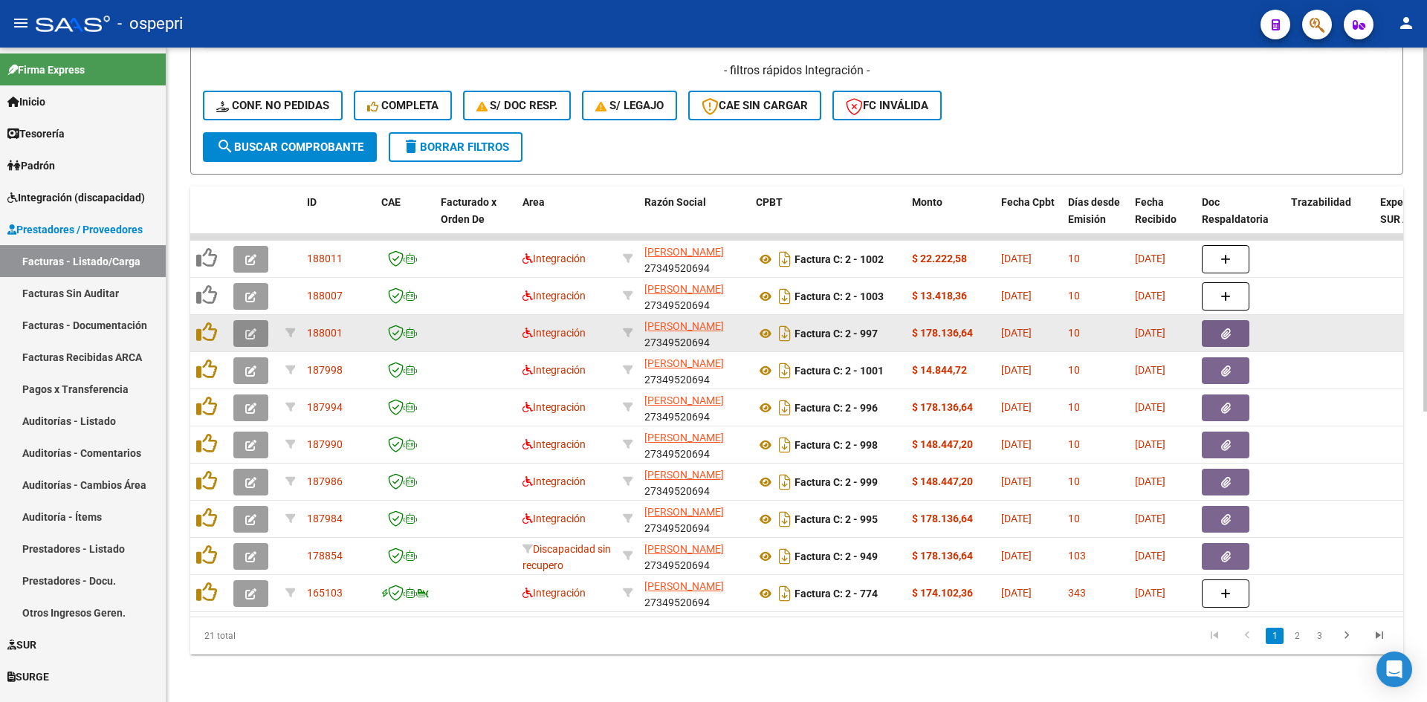
click at [247, 328] on icon "button" at bounding box center [250, 333] width 11 height 11
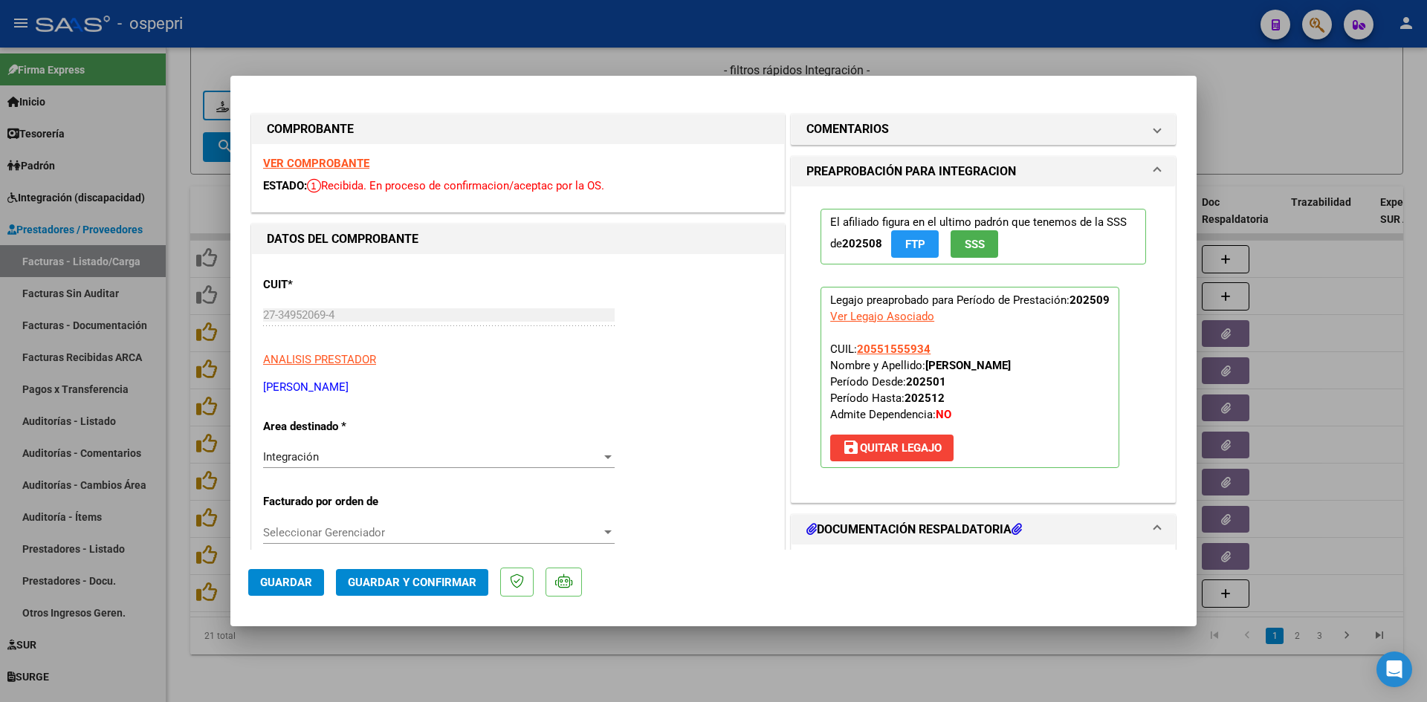
click at [348, 155] on div "VER COMPROBANTE ESTADO: Recibida. En proceso de confirmacion/aceptac por la OS." at bounding box center [518, 178] width 532 height 68
click at [346, 161] on strong "VER COMPROBANTE" at bounding box center [316, 163] width 106 height 13
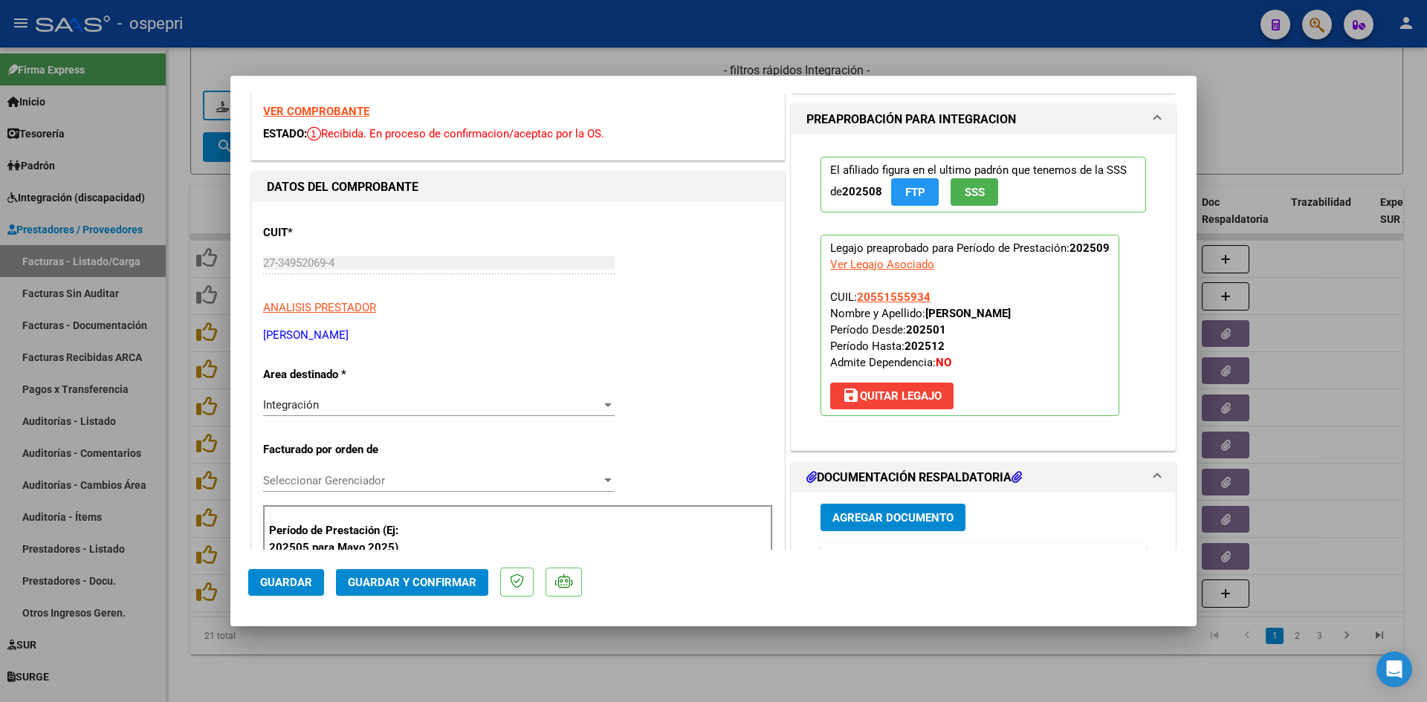
scroll to position [223, 0]
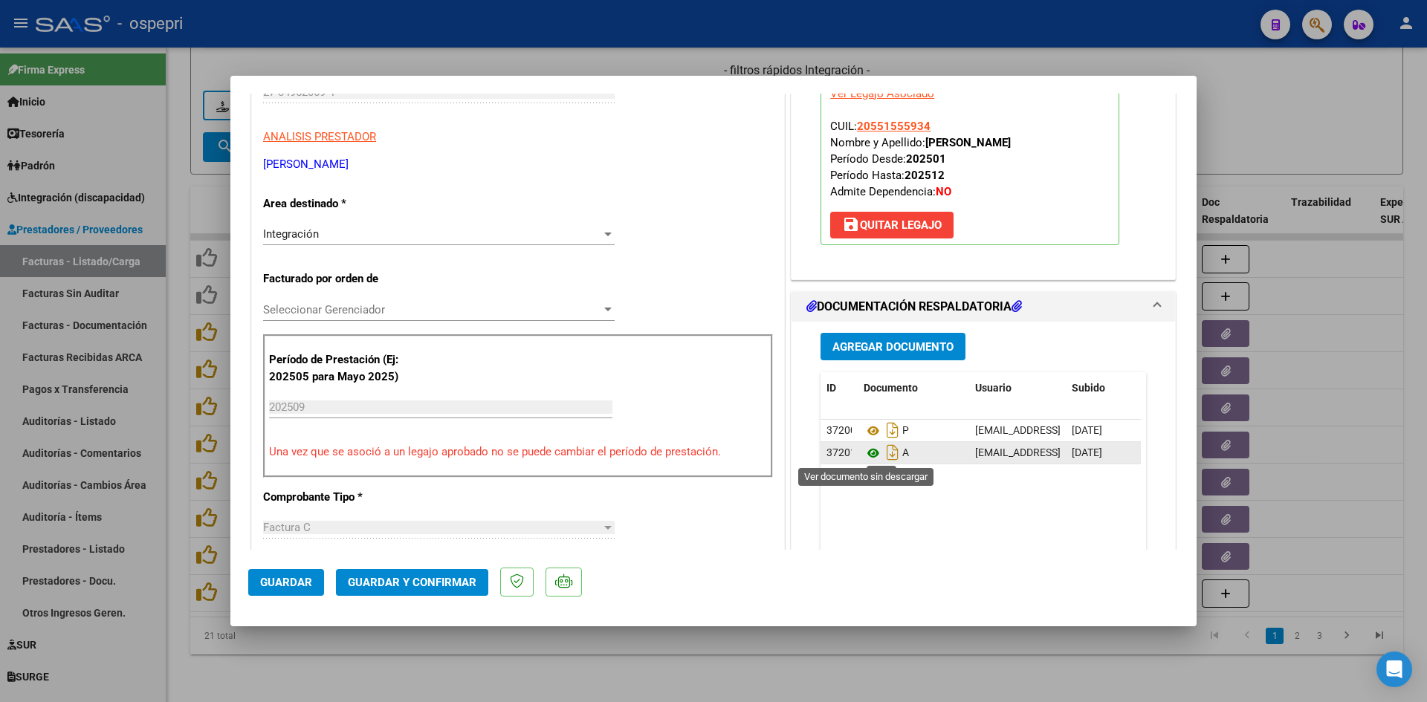
click at [864, 454] on icon at bounding box center [873, 453] width 19 height 18
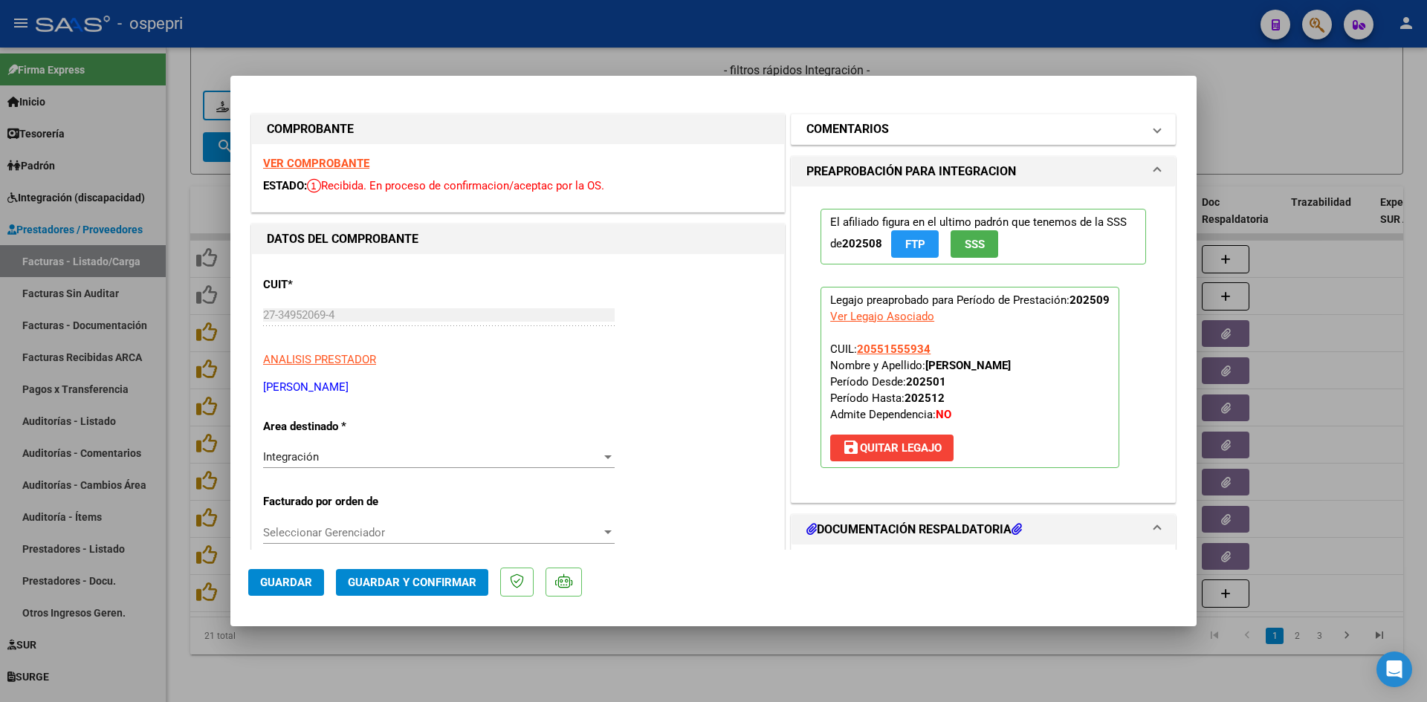
click at [966, 126] on mat-panel-title "COMENTARIOS" at bounding box center [974, 129] width 336 height 18
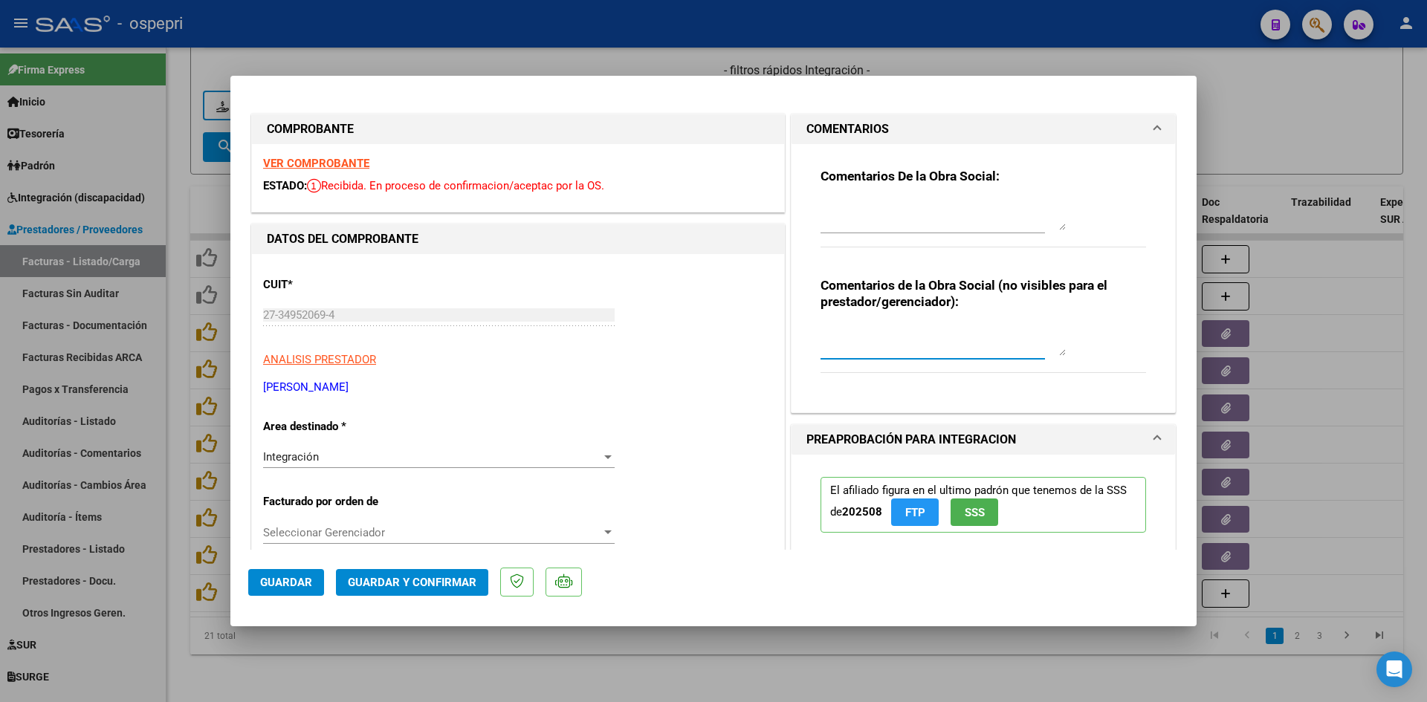
click at [840, 328] on textarea at bounding box center [942, 341] width 245 height 30
type textarea "PLANILLA RECHAZADA"
drag, startPoint x: 824, startPoint y: 196, endPoint x: 825, endPoint y: 204, distance: 7.5
click at [824, 198] on div "Comentarios De la Obra Social:" at bounding box center [983, 216] width 326 height 96
click at [825, 204] on textarea at bounding box center [942, 216] width 245 height 30
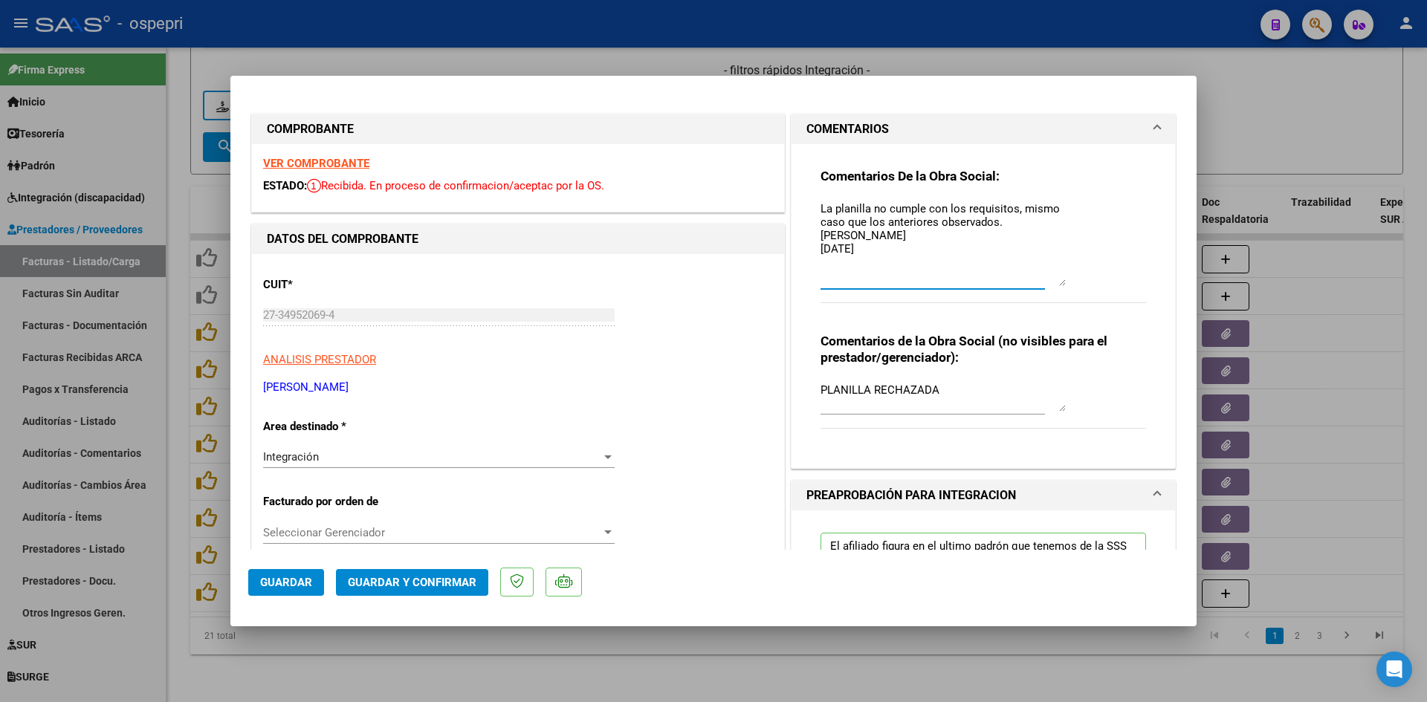
drag, startPoint x: 1053, startPoint y: 228, endPoint x: 1060, endPoint y: 284, distance: 56.1
click at [1060, 284] on div "Comentarios De la Obra Social: La planilla no cumple con los requisitos, mismo …" at bounding box center [983, 244] width 326 height 152
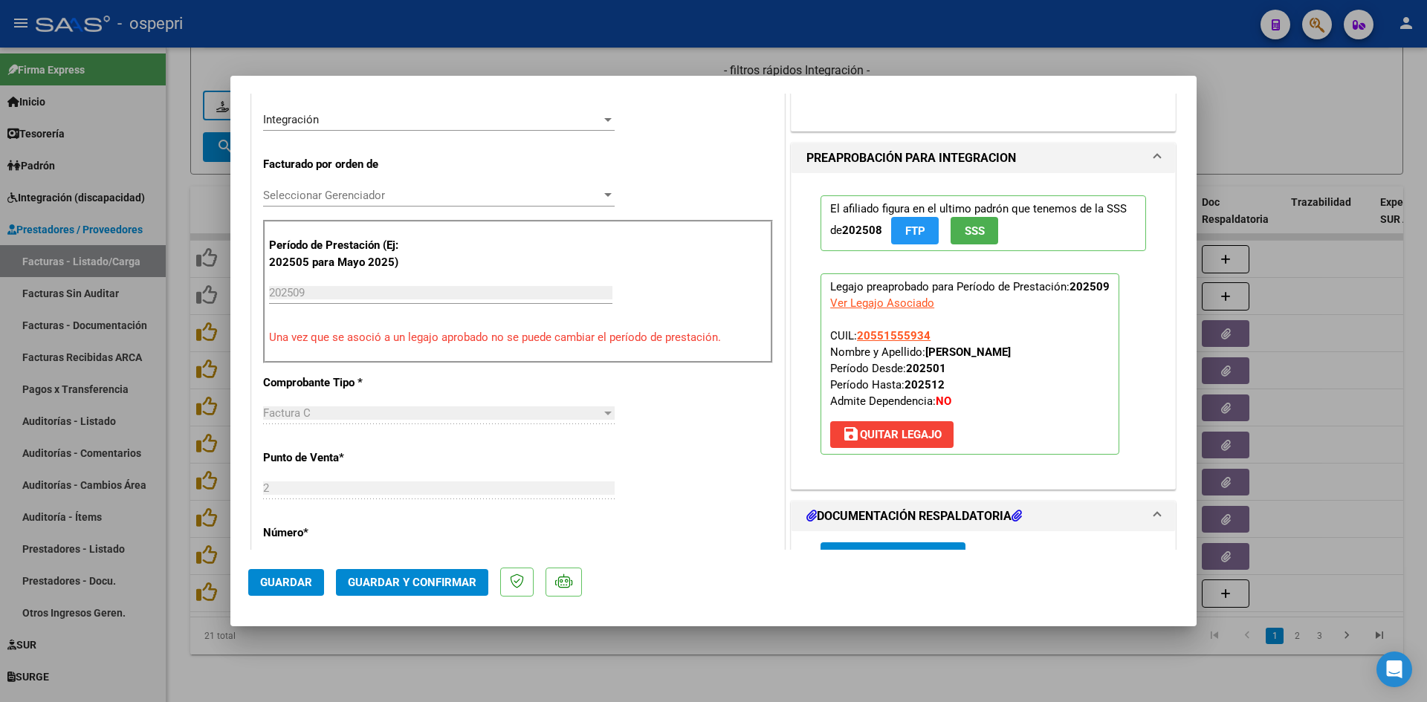
scroll to position [372, 0]
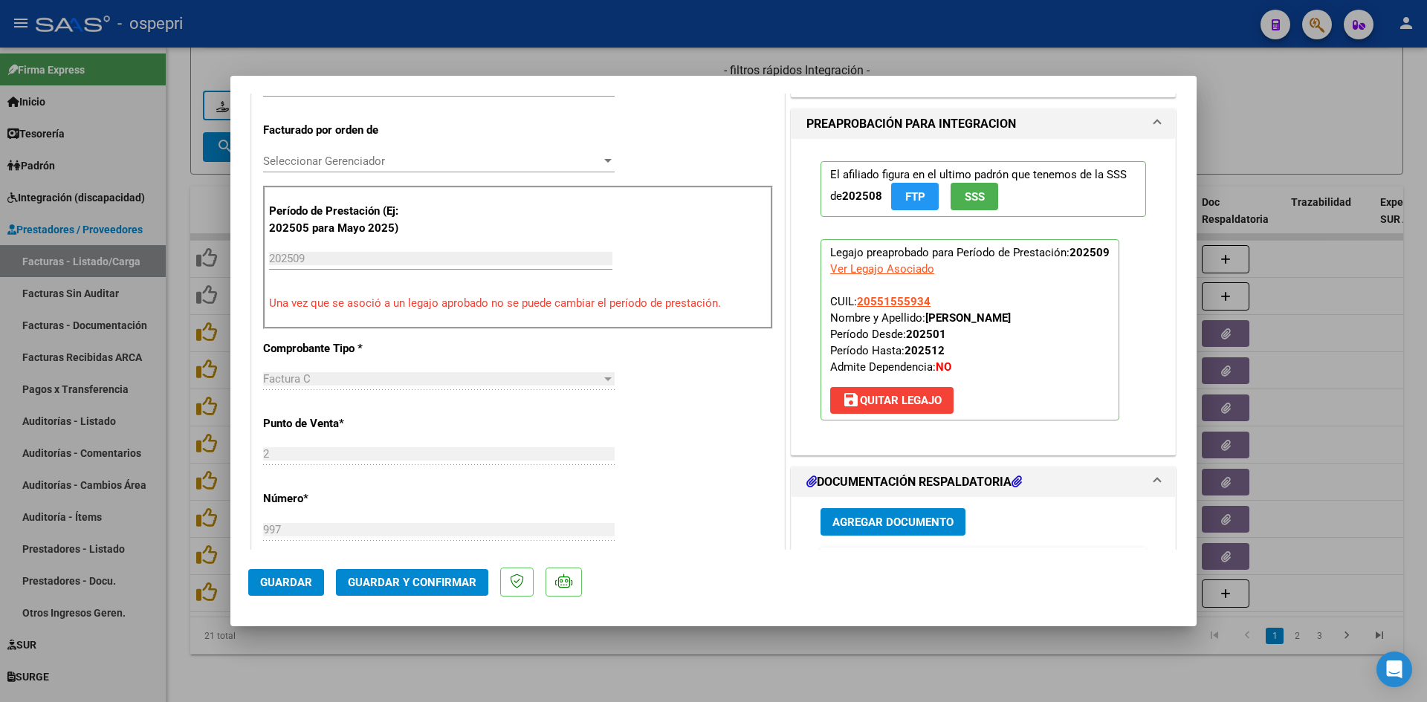
type textarea "La planilla no cumple con los requisitos, mismo caso que los anteriores observa…"
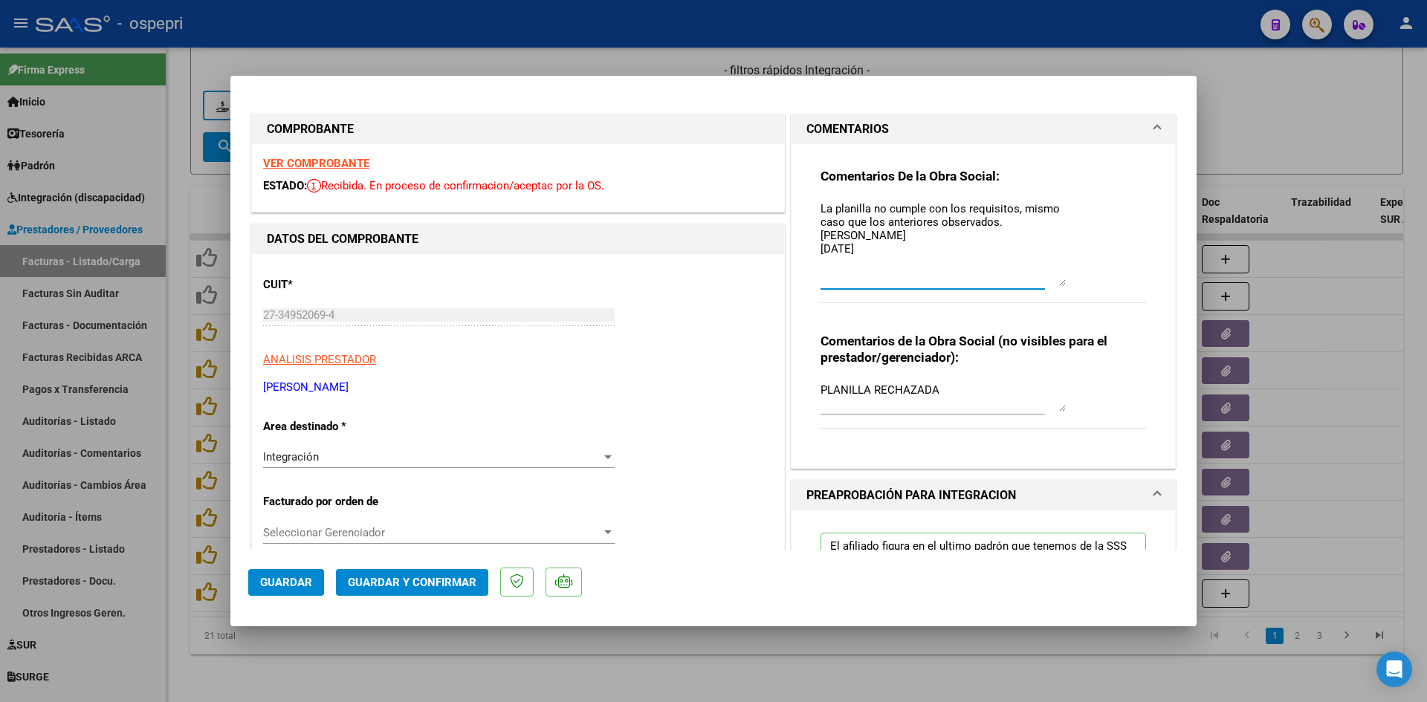
click at [299, 586] on span "Guardar" at bounding box center [286, 582] width 52 height 13
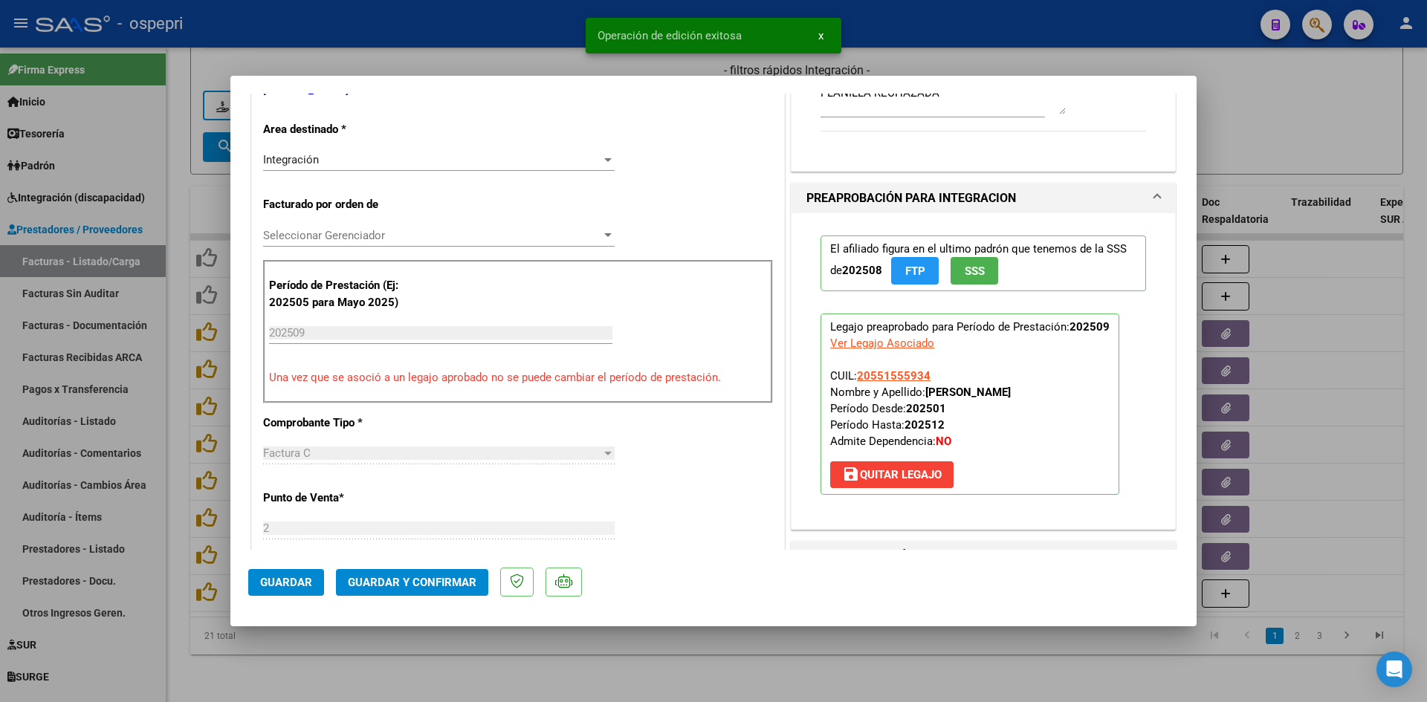
scroll to position [446, 0]
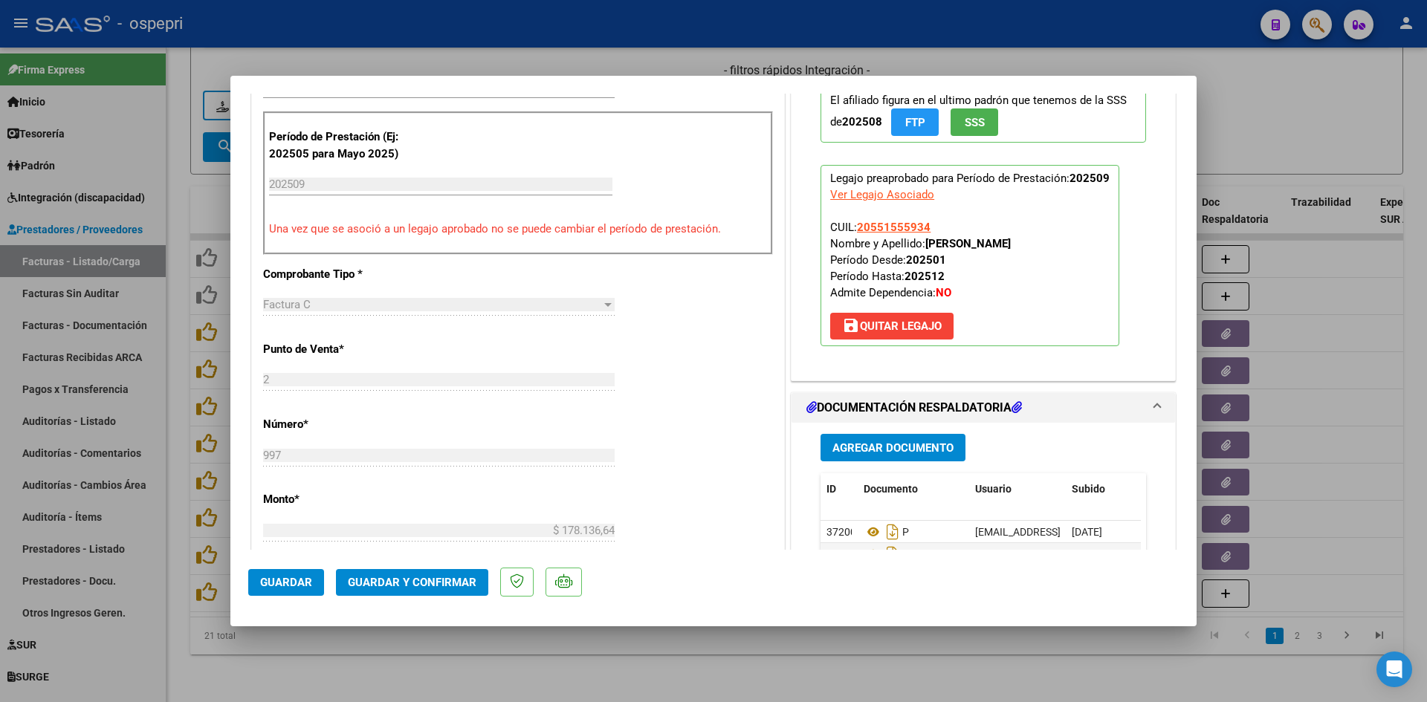
type input "$ 0,00"
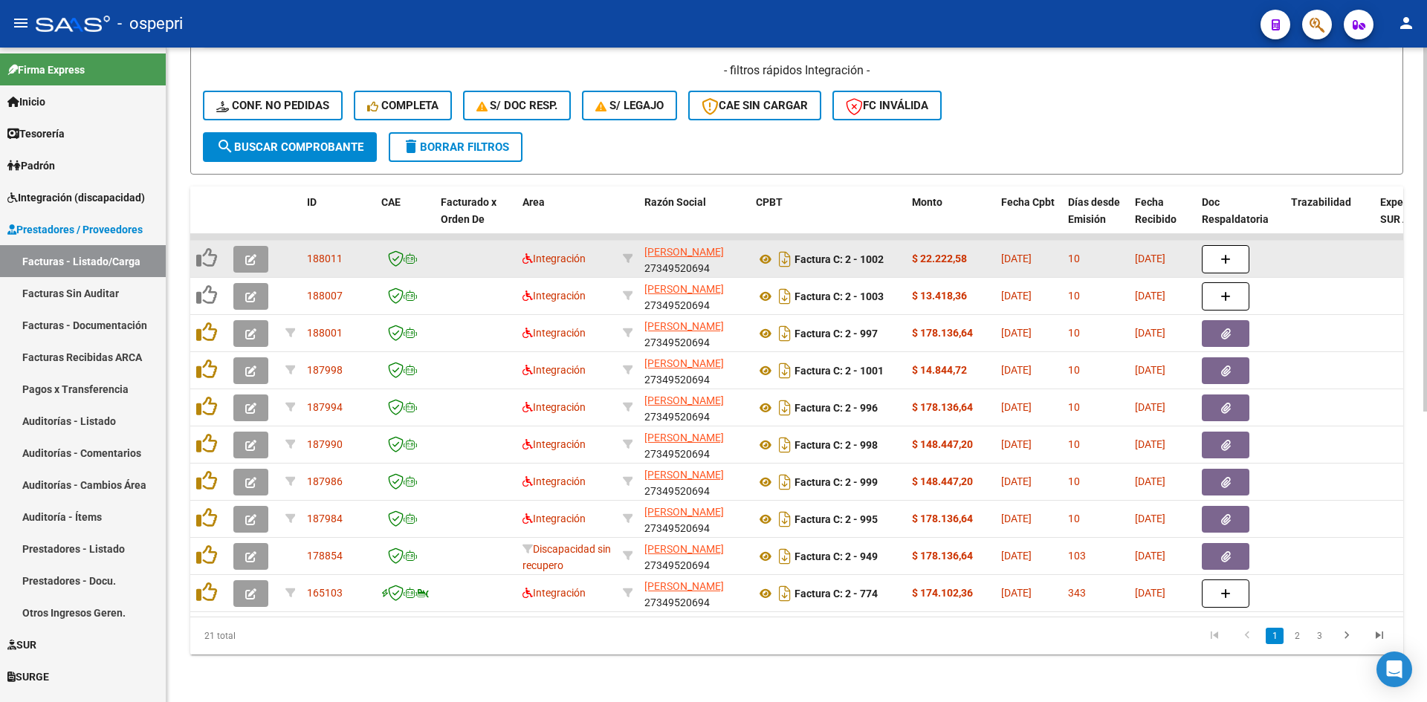
click at [251, 254] on icon "button" at bounding box center [250, 259] width 11 height 11
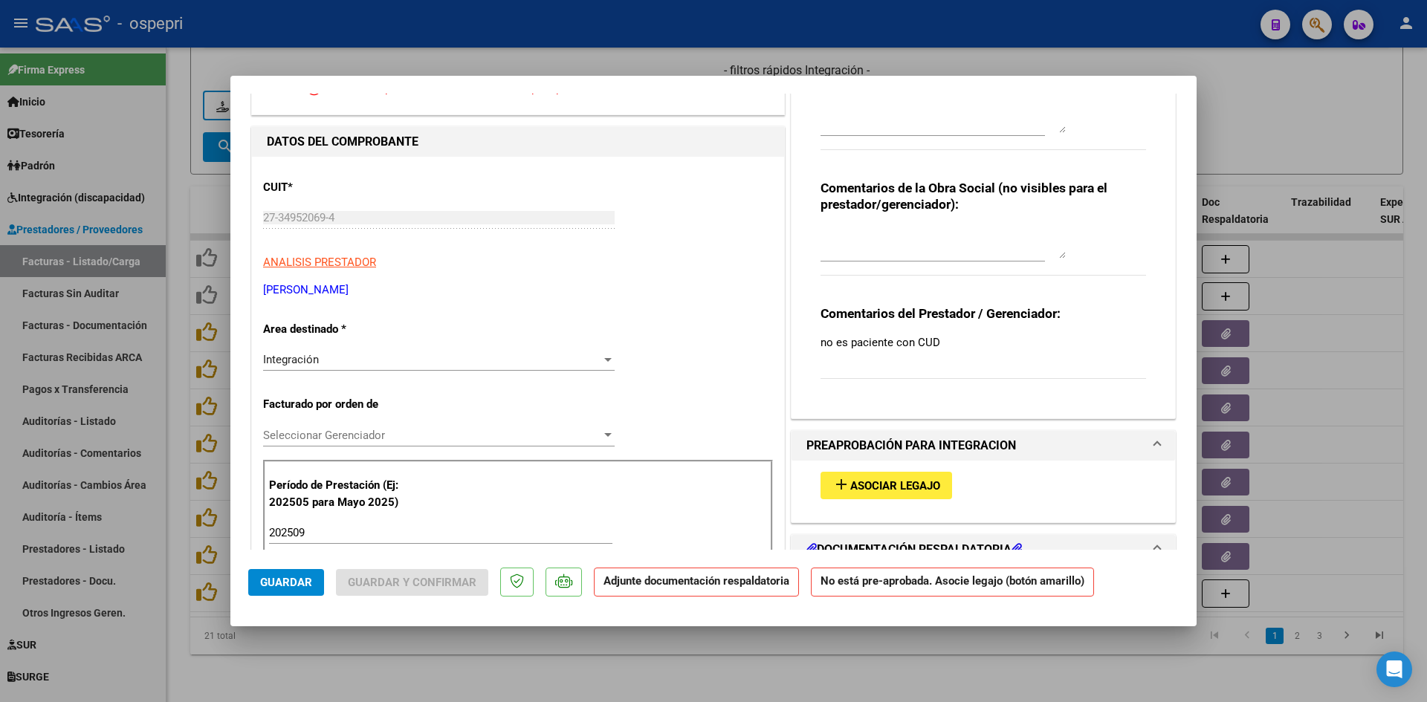
scroll to position [0, 0]
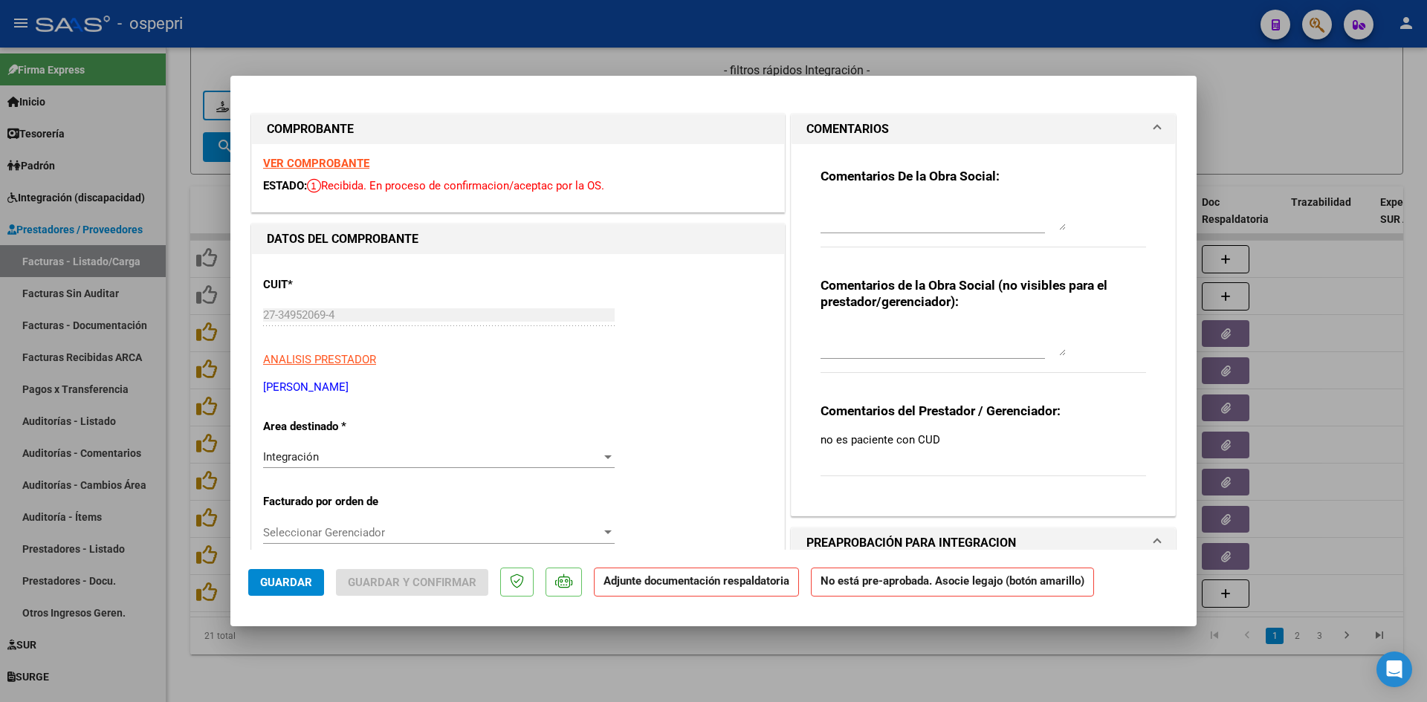
click at [342, 161] on strong "VER COMPROBANTE" at bounding box center [316, 163] width 106 height 13
click at [858, 331] on textarea at bounding box center [942, 341] width 245 height 30
type textarea "g"
click at [835, 202] on textarea at bounding box center [942, 216] width 245 height 30
type textarea "GENERICO"
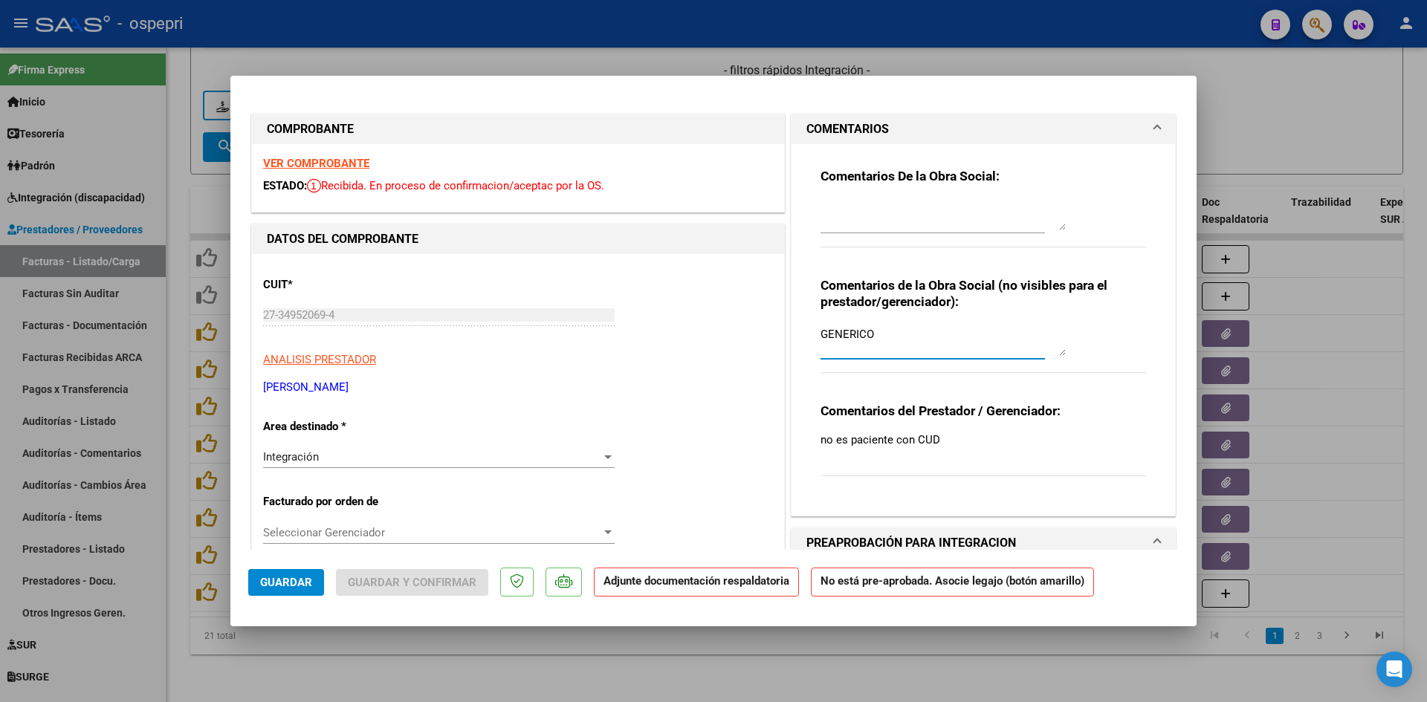
click at [835, 202] on textarea at bounding box center [942, 216] width 245 height 30
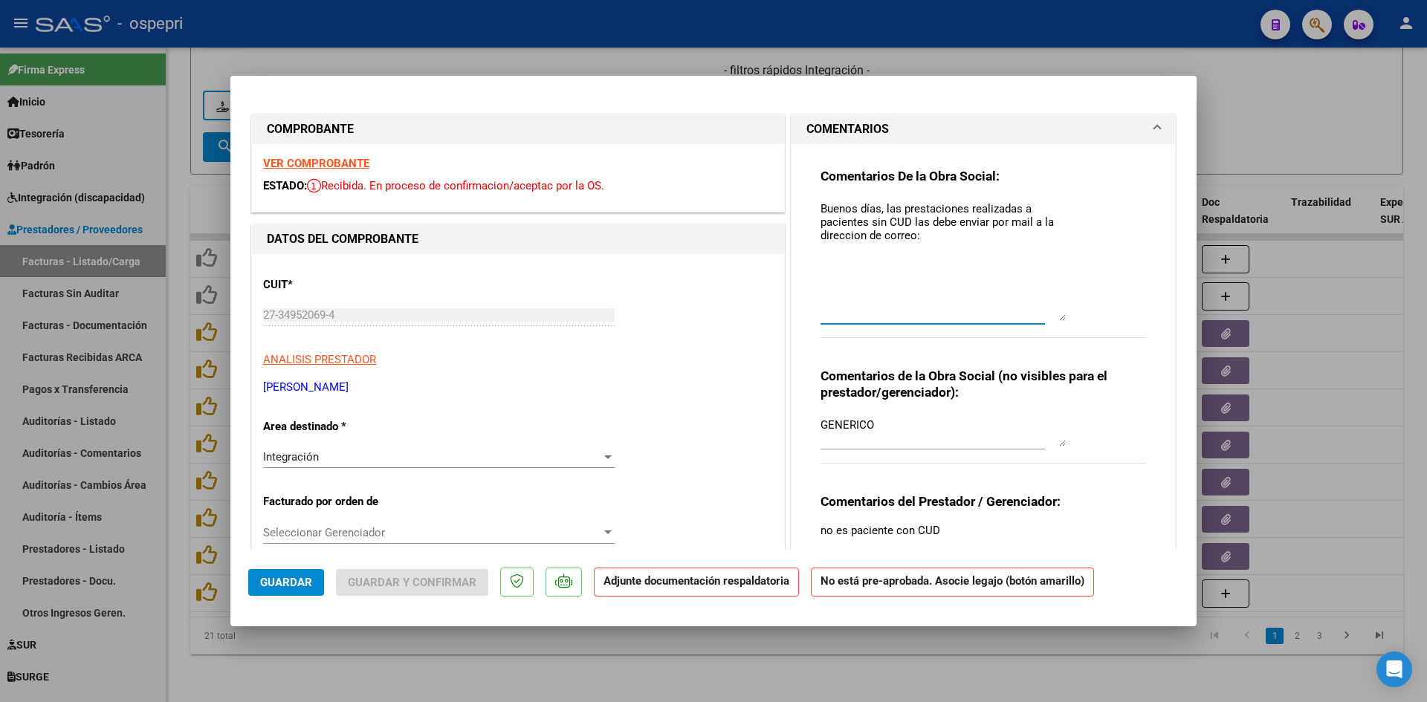
drag, startPoint x: 1052, startPoint y: 227, endPoint x: 1063, endPoint y: 318, distance: 91.4
click at [1063, 318] on div "Comentarios De la Obra Social: Buenos días, las prestaciones realizadas a pacie…" at bounding box center [983, 261] width 326 height 187
click at [896, 209] on textarea "Buenos días, las prestaciones realizadas a pacientes sin CUD las debe enviar po…" at bounding box center [942, 261] width 245 height 120
drag, startPoint x: 1033, startPoint y: 219, endPoint x: 1043, endPoint y: 291, distance: 72.0
click at [1033, 220] on textarea "Buenos días, las facturas correspondientes a prestaciones realizadas a paciente…" at bounding box center [942, 261] width 245 height 120
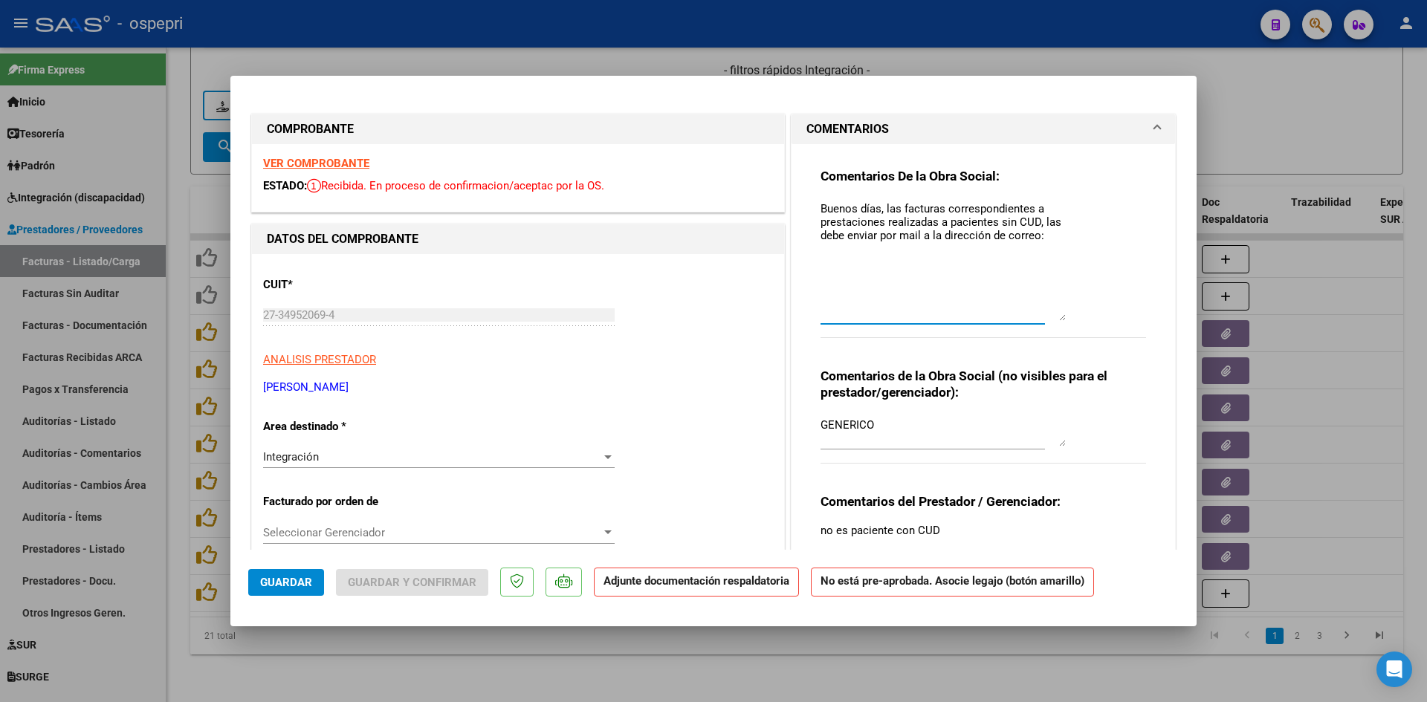
click at [1037, 236] on textarea "Buenos días, las facturas correspondientes a prestaciones realizadas a paciente…" at bounding box center [942, 261] width 245 height 120
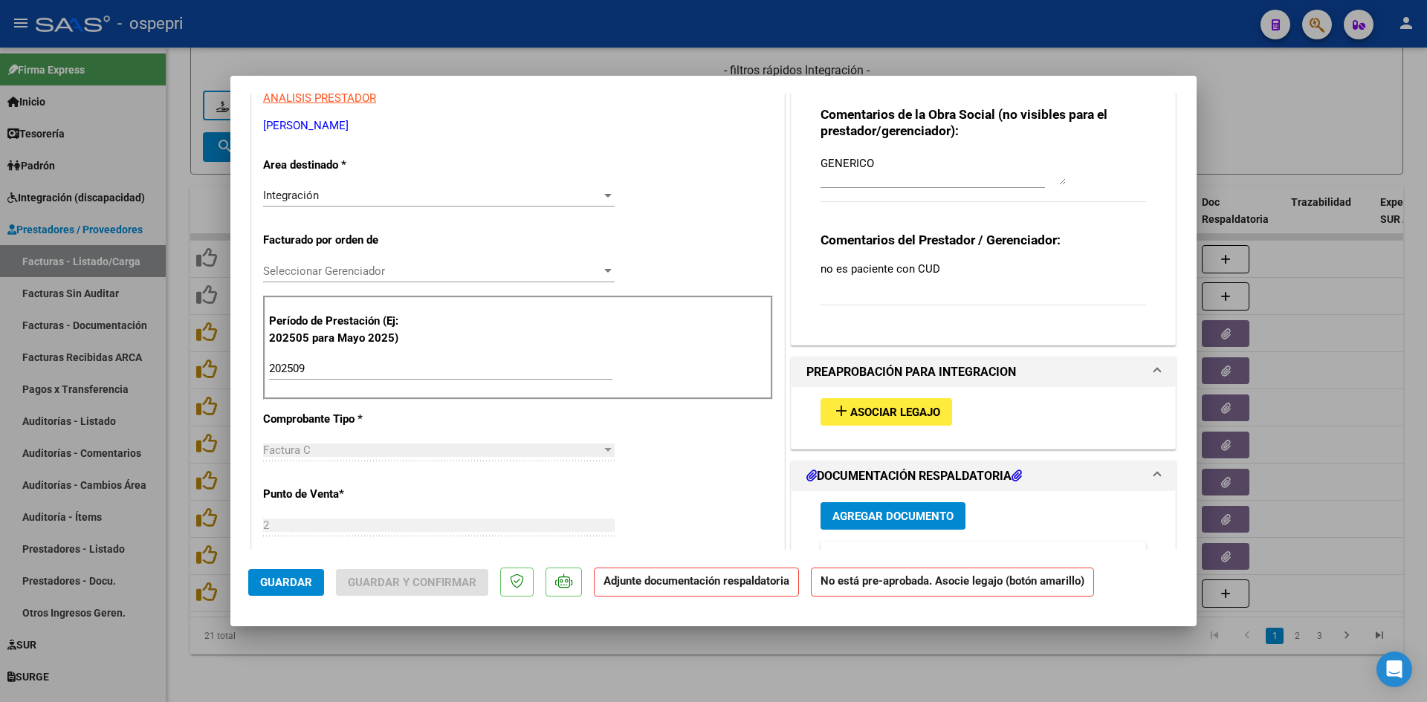
scroll to position [297, 0]
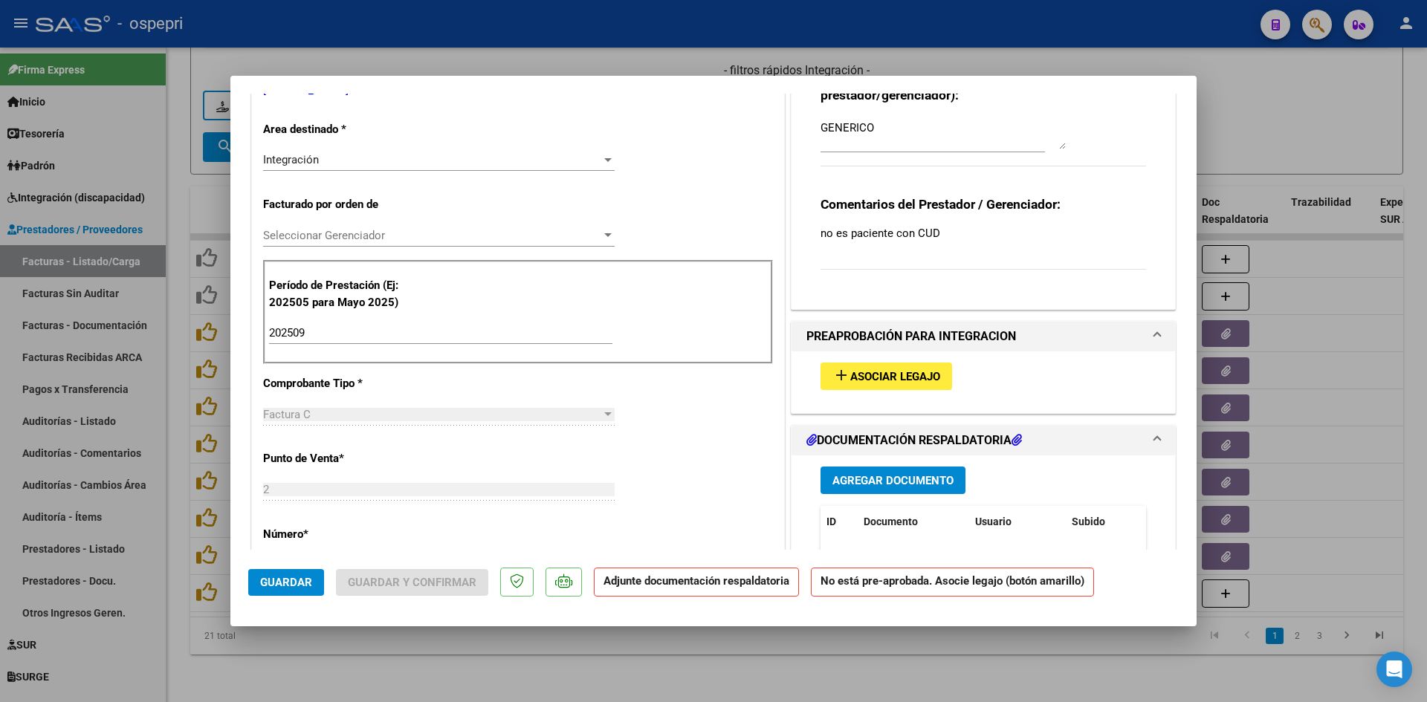
type textarea "Buenos días, las facturas correspondientes a prestaciones realizadas a paciente…"
click at [438, 163] on div "Integración" at bounding box center [432, 159] width 338 height 13
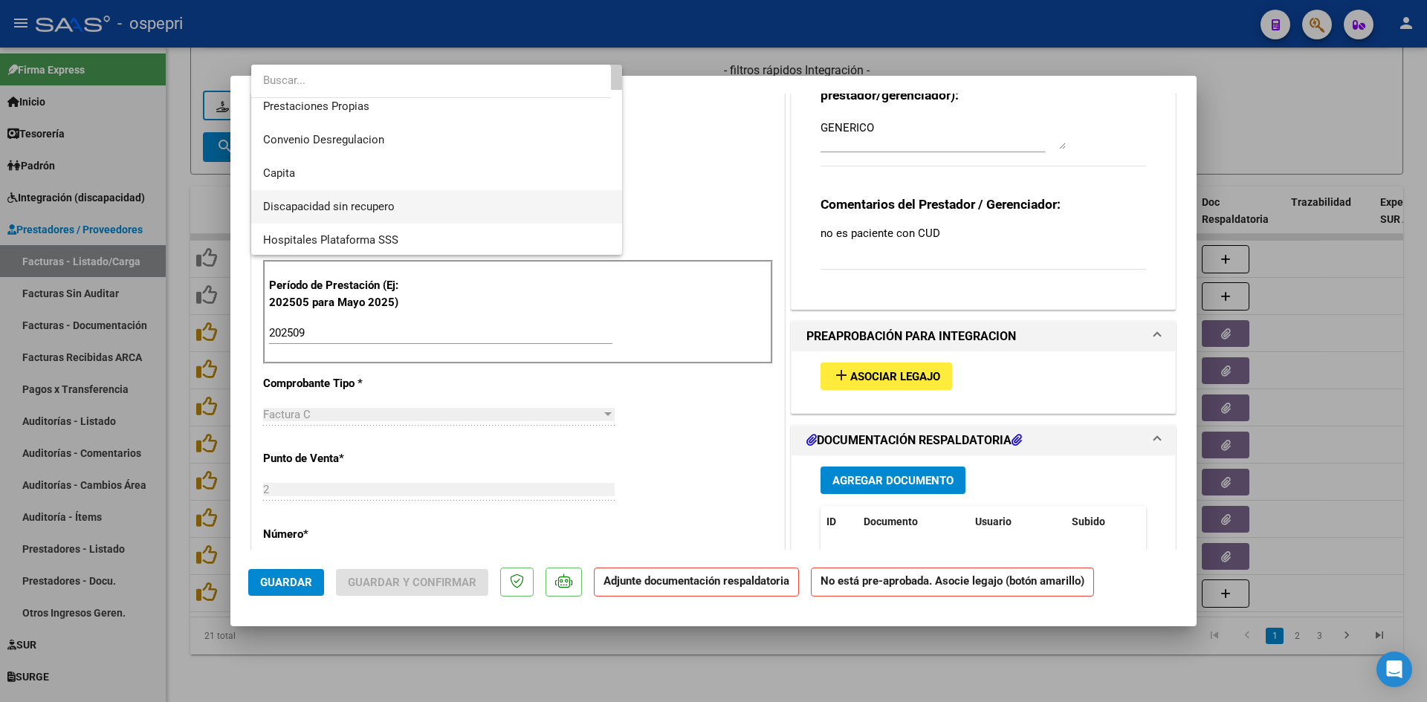
scroll to position [144, 0]
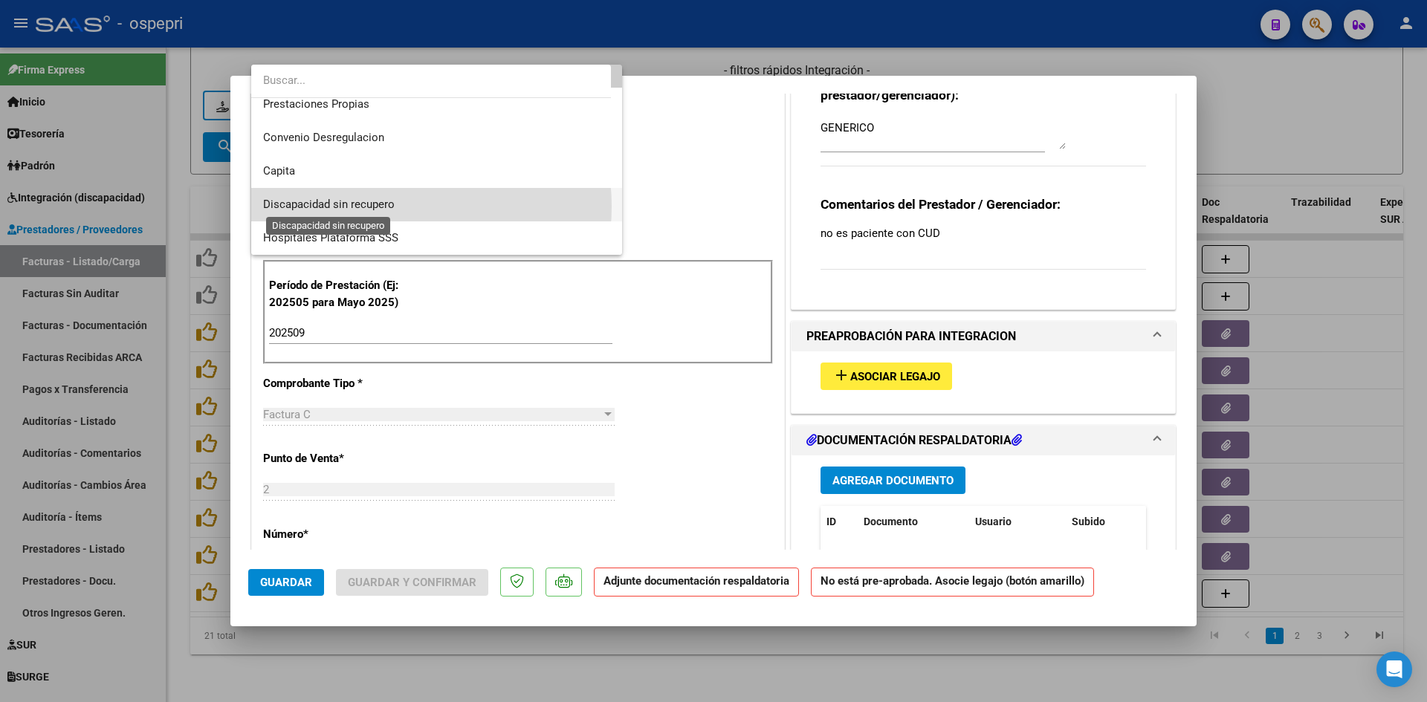
click at [379, 207] on span "Discapacidad sin recupero" at bounding box center [329, 204] width 132 height 13
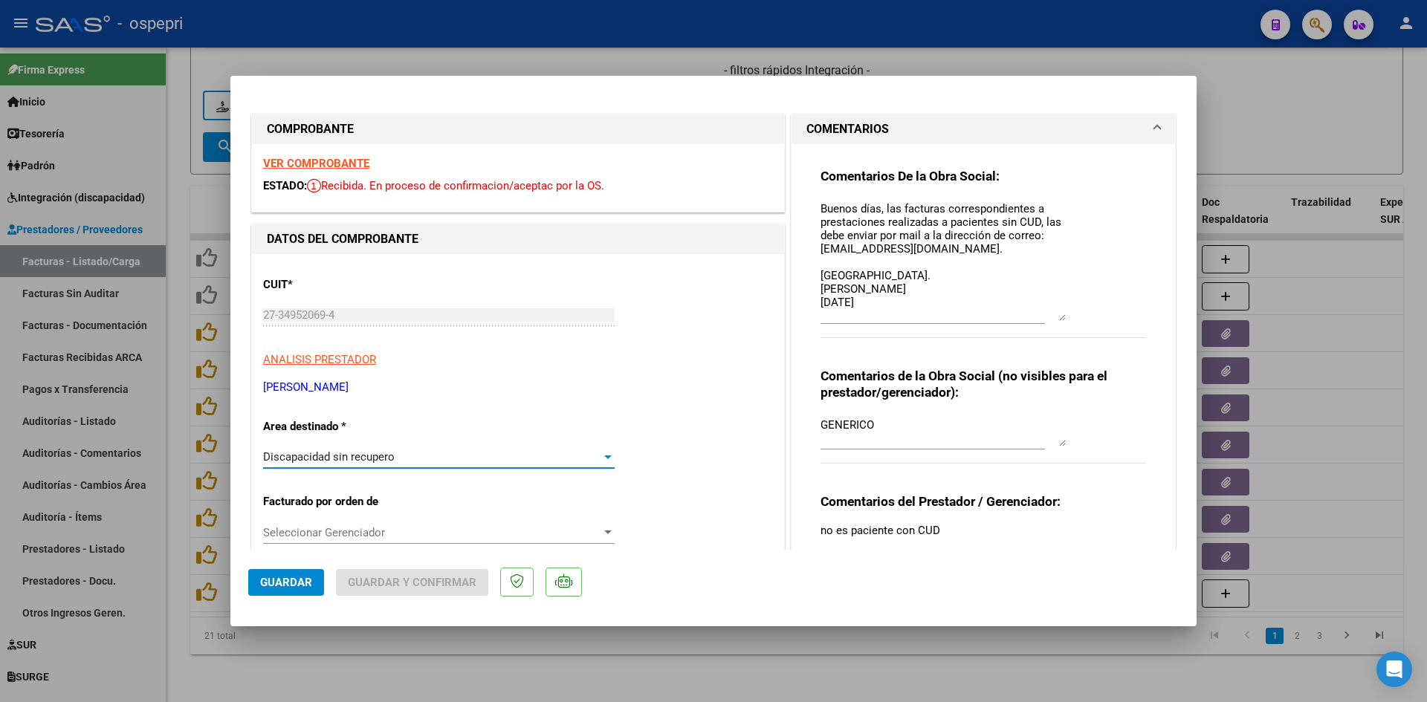
scroll to position [149, 0]
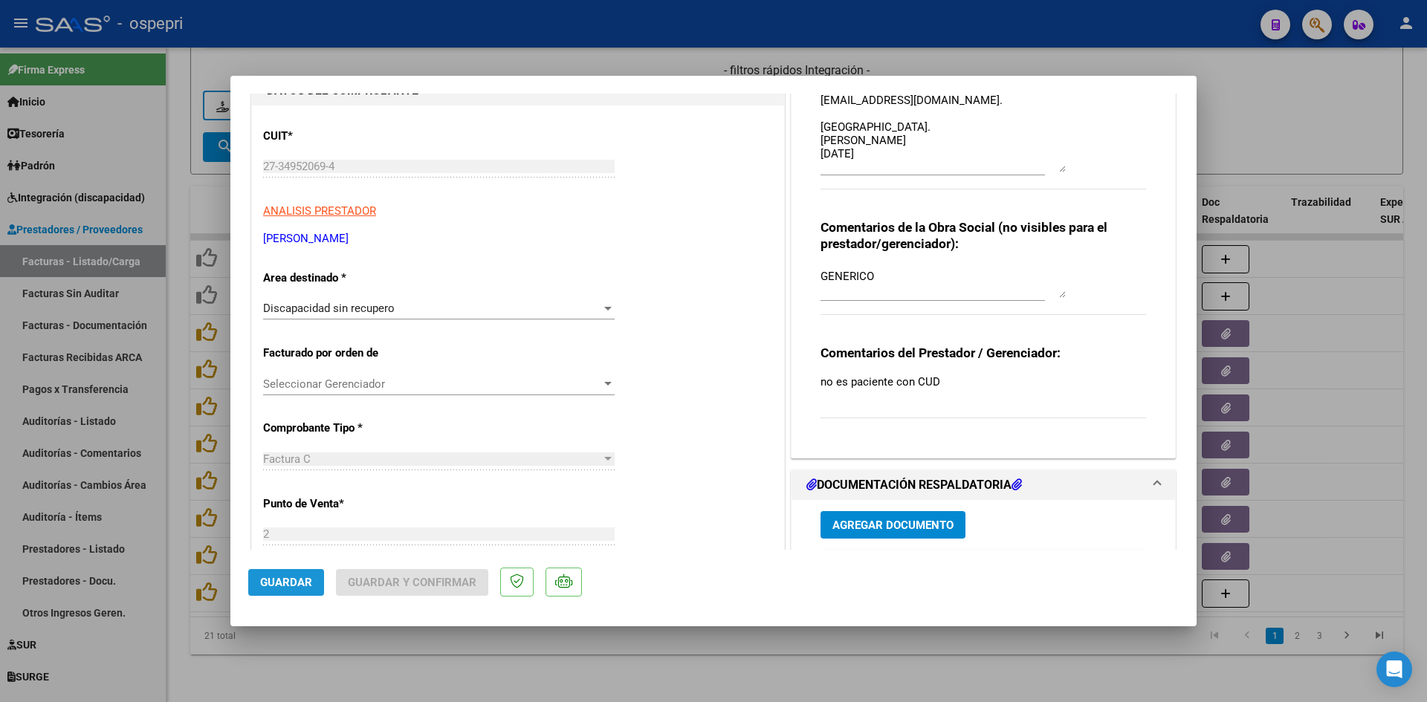
click at [291, 588] on span "Guardar" at bounding box center [286, 582] width 52 height 13
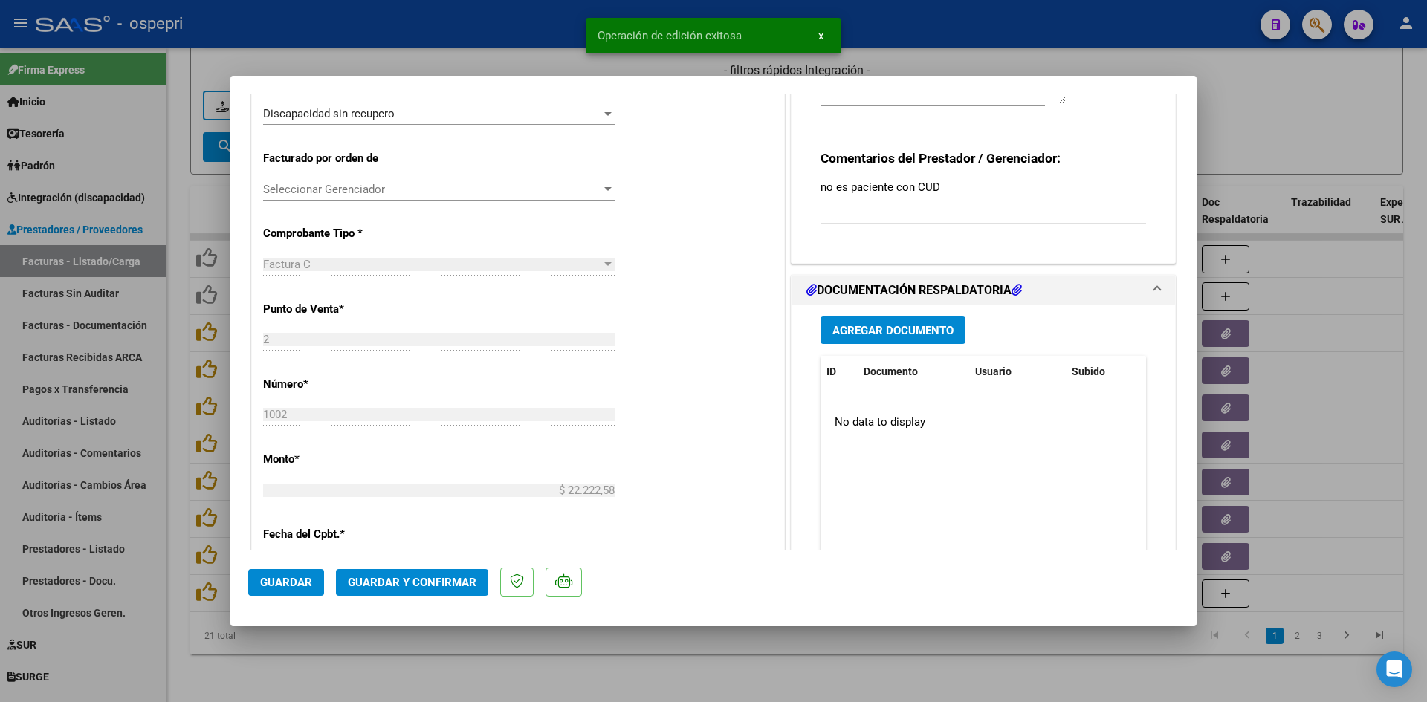
scroll to position [372, 0]
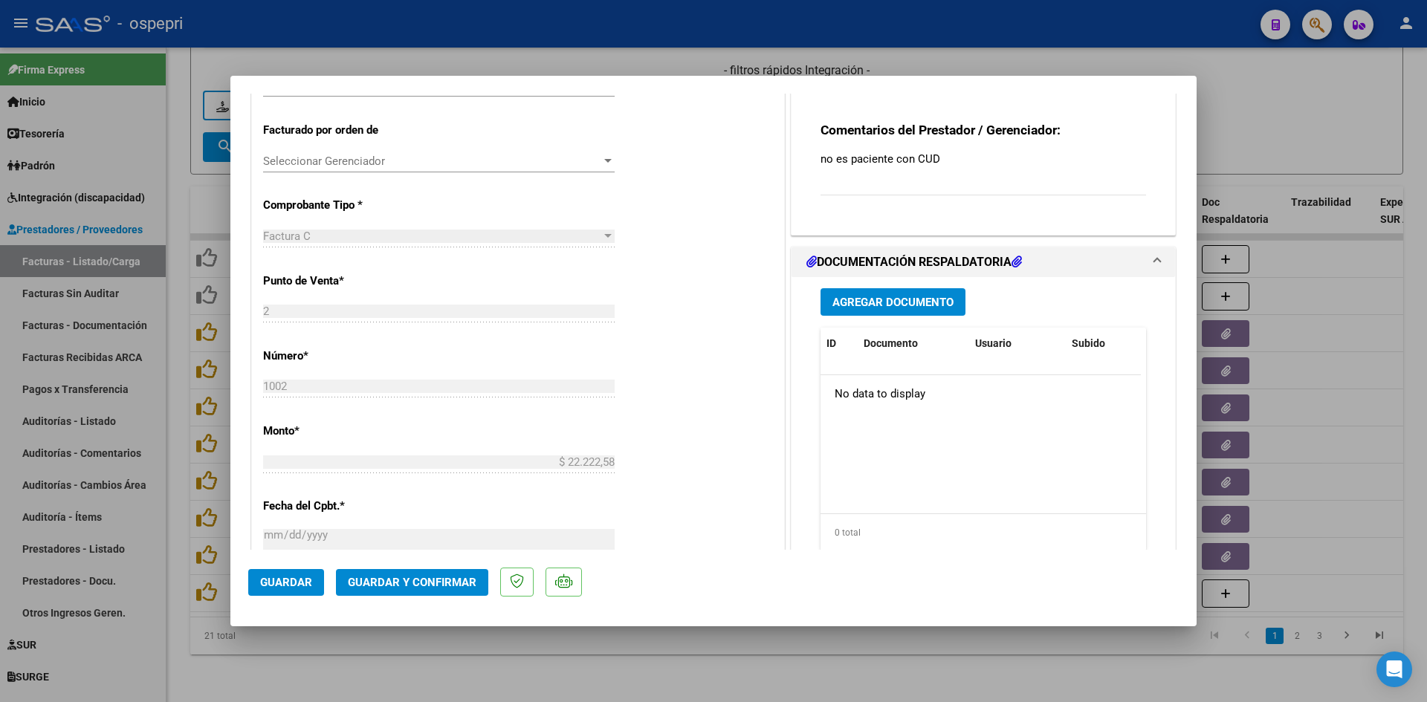
type input "$ 0,00"
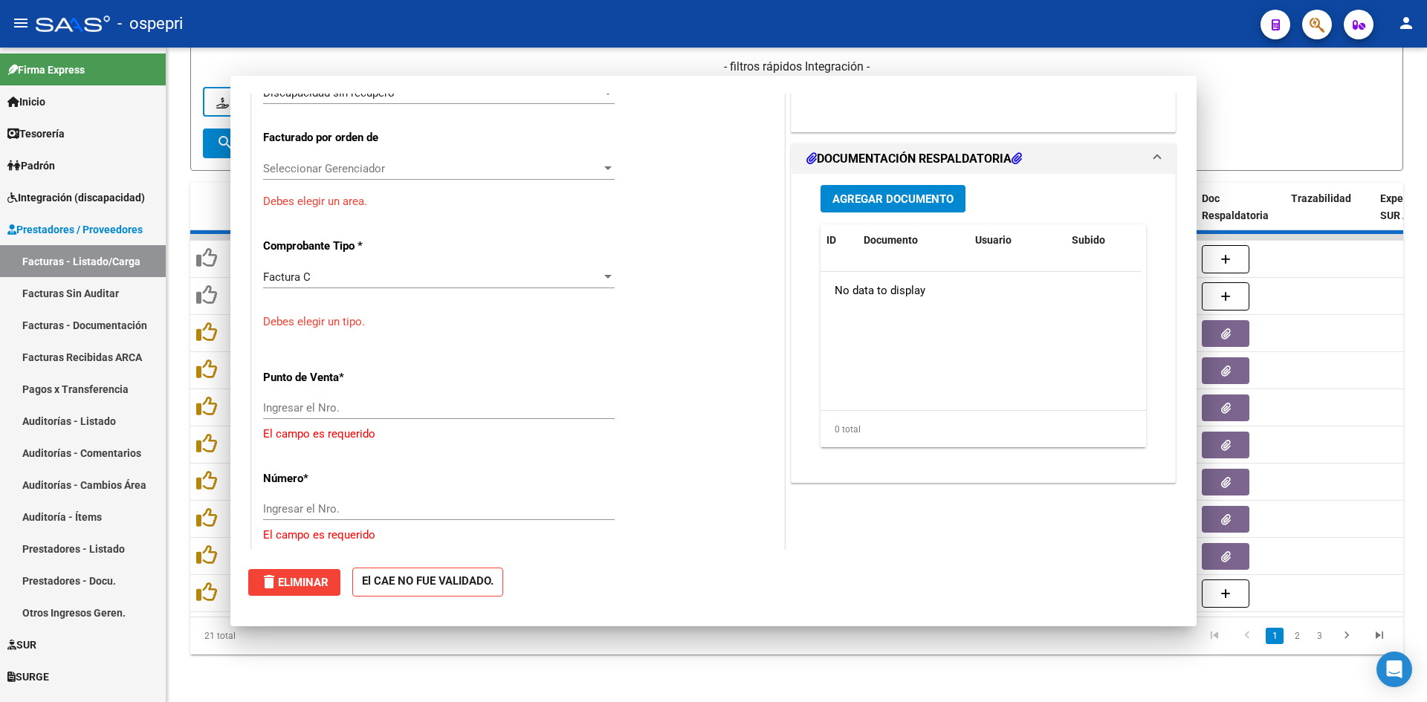
scroll to position [398, 0]
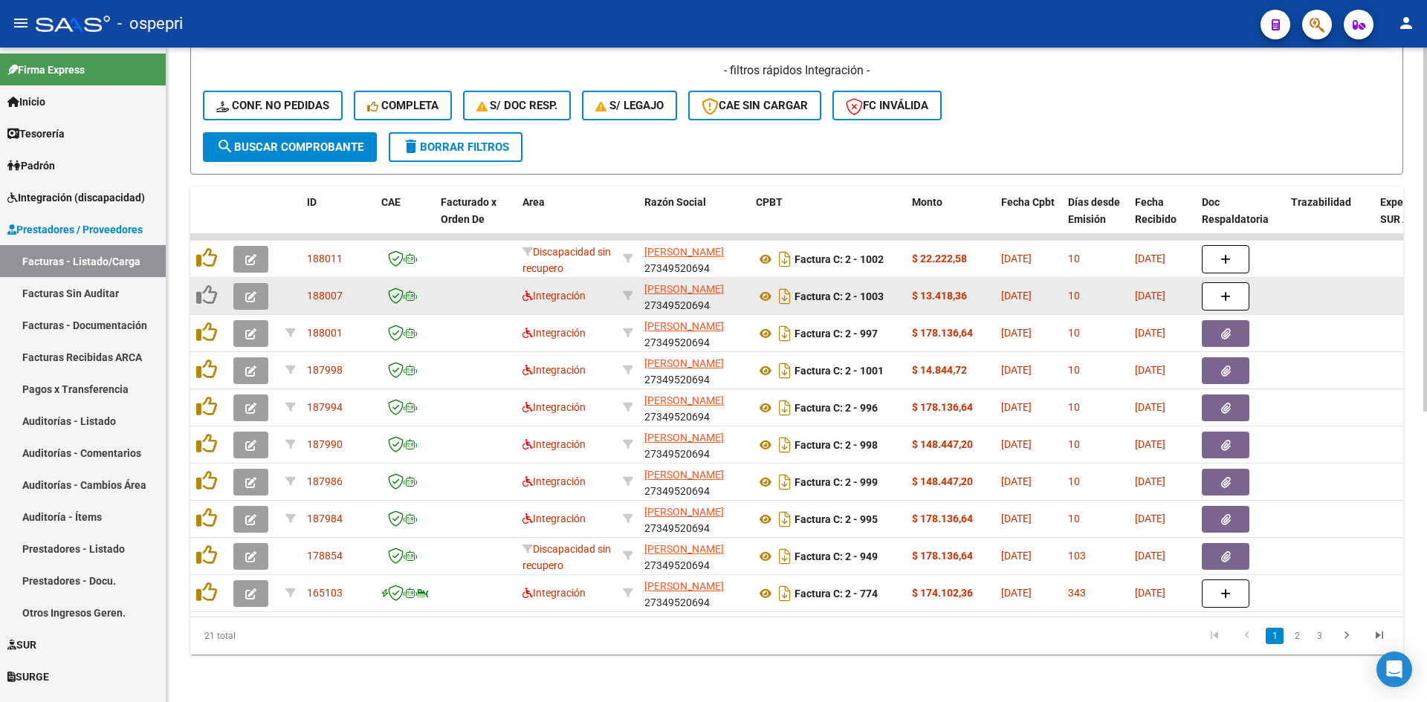
click at [243, 287] on button "button" at bounding box center [250, 296] width 35 height 27
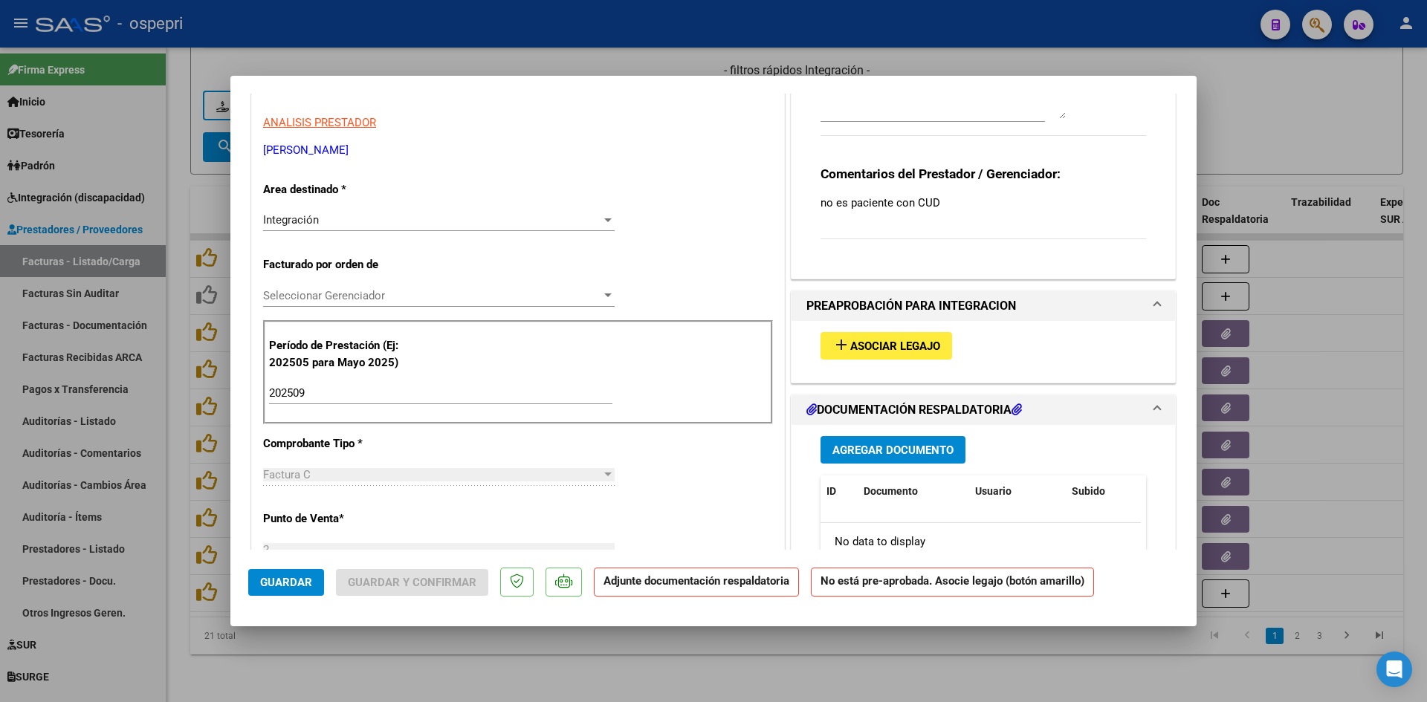
scroll to position [0, 0]
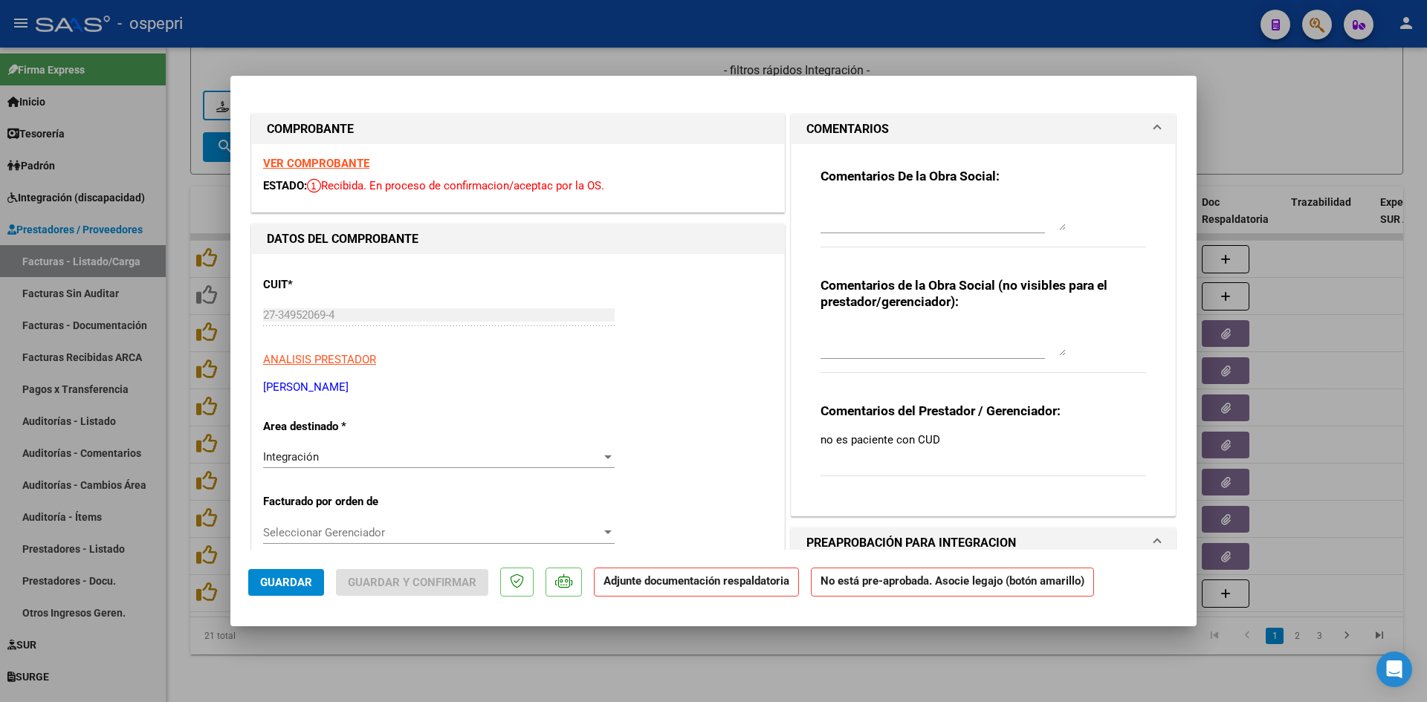
click at [353, 160] on strong "VER COMPROBANTE" at bounding box center [316, 163] width 106 height 13
click at [830, 327] on textarea at bounding box center [942, 341] width 245 height 30
click at [432, 461] on div "Integración" at bounding box center [432, 456] width 338 height 13
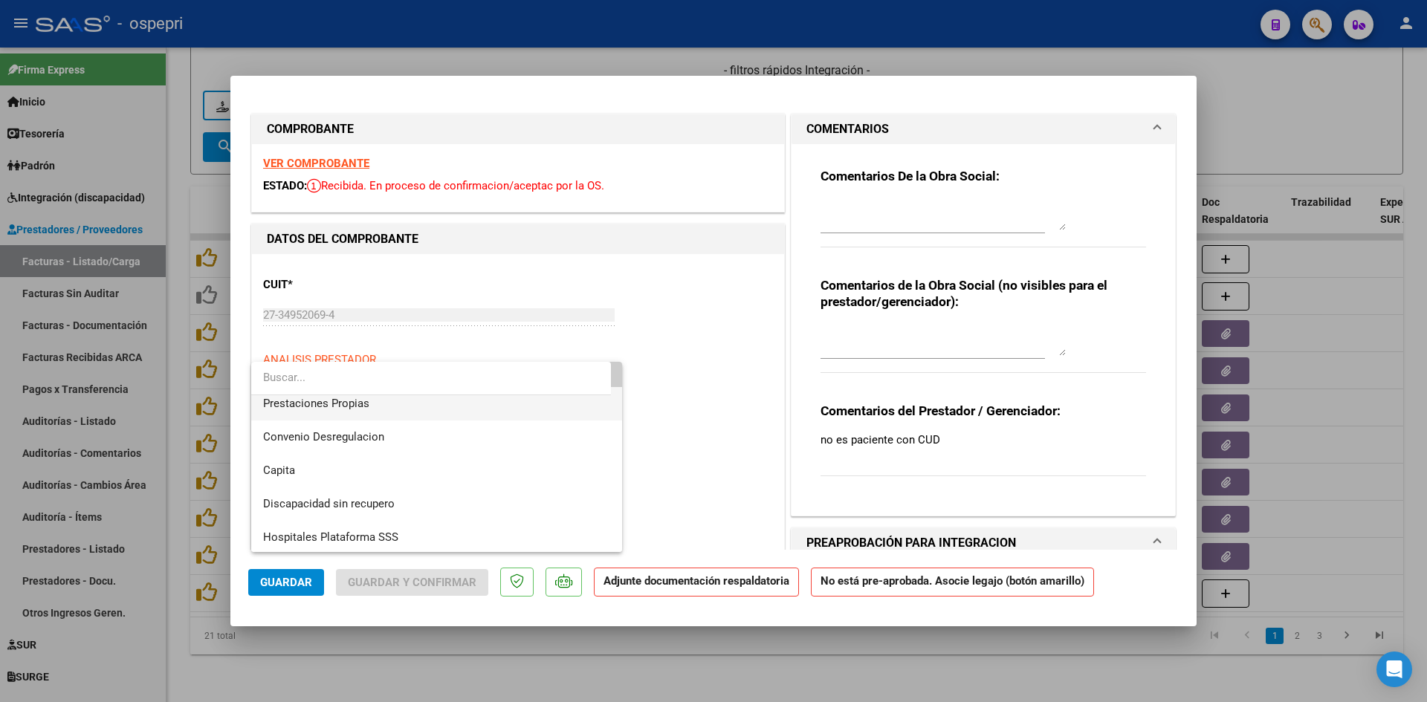
scroll to position [144, 0]
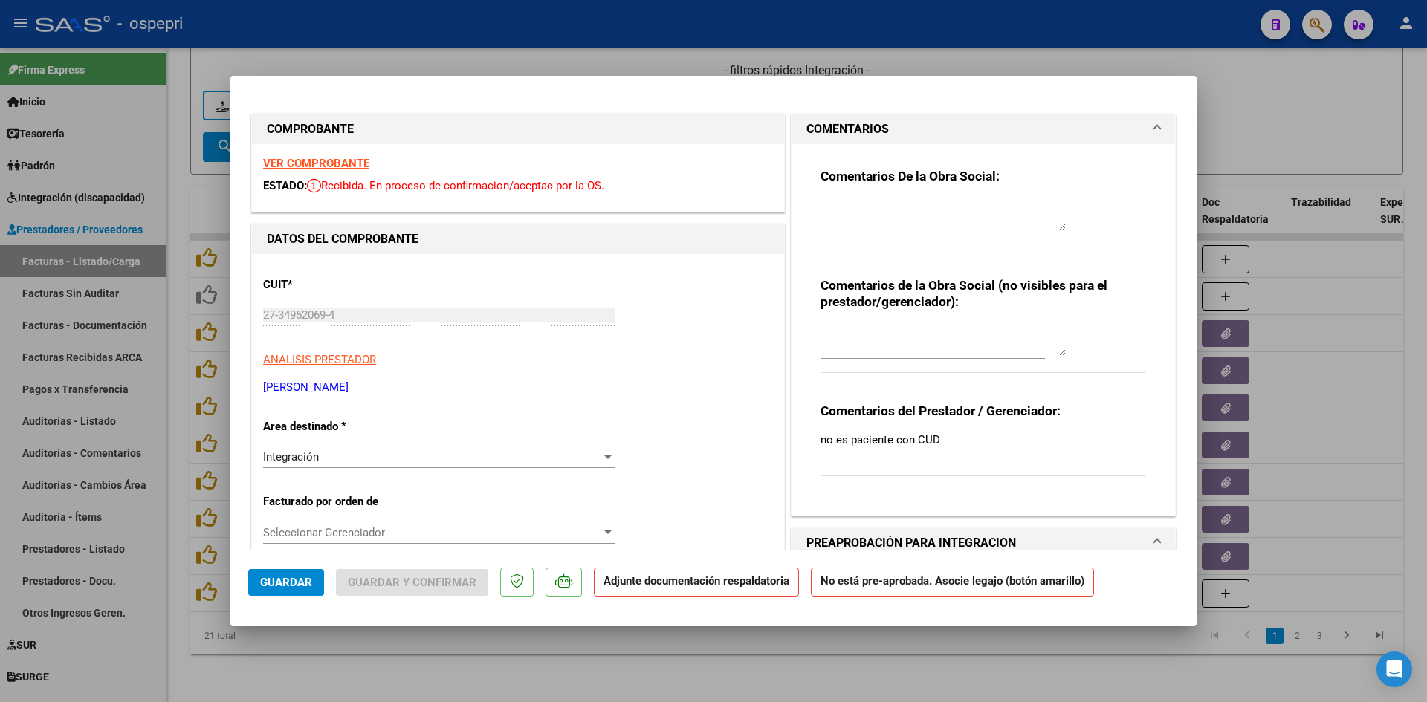
type input "$ 0,00"
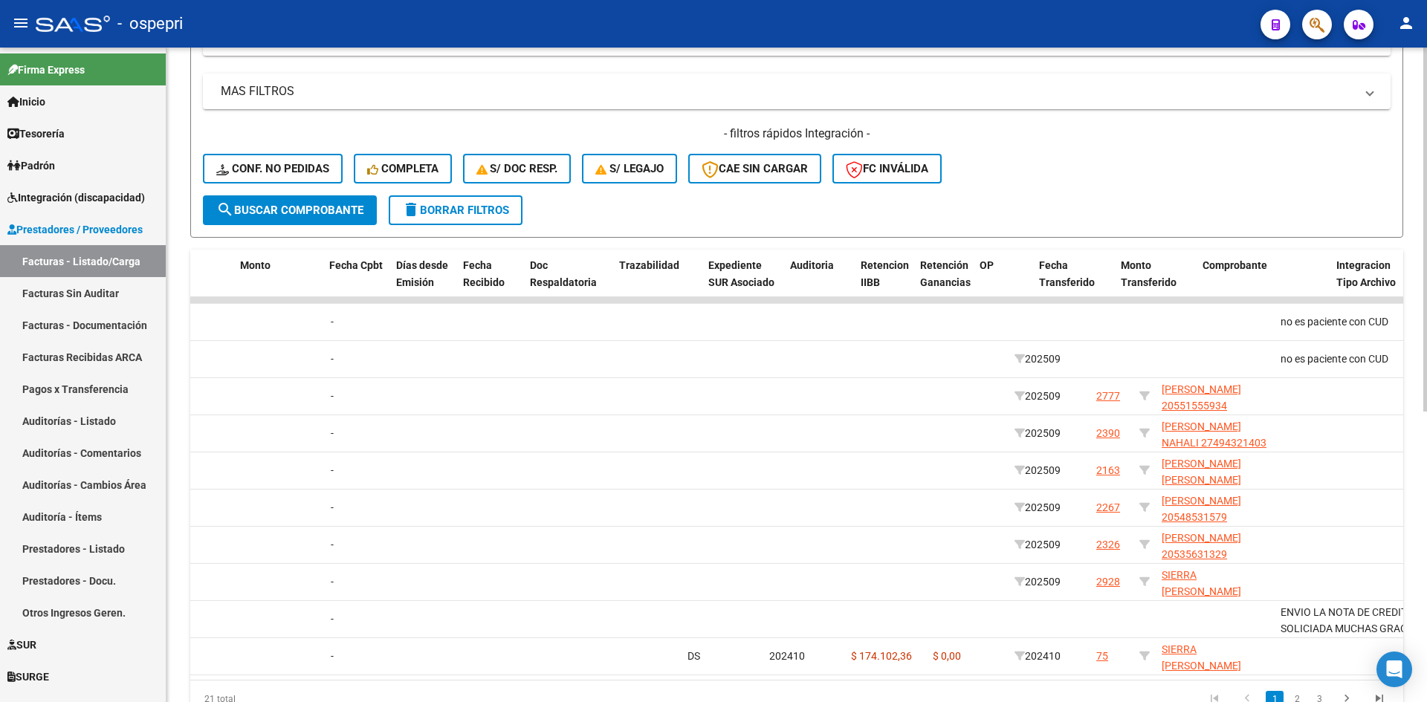
scroll to position [0, 0]
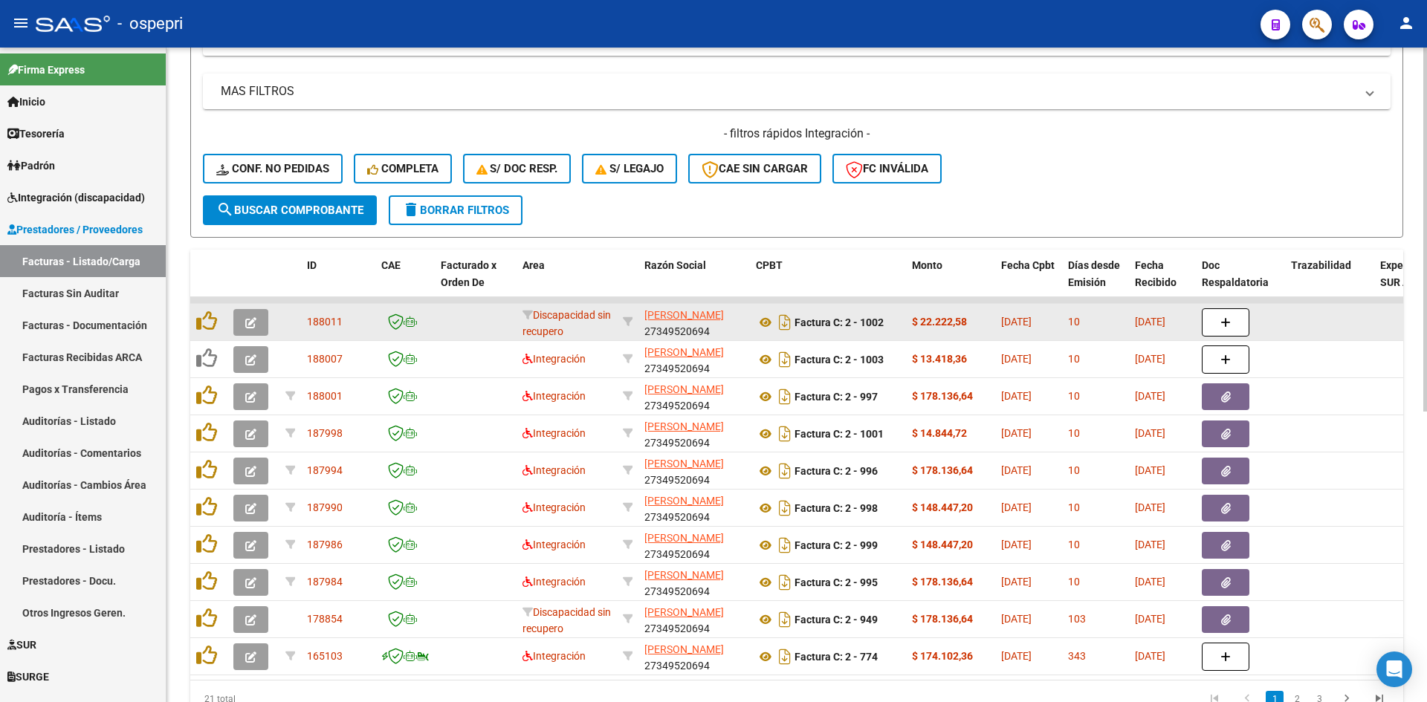
click at [253, 320] on icon "button" at bounding box center [250, 322] width 11 height 11
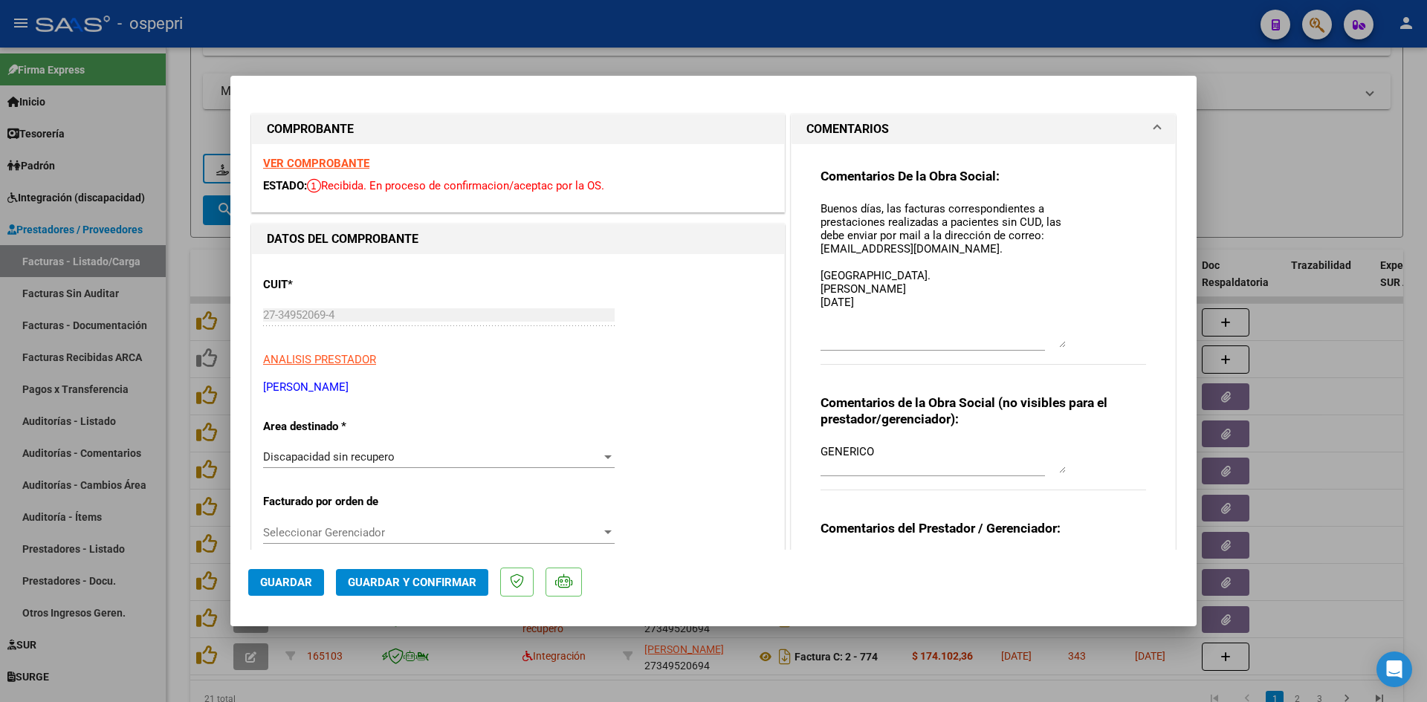
drag, startPoint x: 1055, startPoint y: 225, endPoint x: 1048, endPoint y: 343, distance: 117.7
click at [1048, 343] on textarea "Buenos días, las facturas correspondientes a prestaciones realizadas a paciente…" at bounding box center [942, 274] width 245 height 147
drag, startPoint x: 815, startPoint y: 207, endPoint x: 886, endPoint y: 304, distance: 119.7
click at [886, 304] on textarea "Buenos días, las facturas correspondientes a prestaciones realizadas a paciente…" at bounding box center [942, 274] width 245 height 147
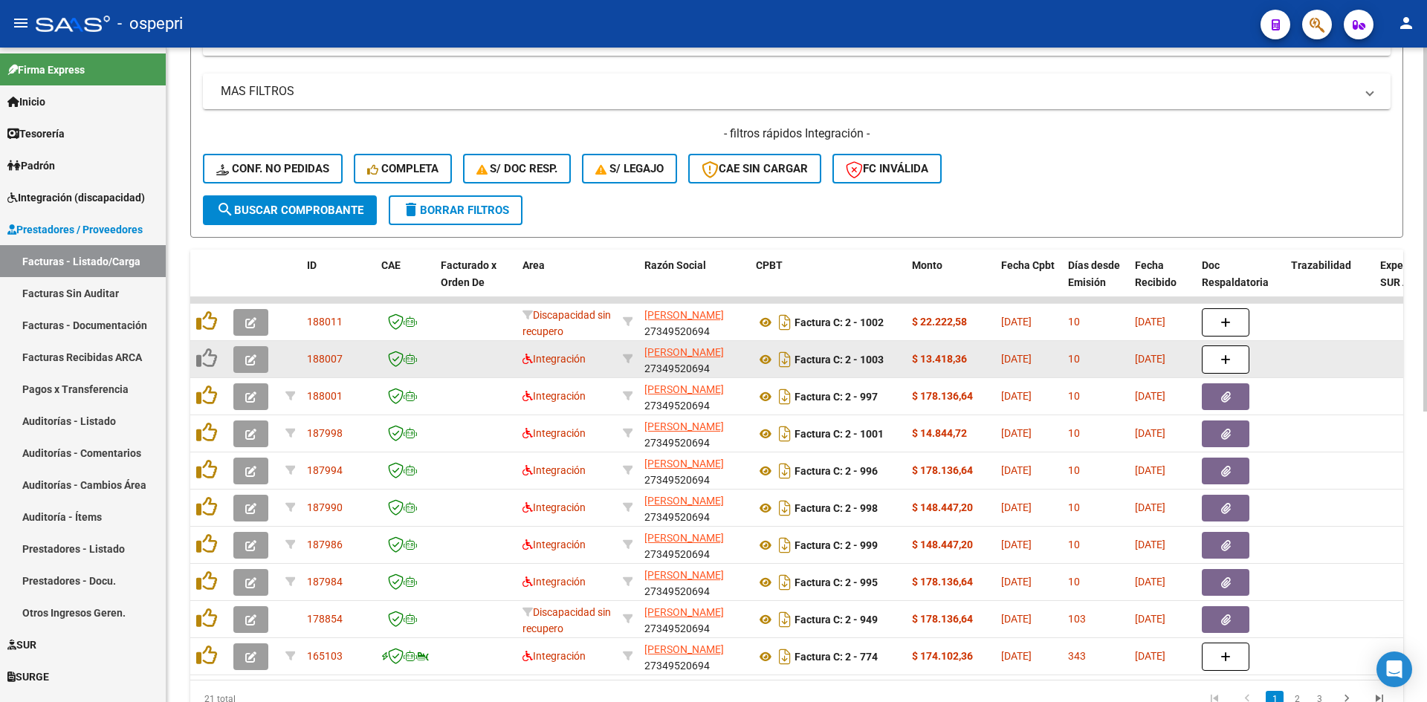
click at [250, 360] on icon "button" at bounding box center [250, 359] width 11 height 11
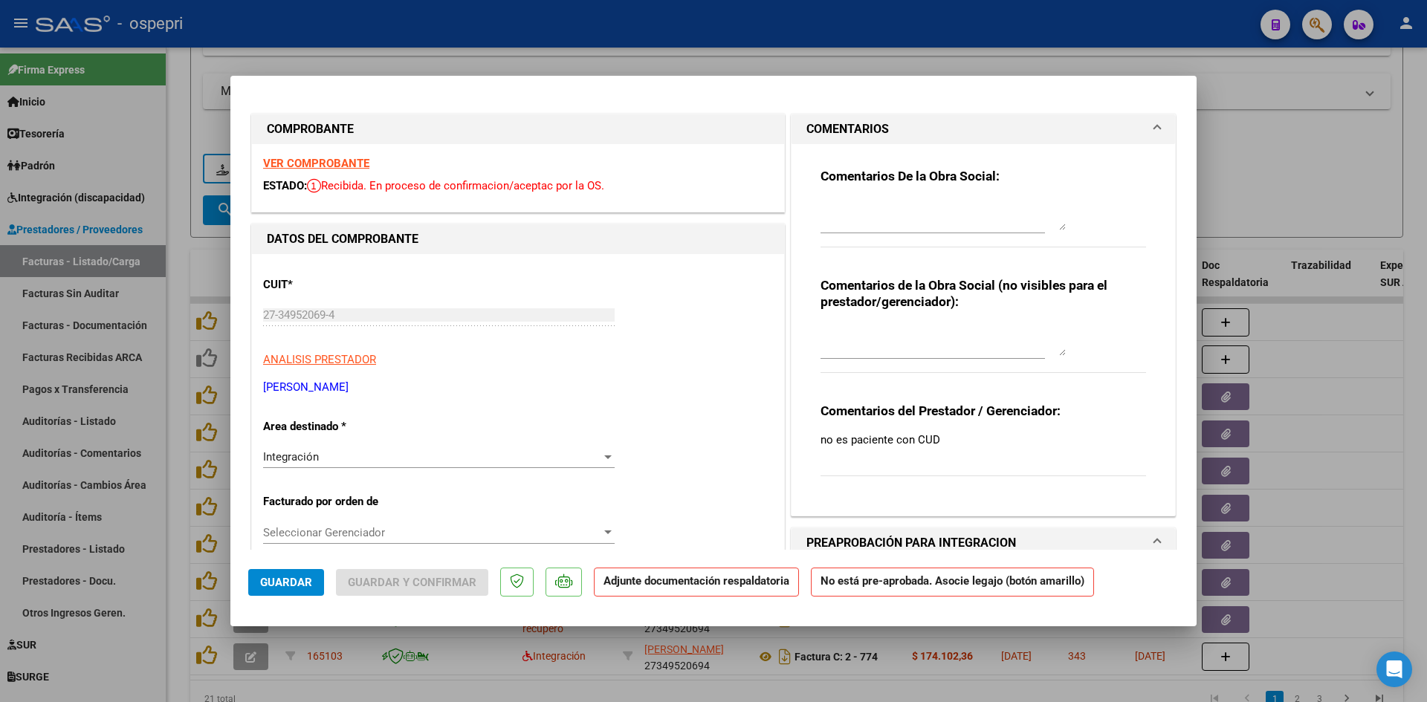
click at [832, 208] on textarea at bounding box center [942, 216] width 245 height 30
paste textarea "Buenos días, las facturas correspondientes a prestaciones realizadas a paciente…"
type textarea "Buenos días, las facturas correspondientes a prestaciones realizadas a paciente…"
click at [823, 335] on textarea at bounding box center [942, 341] width 245 height 30
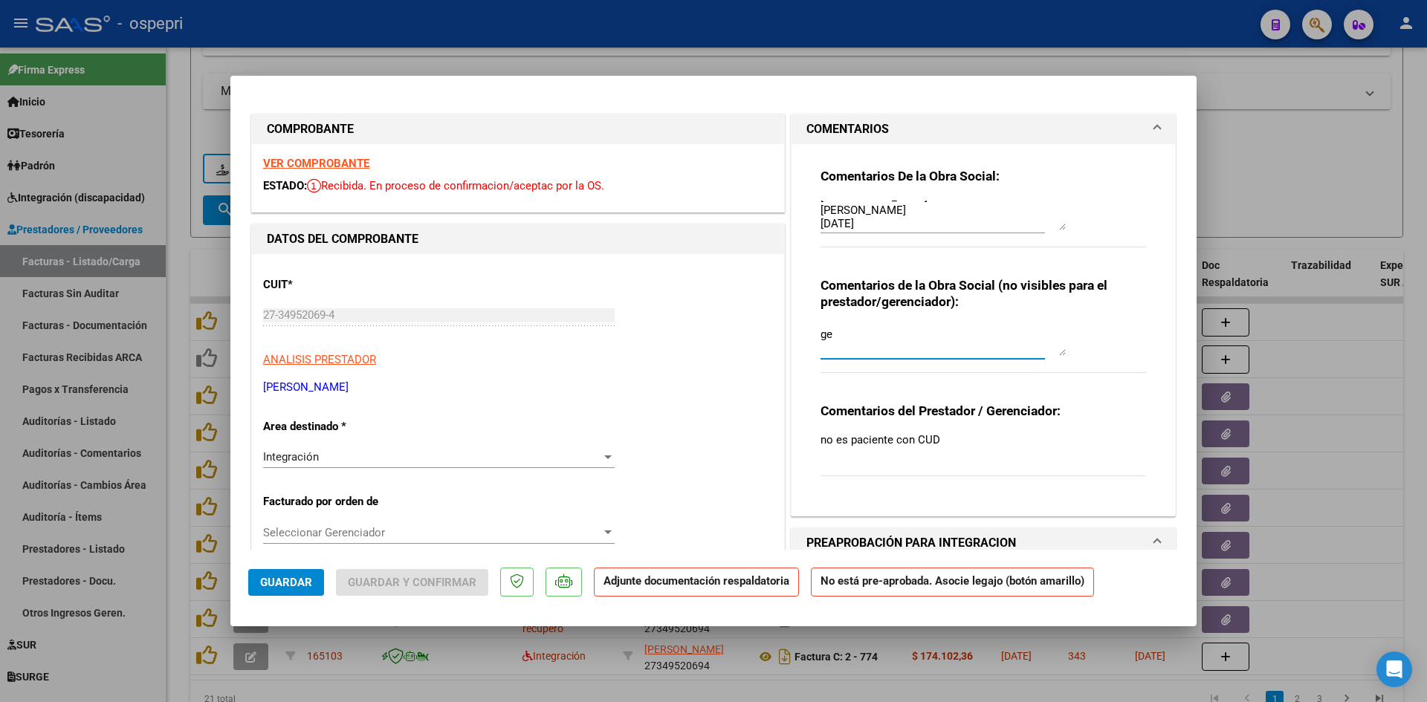
type textarea "g"
type textarea "GENERICO"
click at [269, 586] on span "Guardar" at bounding box center [286, 582] width 52 height 13
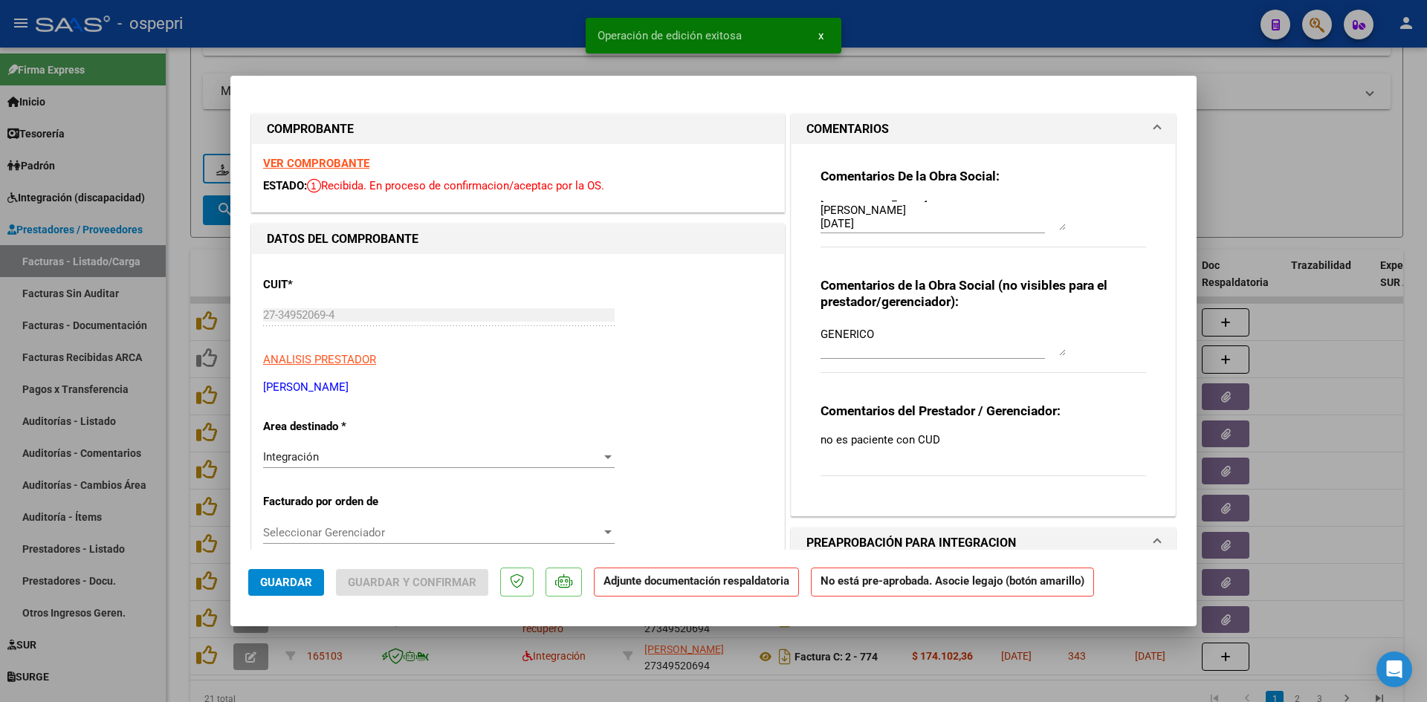
type input "$ 0,00"
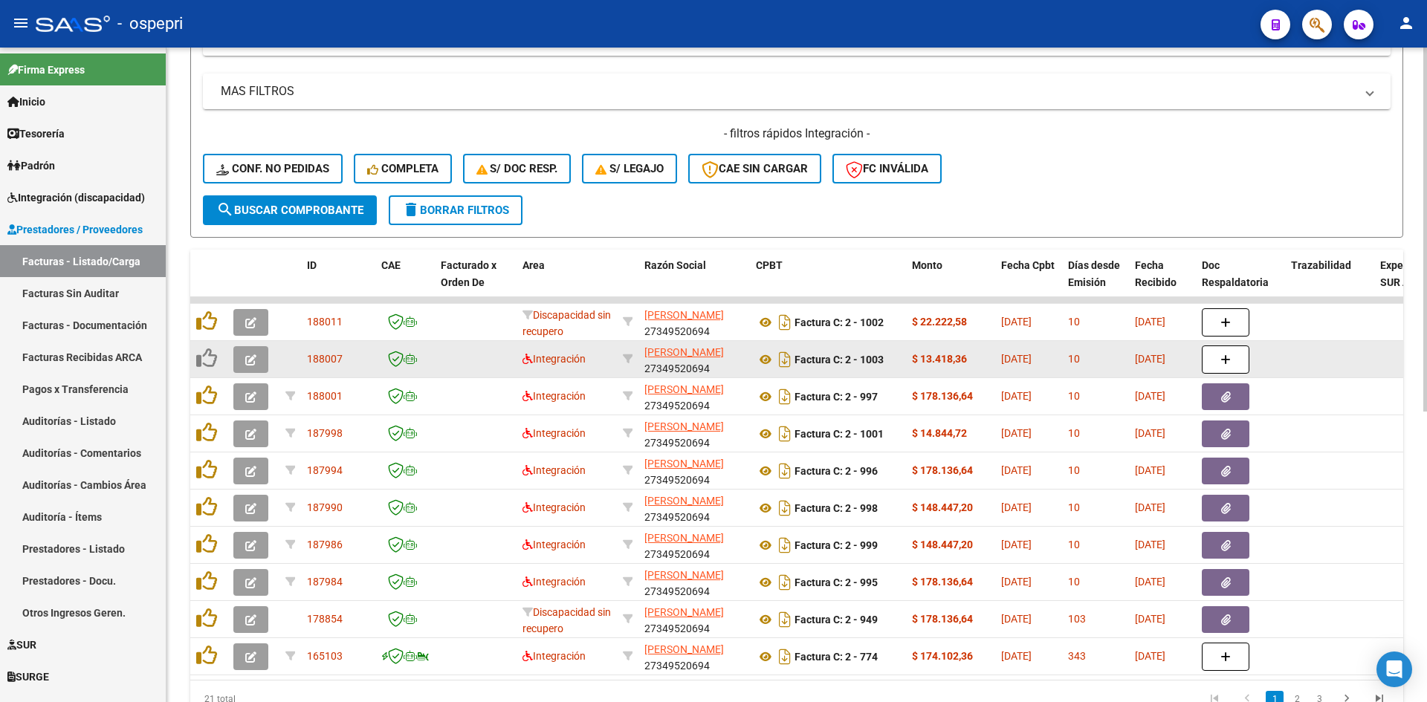
click at [540, 367] on div "Integración" at bounding box center [566, 359] width 88 height 17
click at [241, 360] on button "button" at bounding box center [250, 359] width 35 height 27
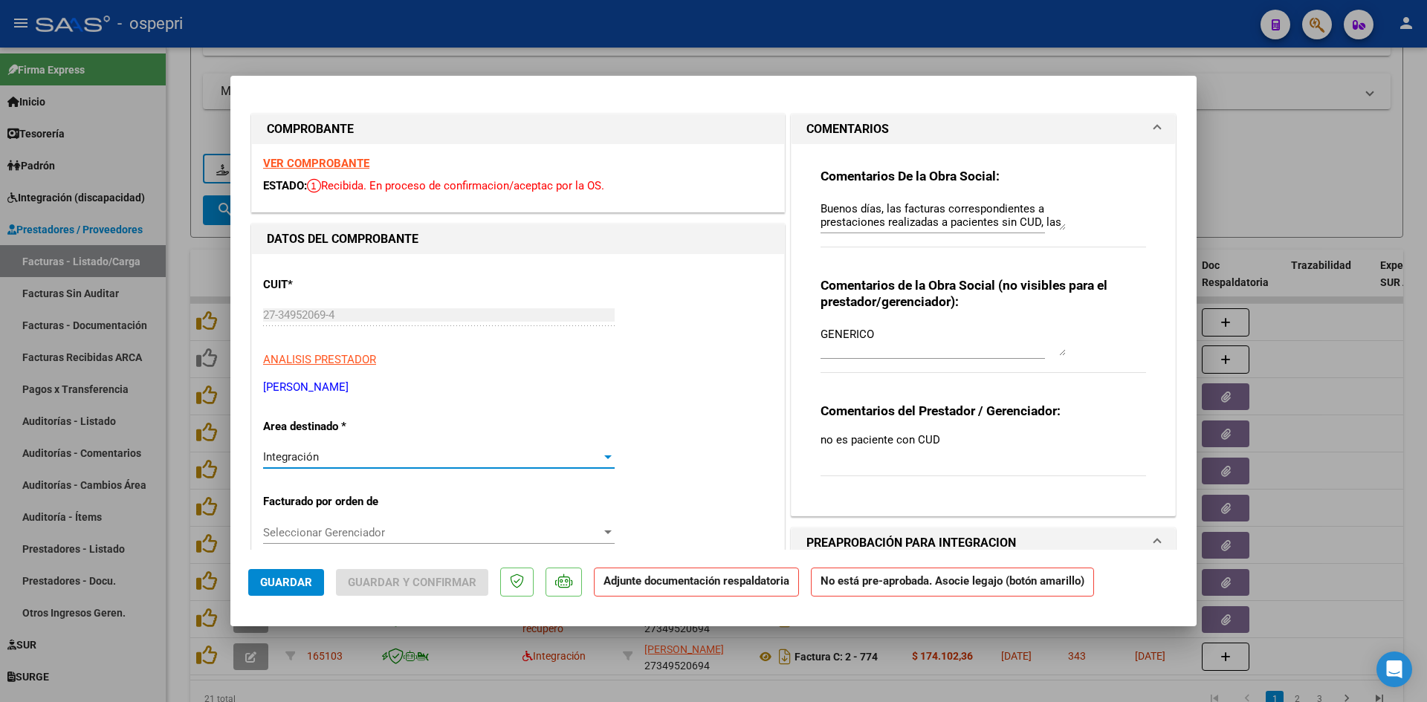
click at [372, 451] on div "Integración" at bounding box center [432, 456] width 338 height 13
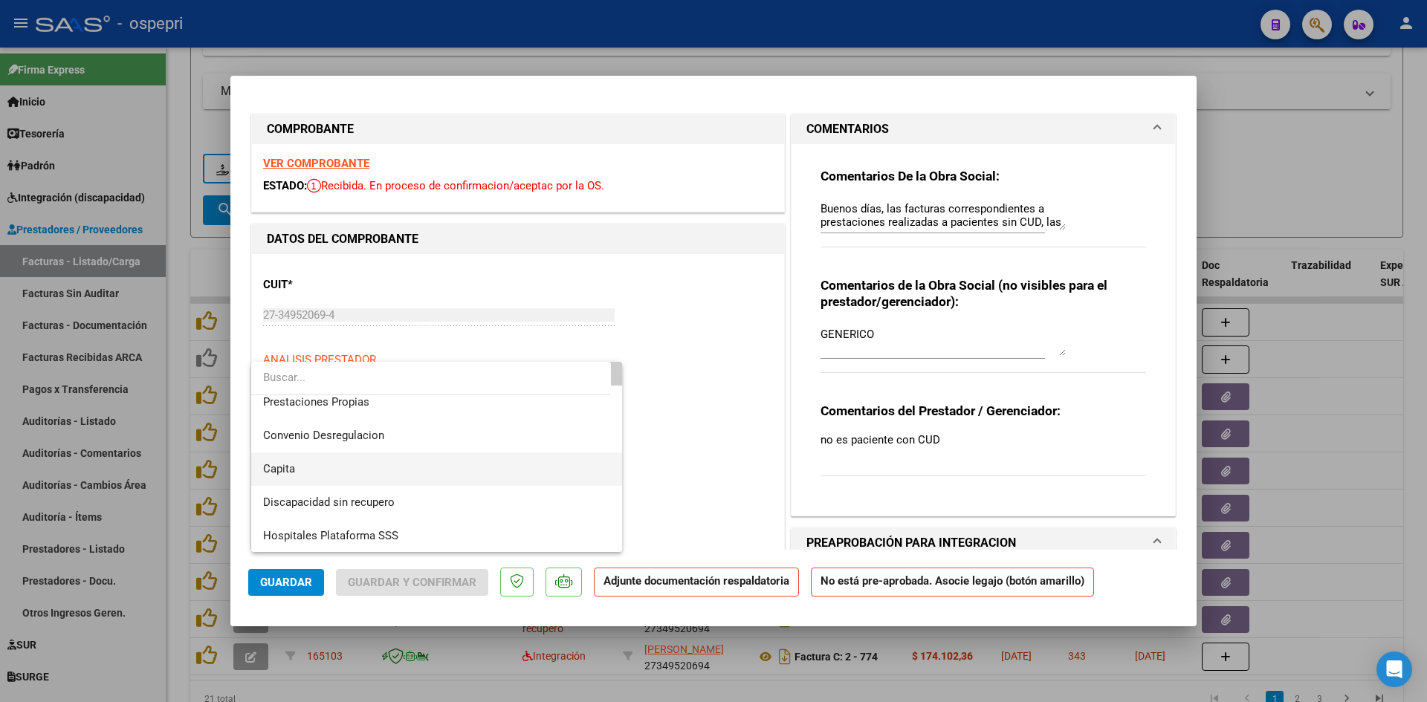
scroll to position [144, 0]
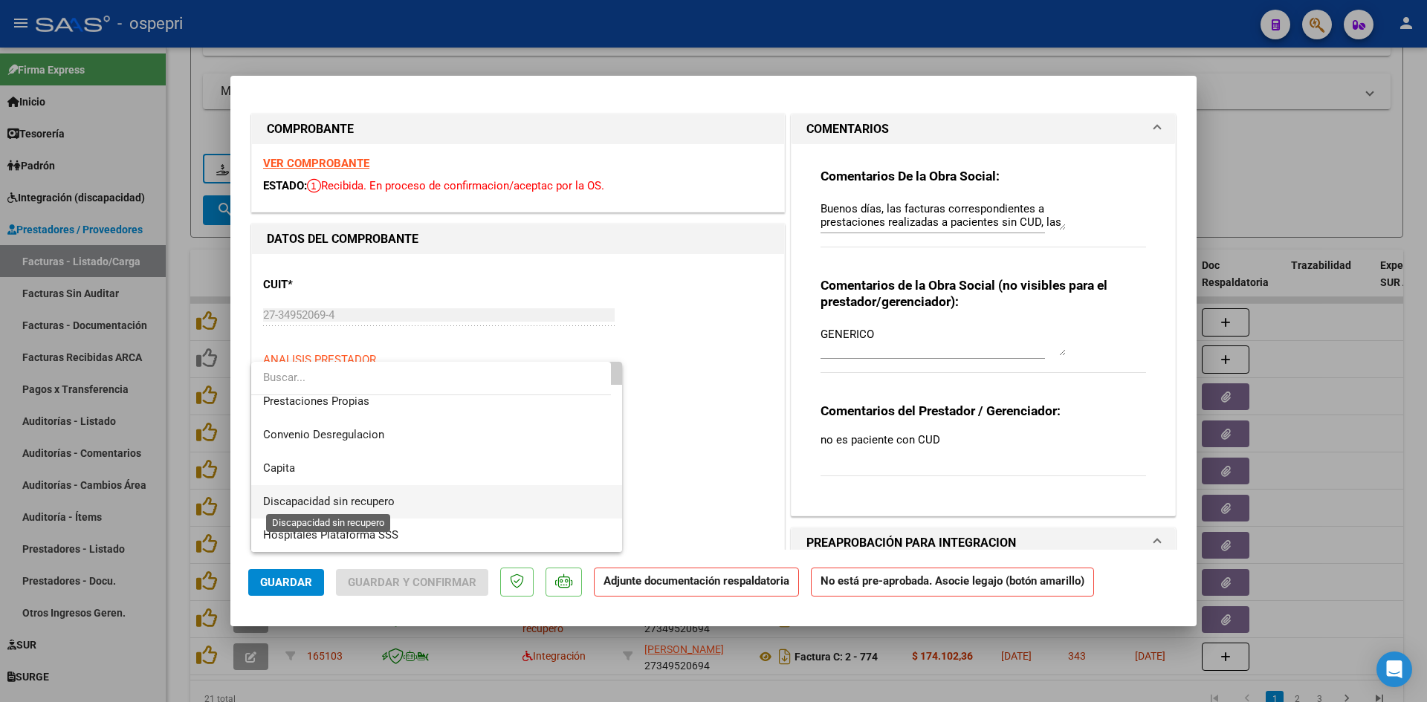
click at [379, 501] on span "Discapacidad sin recupero" at bounding box center [329, 501] width 132 height 13
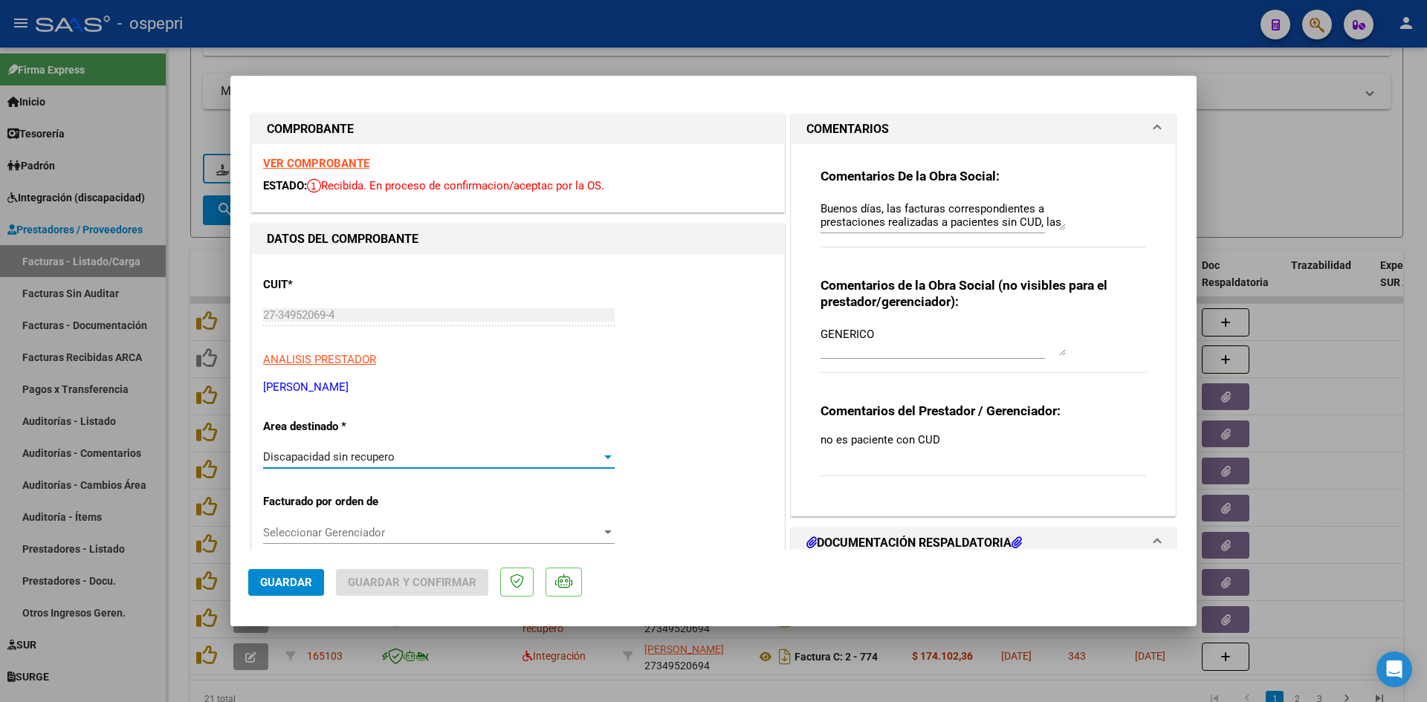
click at [280, 585] on span "Guardar" at bounding box center [286, 582] width 52 height 13
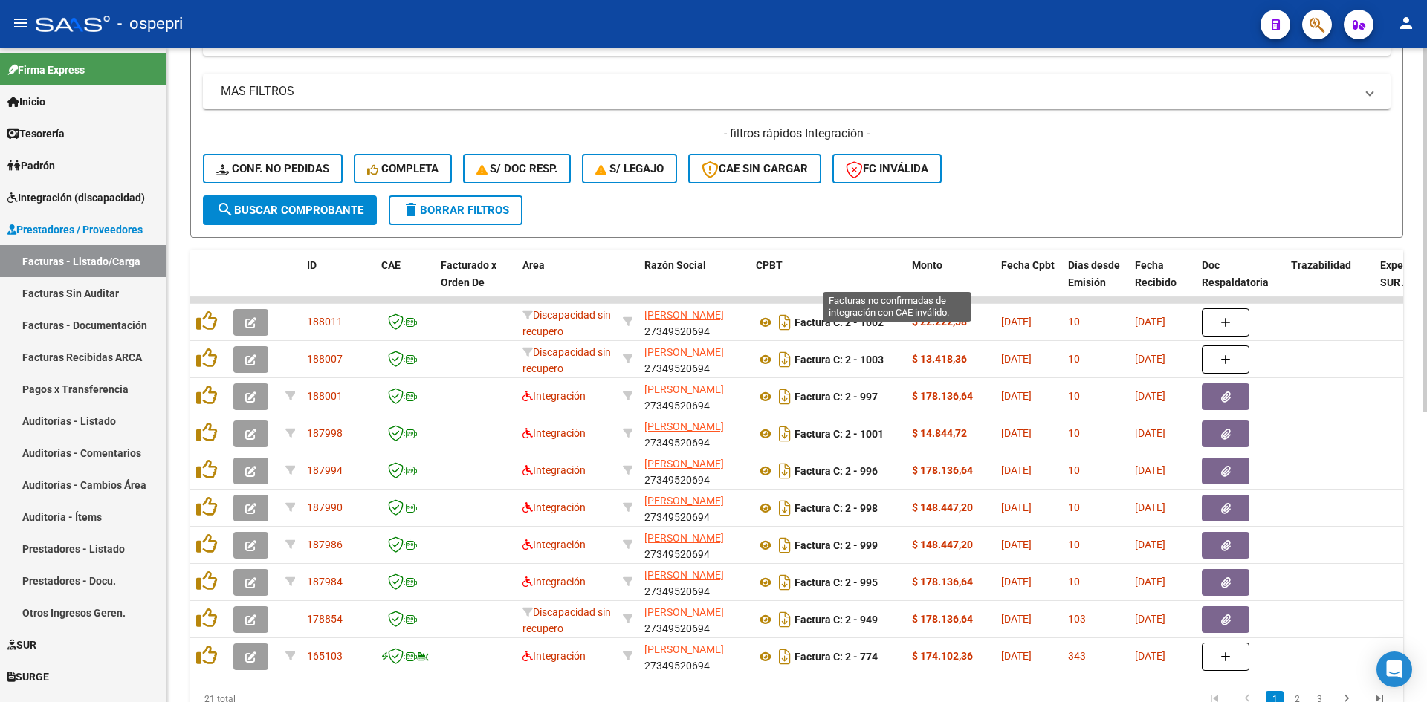
scroll to position [0, 0]
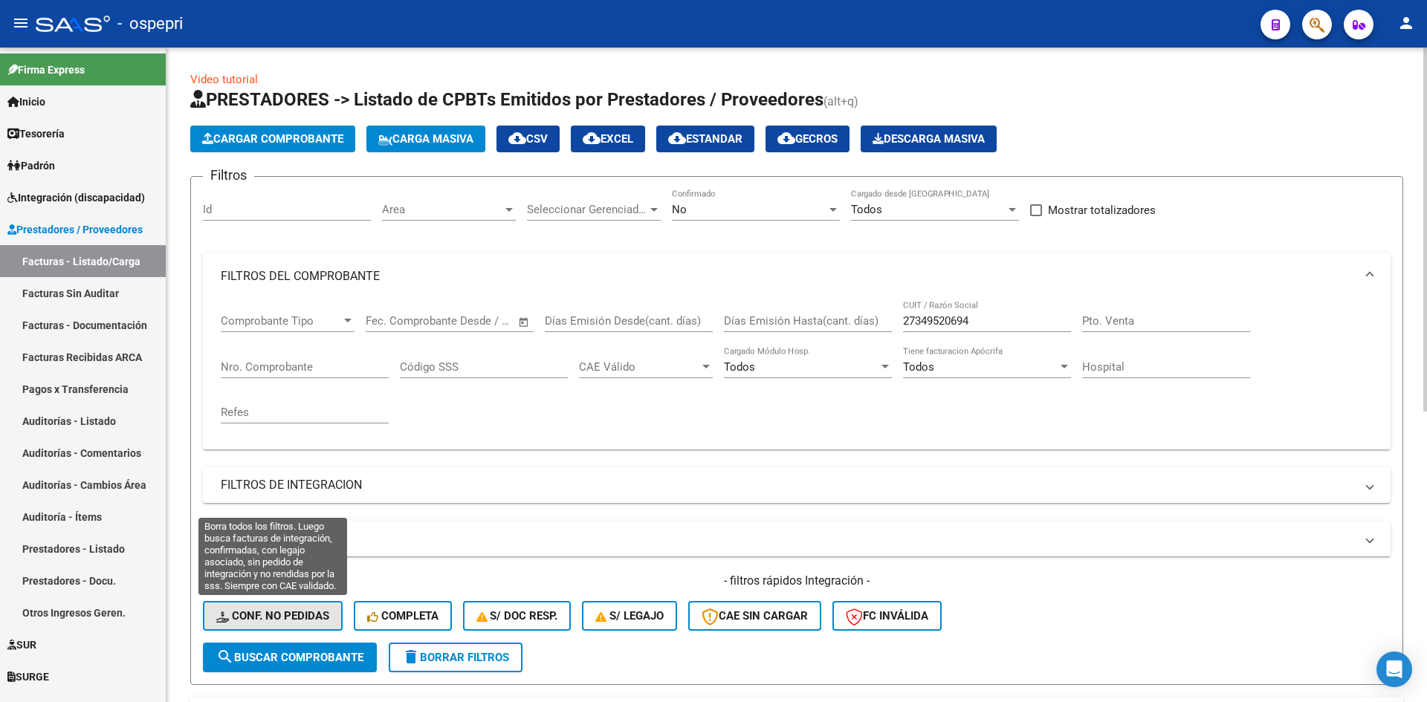
click at [282, 615] on span "Conf. no pedidas" at bounding box center [272, 615] width 113 height 13
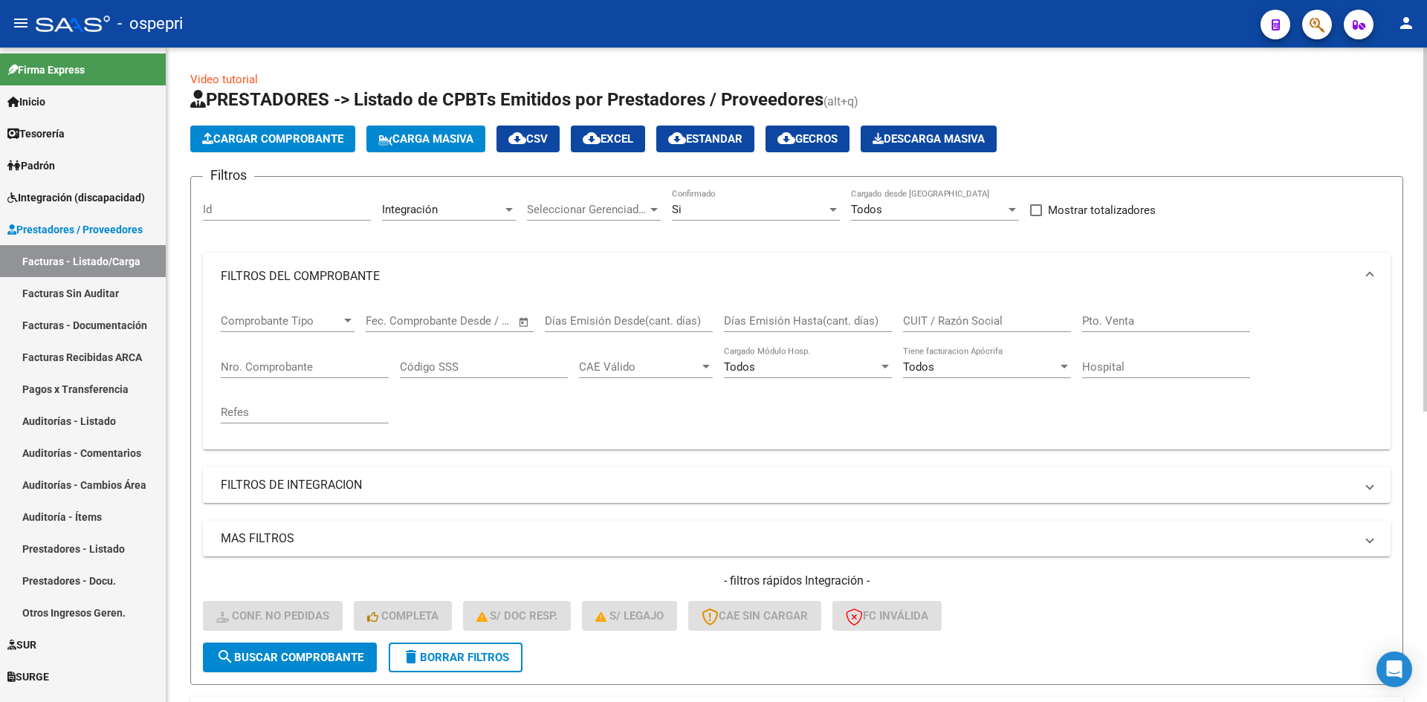
click at [937, 317] on input "CUIT / Razón Social" at bounding box center [987, 320] width 168 height 13
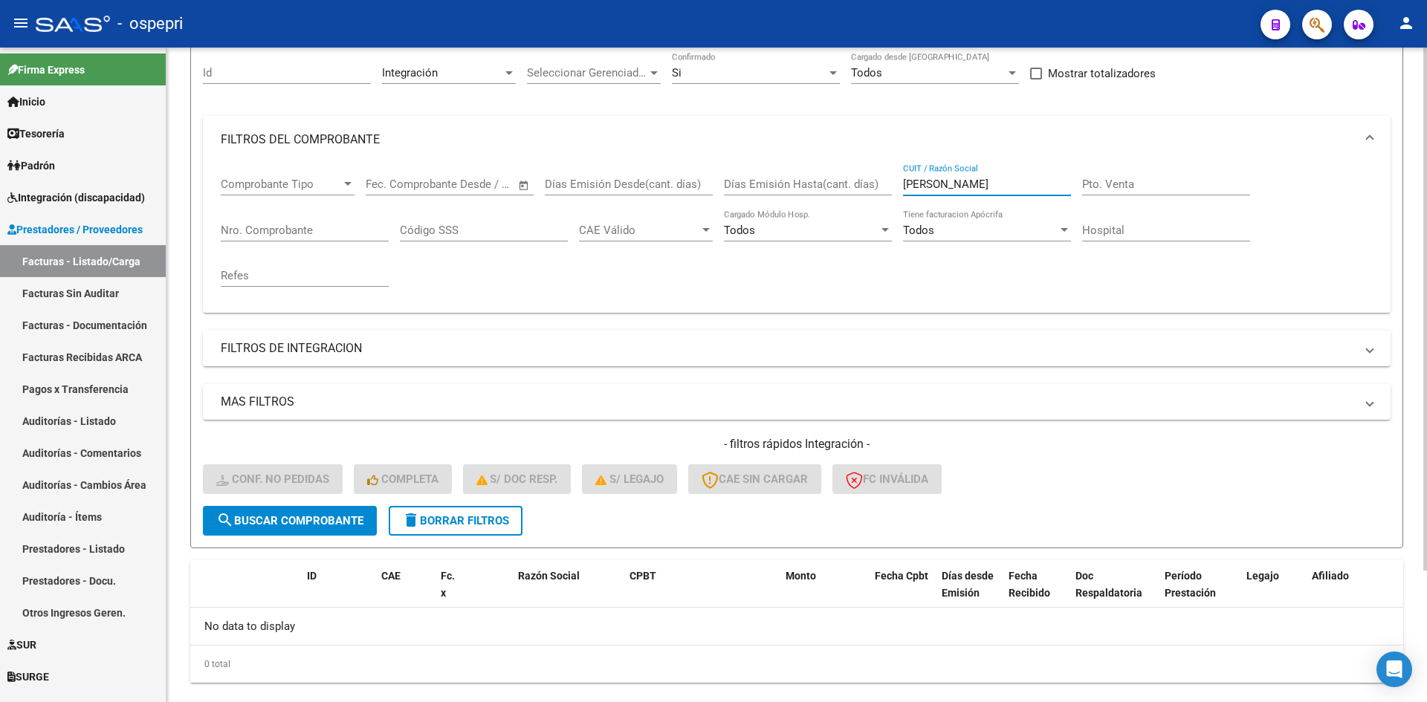
scroll to position [165, 0]
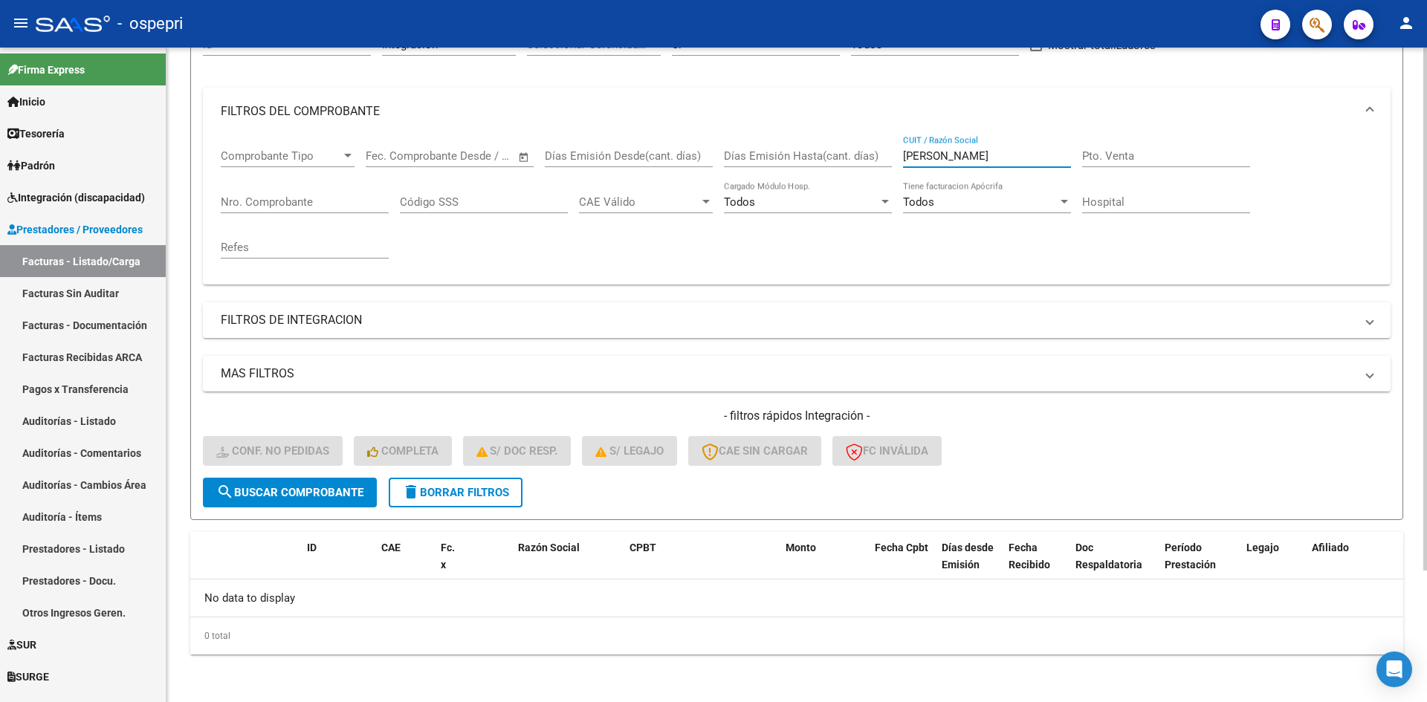
click at [1037, 156] on input "CAMPOS AGOSTINA" at bounding box center [987, 155] width 168 height 13
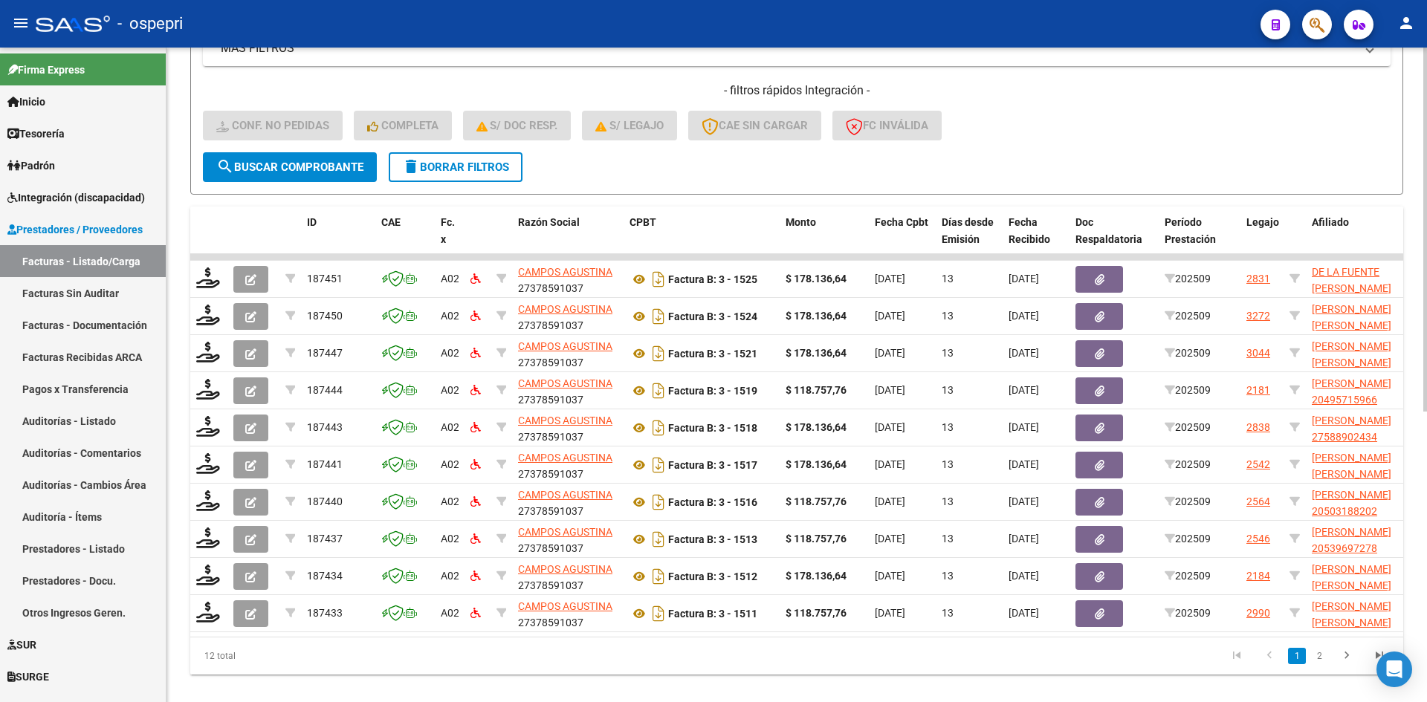
scroll to position [522, 0]
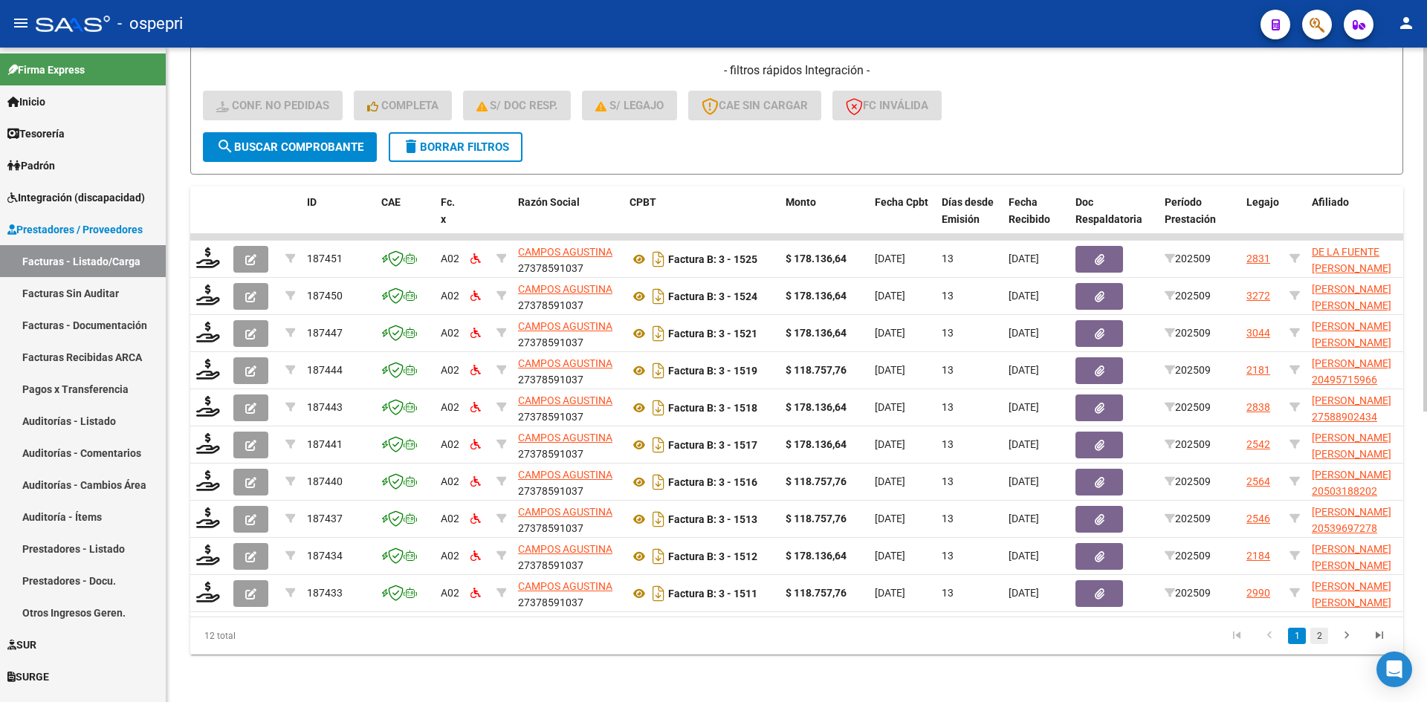
type input "CAMPOS"
click at [1320, 638] on link "2" at bounding box center [1319, 636] width 18 height 16
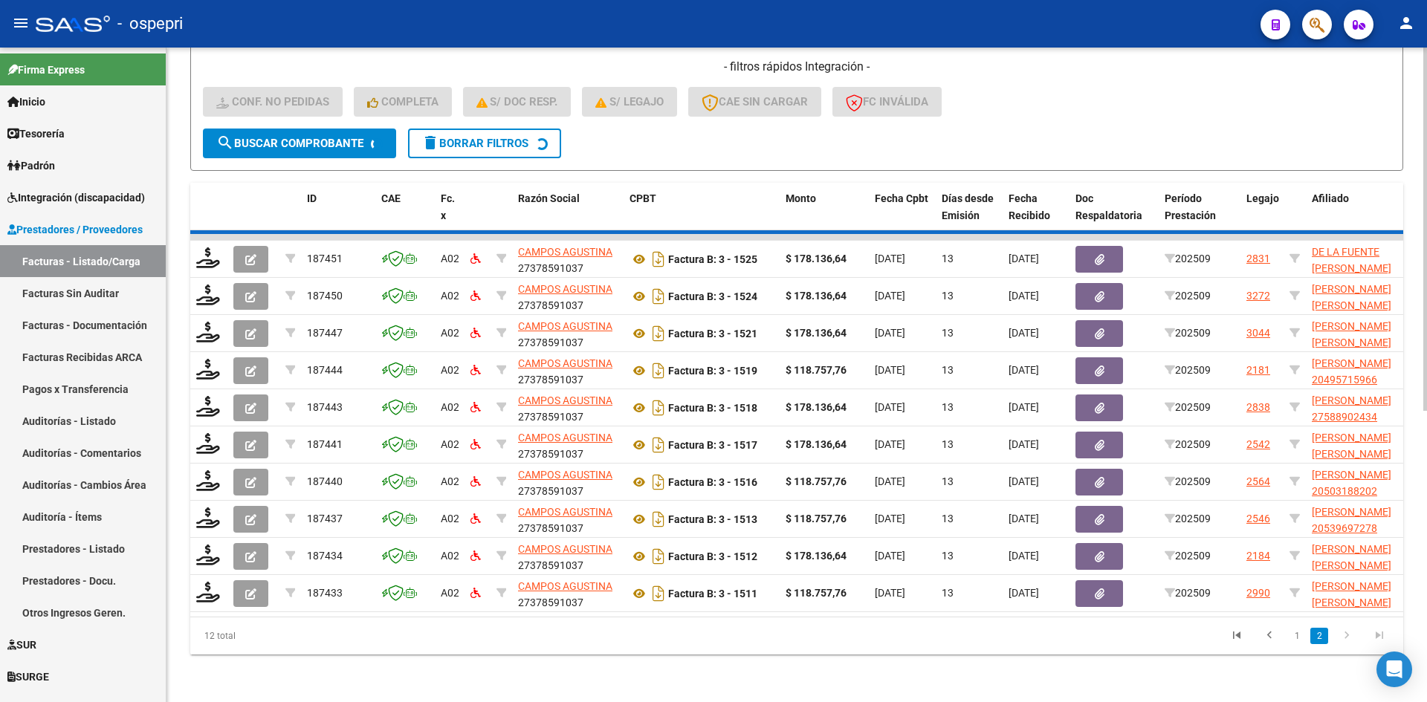
scroll to position [224, 0]
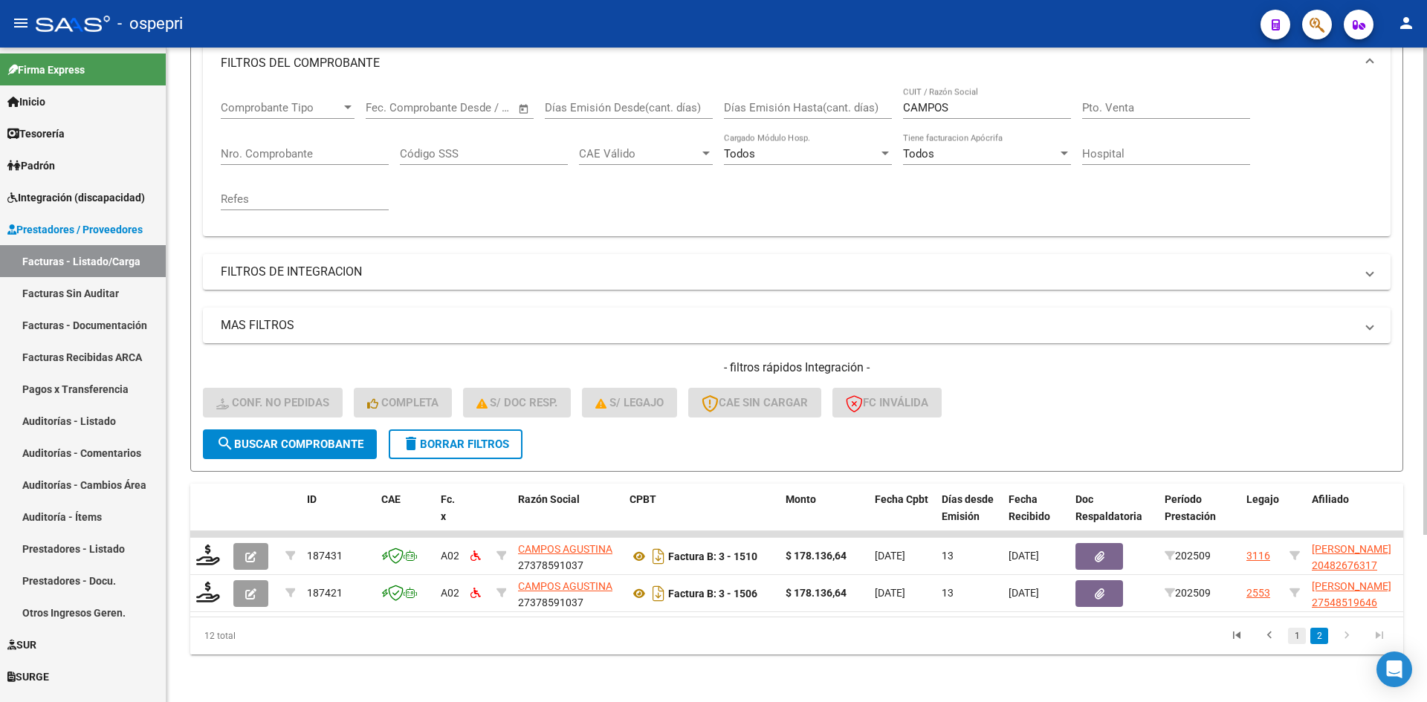
click at [1293, 636] on link "1" at bounding box center [1297, 636] width 18 height 16
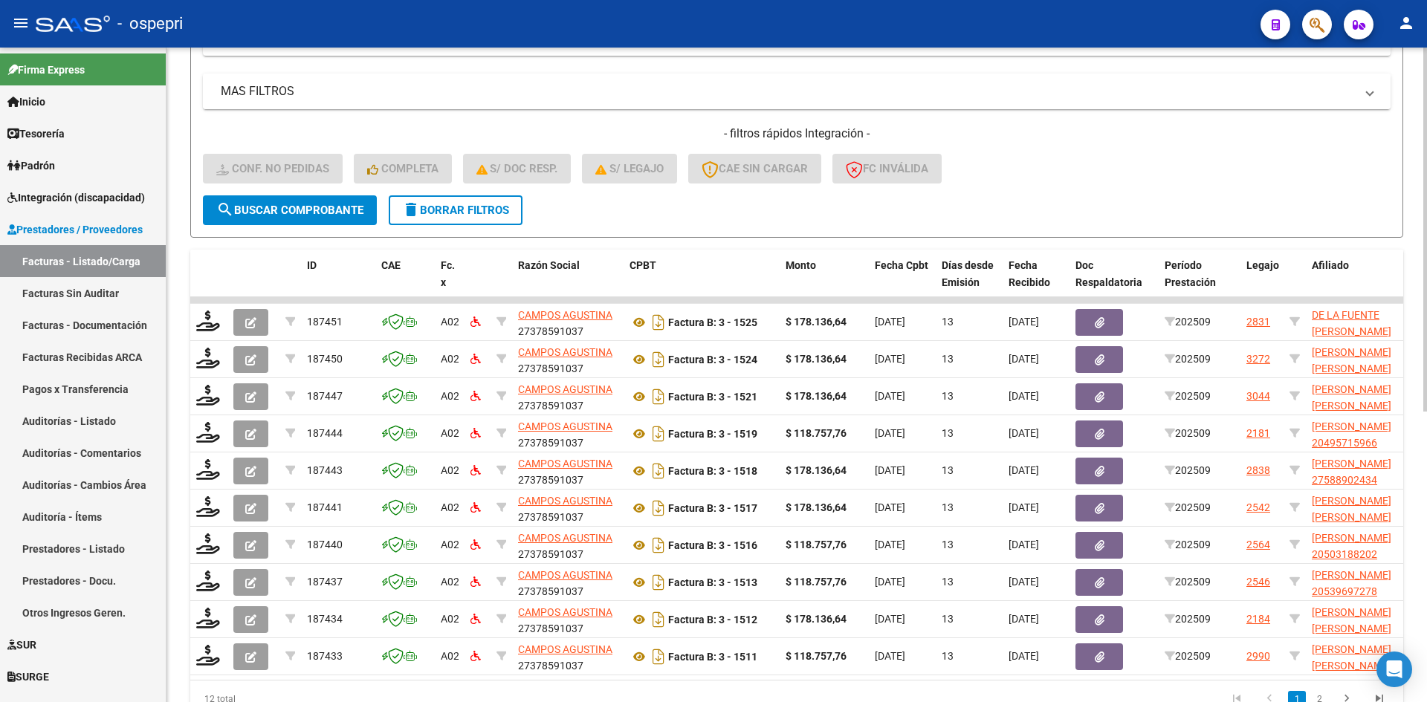
scroll to position [522, 0]
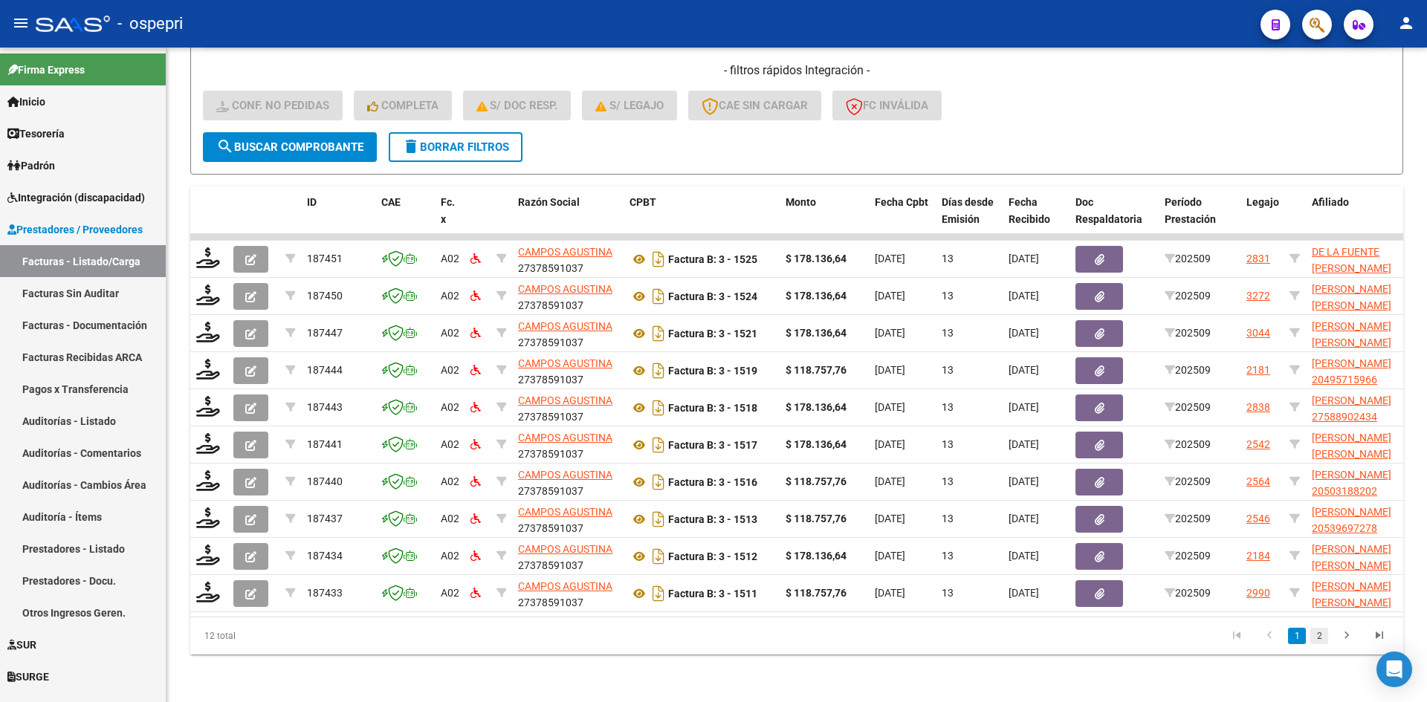
click at [1318, 635] on link "2" at bounding box center [1319, 636] width 18 height 16
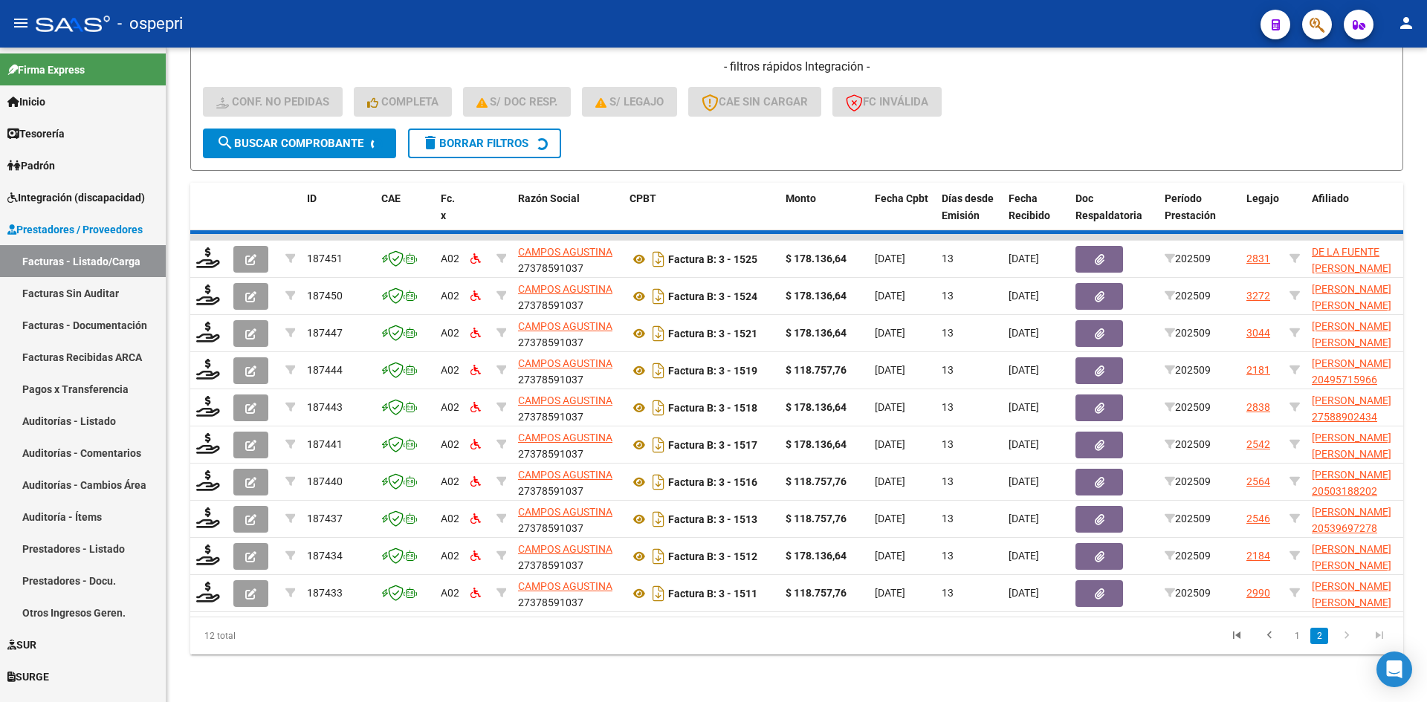
scroll to position [224, 0]
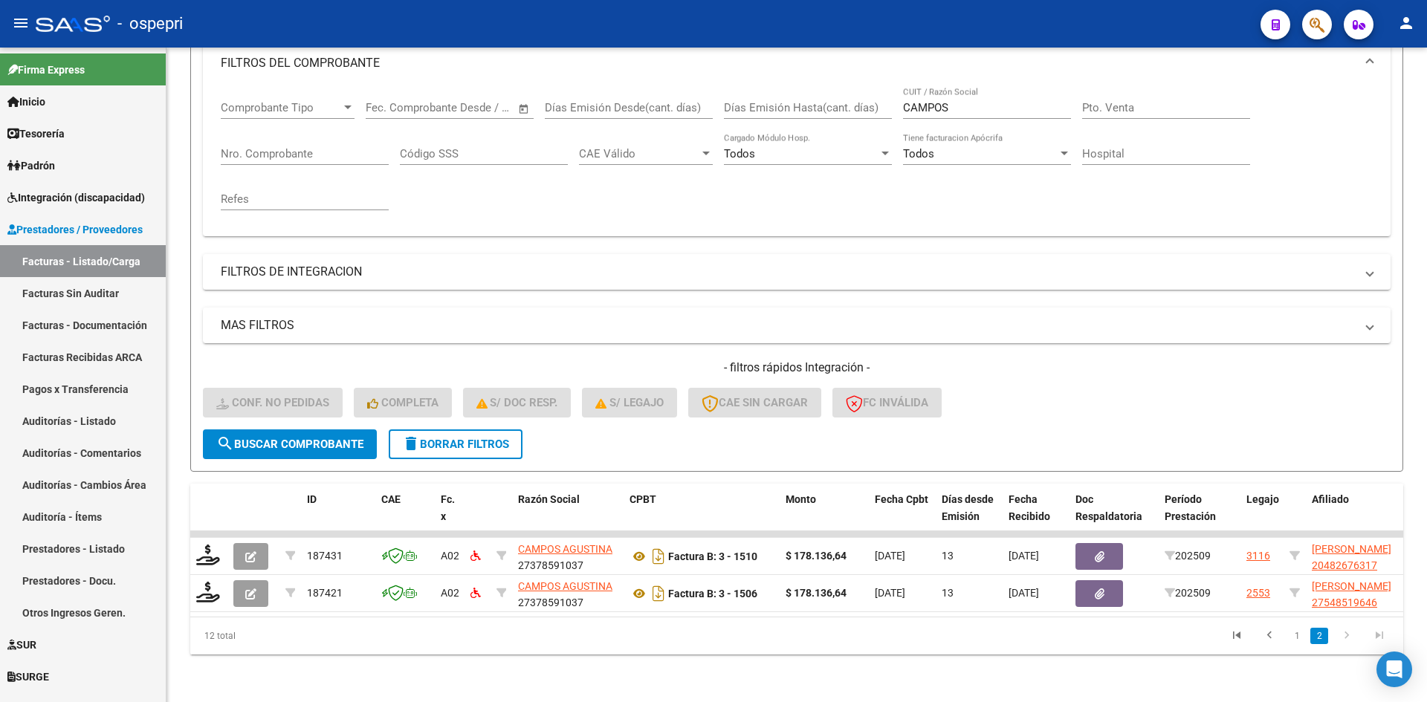
click at [494, 438] on span "delete Borrar Filtros" at bounding box center [455, 444] width 107 height 13
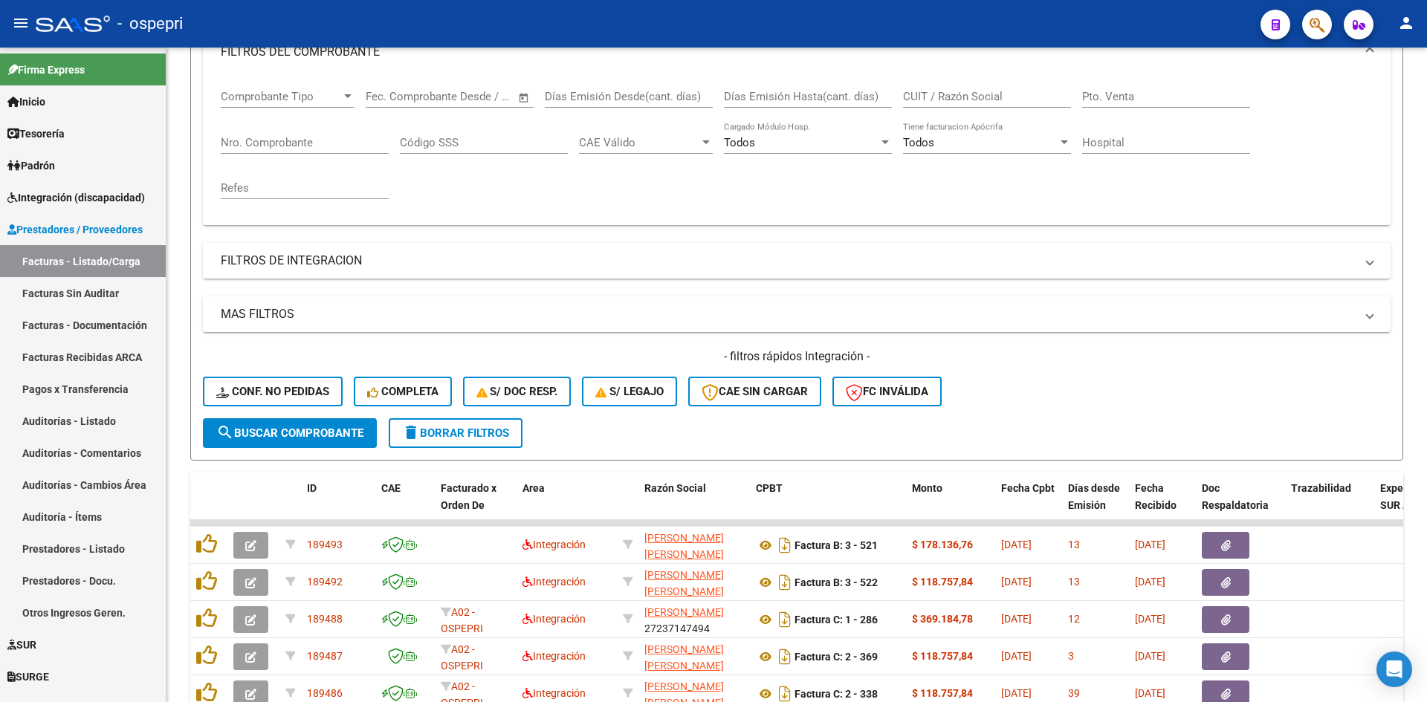
scroll to position [76, 0]
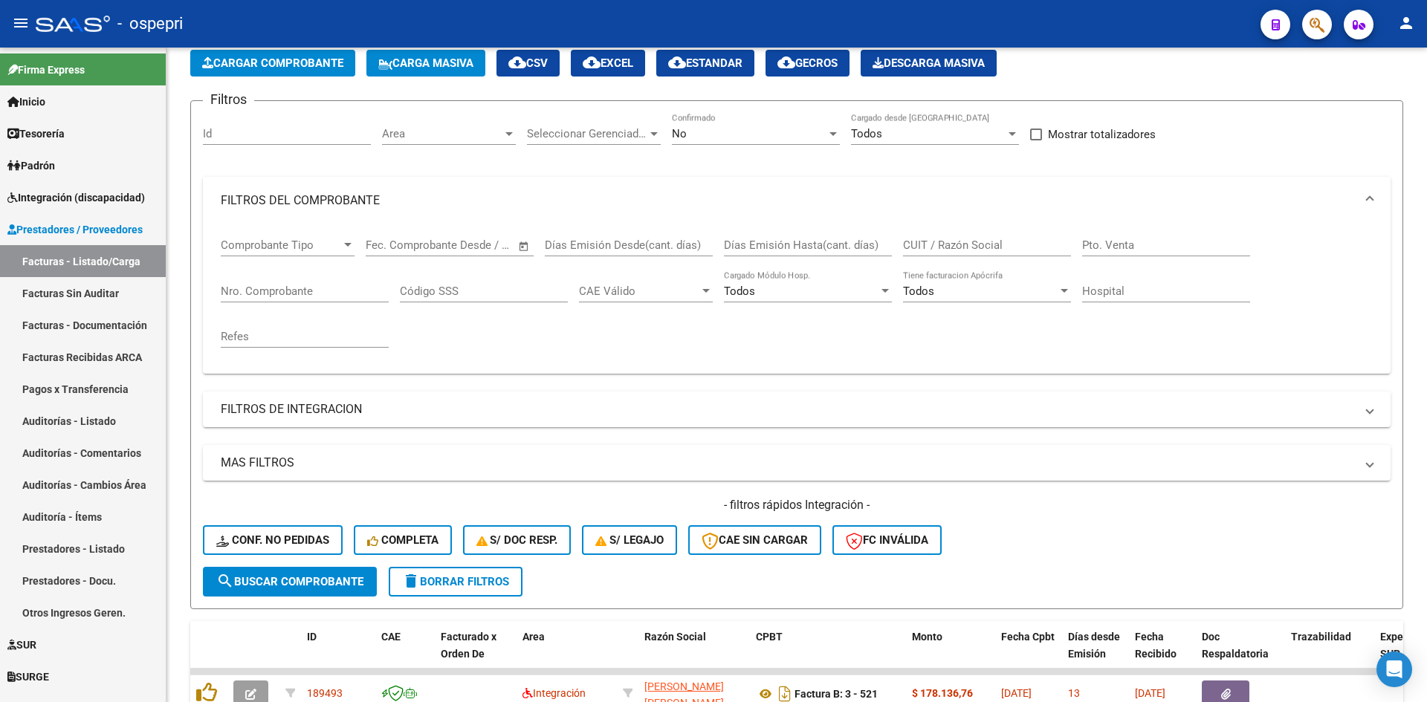
click at [927, 249] on input "CUIT / Razón Social" at bounding box center [987, 245] width 168 height 13
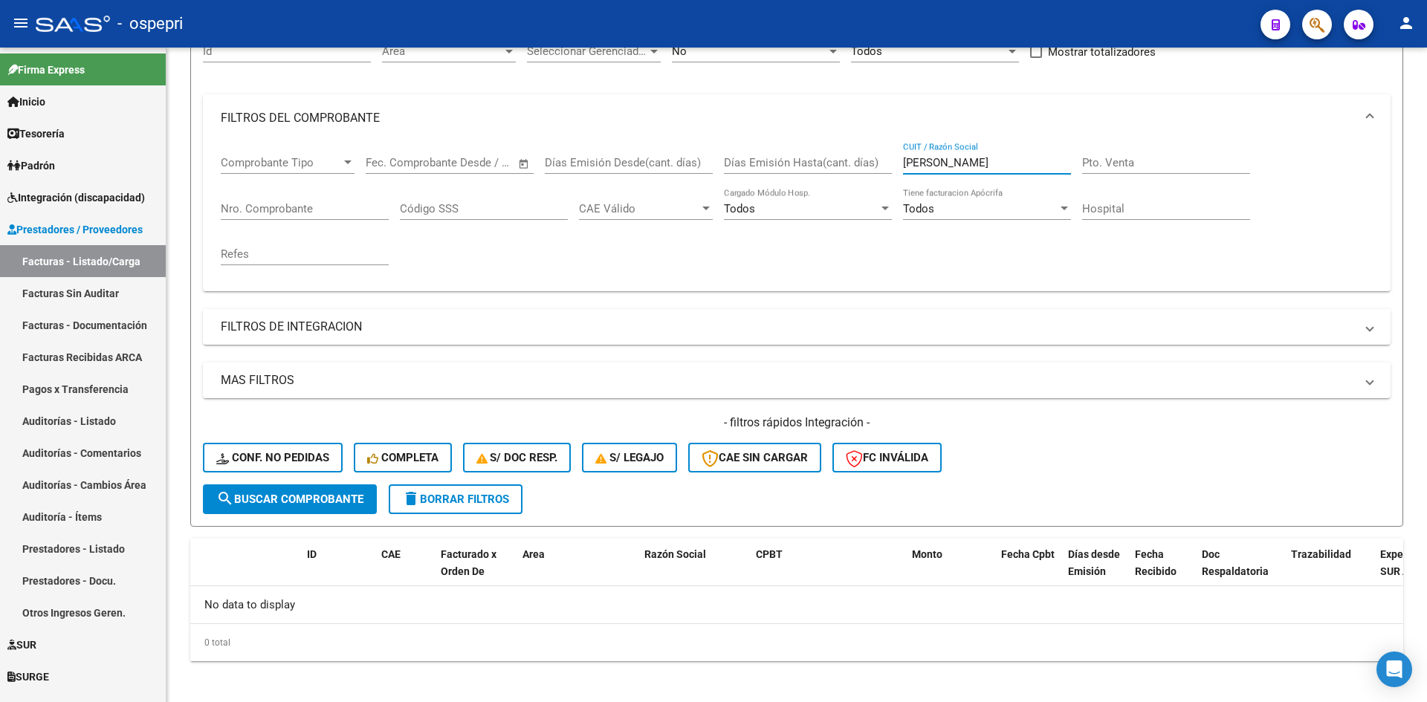
scroll to position [165, 0]
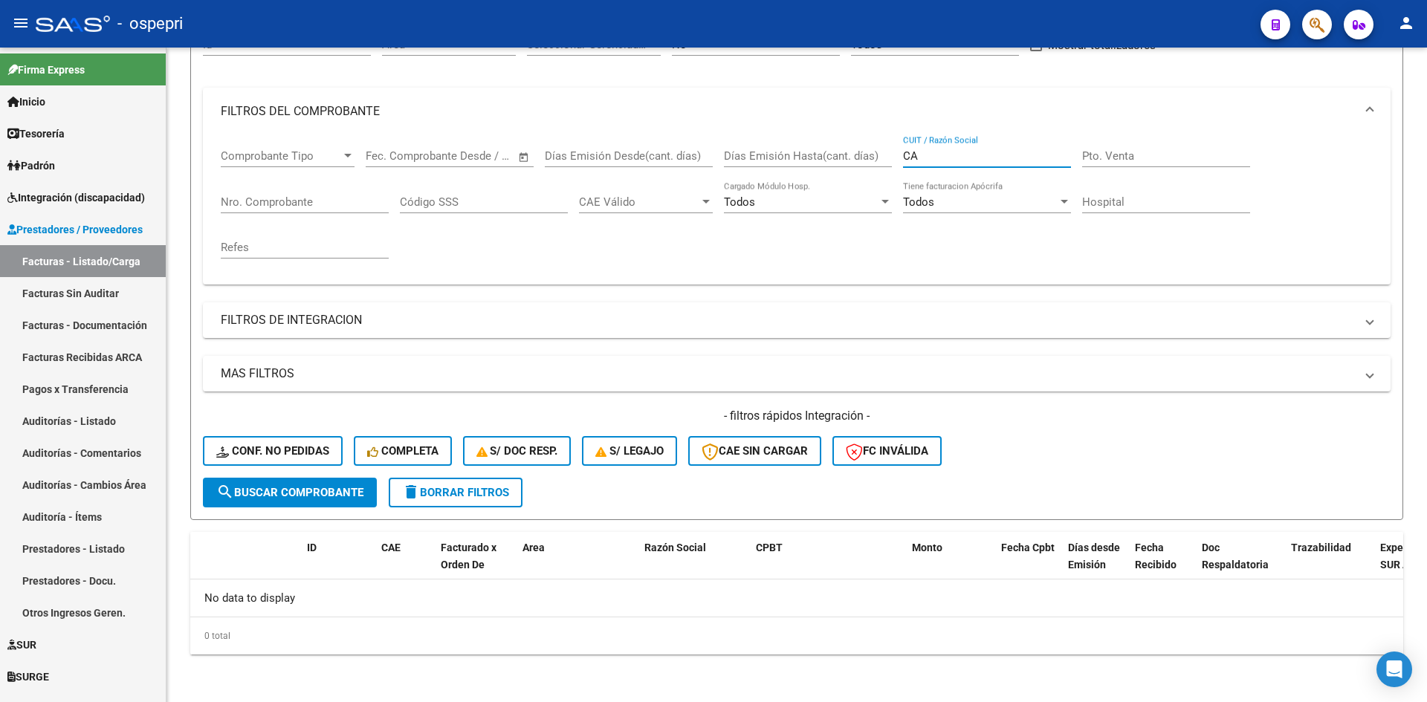
type input "C"
click at [466, 488] on span "delete Borrar Filtros" at bounding box center [455, 492] width 107 height 13
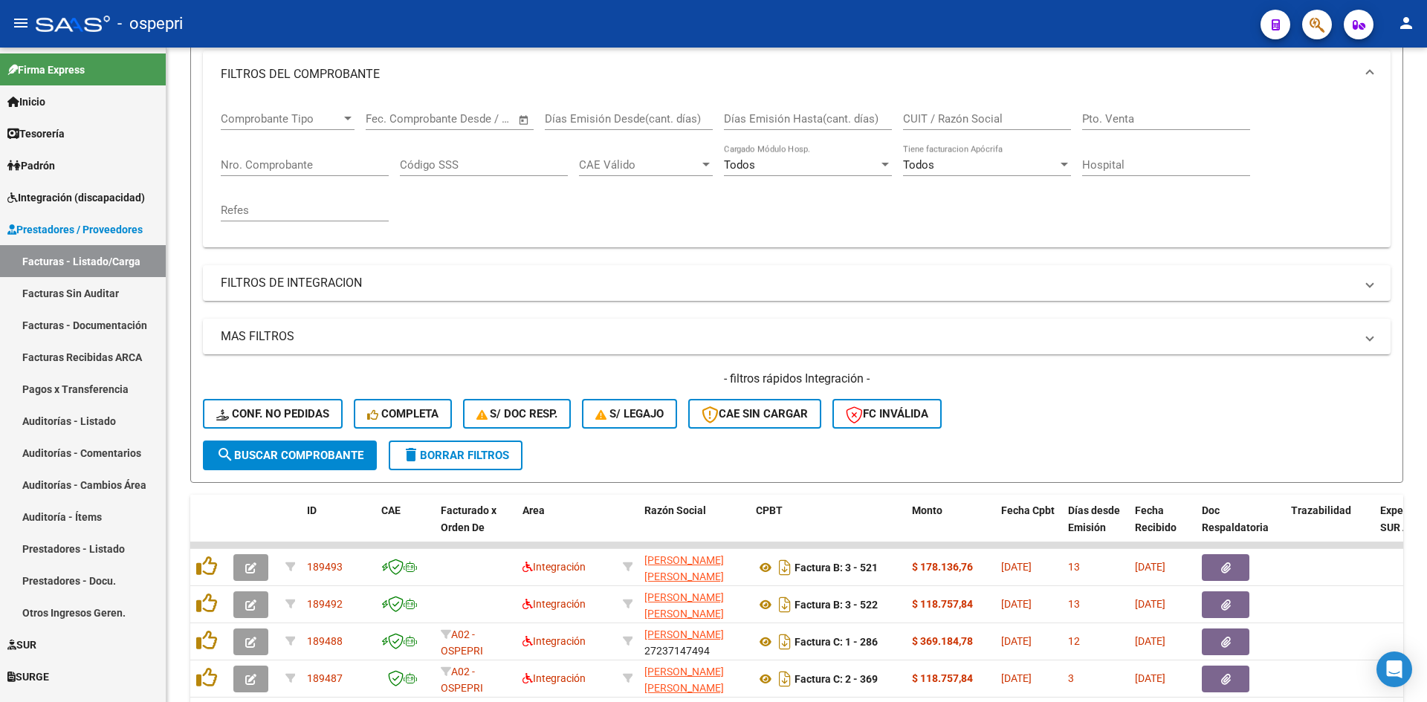
scroll to position [239, 0]
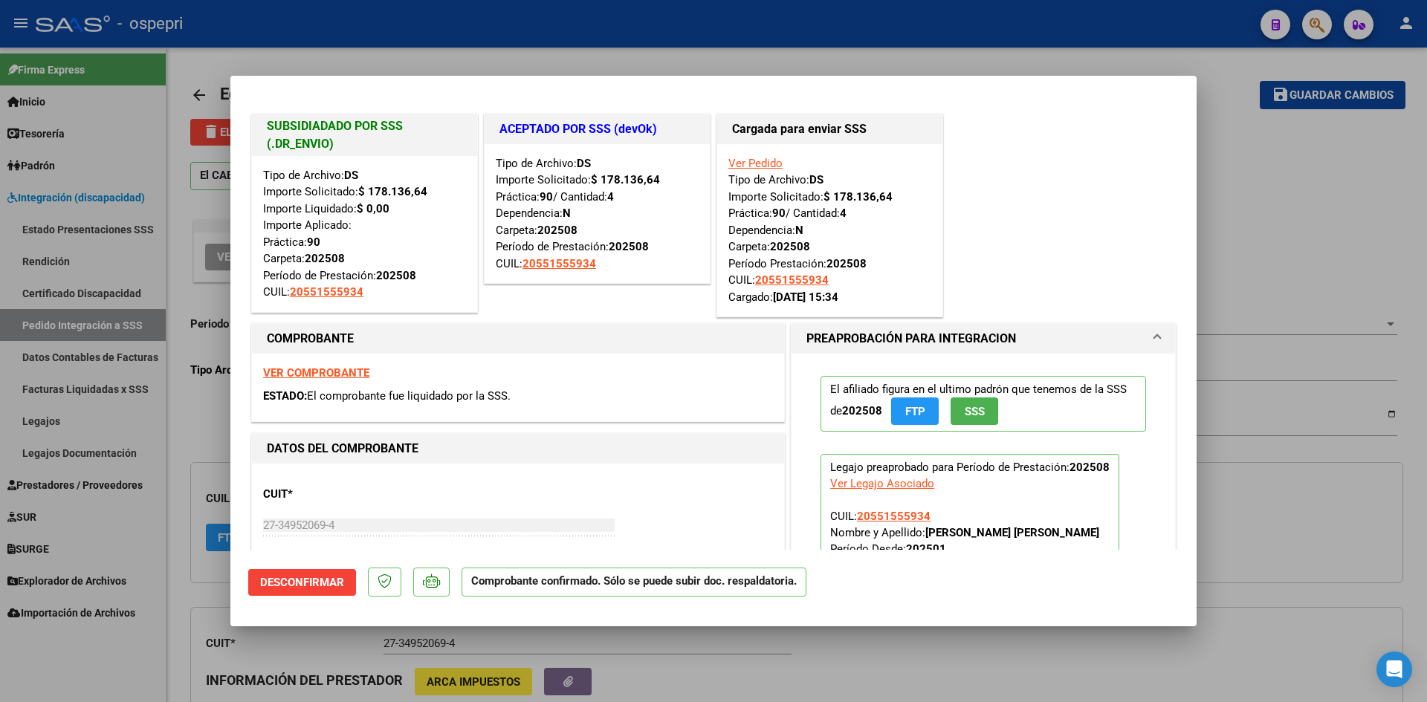
type input "$ 0,00"
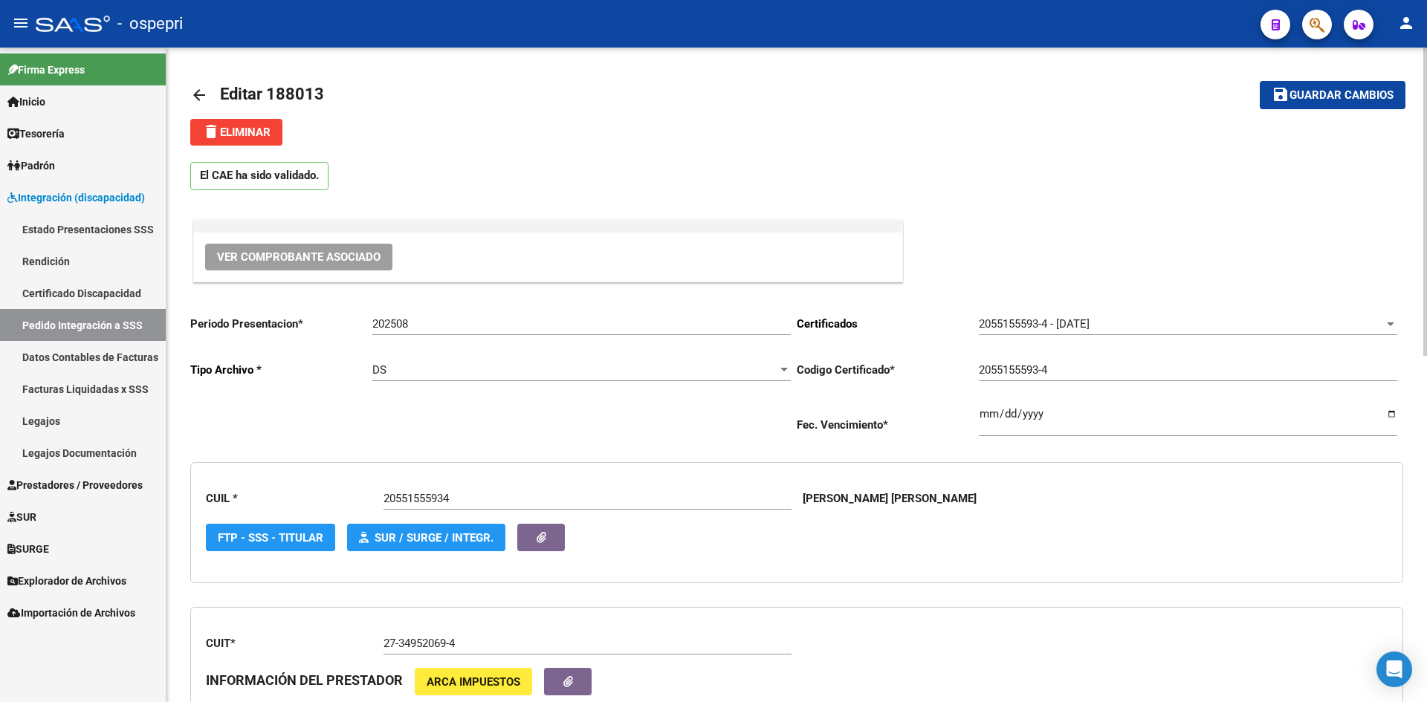
click at [198, 89] on mat-icon "arrow_back" at bounding box center [199, 95] width 18 height 18
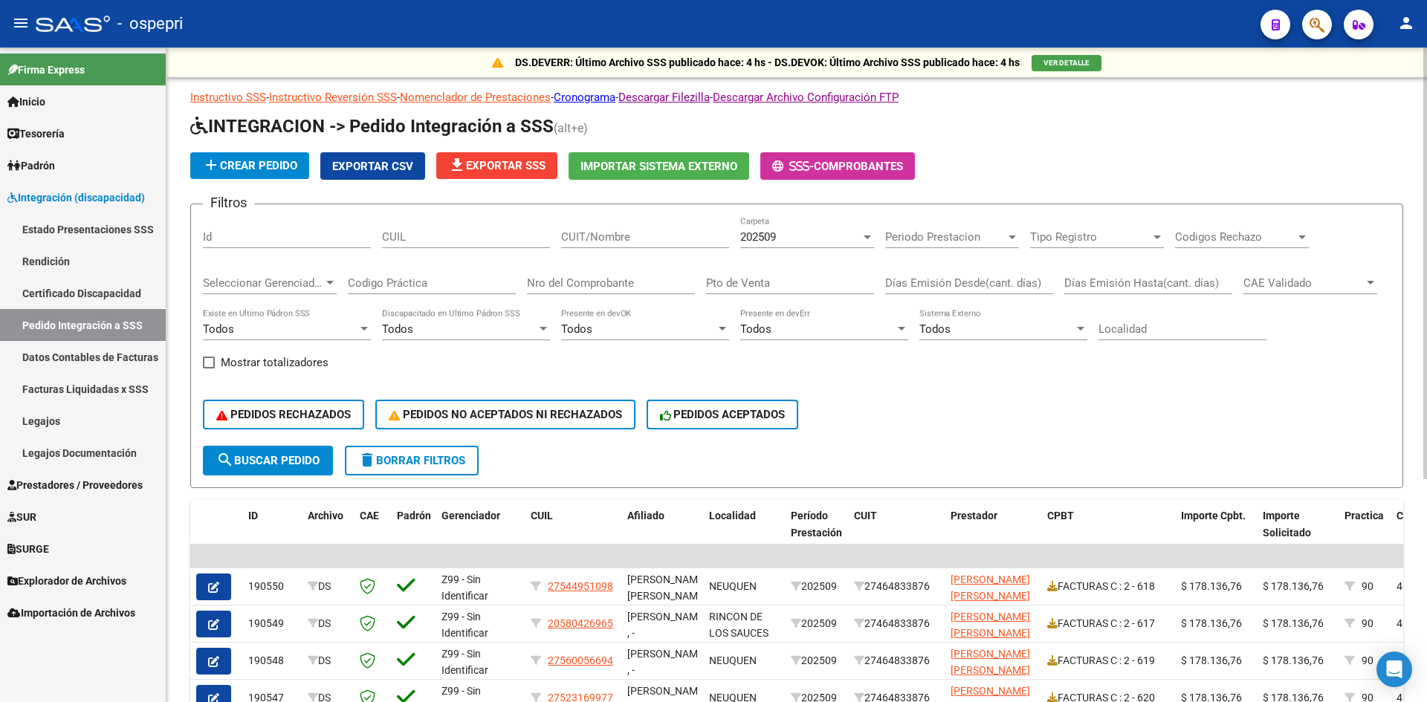
click at [596, 239] on input "CUIT/Nombre" at bounding box center [645, 236] width 168 height 13
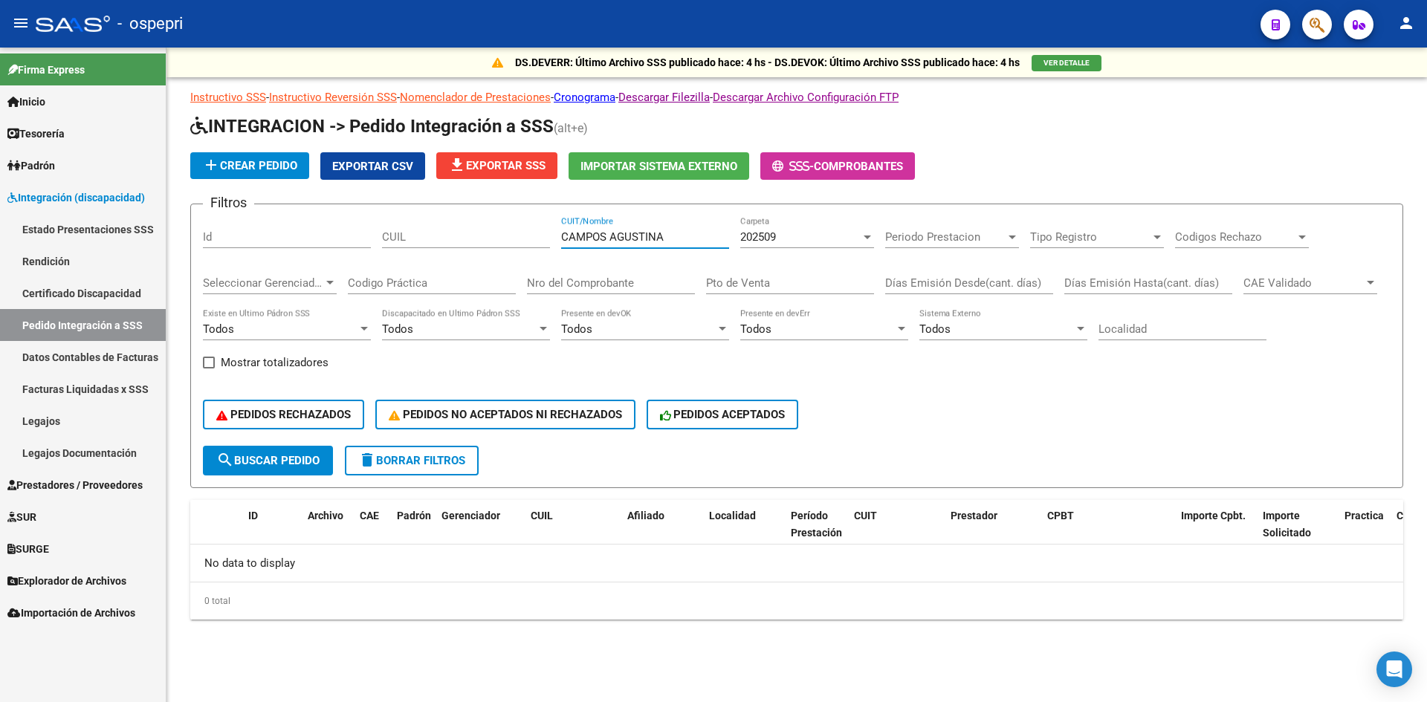
type input "CAMPOS AGUSTINA"
click at [840, 243] on div "202509" at bounding box center [800, 236] width 120 height 13
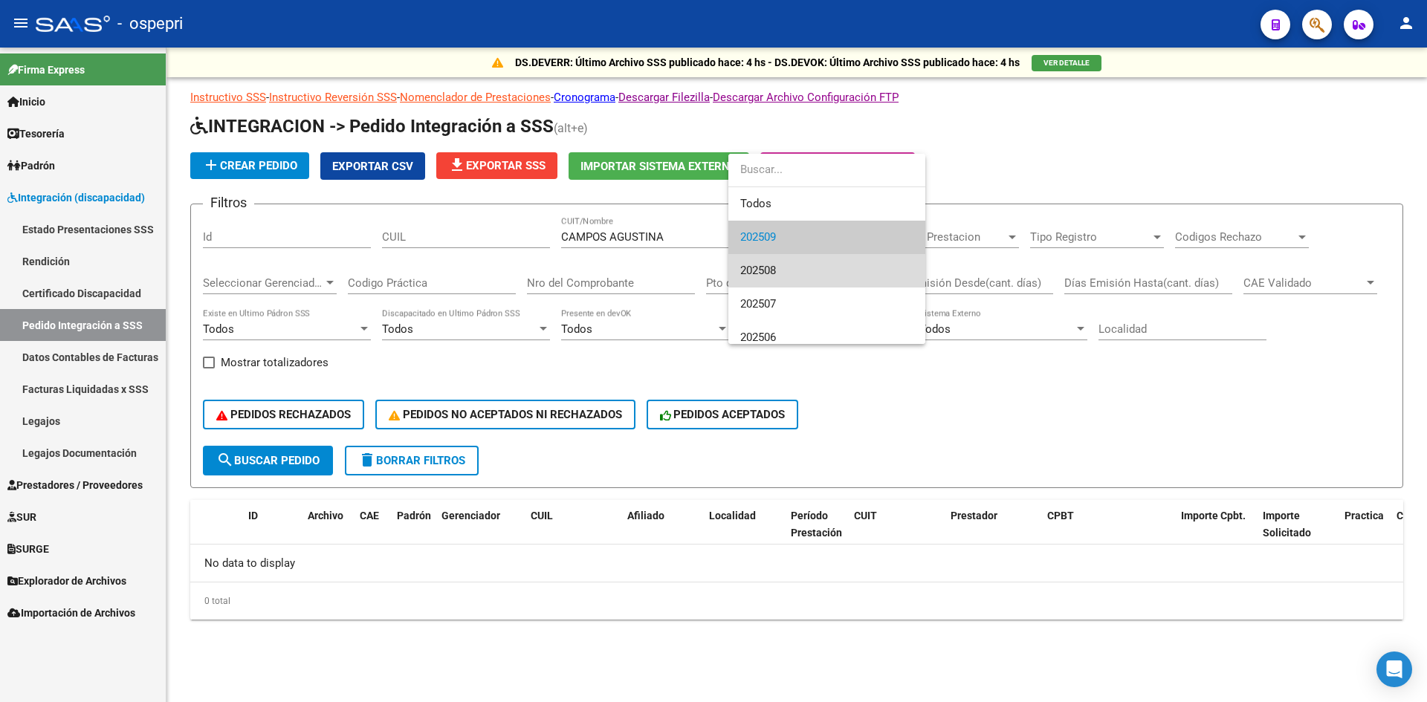
click at [833, 268] on span "202508" at bounding box center [826, 270] width 173 height 33
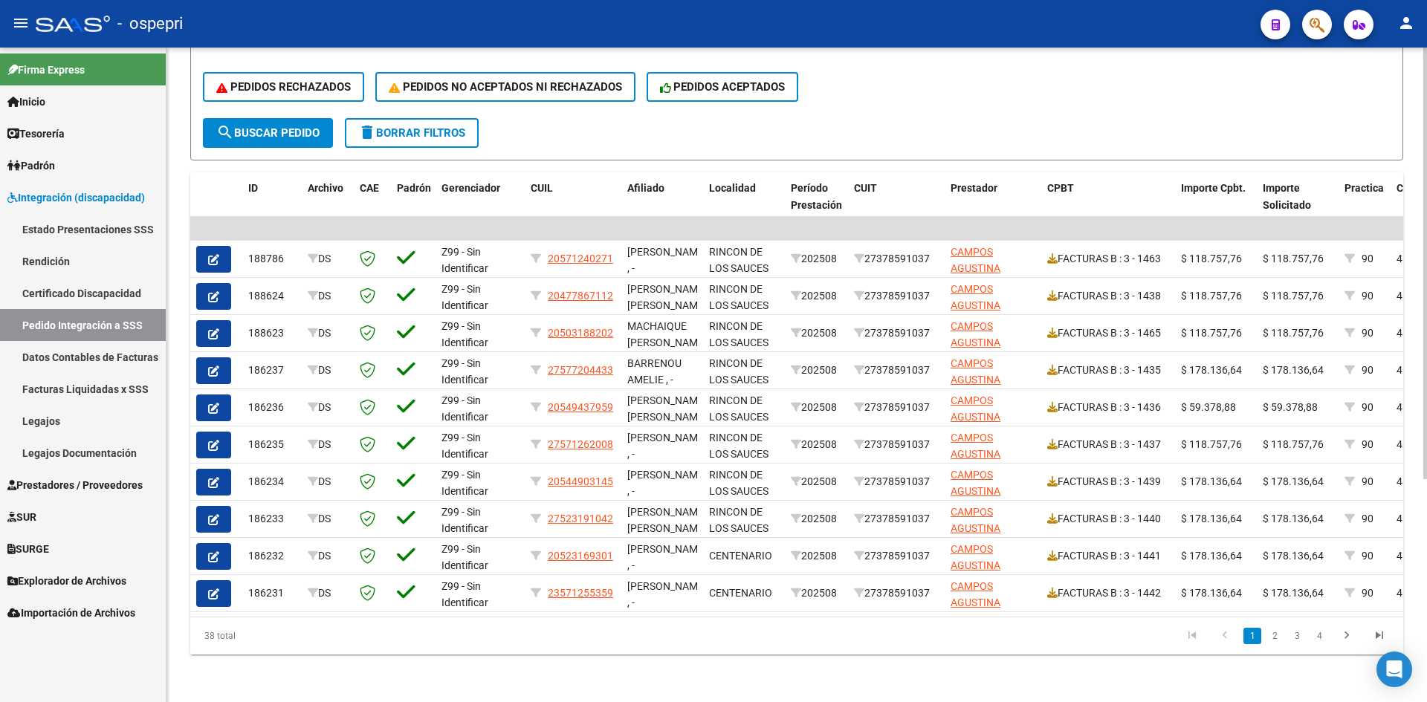
scroll to position [339, 0]
click at [1276, 638] on link "2" at bounding box center [1275, 636] width 18 height 16
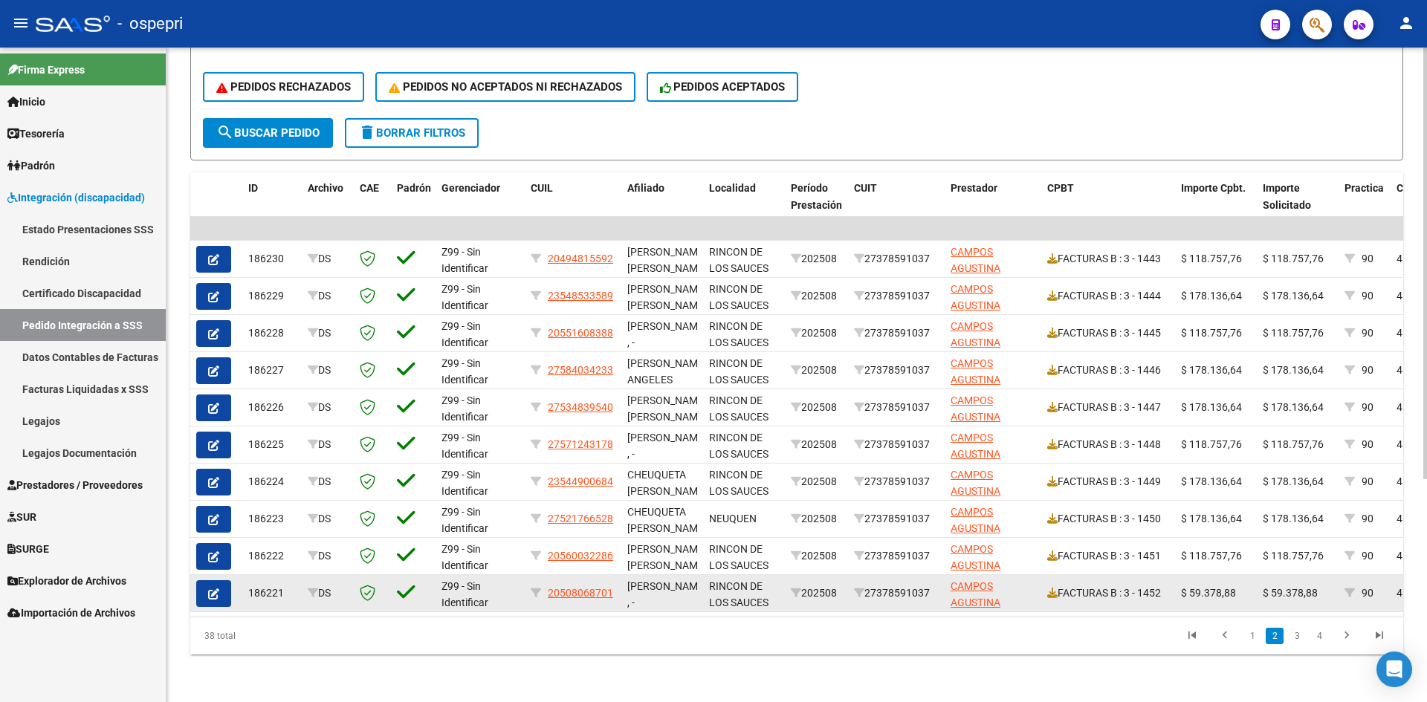
click at [207, 586] on button "button" at bounding box center [213, 593] width 35 height 27
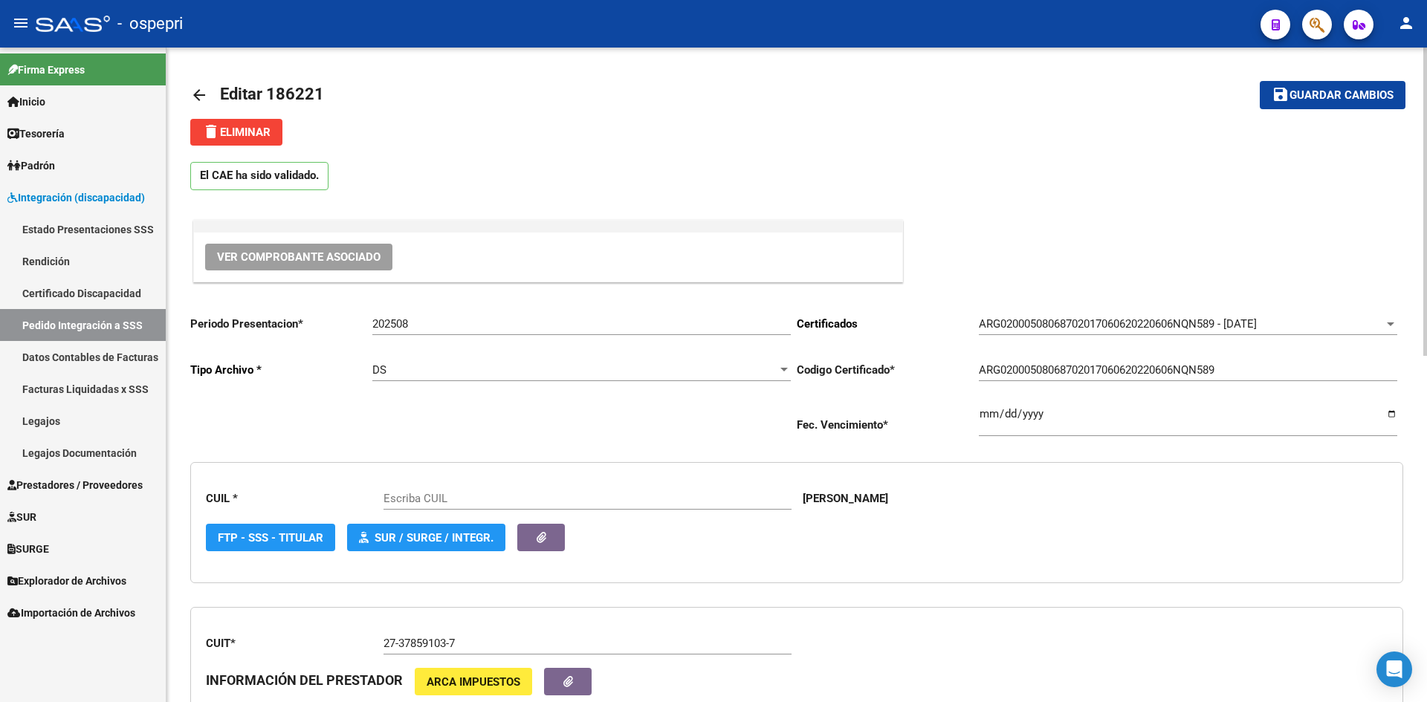
type input "20508068701"
click at [199, 93] on mat-icon "arrow_back" at bounding box center [199, 95] width 18 height 18
